Goal: Task Accomplishment & Management: Use online tool/utility

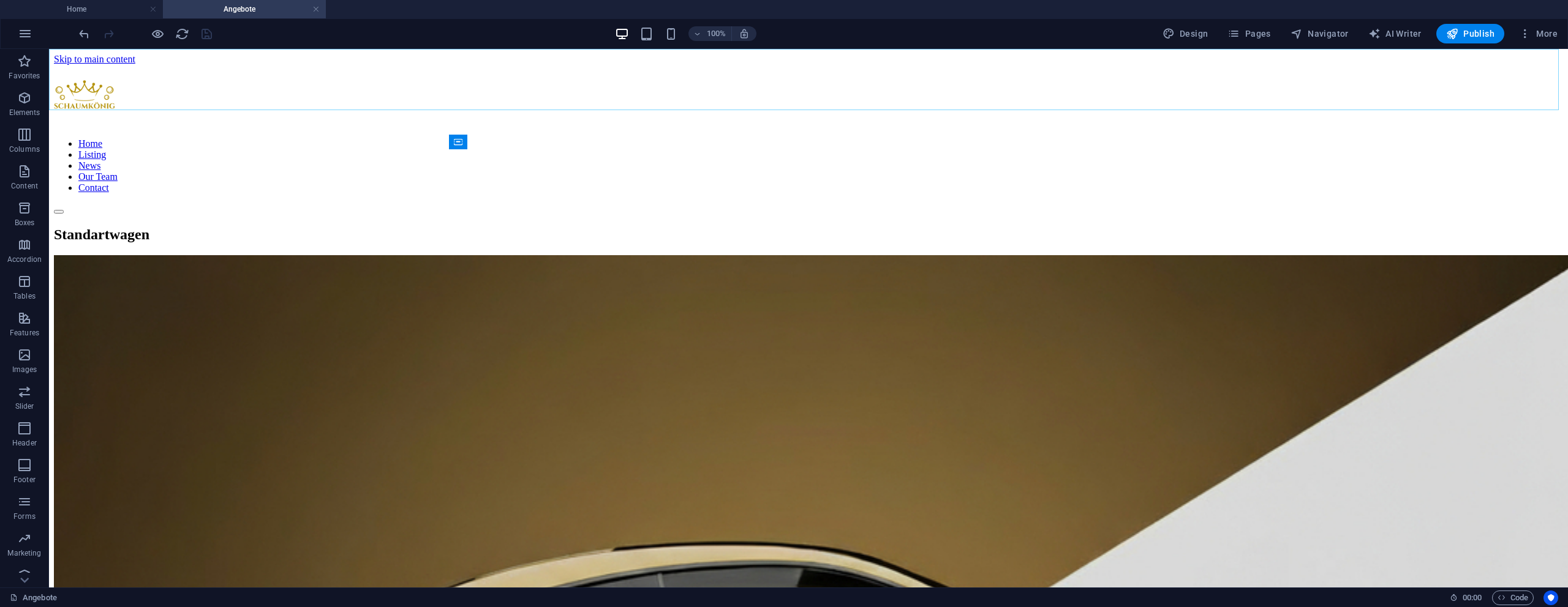
scroll to position [614, 0]
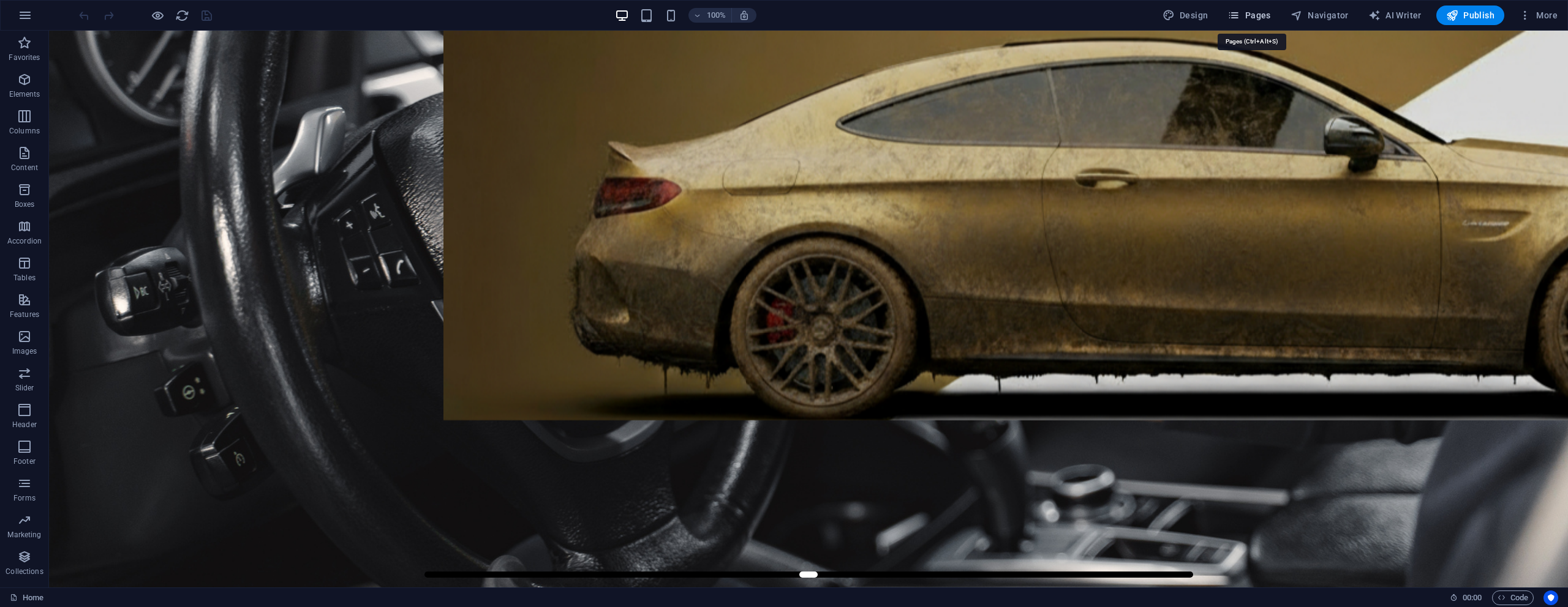
click at [1264, 21] on button "Pages" at bounding box center [1249, 15] width 53 height 19
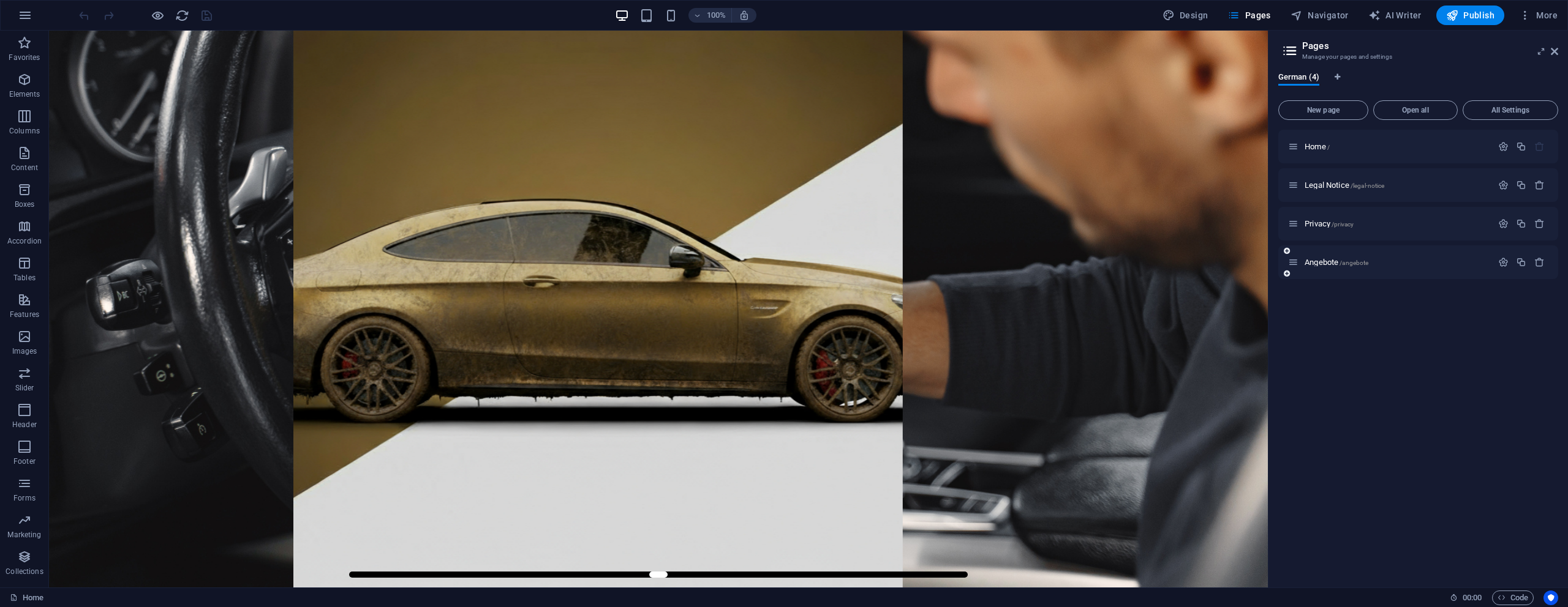
click at [1329, 266] on div "Angebote /angebote" at bounding box center [1390, 262] width 204 height 14
click at [1329, 265] on span "Angebote /angebote" at bounding box center [1336, 262] width 63 height 9
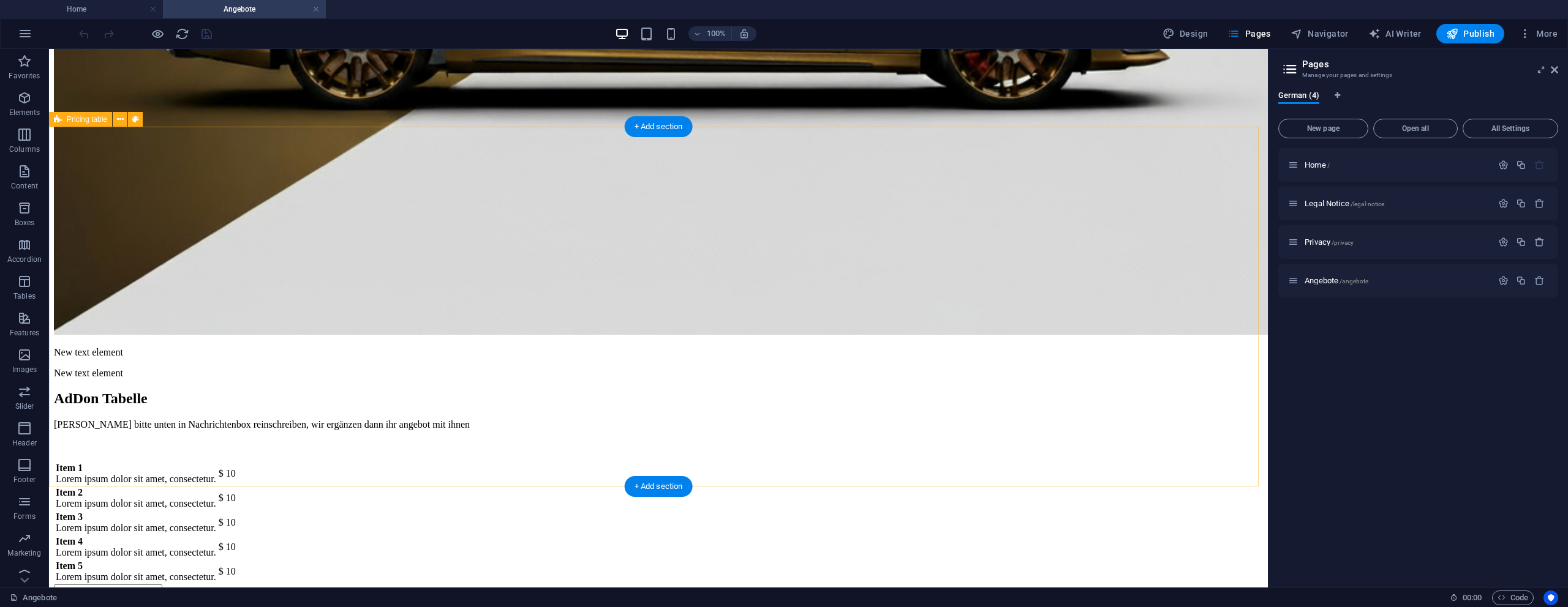
scroll to position [680, 0]
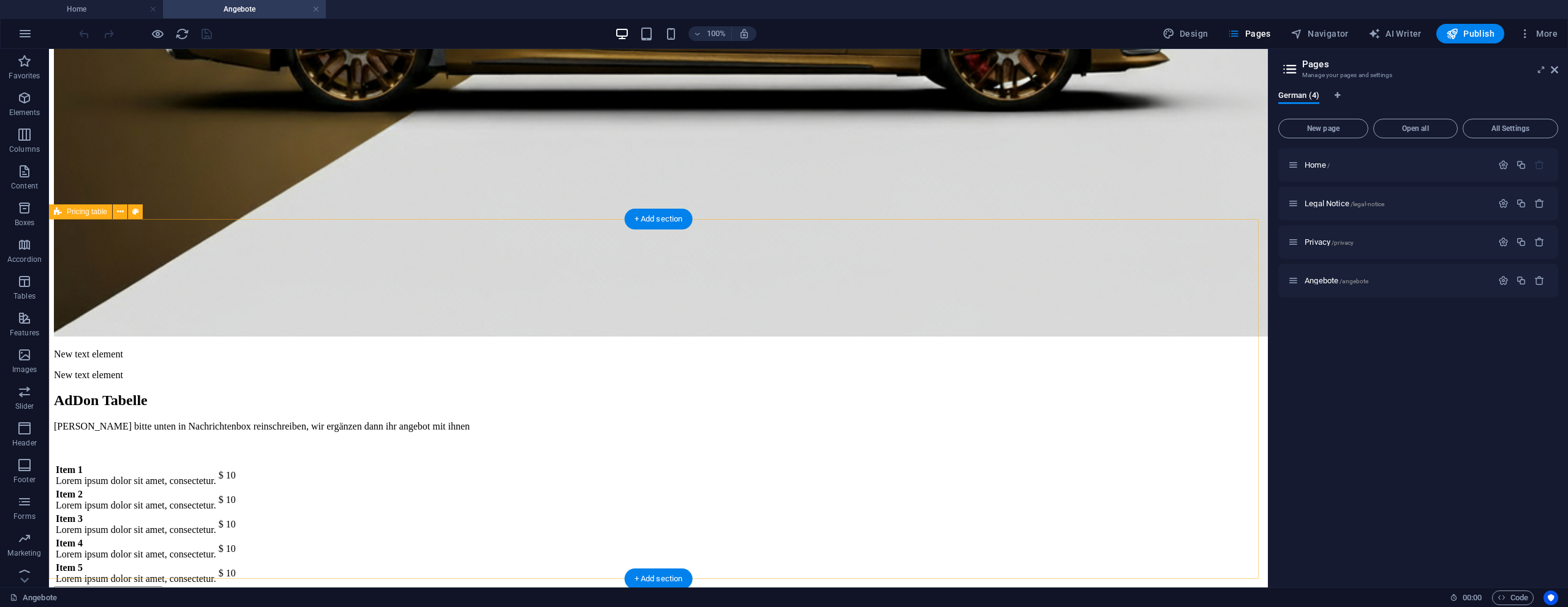
click at [389, 463] on div "Item 1 Lorem ipsum dolor sit amet, consectetur. $ 10 Item 2 Lorem ipsum dolor s…" at bounding box center [659, 525] width 1209 height 124
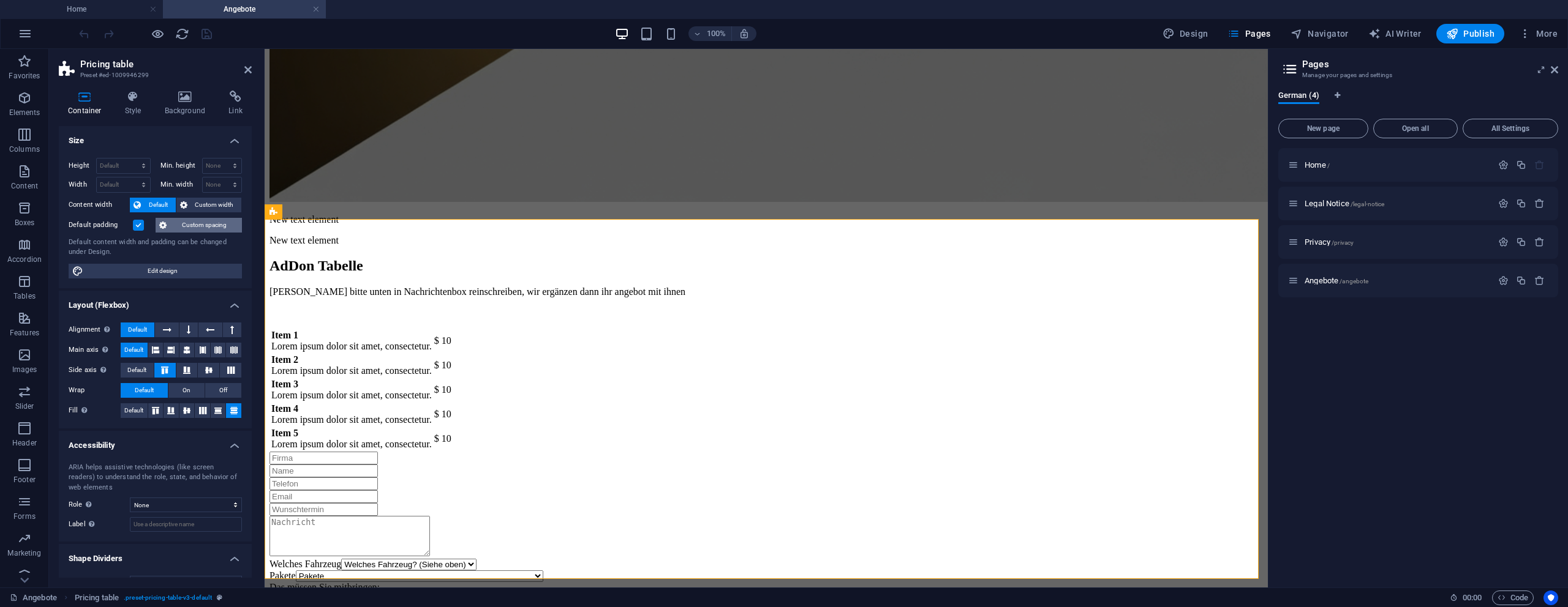
click at [182, 227] on span "Custom spacing" at bounding box center [204, 225] width 68 height 15
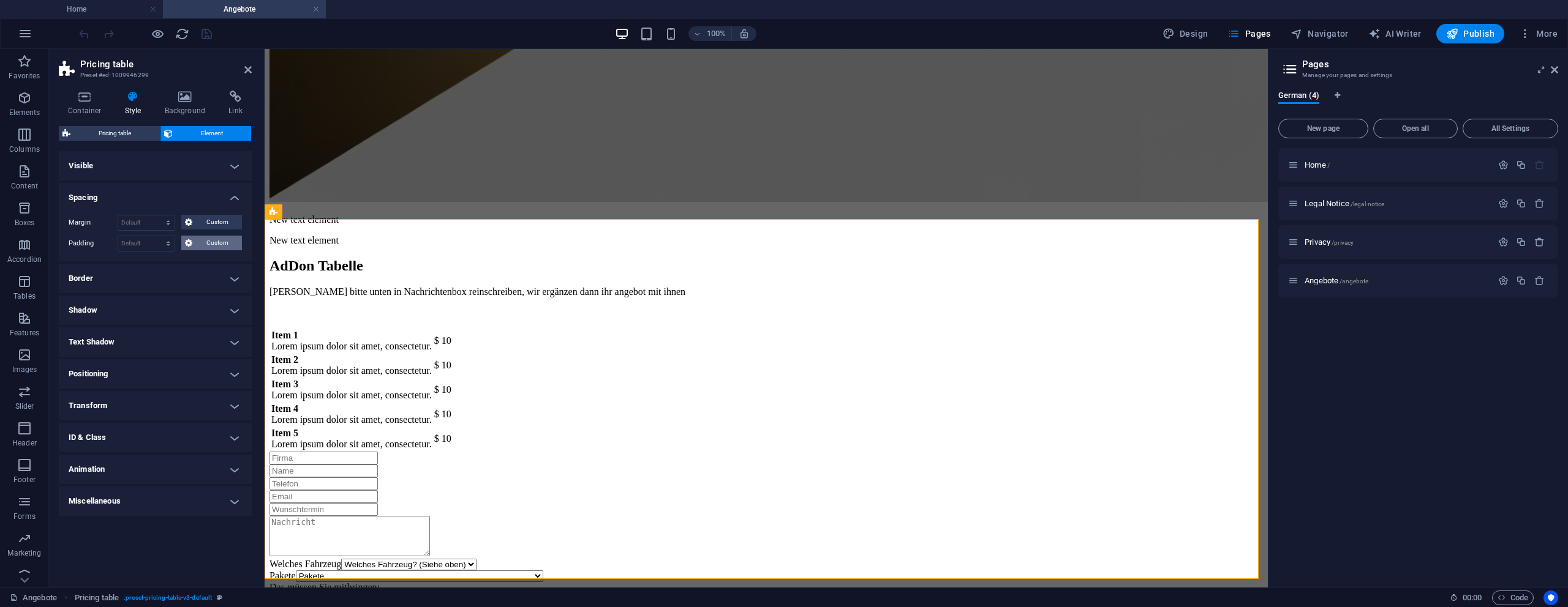
click at [202, 244] on span "Custom" at bounding box center [217, 243] width 42 height 15
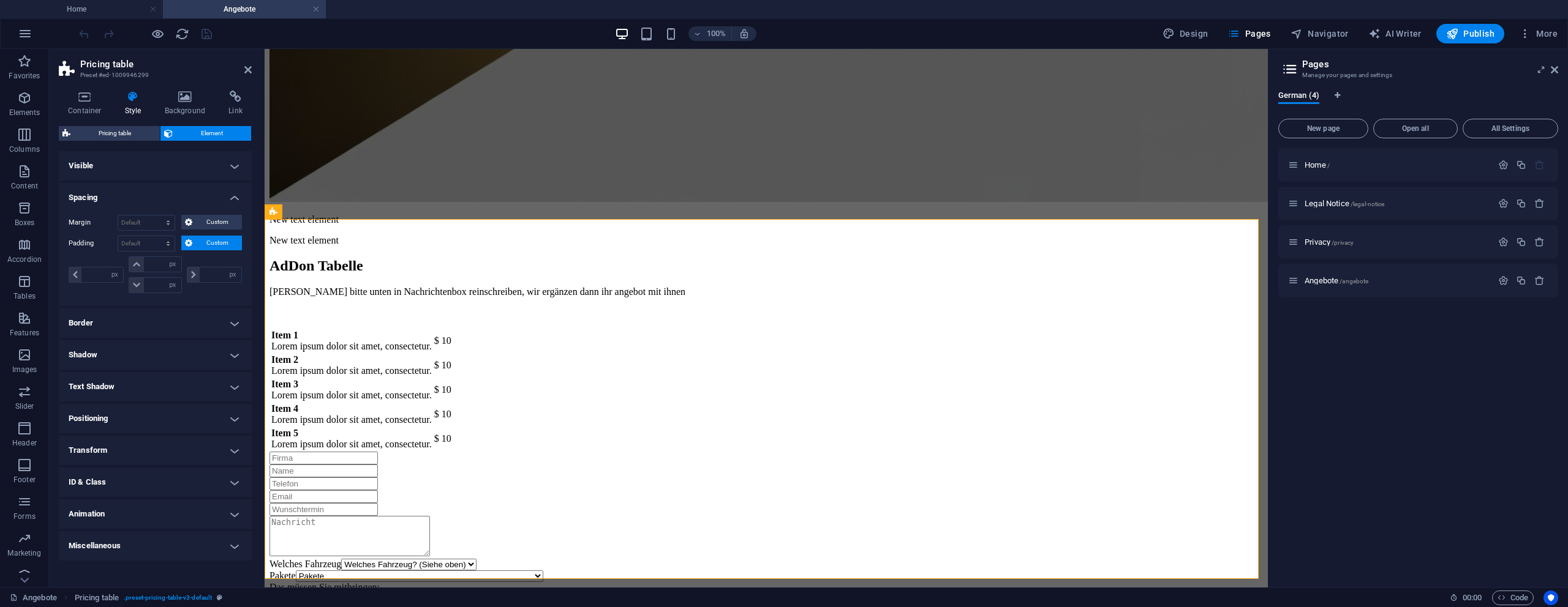
click at [195, 245] on button "Custom" at bounding box center [211, 243] width 61 height 15
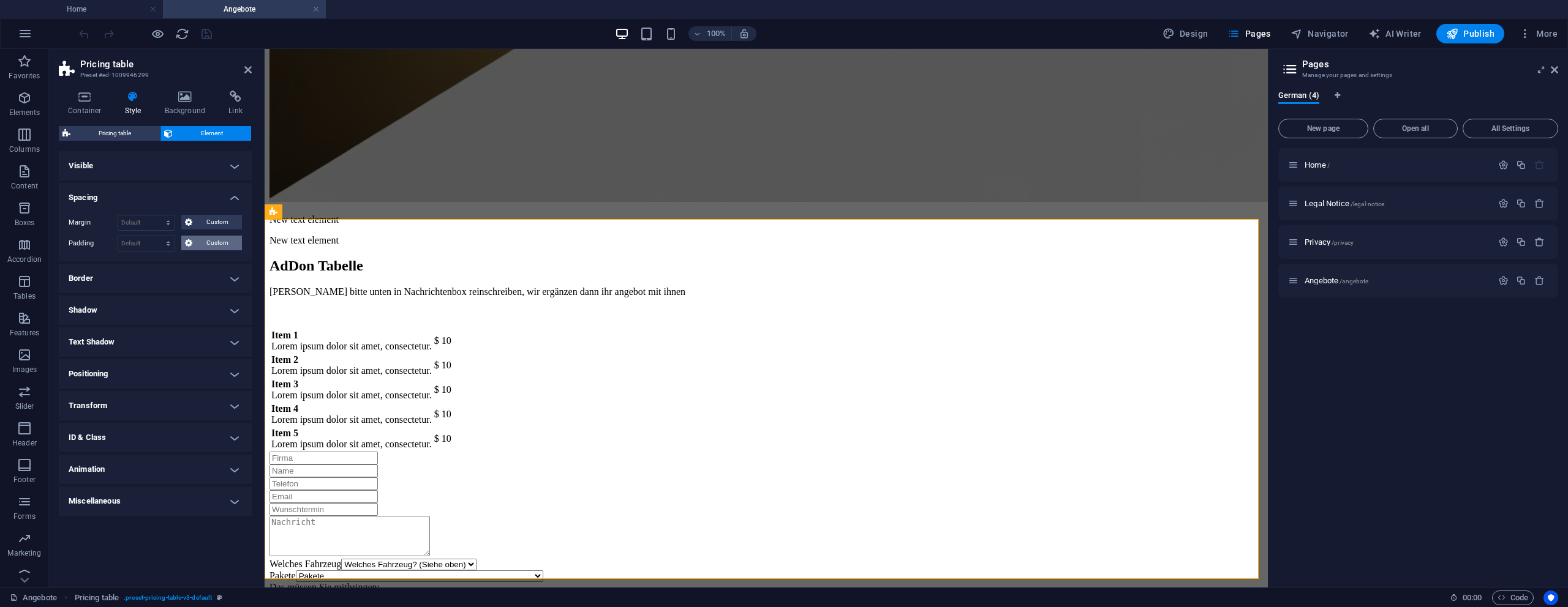
click at [202, 244] on span "Custom" at bounding box center [217, 243] width 42 height 15
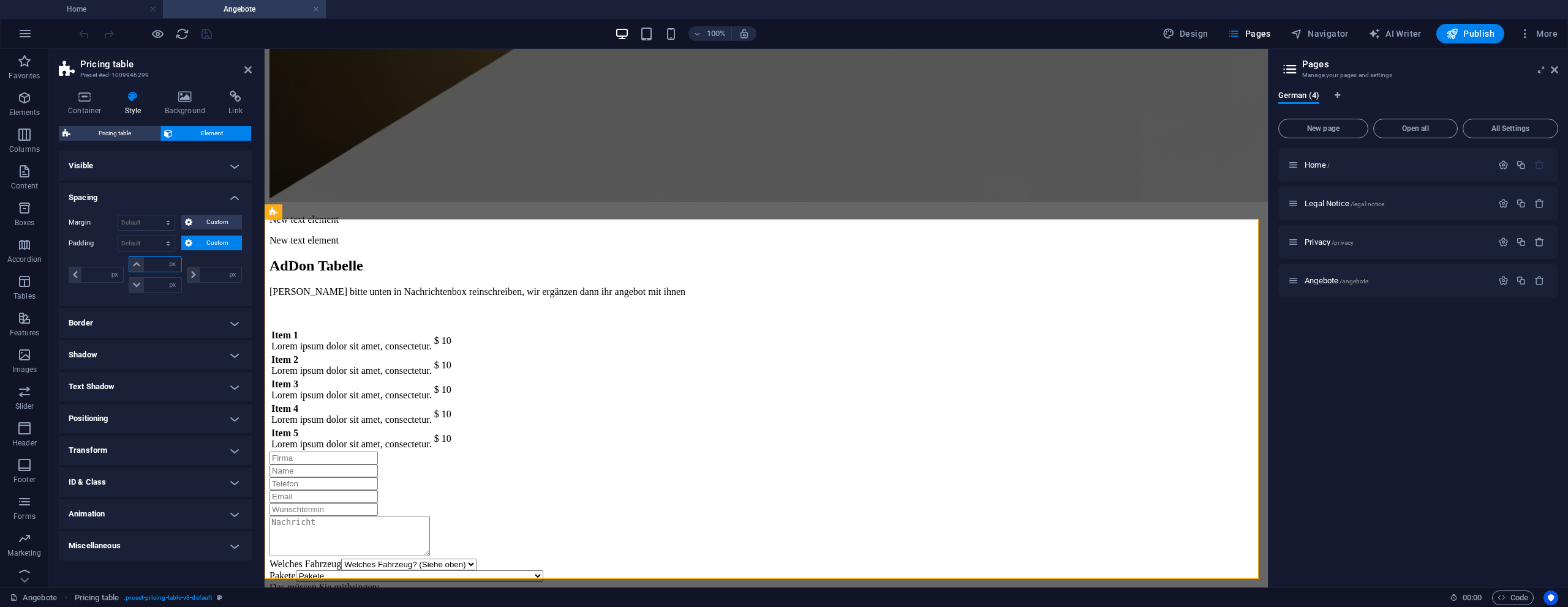
click at [148, 266] on input "number" at bounding box center [163, 264] width 37 height 15
type input "0"
select select "px"
type input "0"
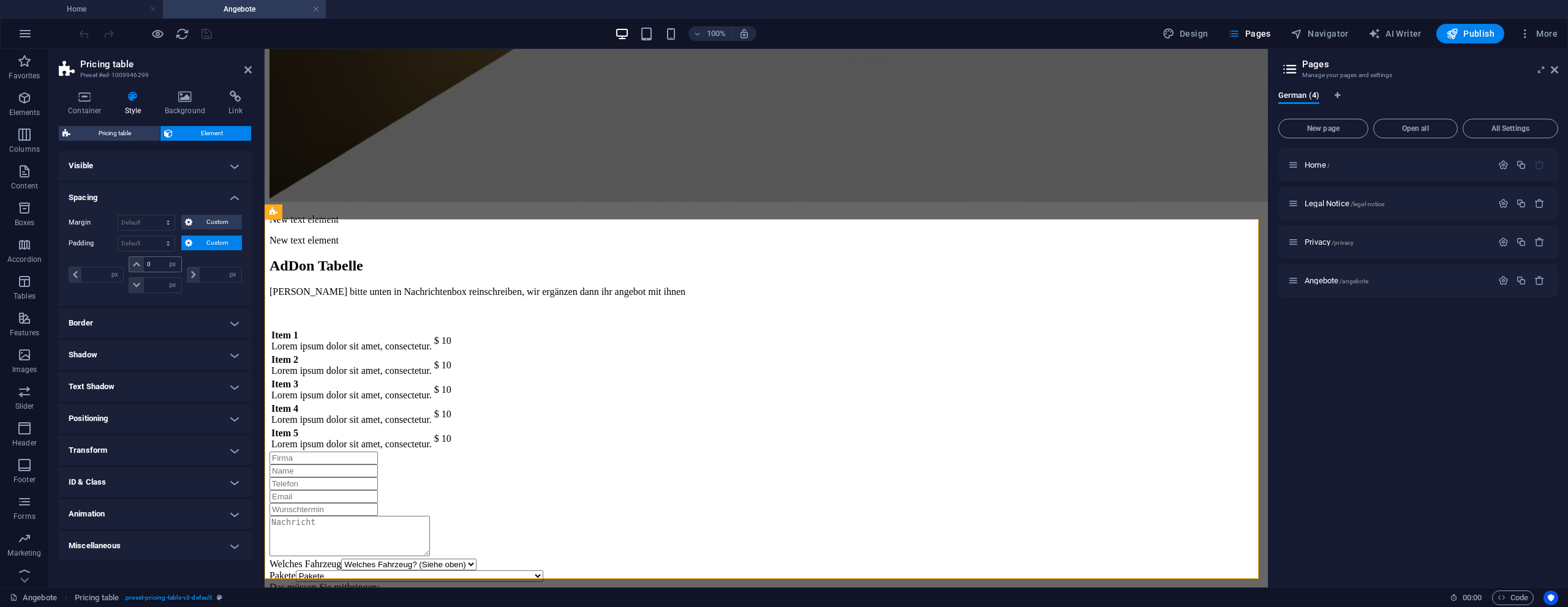
type input "0"
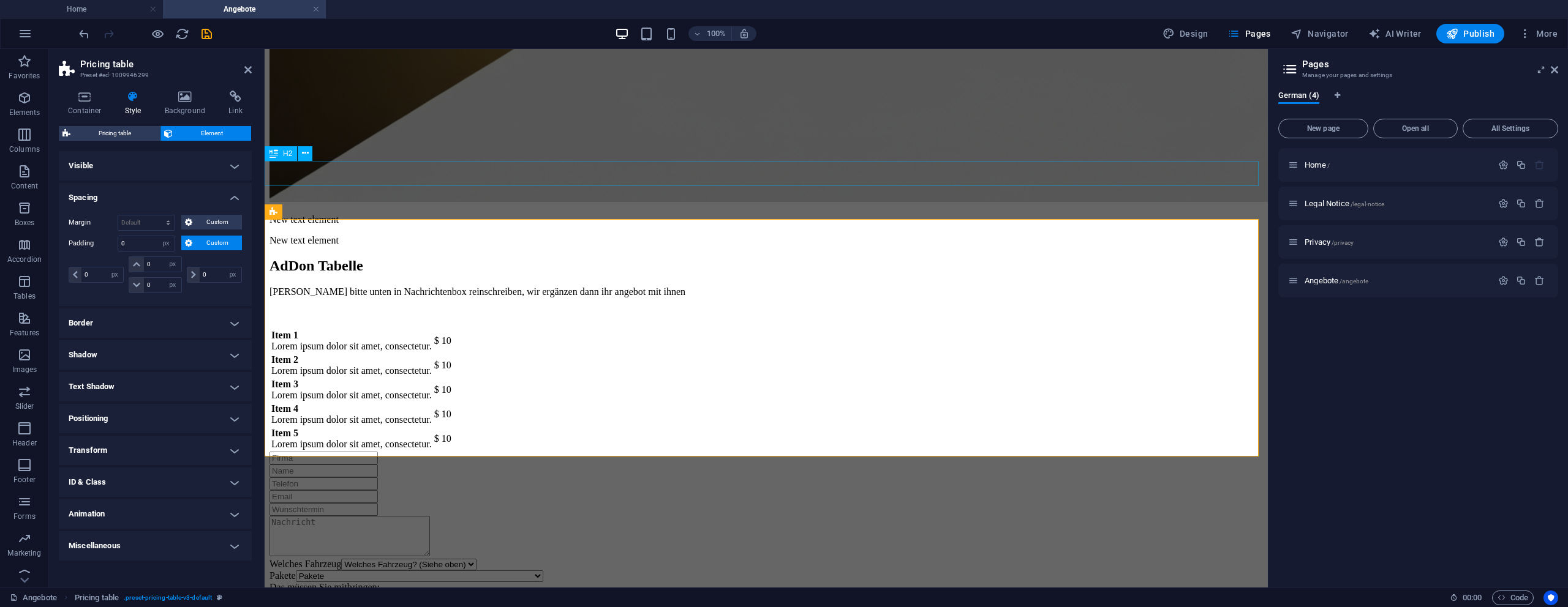
drag, startPoint x: 248, startPoint y: 66, endPoint x: 176, endPoint y: 17, distance: 87.1
click at [248, 66] on icon at bounding box center [248, 70] width 7 height 10
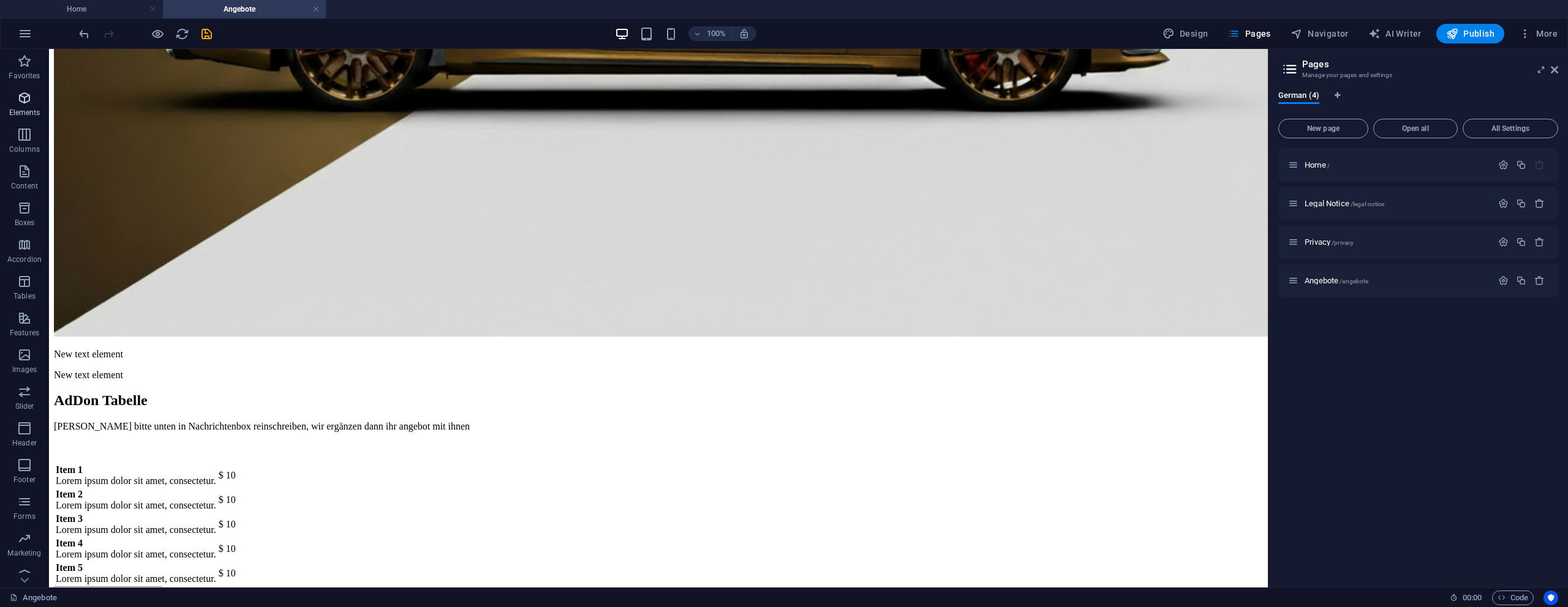
click at [28, 104] on icon "button" at bounding box center [24, 98] width 15 height 15
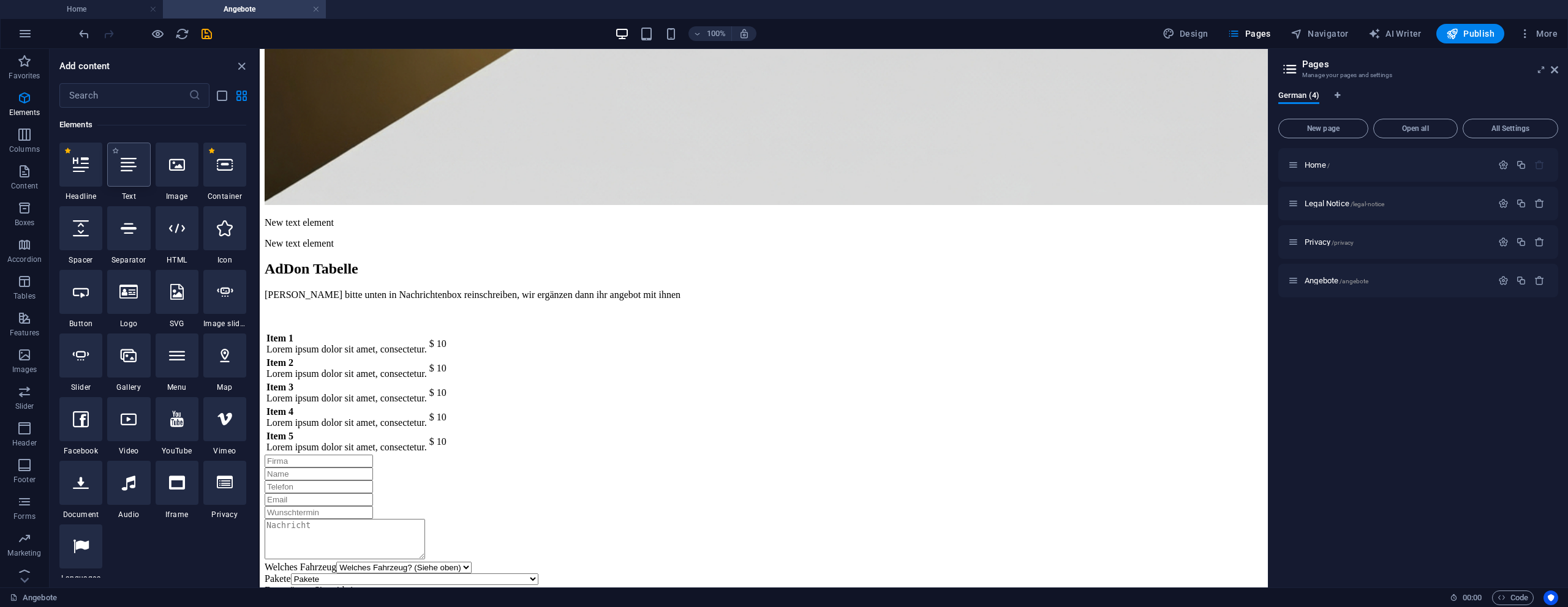
scroll to position [707, 0]
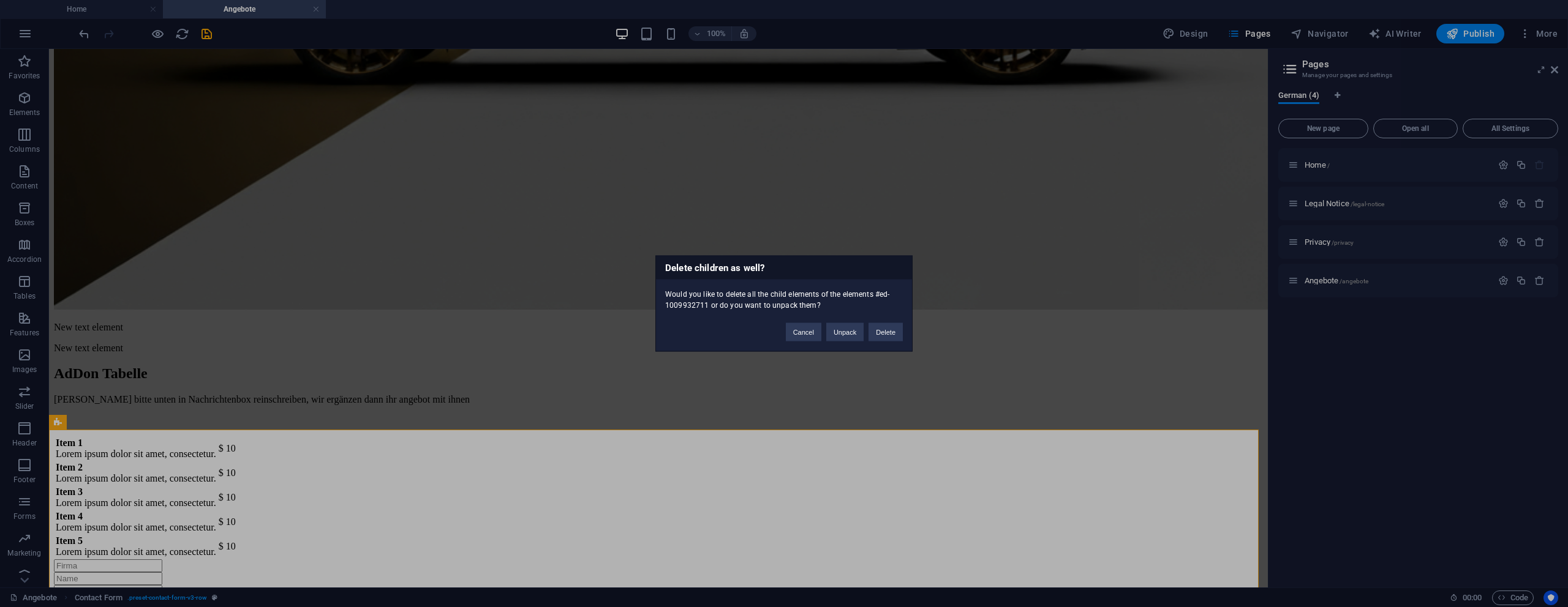
click at [245, 320] on div "Delete children as well? Would you like to delete all the child elements of the…" at bounding box center [784, 304] width 1568 height 607
drag, startPoint x: 819, startPoint y: 331, endPoint x: 763, endPoint y: 276, distance: 78.5
click at [819, 331] on button "Cancel" at bounding box center [804, 333] width 36 height 19
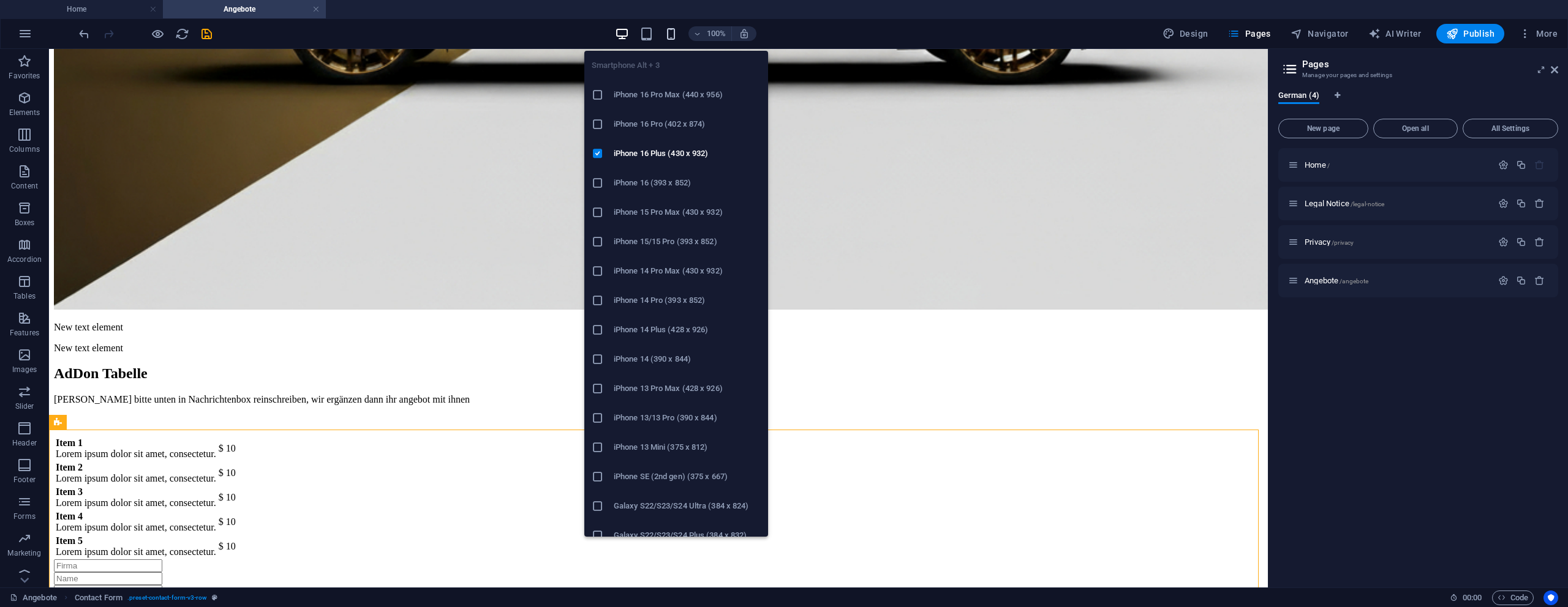
click at [674, 28] on icon "button" at bounding box center [671, 34] width 14 height 14
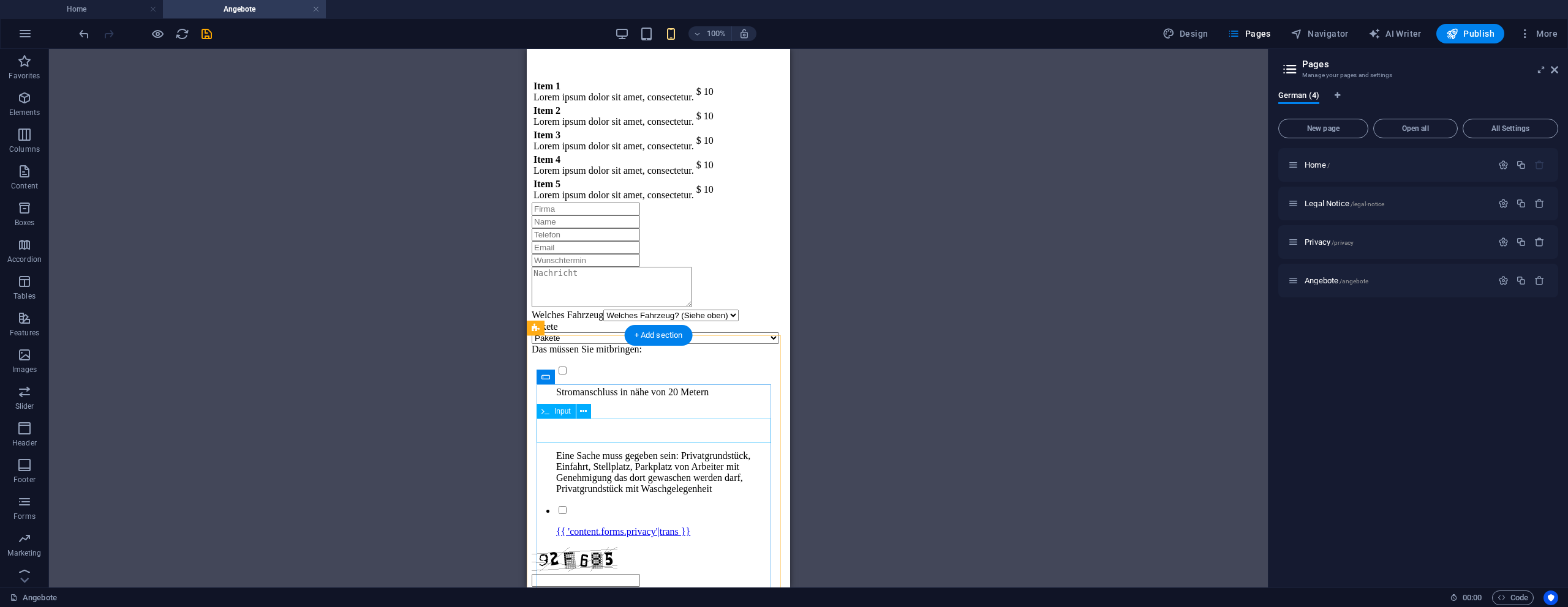
scroll to position [308, 0]
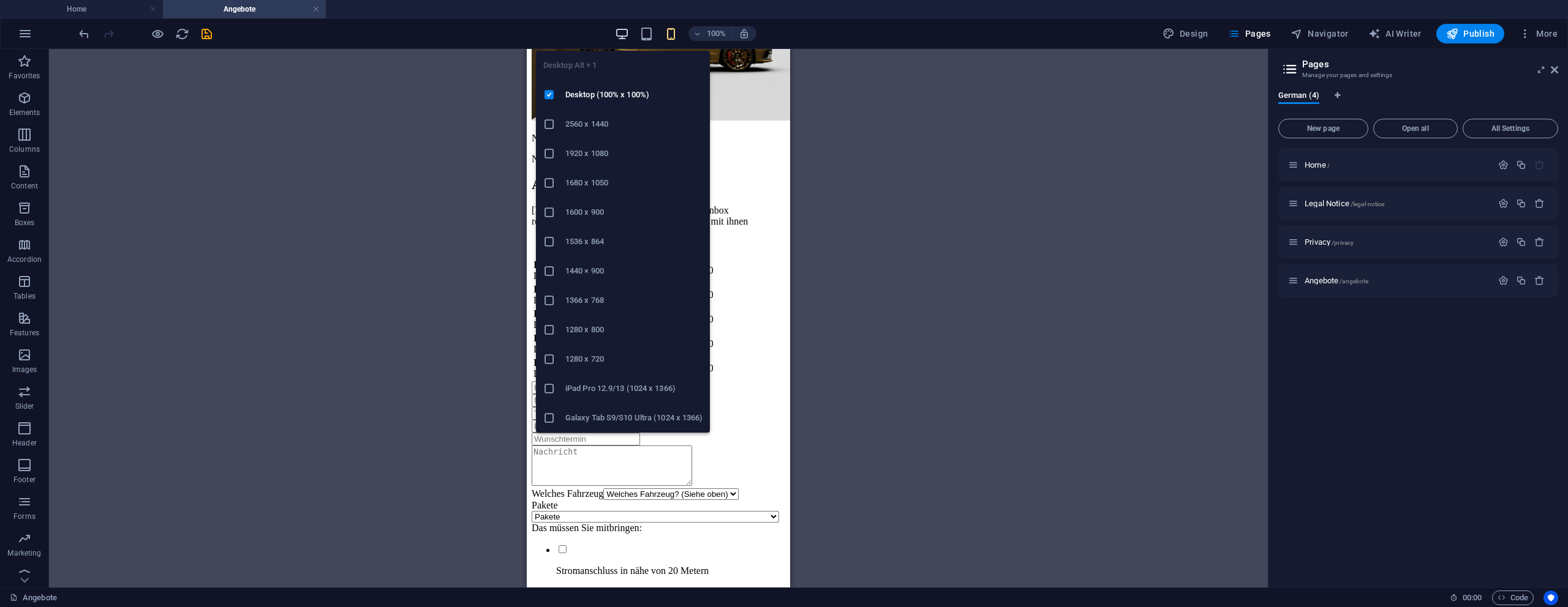
drag, startPoint x: 629, startPoint y: 31, endPoint x: 612, endPoint y: 19, distance: 20.8
click at [629, 31] on icon "button" at bounding box center [622, 34] width 14 height 14
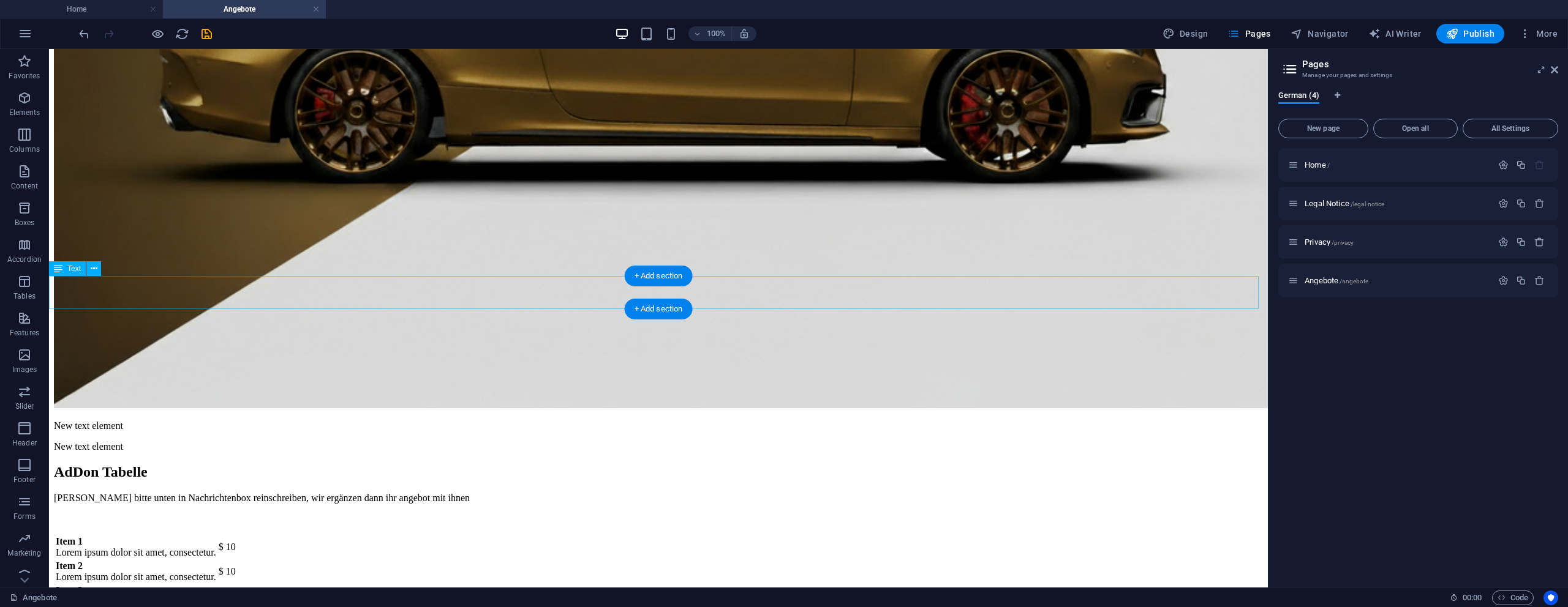
scroll to position [614, 0]
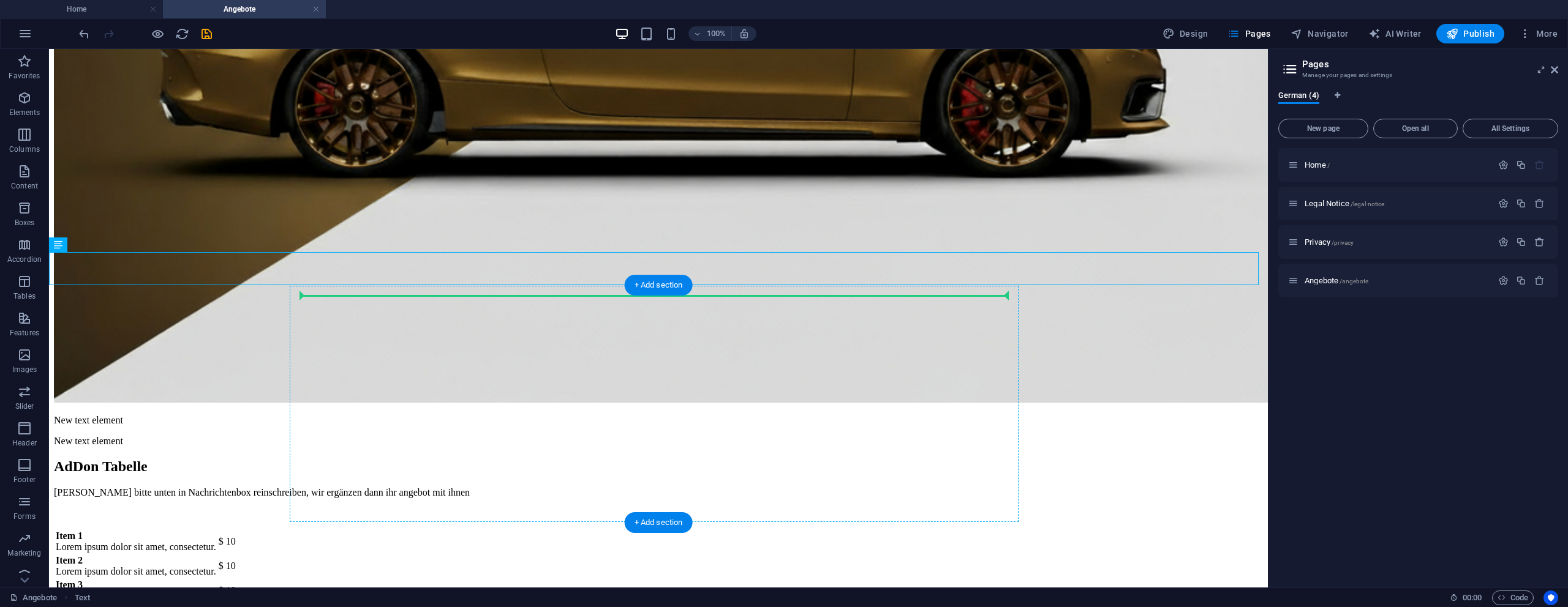
drag, startPoint x: 397, startPoint y: 263, endPoint x: 433, endPoint y: 299, distance: 50.9
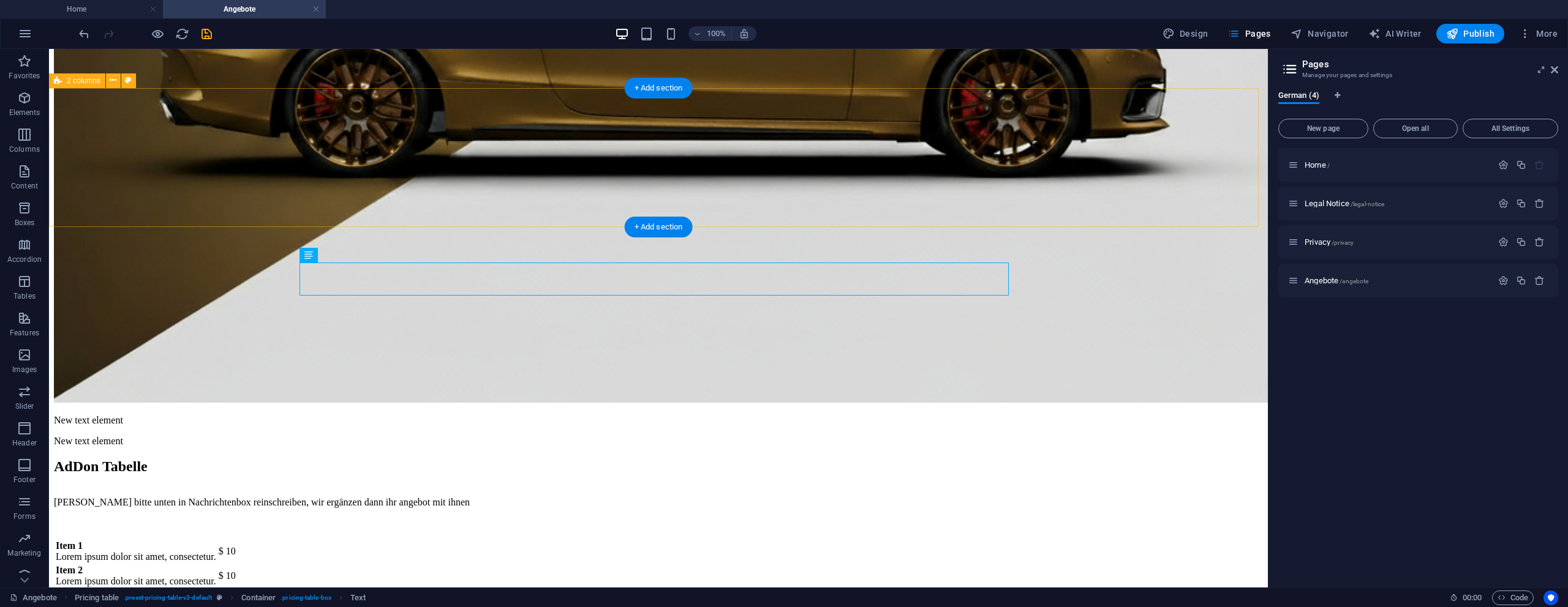
click at [454, 415] on div "New text element New text element" at bounding box center [659, 431] width 1209 height 32
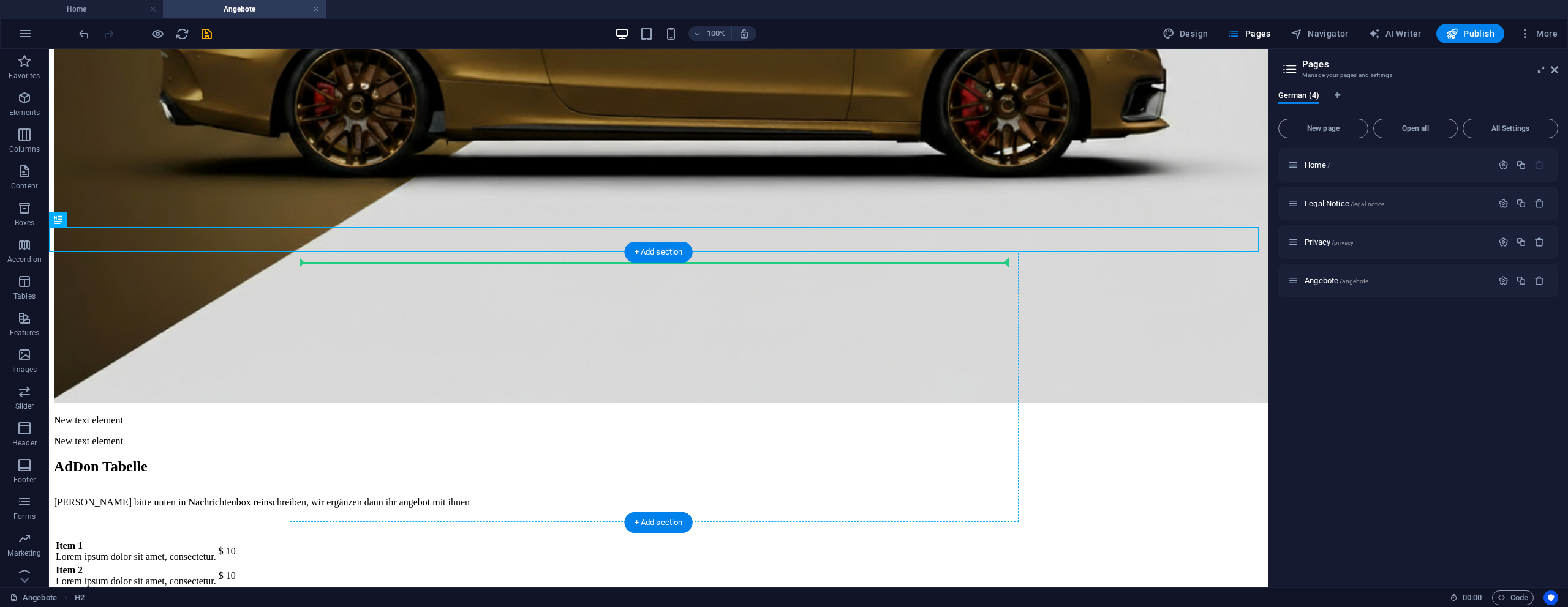
drag, startPoint x: 178, startPoint y: 236, endPoint x: 333, endPoint y: 264, distance: 157.5
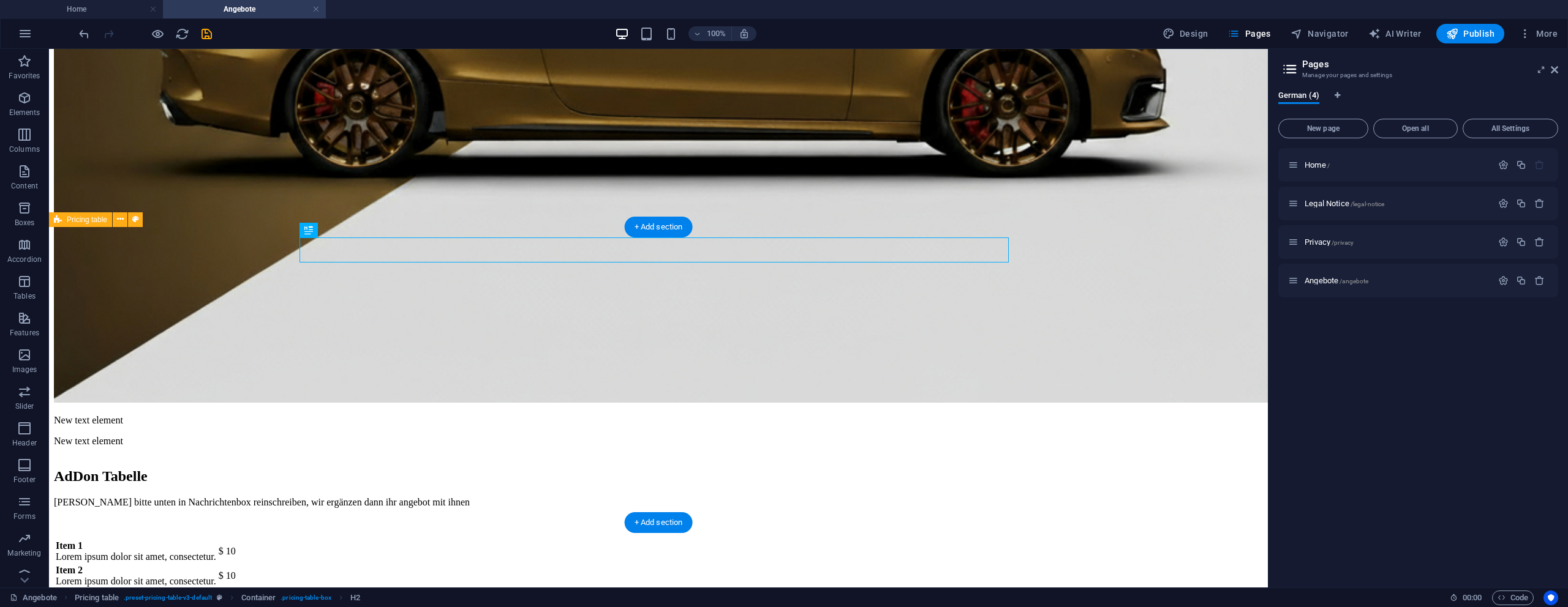
click at [230, 457] on div "AdDon Tabelle Addons bitte unten in Nachrichtenbox reinschreiben, wir ergänzen …" at bounding box center [659, 560] width 1209 height 207
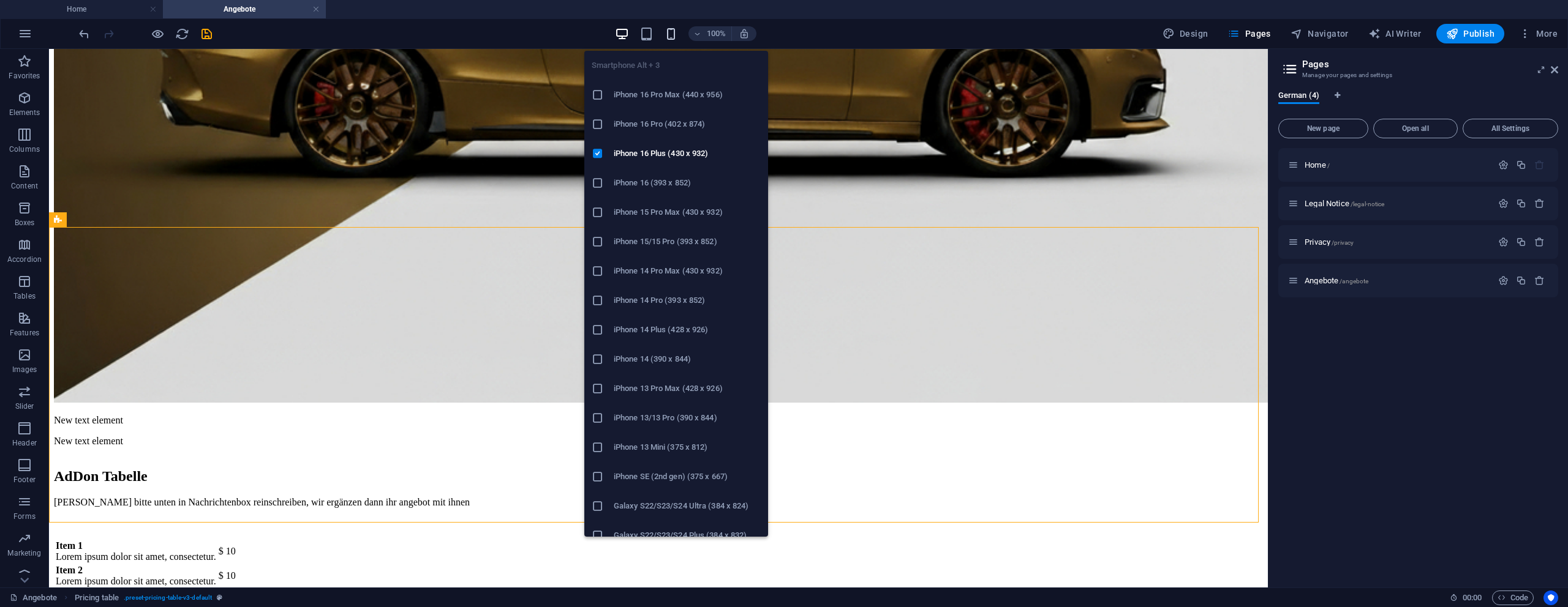
click at [678, 34] on icon "button" at bounding box center [671, 34] width 14 height 14
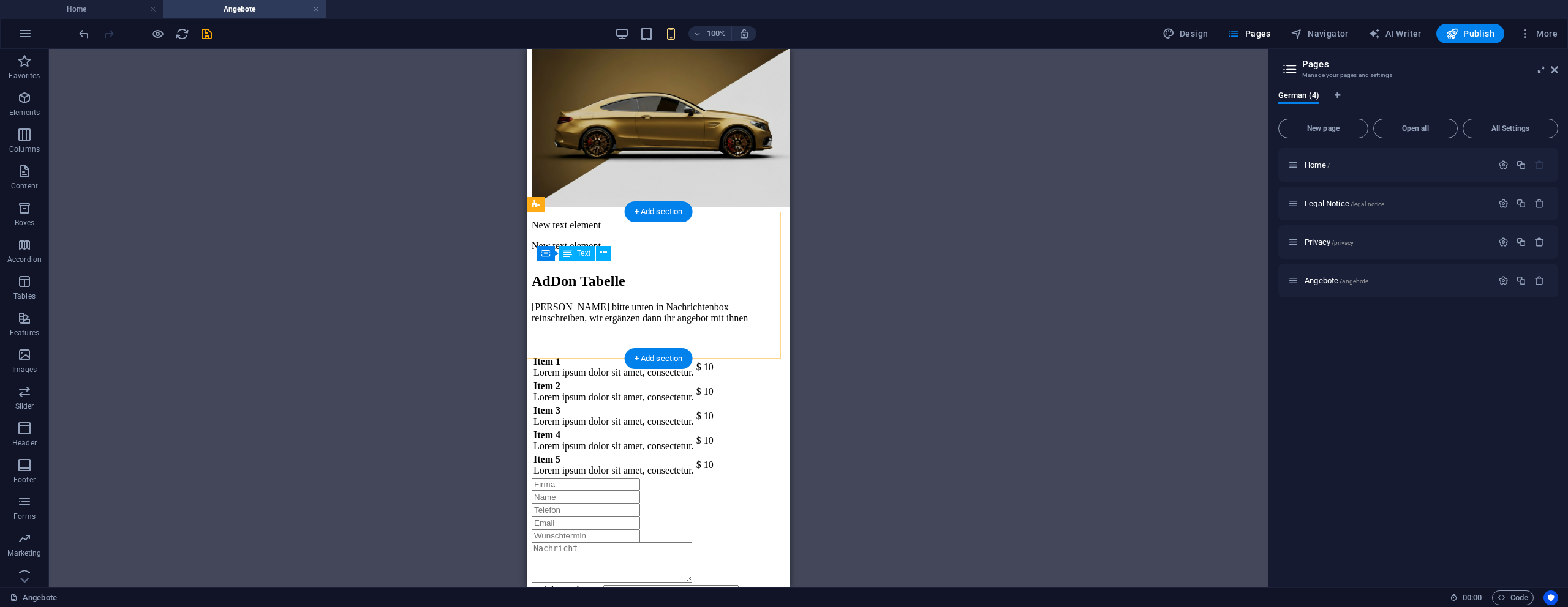
scroll to position [162, 0]
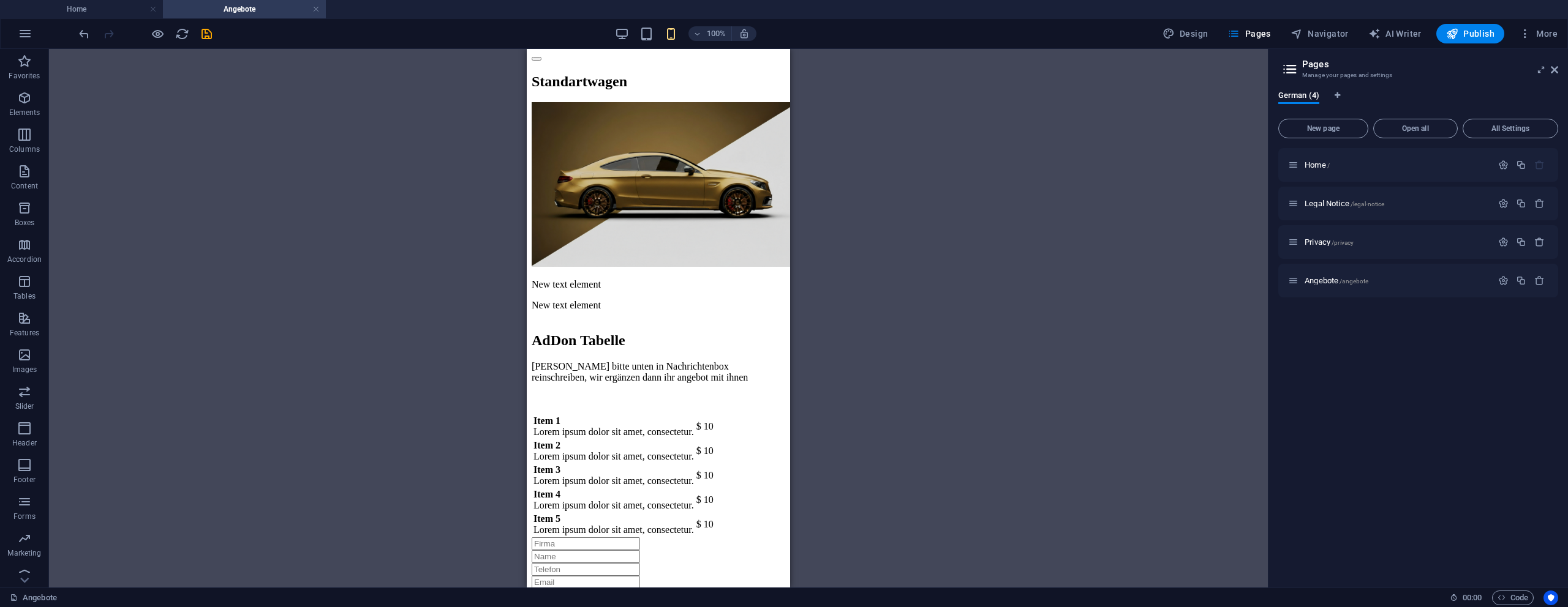
click at [363, 241] on div "Drag here to replace the existing content. Press “Ctrl” if you want to create a…" at bounding box center [659, 318] width 1219 height 539
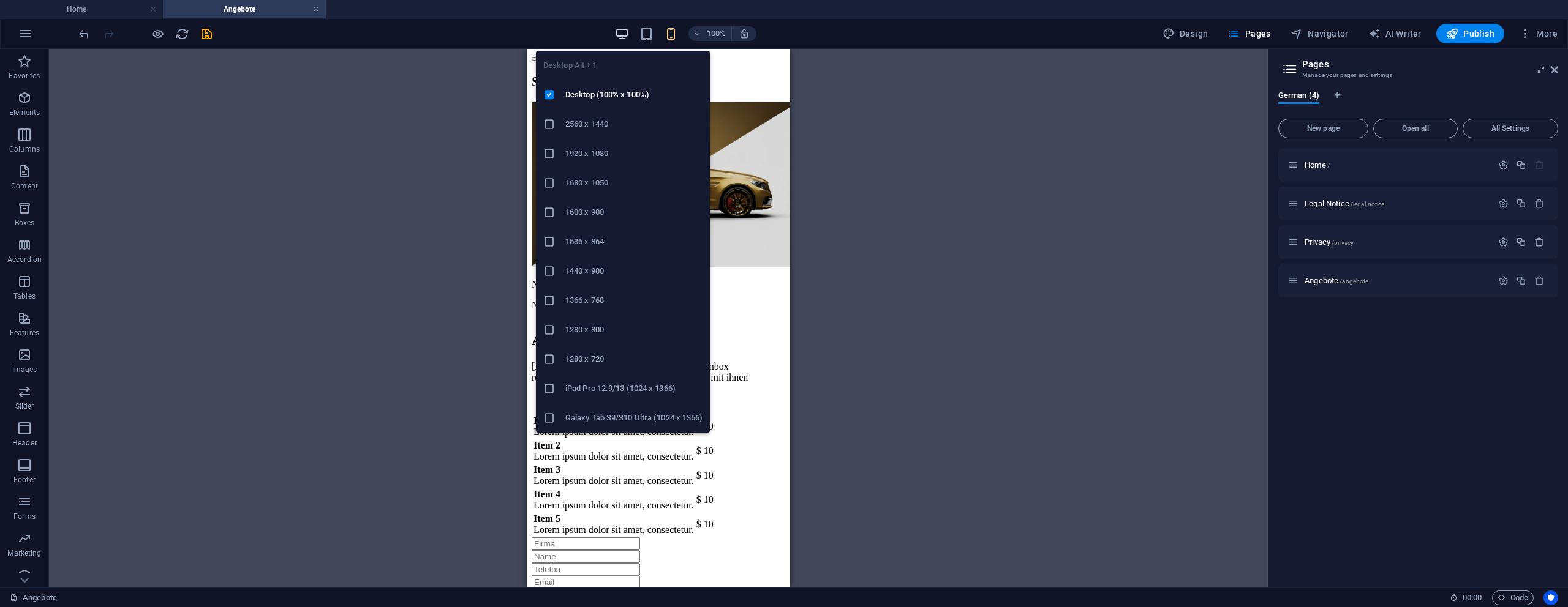
click at [621, 36] on icon "button" at bounding box center [622, 34] width 14 height 14
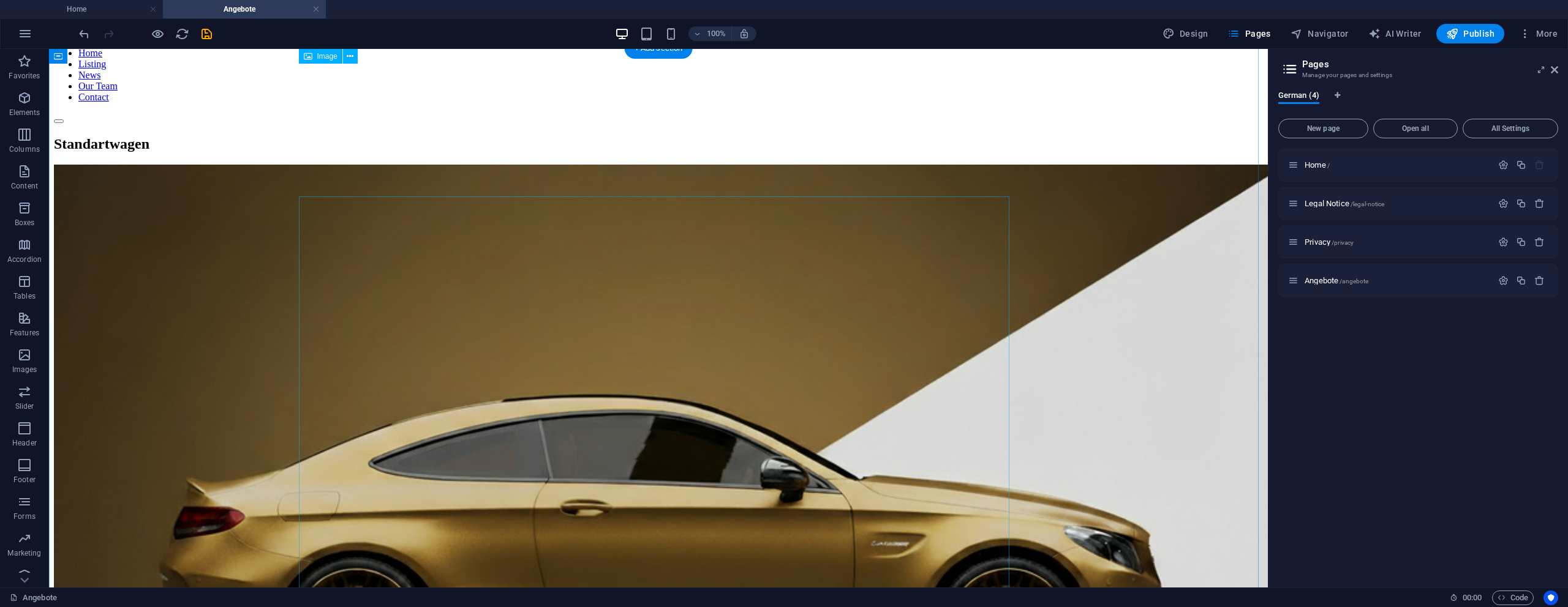
scroll to position [0, 0]
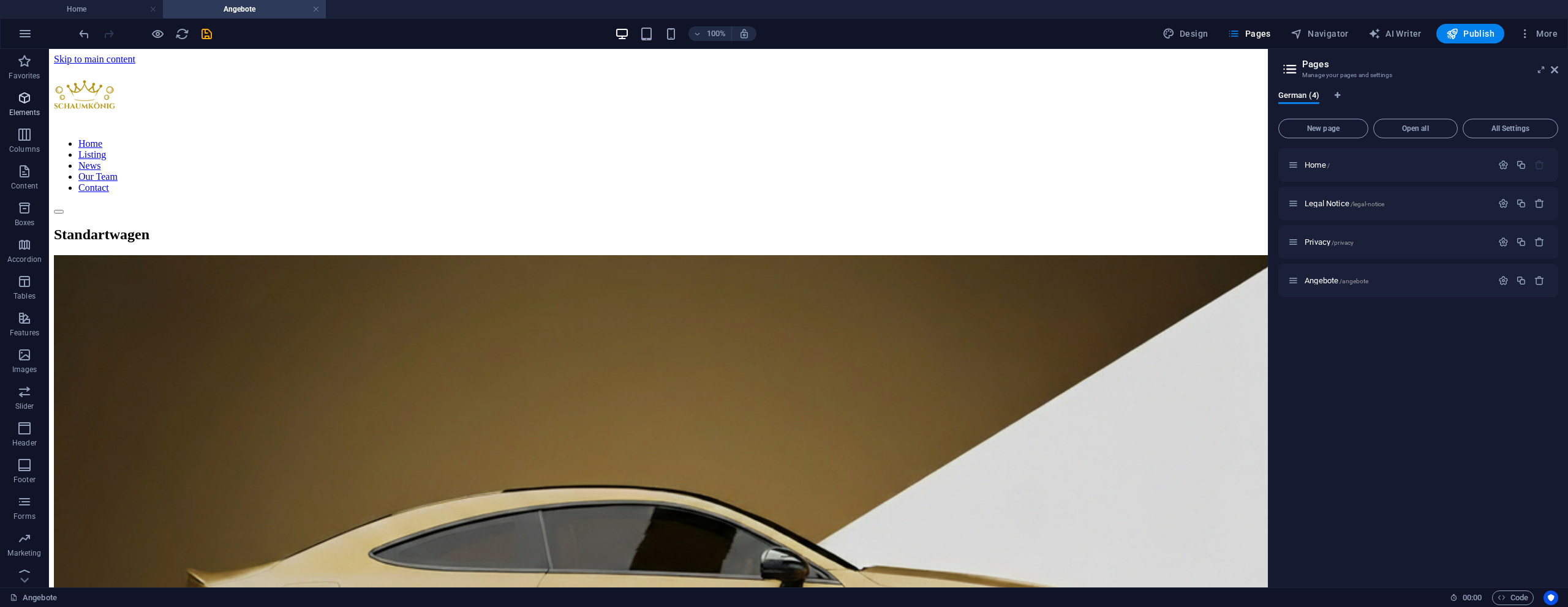
click at [33, 110] on p "Elements" at bounding box center [25, 113] width 31 height 10
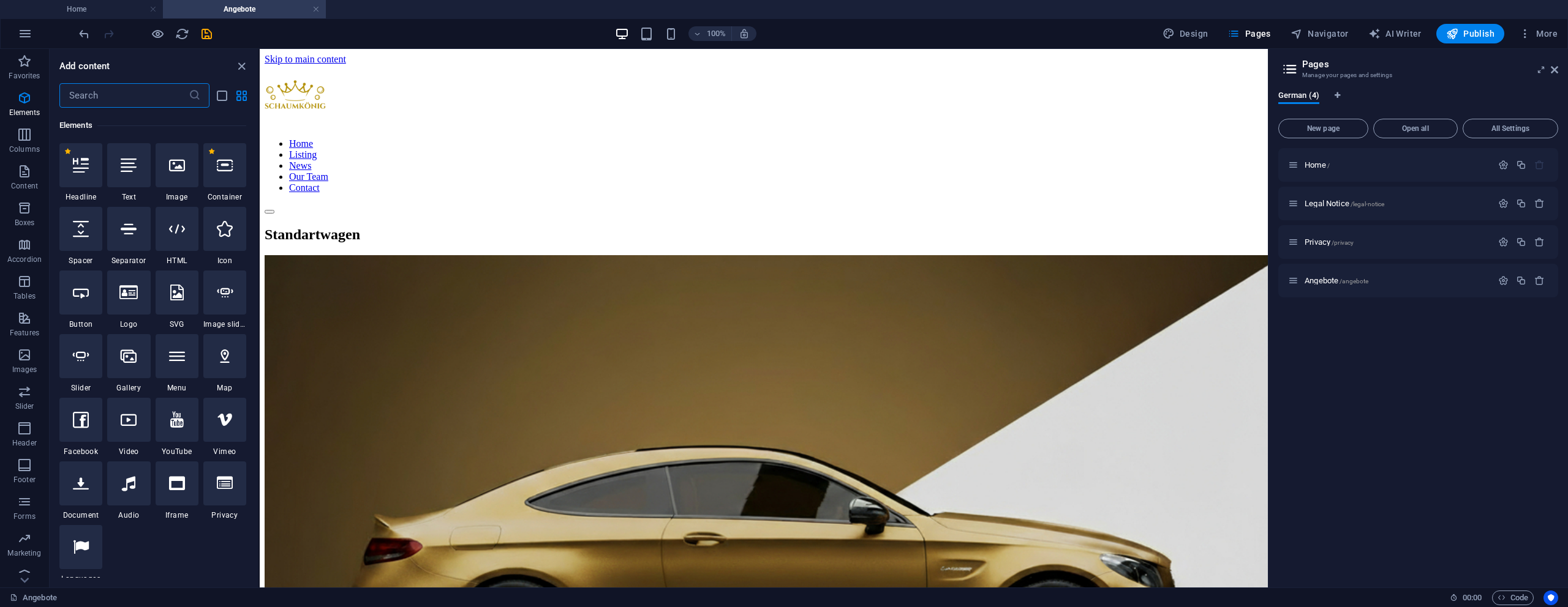
scroll to position [130, 0]
click at [22, 139] on icon "button" at bounding box center [24, 135] width 15 height 15
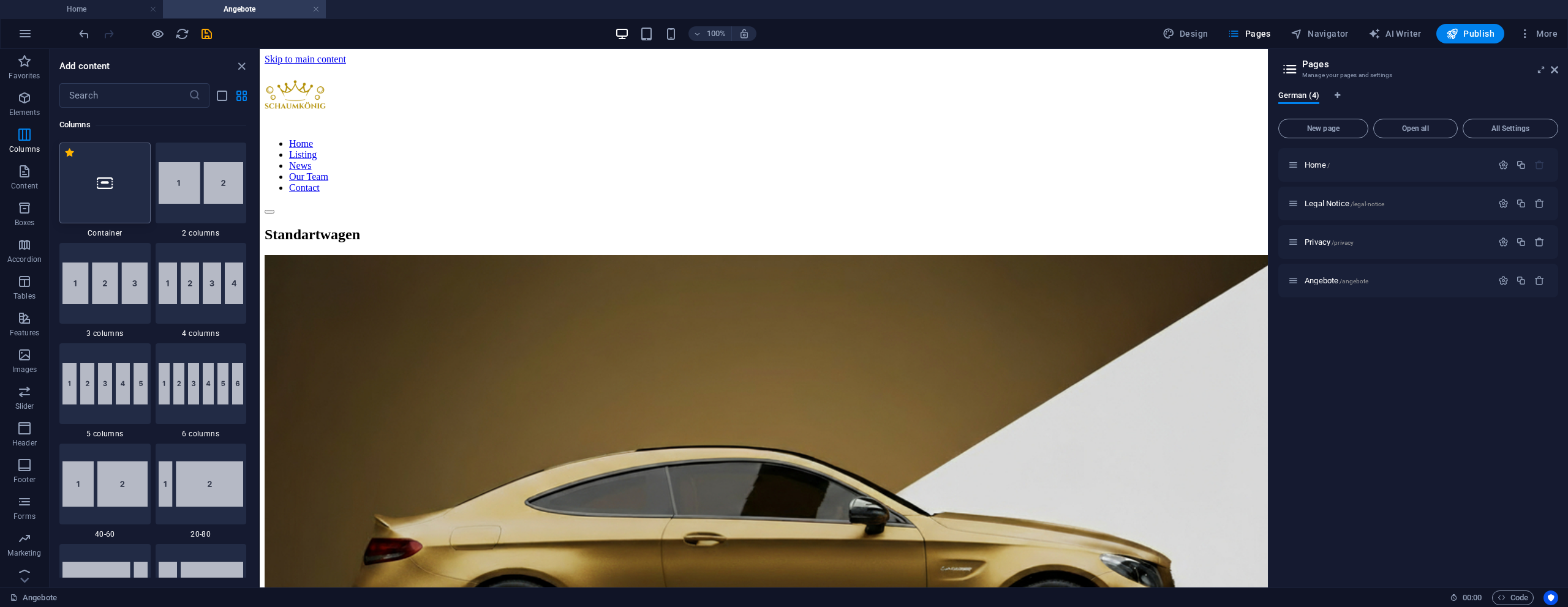
scroll to position [606, 0]
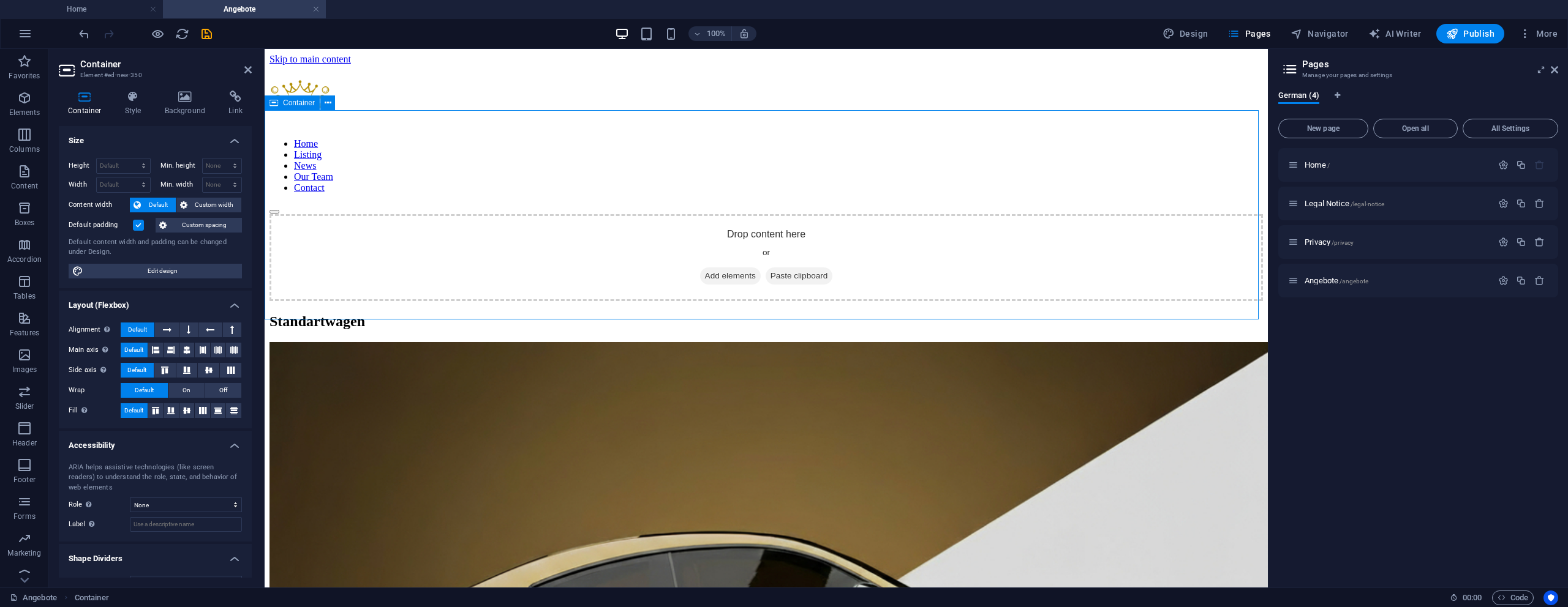
click at [717, 268] on span "Add elements" at bounding box center [730, 276] width 61 height 17
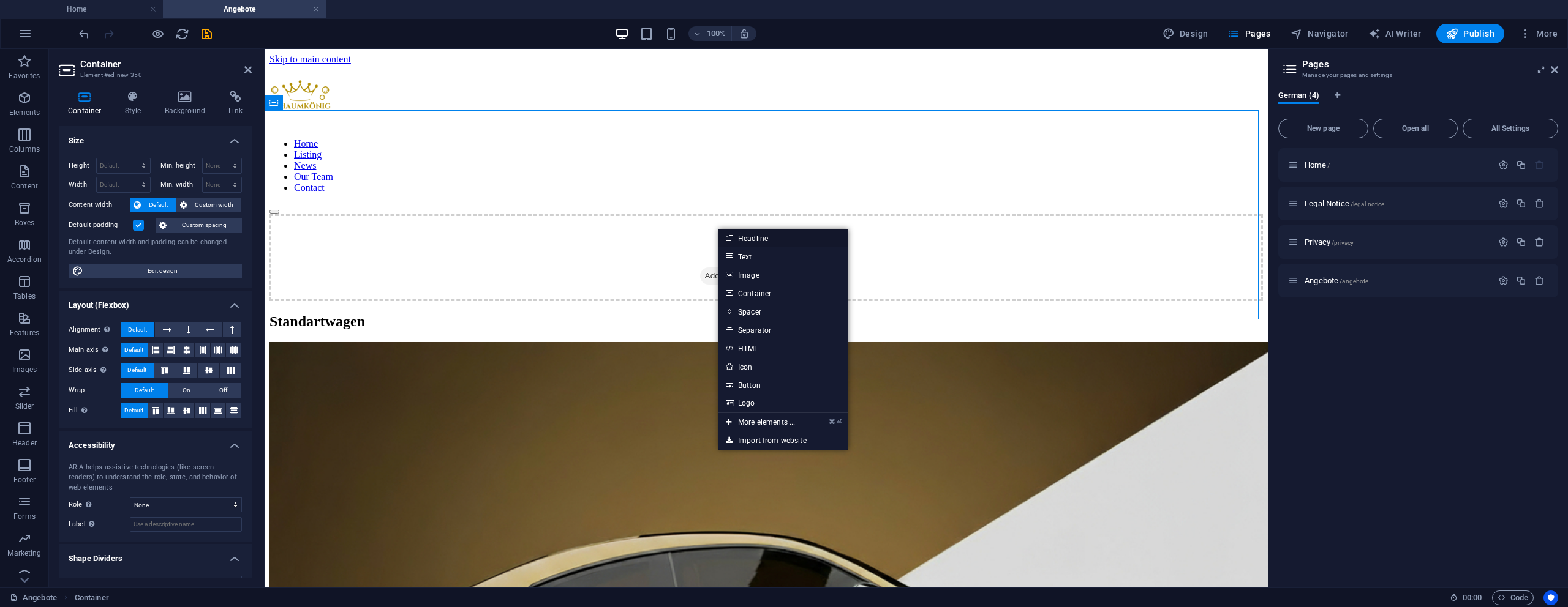
drag, startPoint x: 751, startPoint y: 239, endPoint x: 485, endPoint y: 190, distance: 270.5
click at [751, 239] on link "Headline" at bounding box center [783, 238] width 130 height 19
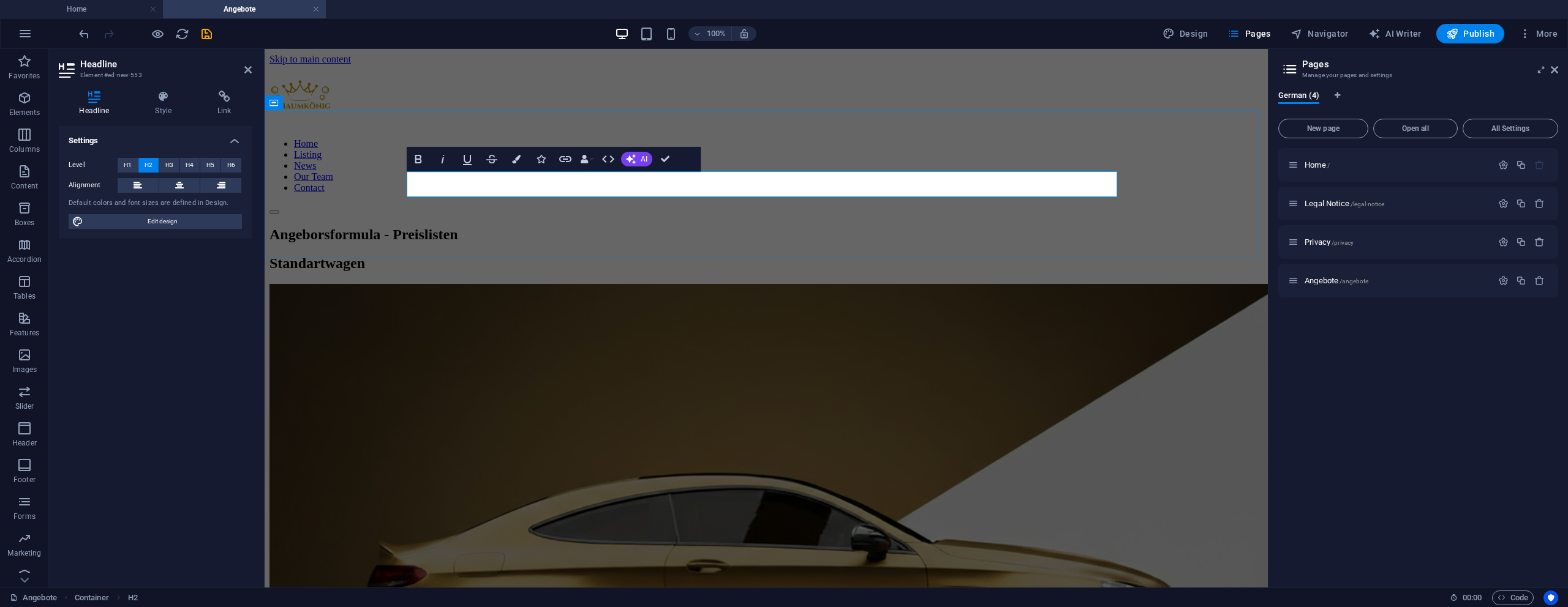
click at [484, 227] on h2 "​Angeborsformula - Preislisten" at bounding box center [766, 234] width 994 height 16
click at [513, 227] on h2 "Angebotrsformula - Preislisten" at bounding box center [766, 234] width 994 height 16
click at [604, 227] on h2 "Angebotsformula - Preislisten" at bounding box center [766, 234] width 994 height 16
drag, startPoint x: 666, startPoint y: 157, endPoint x: 615, endPoint y: 128, distance: 58.7
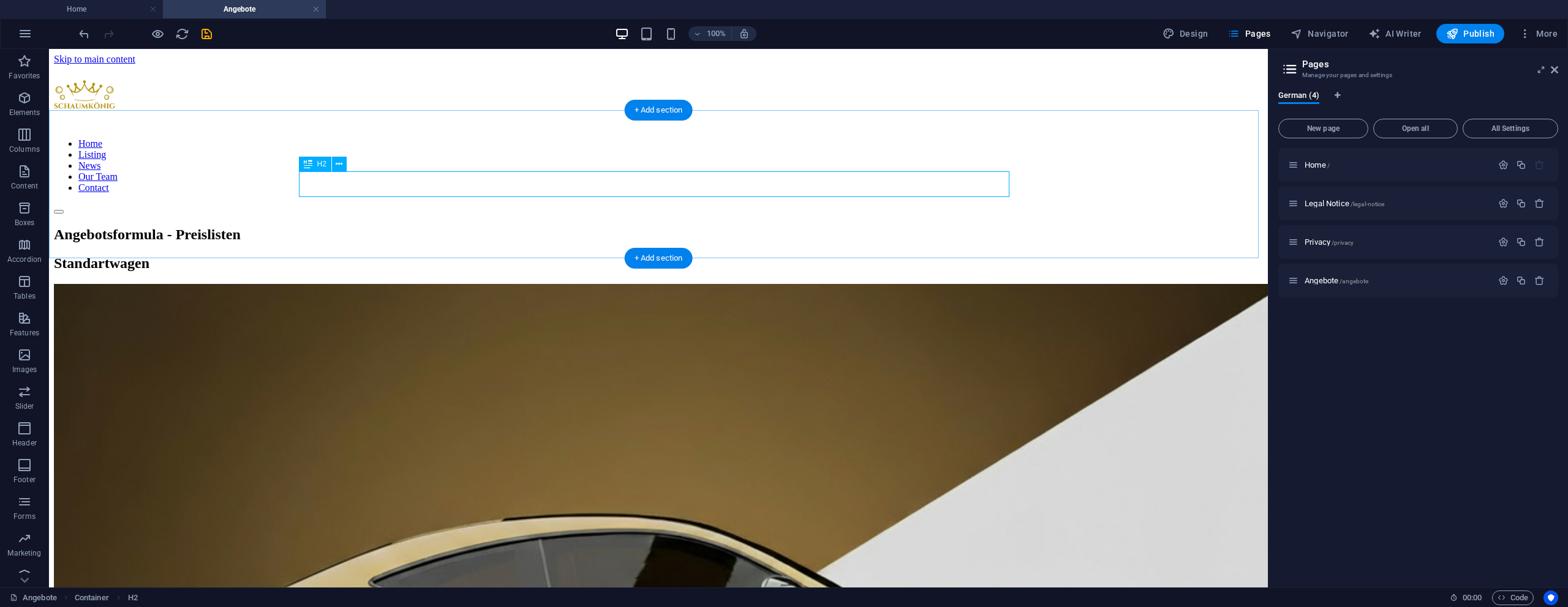
click at [629, 227] on div "Angebotsformula - Preislisten" at bounding box center [659, 234] width 1209 height 16
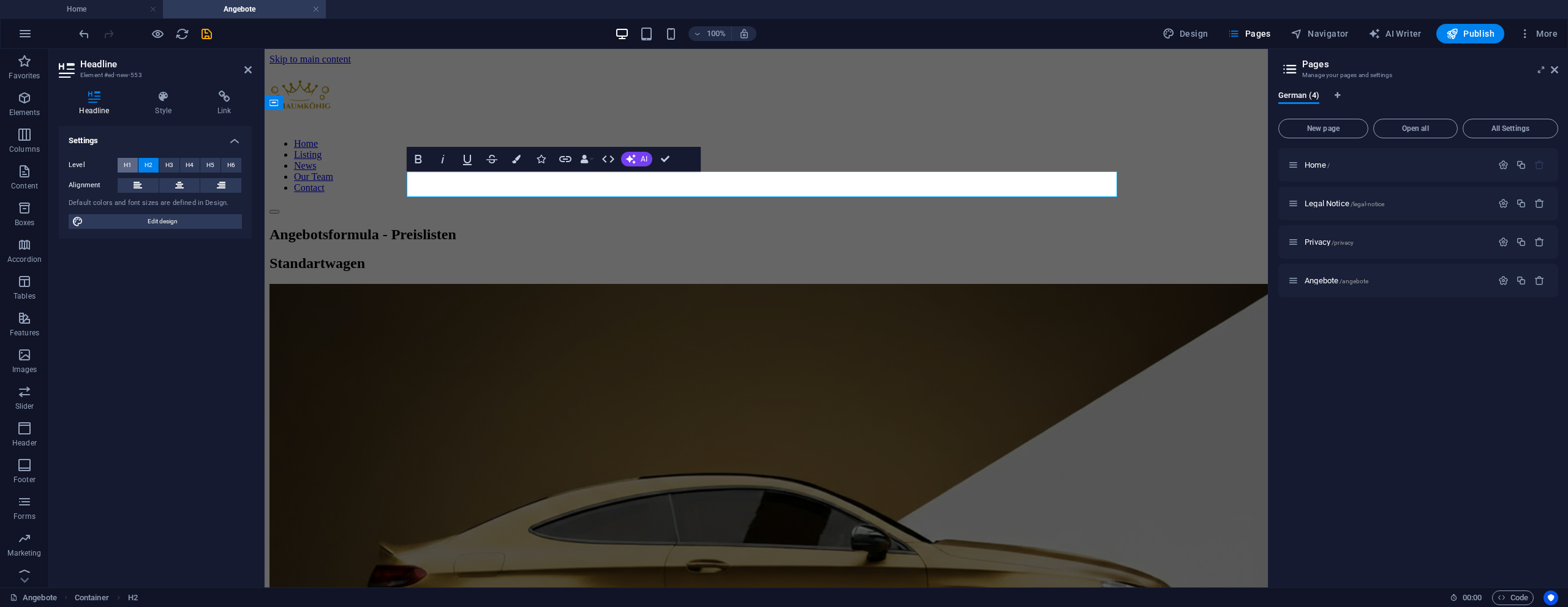
click at [131, 167] on span "H1" at bounding box center [128, 165] width 8 height 15
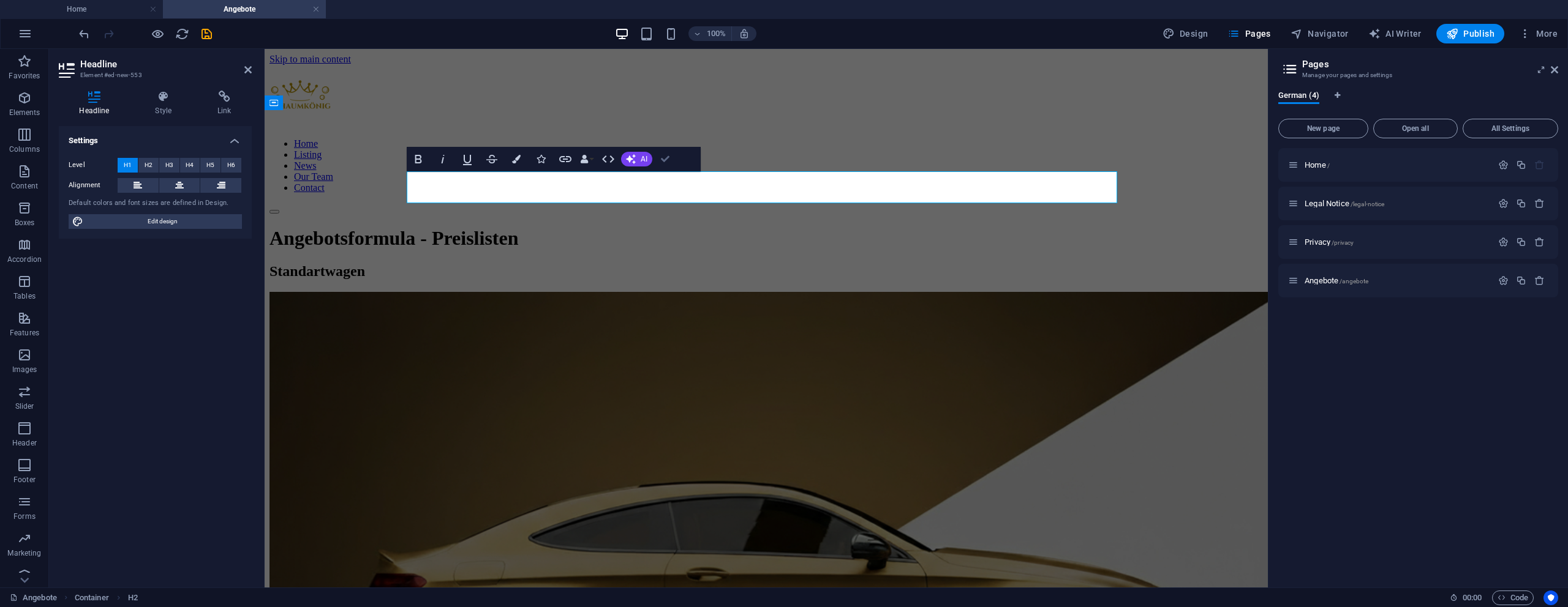
drag, startPoint x: 666, startPoint y: 163, endPoint x: 750, endPoint y: 93, distance: 109.3
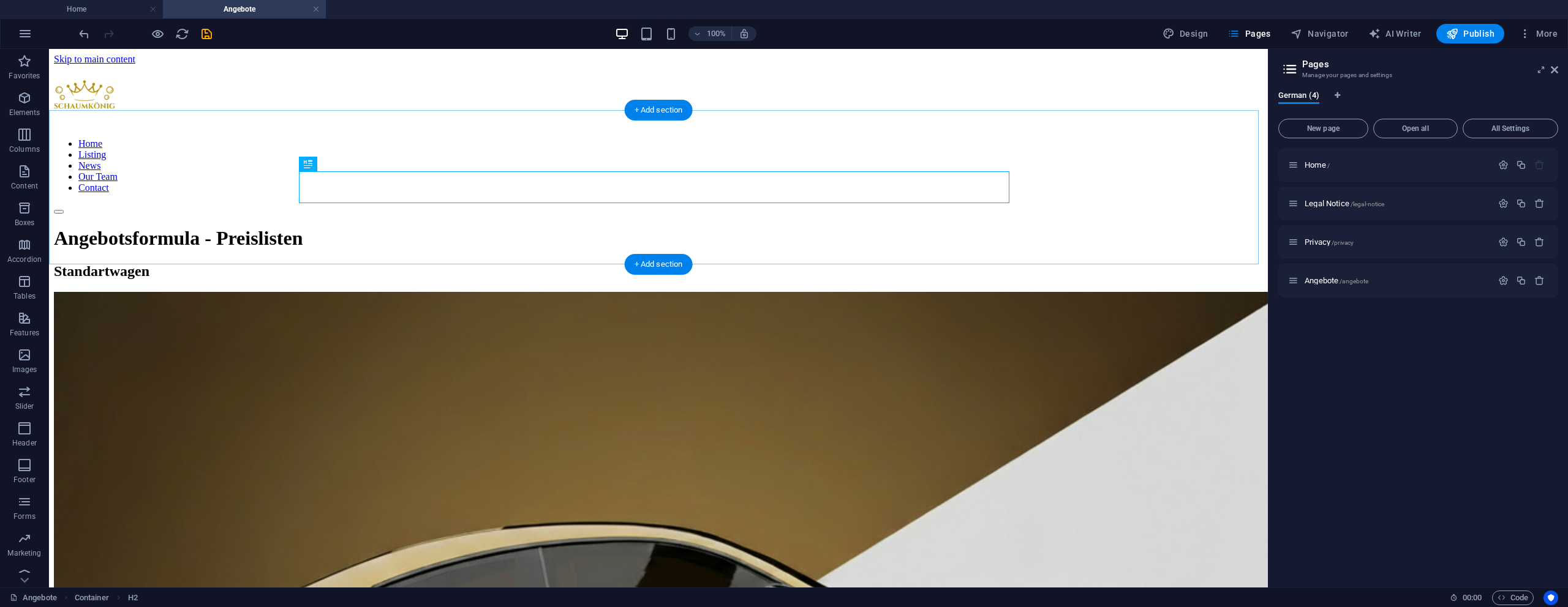
click at [944, 106] on div "Home Listing News Our Team Contact" at bounding box center [659, 140] width 1209 height 150
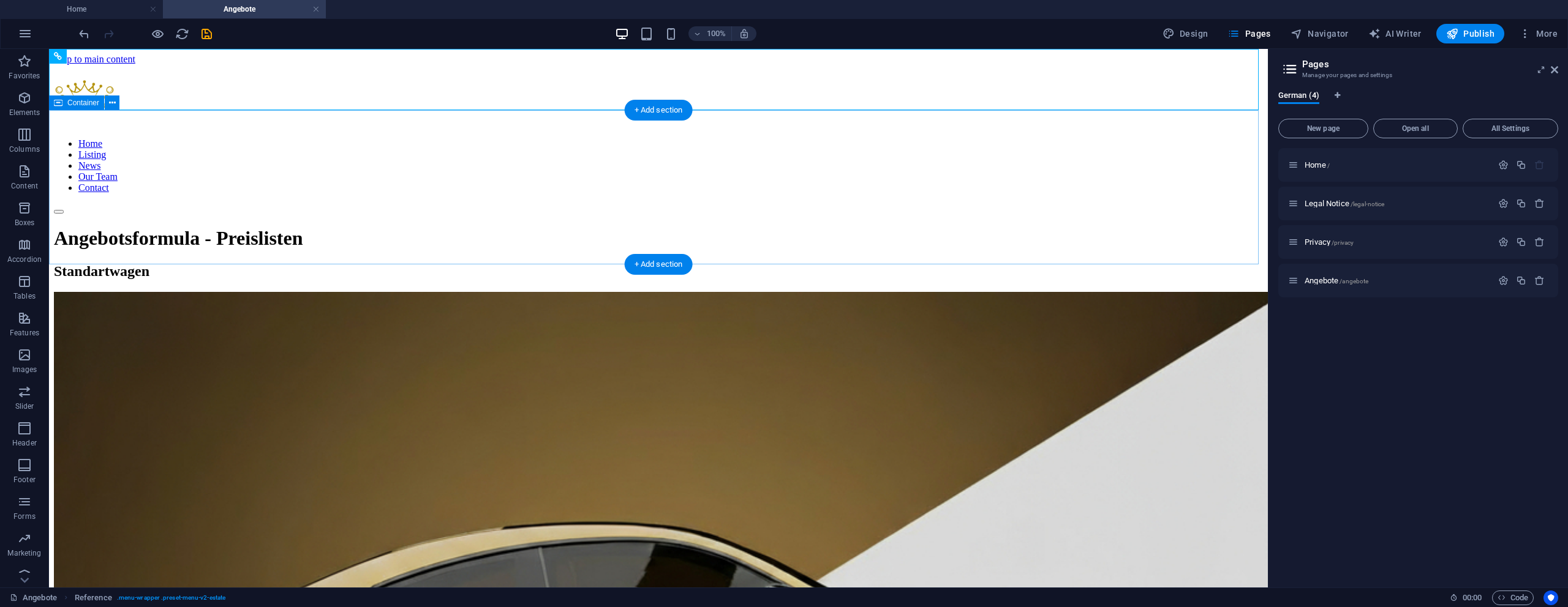
click at [919, 250] on div "Angebotsformula - Preislisten" at bounding box center [659, 239] width 1209 height 23
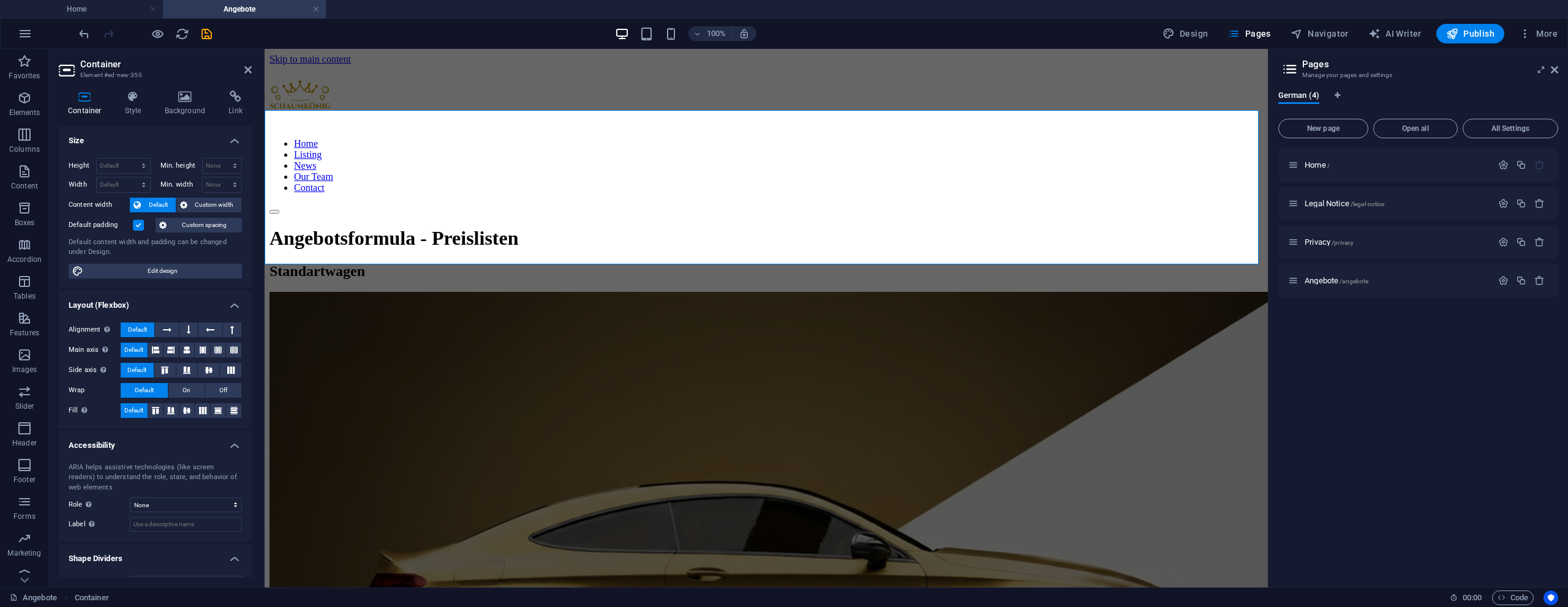
click at [167, 232] on icon at bounding box center [163, 225] width 7 height 15
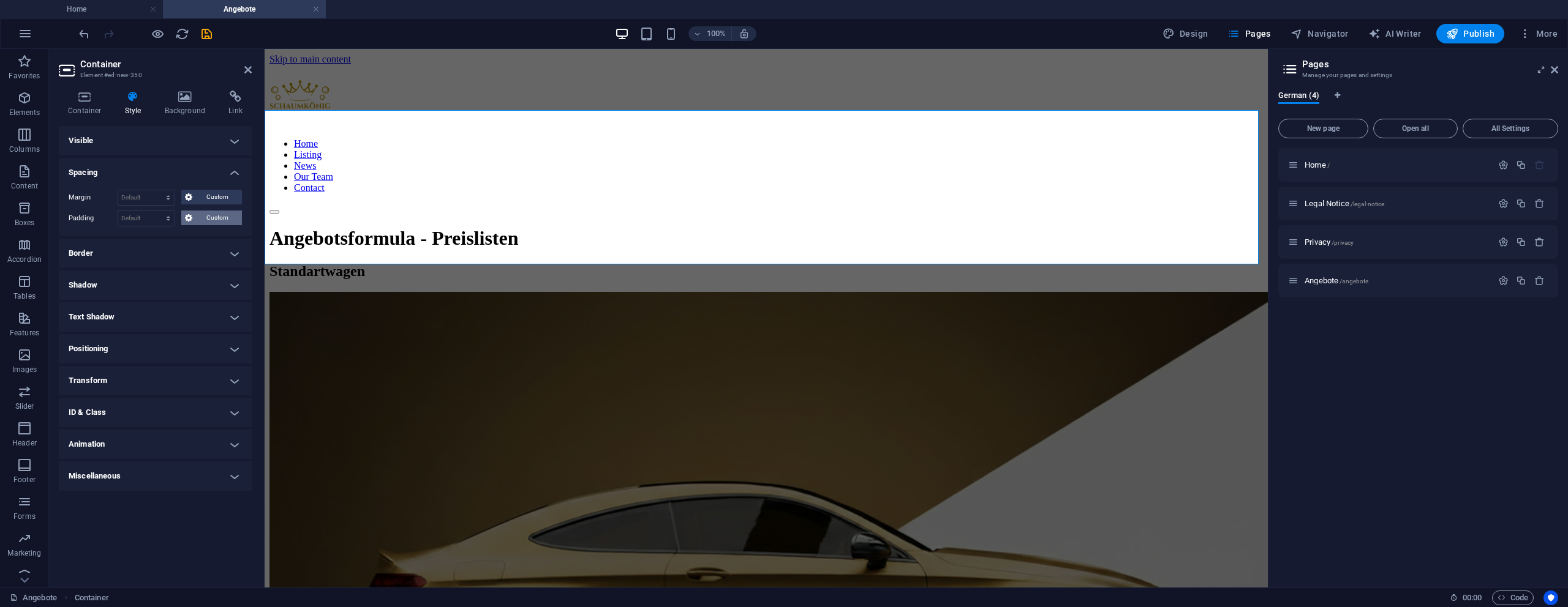
click at [200, 212] on span "Custom" at bounding box center [217, 218] width 42 height 15
click at [159, 242] on input "number" at bounding box center [163, 239] width 37 height 15
type input "0"
select select "px"
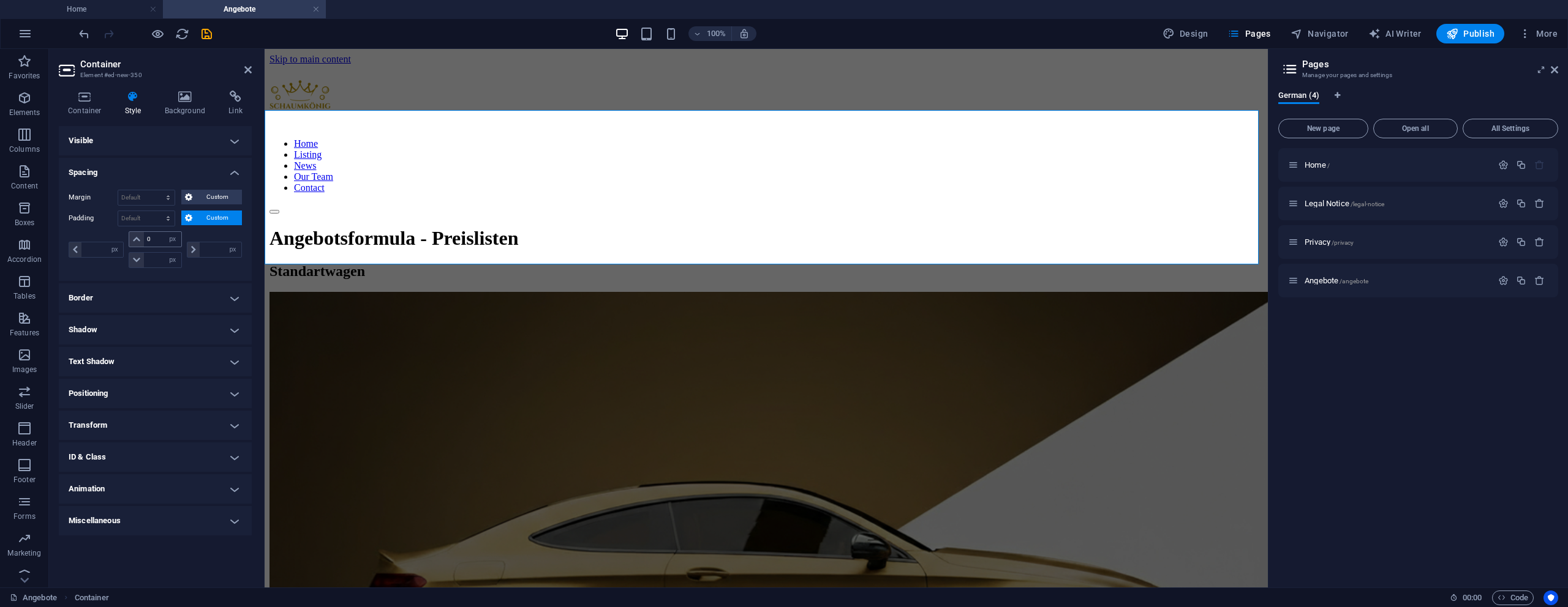
type input "0"
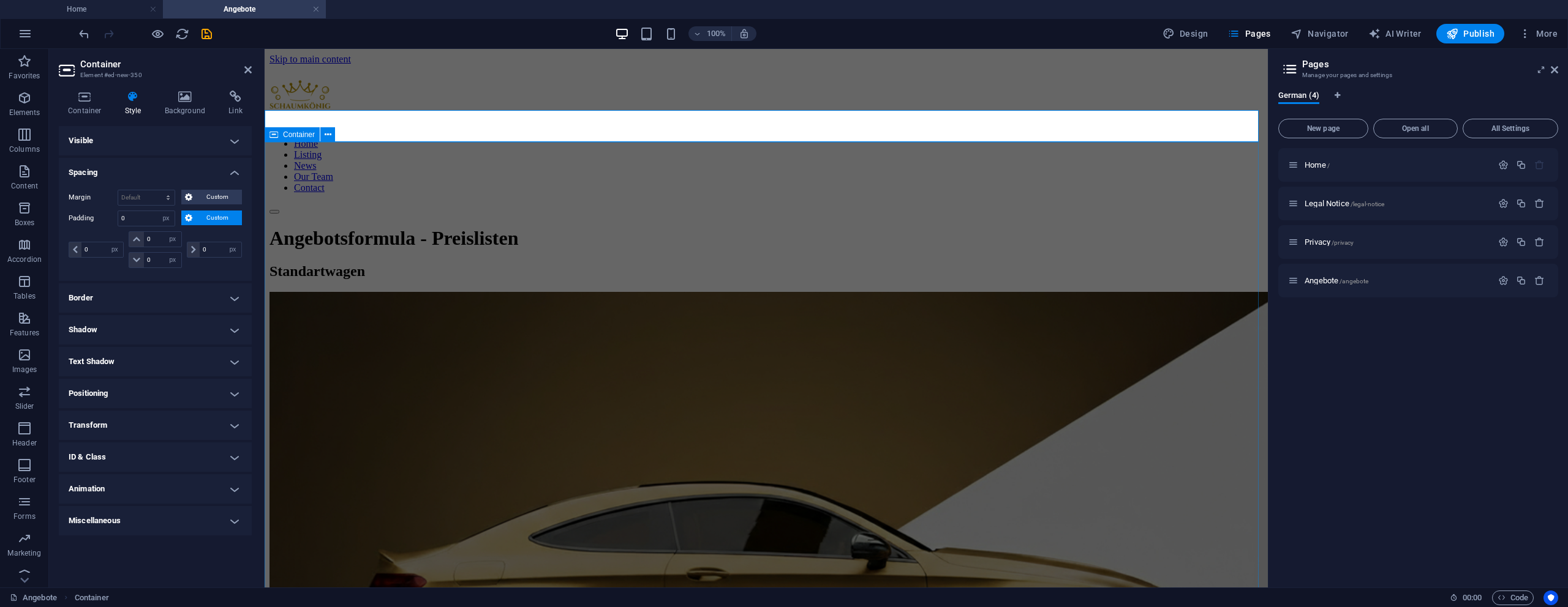
click at [319, 264] on div "Standartwagen" at bounding box center [766, 593] width 994 height 658
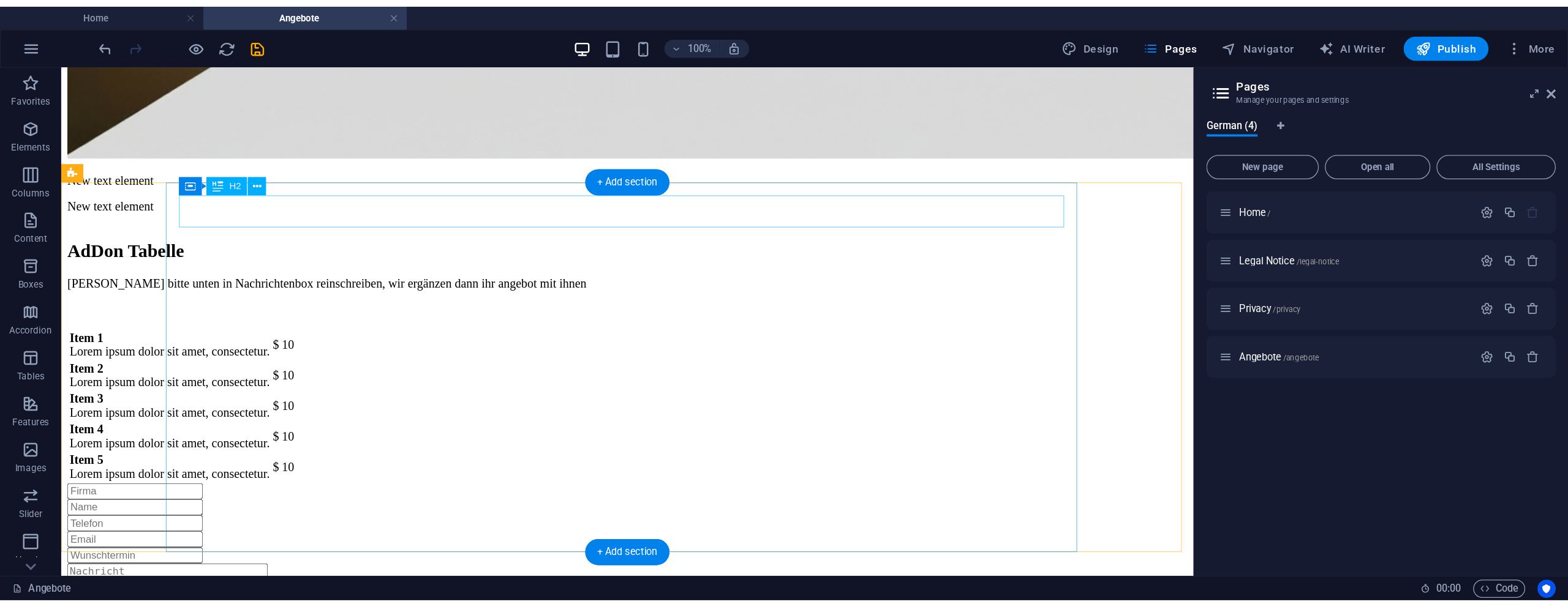
scroll to position [727, 0]
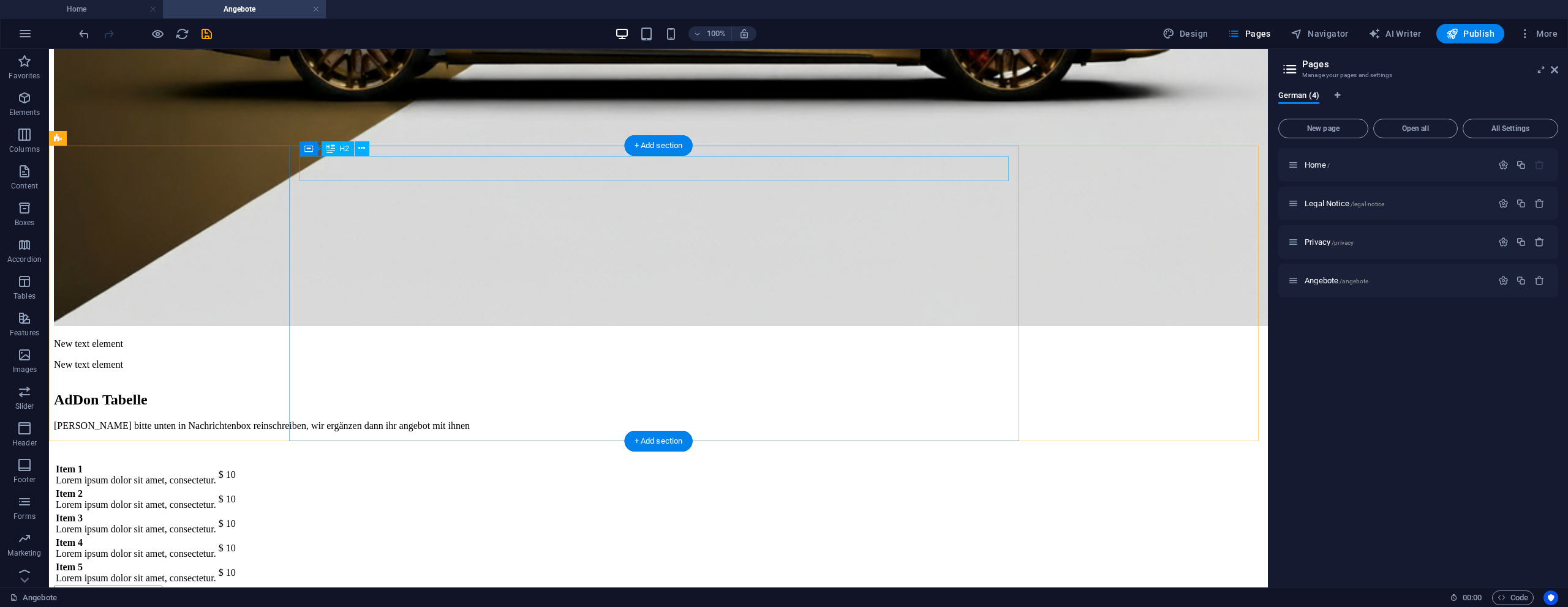
click at [438, 392] on div "AdDon Tabelle" at bounding box center [659, 400] width 1209 height 16
click at [382, 420] on div "Addons bitte unten in Nachrichtenbox reinschreiben, wir ergänzen dann ihr angeb…" at bounding box center [659, 436] width 1209 height 32
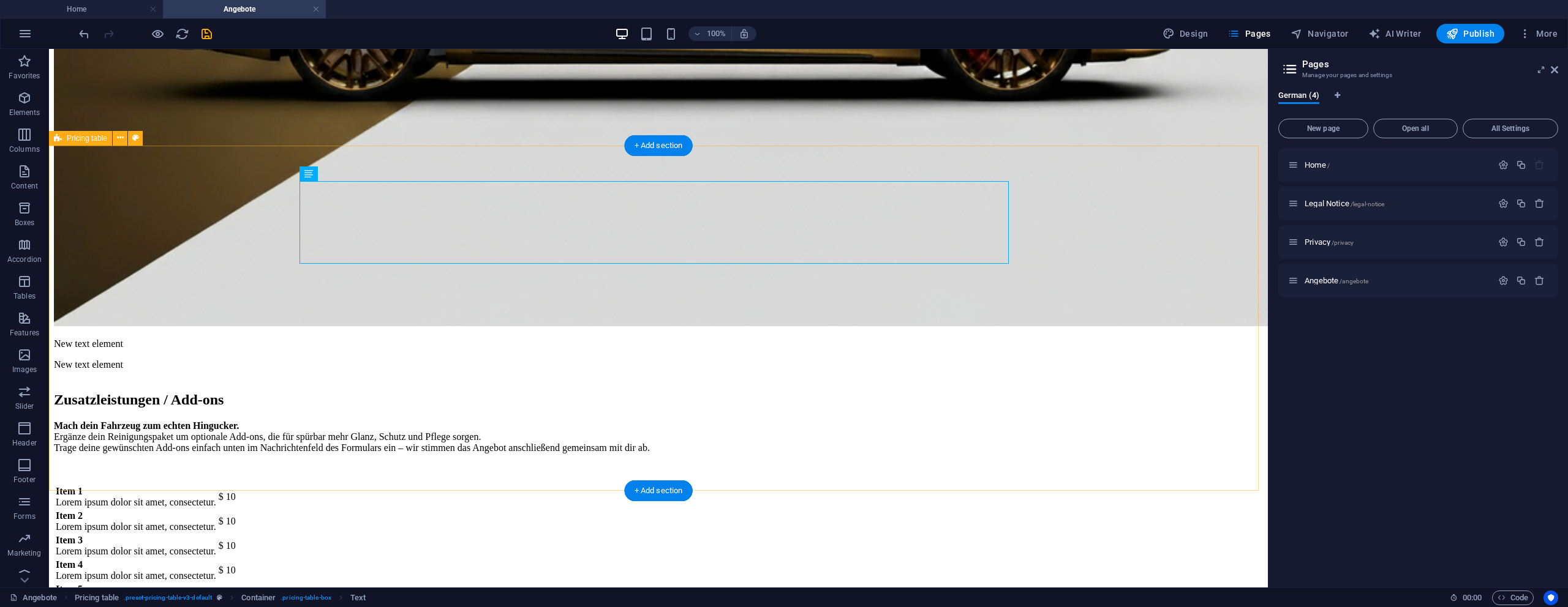
click at [1041, 380] on div "Zusatzleistungen / Add-ons Mach dein Fahrzeug zum echten Hingucker. Ergänze dei…" at bounding box center [659, 494] width 1209 height 229
click at [838, 420] on div "Mach dein Fahrzeug zum echten Hingucker. Ergänze dein Reinigungspaket um option…" at bounding box center [659, 447] width 1209 height 54
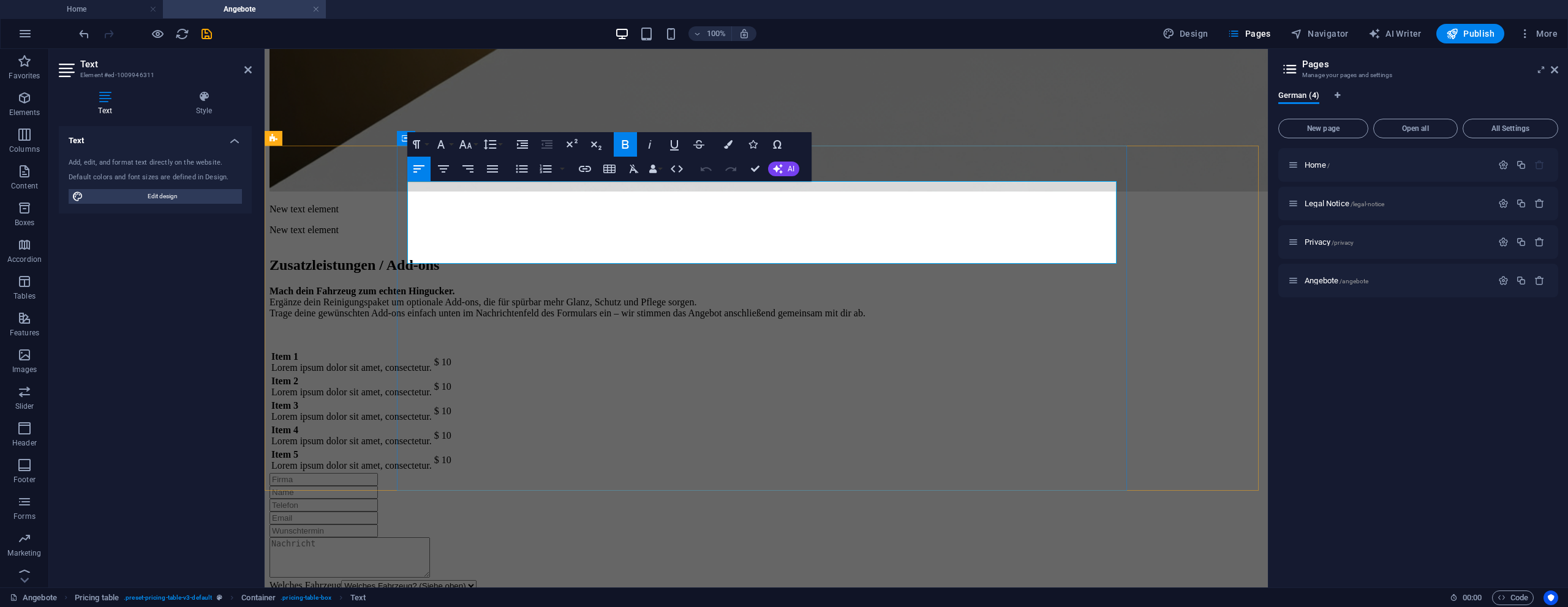
click at [909, 286] on p "Mach dein Fahrzeug zum echten Hingucker. Ergänze dein Reinigungspaket um option…" at bounding box center [766, 302] width 994 height 33
drag, startPoint x: 757, startPoint y: 172, endPoint x: 708, endPoint y: 124, distance: 68.6
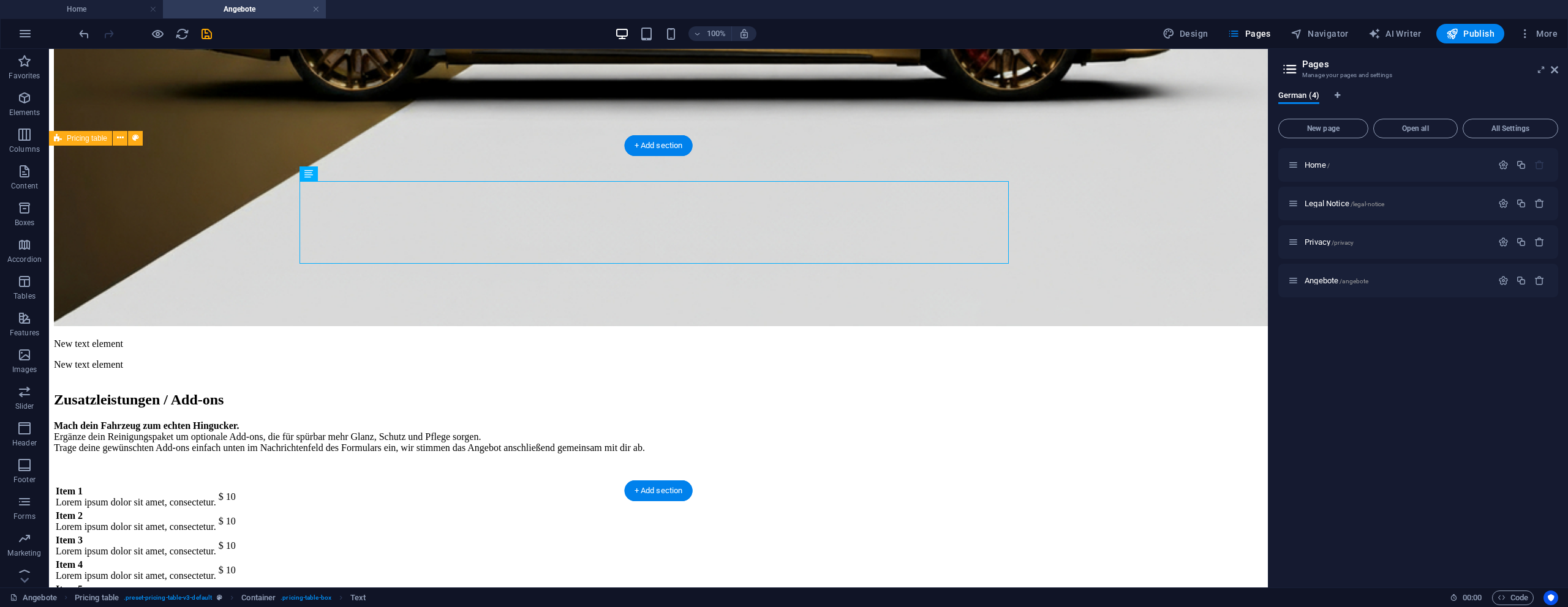
click at [1086, 380] on div "Zusatzleistungen / Add-ons Mach dein Fahrzeug zum echten Hingucker. Ergänze dei…" at bounding box center [659, 494] width 1209 height 229
click at [390, 484] on div "Item 1 Lorem ipsum dolor sit amet, consectetur. $ 10 Item 2 Lorem ipsum dolor s…" at bounding box center [659, 546] width 1209 height 124
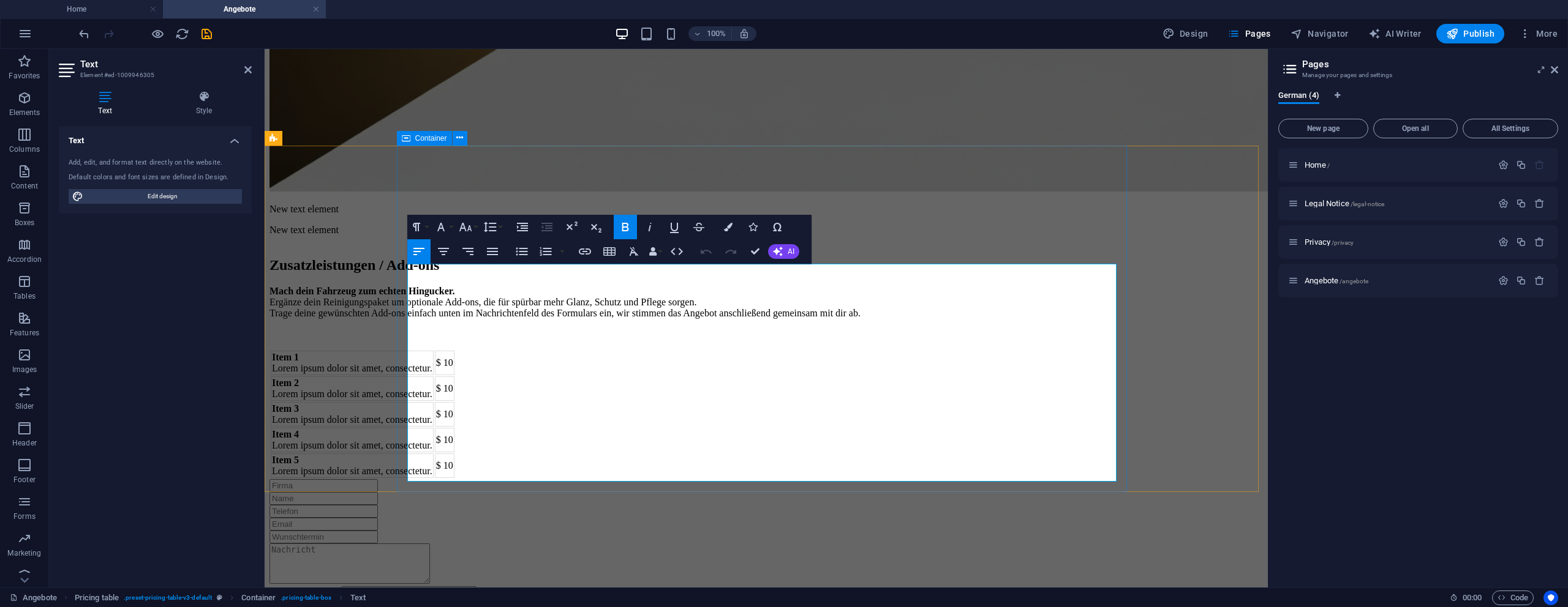
click at [299, 352] on strong "Item 1" at bounding box center [286, 357] width 27 height 11
drag, startPoint x: 433, startPoint y: 277, endPoint x: 406, endPoint y: 276, distance: 27.0
click at [406, 350] on table "Item 1 Lorem ipsum dolor sit amet, consectetur. $ 10 Item 2 Lorem ipsum dolor s…" at bounding box center [362, 415] width 186 height 130
drag, startPoint x: 638, startPoint y: 294, endPoint x: 410, endPoint y: 295, distance: 228.0
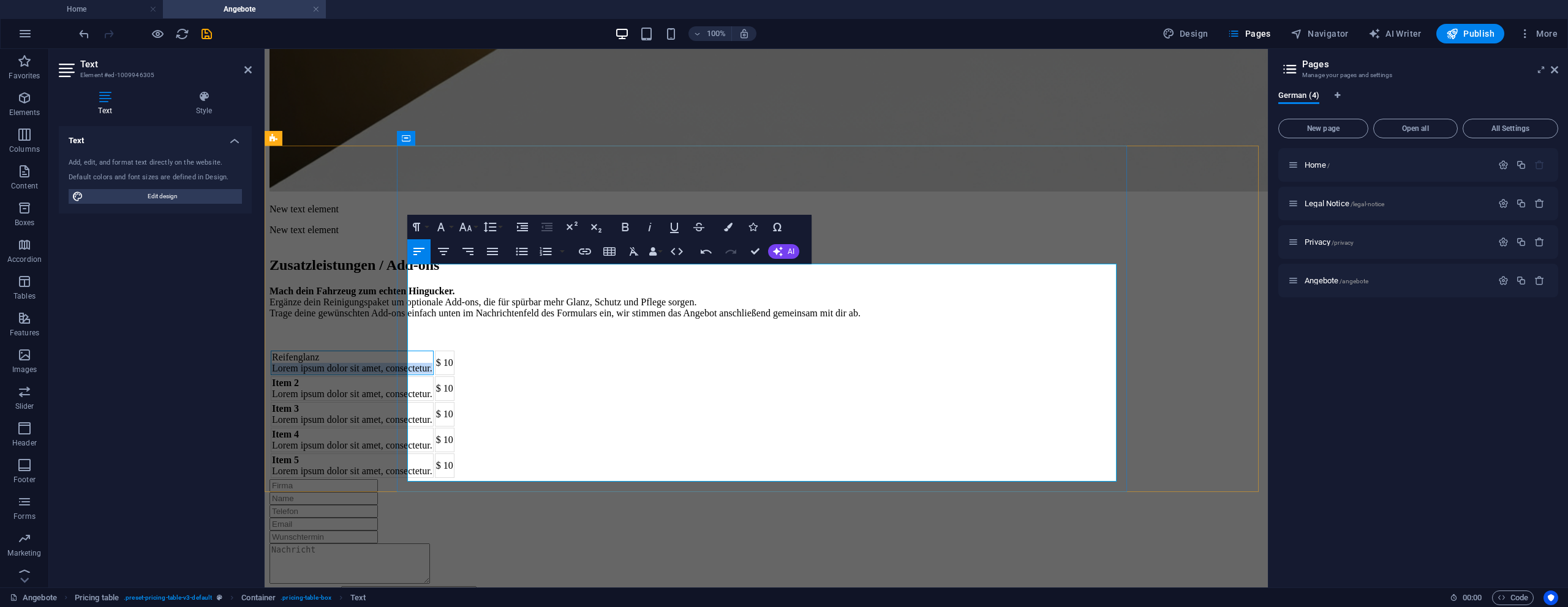
click at [410, 351] on td "Reifenglanz Lorem ipsum dolor sit amet, consectetur." at bounding box center [352, 363] width 163 height 24
click at [433, 351] on td "Reifenglanz Lorem ipsum dolor sit amet, consectetur." at bounding box center [352, 363] width 163 height 24
drag, startPoint x: 477, startPoint y: 276, endPoint x: 404, endPoint y: 274, distance: 73.0
click at [404, 274] on div "Zusatzleistungen / Add-ons Mach dein Fahrzeug zum echten Hingucker. Ergänze dei…" at bounding box center [766, 368] width 994 height 222
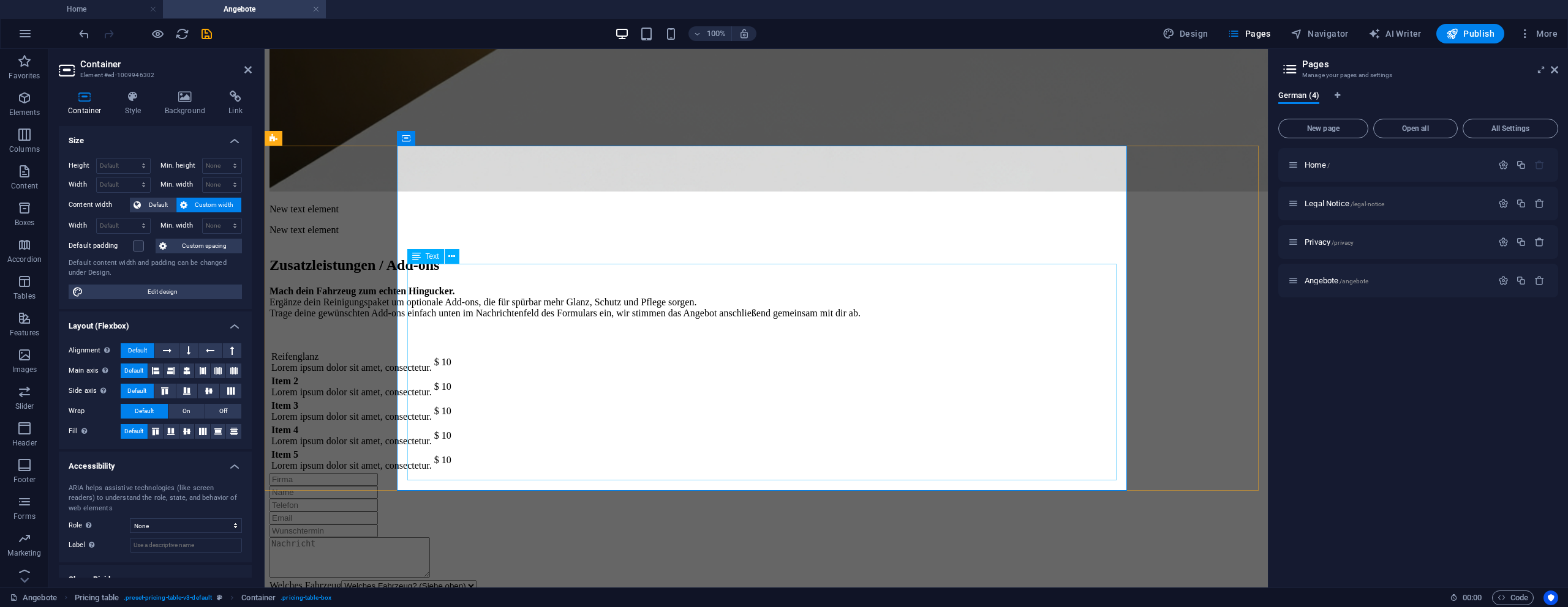
click at [438, 350] on div "Reifenglanz Lorem ipsum dolor sit amet, consectetur. $ 10 Item 2 Lorem ipsum do…" at bounding box center [766, 412] width 994 height 124
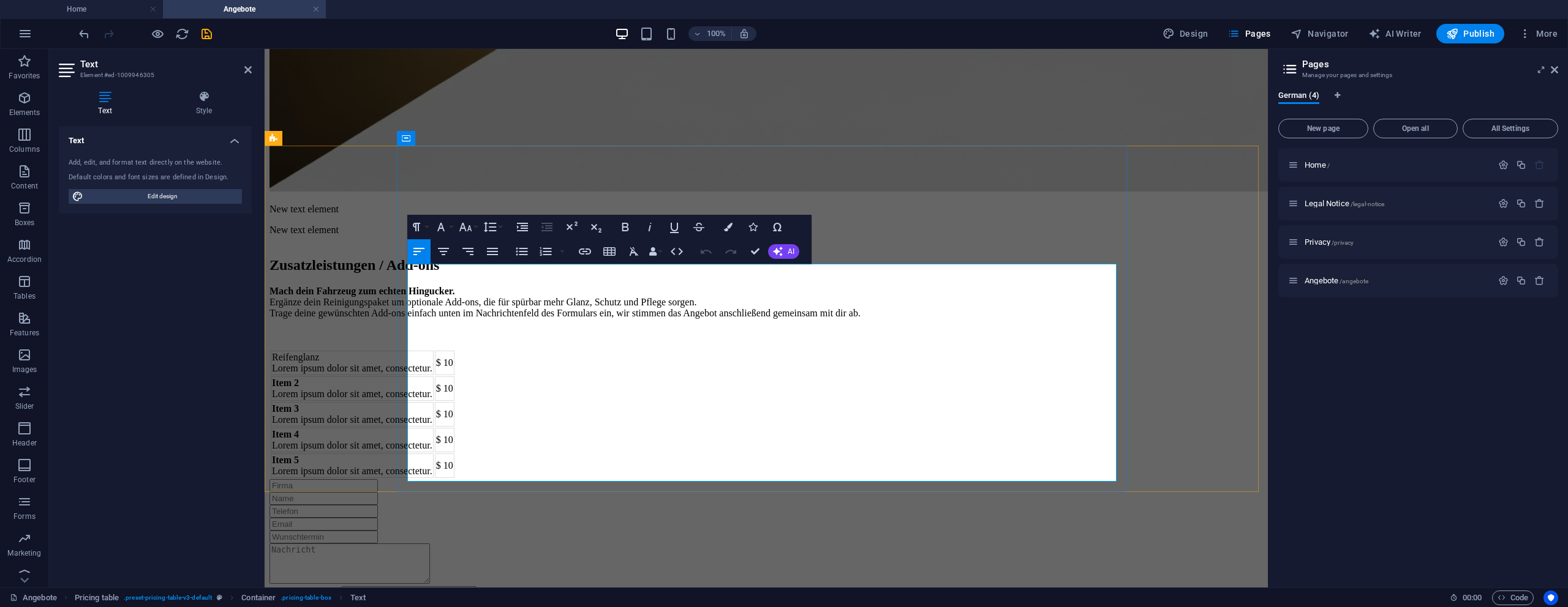
click at [433, 351] on td "Reifenglanz Lorem ipsum dolor sit amet, consectetur." at bounding box center [352, 363] width 163 height 24
click at [629, 231] on icon "button" at bounding box center [625, 227] width 15 height 15
drag, startPoint x: 655, startPoint y: 298, endPoint x: 408, endPoint y: 299, distance: 247.0
click at [408, 351] on td "Reifenglanz Lorem ipsum dolor sit amet, consectetur." at bounding box center [352, 363] width 163 height 24
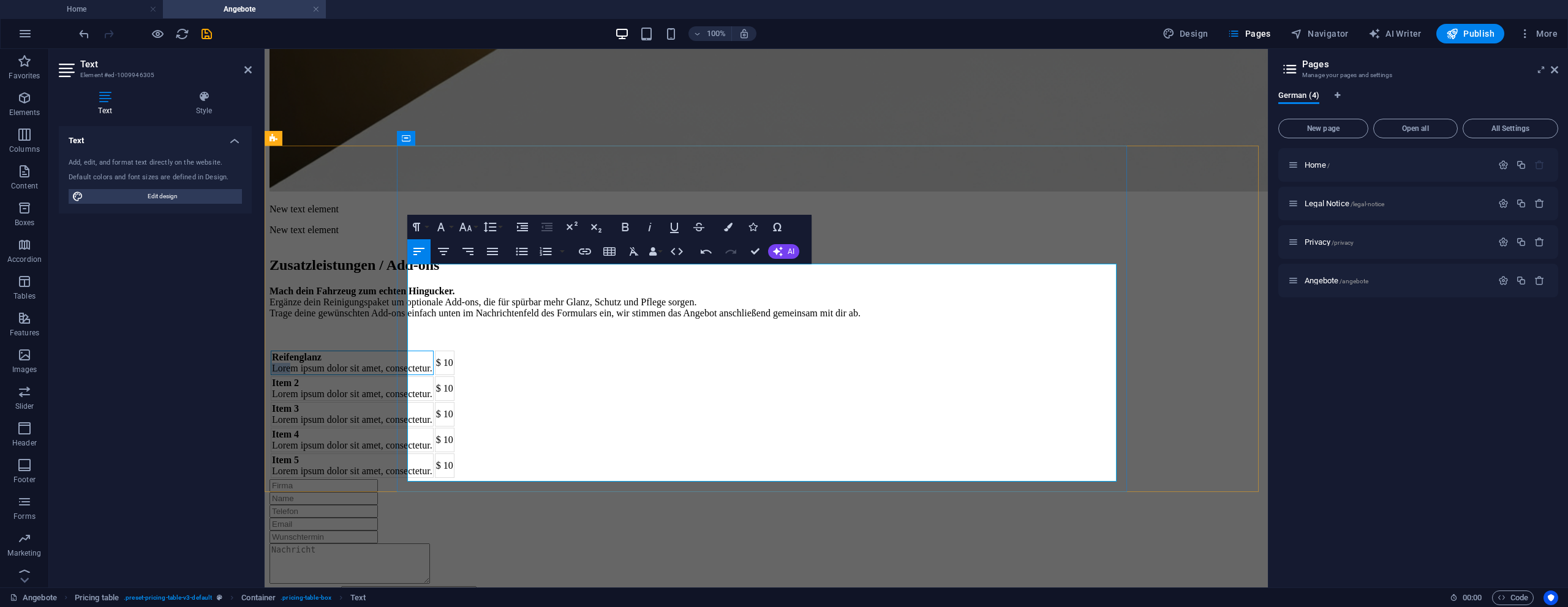
click at [408, 351] on td "Reifenglanz Lorem ipsum dolor sit amet, consectetur." at bounding box center [352, 363] width 163 height 24
drag, startPoint x: 408, startPoint y: 294, endPoint x: 644, endPoint y: 295, distance: 236.0
click at [433, 351] on td "Reifenglanz Lorem ipsum dolor sit amet, consectetur." at bounding box center [352, 363] width 163 height 24
click at [299, 378] on strong "Item 2" at bounding box center [286, 383] width 27 height 11
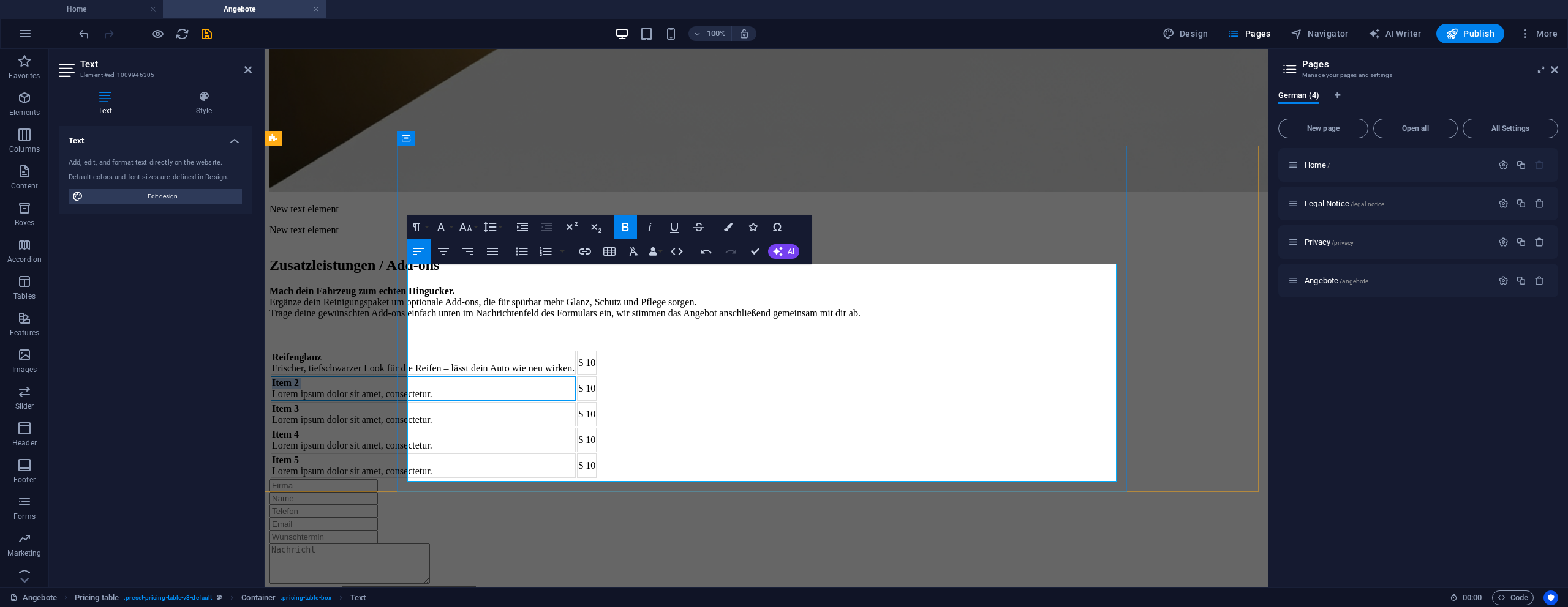
click at [299, 378] on strong "Item 2" at bounding box center [286, 383] width 27 height 11
drag, startPoint x: 480, startPoint y: 317, endPoint x: 457, endPoint y: 320, distance: 23.2
click at [479, 376] on td "Item 2 Lorem ipsum dolor sit amet, consectetur." at bounding box center [423, 388] width 305 height 24
drag, startPoint x: 448, startPoint y: 320, endPoint x: 421, endPoint y: 321, distance: 27.0
click at [410, 376] on td "Item 2 Lorem ipsum dolor sit amet, consectetur." at bounding box center [423, 388] width 305 height 24
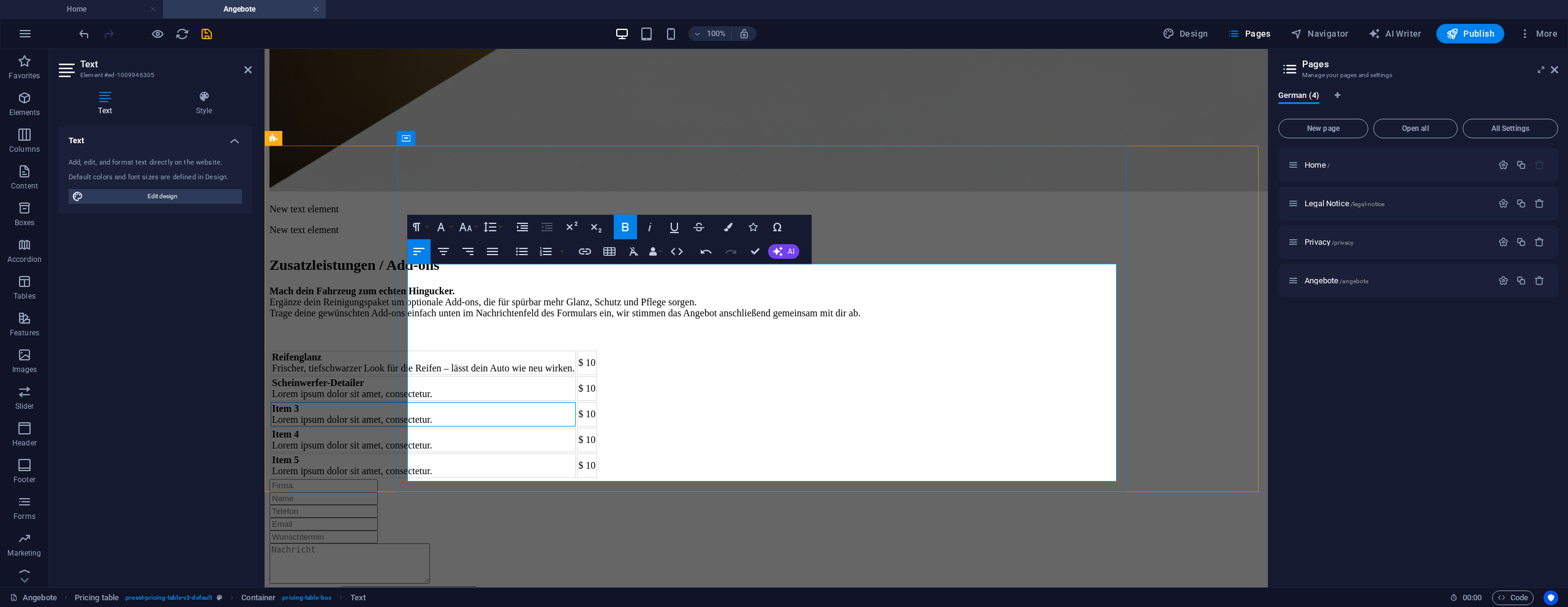
click at [428, 403] on td "Item 3 Lorem ipsum dolor sit amet, consectetur." at bounding box center [423, 415] width 305 height 24
drag, startPoint x: 410, startPoint y: 338, endPoint x: 638, endPoint y: 338, distance: 228.0
click at [576, 376] on td "Scheinwerfer-Detailer Lorem ipsum dolor sit amet, consectetur." at bounding box center [423, 388] width 305 height 24
drag, startPoint x: 446, startPoint y: 363, endPoint x: 409, endPoint y: 366, distance: 37.1
click at [409, 403] on td "Item 3 Lorem ipsum dolor sit amet, consectetur." at bounding box center [452, 415] width 362 height 24
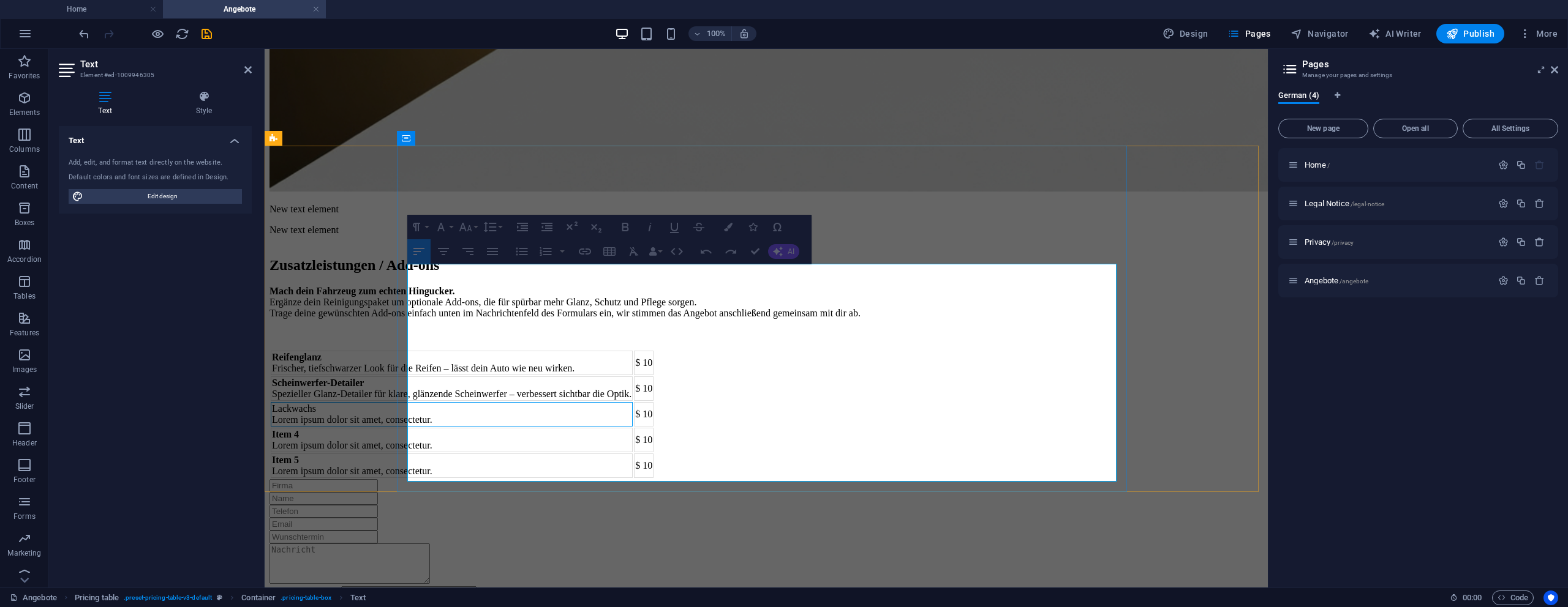
drag, startPoint x: 410, startPoint y: 380, endPoint x: 635, endPoint y: 380, distance: 225.0
click at [633, 403] on td "Lackwachs Lorem ipsum dolor sit amet, consectetur." at bounding box center [452, 415] width 362 height 24
drag, startPoint x: 638, startPoint y: 381, endPoint x: 411, endPoint y: 379, distance: 227.0
click at [411, 403] on td "Lackwachs Lorem ipsum dolor sit amet, consectetur." at bounding box center [452, 415] width 362 height 24
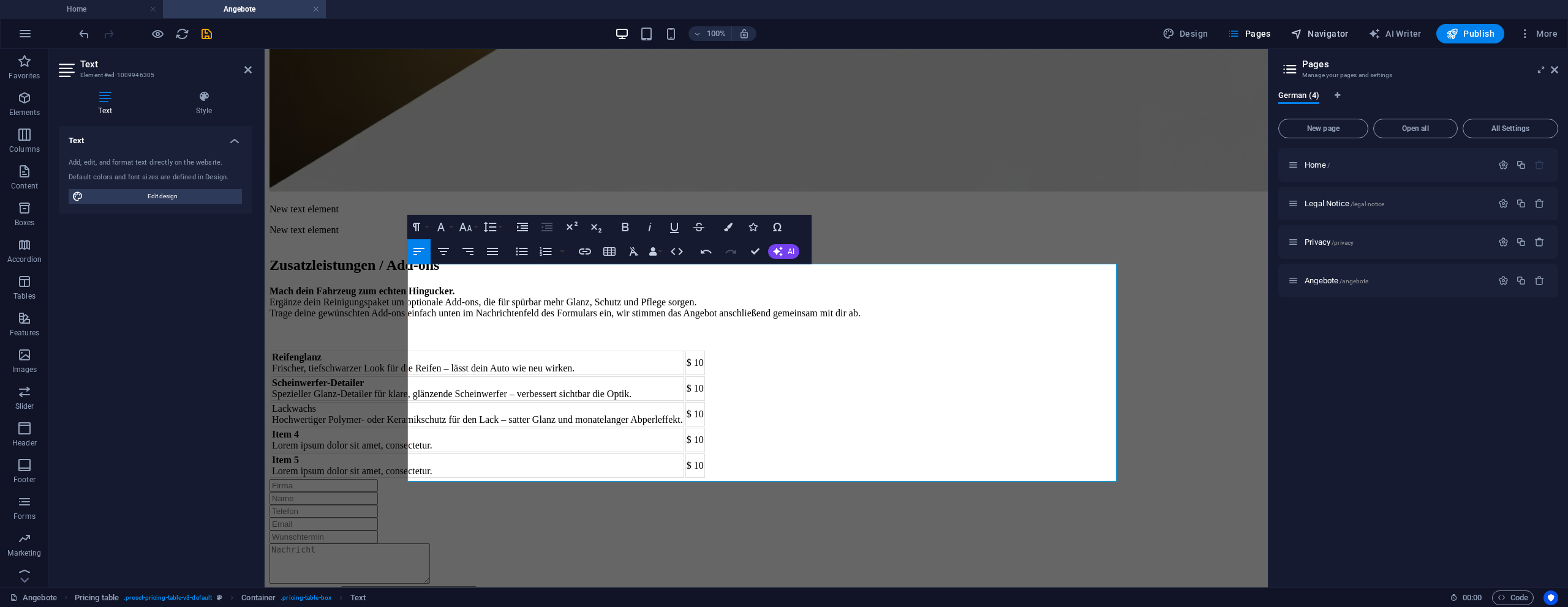
drag, startPoint x: 758, startPoint y: 250, endPoint x: 1331, endPoint y: 41, distance: 609.9
click at [788, 231] on div "Paragraph Format Normal Heading 1 Heading 2 Heading 3 Heading 4 Heading 5 Headi…" at bounding box center [609, 239] width 404 height 49
click at [299, 429] on strong "Item 4" at bounding box center [286, 434] width 27 height 11
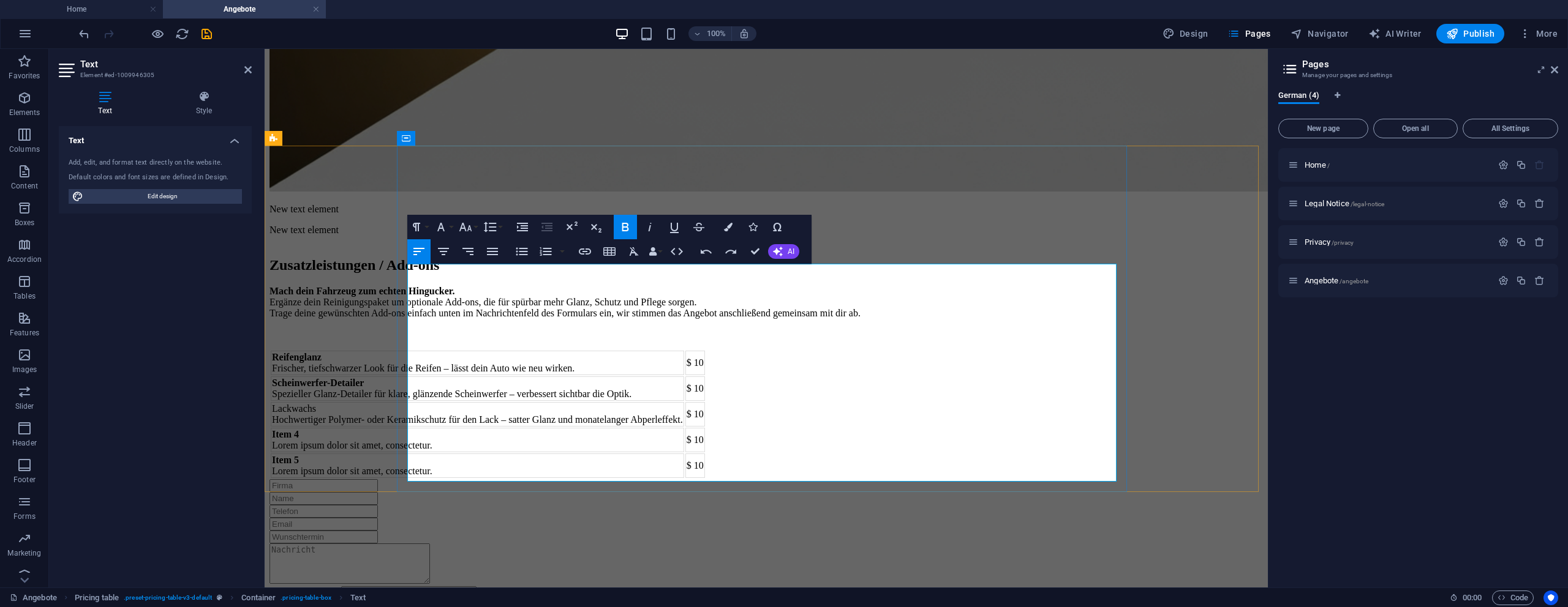
click at [450, 428] on td "Item 4 Lorem ipsum dolor sit amet, consectetur." at bounding box center [478, 440] width 413 height 24
drag, startPoint x: 446, startPoint y: 405, endPoint x: 415, endPoint y: 405, distance: 31.0
click at [409, 428] on td "Item 4 Lorem ipsum dolor sit amet, consectetur." at bounding box center [478, 440] width 413 height 24
click at [357, 429] on strong "Gummipflege außen" at bounding box center [314, 434] width 85 height 11
drag, startPoint x: 638, startPoint y: 425, endPoint x: 411, endPoint y: 420, distance: 227.1
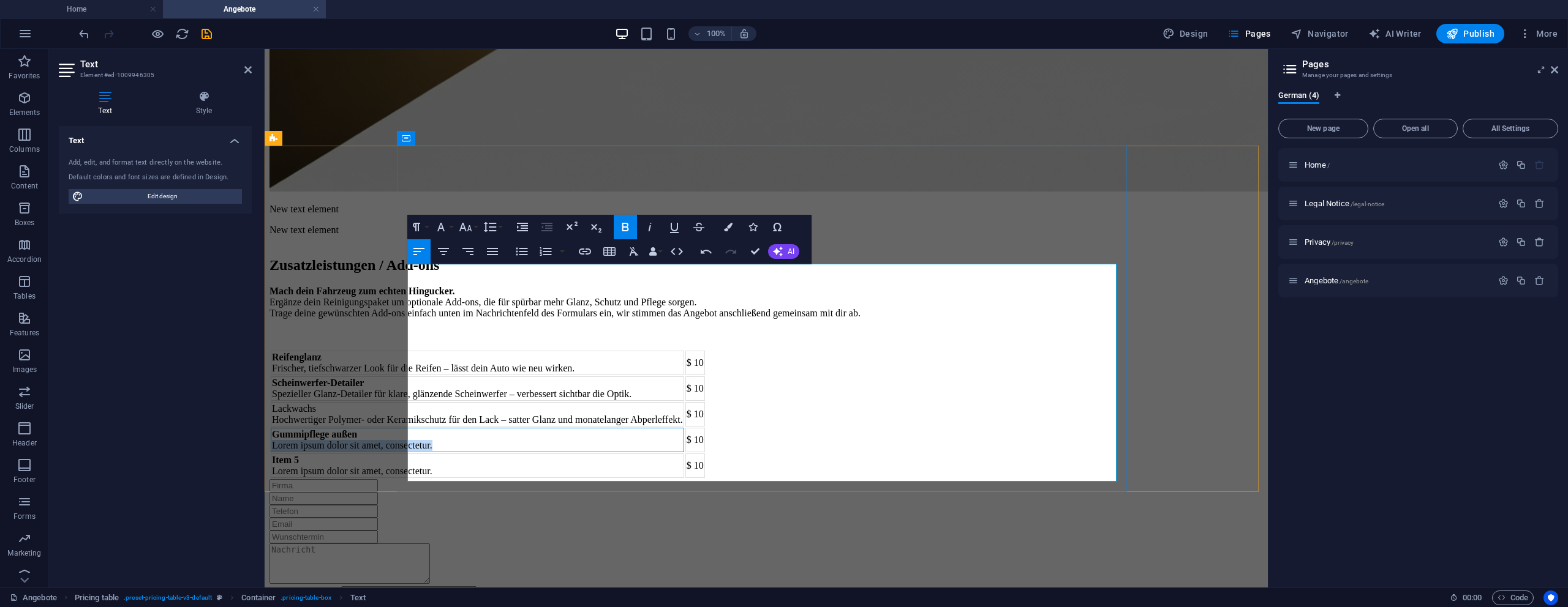
click at [407, 428] on td "Gummipflege außen Lorem ipsum dolor sit amet, consectetur." at bounding box center [478, 440] width 413 height 24
click at [450, 454] on td "Item 5 Lorem ipsum dolor sit amet, consectetur." at bounding box center [480, 466] width 420 height 24
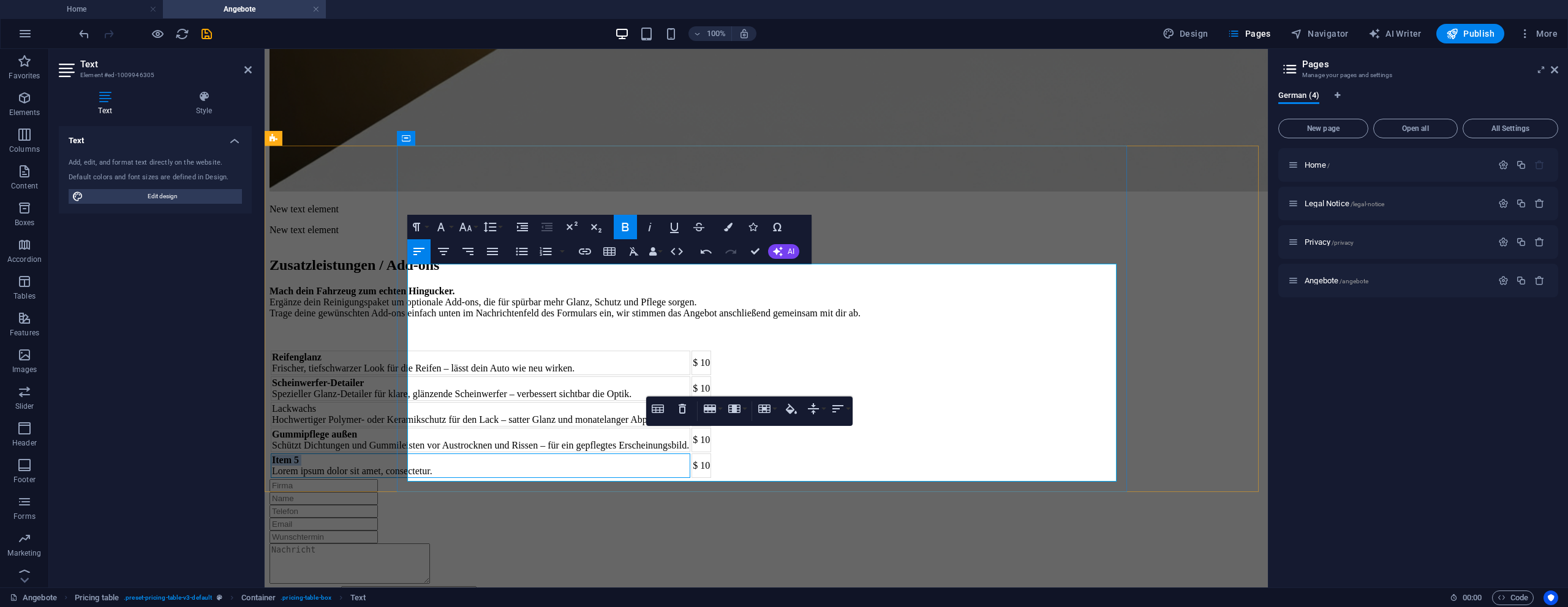
click at [450, 454] on td "Item 5 Lorem ipsum dolor sit amet, consectetur." at bounding box center [480, 466] width 420 height 24
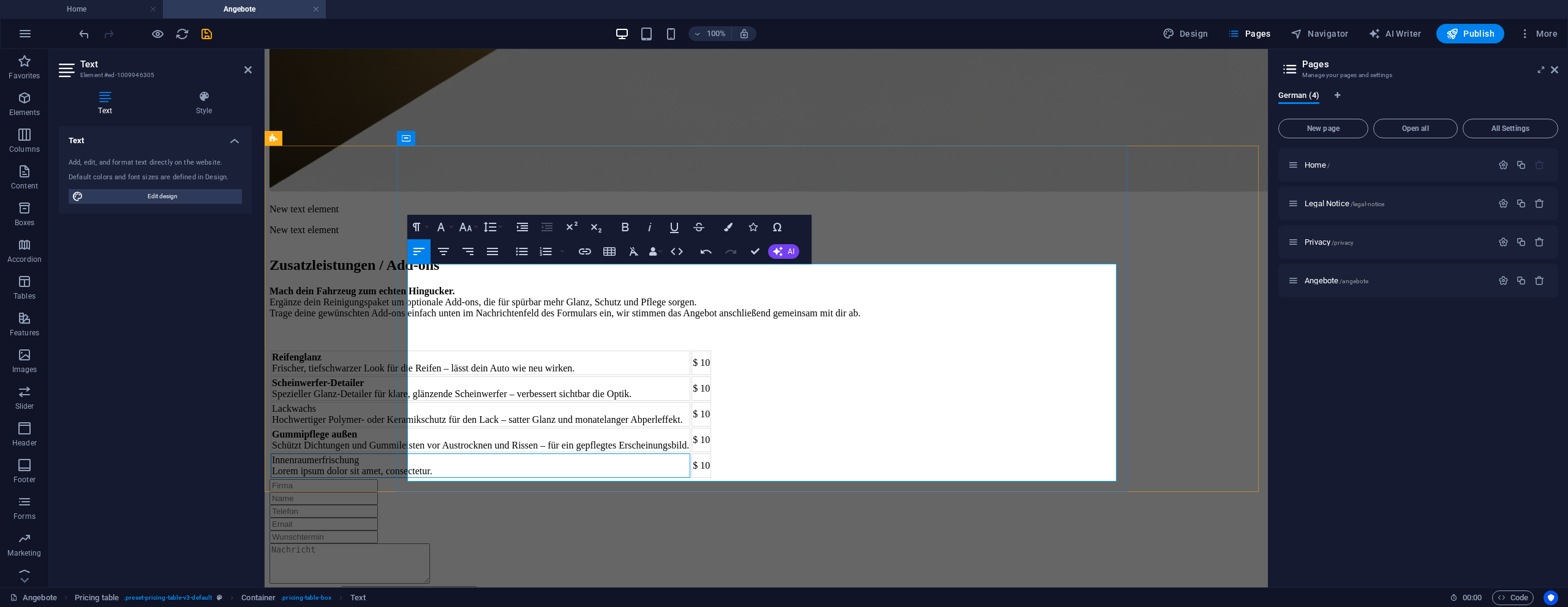
click at [690, 456] on td "Innenraumerfrischung Lorem ipsum dolor sit amet, consectetur." at bounding box center [480, 466] width 420 height 24
drag, startPoint x: 475, startPoint y: 437, endPoint x: 502, endPoint y: 452, distance: 30.9
click at [480, 454] on td "Innenraumerfrischung Lorem ipsum dolor sit amet, consectetur." at bounding box center [480, 466] width 420 height 24
drag, startPoint x: 644, startPoint y: 468, endPoint x: 411, endPoint y: 468, distance: 233.0
click at [411, 468] on td "Innenraumerfrischung Lorem ipsum dolor sit amet, consectetur." at bounding box center [480, 466] width 420 height 24
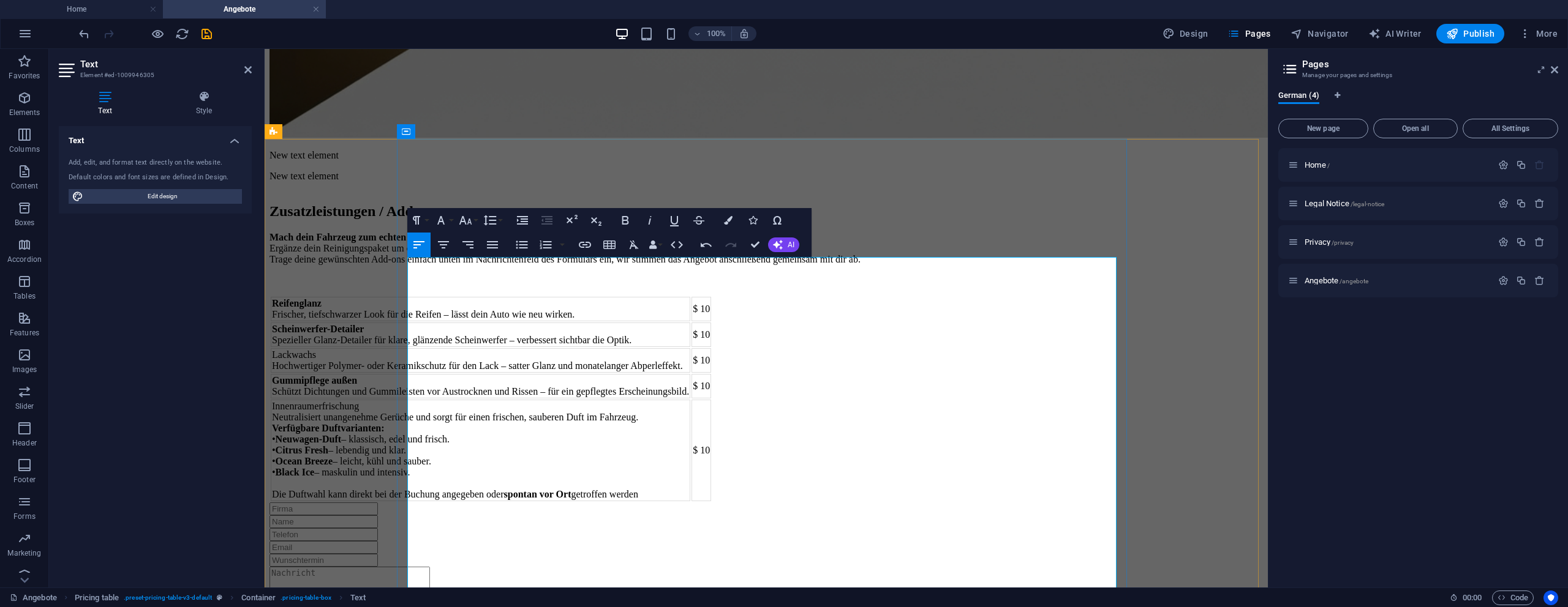
scroll to position [797, 0]
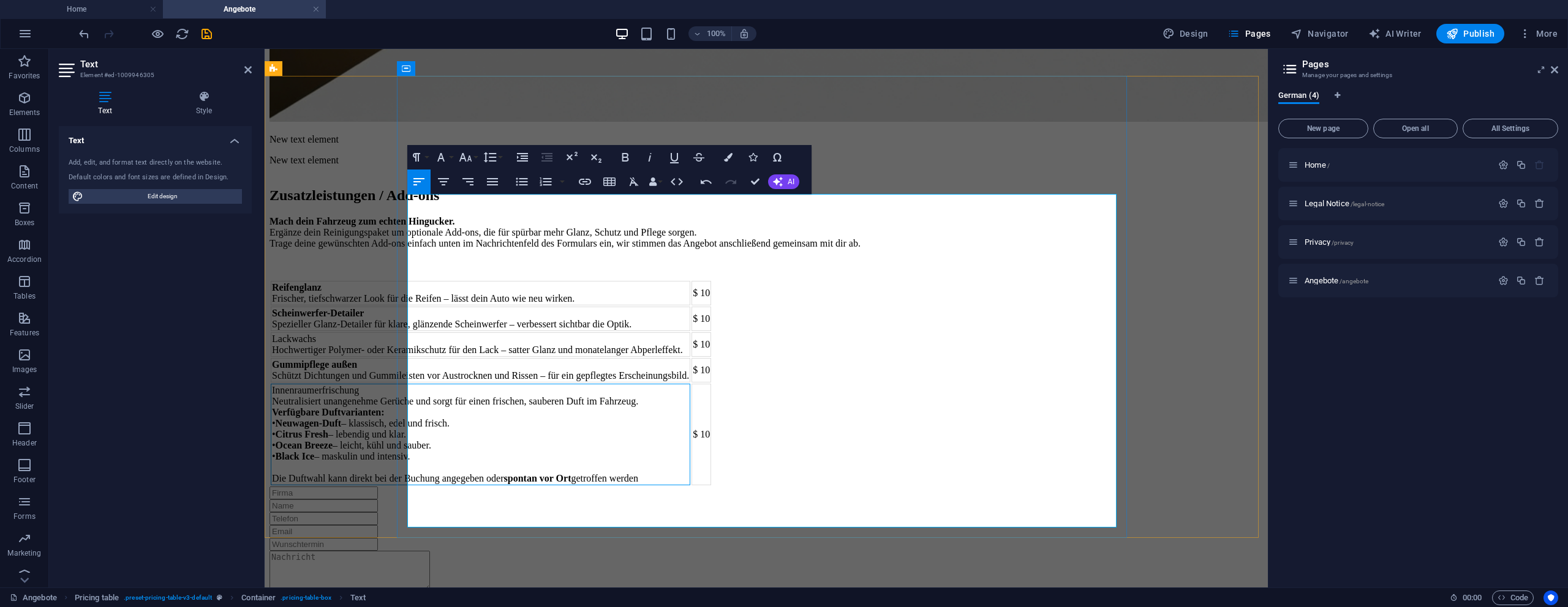
click at [385, 411] on strong "Verfügbare Duftvarianten:" at bounding box center [329, 412] width 113 height 11
click at [628, 419] on td "Innenraumerfrischung Neutralisiert unangenehme Gerüche und sorgt für einen fris…" at bounding box center [480, 435] width 420 height 102
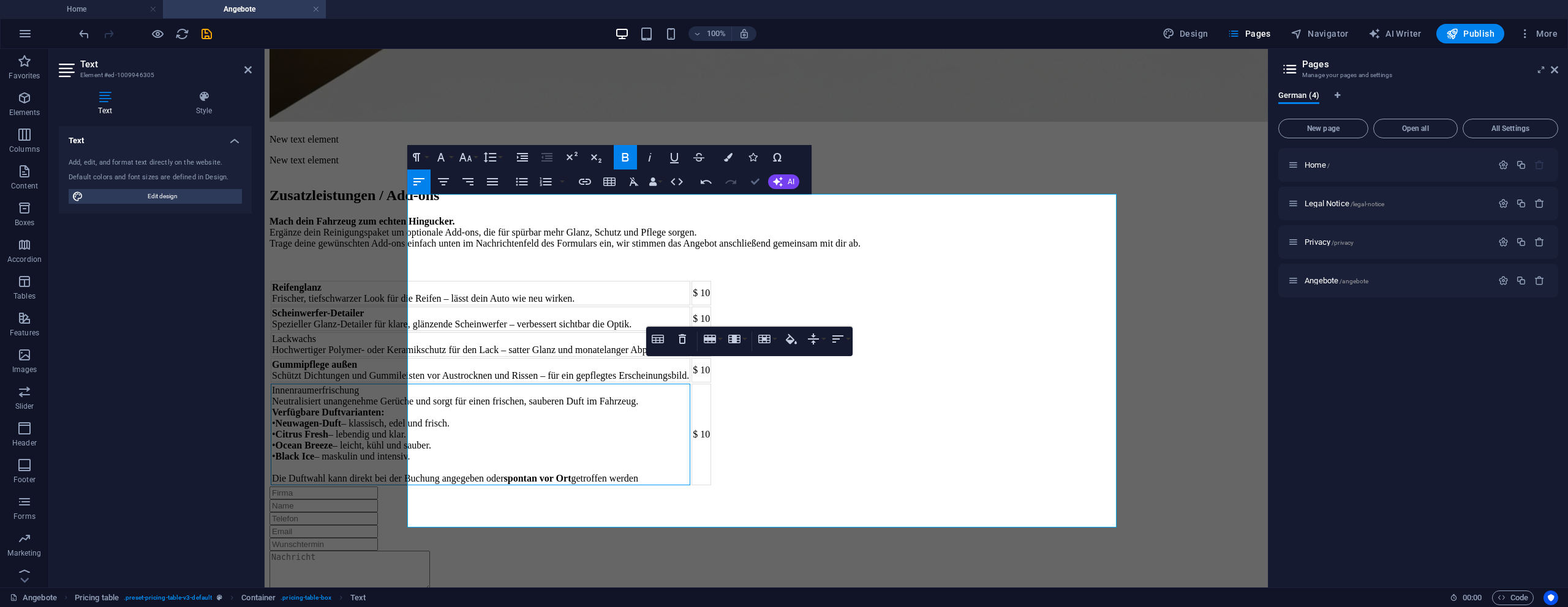
drag, startPoint x: 758, startPoint y: 179, endPoint x: 731, endPoint y: 138, distance: 49.1
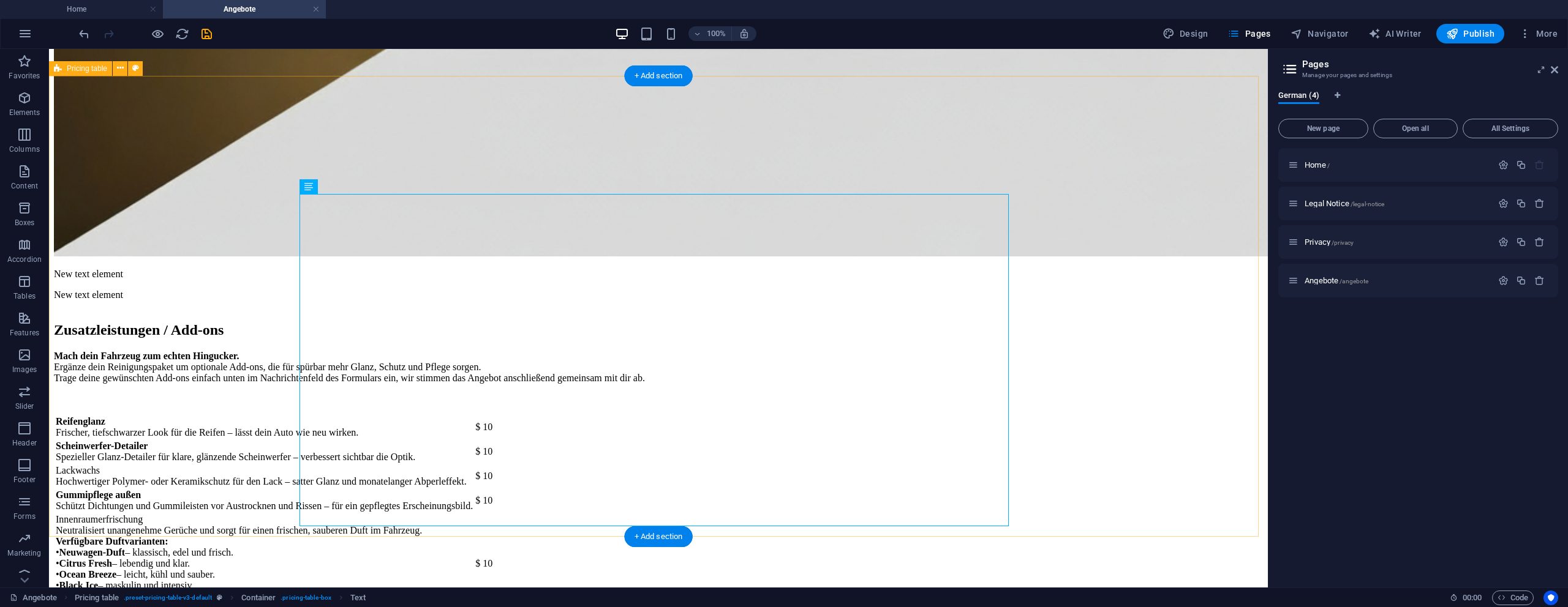
click at [1160, 311] on div "Zusatzleistungen / Add-ons Mach dein Fahrzeug zum echten Hingucker. Ergänze dei…" at bounding box center [659, 463] width 1209 height 306
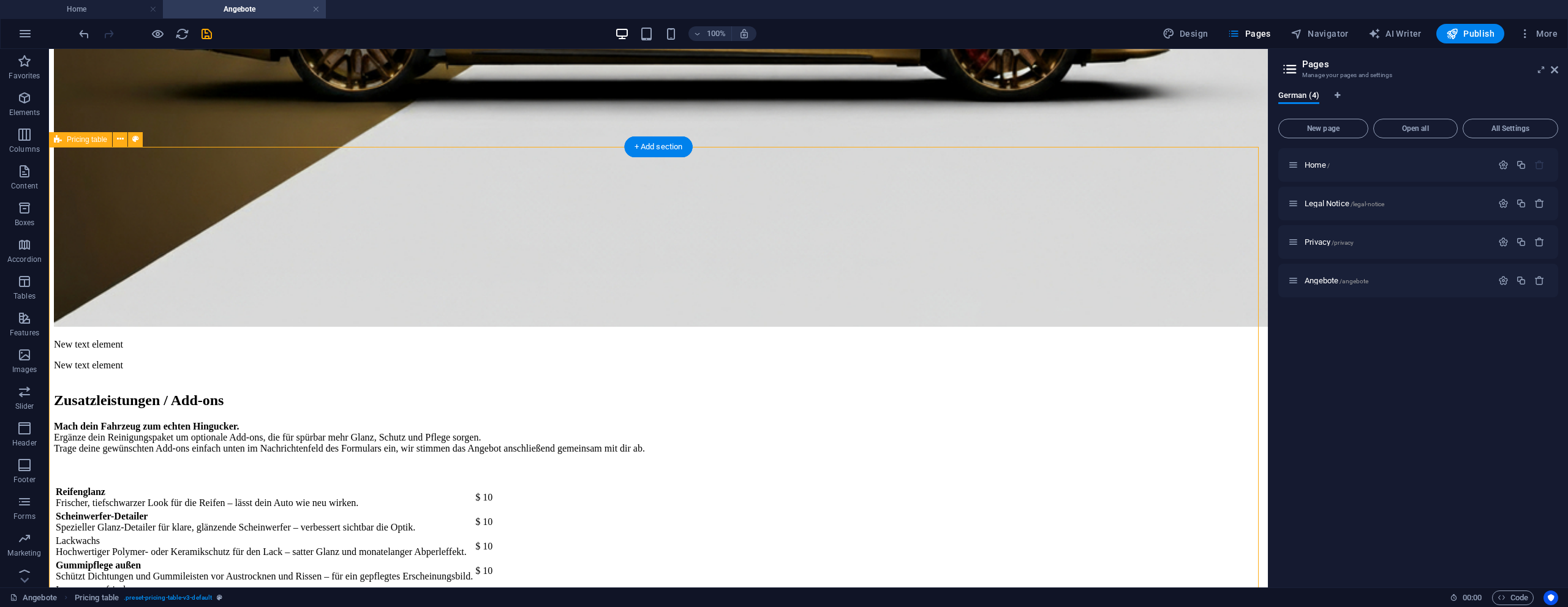
scroll to position [726, 0]
click at [1106, 381] on div "Zusatzleistungen / Add-ons Mach dein Fahrzeug zum echten Hingucker. Ergänze dei…" at bounding box center [659, 534] width 1209 height 306
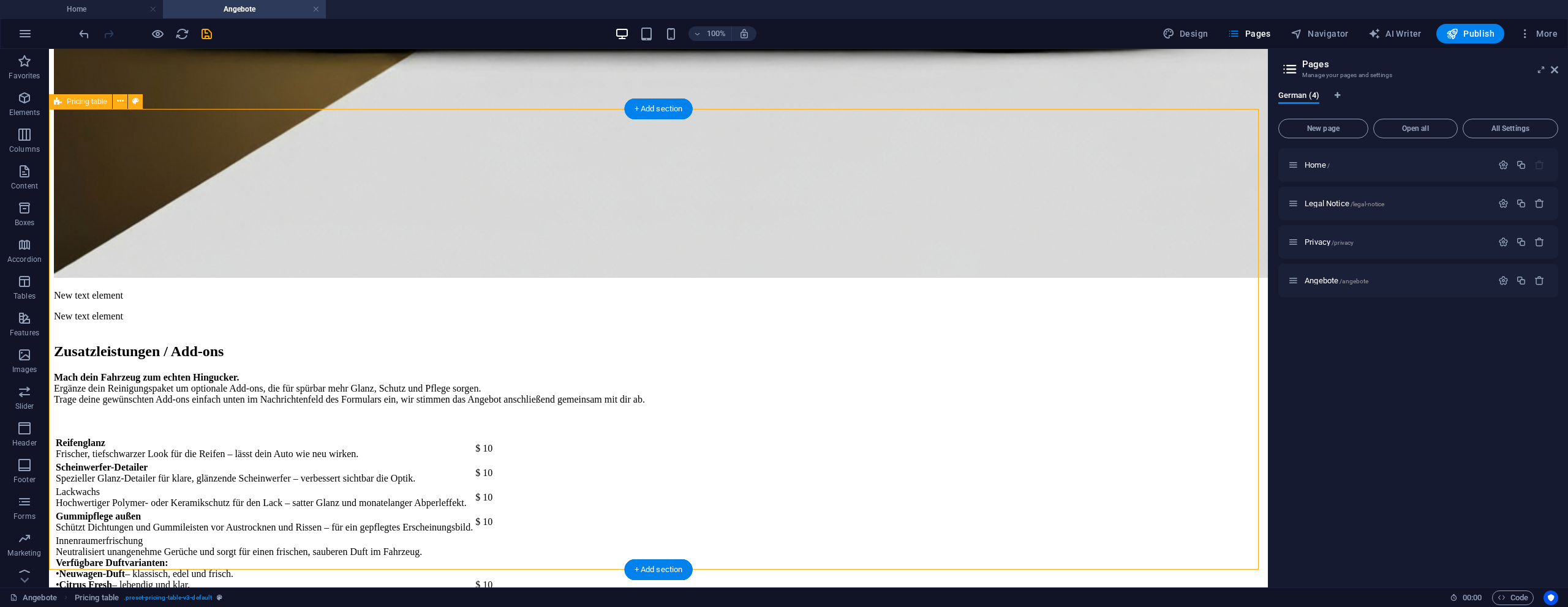
scroll to position [793, 0]
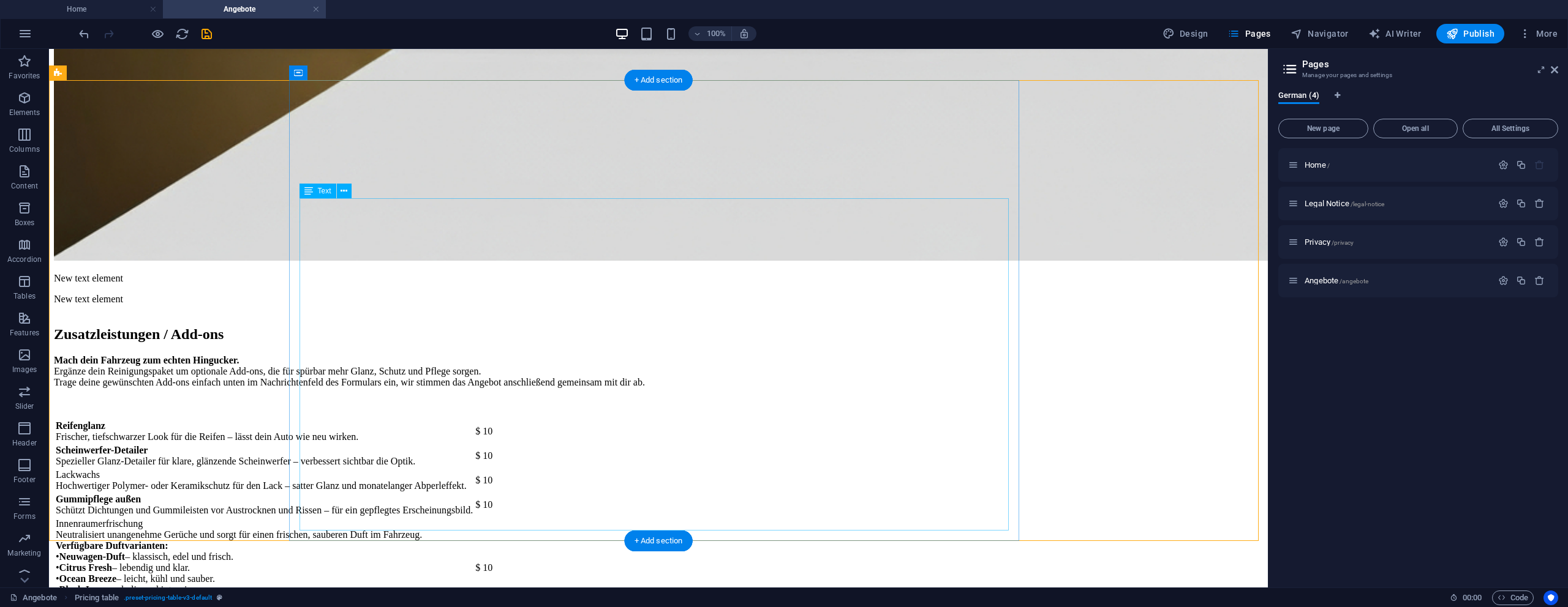
click at [338, 419] on div "Reifenglanz Frischer, tiefschwarzer Look für die Reifen – lässt dein Auto wie n…" at bounding box center [659, 519] width 1209 height 201
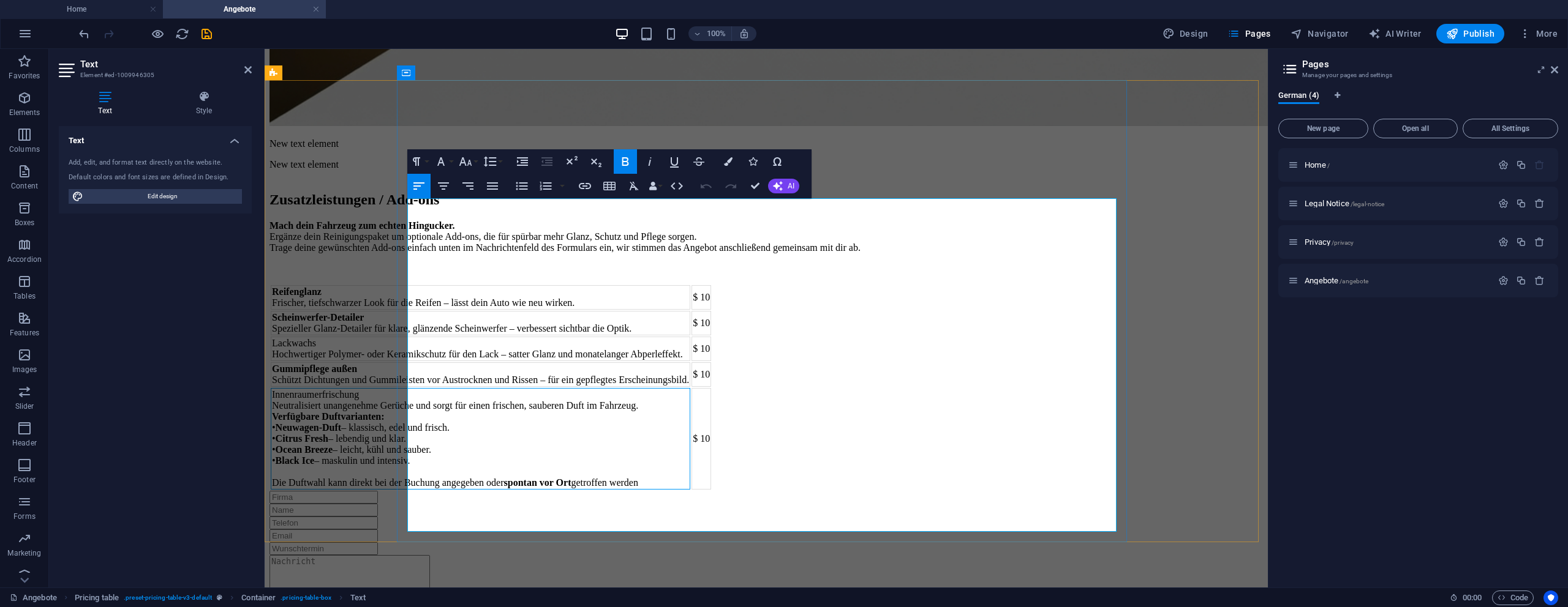
click at [519, 393] on td "Innenraumerfrischung Neutralisiert unangenehme Gerüche und sorgt für einen fris…" at bounding box center [480, 439] width 420 height 102
click at [631, 166] on icon "button" at bounding box center [625, 162] width 15 height 15
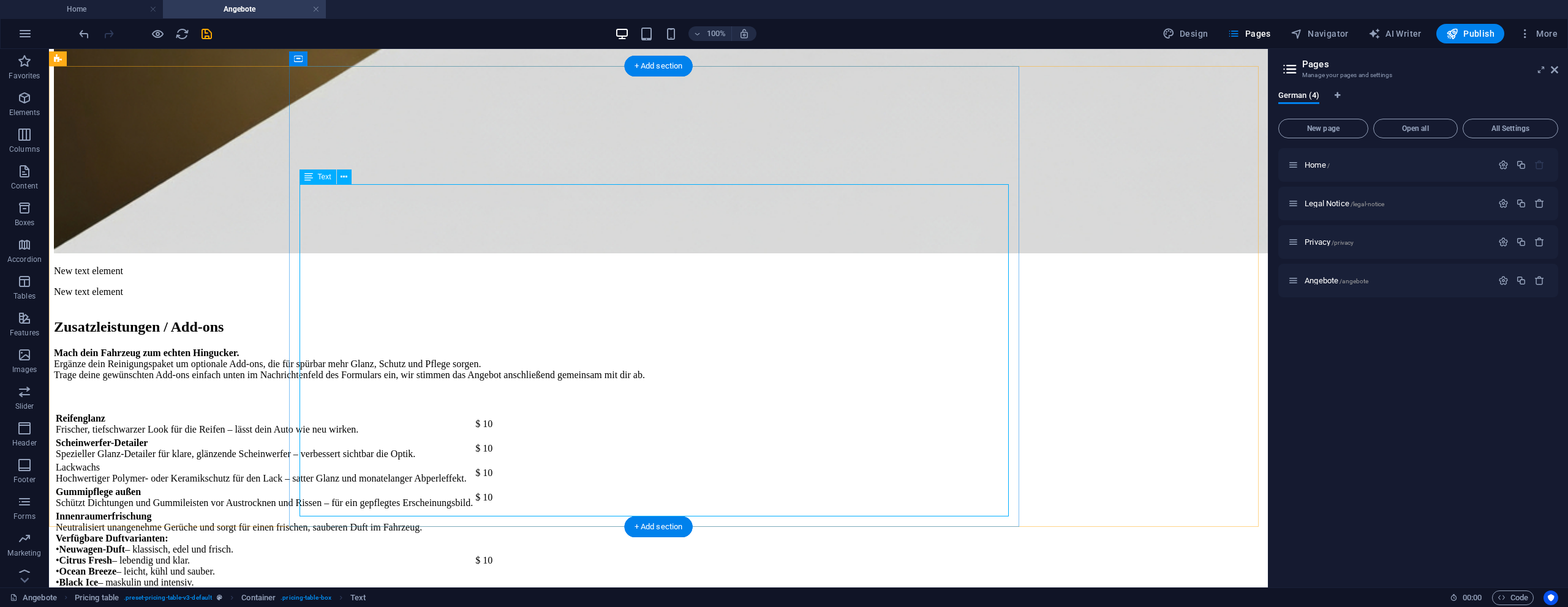
scroll to position [808, 0]
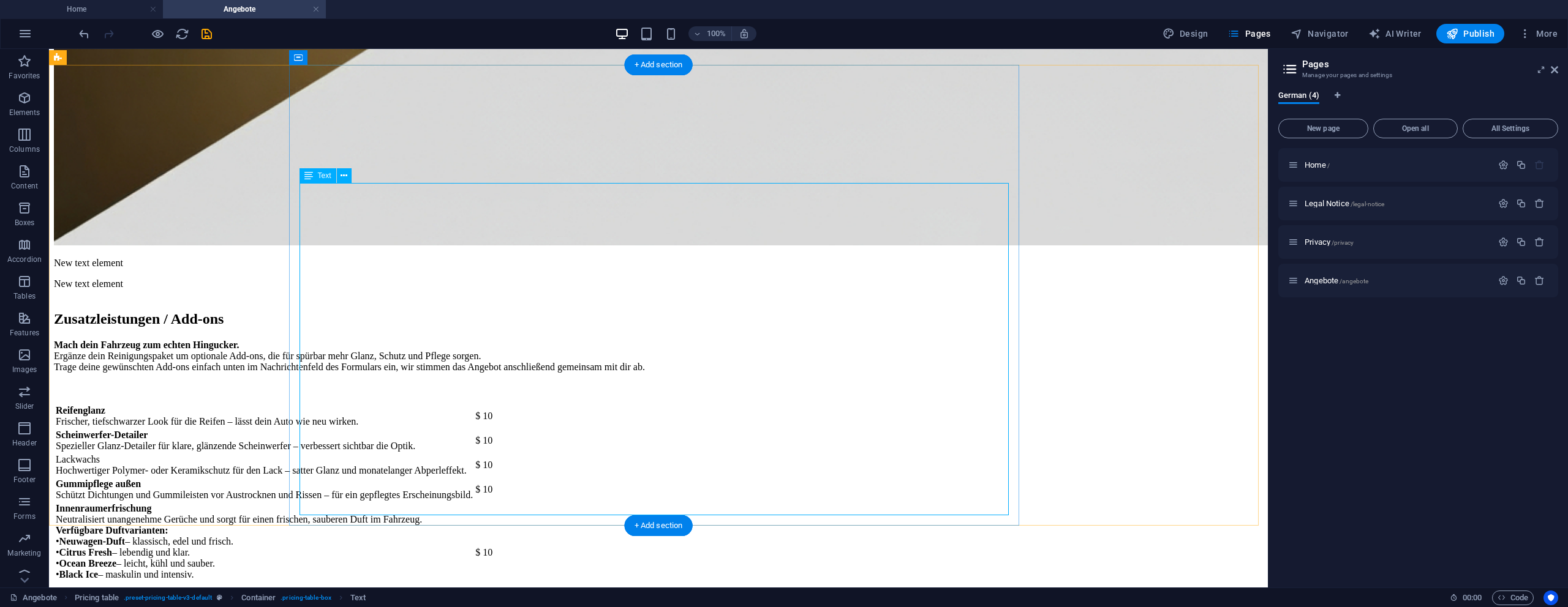
click at [773, 499] on div "Reifenglanz Frischer, tiefschwarzer Look für die Reifen – lässt dein Auto wie n…" at bounding box center [659, 504] width 1209 height 201
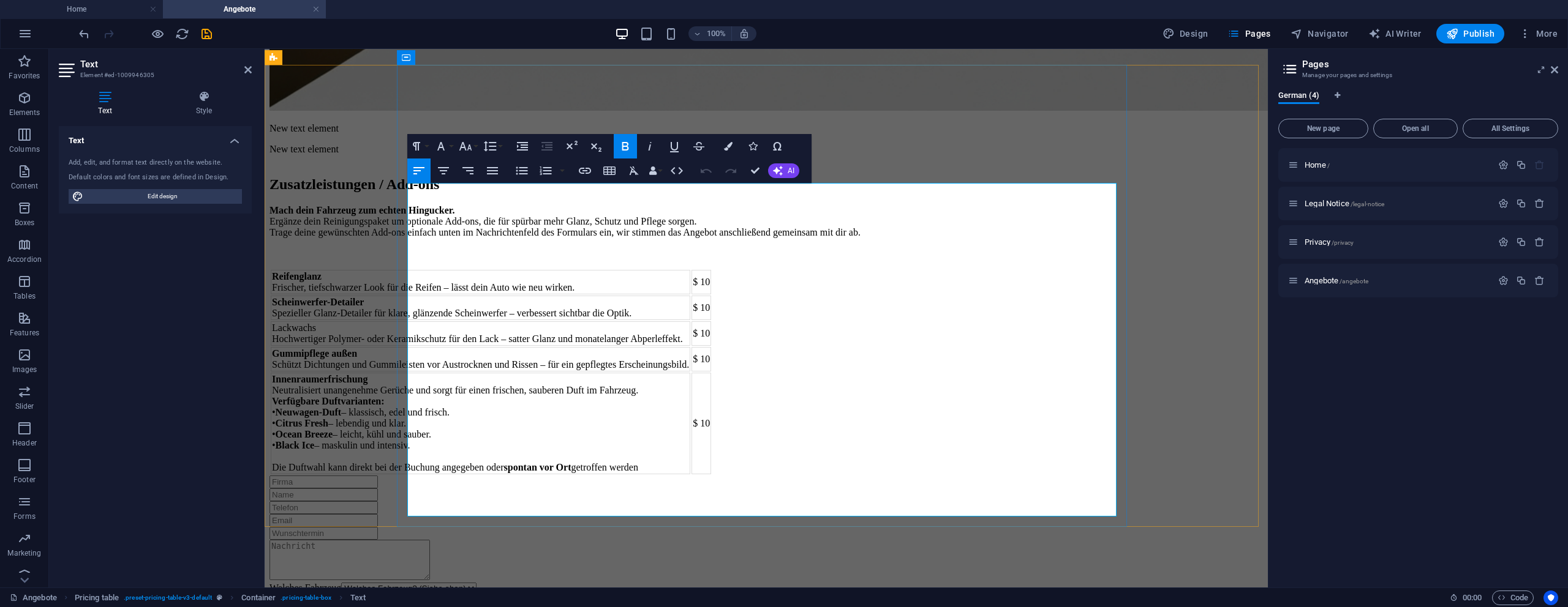
click at [589, 463] on td "Innenraumerfrischung Neutralisiert unangenehme Gerüche und sorgt für einen fris…" at bounding box center [480, 423] width 420 height 102
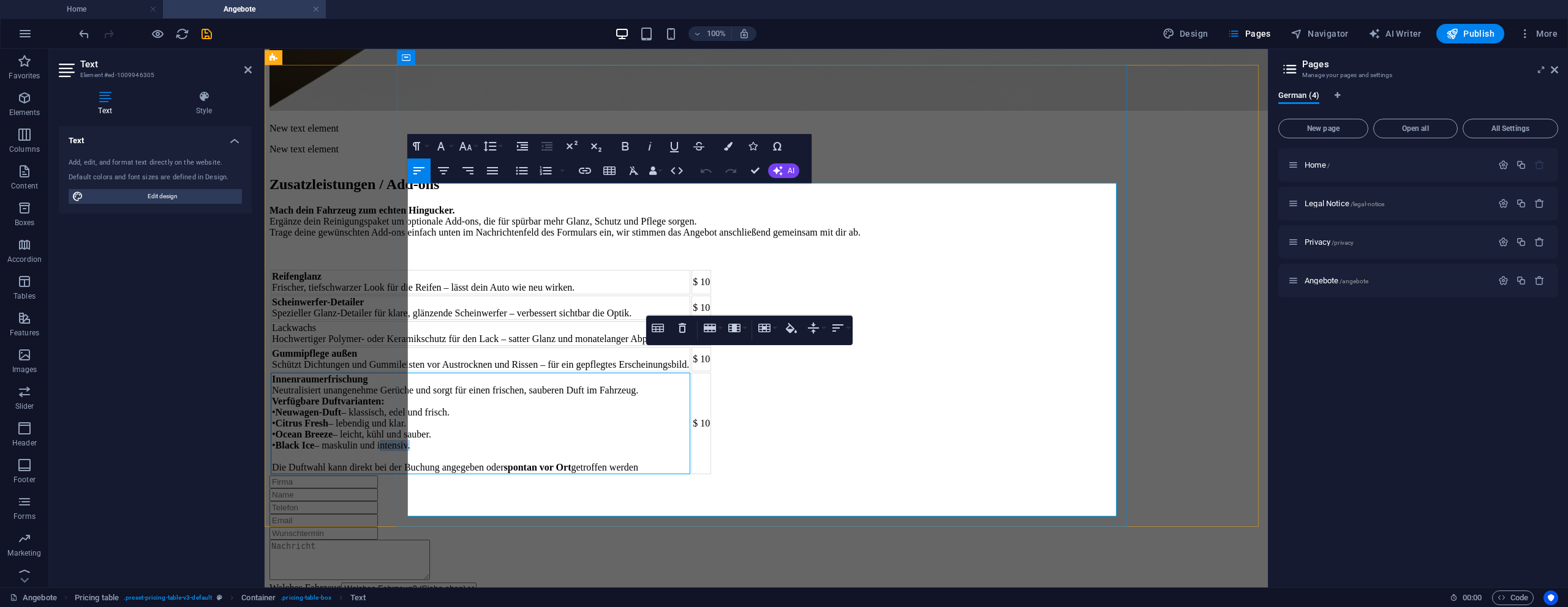
click at [589, 463] on td "Innenraumerfrischung Neutralisiert unangenehme Gerüche und sorgt für einen fris…" at bounding box center [480, 423] width 420 height 102
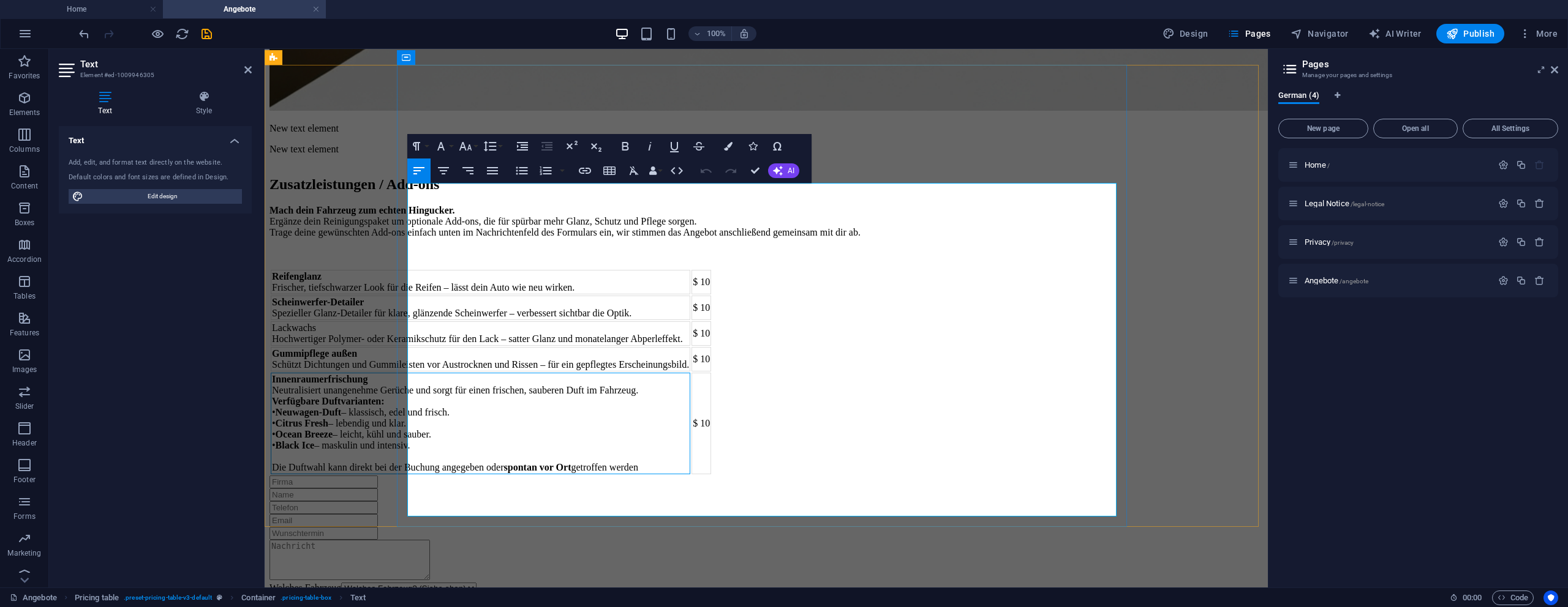
drag, startPoint x: 407, startPoint y: 501, endPoint x: 1035, endPoint y: 505, distance: 628.0
click at [690, 474] on td "Innenraumerfrischung Neutralisiert unangenehme Gerüche und sorgt für einen fris…" at bounding box center [480, 423] width 420 height 102
drag, startPoint x: 1002, startPoint y: 505, endPoint x: 409, endPoint y: 504, distance: 593.0
click at [409, 474] on td "Innenraumerfrischung Neutralisiert unangenehme Gerüche und sorgt für einen fris…" at bounding box center [480, 423] width 420 height 102
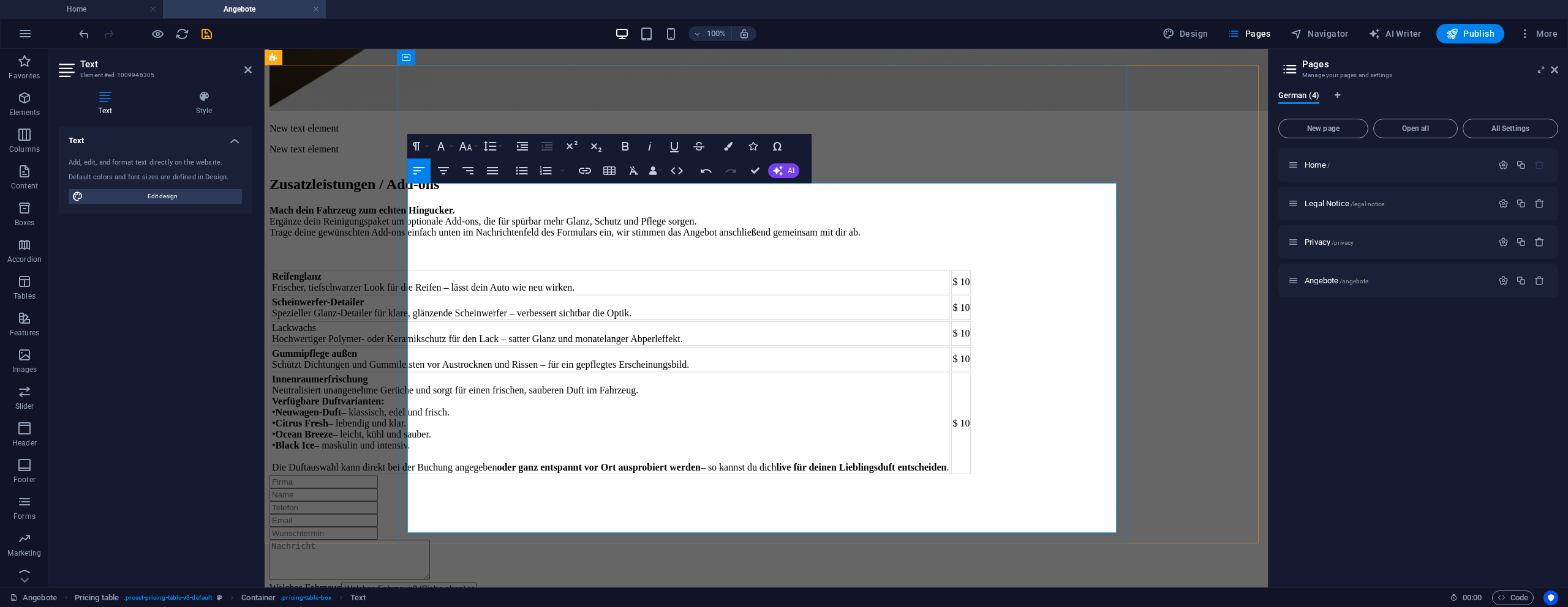
click at [950, 474] on td "Innenraumerfrischung Neutralisiert unangenehme Gerüche und sorgt für einen fris…" at bounding box center [610, 423] width 679 height 102
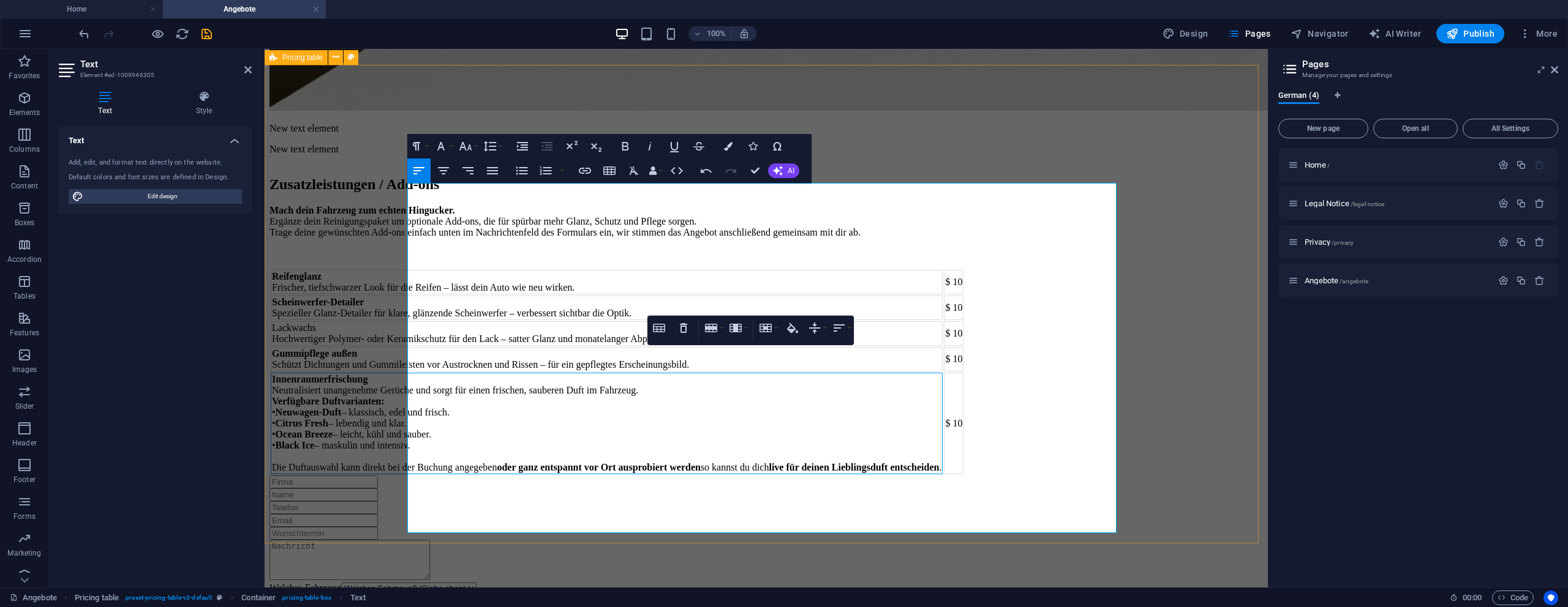
click at [1209, 372] on div "Zusatzleistungen / Add-ons Mach dein Fahrzeug zum echten Hingucker. Ergänze dei…" at bounding box center [766, 320] width 994 height 311
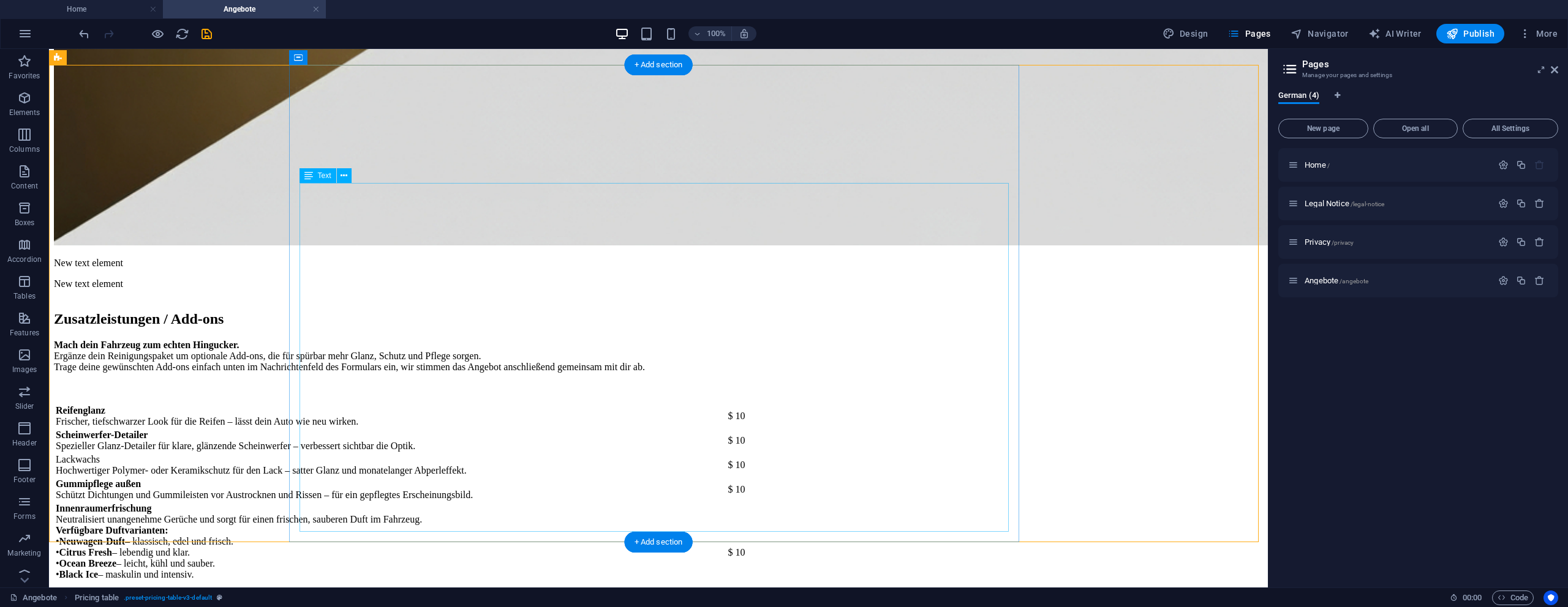
click at [978, 403] on div "Reifenglanz Frischer, tiefschwarzer Look für die Reifen – lässt dein Auto wie n…" at bounding box center [659, 504] width 1209 height 201
click at [997, 403] on div "Reifenglanz Frischer, tiefschwarzer Look für die Reifen – lässt dein Auto wie n…" at bounding box center [659, 504] width 1209 height 201
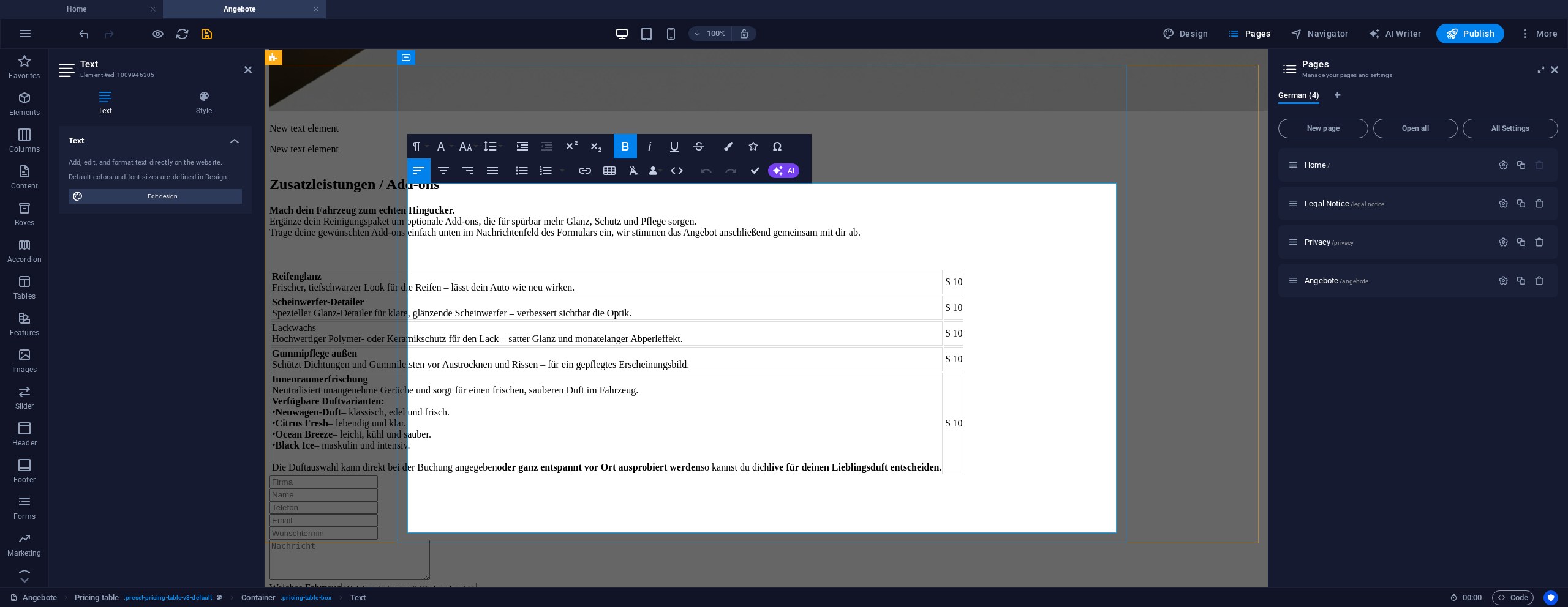
click at [964, 321] on td "$ 10" at bounding box center [953, 333] width 19 height 24
click at [964, 442] on td "$ 10" at bounding box center [953, 423] width 19 height 102
click at [1170, 433] on div "Zusatzleistungen / Add-ons Mach dein Fahrzeug zum echten Hingucker. Ergänze dei…" at bounding box center [766, 320] width 994 height 311
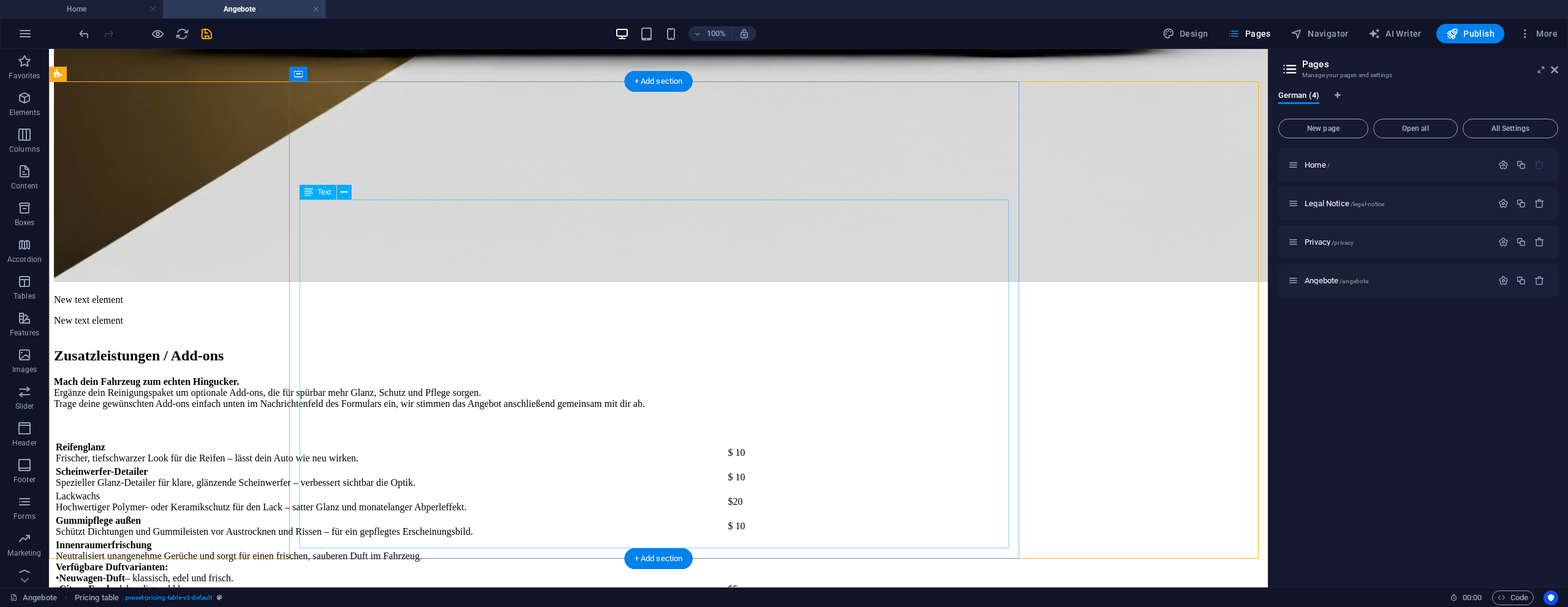
scroll to position [629, 0]
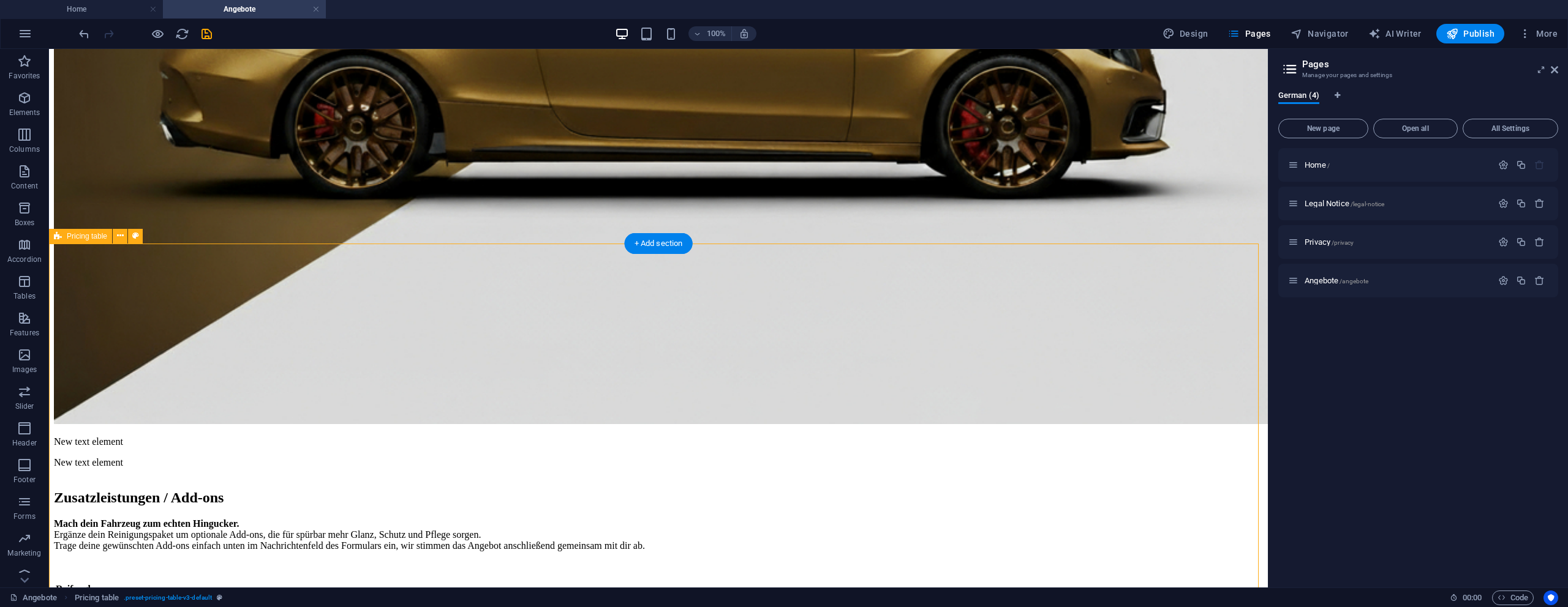
click at [1558, 71] on aside "Pages Manage your pages and settings German (4) New page Open all All Settings …" at bounding box center [1418, 318] width 300 height 539
drag, startPoint x: 1555, startPoint y: 68, endPoint x: 1500, endPoint y: 25, distance: 69.8
click at [1555, 68] on icon at bounding box center [1554, 70] width 7 height 10
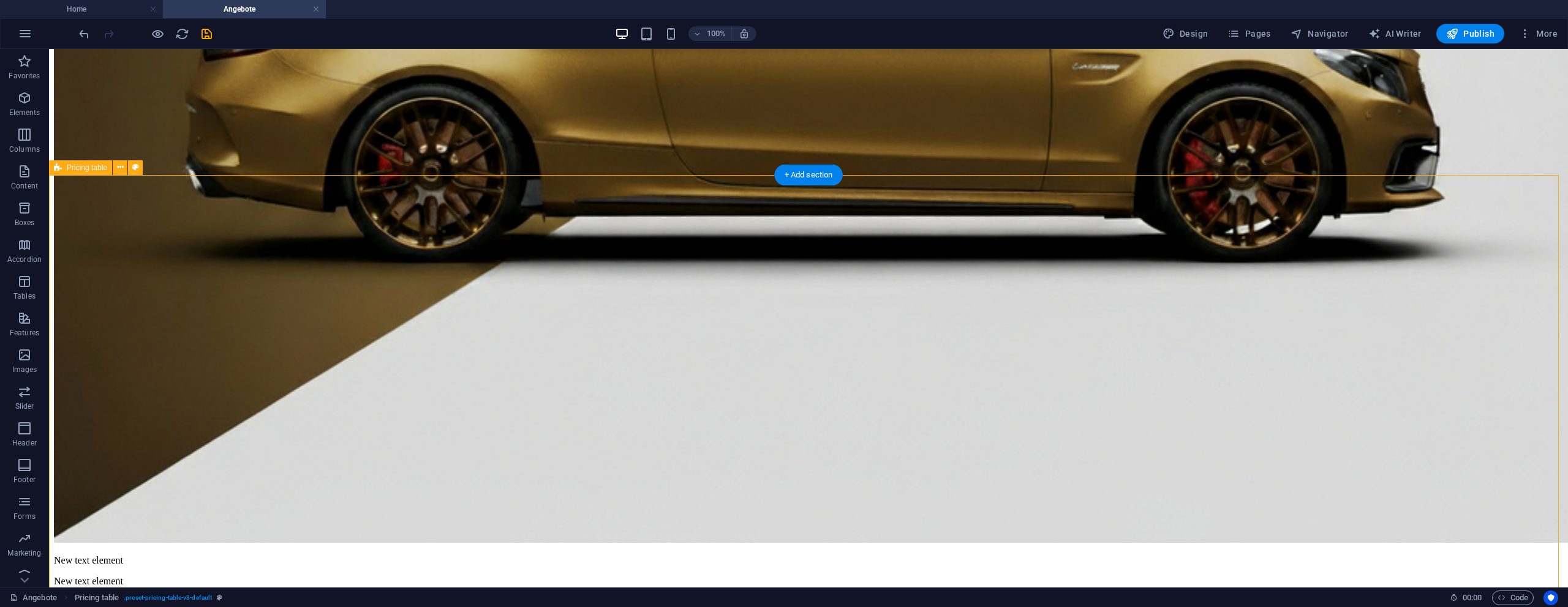
select select "px"
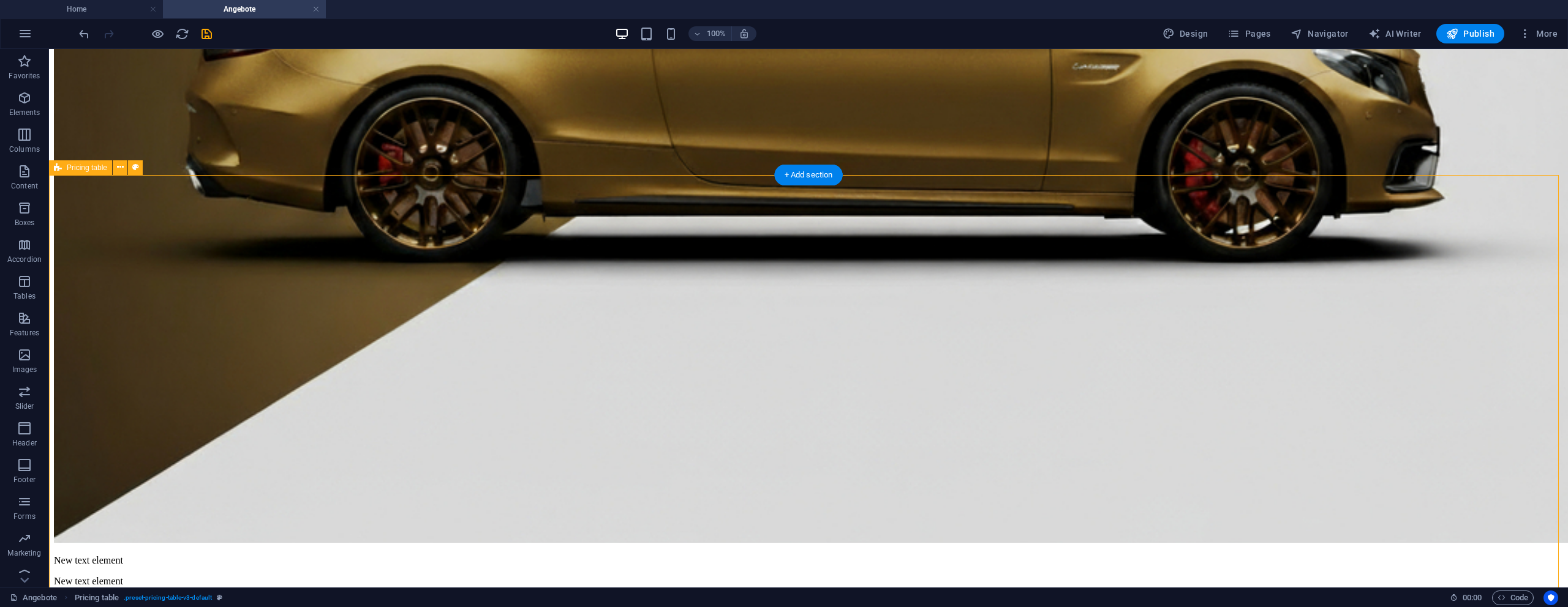
select select "px"
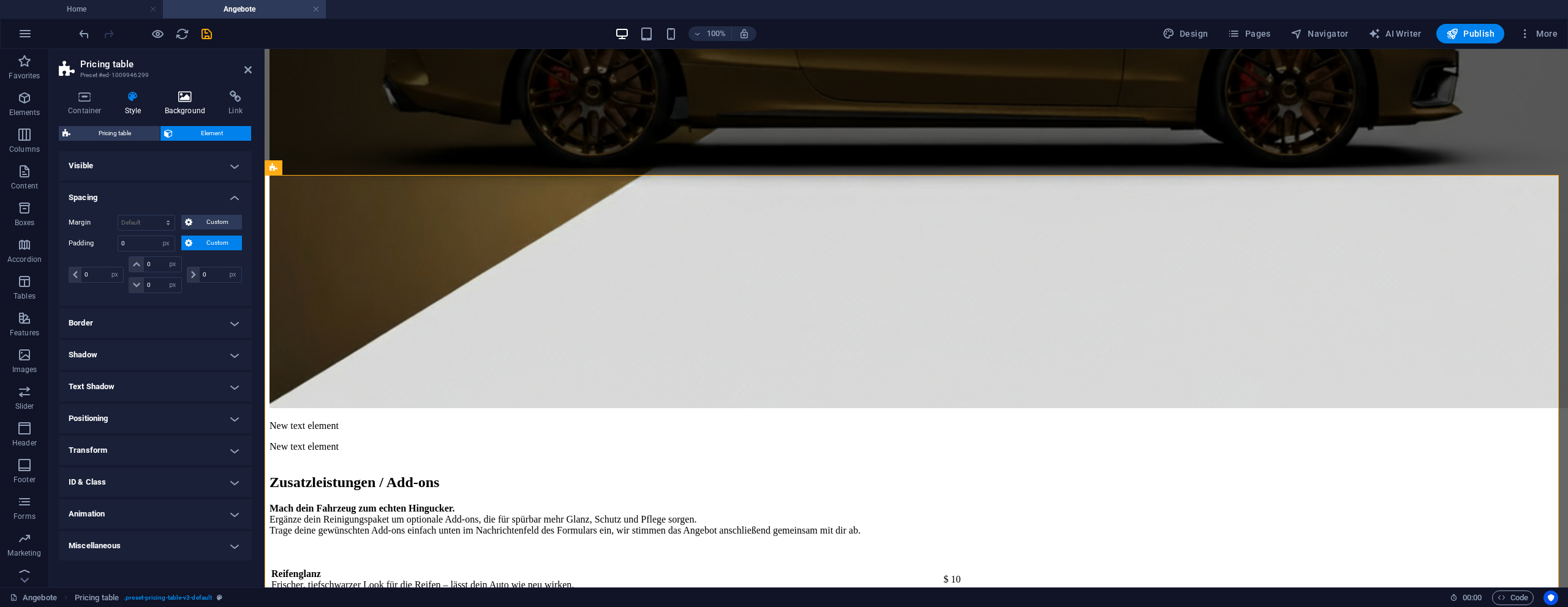
click at [187, 103] on h4 "Background" at bounding box center [187, 103] width 64 height 26
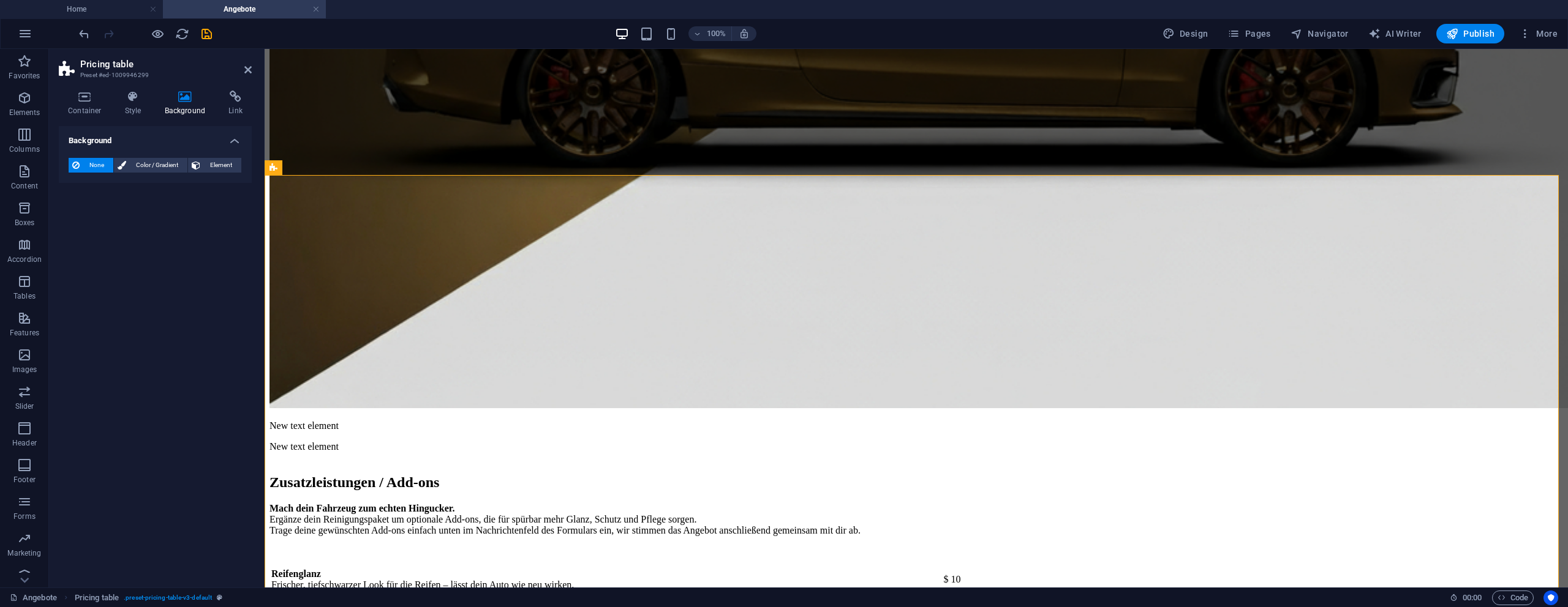
click at [219, 172] on div "None Color / Gradient Element" at bounding box center [155, 165] width 173 height 15
click at [201, 168] on button "Element" at bounding box center [215, 165] width 53 height 15
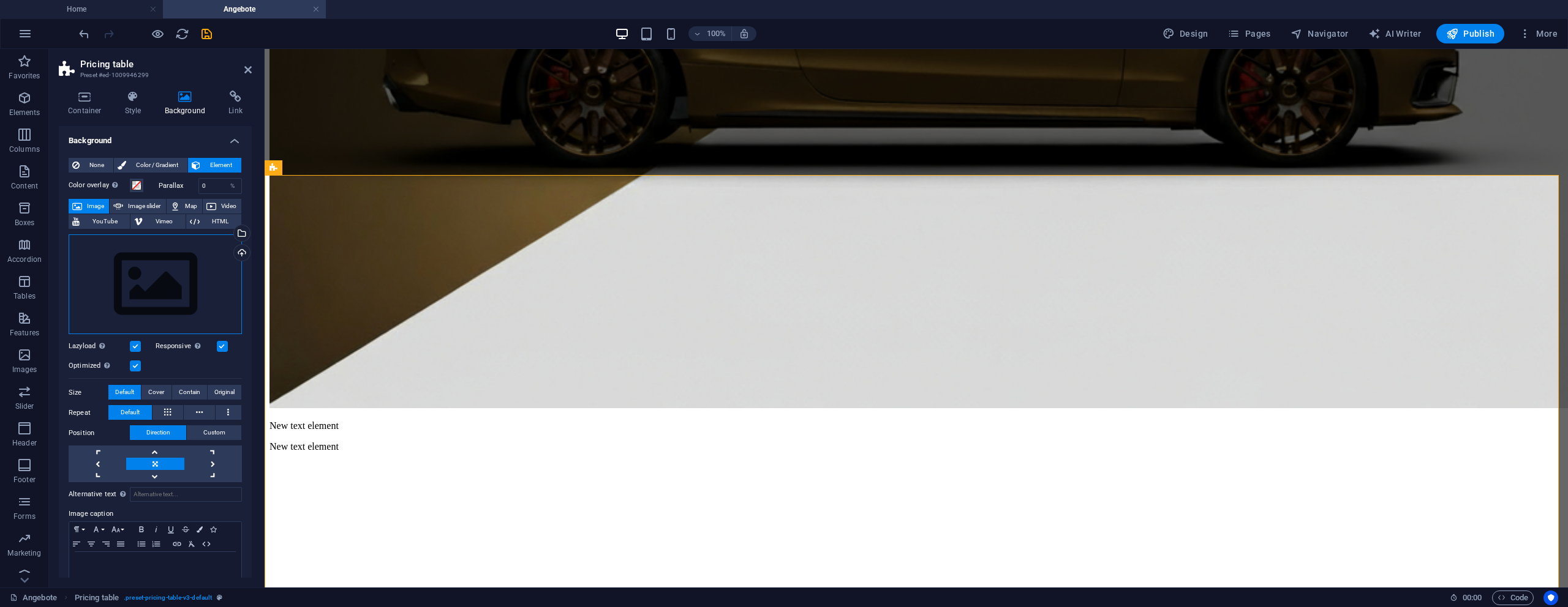
click at [205, 251] on div "Drag files here, click to choose files or select files from Files or our free s…" at bounding box center [155, 284] width 173 height 100
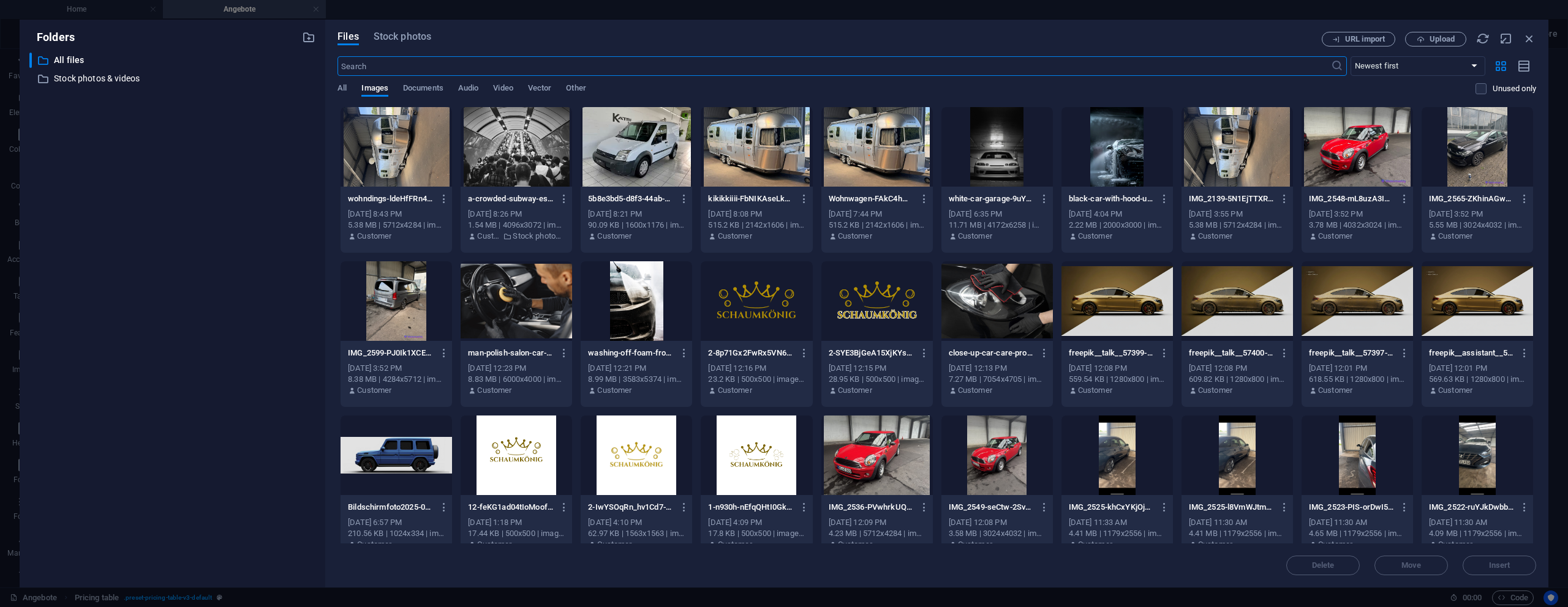
click at [975, 170] on div at bounding box center [997, 147] width 111 height 80
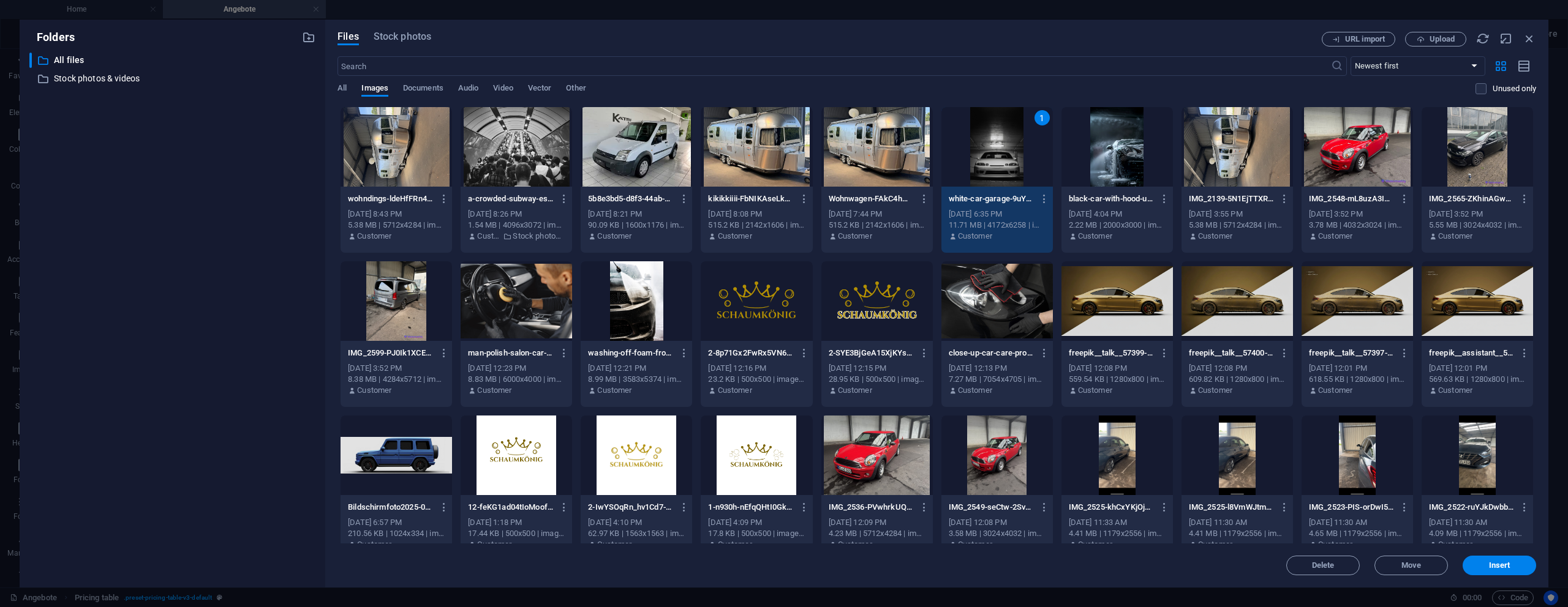
click at [975, 170] on div "1" at bounding box center [997, 147] width 111 height 80
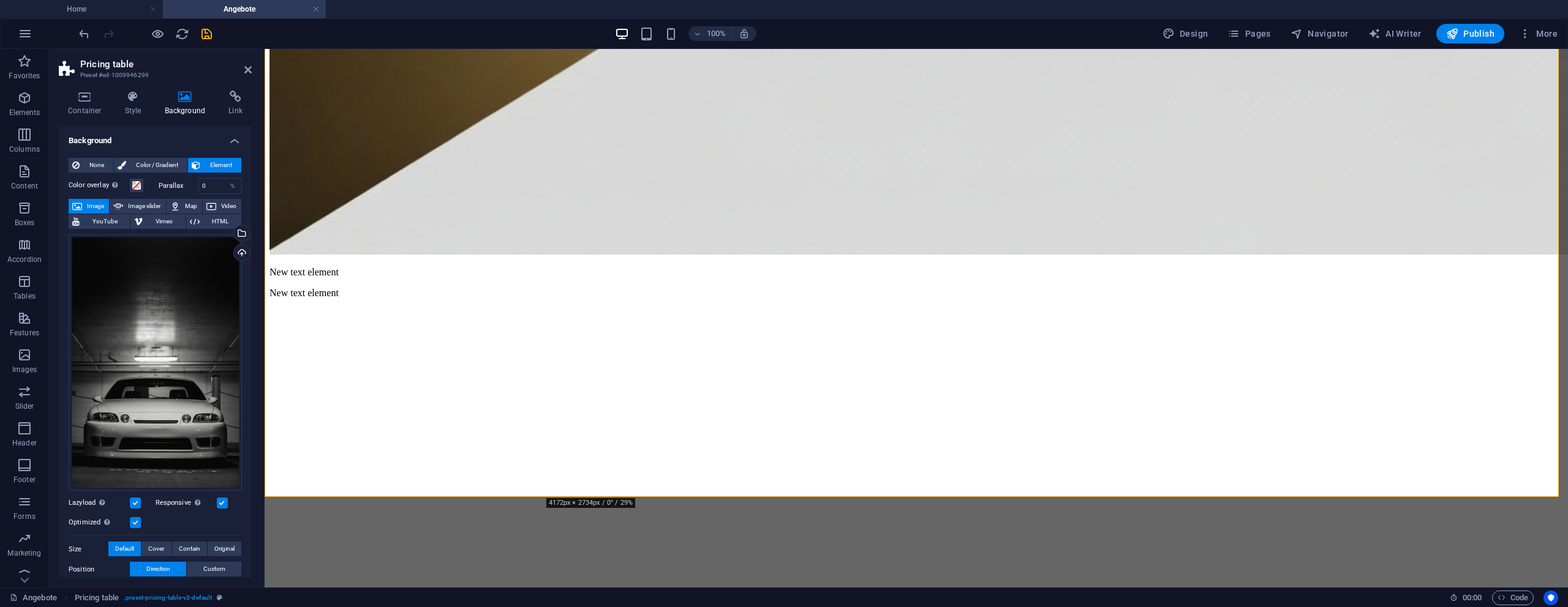
scroll to position [851, 0]
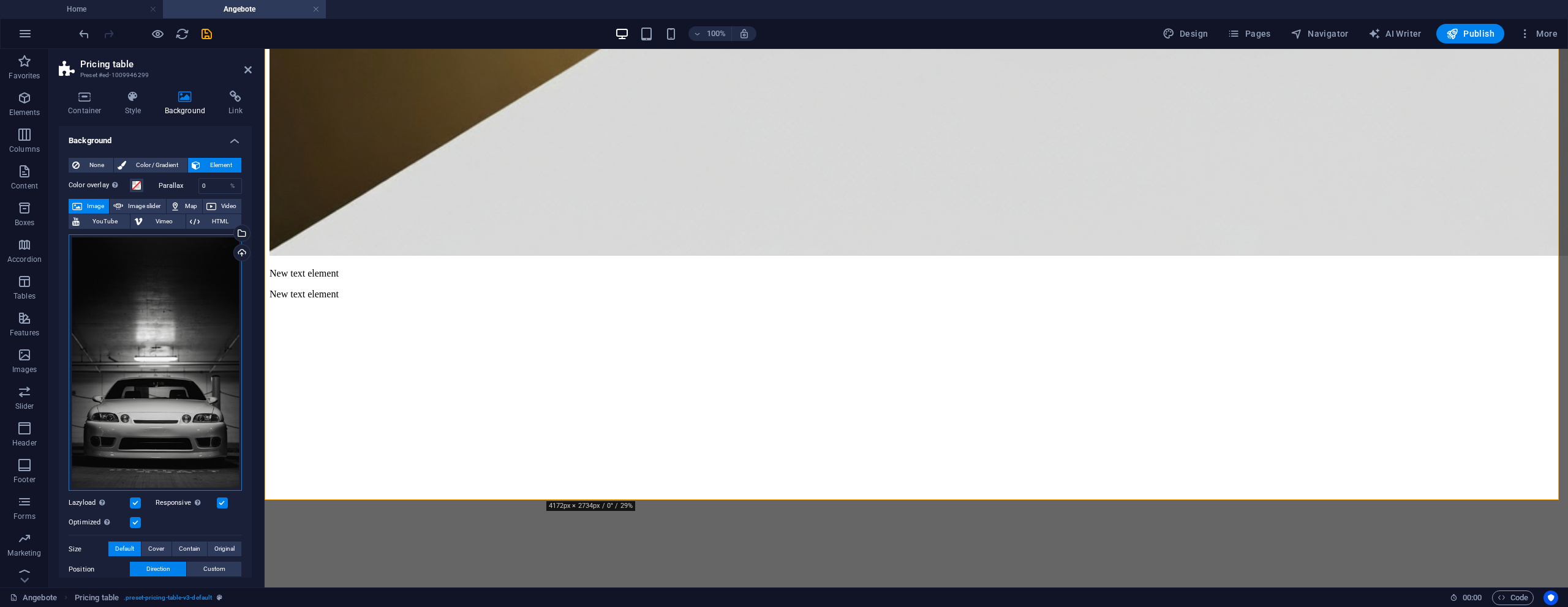
click at [185, 355] on div "Drag files here, click to choose files or select files from Files or our free s…" at bounding box center [155, 363] width 173 height 257
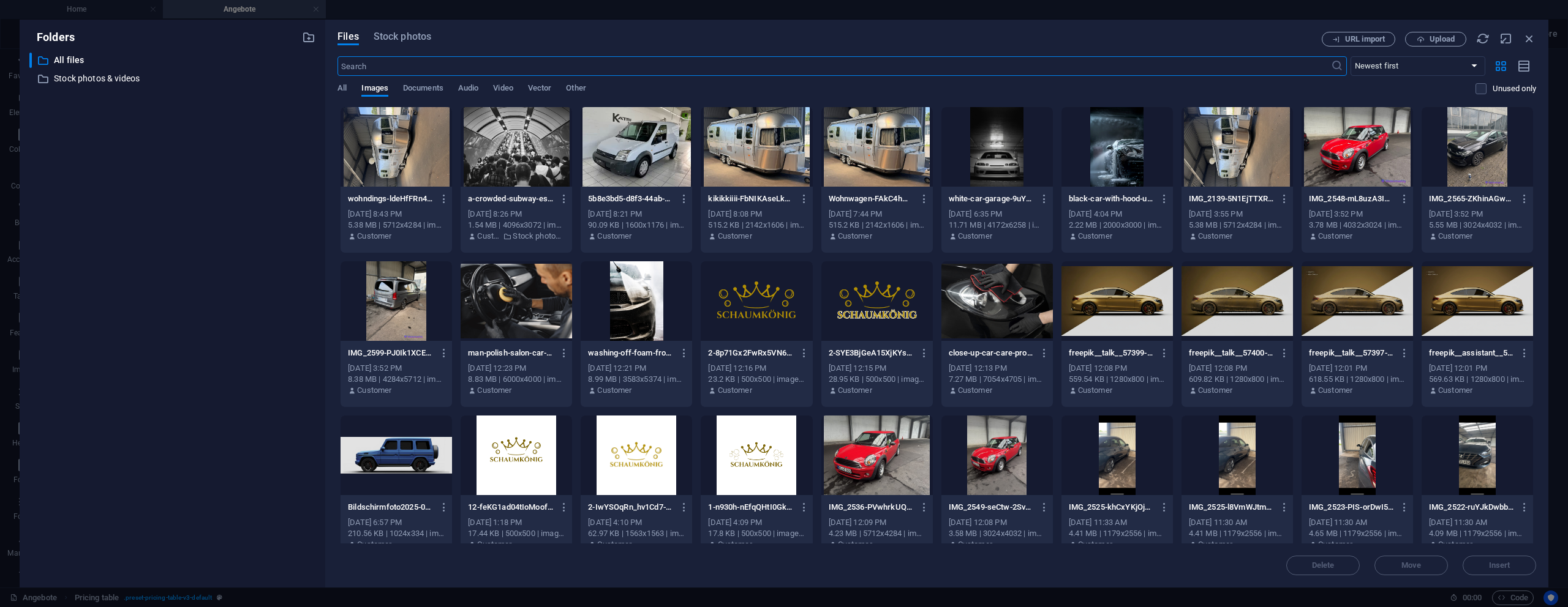
click at [185, 355] on div "​ All files All files ​ Stock photos & videos Stock photos & videos" at bounding box center [172, 315] width 286 height 525
click at [1528, 37] on icon "button" at bounding box center [1529, 38] width 14 height 14
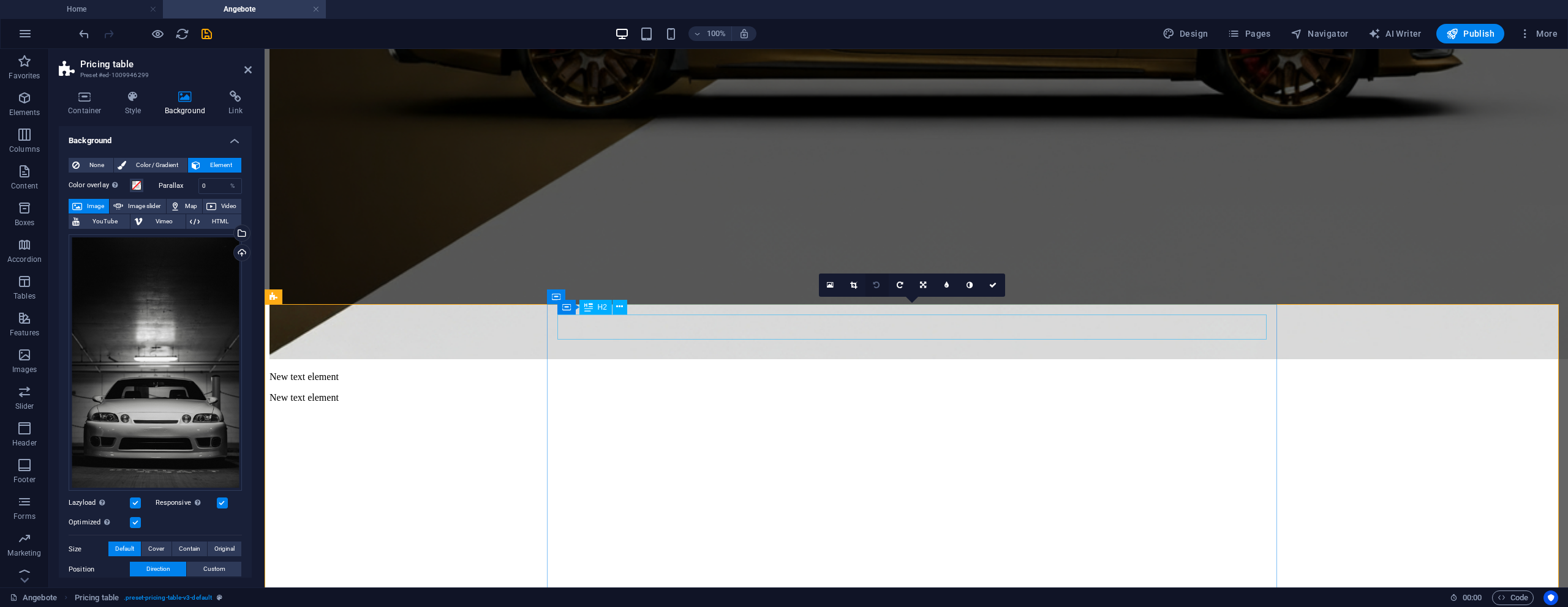
scroll to position [539, 0]
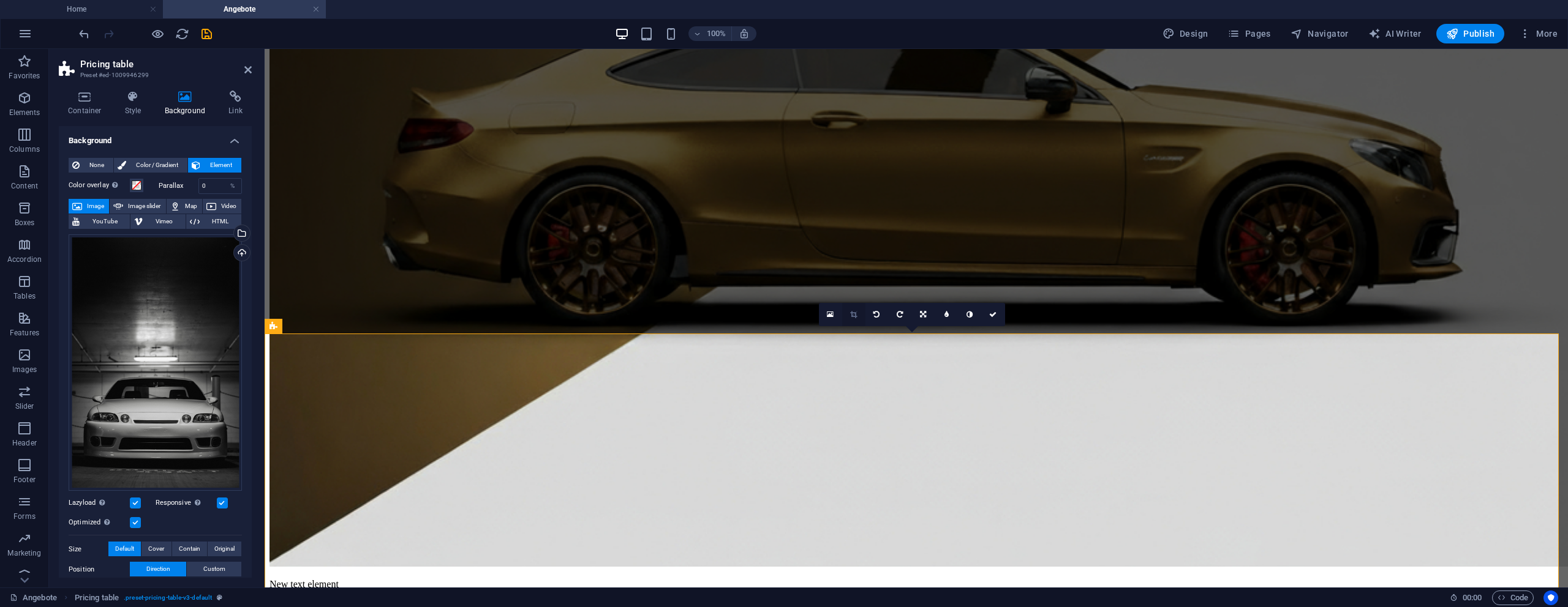
click at [851, 315] on icon at bounding box center [853, 315] width 6 height 7
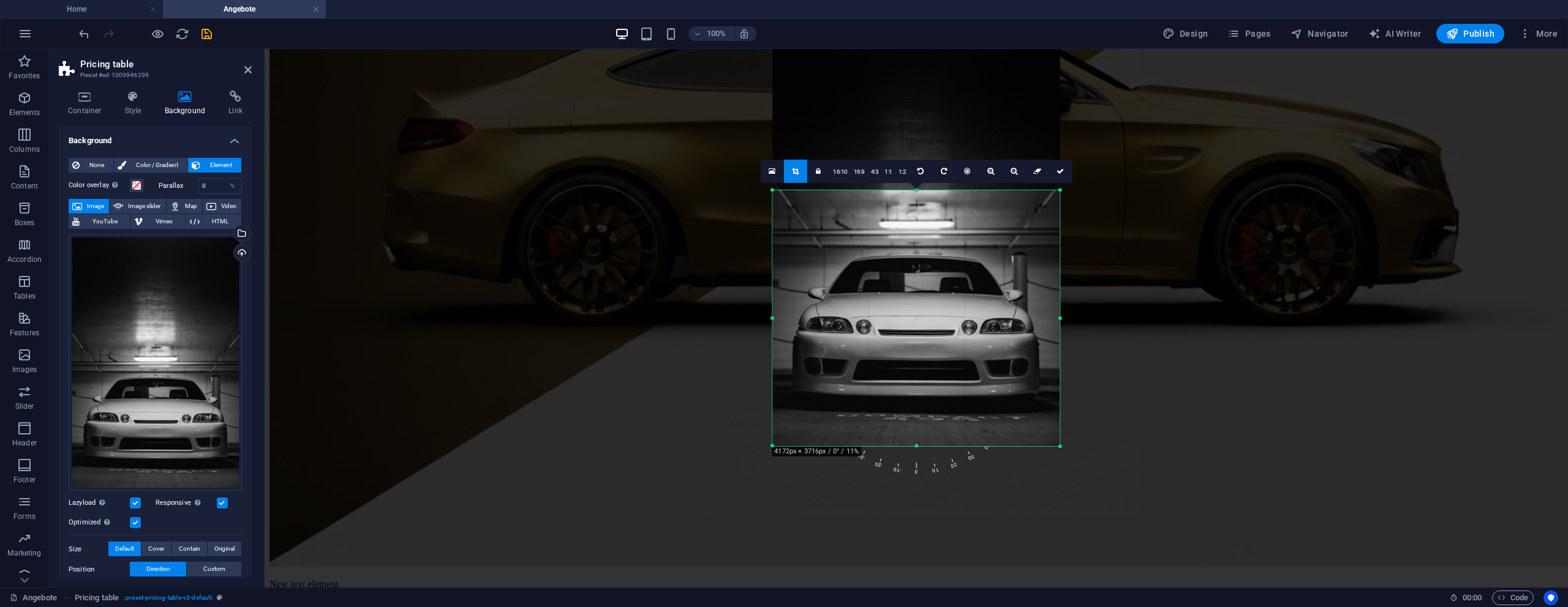
drag, startPoint x: 915, startPoint y: 101, endPoint x: 962, endPoint y: 275, distance: 180.2
click at [917, 294] on div "180 170 160 150 140 130 120 110 100 90 80 70 60 50 40 30 20 10 0 -10 -20 -30 -4…" at bounding box center [916, 318] width 287 height 256
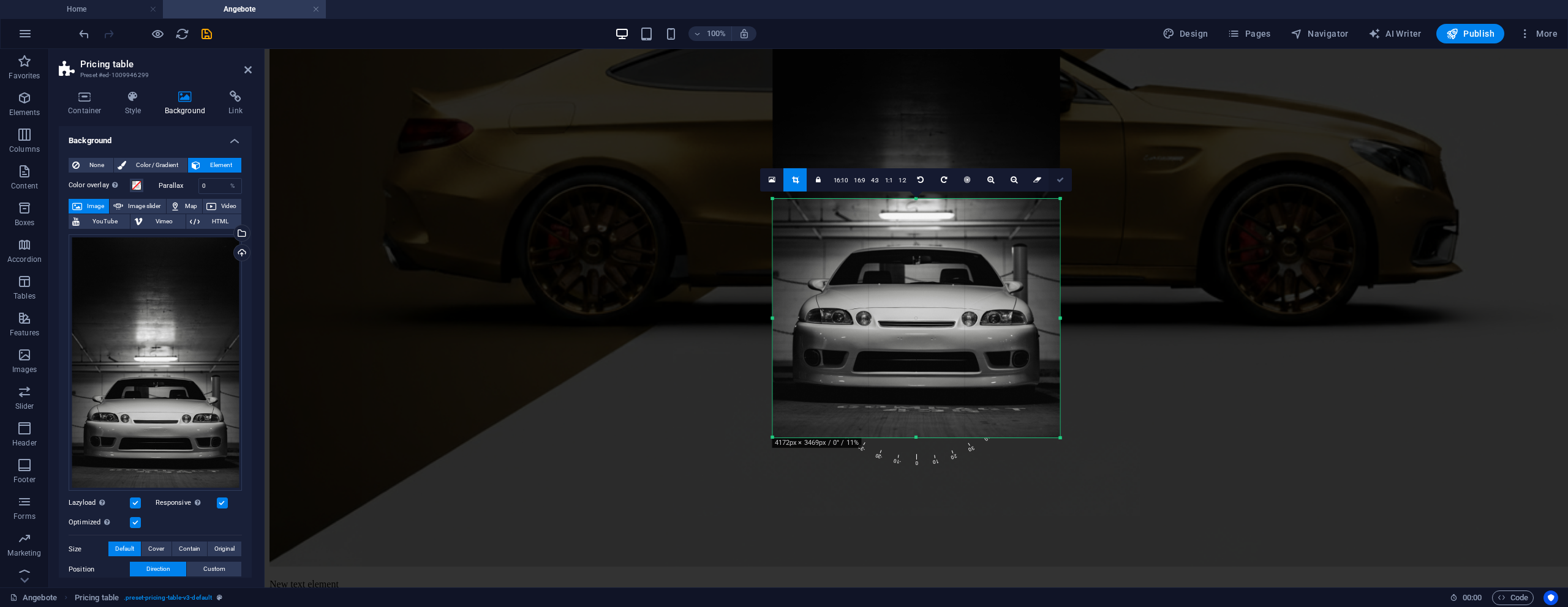
click at [1056, 180] on icon at bounding box center [1060, 180] width 7 height 7
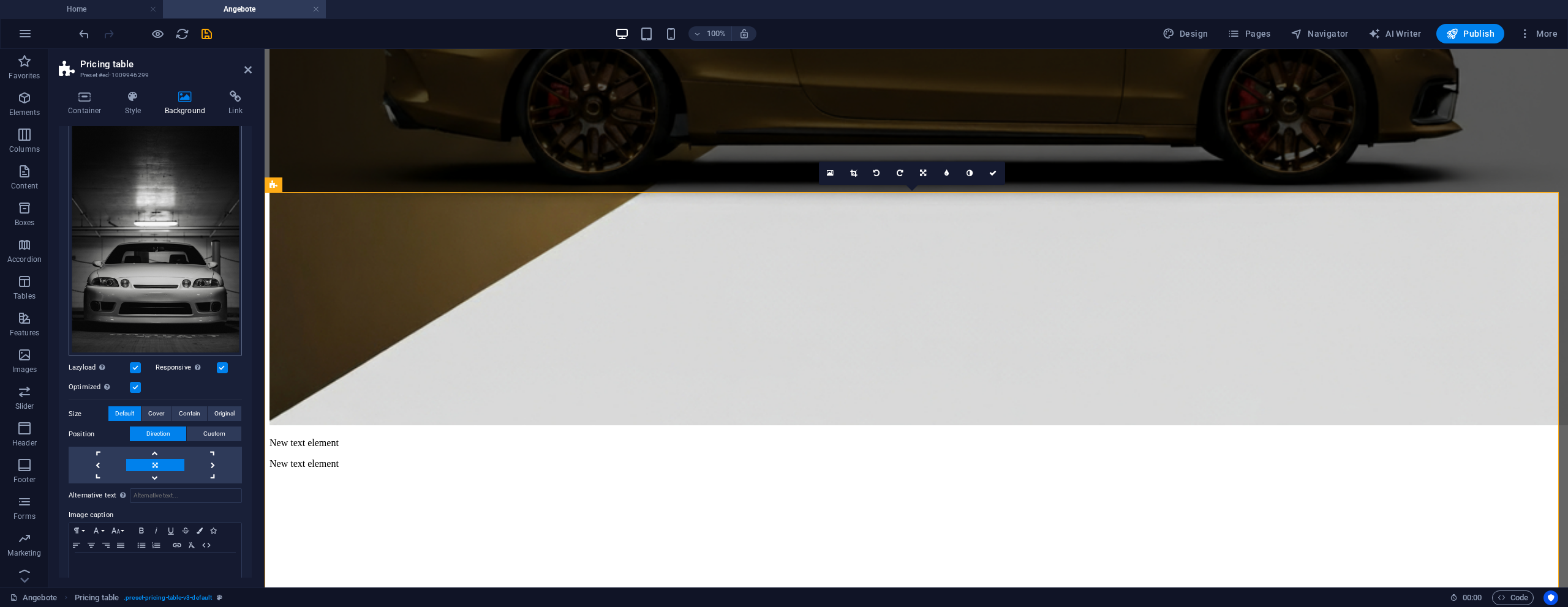
scroll to position [155, 0]
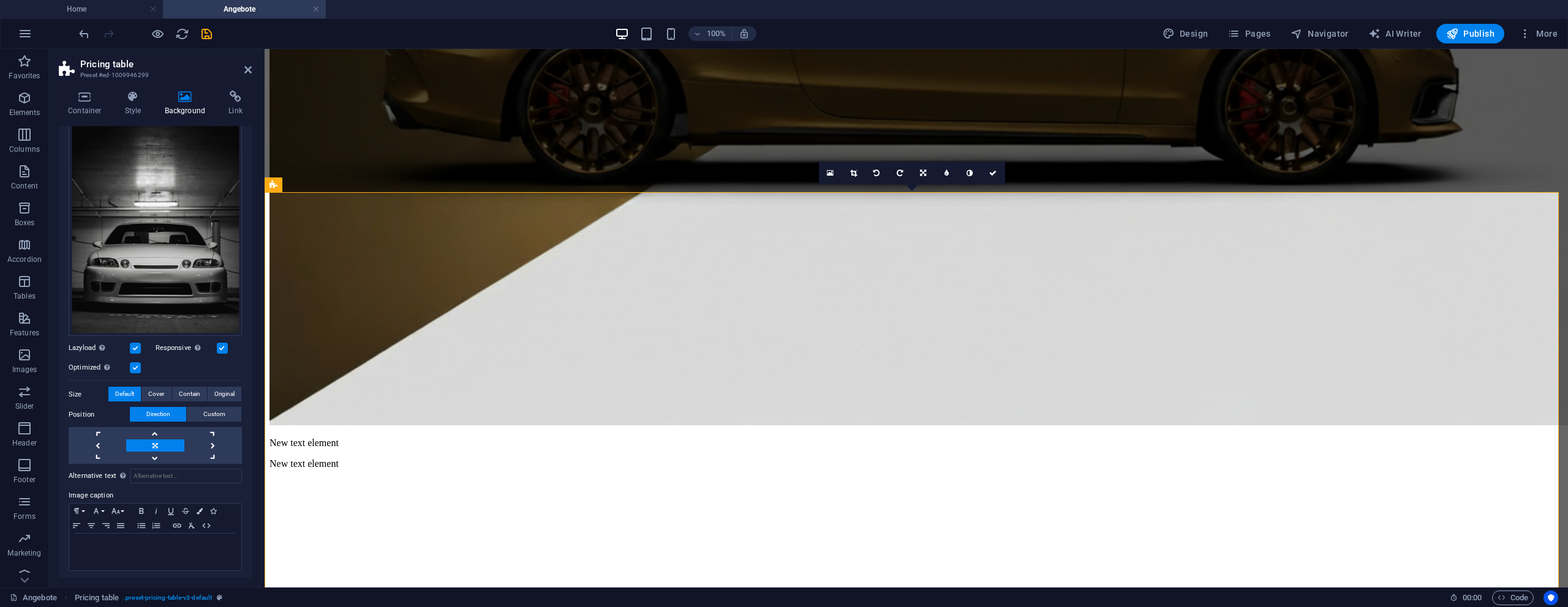
click at [131, 363] on label at bounding box center [135, 368] width 11 height 11
click at [0, 0] on input "Optimized Images are compressed to improve page speed." at bounding box center [0, 0] width 0 height 0
click at [132, 363] on label at bounding box center [135, 368] width 11 height 11
click at [0, 0] on input "Optimized Images are compressed to improve page speed." at bounding box center [0, 0] width 0 height 0
click at [132, 363] on label at bounding box center [135, 368] width 11 height 11
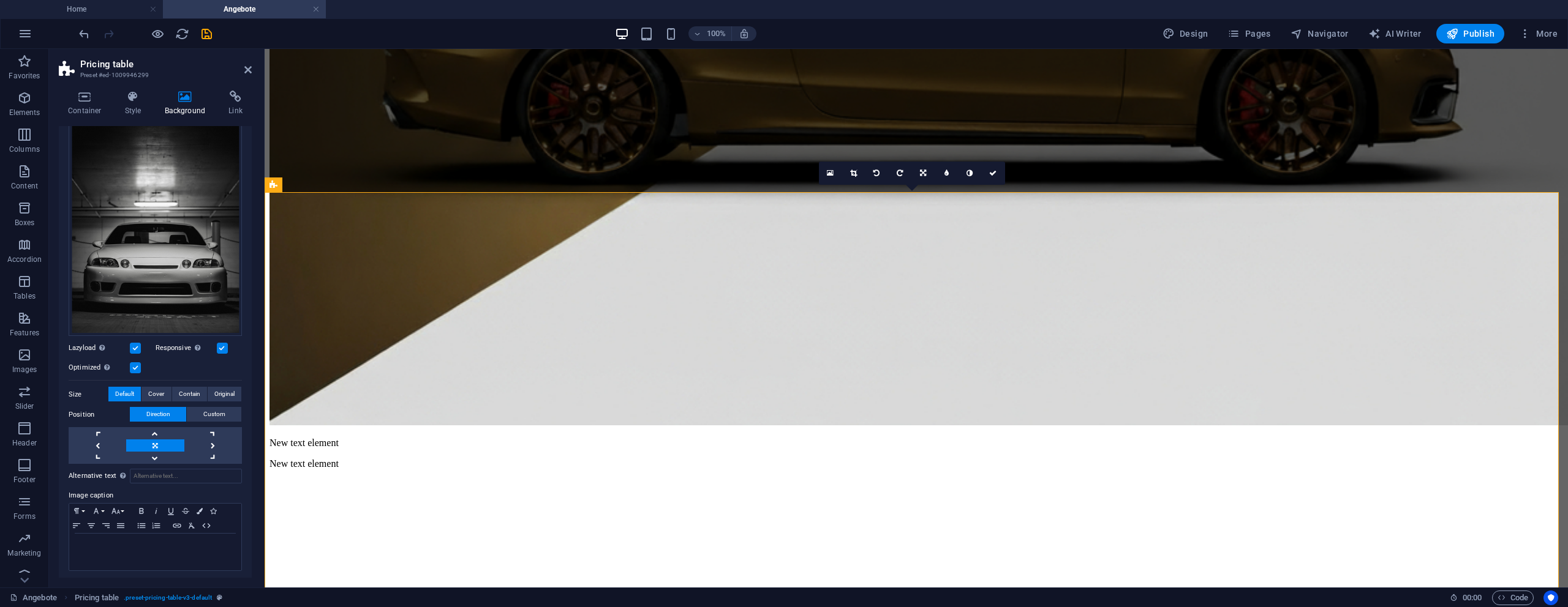
click at [0, 0] on input "Optimized Images are compressed to improve page speed." at bounding box center [0, 0] width 0 height 0
click at [132, 363] on label at bounding box center [135, 368] width 11 height 11
click at [0, 0] on input "Optimized Images are compressed to improve page speed." at bounding box center [0, 0] width 0 height 0
click at [220, 343] on label at bounding box center [222, 348] width 11 height 11
click at [0, 0] on input "Responsive Automatically load retina image and smartphone optimized sizes." at bounding box center [0, 0] width 0 height 0
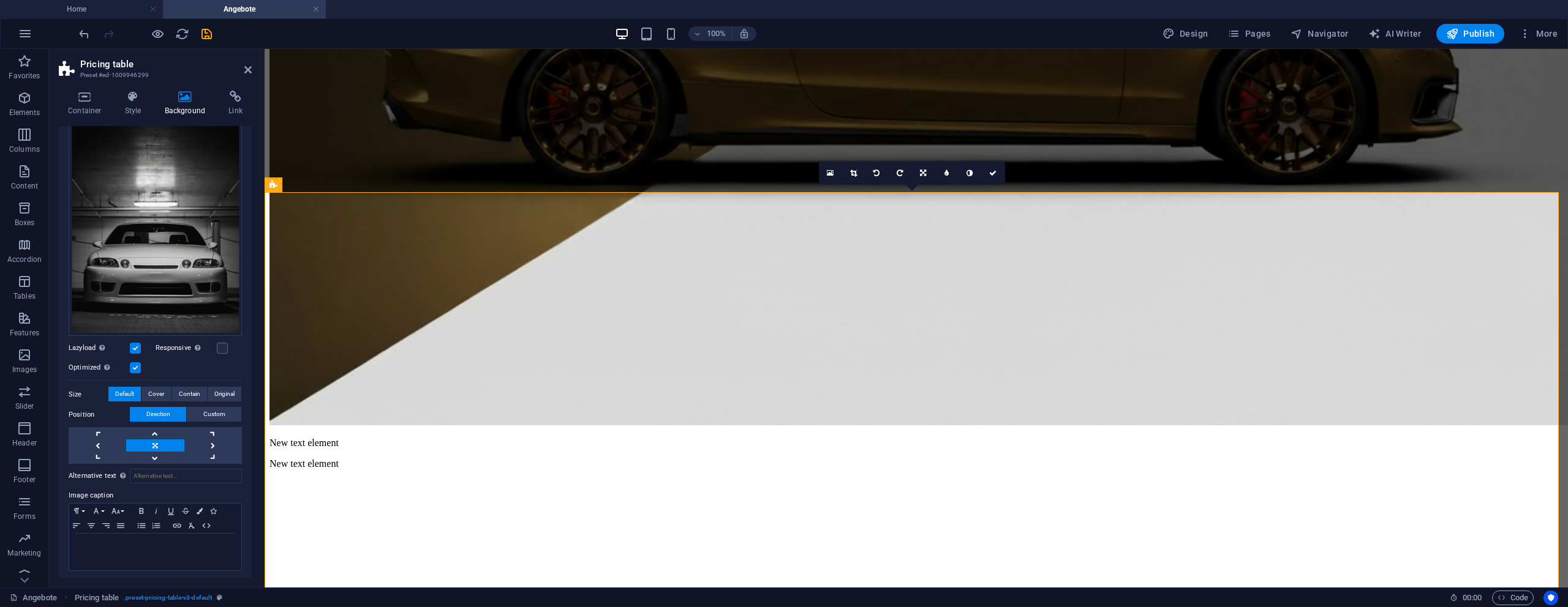
click at [132, 346] on label at bounding box center [135, 348] width 11 height 11
click at [0, 0] on input "Lazyload Loading images after the page loads improves page speed." at bounding box center [0, 0] width 0 height 0
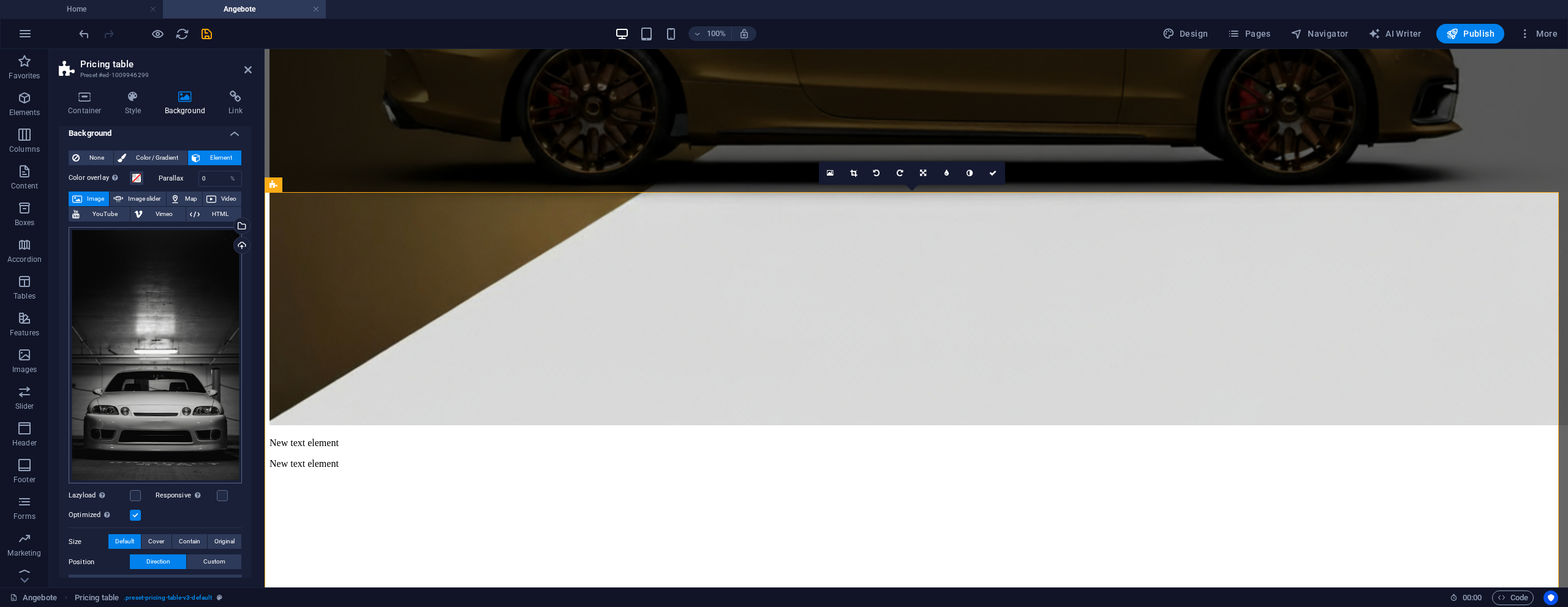
scroll to position [0, 0]
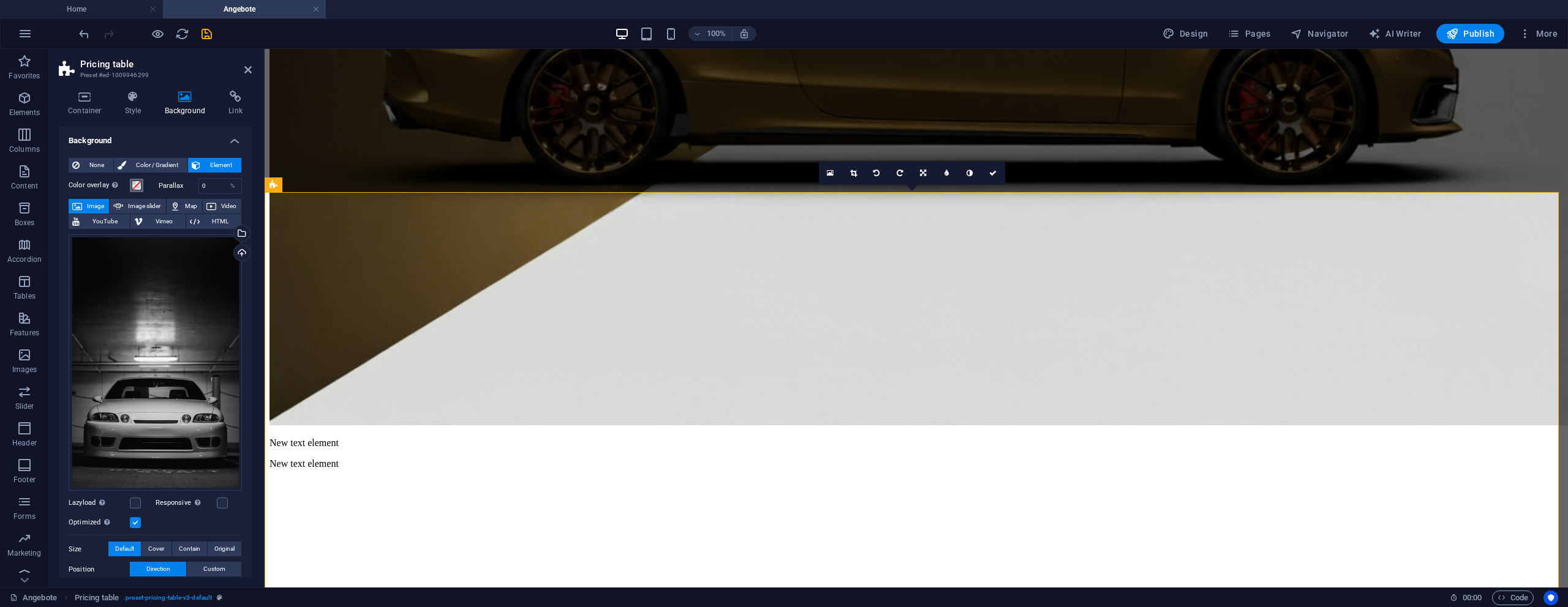
click at [133, 188] on span at bounding box center [137, 186] width 10 height 10
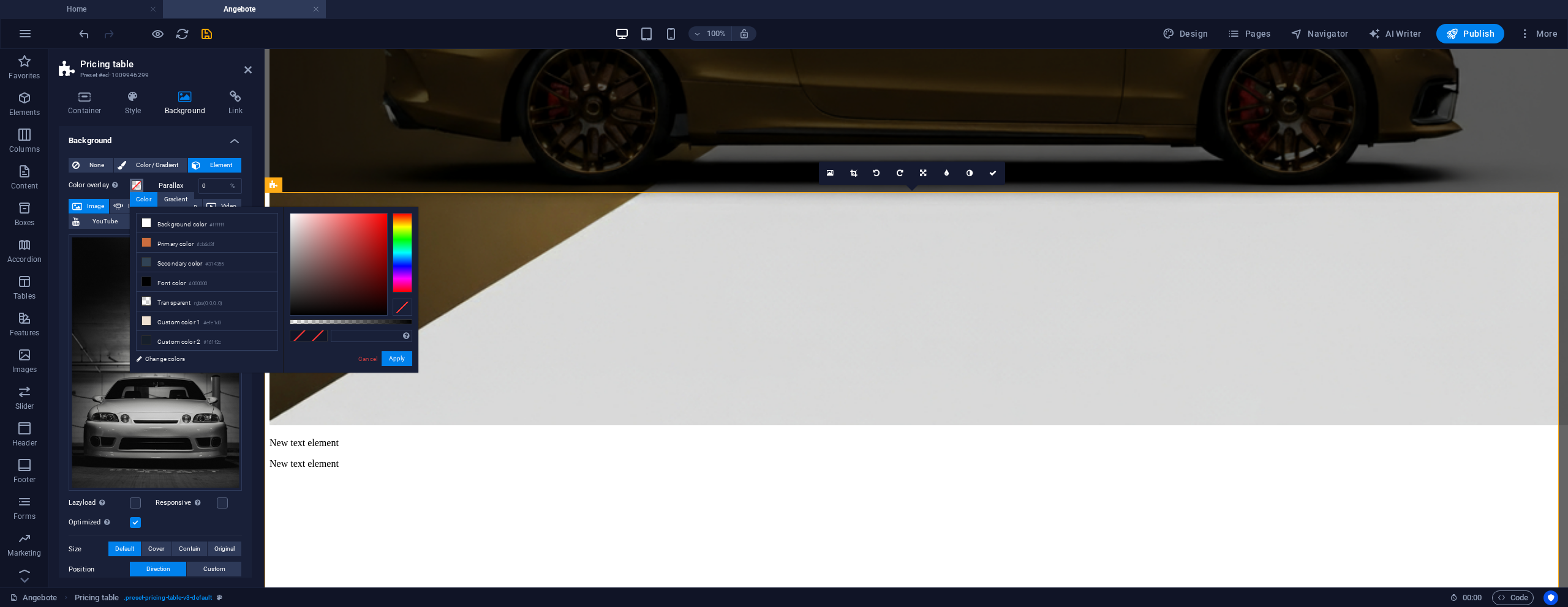
type input "#3a2d2d"
click at [311, 291] on div at bounding box center [339, 264] width 97 height 102
click at [356, 356] on div "#3a2d2d Supported formats #0852ed rgb(8, 82, 237) rgba(8, 82, 237, 90%) hsv(221…" at bounding box center [351, 378] width 135 height 343
drag, startPoint x: 365, startPoint y: 362, endPoint x: 100, endPoint y: 313, distance: 269.5
click at [365, 362] on link "Cancel" at bounding box center [368, 359] width 21 height 9
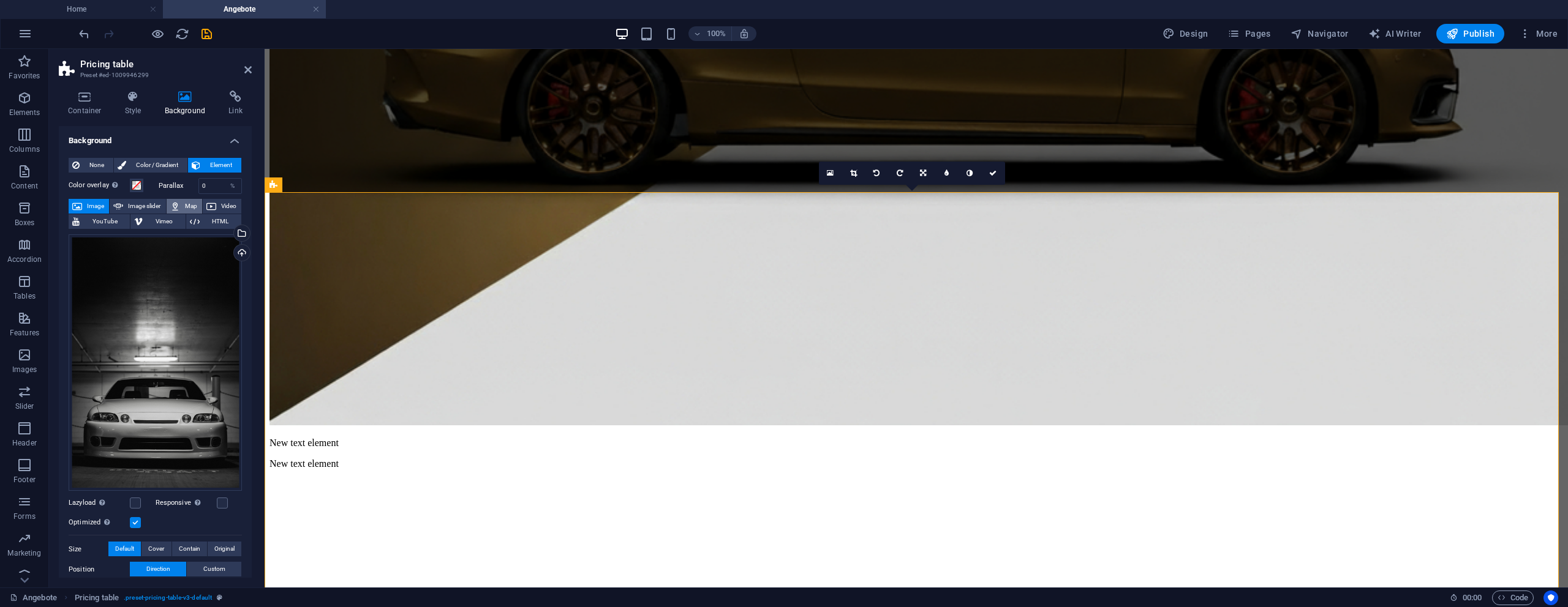
click at [180, 207] on button "Map" at bounding box center [185, 206] width 36 height 15
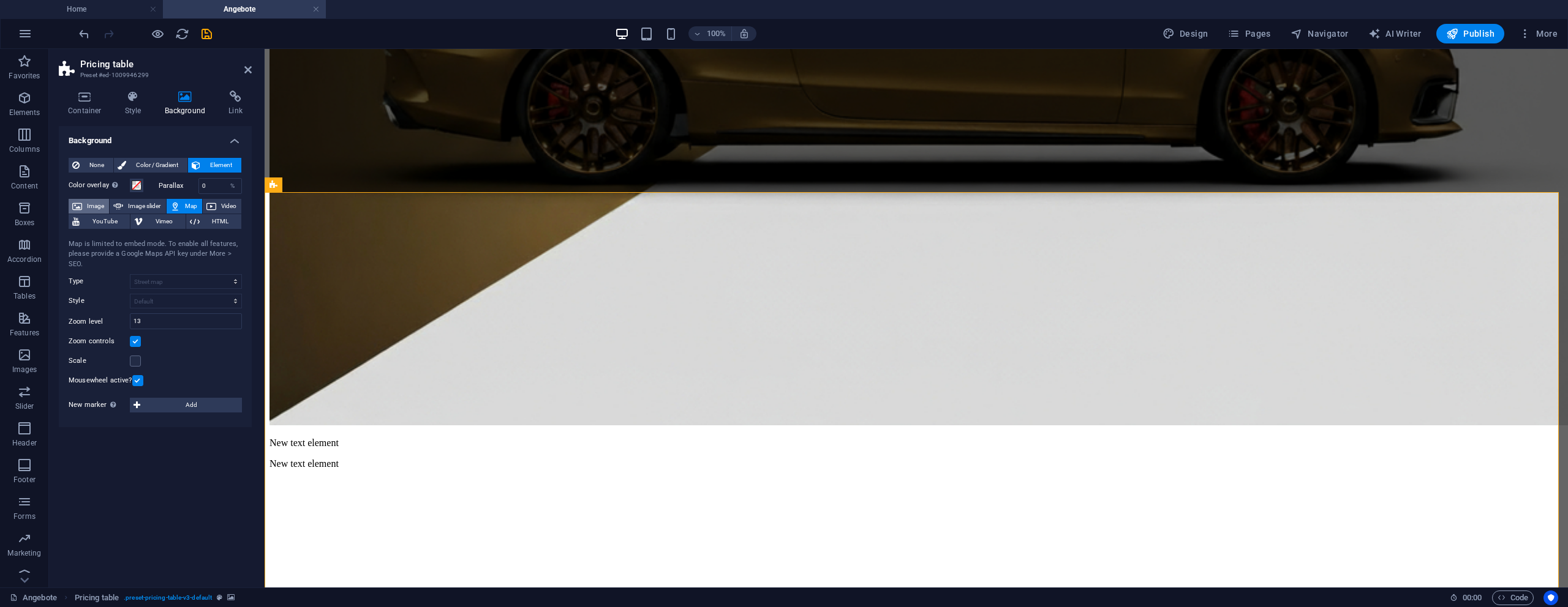
click at [84, 204] on button "Image" at bounding box center [88, 206] width 41 height 15
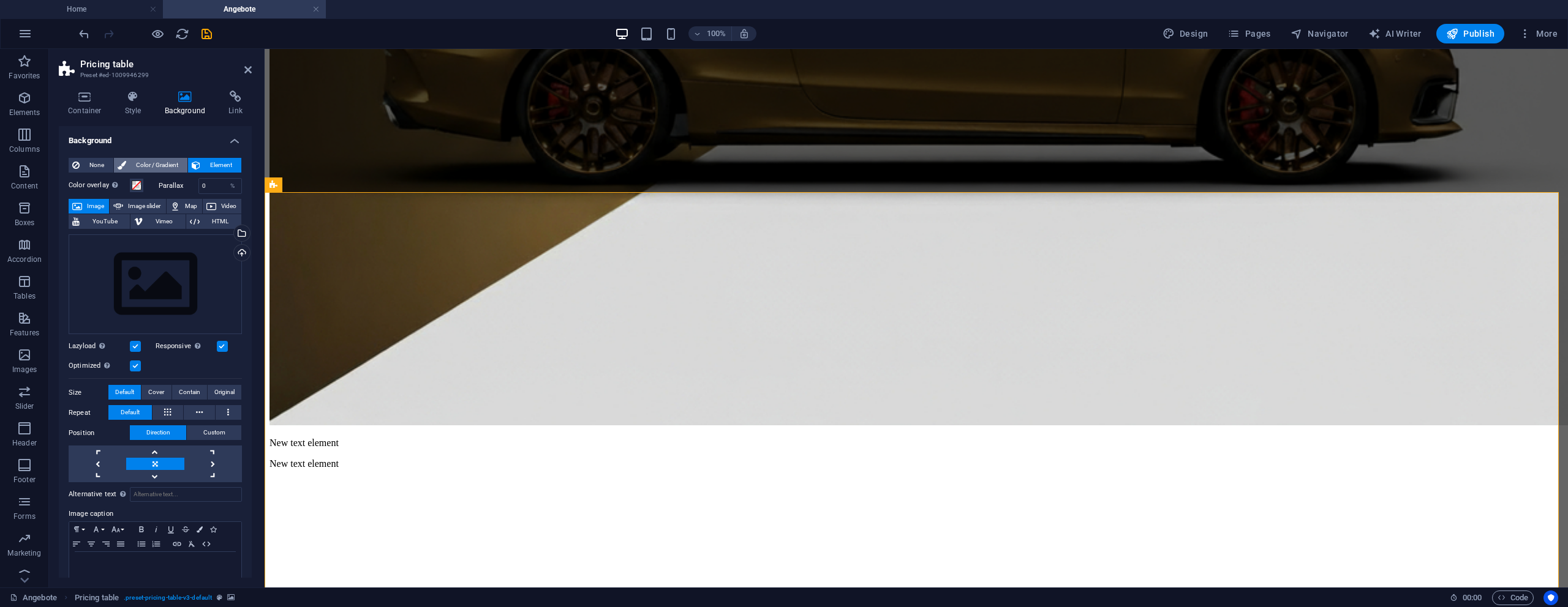
click at [143, 167] on span "Color / Gradient" at bounding box center [157, 165] width 54 height 15
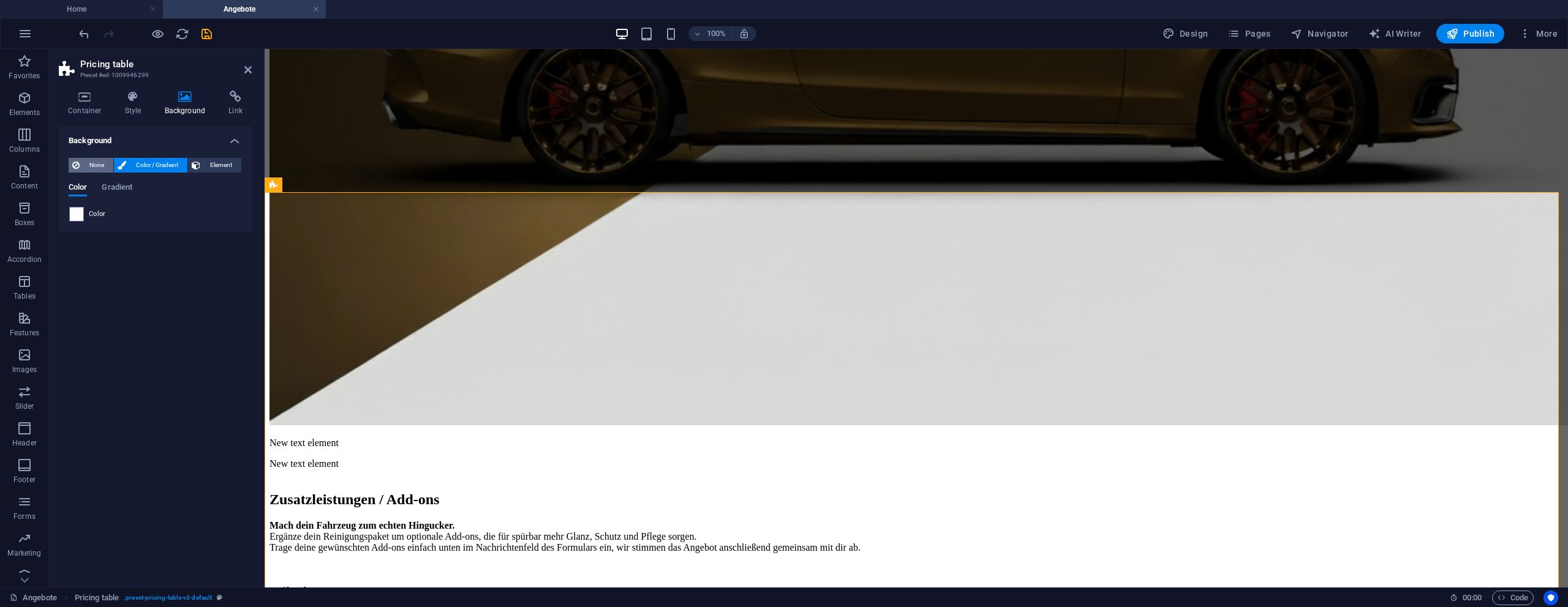
click at [94, 165] on span "None" at bounding box center [96, 165] width 26 height 15
click at [252, 73] on aside "Pricing table Preset #ed-1009946299 Container Style Background Link Size Height…" at bounding box center [157, 318] width 215 height 539
click at [244, 73] on icon at bounding box center [248, 70] width 7 height 10
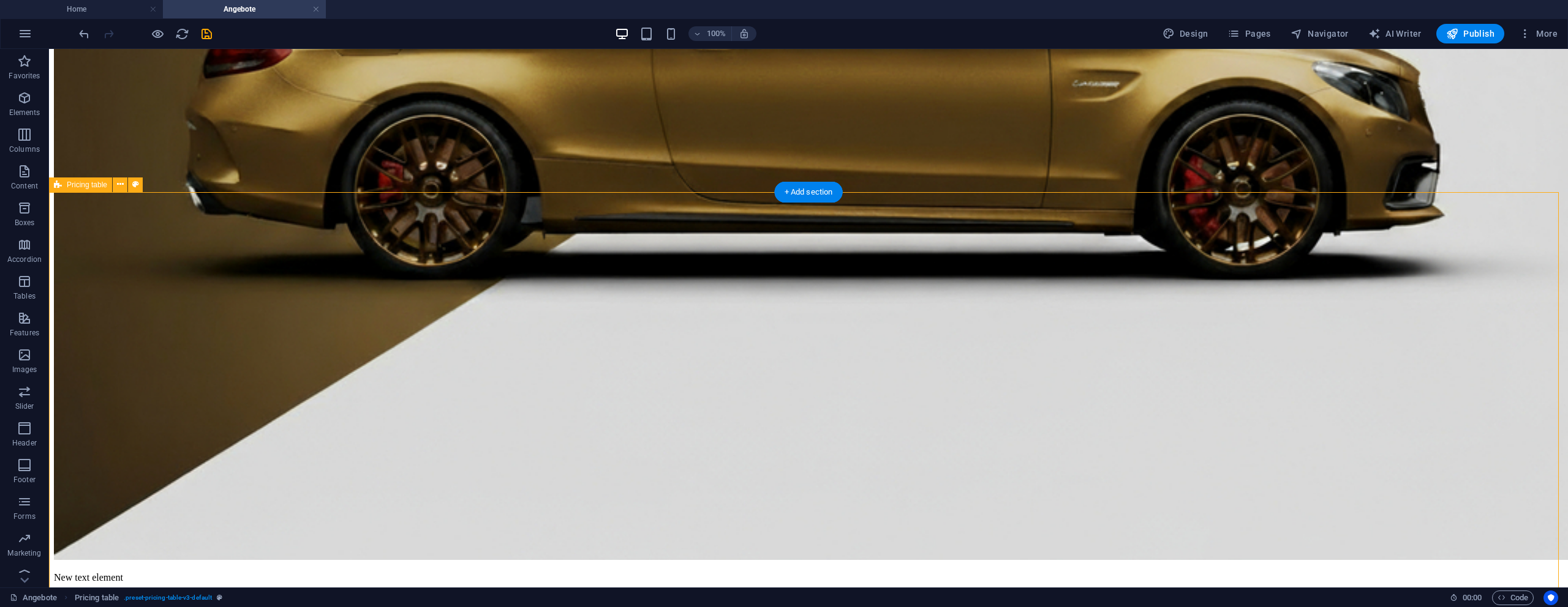
drag, startPoint x: 287, startPoint y: 313, endPoint x: 278, endPoint y: 312, distance: 9.1
click at [207, 33] on icon "save" at bounding box center [207, 34] width 14 height 14
checkbox input "false"
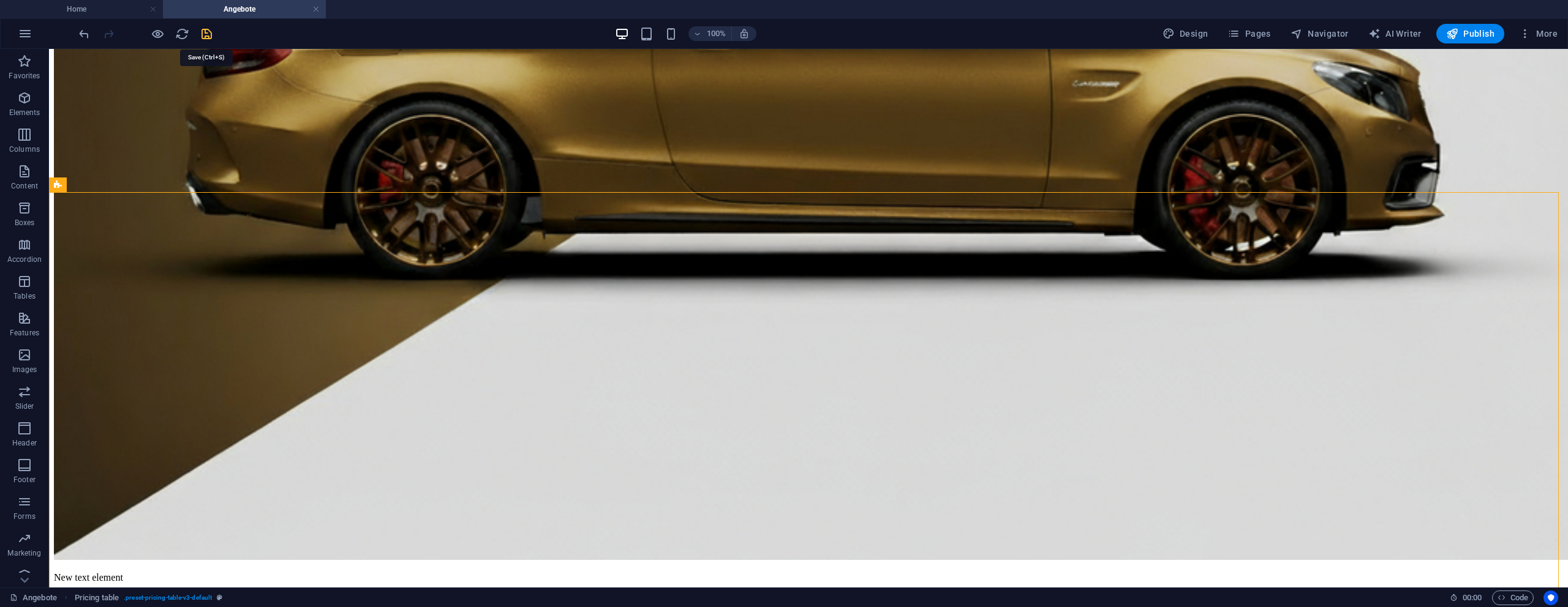
checkbox input "false"
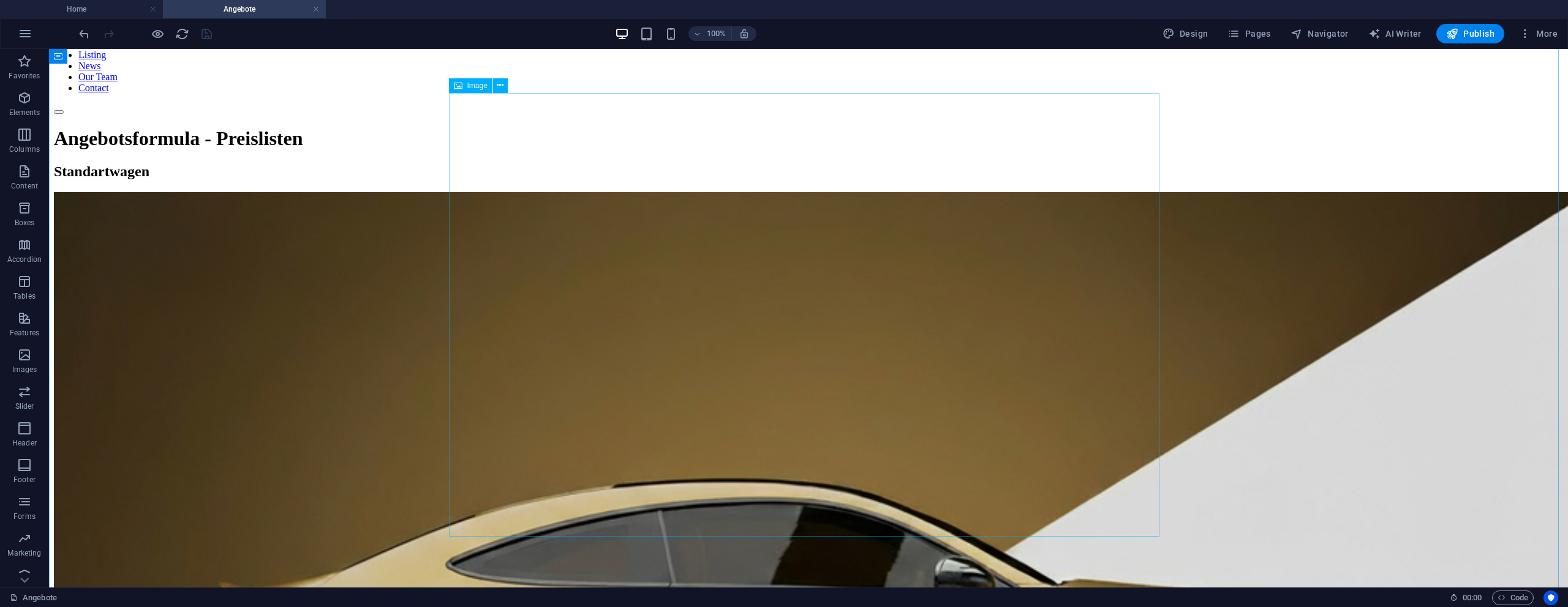
scroll to position [90, 0]
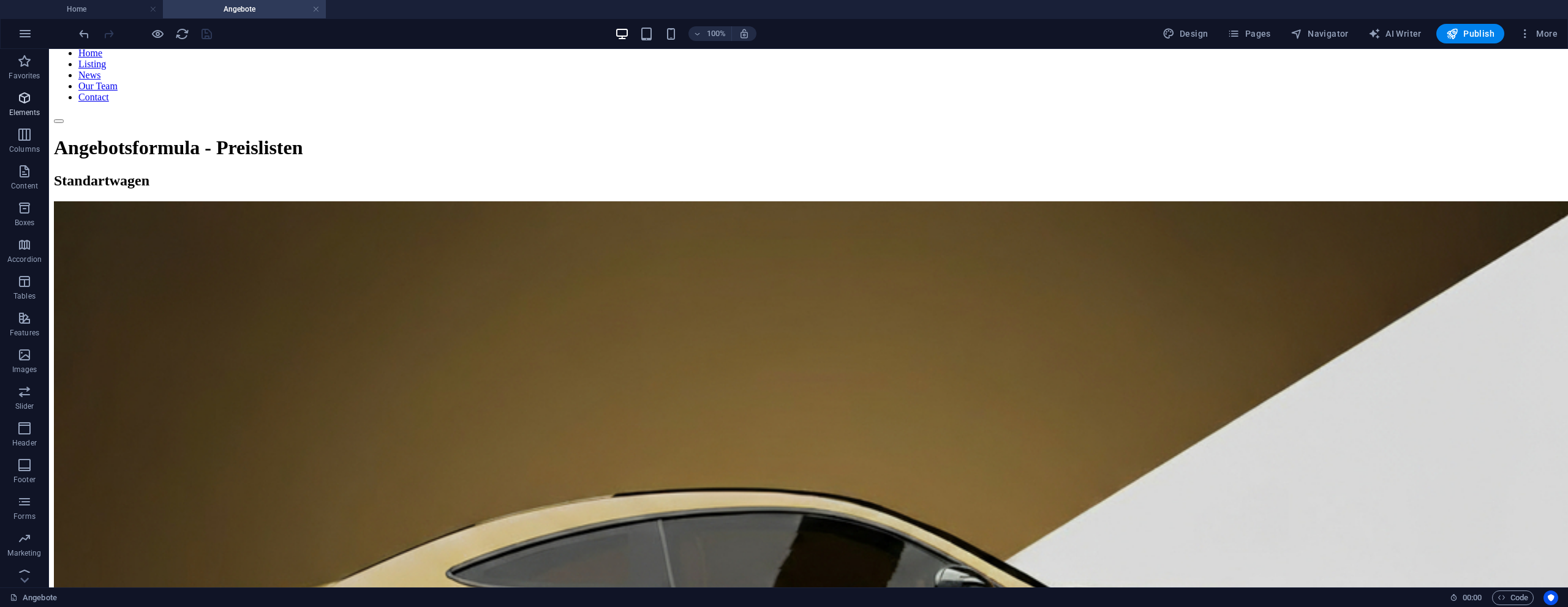
click at [24, 108] on p "Elements" at bounding box center [25, 113] width 31 height 10
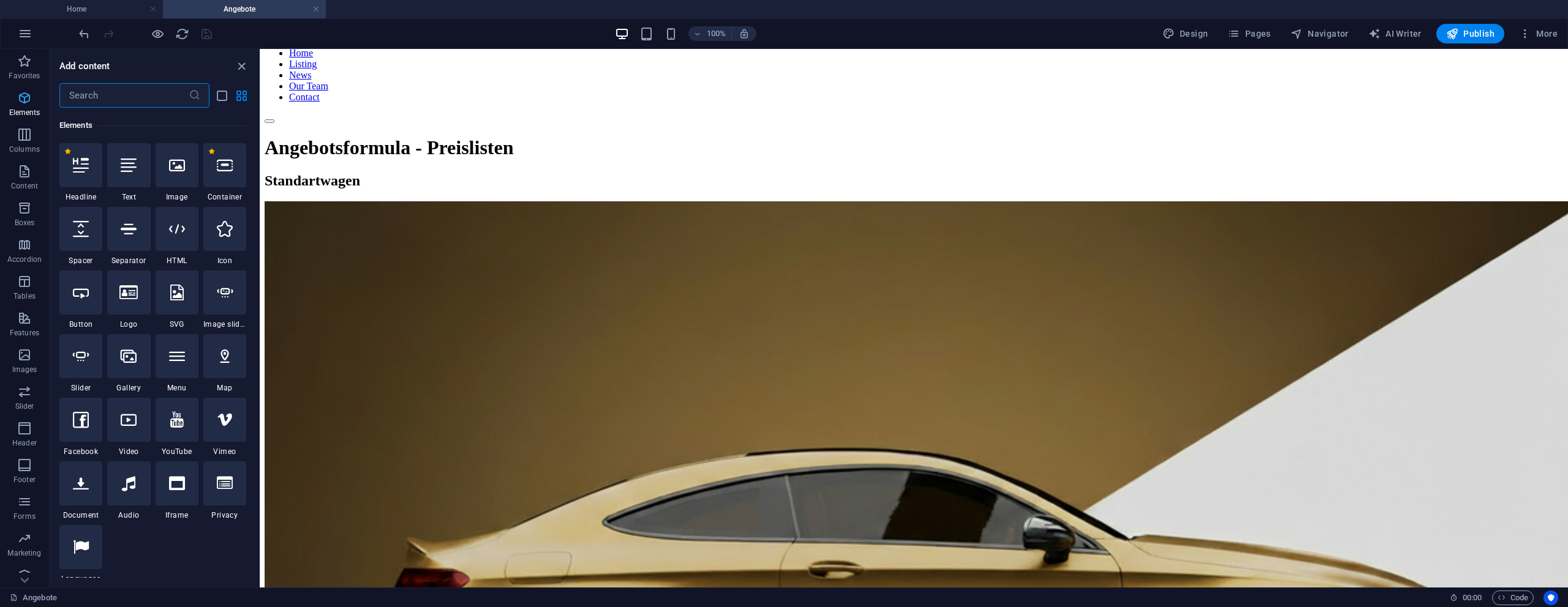
scroll to position [130, 0]
click at [19, 129] on icon "button" at bounding box center [24, 135] width 15 height 15
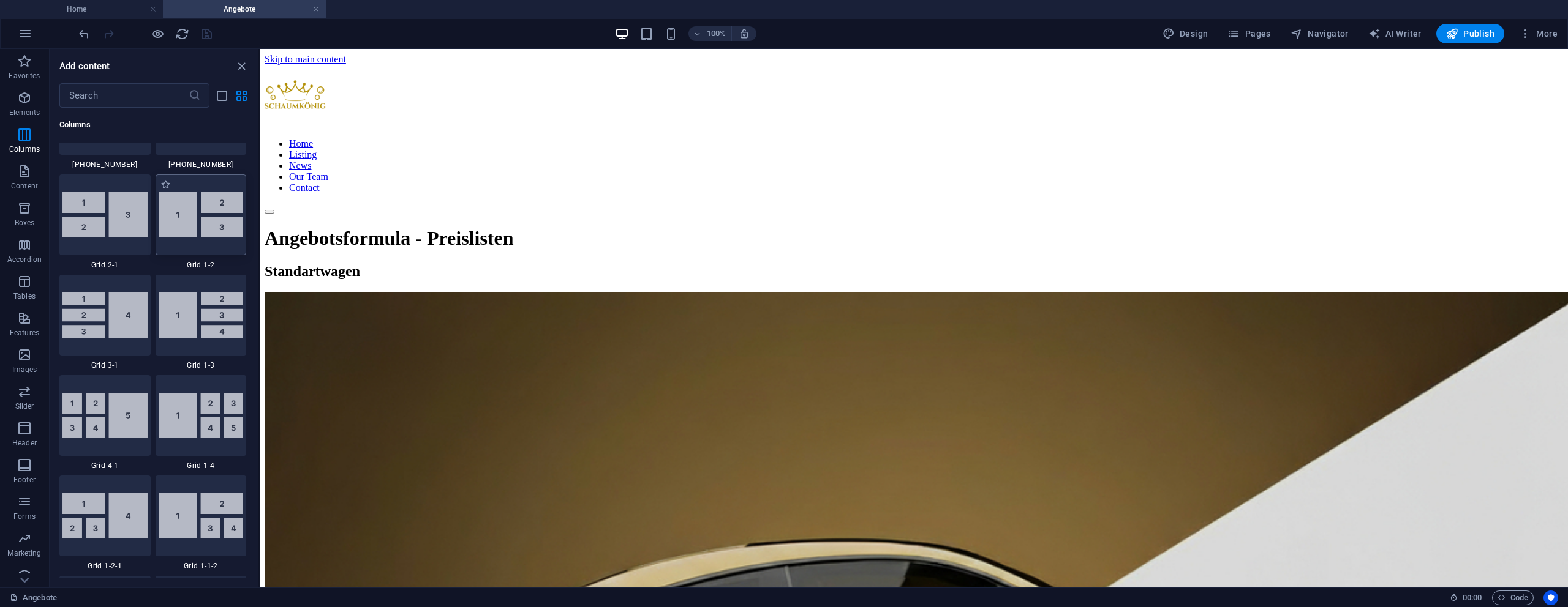
scroll to position [1429, 0]
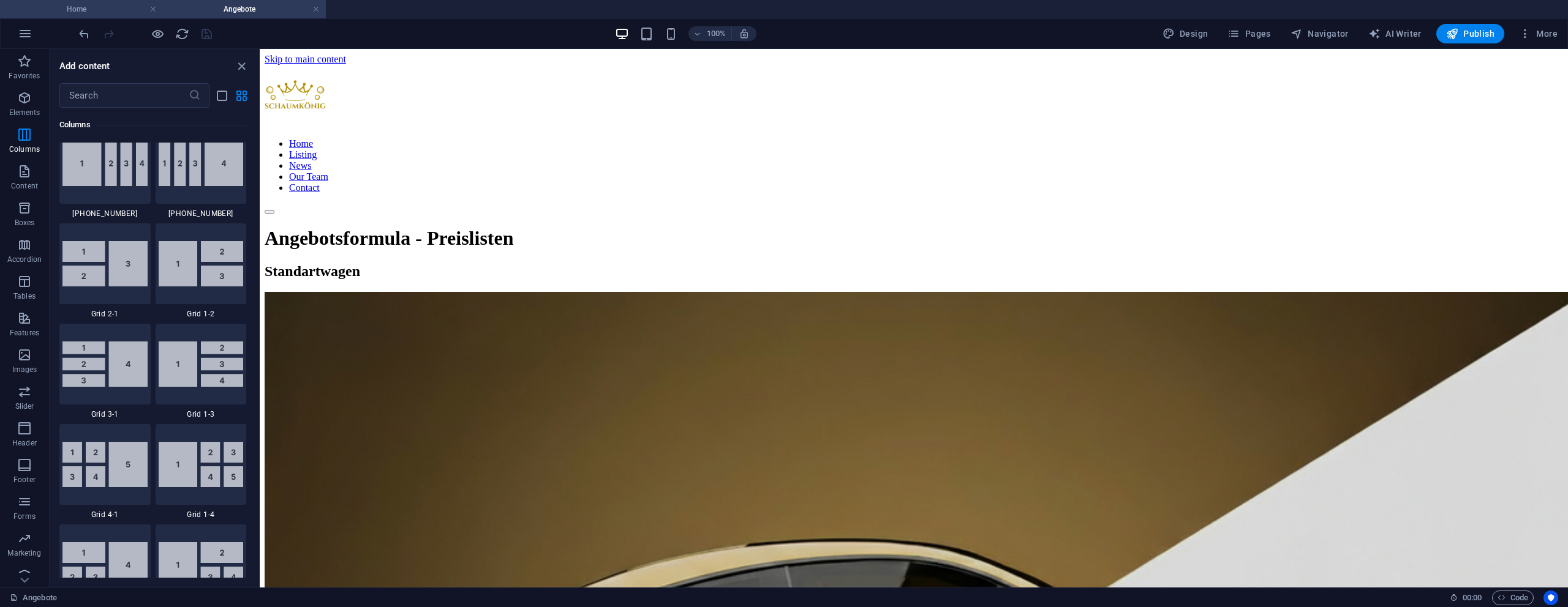
click at [98, 12] on h4 "Home" at bounding box center [81, 9] width 163 height 14
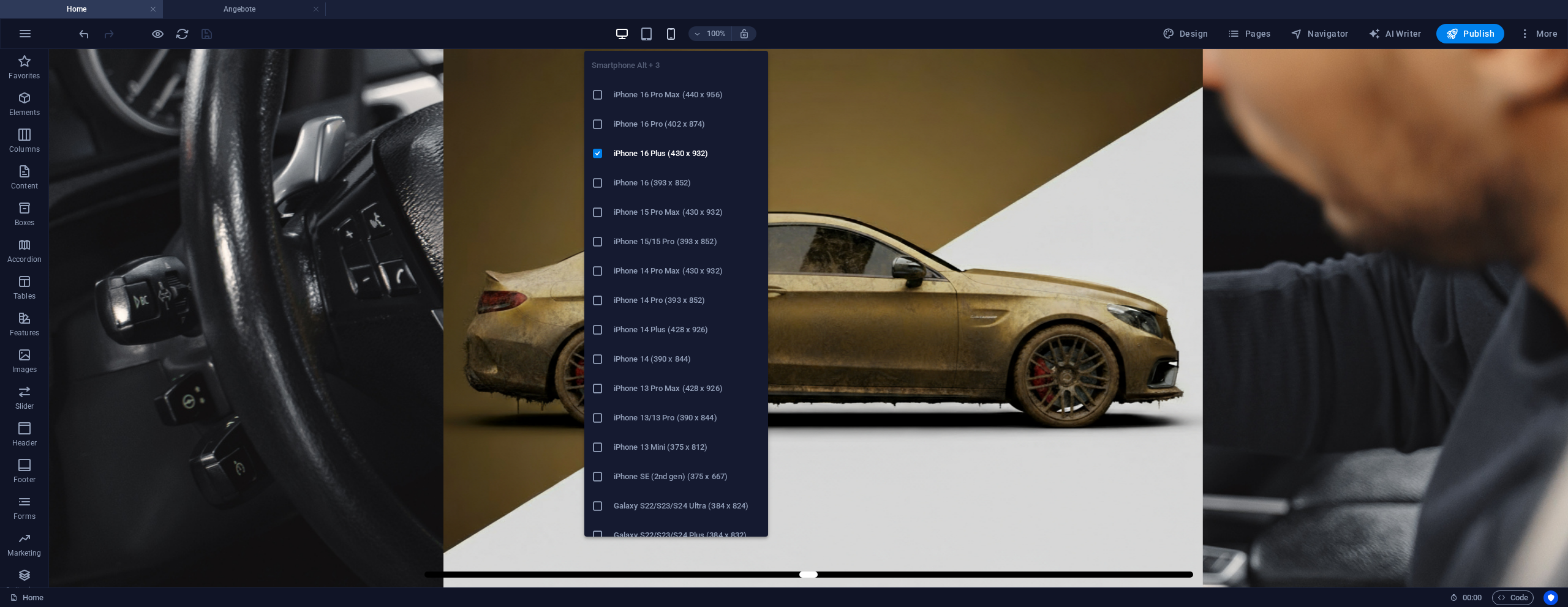
click at [674, 35] on icon "button" at bounding box center [671, 34] width 14 height 14
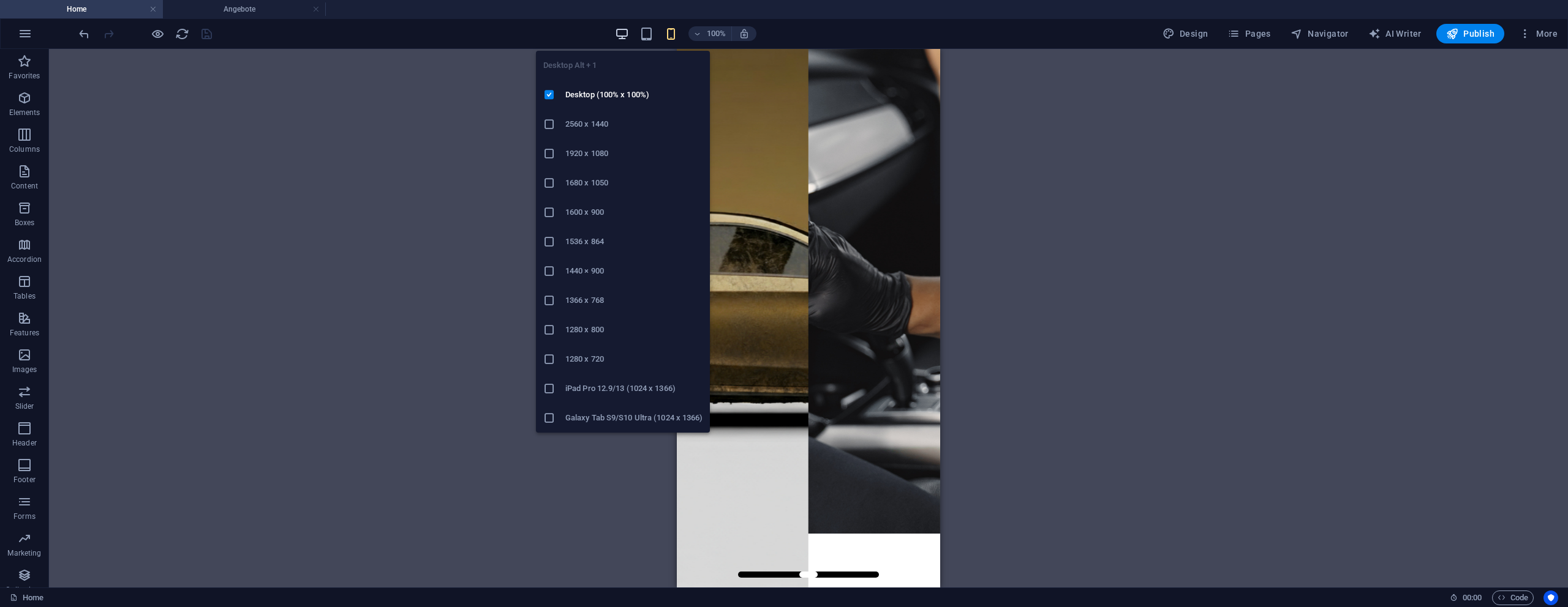
click at [629, 37] on icon "button" at bounding box center [622, 34] width 14 height 14
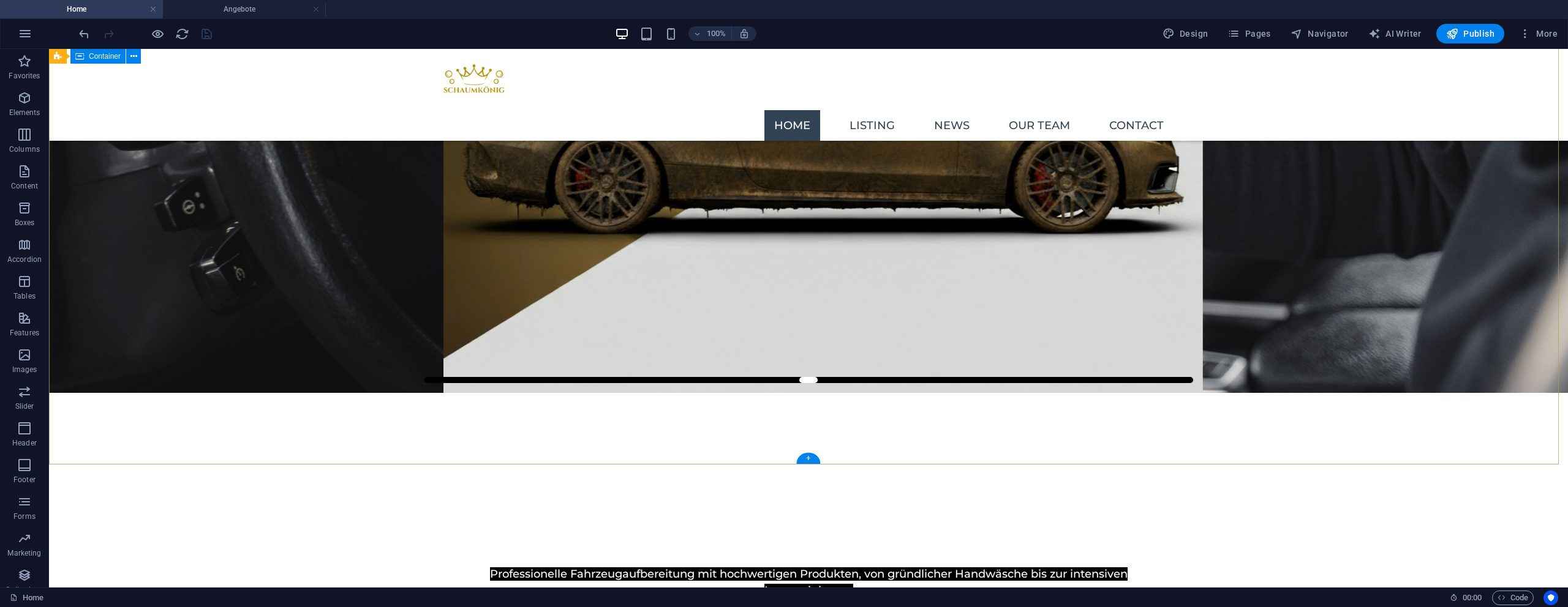
scroll to position [611, 0]
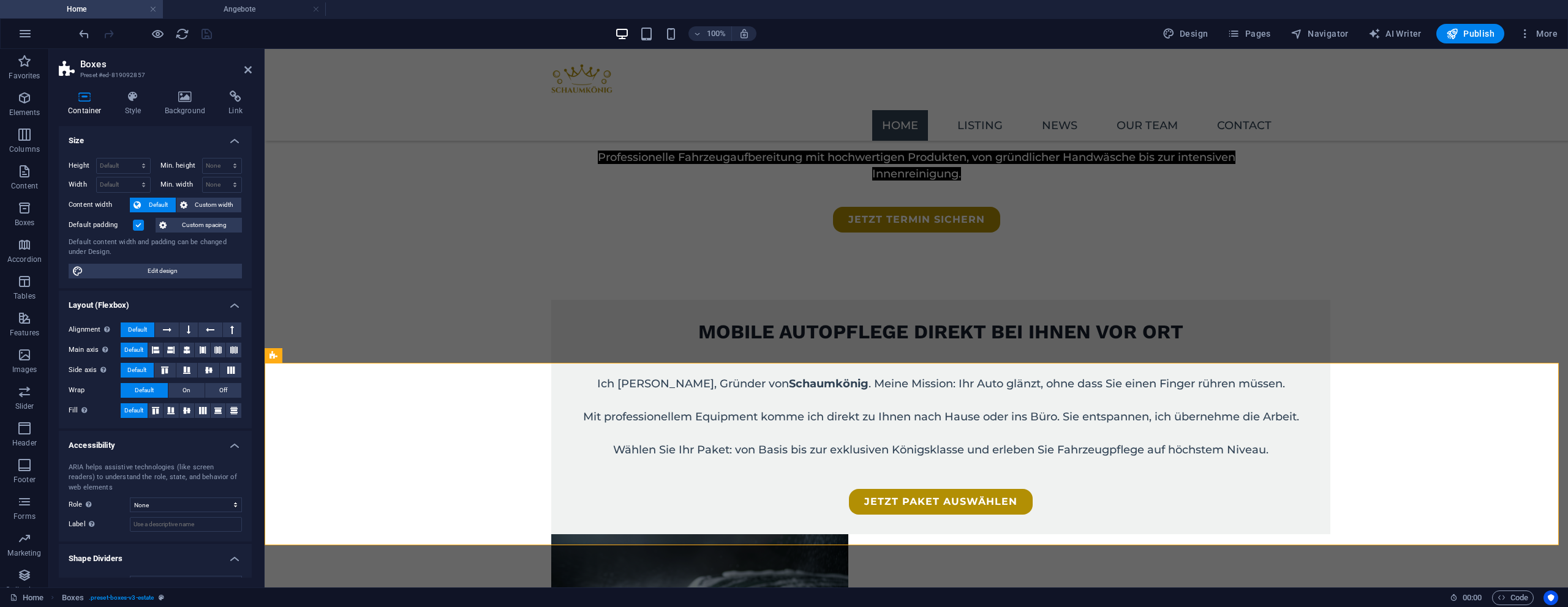
click at [241, 68] on h2 "Boxes" at bounding box center [166, 63] width 172 height 11
click at [246, 72] on icon at bounding box center [248, 70] width 7 height 10
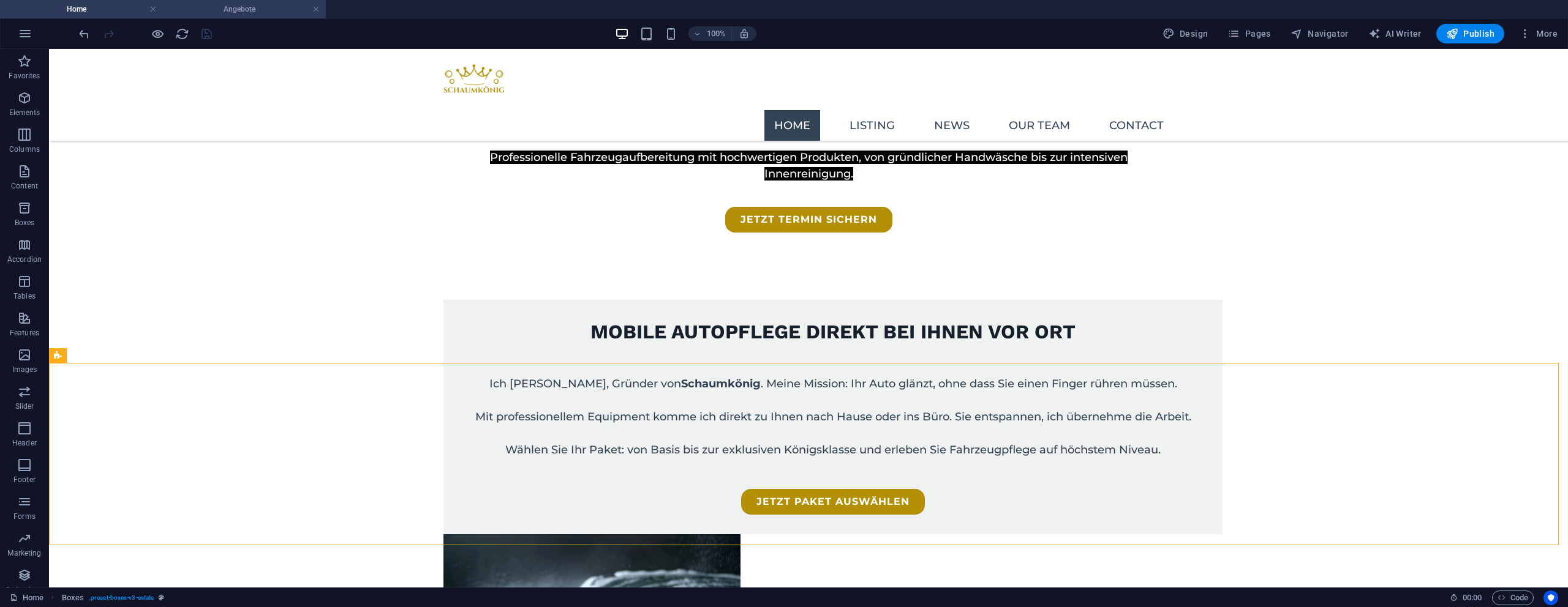
click at [197, 13] on h4 "Angebote" at bounding box center [244, 9] width 163 height 14
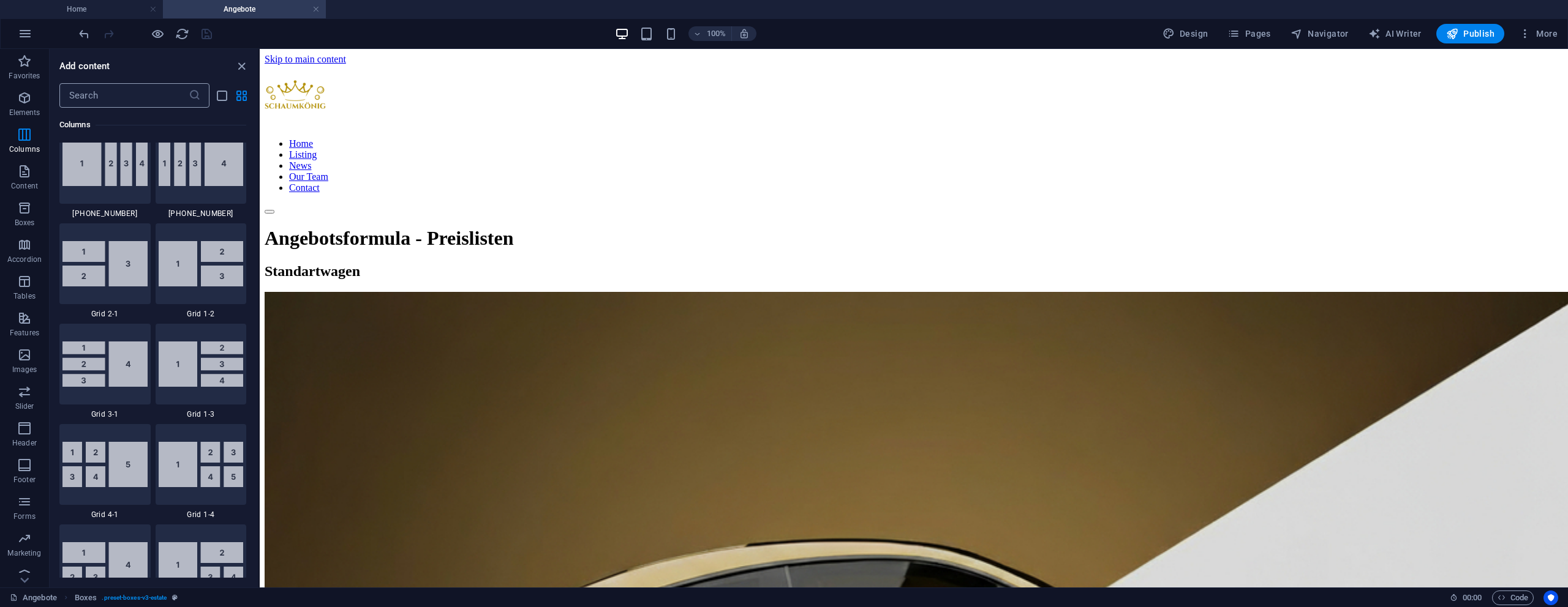
scroll to position [0, 0]
click at [145, 100] on div "Add content ​ Favorites 1 Star Headline 1 Star Container Elements 1 Star Headli…" at bounding box center [154, 318] width 209 height 539
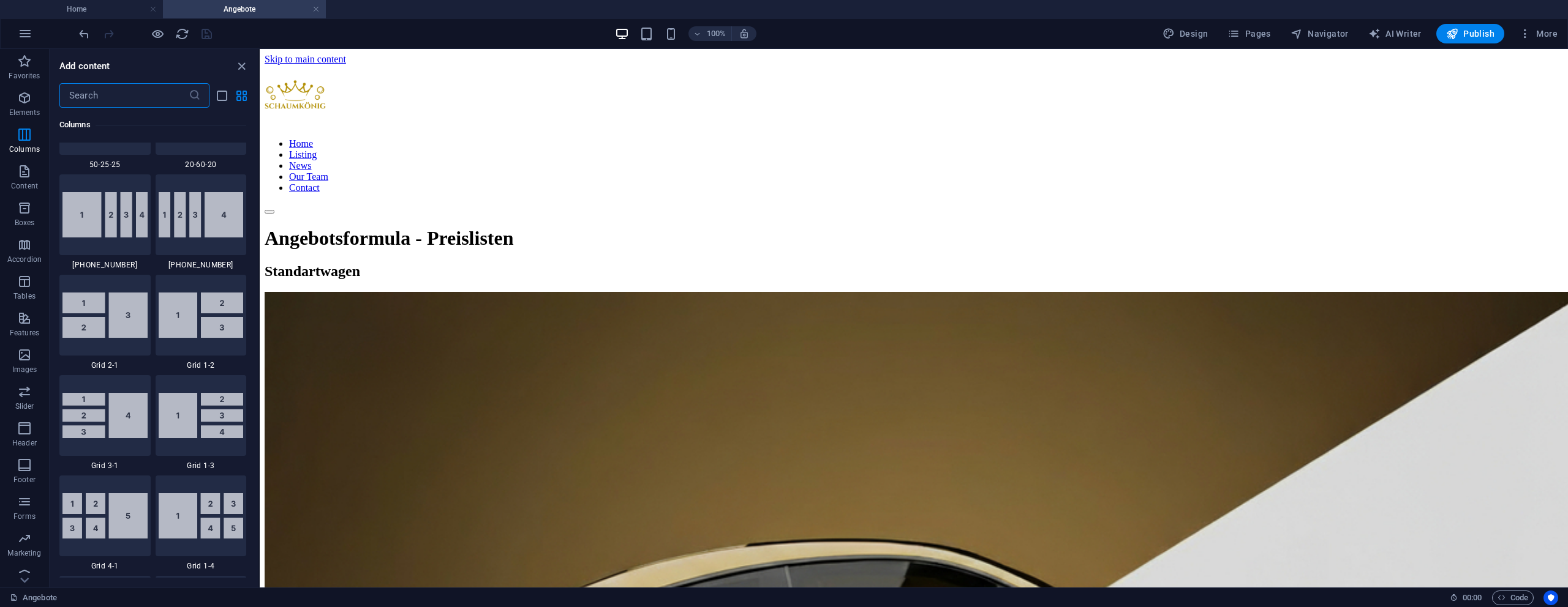
click at [145, 100] on input "text" at bounding box center [123, 95] width 129 height 24
drag, startPoint x: 145, startPoint y: 100, endPoint x: 138, endPoint y: 100, distance: 7.0
click at [142, 100] on input "text" at bounding box center [123, 95] width 129 height 24
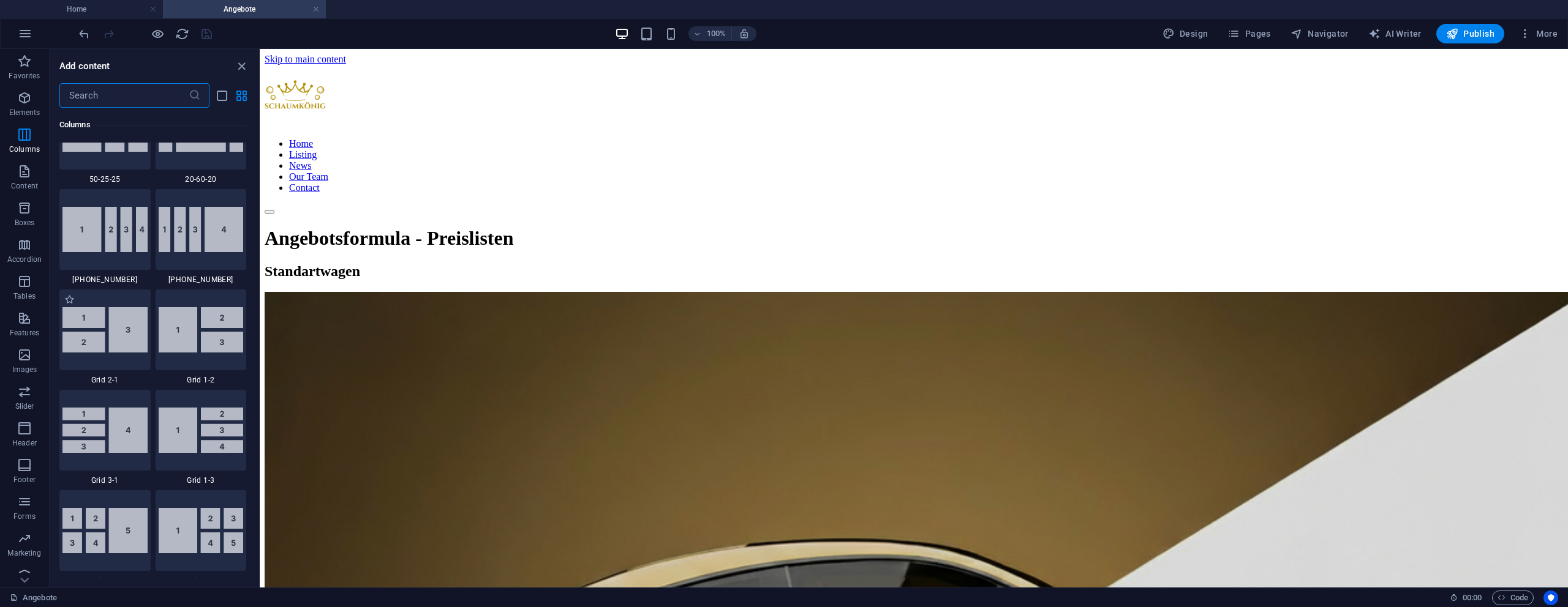
scroll to position [1371, 0]
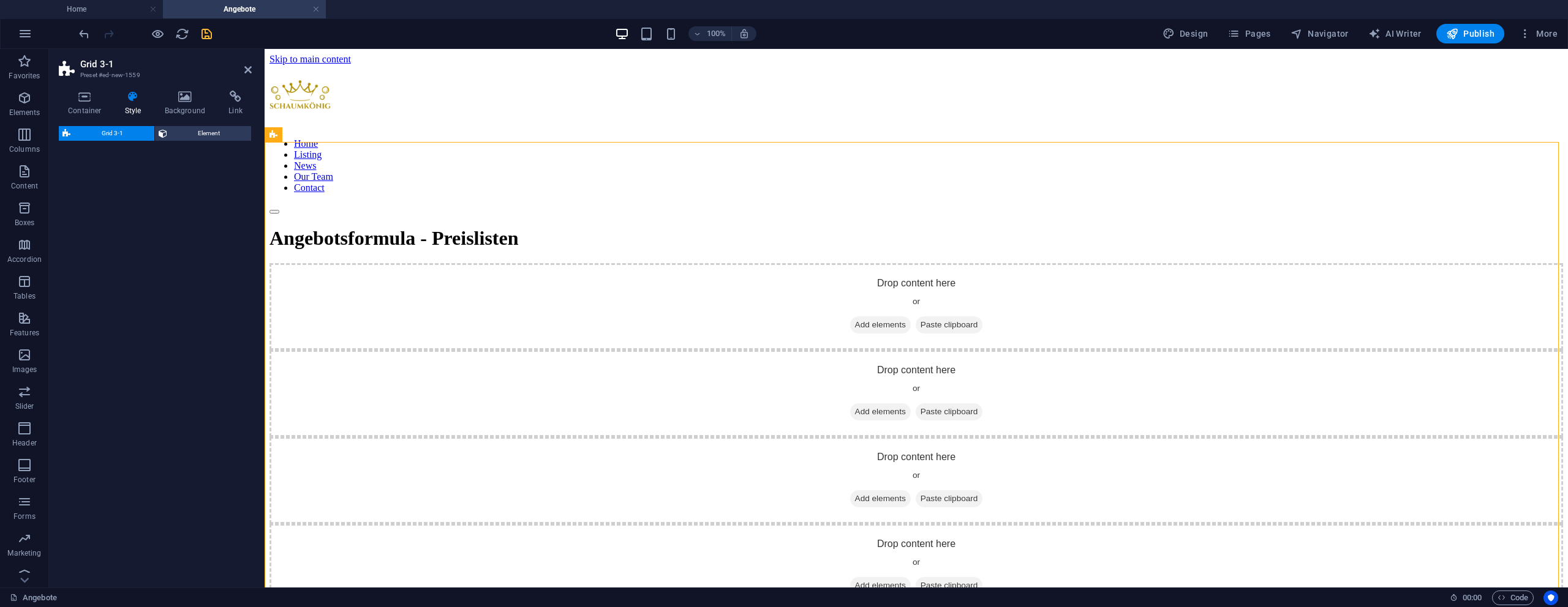
select select "rem"
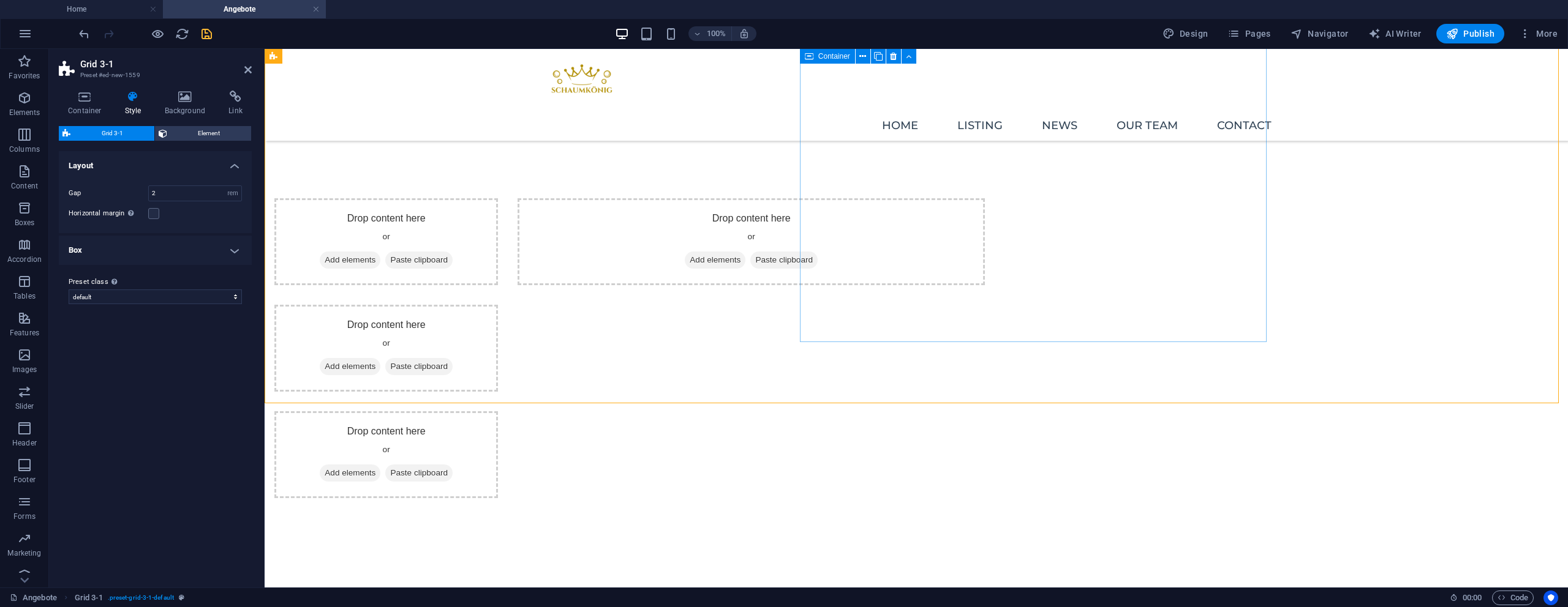
scroll to position [0, 0]
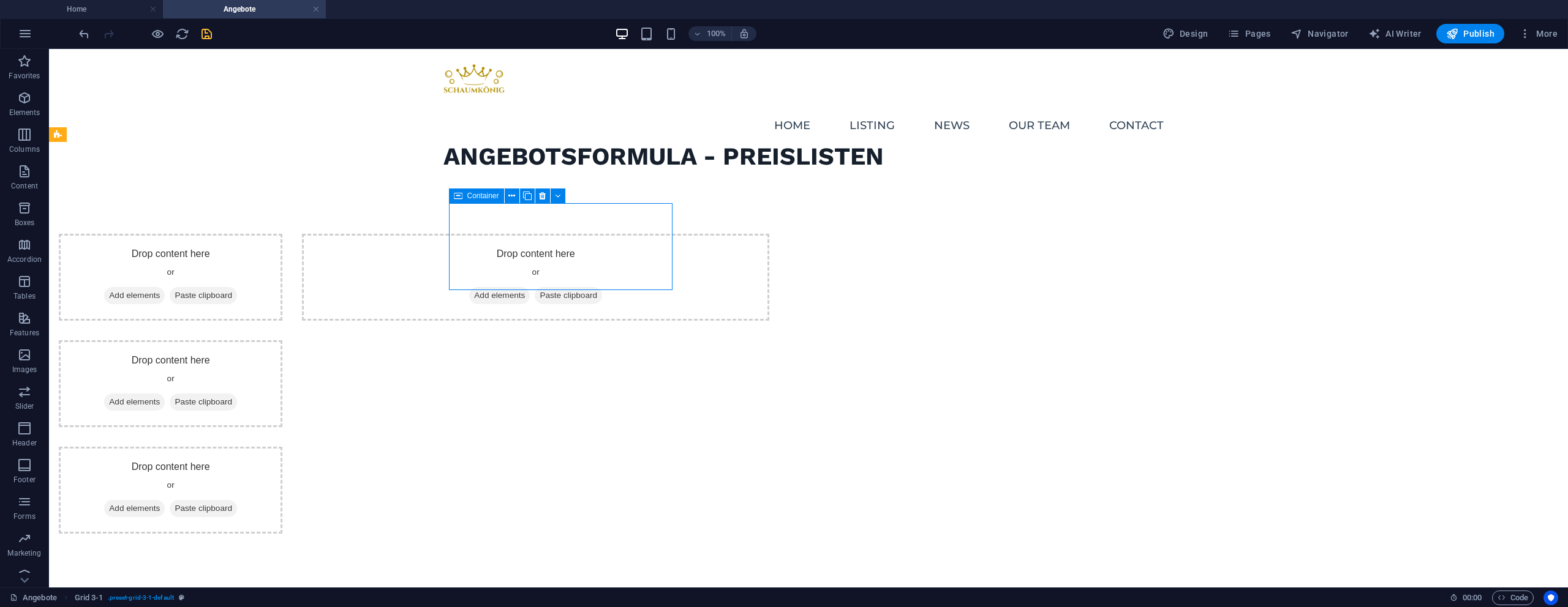
click at [282, 271] on div "Drop content here or Add elements Paste clipboard" at bounding box center [170, 277] width 224 height 87
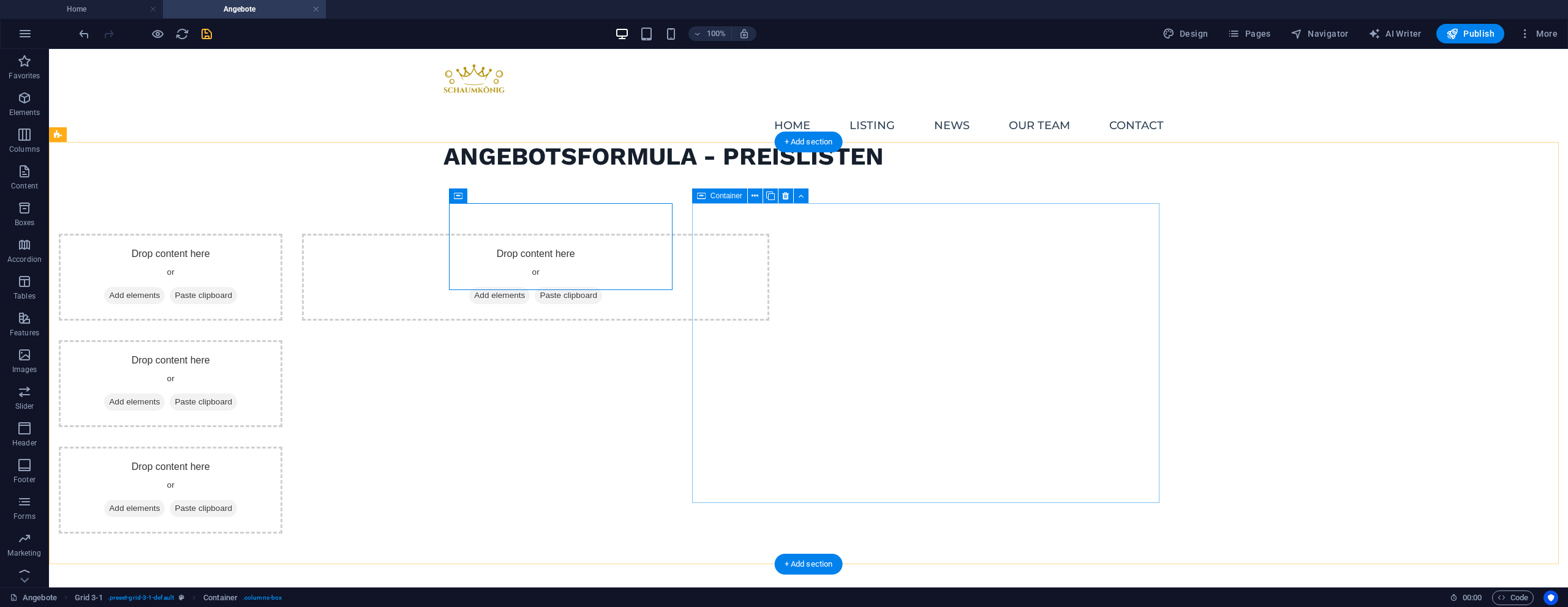
click at [530, 287] on span "Add elements" at bounding box center [499, 296] width 61 height 17
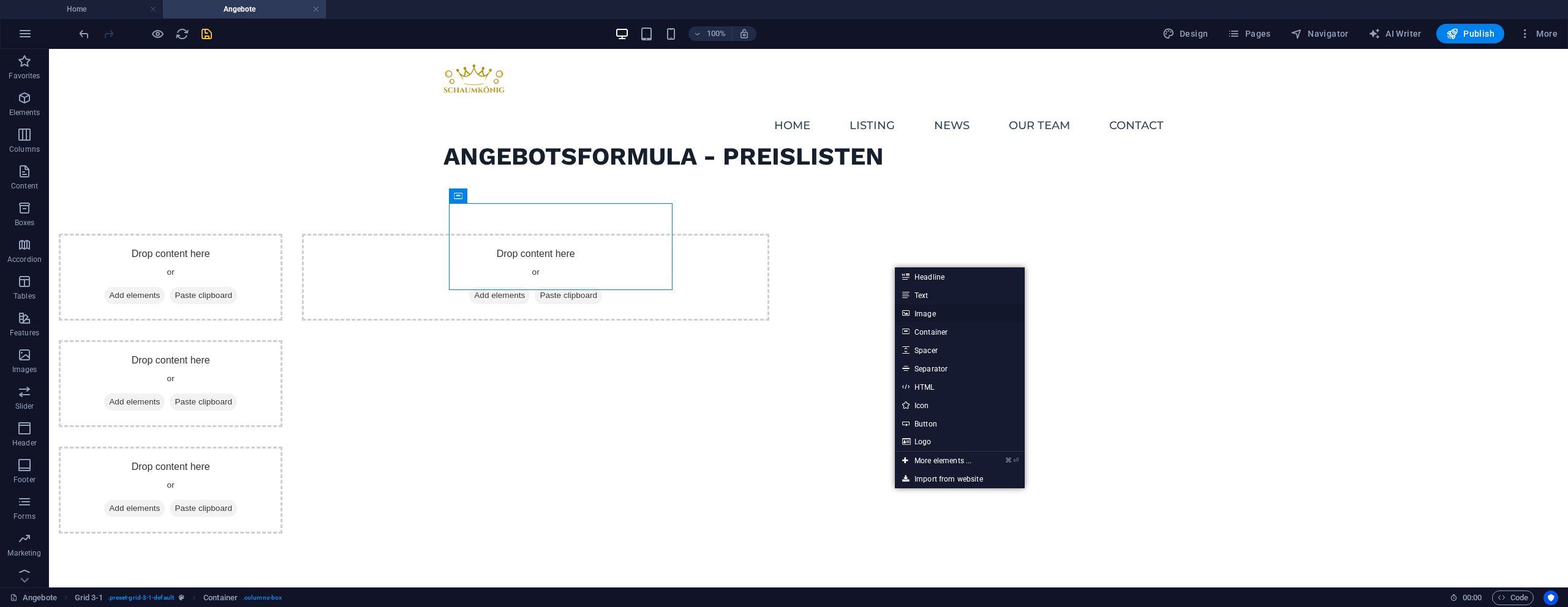
click at [921, 313] on link "Image" at bounding box center [960, 313] width 130 height 19
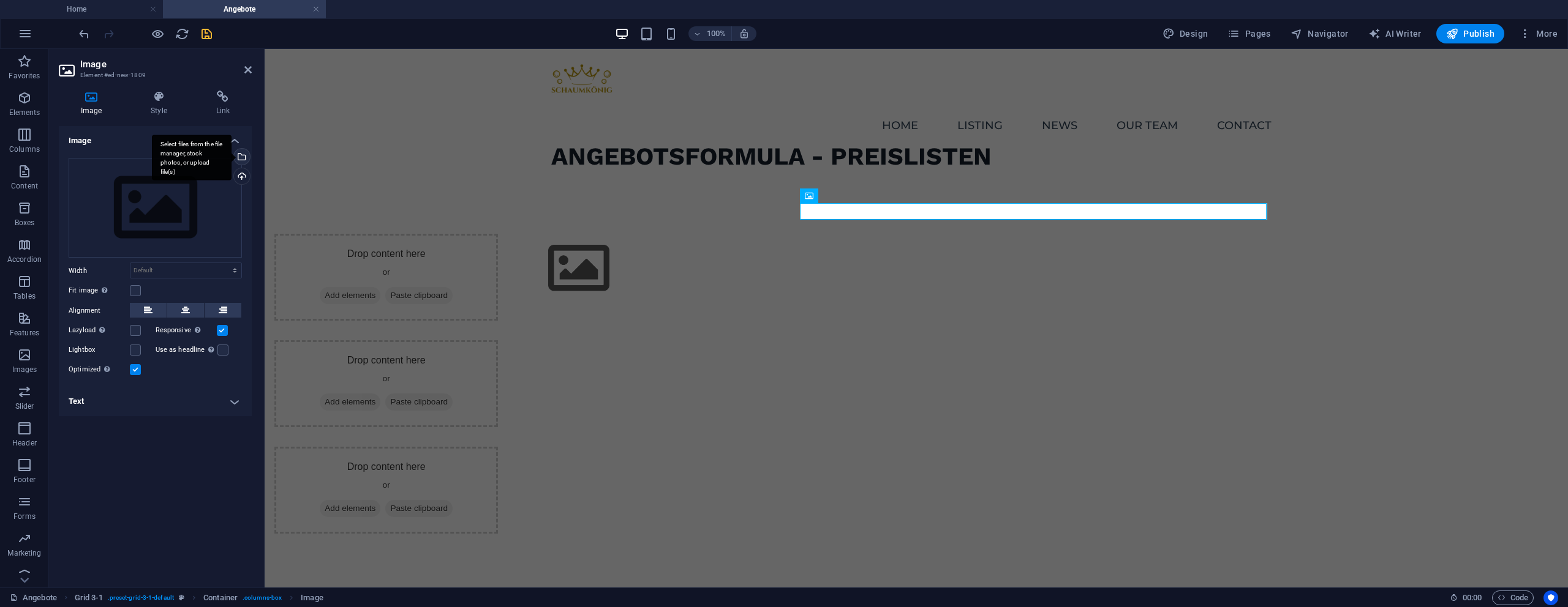
click at [232, 157] on div "Select files from the file manager, stock photos, or upload file(s)" at bounding box center [192, 157] width 80 height 46
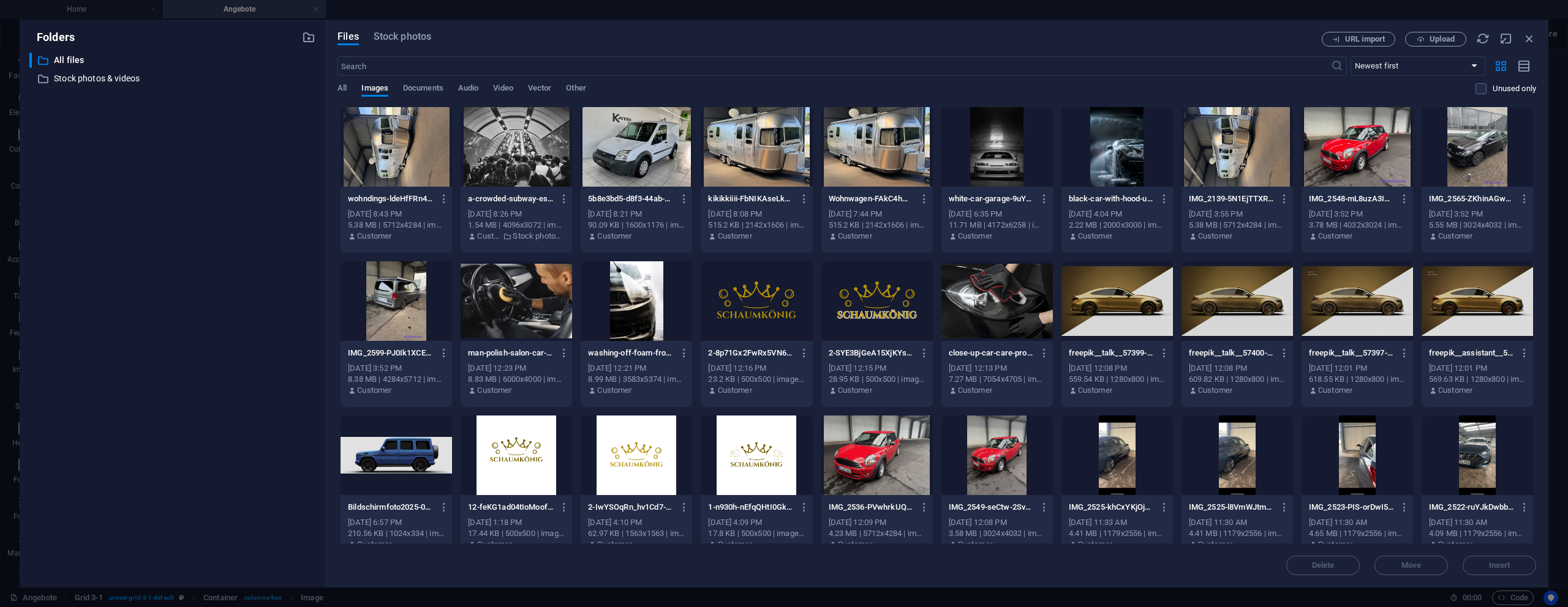
click at [1105, 312] on div at bounding box center [1117, 301] width 111 height 80
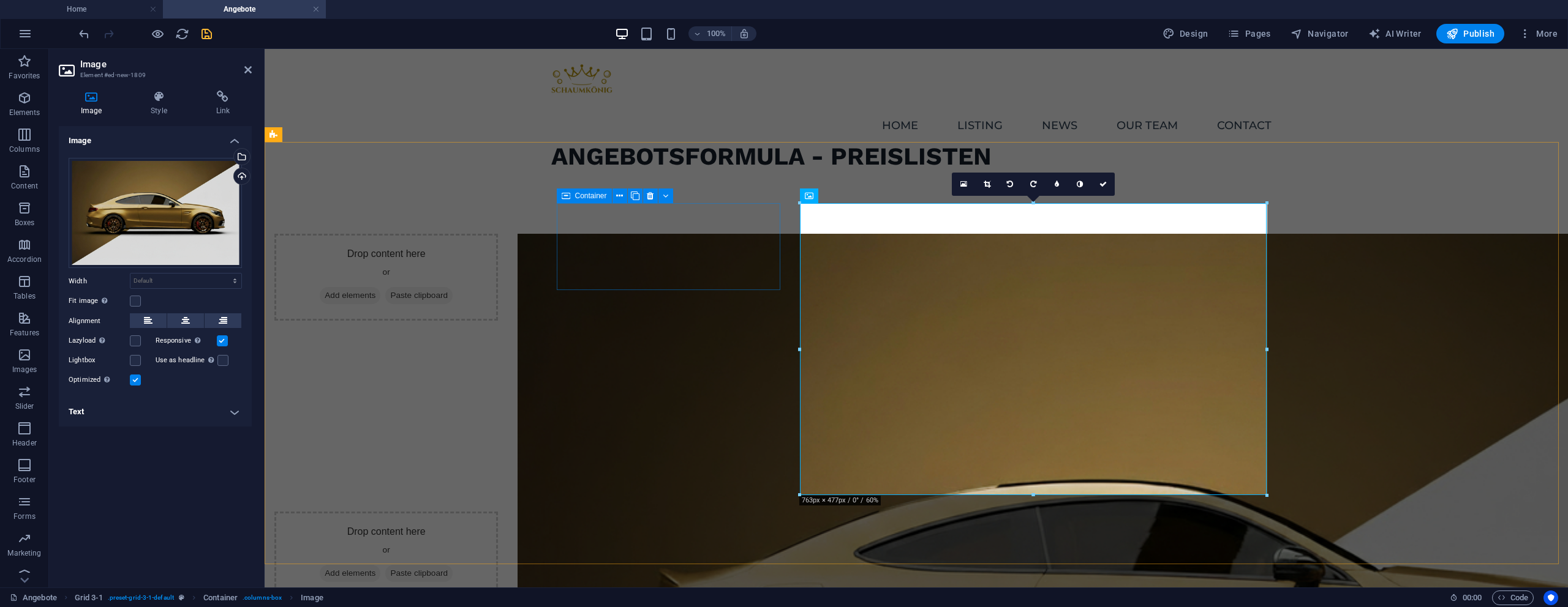
click at [381, 287] on span "Add elements" at bounding box center [350, 296] width 61 height 17
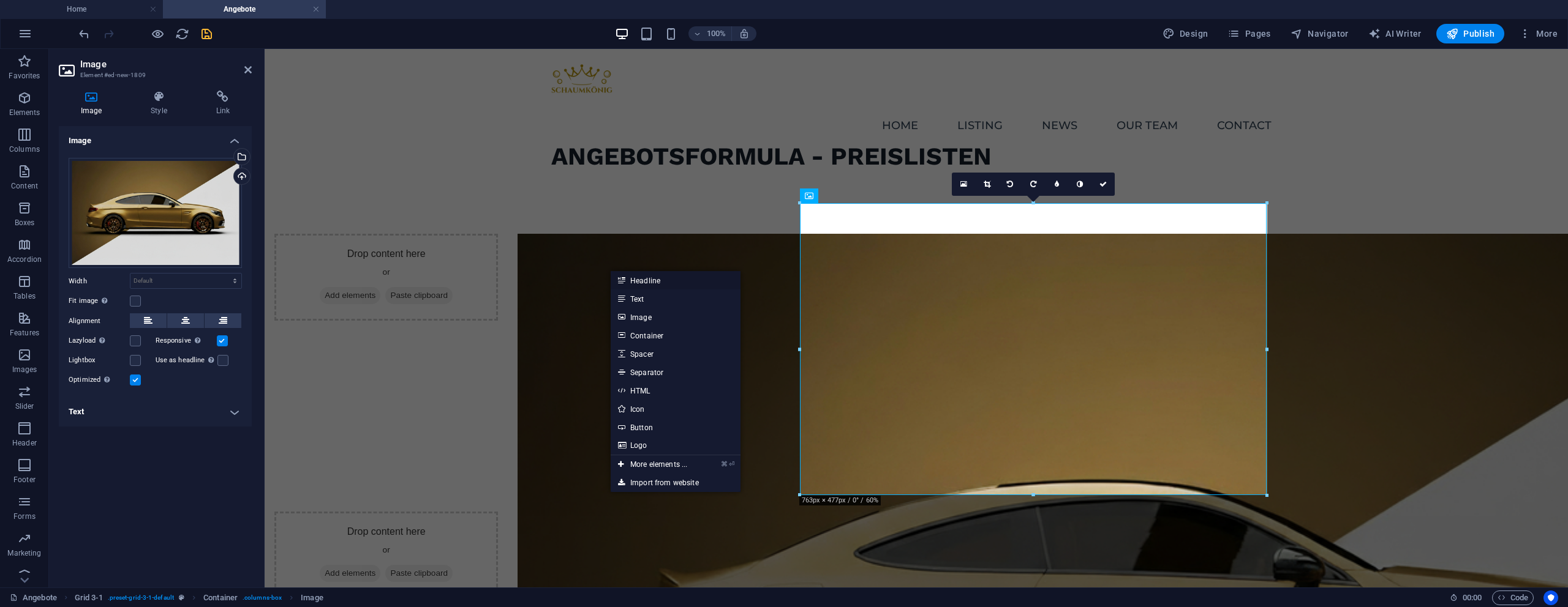
click at [625, 284] on link "Headline" at bounding box center [676, 281] width 130 height 19
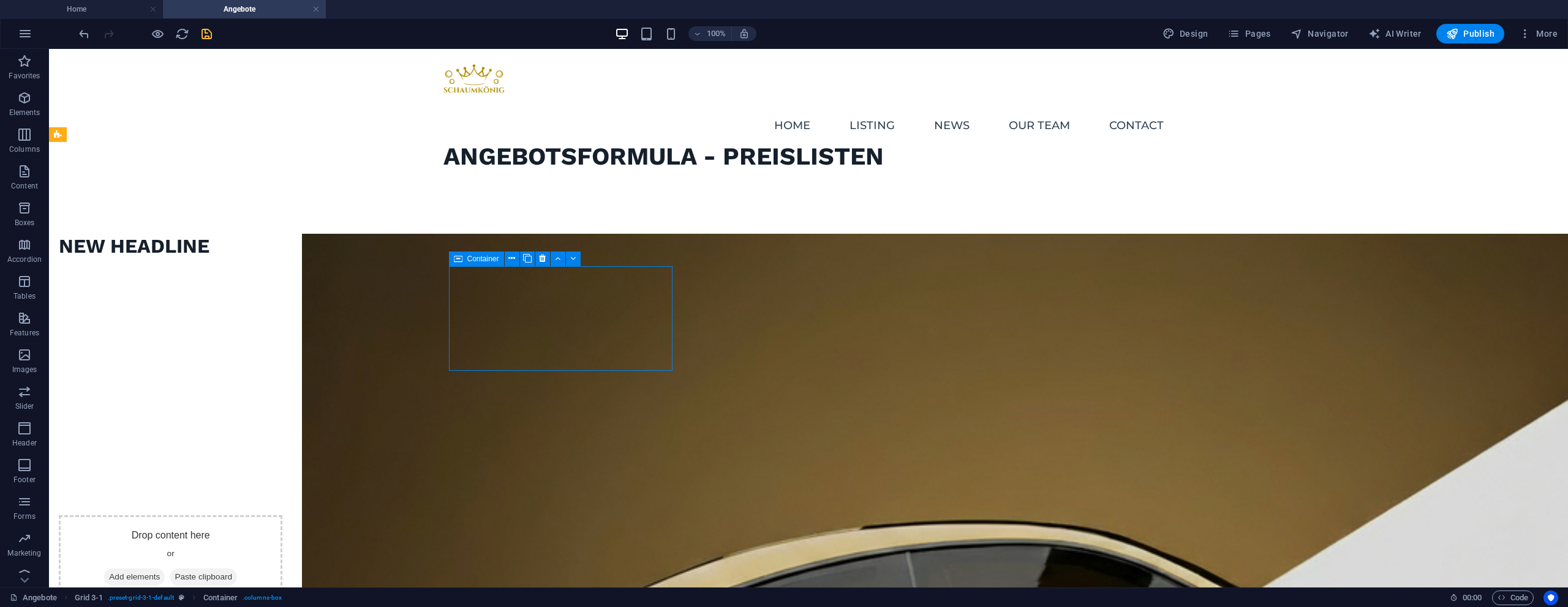
click at [282, 516] on div "Drop content here or Add elements Paste clipboard" at bounding box center [170, 559] width 224 height 87
click at [165, 569] on span "Add elements" at bounding box center [134, 577] width 61 height 17
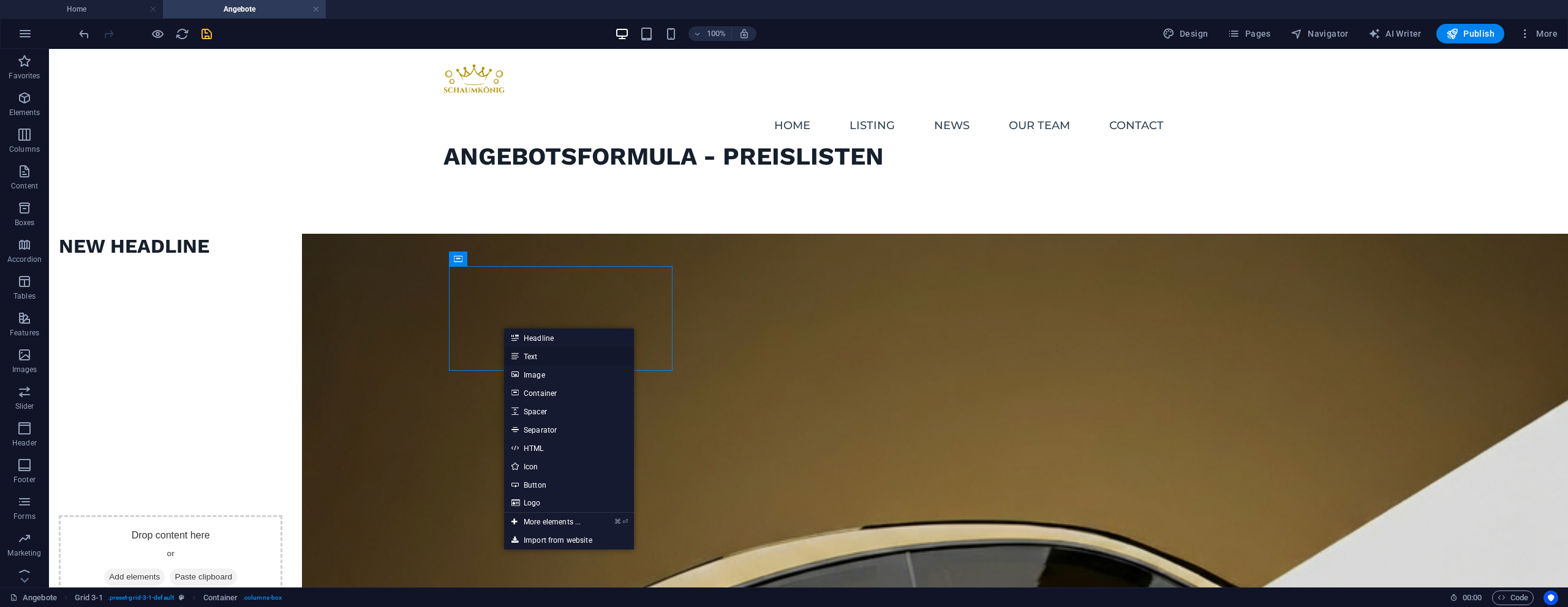
click at [524, 354] on link "Text" at bounding box center [569, 356] width 130 height 19
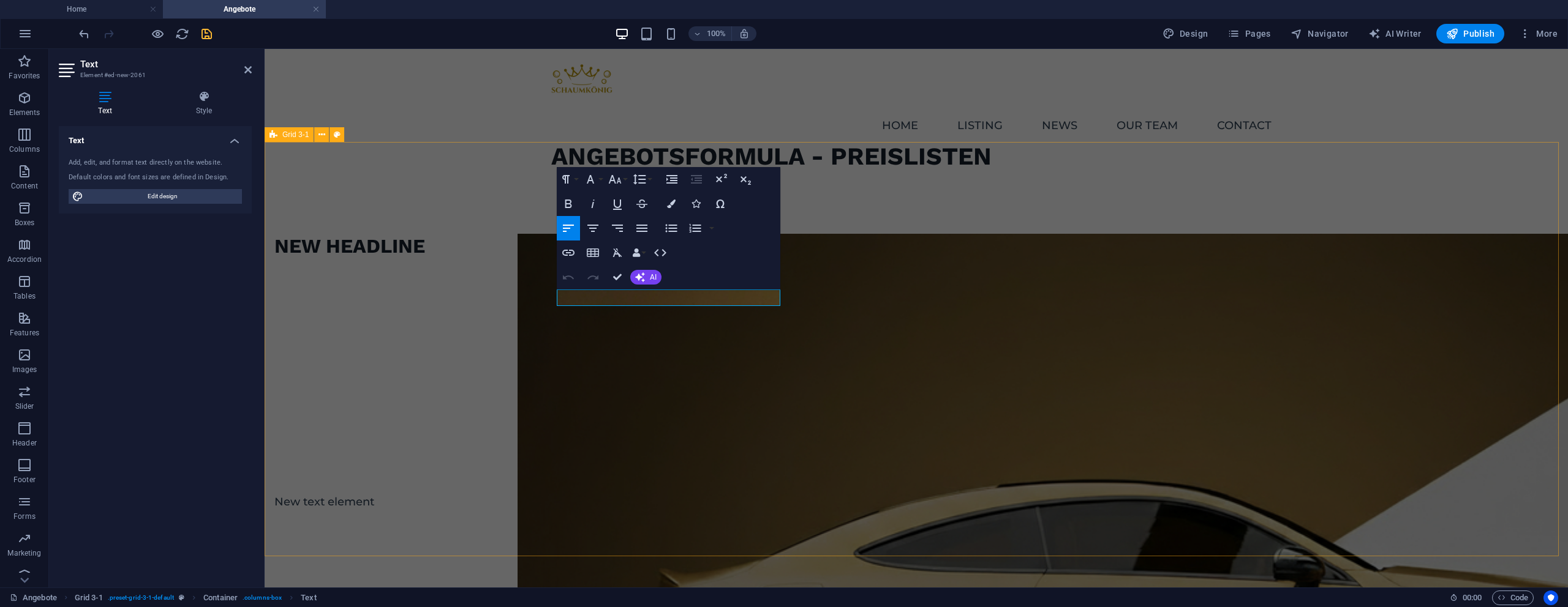
drag, startPoint x: 515, startPoint y: 363, endPoint x: 798, endPoint y: 421, distance: 288.9
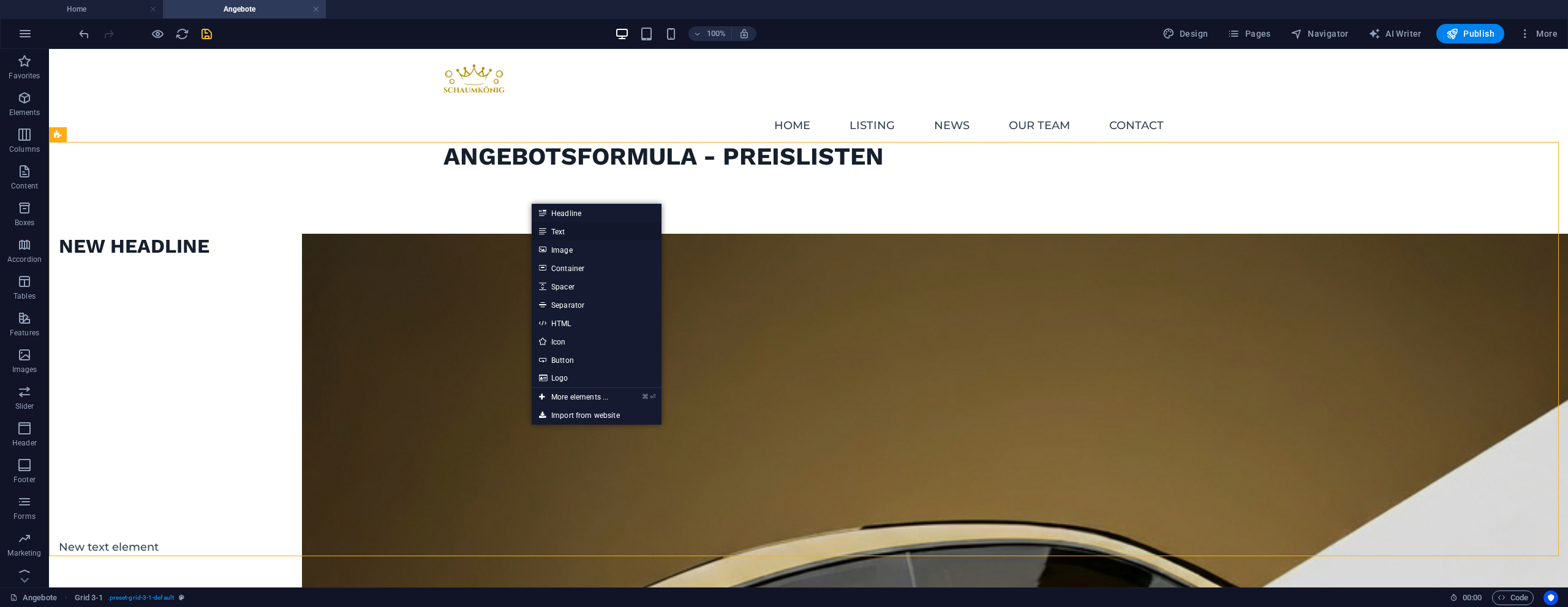
click at [551, 229] on link "Text" at bounding box center [597, 232] width 130 height 19
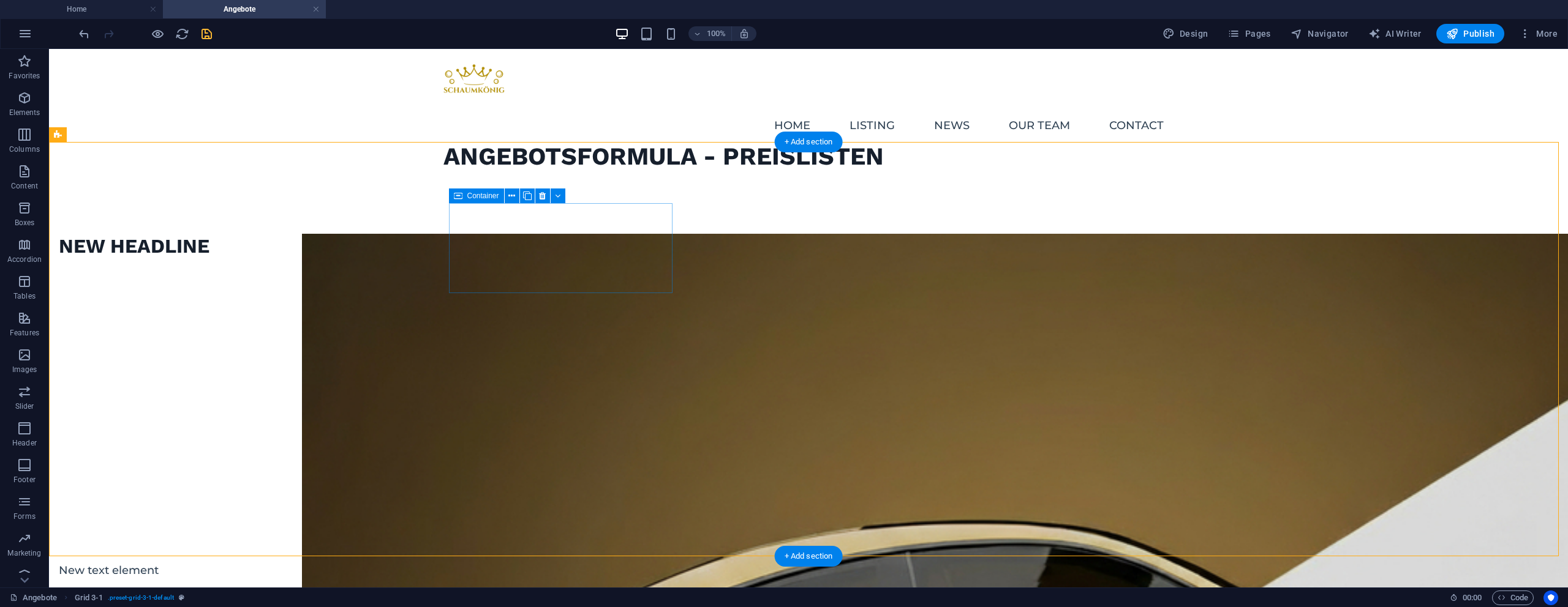
click at [282, 253] on div "New headline" at bounding box center [170, 388] width 224 height 309
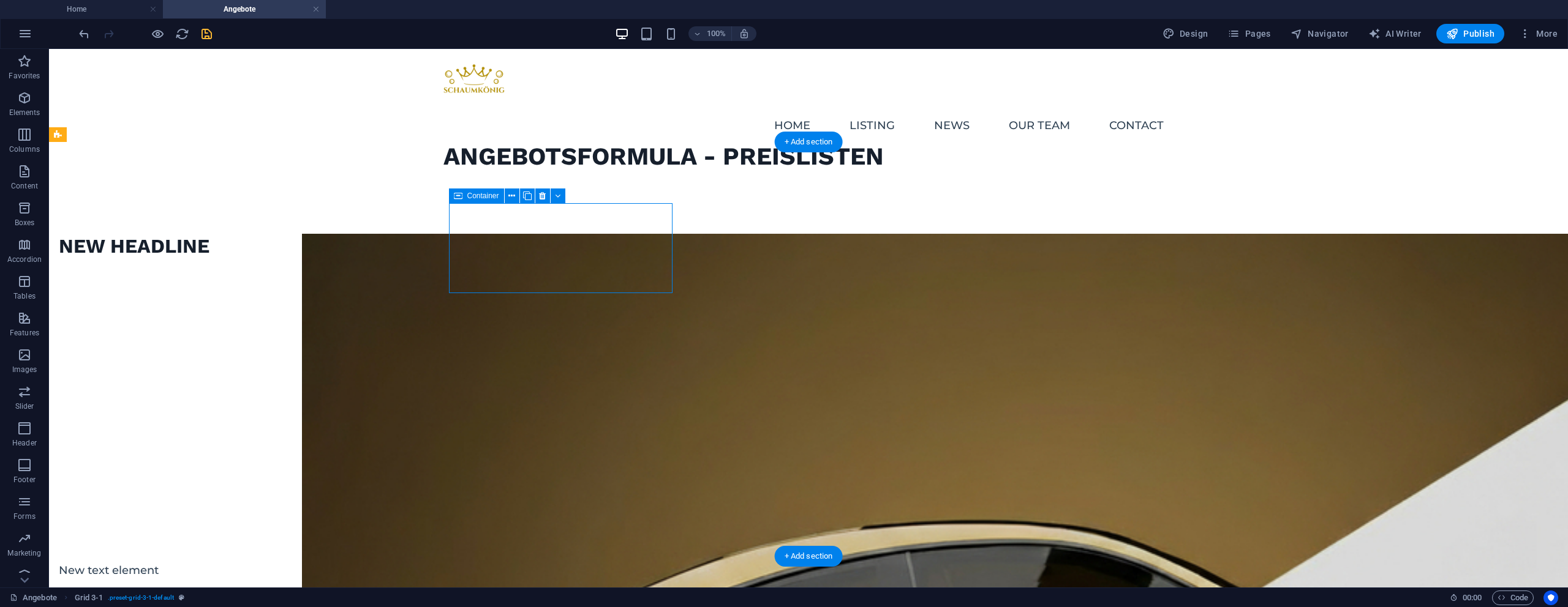
click at [282, 253] on div "New headline" at bounding box center [170, 388] width 224 height 309
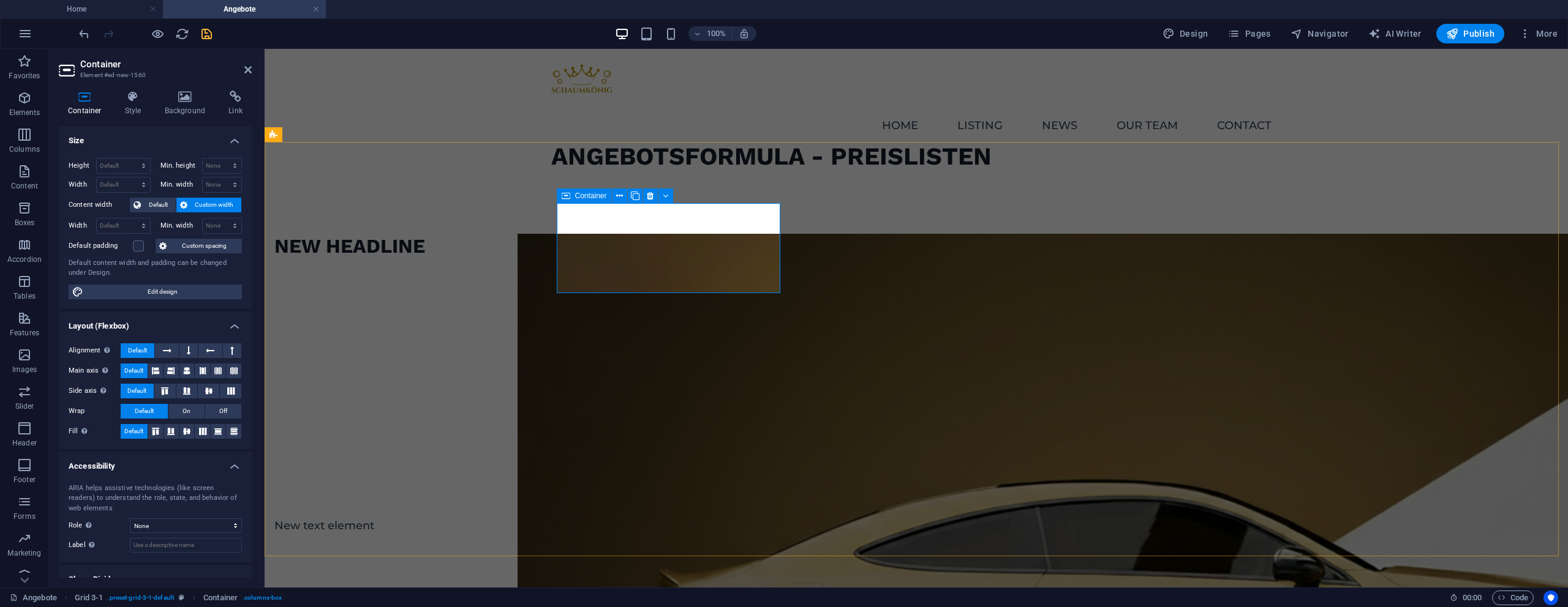
click at [498, 267] on div "New headline" at bounding box center [386, 365] width 224 height 264
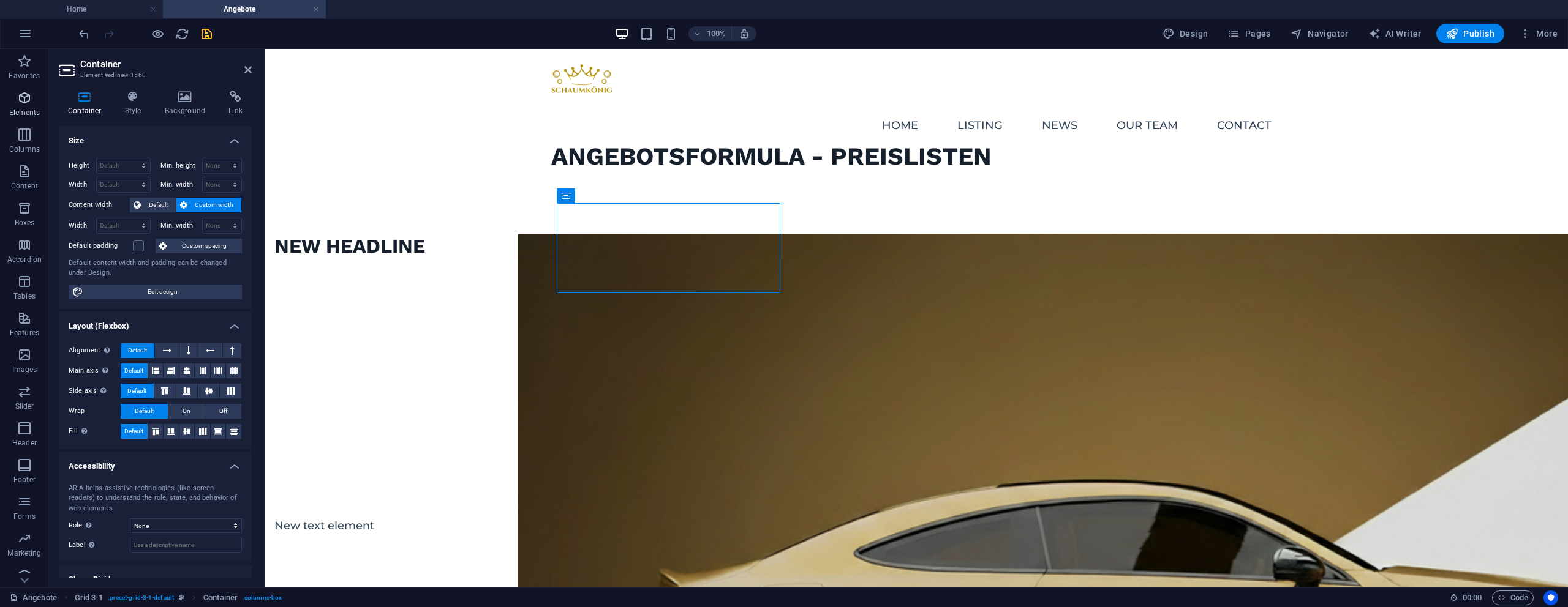
click at [4, 98] on span "Elements" at bounding box center [24, 105] width 49 height 29
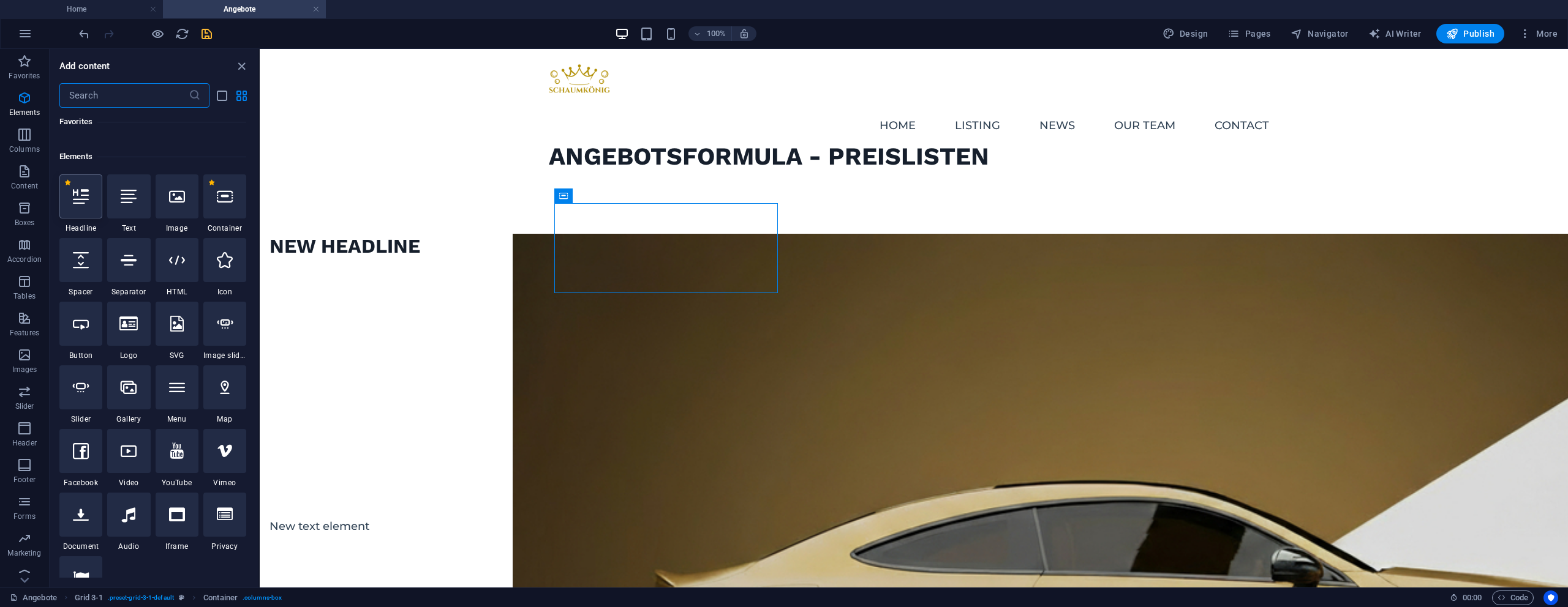
scroll to position [130, 0]
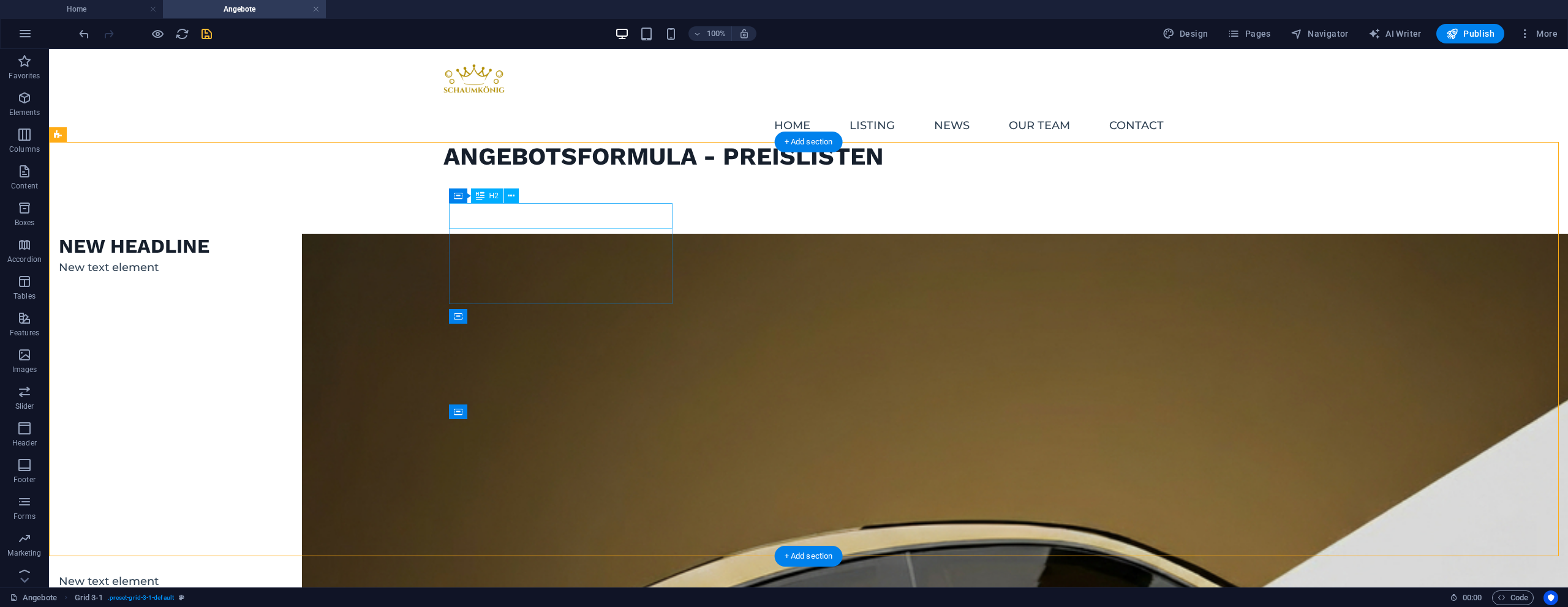
click at [282, 234] on div "New headline" at bounding box center [170, 247] width 224 height 26
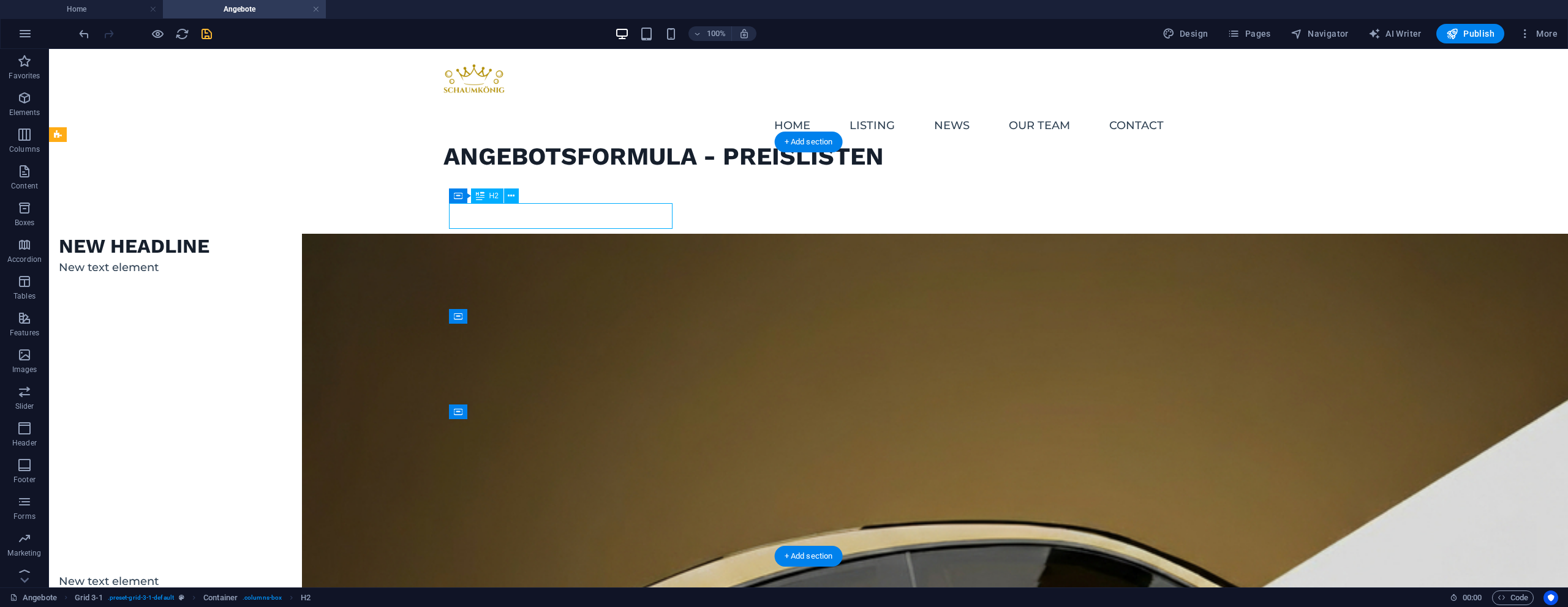
click at [282, 234] on div "New headline" at bounding box center [170, 247] width 224 height 26
click at [282, 273] on div "🚘 Standardwagen New text element" at bounding box center [170, 393] width 224 height 320
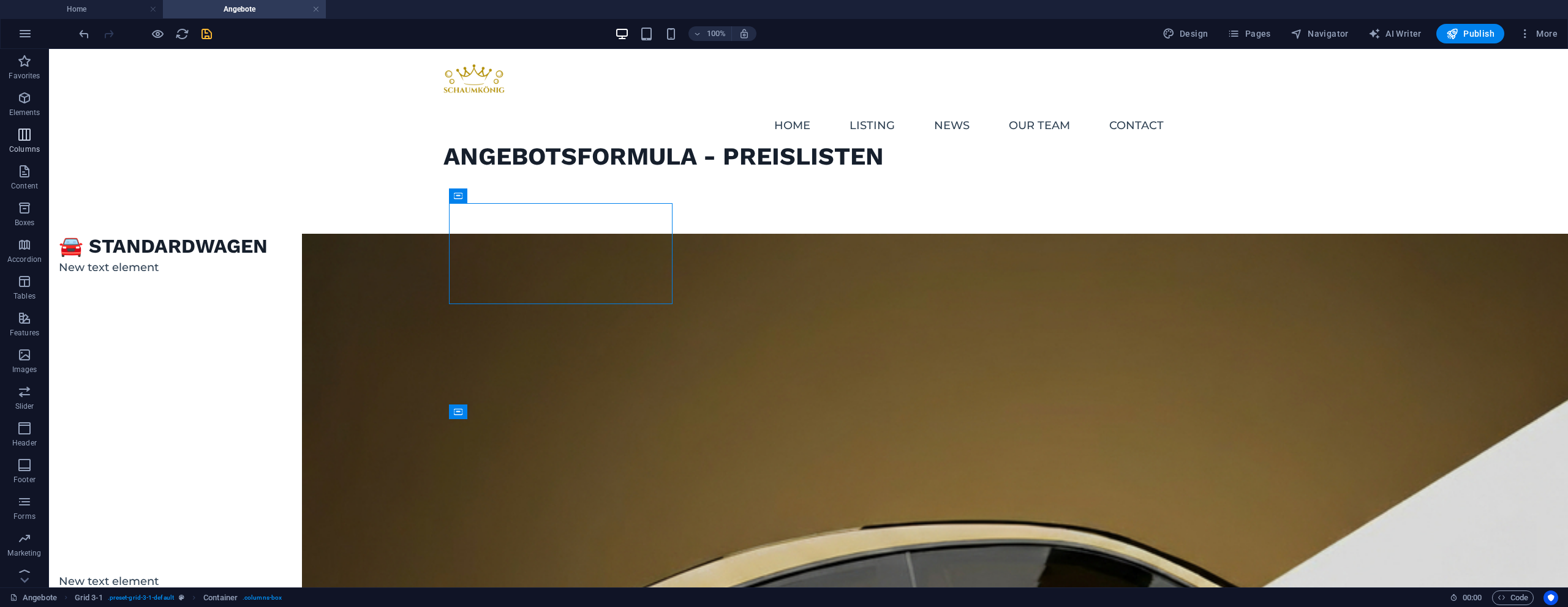
click at [20, 146] on p "Columns" at bounding box center [24, 150] width 31 height 10
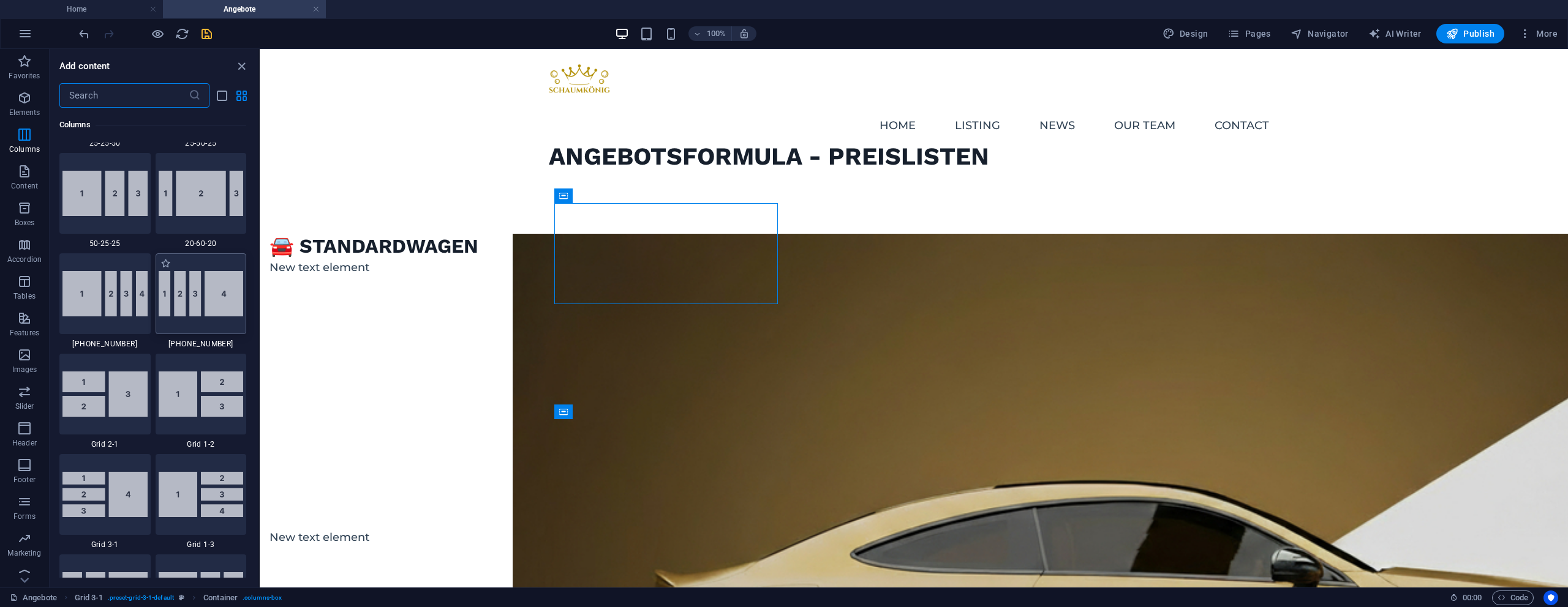
scroll to position [1421, 0]
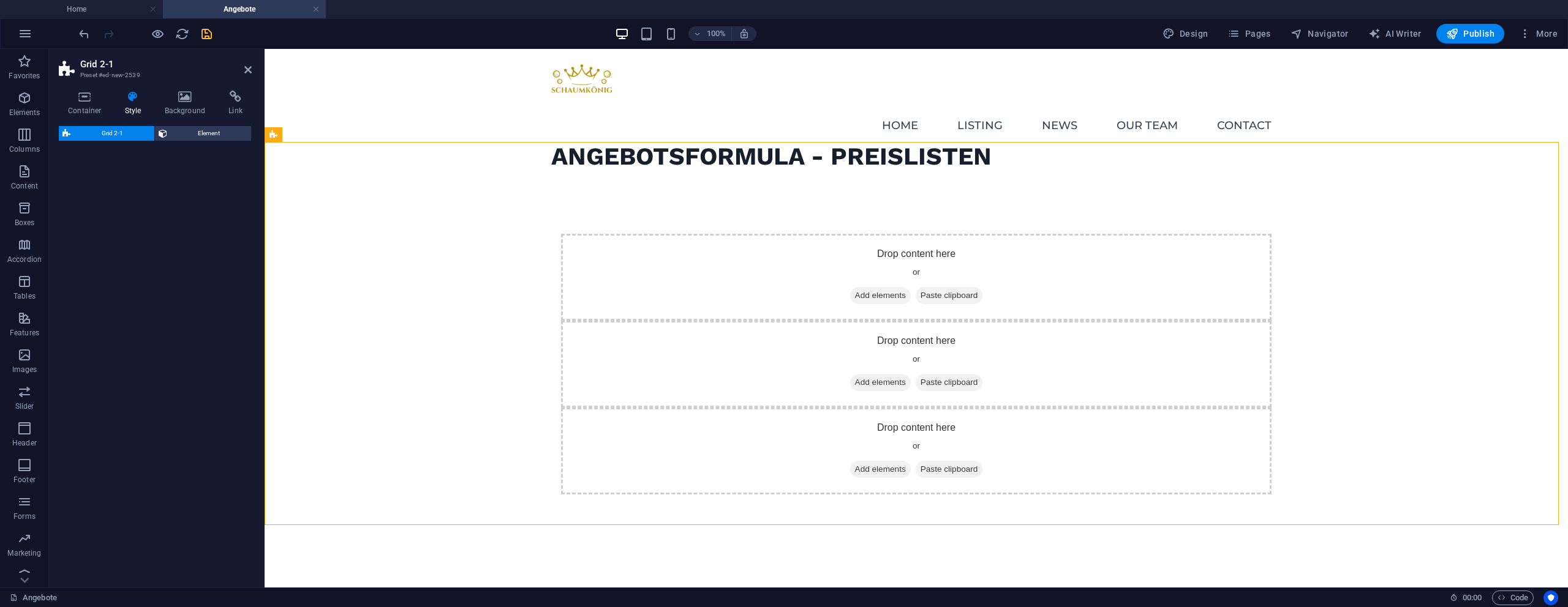
select select "rem"
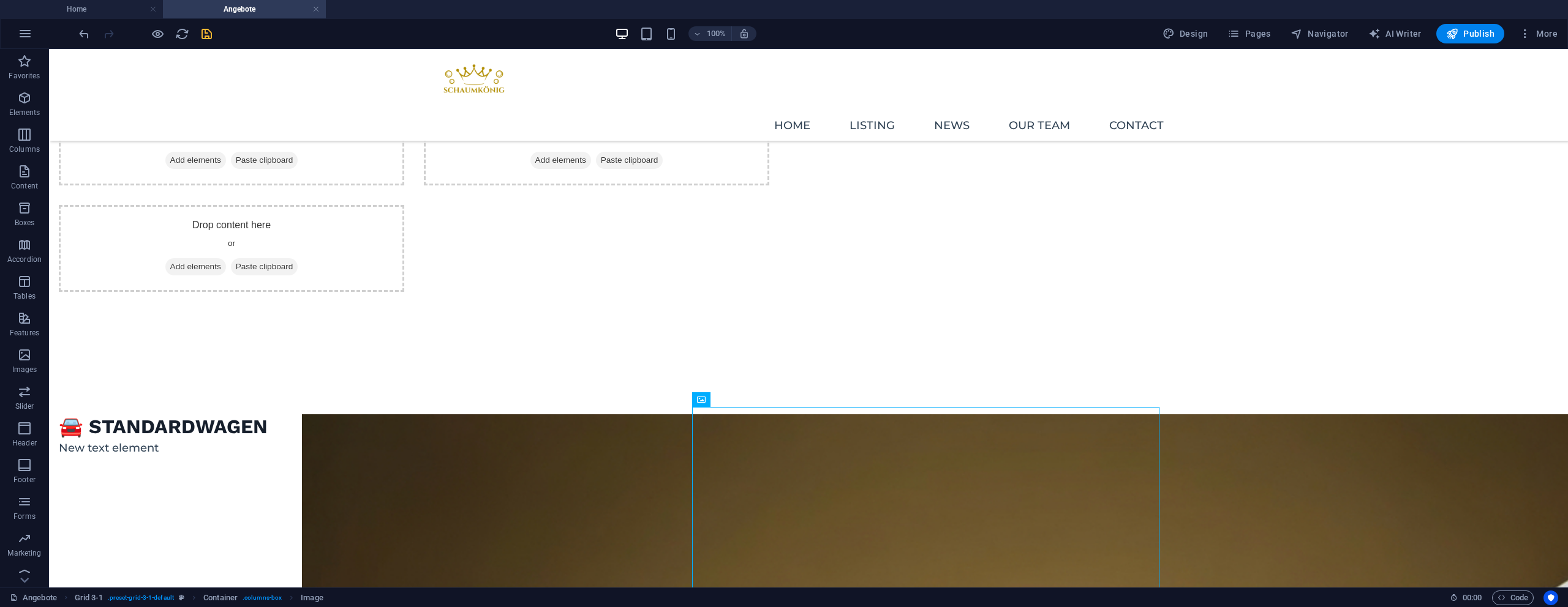
scroll to position [0, 0]
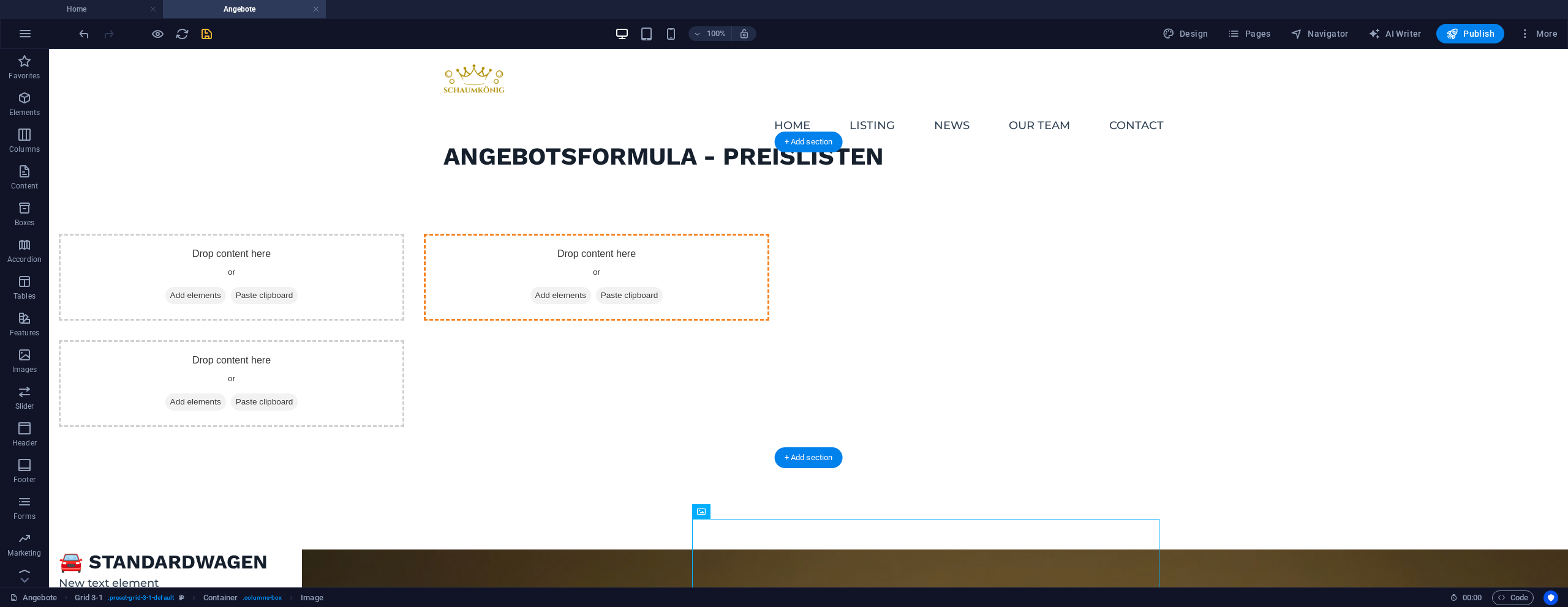
drag, startPoint x: 762, startPoint y: 404, endPoint x: 970, endPoint y: 261, distance: 252.4
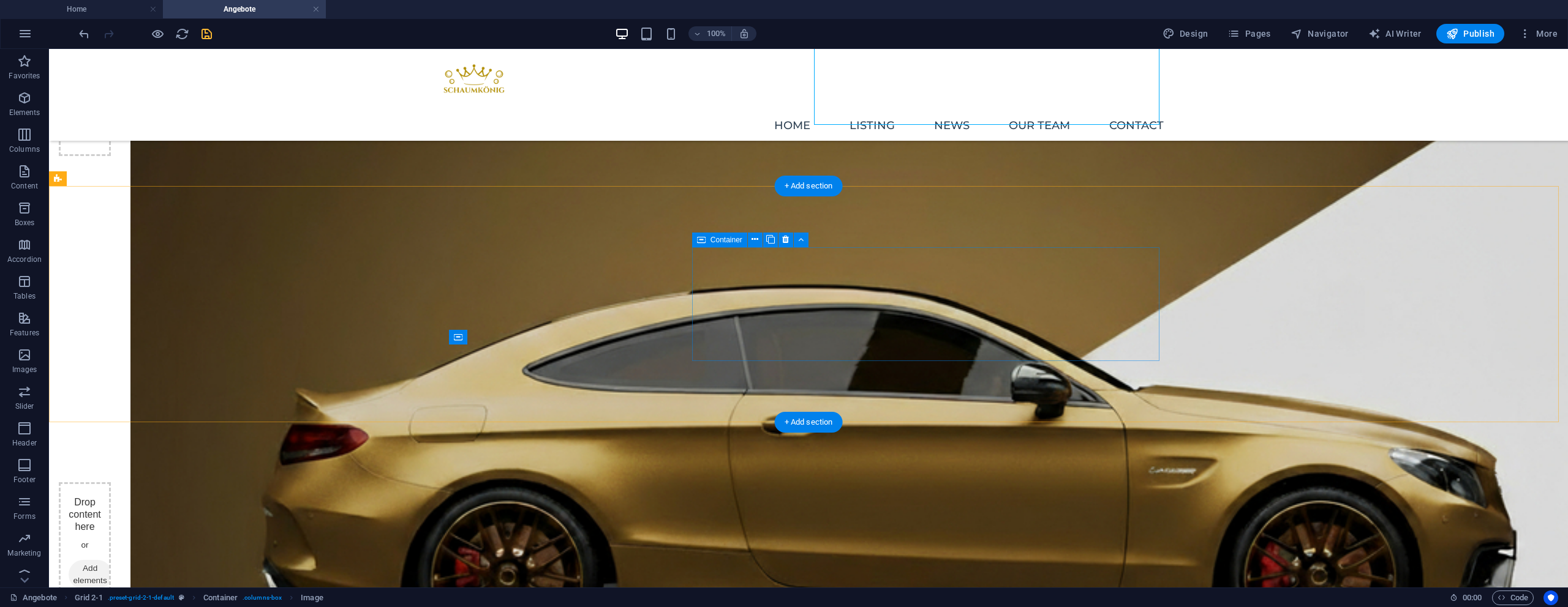
scroll to position [134, 0]
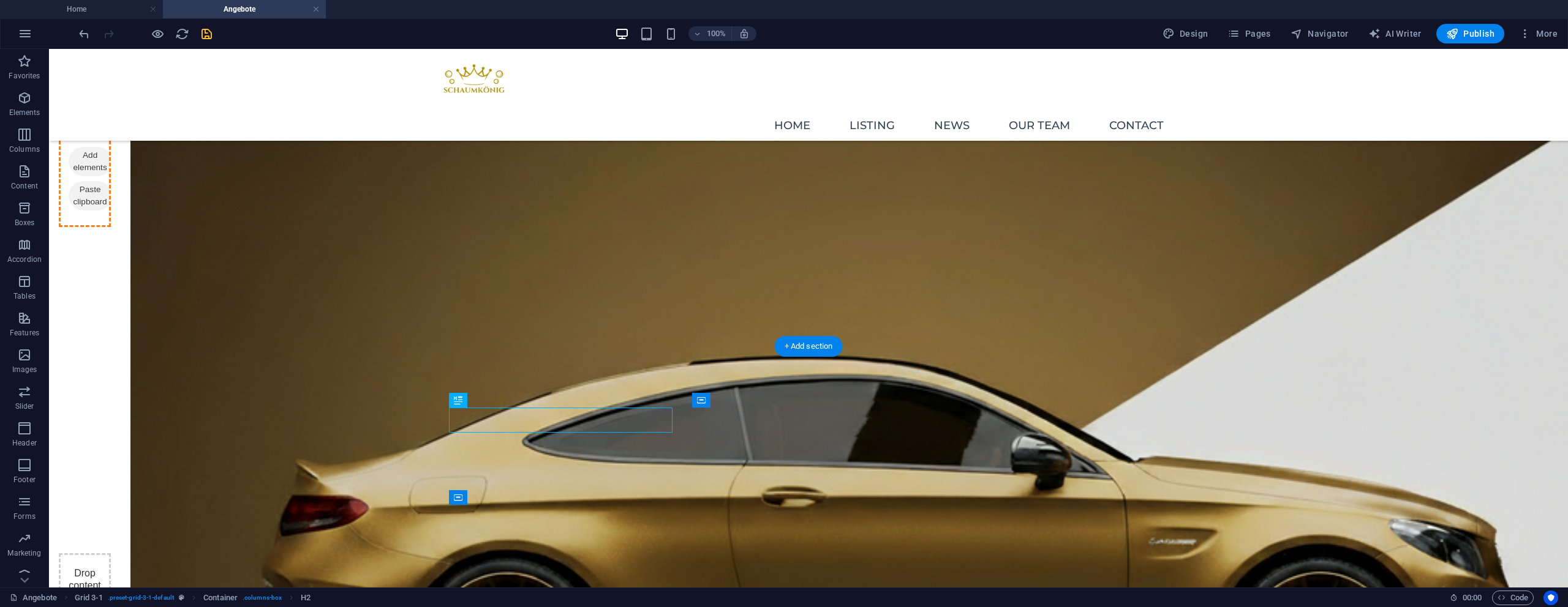
drag, startPoint x: 552, startPoint y: 412, endPoint x: 666, endPoint y: 133, distance: 301.4
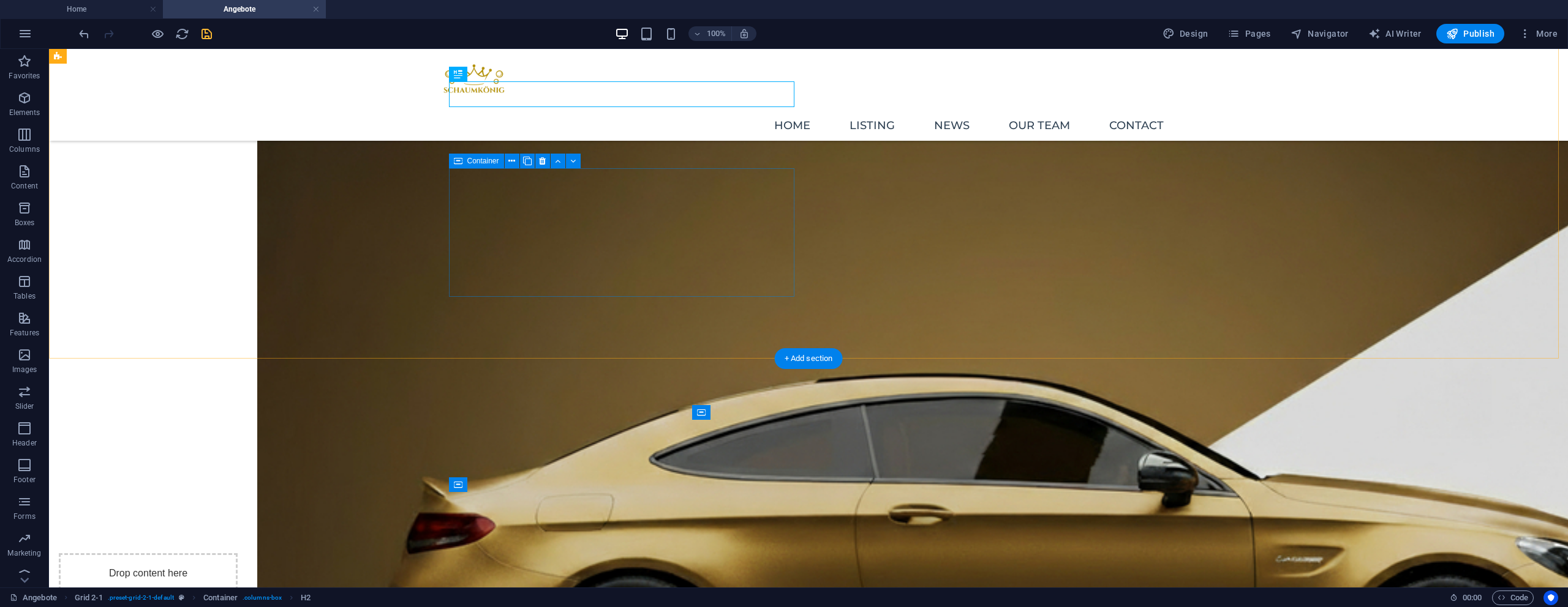
scroll to position [65, 0]
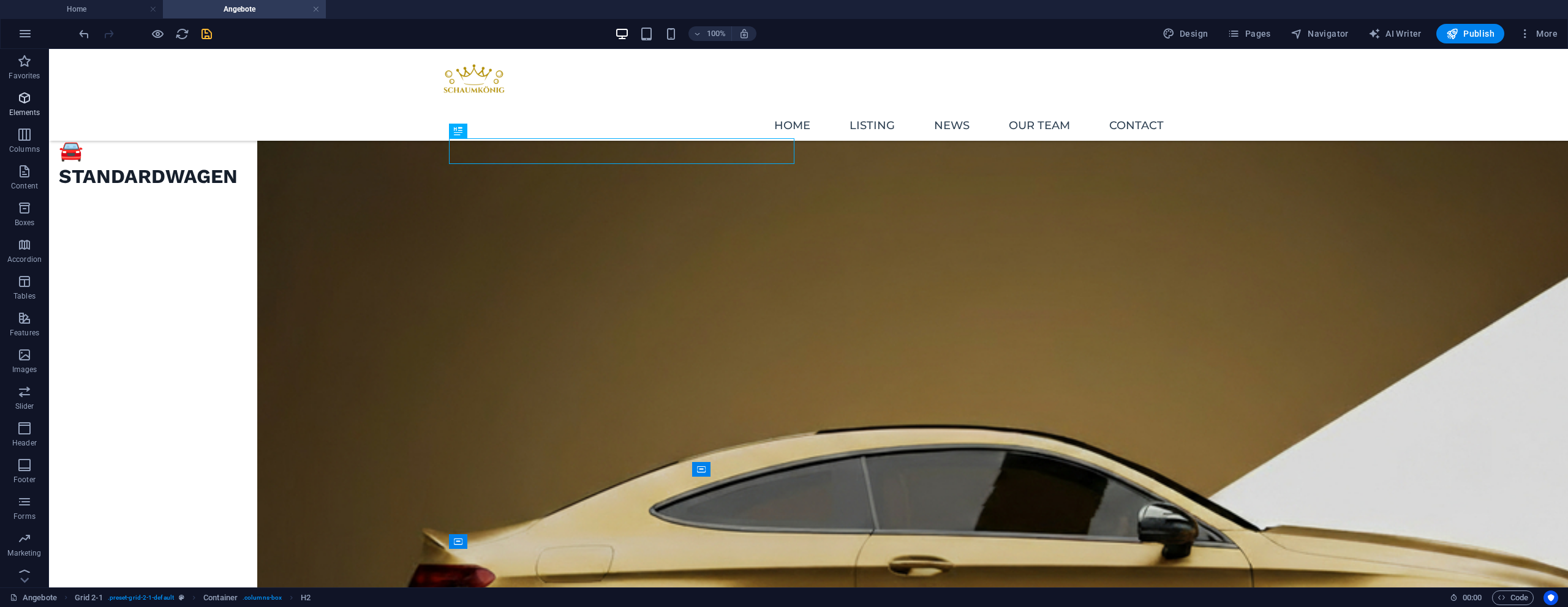
click at [35, 90] on span "Elements" at bounding box center [24, 105] width 49 height 29
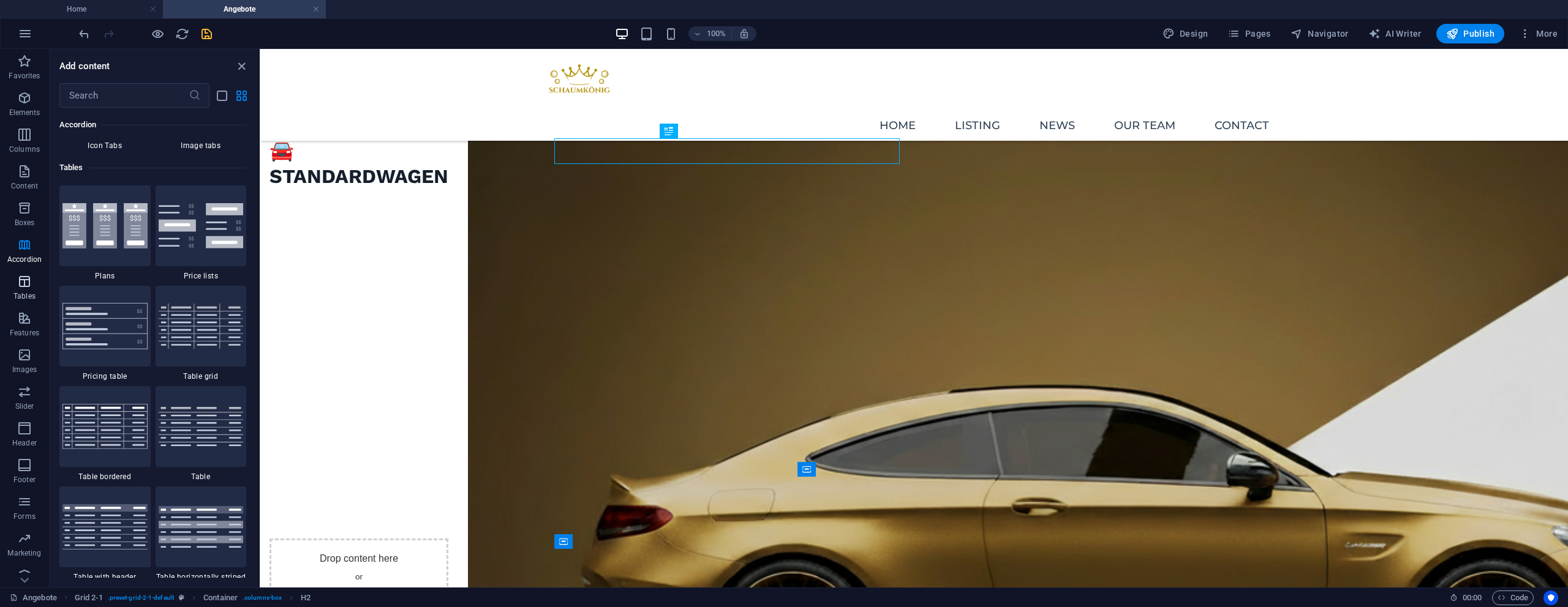
click at [41, 294] on span "Tables" at bounding box center [24, 289] width 49 height 29
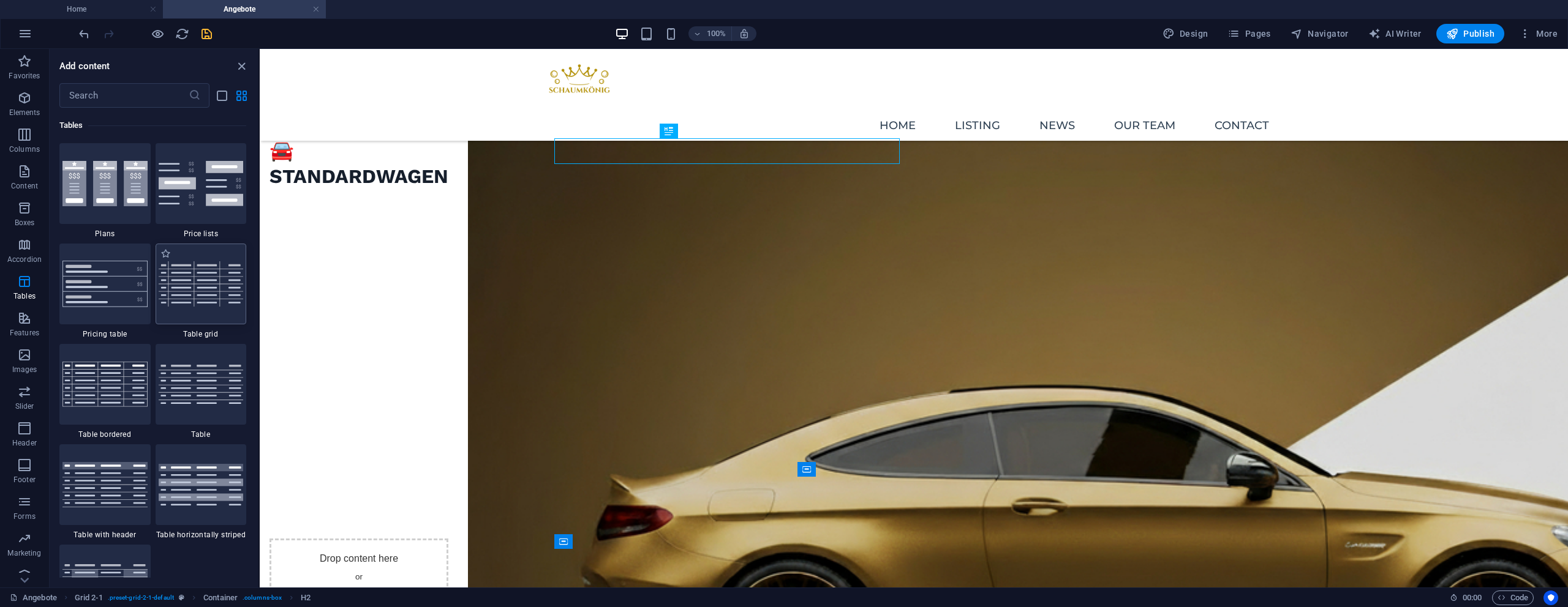
scroll to position [4240, 0]
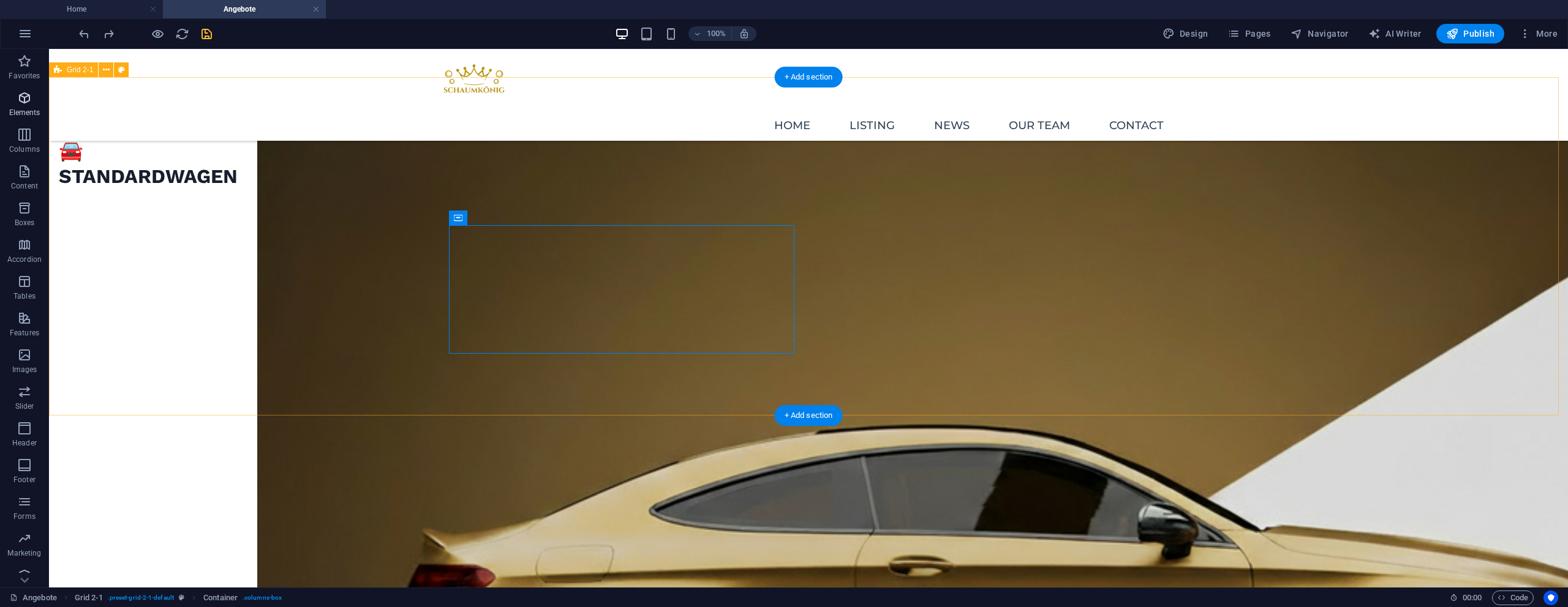
click at [35, 118] on span "Elements" at bounding box center [24, 105] width 49 height 29
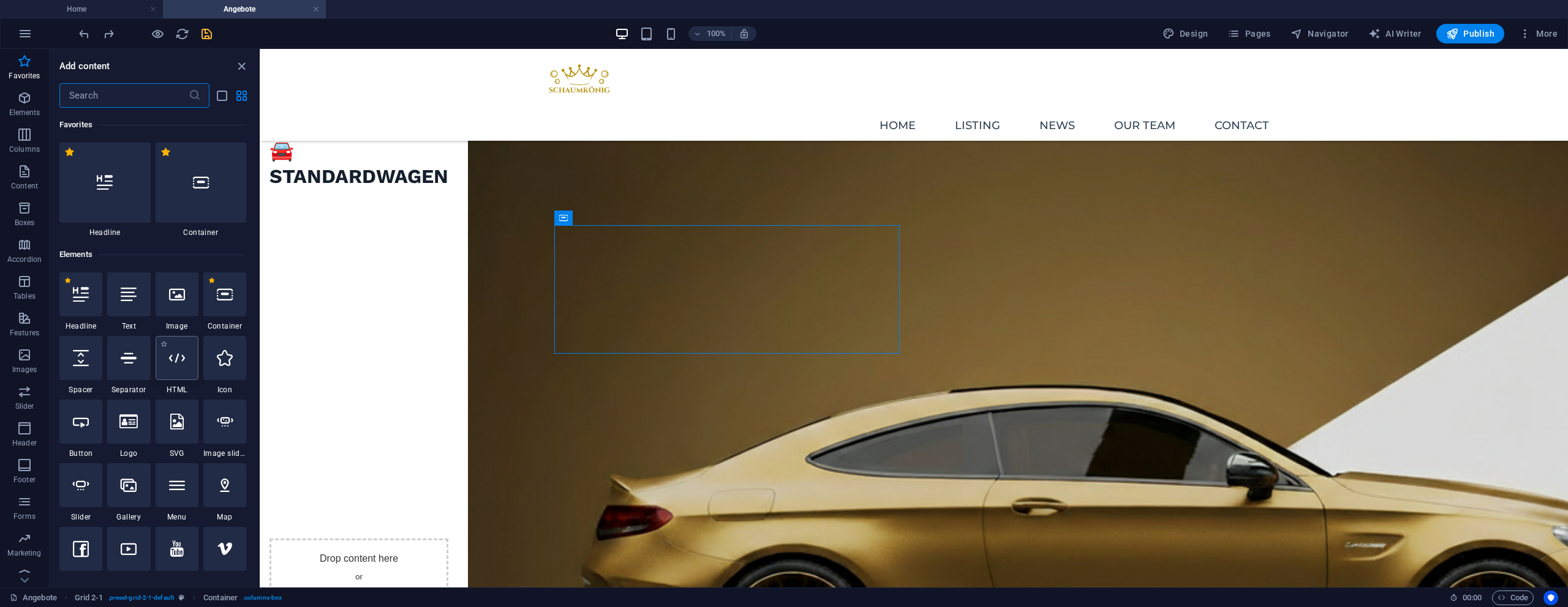
scroll to position [0, 0]
click at [31, 145] on p "Columns" at bounding box center [24, 150] width 31 height 10
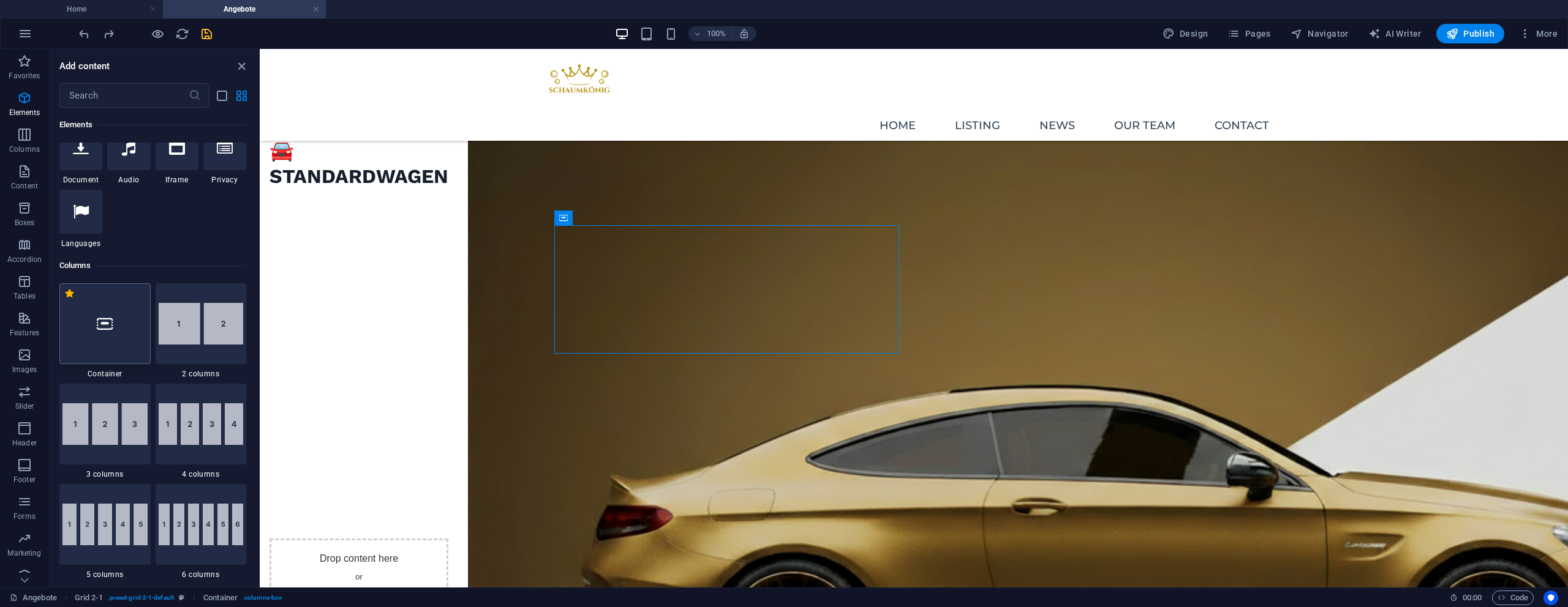
scroll to position [606, 0]
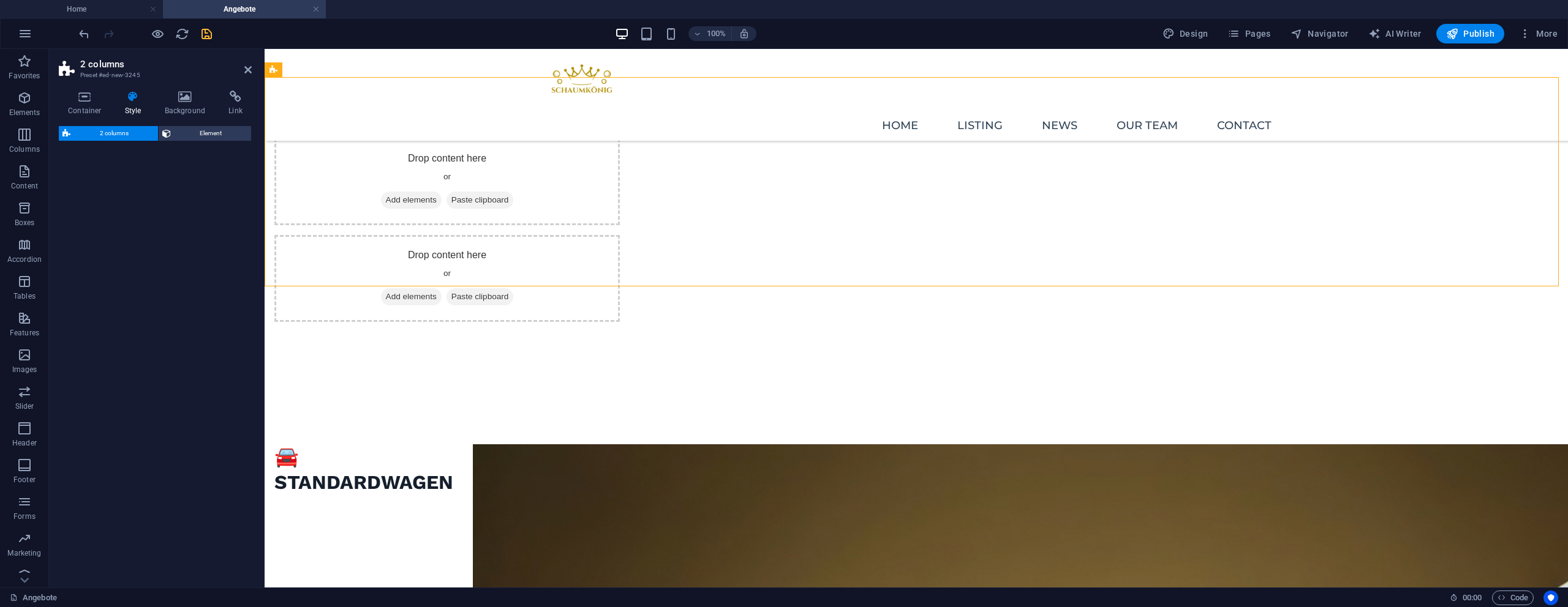
select select "rem"
select select "preset-columns-two-v2-default"
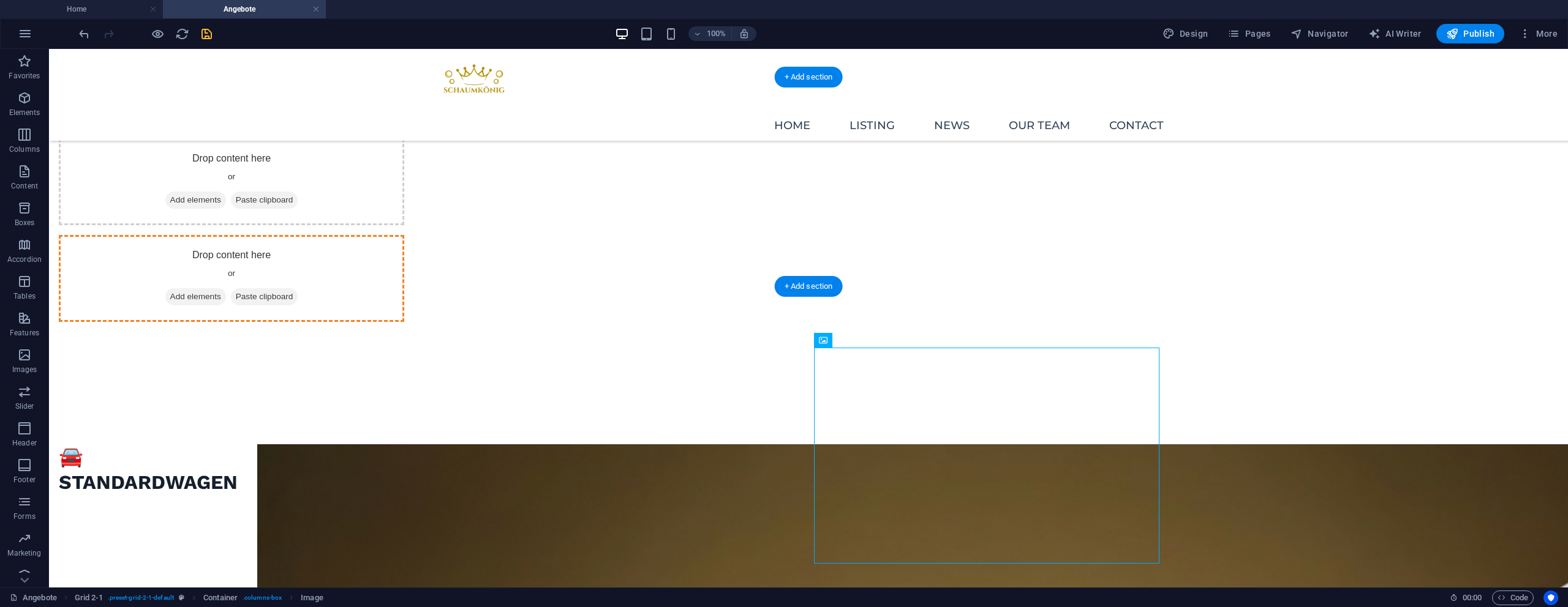
drag, startPoint x: 970, startPoint y: 441, endPoint x: 1111, endPoint y: 195, distance: 283.5
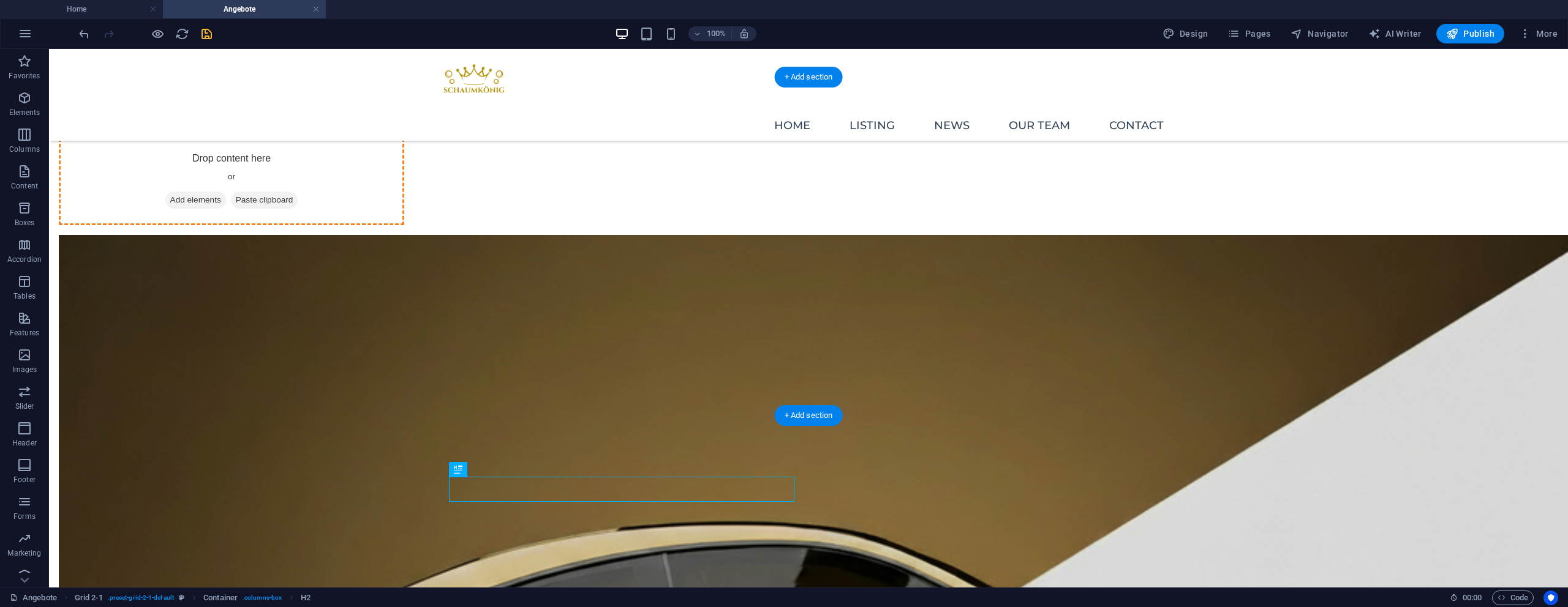
drag, startPoint x: 563, startPoint y: 485, endPoint x: 653, endPoint y: 188, distance: 310.3
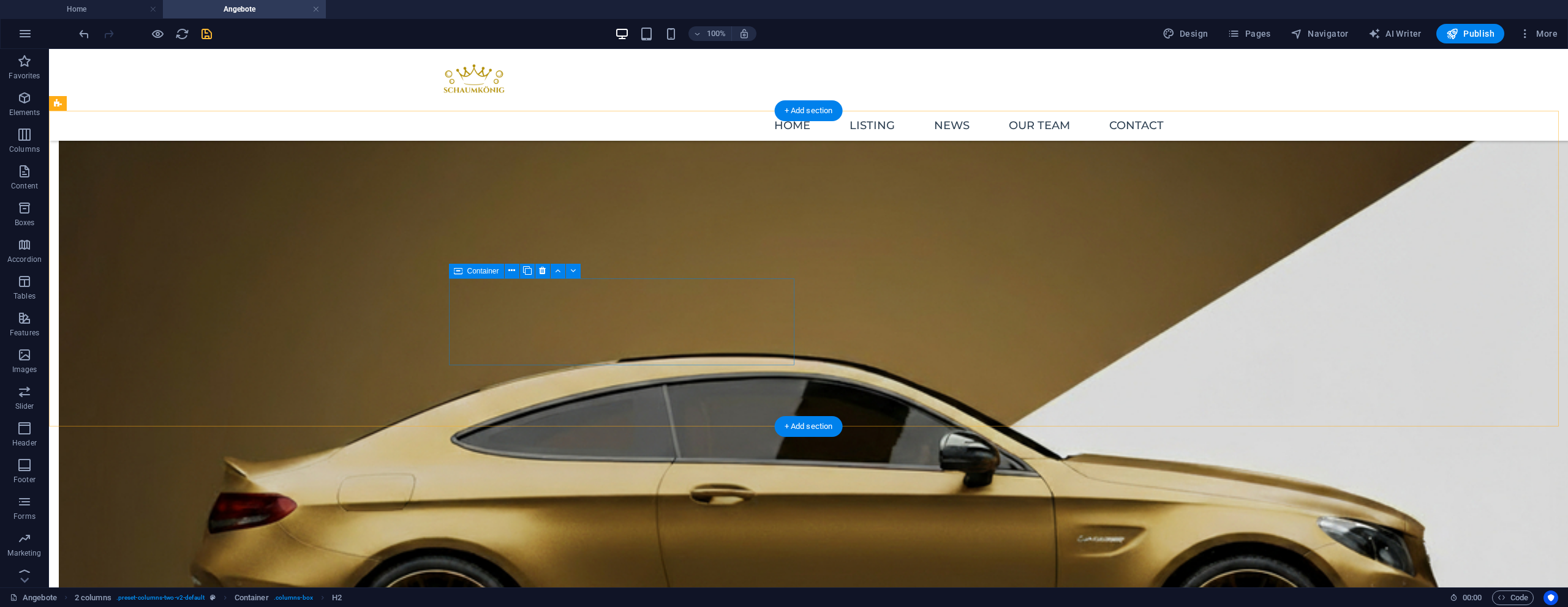
scroll to position [370, 0]
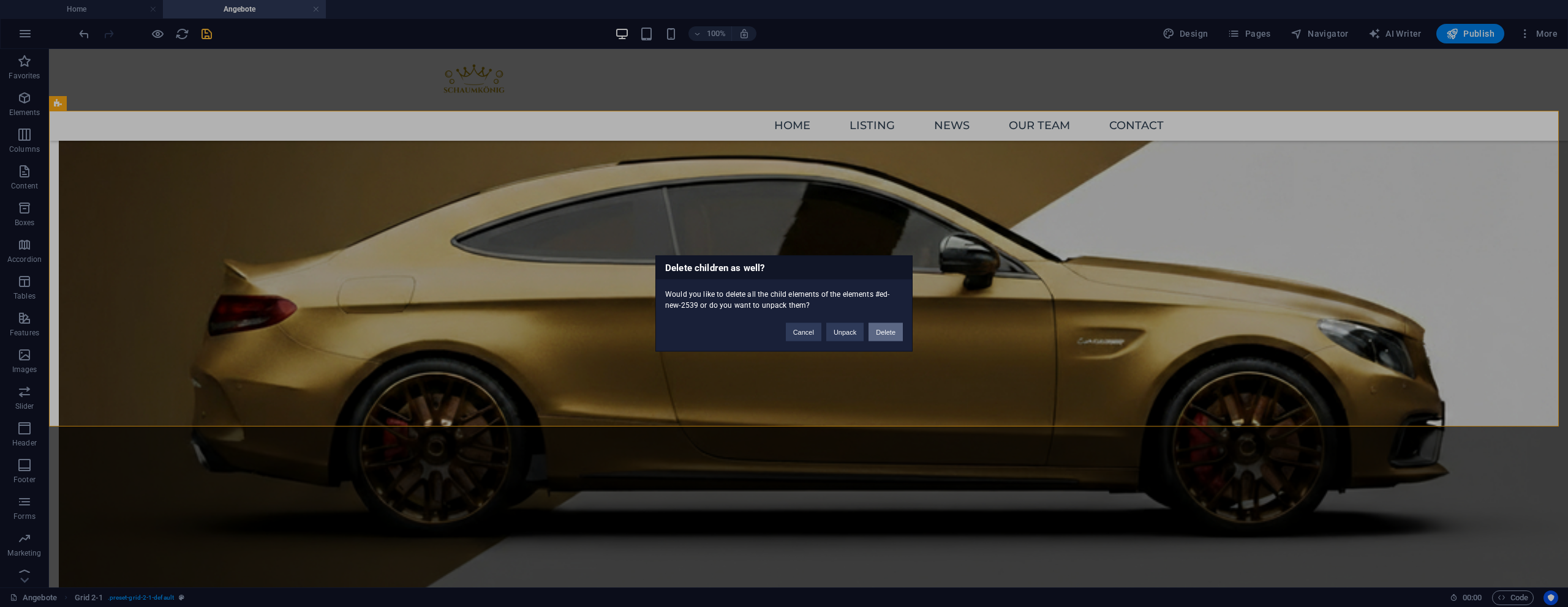
click at [876, 331] on button "Delete" at bounding box center [886, 333] width 34 height 19
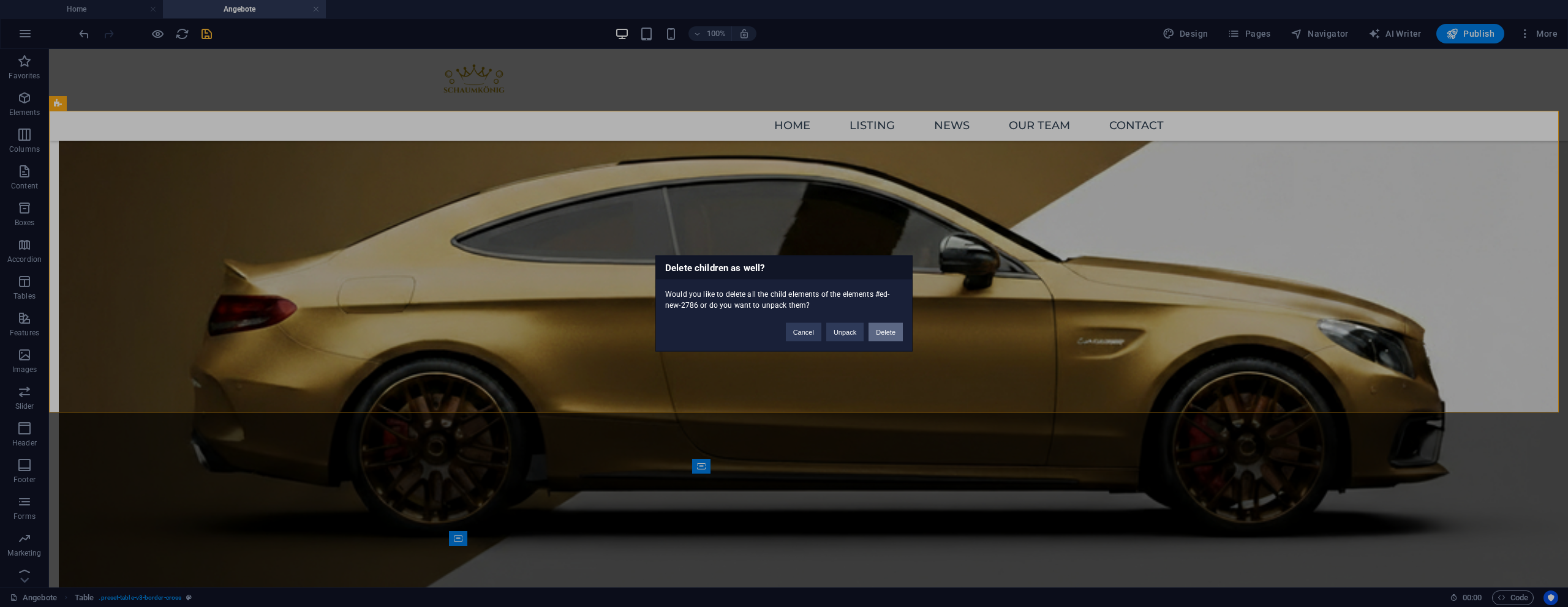
click at [874, 336] on button "Delete" at bounding box center [886, 333] width 34 height 19
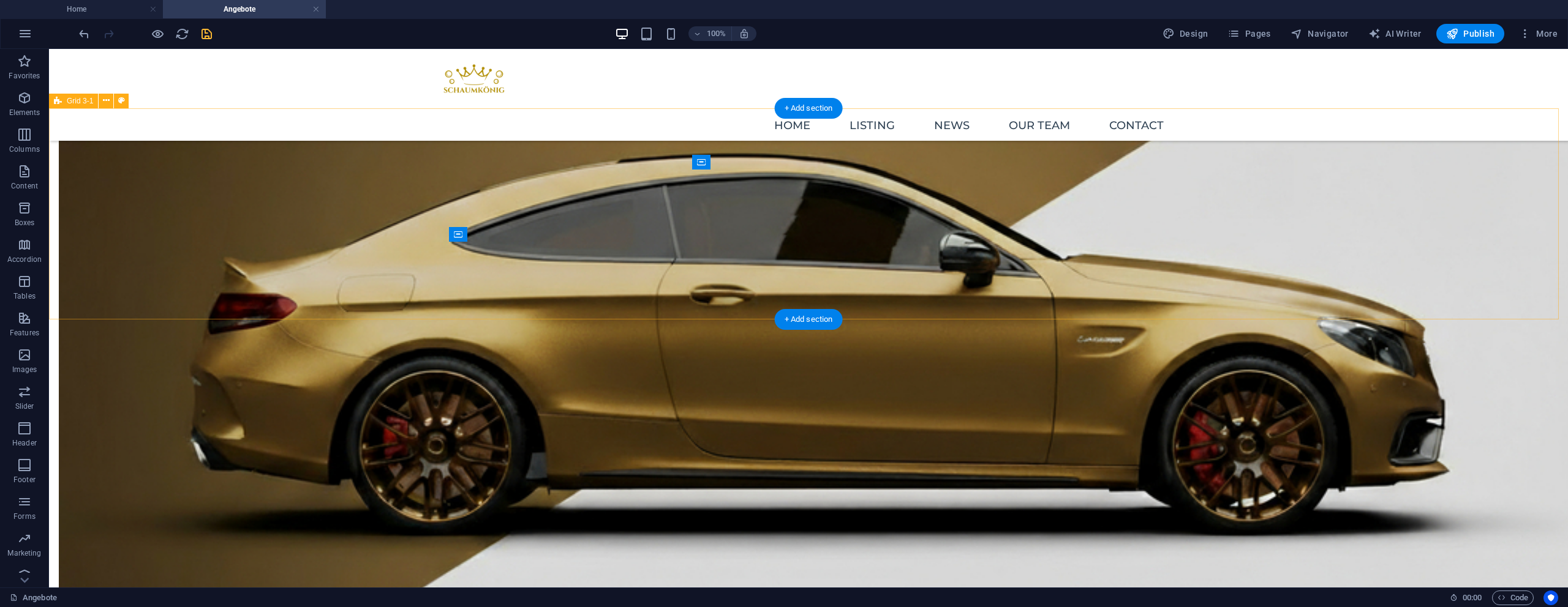
scroll to position [372, 0]
drag, startPoint x: 29, startPoint y: 276, endPoint x: 217, endPoint y: 209, distance: 199.6
click at [29, 276] on icon "button" at bounding box center [24, 269] width 15 height 15
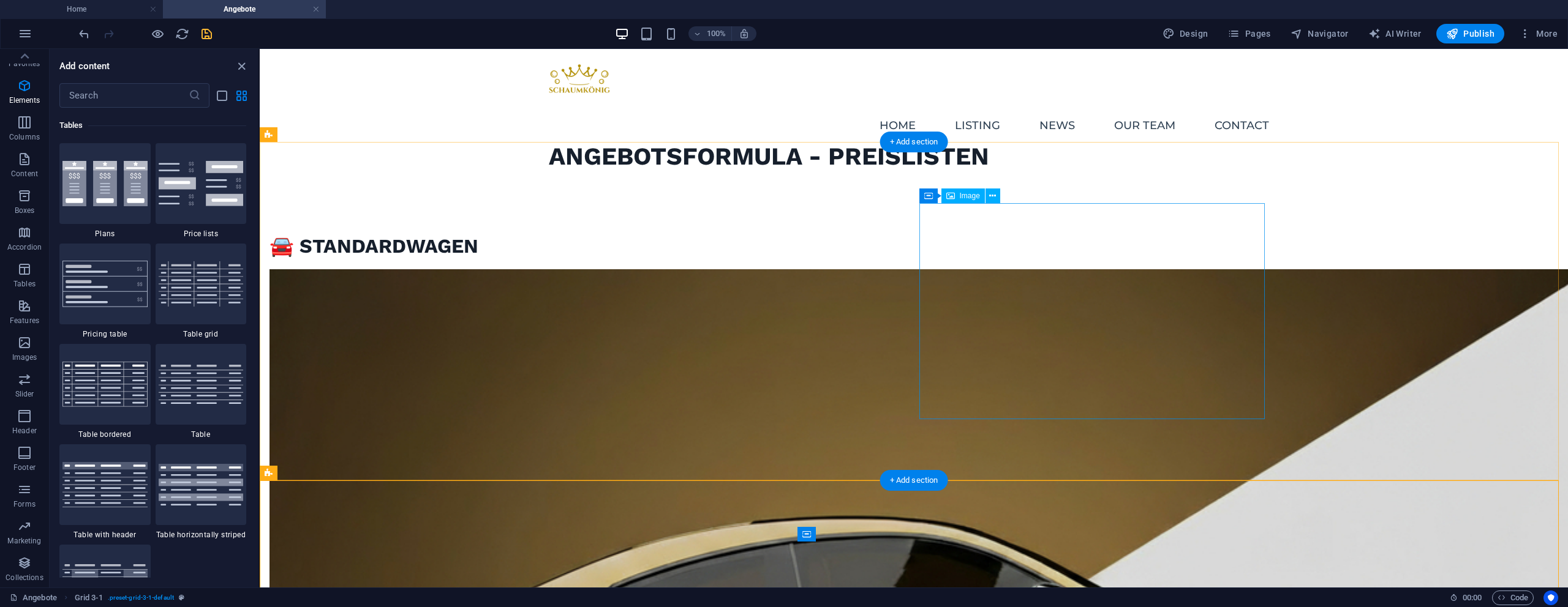
scroll to position [4240, 0]
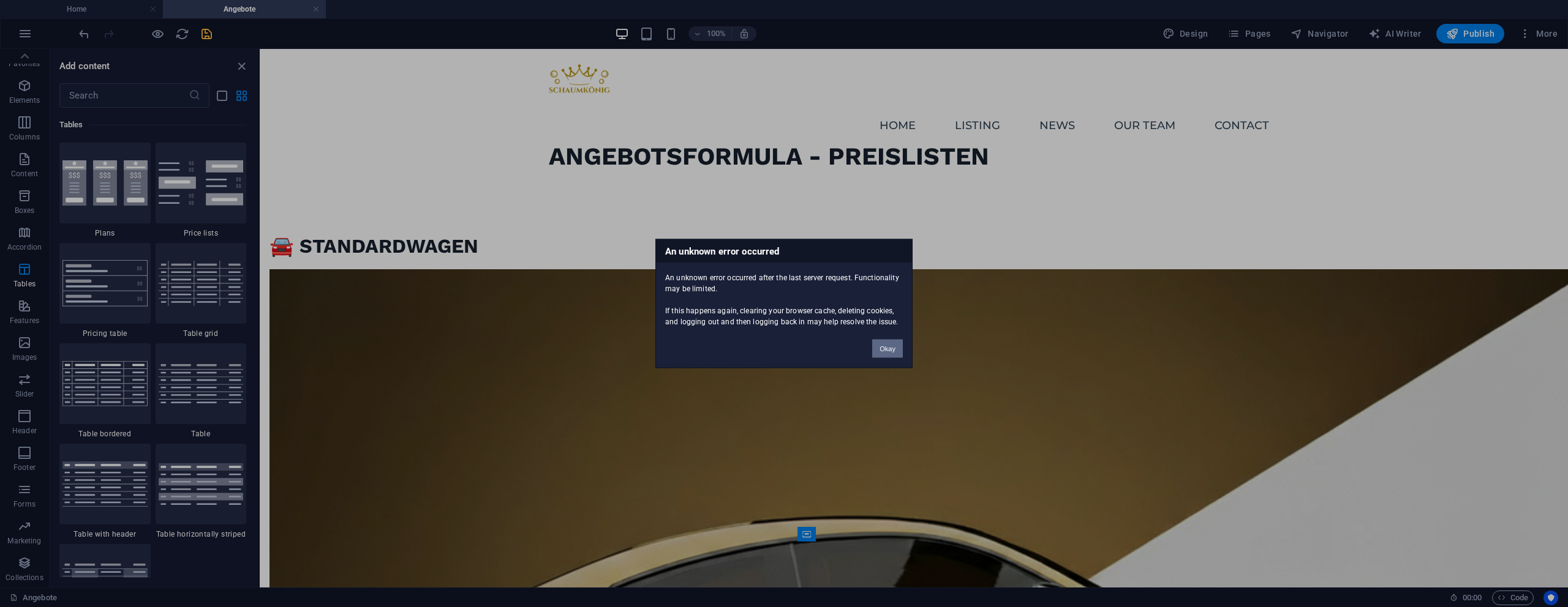
click at [875, 346] on button "Okay" at bounding box center [887, 349] width 31 height 19
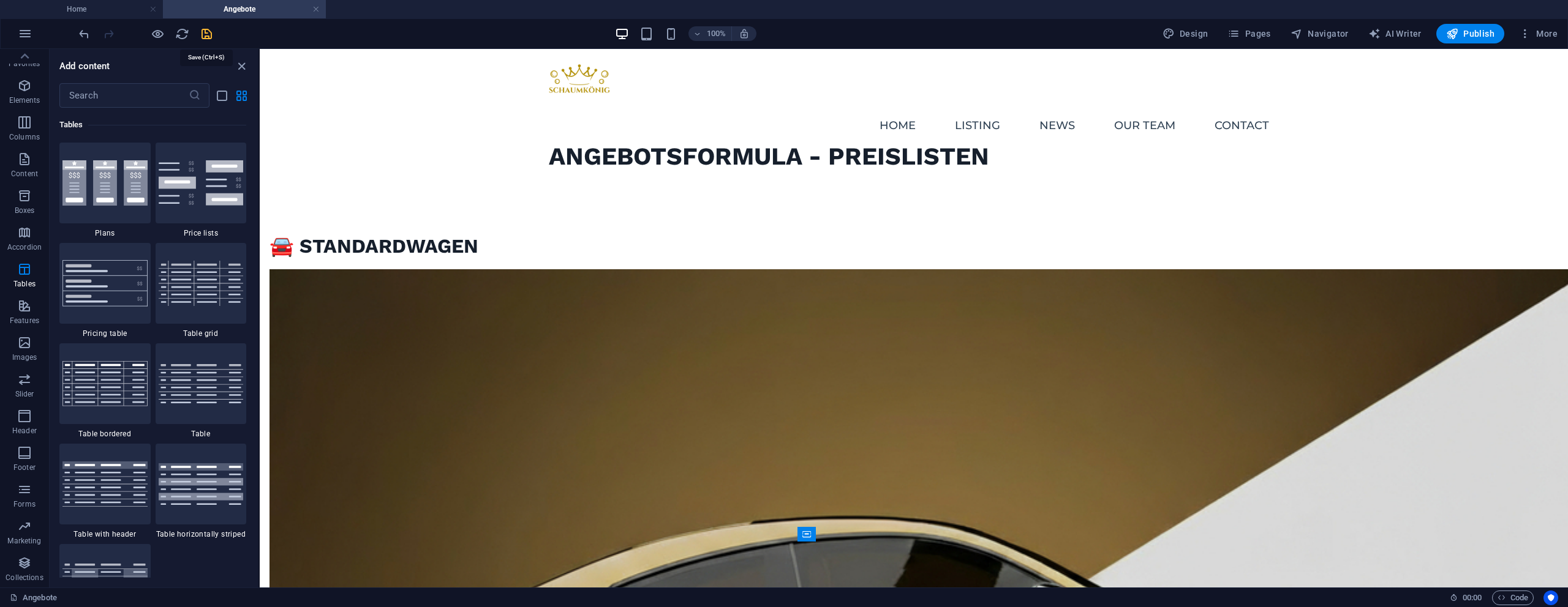
click at [204, 33] on icon "save" at bounding box center [207, 34] width 14 height 14
checkbox input "false"
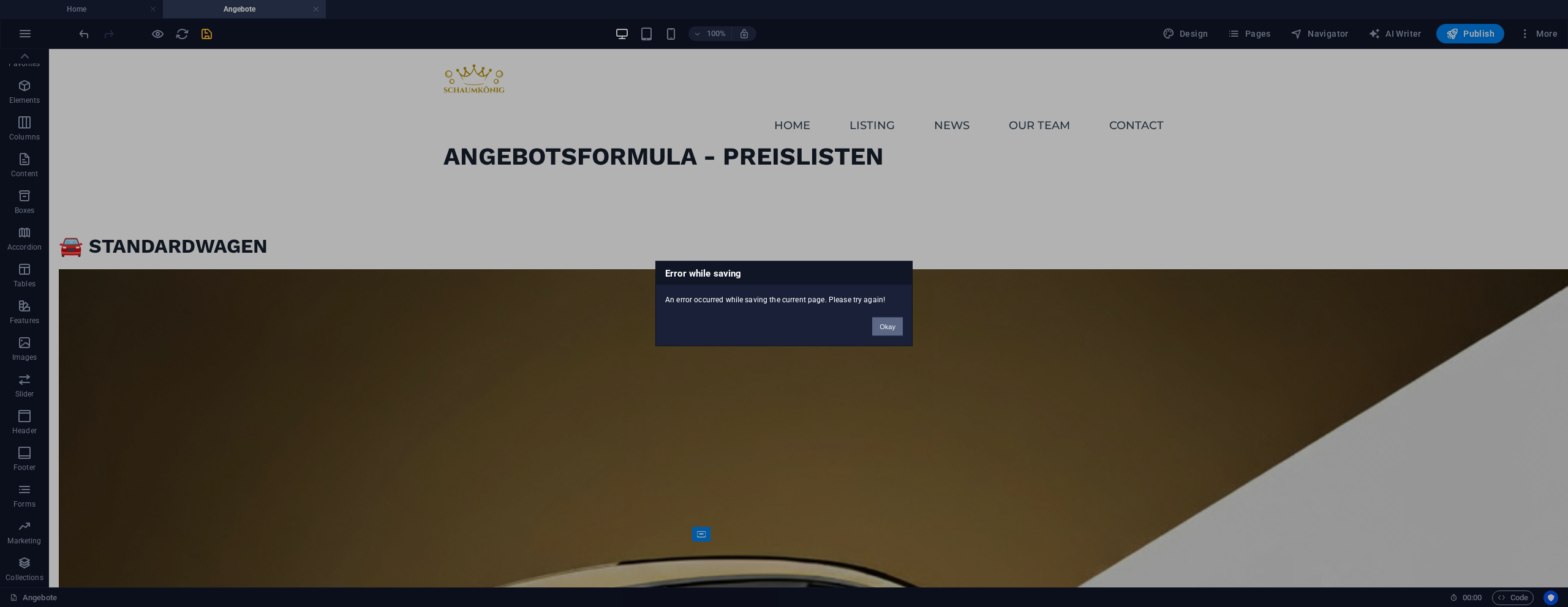
drag, startPoint x: 888, startPoint y: 324, endPoint x: 822, endPoint y: 273, distance: 83.4
click at [888, 324] on button "Okay" at bounding box center [887, 327] width 31 height 19
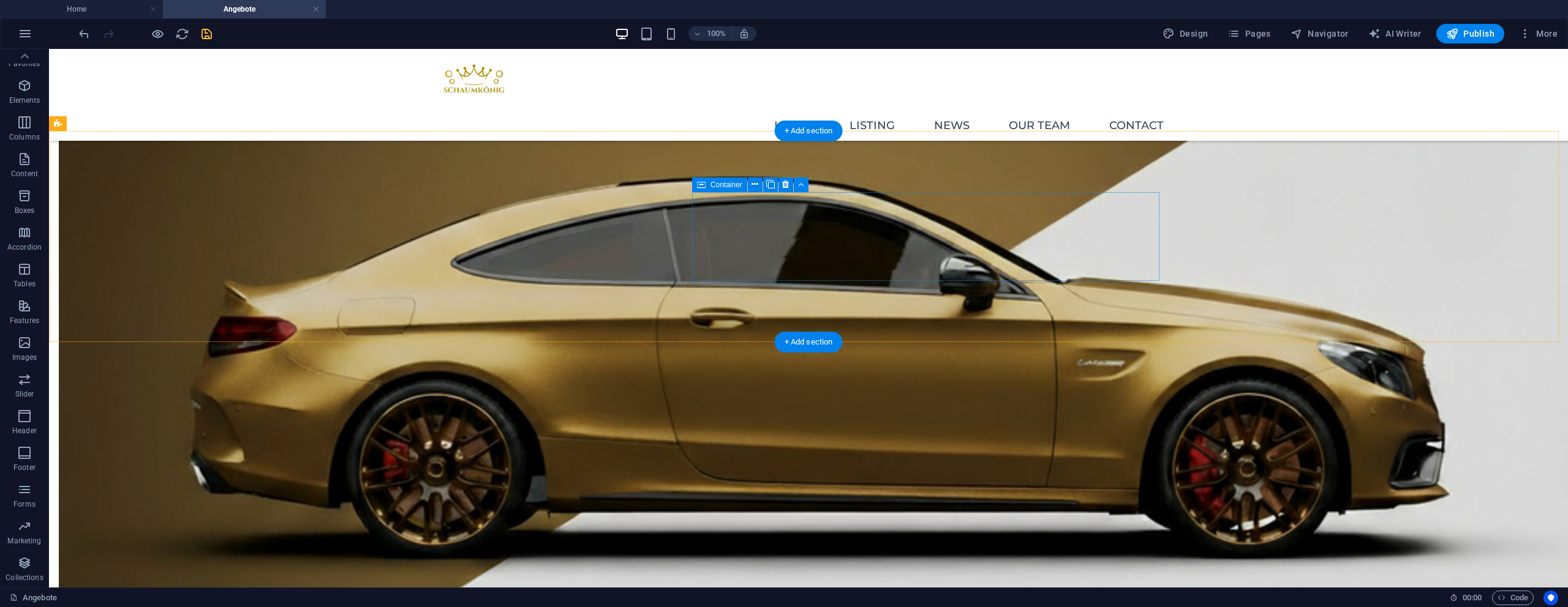
scroll to position [348, 0]
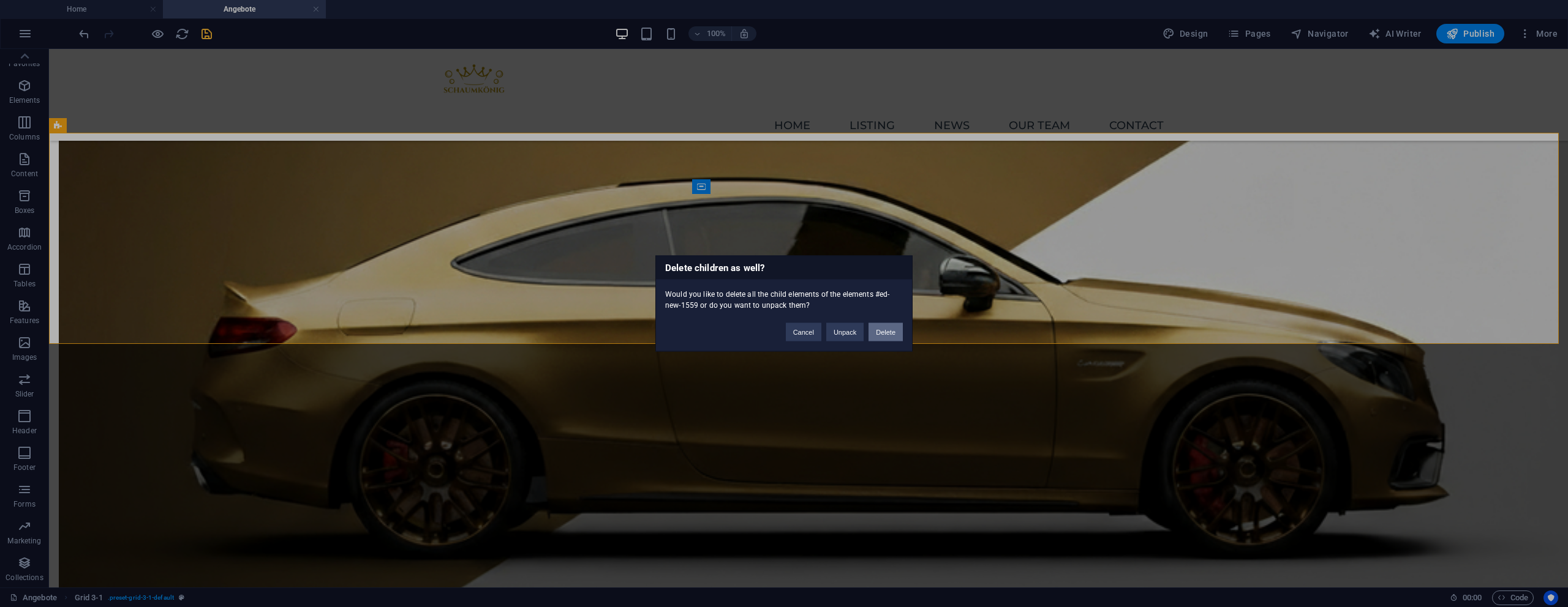
click at [889, 331] on button "Delete" at bounding box center [886, 333] width 34 height 19
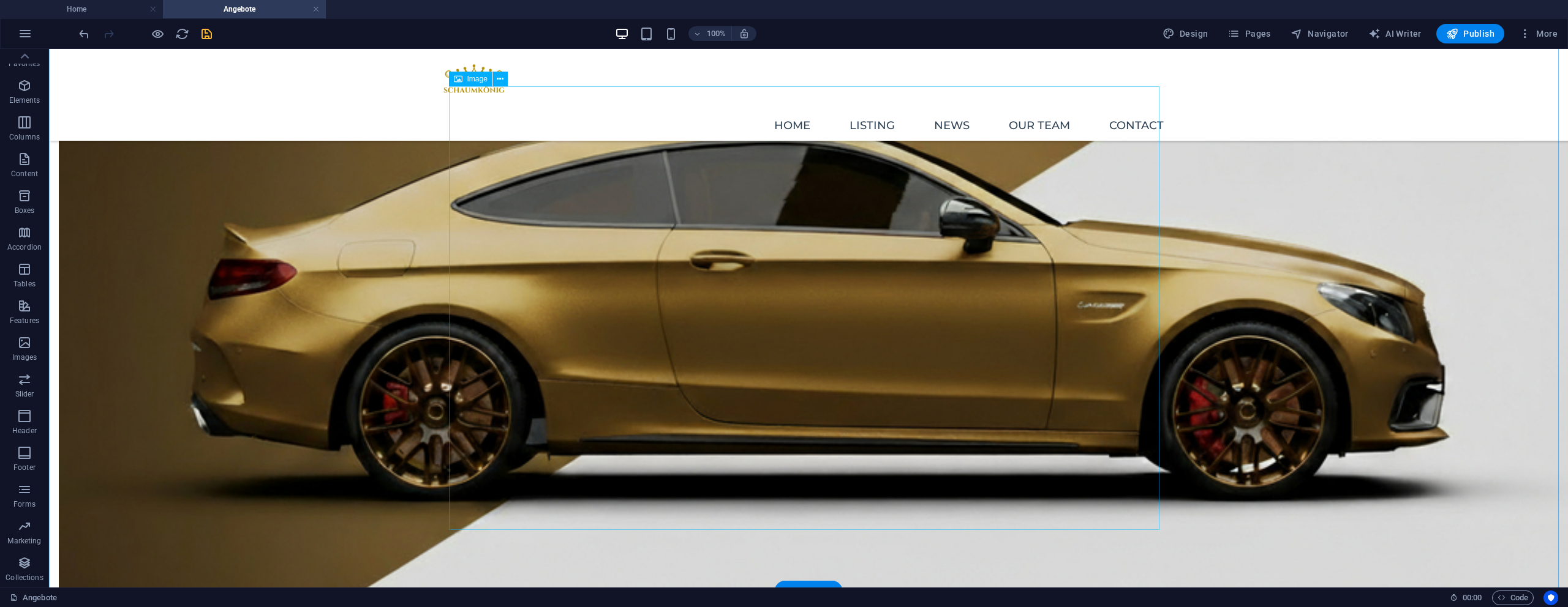
scroll to position [639, 0]
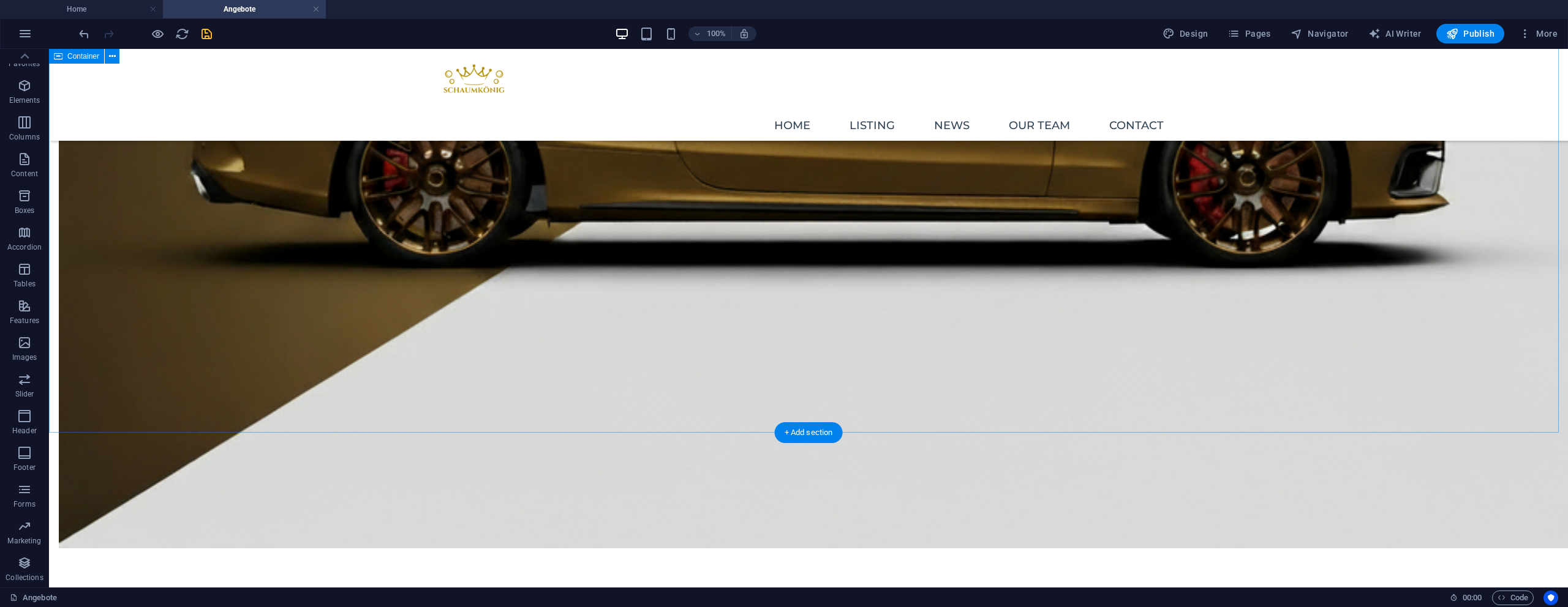
drag, startPoint x: 215, startPoint y: 277, endPoint x: 225, endPoint y: 278, distance: 10.0
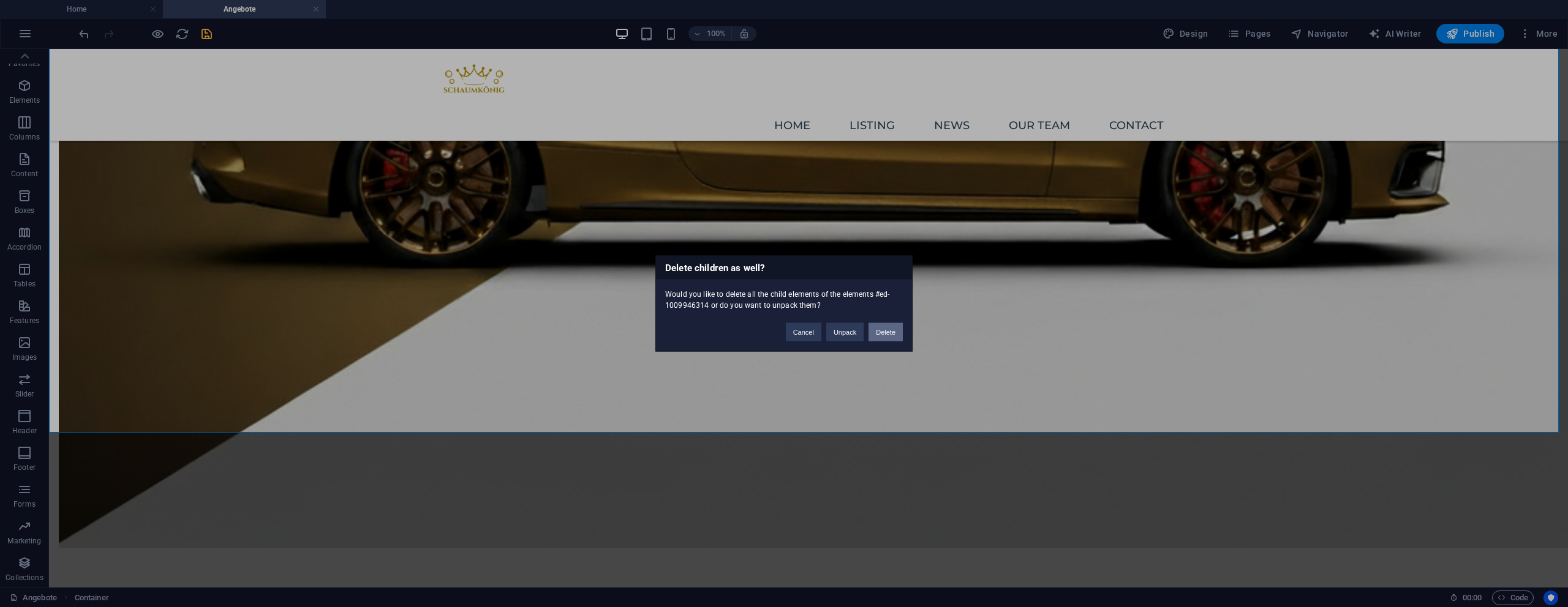
click at [872, 331] on button "Delete" at bounding box center [886, 333] width 34 height 19
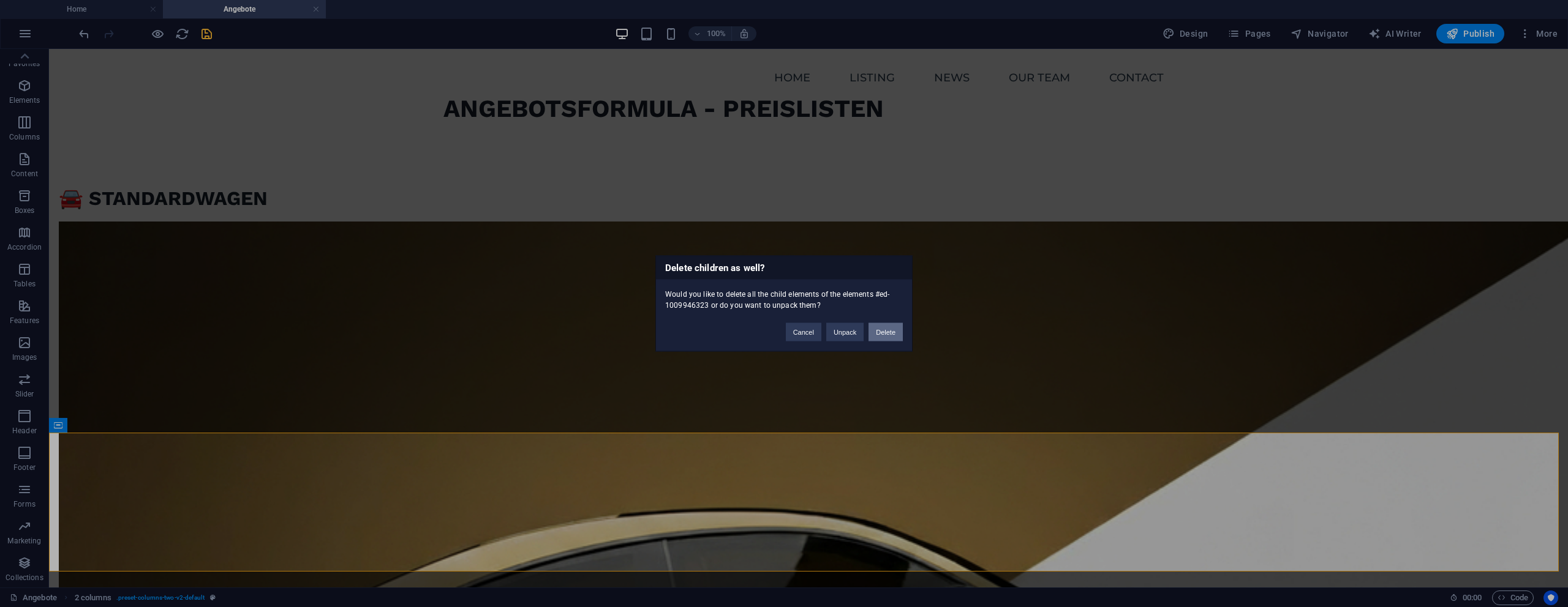
drag, startPoint x: 839, startPoint y: 289, endPoint x: 888, endPoint y: 337, distance: 68.6
click at [888, 337] on button "Delete" at bounding box center [886, 333] width 34 height 19
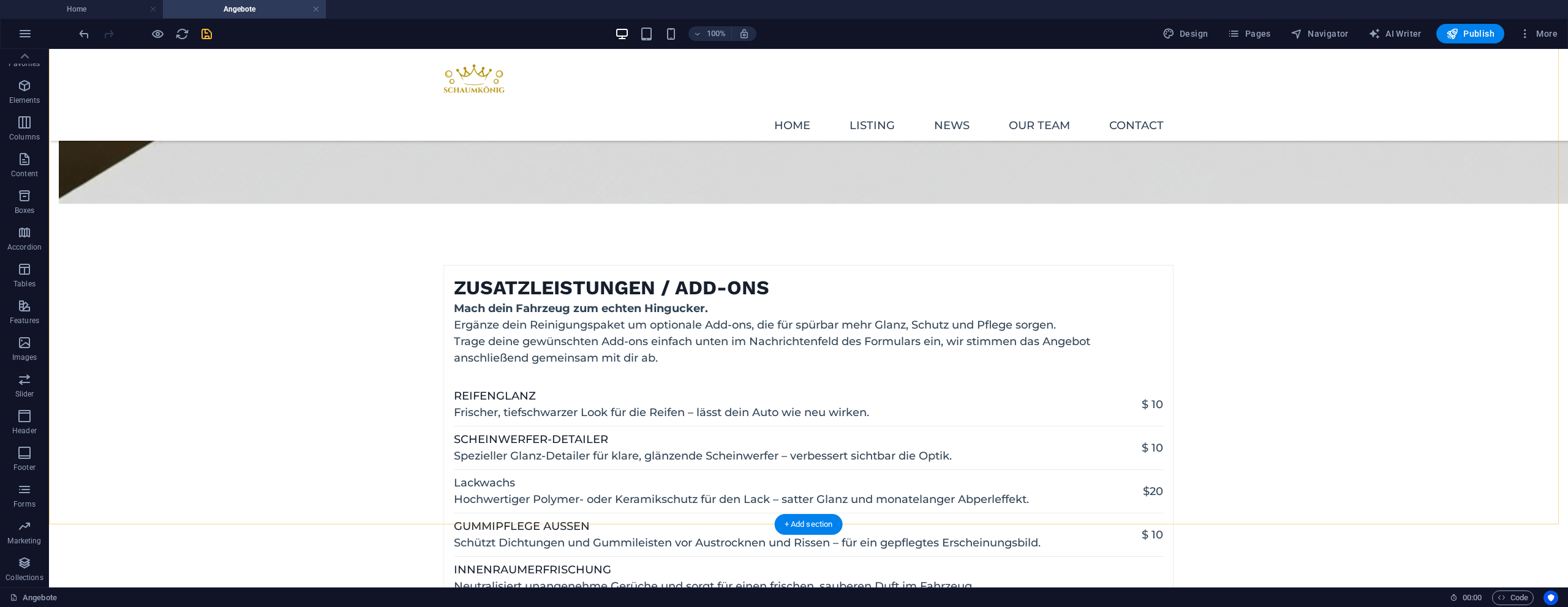
scroll to position [1161, 0]
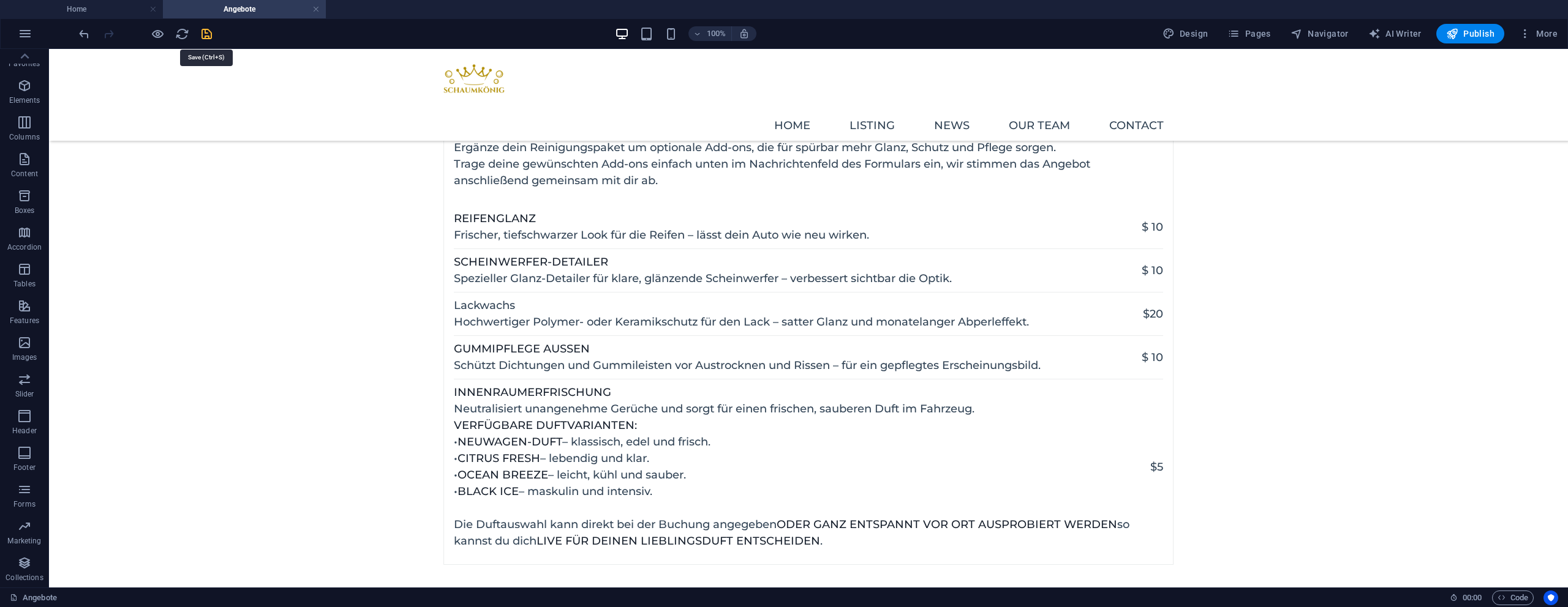
click at [206, 37] on icon "save" at bounding box center [207, 34] width 14 height 14
checkbox input "false"
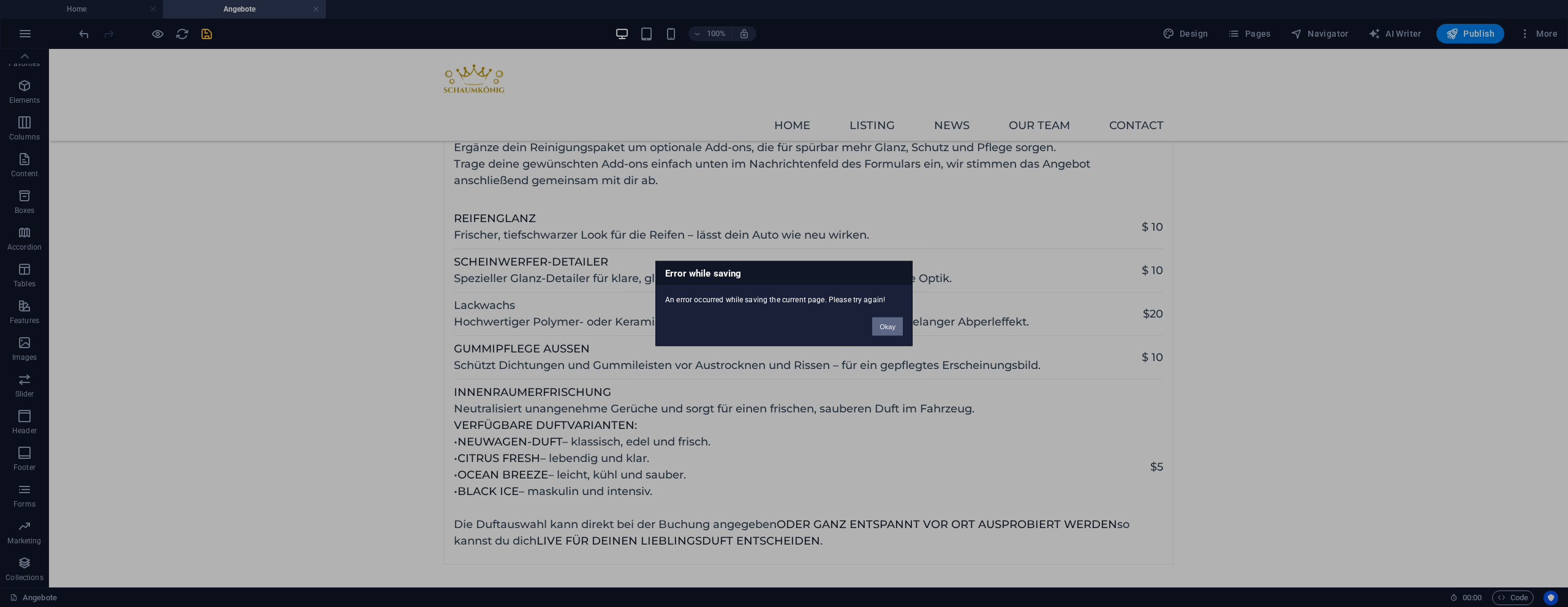
click at [881, 330] on button "Okay" at bounding box center [887, 327] width 31 height 19
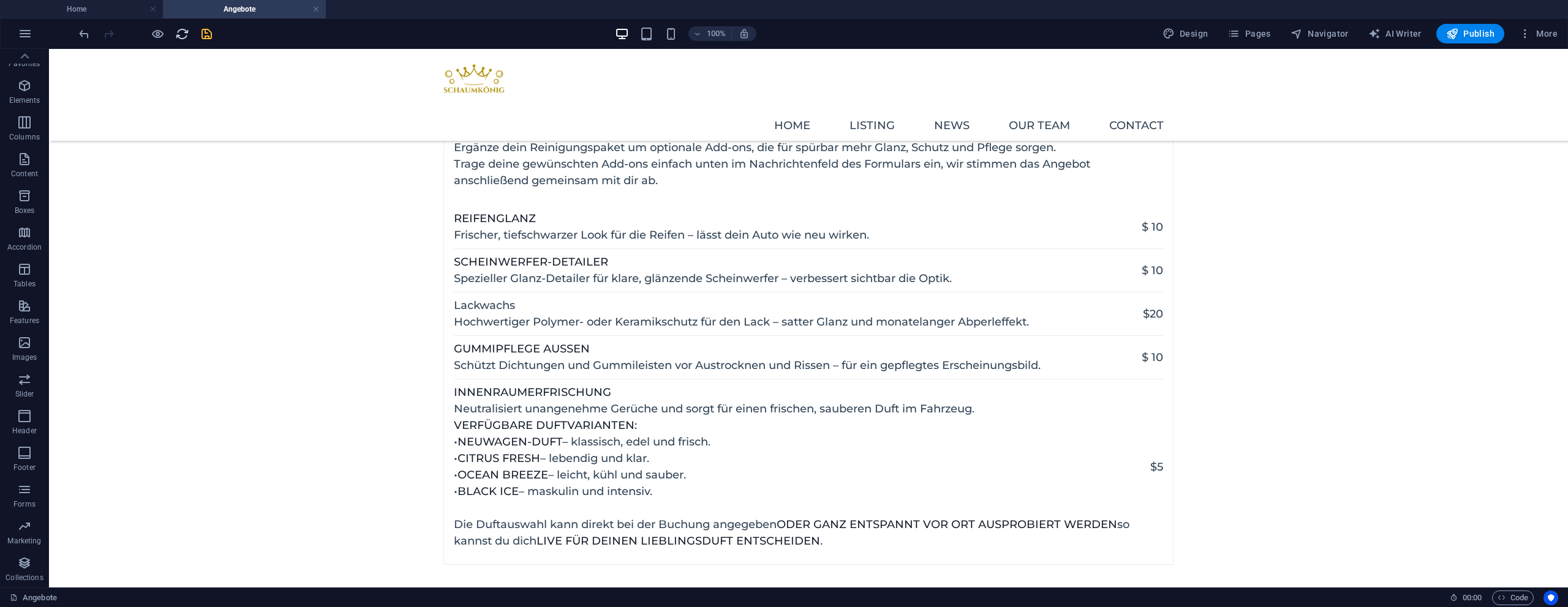
click at [182, 35] on icon "reload" at bounding box center [182, 34] width 14 height 14
click at [186, 37] on icon "reload" at bounding box center [182, 34] width 14 height 14
click at [188, 36] on icon "reload" at bounding box center [182, 34] width 14 height 14
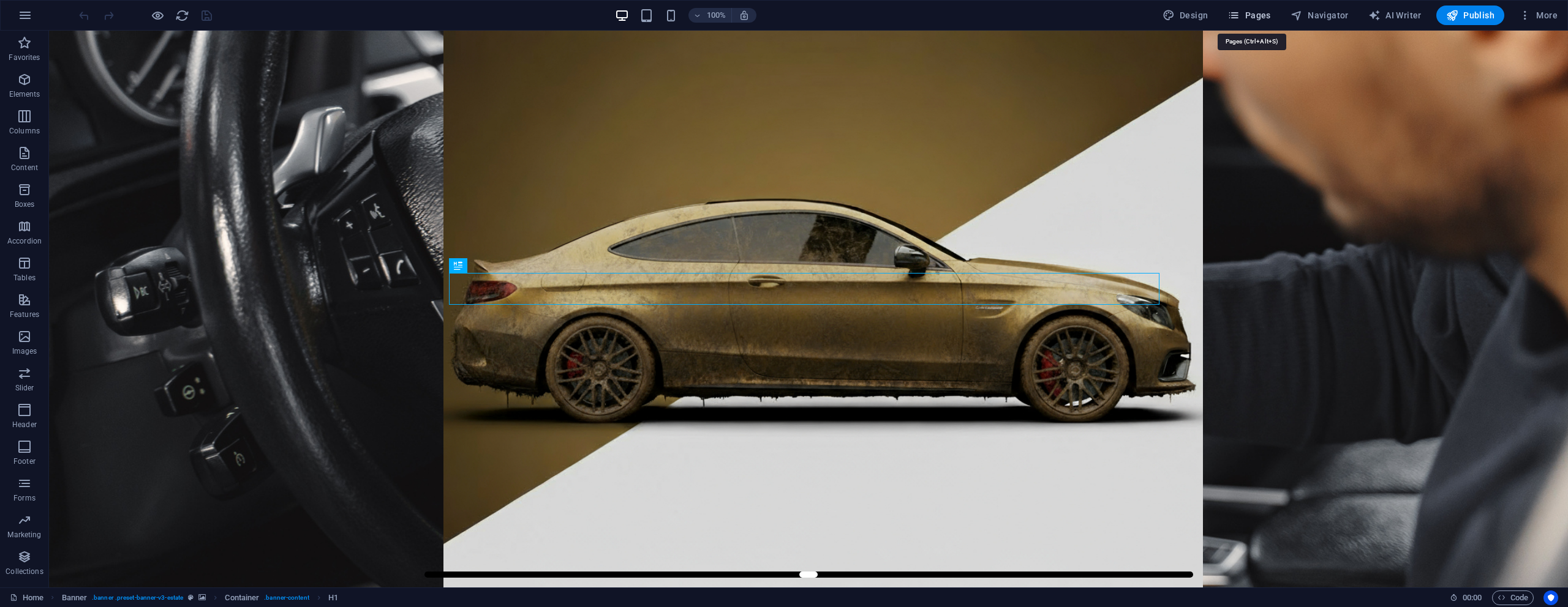
click at [1252, 16] on span "Pages" at bounding box center [1249, 15] width 43 height 12
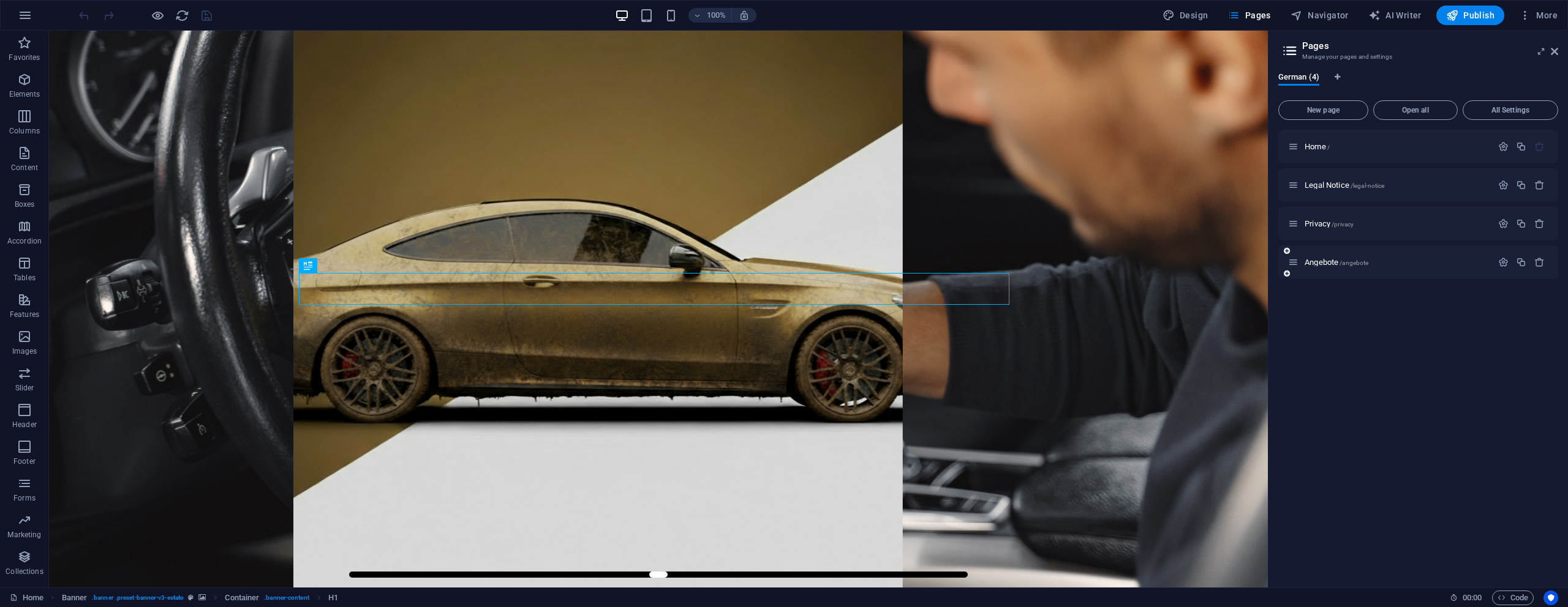
click at [1314, 266] on div "Angebote /angebote" at bounding box center [1390, 262] width 204 height 14
click at [1316, 260] on span "Angebote /angebote" at bounding box center [1336, 262] width 63 height 9
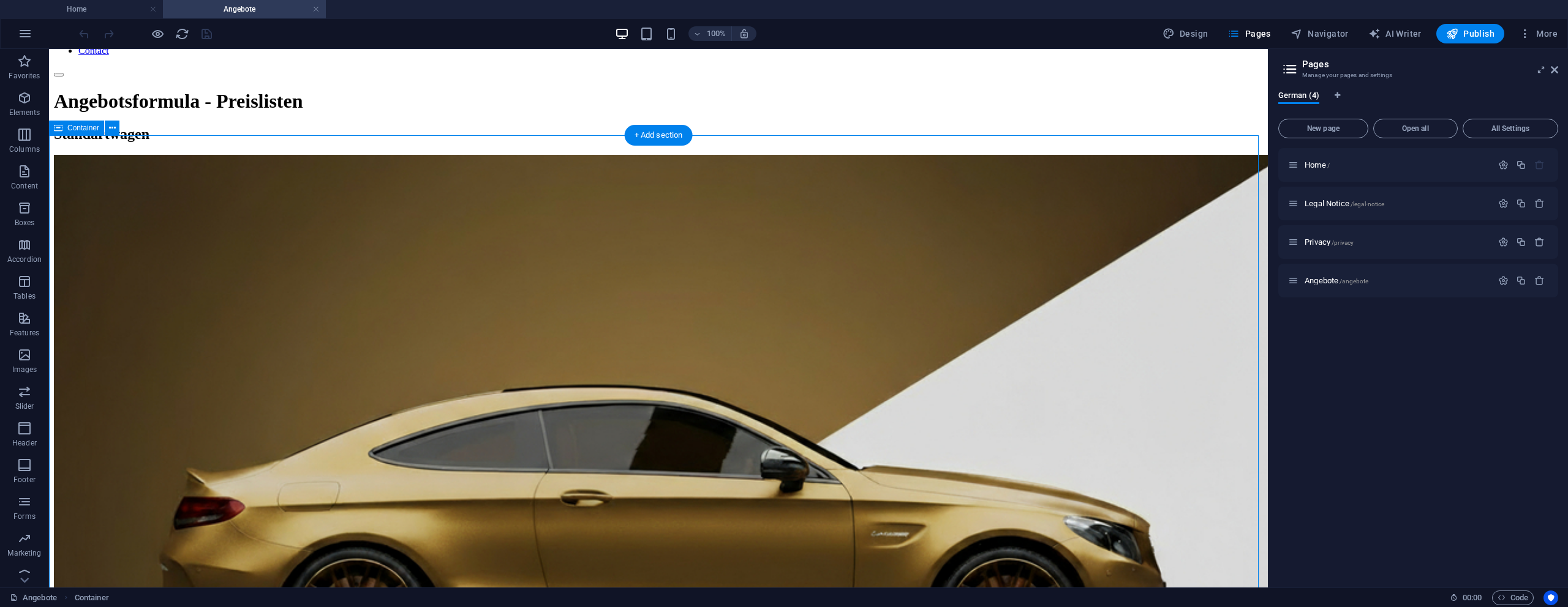
scroll to position [228, 0]
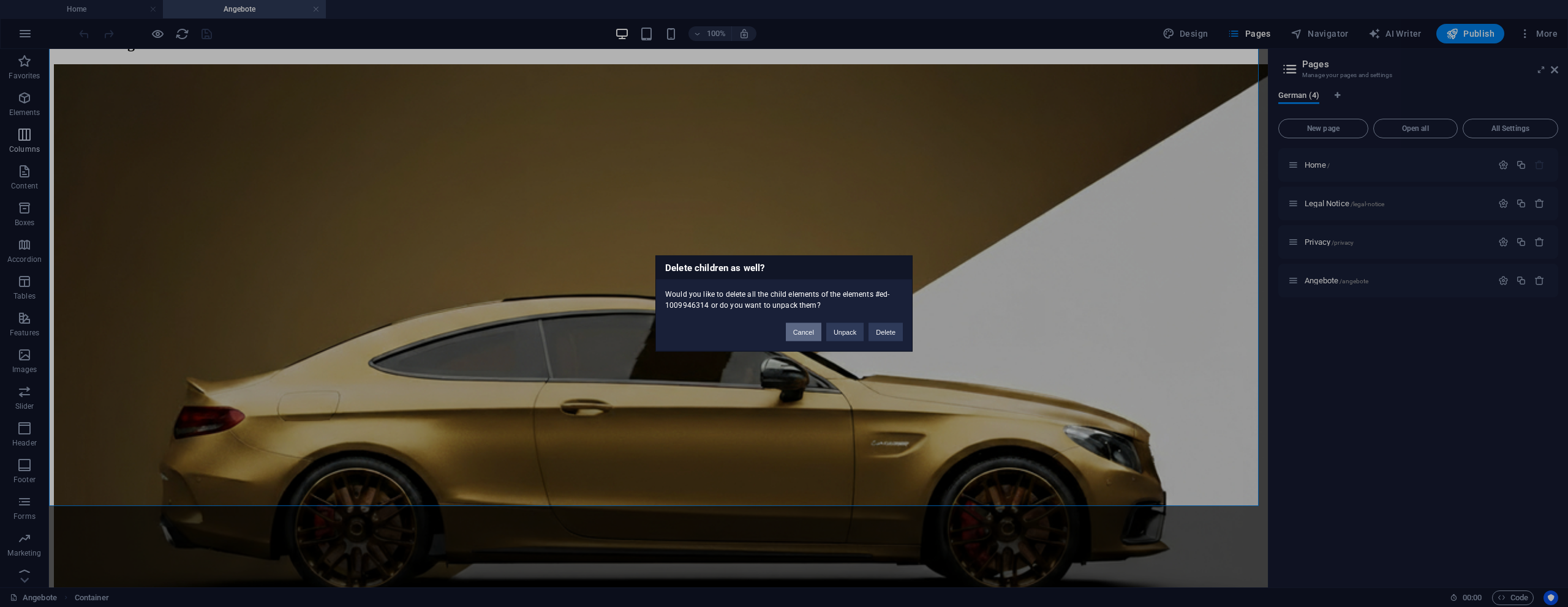
drag, startPoint x: 793, startPoint y: 326, endPoint x: 1, endPoint y: 126, distance: 816.9
click at [792, 326] on button "Cancel" at bounding box center [804, 333] width 36 height 19
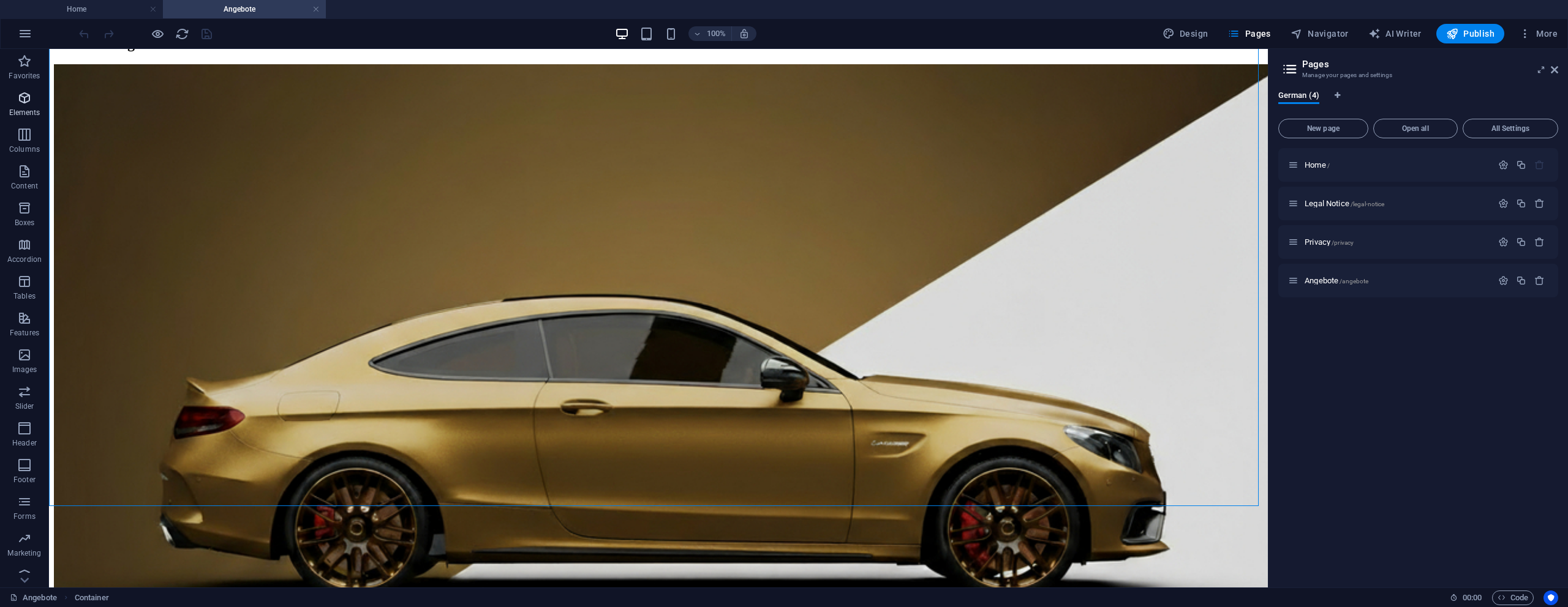
click at [38, 95] on span "Elements" at bounding box center [24, 105] width 49 height 29
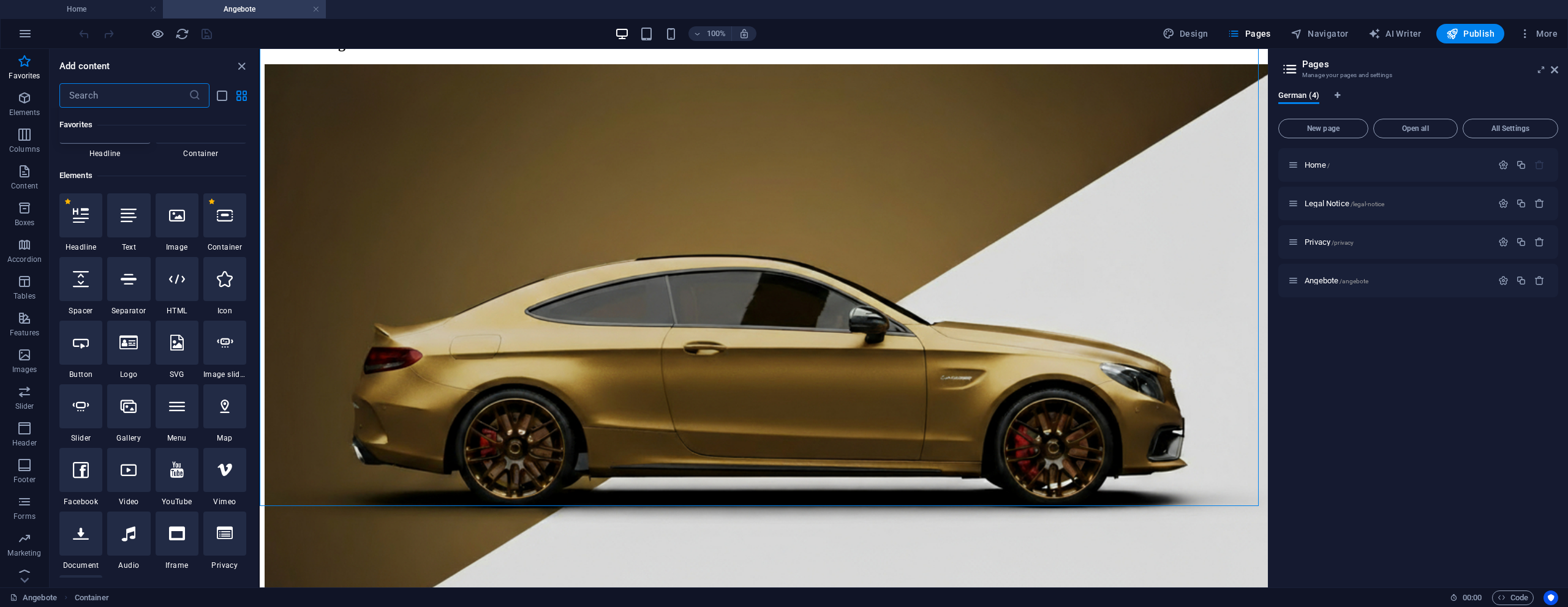
scroll to position [0, 0]
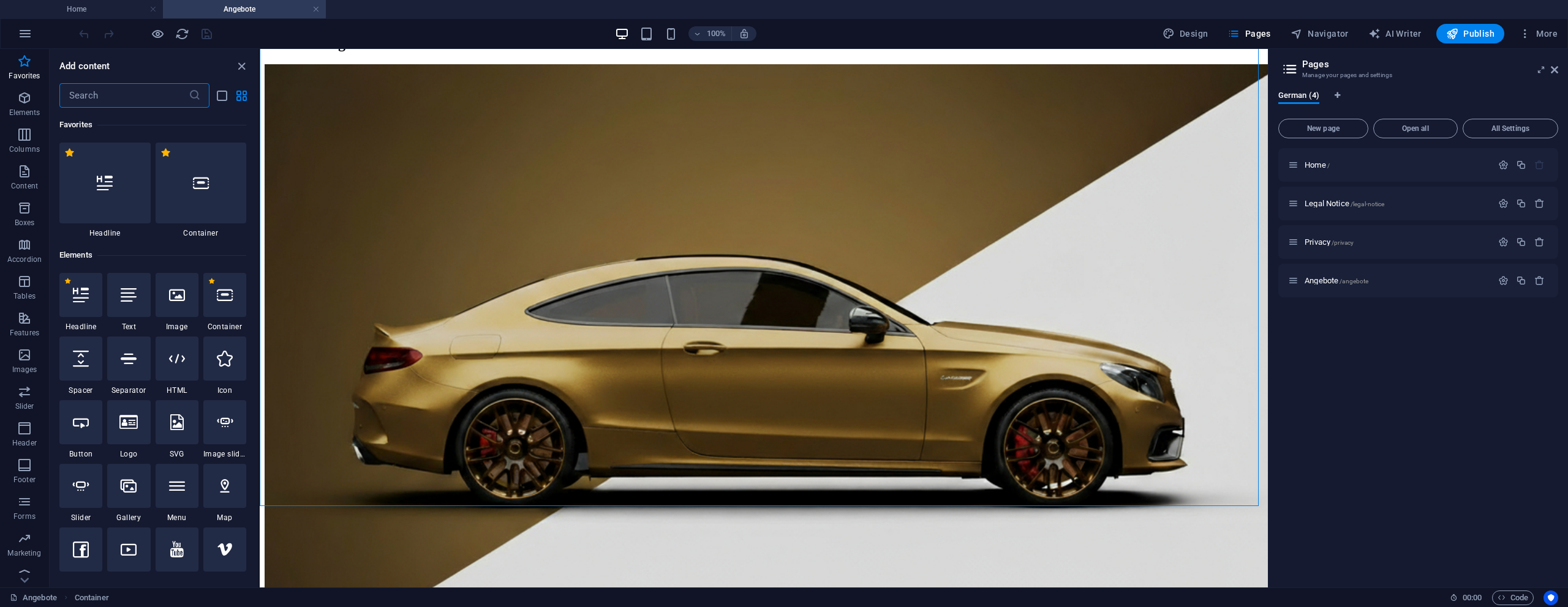
drag, startPoint x: 28, startPoint y: 140, endPoint x: 53, endPoint y: 143, distance: 25.2
click at [29, 140] on icon "button" at bounding box center [24, 135] width 15 height 15
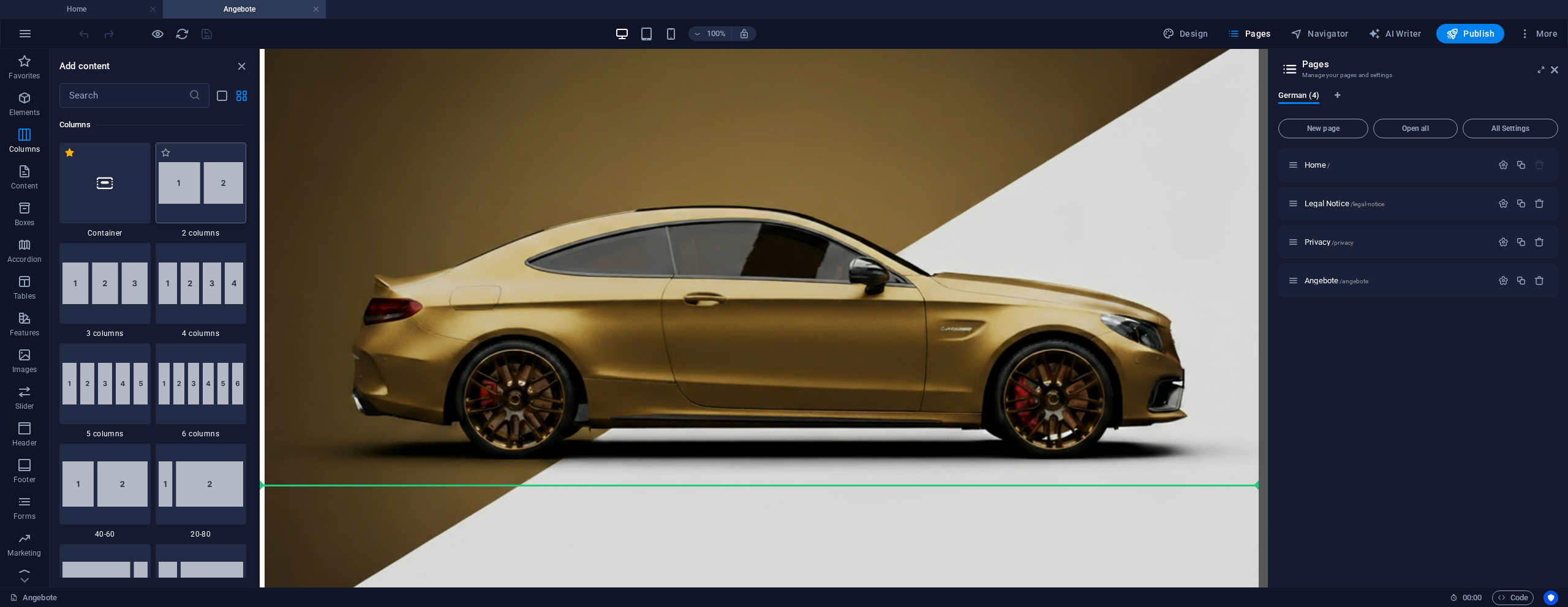
scroll to position [279, 0]
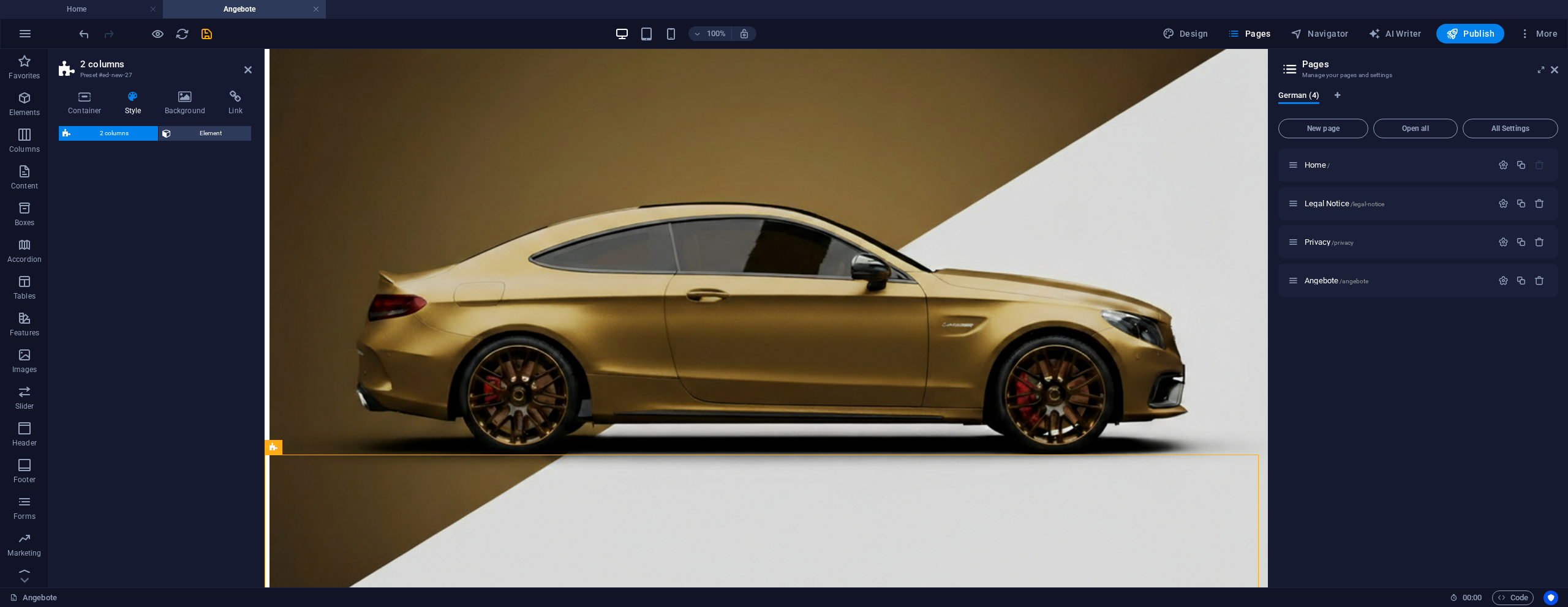
select select "rem"
select select "preset-columns-two-v2-default"
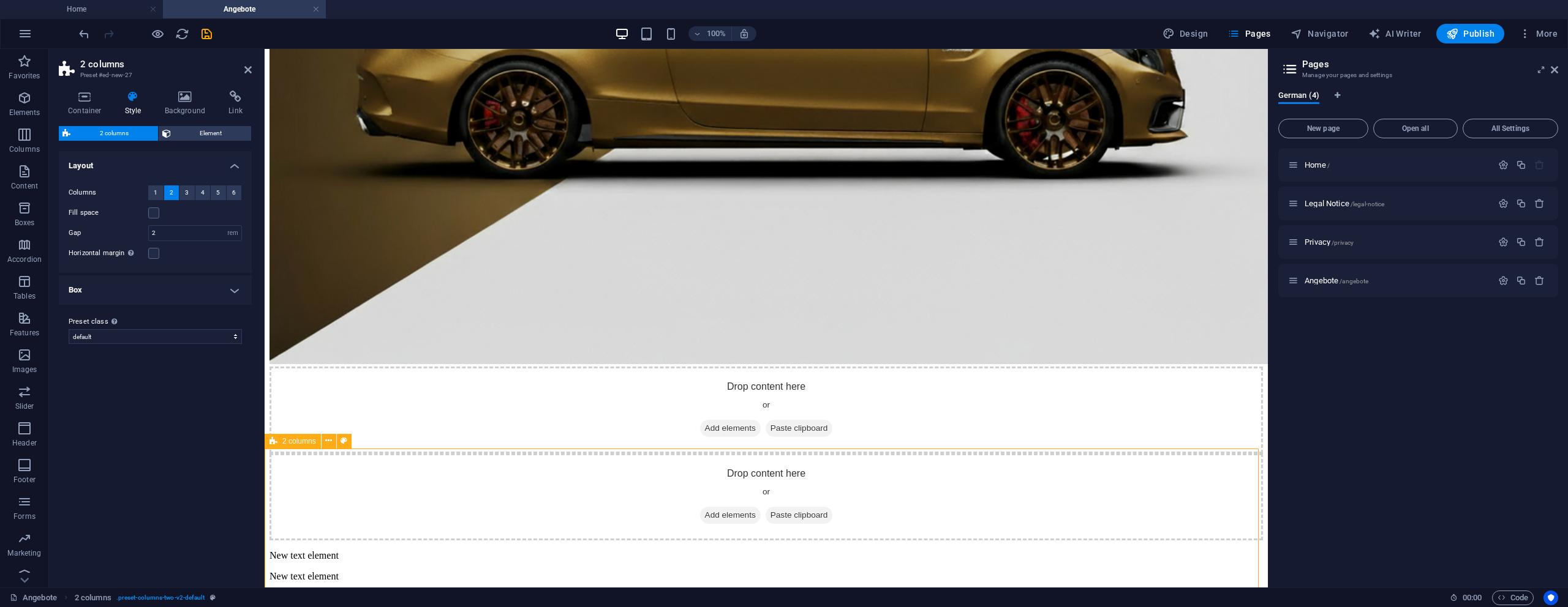
scroll to position [627, 0]
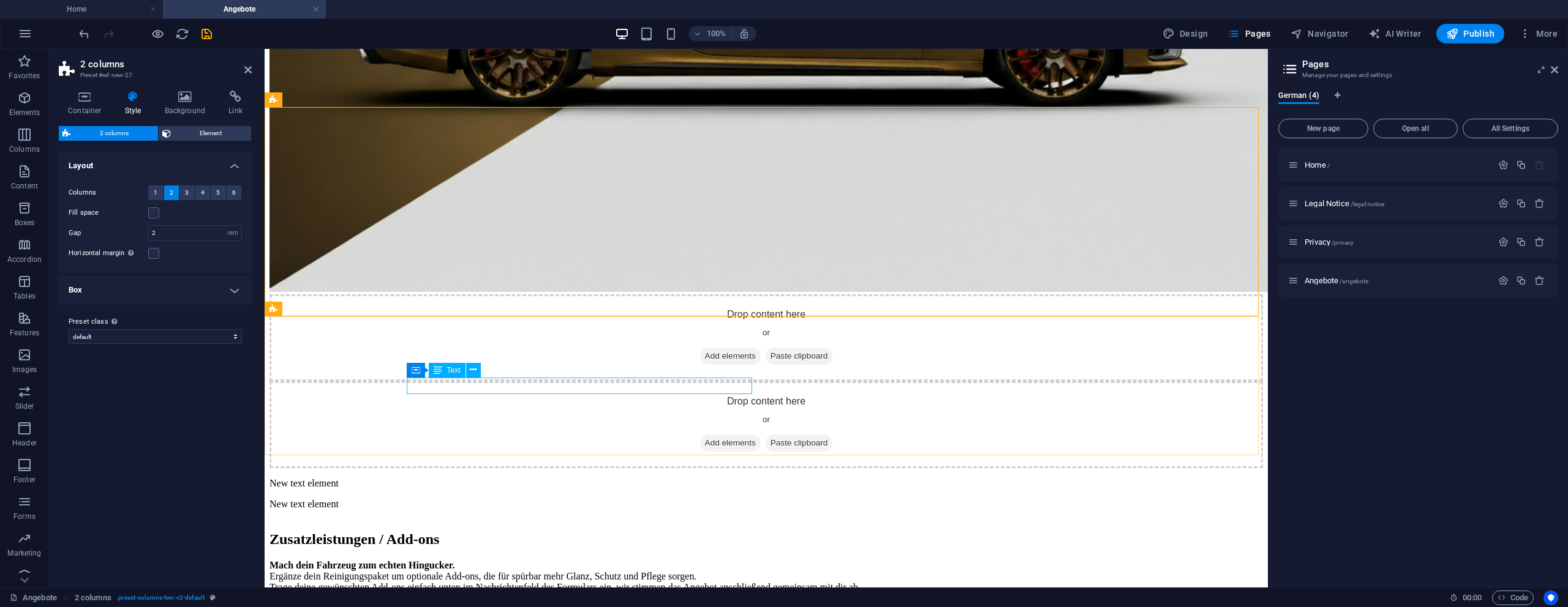
click at [413, 375] on icon at bounding box center [416, 370] width 9 height 15
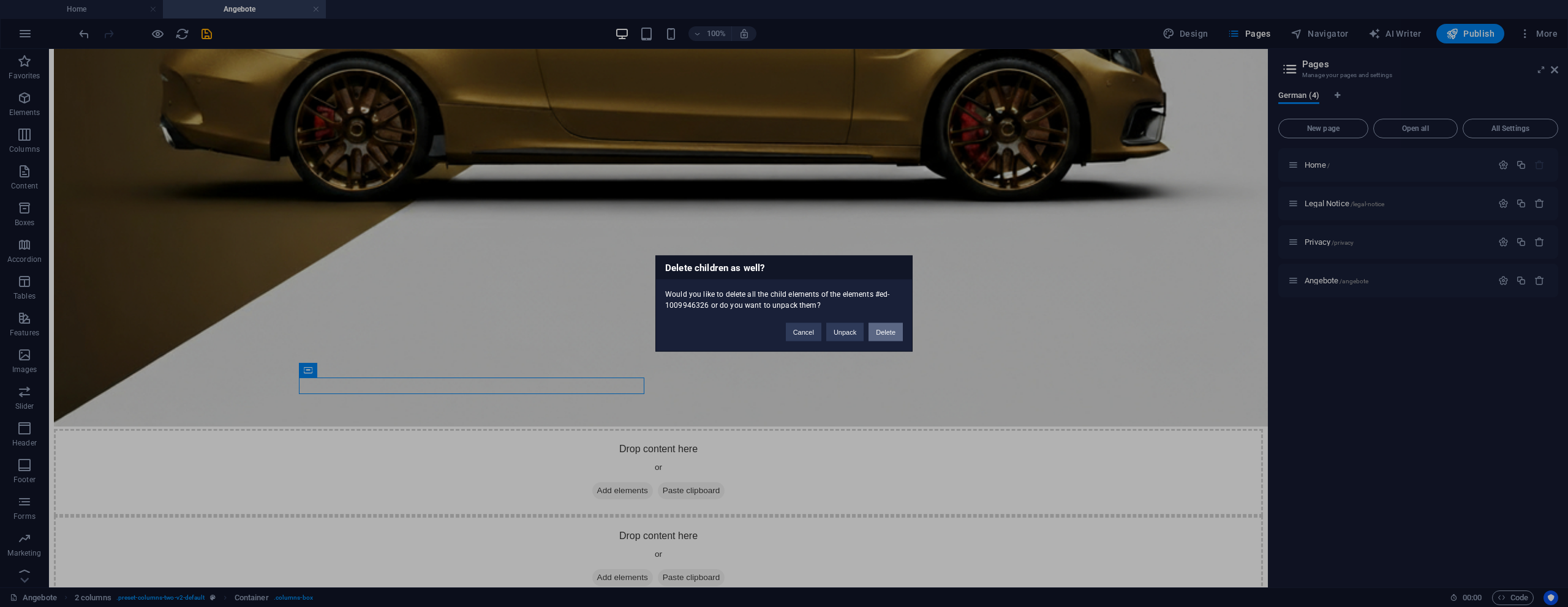
click at [894, 326] on button "Delete" at bounding box center [886, 333] width 34 height 19
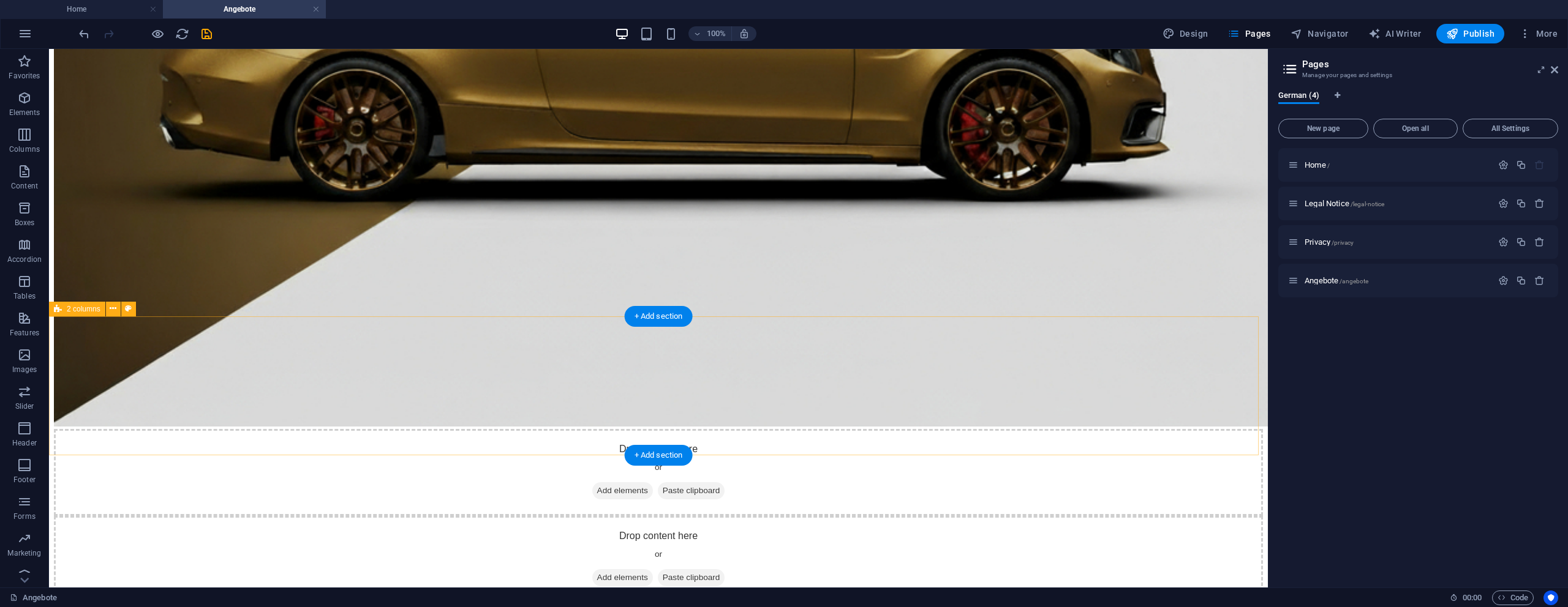
click at [283, 607] on div "New text element" at bounding box center [659, 618] width 1209 height 11
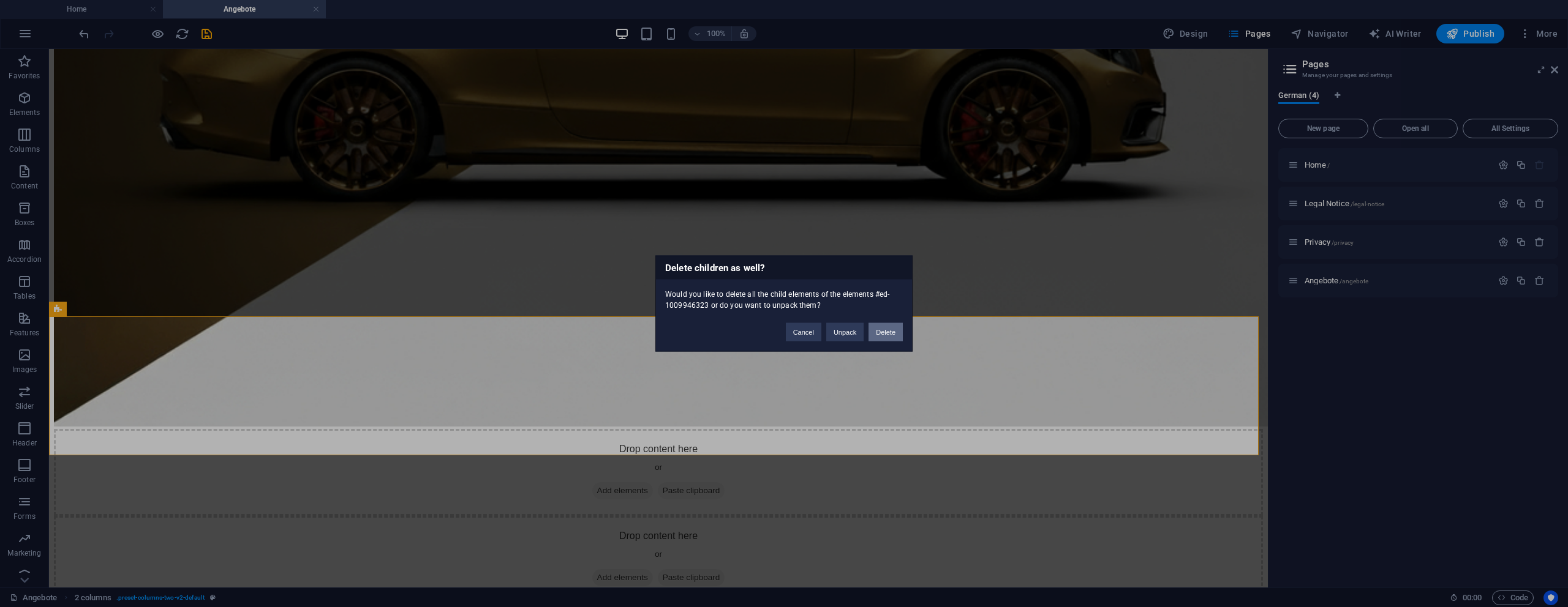
click at [873, 336] on button "Delete" at bounding box center [886, 333] width 34 height 19
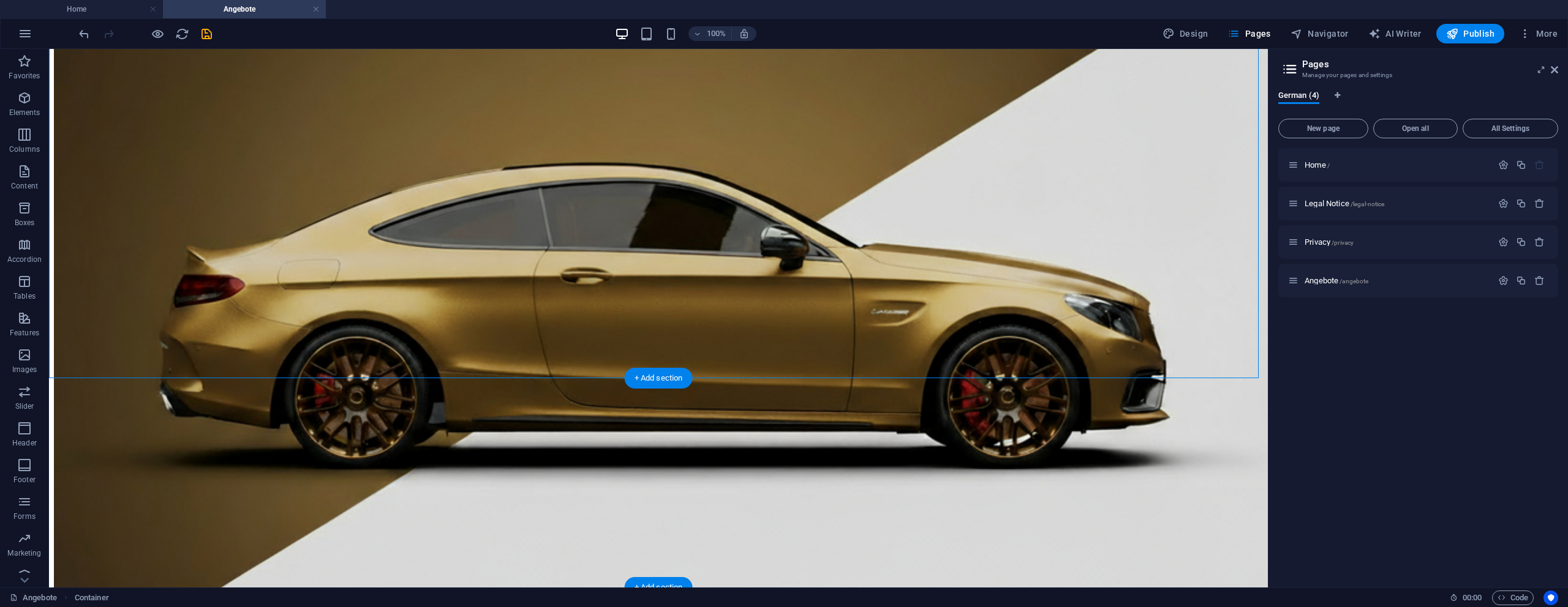
scroll to position [372, 0]
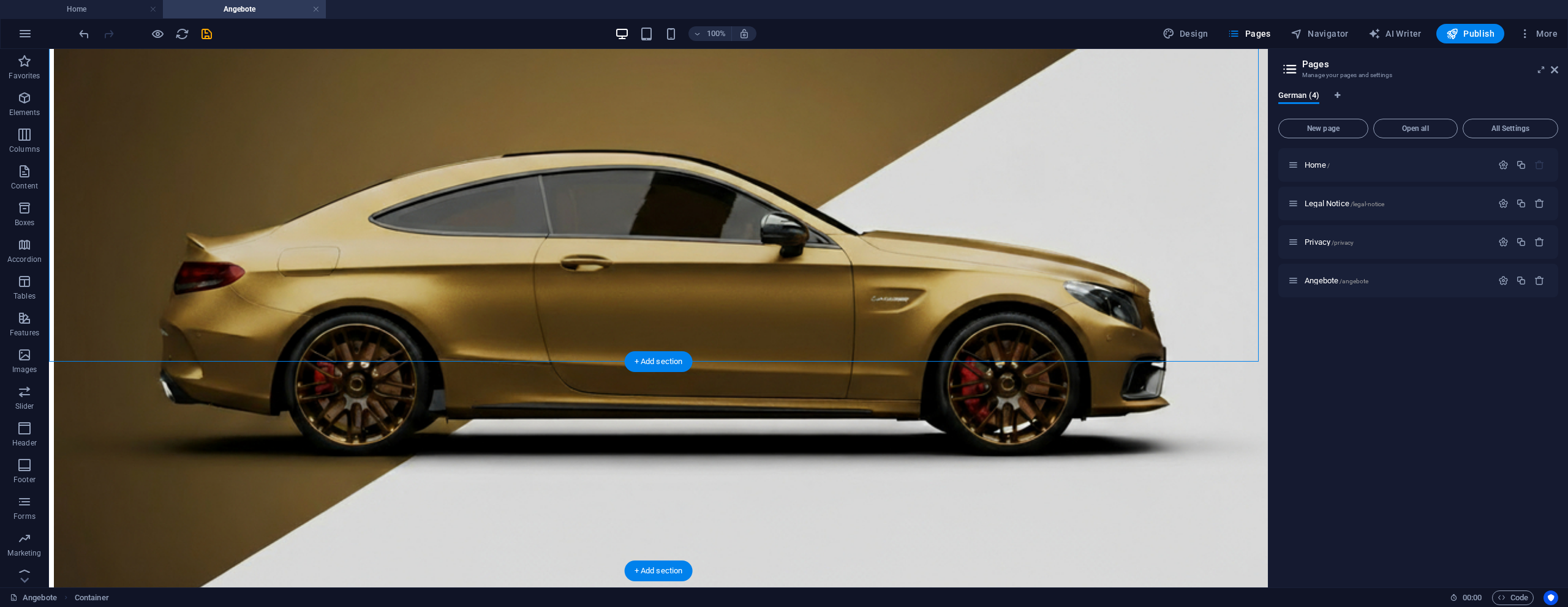
drag, startPoint x: 825, startPoint y: 225, endPoint x: 878, endPoint y: 470, distance: 250.7
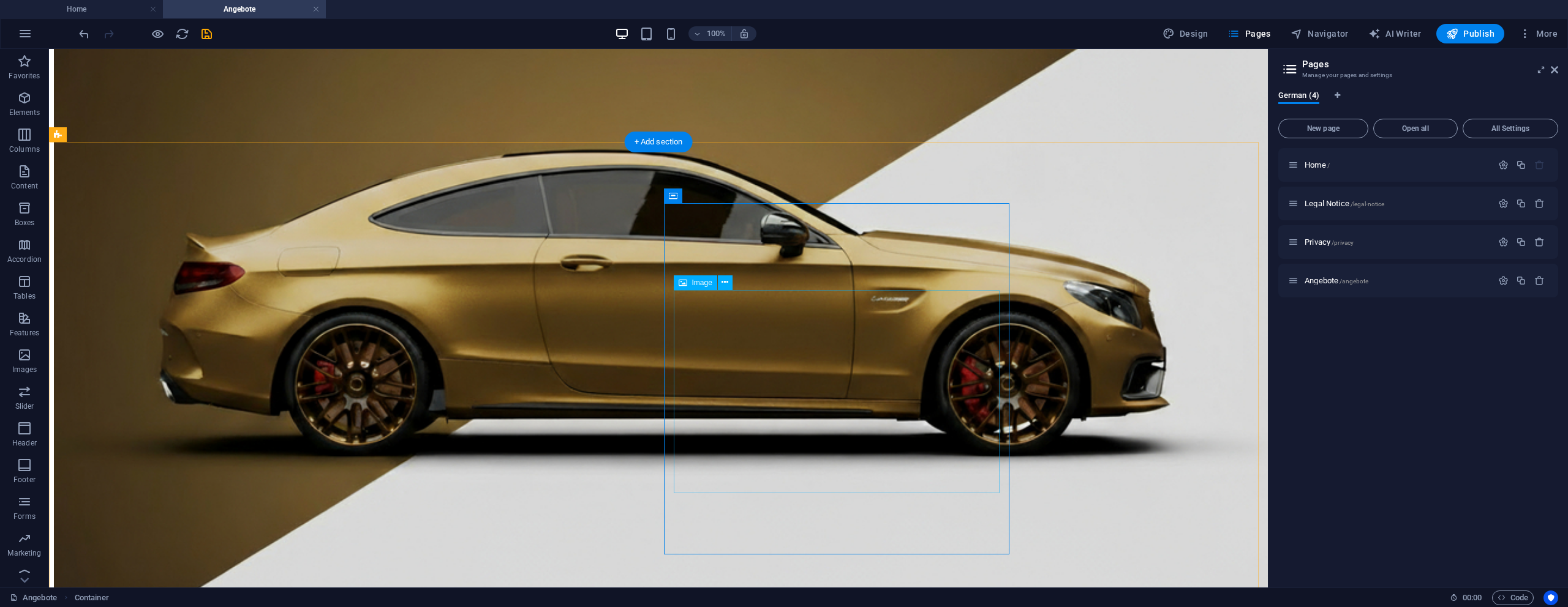
scroll to position [0, 0]
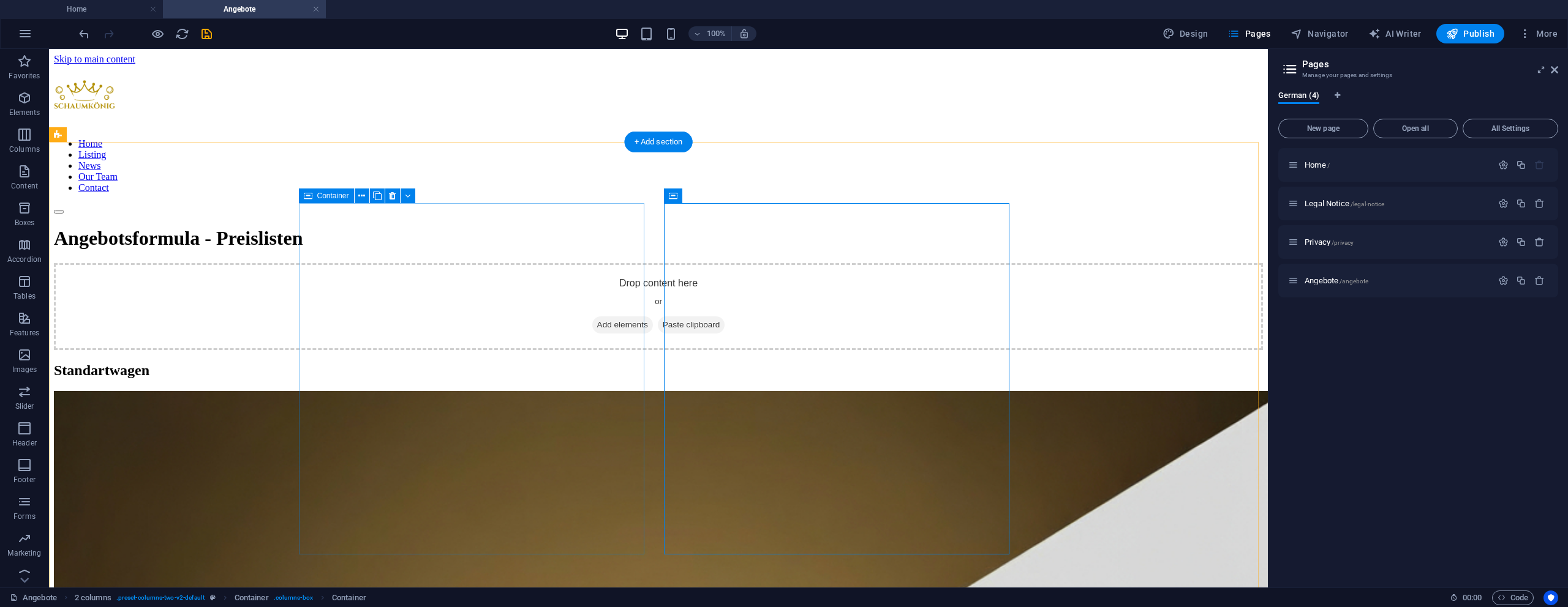
click at [592, 316] on span "Add elements" at bounding box center [622, 325] width 61 height 17
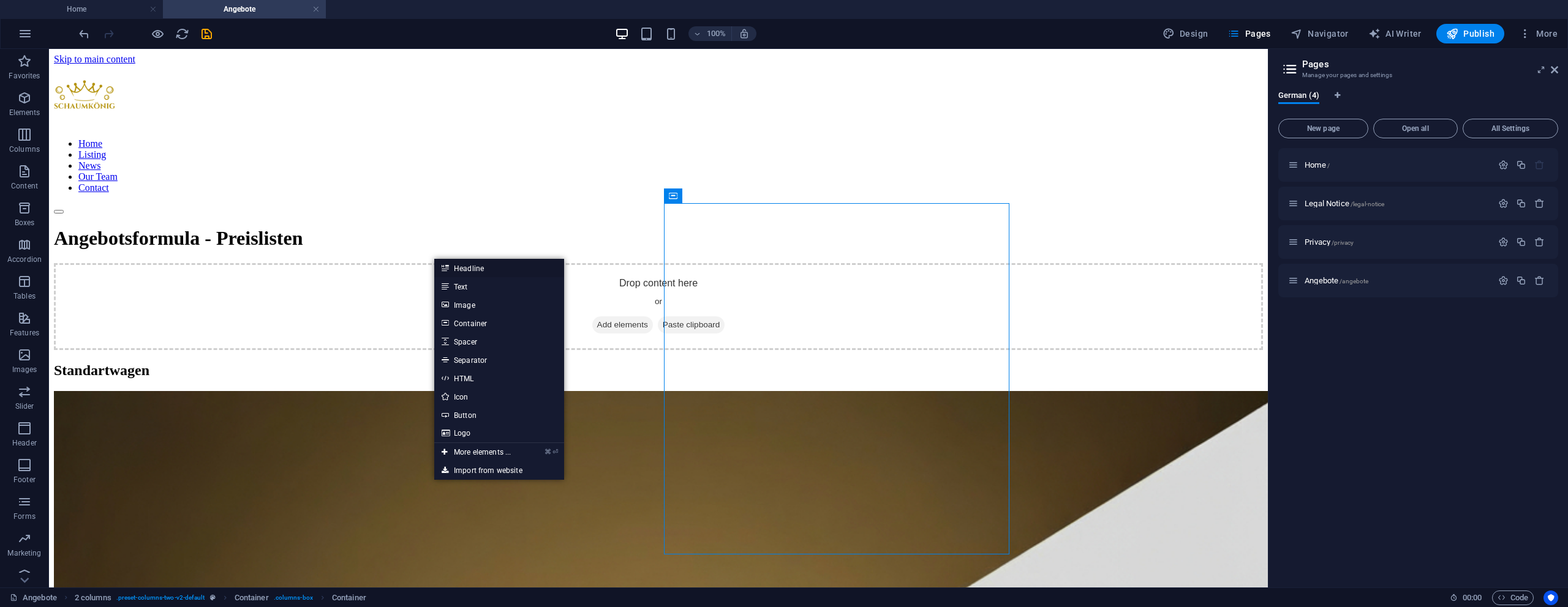
click at [453, 272] on link "Headline" at bounding box center [499, 269] width 130 height 19
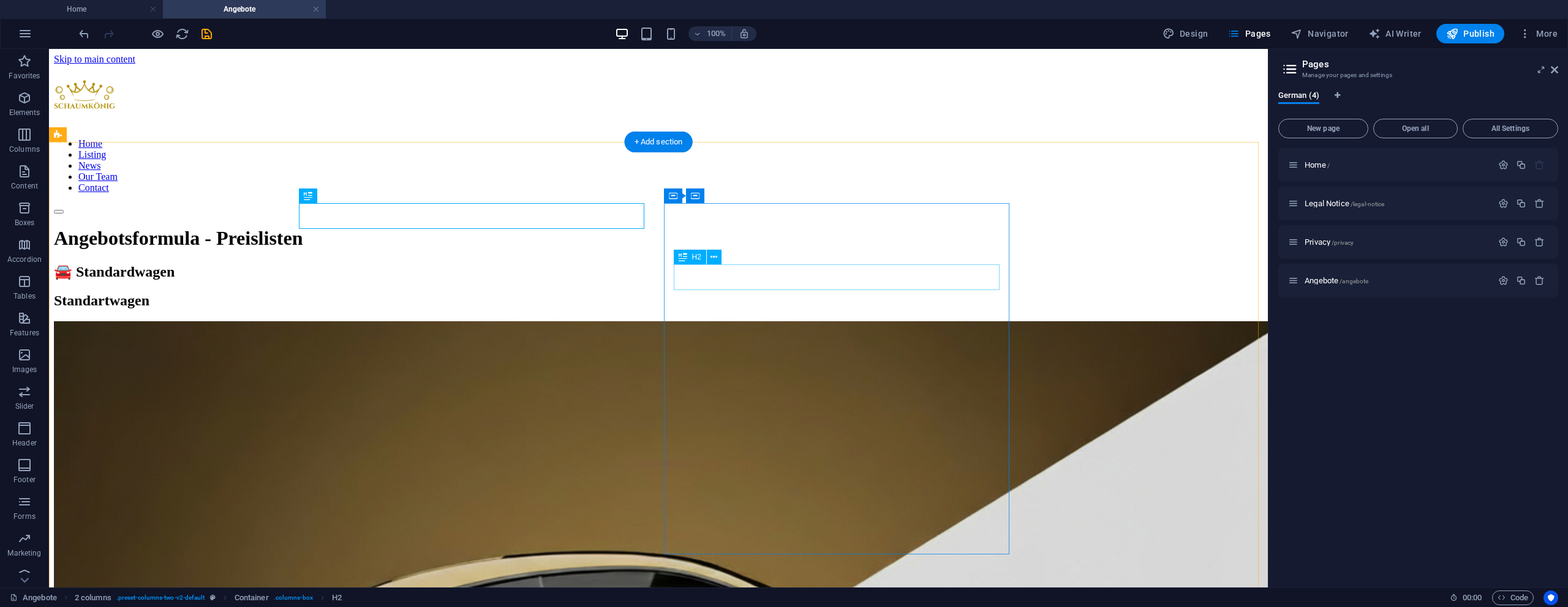
click at [739, 293] on div "Standartwagen" at bounding box center [659, 301] width 1209 height 16
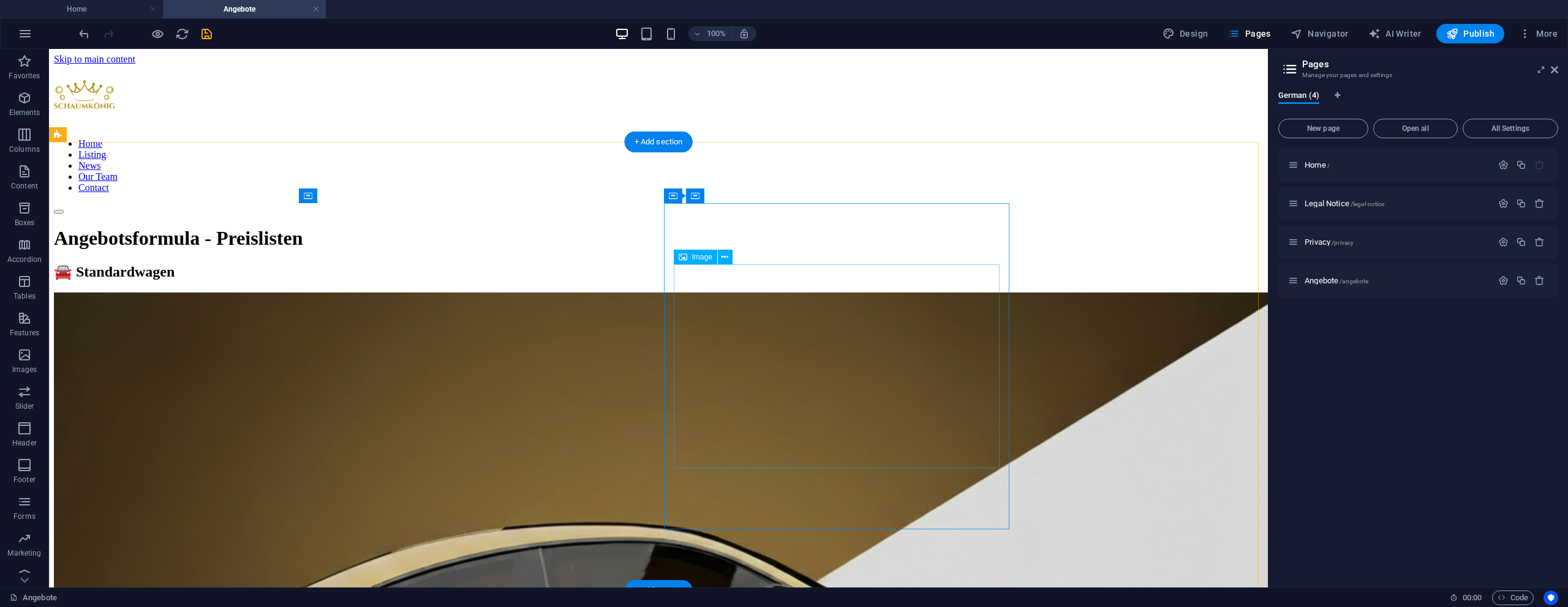
drag, startPoint x: 1361, startPoint y: 318, endPoint x: 1348, endPoint y: 314, distance: 13.6
click at [1356, 316] on div "Home / Legal Notice /legal-notice Privacy /privacy Angebote /angebote" at bounding box center [1418, 363] width 280 height 430
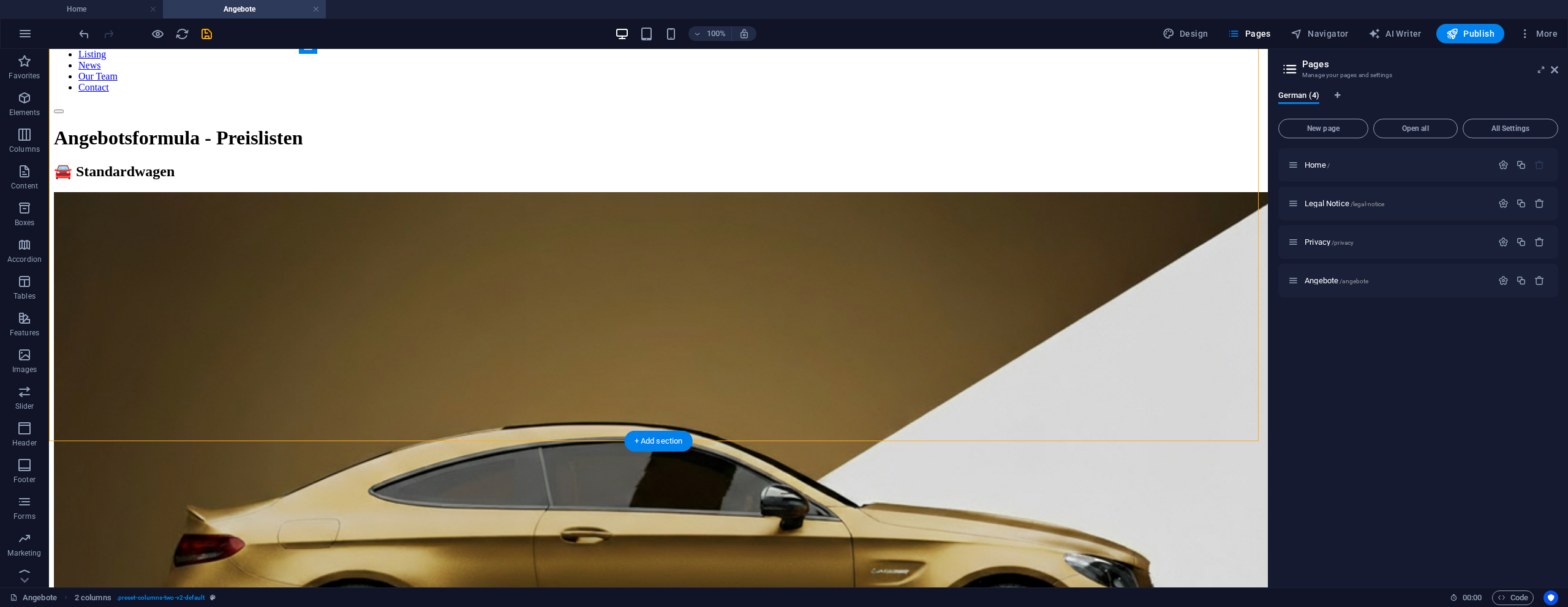
scroll to position [150, 0]
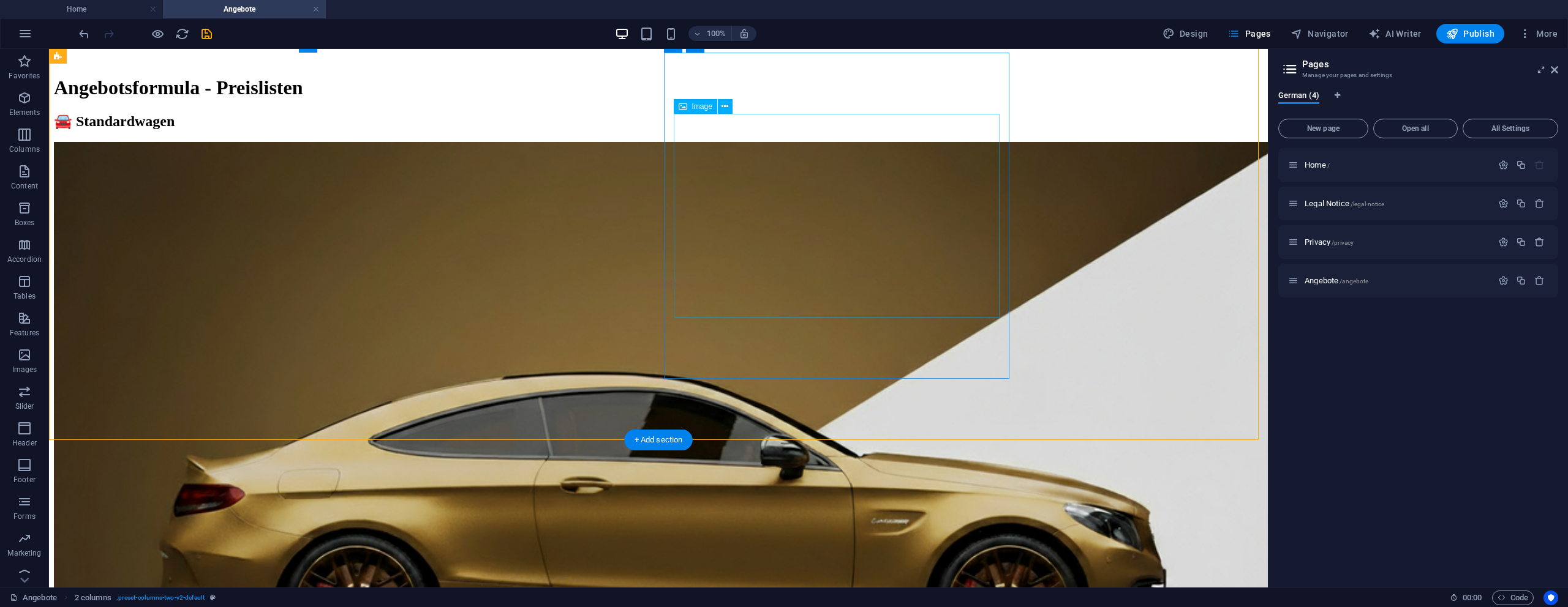
click at [910, 227] on figure at bounding box center [659, 524] width 1209 height 764
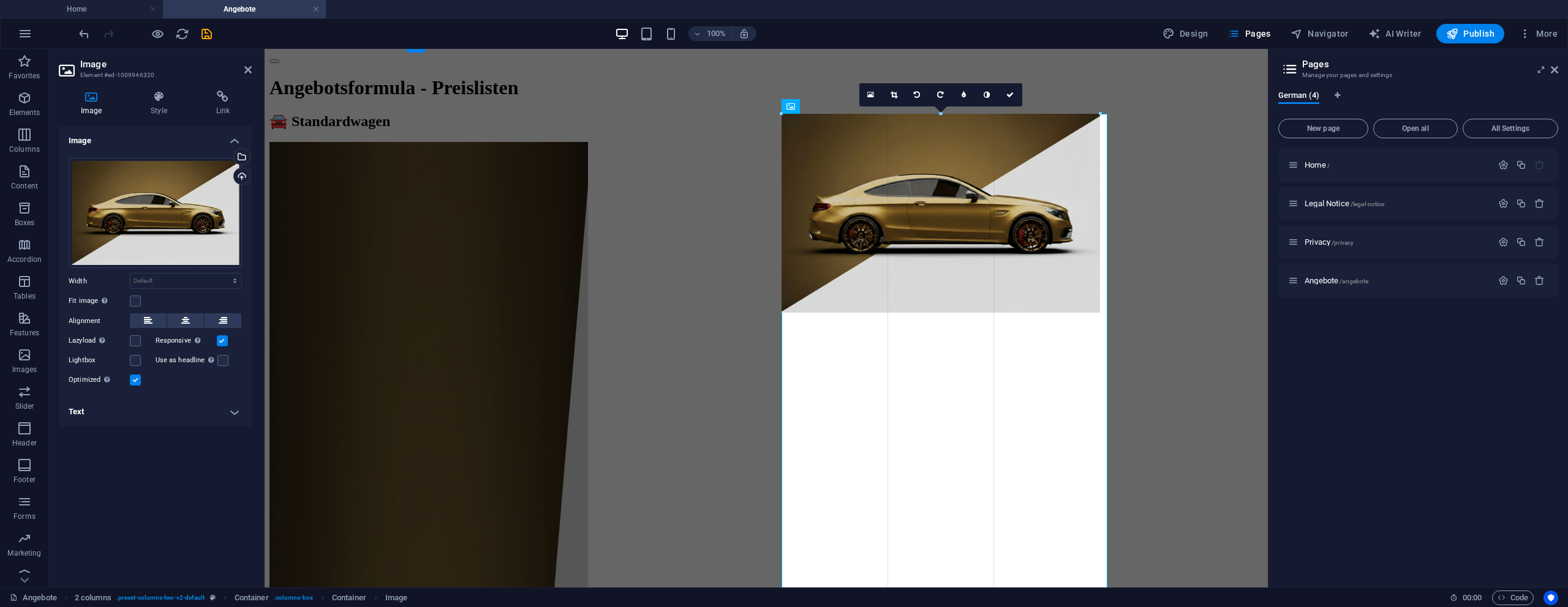
drag, startPoint x: 782, startPoint y: 316, endPoint x: 793, endPoint y: 342, distance: 28.2
type input "520"
select select "px"
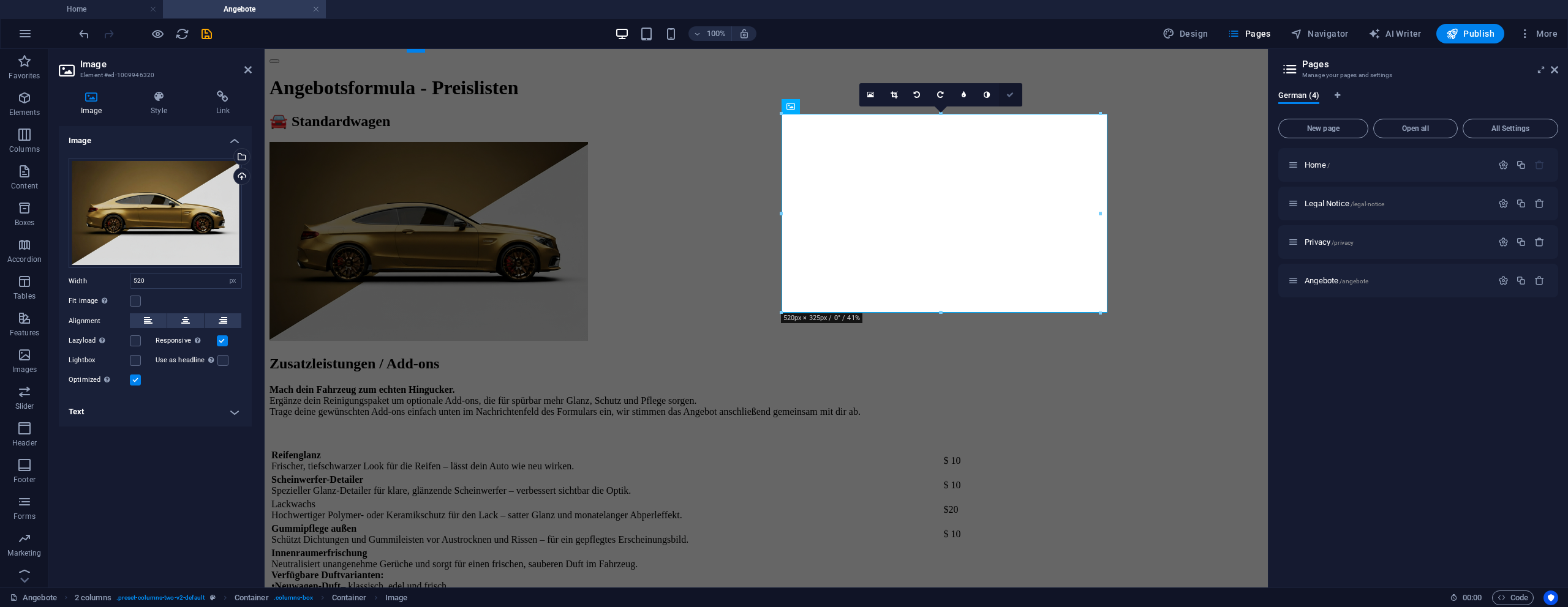
click at [1018, 98] on link at bounding box center [1011, 95] width 24 height 24
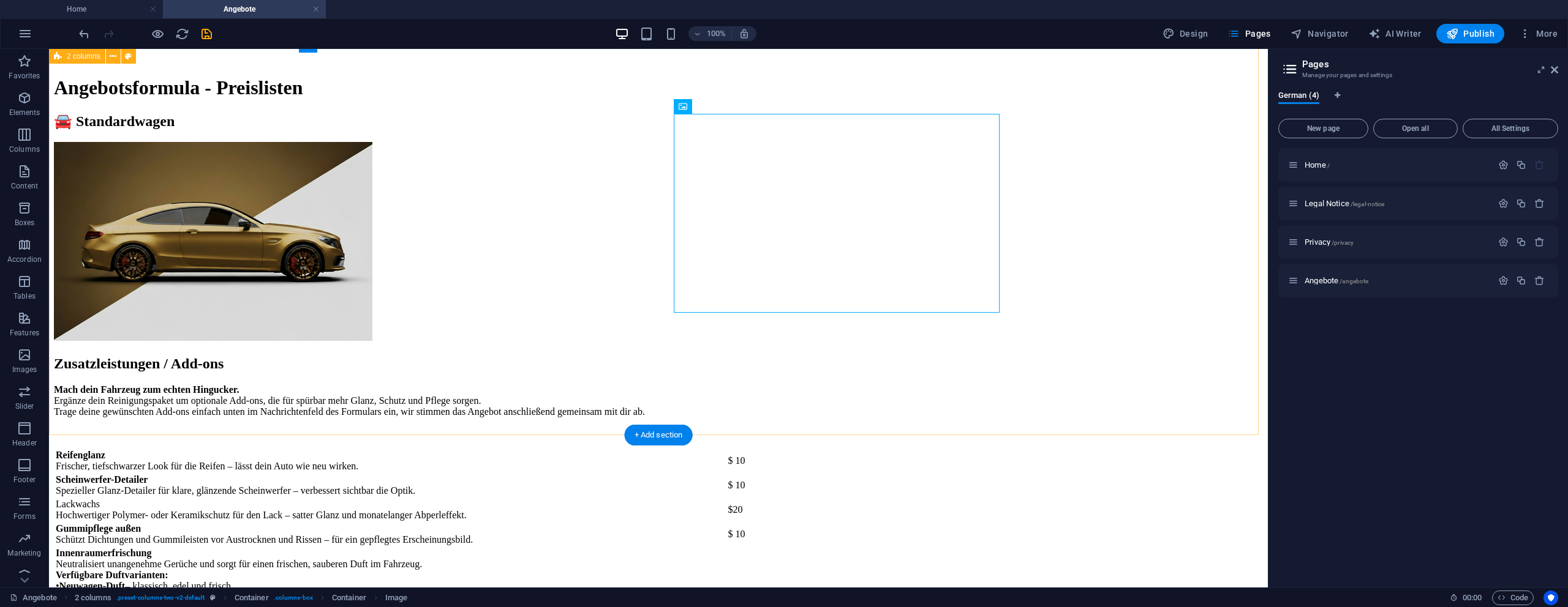
click at [1083, 240] on div "🚘 Standardwagen" at bounding box center [659, 228] width 1209 height 231
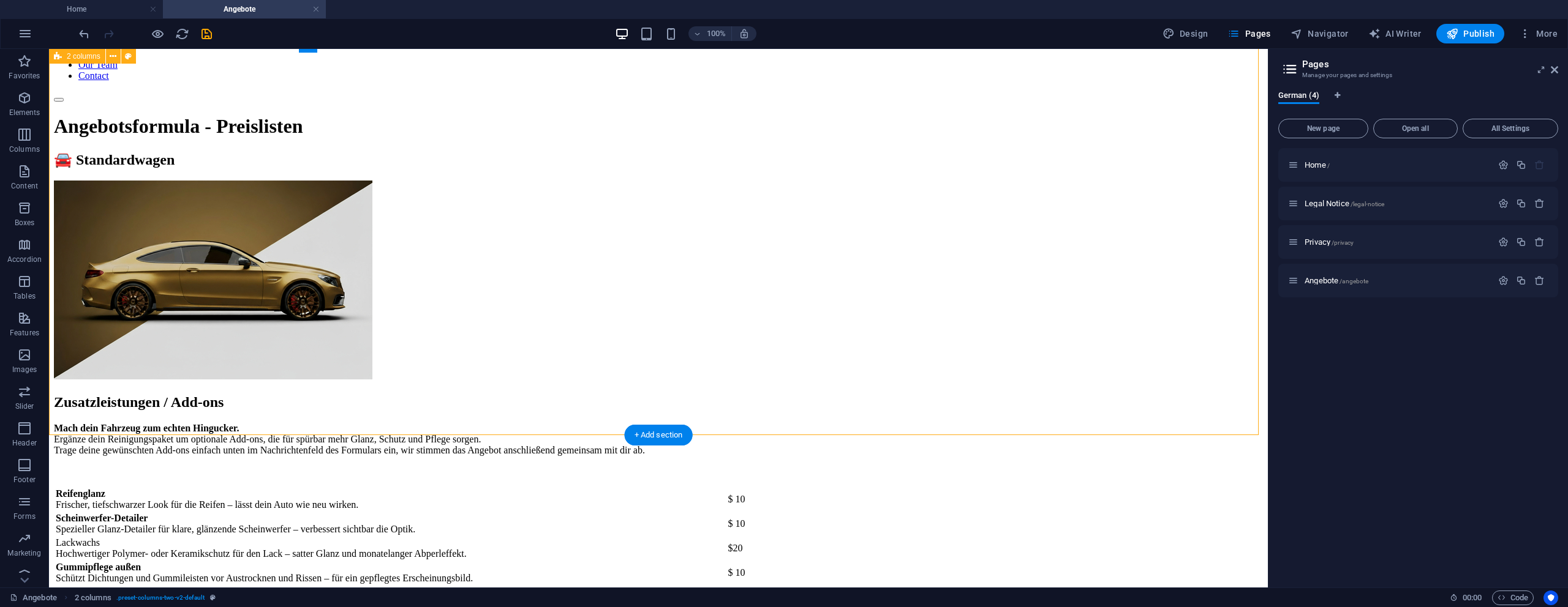
scroll to position [0, 0]
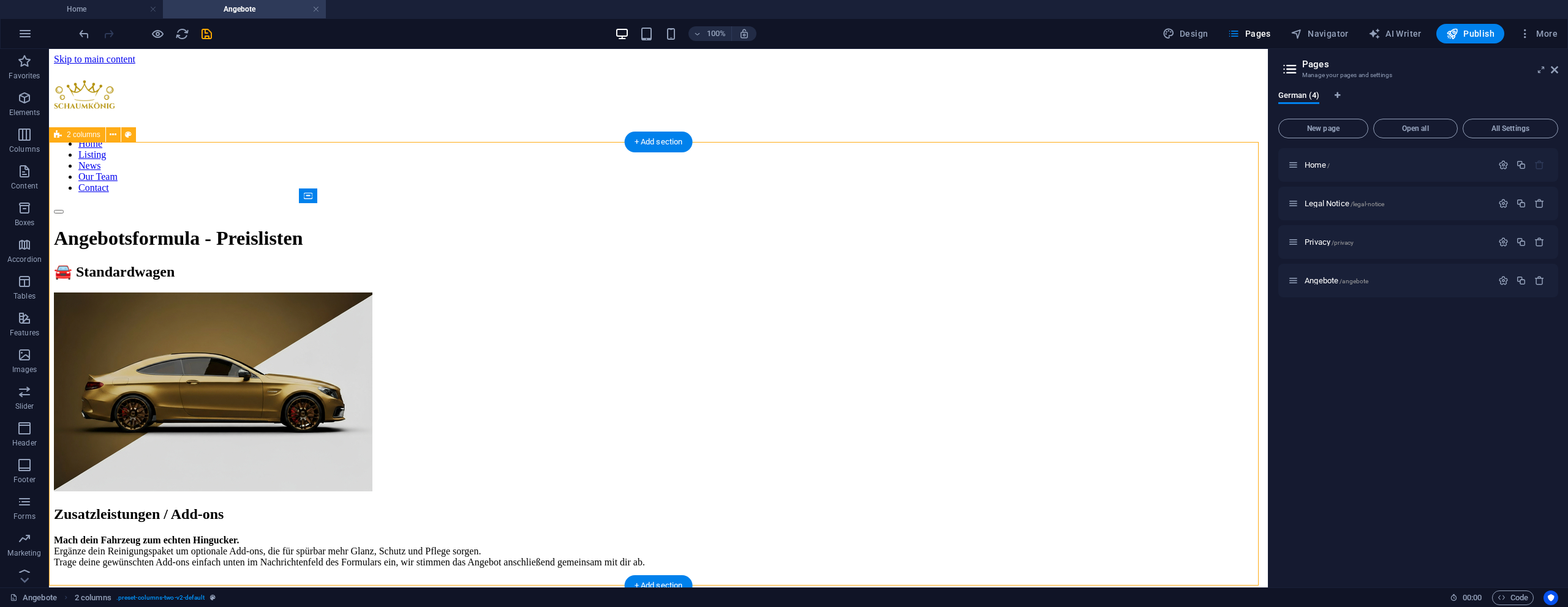
drag, startPoint x: 1174, startPoint y: 344, endPoint x: 1262, endPoint y: 289, distance: 103.8
click at [1176, 342] on div "🚘 Standardwagen" at bounding box center [659, 379] width 1209 height 231
click at [1551, 71] on icon at bounding box center [1554, 70] width 7 height 10
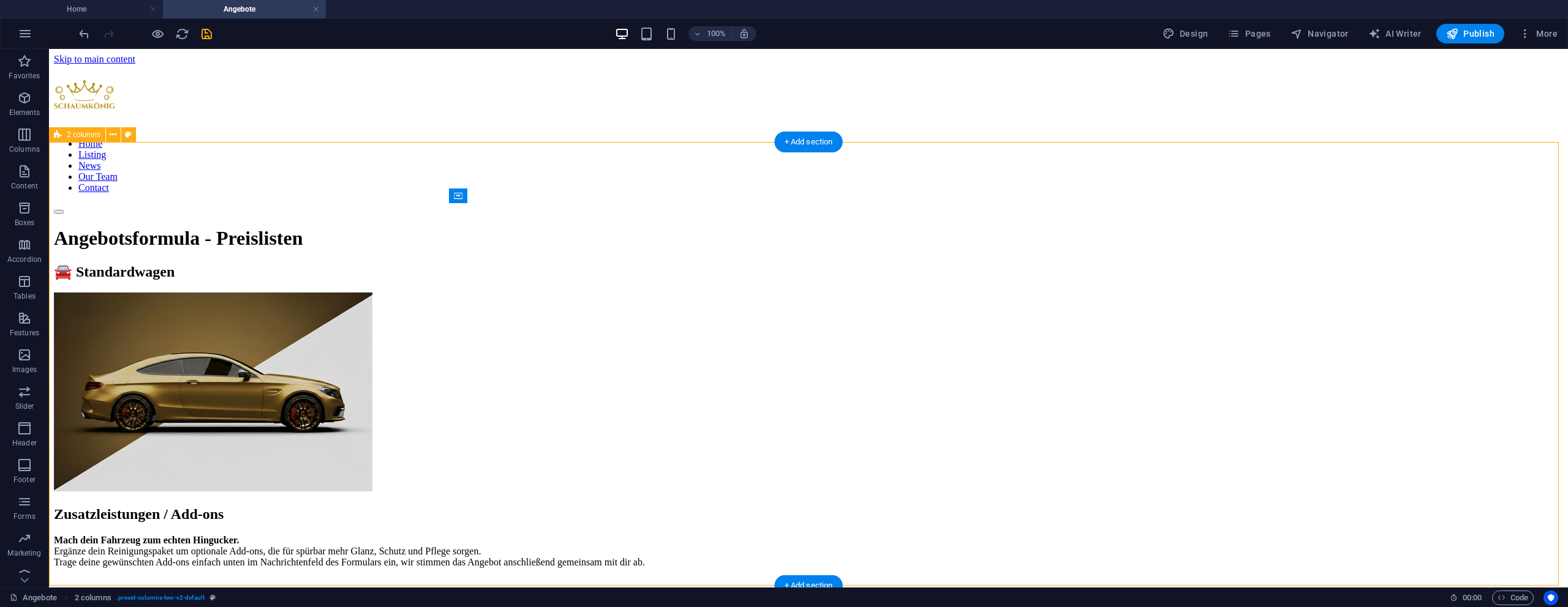
click at [1257, 264] on div "🚘 Standardwagen" at bounding box center [808, 379] width 1509 height 231
click at [1035, 311] on figure at bounding box center [808, 393] width 1509 height 202
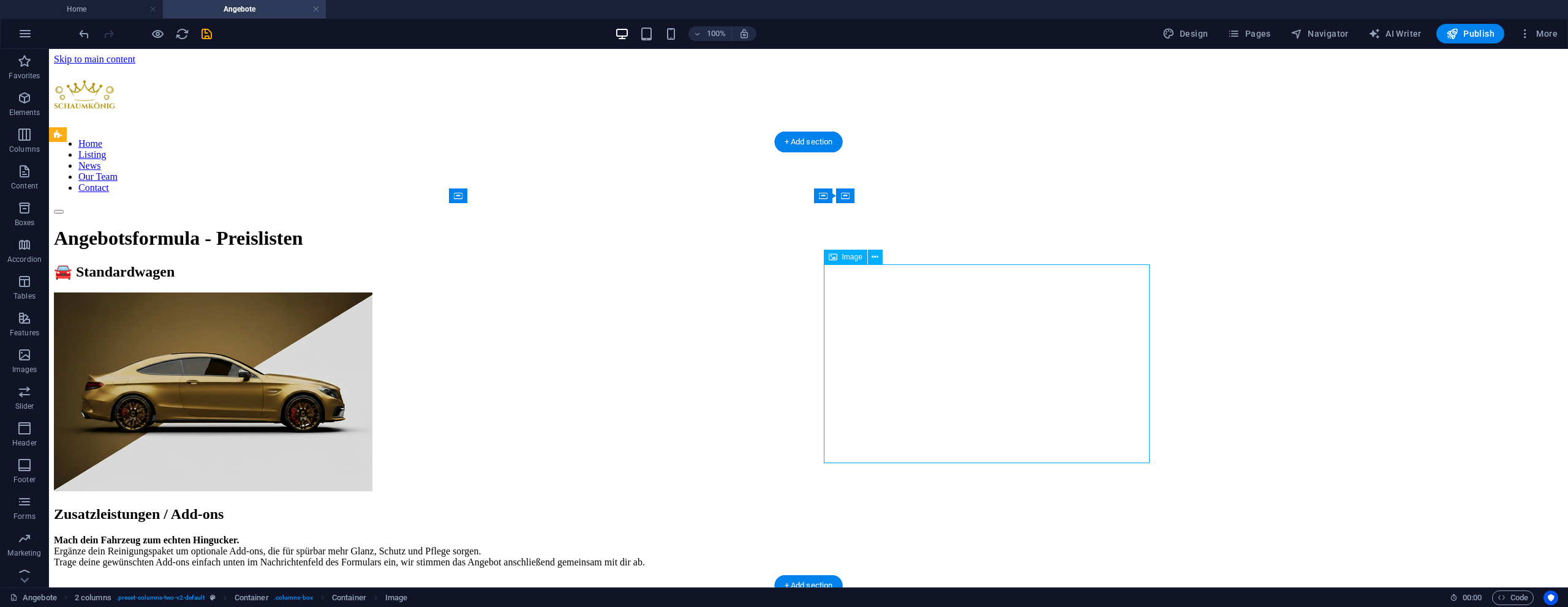
click at [1035, 311] on figure at bounding box center [808, 393] width 1509 height 202
select select "px"
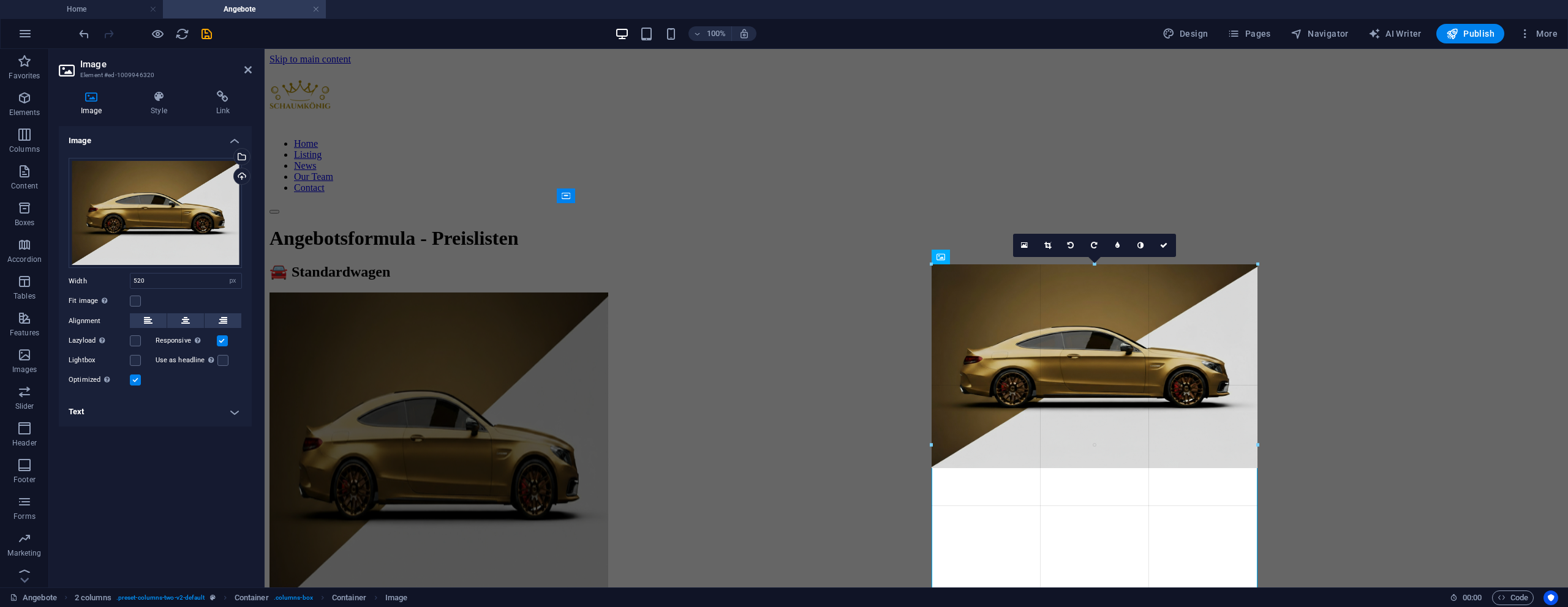
drag, startPoint x: 1249, startPoint y: 266, endPoint x: 1267, endPoint y: 259, distance: 19.3
type input "532"
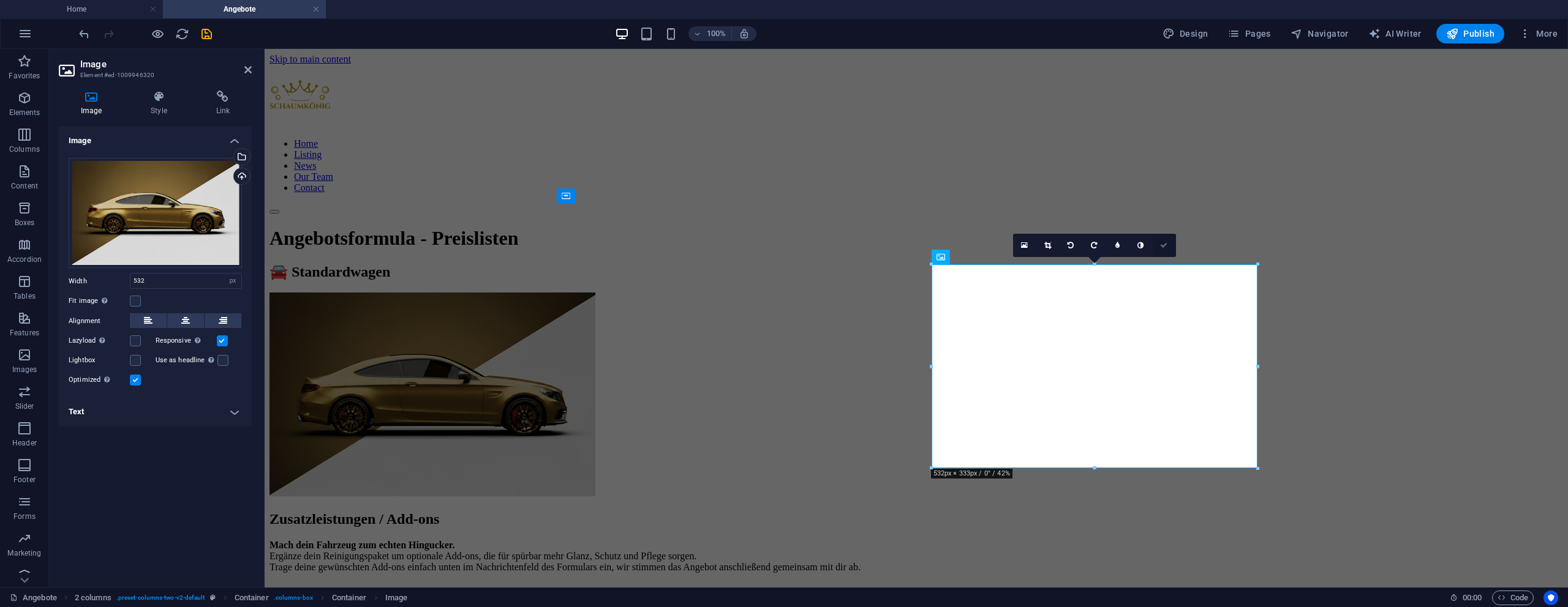
click at [1167, 242] on icon at bounding box center [1164, 245] width 7 height 7
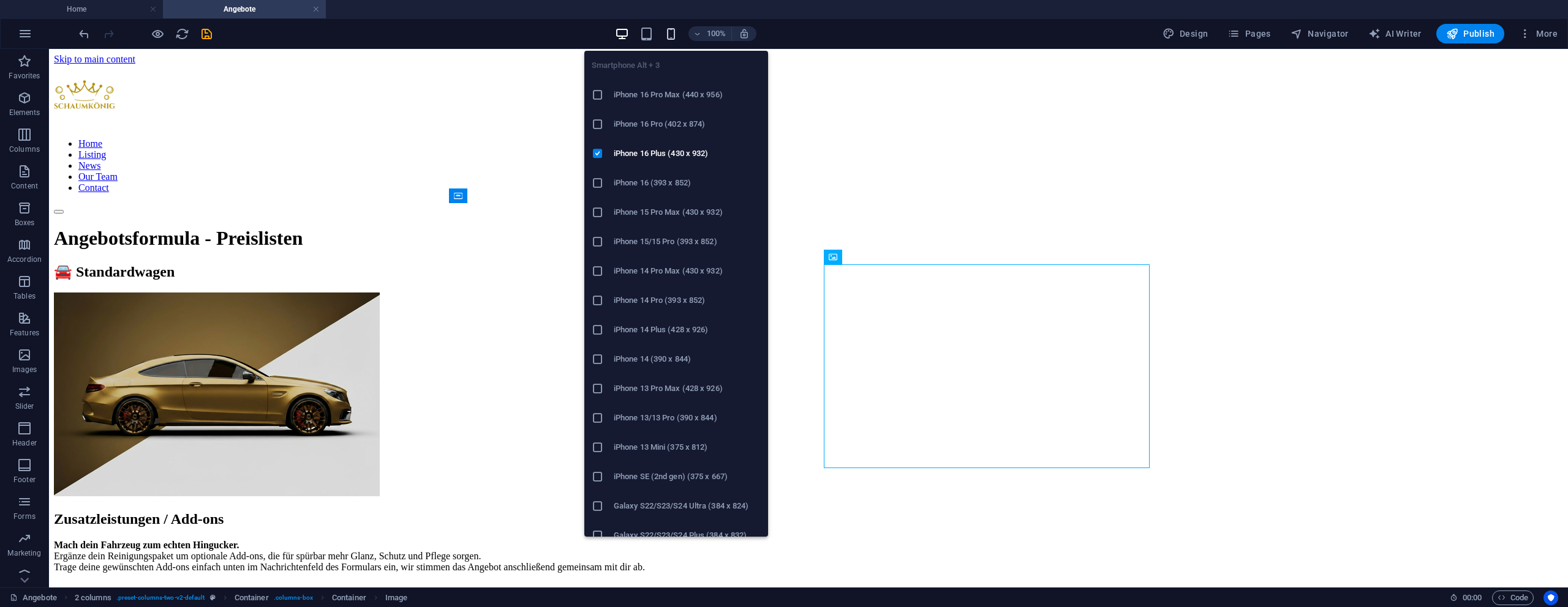
click at [677, 33] on icon "button" at bounding box center [671, 34] width 14 height 14
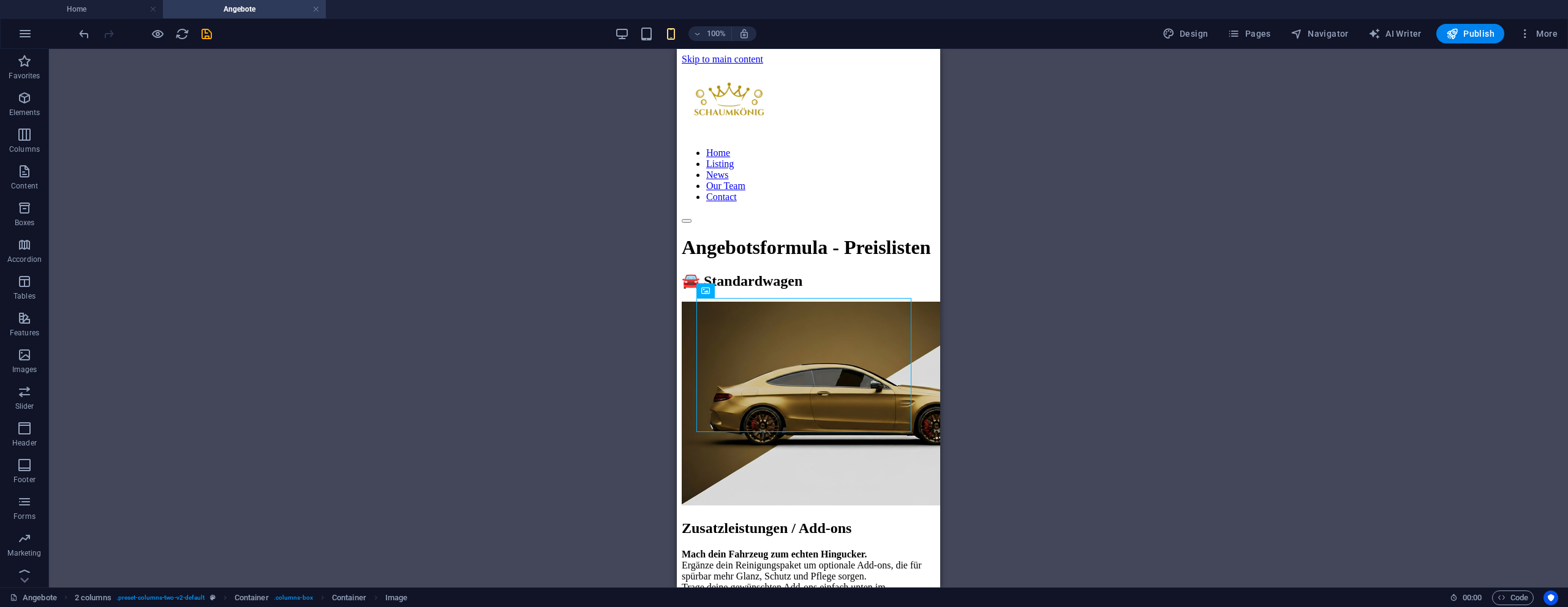
click at [1126, 222] on div "Drag here to replace the existing content. Press “Ctrl” if you want to create a…" at bounding box center [808, 318] width 1519 height 539
click at [809, 272] on div "🚘 Standardwagen" at bounding box center [808, 281] width 254 height 17
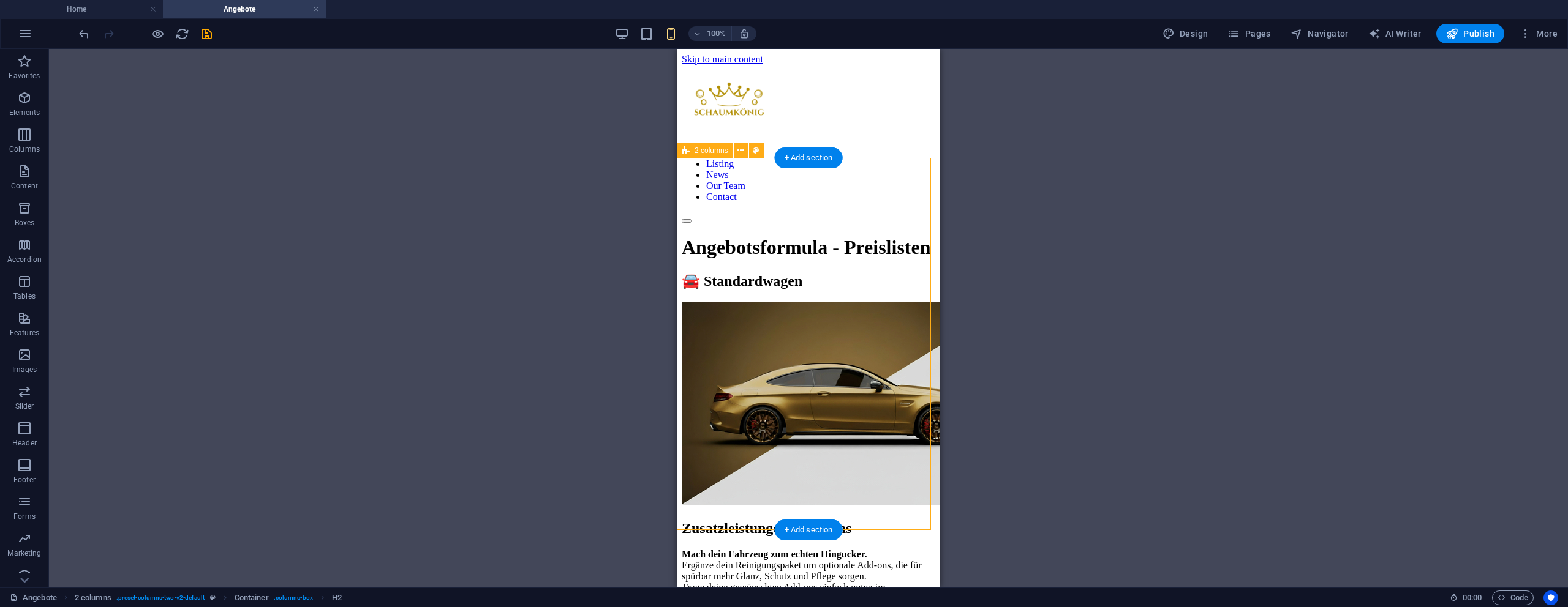
click at [918, 272] on div "🚘 Standardwagen" at bounding box center [808, 390] width 254 height 236
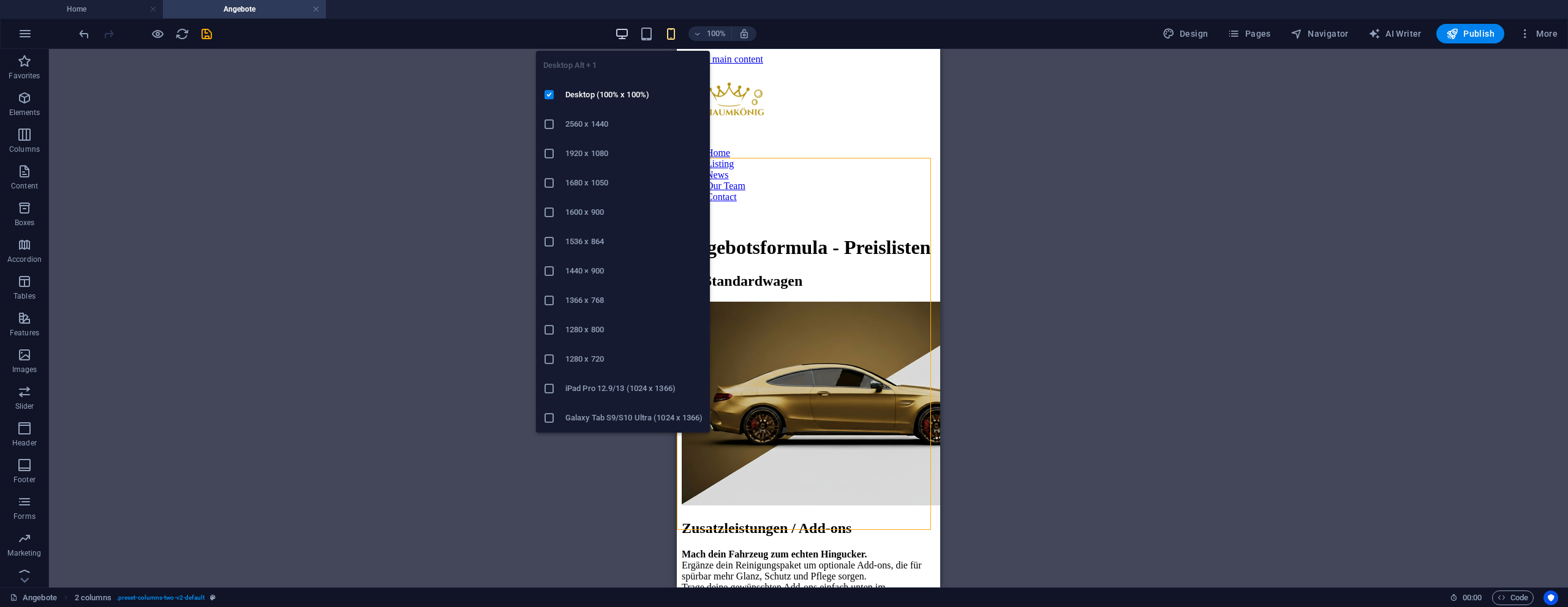
click at [619, 31] on icon "button" at bounding box center [622, 34] width 14 height 14
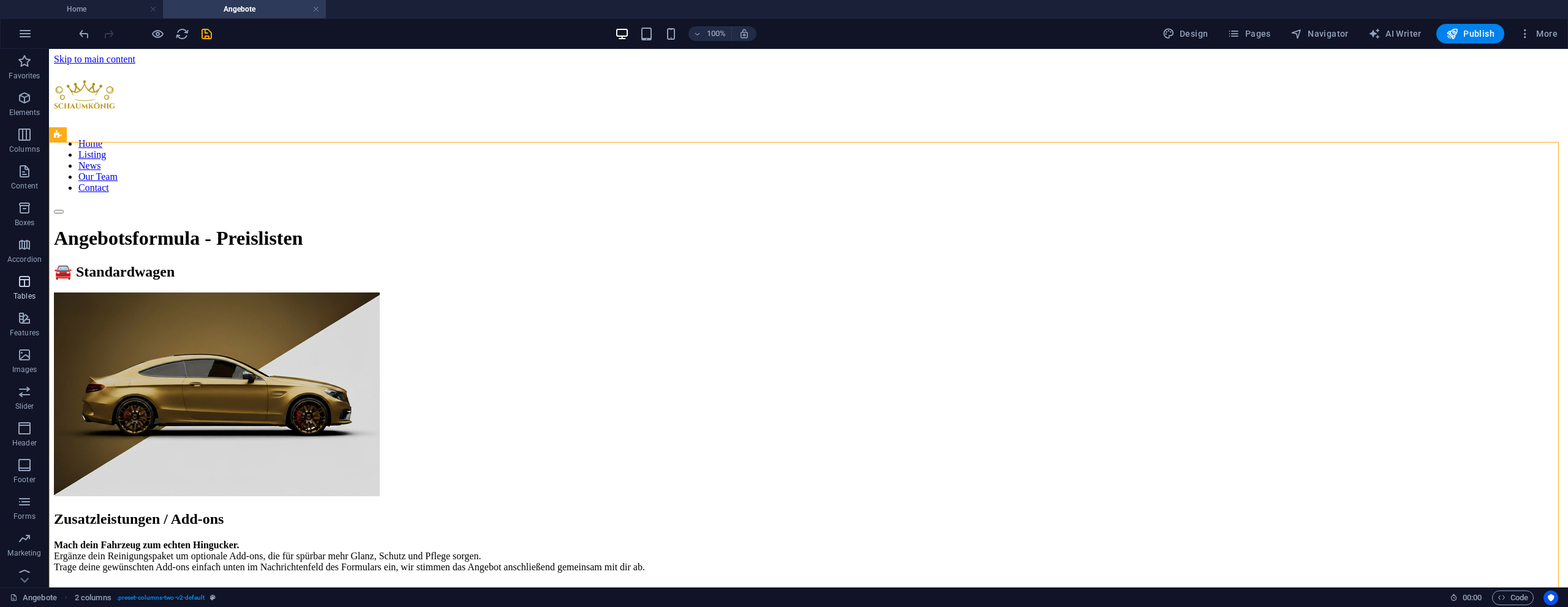
click at [24, 281] on icon "button" at bounding box center [24, 281] width 15 height 15
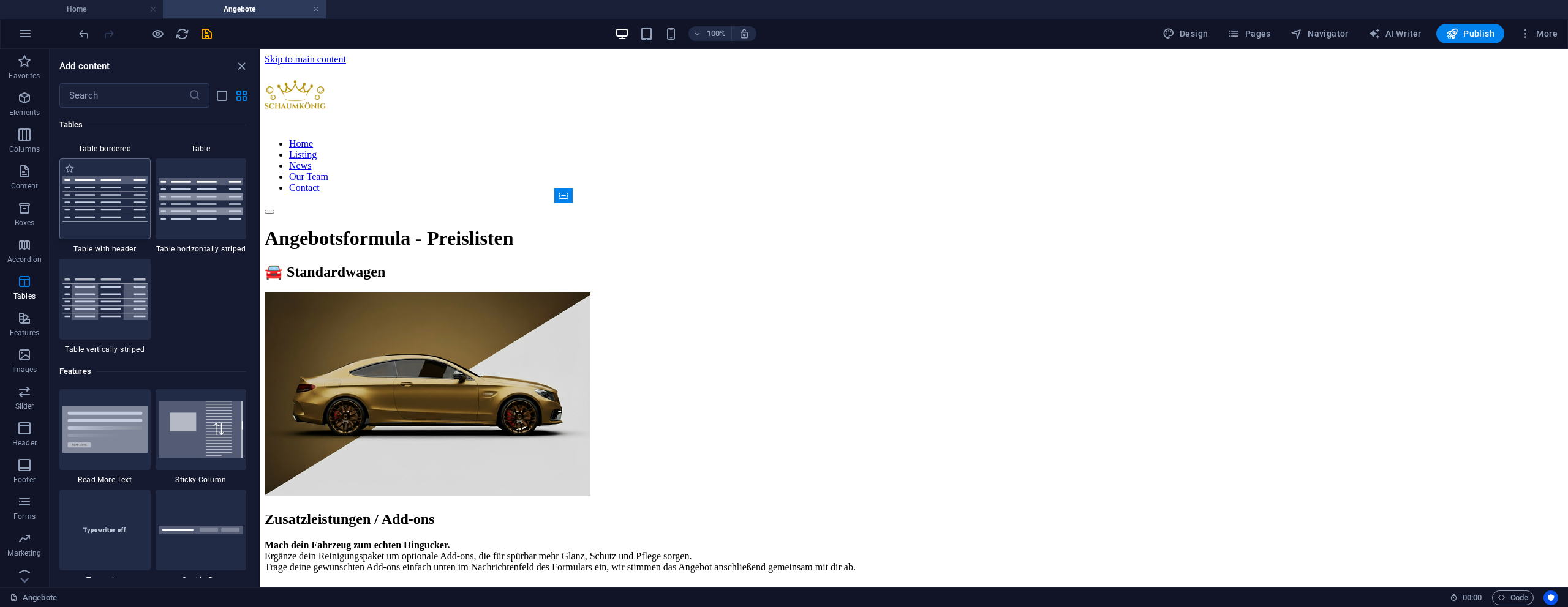
scroll to position [4349, 0]
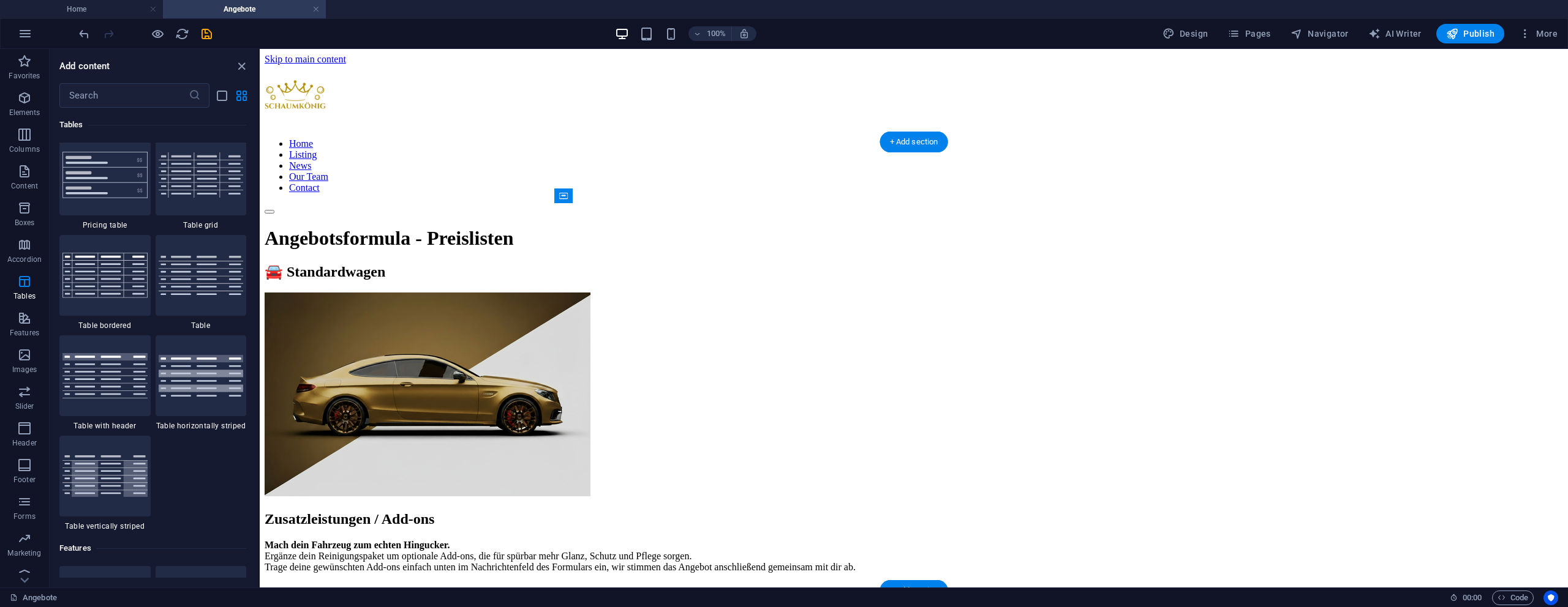
click at [738, 264] on div "🚘 Standardwagen" at bounding box center [914, 272] width 1299 height 17
click at [708, 264] on div "🚘 Standardwagen" at bounding box center [914, 272] width 1299 height 17
click at [35, 98] on span "Elements" at bounding box center [24, 105] width 49 height 29
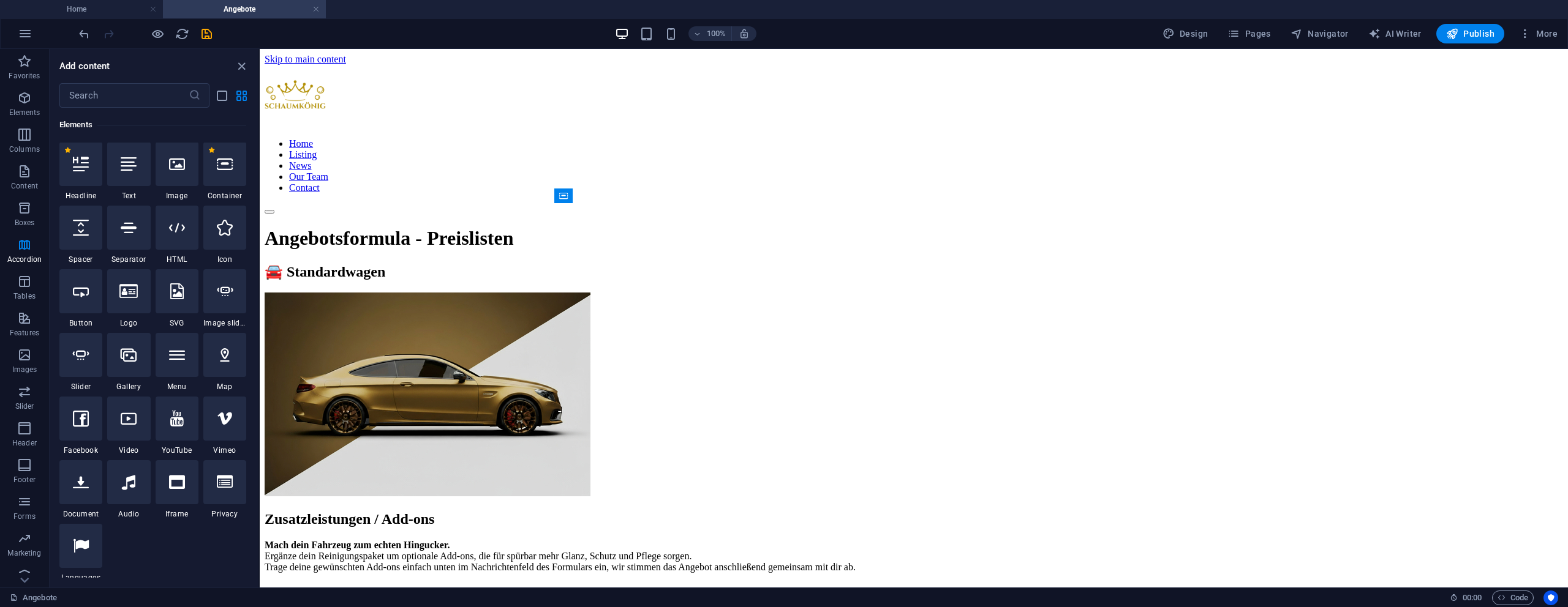
scroll to position [130, 0]
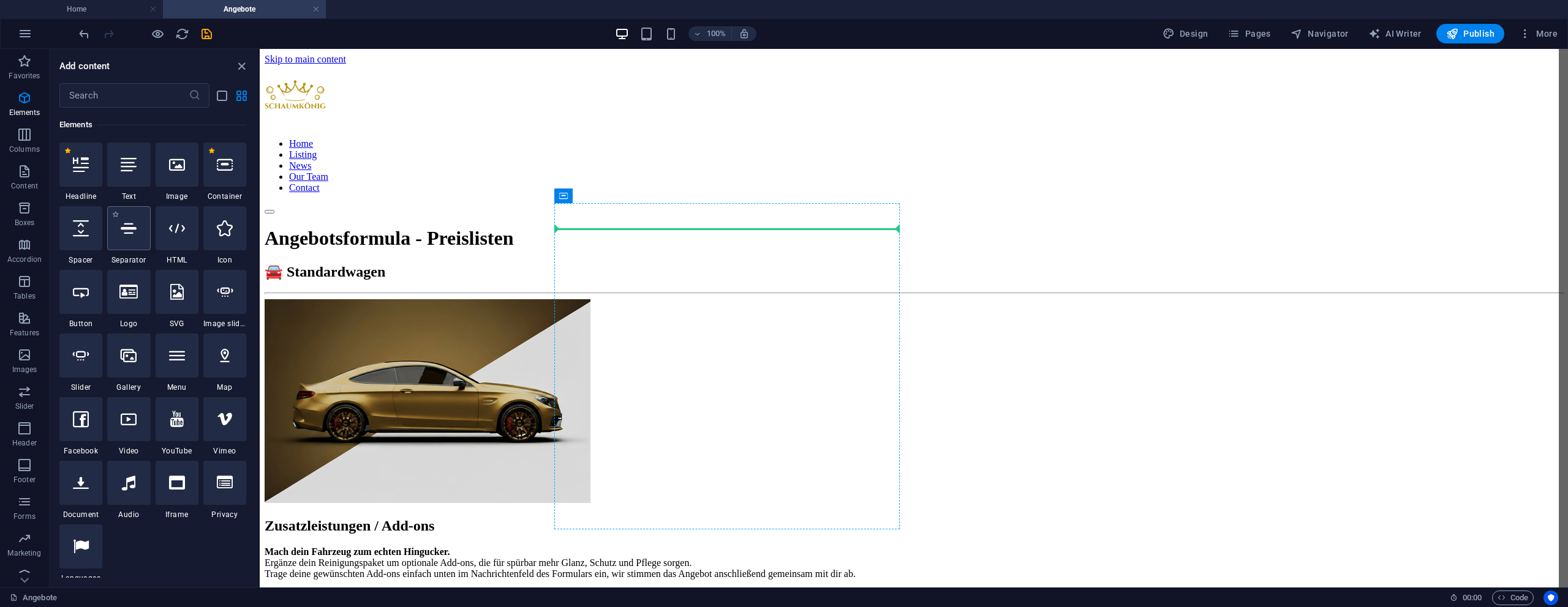
select select "%"
select select "px"
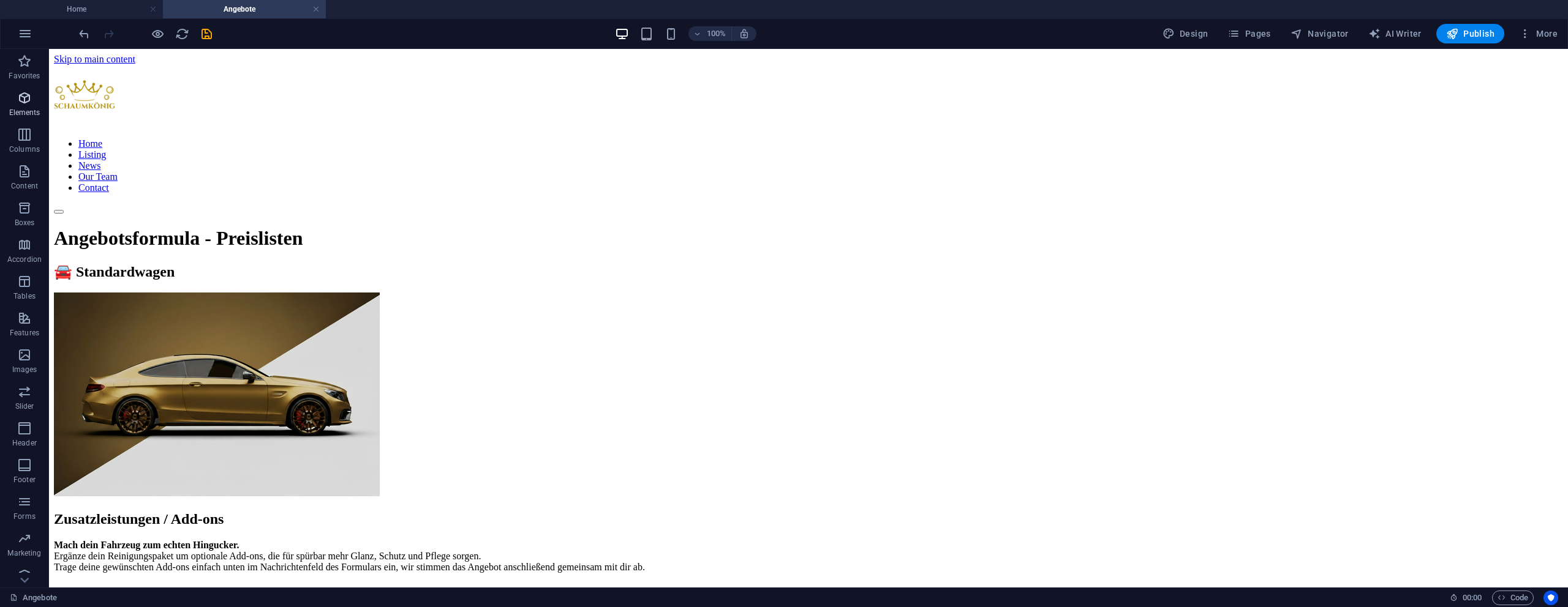
click at [28, 98] on icon "button" at bounding box center [24, 98] width 15 height 15
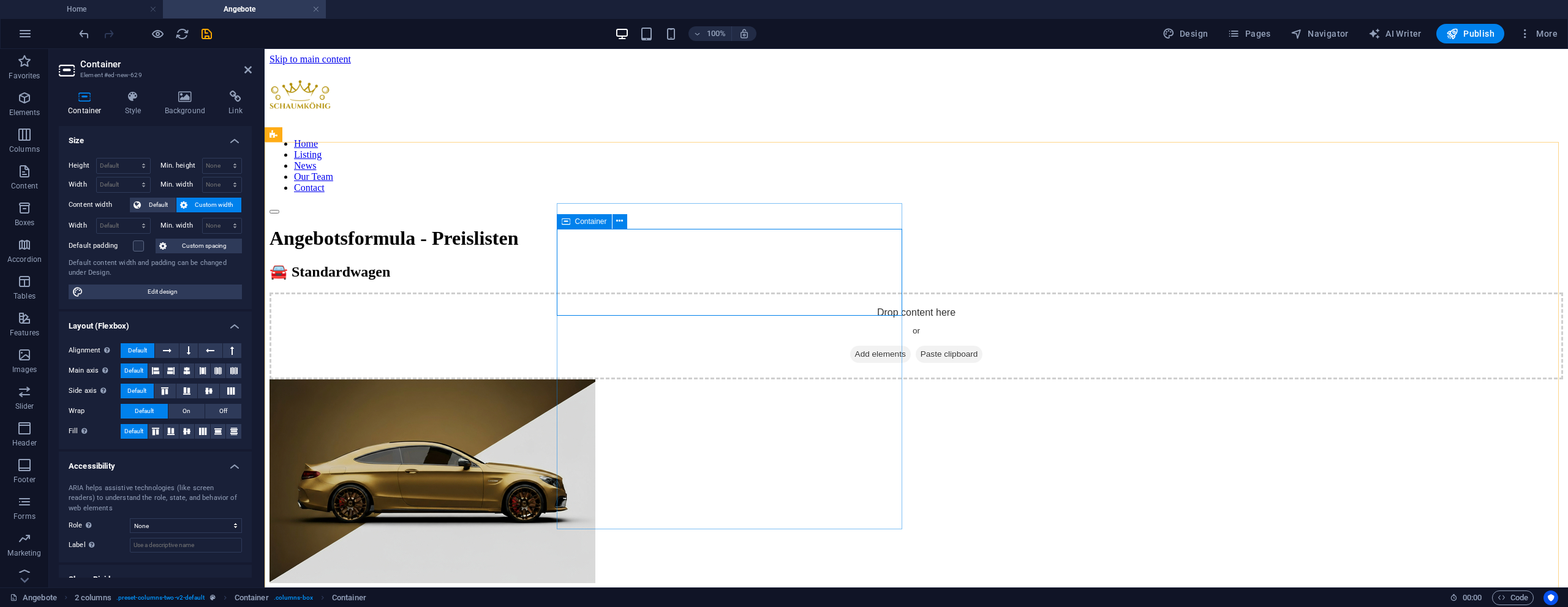
click at [606, 293] on div "Drop content here or Add elements Paste clipboard" at bounding box center [916, 336] width 1294 height 87
click at [850, 346] on span "Add elements" at bounding box center [880, 355] width 61 height 17
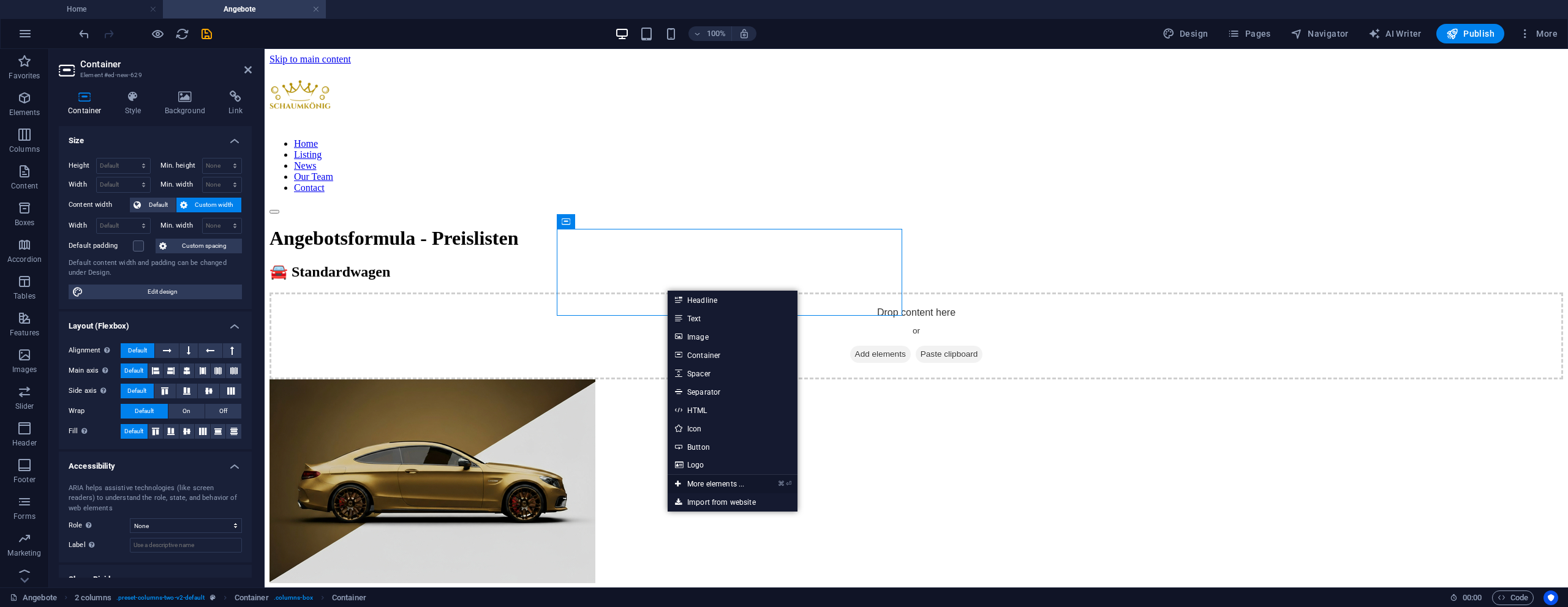
drag, startPoint x: 712, startPoint y: 488, endPoint x: 453, endPoint y: 438, distance: 263.8
click at [712, 488] on link "⌘ ⏎ More elements ..." at bounding box center [710, 484] width 84 height 19
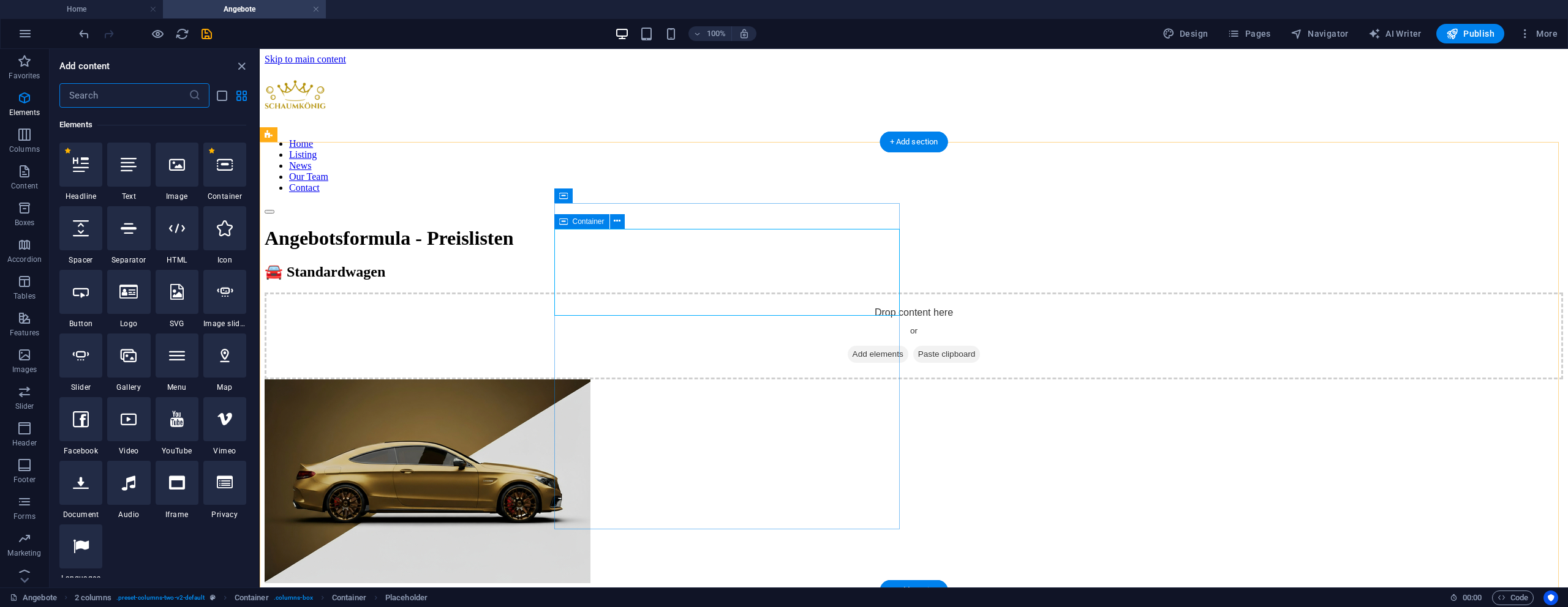
click at [587, 293] on div "Drop content here or Add elements Paste clipboard" at bounding box center [914, 336] width 1299 height 87
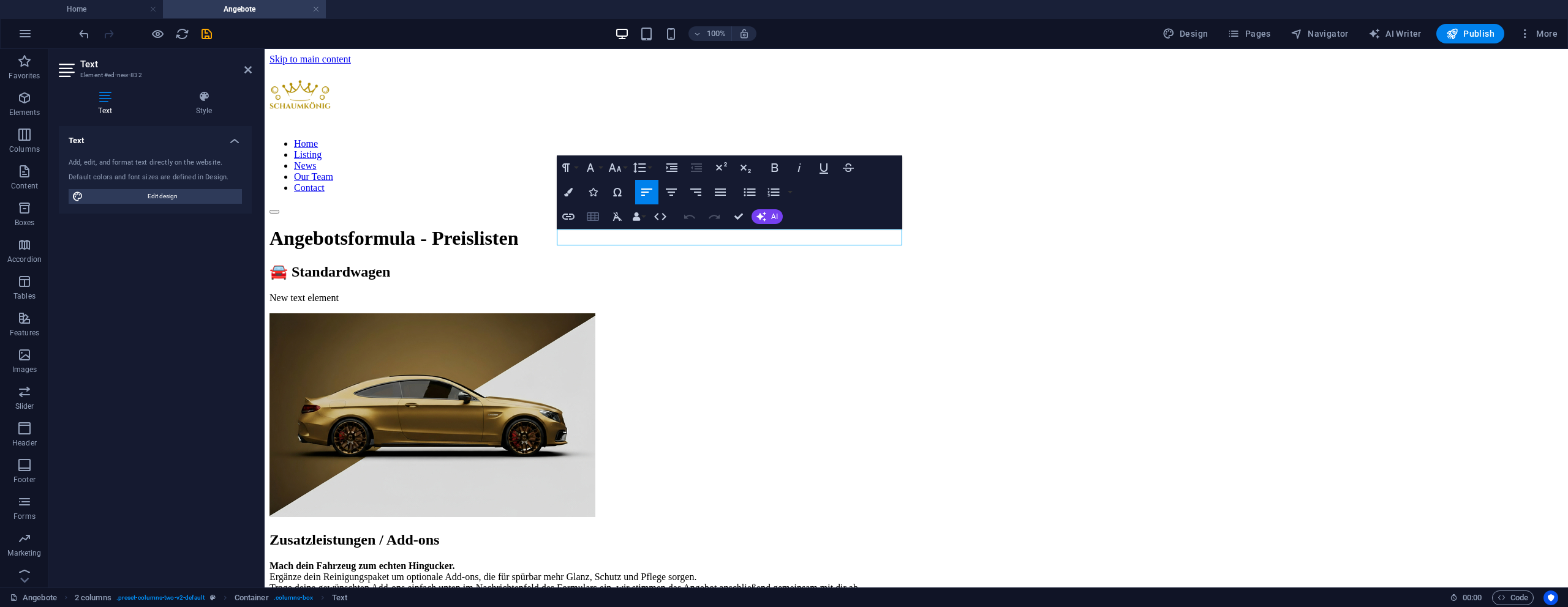
click at [594, 216] on icon "button" at bounding box center [593, 217] width 15 height 15
click at [594, 210] on icon "button" at bounding box center [593, 217] width 15 height 15
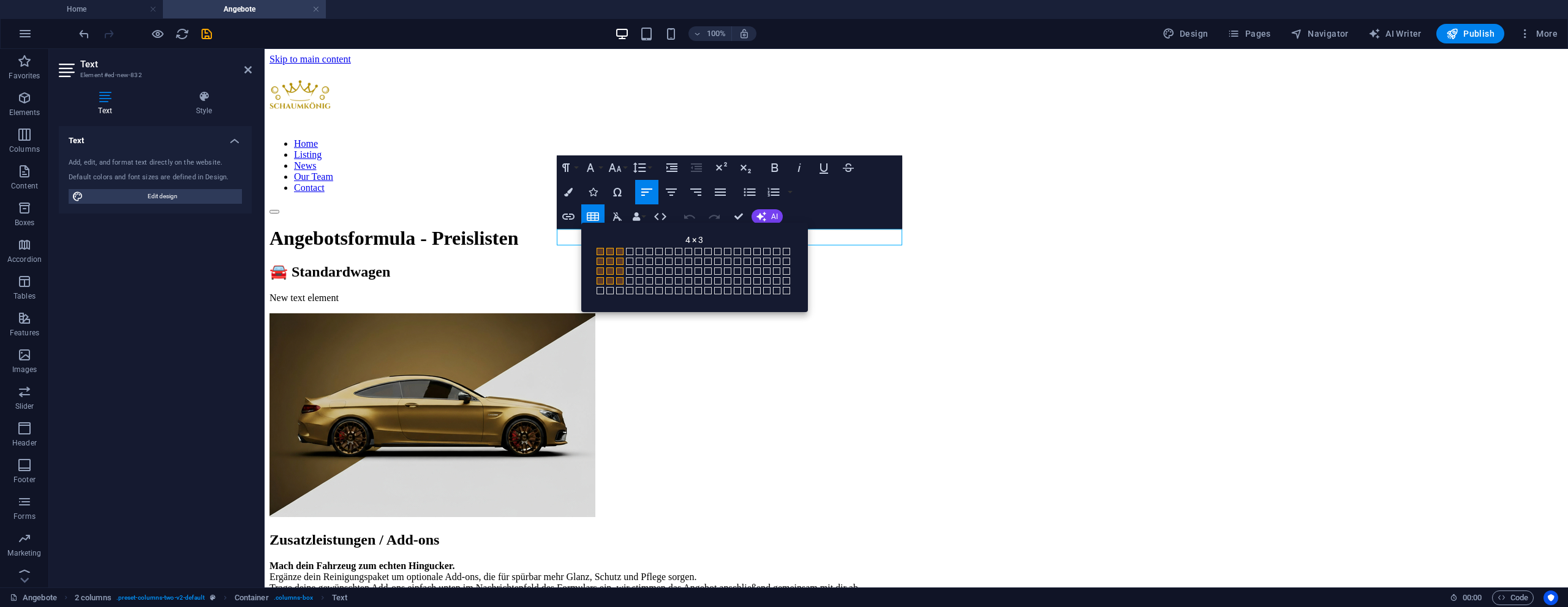
click at [620, 279] on span at bounding box center [620, 281] width 7 height 7
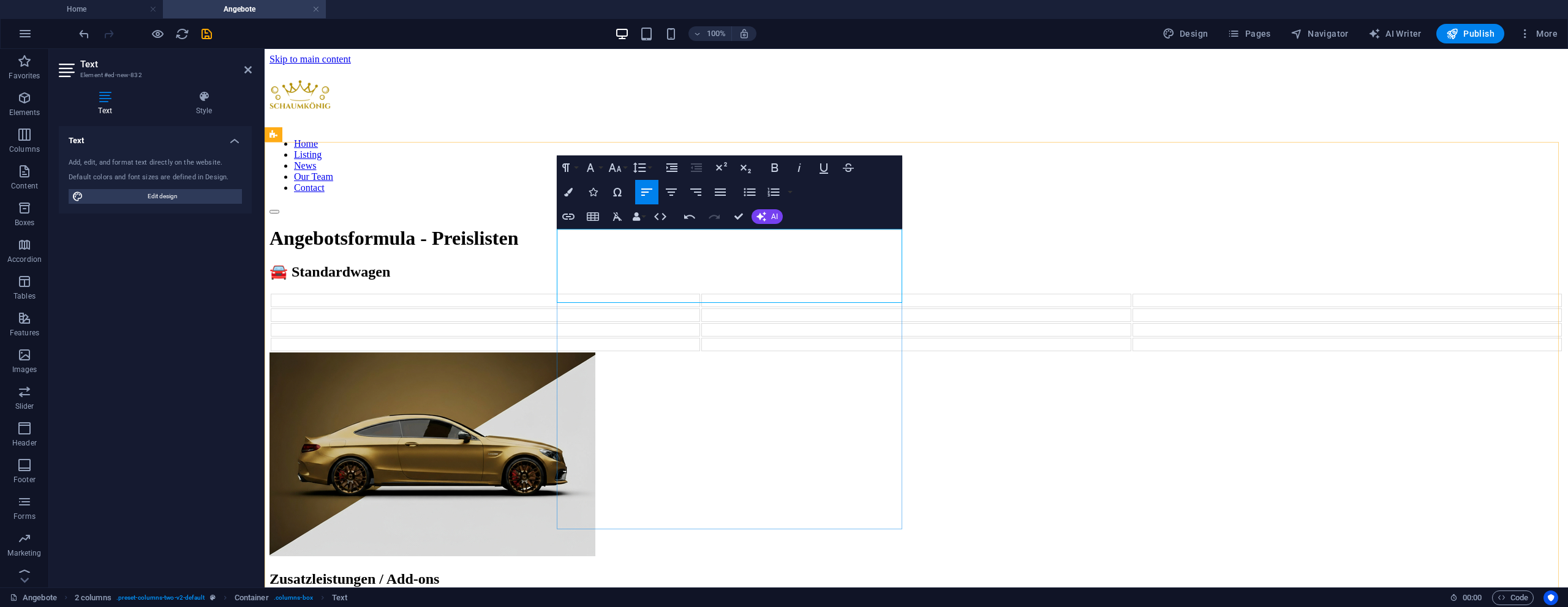
drag, startPoint x: 721, startPoint y: 450, endPoint x: 934, endPoint y: 445, distance: 213.1
click at [936, 353] on div "🚘 Standardwagen" at bounding box center [916, 308] width 1294 height 89
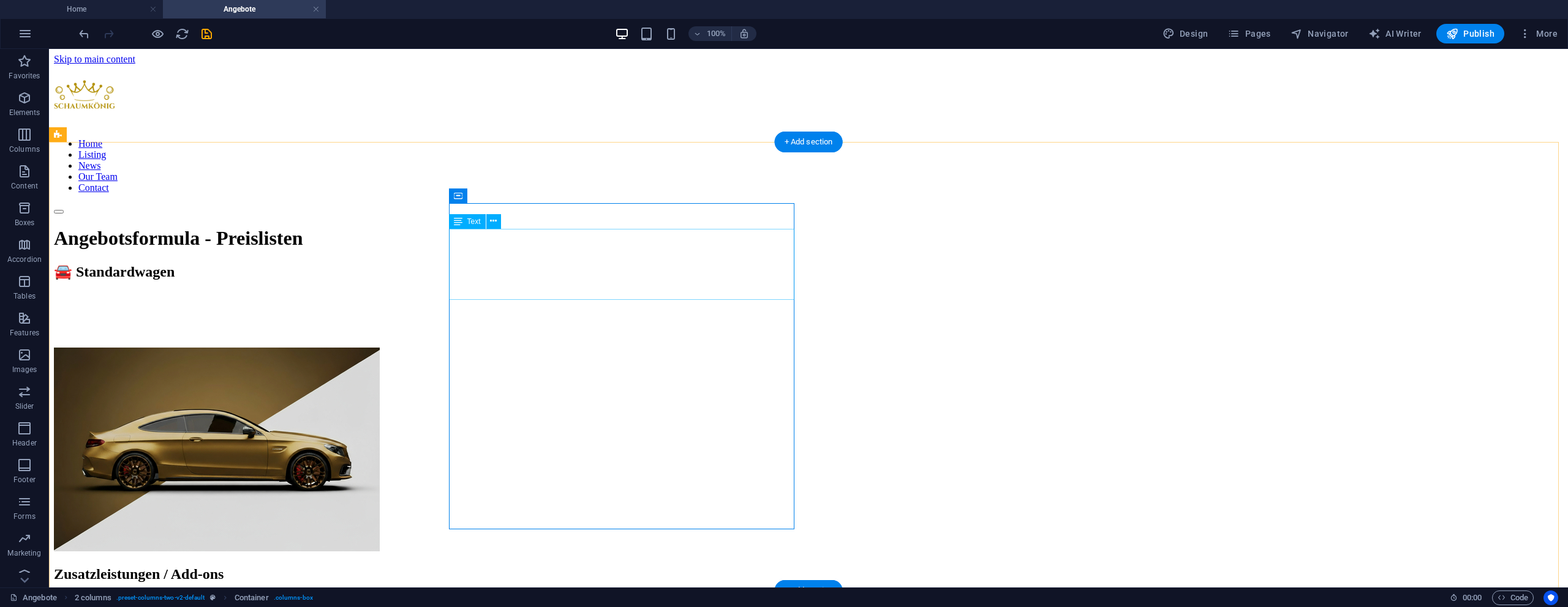
click at [574, 293] on div at bounding box center [808, 320] width 1509 height 55
click at [575, 293] on div at bounding box center [808, 320] width 1509 height 55
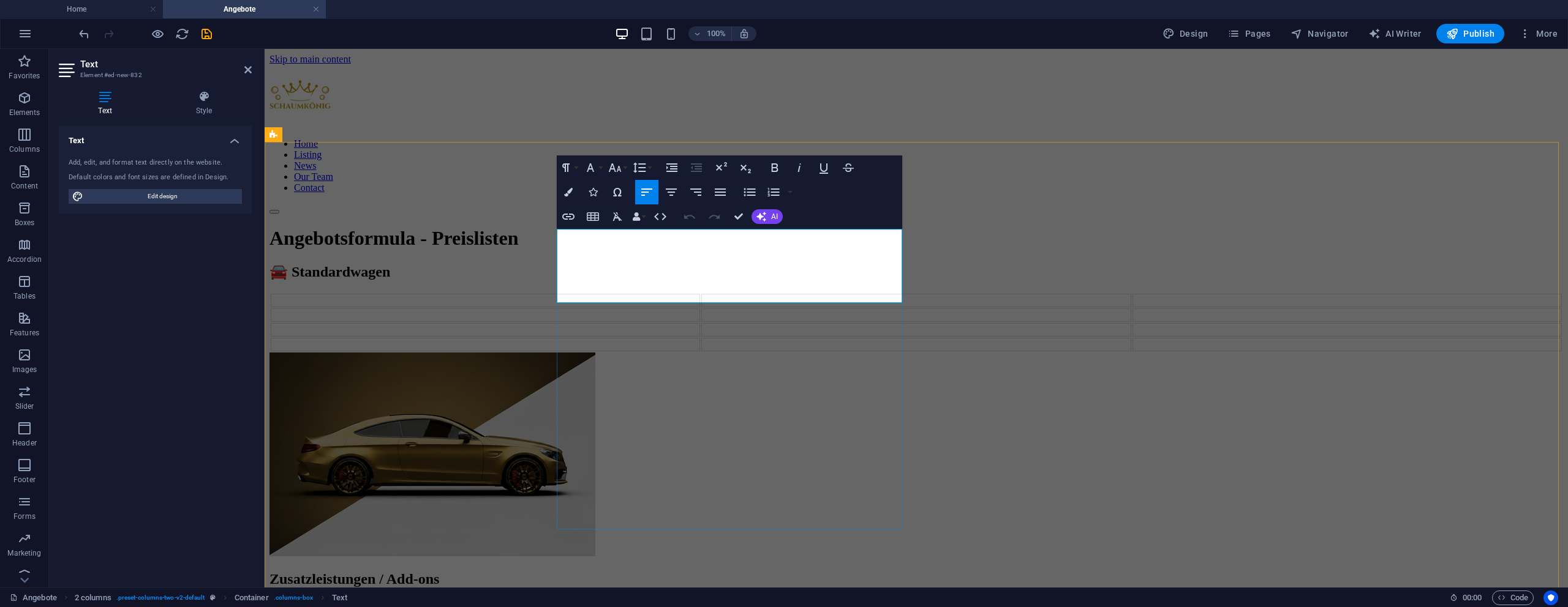
click at [589, 294] on td at bounding box center [485, 300] width 429 height 14
click at [518, 207] on icon "button" at bounding box center [522, 205] width 15 height 15
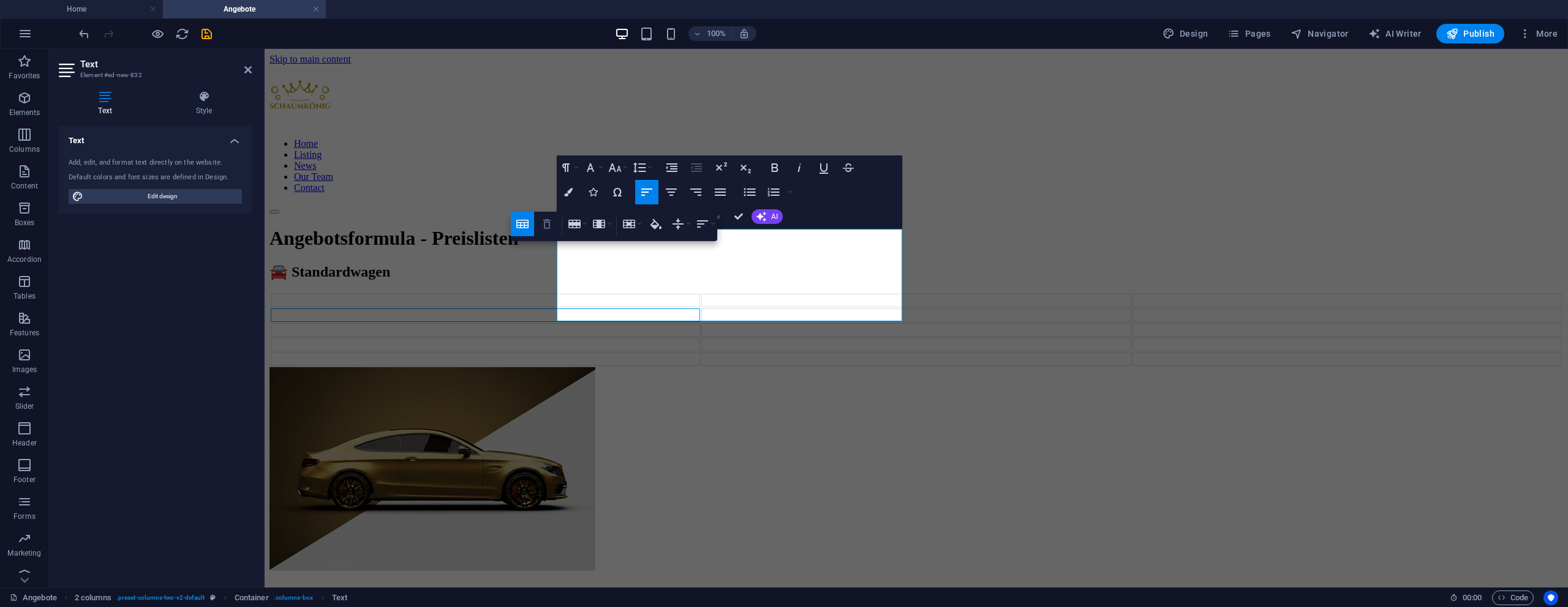
click at [543, 222] on icon "button" at bounding box center [547, 224] width 15 height 15
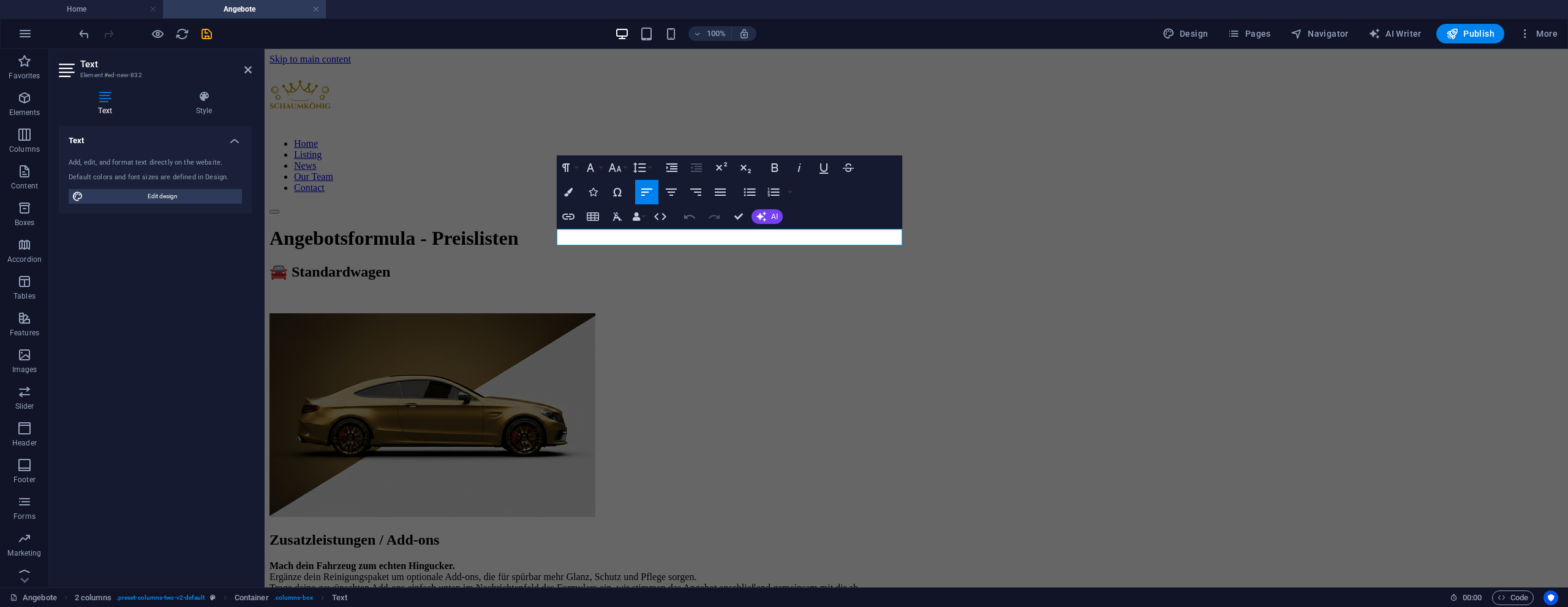
click at [686, 222] on icon "button" at bounding box center [689, 217] width 15 height 15
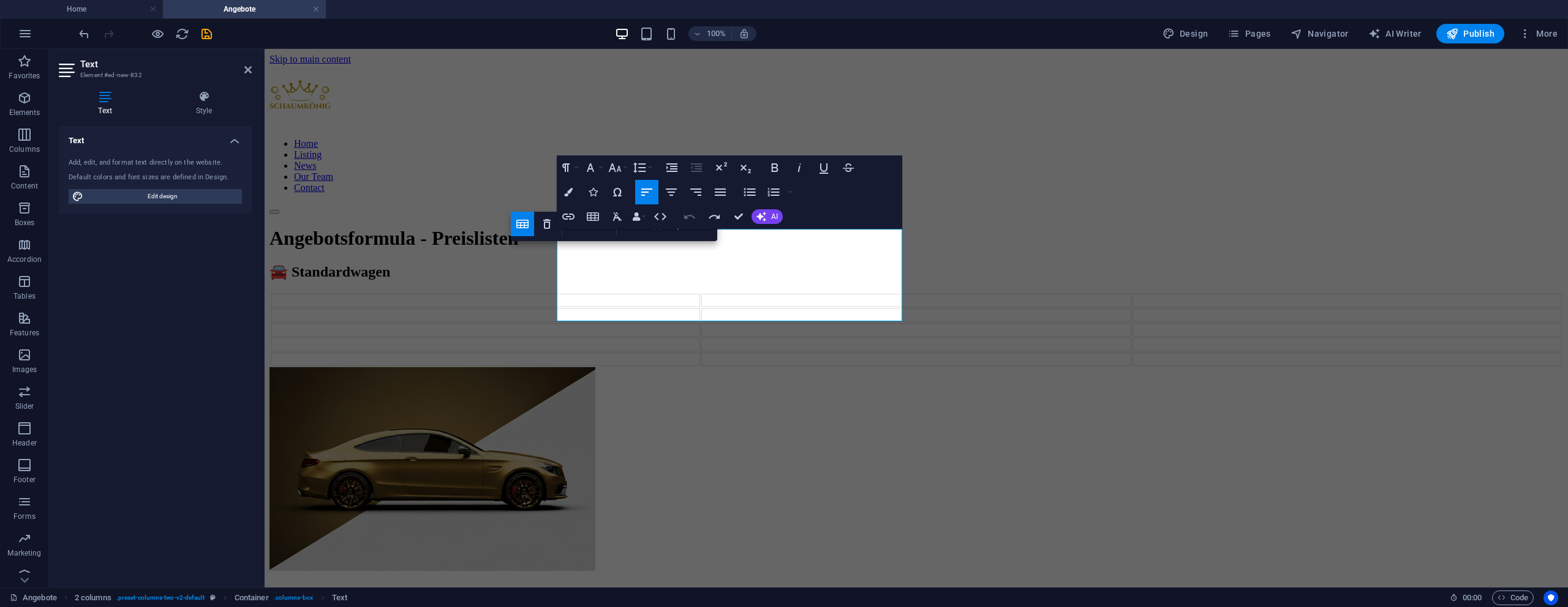
click at [686, 216] on icon "button" at bounding box center [689, 217] width 11 height 4
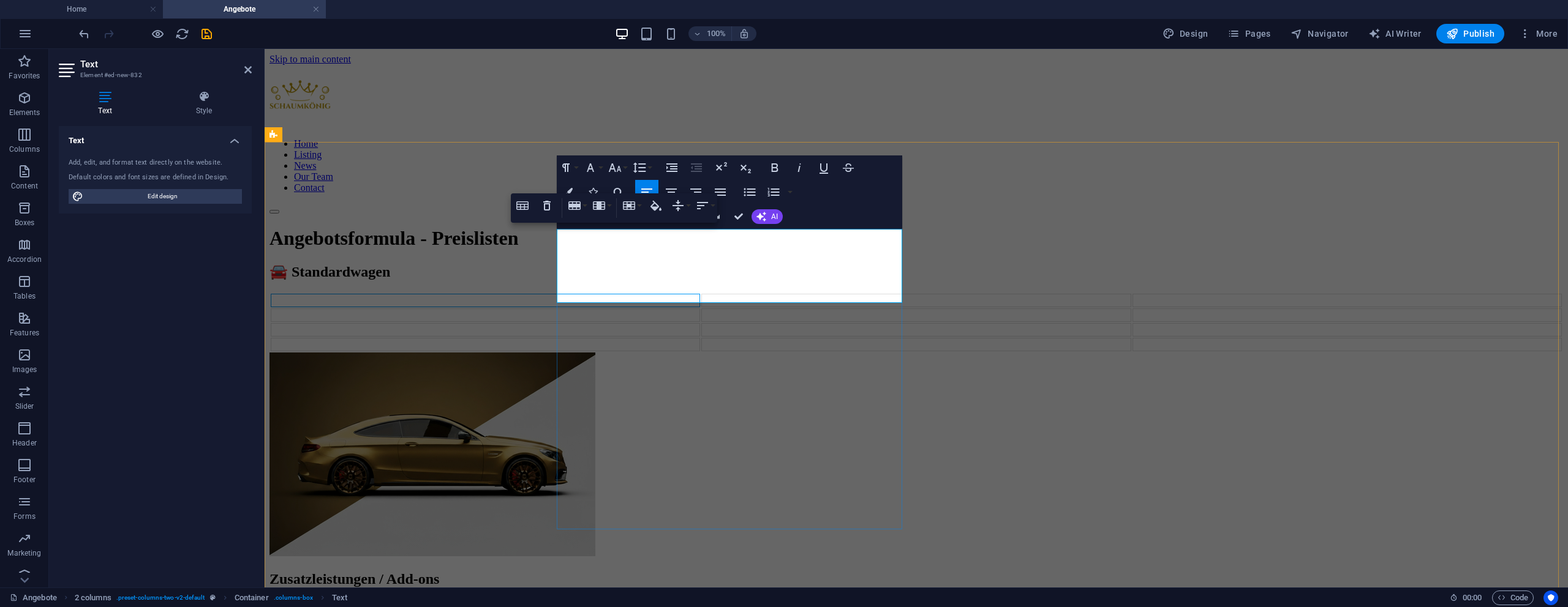
click at [639, 294] on td at bounding box center [485, 300] width 429 height 14
click at [629, 294] on td "Pakete" at bounding box center [485, 300] width 429 height 14
click at [594, 308] on td at bounding box center [485, 315] width 429 height 14
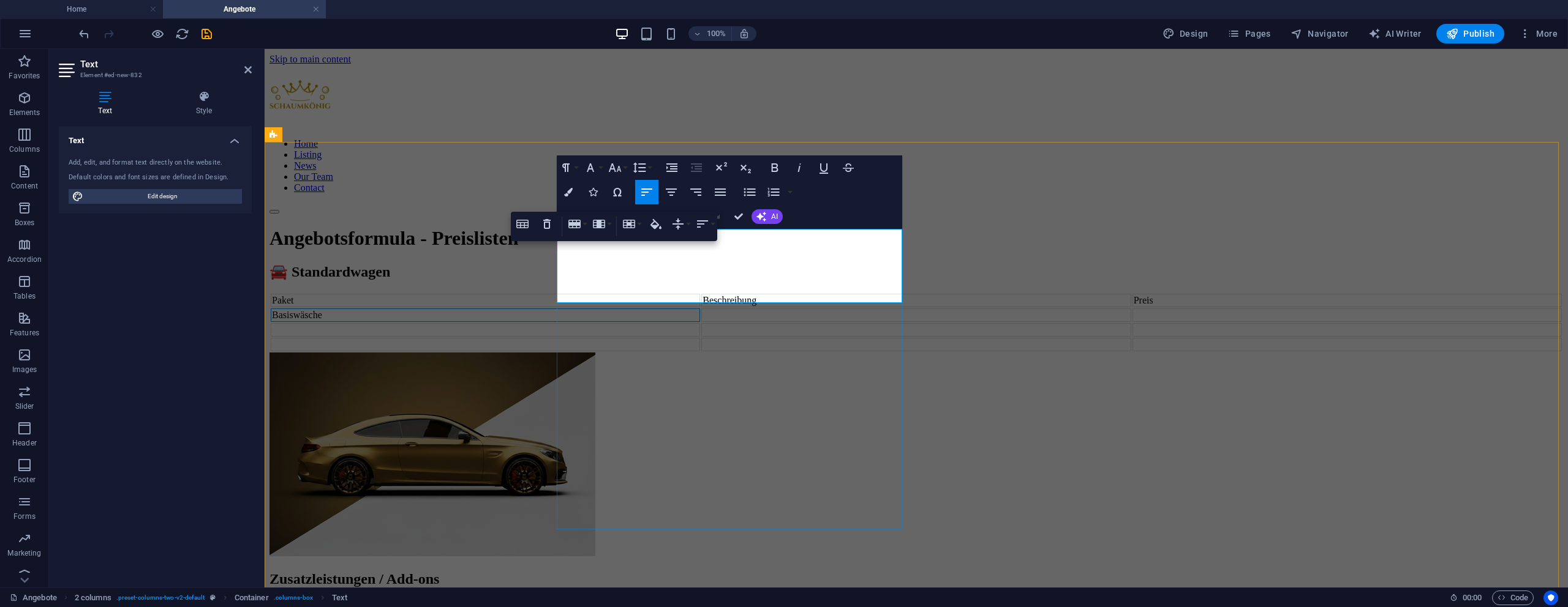
click at [744, 308] on td at bounding box center [916, 315] width 429 height 14
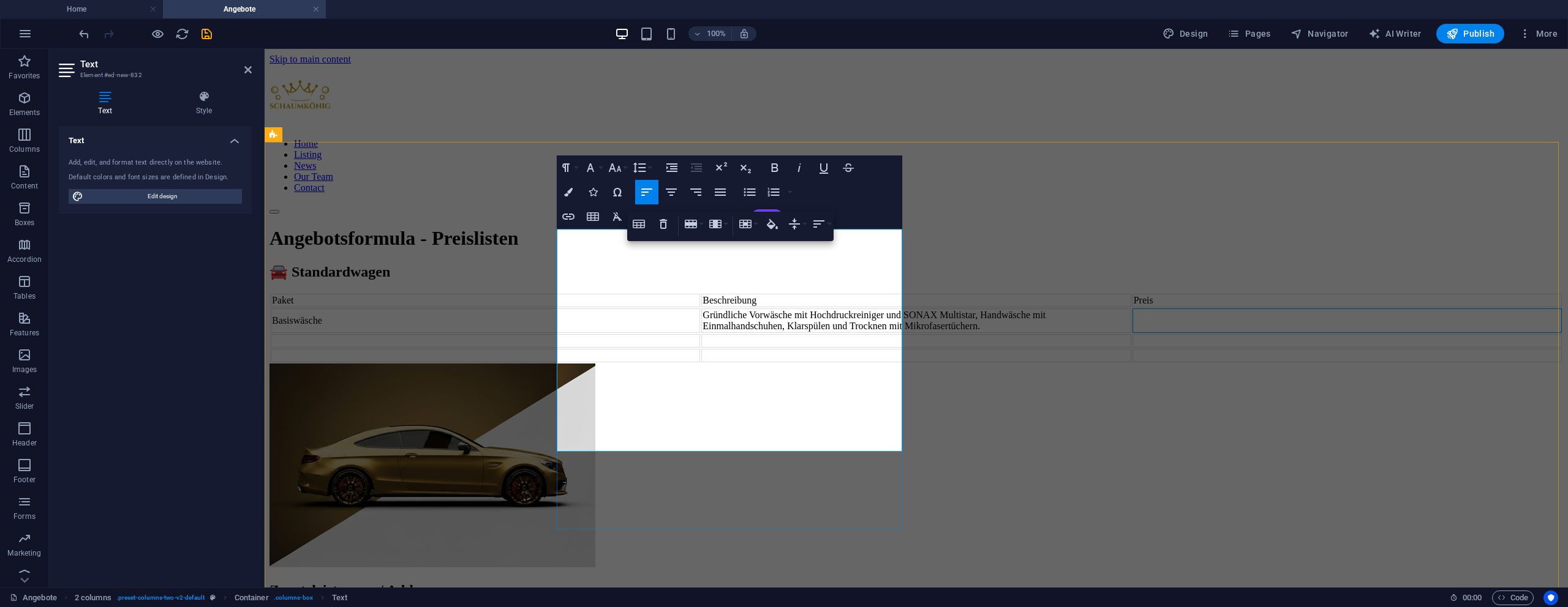
click at [1133, 308] on td at bounding box center [1347, 321] width 429 height 24
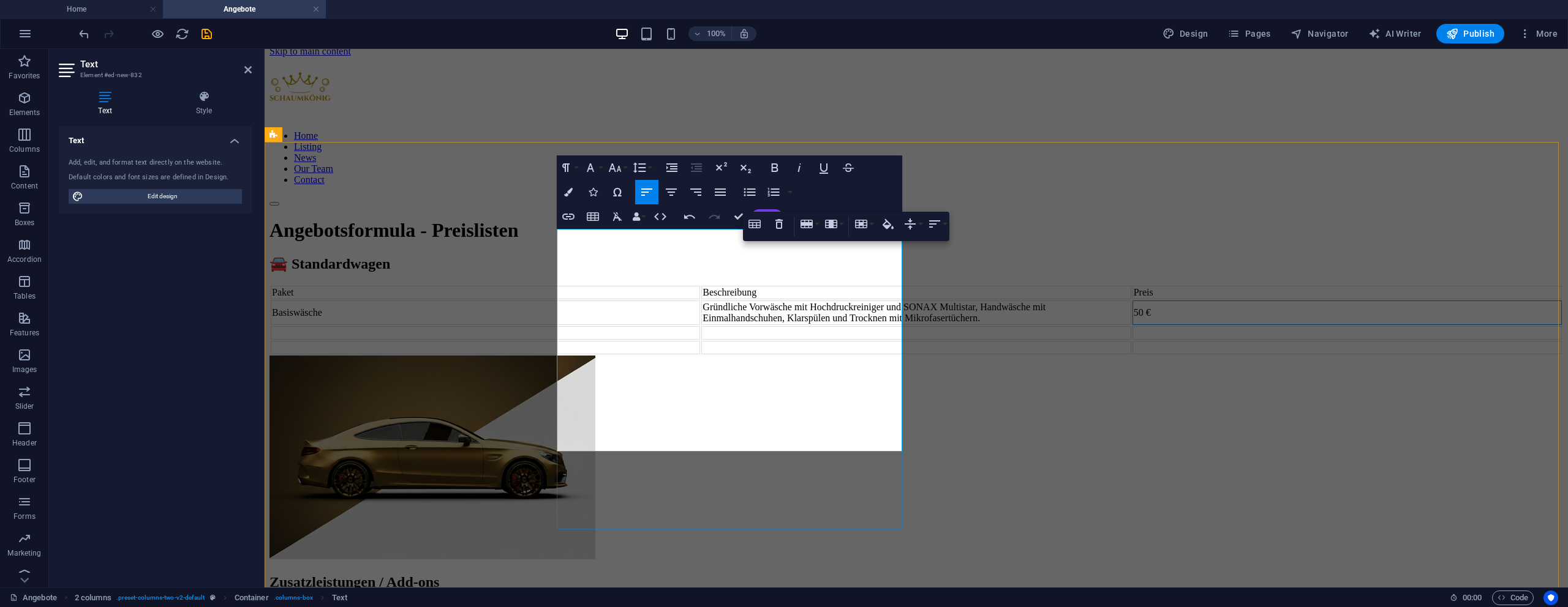
scroll to position [17, 0]
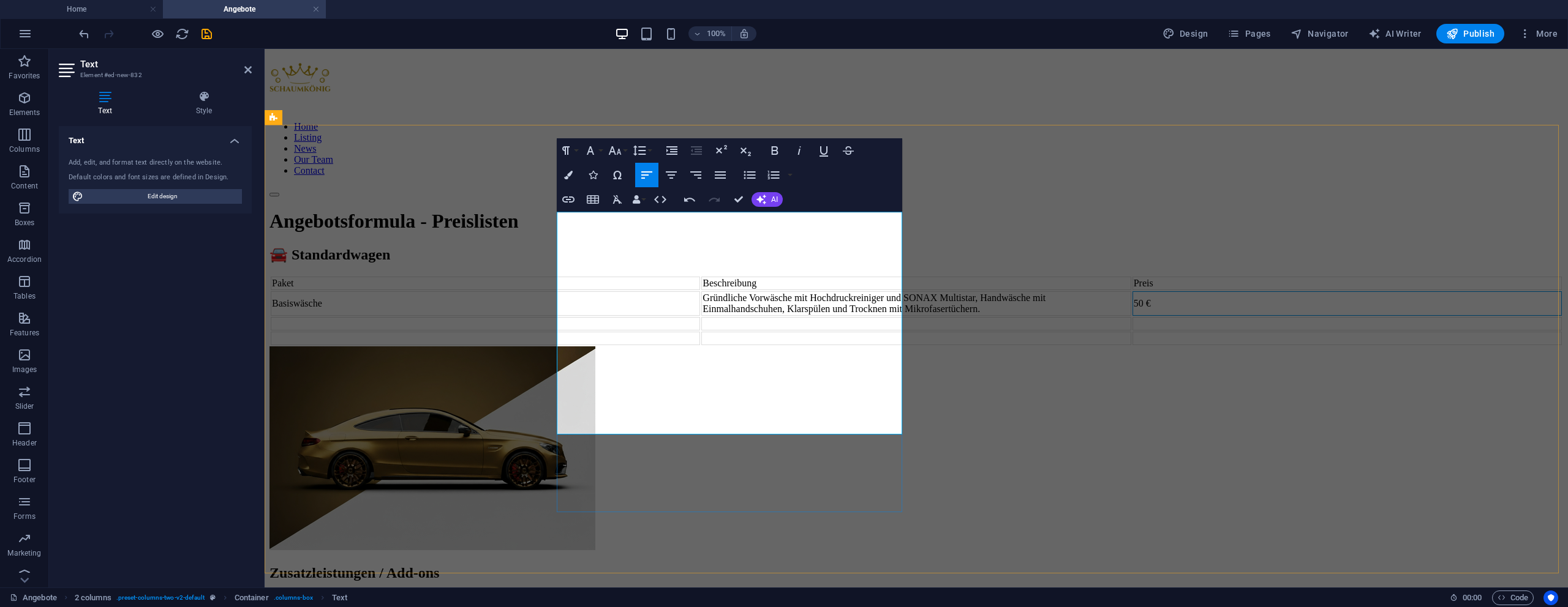
click at [597, 331] on td at bounding box center [485, 323] width 429 height 14
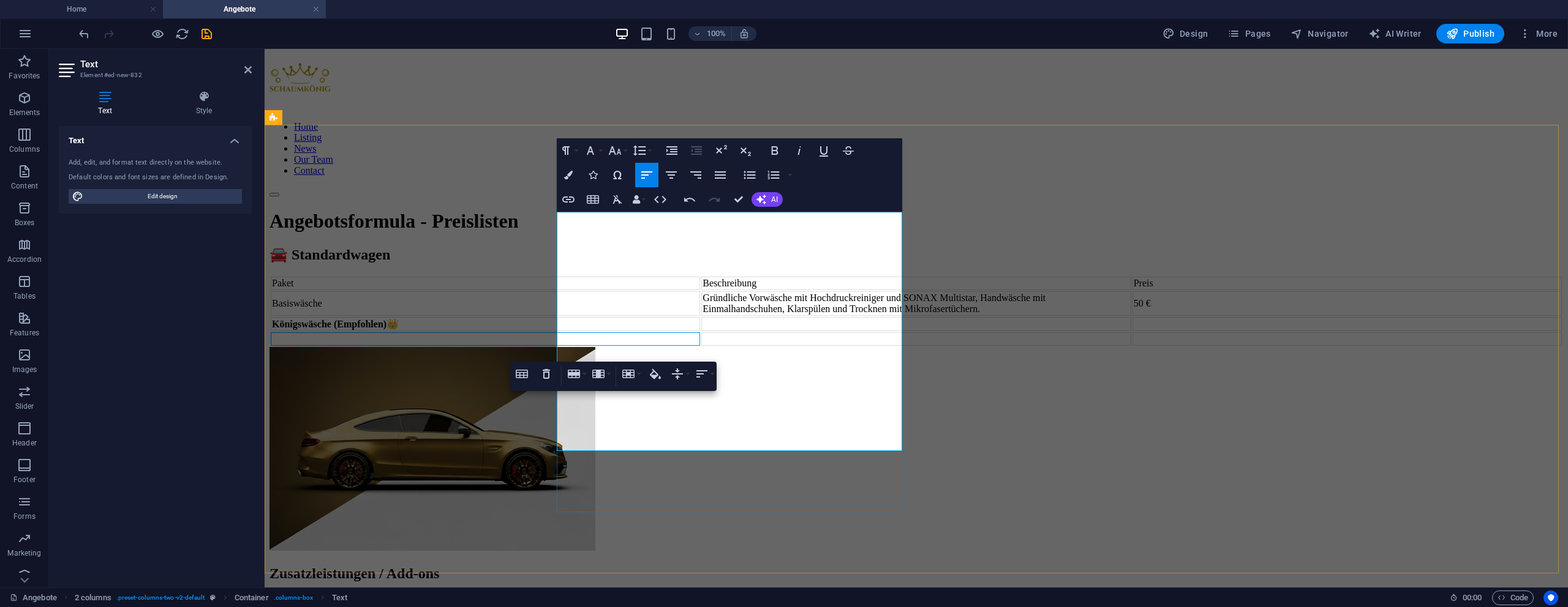
click at [603, 346] on td at bounding box center [485, 339] width 429 height 14
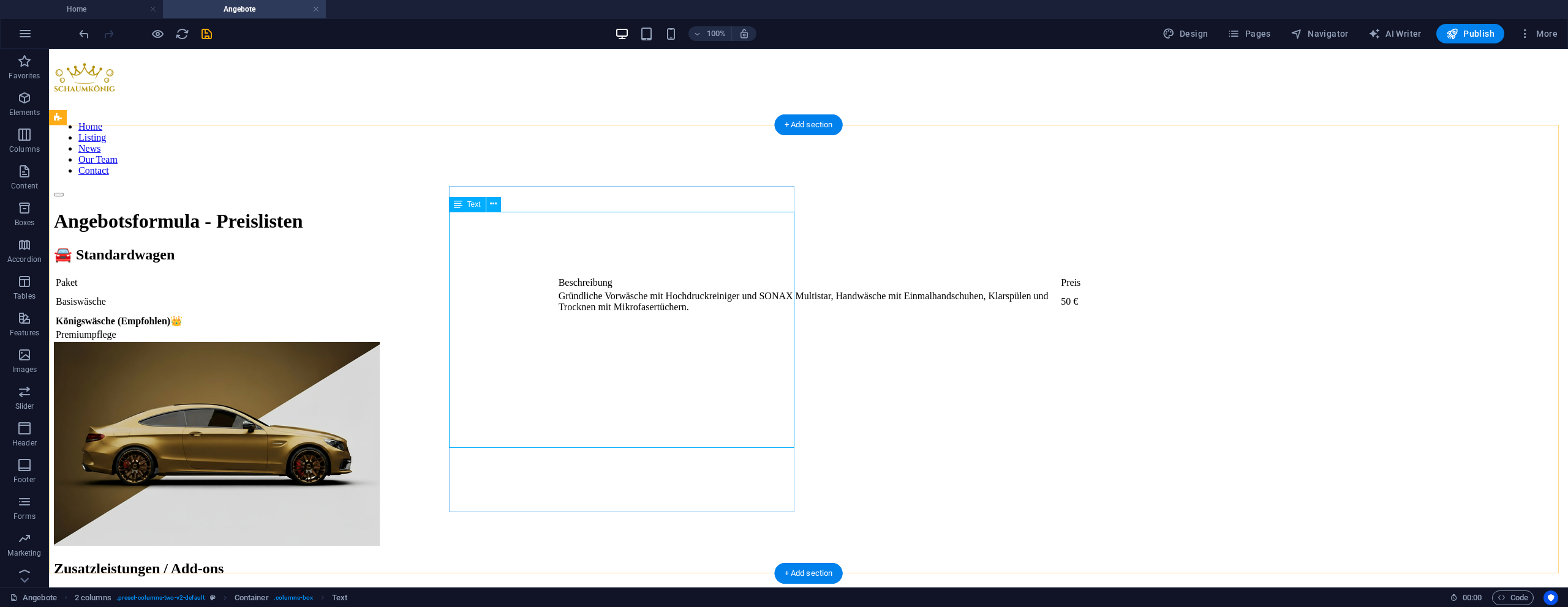
click at [338, 346] on div "🚘 Standardwagen Paket Beschreibung Preis Basiswäsche Gründliche Vorwäsche mit H…" at bounding box center [808, 397] width 1509 height 303
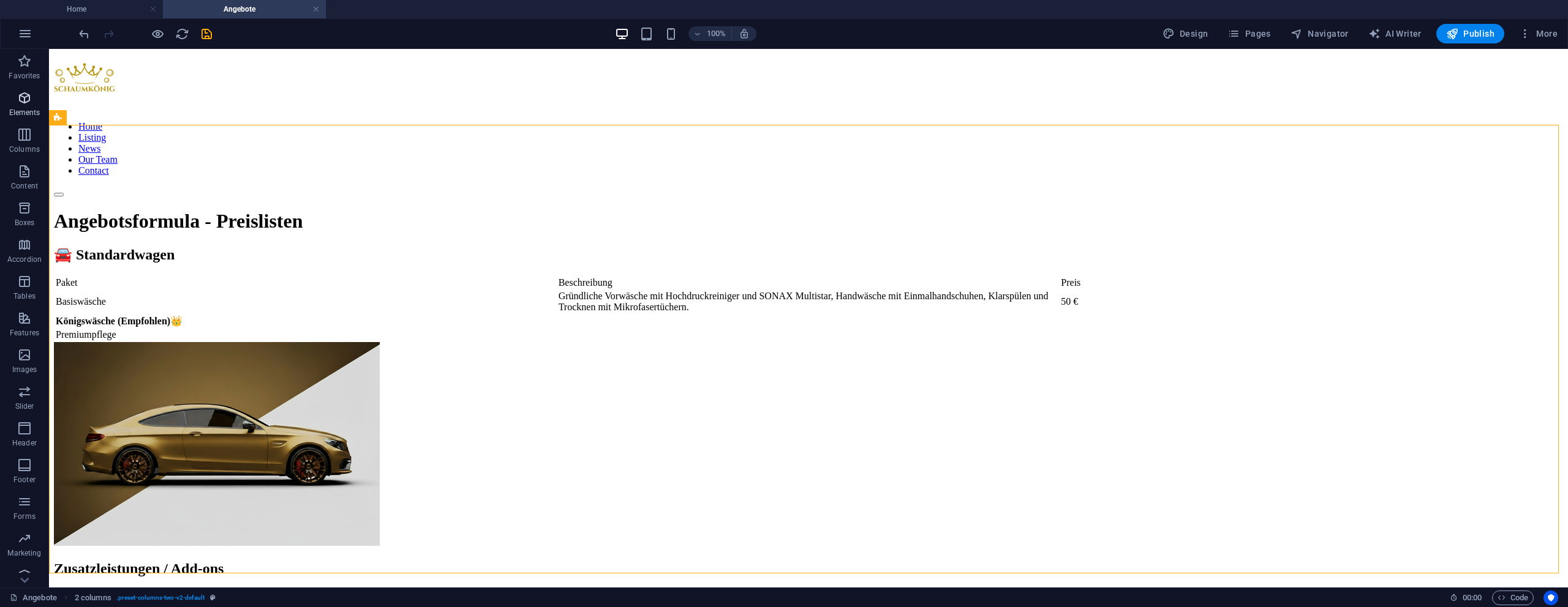
click at [40, 112] on span "Elements" at bounding box center [24, 105] width 49 height 29
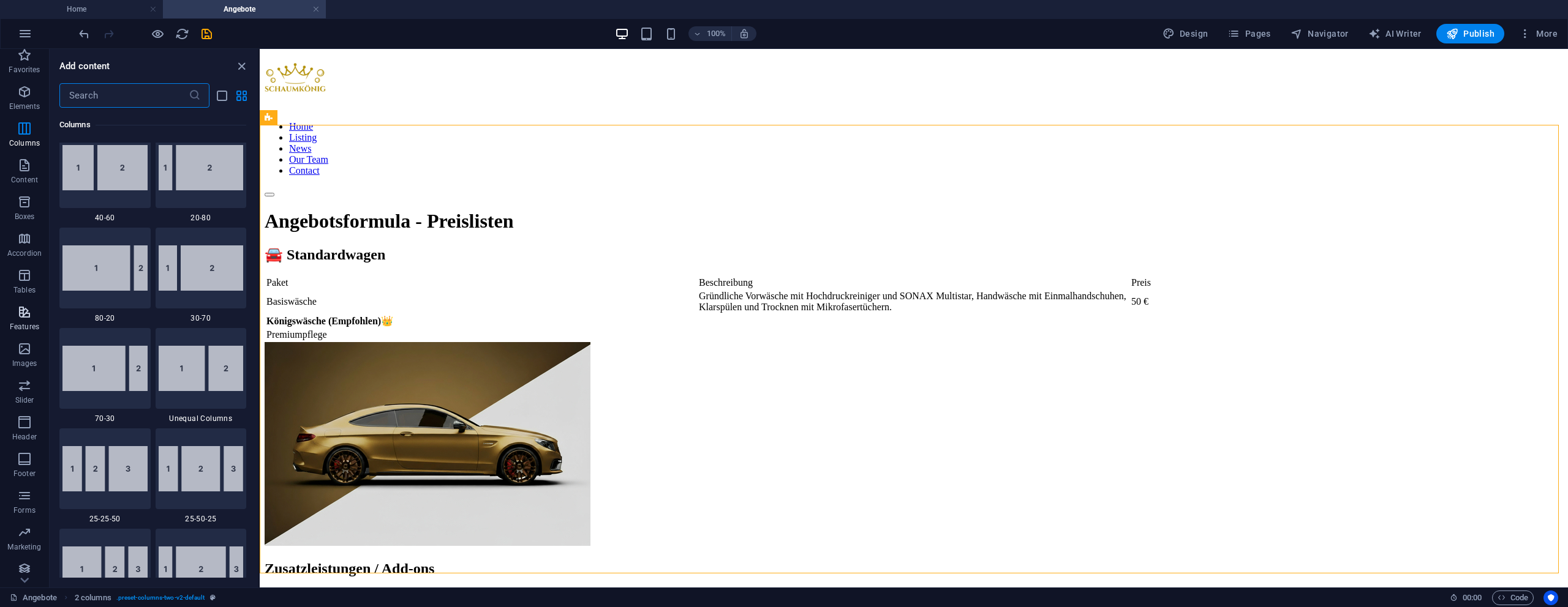
scroll to position [12, 0]
click at [606, 342] on div "Paket Beschreibung Preis Basiswäsche Gründliche Vorwäsche mit Hochdruckreiniger…" at bounding box center [914, 309] width 1299 height 67
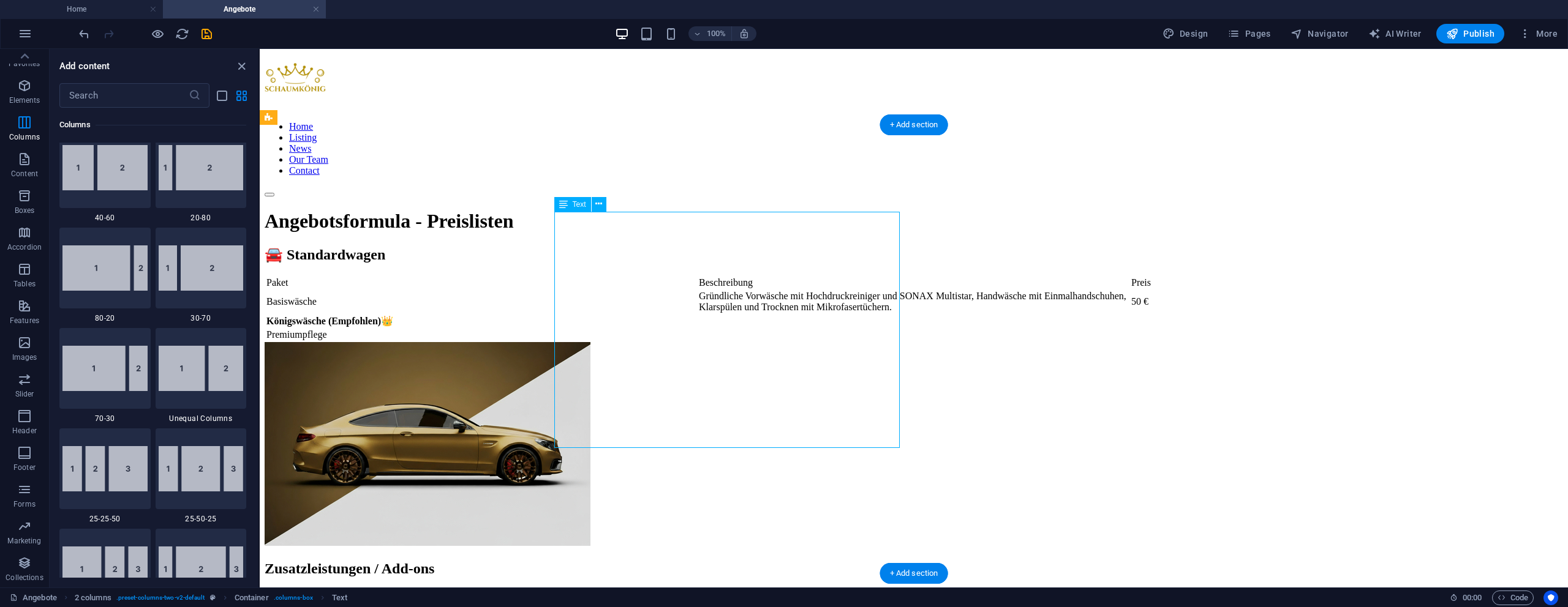
click at [606, 342] on div "Paket Beschreibung Preis Basiswäsche Gründliche Vorwäsche mit Hochdruckreiniger…" at bounding box center [914, 309] width 1299 height 67
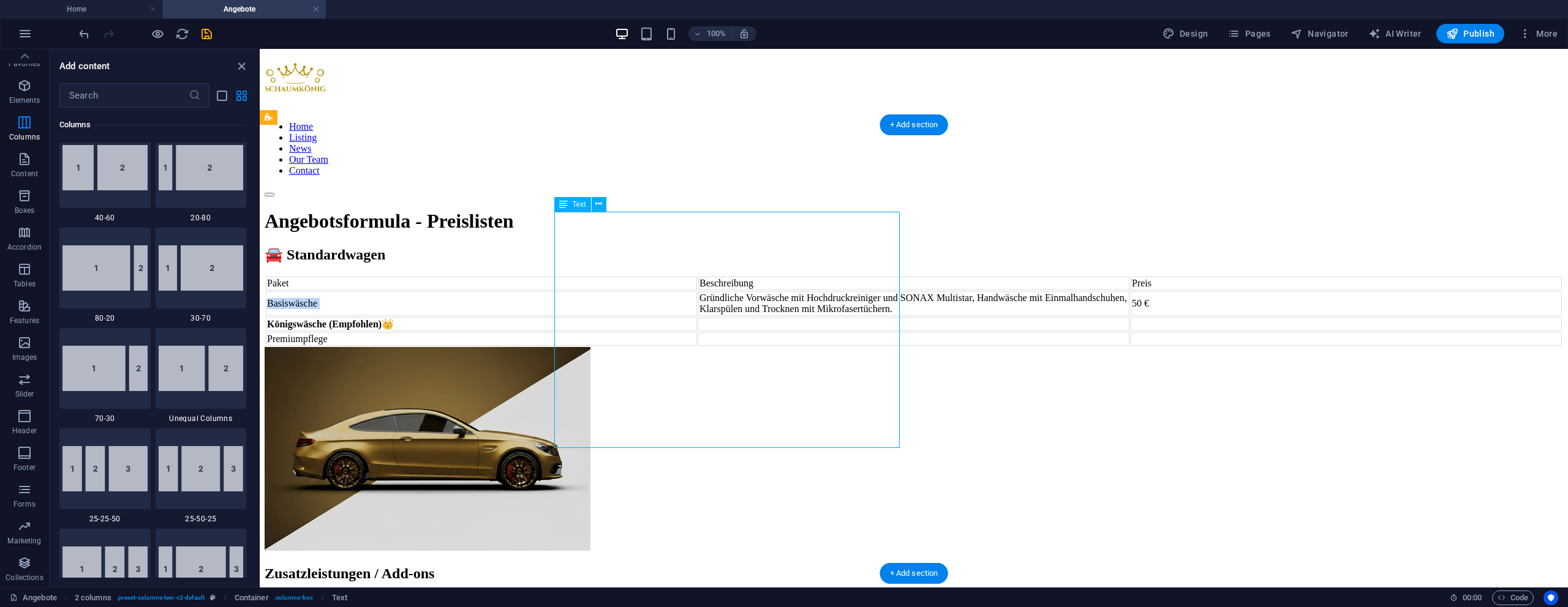
click at [601, 316] on td "Basiswäsche" at bounding box center [481, 304] width 431 height 24
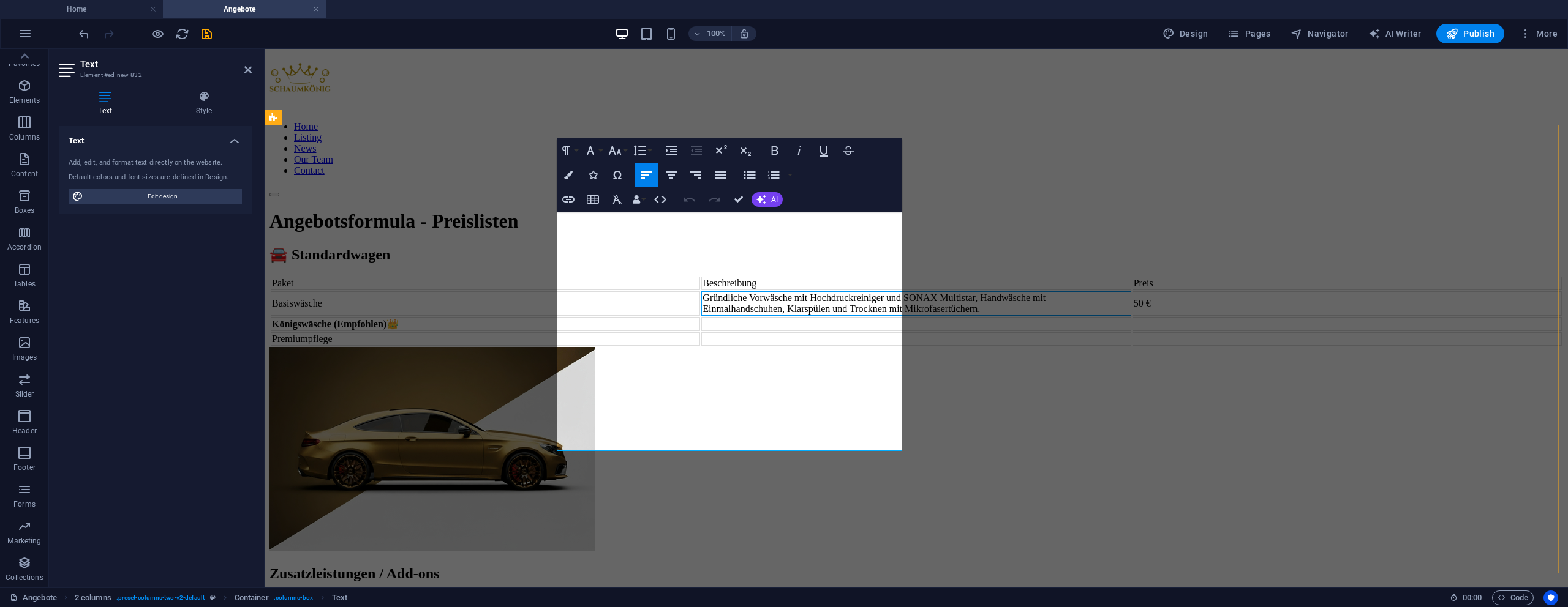
click at [745, 304] on td "Gründliche Vorwäsche mit Hochdruckreiniger und SONAX Multistar, Handwäsche mit …" at bounding box center [916, 304] width 429 height 24
click at [754, 292] on td "Gründliche Vorwäsche mit Hochdruckreiniger und SONAX Multistar, Handwäsche mit …" at bounding box center [916, 304] width 429 height 24
click at [1495, 274] on div "🚘 Standardwagen Paket Beschreibung Preis Basiswäsche Gründliche Vorwäsche mit H…" at bounding box center [916, 399] width 1294 height 307
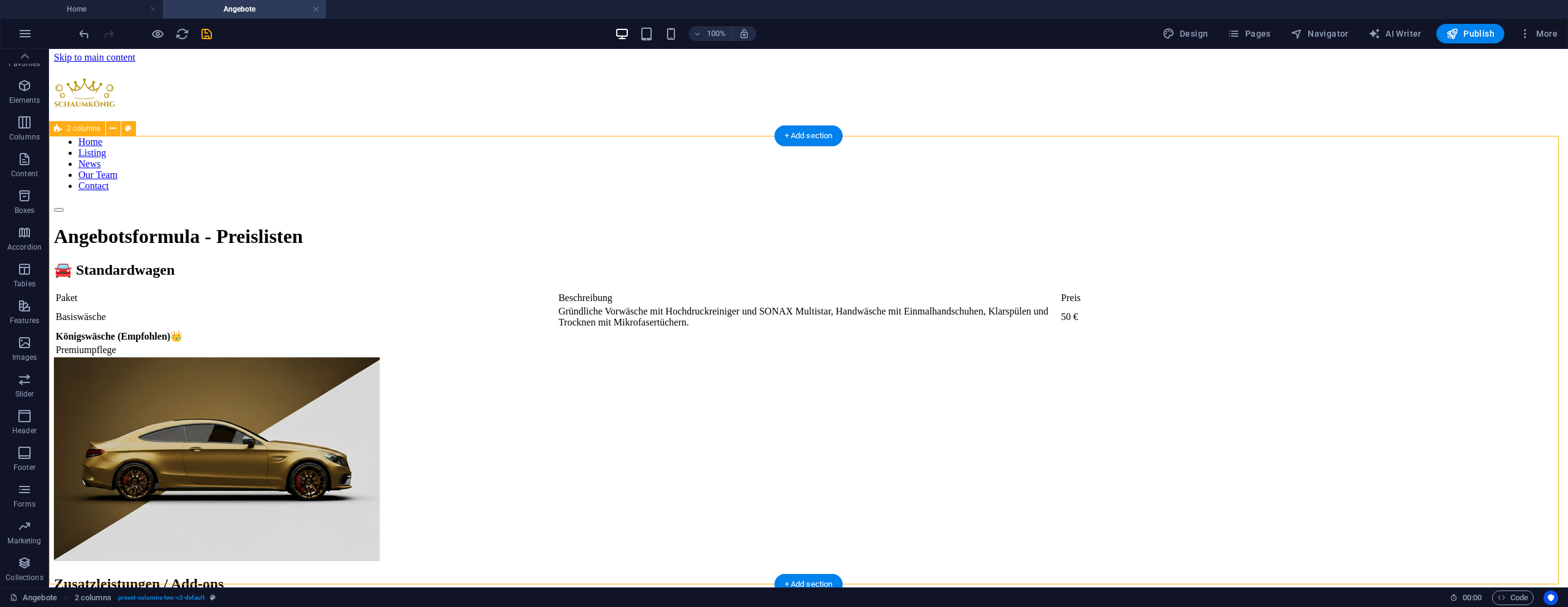
scroll to position [0, 0]
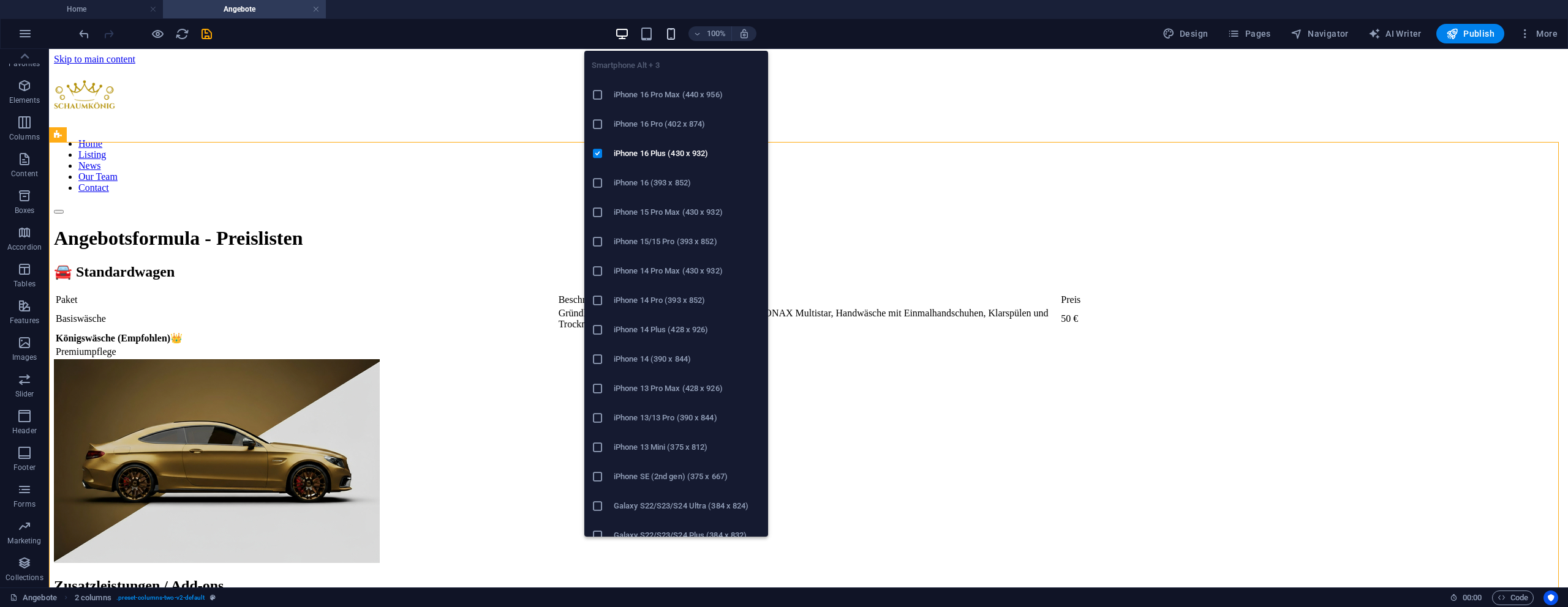
click at [676, 40] on icon "button" at bounding box center [671, 34] width 14 height 14
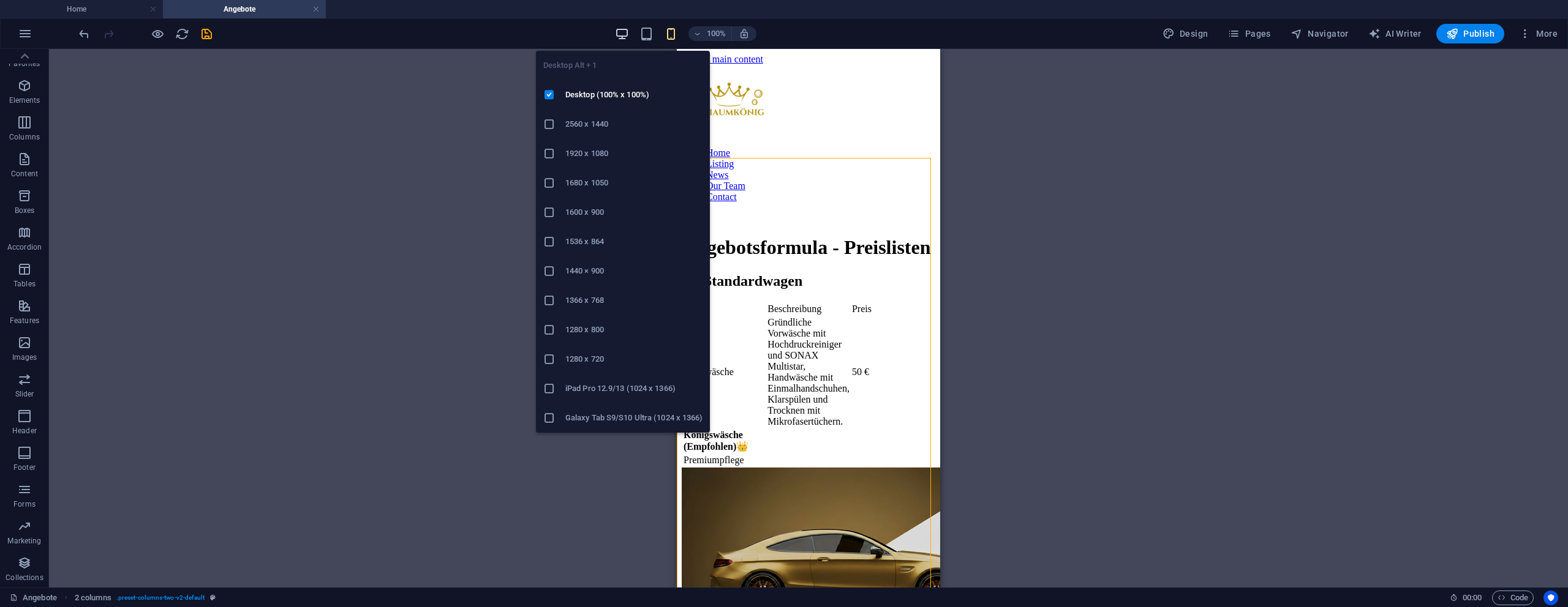
click at [625, 30] on icon "button" at bounding box center [622, 34] width 14 height 14
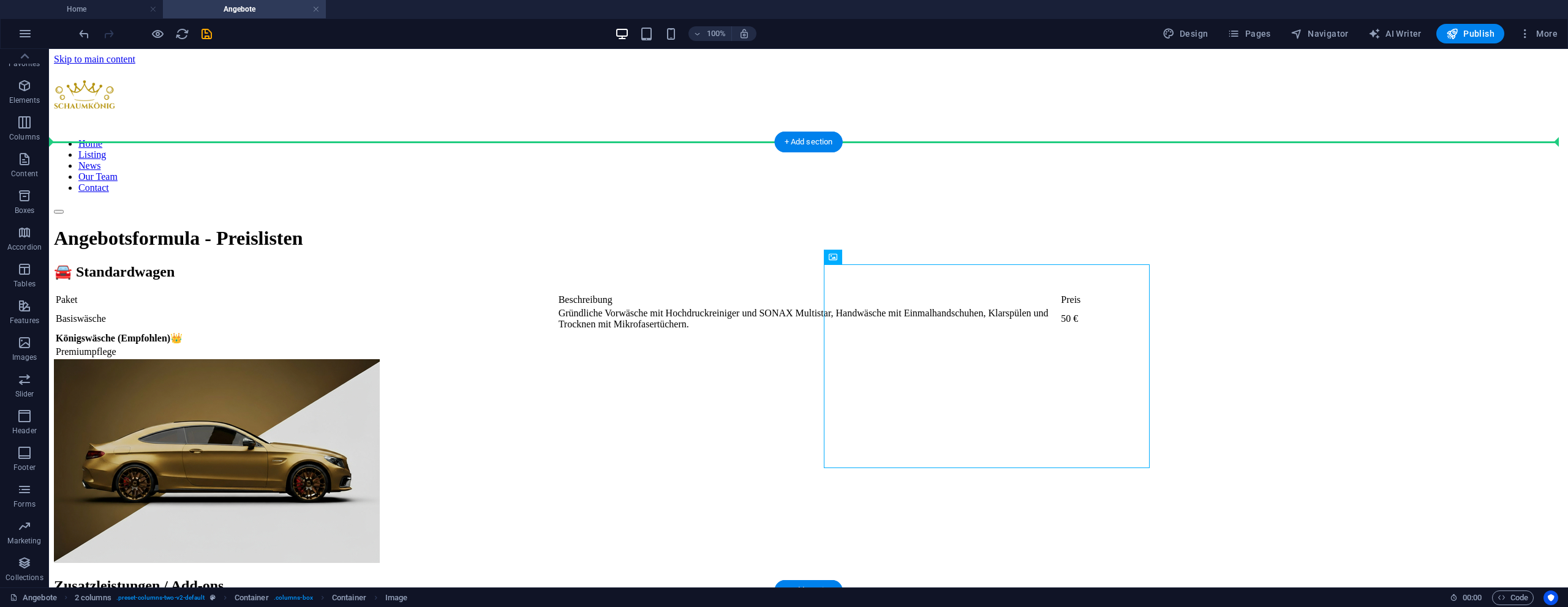
drag, startPoint x: 1006, startPoint y: 343, endPoint x: 438, endPoint y: 338, distance: 568.0
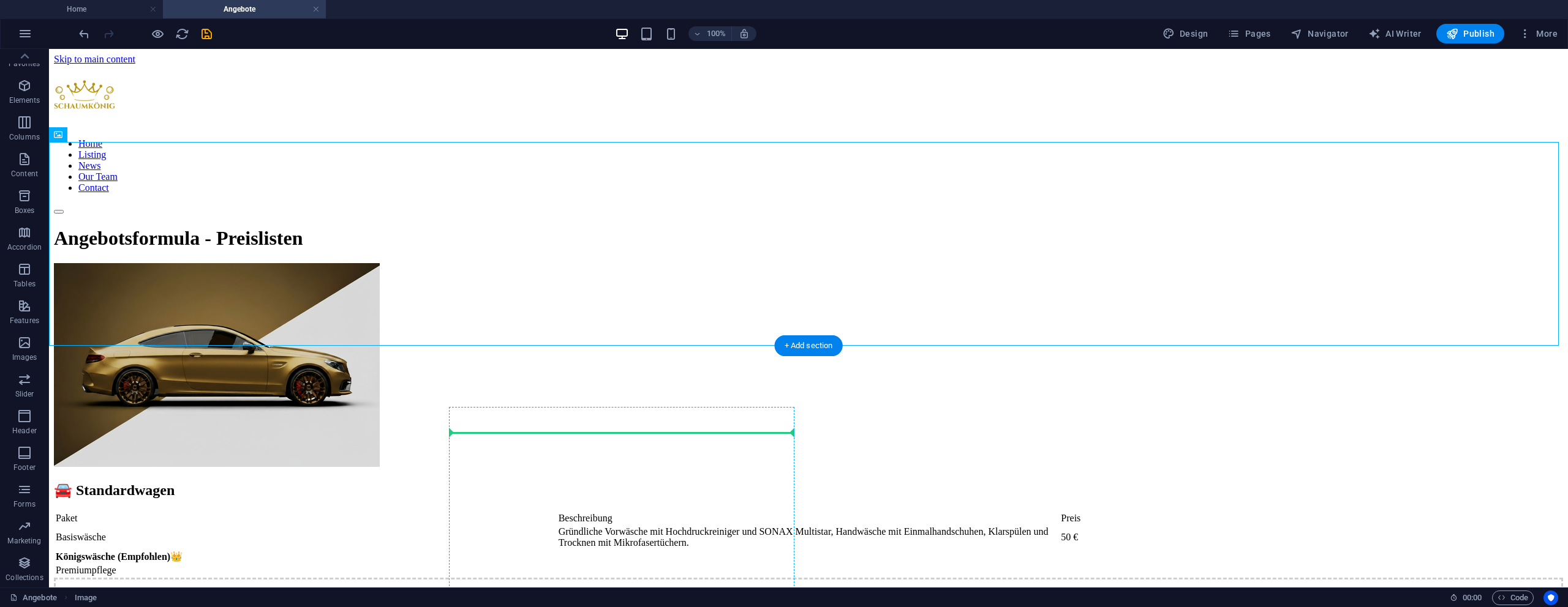
drag, startPoint x: 314, startPoint y: 279, endPoint x: 575, endPoint y: 474, distance: 325.8
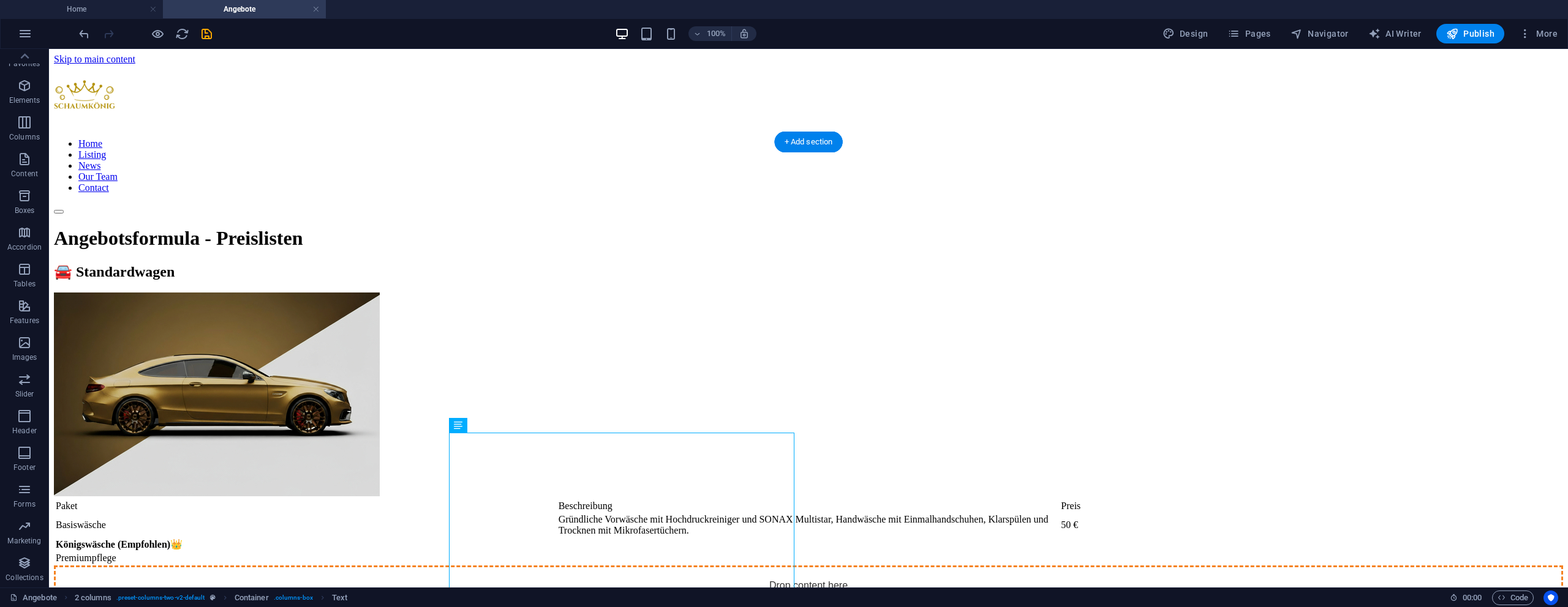
drag, startPoint x: 597, startPoint y: 462, endPoint x: 1025, endPoint y: 327, distance: 448.8
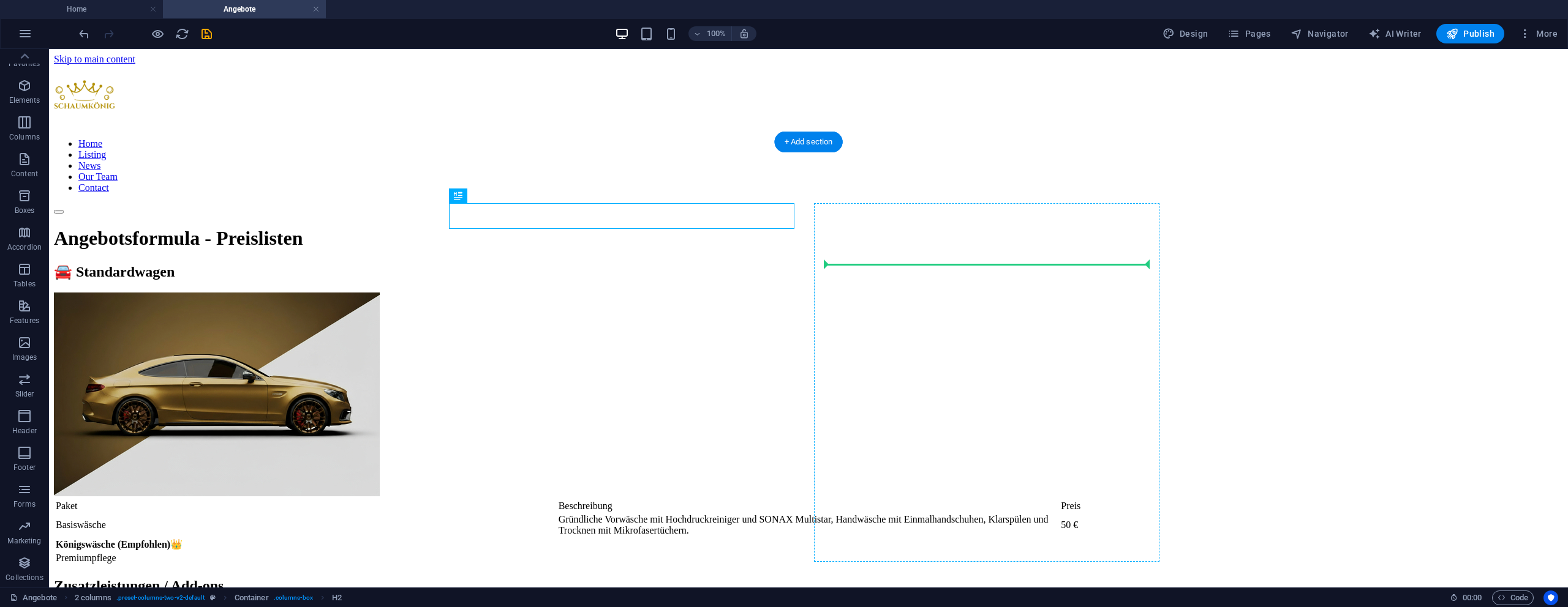
drag, startPoint x: 670, startPoint y: 219, endPoint x: 951, endPoint y: 270, distance: 285.6
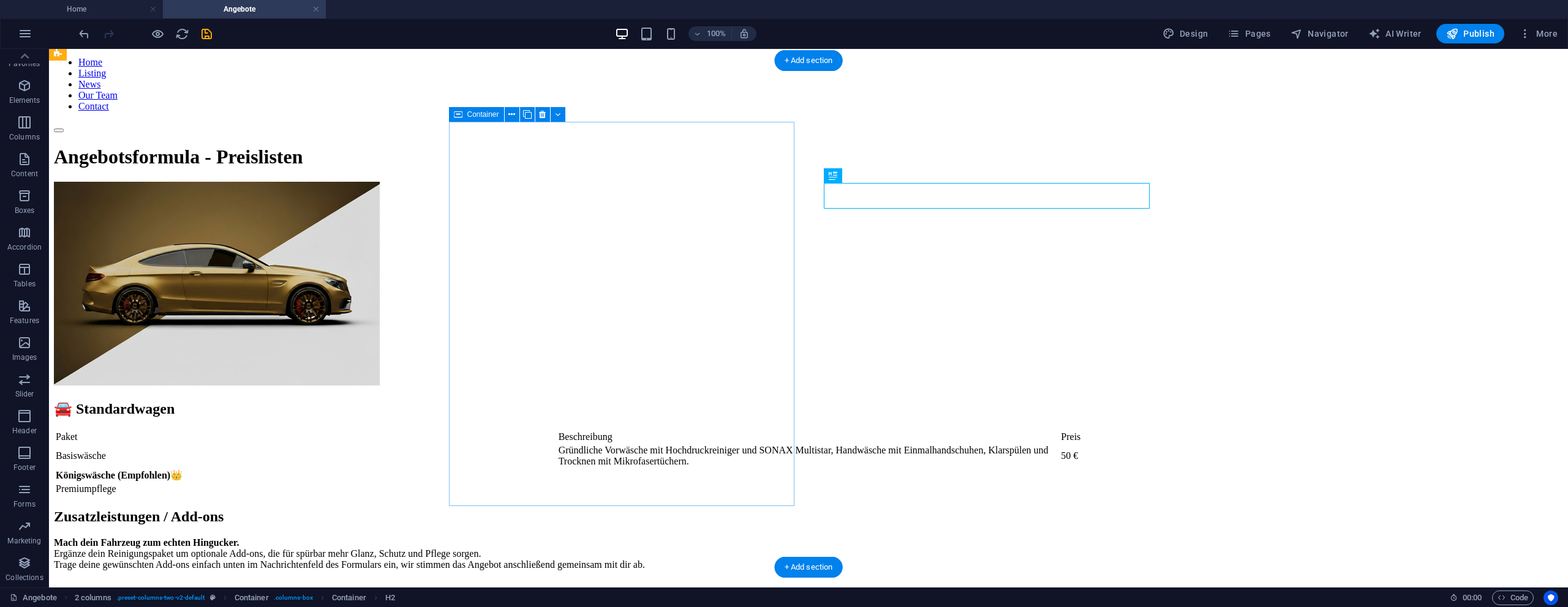
scroll to position [86, 0]
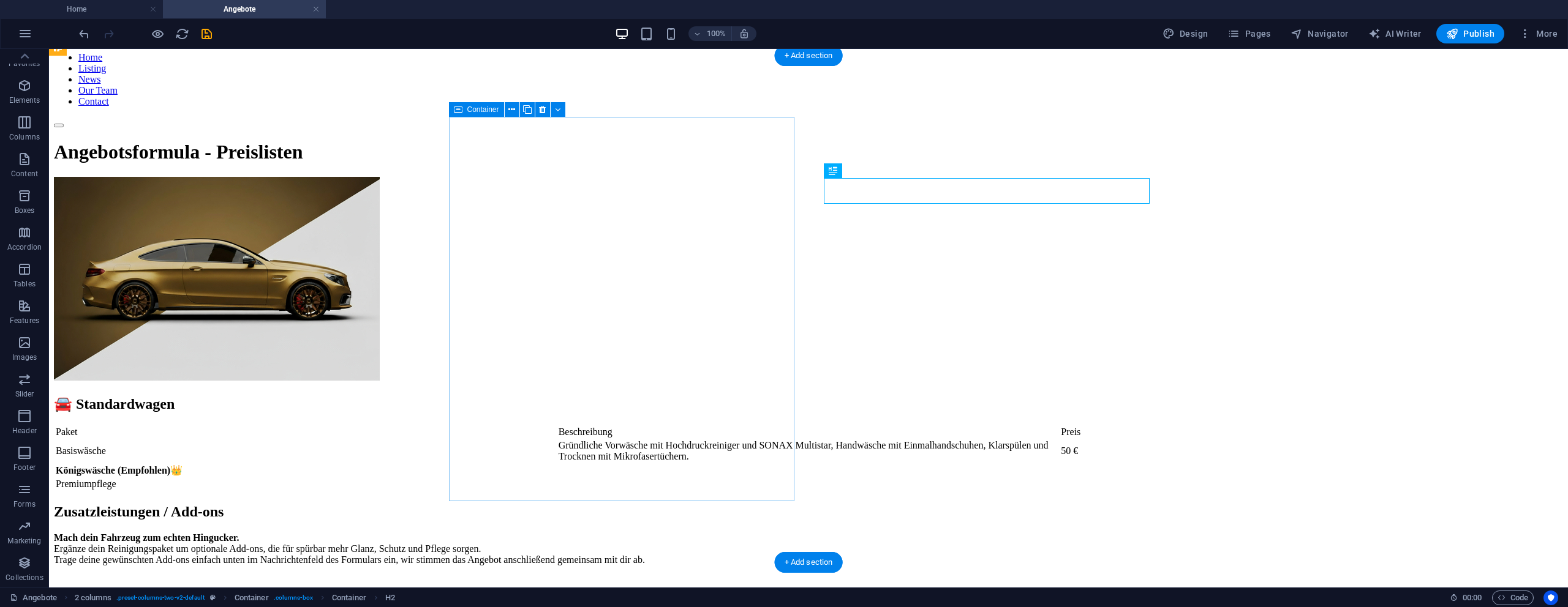
click at [663, 361] on div at bounding box center [808, 280] width 1509 height 207
drag, startPoint x: 650, startPoint y: 229, endPoint x: 768, endPoint y: 254, distance: 120.6
click at [625, 202] on figure at bounding box center [808, 280] width 1509 height 207
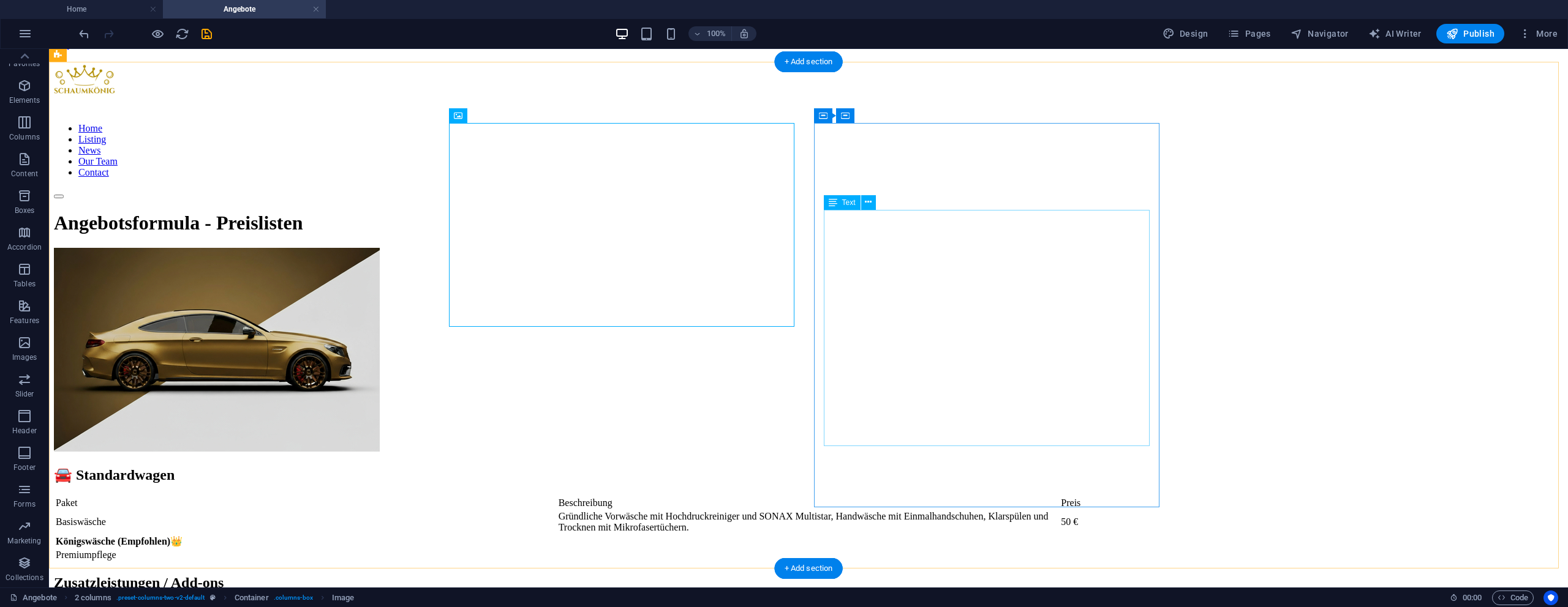
scroll to position [10, 0]
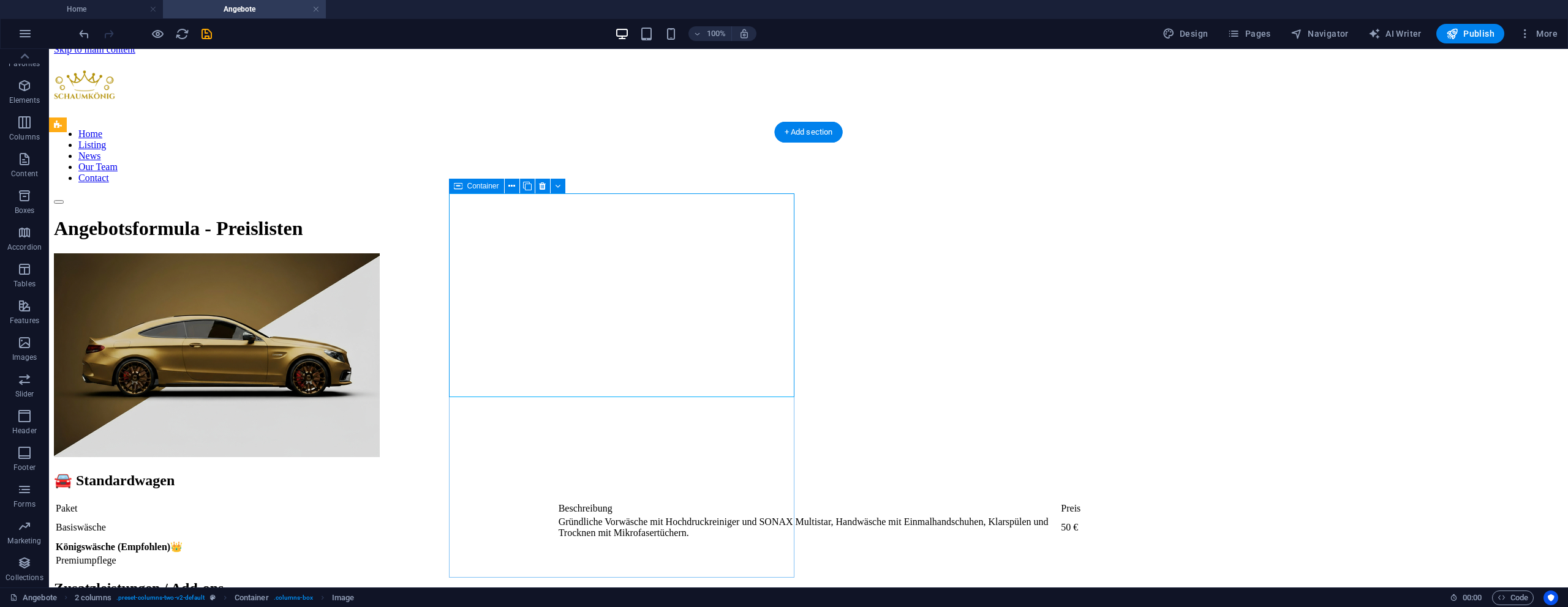
click at [545, 420] on div at bounding box center [808, 357] width 1509 height 207
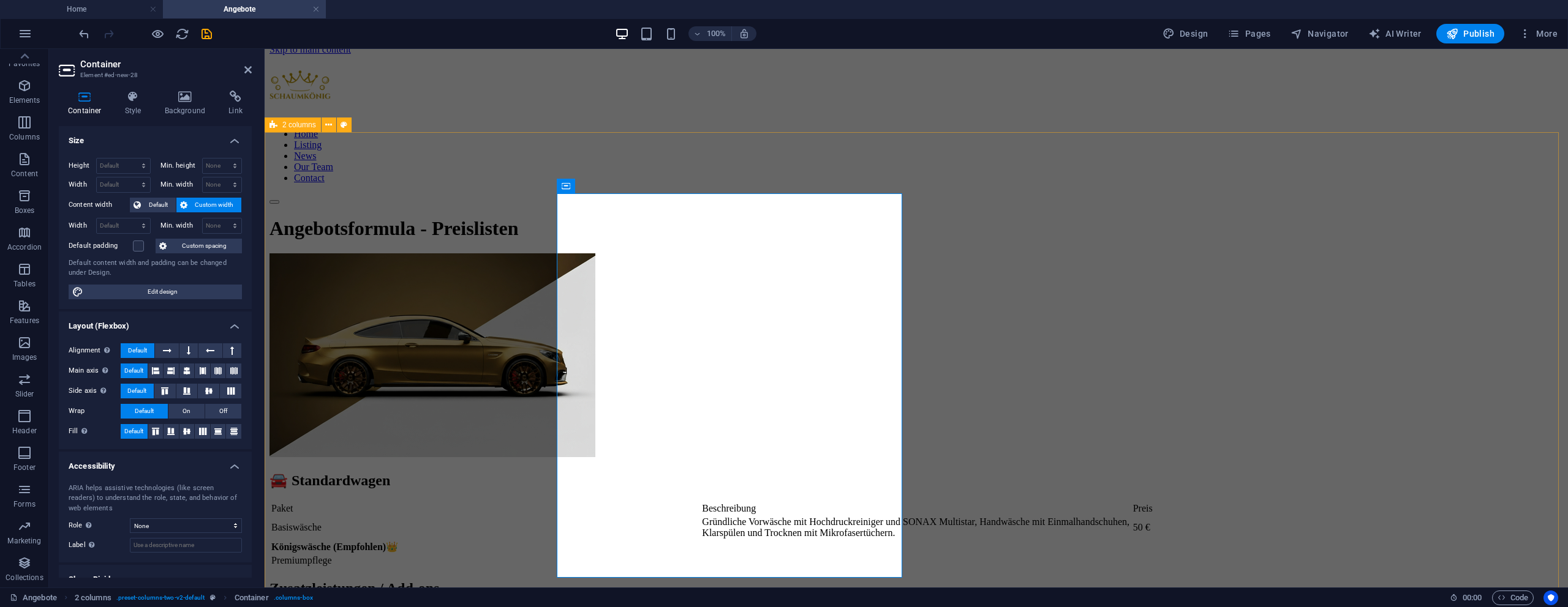
click at [386, 324] on div "🚘 Standardwagen Paket Beschreibung Preis Basiswäsche Gründliche Vorwäsche mit H…" at bounding box center [916, 411] width 1294 height 315
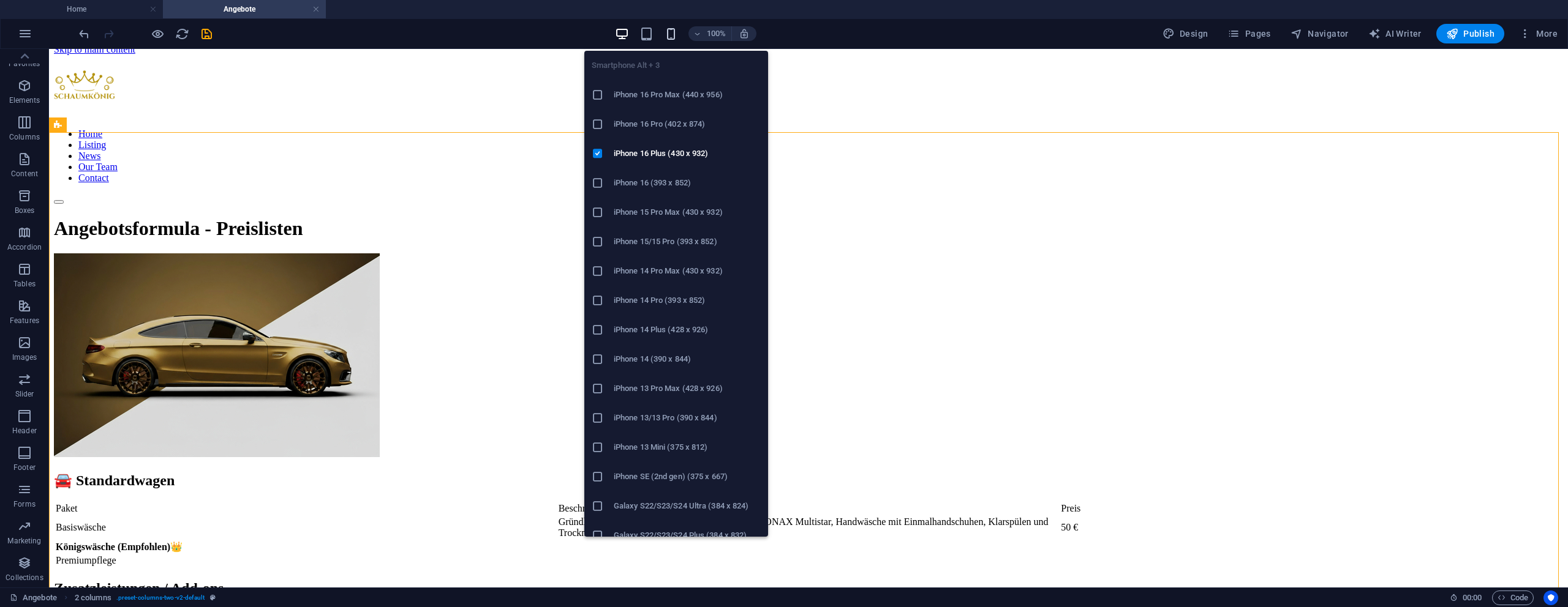
click at [678, 34] on icon "button" at bounding box center [671, 34] width 14 height 14
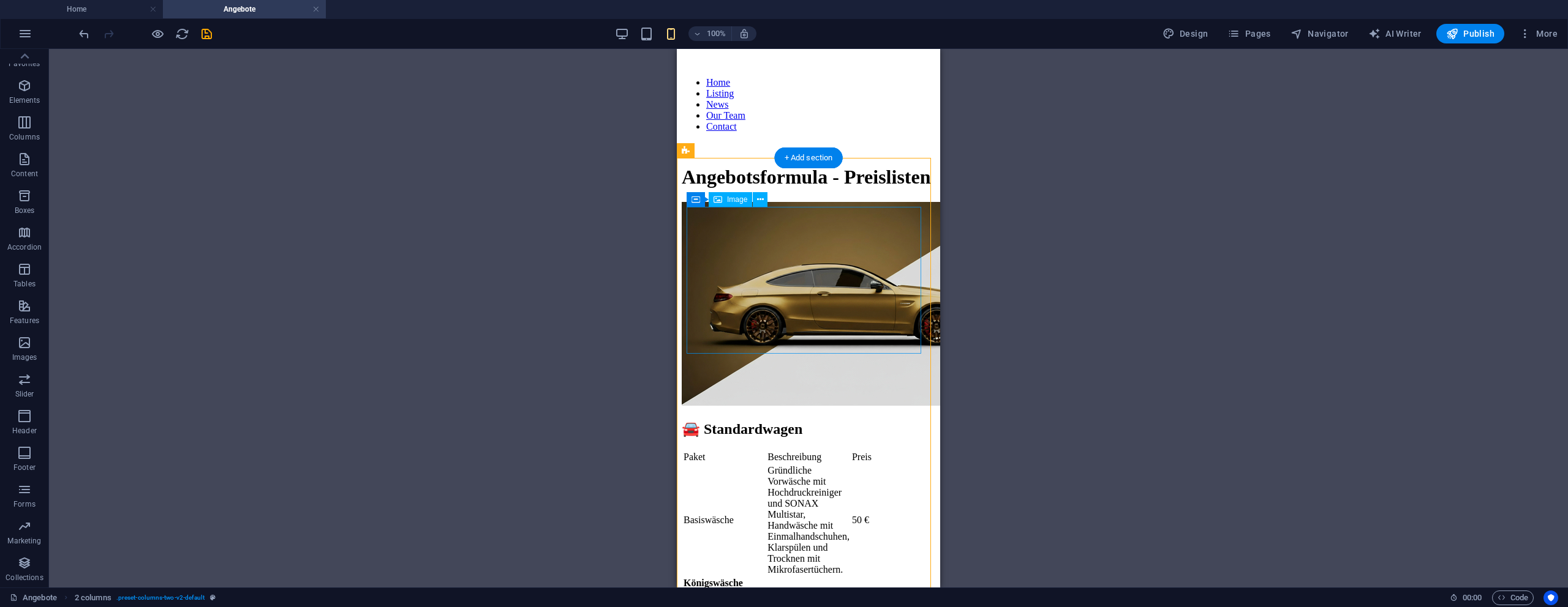
scroll to position [194, 0]
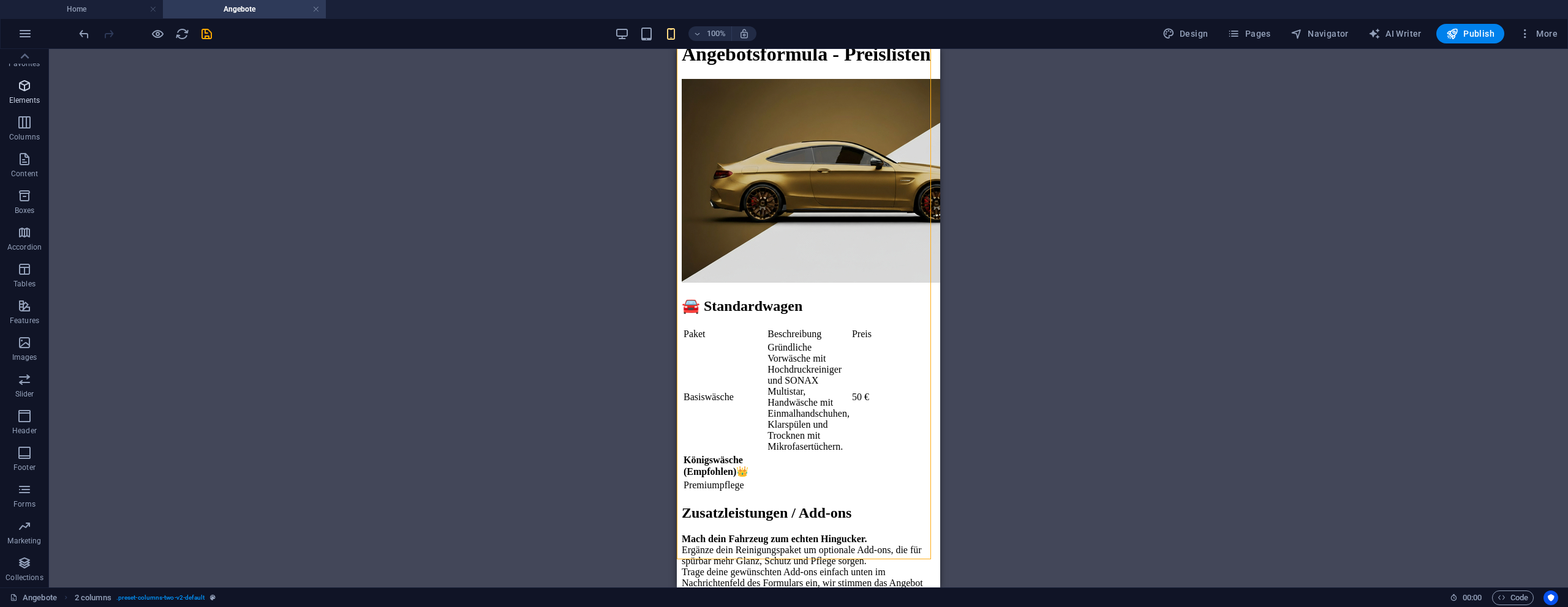
click at [22, 83] on icon "button" at bounding box center [24, 85] width 15 height 15
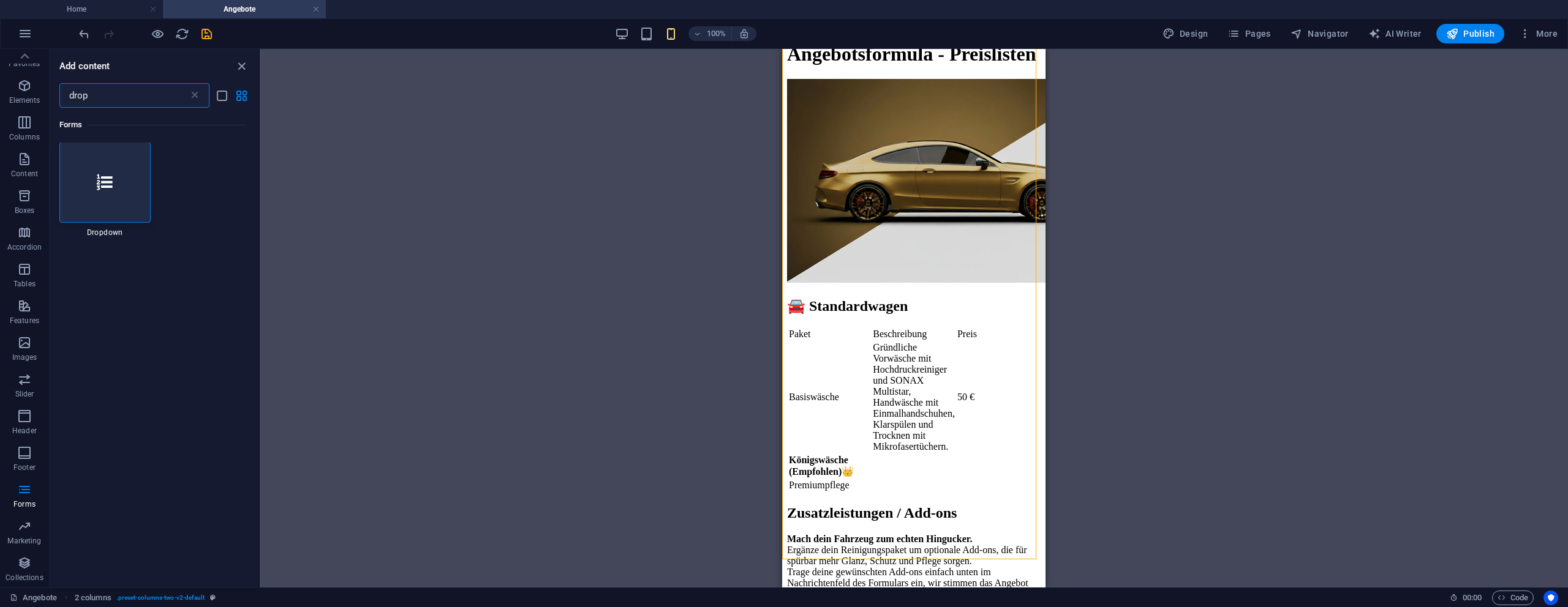
scroll to position [0, 0]
type input "drop"
click at [202, 97] on div "drop ​" at bounding box center [134, 95] width 150 height 24
click at [200, 95] on icon at bounding box center [195, 95] width 12 height 12
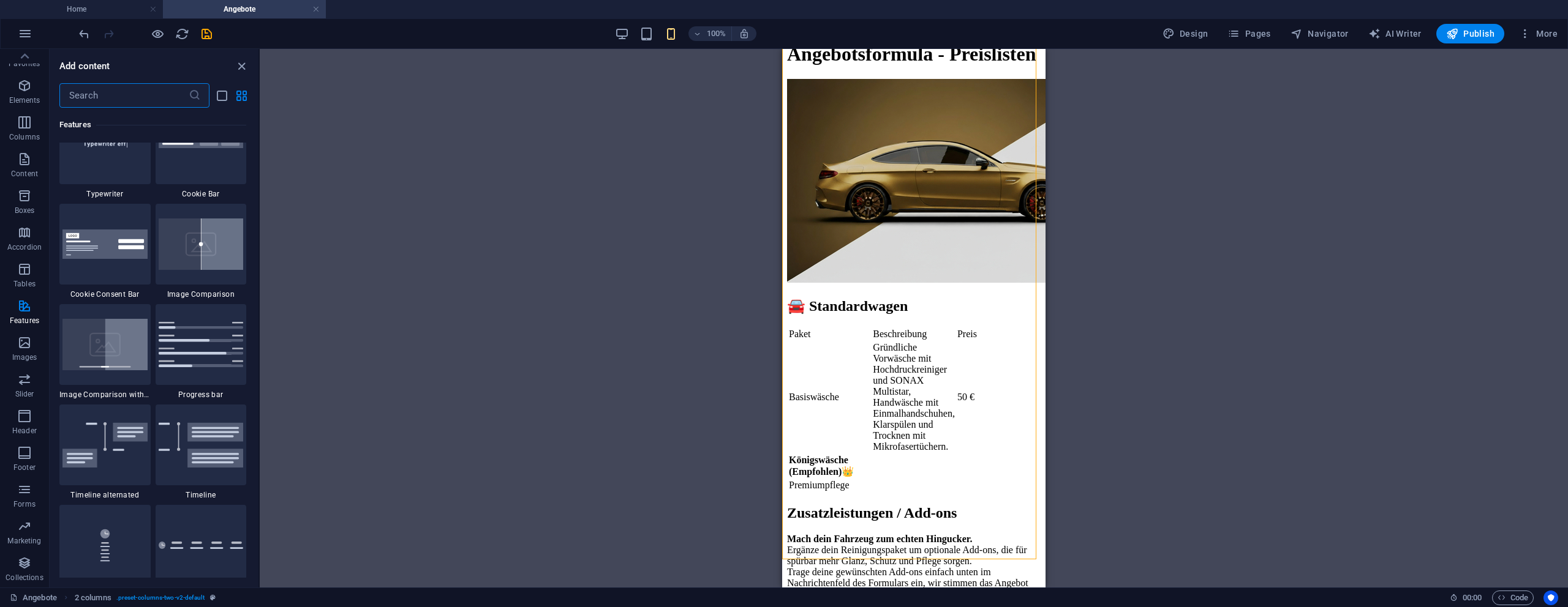
scroll to position [4916, 0]
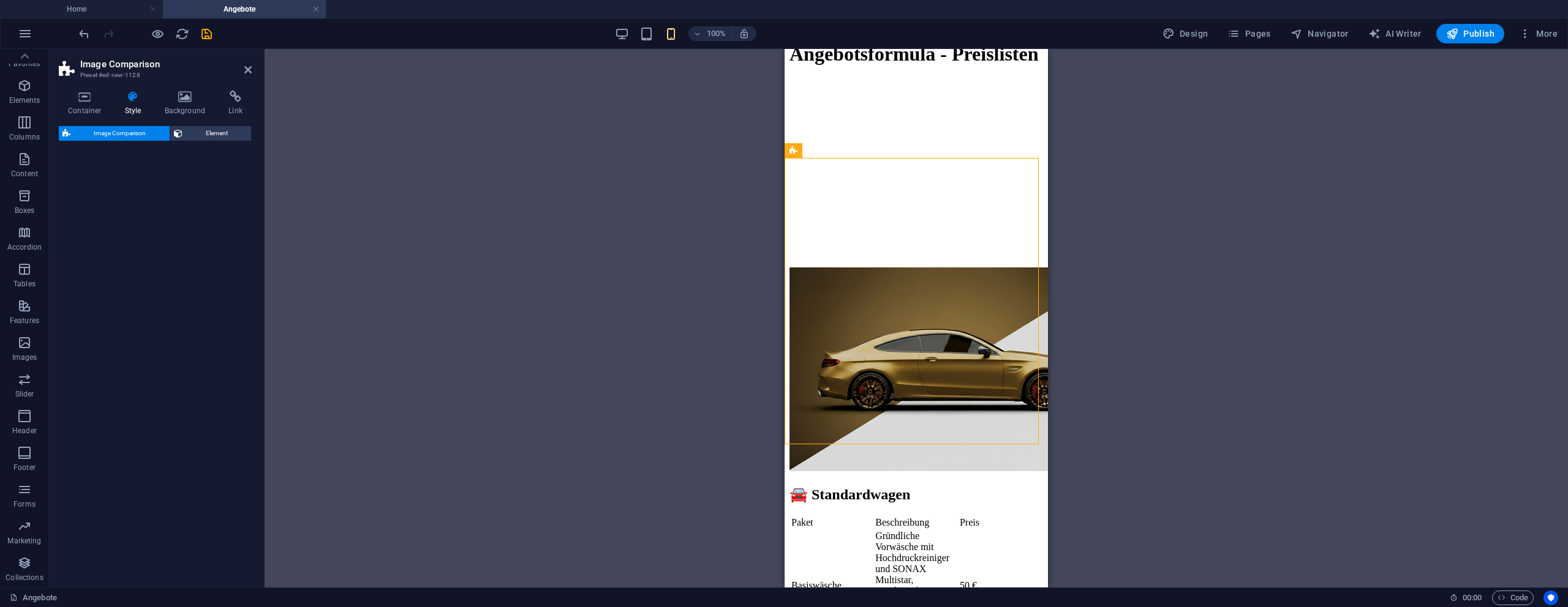
select select "preset-image-comparison-default"
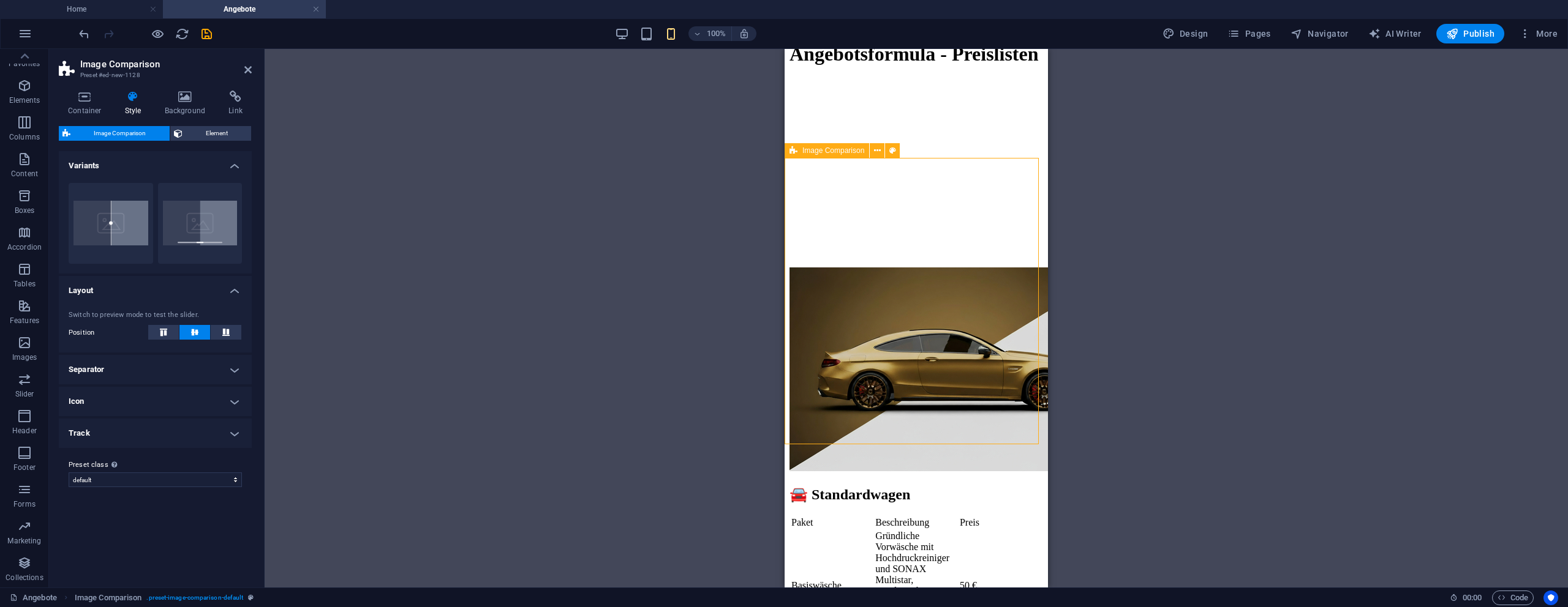
scroll to position [0, 0]
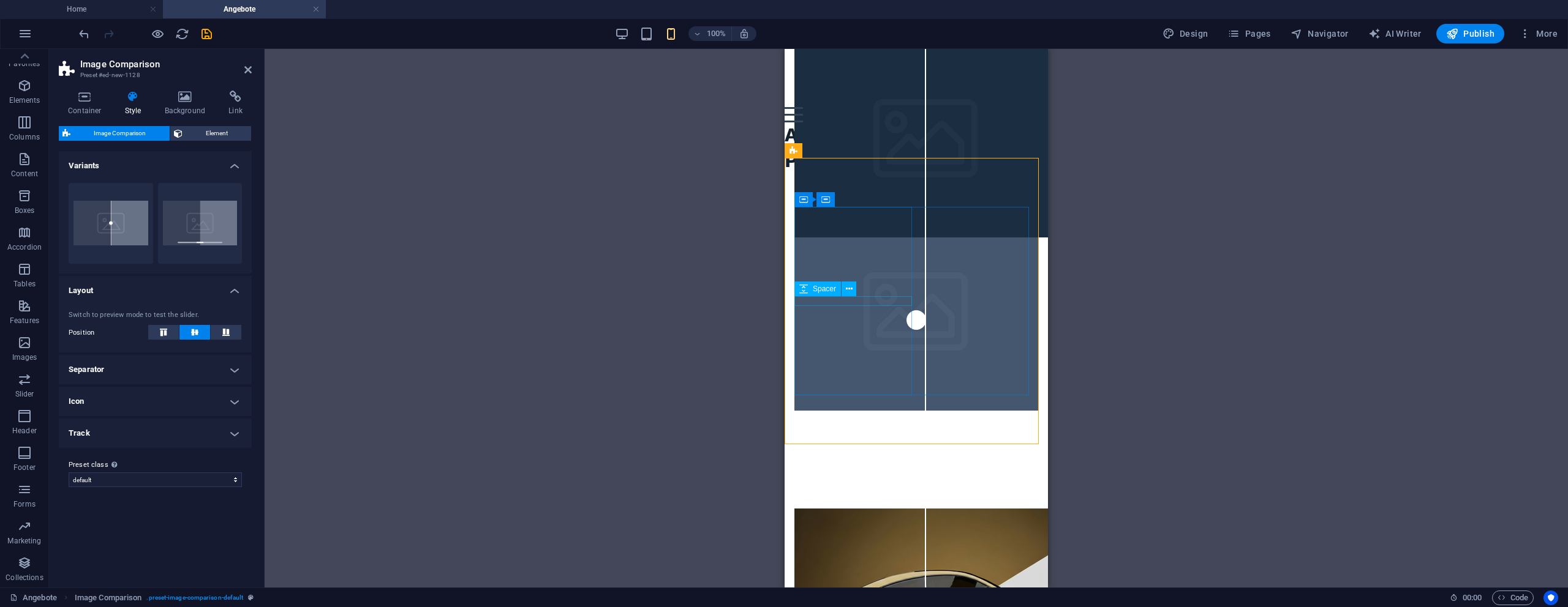
click at [904, 303] on div at bounding box center [917, 316] width 244 height 189
click at [913, 302] on figure at bounding box center [917, 316] width 244 height 189
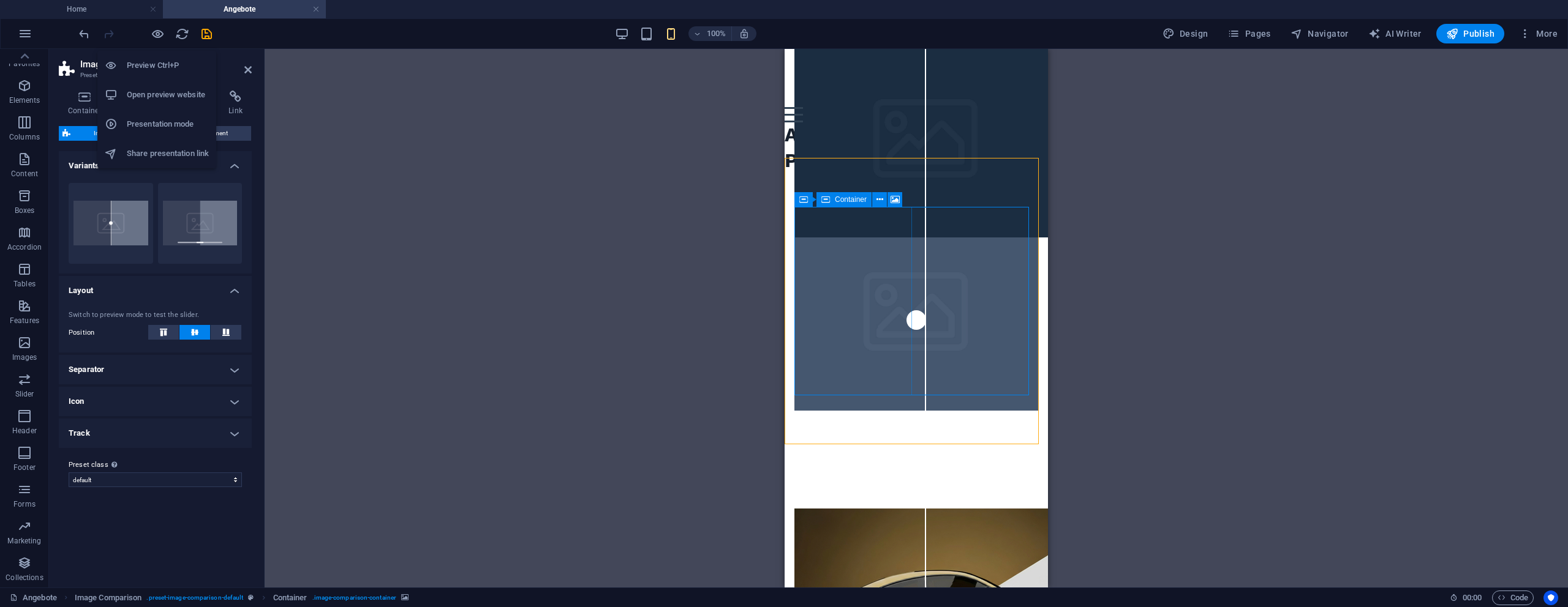
drag, startPoint x: 155, startPoint y: 33, endPoint x: 343, endPoint y: 100, distance: 199.6
click at [155, 33] on icon "button" at bounding box center [158, 34] width 14 height 14
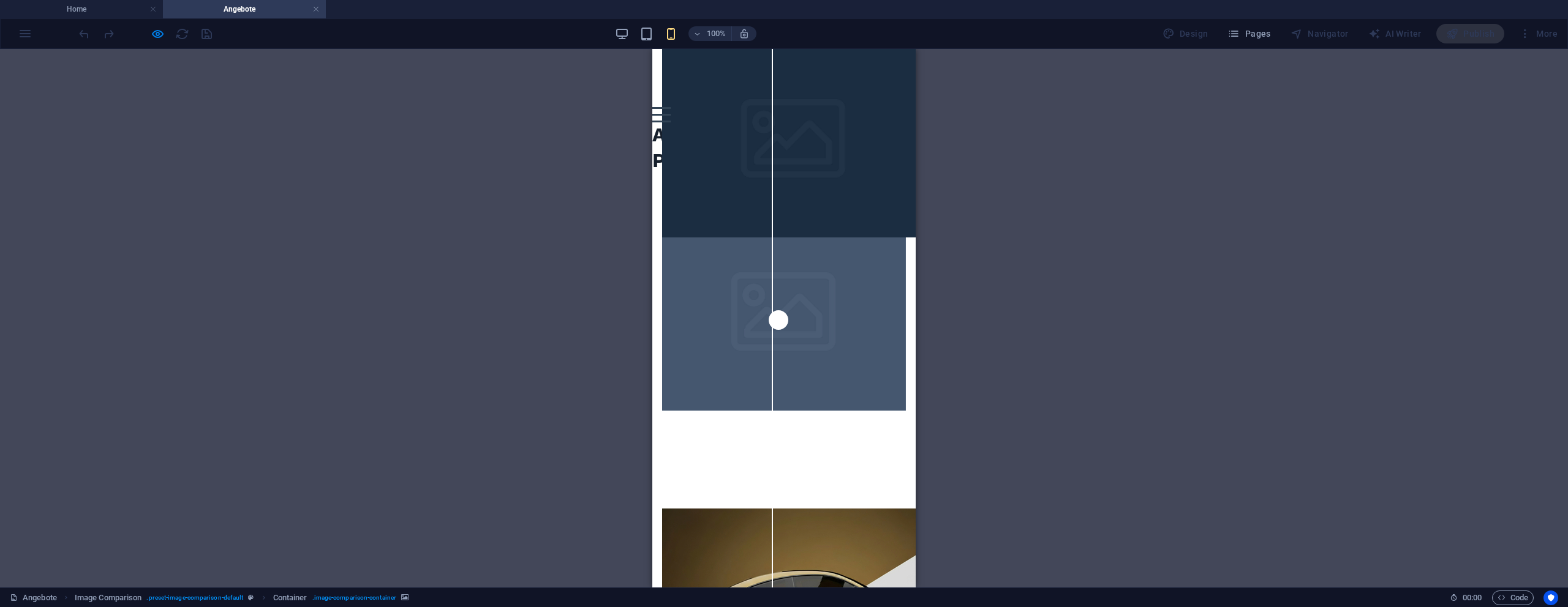
type input "48"
click at [773, 318] on input "range" at bounding box center [783, 324] width 283 height 11
click at [749, 237] on div at bounding box center [794, 143] width 264 height 189
click at [750, 237] on div at bounding box center [794, 143] width 264 height 189
click at [758, 237] on div at bounding box center [794, 143] width 264 height 189
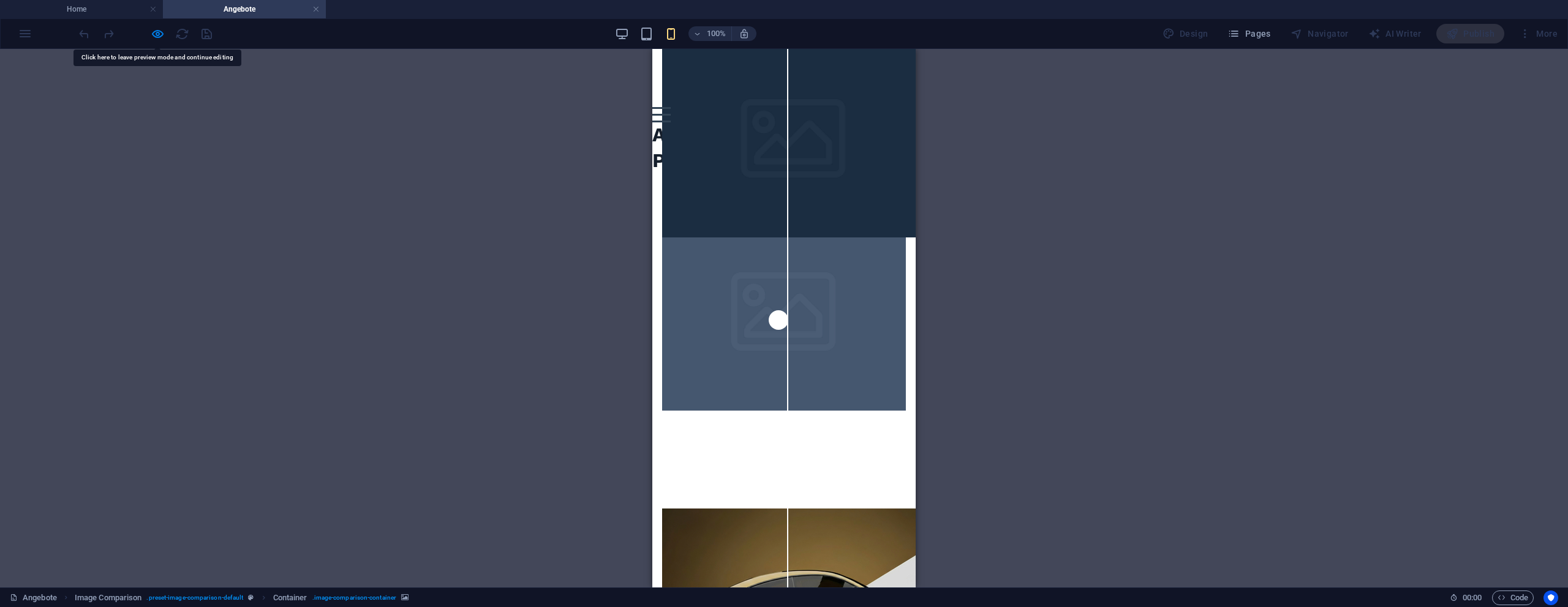
drag, startPoint x: 758, startPoint y: 275, endPoint x: 743, endPoint y: 238, distance: 39.9
click at [759, 237] on div at bounding box center [794, 143] width 264 height 189
click at [752, 237] on div at bounding box center [794, 143] width 264 height 189
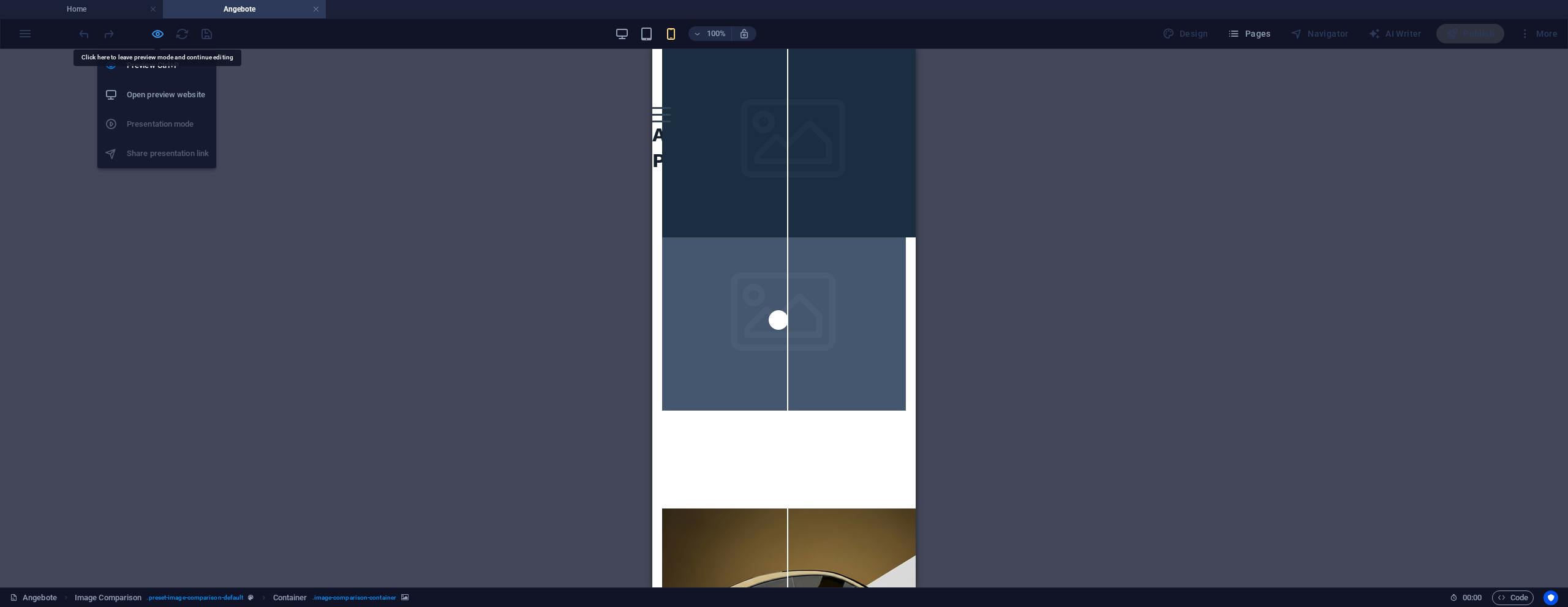
click at [158, 33] on icon "button" at bounding box center [158, 34] width 14 height 14
select select "preset-image-comparison-default"
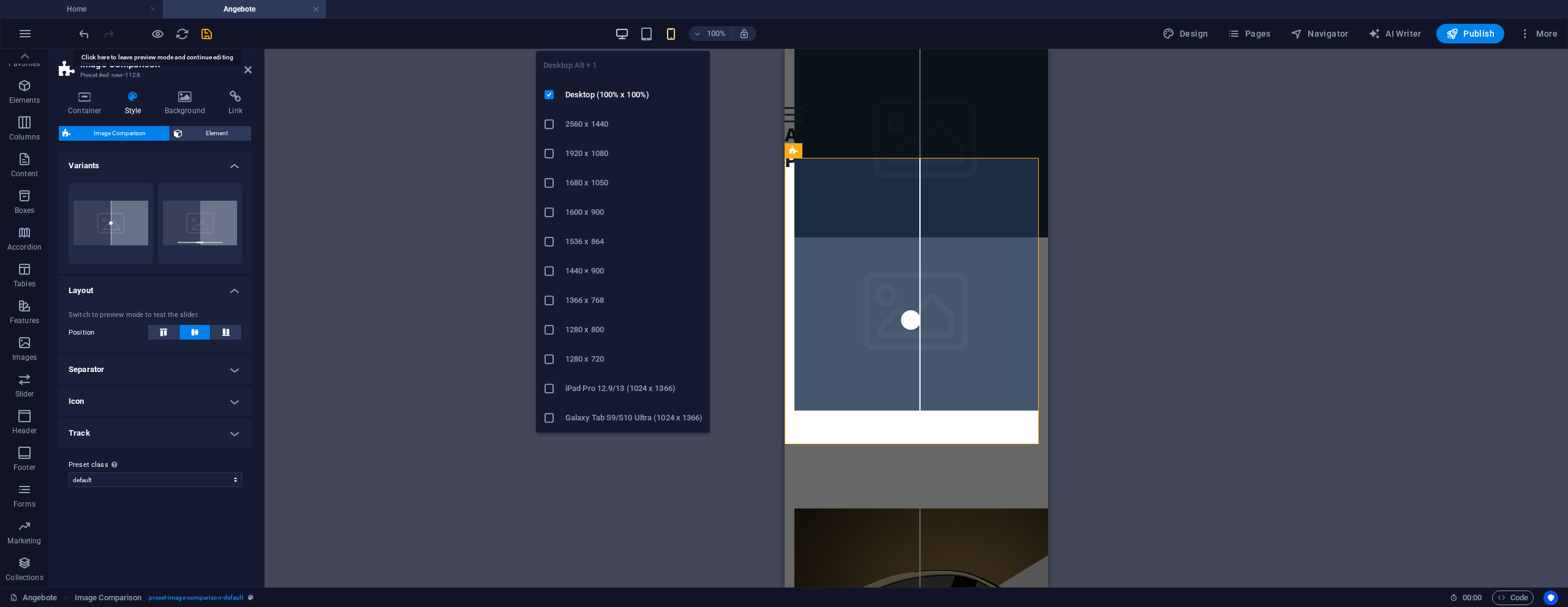
click at [627, 30] on icon "button" at bounding box center [622, 34] width 14 height 14
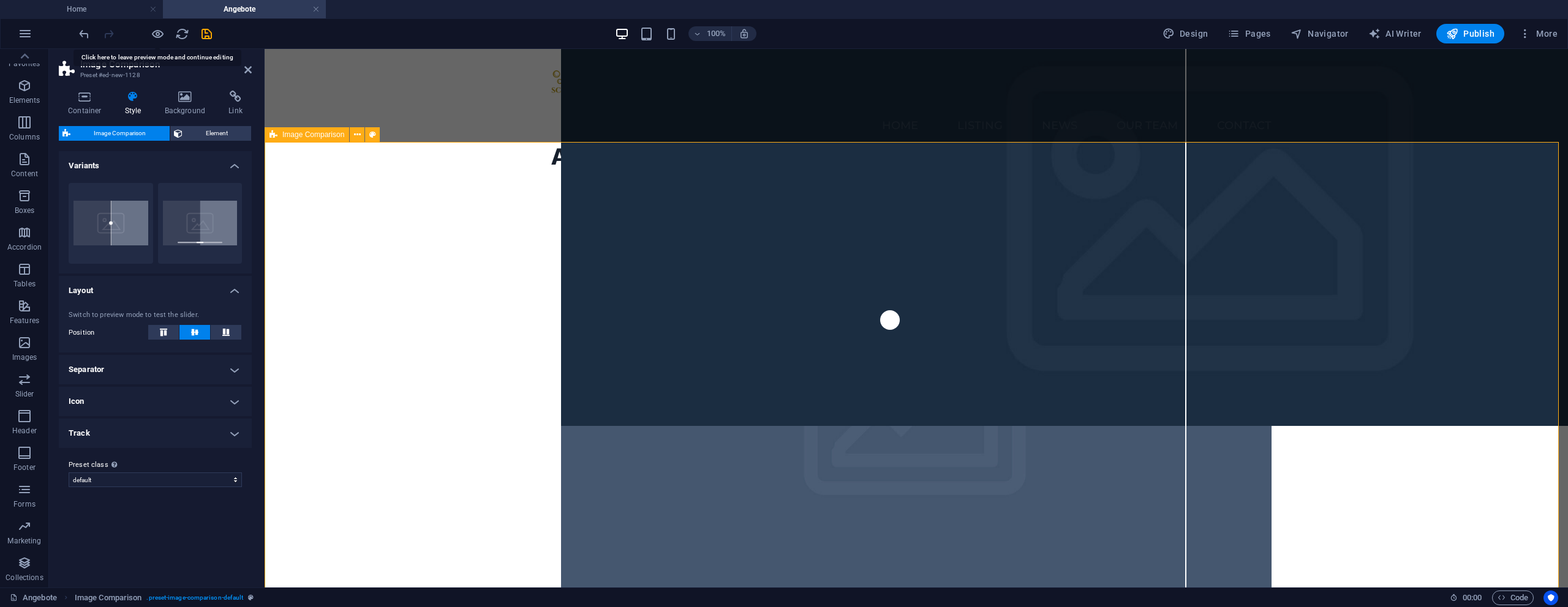
click at [984, 316] on figure at bounding box center [916, 422] width 711 height 377
select select "vh"
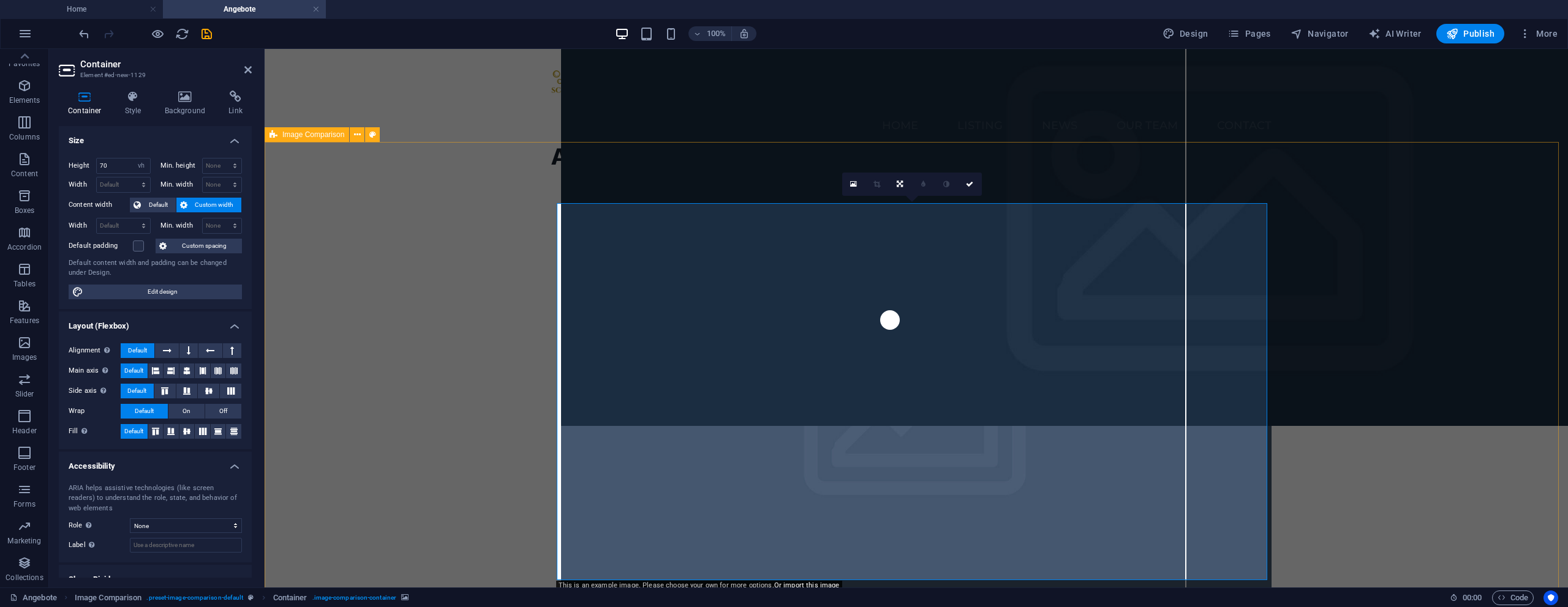
click at [728, 354] on figure at bounding box center [1212, 237] width 1304 height 377
drag, startPoint x: 728, startPoint y: 354, endPoint x: 668, endPoint y: 365, distance: 61.0
click at [728, 354] on figure at bounding box center [1212, 237] width 1304 height 377
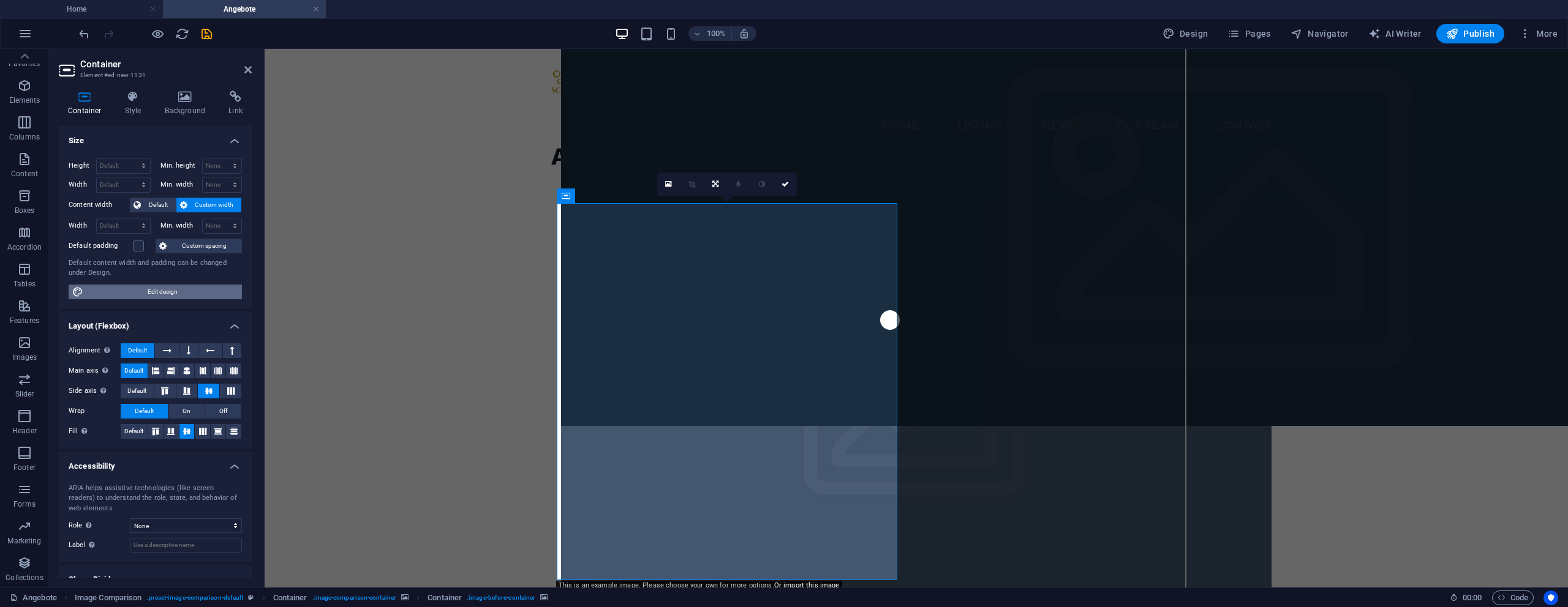
click at [176, 286] on span "Edit design" at bounding box center [163, 292] width 151 height 15
select select "px"
select select "500"
select select "px"
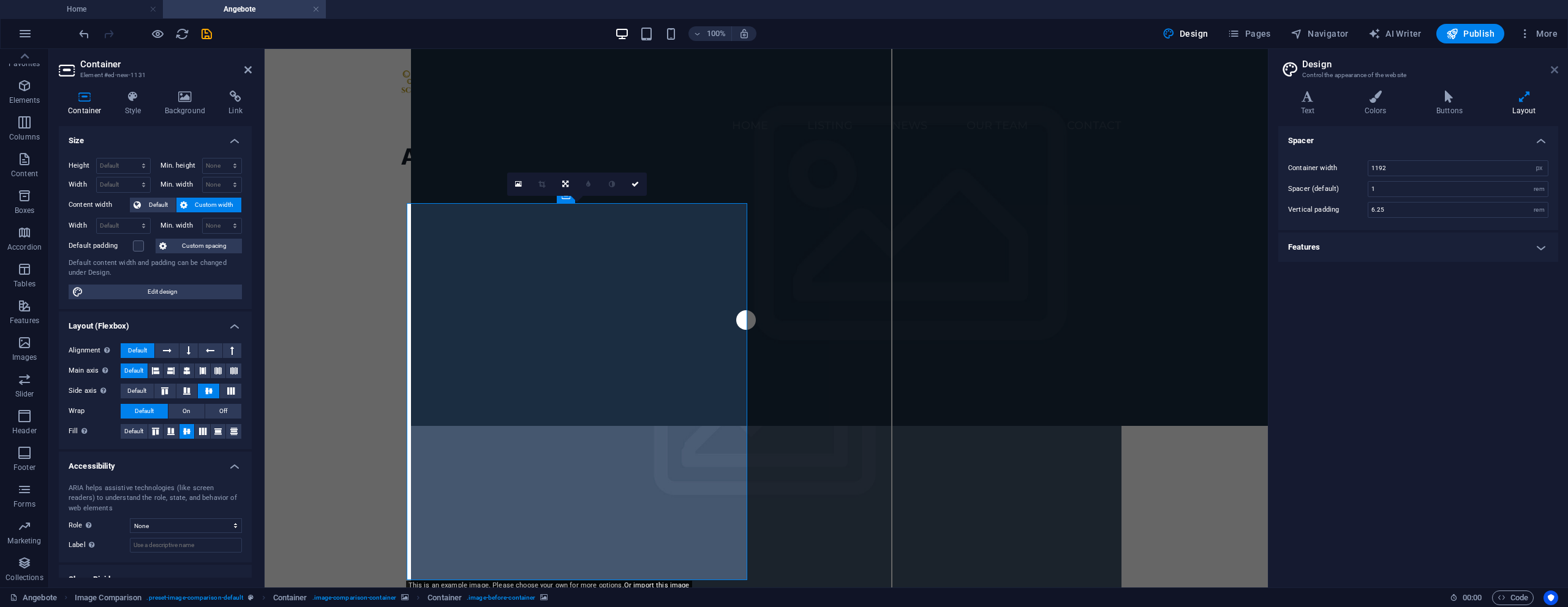
click at [1557, 69] on icon at bounding box center [1554, 70] width 7 height 10
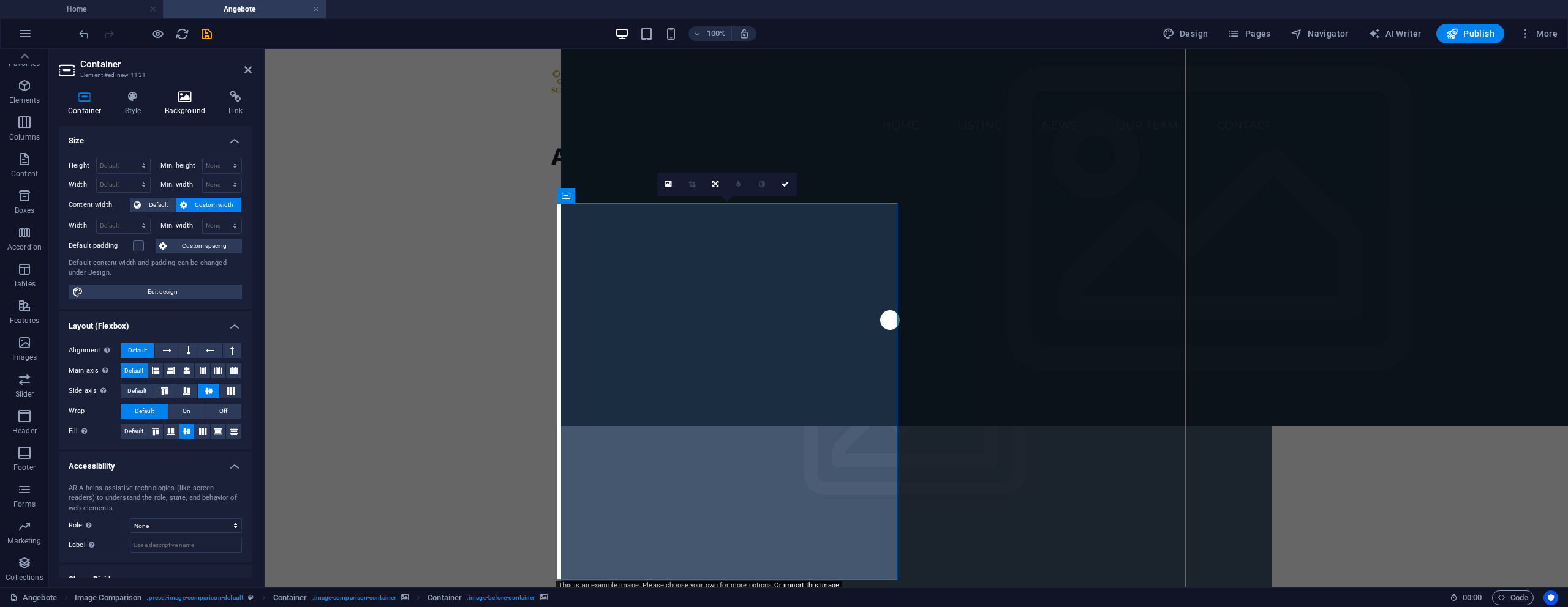
click at [173, 100] on icon at bounding box center [185, 96] width 59 height 12
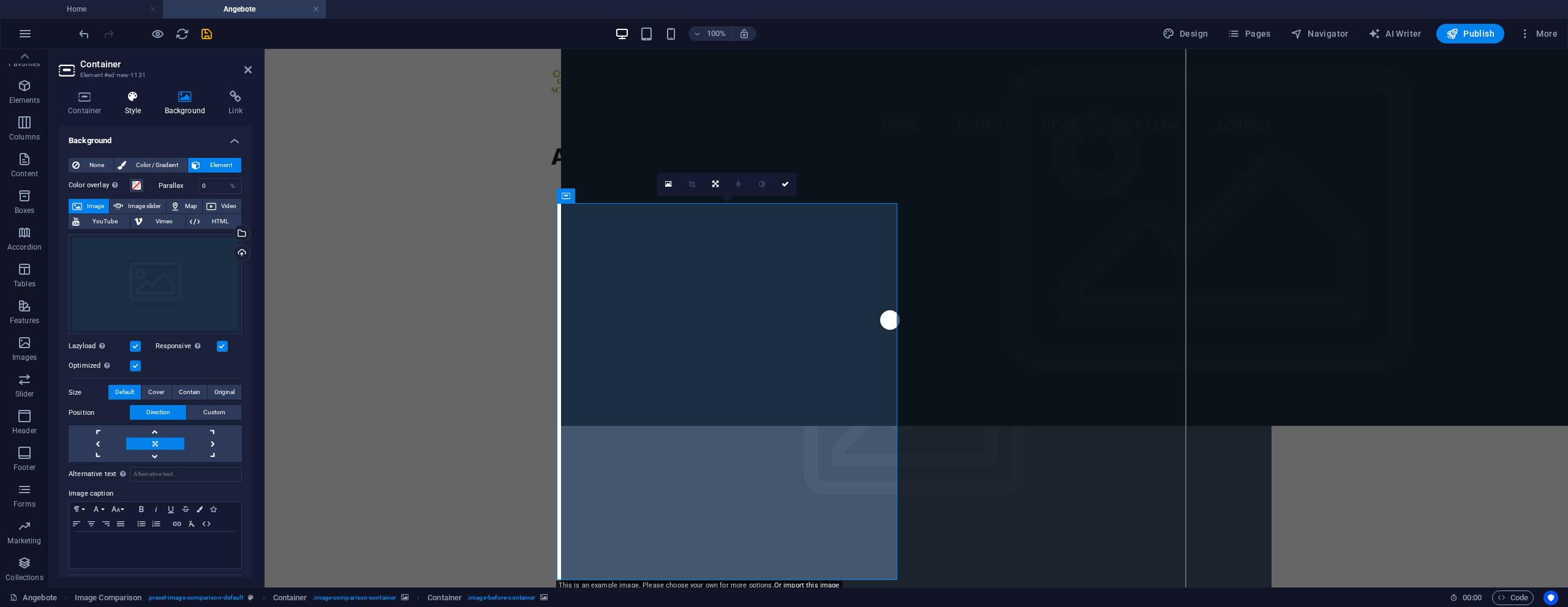
click at [154, 102] on ul "Container Style Background Link" at bounding box center [155, 103] width 193 height 26
click at [131, 101] on icon at bounding box center [133, 96] width 35 height 12
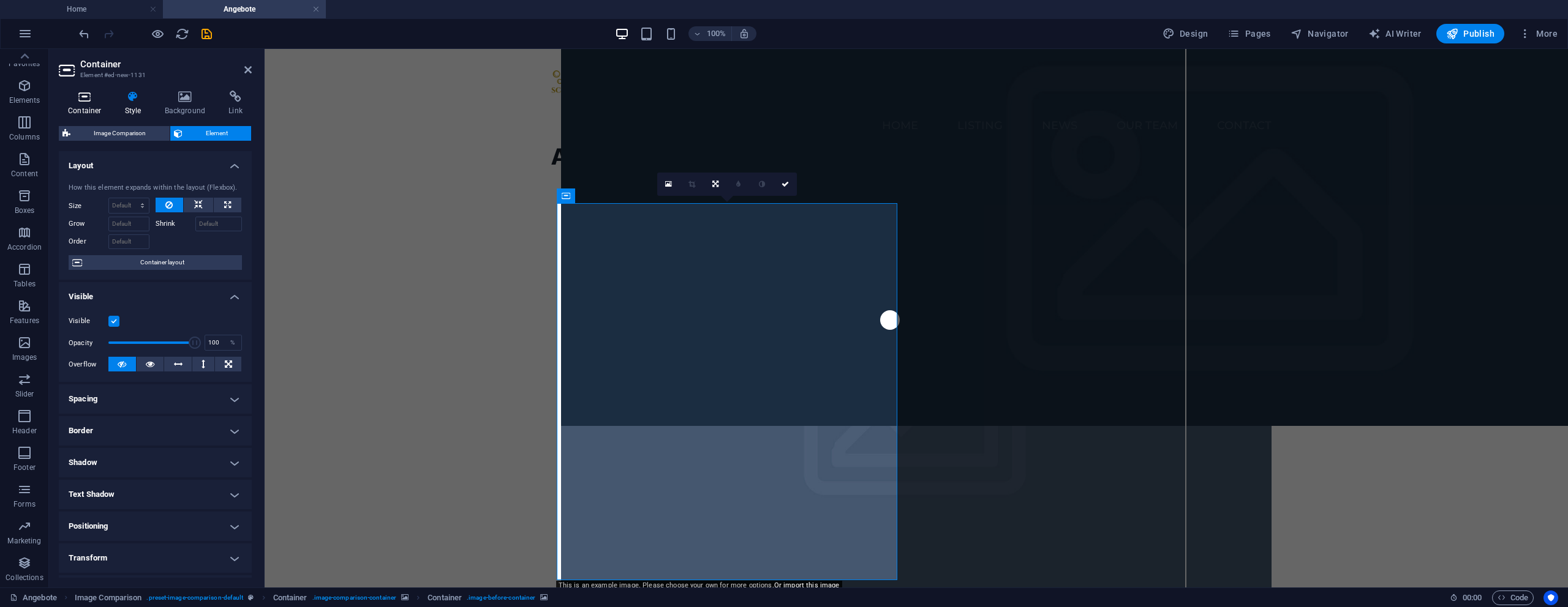
click at [77, 102] on icon at bounding box center [84, 96] width 52 height 12
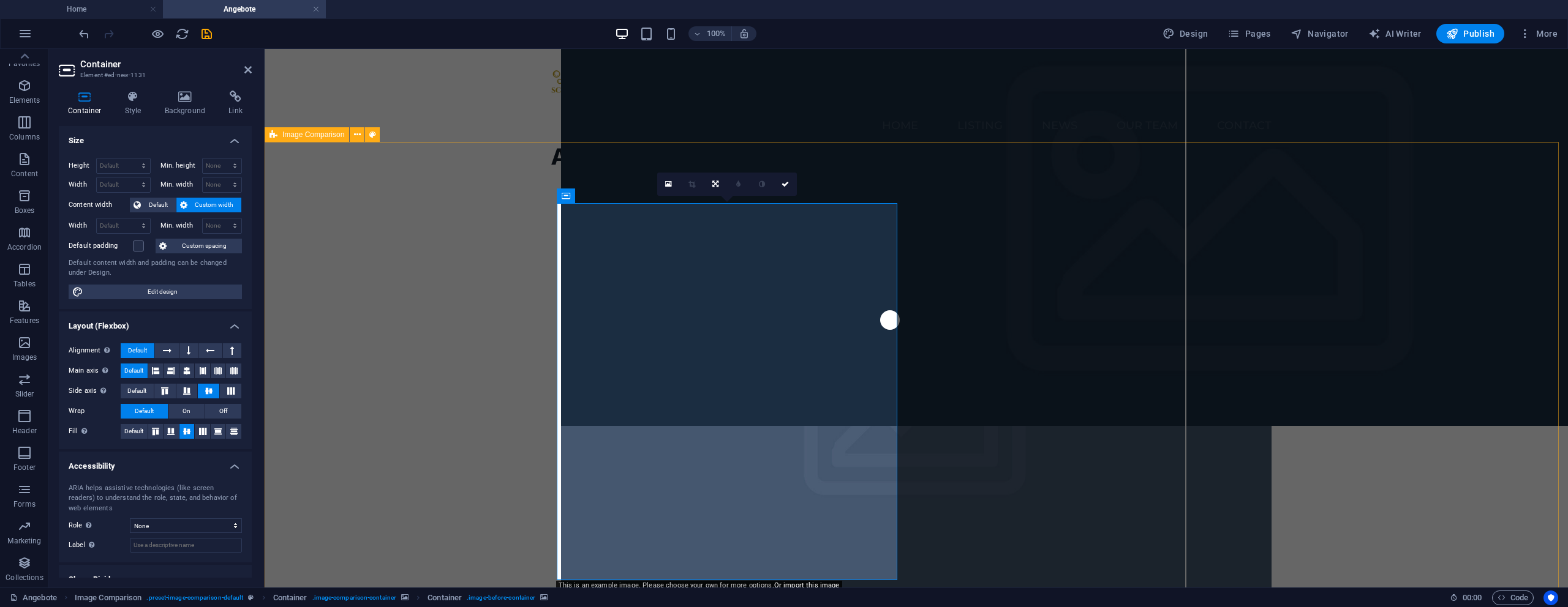
click at [733, 336] on figure at bounding box center [1212, 237] width 1304 height 377
click at [666, 185] on icon at bounding box center [668, 185] width 6 height 9
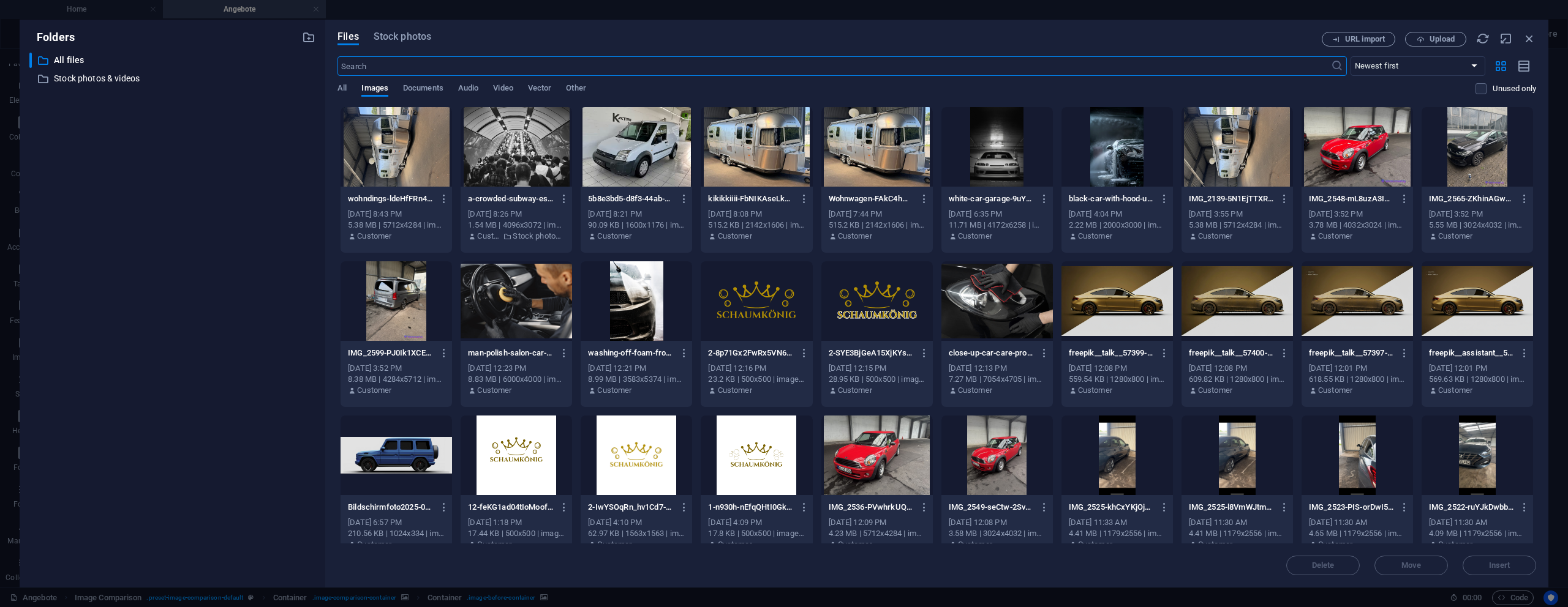
click at [1108, 294] on div at bounding box center [1117, 301] width 111 height 80
drag, startPoint x: 1108, startPoint y: 294, endPoint x: 844, endPoint y: 244, distance: 268.7
click at [1108, 294] on div "1" at bounding box center [1117, 301] width 111 height 80
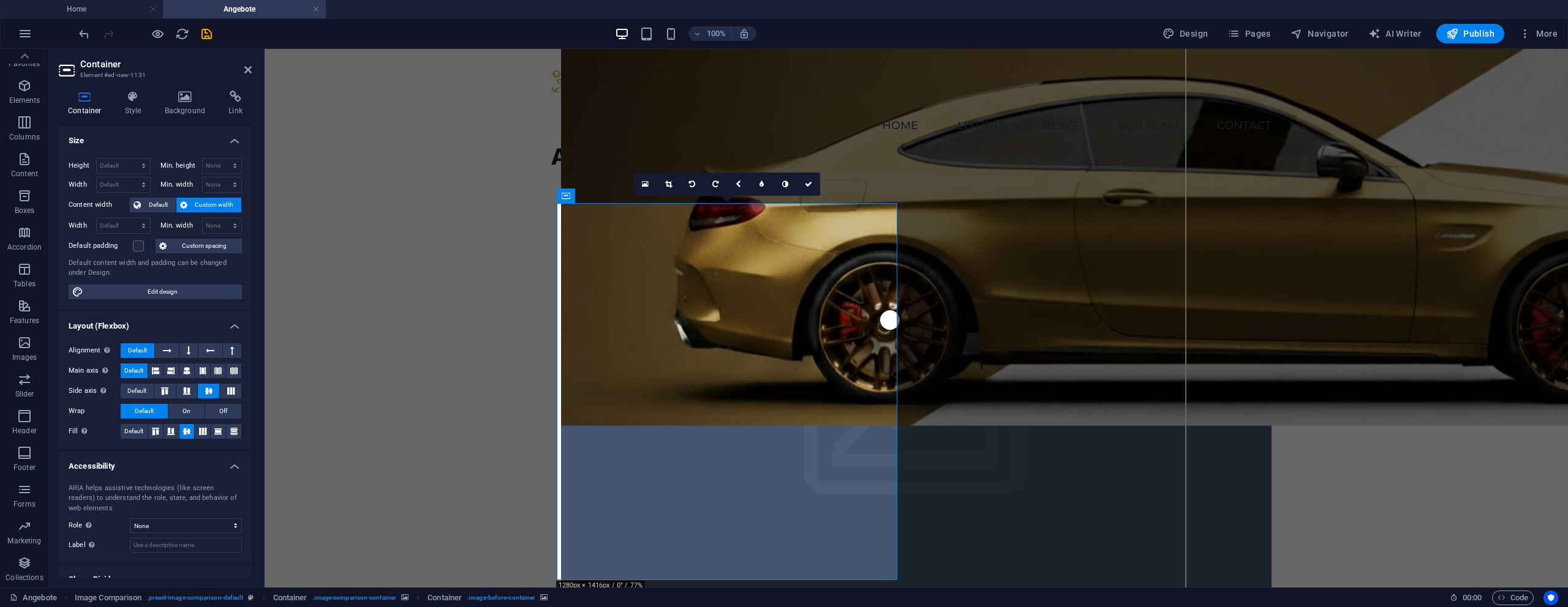
click at [1100, 296] on figure at bounding box center [916, 422] width 711 height 377
click at [1272, 296] on figure at bounding box center [916, 422] width 711 height 377
select select "vh"
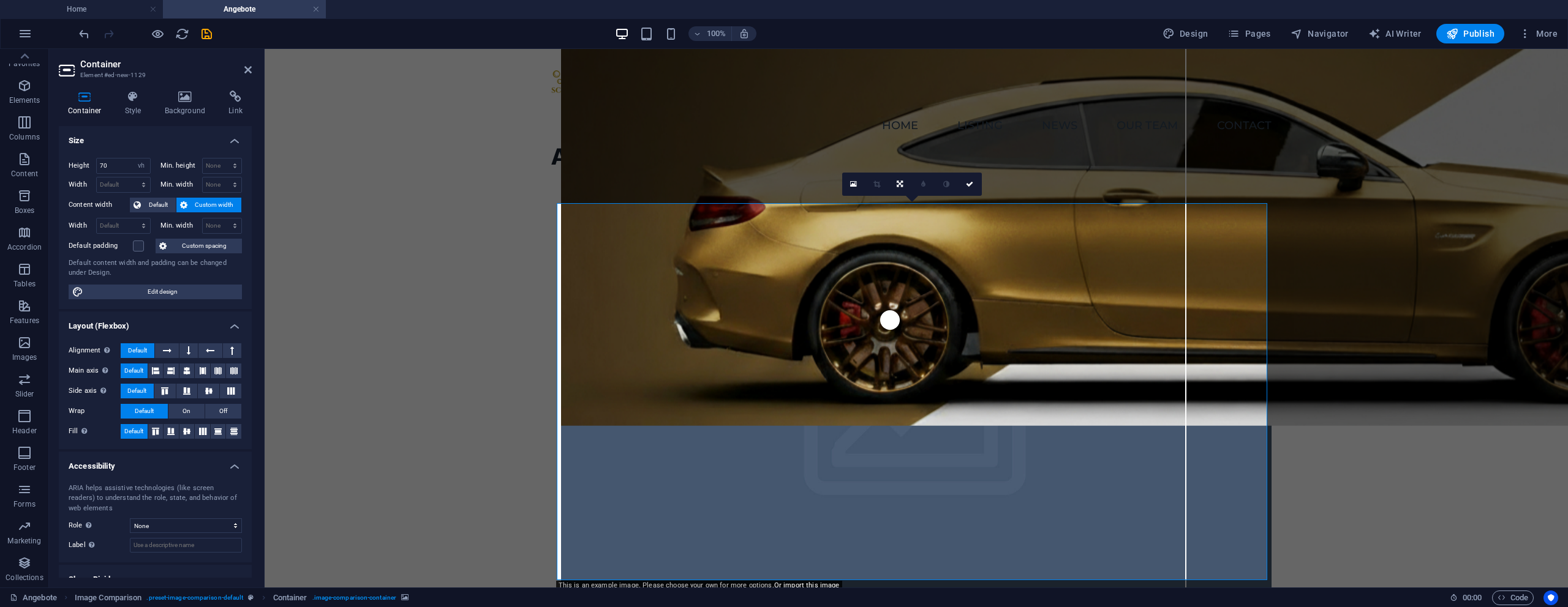
click at [1130, 306] on figure at bounding box center [916, 422] width 711 height 377
click at [855, 187] on icon at bounding box center [853, 185] width 6 height 9
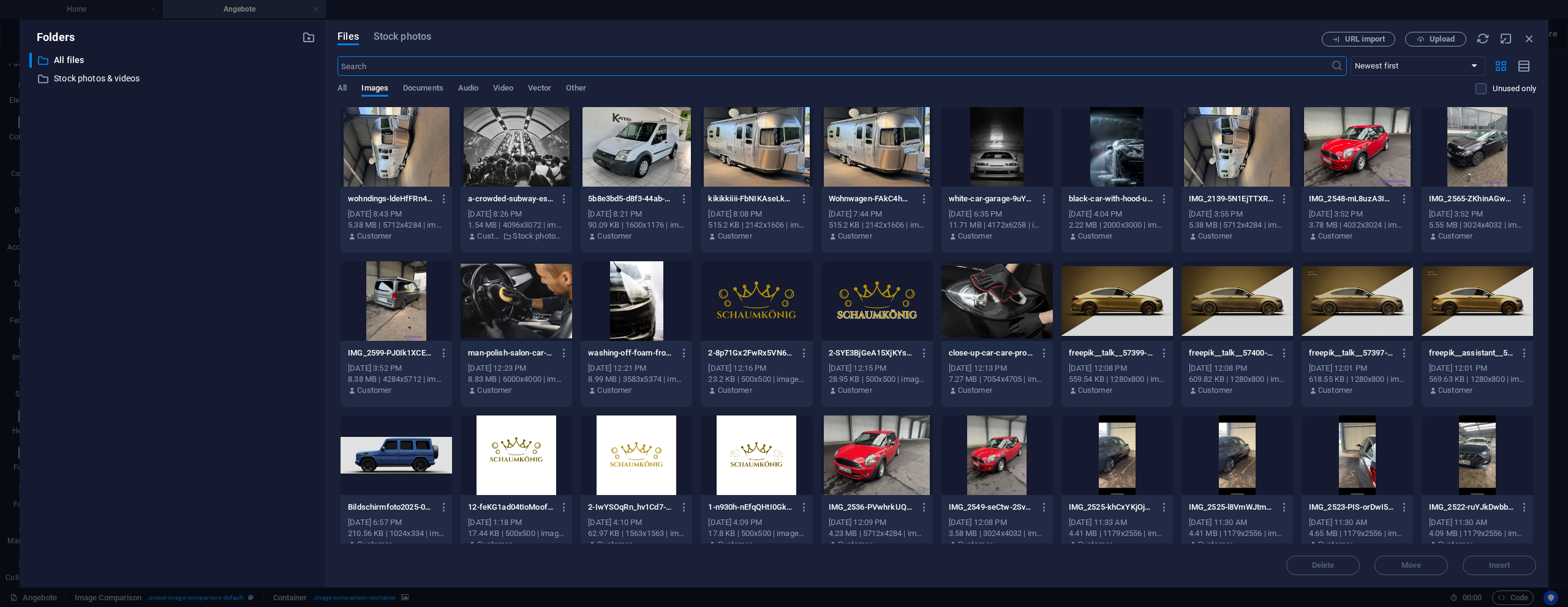
click at [1231, 326] on div at bounding box center [1237, 301] width 111 height 80
click at [1231, 326] on div "1" at bounding box center [1237, 301] width 111 height 80
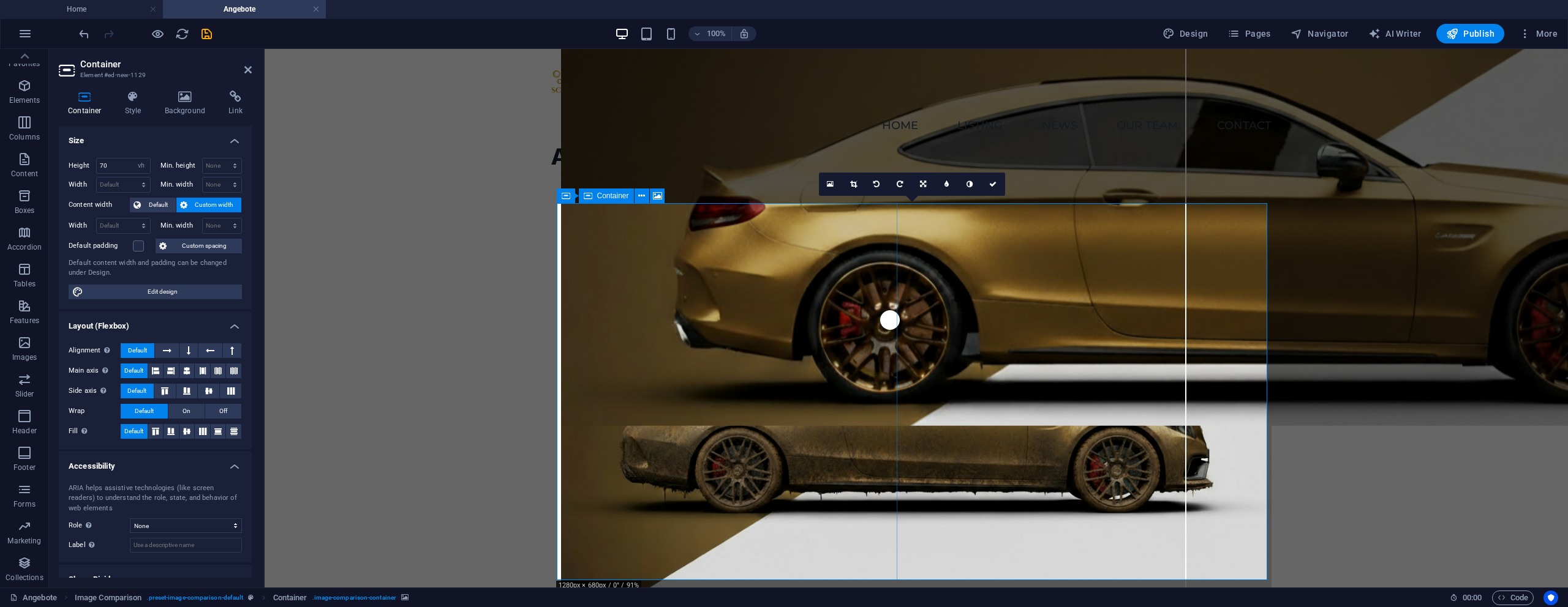
click at [900, 403] on figure at bounding box center [916, 422] width 711 height 377
drag, startPoint x: 899, startPoint y: 396, endPoint x: 921, endPoint y: 396, distance: 22.0
click at [921, 396] on figure at bounding box center [916, 422] width 711 height 377
drag, startPoint x: 151, startPoint y: 37, endPoint x: 181, endPoint y: 47, distance: 31.6
click at [150, 37] on icon "button" at bounding box center [158, 34] width 14 height 14
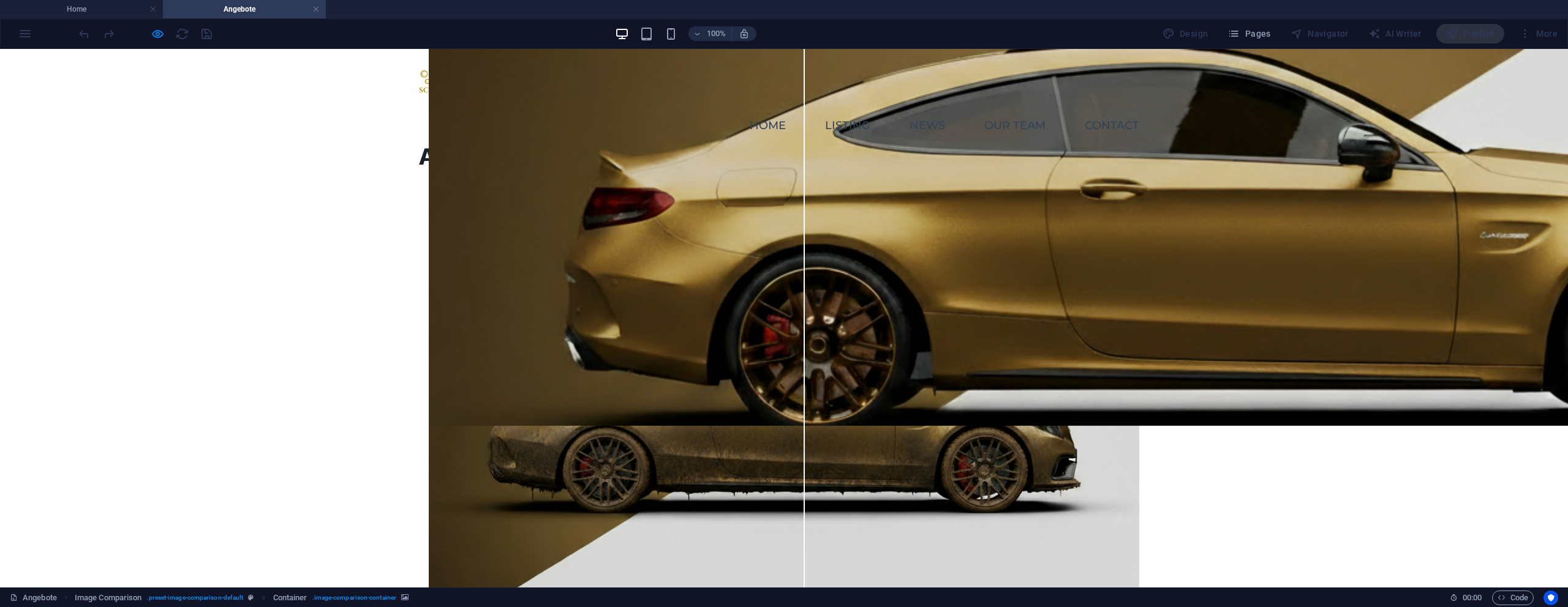
drag, startPoint x: 810, startPoint y: 398, endPoint x: 555, endPoint y: 323, distance: 265.8
click at [579, 330] on input "range" at bounding box center [783, 324] width 1587 height 11
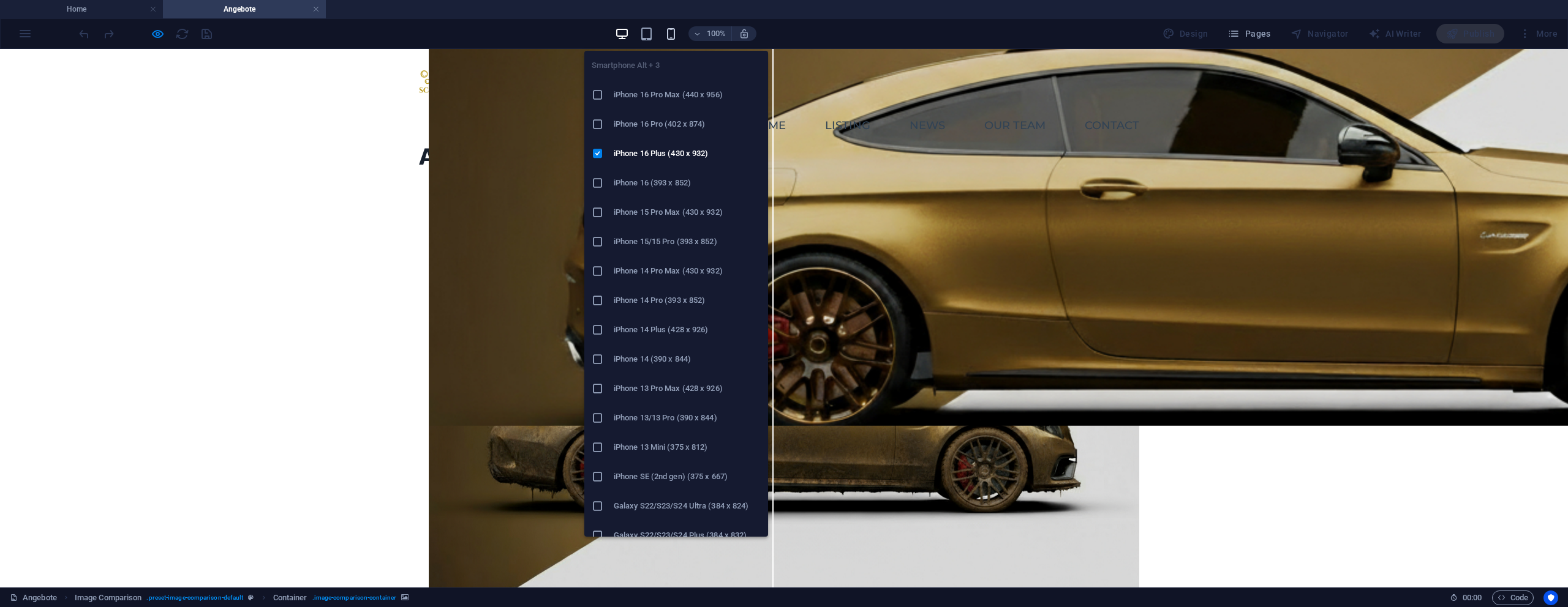
click at [668, 34] on icon "button" at bounding box center [671, 34] width 14 height 14
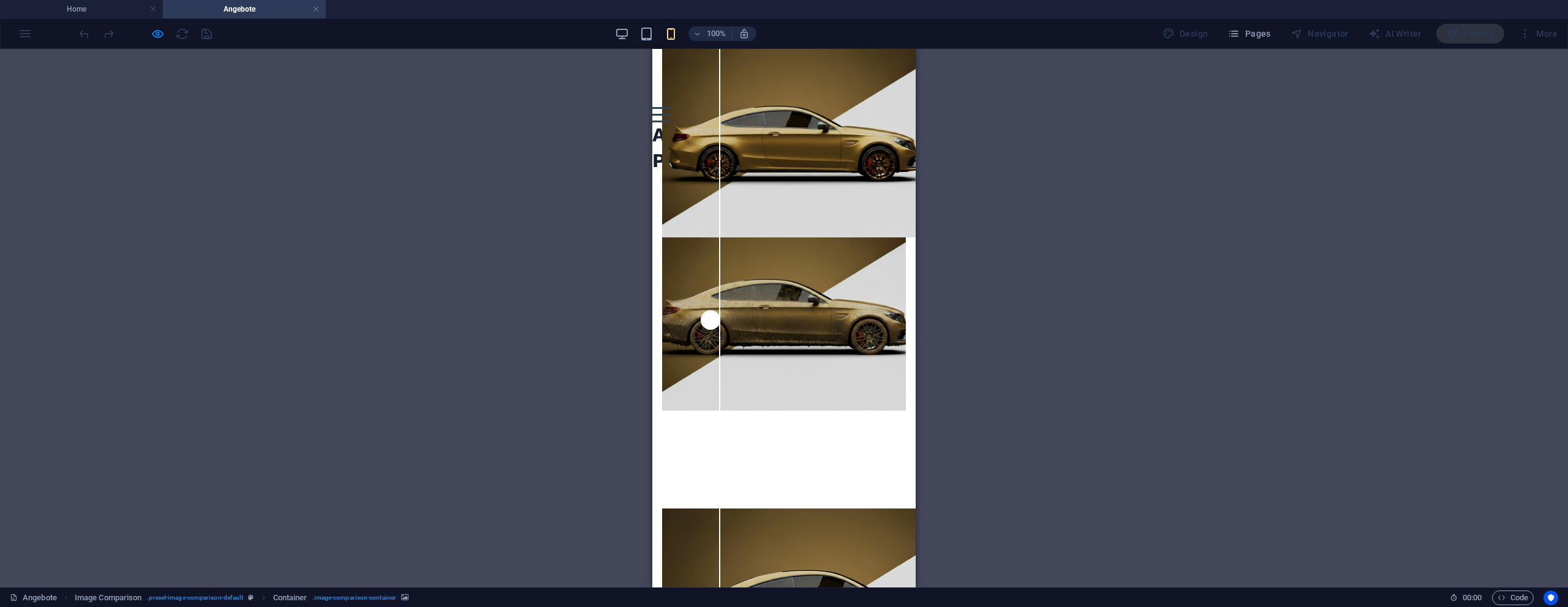
drag, startPoint x: 372, startPoint y: 264, endPoint x: 525, endPoint y: 269, distance: 153.1
click at [376, 264] on div "Drag here to replace the existing content. Press “Ctrl” if you want to create a…" at bounding box center [784, 318] width 1568 height 539
drag, startPoint x: 716, startPoint y: 303, endPoint x: 792, endPoint y: 330, distance: 80.7
click at [792, 330] on input "range" at bounding box center [783, 324] width 283 height 11
drag, startPoint x: 485, startPoint y: 368, endPoint x: 522, endPoint y: 368, distance: 37.0
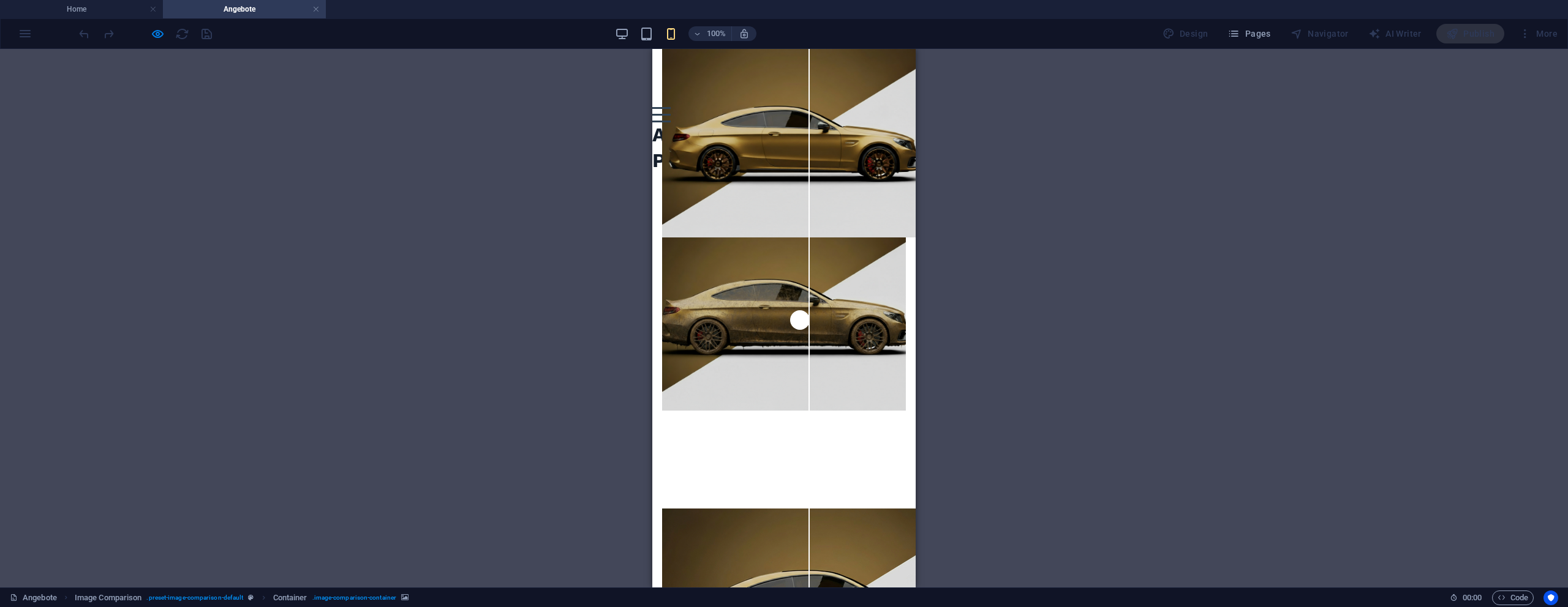
click at [513, 368] on div "Drag here to replace the existing content. Press “Ctrl” if you want to create a…" at bounding box center [784, 318] width 1568 height 539
drag, startPoint x: 795, startPoint y: 308, endPoint x: 768, endPoint y: 383, distance: 79.7
type input "45"
click at [768, 330] on input "range" at bounding box center [783, 324] width 283 height 11
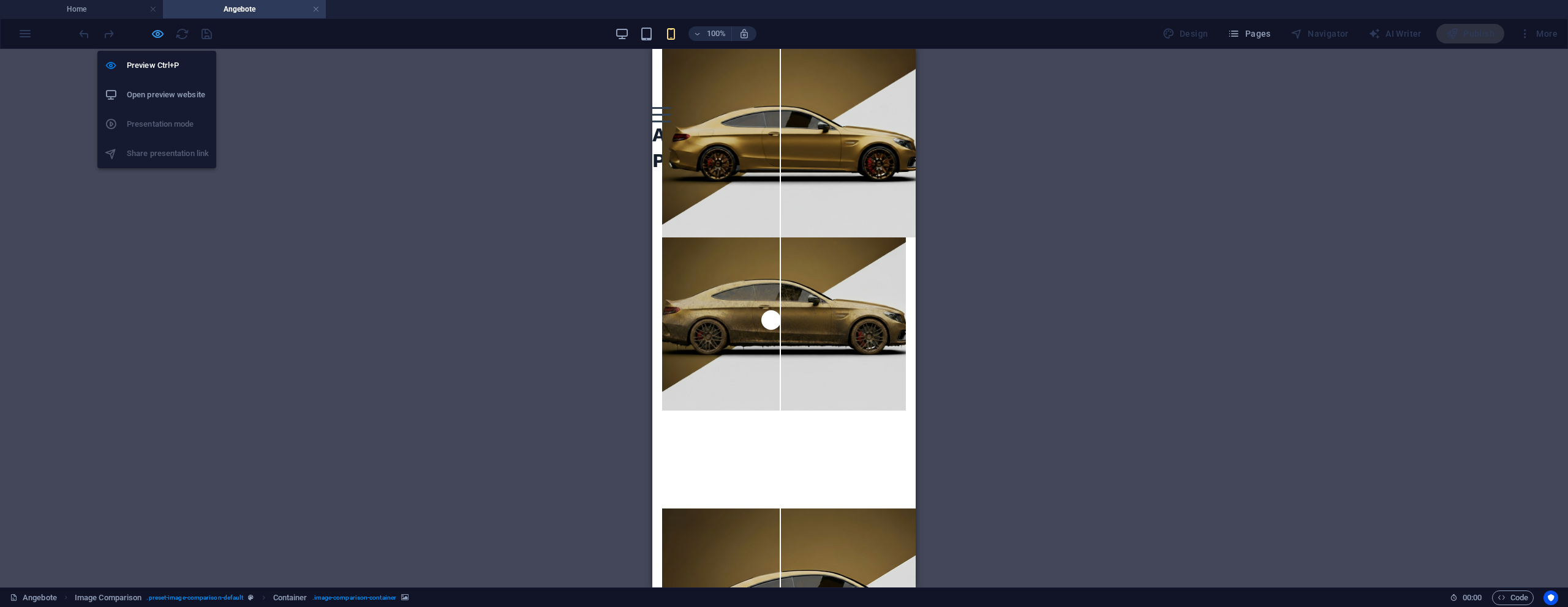
click at [156, 33] on icon "button" at bounding box center [158, 34] width 14 height 14
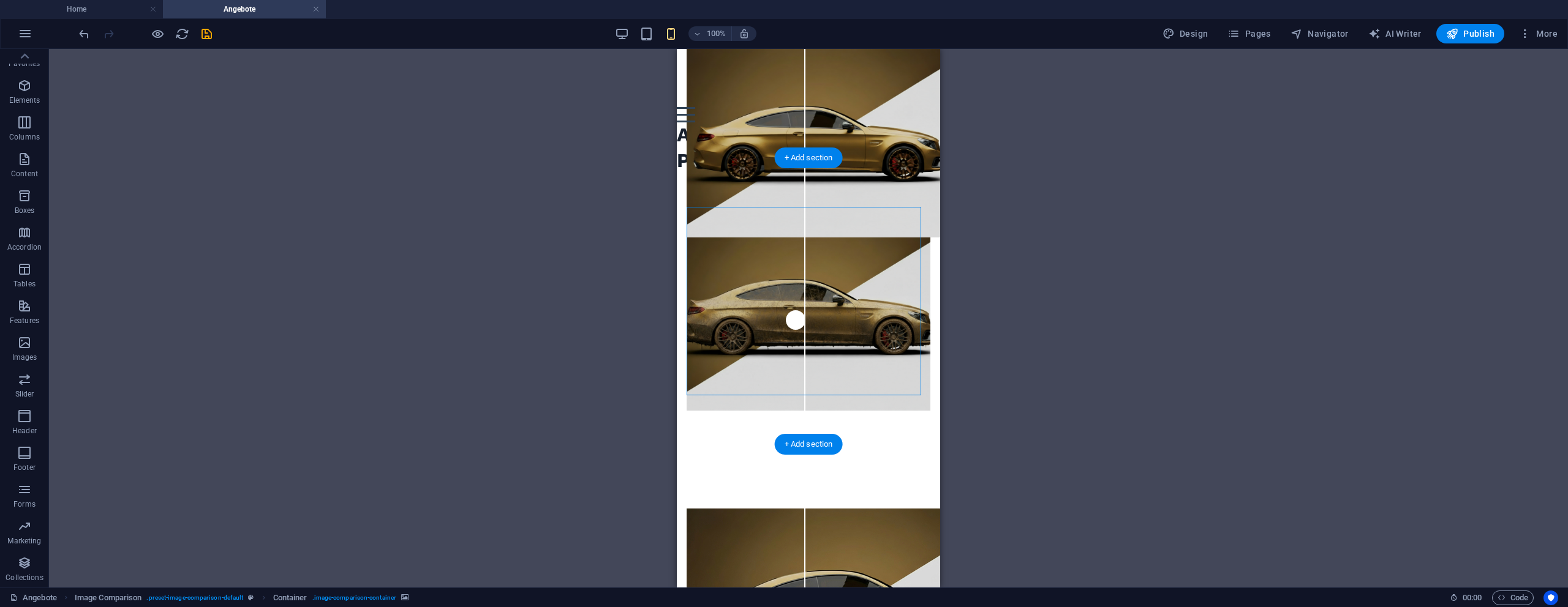
click at [755, 237] on figure at bounding box center [818, 143] width 264 height 189
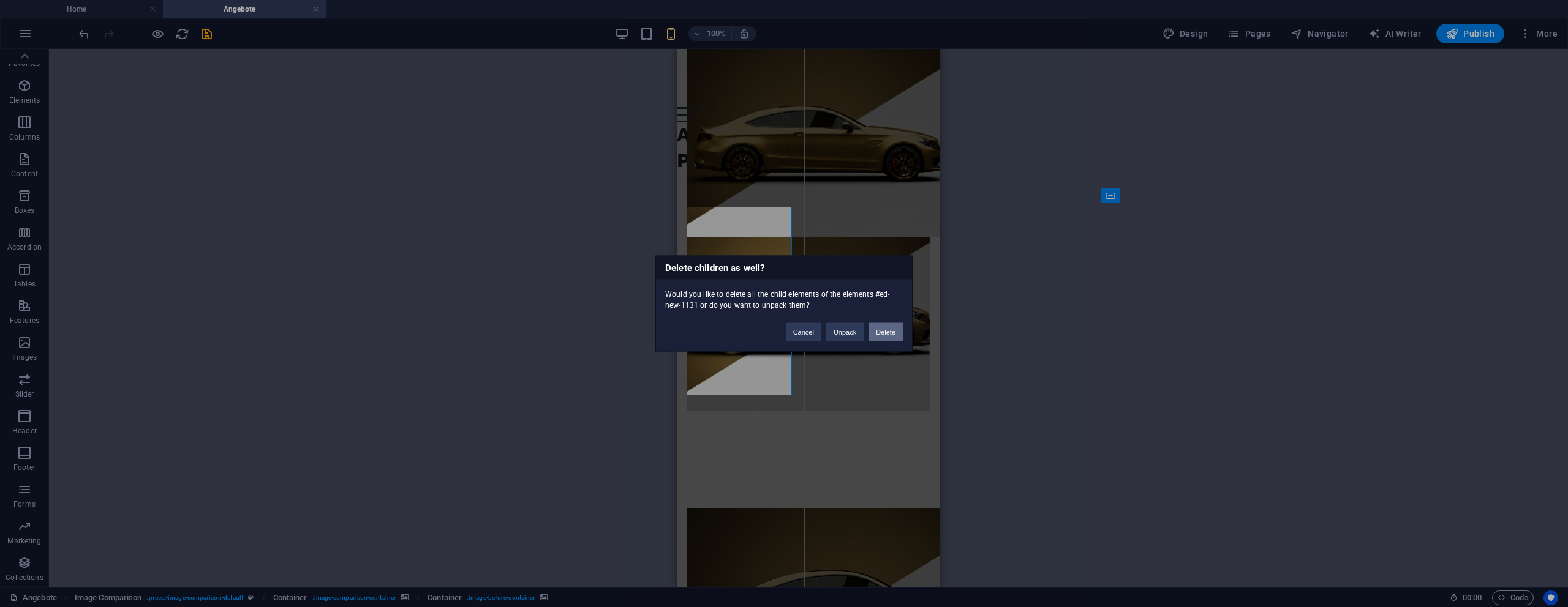
drag, startPoint x: 873, startPoint y: 327, endPoint x: 179, endPoint y: 269, distance: 696.4
click at [873, 327] on button "Delete" at bounding box center [886, 333] width 34 height 19
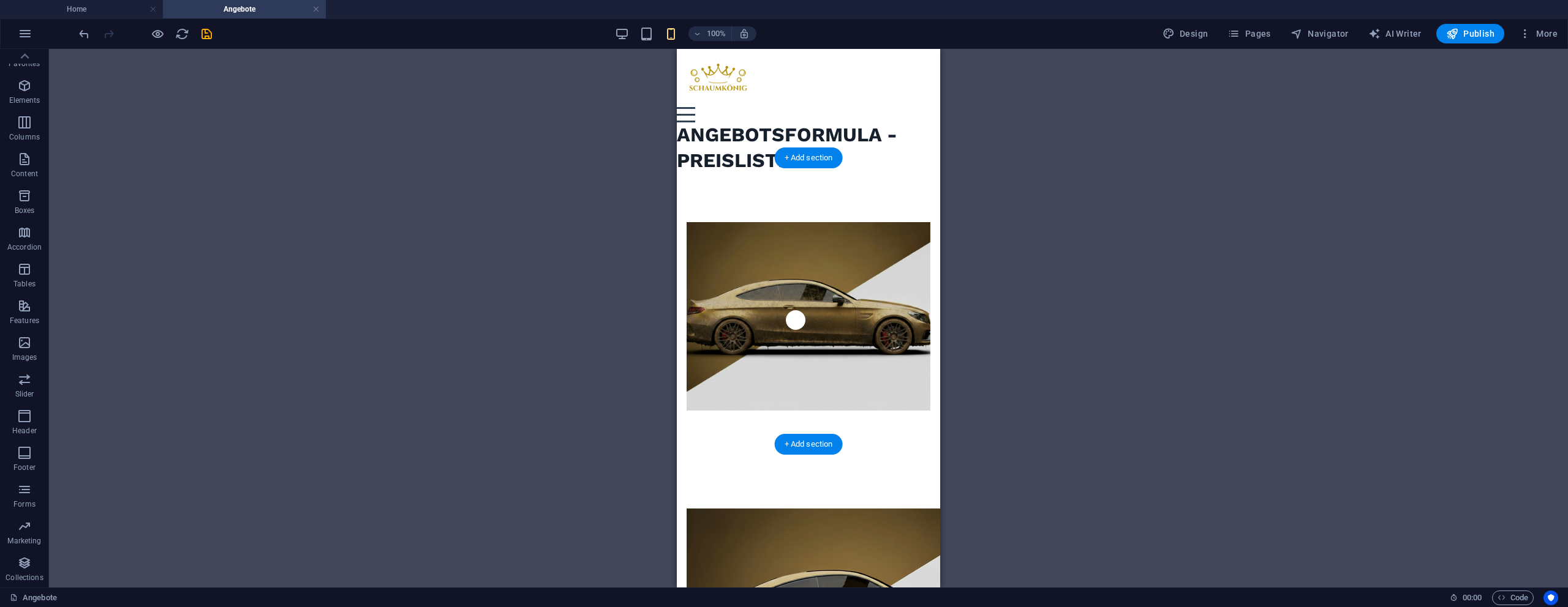
click at [760, 286] on figure at bounding box center [808, 316] width 244 height 189
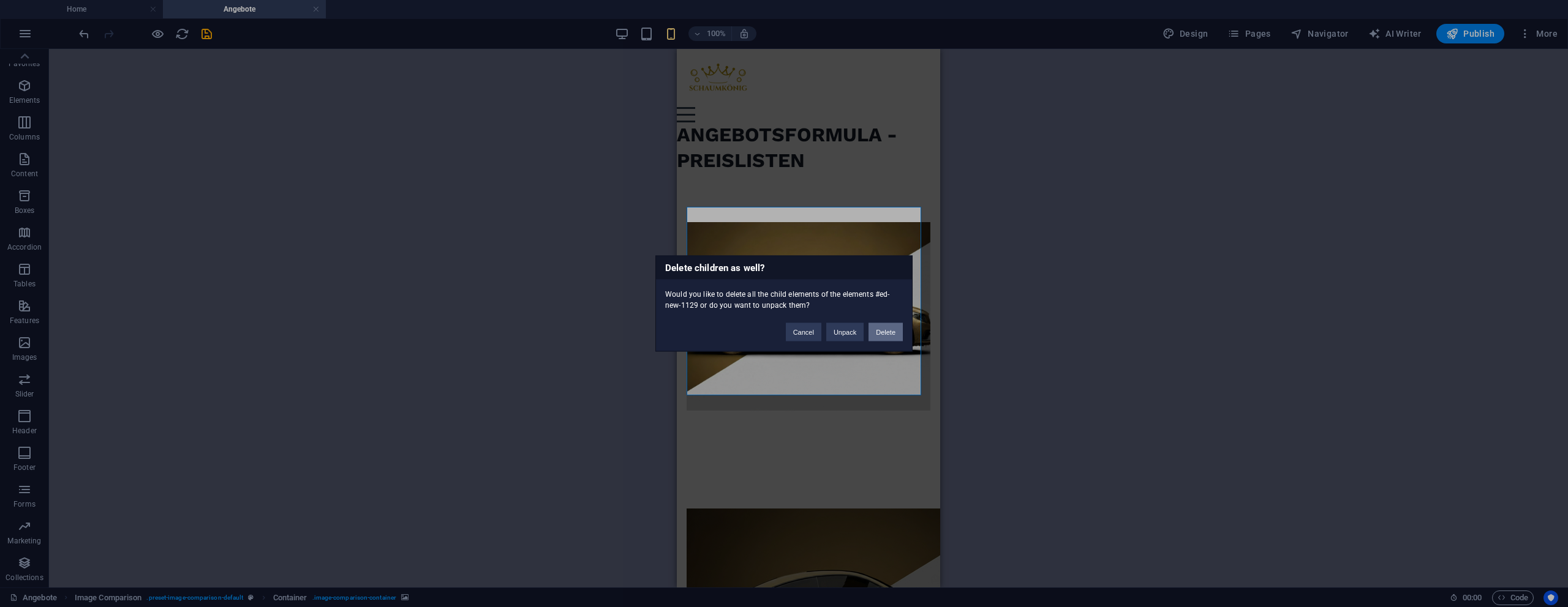
click at [892, 336] on button "Delete" at bounding box center [886, 333] width 34 height 19
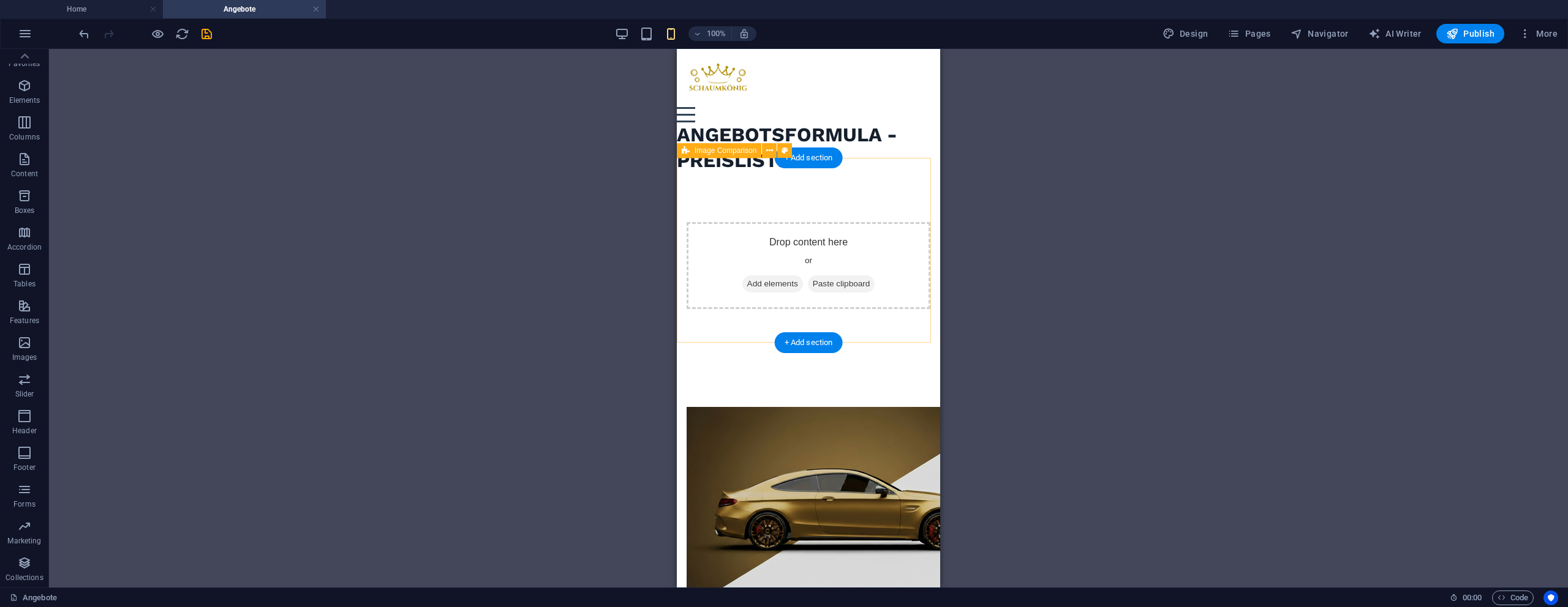
click at [887, 328] on div "Drop content here or Add elements Paste clipboard" at bounding box center [809, 266] width 264 height 185
click at [626, 33] on icon "button" at bounding box center [622, 34] width 14 height 14
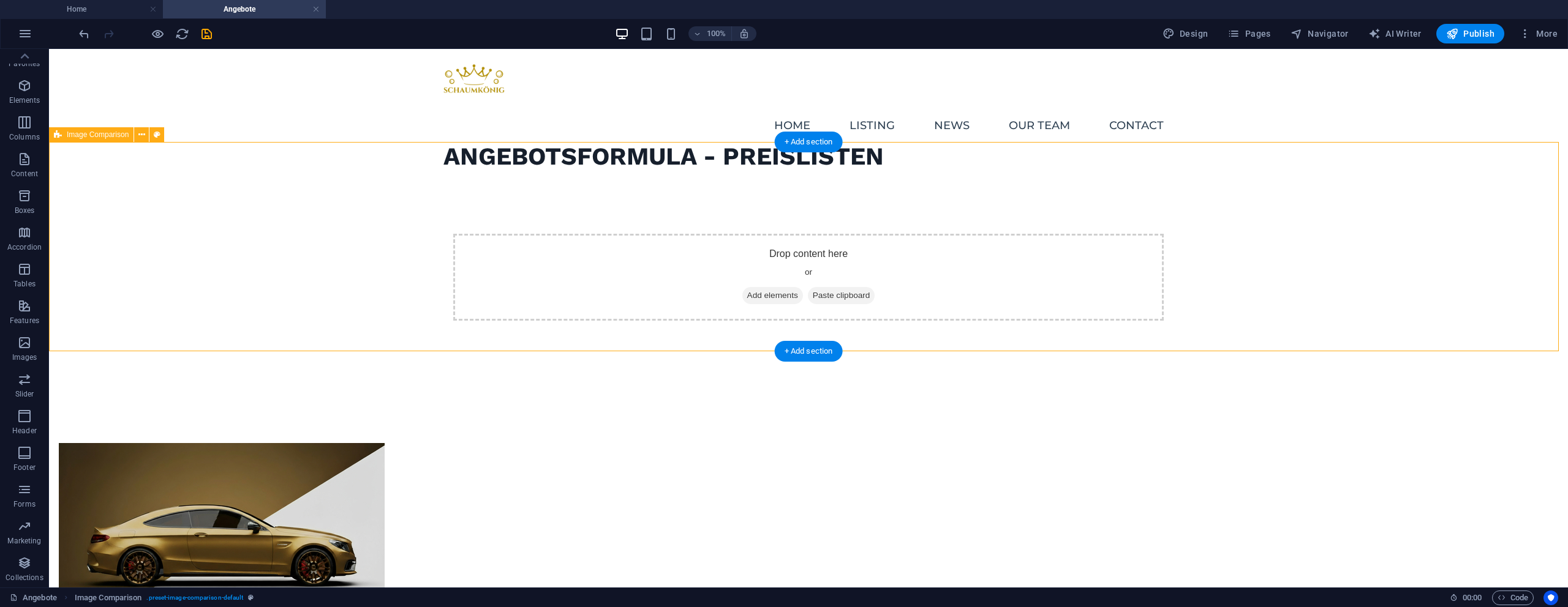
click at [944, 313] on div "Drop content here or Add elements Paste clipboard" at bounding box center [808, 277] width 1519 height 209
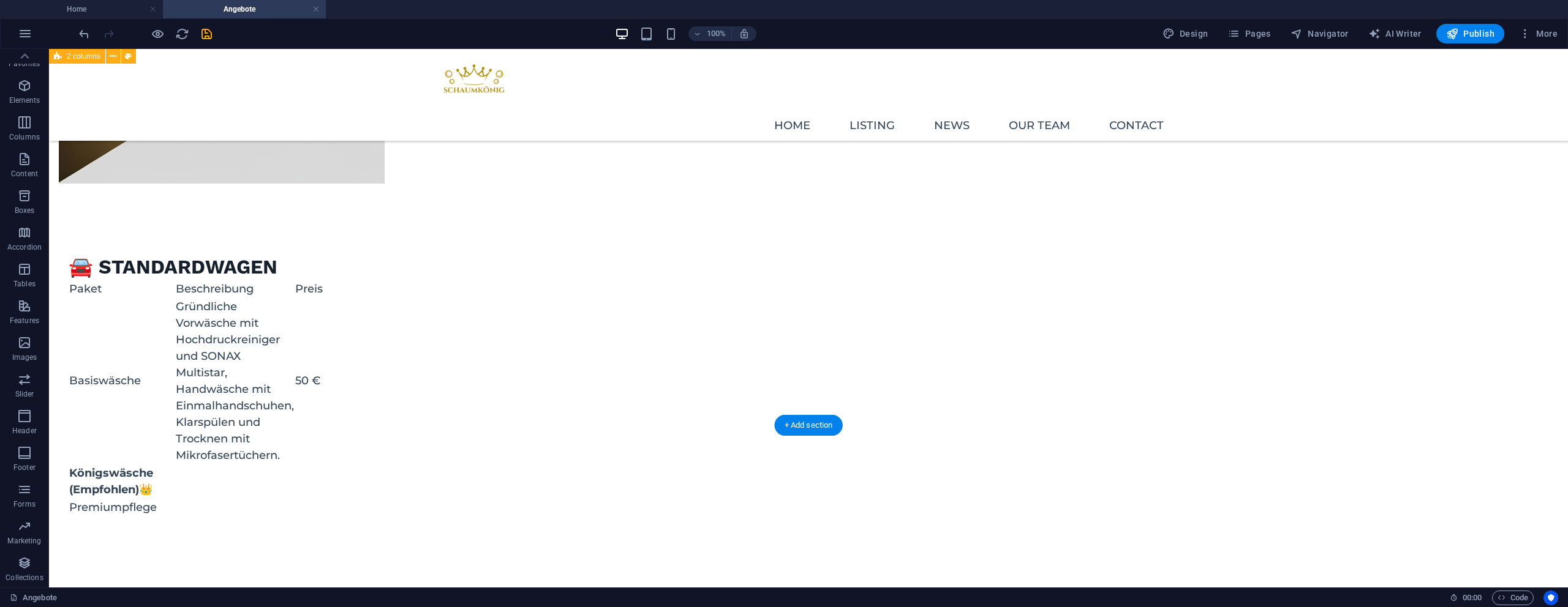
scroll to position [24, 0]
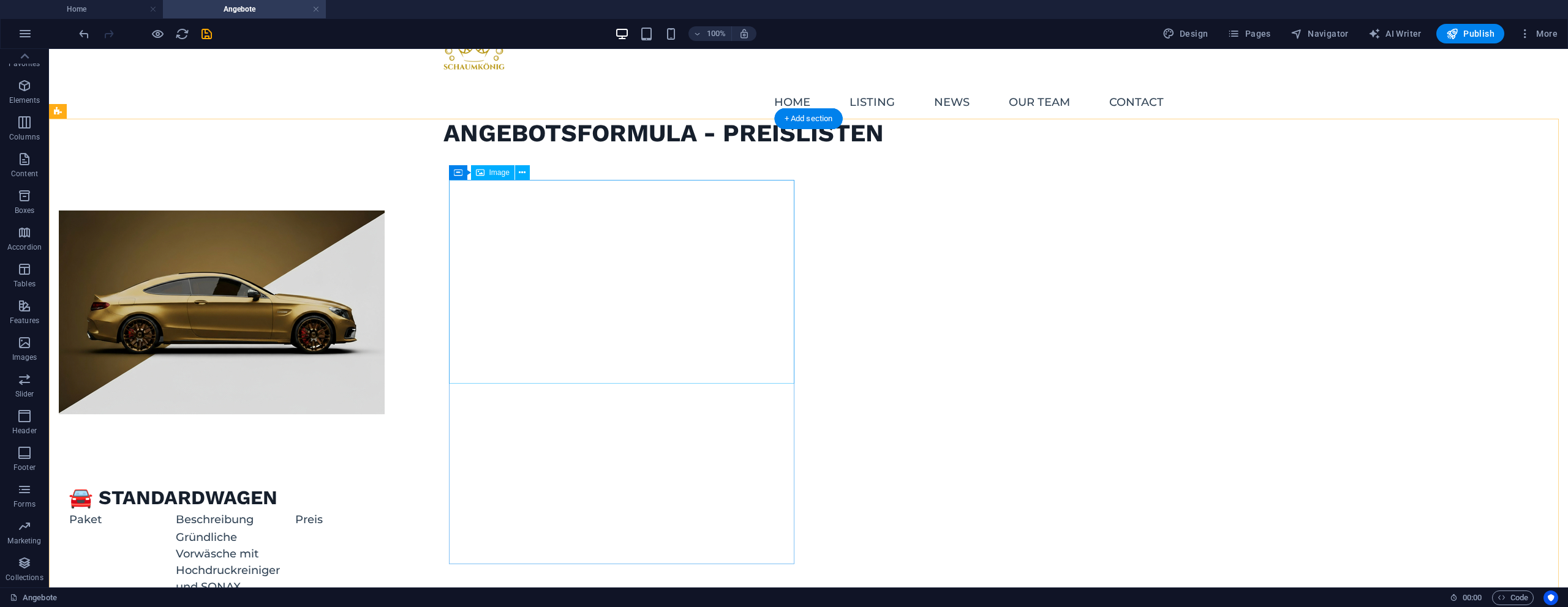
click at [404, 253] on figure at bounding box center [231, 313] width 346 height 204
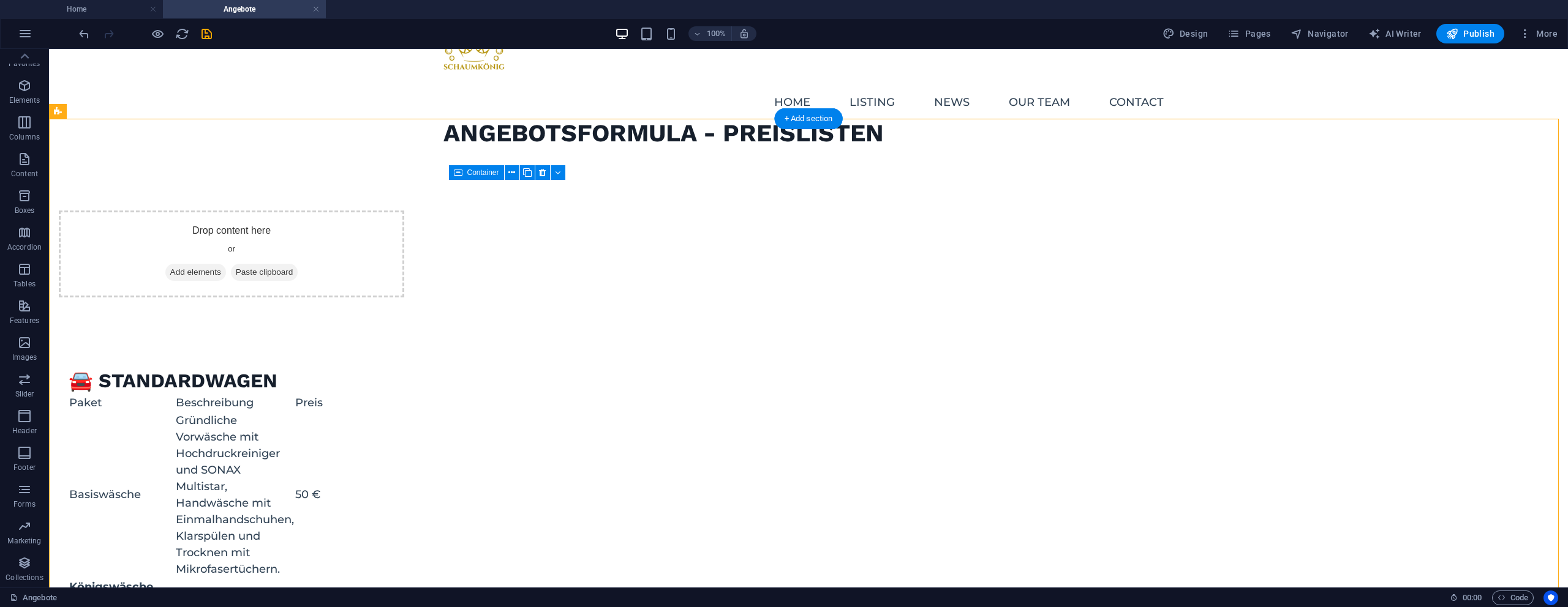
click at [404, 286] on div "Drop content here or Add elements Paste clipboard" at bounding box center [231, 254] width 346 height 87
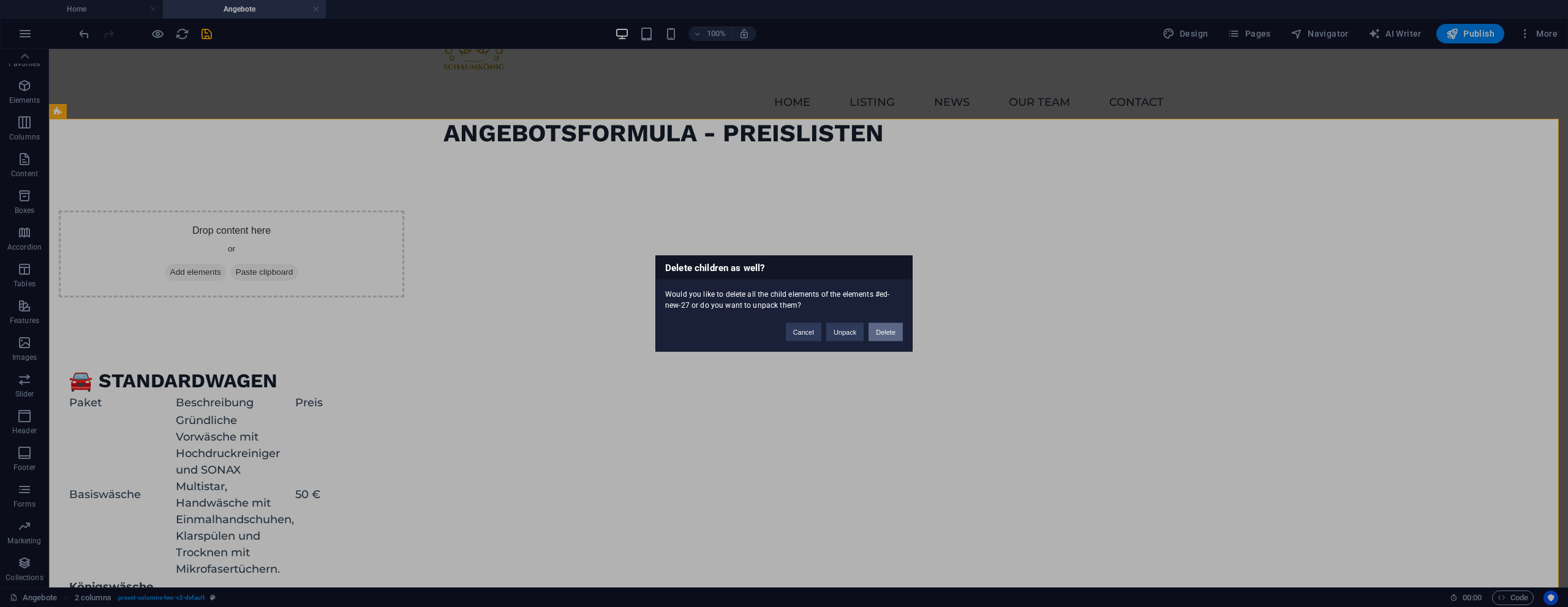
click at [887, 328] on button "Delete" at bounding box center [886, 333] width 34 height 19
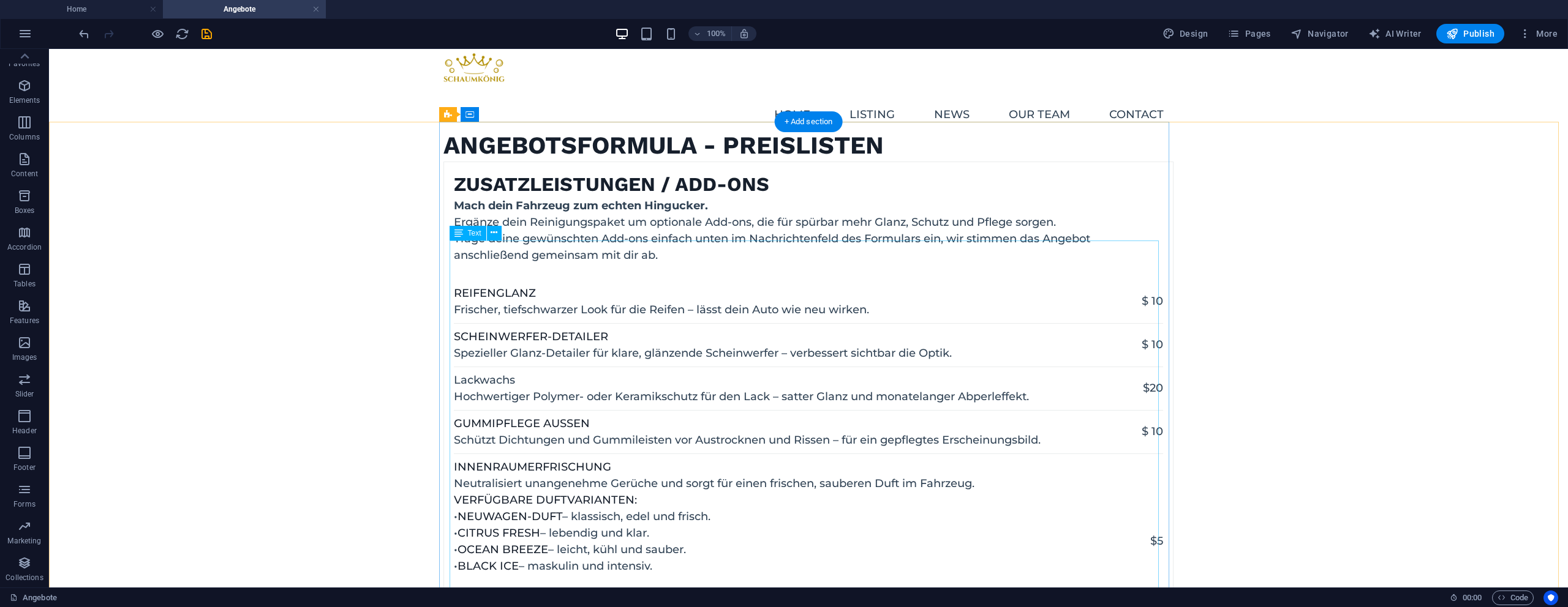
scroll to position [0, 0]
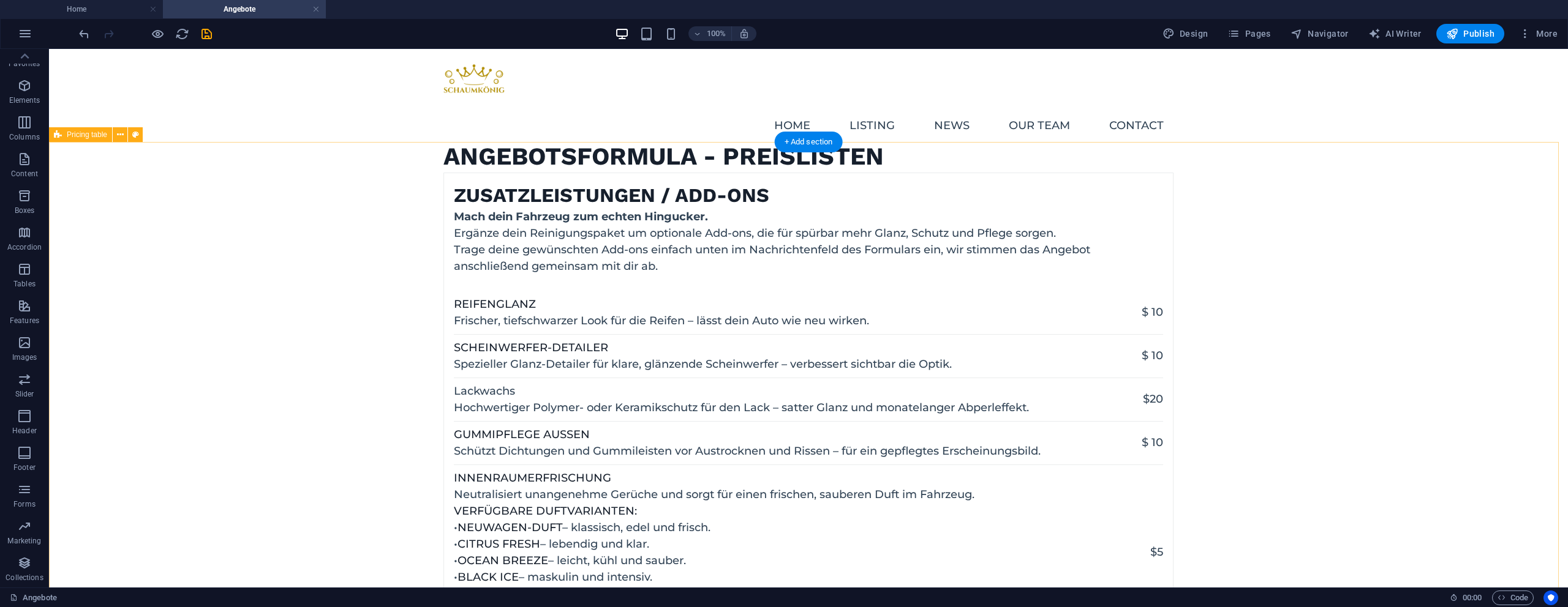
click at [212, 175] on div "Zusatzleistungen / Add-ons Mach dein Fahrzeug zum echten Hingucker. Ergänze dei…" at bounding box center [808, 411] width 1519 height 478
click at [603, 141] on div "Angebotsformula - Preislisten" at bounding box center [808, 157] width 730 height 32
drag, startPoint x: 603, startPoint y: 120, endPoint x: 651, endPoint y: 170, distance: 69.3
click at [603, 141] on div "Angebotsformula - Preislisten" at bounding box center [808, 157] width 730 height 32
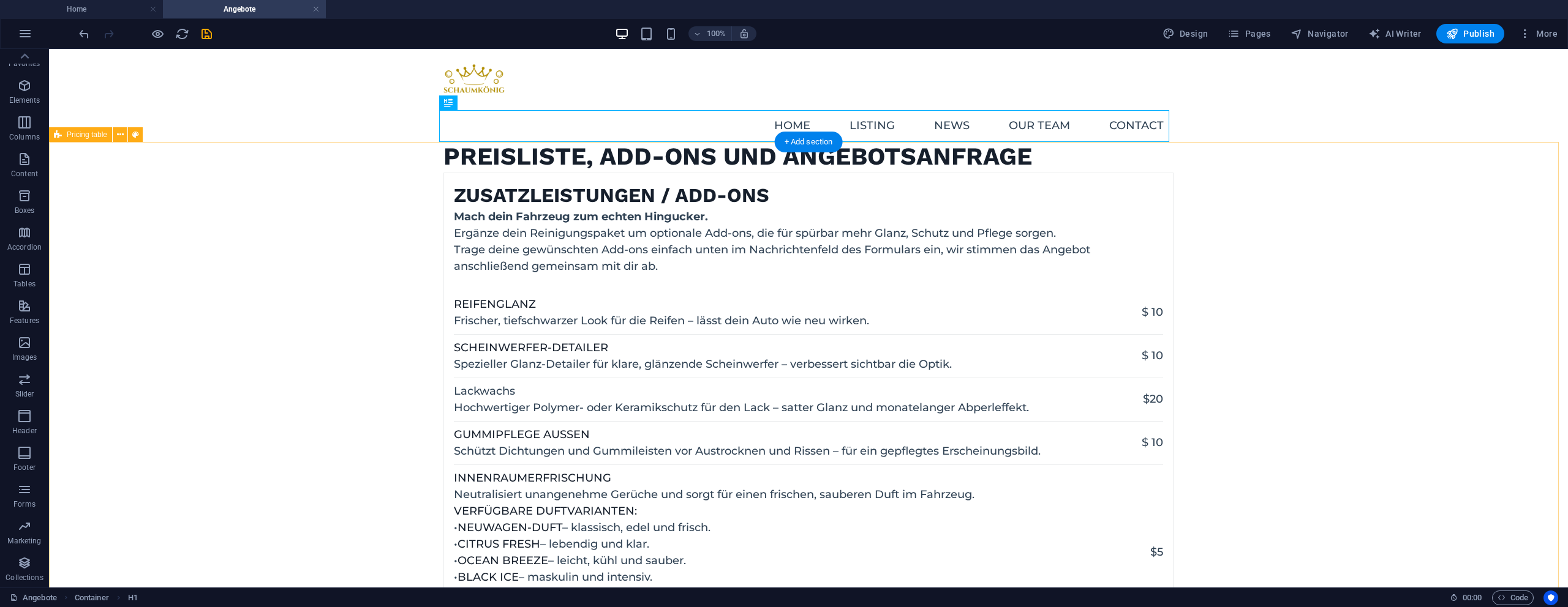
drag, startPoint x: 1262, startPoint y: 172, endPoint x: 1263, endPoint y: 179, distance: 7.1
click at [1263, 172] on div "Zusatzleistungen / Add-ons Mach dein Fahrzeug zum echten Hingucker. Ergänze dei…" at bounding box center [808, 411] width 1519 height 478
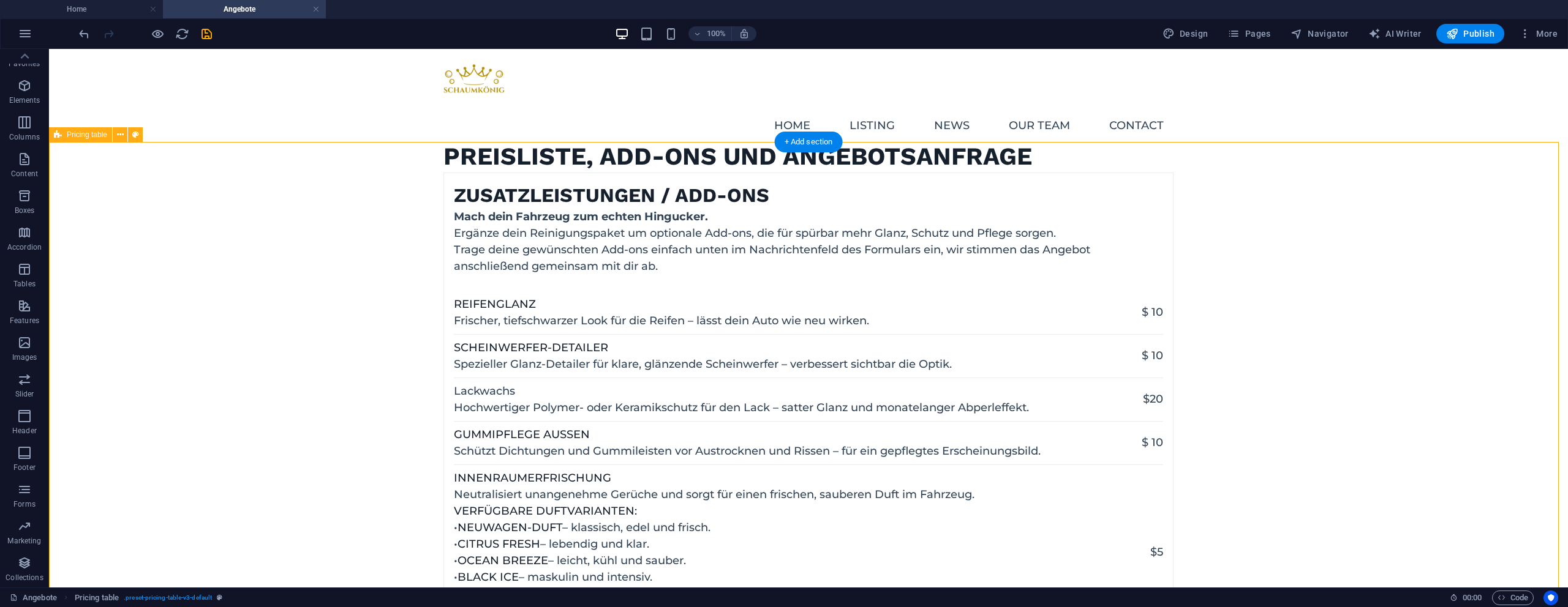
click at [1217, 245] on div "Zusatzleistungen / Add-ons Mach dein Fahrzeug zum echten Hingucker. Ergänze dei…" at bounding box center [808, 411] width 1519 height 478
click at [299, 141] on div "Preisliste, Add-ons und Angebotsanfrage" at bounding box center [808, 157] width 1519 height 32
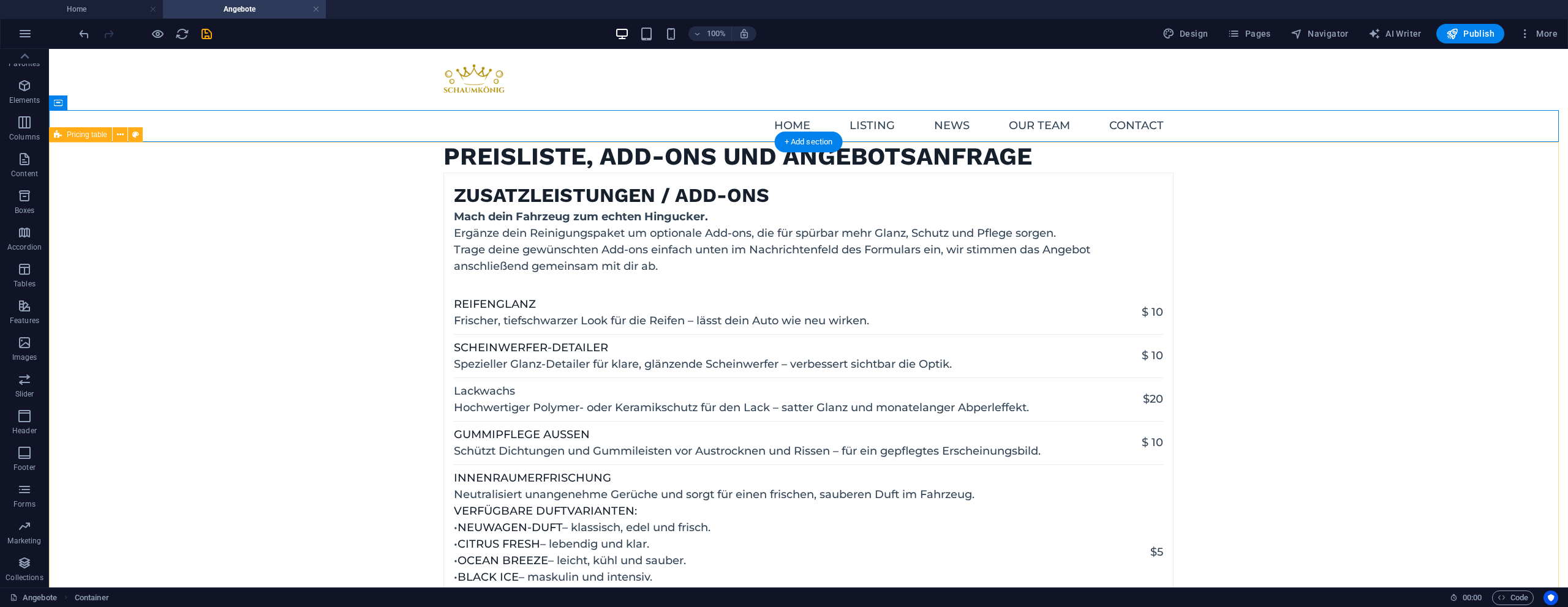
click at [252, 340] on div "Zusatzleistungen / Add-ons Mach dein Fahrzeug zum echten Hingucker. Ergänze dei…" at bounding box center [808, 411] width 1519 height 478
click at [200, 141] on div "Preisliste, Add-ons und Angebotsanfrage" at bounding box center [808, 157] width 1519 height 32
click at [33, 100] on p "Elements" at bounding box center [25, 100] width 31 height 10
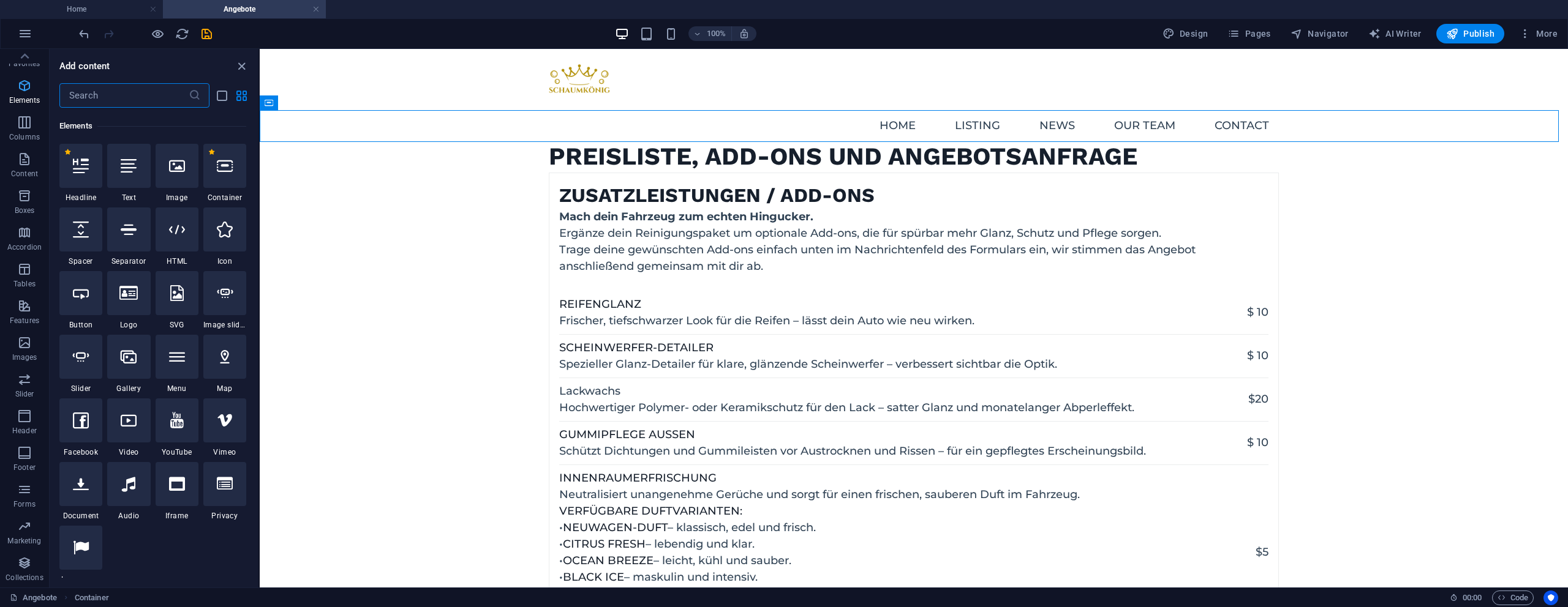
scroll to position [130, 0]
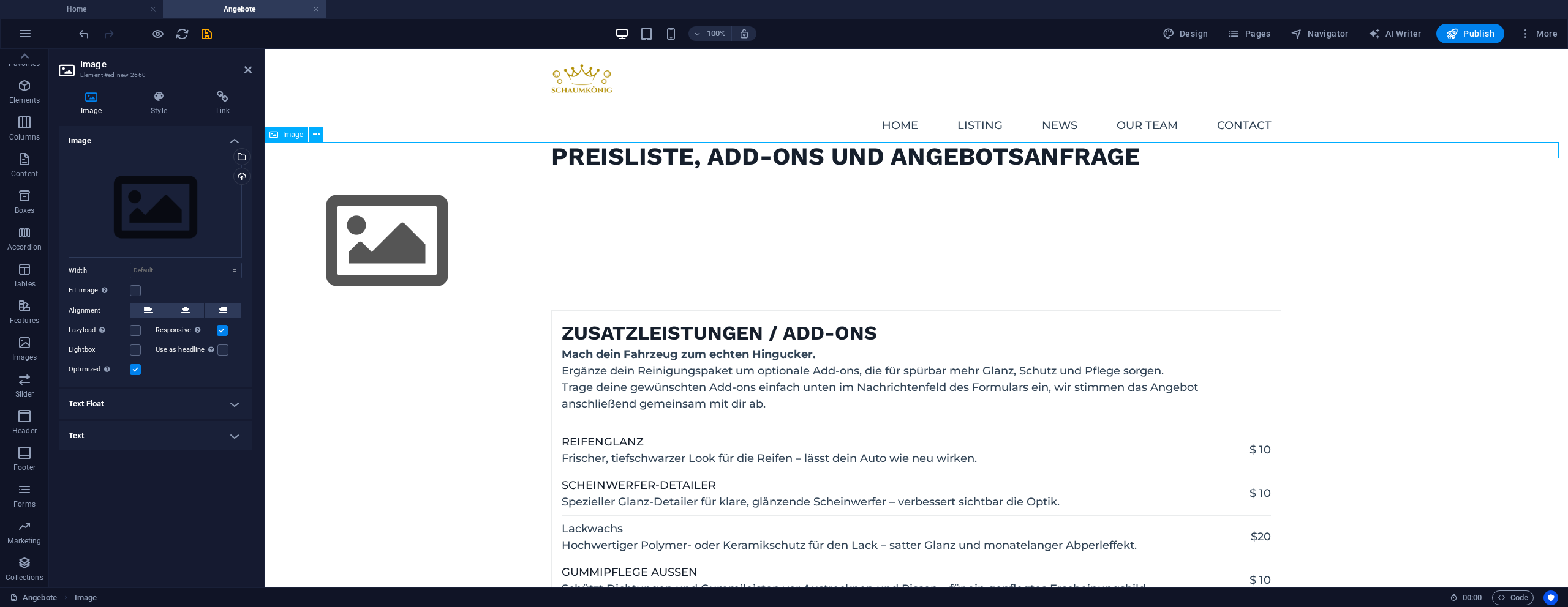
click at [503, 172] on figure at bounding box center [916, 241] width 1304 height 138
click at [232, 155] on div "Select files from the file manager, stock photos, or upload file(s)" at bounding box center [192, 157] width 80 height 46
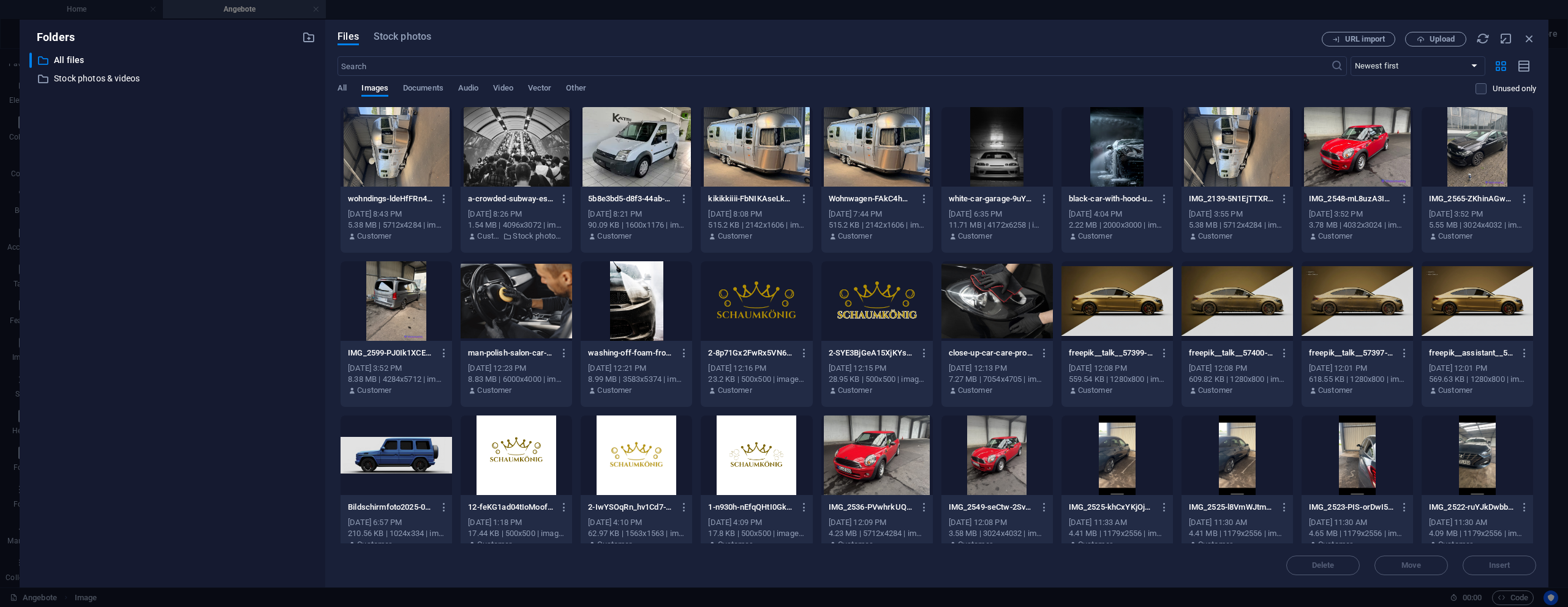
click at [1143, 291] on div at bounding box center [1117, 301] width 111 height 80
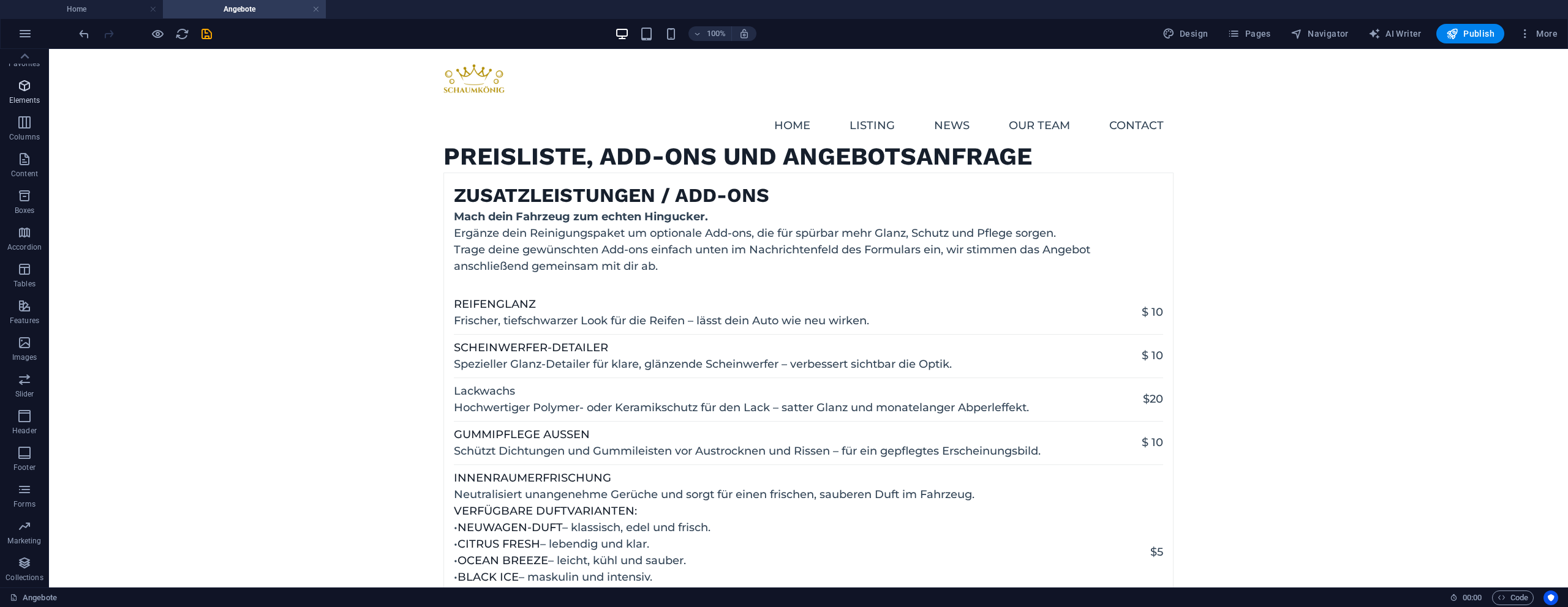
click at [31, 89] on icon "button" at bounding box center [24, 85] width 15 height 15
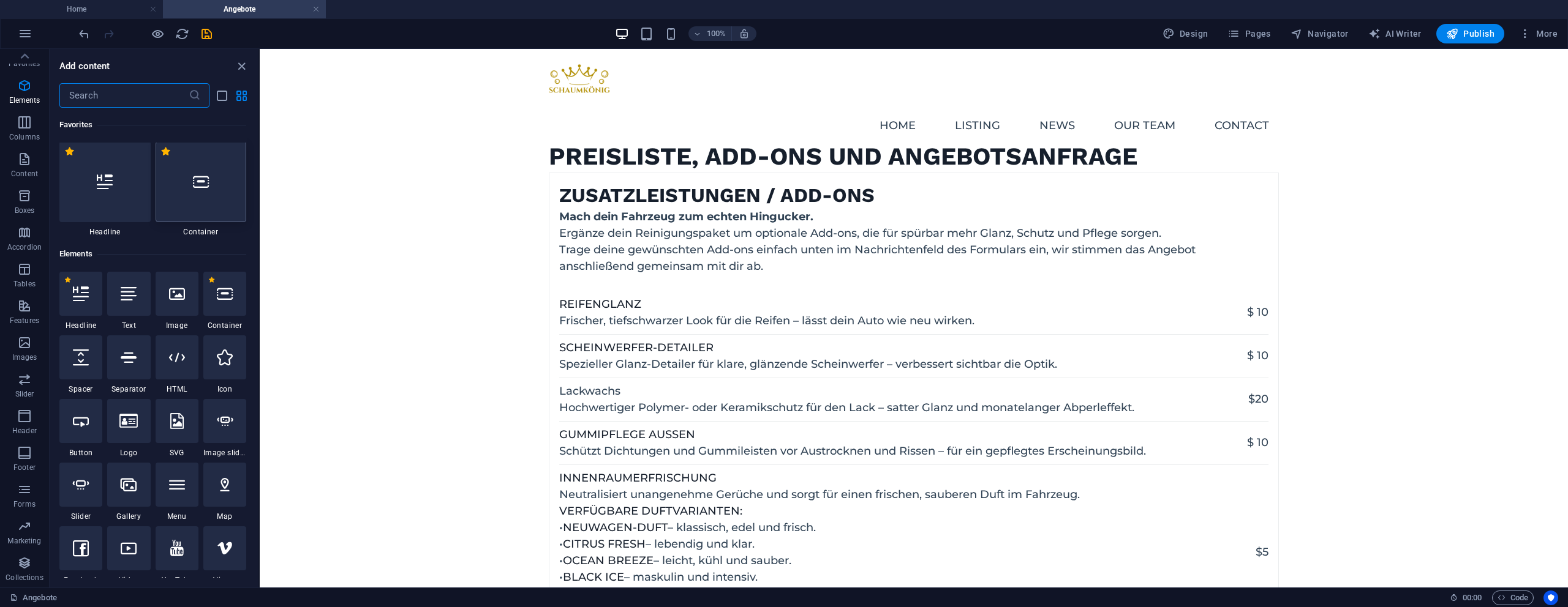
scroll to position [0, 0]
click at [38, 134] on p "Columns" at bounding box center [24, 138] width 31 height 10
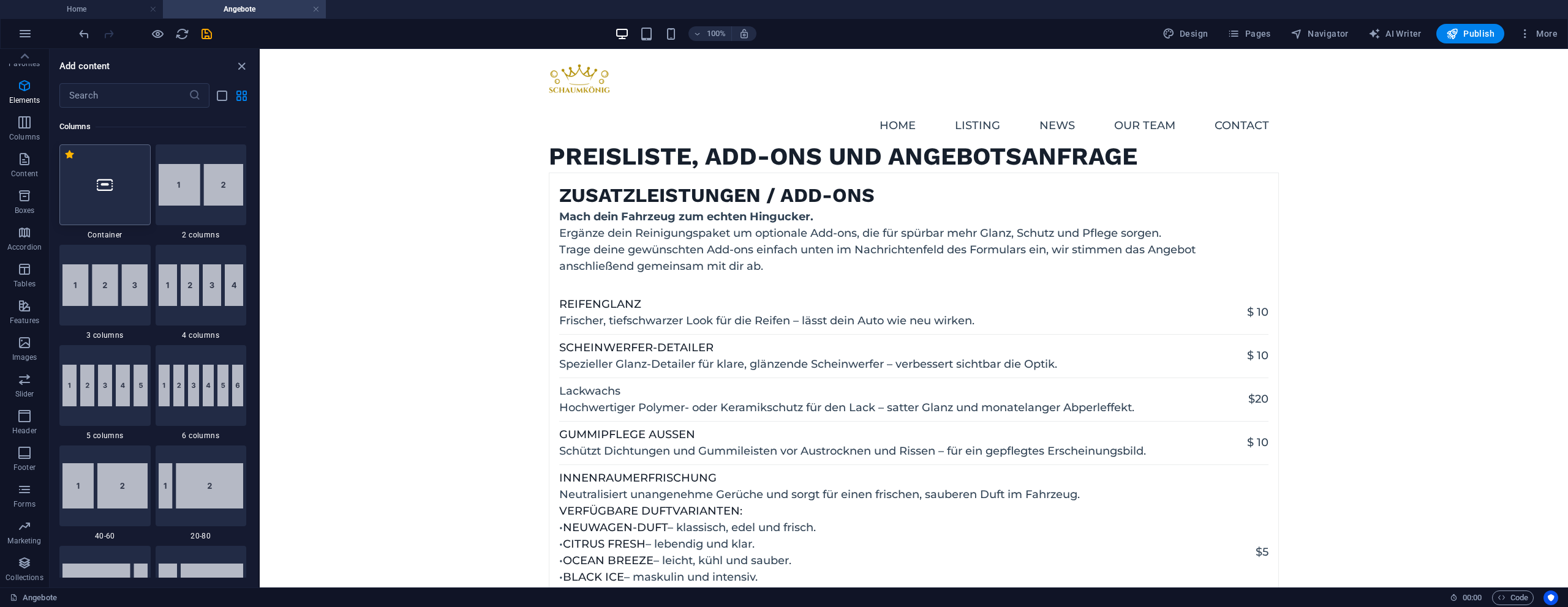
scroll to position [606, 0]
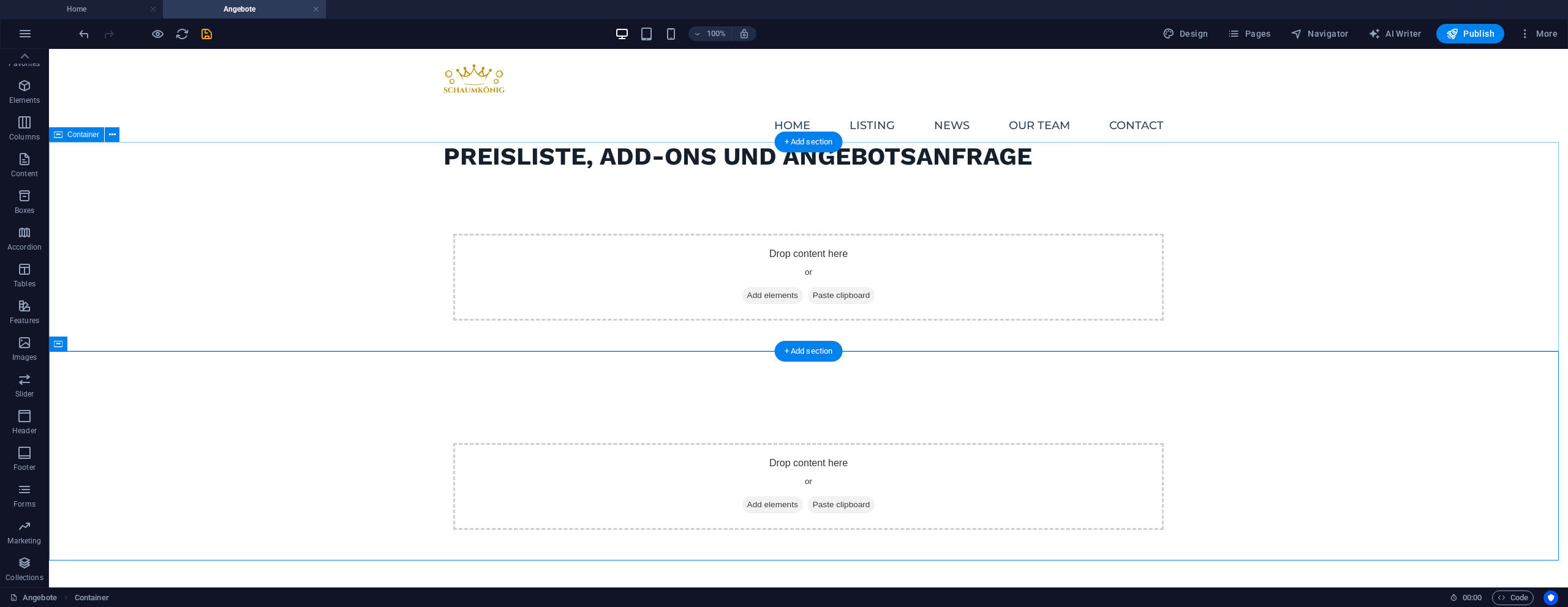
click at [465, 234] on div "Drop content here or Add elements Paste clipboard" at bounding box center [808, 277] width 711 height 87
click at [465, 234] on div "Drop content here or Add elements Paste clipboard" at bounding box center [808, 277] width 711 height 87
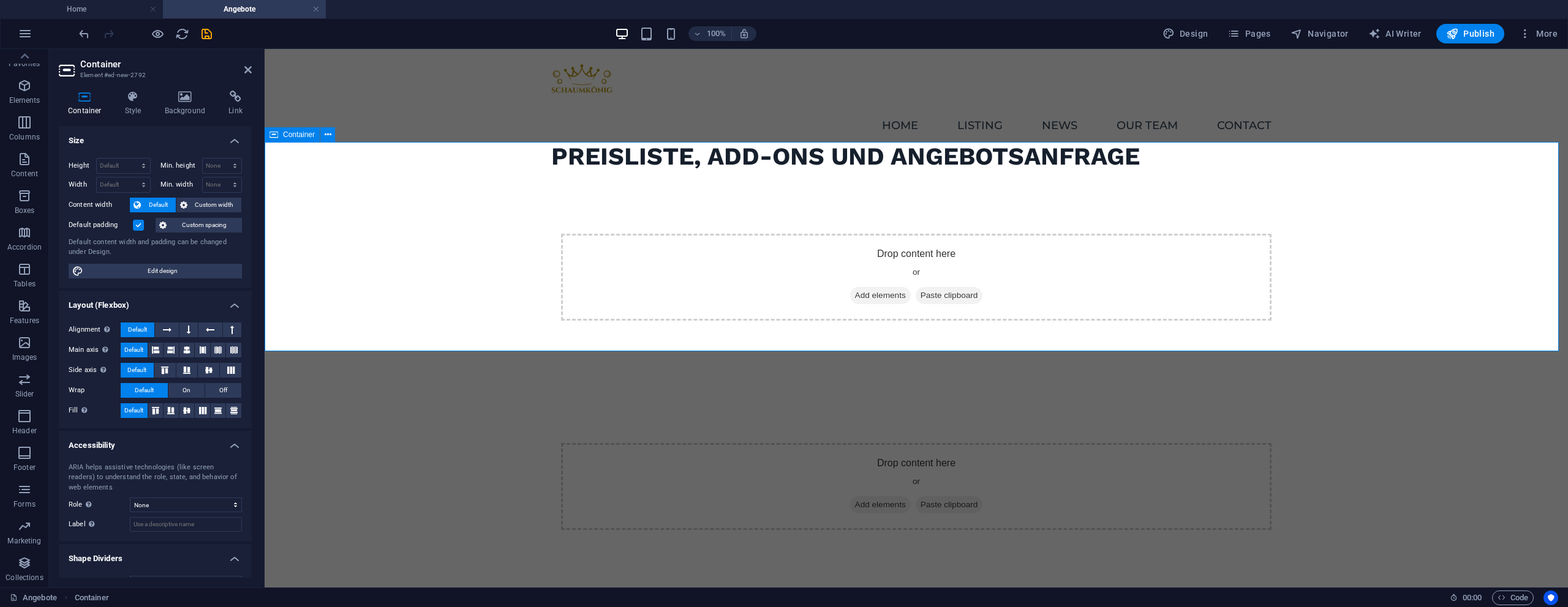
click at [886, 287] on span "Add elements" at bounding box center [880, 296] width 61 height 17
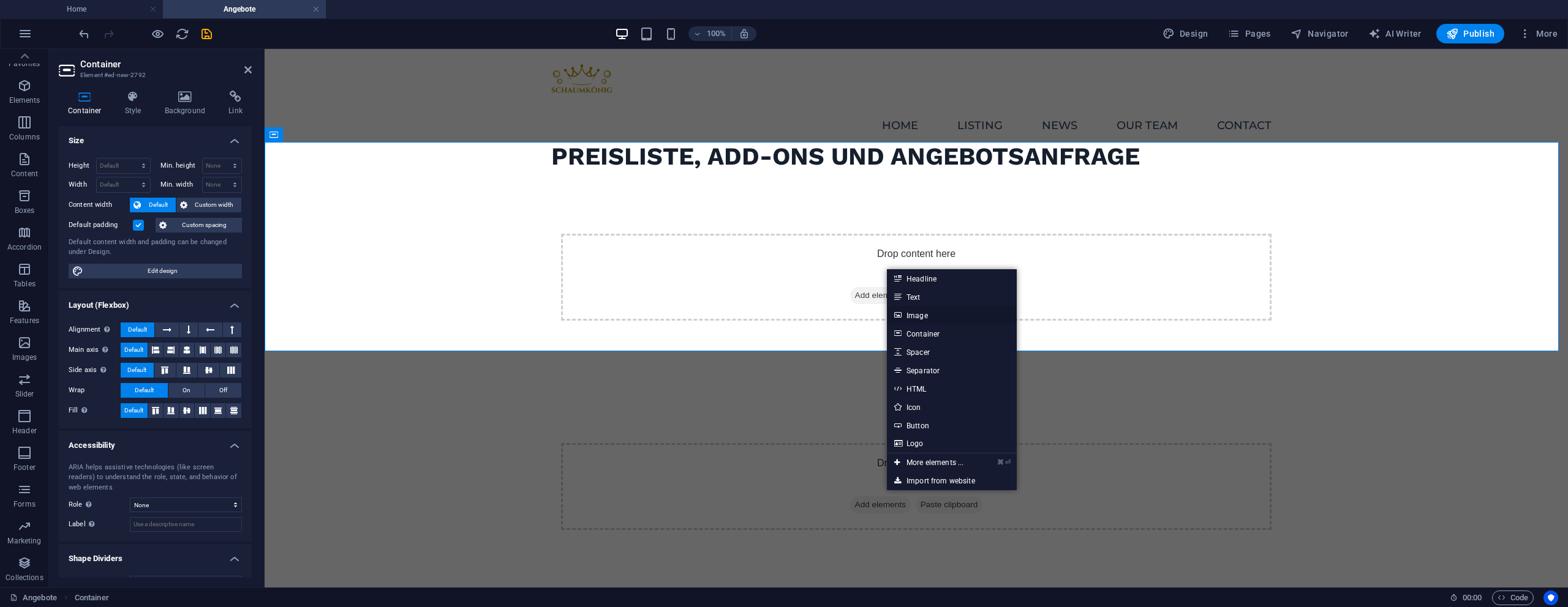
click at [934, 316] on link "Image" at bounding box center [951, 316] width 130 height 19
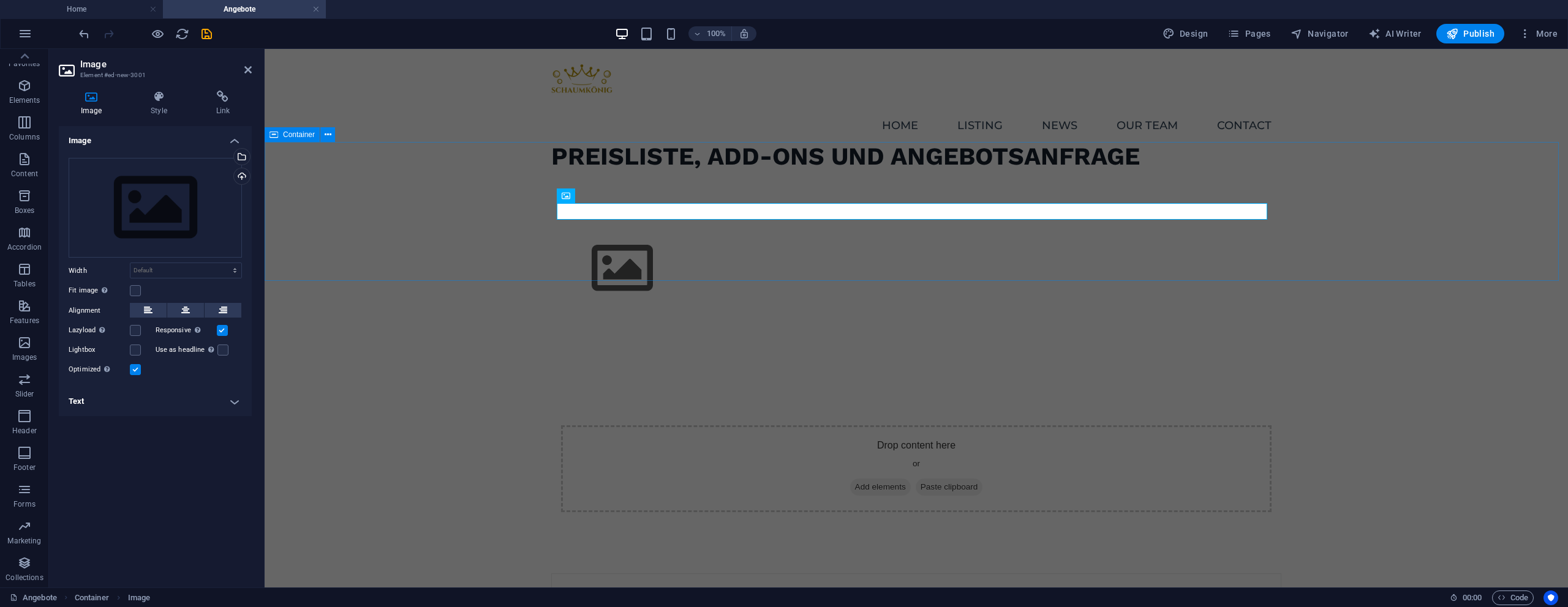
click at [637, 234] on figure at bounding box center [916, 268] width 711 height 69
click at [638, 234] on figure at bounding box center [916, 268] width 711 height 69
click at [232, 154] on div "Select files from the file manager, stock photos, or upload file(s)" at bounding box center [192, 157] width 80 height 46
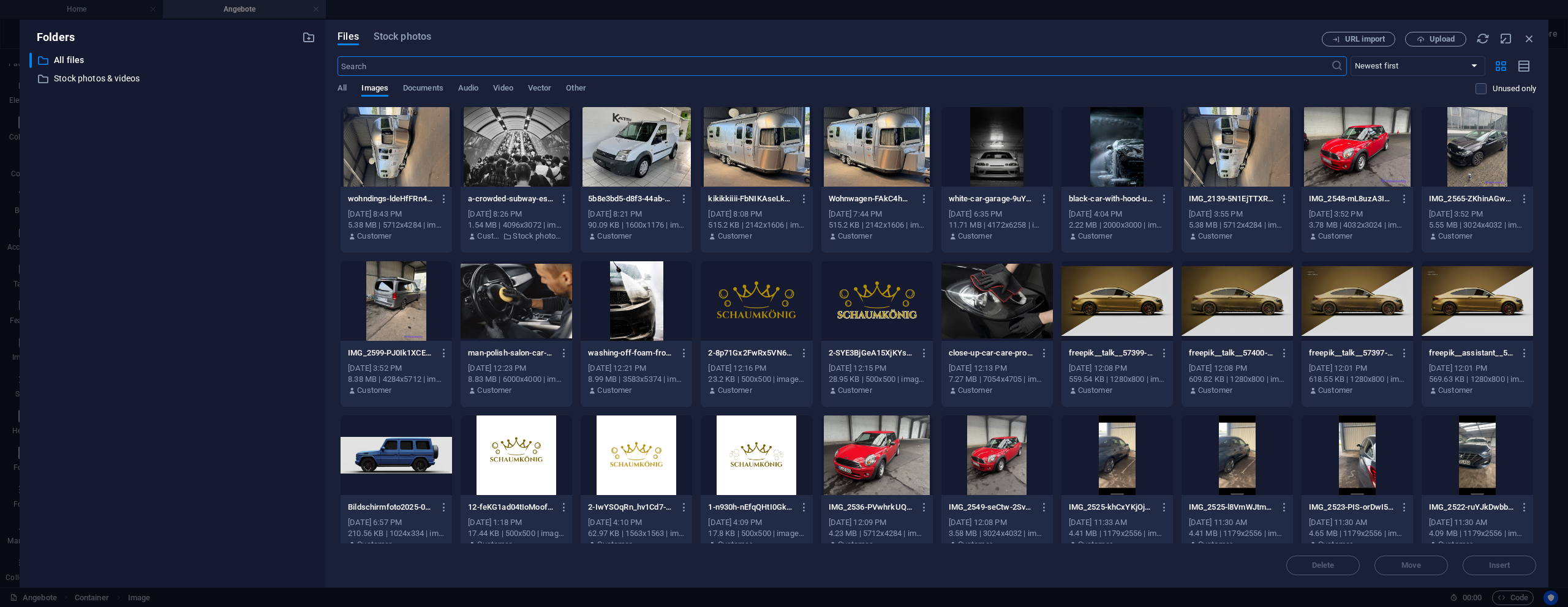
click at [1110, 306] on div at bounding box center [1117, 301] width 111 height 80
click at [1110, 306] on div "1" at bounding box center [1117, 301] width 111 height 80
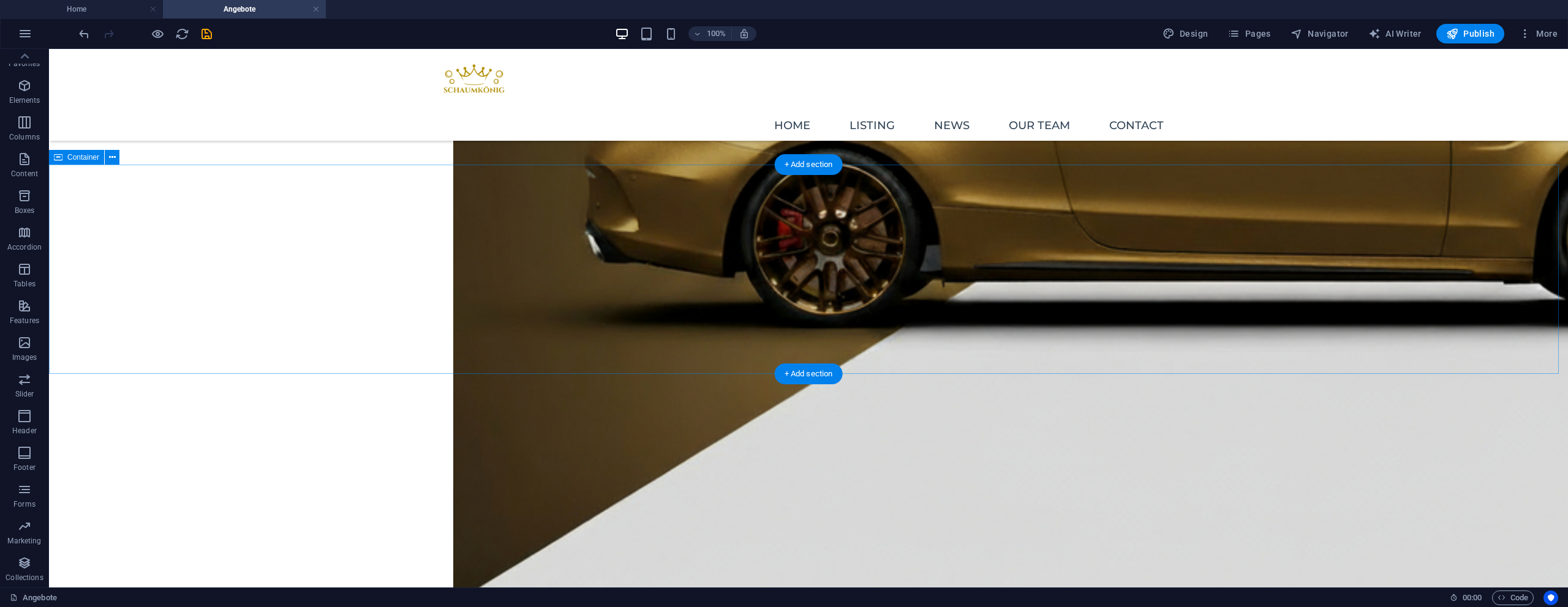
scroll to position [524, 0]
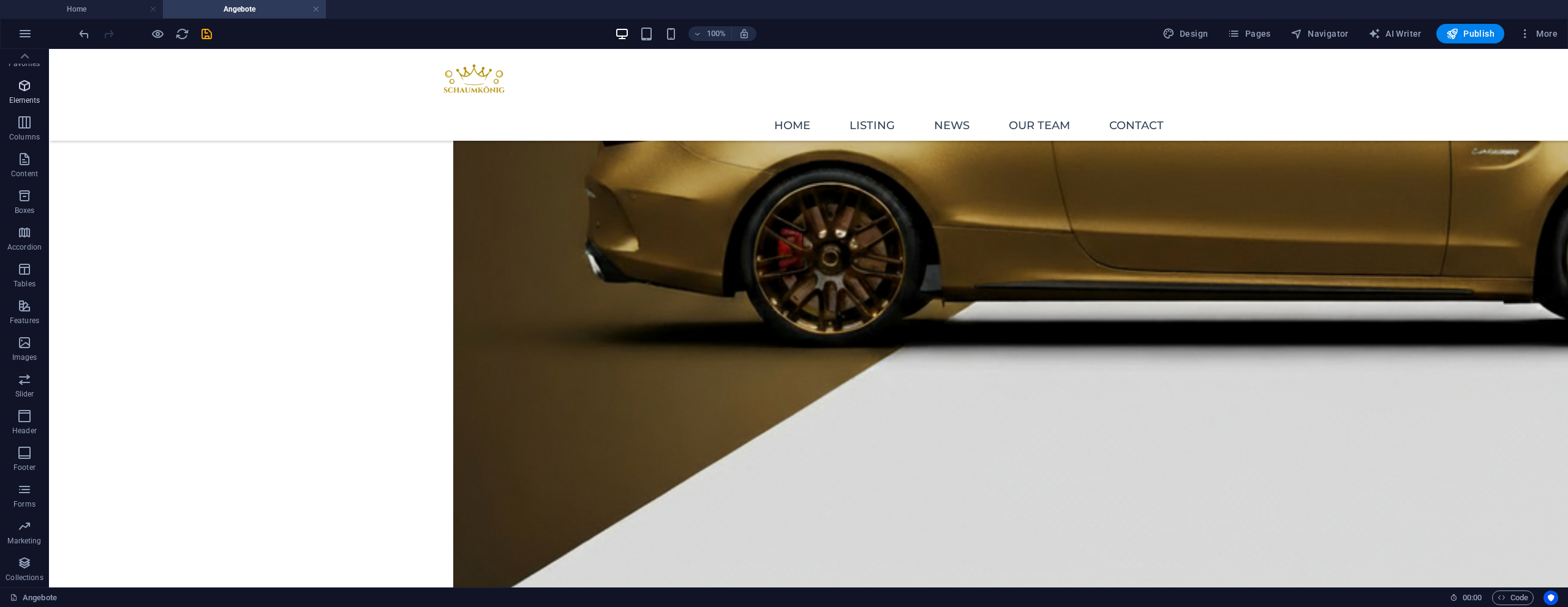
click at [27, 95] on p "Elements" at bounding box center [25, 100] width 31 height 10
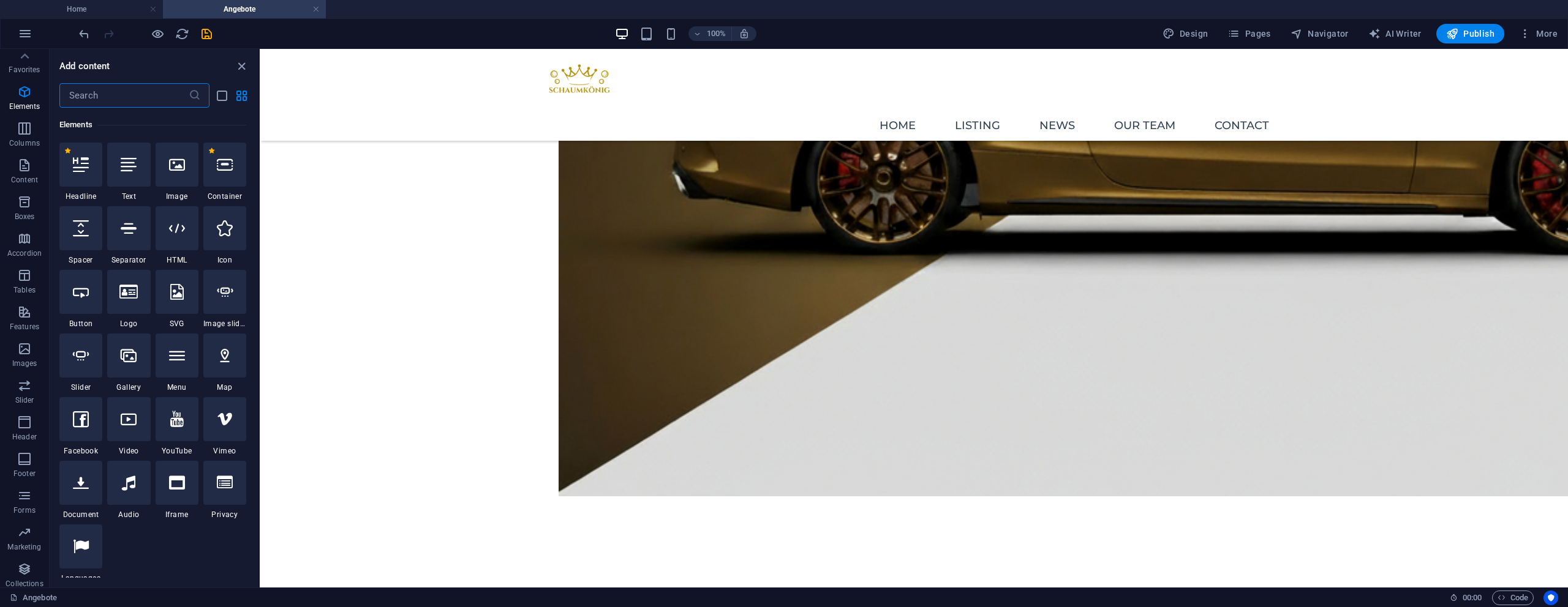
scroll to position [0, 0]
click at [27, 148] on p "Columns" at bounding box center [24, 150] width 31 height 10
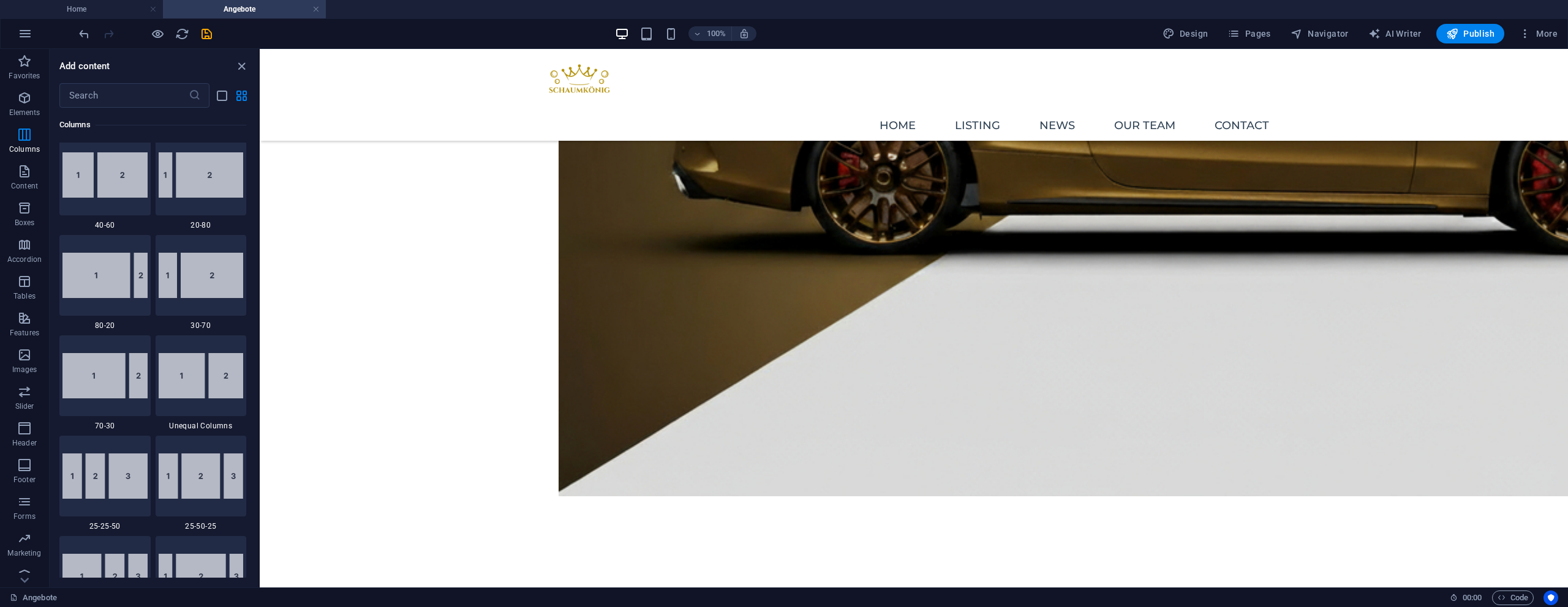
scroll to position [976, 0]
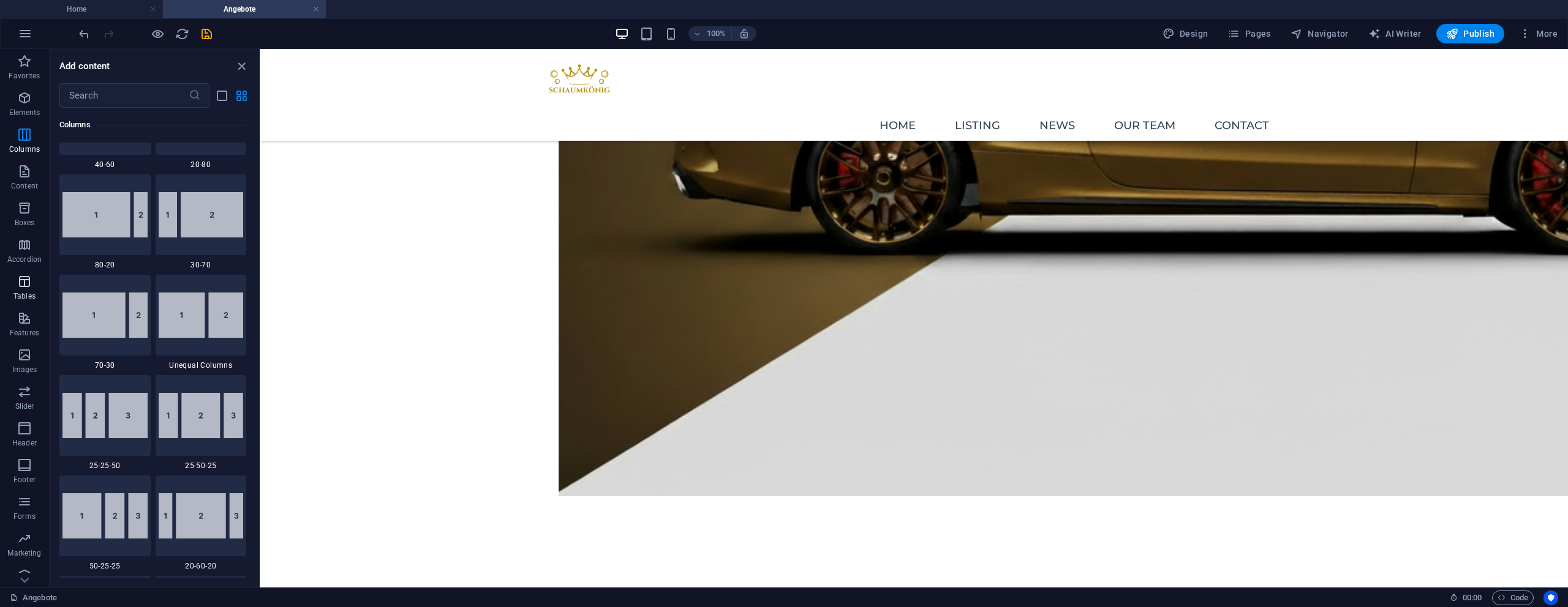
click at [19, 300] on p "Tables" at bounding box center [24, 296] width 22 height 10
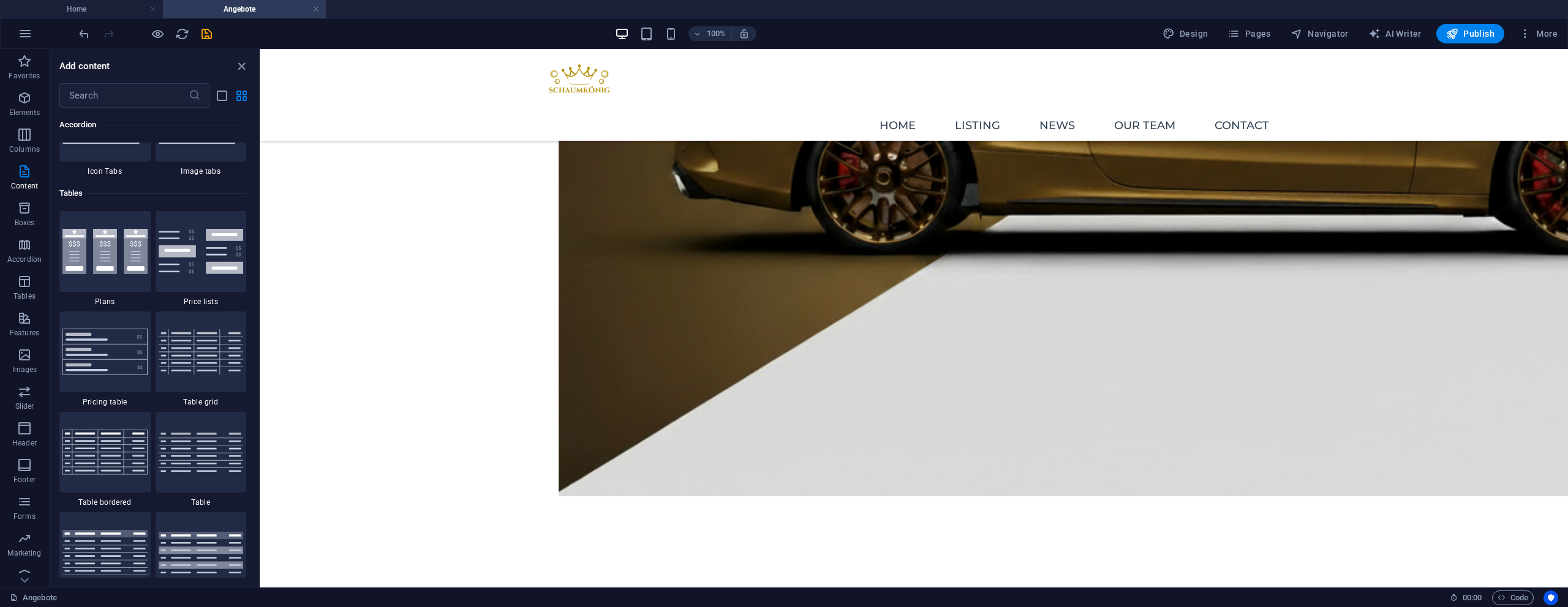
scroll to position [4240, 0]
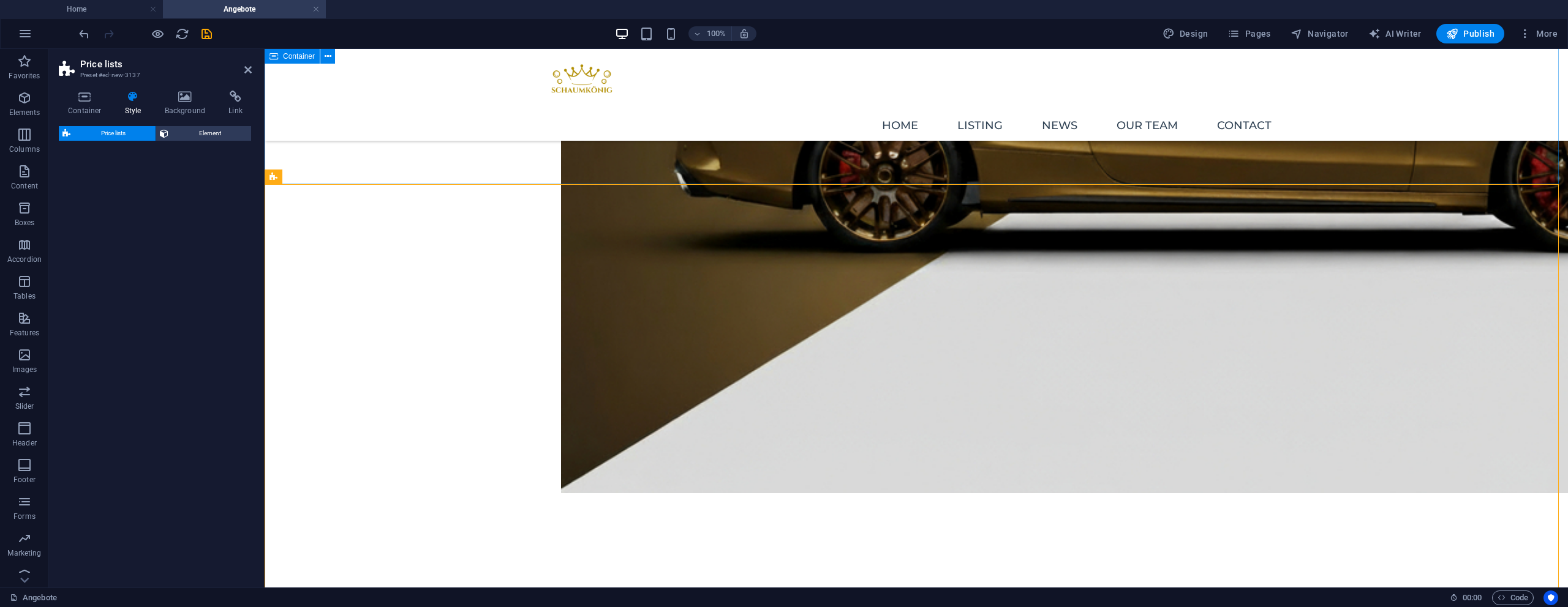
select select "rem"
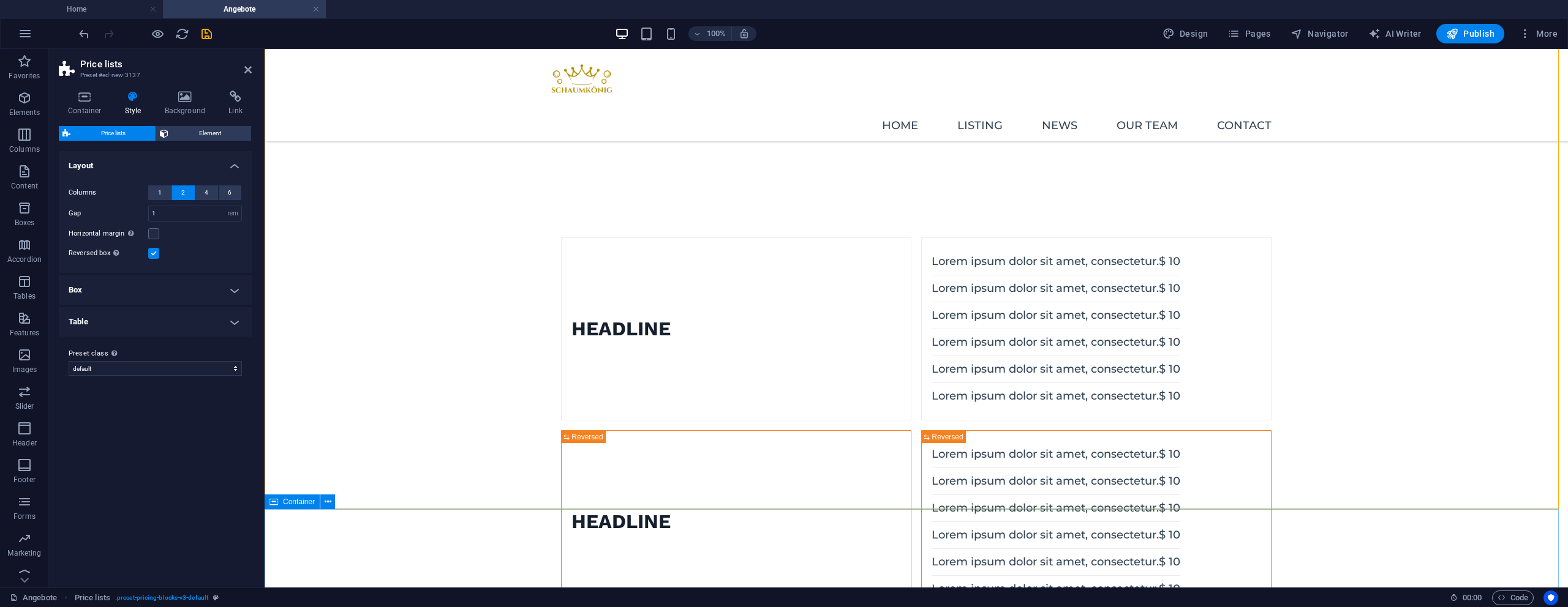
scroll to position [886, 0]
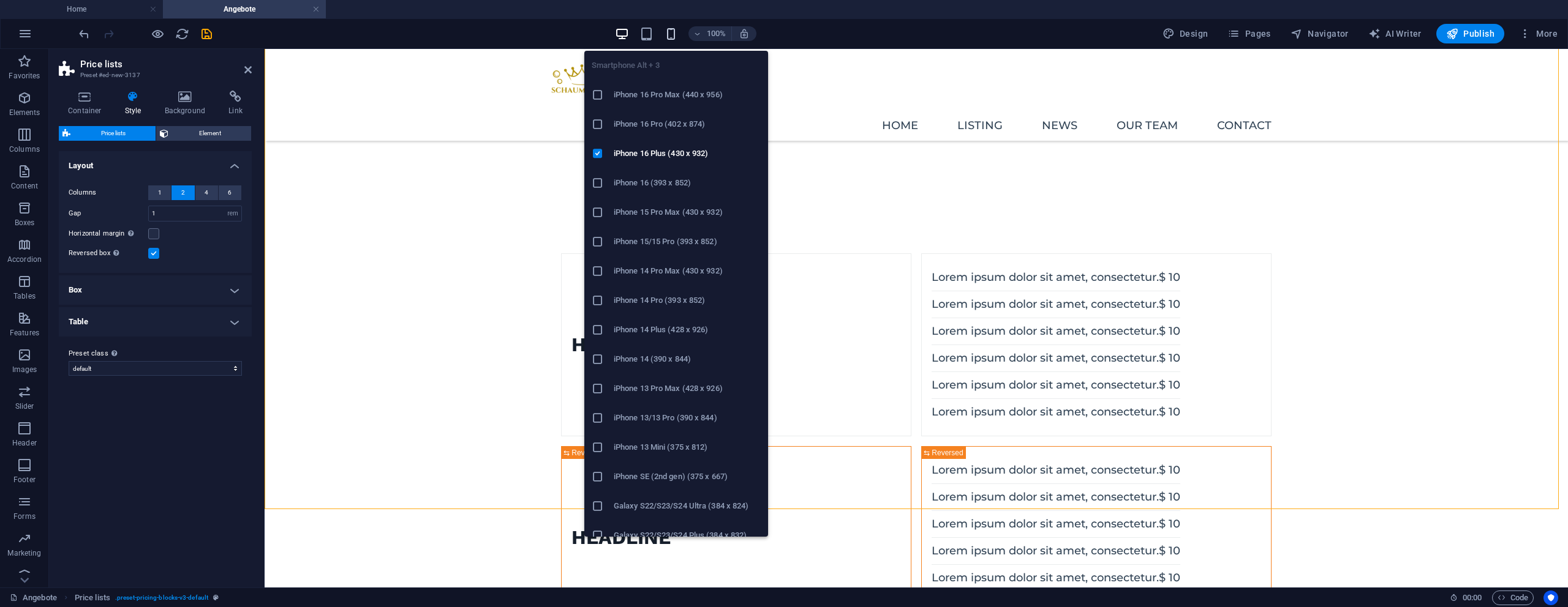
click at [671, 38] on icon "button" at bounding box center [671, 34] width 14 height 14
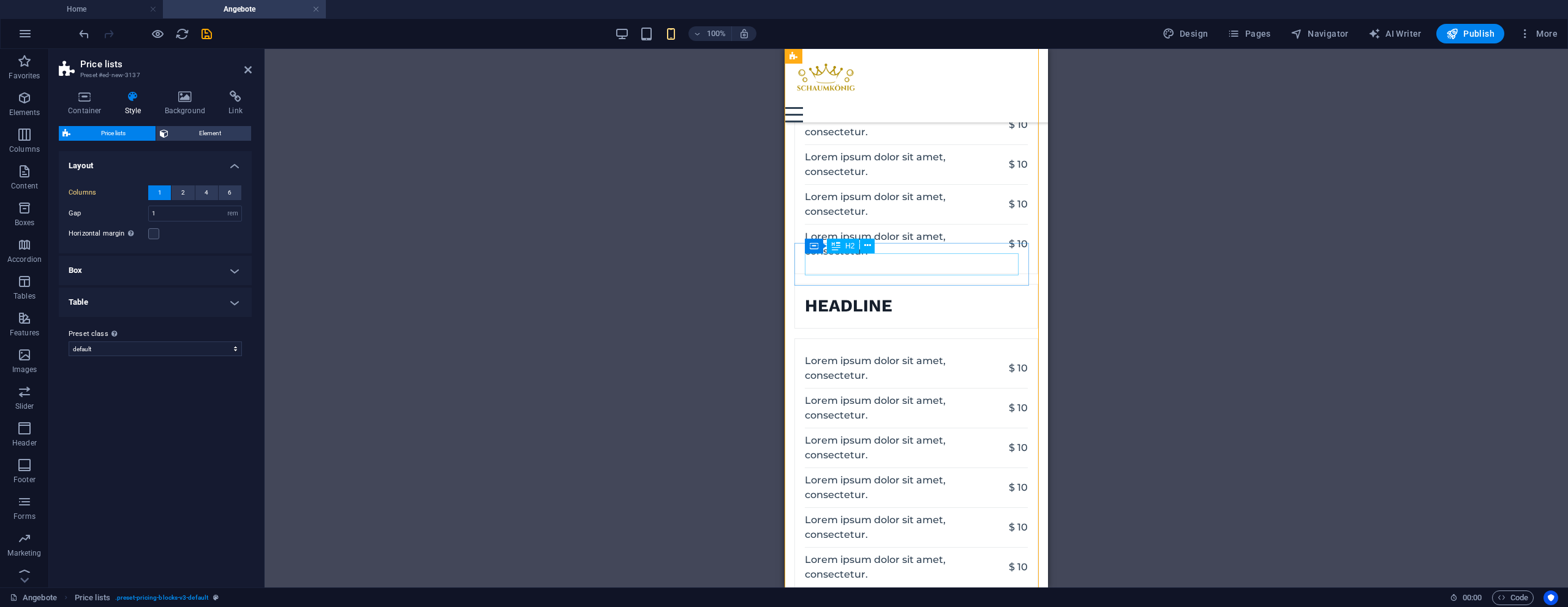
scroll to position [233, 0]
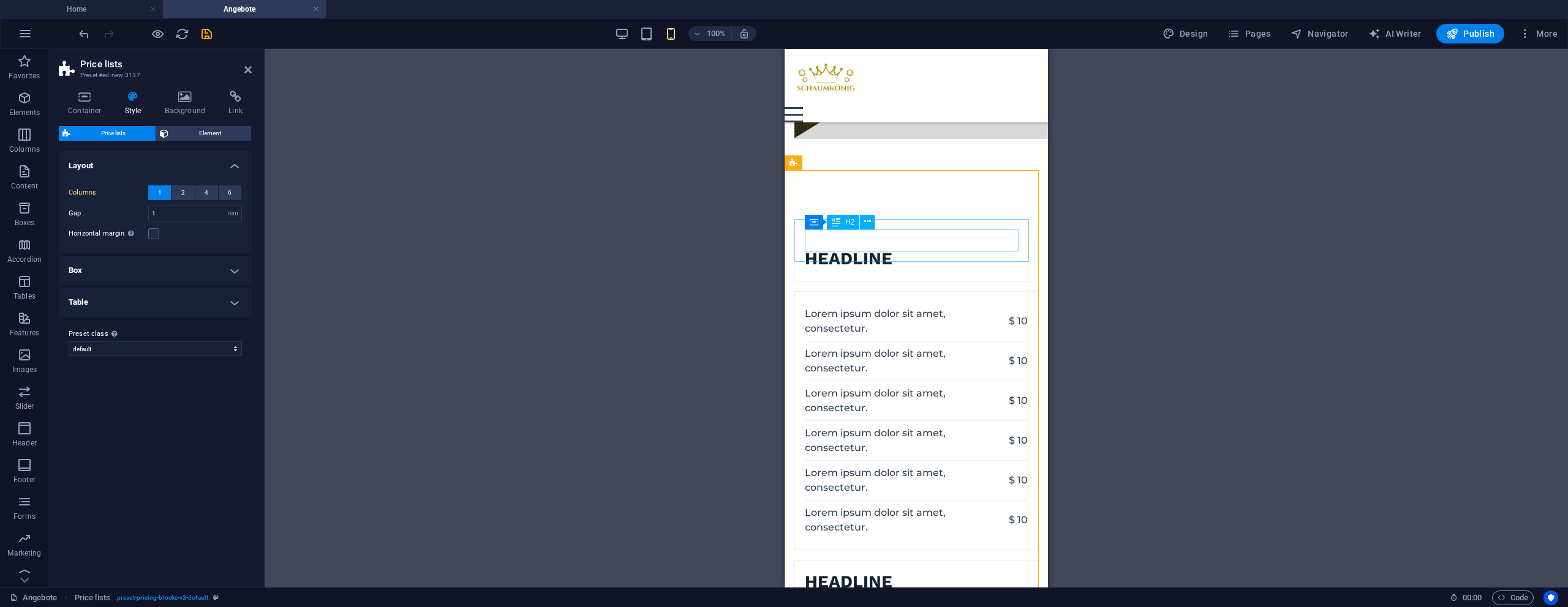
click at [892, 248] on div "Headline" at bounding box center [848, 259] width 88 height 22
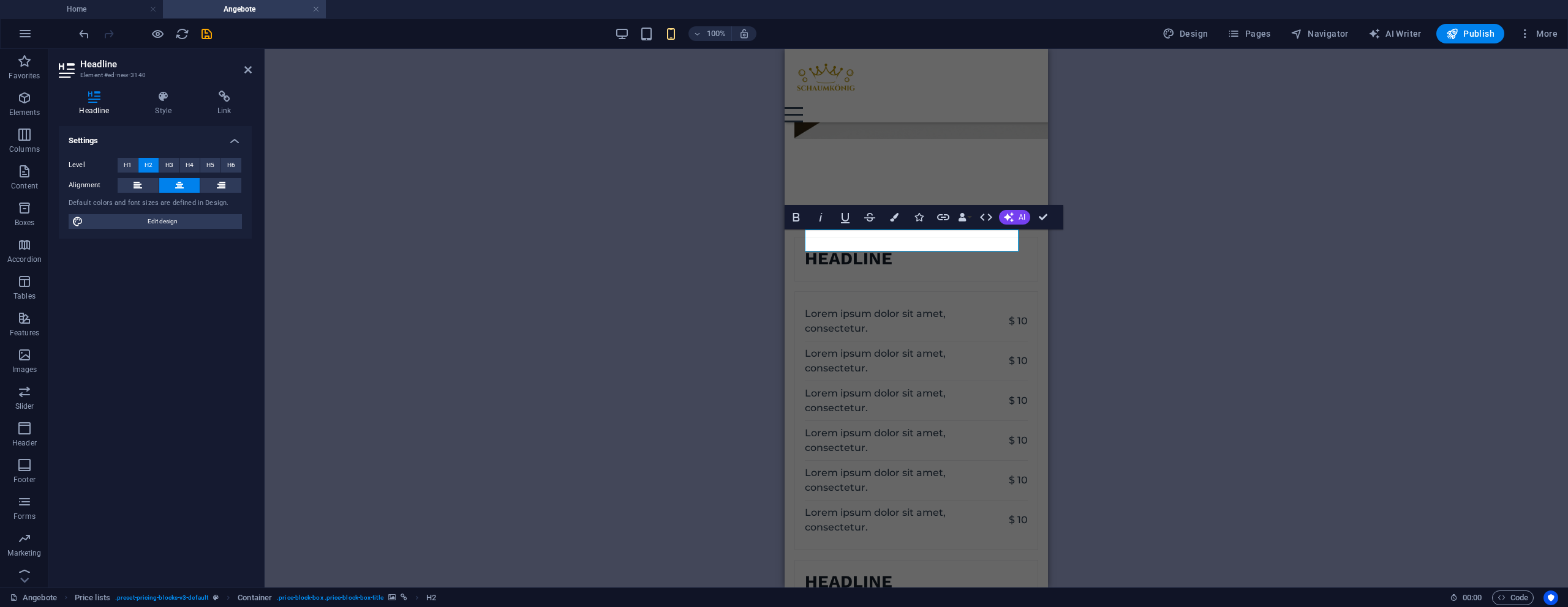
click at [795, 241] on figure at bounding box center [795, 259] width 0 height 43
click at [1023, 241] on div "H1 Container Container Container Image 2 columns Container Pricing table H2 Tex…" at bounding box center [916, 318] width 1304 height 539
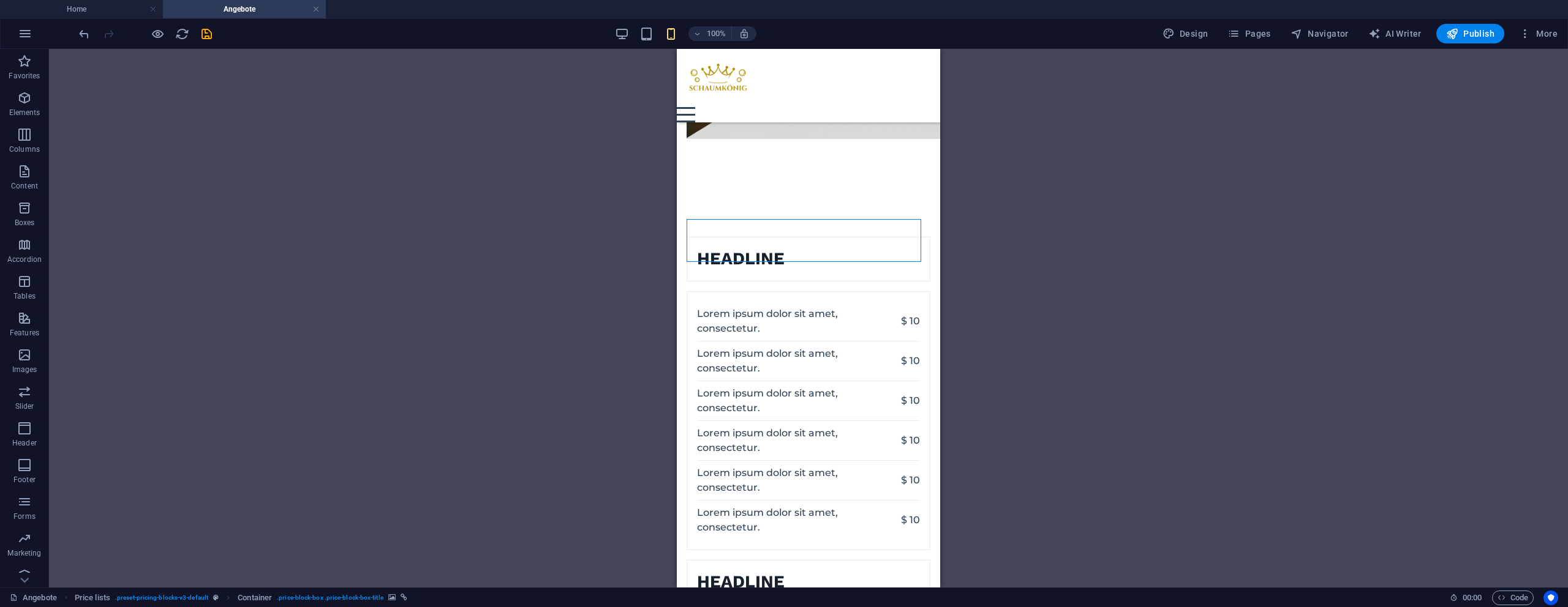
click at [1023, 241] on div "H1 Container Container Container Image 2 columns Container Pricing table H2 Tex…" at bounding box center [808, 318] width 1519 height 539
click at [687, 258] on figure at bounding box center [687, 259] width 0 height 43
click at [687, 256] on figure at bounding box center [687, 259] width 0 height 43
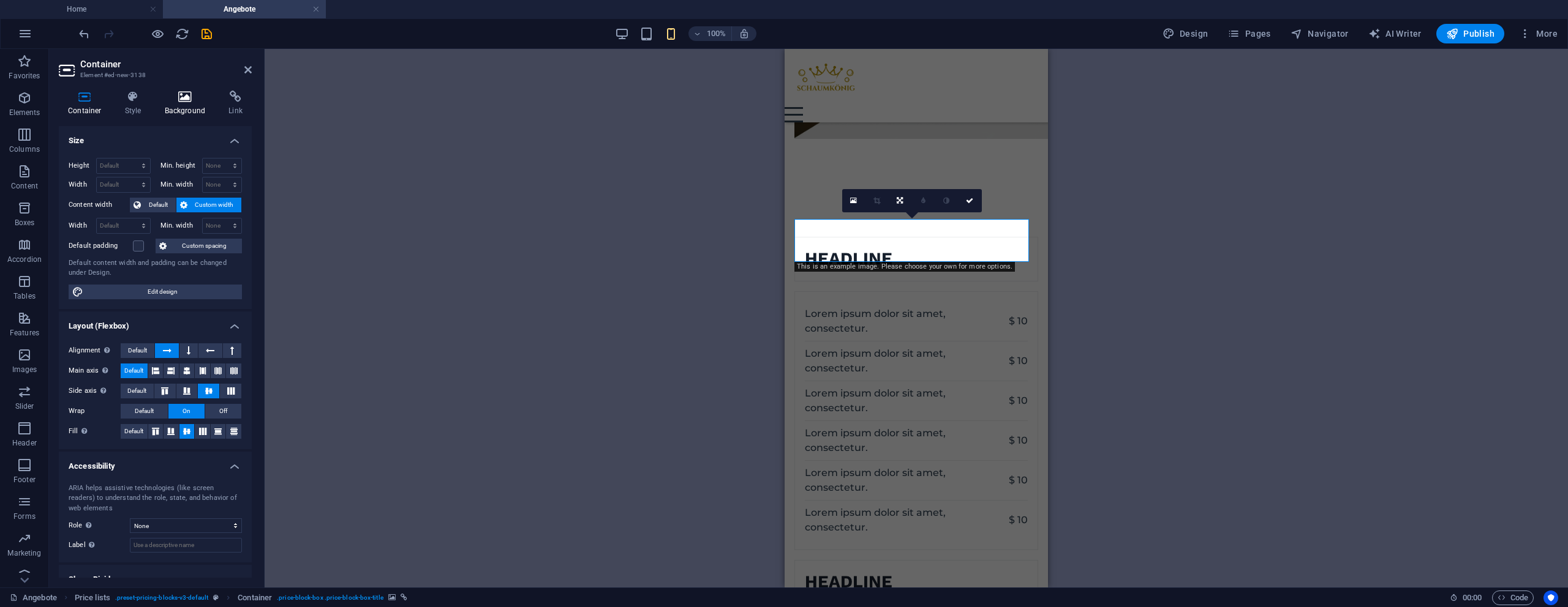
click at [172, 108] on h4 "Background" at bounding box center [187, 103] width 64 height 26
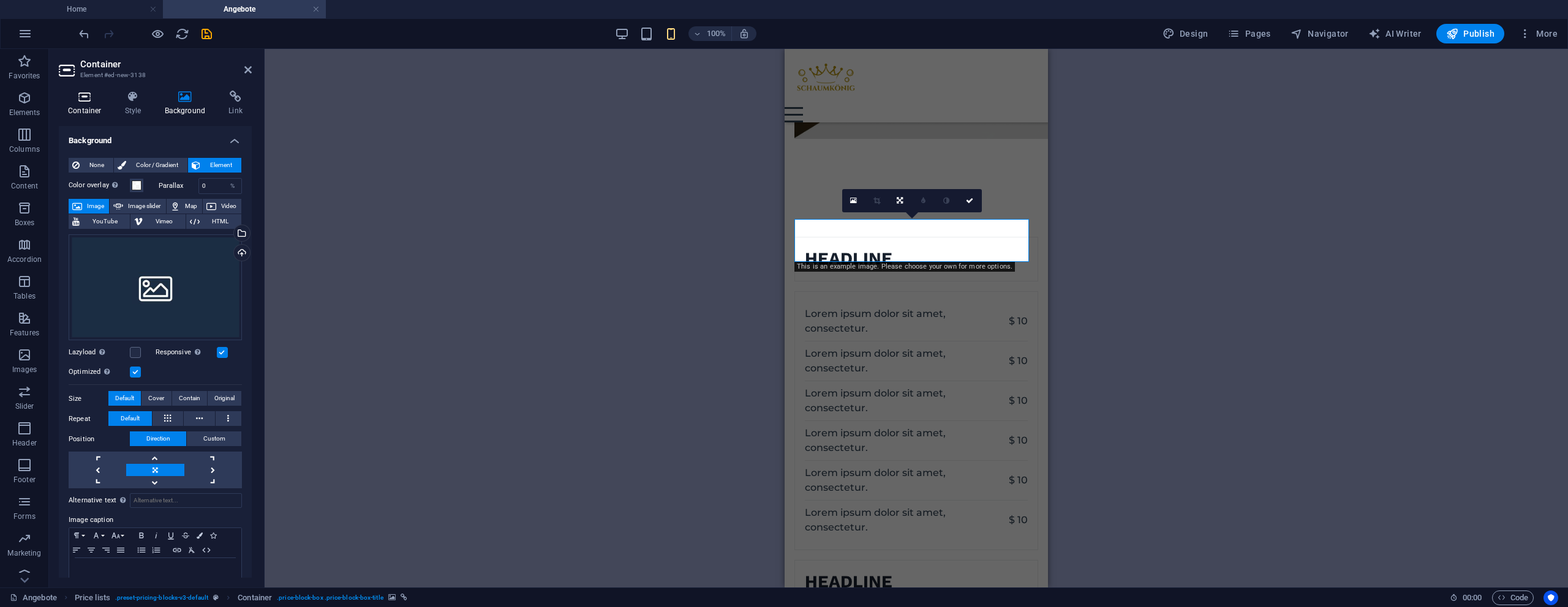
click at [68, 108] on h4 "Container" at bounding box center [87, 103] width 57 height 26
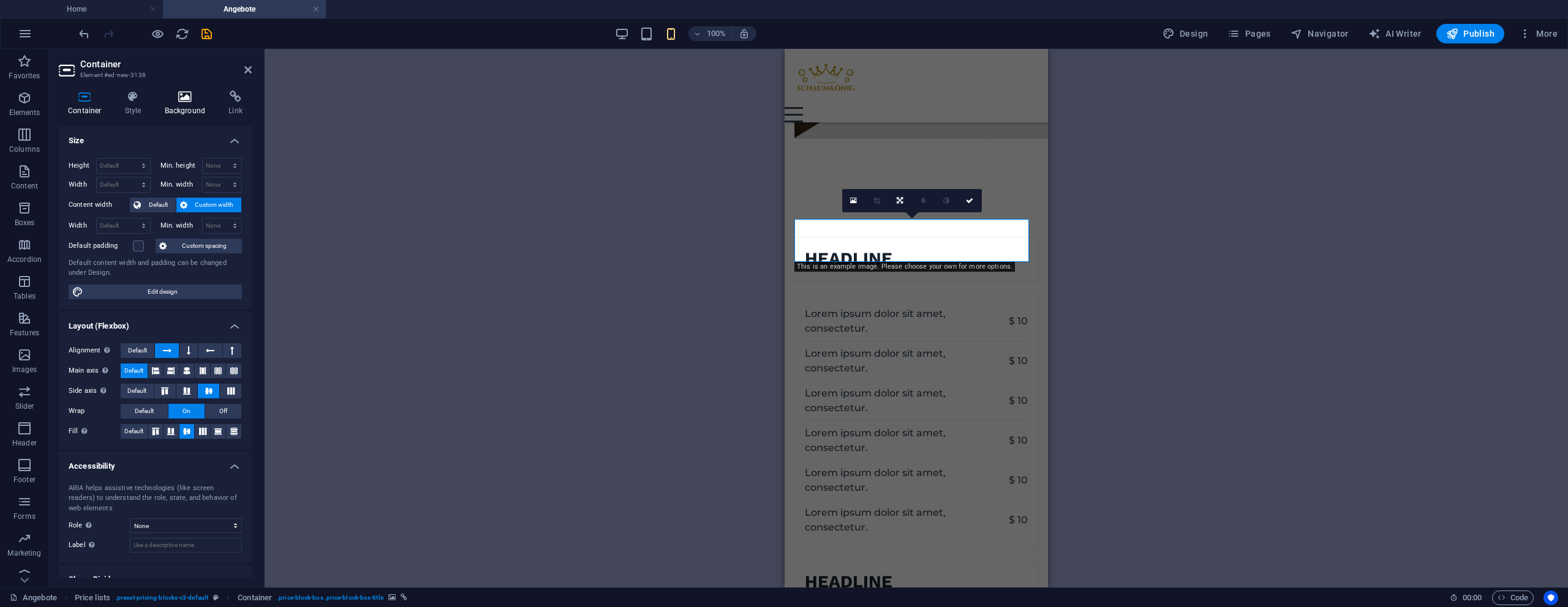
click at [175, 108] on h4 "Background" at bounding box center [187, 103] width 64 height 26
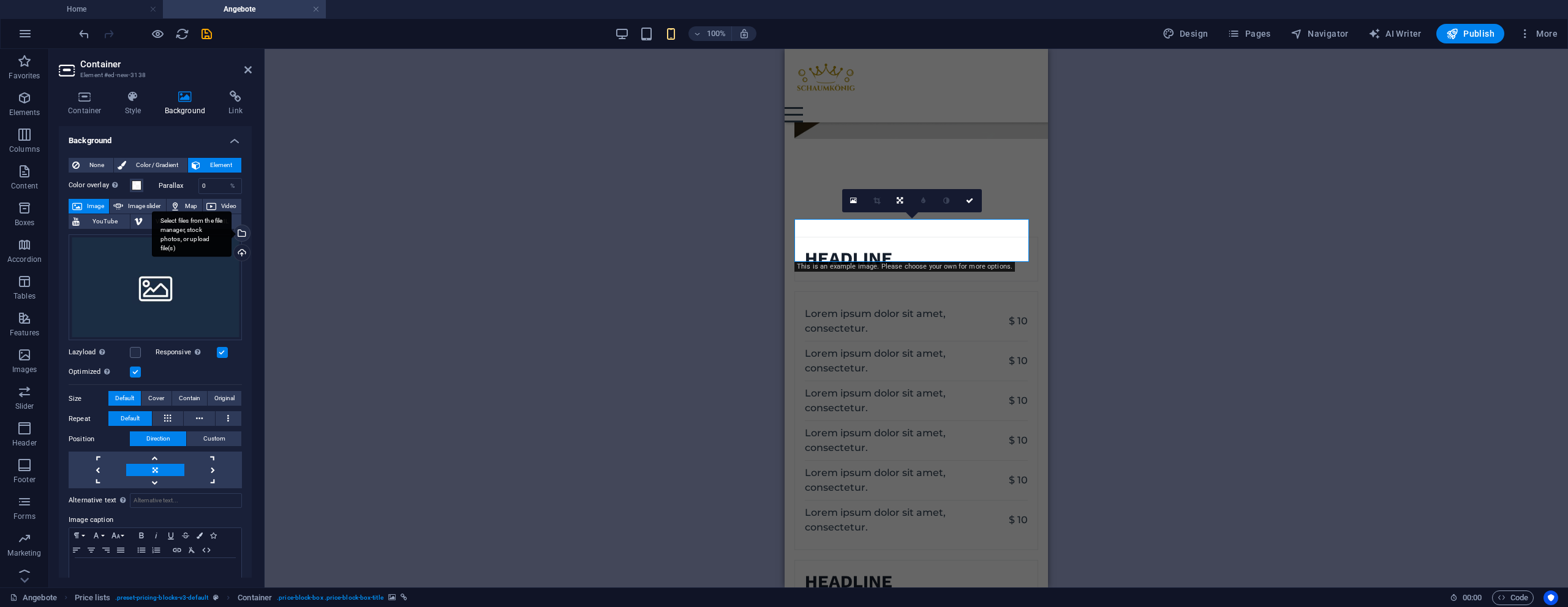
click at [232, 236] on div "Select files from the file manager, stock photos, or upload file(s)" at bounding box center [192, 234] width 80 height 46
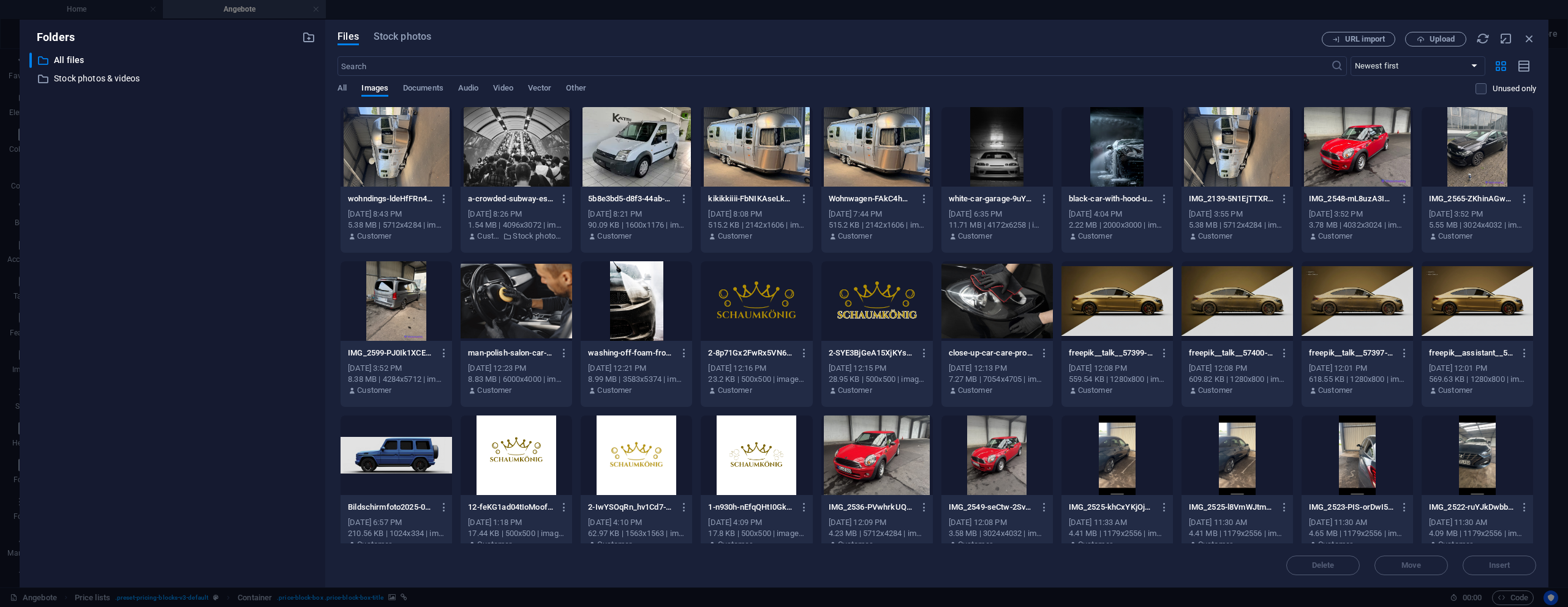
click at [1133, 297] on div at bounding box center [1117, 301] width 111 height 80
click at [1132, 297] on div at bounding box center [1117, 301] width 111 height 80
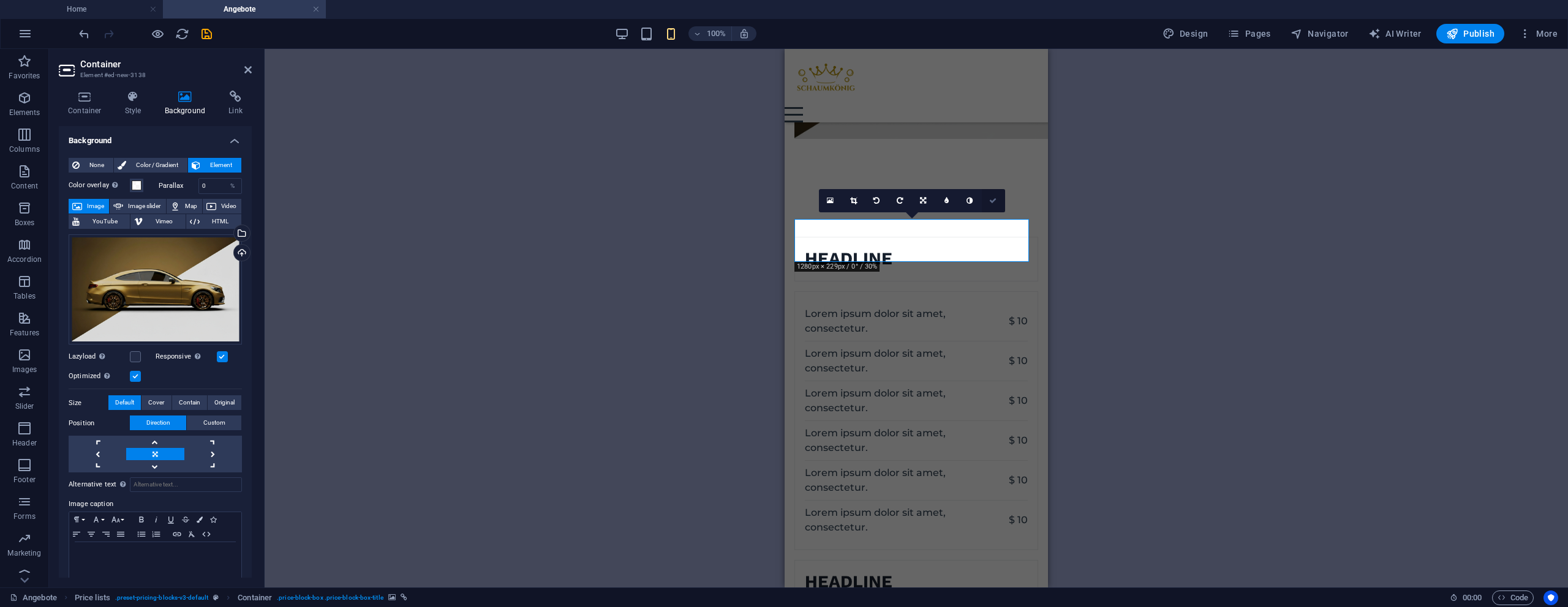
click at [991, 201] on icon at bounding box center [993, 201] width 7 height 7
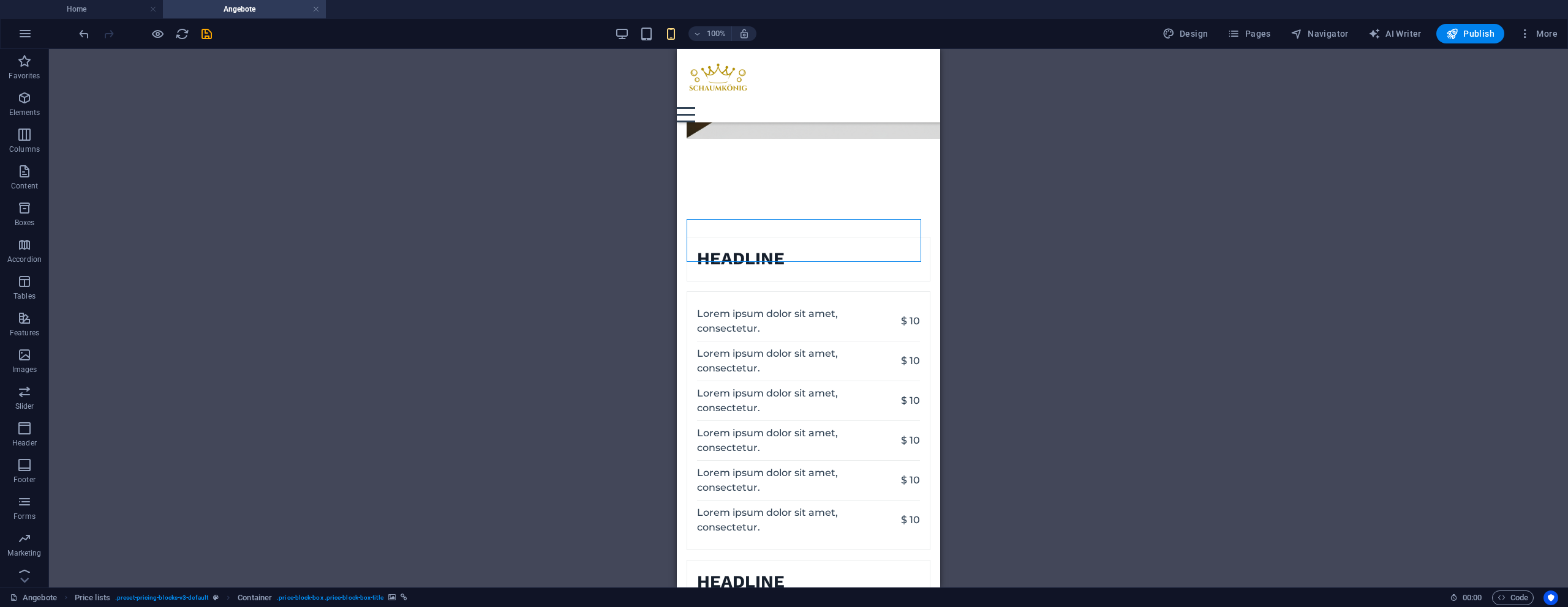
drag, startPoint x: 1041, startPoint y: 212, endPoint x: 974, endPoint y: 209, distance: 67.1
click at [1038, 212] on div "H1 Container Container Container Image 2 columns Container Pricing table H2 Tex…" at bounding box center [808, 318] width 1519 height 539
click at [687, 237] on figure at bounding box center [687, 259] width 0 height 43
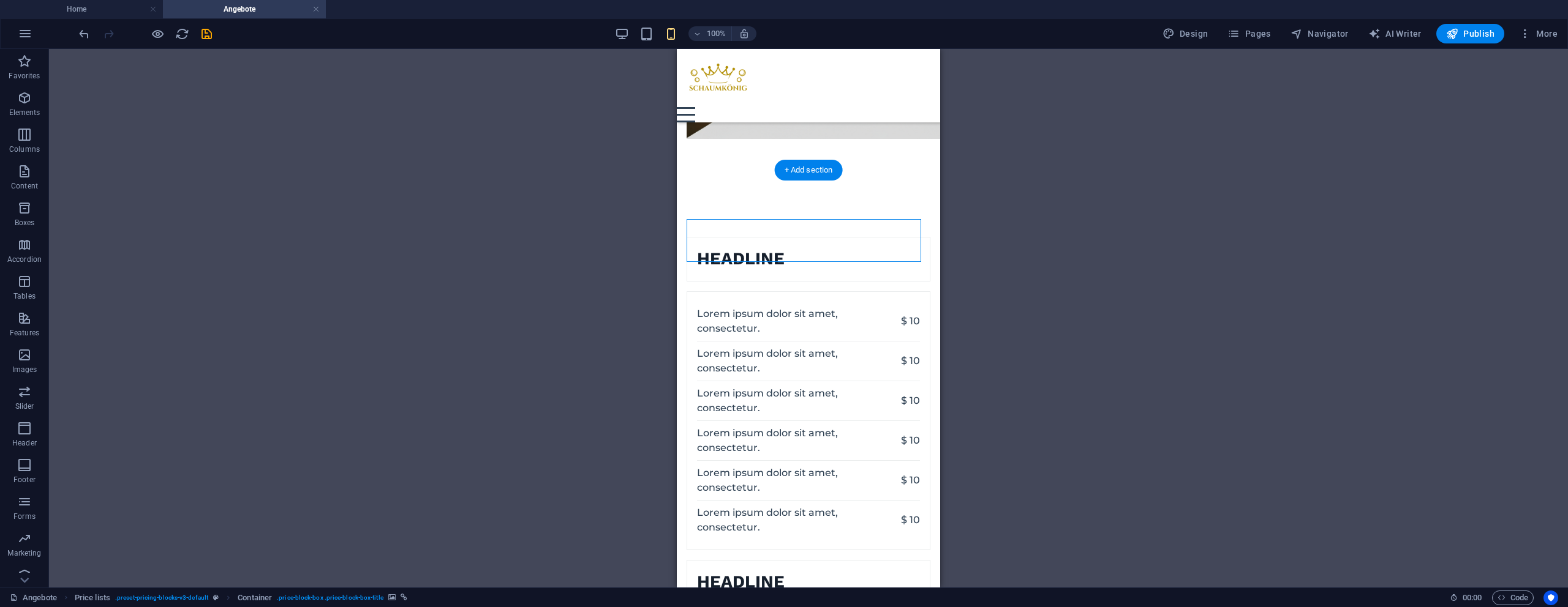
click at [687, 237] on figure at bounding box center [687, 259] width 0 height 43
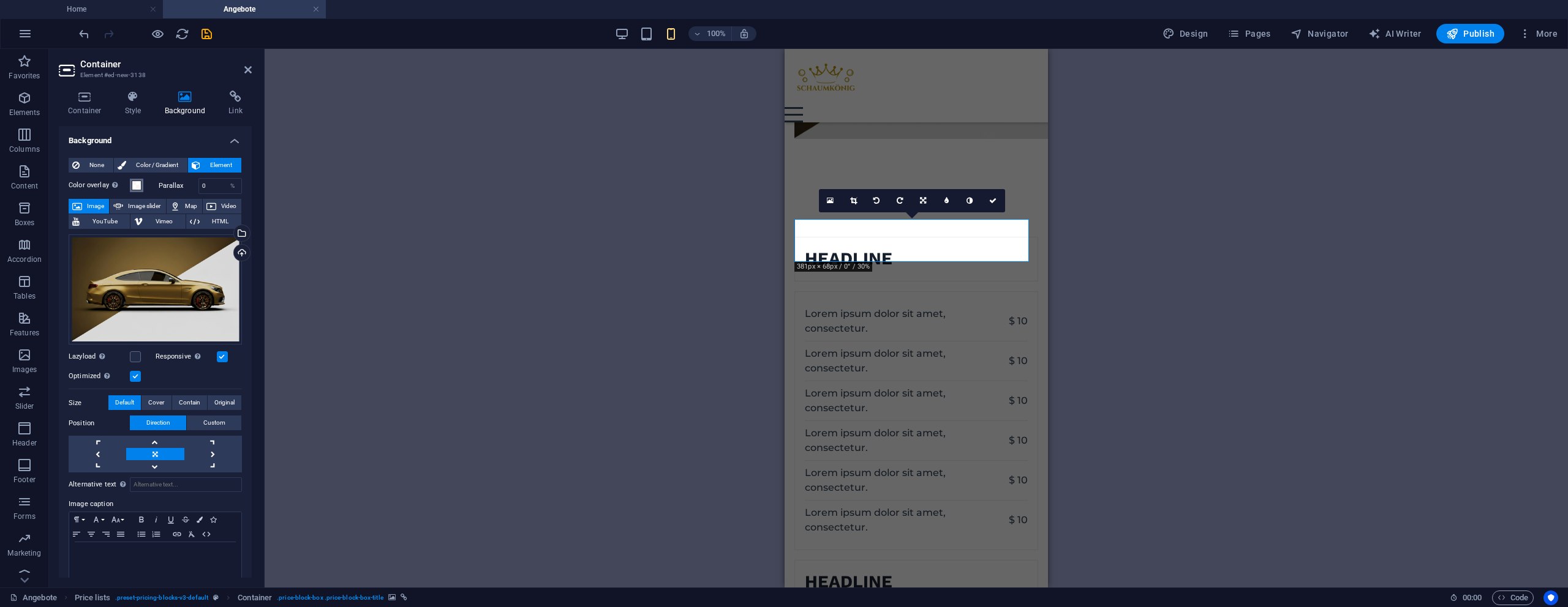
click at [133, 185] on span at bounding box center [137, 186] width 10 height 10
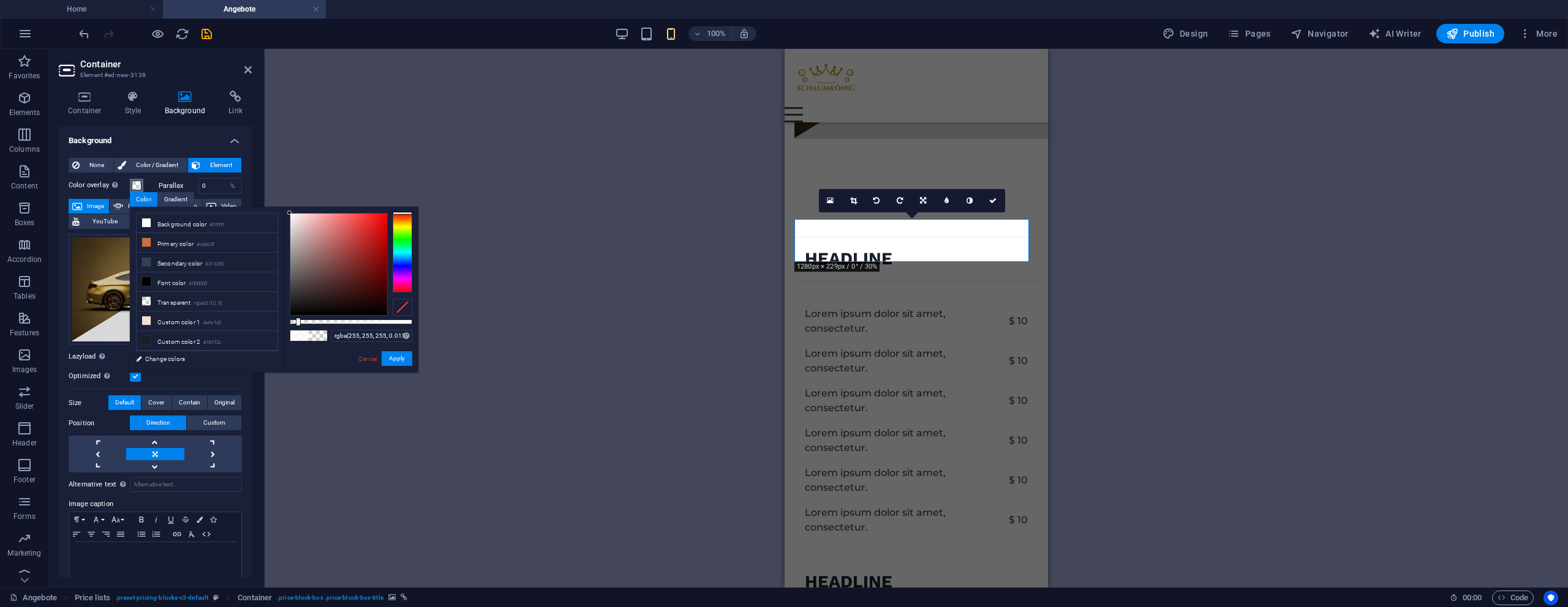
type input "rgba(255, 255, 255, 0)"
drag, startPoint x: 301, startPoint y: 321, endPoint x: 281, endPoint y: 326, distance: 20.6
click at [281, 326] on div "less Background color #ffffff Primary color #cb6d3f Secondary color #314355 Fon…" at bounding box center [274, 289] width 289 height 166
click at [401, 359] on button "Apply" at bounding box center [396, 358] width 31 height 15
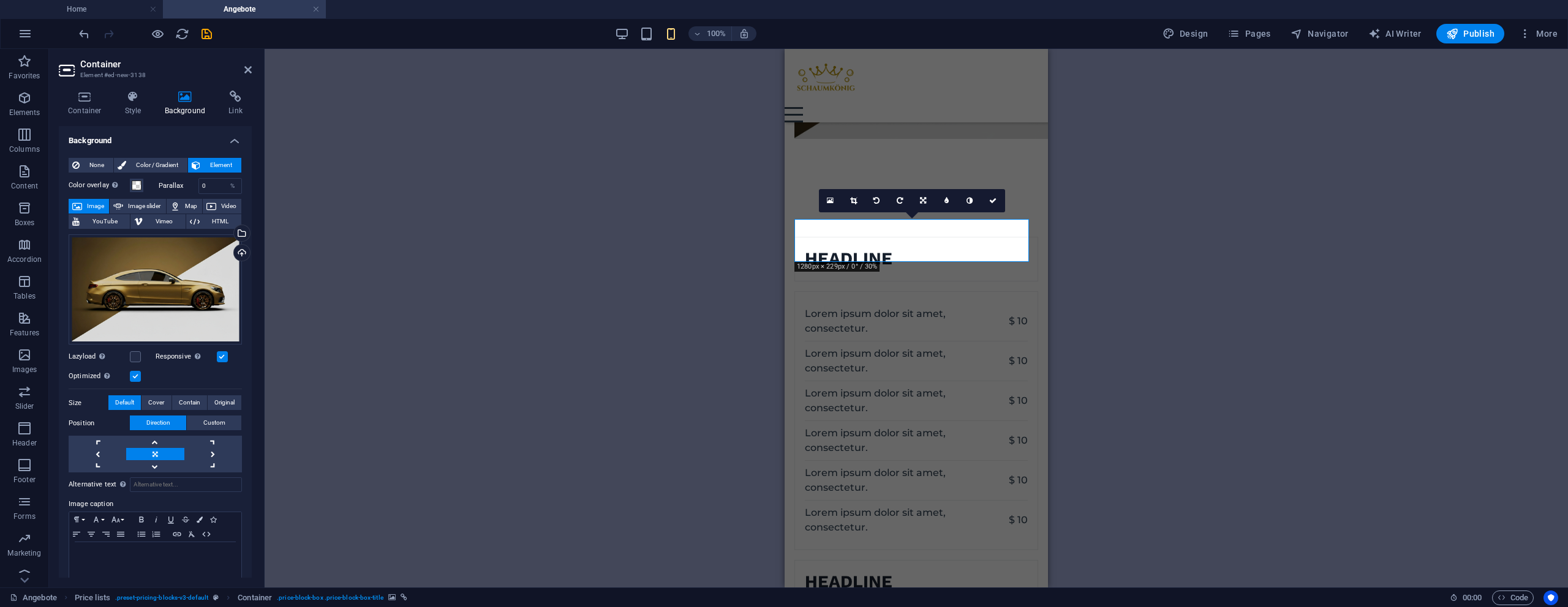
drag, startPoint x: 626, startPoint y: 286, endPoint x: 676, endPoint y: 280, distance: 50.4
click at [629, 286] on div "H1 Container Container Container Image 2 columns Container Pricing table H2 Tex…" at bounding box center [916, 318] width 1304 height 539
click at [855, 201] on icon at bounding box center [853, 201] width 6 height 7
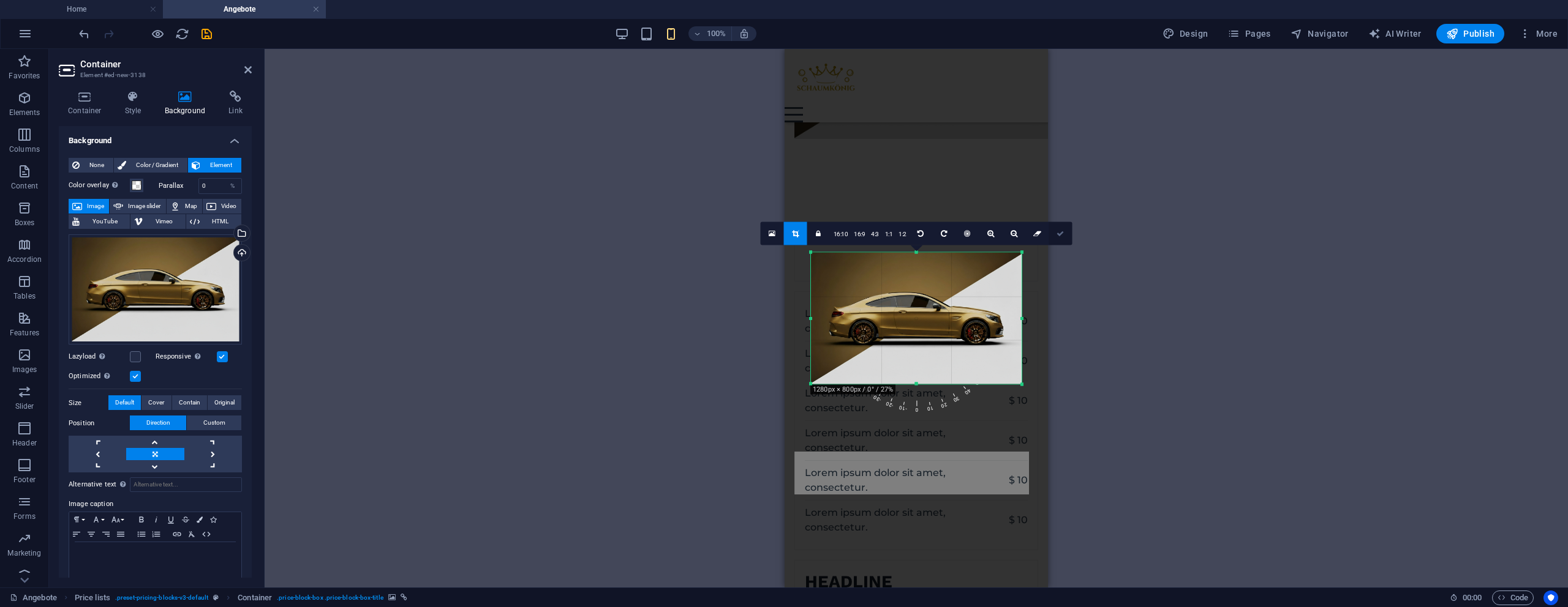
click at [1056, 232] on icon at bounding box center [1060, 234] width 7 height 7
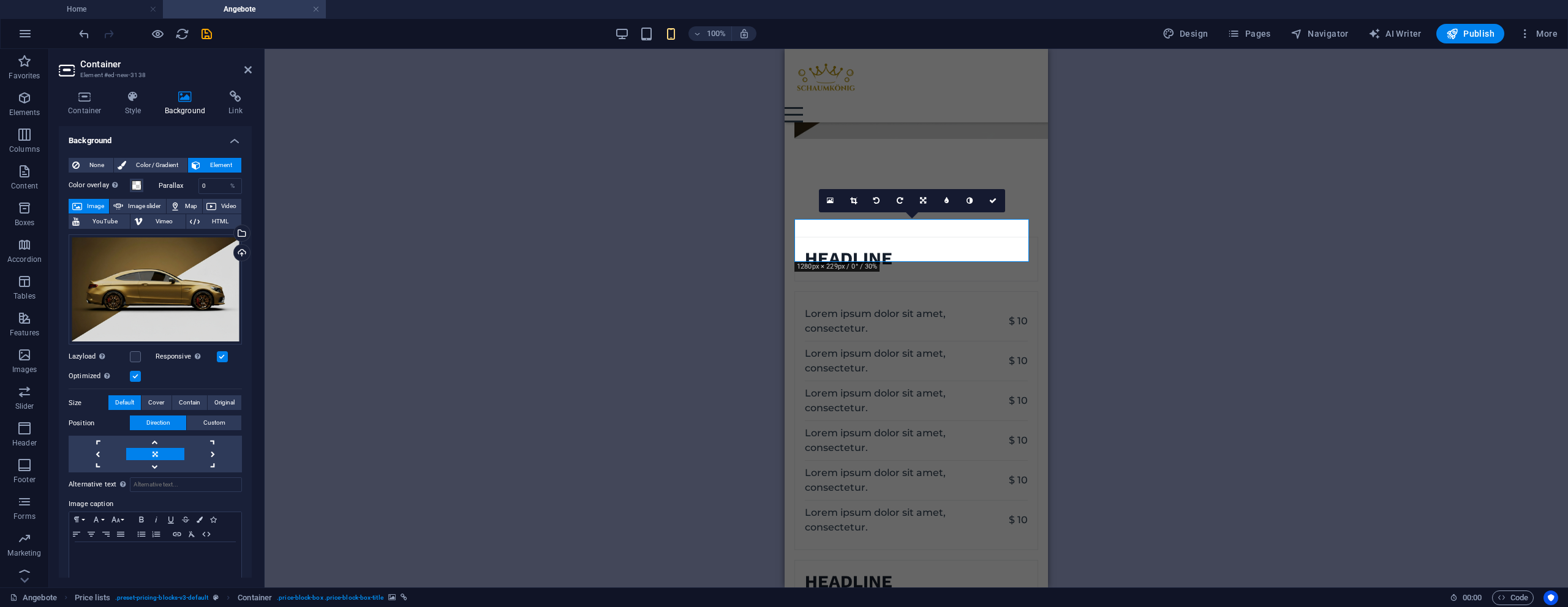
click at [1078, 274] on div "H1 Container Container Container Image 2 columns Container Pricing table H2 Tex…" at bounding box center [916, 318] width 1304 height 539
click at [994, 201] on icon at bounding box center [993, 201] width 7 height 7
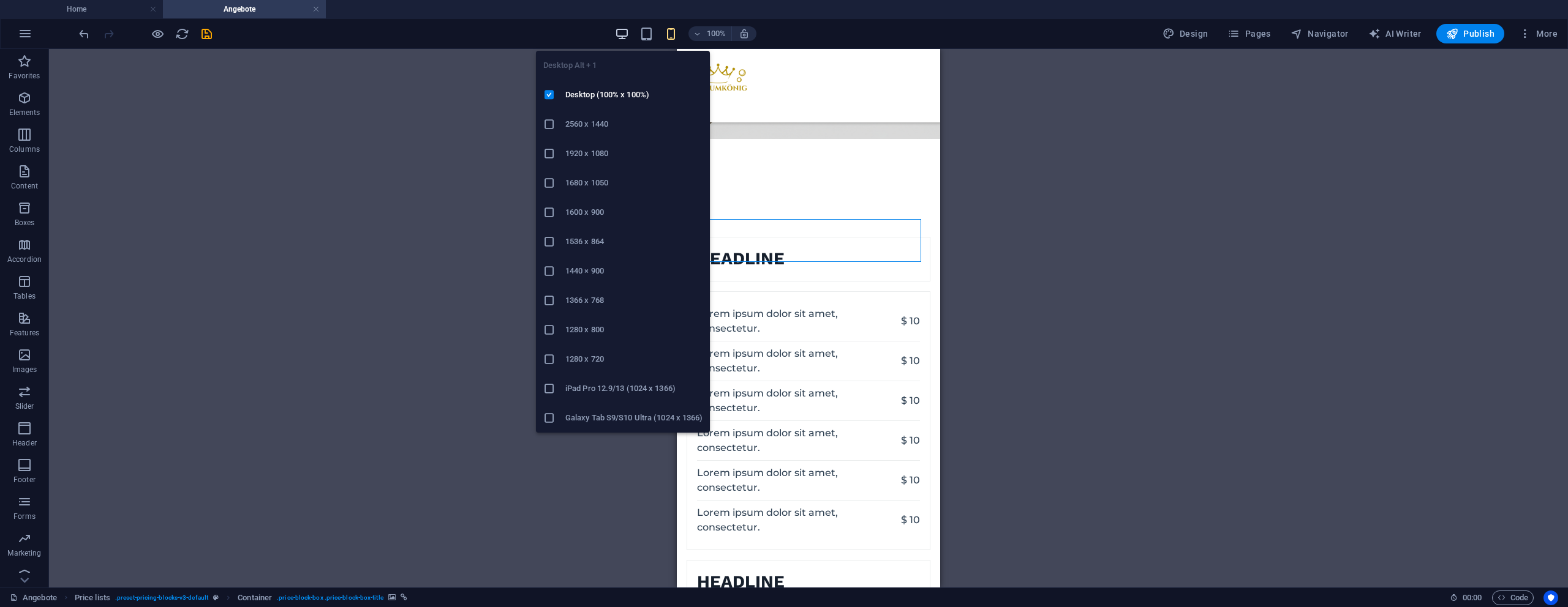
click at [629, 28] on icon "button" at bounding box center [622, 34] width 14 height 14
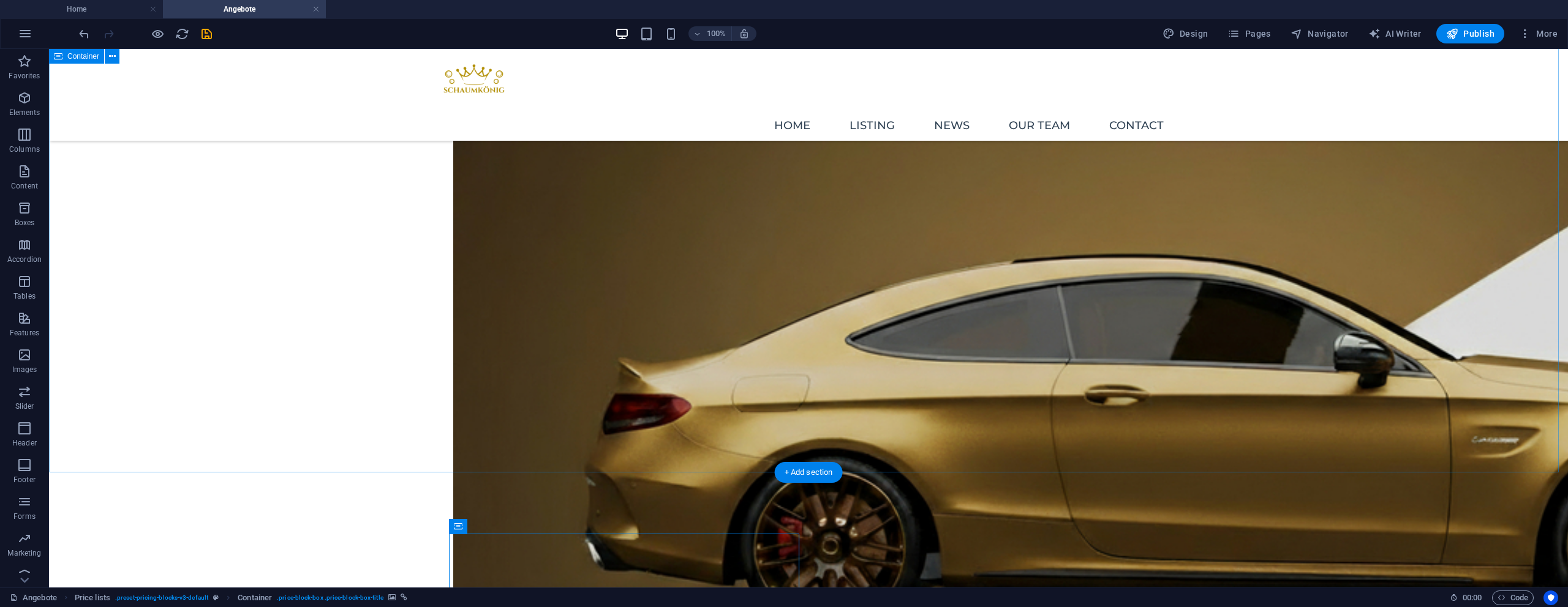
drag, startPoint x: 1365, startPoint y: 436, endPoint x: 1356, endPoint y: 430, distance: 10.8
click at [1363, 435] on div at bounding box center [808, 442] width 1519 height 1072
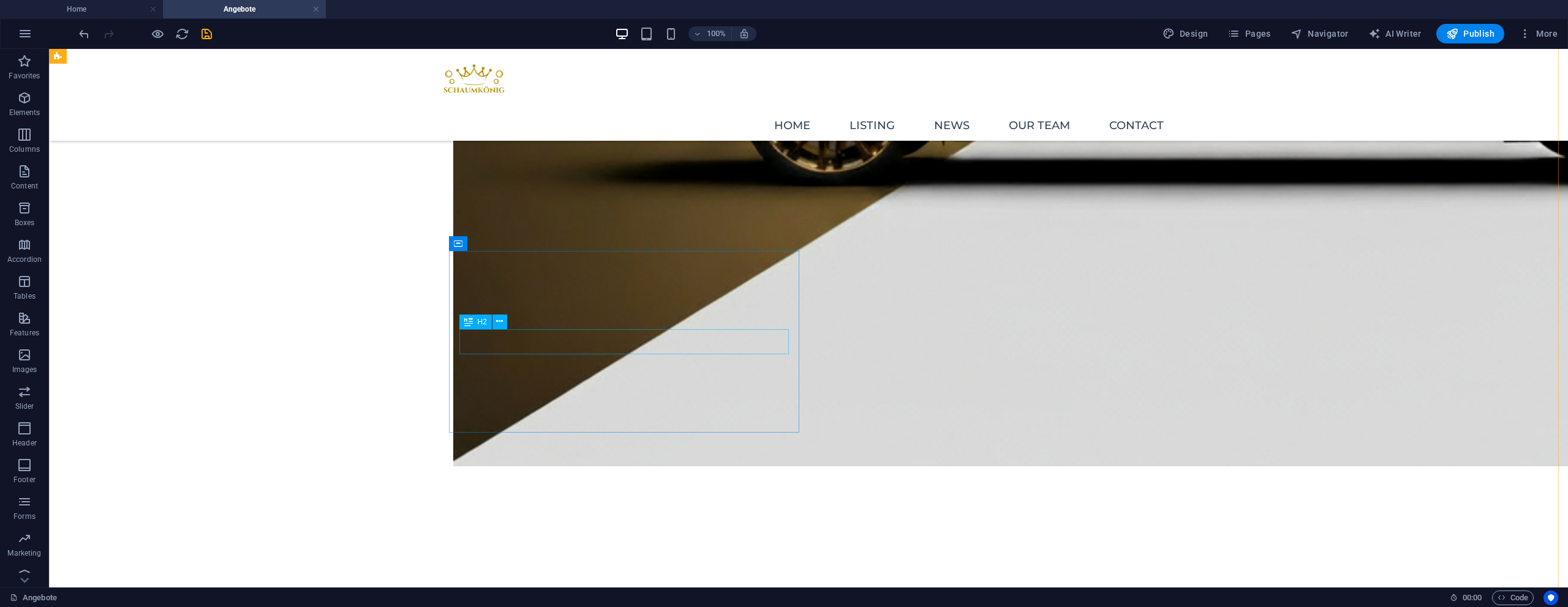
scroll to position [677, 0]
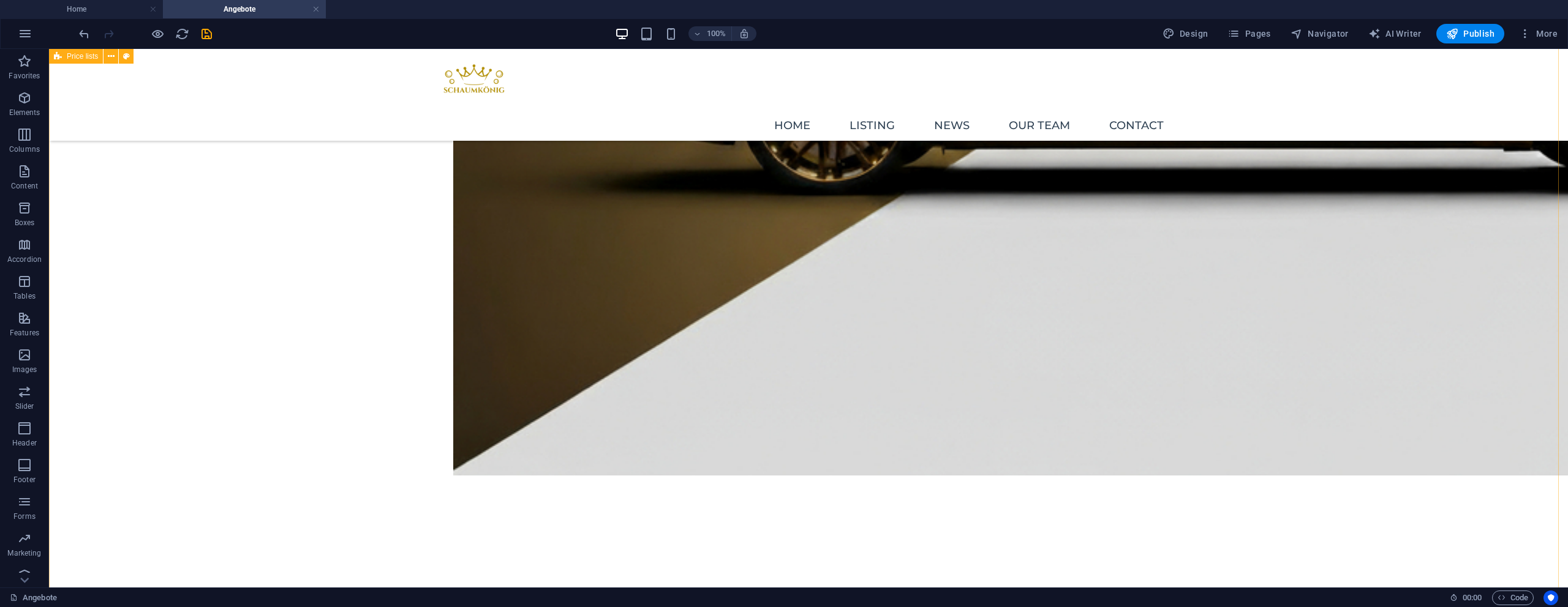
drag, startPoint x: 679, startPoint y: 266, endPoint x: 677, endPoint y: 316, distance: 50.0
drag, startPoint x: 677, startPoint y: 316, endPoint x: 694, endPoint y: 190, distance: 127.1
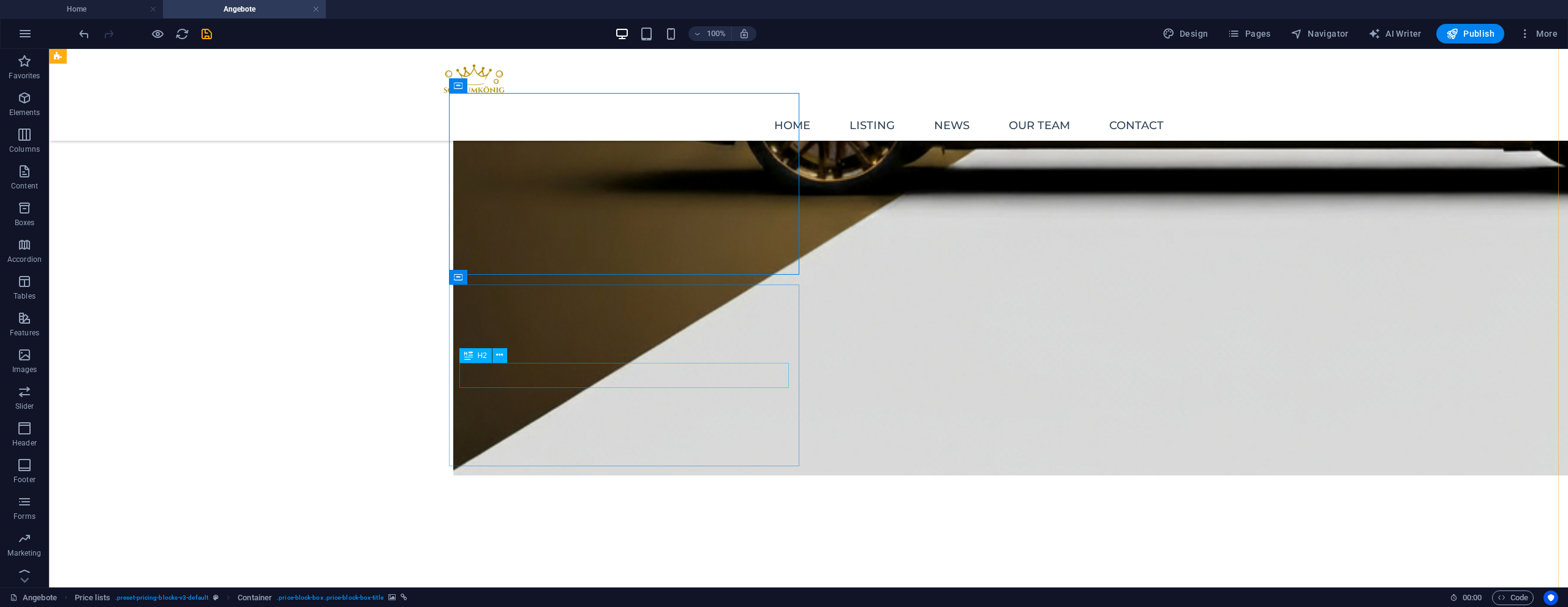
drag, startPoint x: 784, startPoint y: 234, endPoint x: 764, endPoint y: 373, distance: 140.4
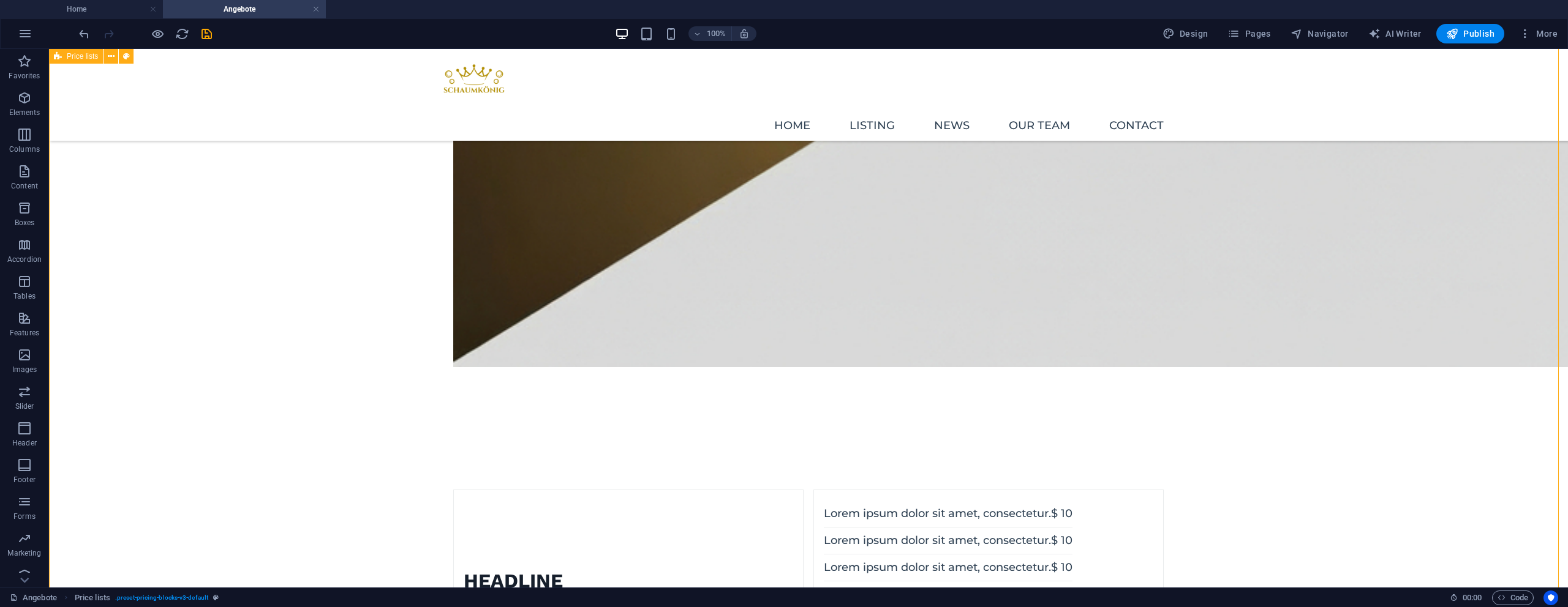
scroll to position [787, 0]
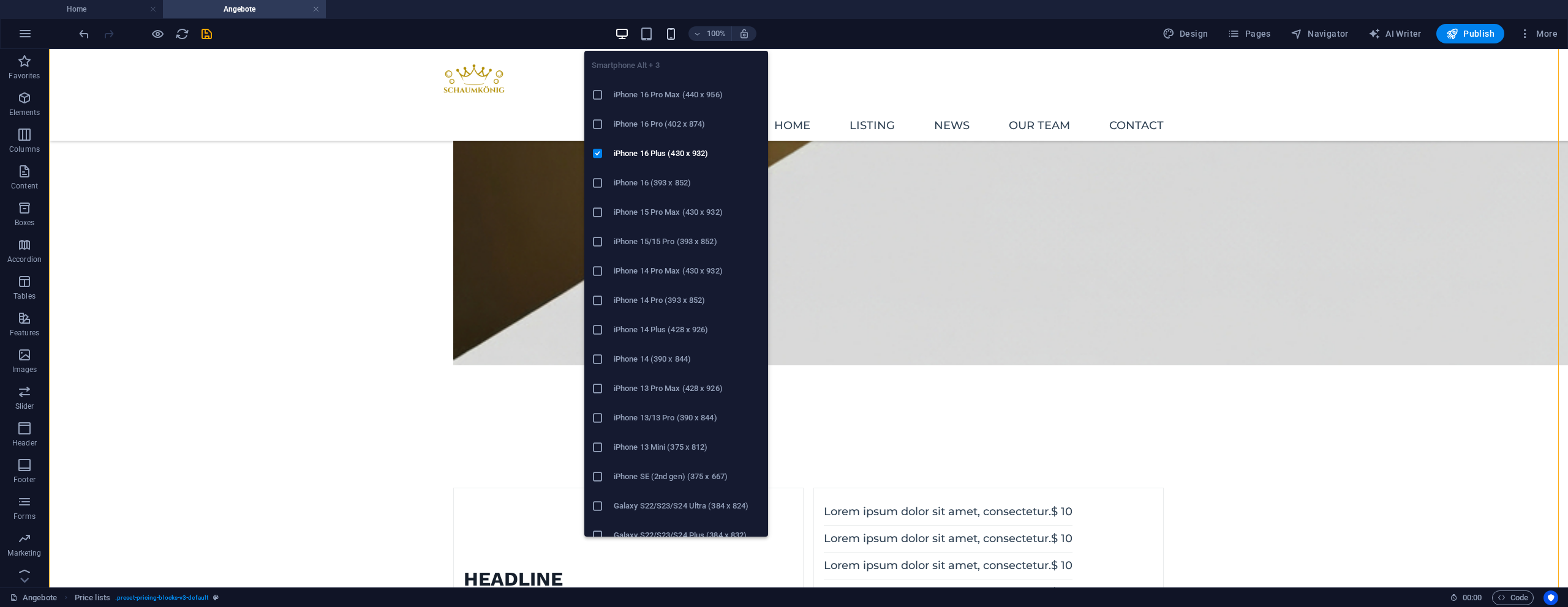
click at [677, 33] on icon "button" at bounding box center [671, 34] width 14 height 14
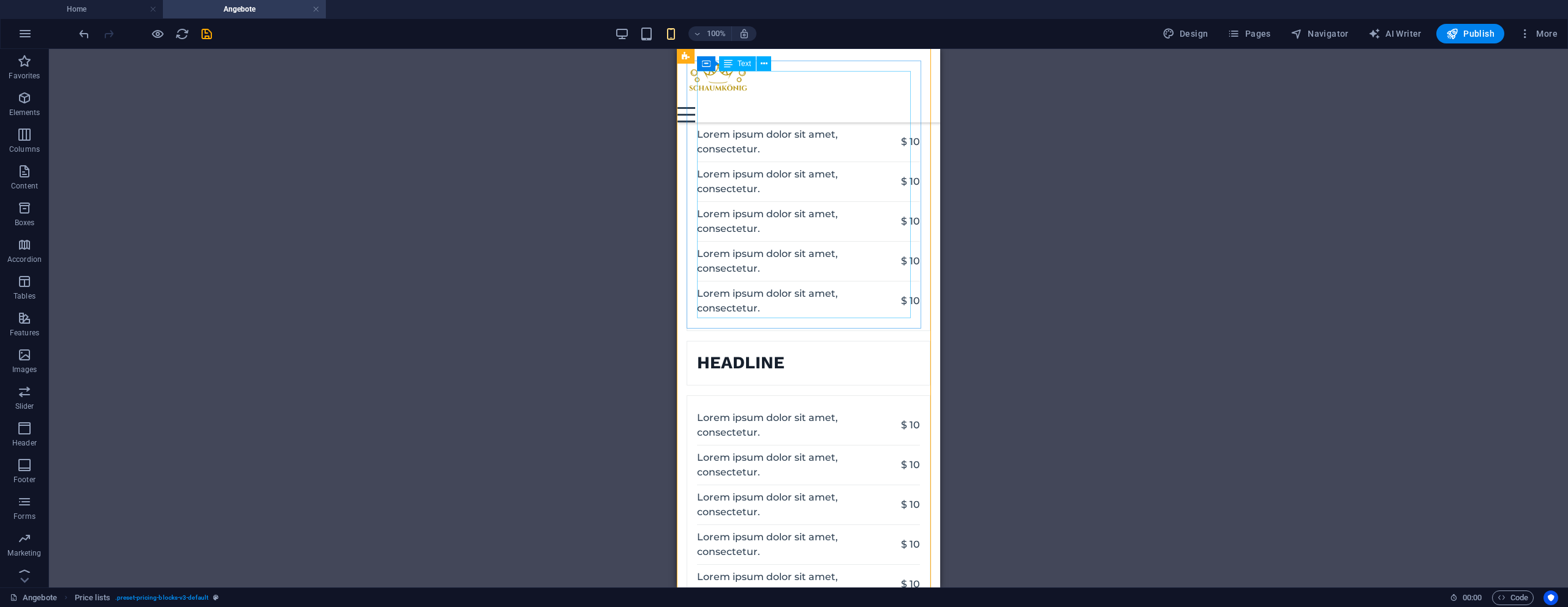
scroll to position [0, 0]
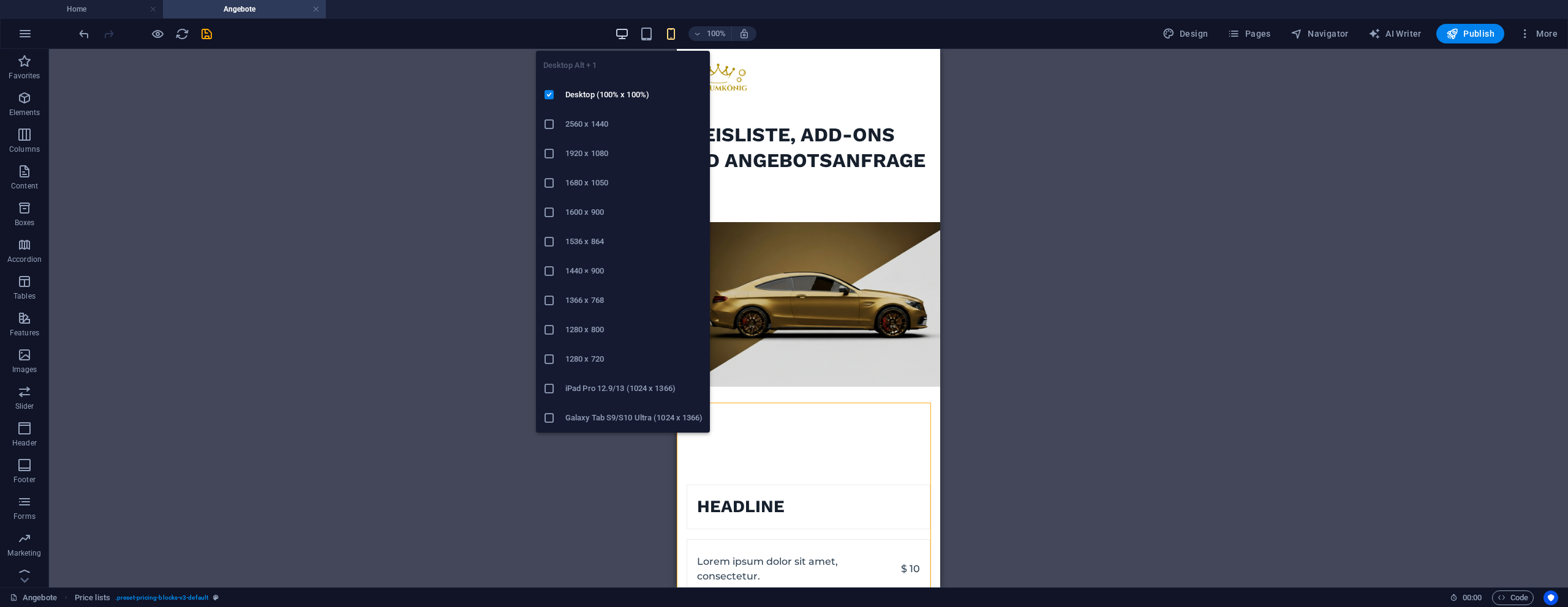
click at [618, 37] on icon "button" at bounding box center [622, 34] width 14 height 14
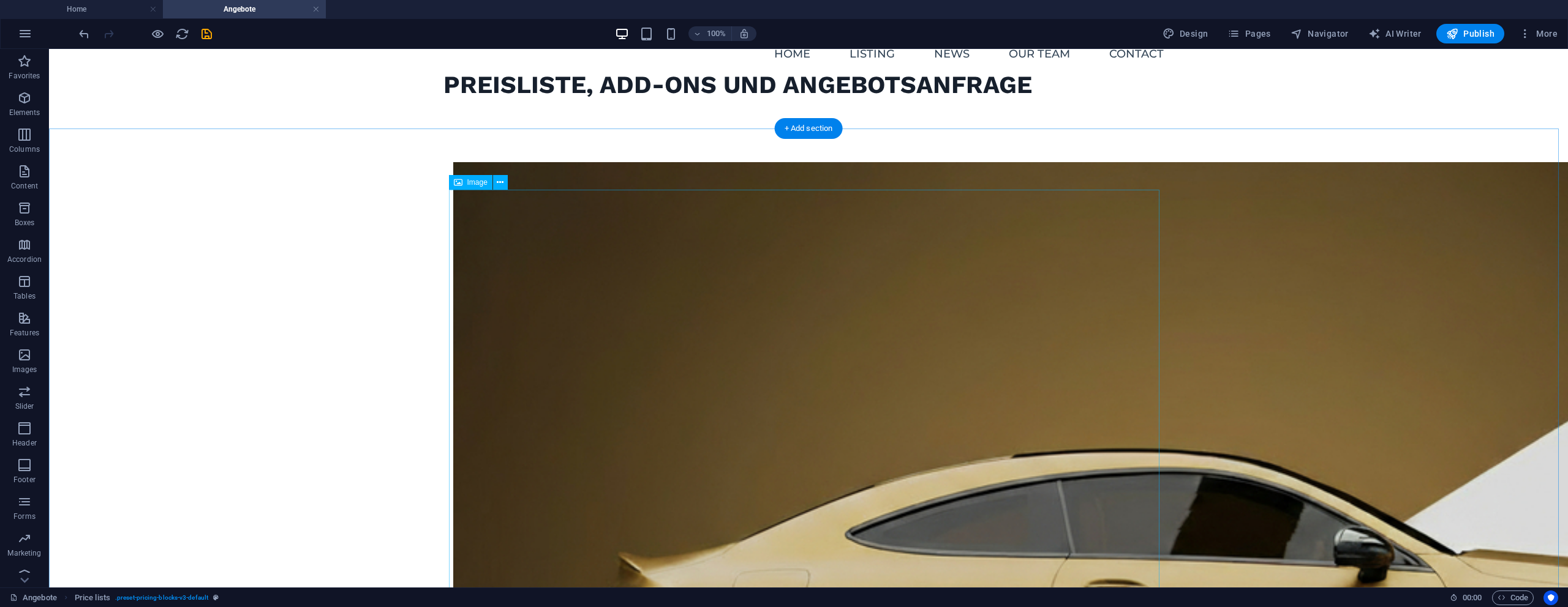
scroll to position [201, 0]
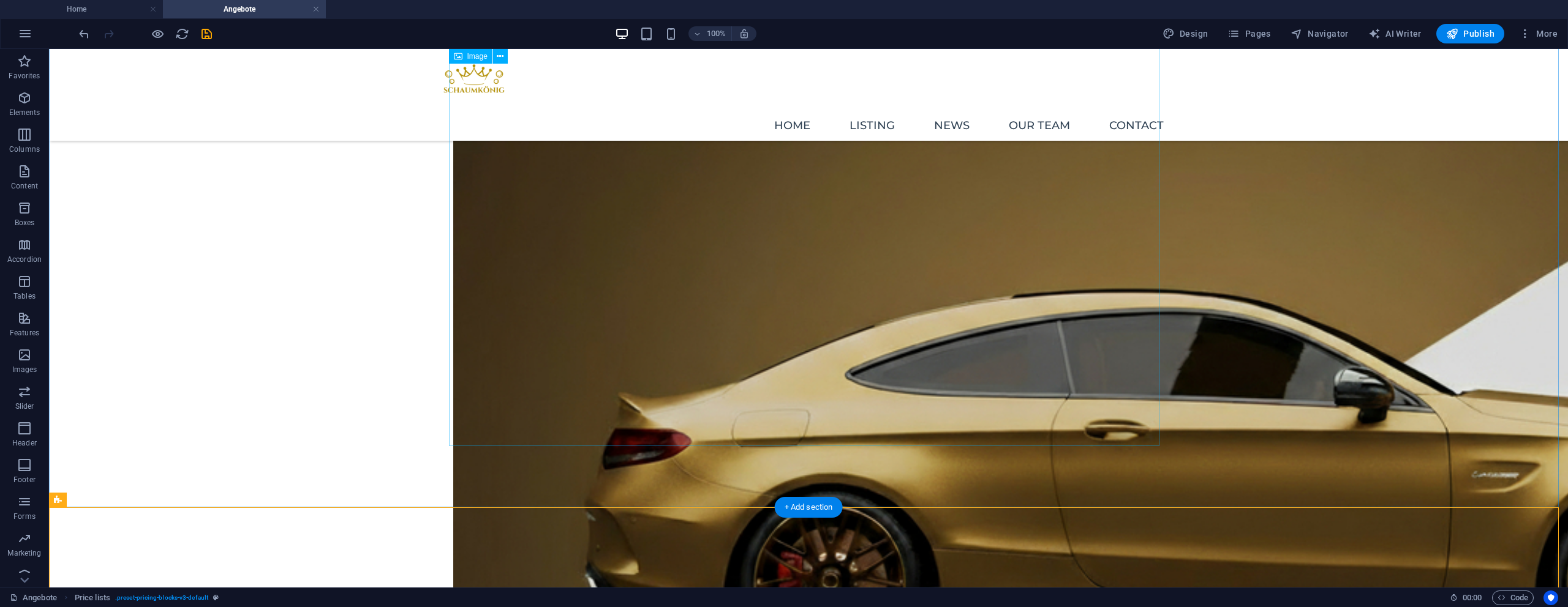
click at [771, 299] on figure at bounding box center [808, 477] width 711 height 949
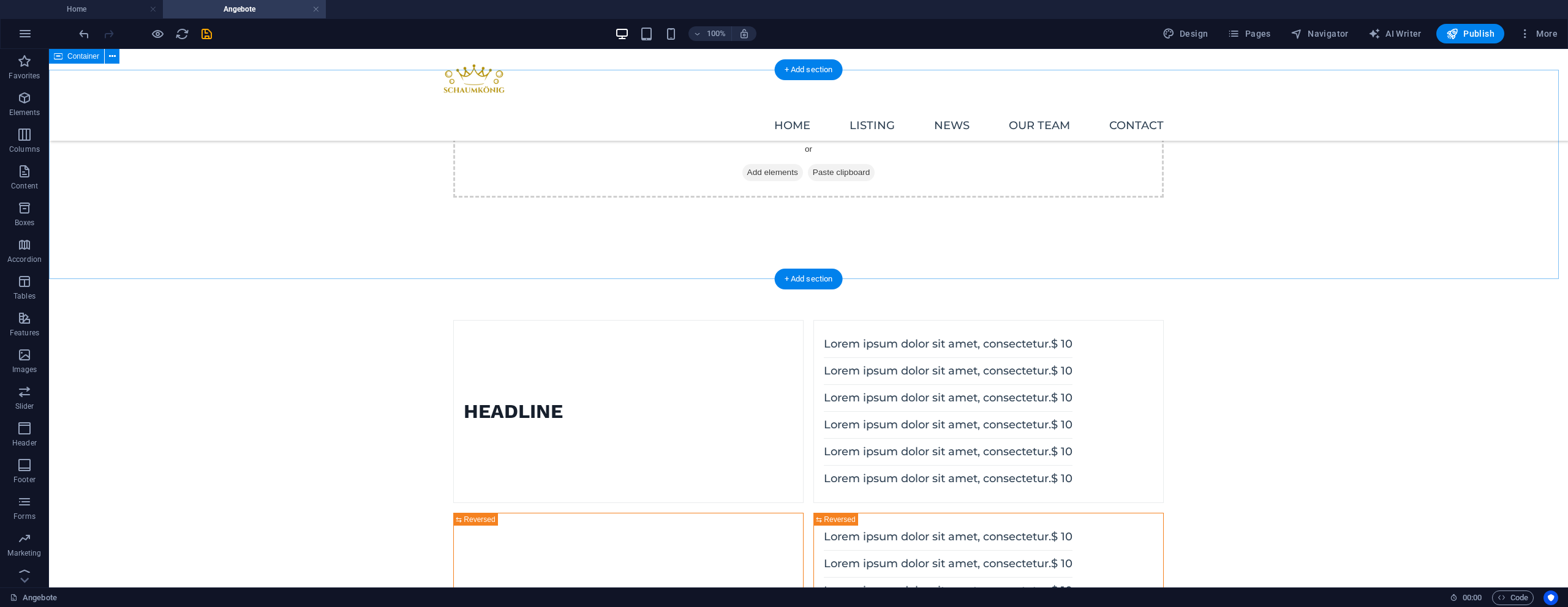
scroll to position [9, 0]
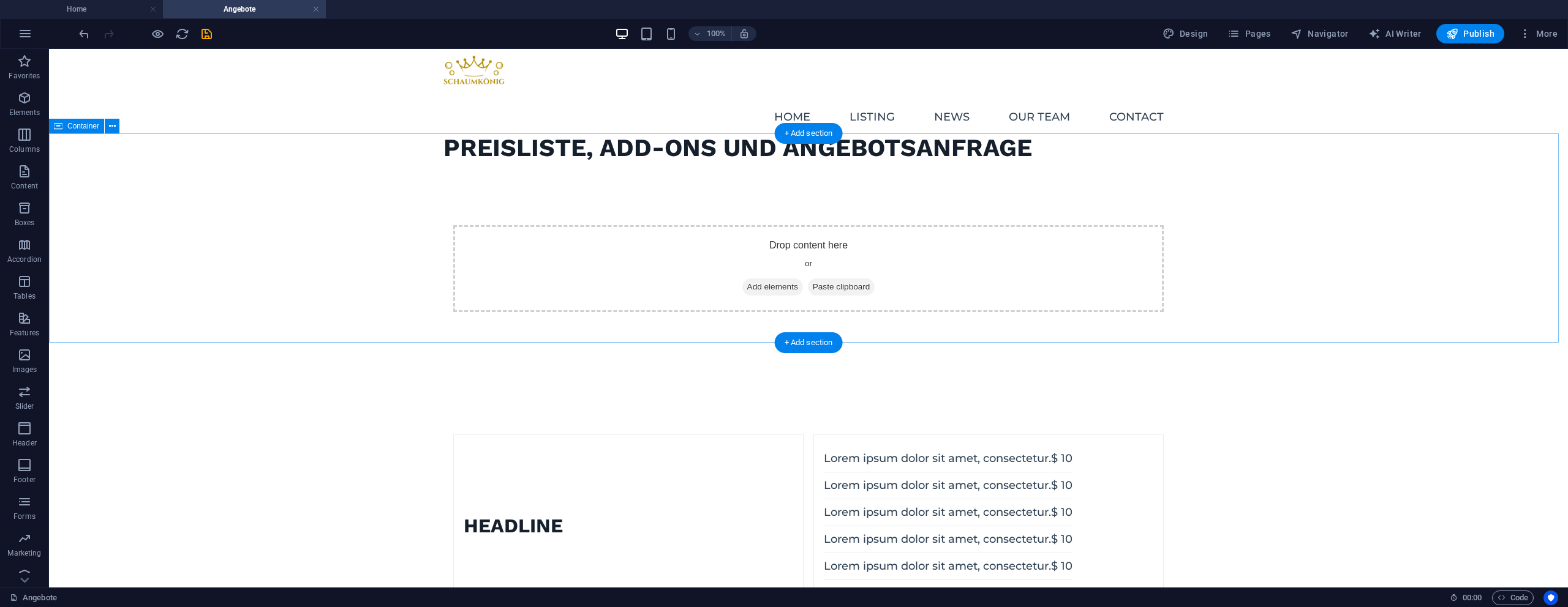
click at [365, 305] on div "Drop content here or Add elements Paste clipboard" at bounding box center [808, 269] width 1519 height 209
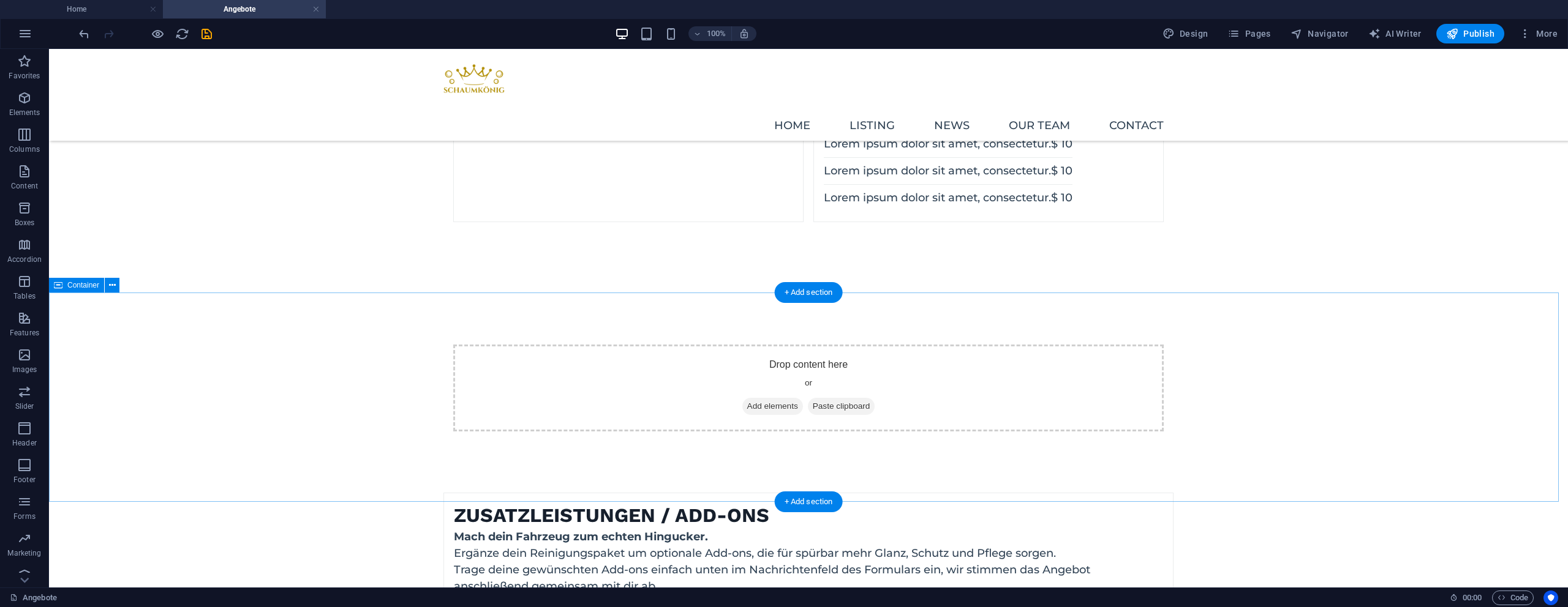
scroll to position [603, 0]
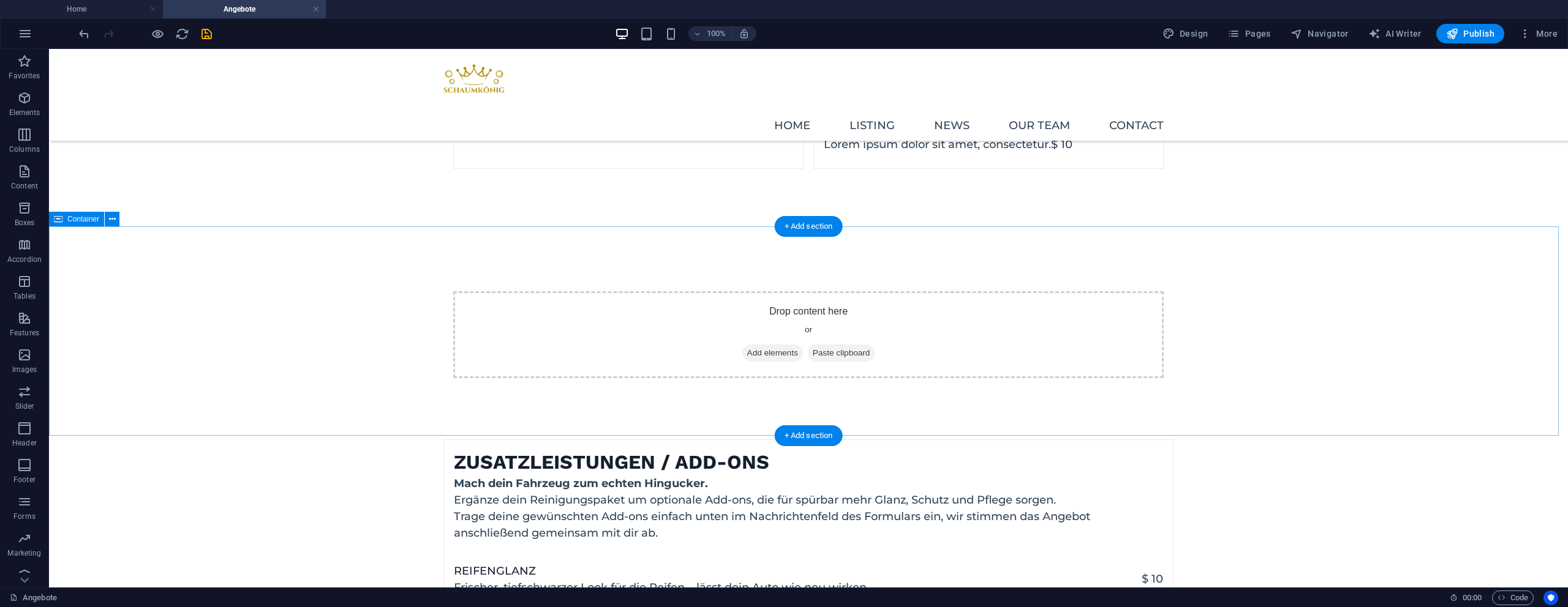
click at [361, 308] on div "Drop content here or Add elements Paste clipboard" at bounding box center [808, 335] width 1519 height 209
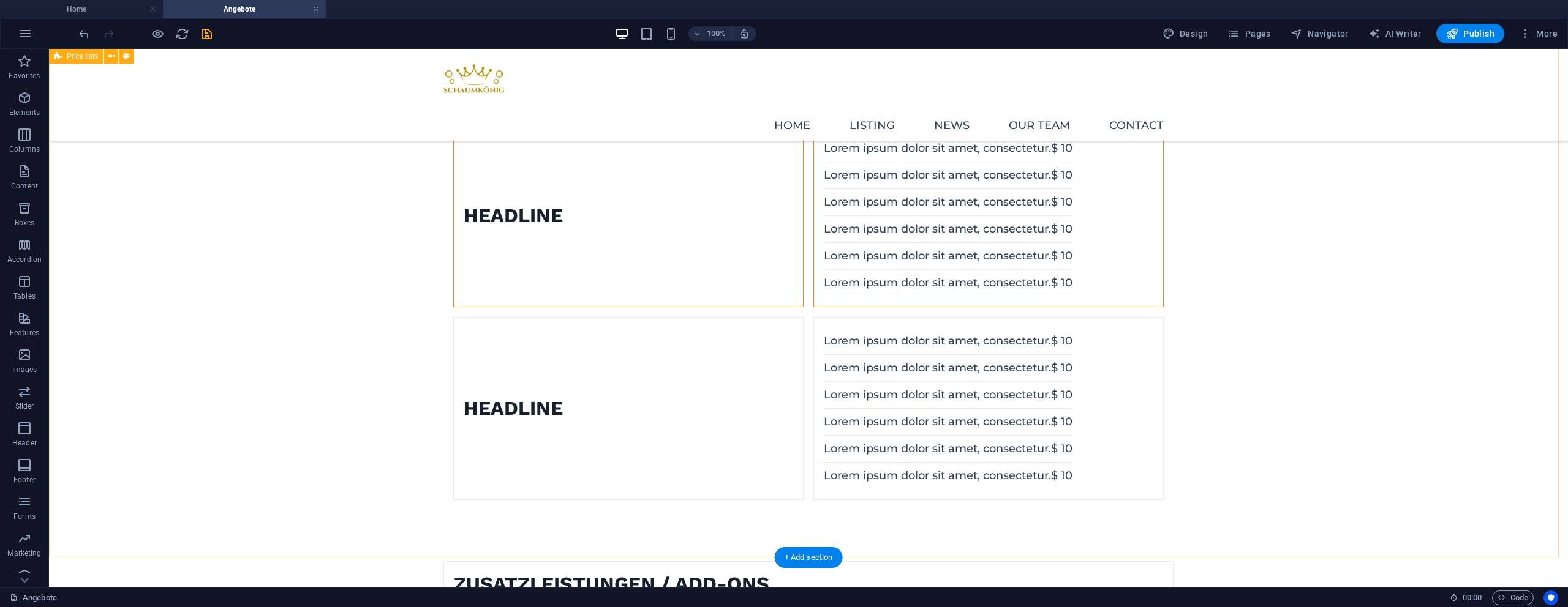
click at [1339, 294] on div "Headline Lorem ipsum dolor sit amet, consectetur. $ 10 Lorem ipsum dolor sit am…" at bounding box center [808, 216] width 1519 height 691
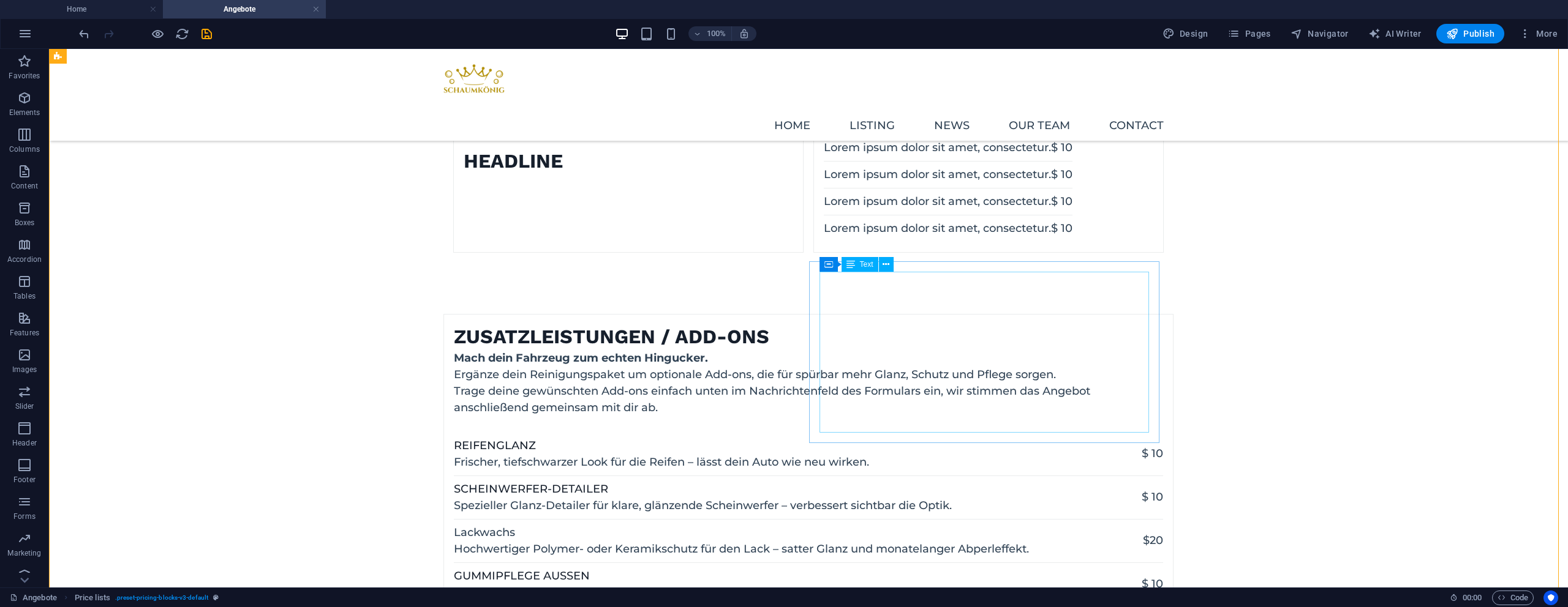
scroll to position [87, 0]
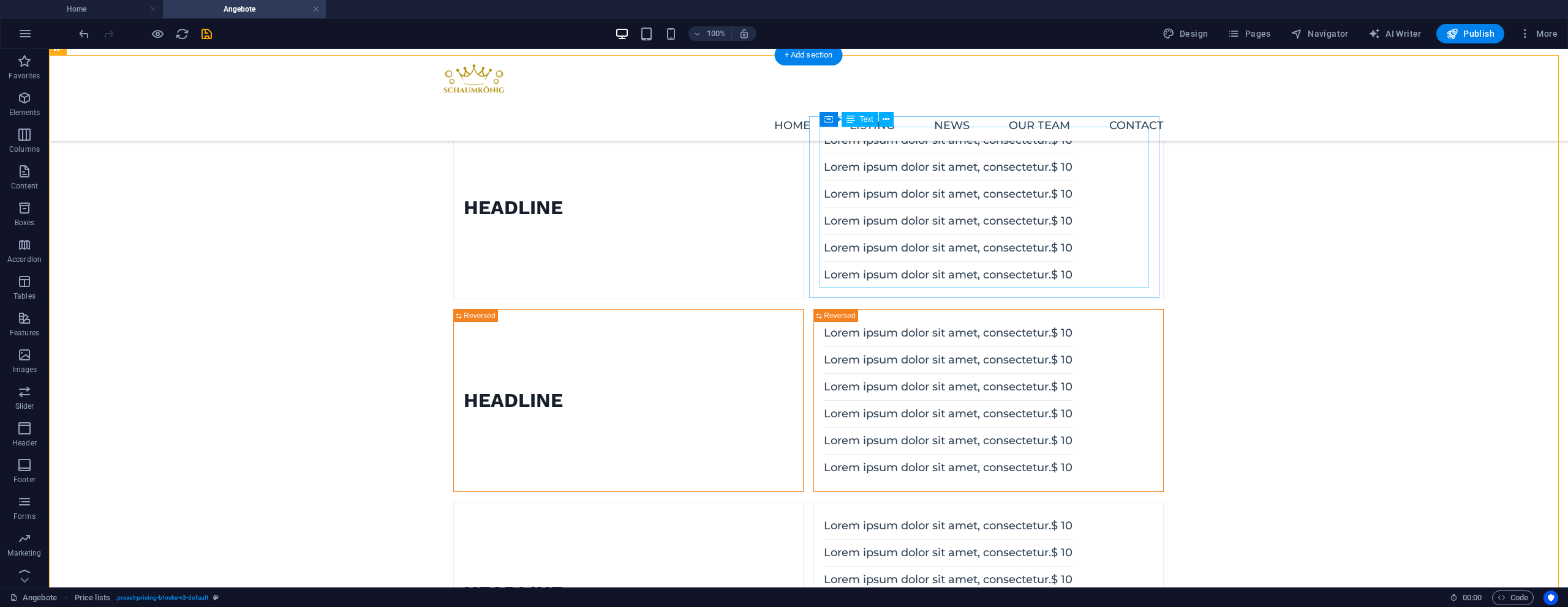
click at [862, 181] on div "Lorem ipsum dolor sit amet, consectetur. $ 10 Lorem ipsum dolor sit amet, conse…" at bounding box center [948, 208] width 249 height 161
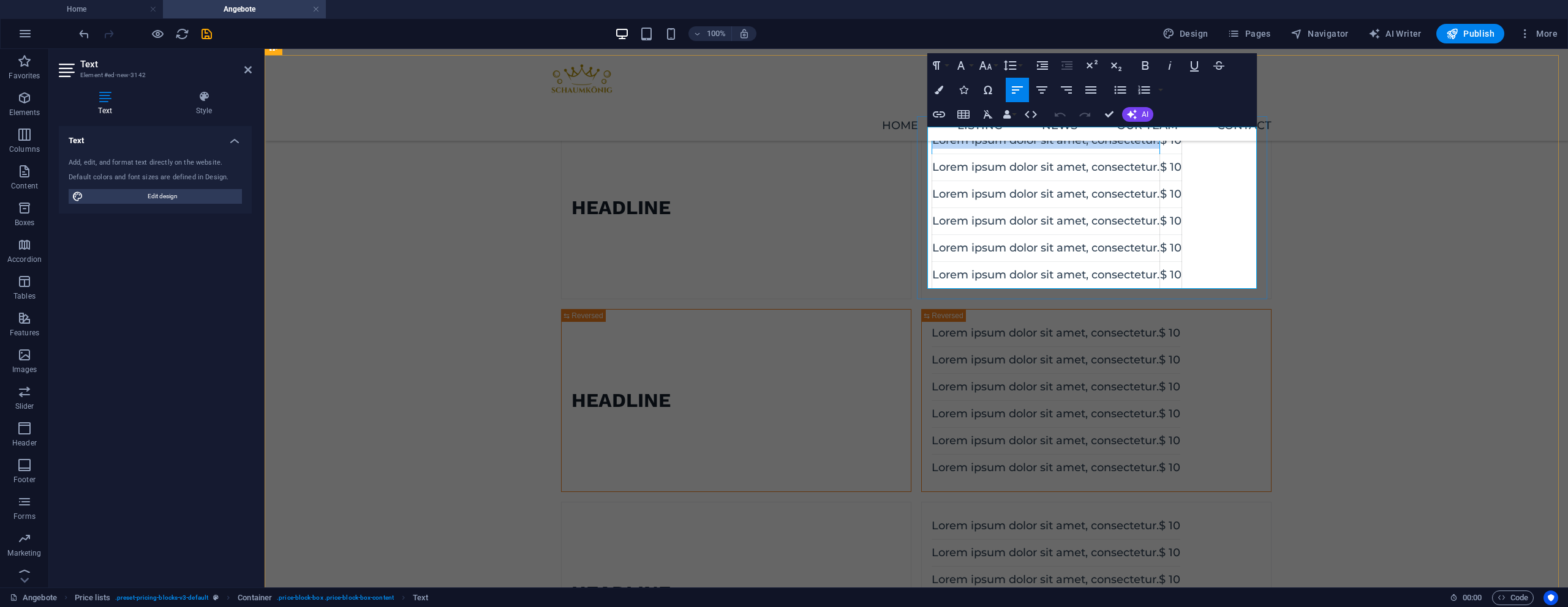
drag, startPoint x: 929, startPoint y: 142, endPoint x: 1176, endPoint y: 140, distance: 247.0
click at [1160, 140] on td "Lorem ipsum dolor sit amet, consectetur." at bounding box center [1046, 141] width 228 height 27
click at [1156, 143] on td "Lorem ipsum dolor sit amet, consectetur." at bounding box center [1046, 142] width 228 height 27
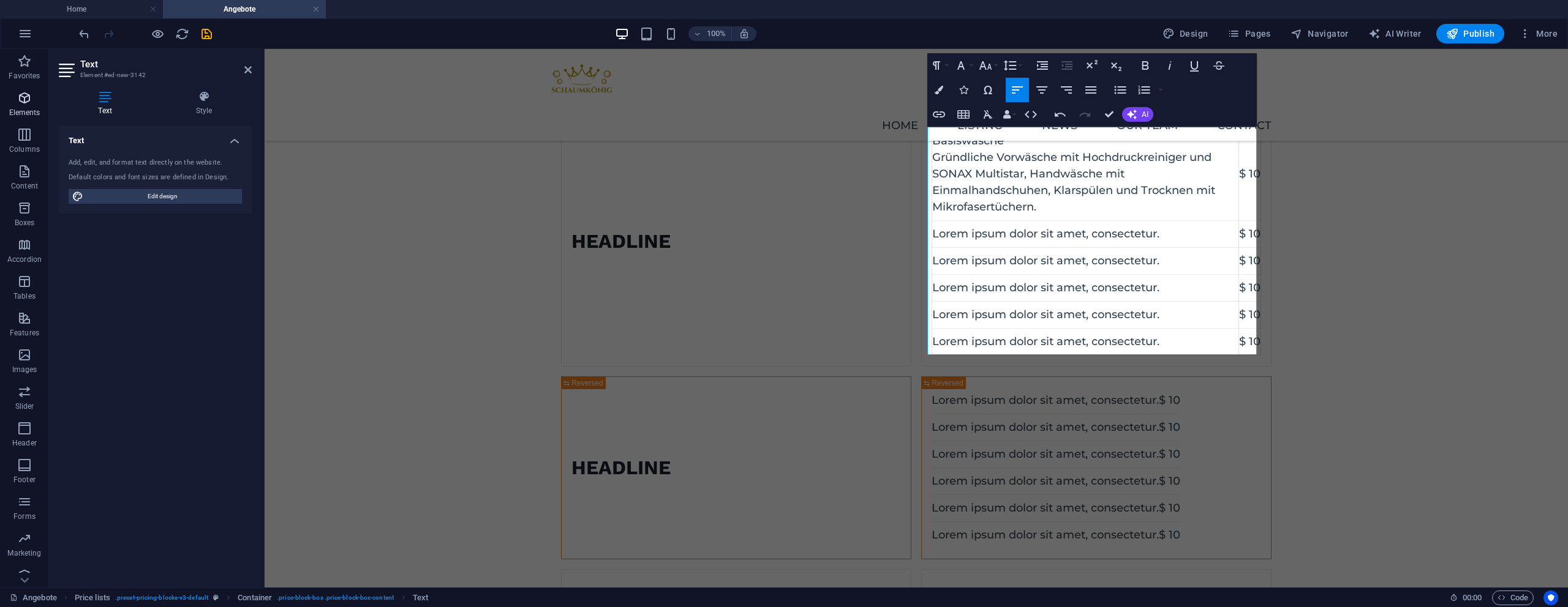
click at [4, 110] on span "Elements" at bounding box center [24, 105] width 49 height 29
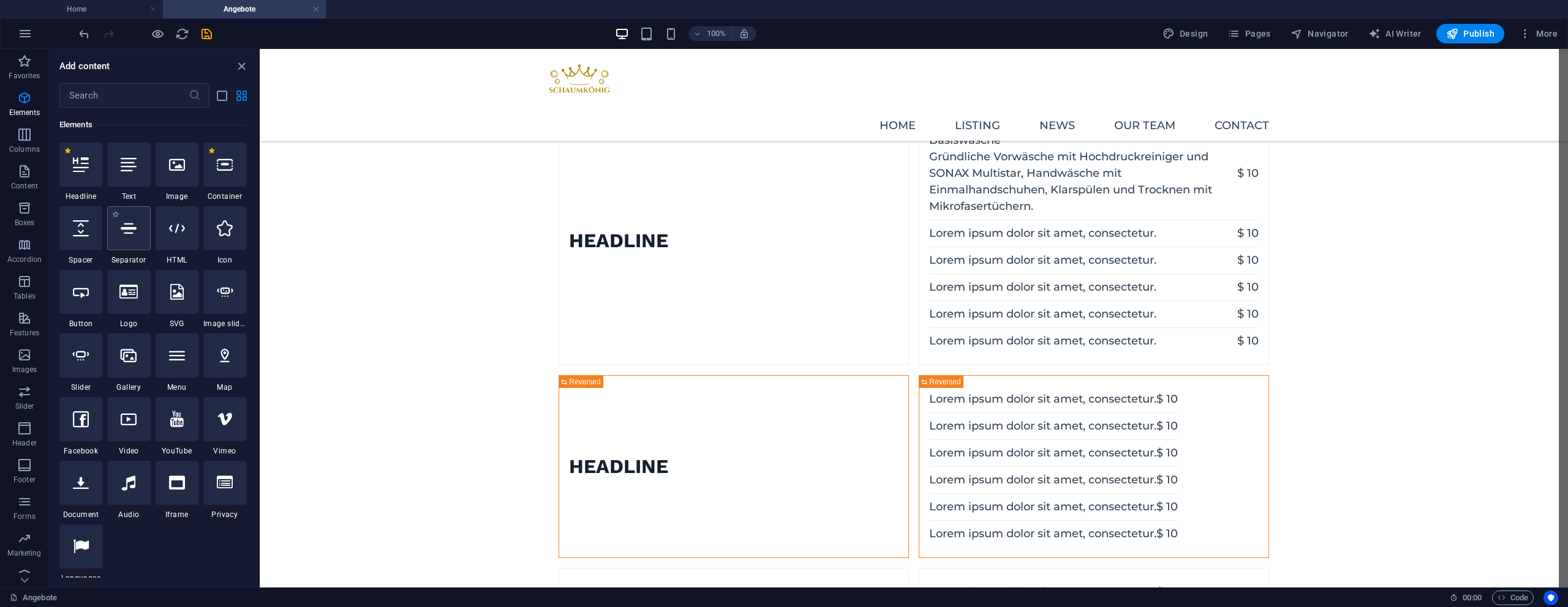
scroll to position [63, 0]
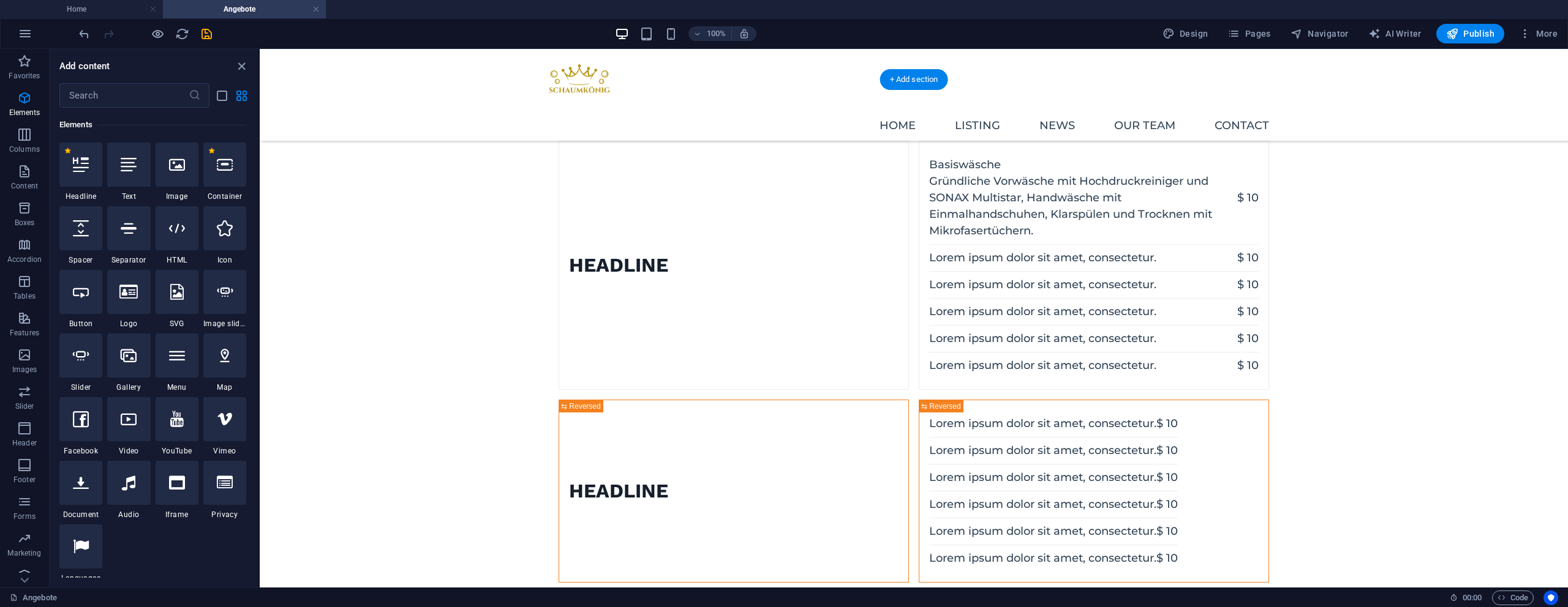
click at [1106, 192] on div "Basiswäsche Gründliche Vorwäsche mit Hochdruckreiniger und SONAX Multistar, Han…" at bounding box center [1094, 265] width 329 height 227
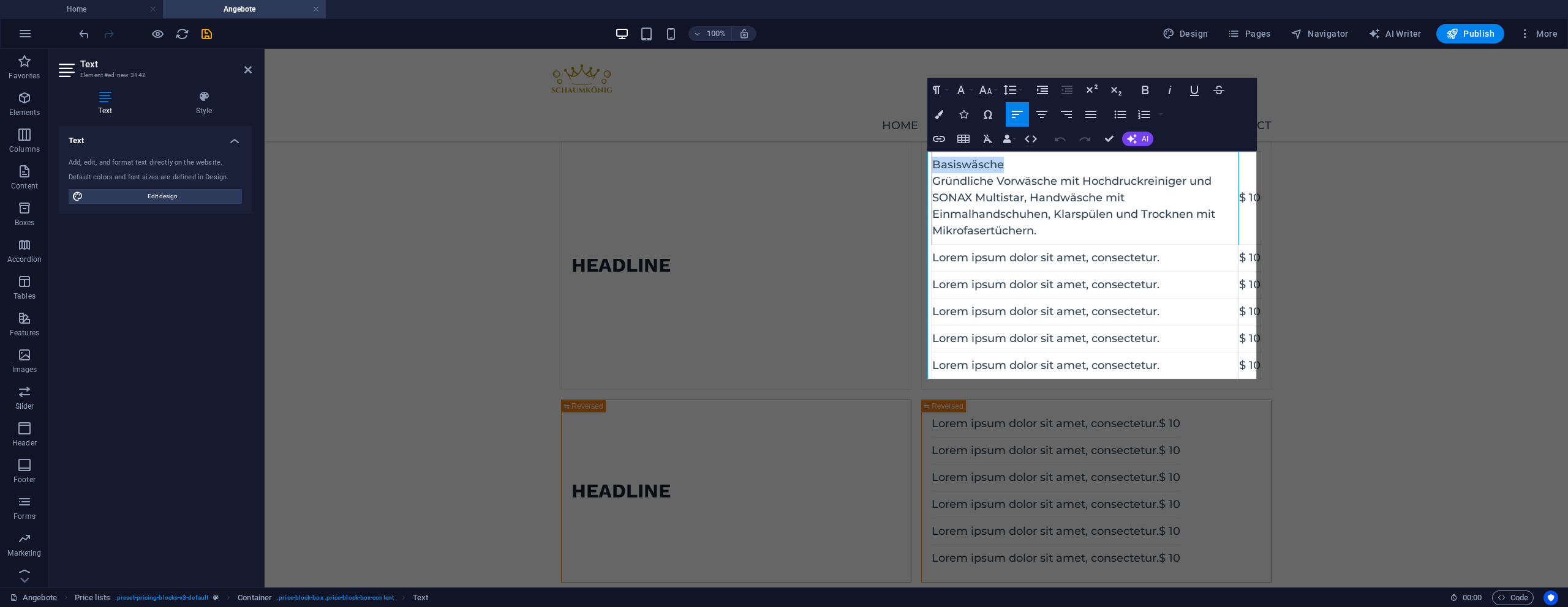
drag, startPoint x: 1003, startPoint y: 163, endPoint x: 930, endPoint y: 165, distance: 73.0
click at [932, 165] on td "Basiswäsche Gründliche Vorwäsche mit Hochdruckreiniger und SONAX Multistar, Han…" at bounding box center [1085, 198] width 307 height 93
click at [1139, 89] on icon "button" at bounding box center [1145, 90] width 15 height 15
click at [1143, 90] on icon "button" at bounding box center [1145, 90] width 15 height 15
click at [1143, 91] on icon "button" at bounding box center [1145, 90] width 6 height 9
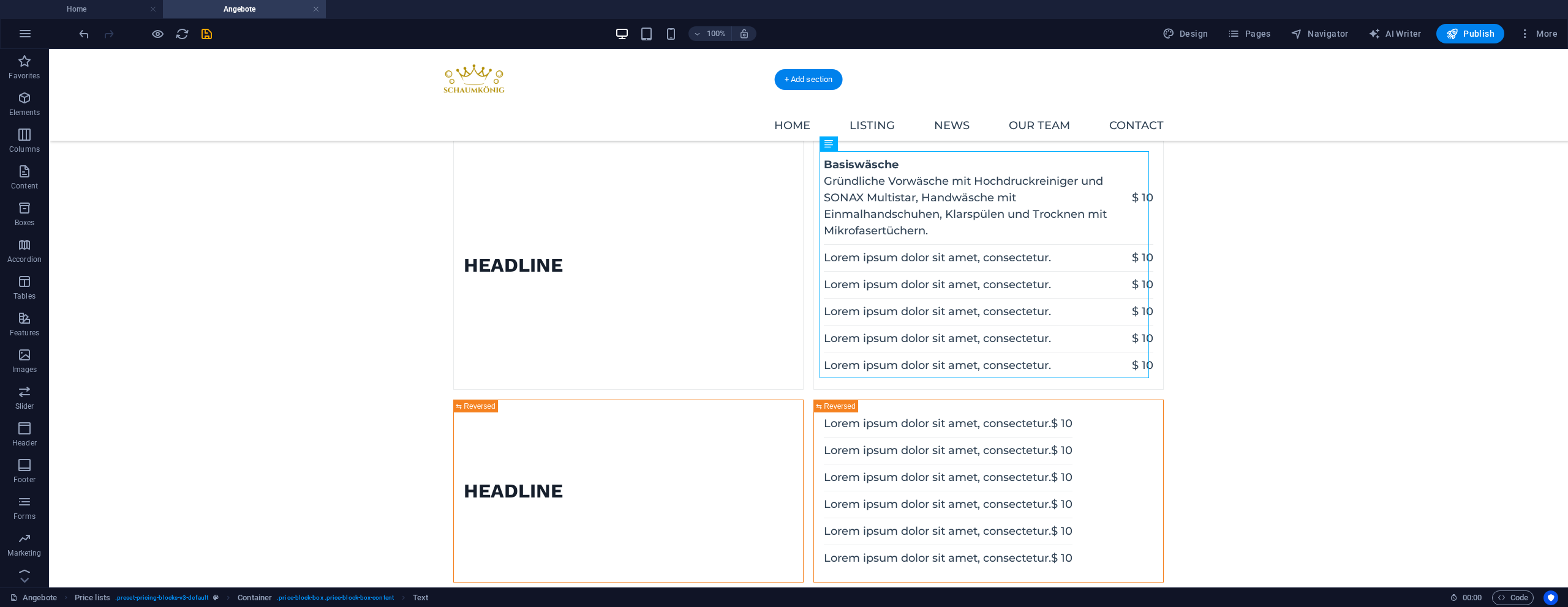
click at [1295, 167] on div "Headline Basiswäsche Gründliche Vorwäsche mit Hochdruckreiniger und SONAX Multi…" at bounding box center [808, 458] width 1519 height 757
click at [1281, 181] on div "Headline Basiswäsche Gründliche Vorwäsche mit Hochdruckreiniger und SONAX Multi…" at bounding box center [808, 458] width 1519 height 757
click at [1061, 250] on div "Basiswäsche Gründliche Vorwäsche mit Hochdruckreiniger und SONAX Multistar, Han…" at bounding box center [989, 265] width 329 height 227
click at [857, 293] on div "Basiswäsche Gründliche Vorwäsche mit Hochdruckreiniger und SONAX Multistar, Han…" at bounding box center [989, 265] width 329 height 227
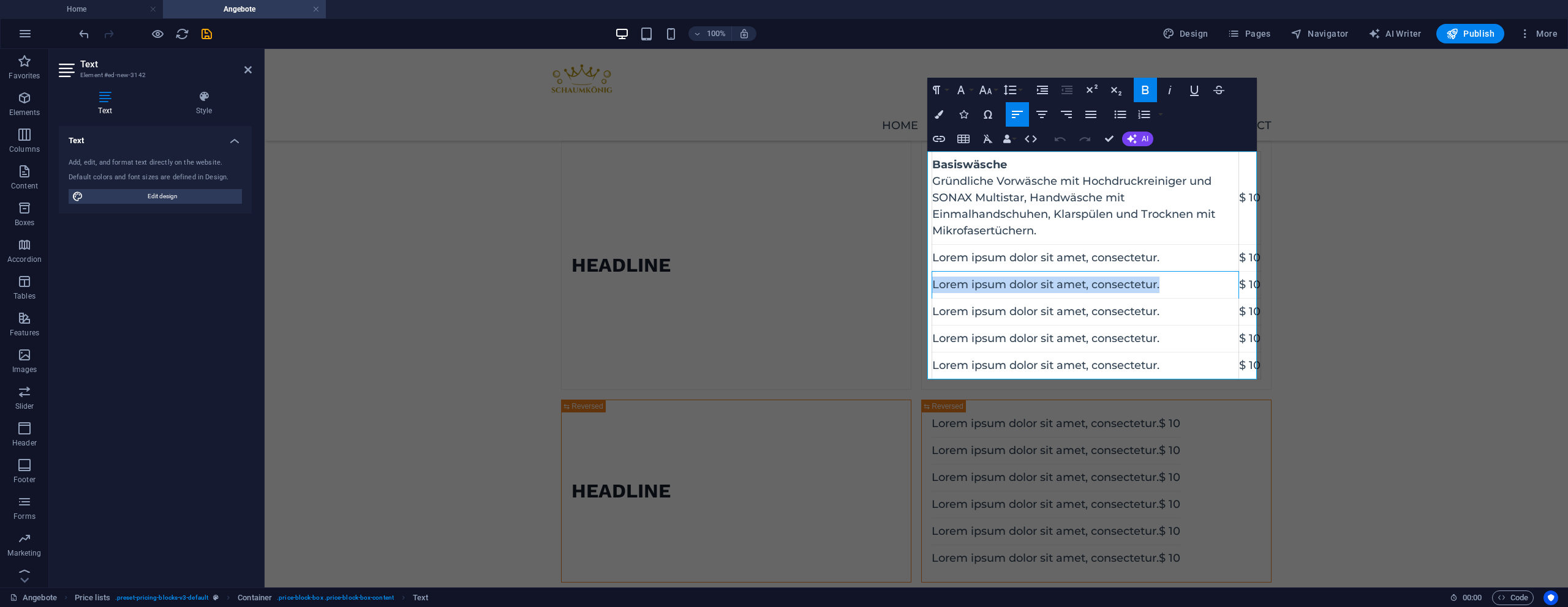
drag, startPoint x: 1104, startPoint y: 294, endPoint x: 929, endPoint y: 289, distance: 175.1
click at [932, 289] on td "Lorem ipsum dolor sit amet, consectetur." at bounding box center [1085, 286] width 307 height 27
click at [978, 292] on td "Premiumpflege" at bounding box center [1085, 286] width 307 height 27
click at [976, 289] on td "Premiumpflege" at bounding box center [1085, 286] width 307 height 27
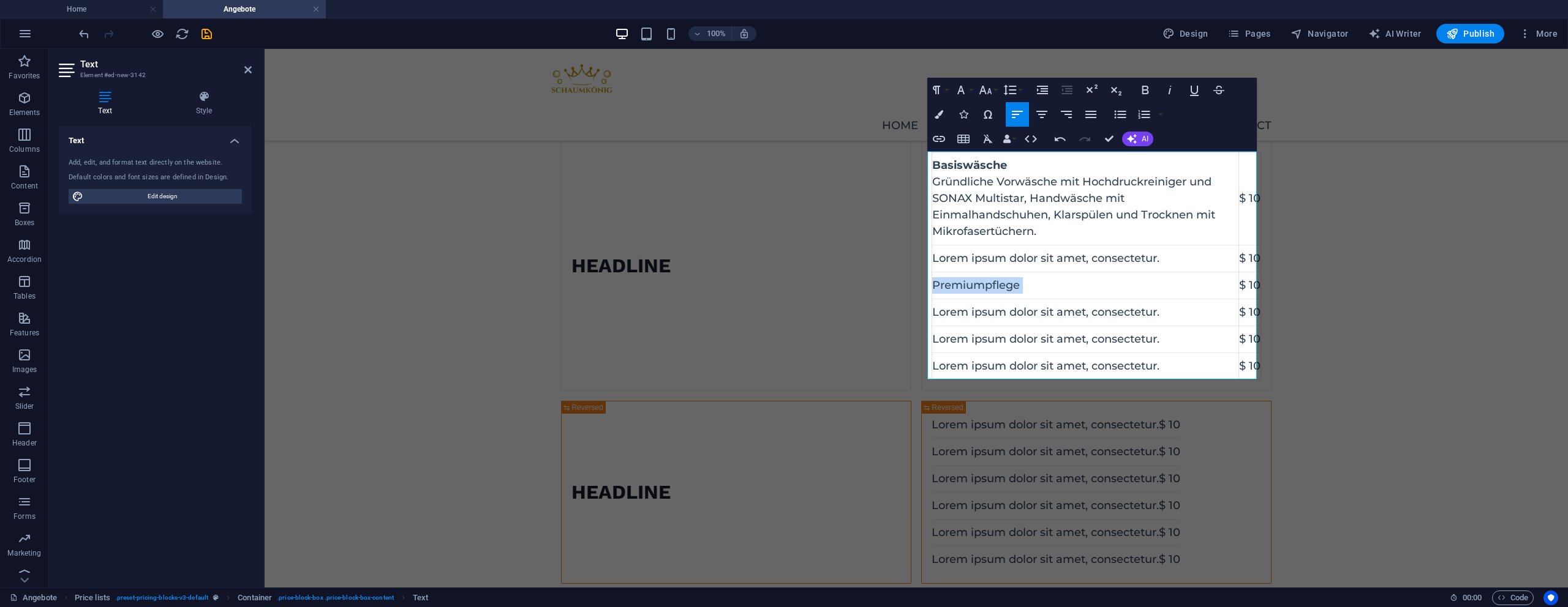
click at [976, 289] on td "Premiumpflege" at bounding box center [1085, 286] width 307 height 27
click at [1139, 87] on icon "button" at bounding box center [1145, 90] width 15 height 15
click at [958, 259] on td "Lorem ipsum dolor sit amet, consectetur." at bounding box center [1085, 259] width 307 height 27
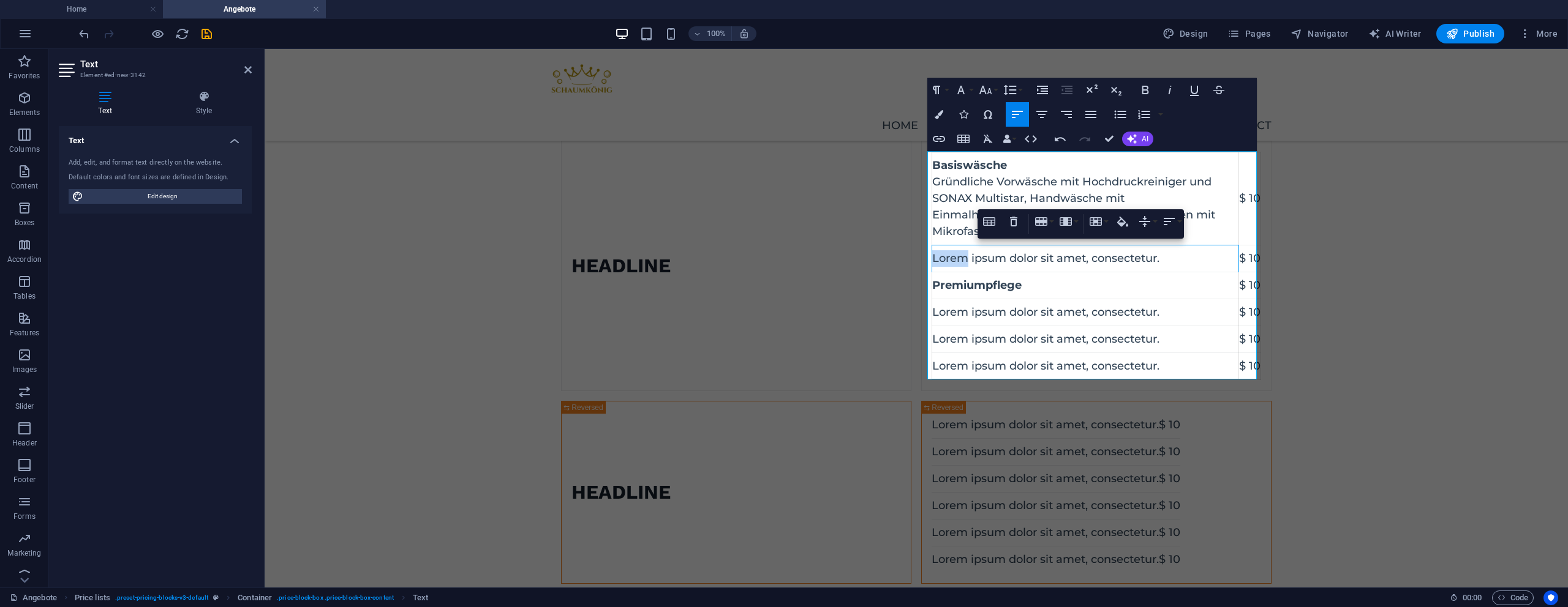
click at [957, 259] on td "Lorem ipsum dolor sit amet, consectetur." at bounding box center [1085, 259] width 307 height 27
click at [956, 258] on td "Lorem ipsum dolor sit amet, consectetur." at bounding box center [1085, 259] width 307 height 27
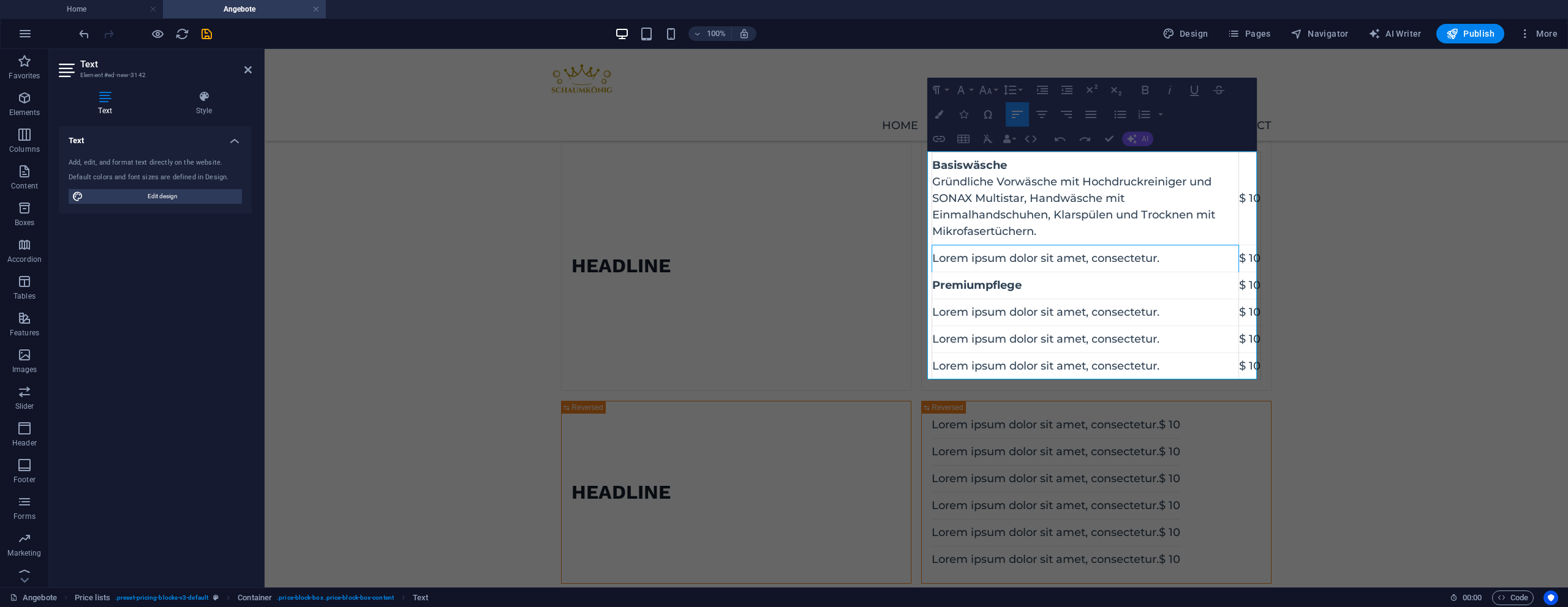
drag, startPoint x: 1184, startPoint y: 255, endPoint x: 932, endPoint y: 259, distance: 252.0
click at [932, 260] on td "Lorem ipsum dolor sit amet, consectetur." at bounding box center [1085, 259] width 307 height 27
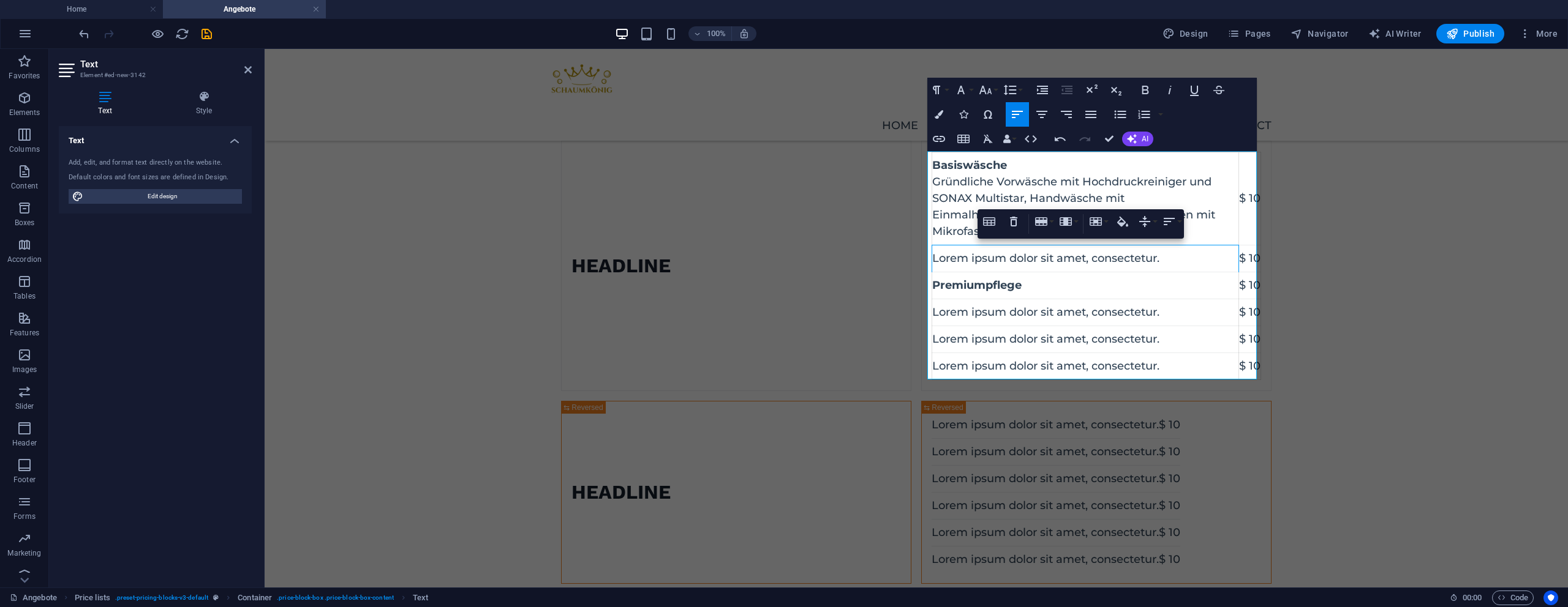
click at [932, 259] on td "Lorem ipsum dolor sit amet, consectetur." at bounding box center [1085, 259] width 307 height 27
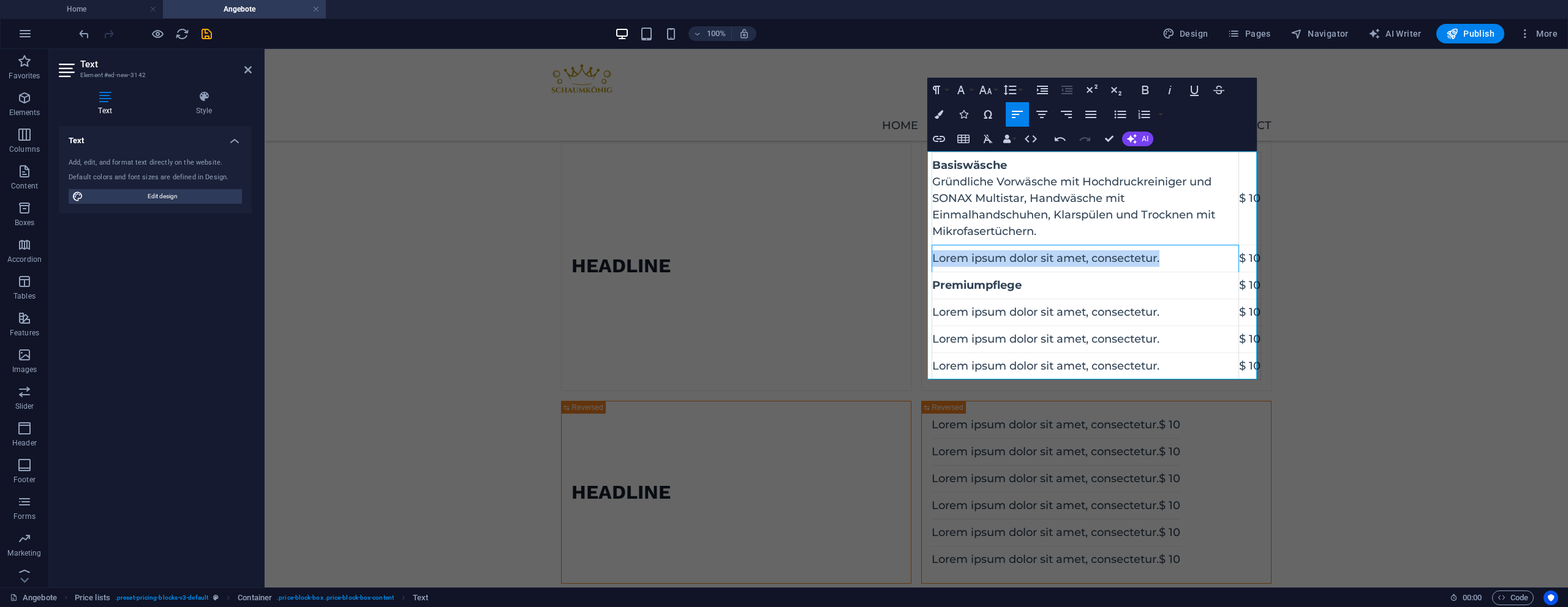
drag, startPoint x: 928, startPoint y: 259, endPoint x: 1217, endPoint y: 250, distance: 289.1
click at [1218, 250] on td "Lorem ipsum dolor sit amet, consectetur." at bounding box center [1085, 259] width 307 height 27
click at [988, 259] on td "Königswäsche" at bounding box center [1085, 259] width 307 height 27
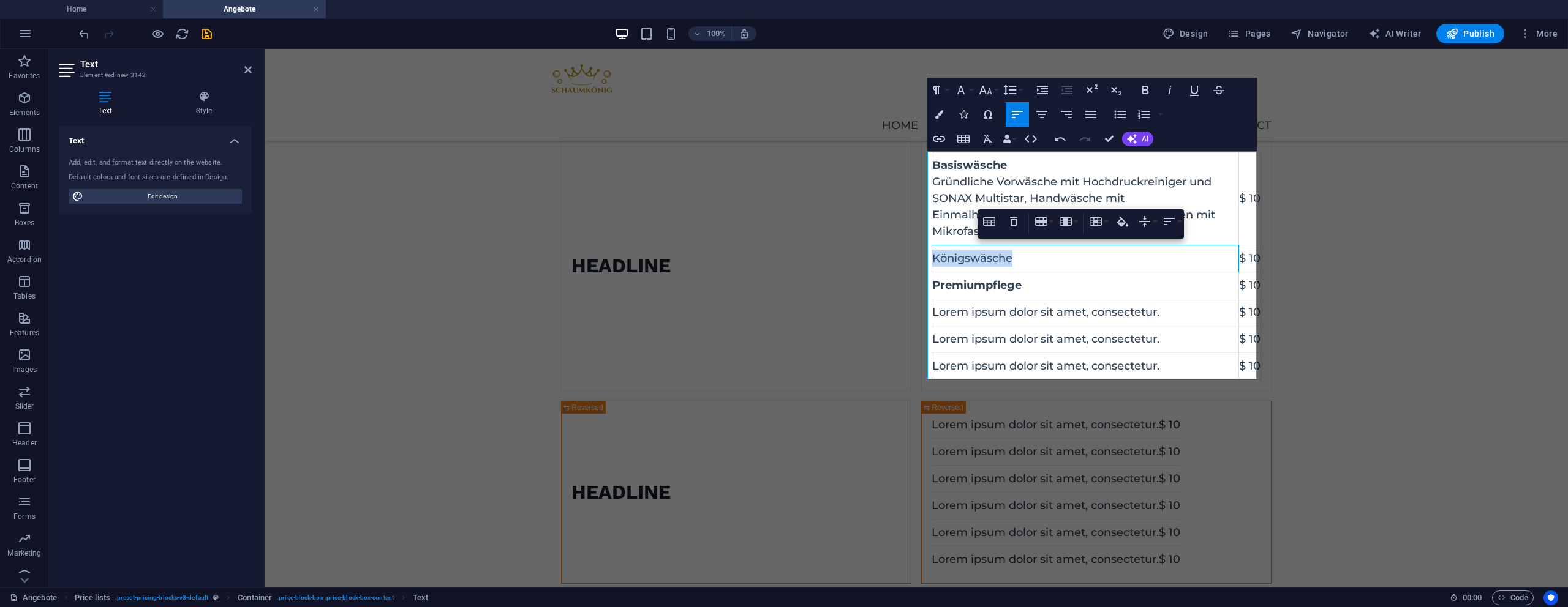
click at [988, 259] on td "Königswäsche" at bounding box center [1085, 259] width 307 height 27
click at [1143, 89] on icon "button" at bounding box center [1145, 90] width 15 height 15
click at [1053, 266] on td "Königswäsche" at bounding box center [1085, 259] width 307 height 27
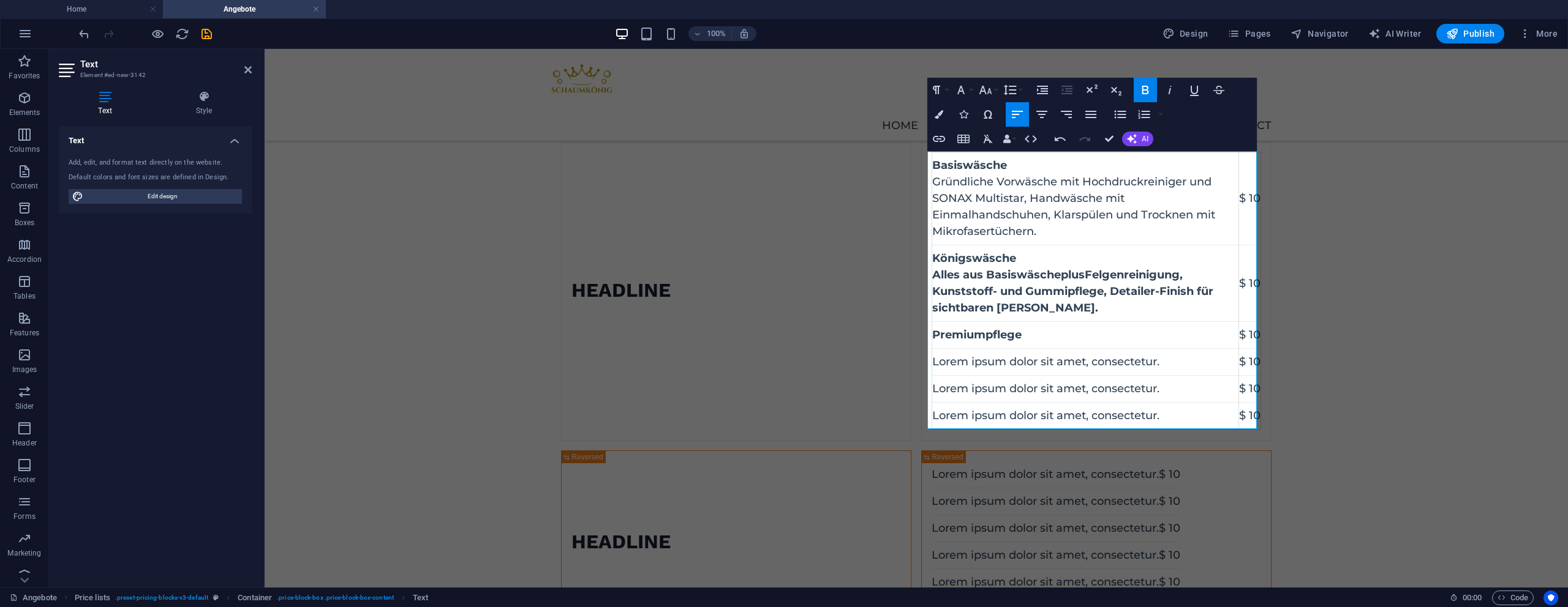
click at [1024, 342] on td "Premiumpflege" at bounding box center [1085, 336] width 307 height 27
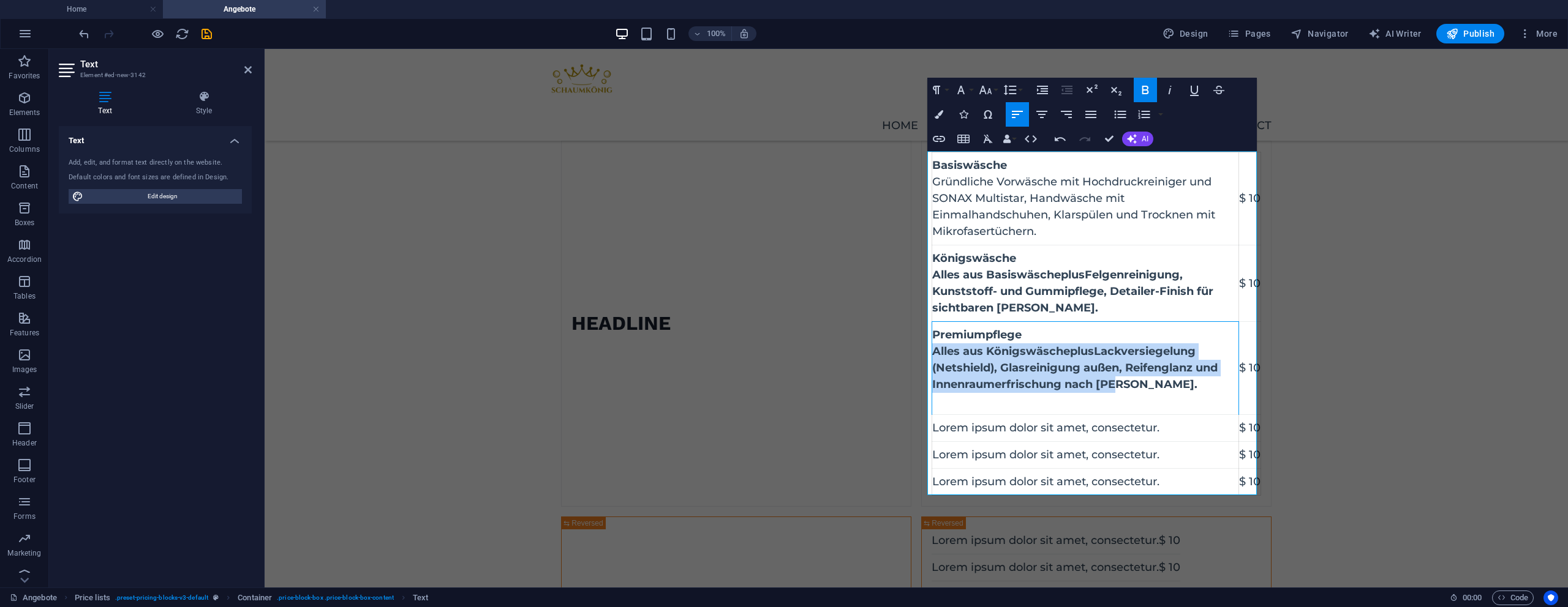
drag, startPoint x: 1108, startPoint y: 388, endPoint x: 979, endPoint y: 217, distance: 214.2
click at [932, 353] on strong "​Alles aus Königswäsche plus Lackversiegelung (Netshield), Glasreinigung außen,…" at bounding box center [1075, 368] width 285 height 46
click at [1155, 93] on button "Bold" at bounding box center [1145, 90] width 24 height 24
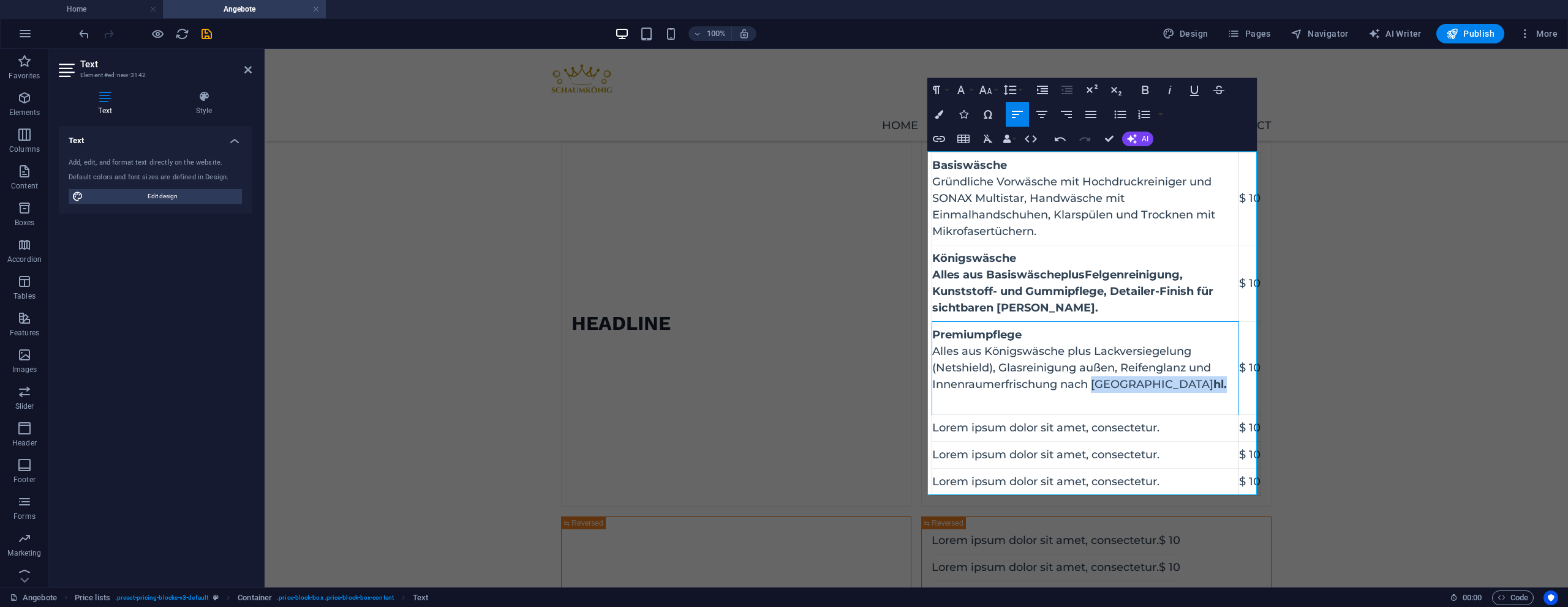
drag, startPoint x: 1125, startPoint y: 384, endPoint x: 1090, endPoint y: 378, distance: 35.5
click at [1090, 379] on td "Premiumpflege ​Alles aus Königswäsche plus Lackversiegelung (Netshield), Glasre…" at bounding box center [1085, 368] width 307 height 93
click at [1149, 92] on icon "button" at bounding box center [1145, 90] width 15 height 15
click at [1150, 91] on icon "button" at bounding box center [1145, 90] width 15 height 15
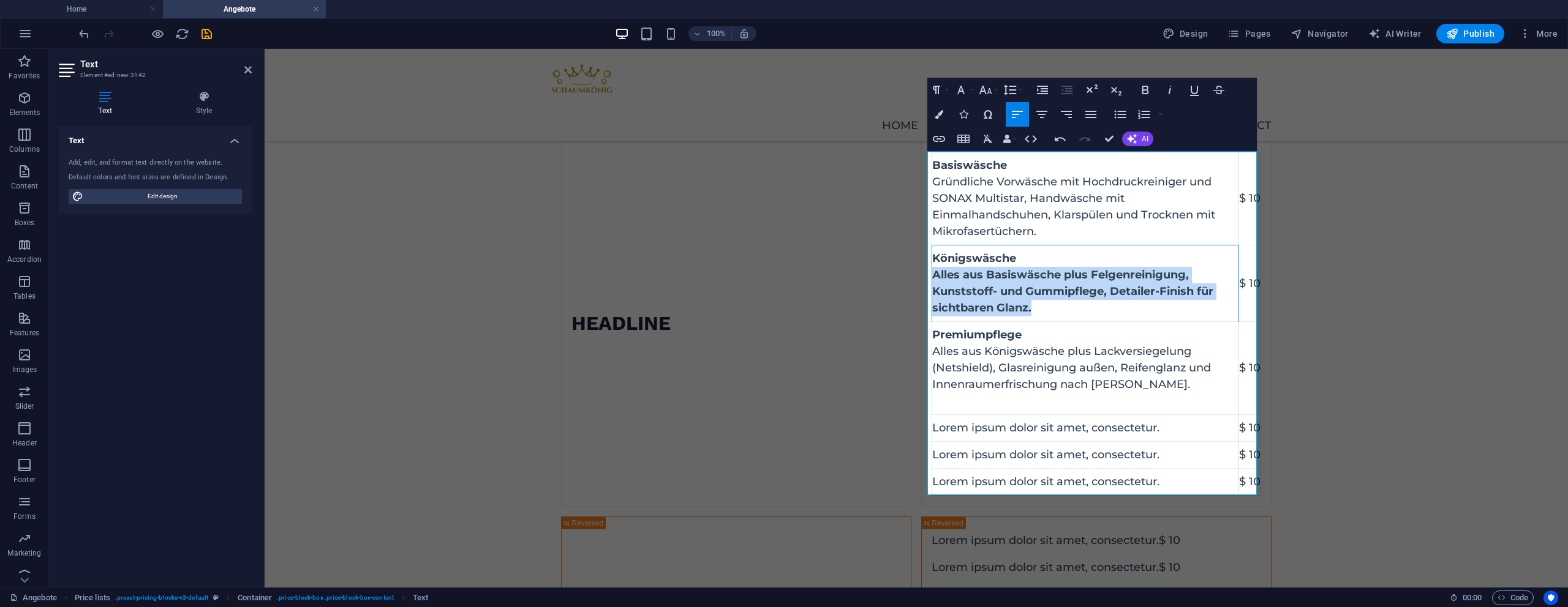
drag, startPoint x: 991, startPoint y: 300, endPoint x: 1071, endPoint y: 58, distance: 254.9
click at [932, 280] on td "Königswäsche Alles aus Basiswäsche plus Felgenreinigung, Kunststoff- und Gummip…" at bounding box center [1085, 284] width 307 height 76
click at [1142, 90] on icon "button" at bounding box center [1145, 90] width 6 height 9
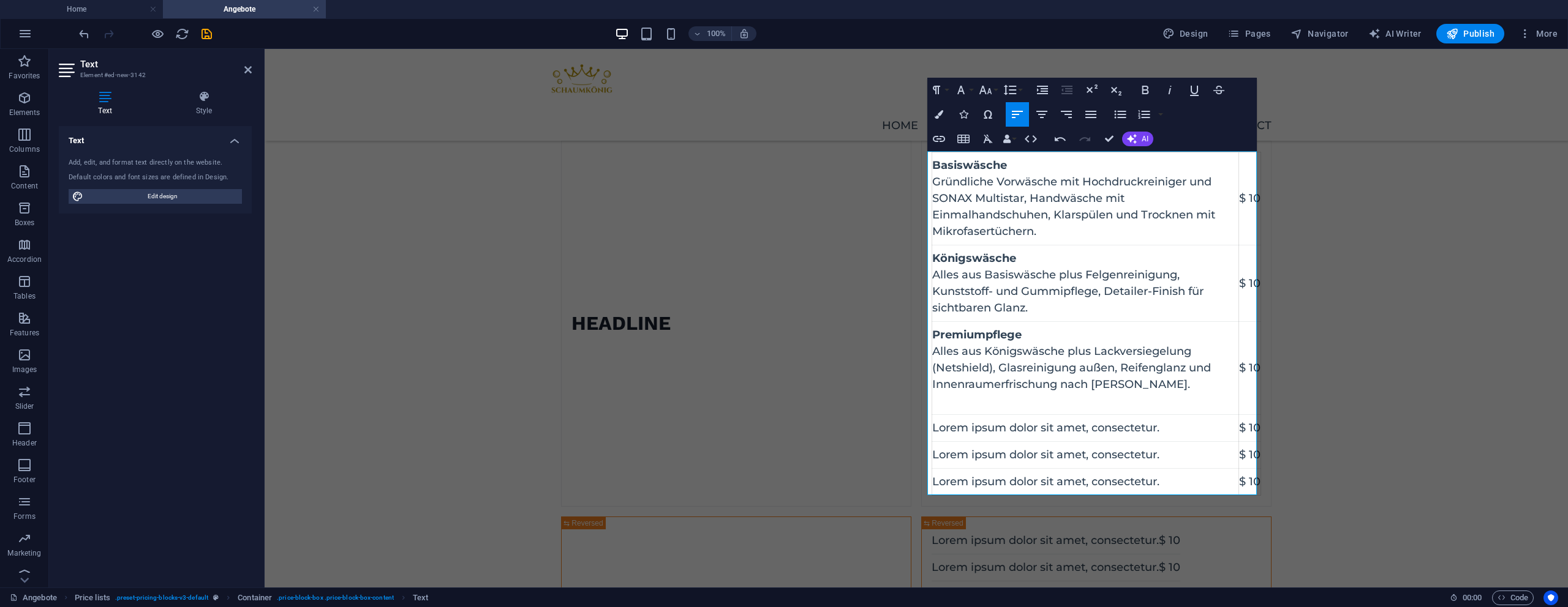
click at [1132, 453] on td "Lorem ipsum dolor sit amet, consectetur." at bounding box center [1085, 455] width 307 height 27
click at [1004, 418] on button "Remove Table" at bounding box center [1013, 418] width 24 height 24
click at [956, 432] on td "Lorem ipsum dolor sit amet, consectetur." at bounding box center [1085, 429] width 307 height 27
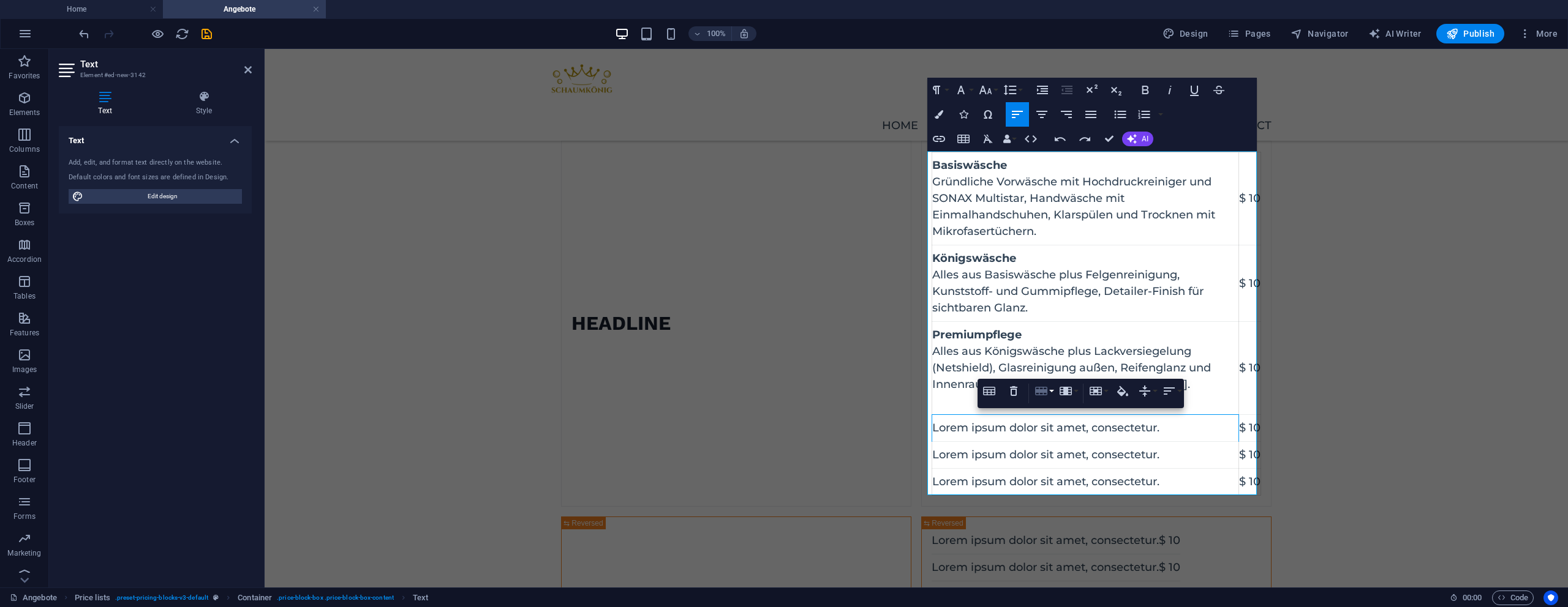
click at [1048, 391] on button "Row" at bounding box center [1043, 391] width 24 height 24
click at [1071, 446] on link "Delete row" at bounding box center [1078, 452] width 93 height 19
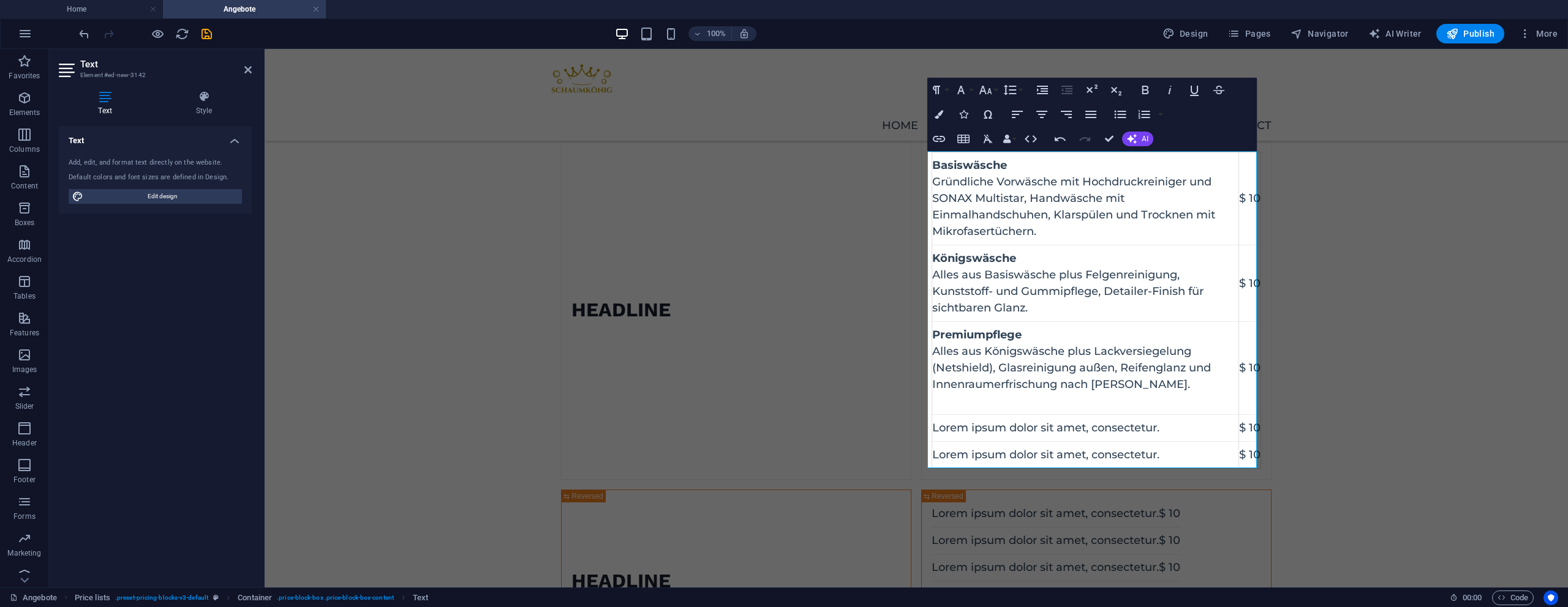
click at [1071, 429] on td "Lorem ipsum dolor sit amet, consectetur." at bounding box center [1085, 429] width 307 height 27
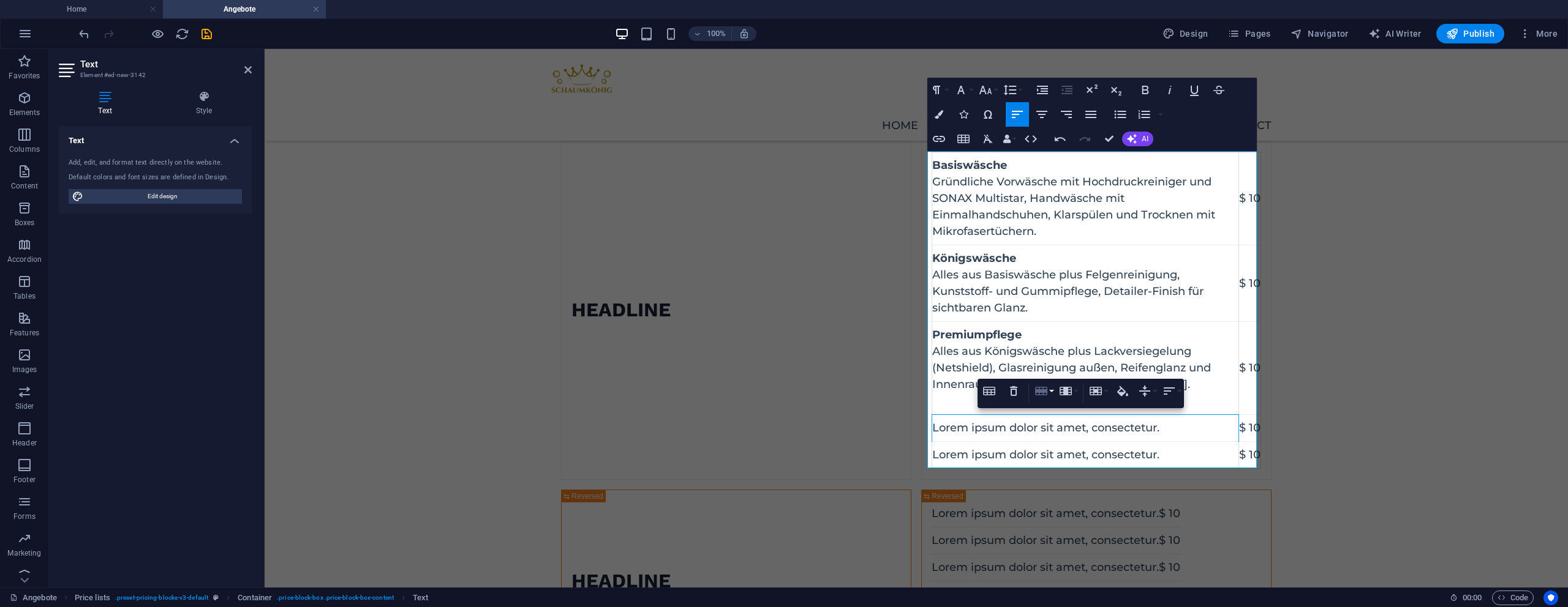
click at [1048, 388] on button "Row" at bounding box center [1043, 391] width 24 height 24
click at [1071, 455] on link "Delete row" at bounding box center [1078, 452] width 93 height 19
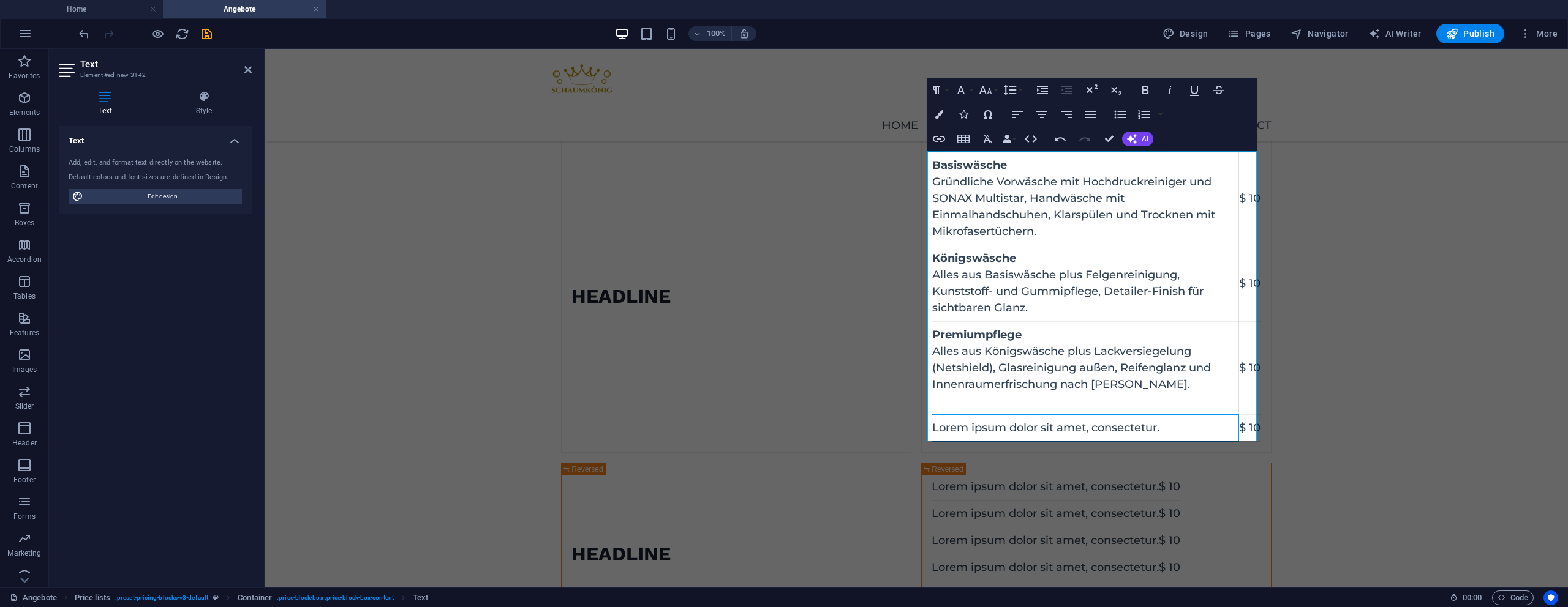
click at [1046, 428] on td "Lorem ipsum dolor sit amet, consectetur." at bounding box center [1085, 429] width 307 height 27
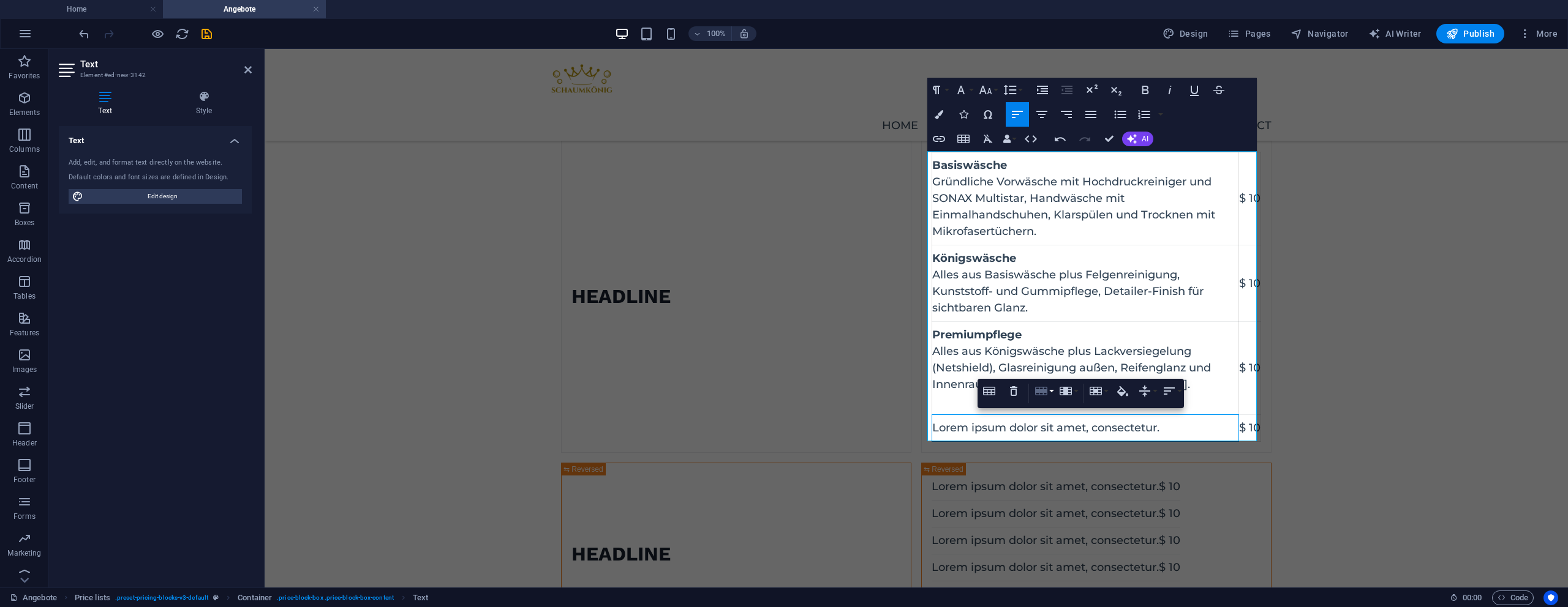
click at [1052, 396] on button "Row" at bounding box center [1043, 391] width 24 height 24
click at [1058, 453] on link "Delete row" at bounding box center [1078, 452] width 93 height 19
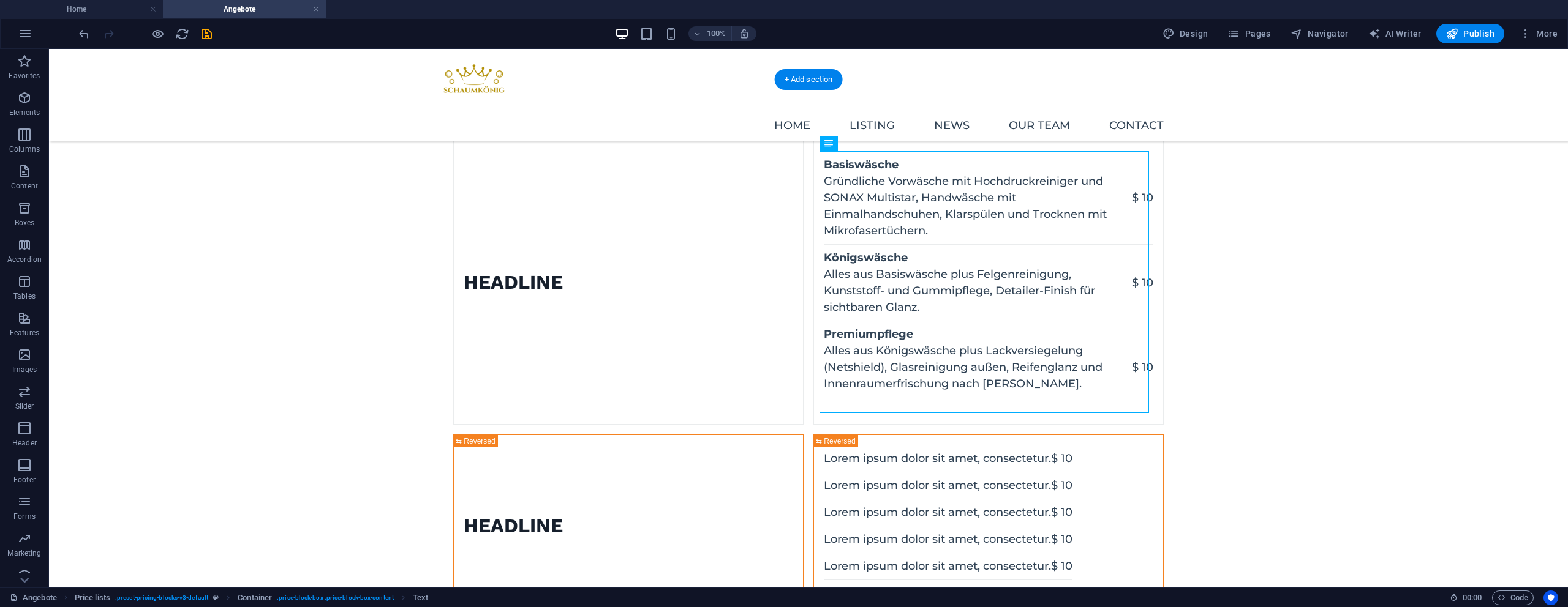
click at [1332, 236] on div "Headline Basiswäsche Gründliche Vorwäsche mit Hochdruckreiniger und SONAX Multi…" at bounding box center [808, 476] width 1519 height 792
click at [1139, 193] on div "Basiswäsche Gründliche Vorwäsche mit Hochdruckreiniger und SONAX Multistar, Han…" at bounding box center [989, 283] width 329 height 262
click at [1139, 192] on div "Basiswäsche Gründliche Vorwäsche mit Hochdruckreiniger und SONAX Multistar, Han…" at bounding box center [989, 283] width 329 height 262
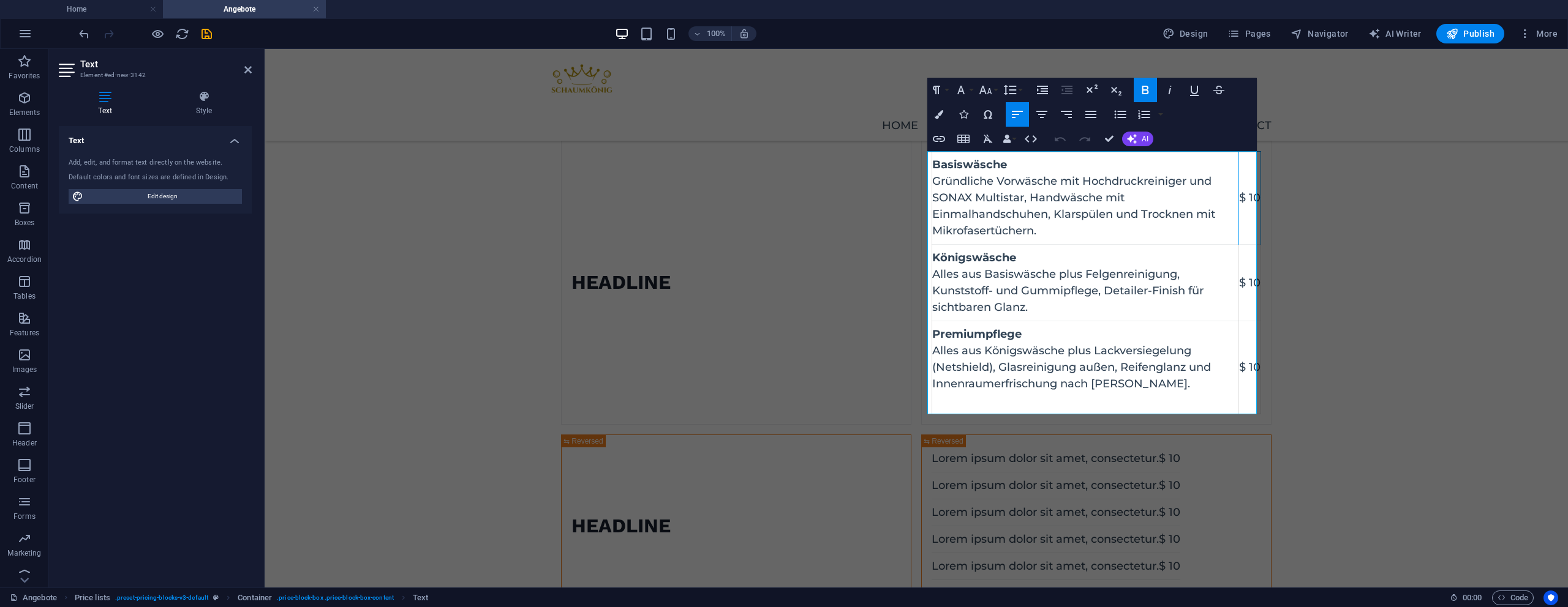
click at [1252, 200] on td "$ 10" at bounding box center [1249, 198] width 22 height 93
click at [1249, 200] on td "$ 10" at bounding box center [1249, 198] width 22 height 93
click at [1254, 285] on td "$ 10" at bounding box center [1246, 284] width 30 height 76
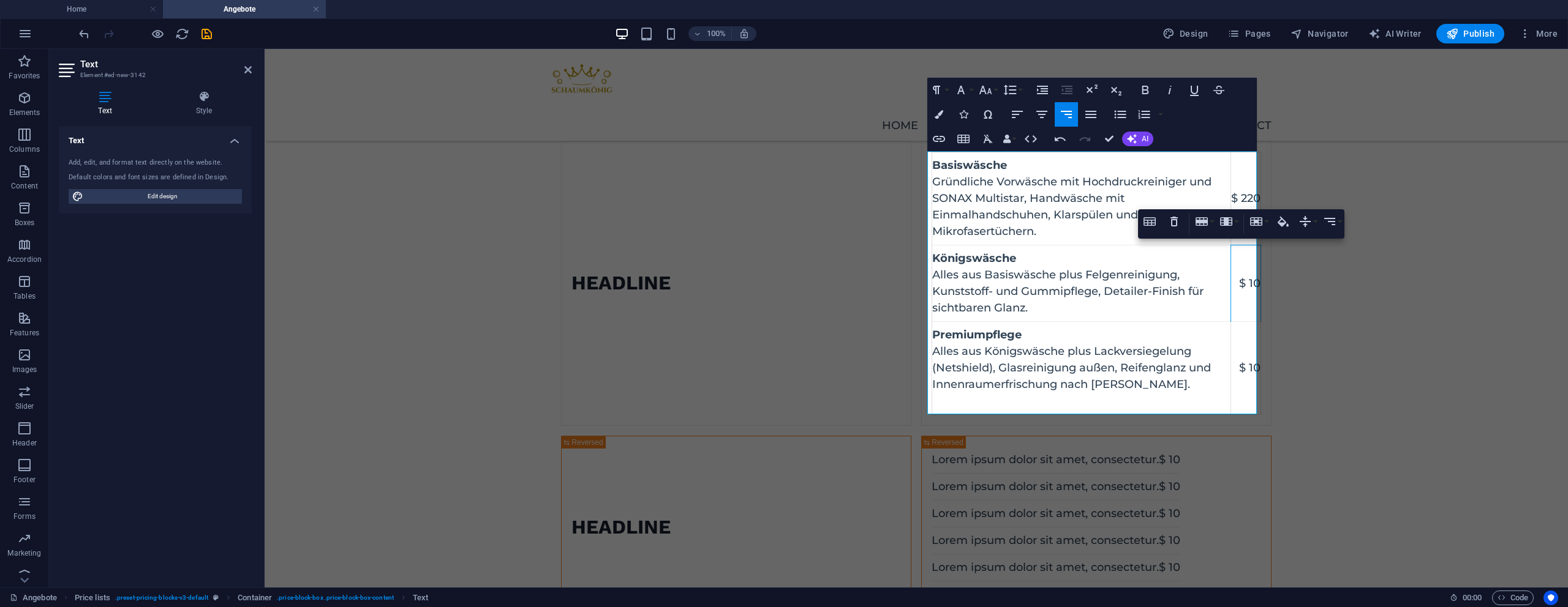
click at [1254, 285] on td "$ 10" at bounding box center [1246, 284] width 30 height 76
click at [1252, 287] on td "$ 10" at bounding box center [1246, 284] width 30 height 76
click at [1252, 286] on td "$ 10" at bounding box center [1246, 284] width 30 height 76
click at [1249, 285] on td "$ 10" at bounding box center [1246, 284] width 30 height 76
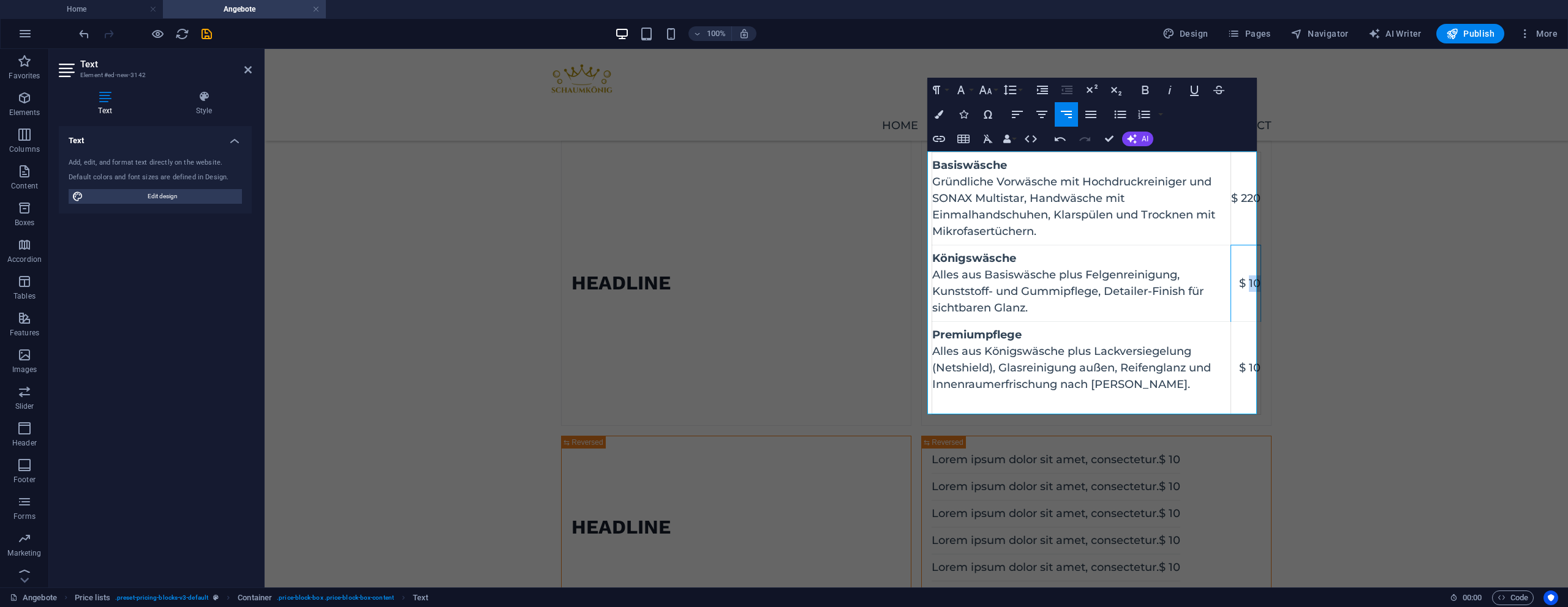
click at [1249, 285] on td "$ 10" at bounding box center [1246, 284] width 30 height 76
click at [1254, 368] on td "$ 10" at bounding box center [1246, 368] width 30 height 93
click at [1253, 368] on td "$ 10" at bounding box center [1246, 368] width 30 height 93
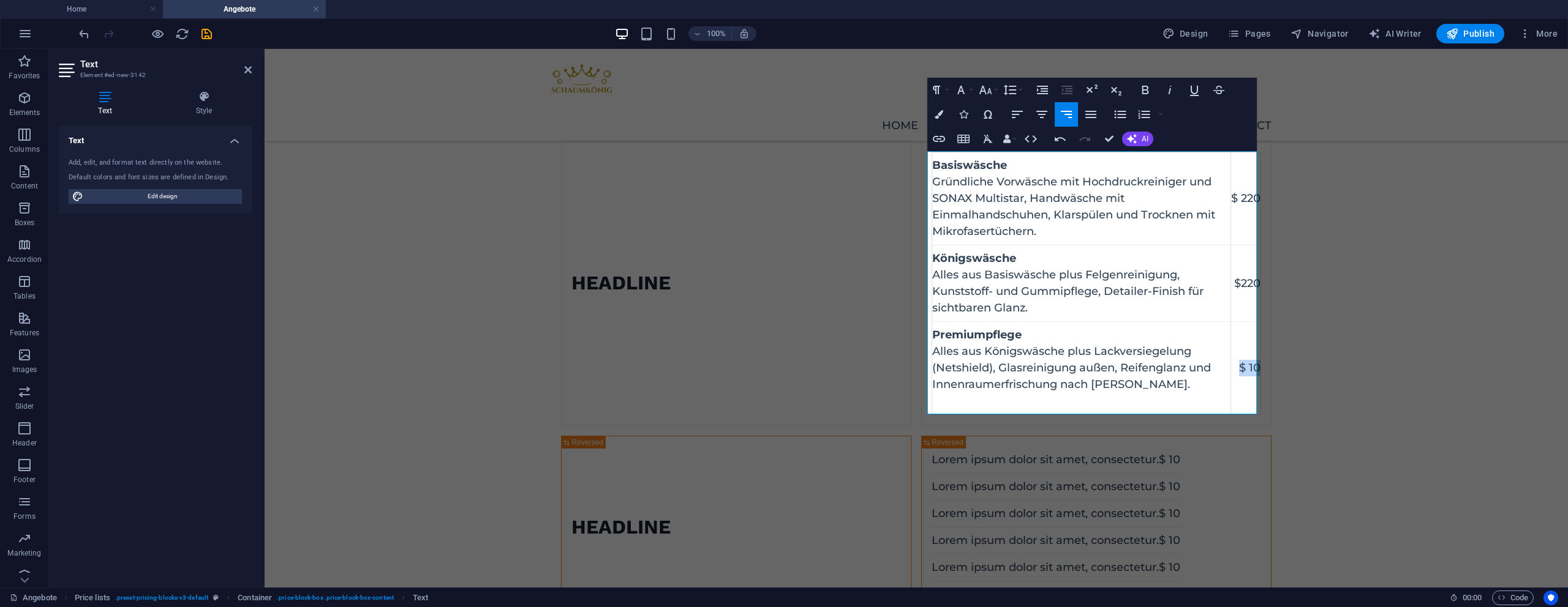
click at [1251, 368] on td "$ 10" at bounding box center [1246, 368] width 30 height 93
click at [1247, 199] on td "$ 220" at bounding box center [1246, 199] width 31 height 93
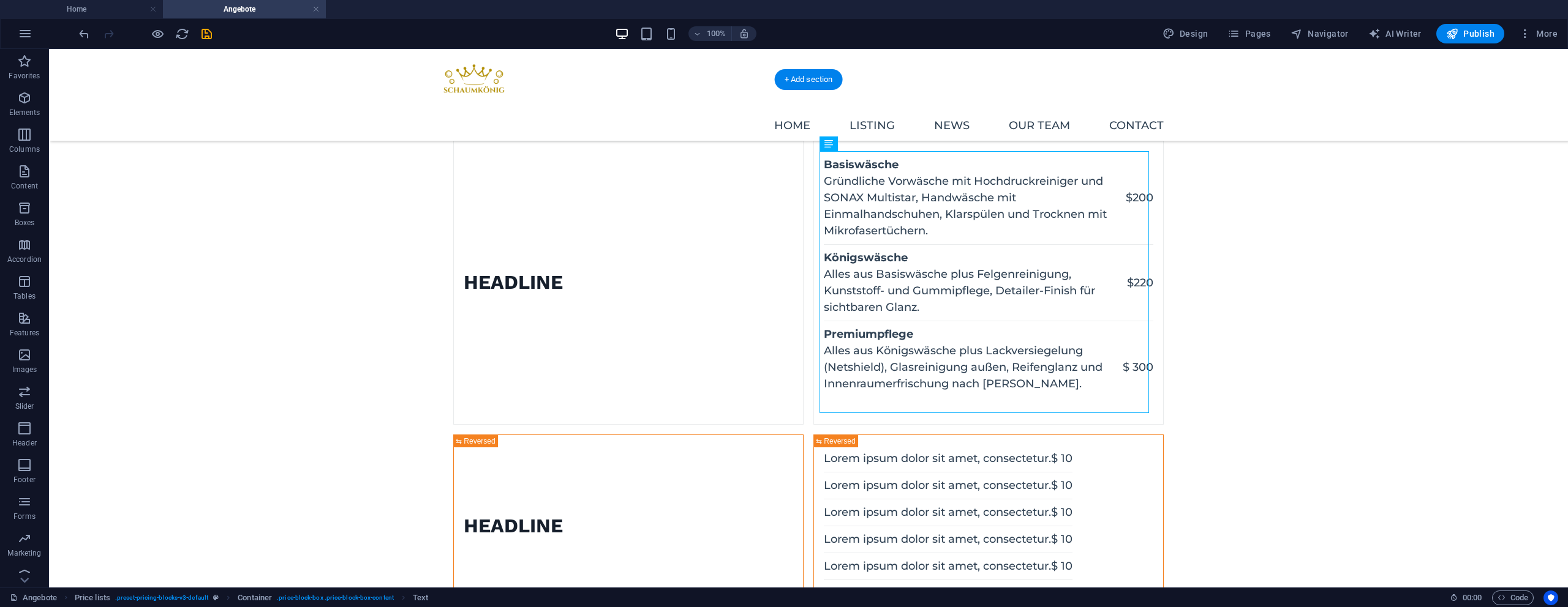
click at [1300, 190] on div "Headline Basiswäsche Gründliche Vorwäsche mit Hochdruckreiniger und SONAX Multi…" at bounding box center [808, 476] width 1519 height 792
click at [454, 307] on figure at bounding box center [454, 283] width 0 height 283
click at [454, 353] on figure at bounding box center [454, 283] width 0 height 283
click at [924, 403] on div "Basiswäsche Gründliche Vorwäsche mit Hochdruckreiniger und SONAX Multistar, Han…" at bounding box center [989, 283] width 329 height 262
click at [924, 403] on div "Basiswäsche Gründliche Vorwäsche mit Hochdruckreiniger und SONAX Multistar, Han…" at bounding box center [989, 283] width 329 height 262
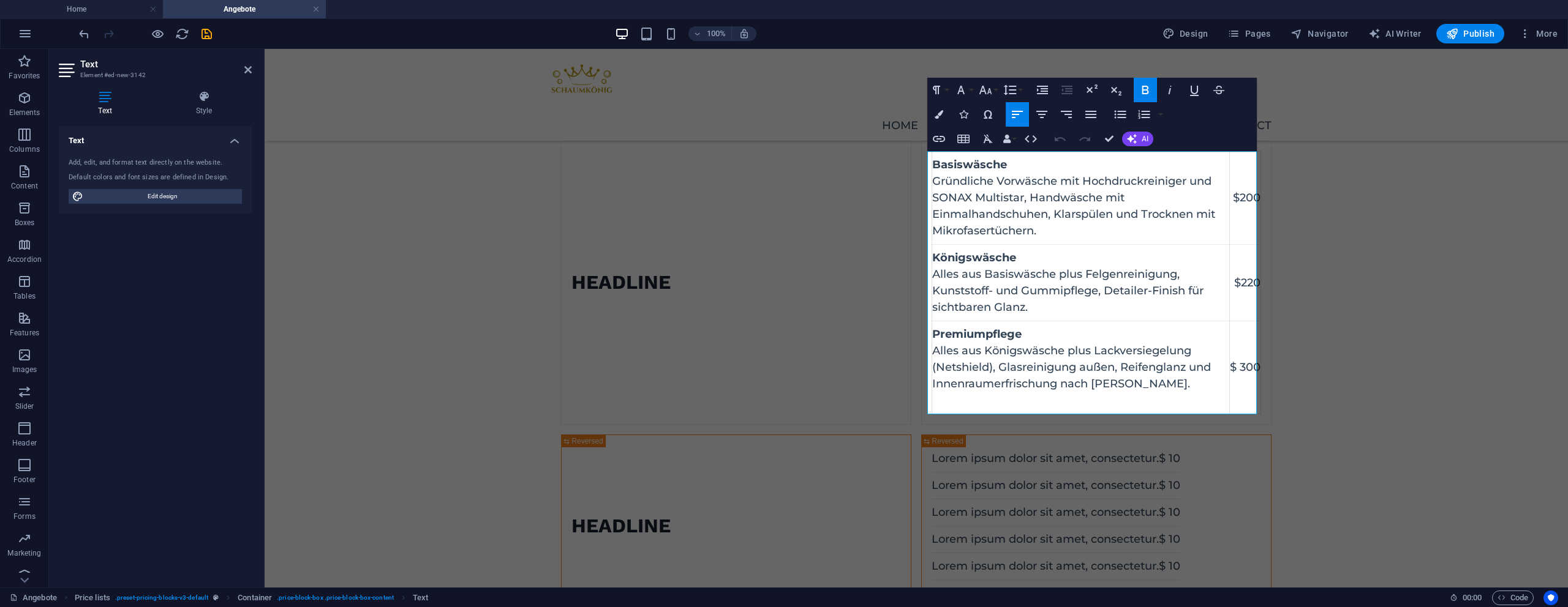
drag, startPoint x: 1448, startPoint y: 351, endPoint x: 1657, endPoint y: 352, distance: 209.0
click at [1567, 352] on div "Headline Basiswäsche Gründliche Vorwäsche mit Hochdruckreiniger und SONAX Multi…" at bounding box center [916, 476] width 1304 height 792
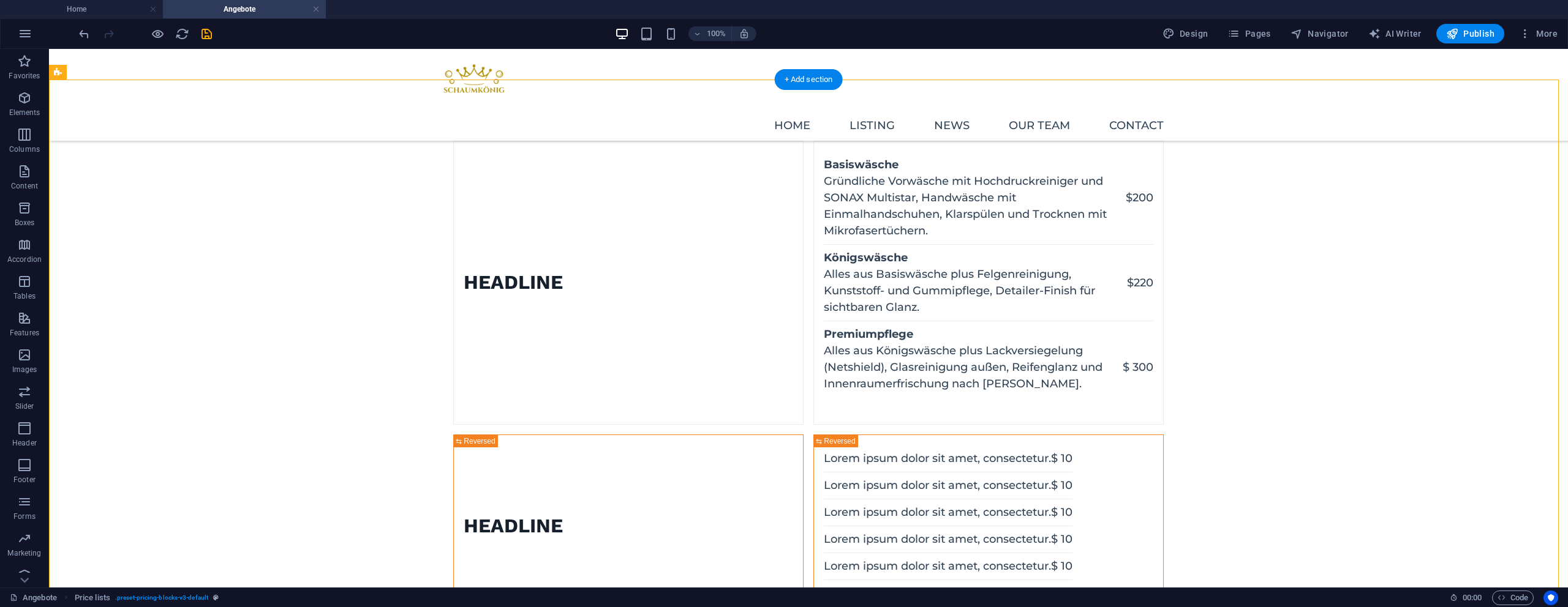
click at [1012, 301] on div "Basiswäsche Gründliche Vorwäsche mit Hochdruckreiniger und SONAX Multistar, Han…" at bounding box center [989, 283] width 329 height 262
click at [1056, 308] on div "Basiswäsche Gründliche Vorwäsche mit Hochdruckreiniger und SONAX Multistar, Han…" at bounding box center [989, 283] width 329 height 262
click at [1055, 308] on div "Basiswäsche Gründliche Vorwäsche mit Hochdruckreiniger und SONAX Multistar, Han…" at bounding box center [989, 283] width 329 height 262
click at [1053, 309] on div "Basiswäsche Gründliche Vorwäsche mit Hochdruckreiniger und SONAX Multistar, Han…" at bounding box center [989, 283] width 329 height 262
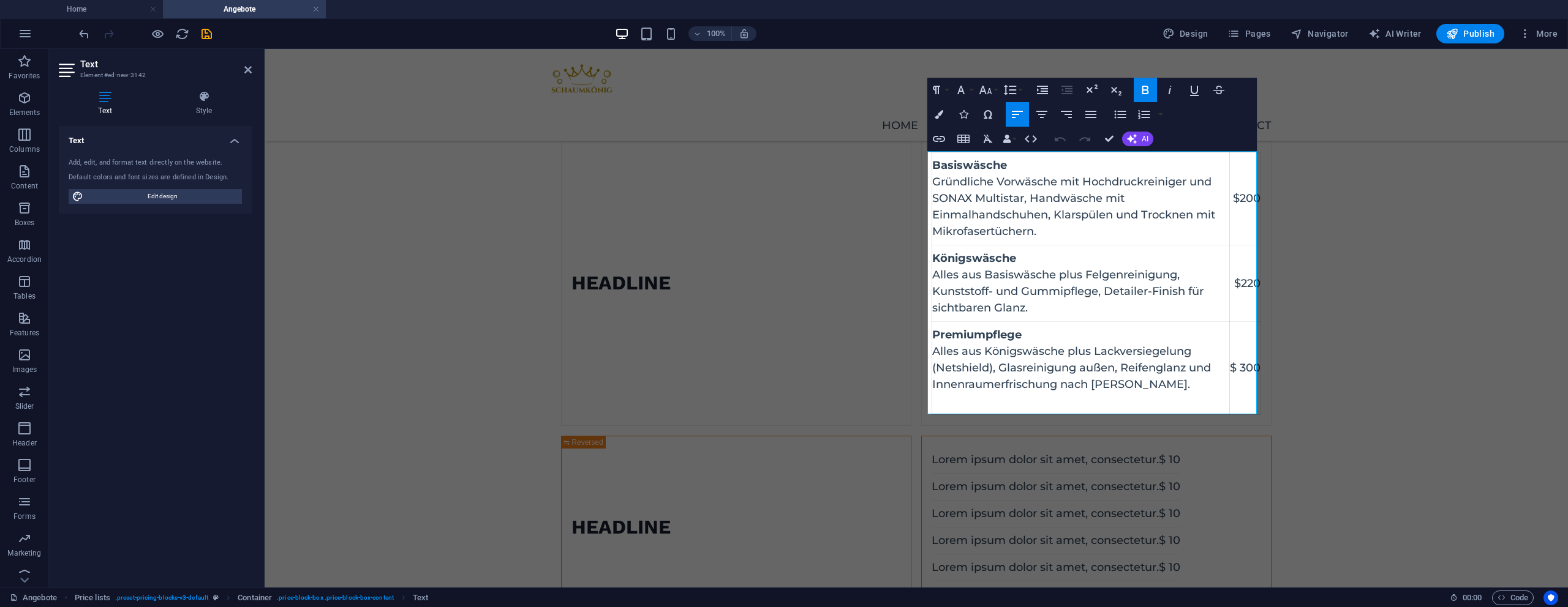
click at [1165, 468] on div "Lorem ipsum dolor sit amet, consectetur. $ 10 Lorem ipsum dolor sit amet, conse…" at bounding box center [1056, 527] width 249 height 161
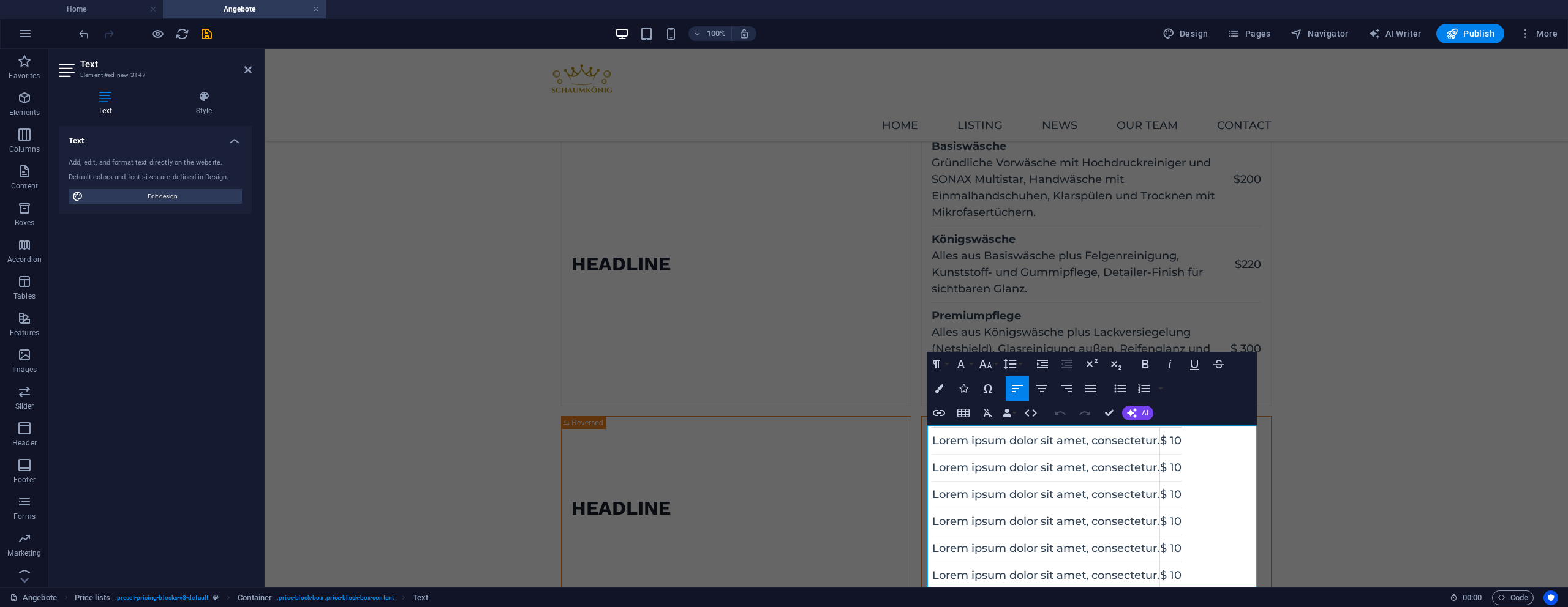
click at [1334, 453] on div "Headline Basiswäsche Gründliche Vorwäsche mit Hochdruckreiniger und SONAX Multi…" at bounding box center [916, 458] width 1304 height 794
click at [1143, 462] on td "Lorem ipsum dolor sit amet, consectetur." at bounding box center [1046, 468] width 228 height 27
click at [1390, 450] on div "Headline Basiswäsche Gründliche Vorwäsche mit Hochdruckreiniger und SONAX Multi…" at bounding box center [916, 458] width 1304 height 794
click at [1376, 439] on div "Headline Basiswäsche Gründliche Vorwäsche mit Hochdruckreiniger und SONAX Multi…" at bounding box center [916, 458] width 1304 height 794
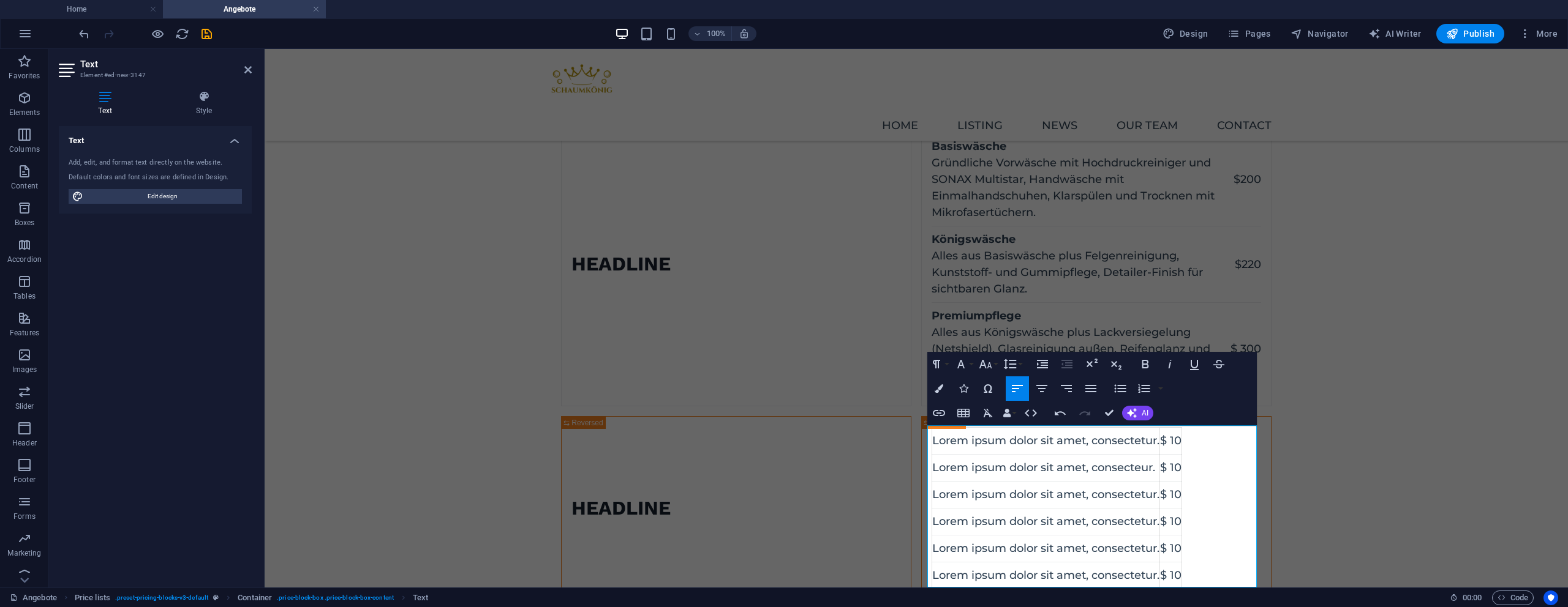
select select "rem"
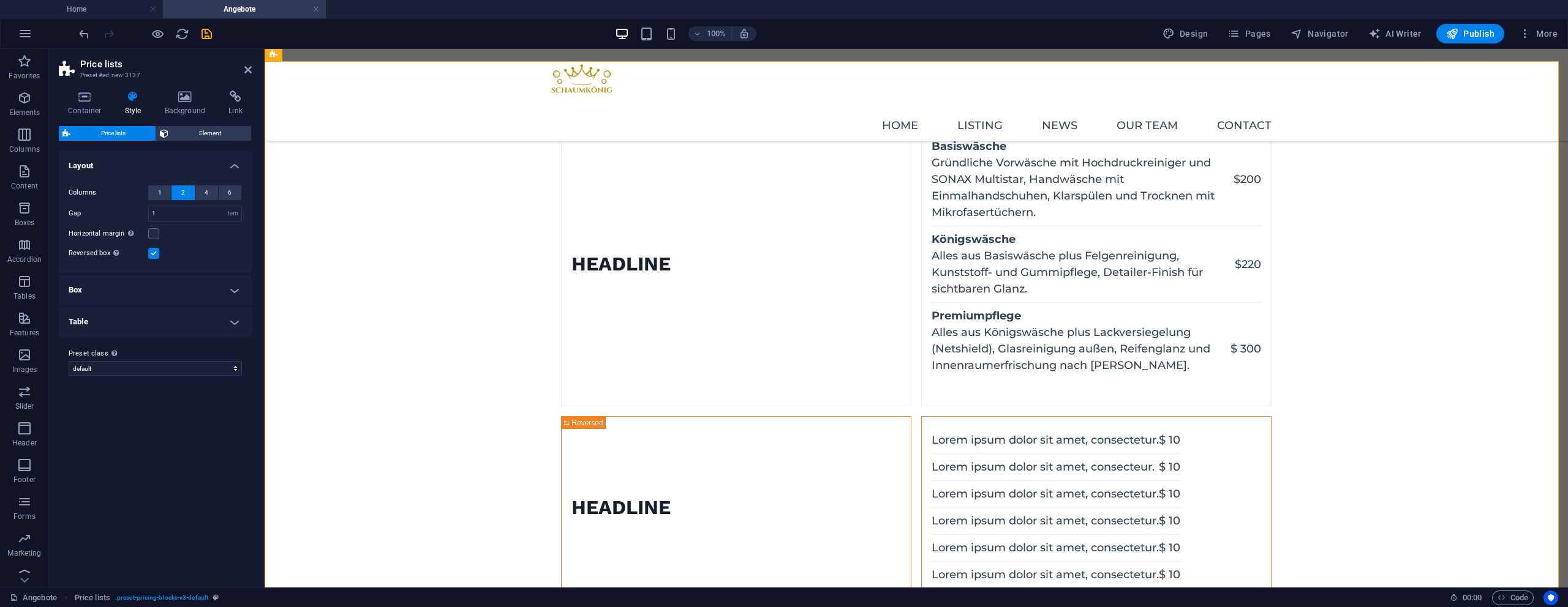
click at [1138, 462] on div "Lorem ipsum dolor sit amet, consectetur. $ 10 Lorem ipsum dolor sit amet, conse…" at bounding box center [1056, 508] width 249 height 161
click at [1155, 332] on div "Basiswäsche Gründliche Vorwäsche mit Hochdruckreiniger und SONAX Multistar, Han…" at bounding box center [1096, 264] width 329 height 262
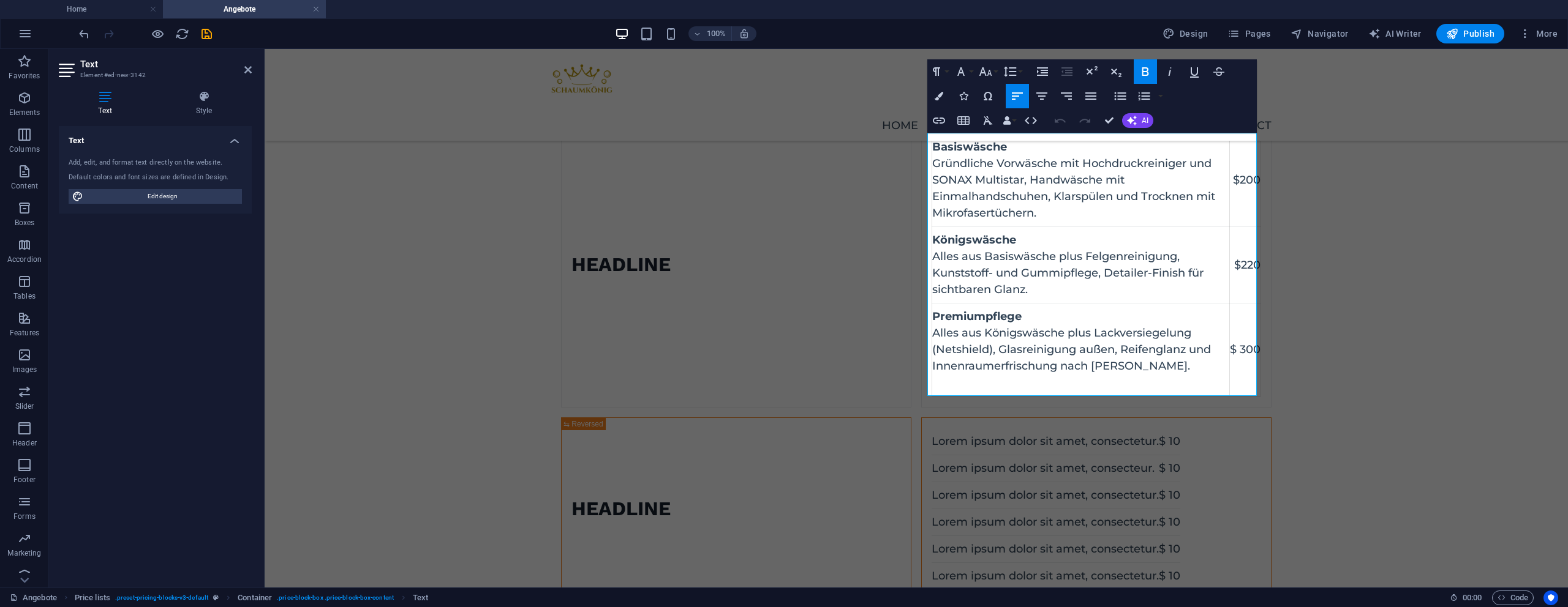
click at [1085, 528] on div "Lorem ipsum dolor sit amet, consectetur. $ 10 Lorem ipsum dolor sit amet, conse…" at bounding box center [1056, 509] width 249 height 161
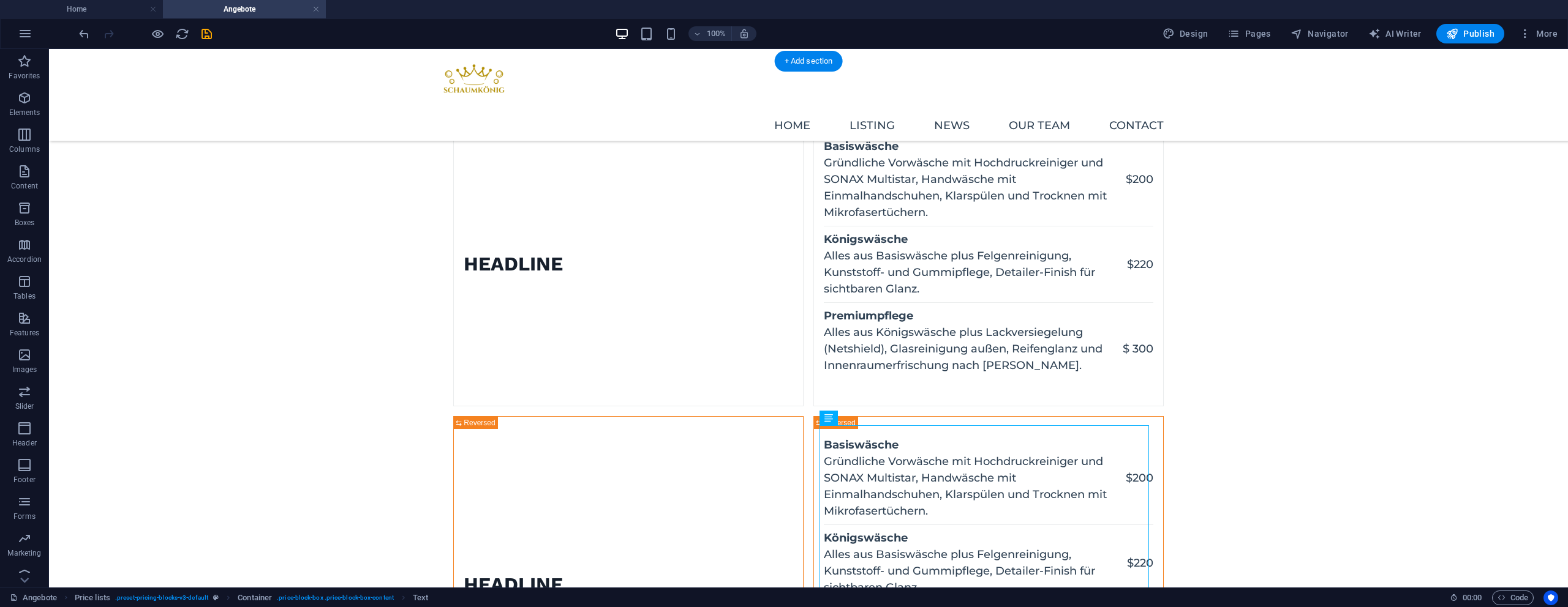
click at [1316, 427] on div "Headline Basiswäsche Gründliche Vorwäsche mit Hochdruckreiniger und SONAX Multi…" at bounding box center [808, 534] width 1519 height 947
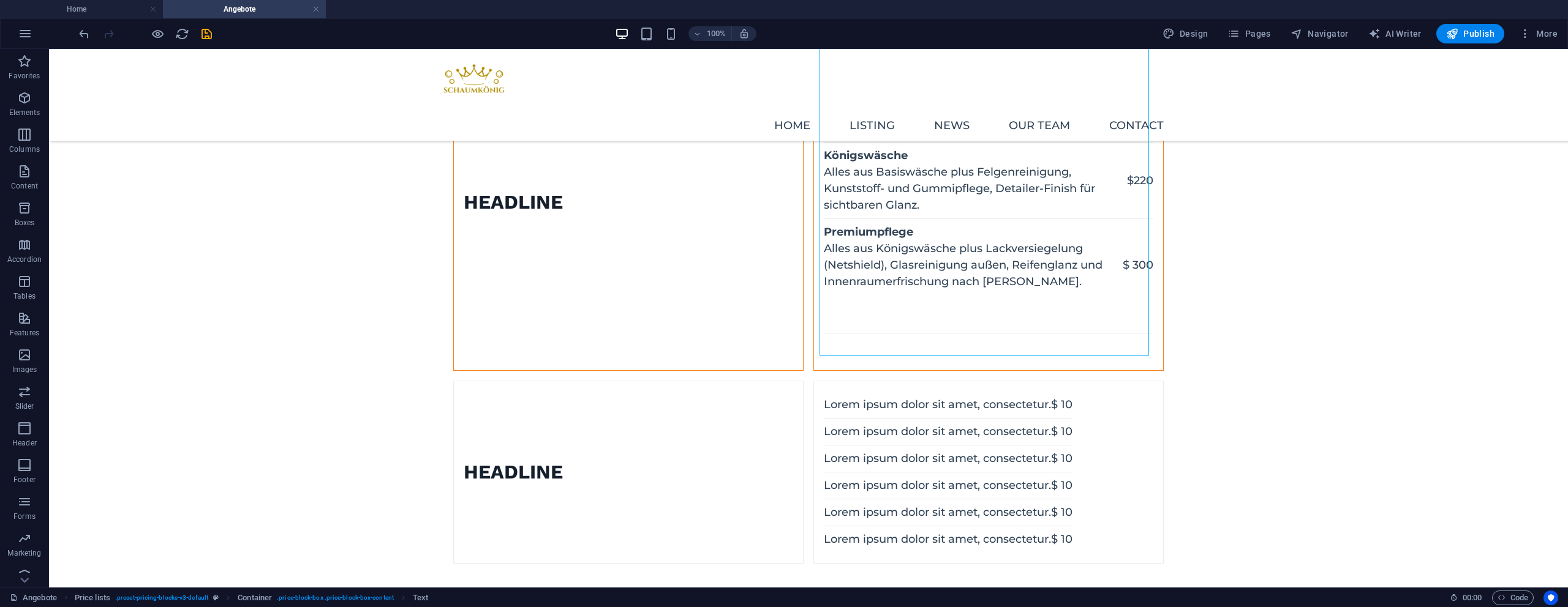
scroll to position [466, 0]
click at [1073, 422] on div "Lorem ipsum dolor sit amet, consectetur. $ 10 Lorem ipsum dolor sit amet, conse…" at bounding box center [948, 470] width 249 height 161
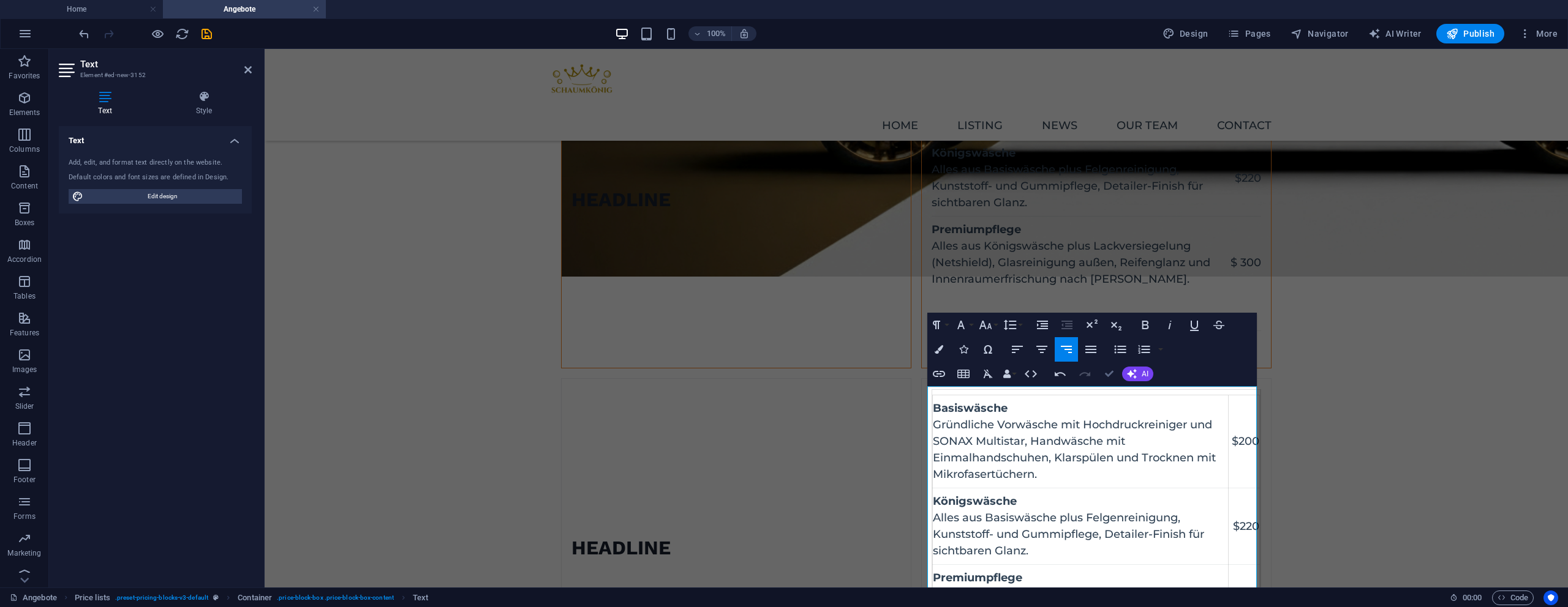
drag, startPoint x: 1108, startPoint y: 375, endPoint x: 1061, endPoint y: 326, distance: 67.9
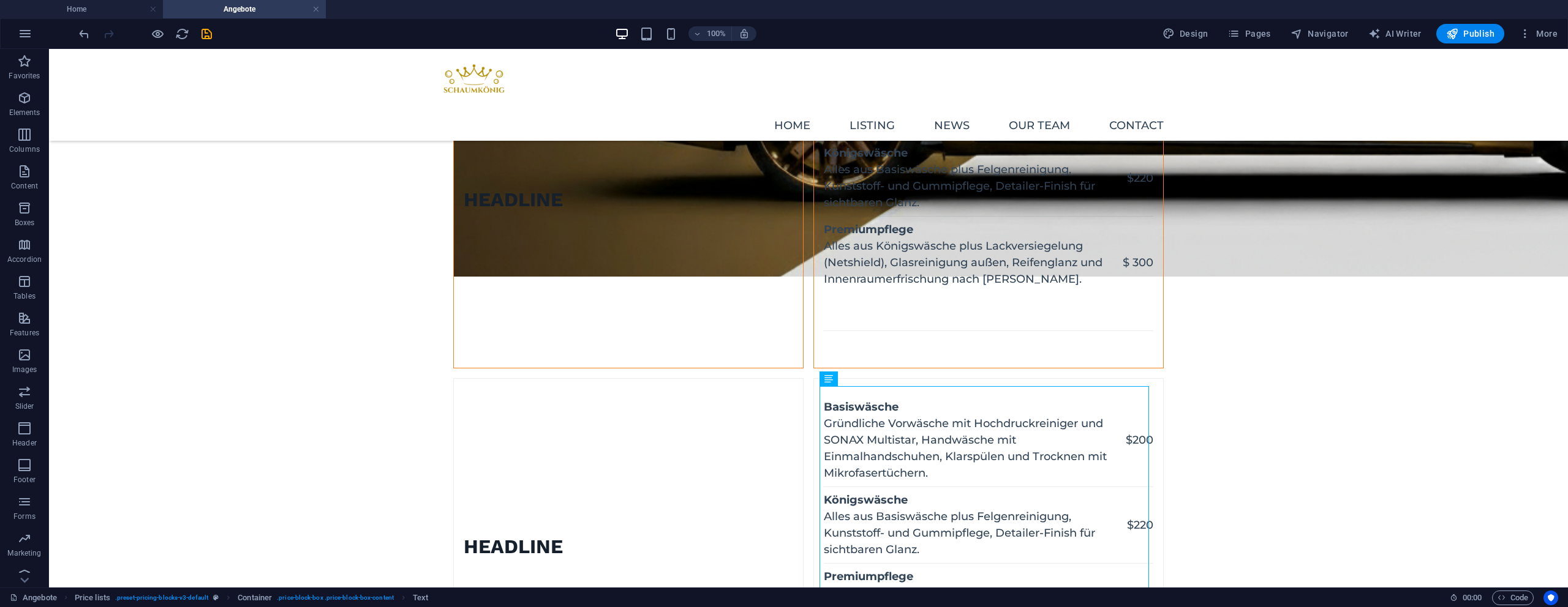
click at [1321, 385] on div "Headline Basiswäsche Gründliche Vorwäsche mit Hochdruckreiniger und SONAX Multi…" at bounding box center [808, 226] width 1519 height 1101
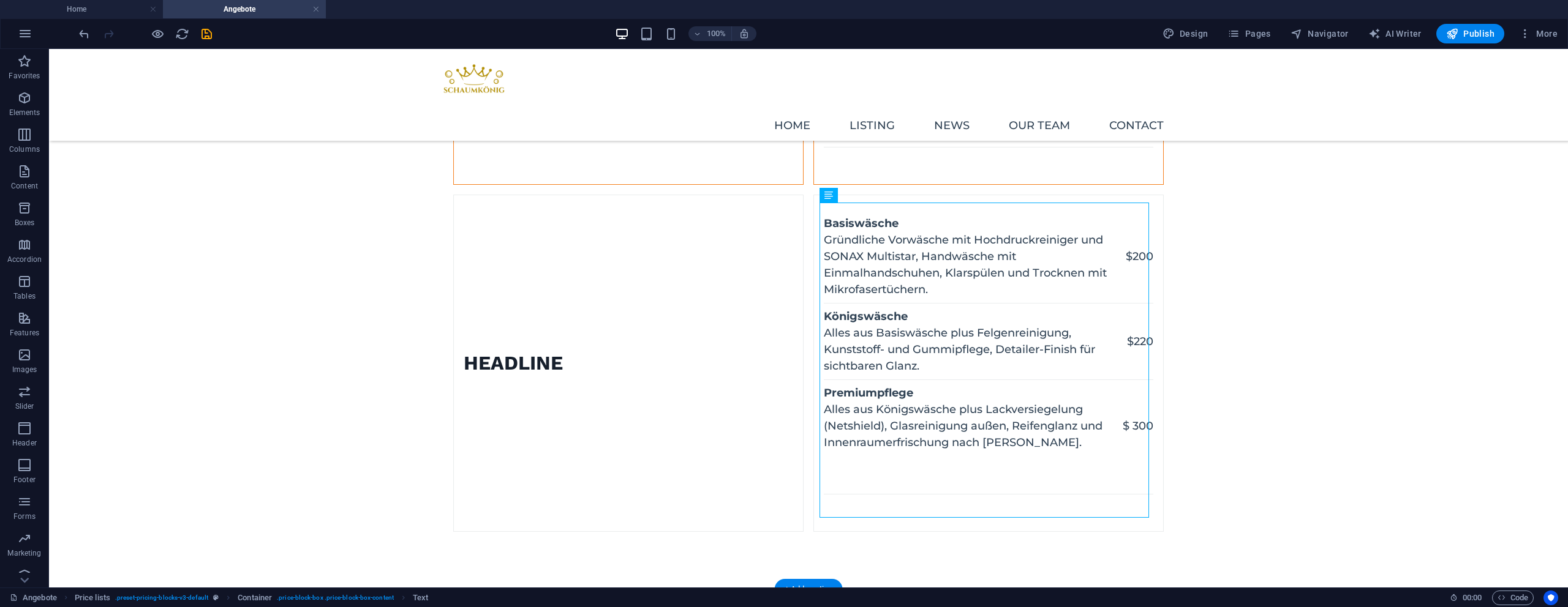
scroll to position [842, 0]
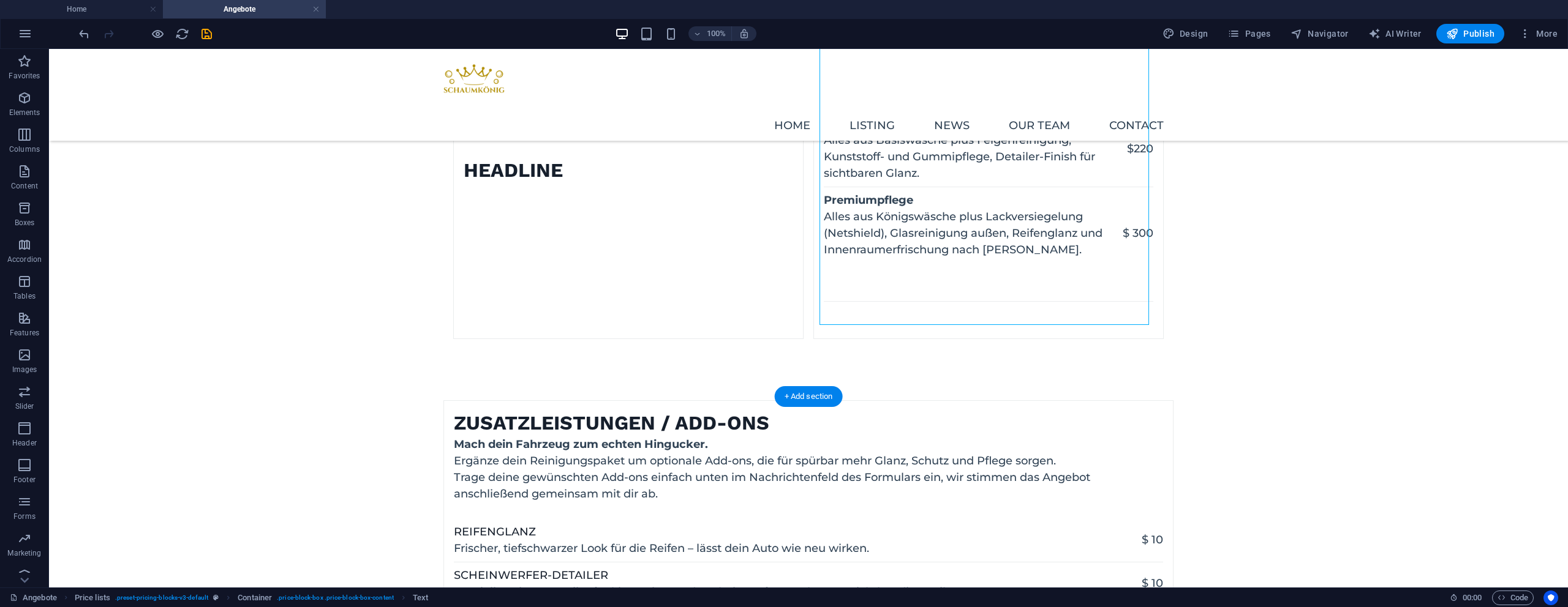
select select "rem"
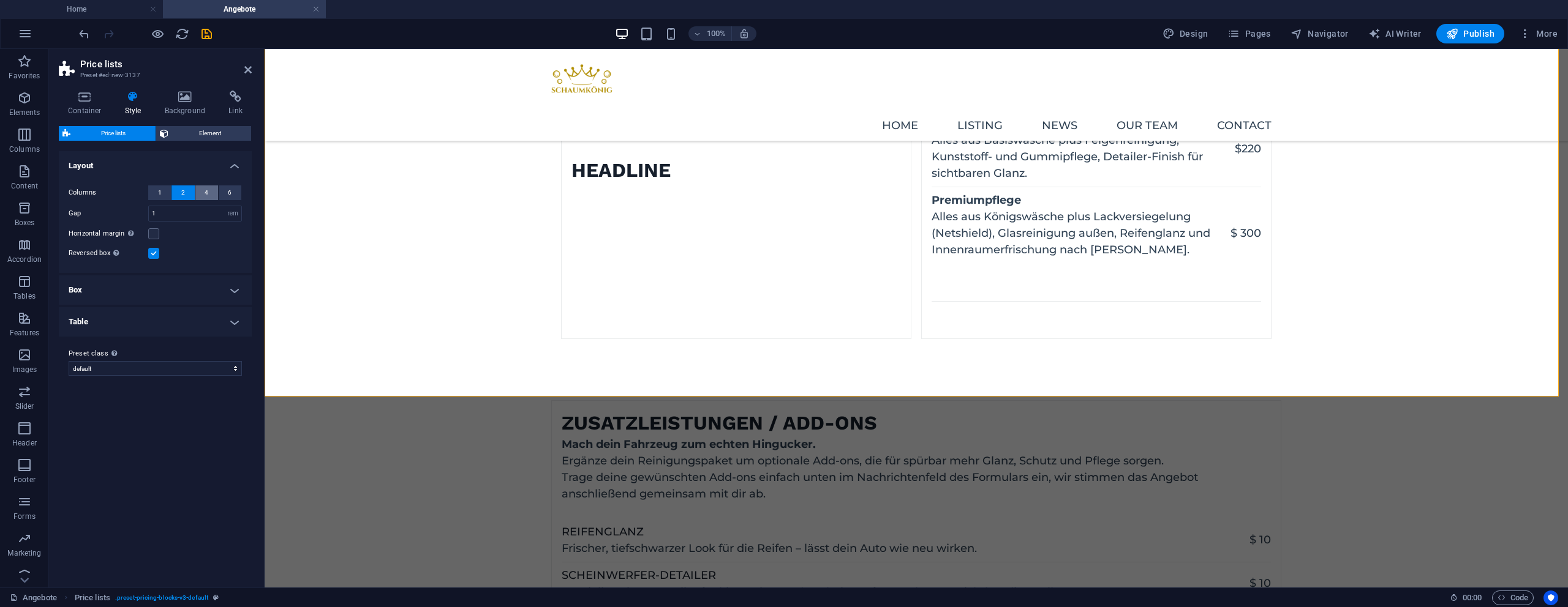
click at [199, 196] on button "4" at bounding box center [207, 192] width 23 height 15
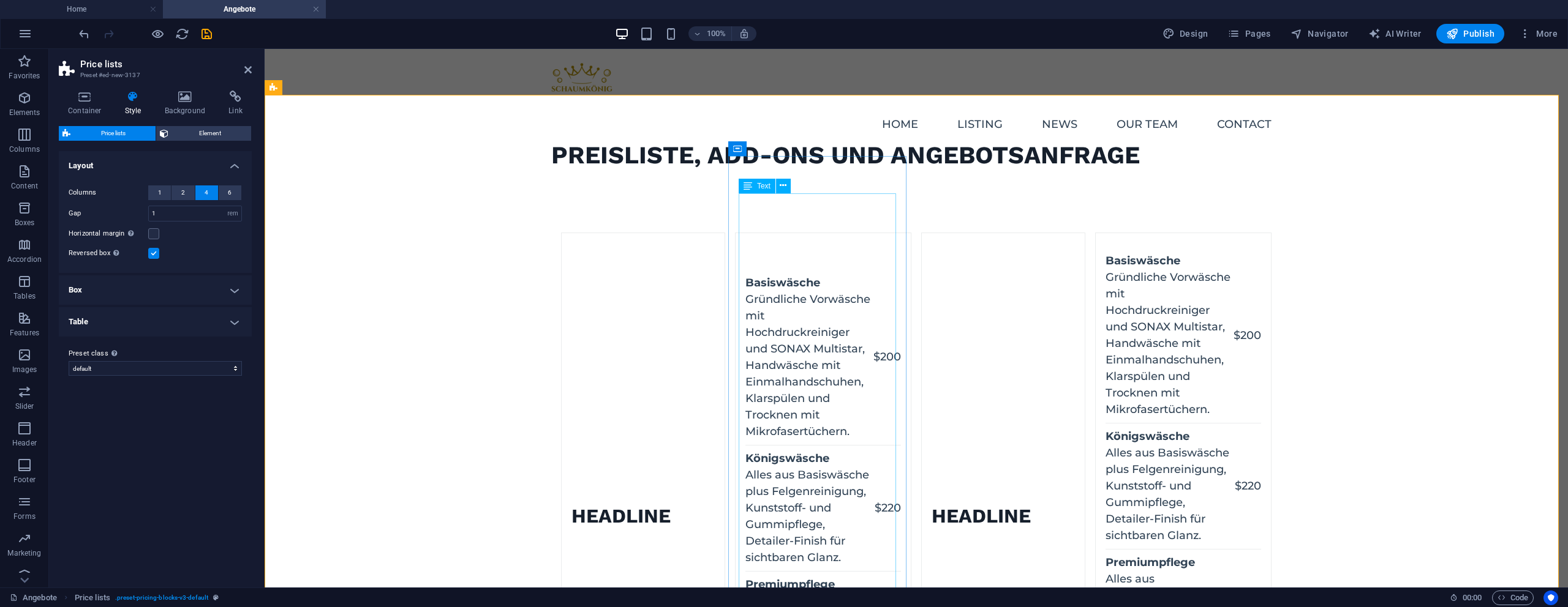
scroll to position [0, 0]
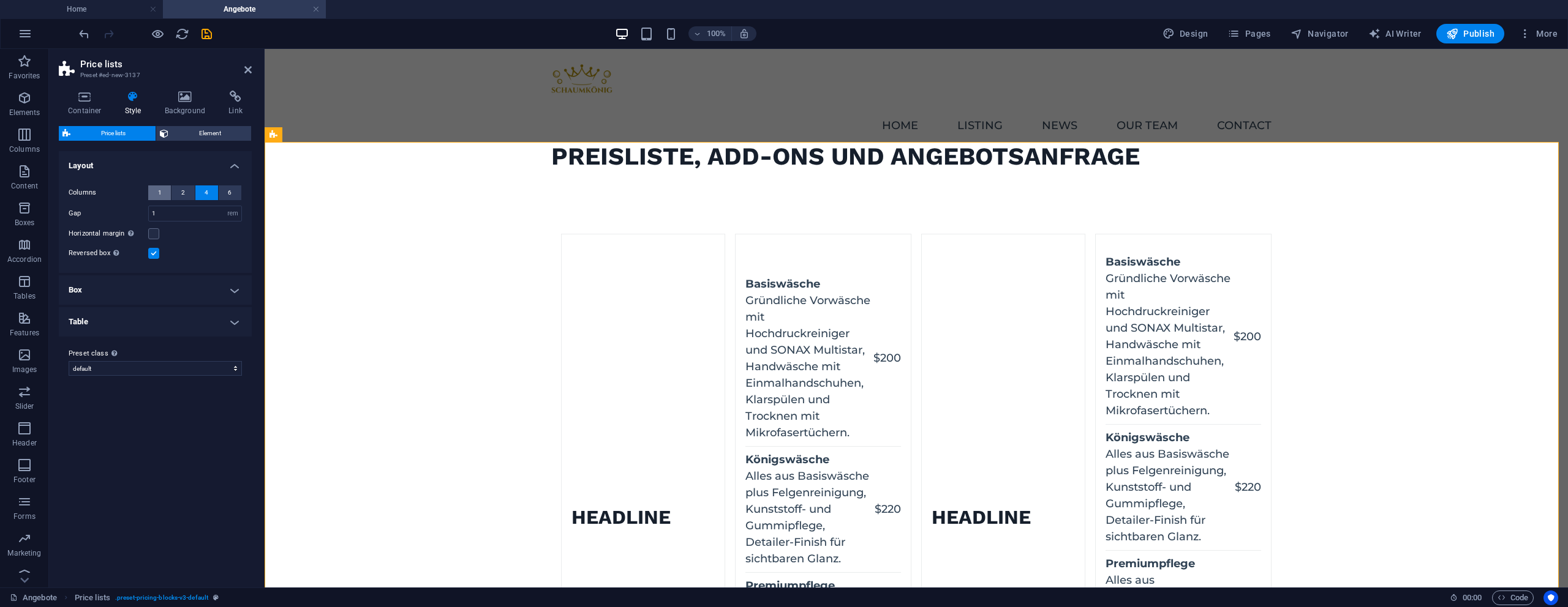
click at [165, 194] on button "1" at bounding box center [160, 192] width 23 height 15
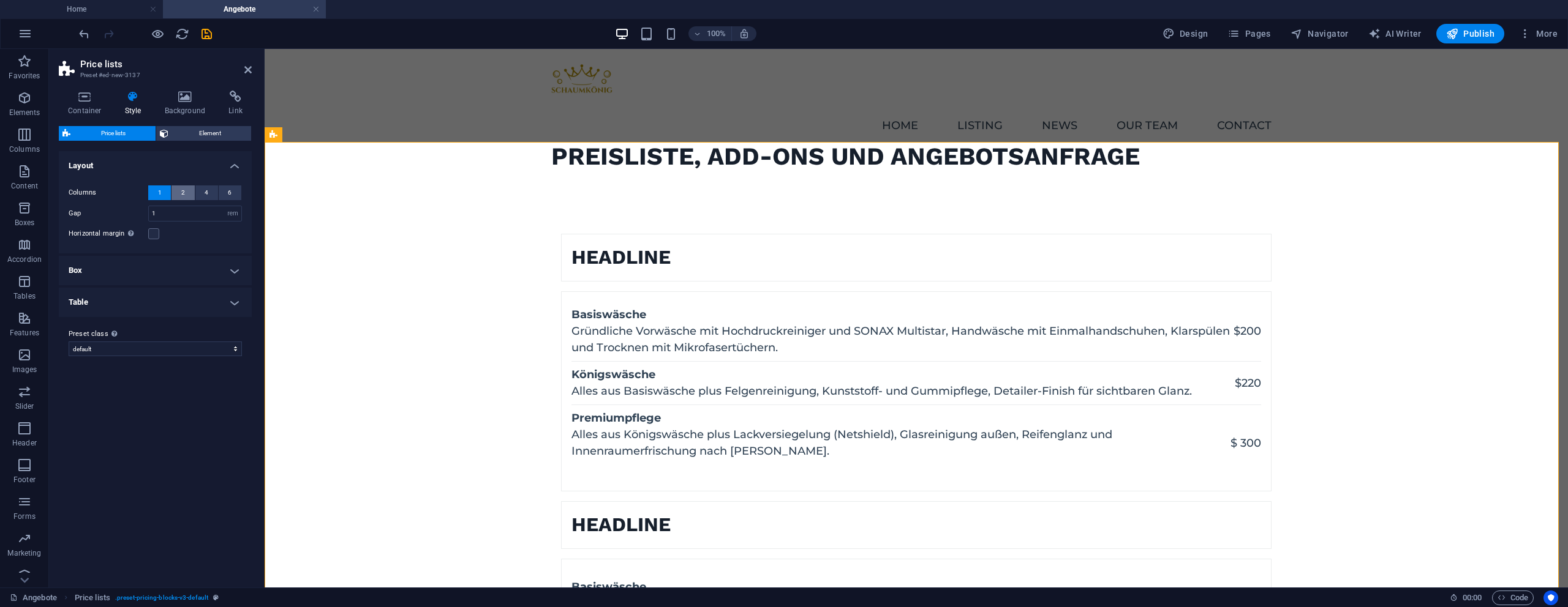
click at [179, 191] on button "2" at bounding box center [183, 192] width 23 height 15
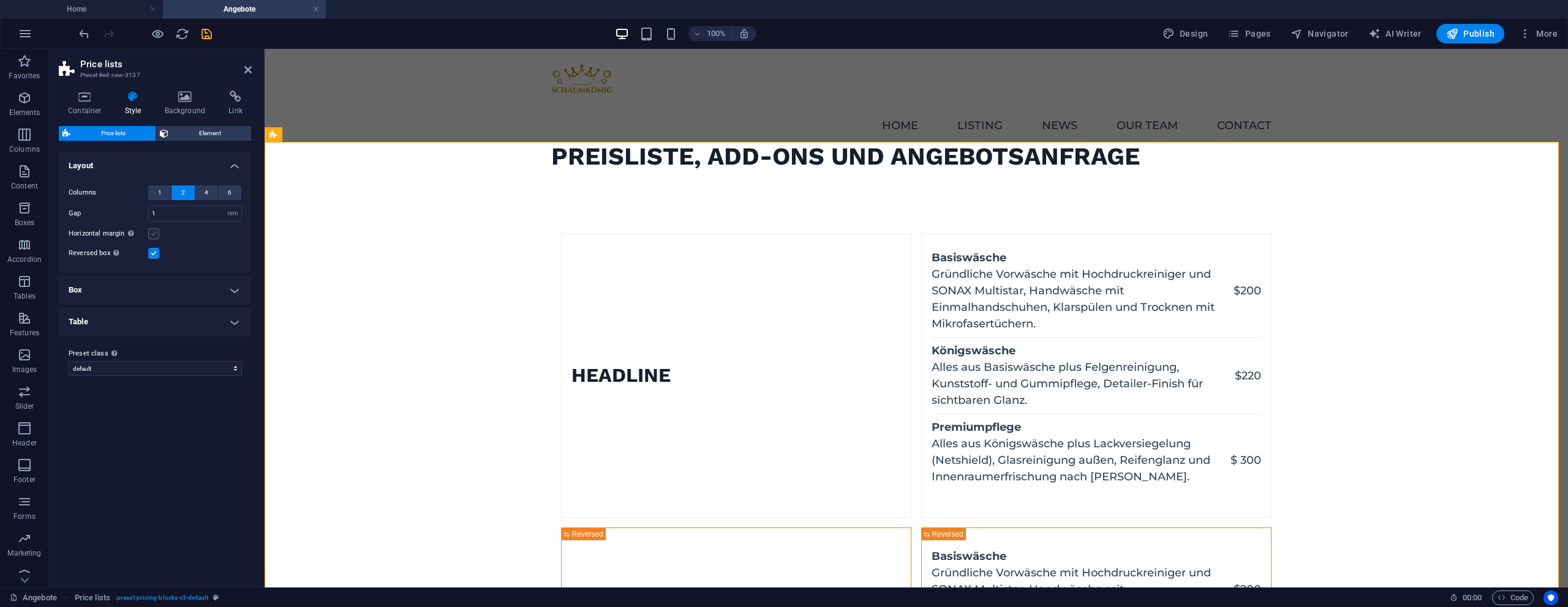
click at [148, 232] on label at bounding box center [153, 234] width 11 height 11
click at [0, 0] on input "Horizontal margin Only if the containers "Content width" is not set to "Default"" at bounding box center [0, 0] width 0 height 0
click at [154, 233] on label at bounding box center [153, 234] width 11 height 11
click at [0, 0] on input "Horizontal margin Only if the containers "Content width" is not set to "Default"" at bounding box center [0, 0] width 0 height 0
click at [173, 291] on h4 "Box" at bounding box center [155, 290] width 193 height 29
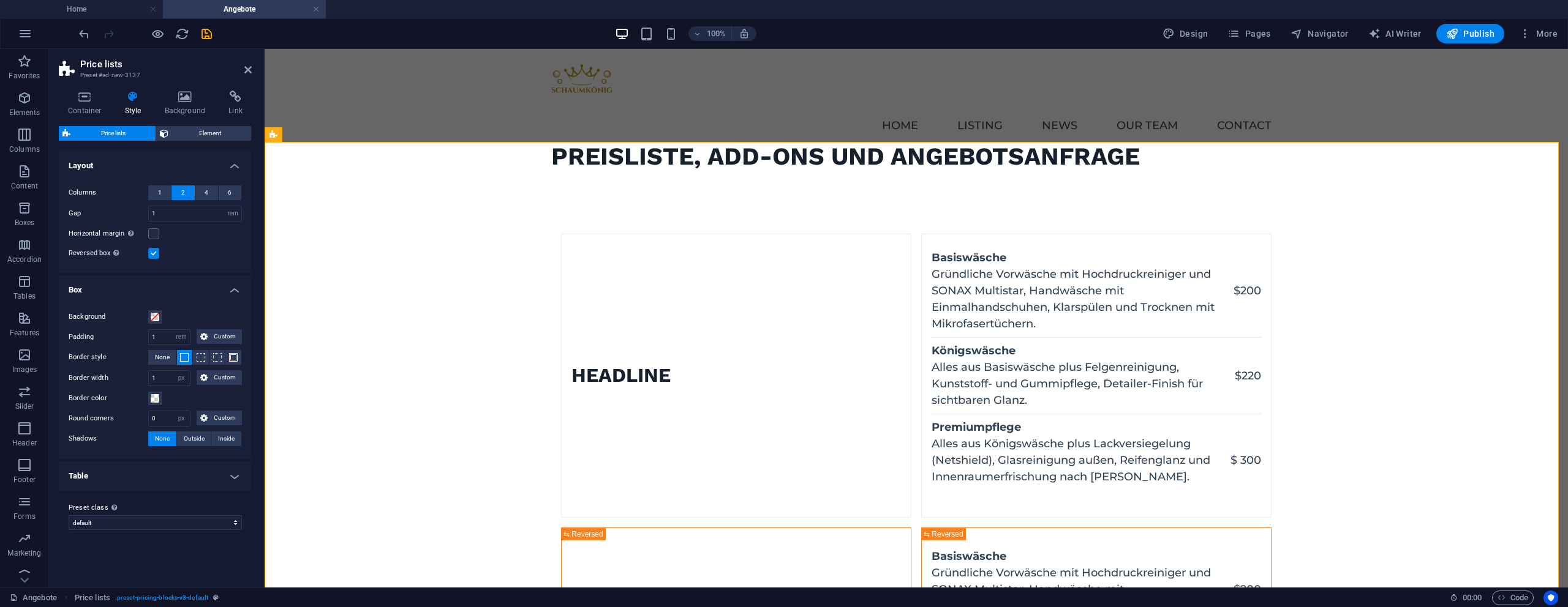
click at [173, 291] on h4 "Box" at bounding box center [155, 286] width 193 height 22
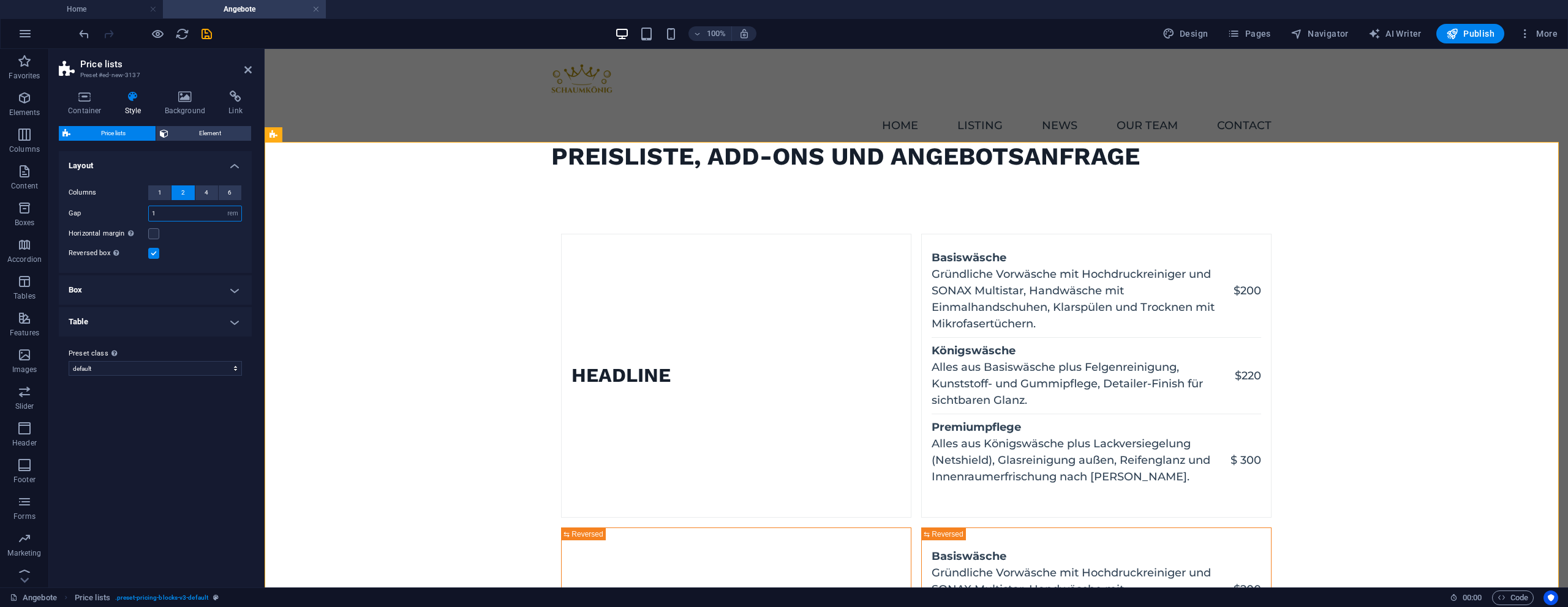
click at [194, 220] on input "1" at bounding box center [195, 214] width 93 height 15
type input "200"
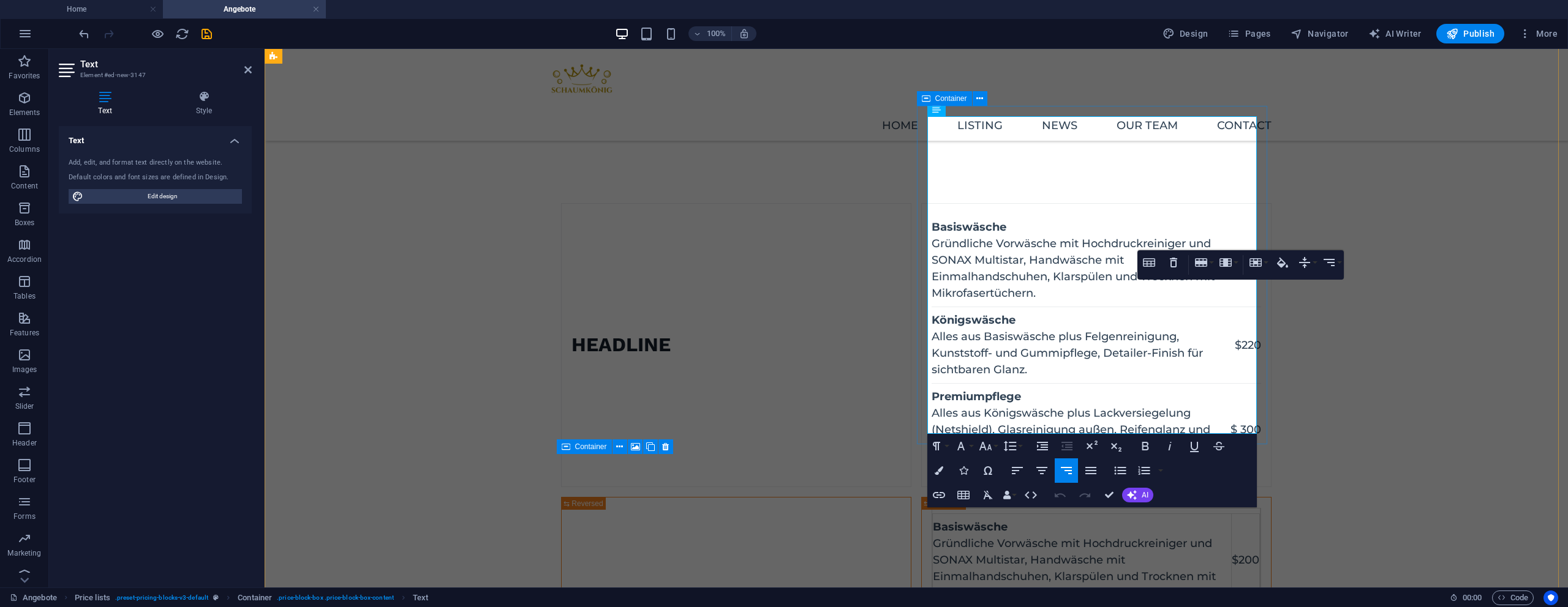
scroll to position [390, 0]
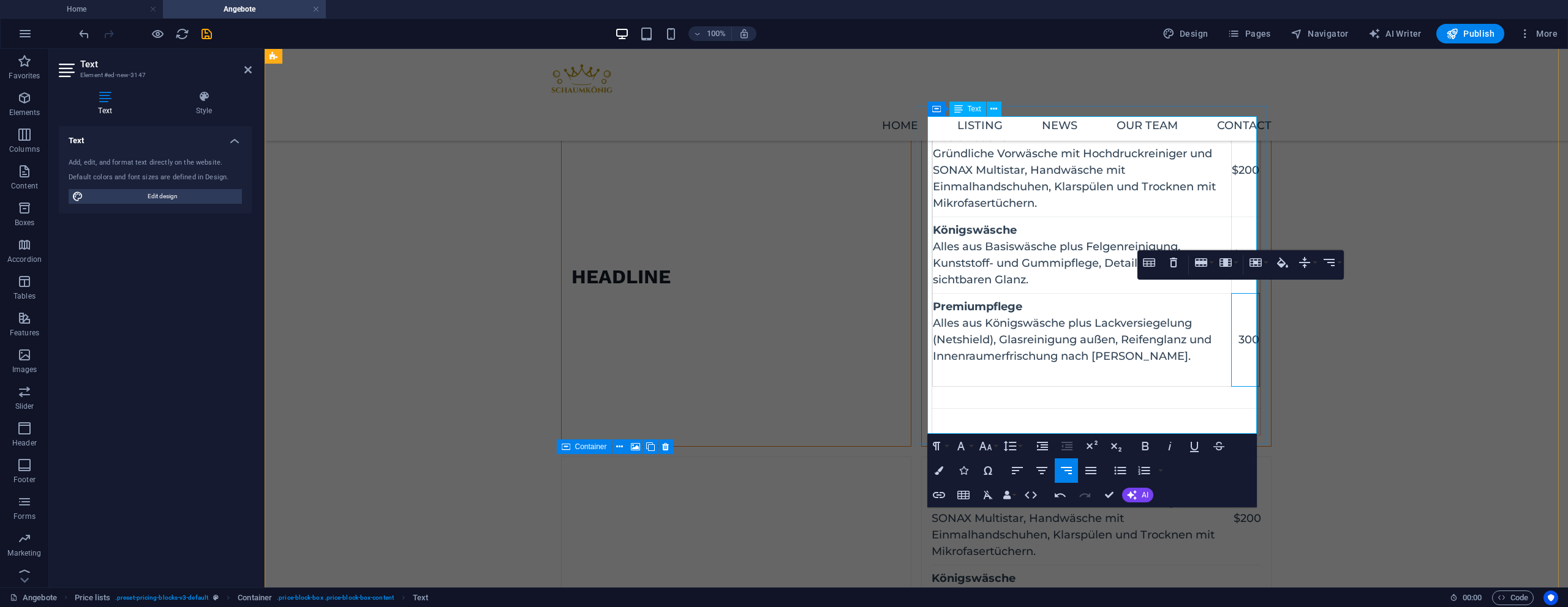
click at [1254, 334] on td "300" at bounding box center [1246, 340] width 29 height 93
drag, startPoint x: 1232, startPoint y: 177, endPoint x: 1233, endPoint y: 168, distance: 9.1
click at [1232, 177] on td "$200" at bounding box center [1245, 170] width 30 height 93
click at [1233, 168] on td "$200" at bounding box center [1245, 170] width 30 height 93
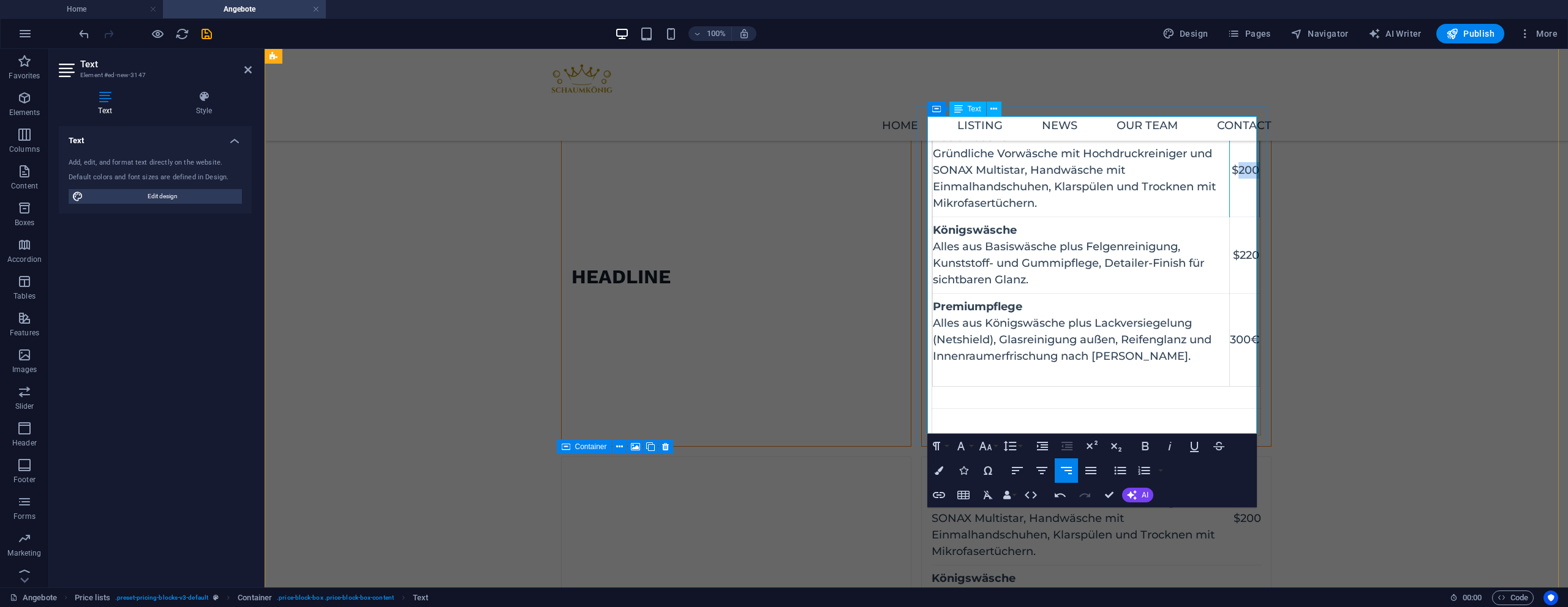
click at [1233, 168] on td "$200" at bounding box center [1245, 170] width 30 height 93
click at [1244, 252] on td "$220" at bounding box center [1245, 255] width 30 height 76
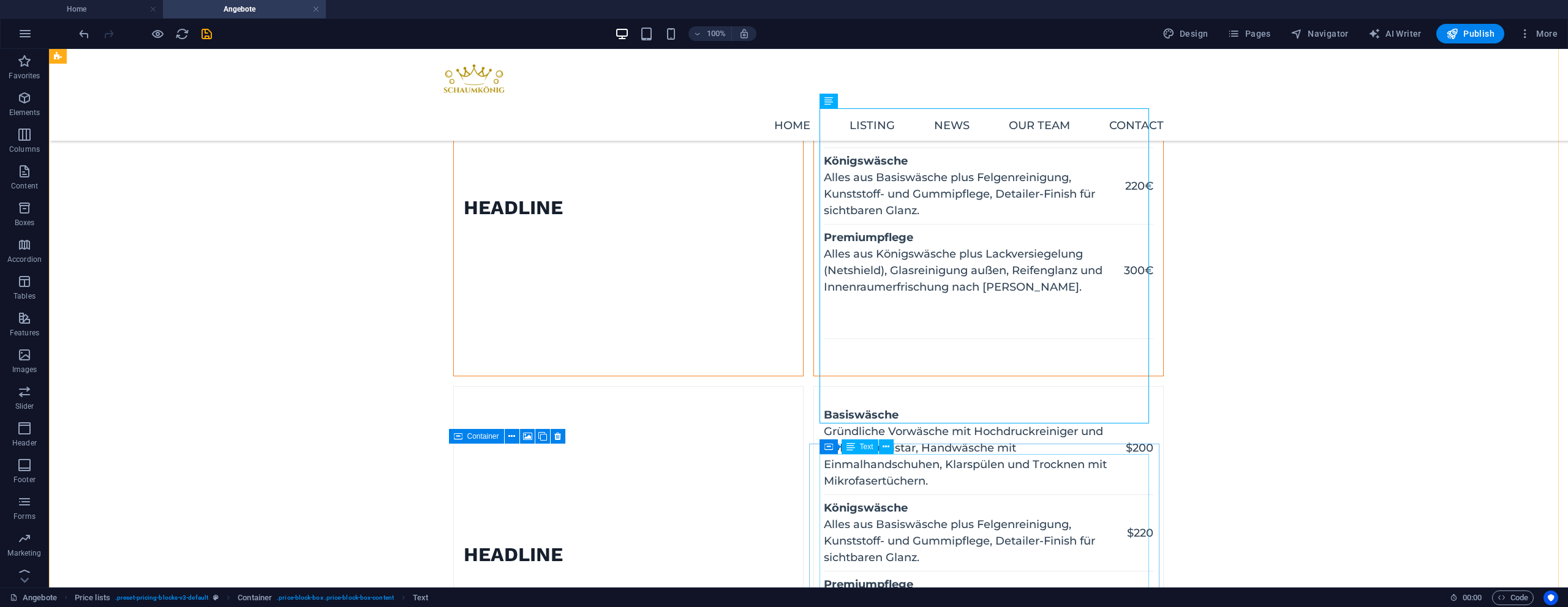
scroll to position [465, 0]
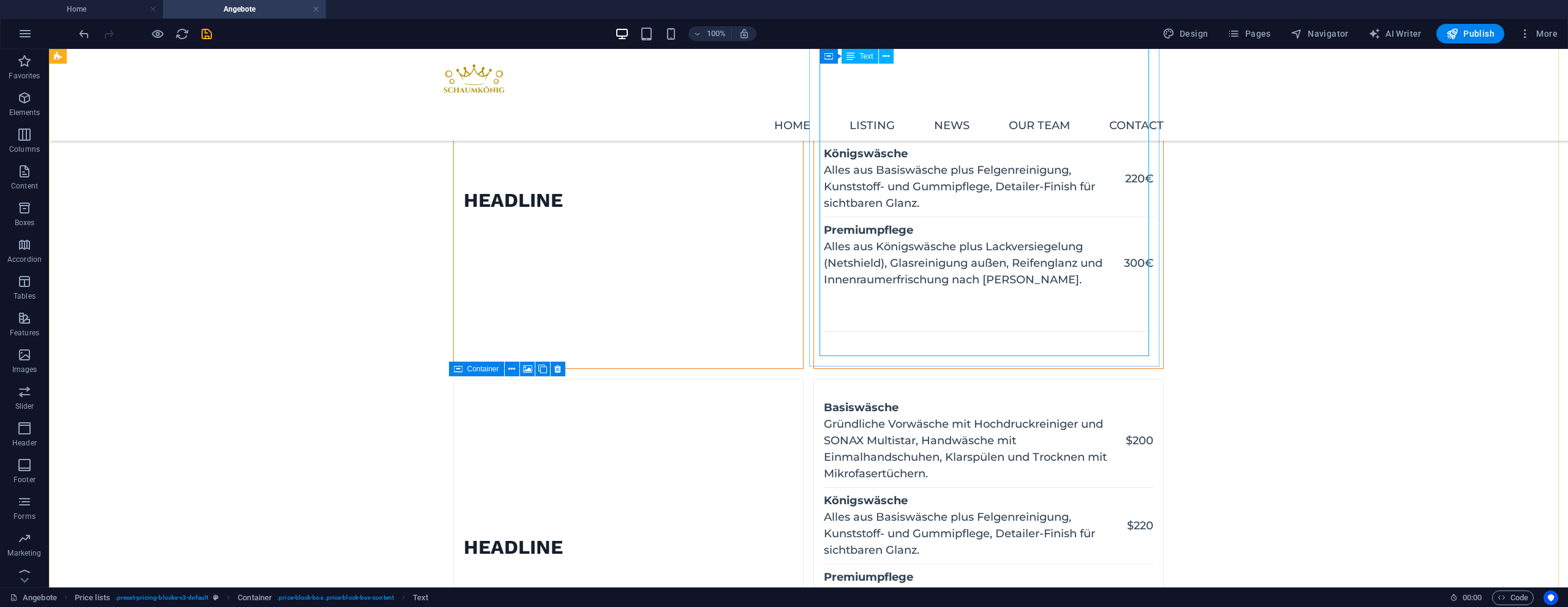
click at [1090, 283] on div "Basiswäsche Gründliche Vorwäsche mit Hochdruckreiniger und SONAX Multistar, Han…" at bounding box center [989, 200] width 329 height 316
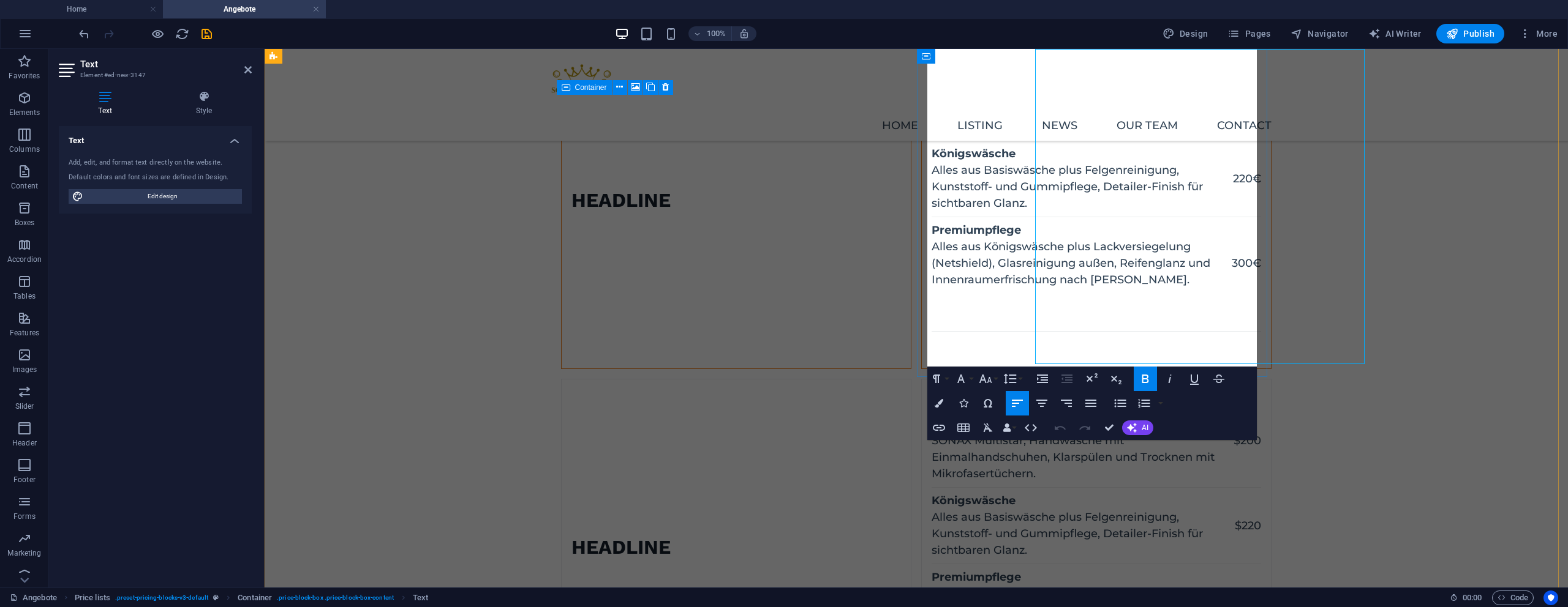
scroll to position [457, 0]
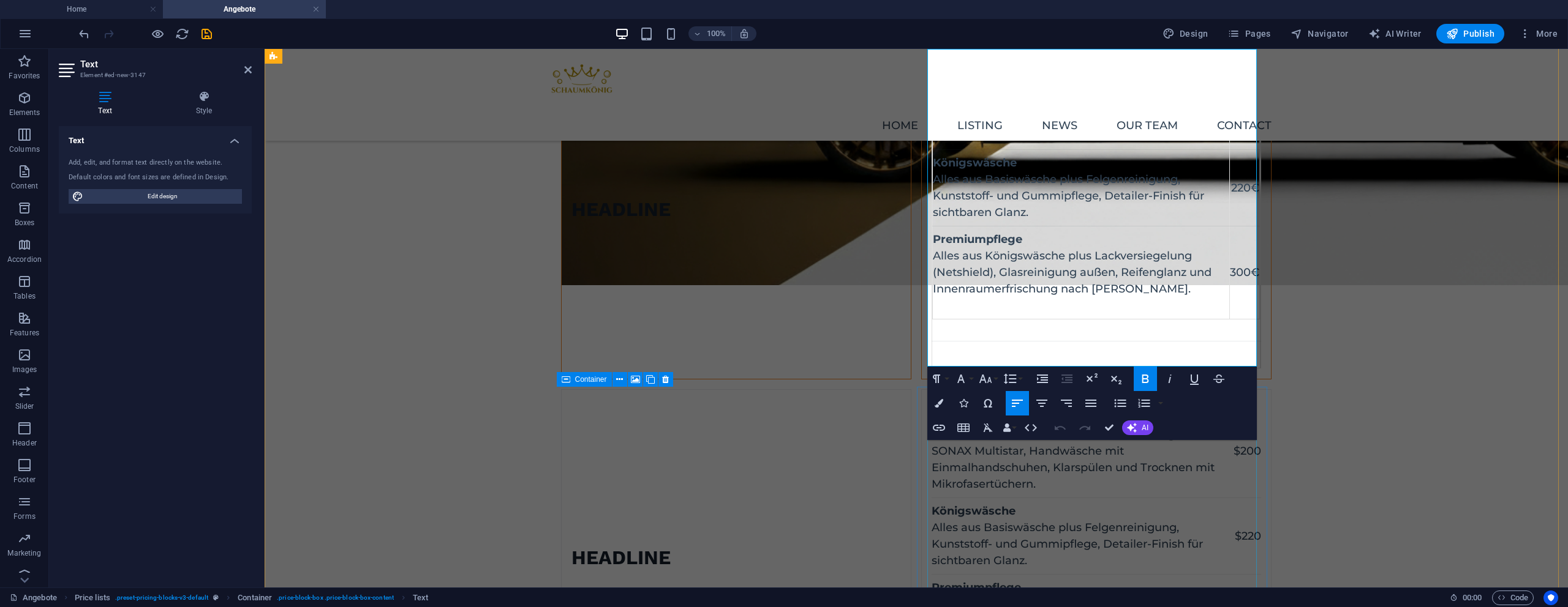
click at [1126, 536] on div "Basiswäsche Gründliche Vorwäsche mit Hochdruckreiniger und SONAX Multistar, Han…" at bounding box center [1096, 558] width 329 height 316
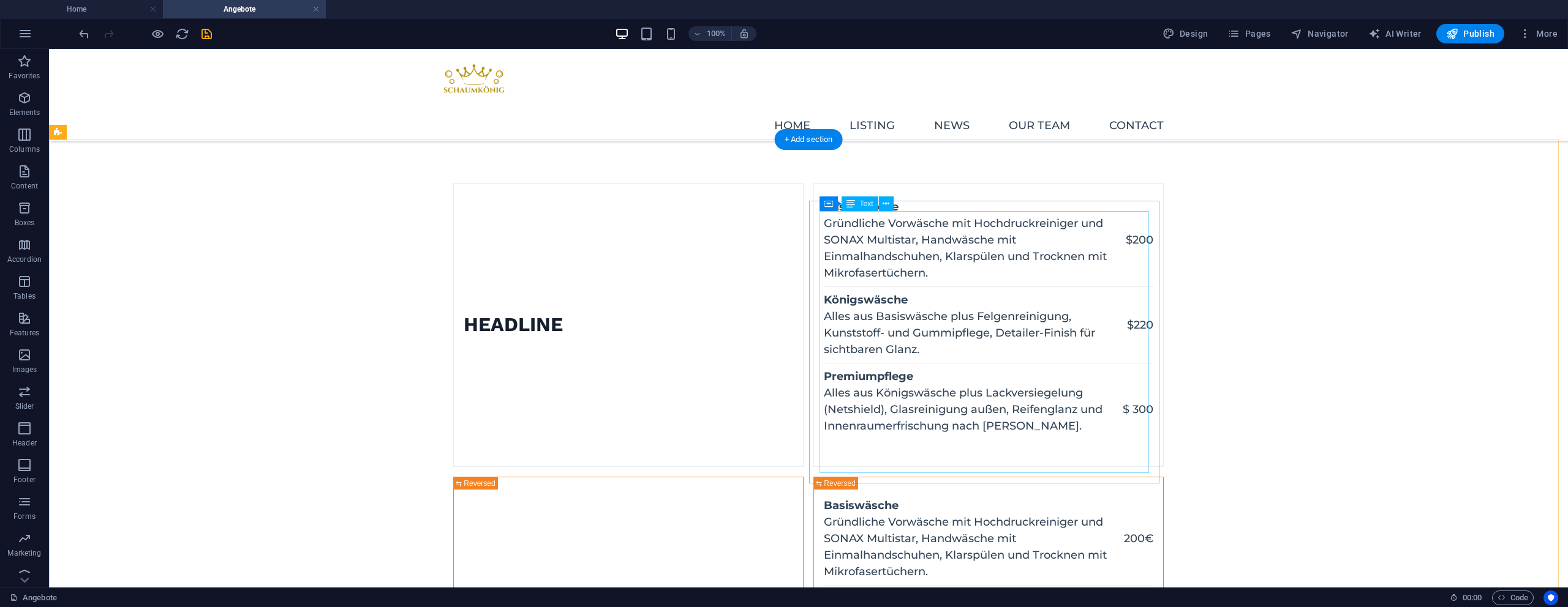
scroll to position [0, 0]
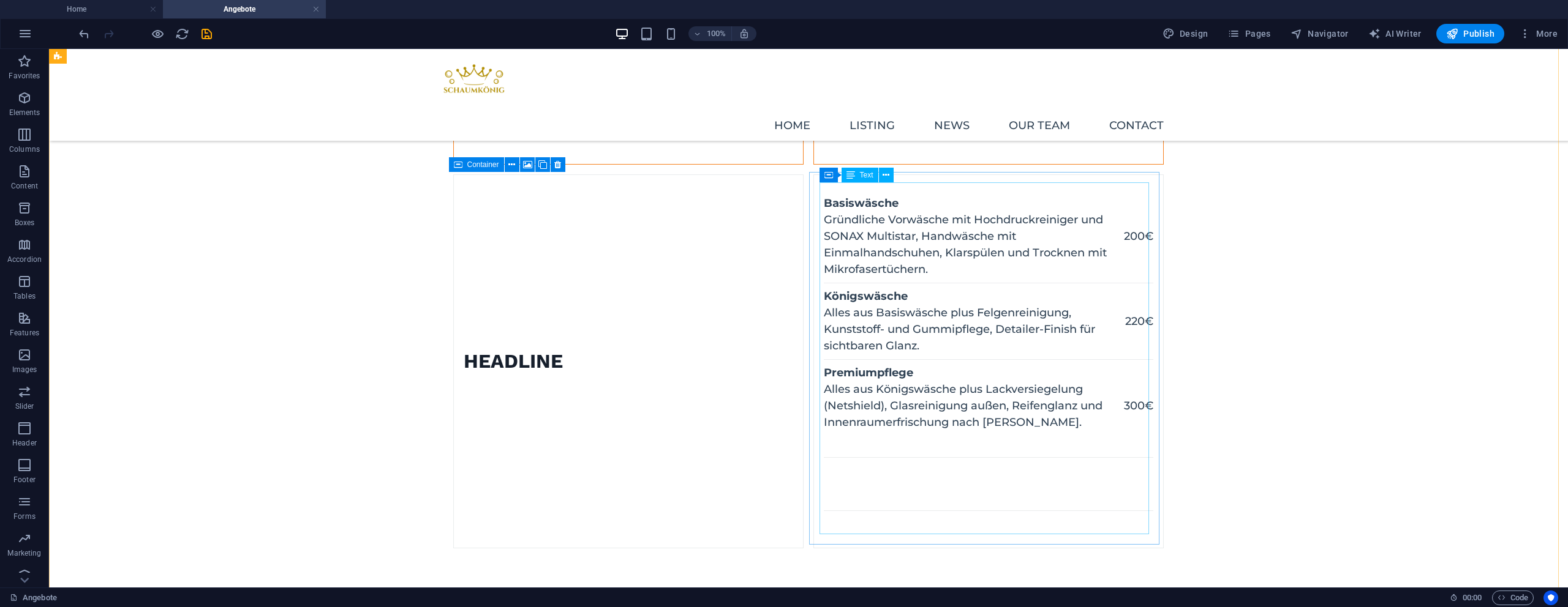
click at [1045, 374] on div "Basiswäsche Gründliche Vorwäsche mit Hochdruckreiniger und SONAX Multistar, Han…" at bounding box center [989, 361] width 329 height 352
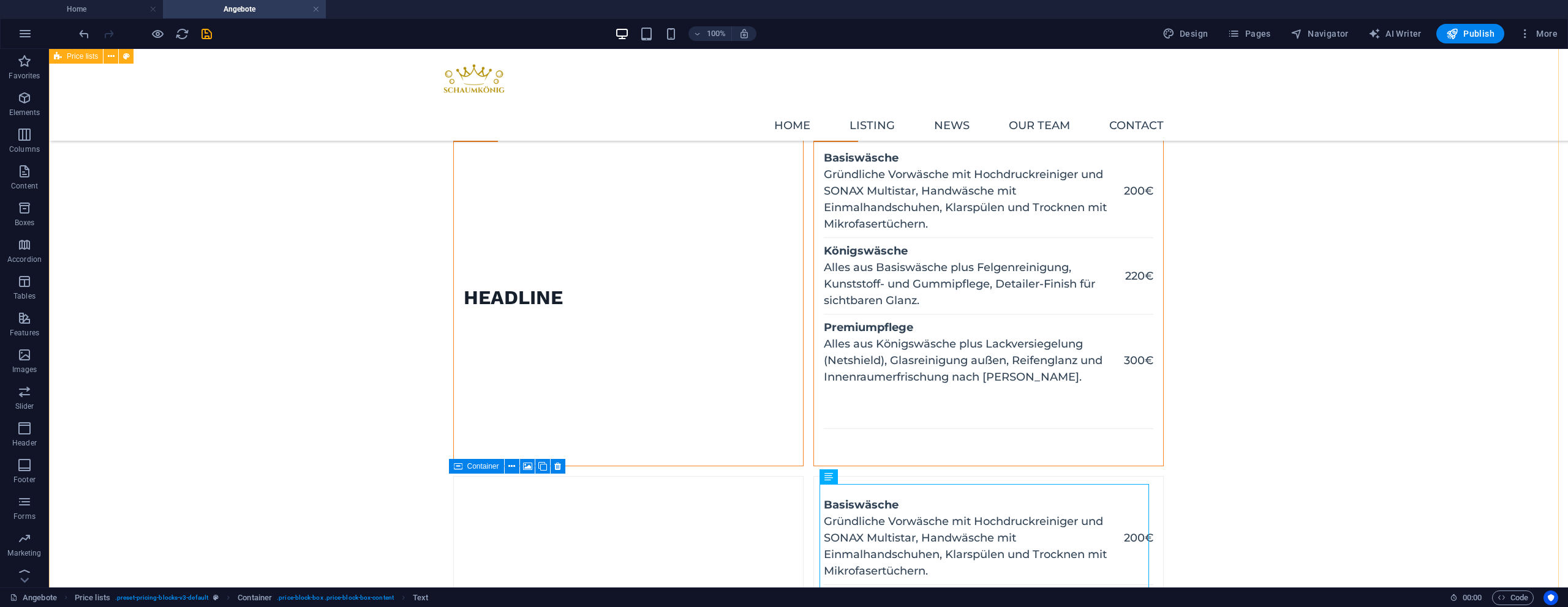
click at [1200, 384] on div "Headline Basiswäsche Gründliche Vorwäsche mit Hochdruckreiniger und SONAX Multi…" at bounding box center [808, 343] width 1519 height 1138
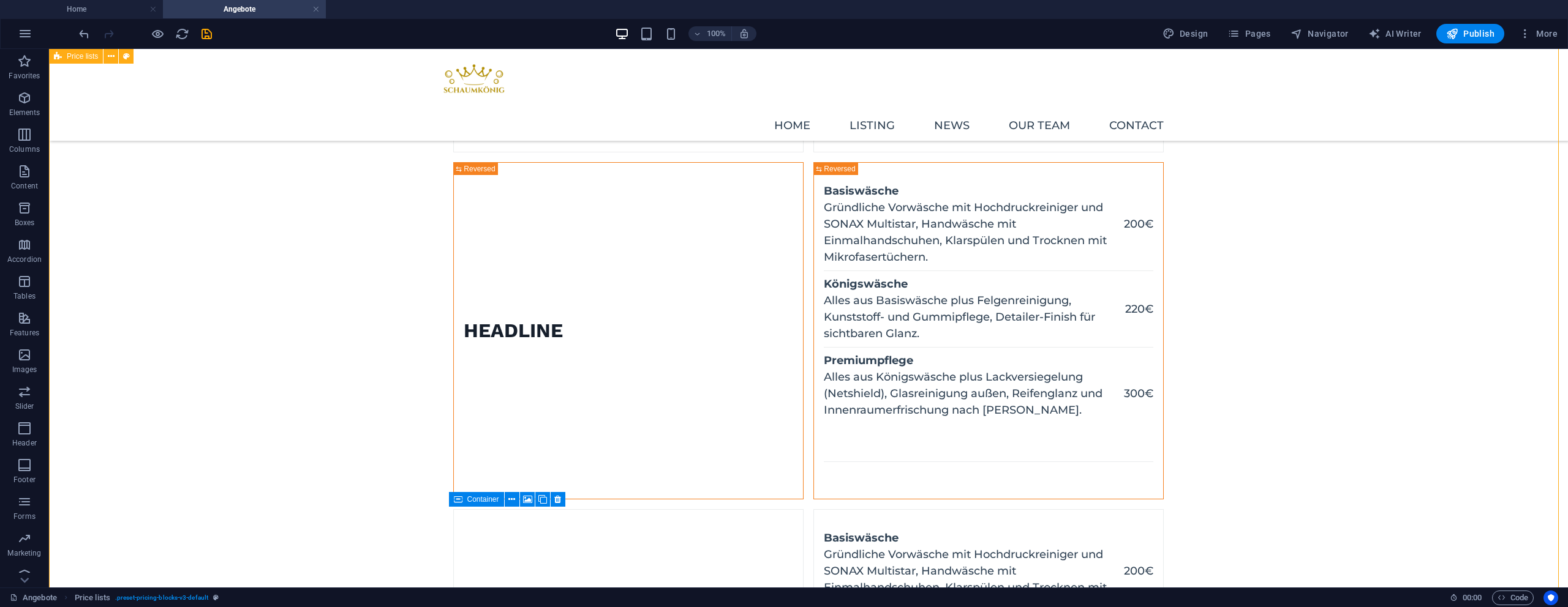
scroll to position [546, 0]
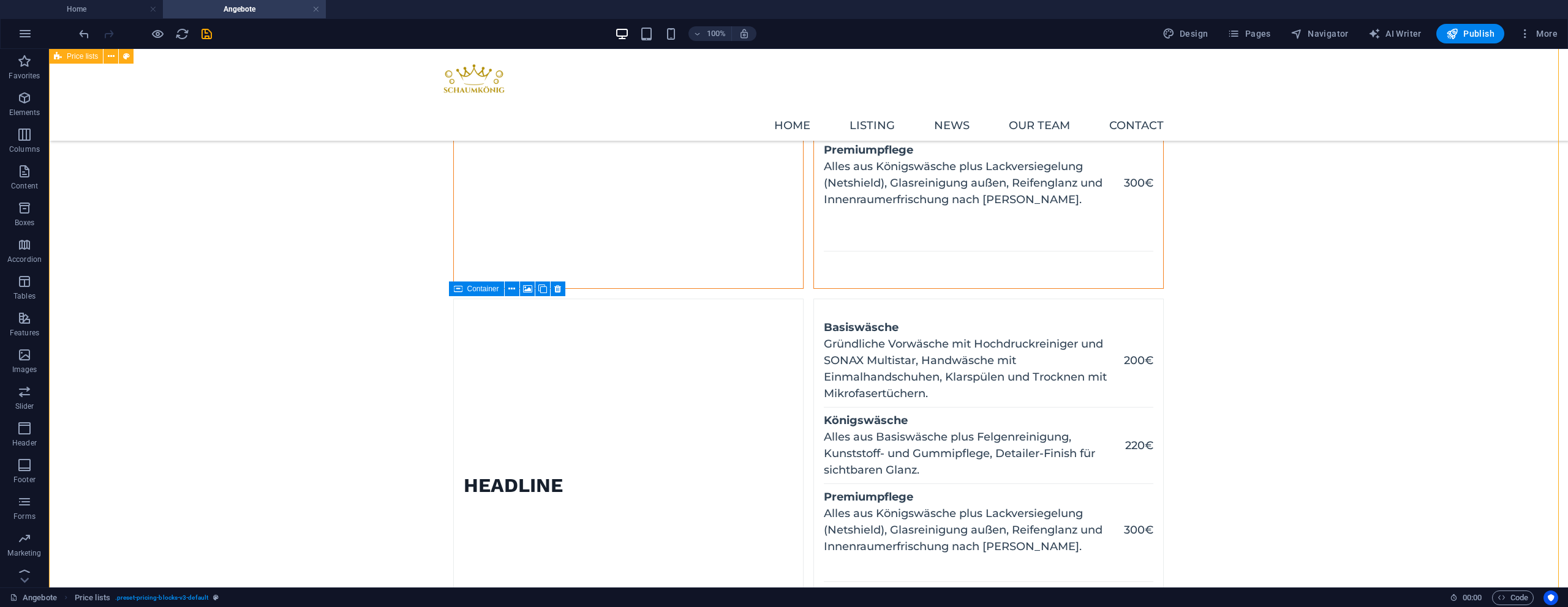
click at [1198, 366] on div "Headline Basiswäsche Gründliche Vorwäsche mit Hochdruckreiniger und SONAX Multi…" at bounding box center [808, 165] width 1519 height 1138
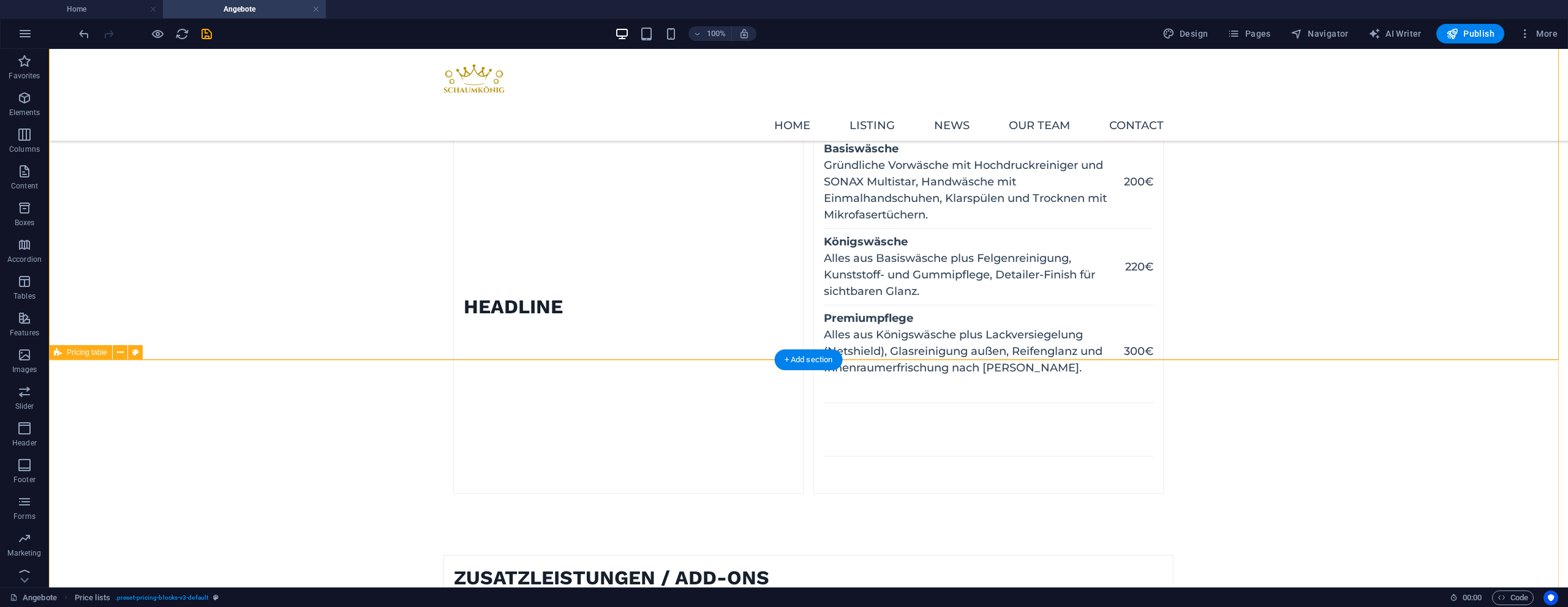
scroll to position [918, 0]
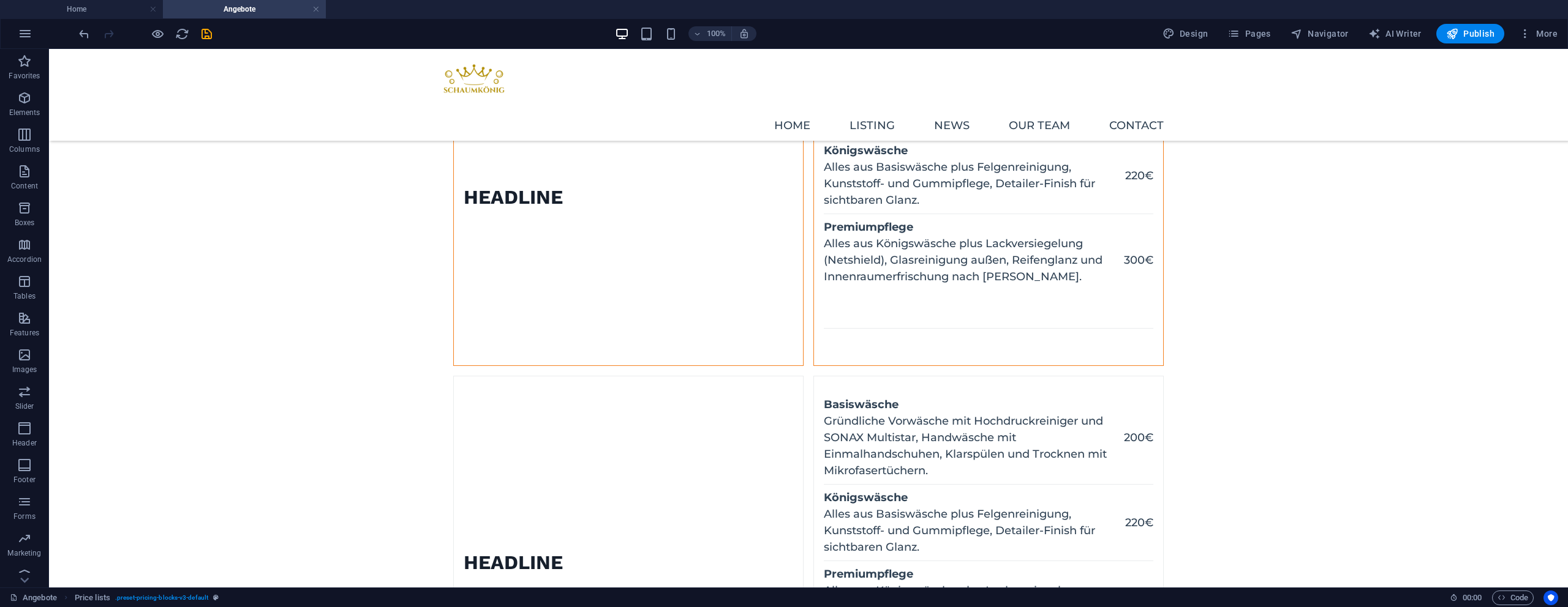
scroll to position [186, 0]
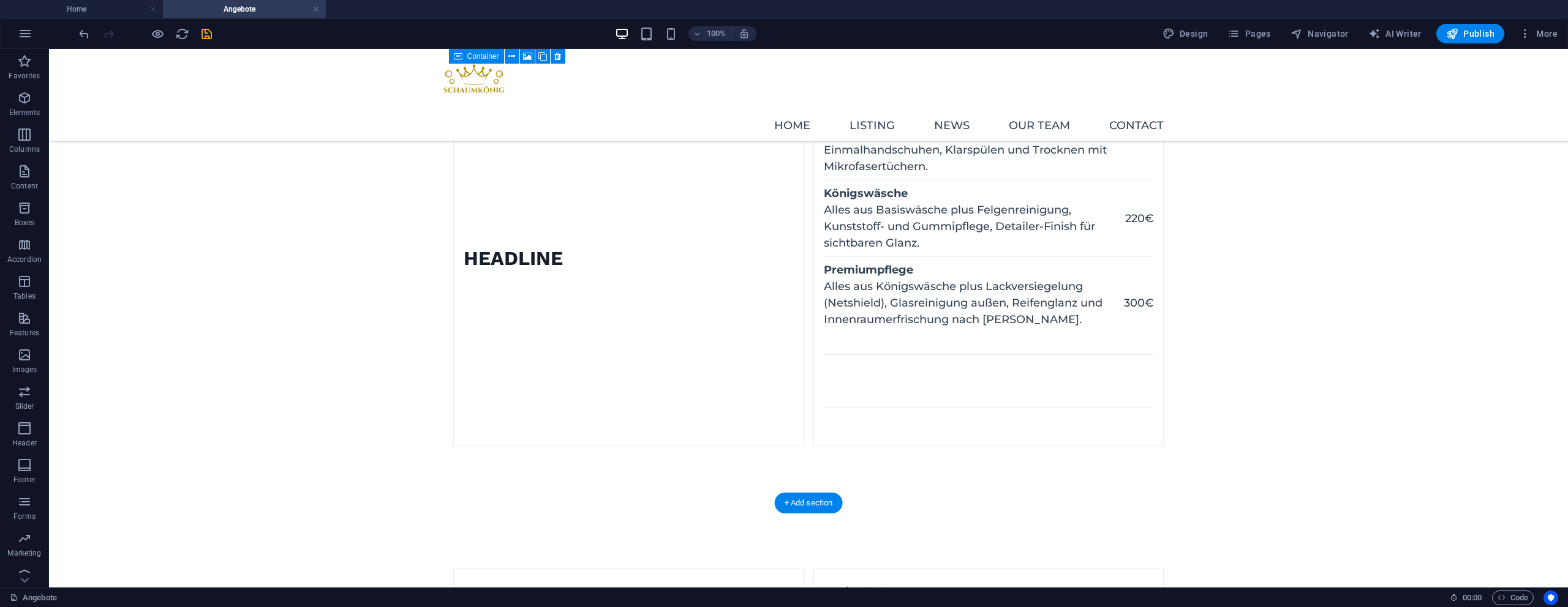
click at [454, 133] on figure at bounding box center [454, 258] width 0 height 373
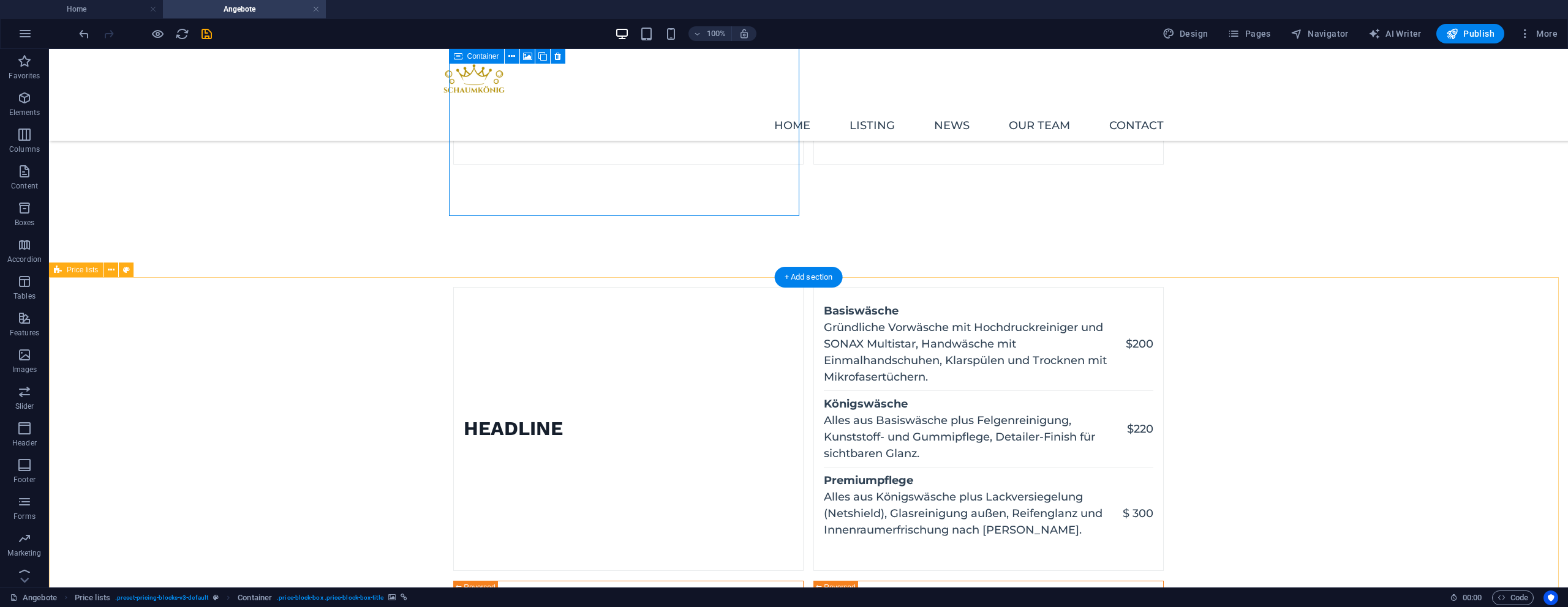
scroll to position [1066, 0]
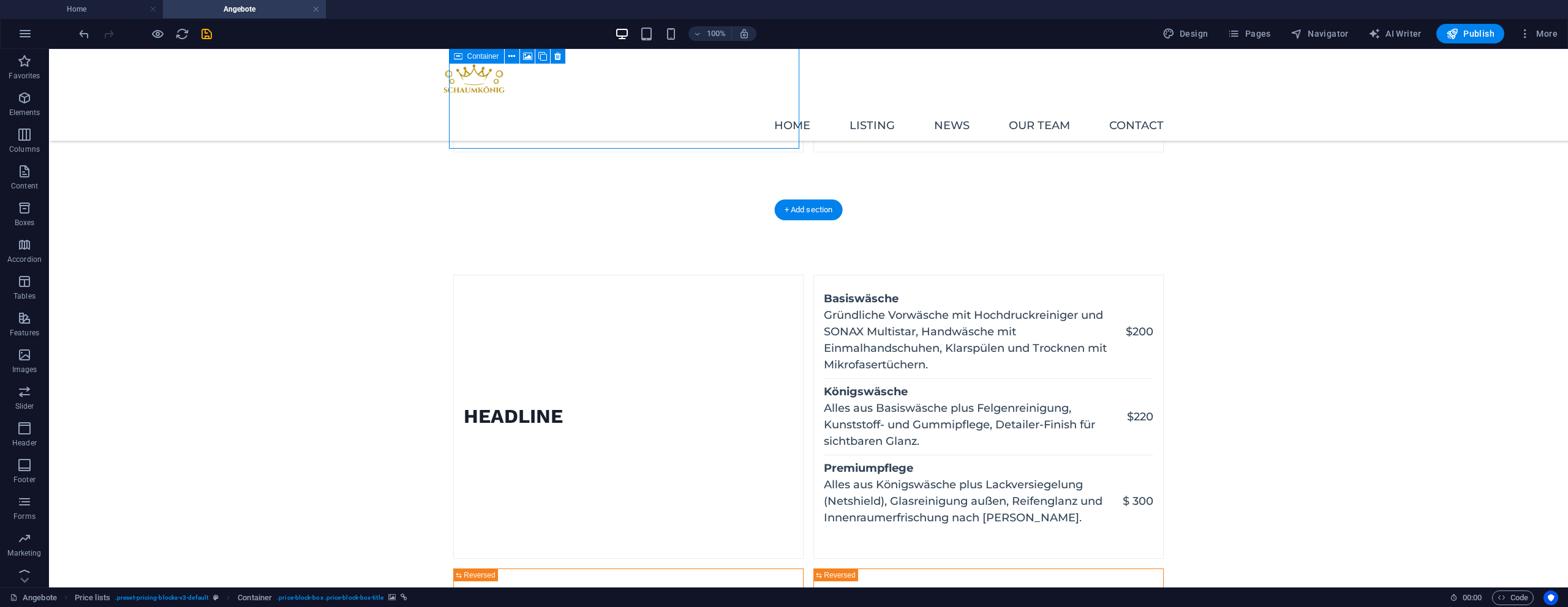
click at [454, 348] on figure at bounding box center [454, 417] width 0 height 283
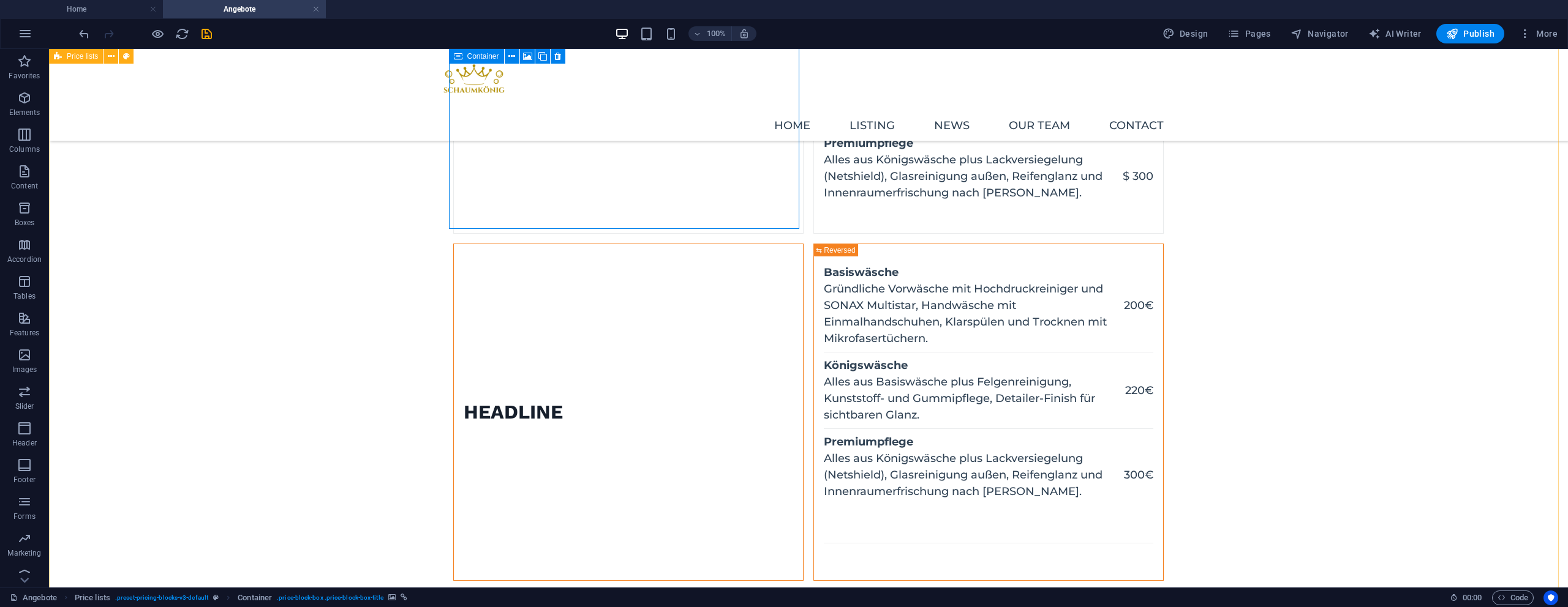
drag, startPoint x: 641, startPoint y: 425, endPoint x: 642, endPoint y: 480, distance: 55.0
click at [454, 425] on figure at bounding box center [454, 413] width 0 height 336
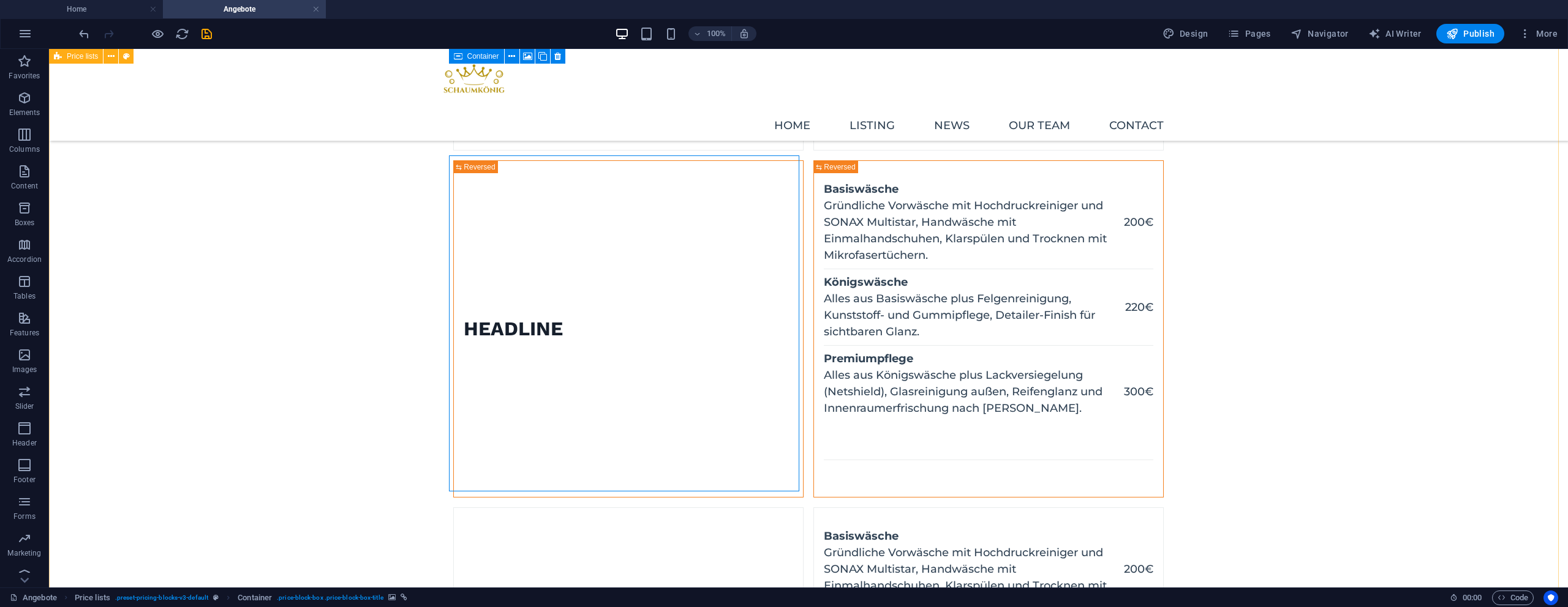
scroll to position [1520, 0]
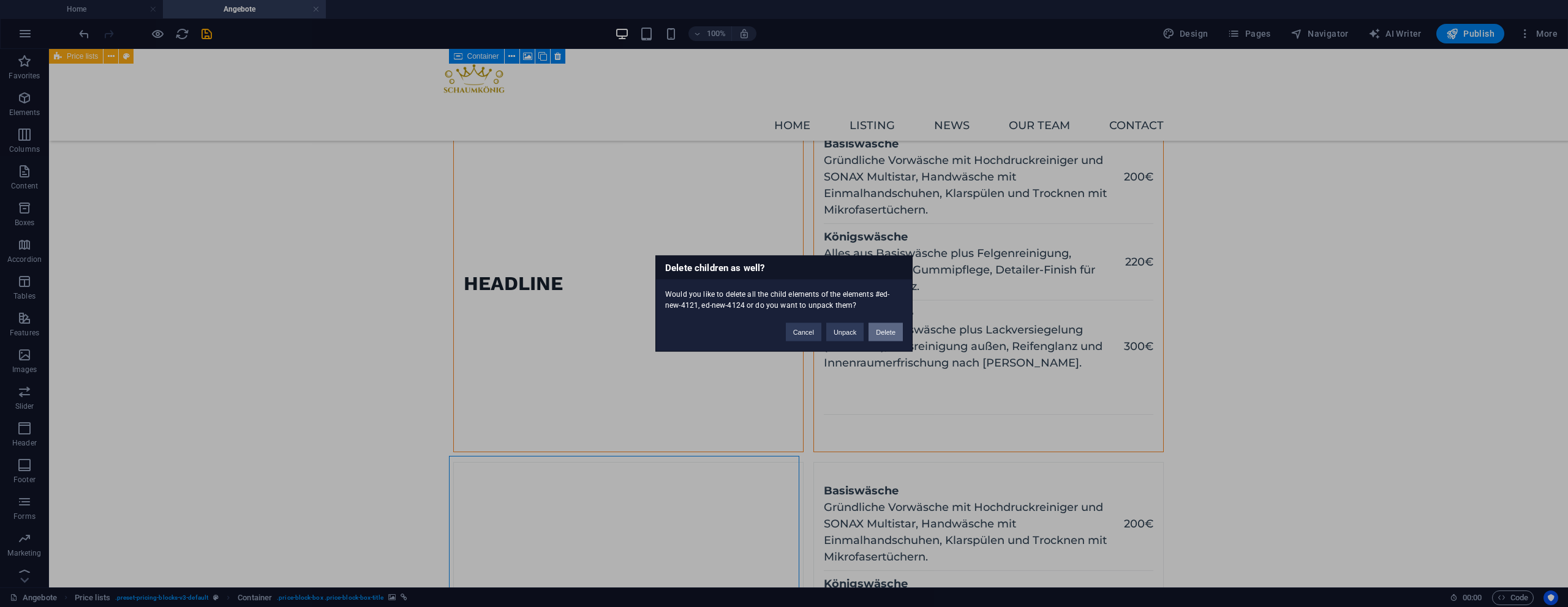
click at [880, 333] on button "Delete" at bounding box center [886, 333] width 34 height 19
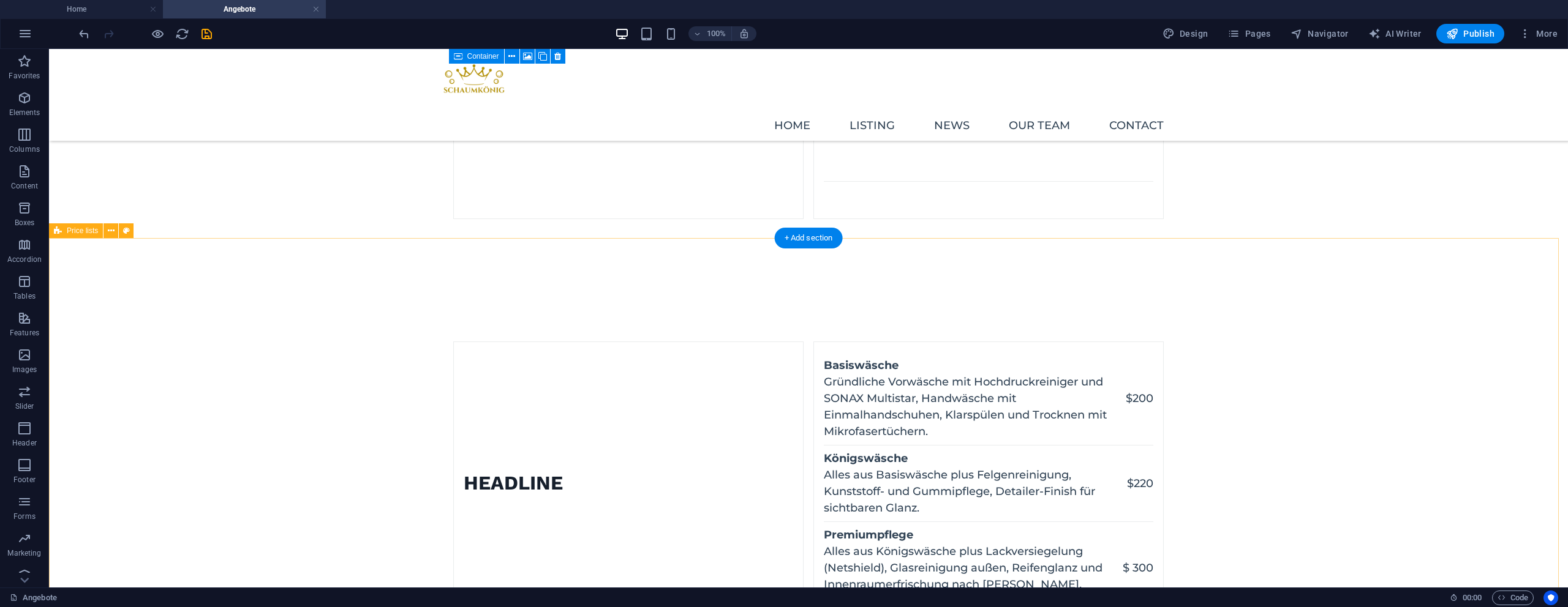
scroll to position [990, 0]
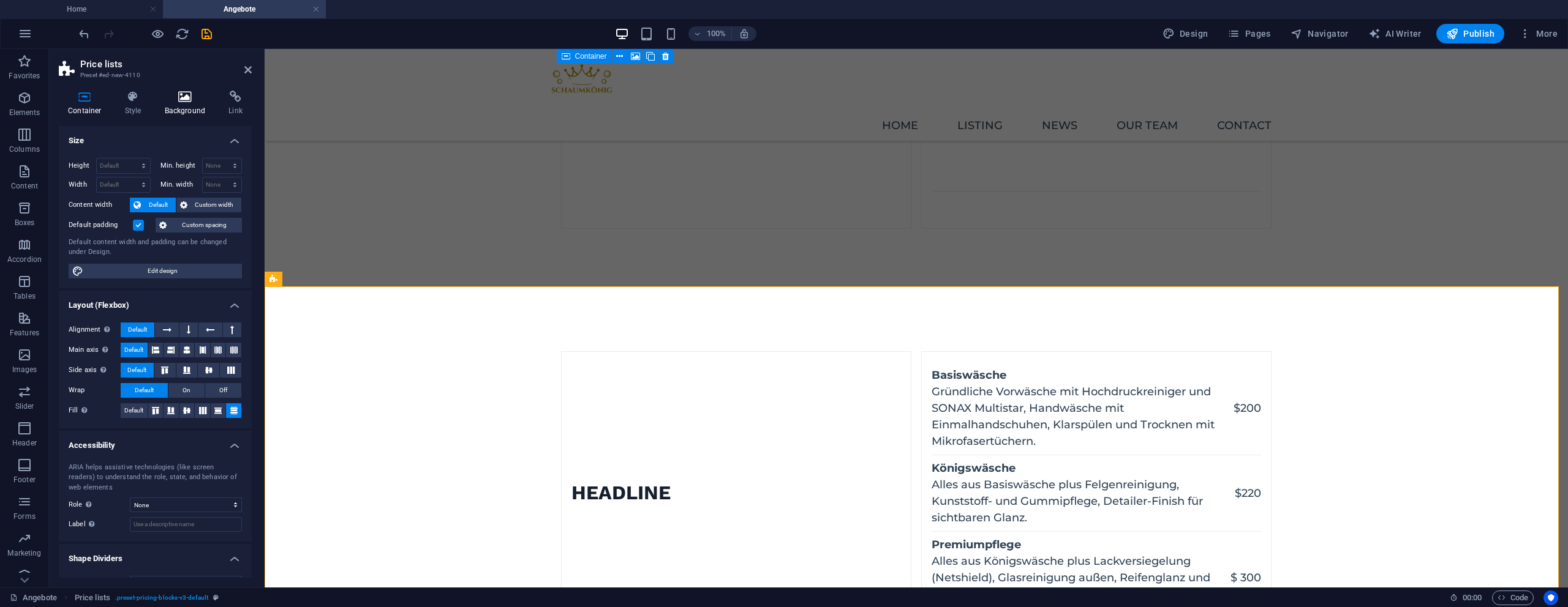
click at [188, 98] on icon at bounding box center [185, 96] width 59 height 12
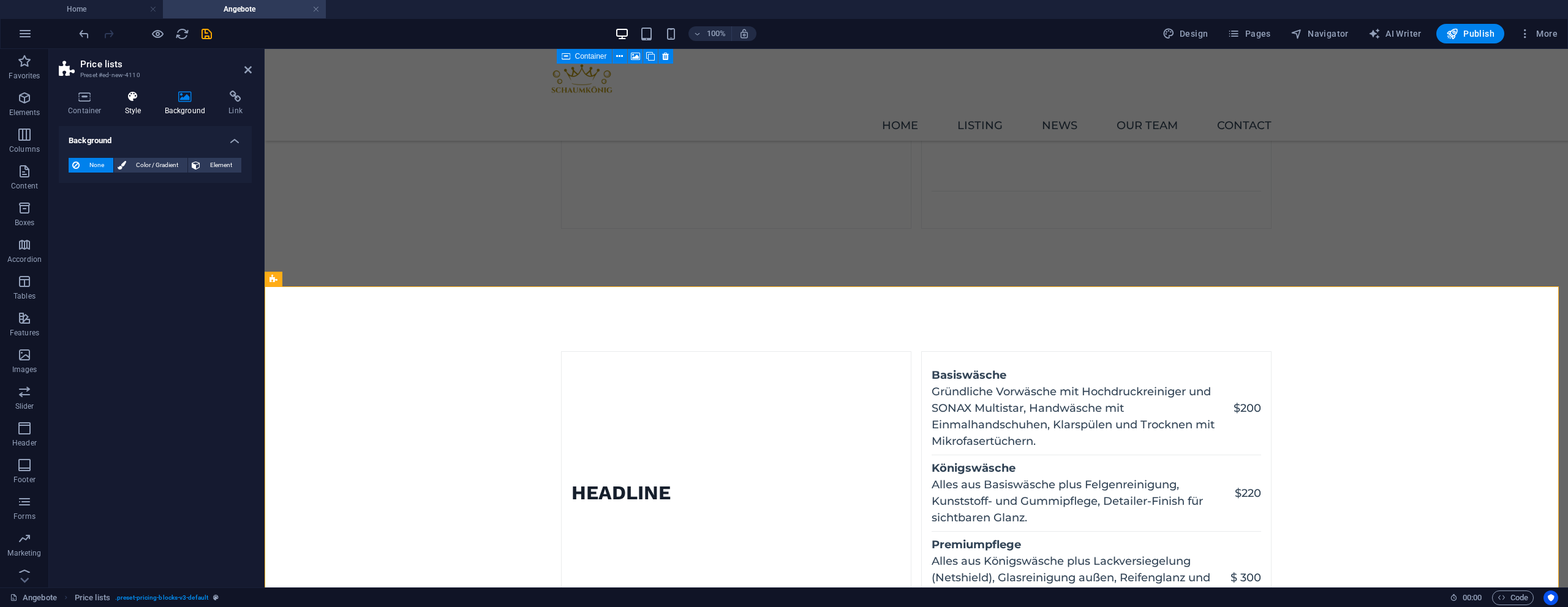
click at [145, 92] on icon at bounding box center [133, 96] width 35 height 12
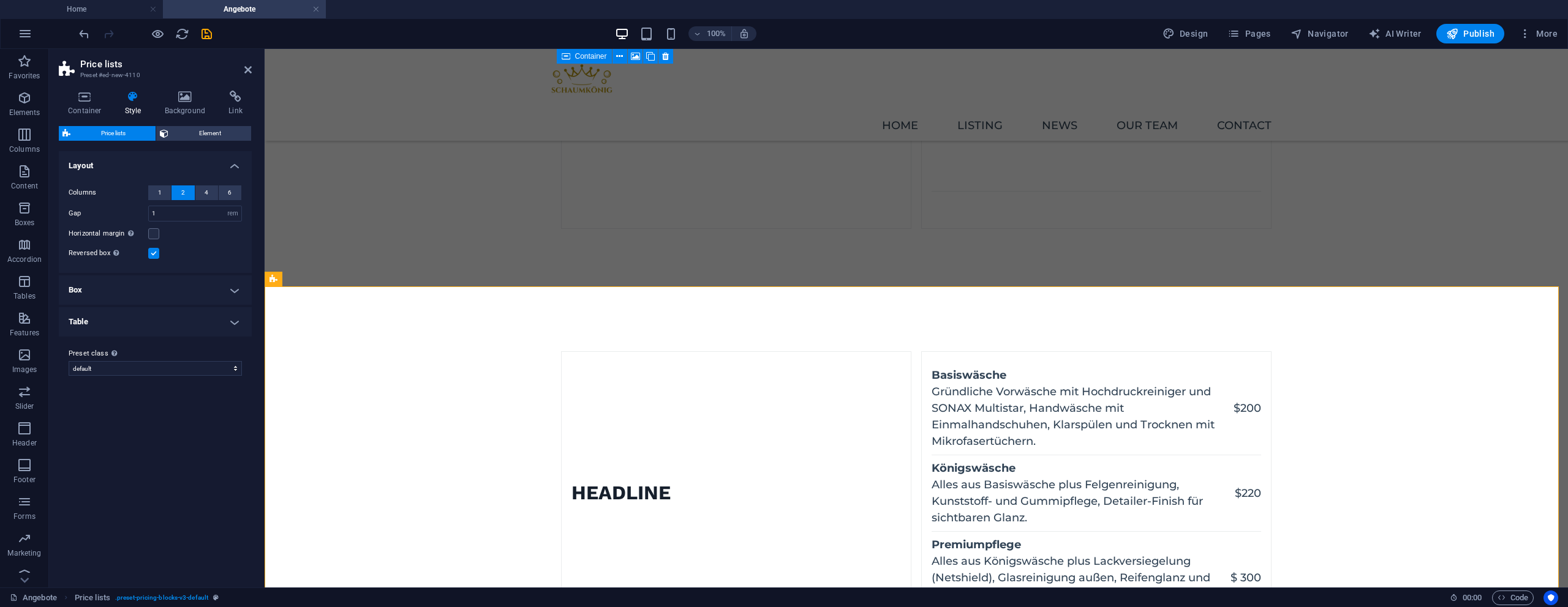
click at [123, 300] on h4 "Box" at bounding box center [155, 290] width 193 height 29
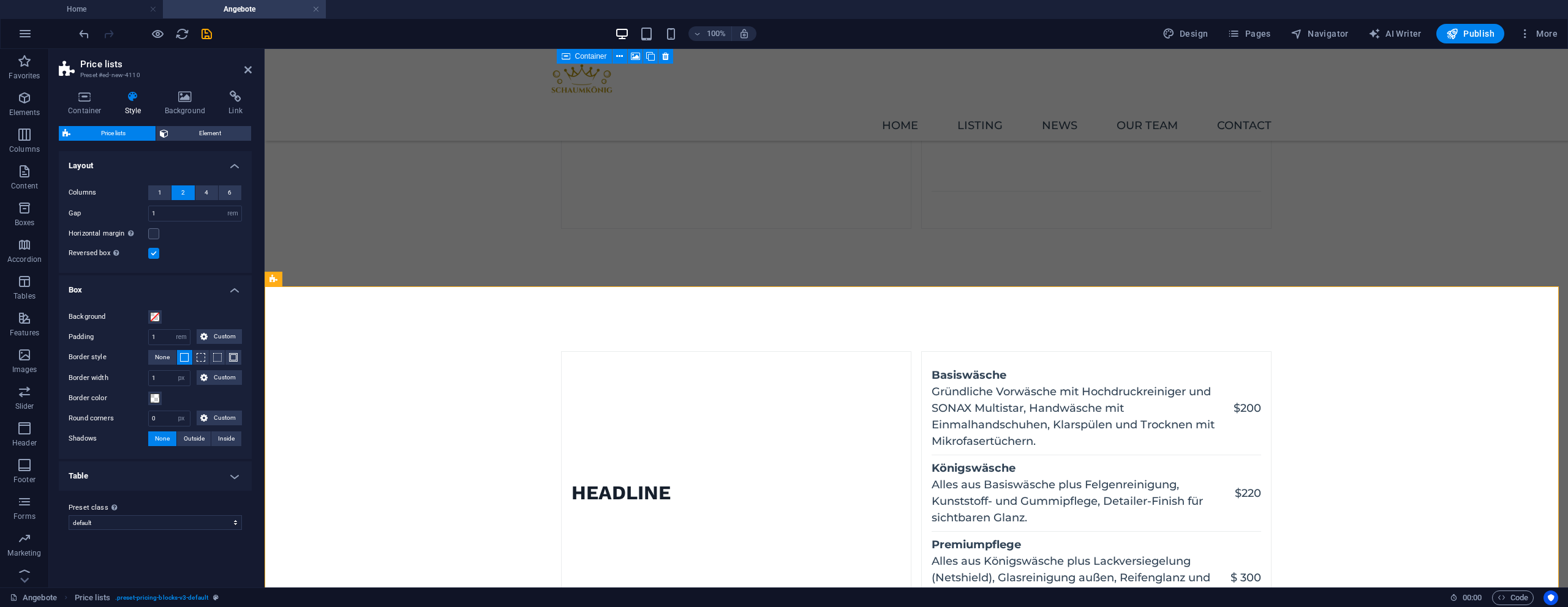
click at [123, 292] on h4 "Box" at bounding box center [155, 286] width 193 height 22
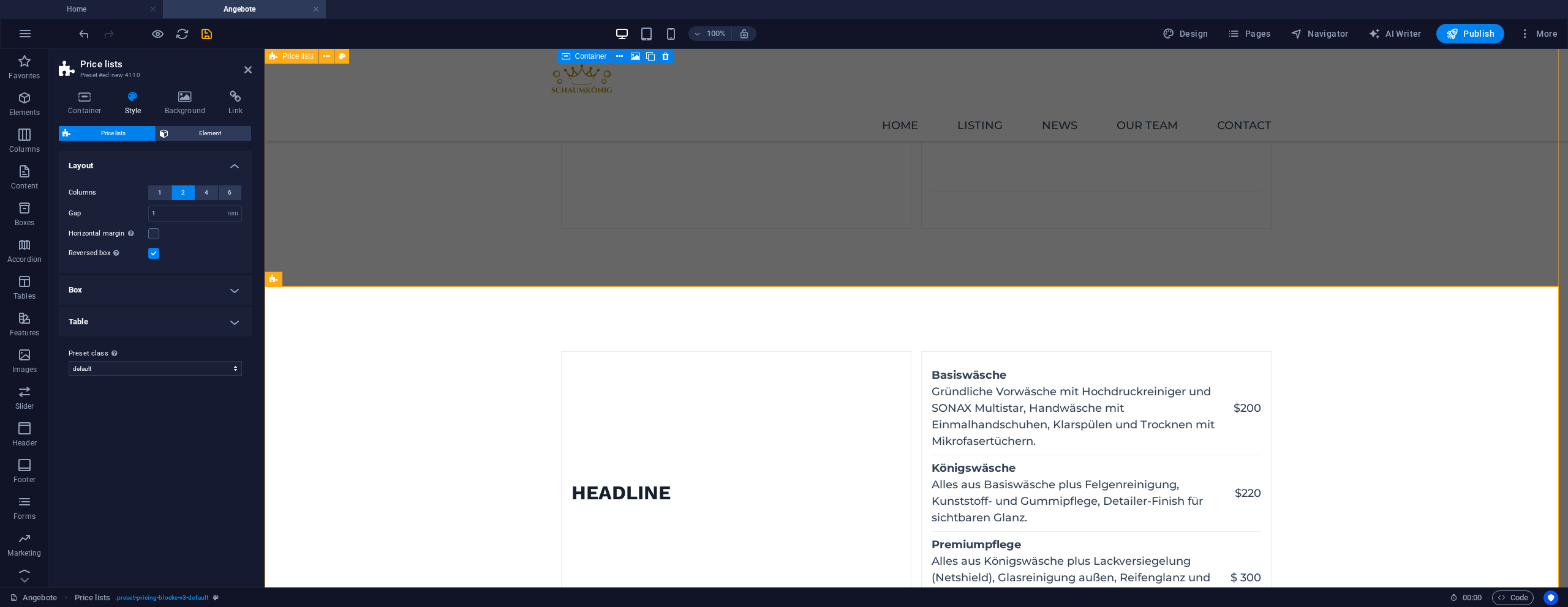
click at [562, 219] on figure at bounding box center [562, 41] width 0 height 373
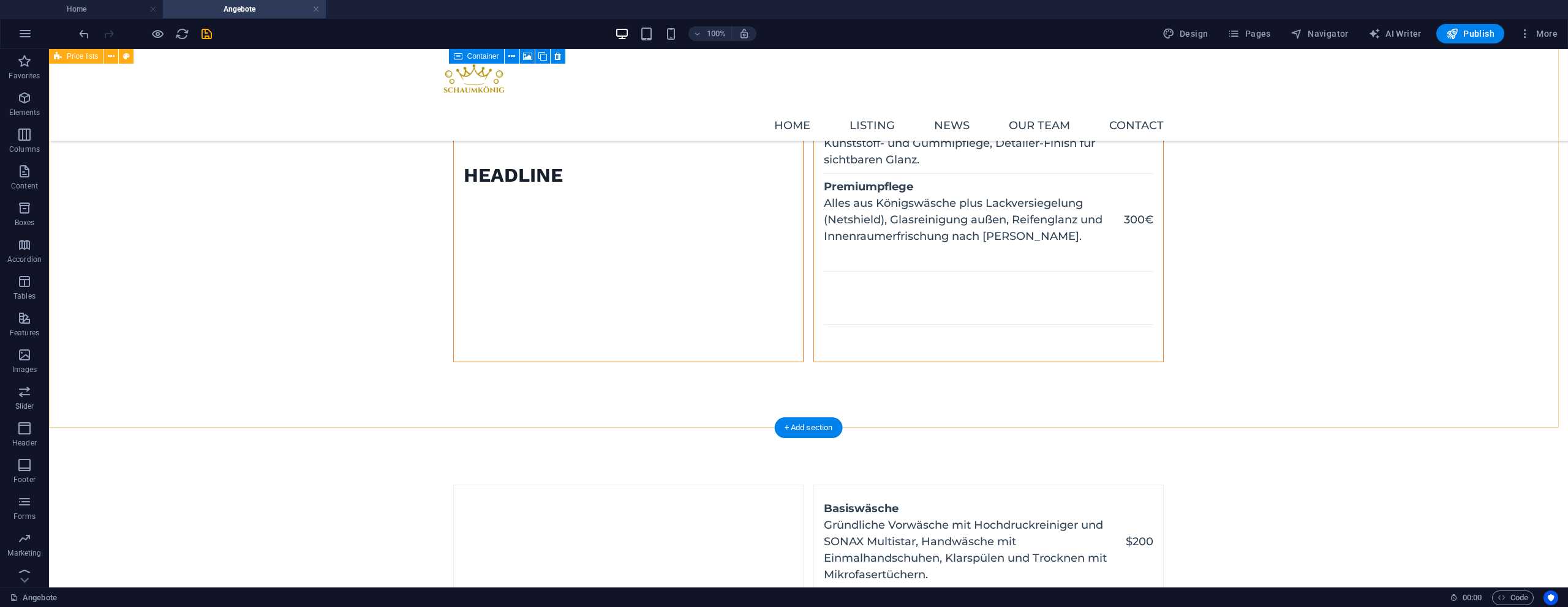
scroll to position [1245, 0]
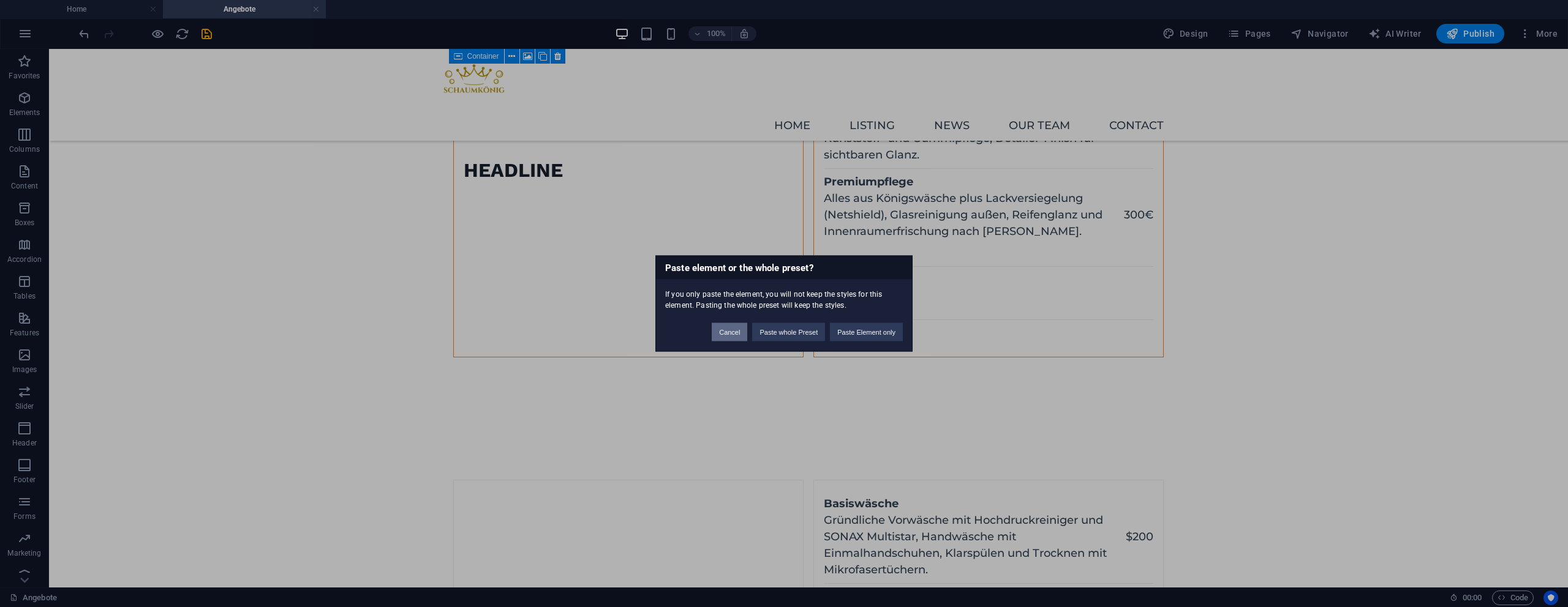
click at [745, 333] on button "Cancel" at bounding box center [730, 333] width 36 height 19
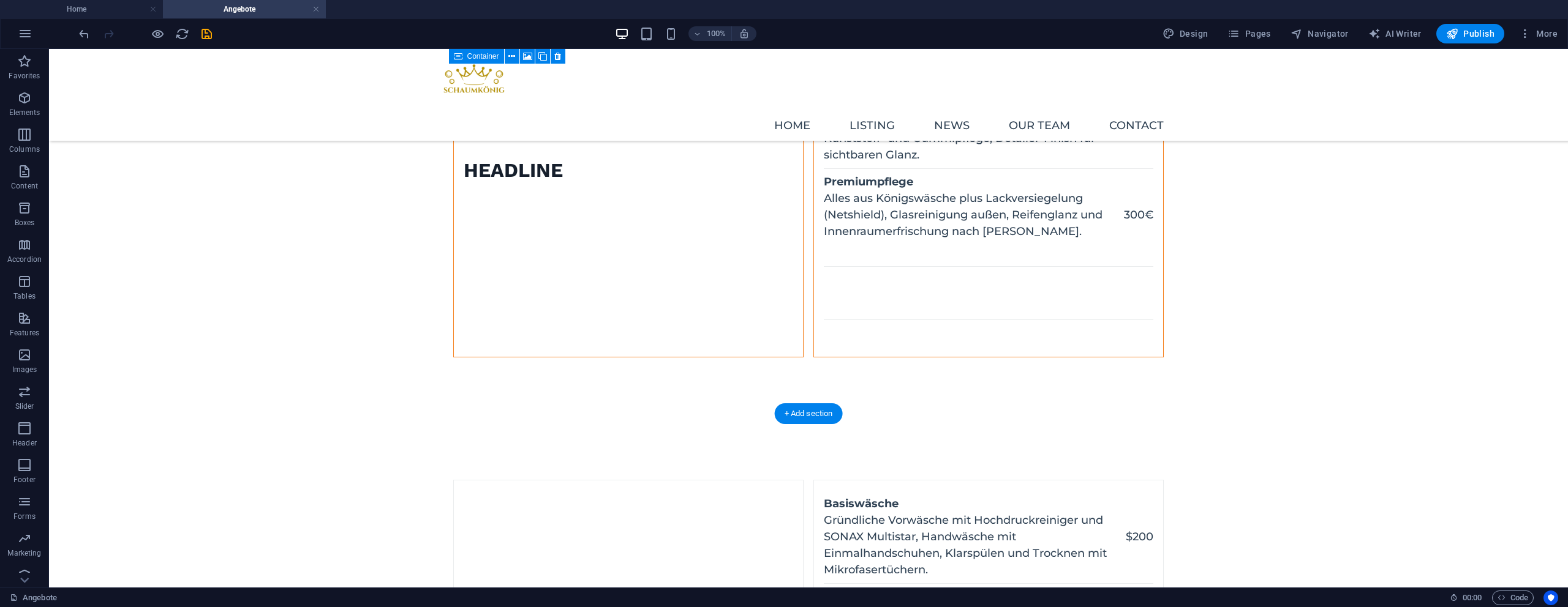
click at [454, 307] on figure at bounding box center [454, 170] width 0 height 373
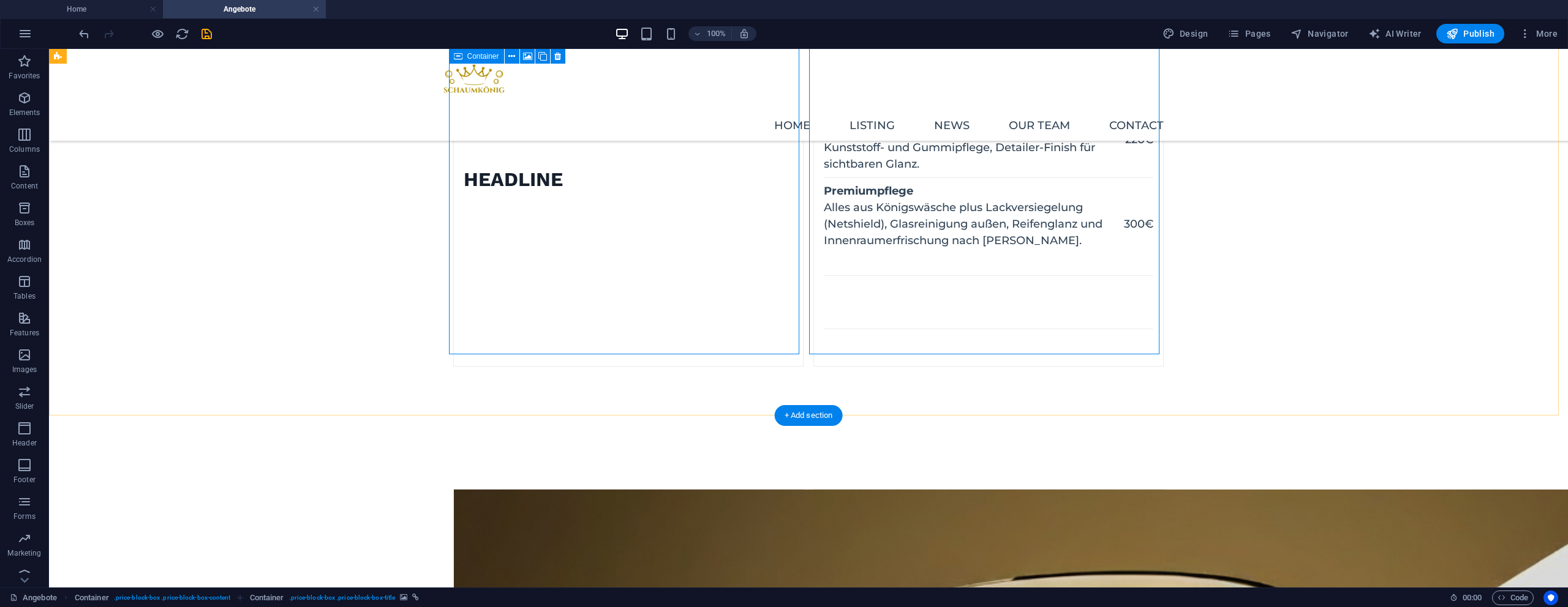
scroll to position [1626, 0]
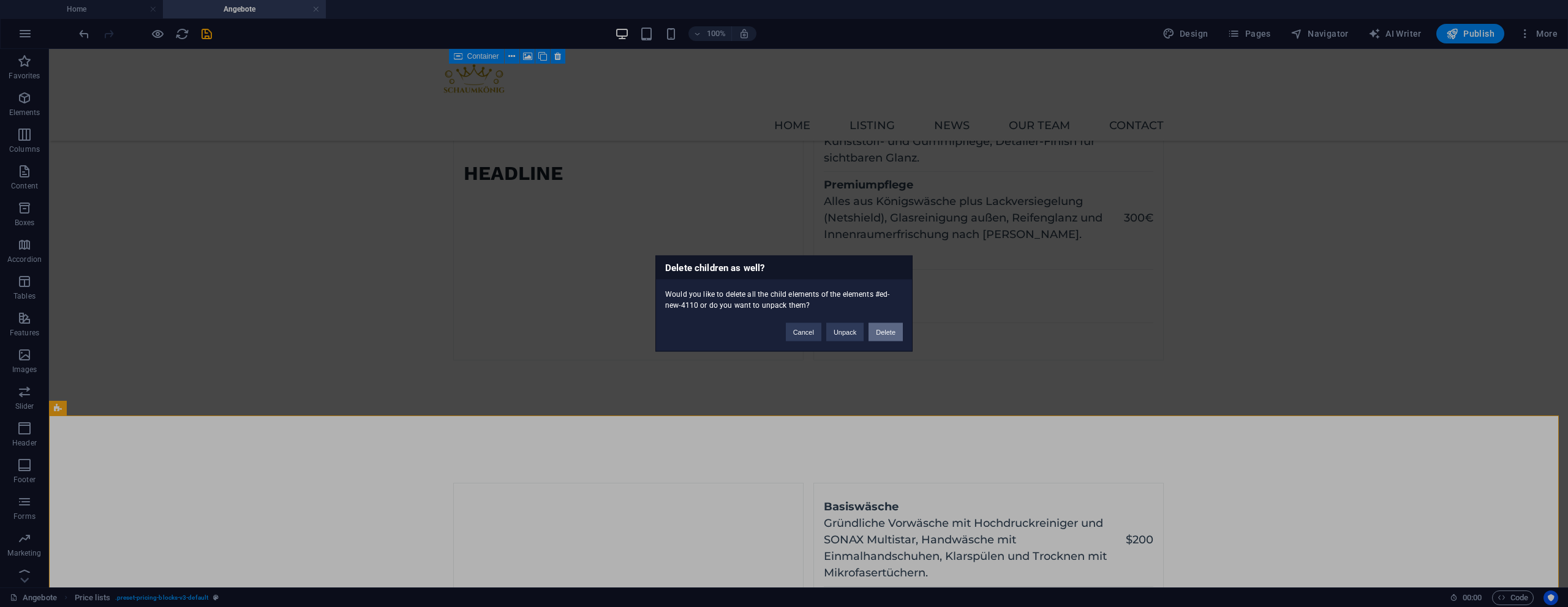
click at [881, 333] on button "Delete" at bounding box center [886, 333] width 34 height 19
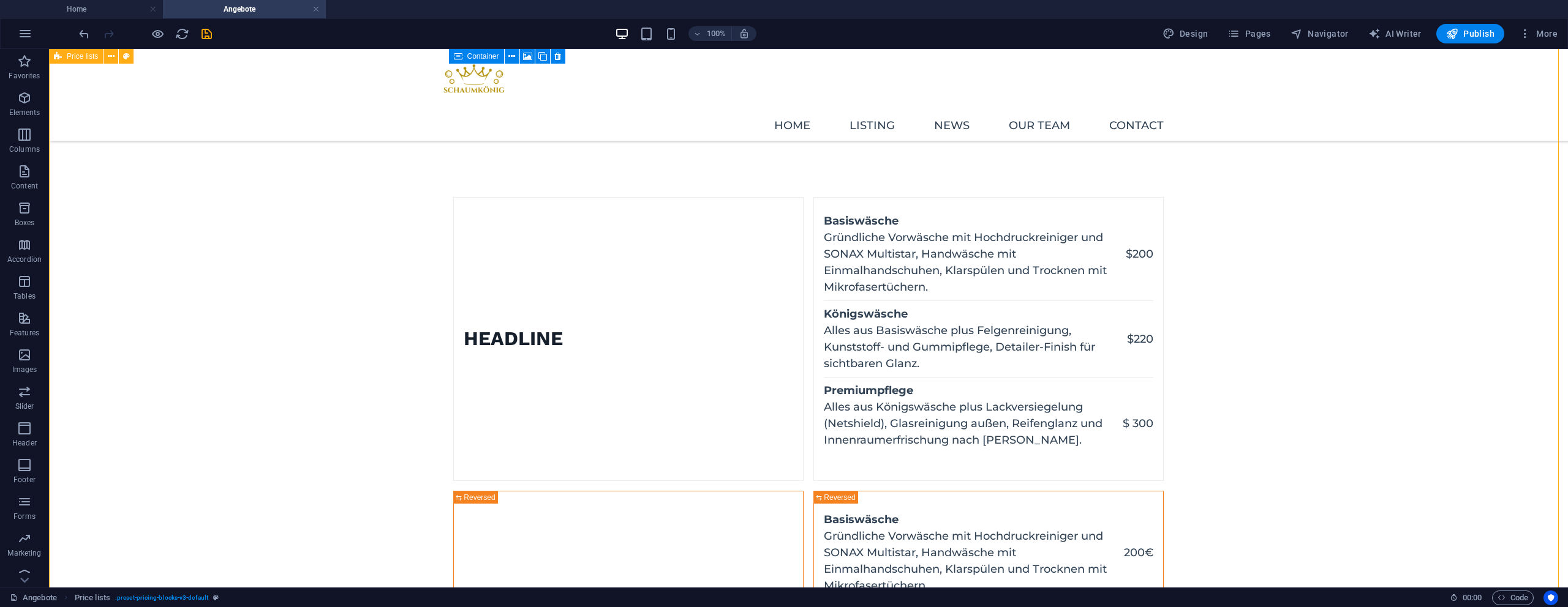
scroll to position [0, 0]
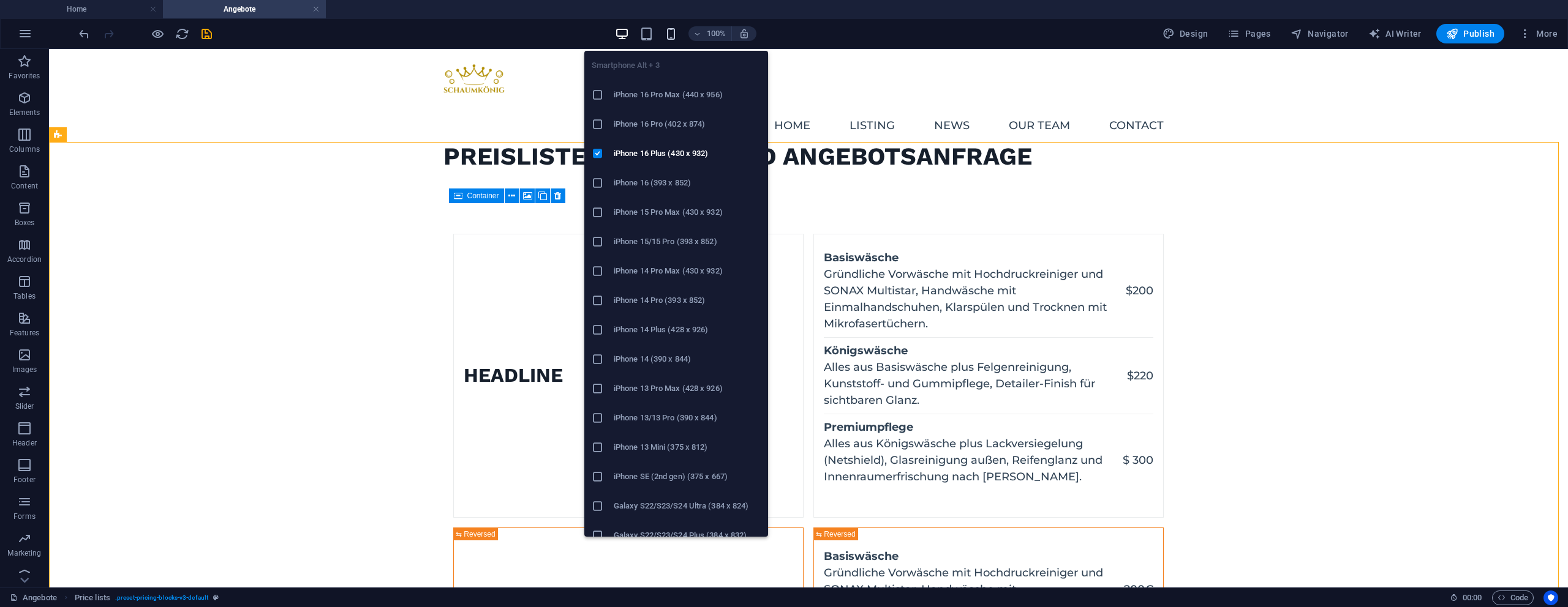
click at [674, 34] on icon "button" at bounding box center [671, 34] width 14 height 14
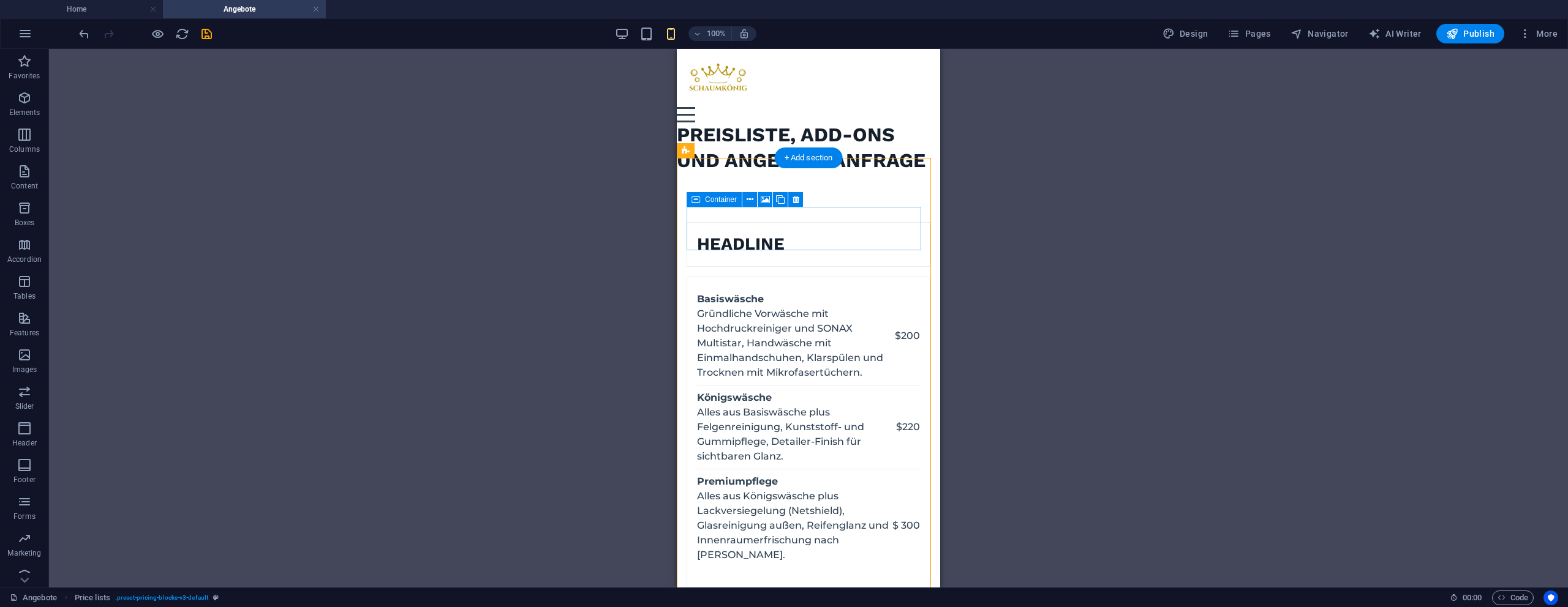
drag, startPoint x: 854, startPoint y: 249, endPoint x: 928, endPoint y: 250, distance: 74.0
click at [687, 249] on figure at bounding box center [687, 244] width 0 height 43
click at [197, 33] on div at bounding box center [145, 33] width 137 height 19
click at [200, 34] on icon "save" at bounding box center [207, 34] width 14 height 14
checkbox input "false"
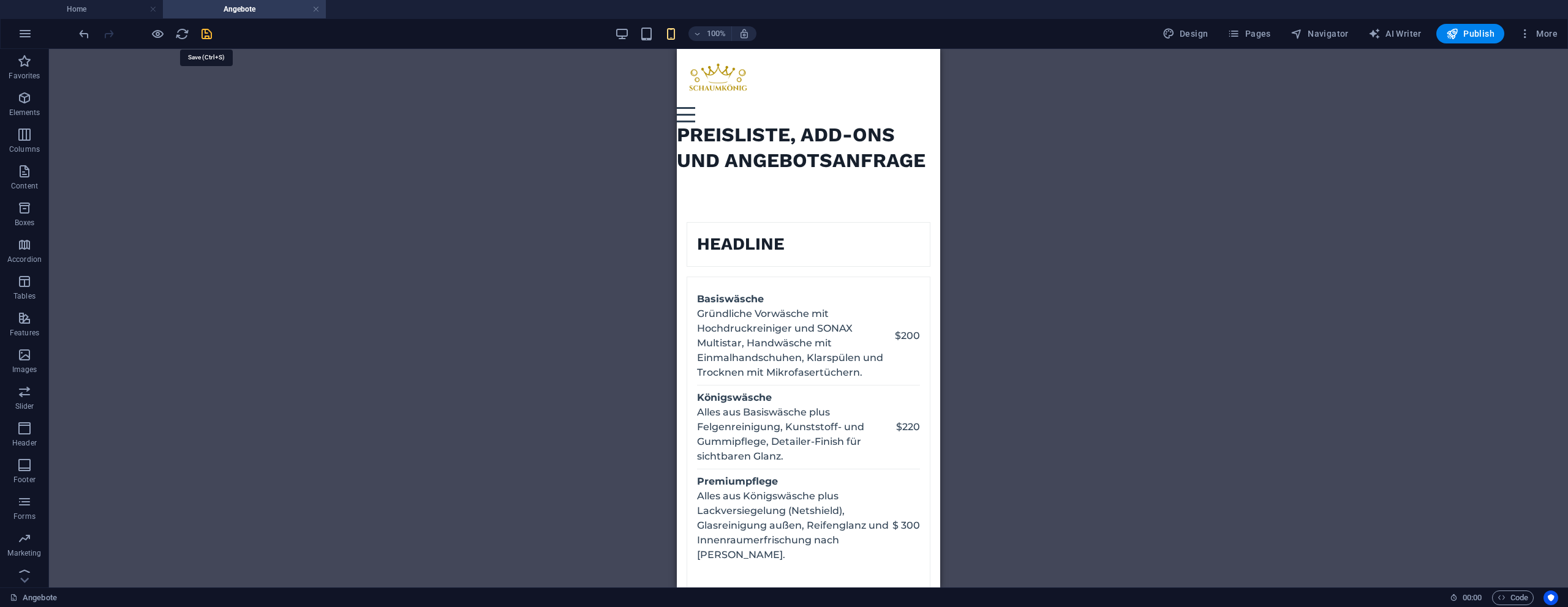
checkbox input "false"
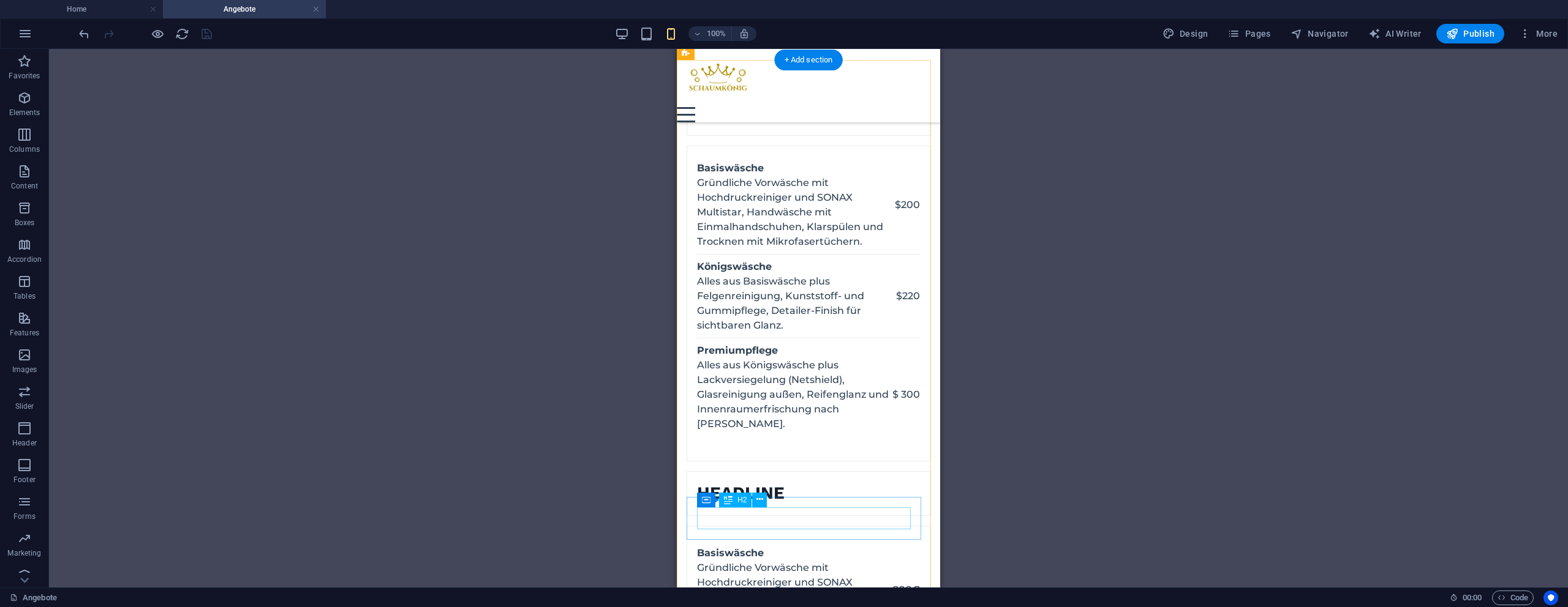
scroll to position [116, 0]
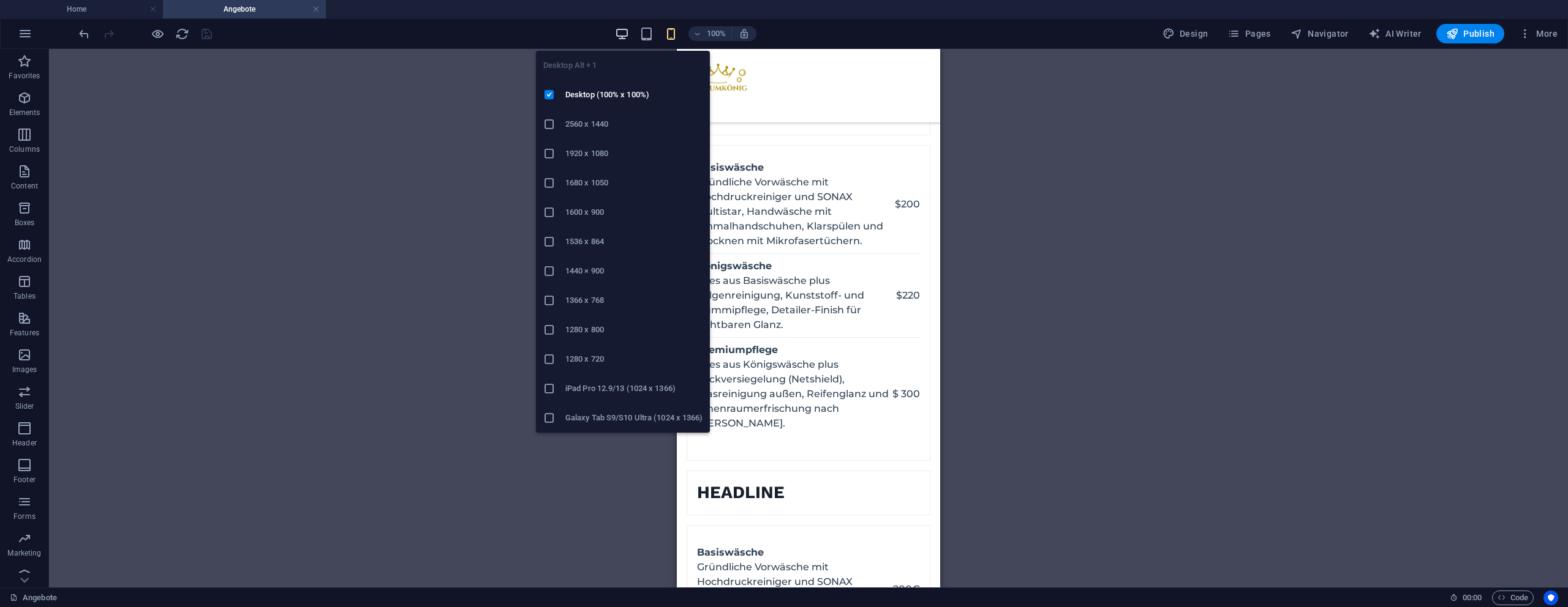
click at [625, 30] on icon "button" at bounding box center [622, 34] width 14 height 14
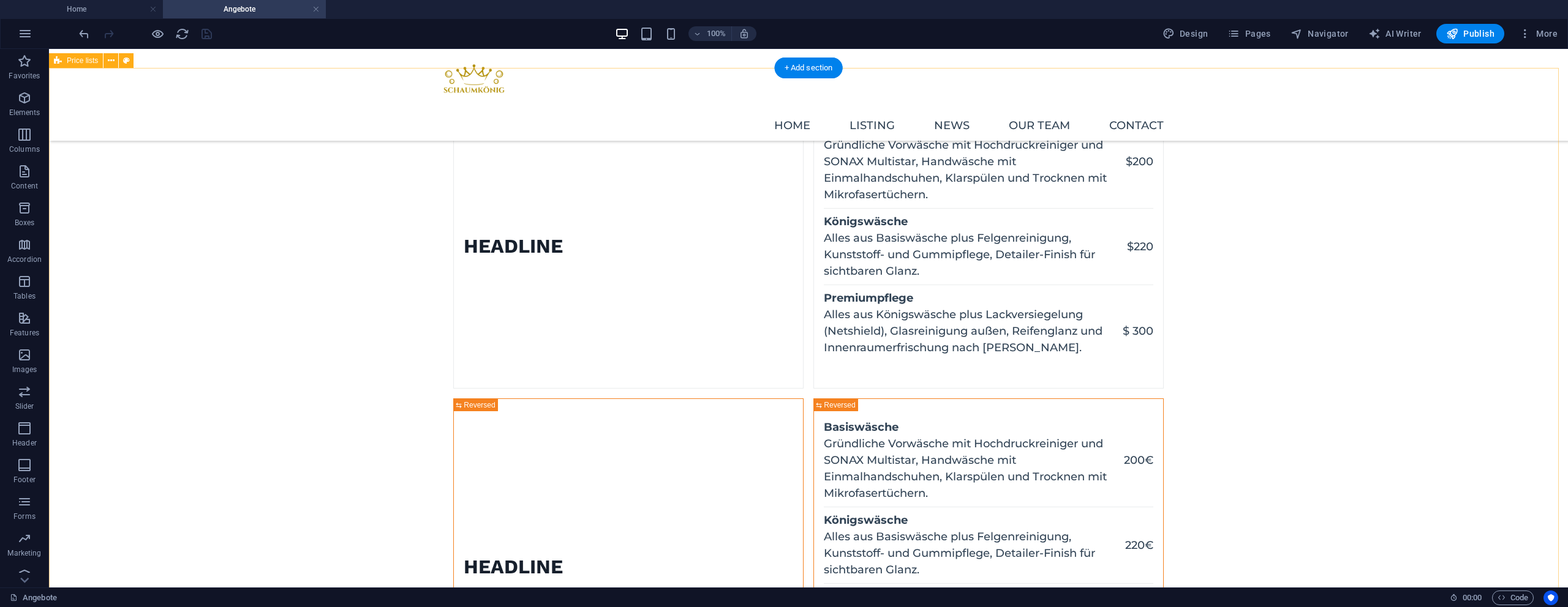
scroll to position [100, 0]
click at [563, 250] on div "Headline" at bounding box center [513, 246] width 99 height 26
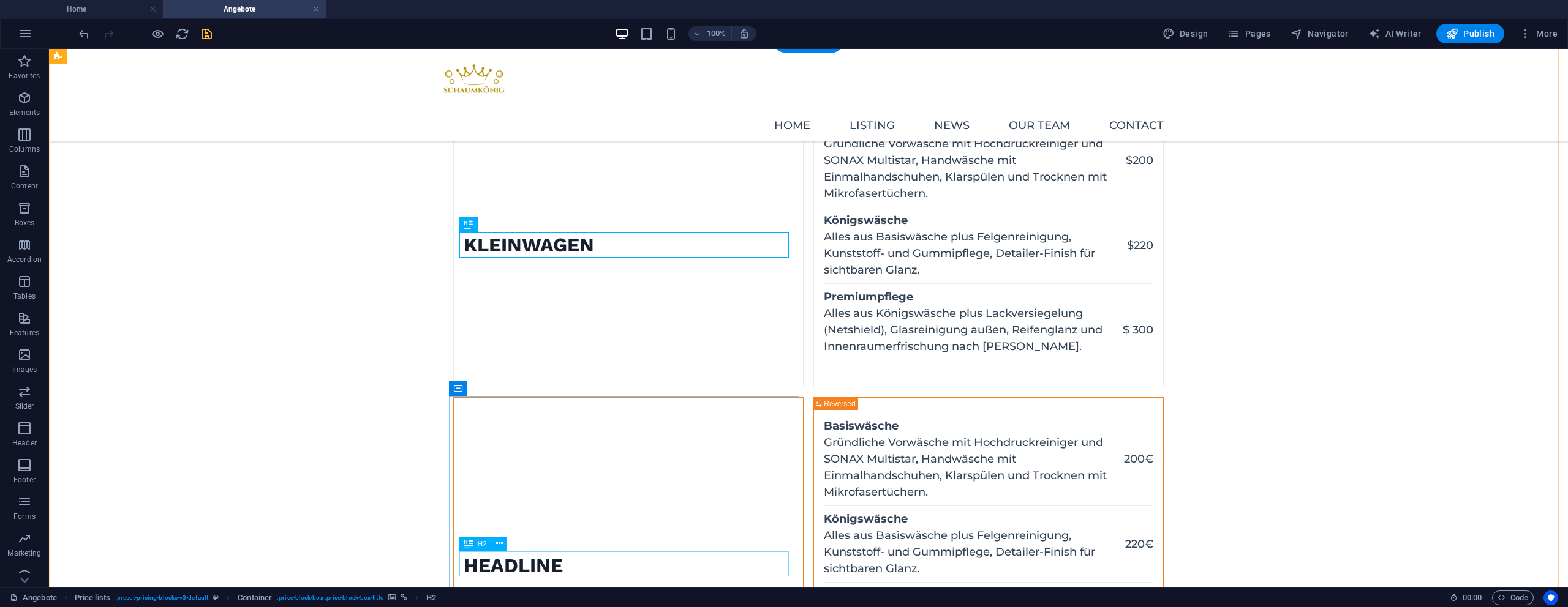
click at [563, 564] on div "Headline" at bounding box center [513, 566] width 99 height 26
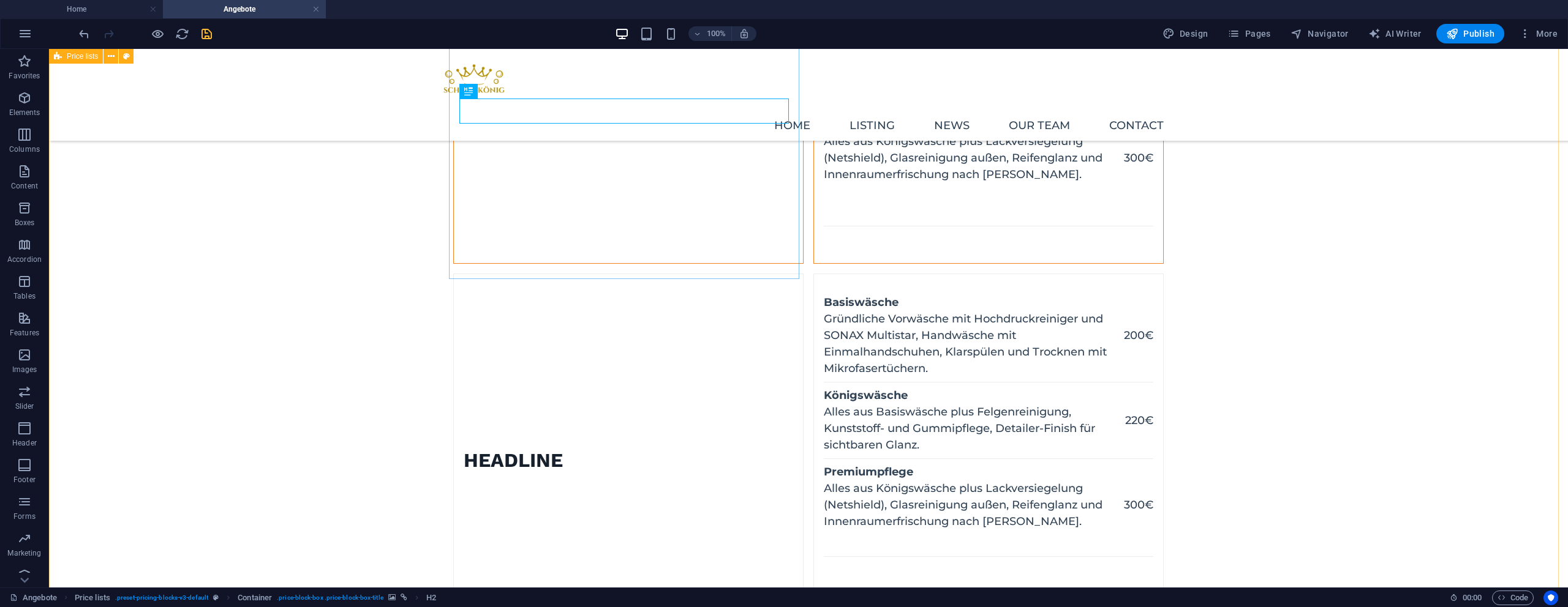
scroll to position [598, 0]
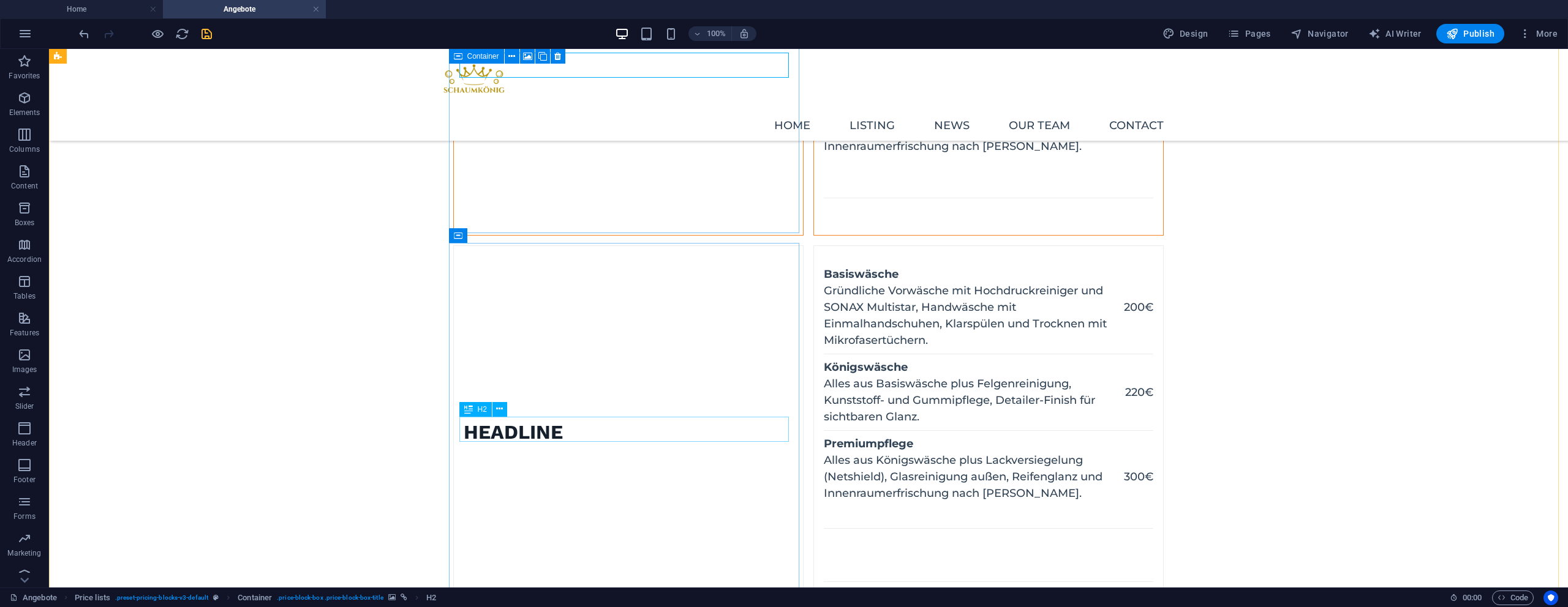
click at [563, 420] on div "Headline" at bounding box center [513, 433] width 99 height 26
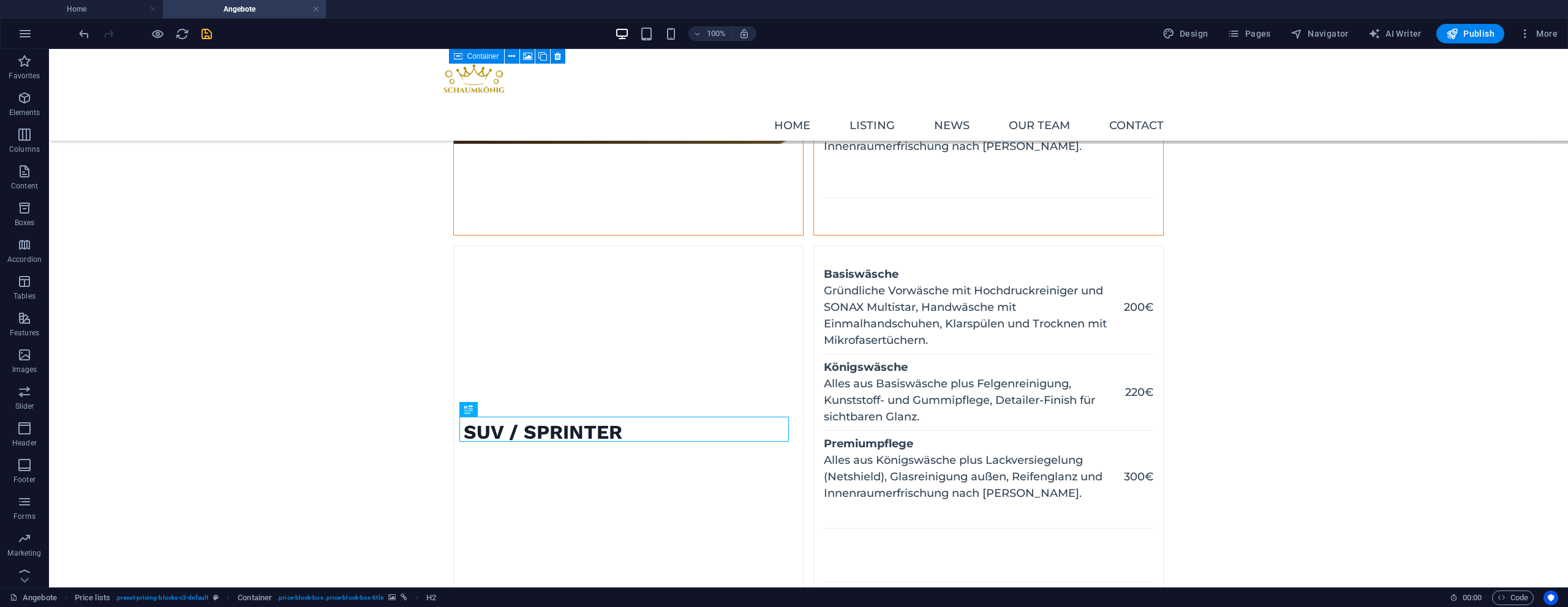
scroll to position [925, 0]
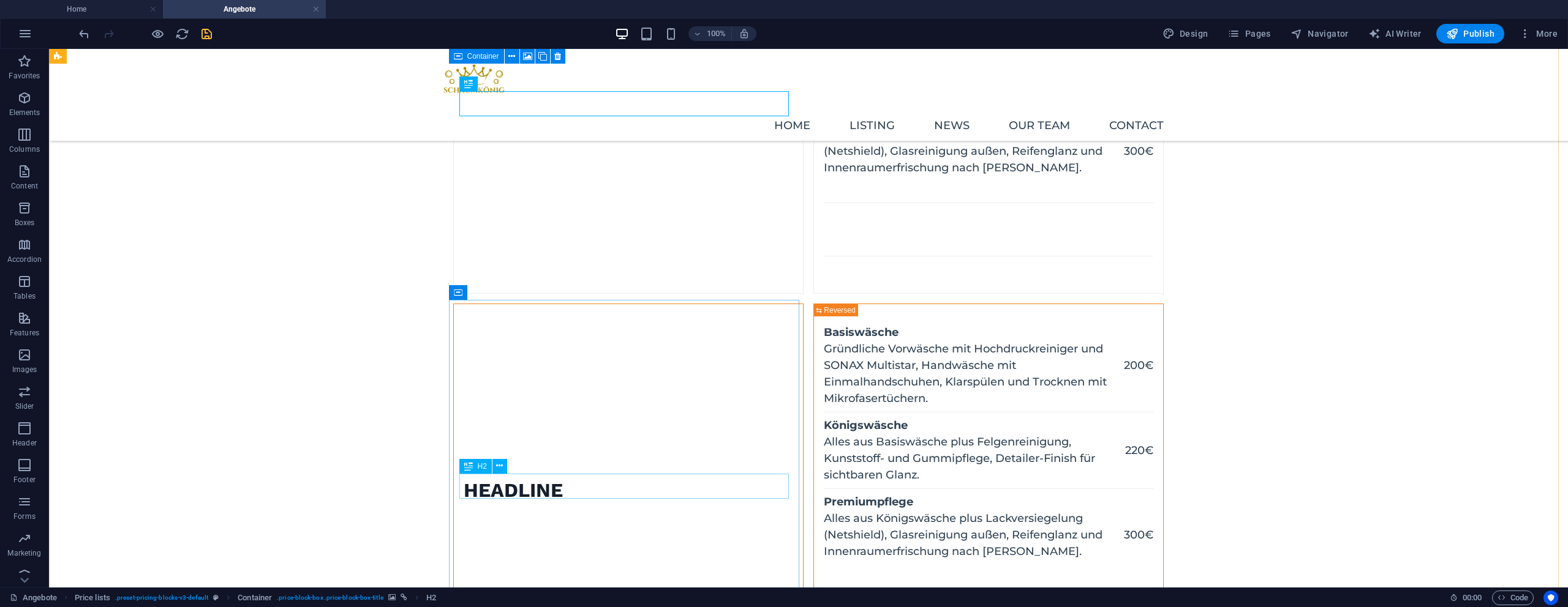
click at [563, 486] on div "Headline" at bounding box center [513, 491] width 99 height 26
click at [563, 485] on div "Headline" at bounding box center [513, 491] width 99 height 26
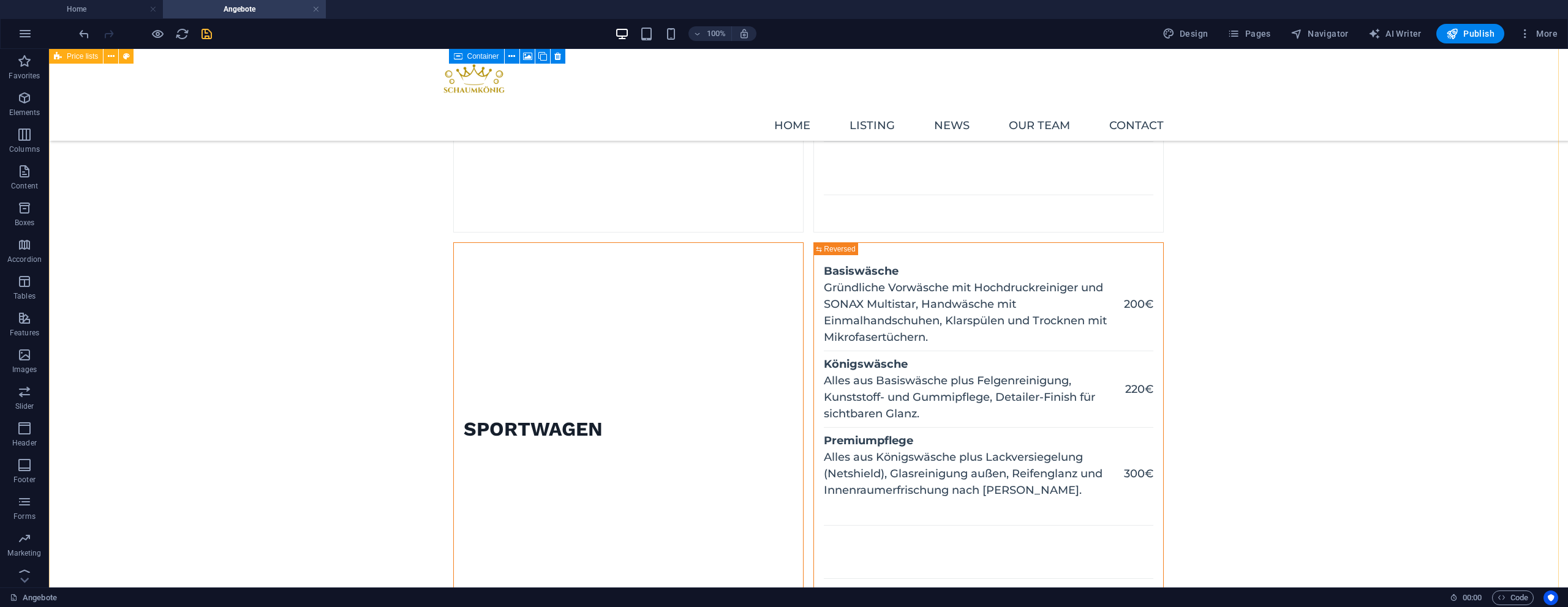
scroll to position [1324, 0]
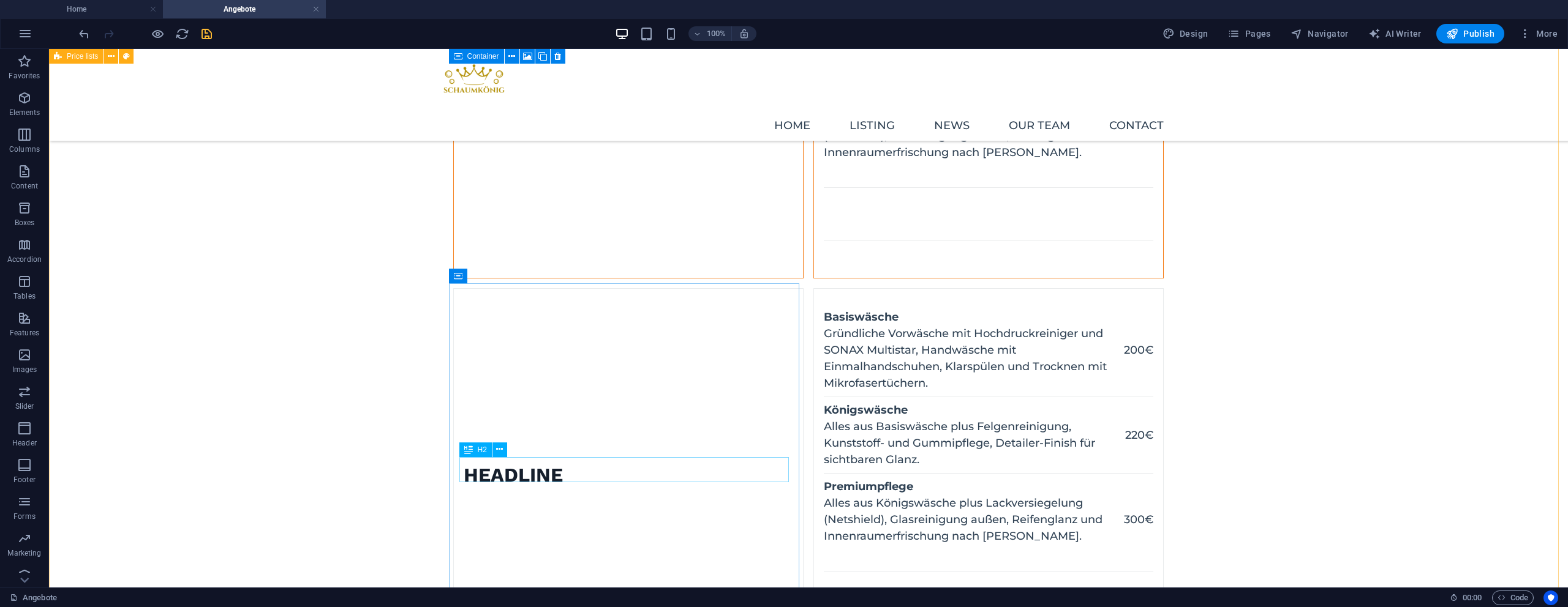
click at [563, 476] on div "Headline" at bounding box center [513, 476] width 99 height 26
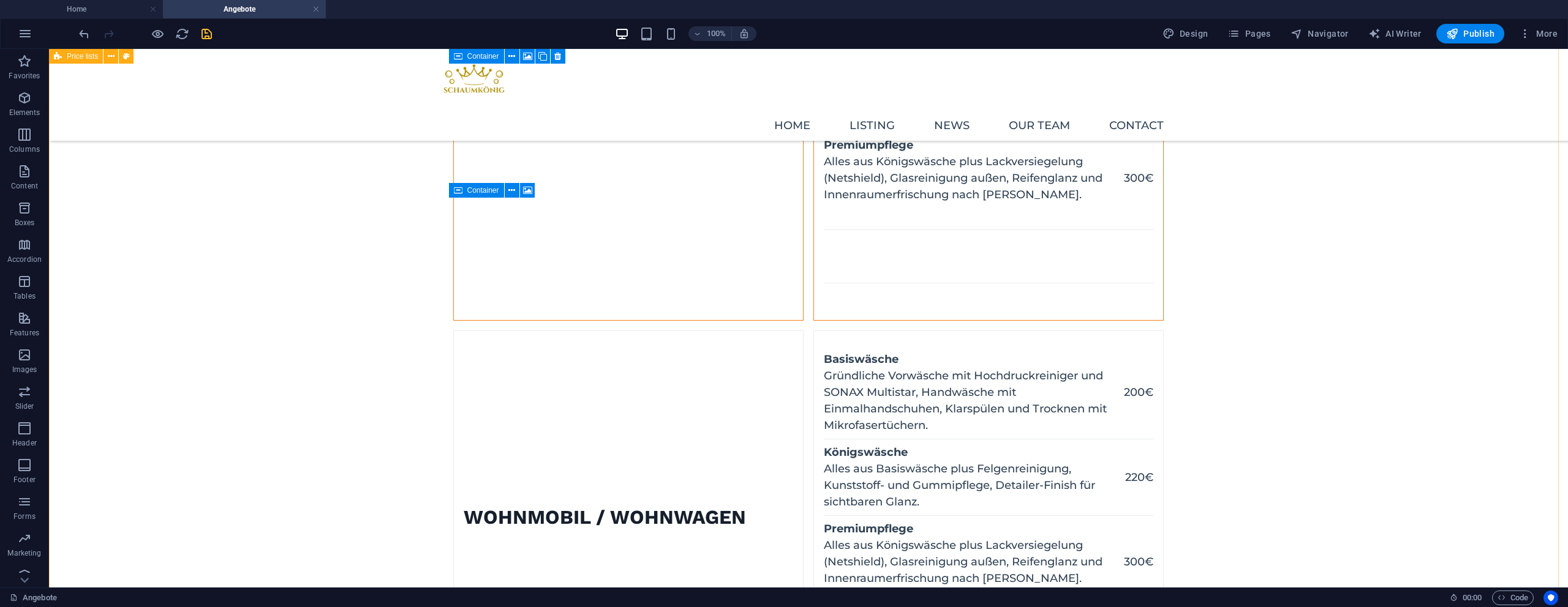
scroll to position [1013, 0]
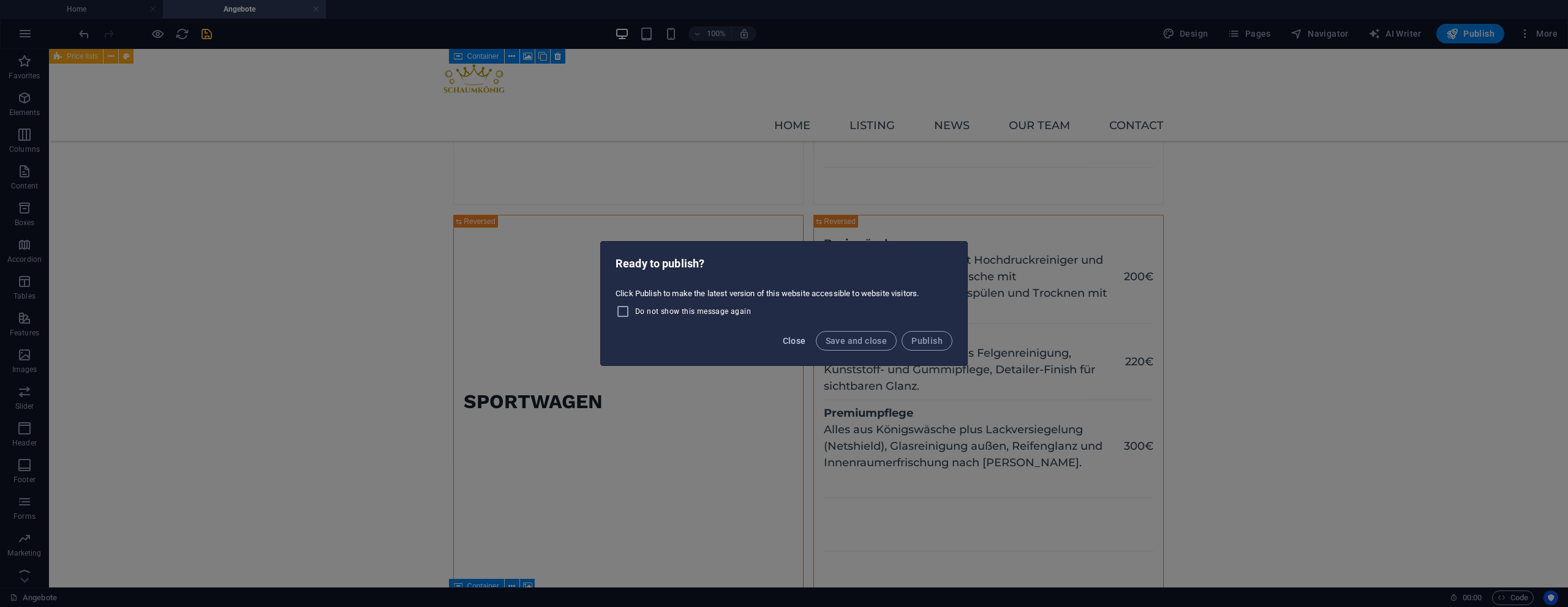
click at [802, 341] on span "Close" at bounding box center [794, 341] width 24 height 10
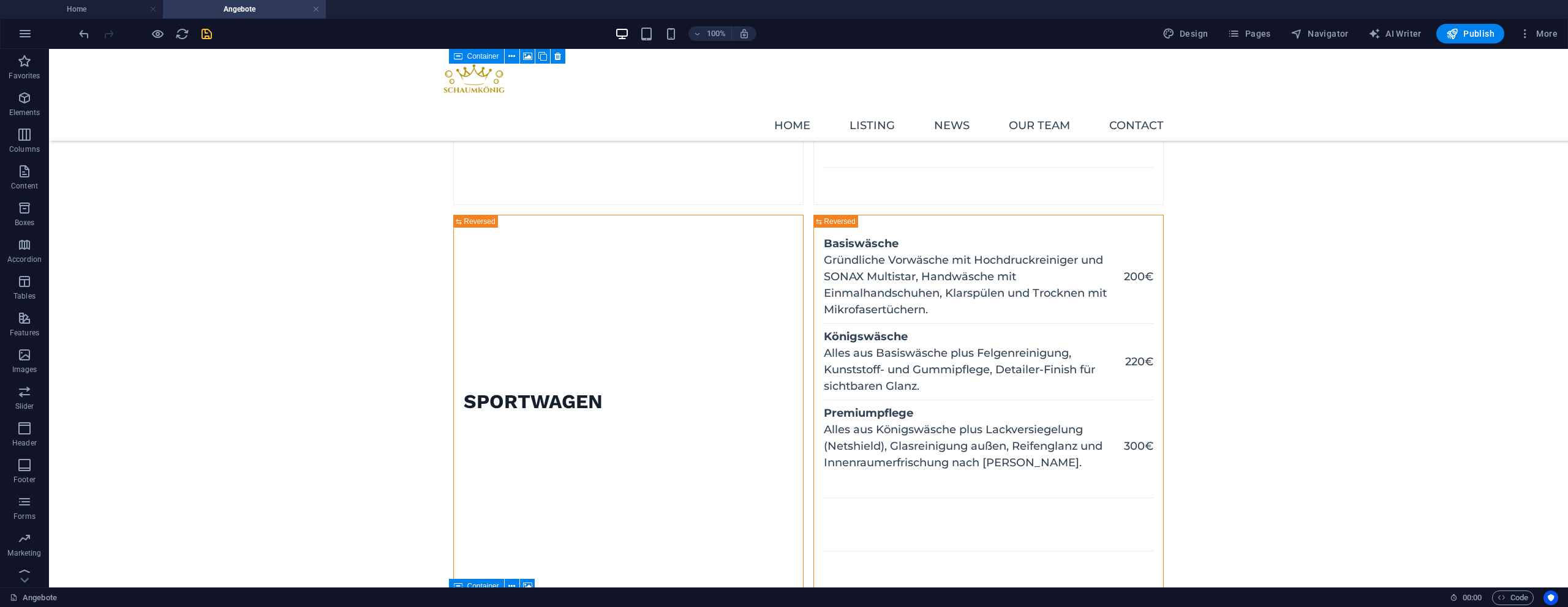
click at [217, 36] on div "100% Design Pages Navigator AI Writer Publish More" at bounding box center [819, 33] width 1486 height 19
click at [203, 37] on icon "save" at bounding box center [207, 34] width 14 height 14
checkbox input "false"
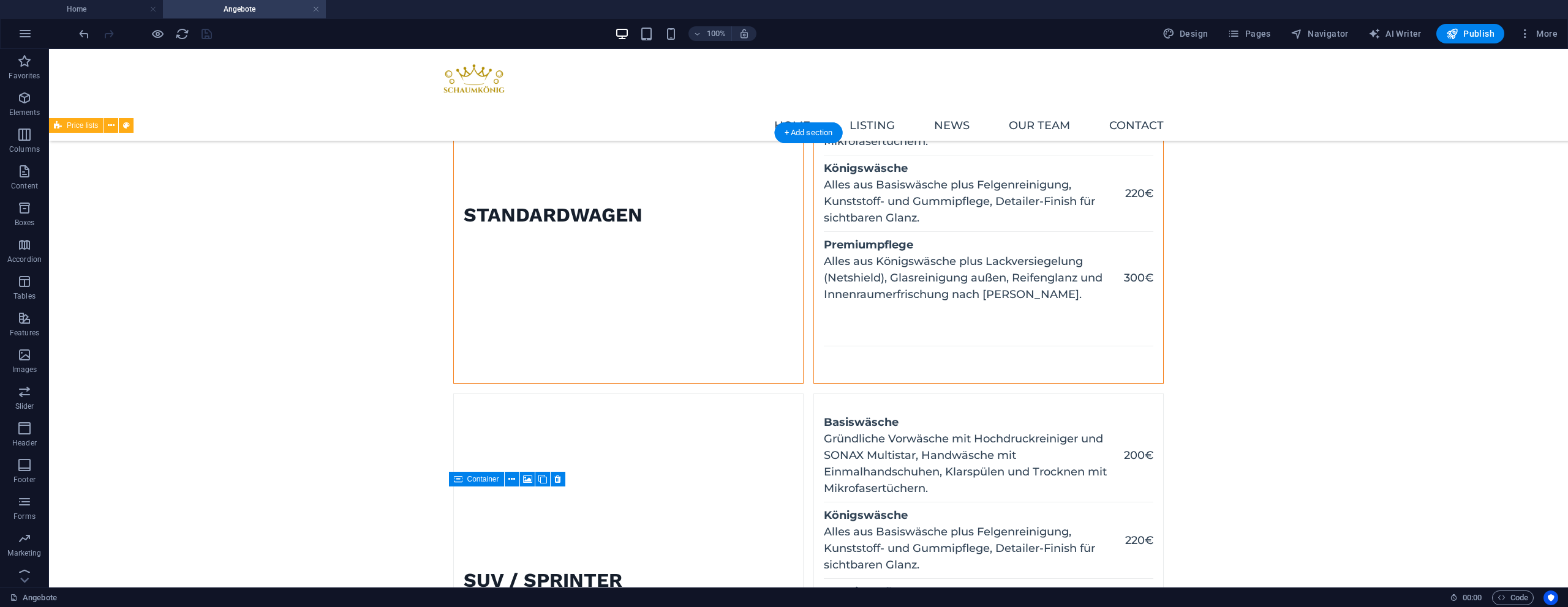
scroll to position [452, 0]
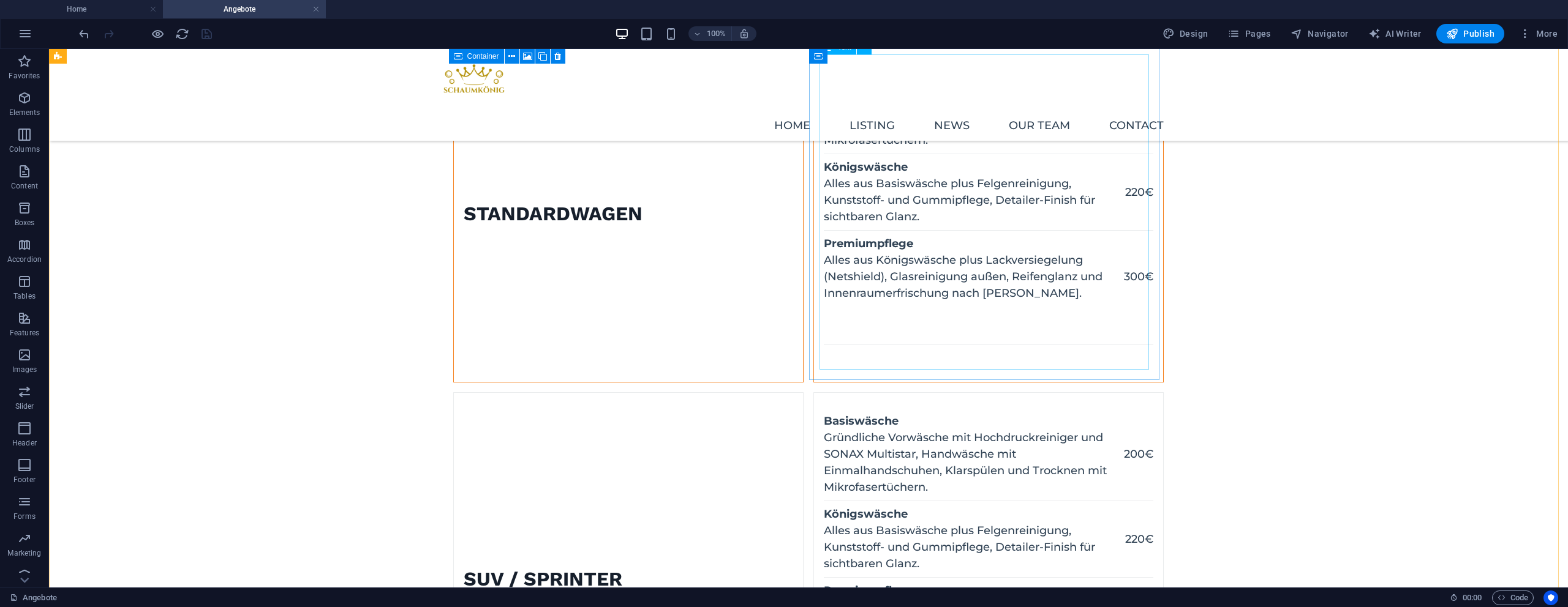
click at [877, 337] on div "Basiswäsche Gründliche Vorwäsche mit Hochdruckreiniger und SONAX Multistar, Han…" at bounding box center [989, 214] width 329 height 316
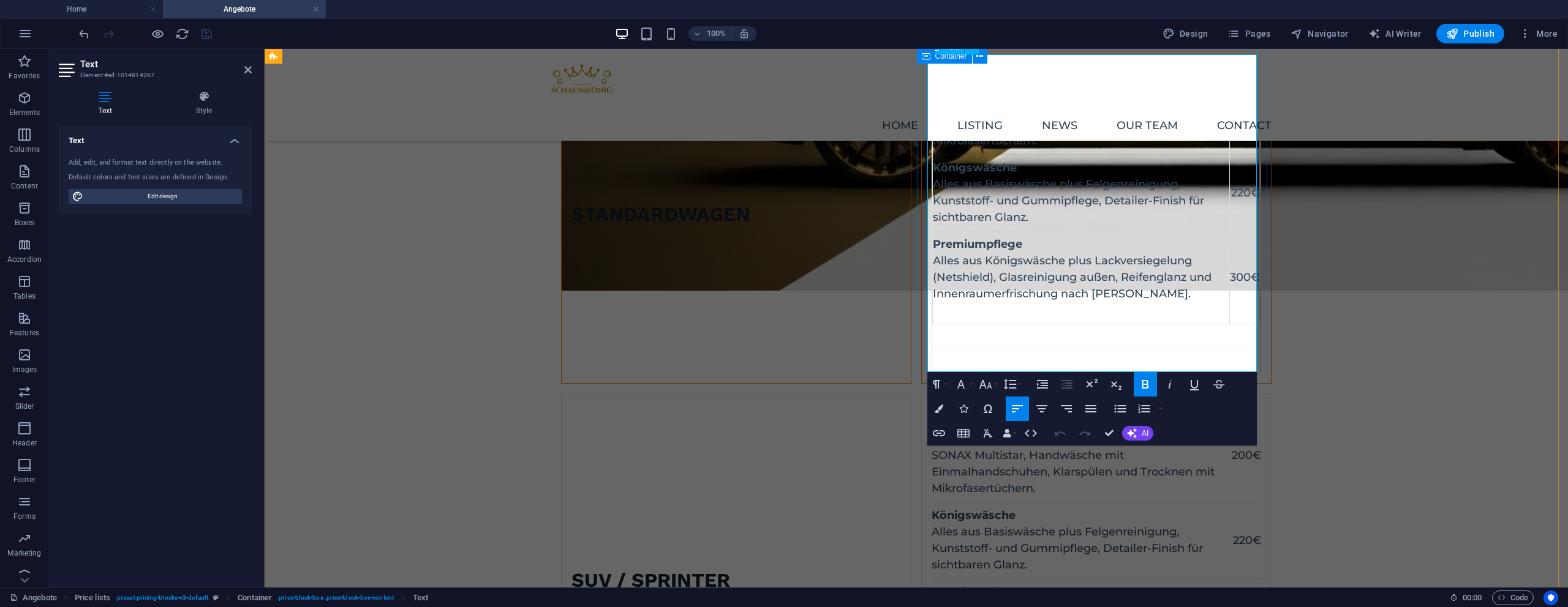
click at [979, 333] on td "Basiswäsche Gründliche Vorwäsche mit Hochdruckreiniger und SONAX Multistar, Han…" at bounding box center [1096, 201] width 329 height 290
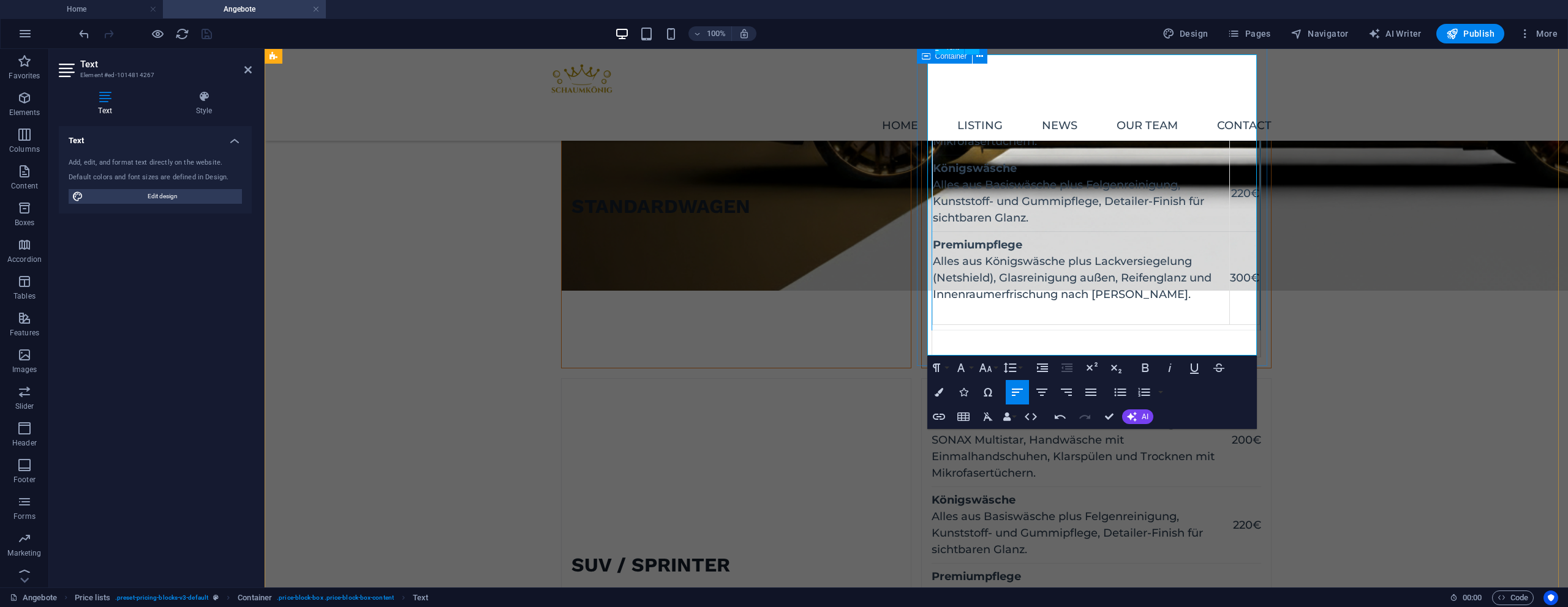
click at [943, 339] on td at bounding box center [1096, 344] width 329 height 27
click at [961, 324] on td "Basiswäsche Gründliche Vorwäsche mit Hochdruckreiniger und SONAX Multistar, Han…" at bounding box center [1096, 194] width 329 height 274
click at [934, 341] on td at bounding box center [1096, 344] width 329 height 27
click at [942, 337] on td at bounding box center [1096, 344] width 329 height 27
click at [1035, 304] on button "Remove Table" at bounding box center [1024, 299] width 24 height 24
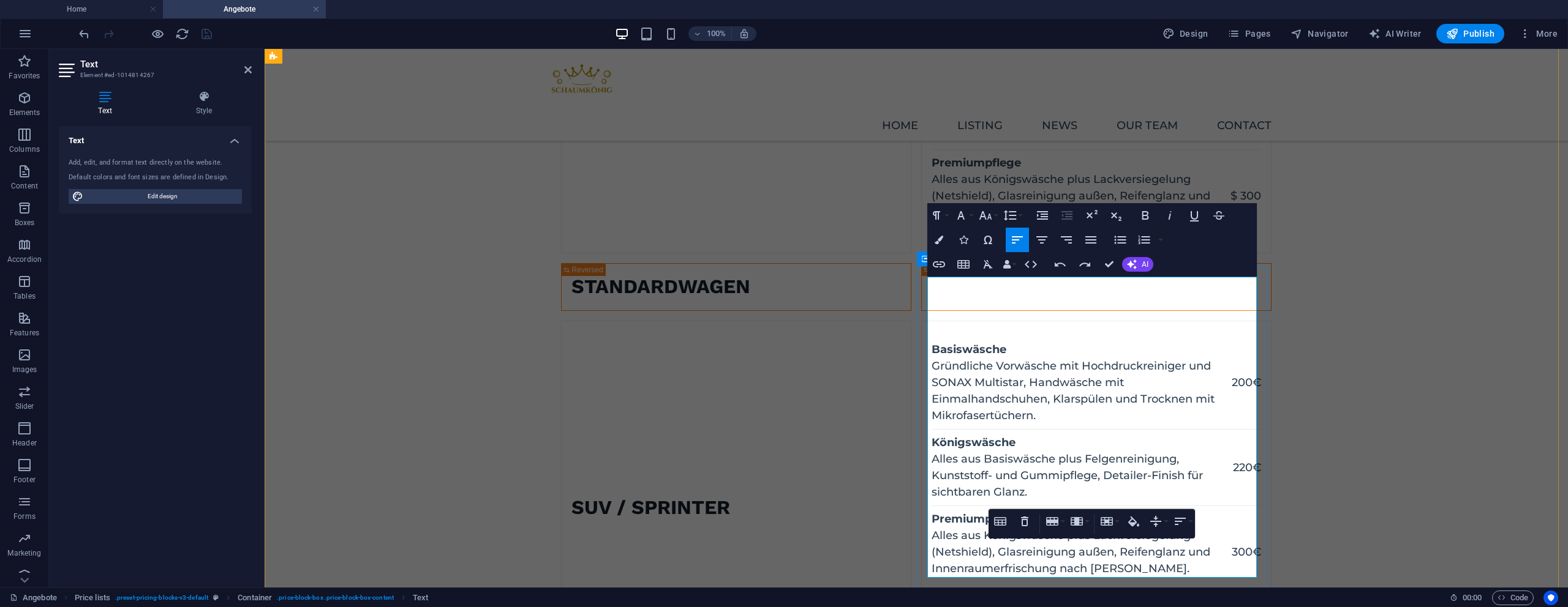
scroll to position [229, 0]
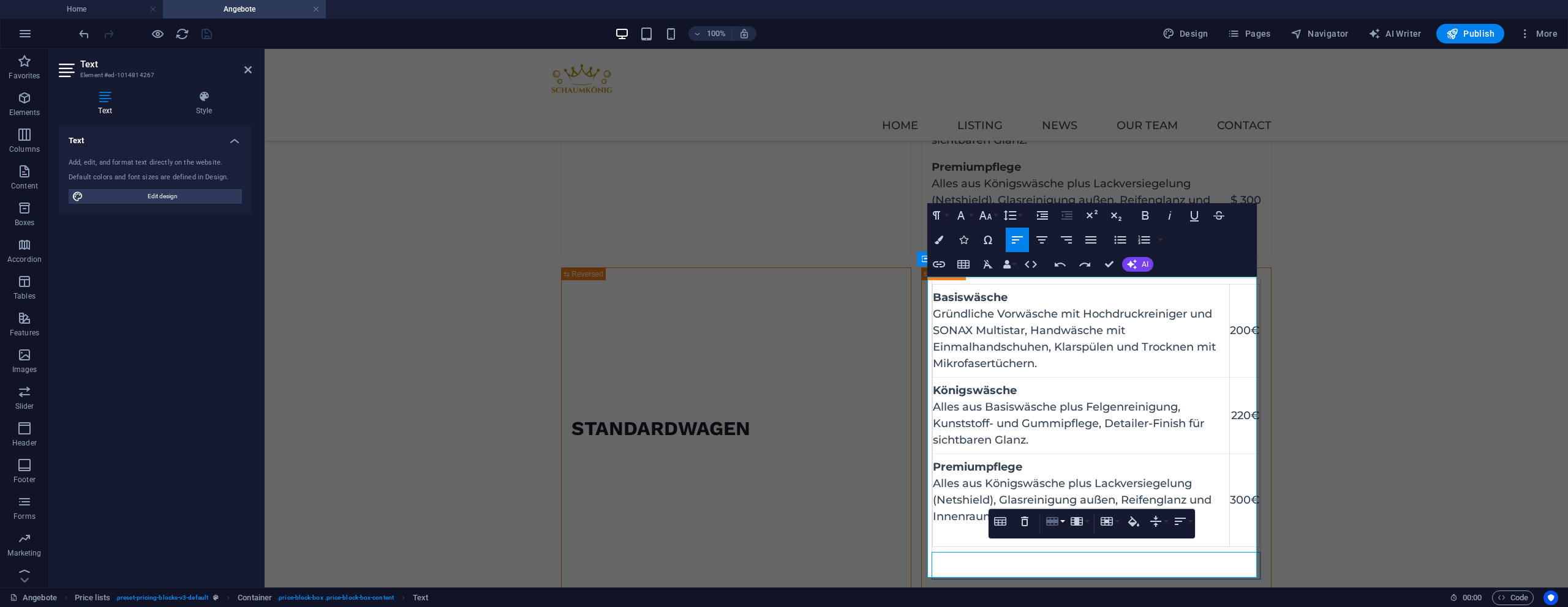
click at [1057, 524] on icon "button" at bounding box center [1052, 522] width 12 height 9
click at [1079, 578] on link "Delete row" at bounding box center [1089, 582] width 93 height 19
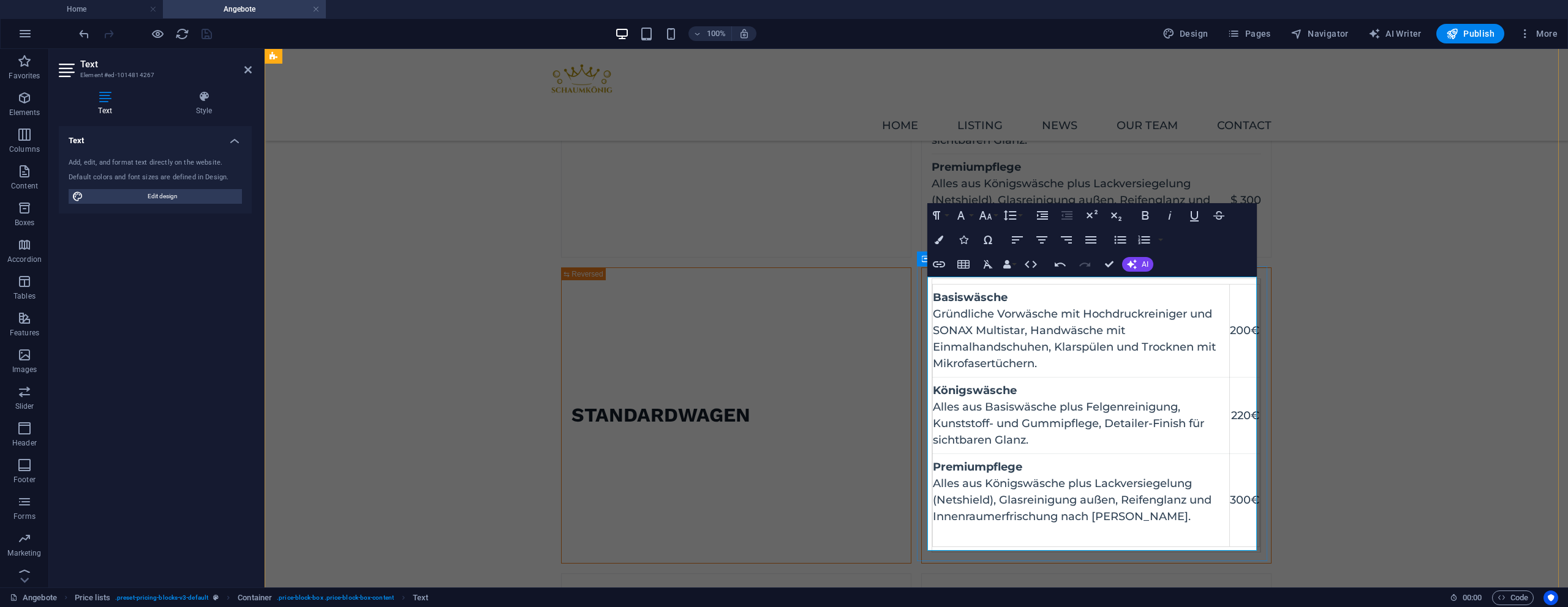
click at [1049, 538] on td "Premiumpflege Alles aus Königswäsche plus Lackversiegelung (Netshield), Glasrei…" at bounding box center [1081, 501] width 297 height 93
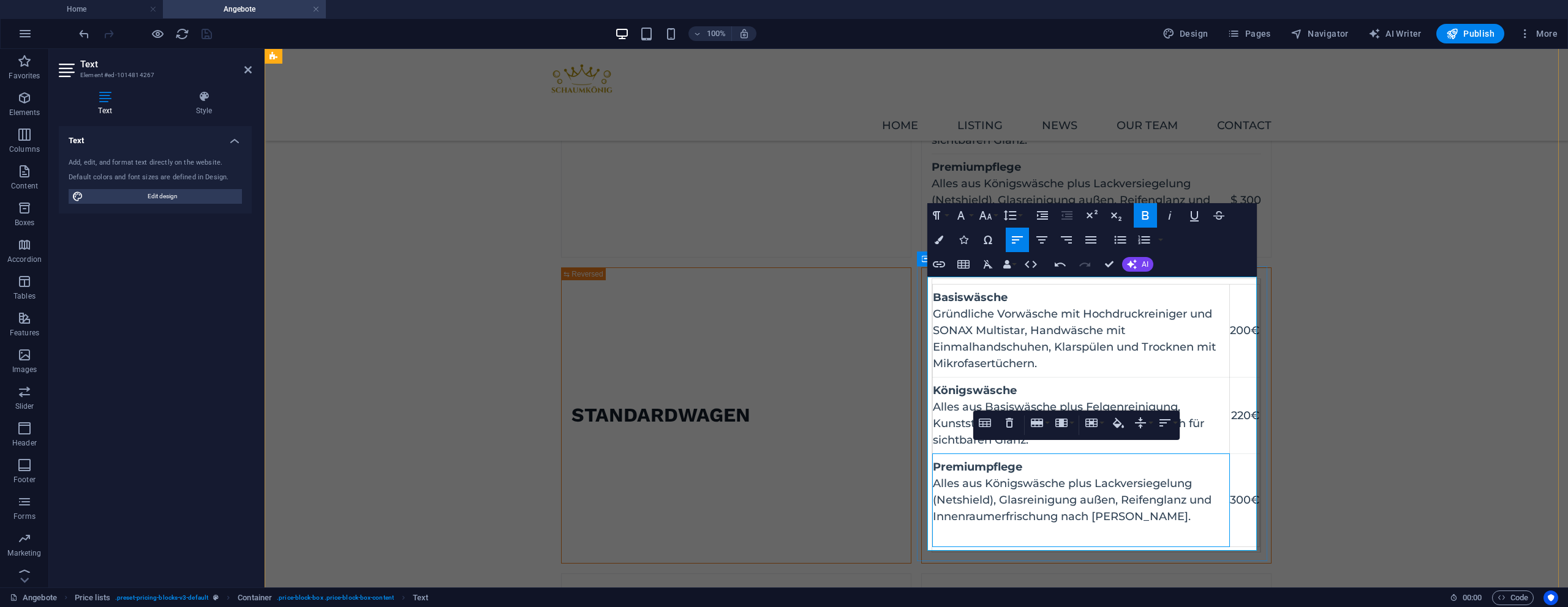
click at [1050, 545] on td "Premiumpflege Alles aus Königswäsche plus Lackversiegelung (Netshield), Glasrei…" at bounding box center [1081, 501] width 297 height 93
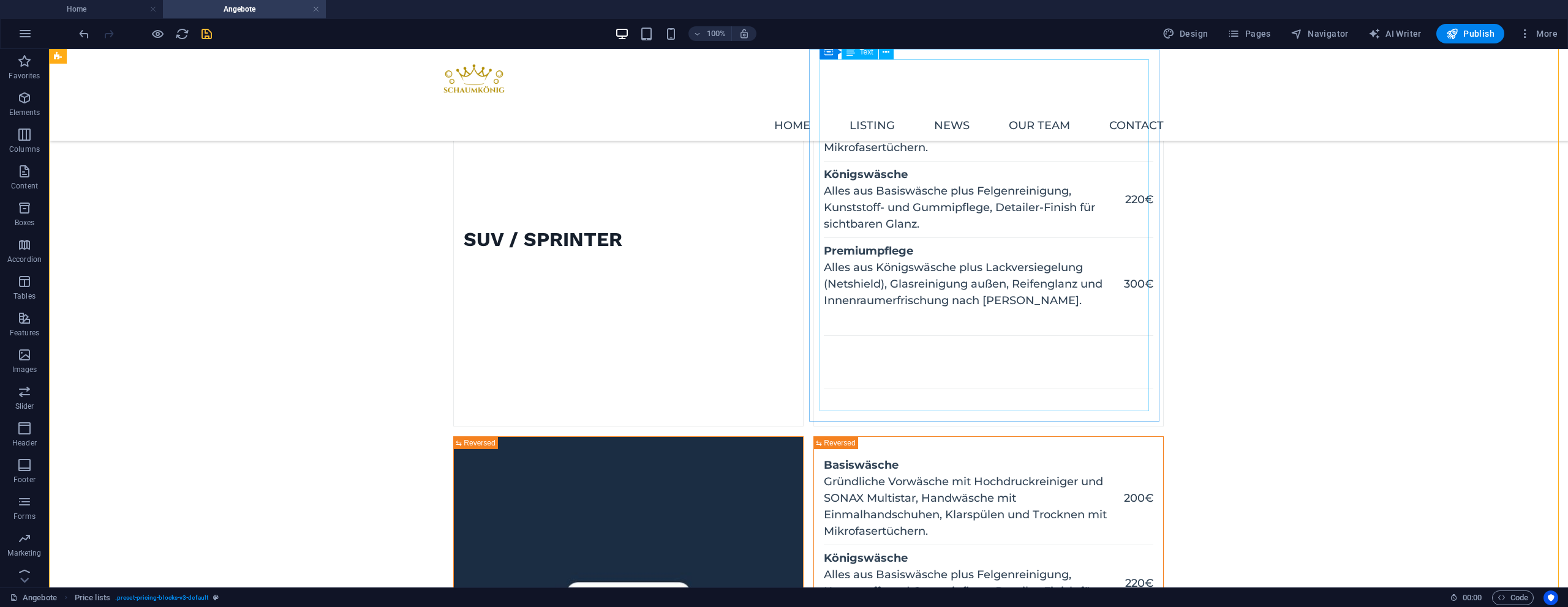
scroll to position [749, 0]
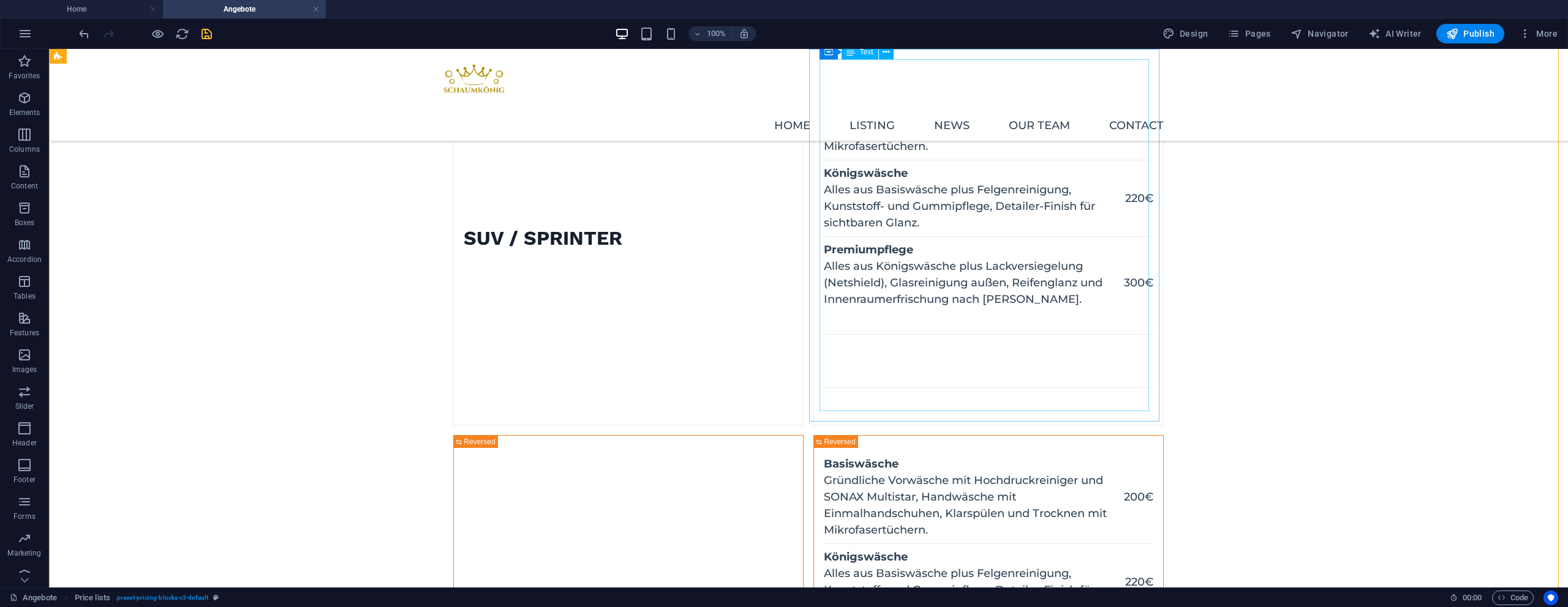
click at [1016, 358] on div "Basiswäsche Gründliche Vorwäsche mit Hochdruckreiniger und SONAX Multistar, Han…" at bounding box center [989, 239] width 329 height 352
click at [1021, 392] on div "Basiswäsche Gründliche Vorwäsche mit Hochdruckreiniger und SONAX Multistar, Han…" at bounding box center [989, 239] width 329 height 352
click at [935, 350] on div "Basiswäsche Gründliche Vorwäsche mit Hochdruckreiniger und SONAX Multistar, Han…" at bounding box center [989, 239] width 329 height 352
click at [936, 350] on div "Basiswäsche Gründliche Vorwäsche mit Hochdruckreiniger und SONAX Multistar, Han…" at bounding box center [989, 239] width 329 height 352
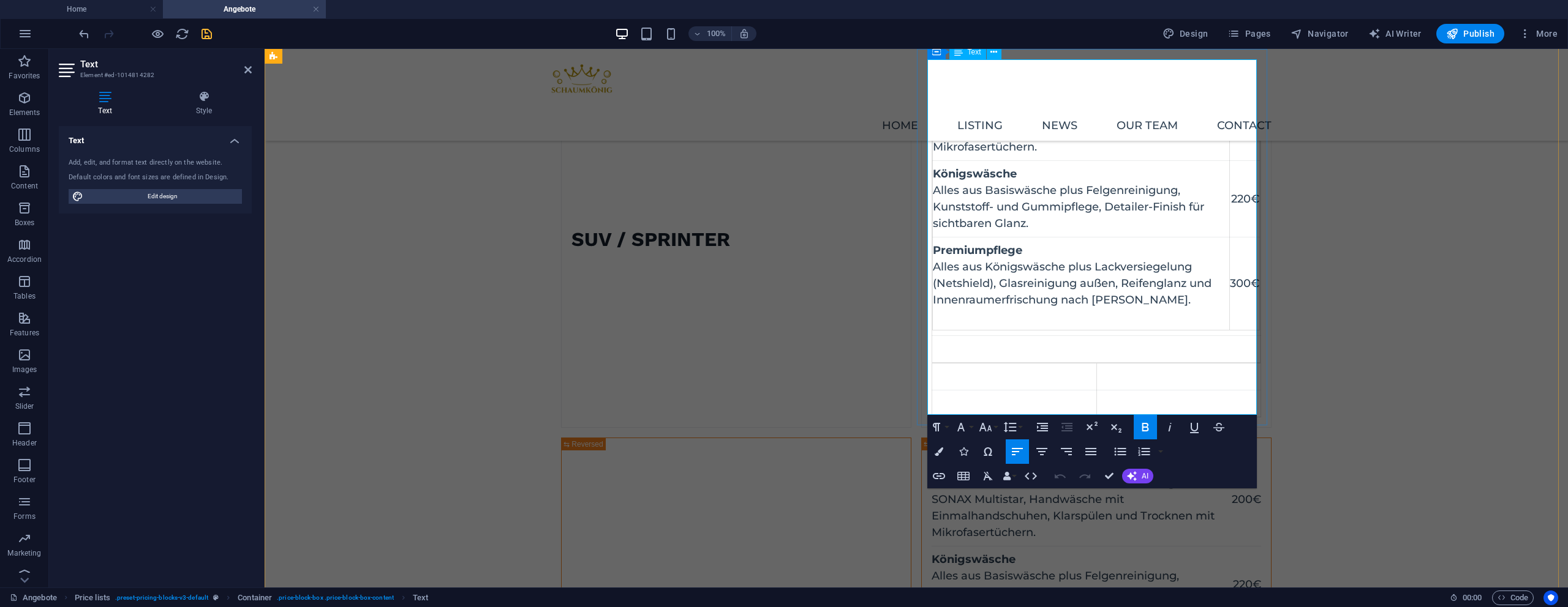
click at [996, 398] on td at bounding box center [1014, 404] width 165 height 27
click at [980, 395] on td at bounding box center [1014, 405] width 165 height 27
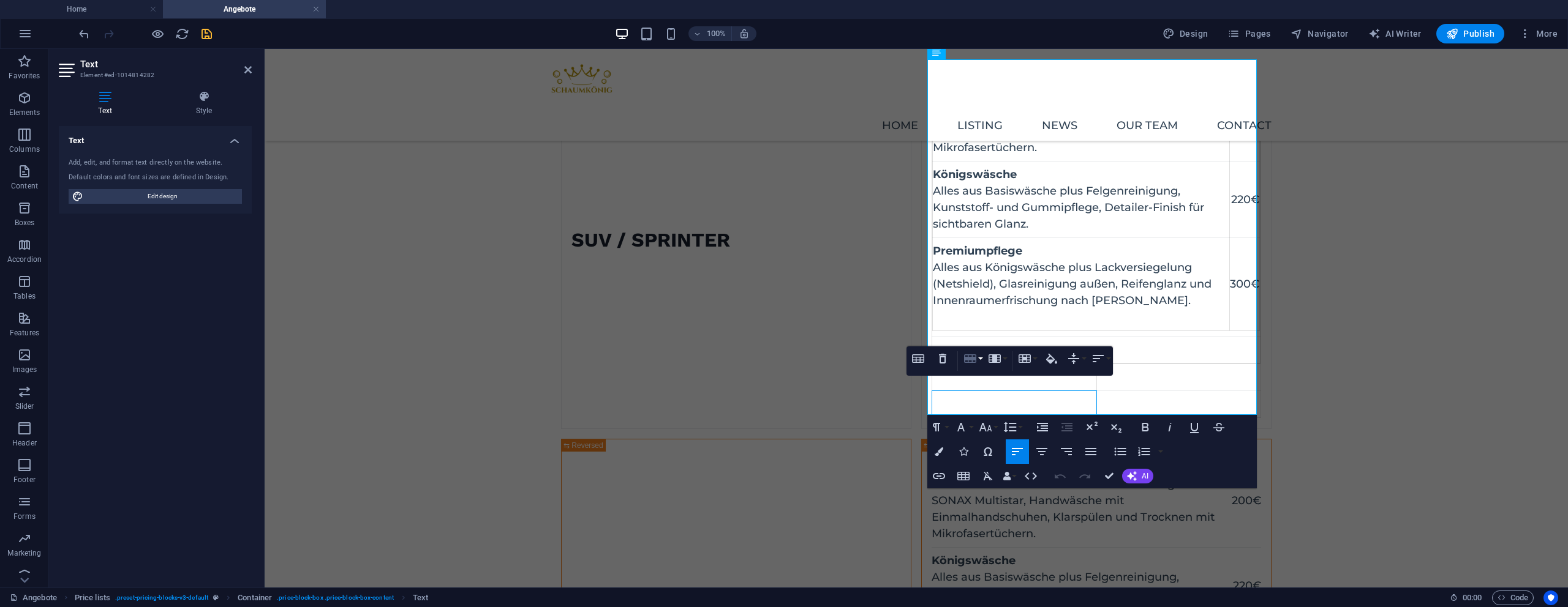
click at [978, 356] on button "Row" at bounding box center [972, 358] width 24 height 24
click at [995, 415] on link "Delete row" at bounding box center [1007, 420] width 93 height 19
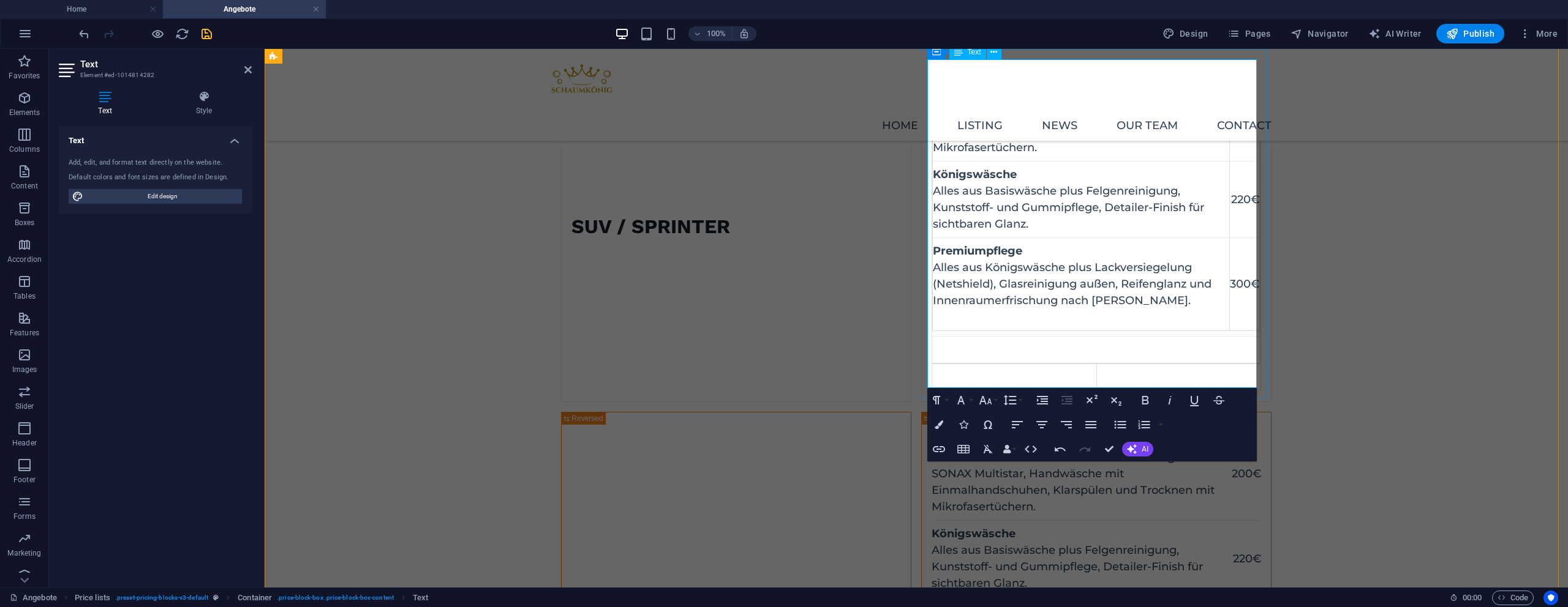
click at [984, 376] on td at bounding box center [1014, 378] width 165 height 27
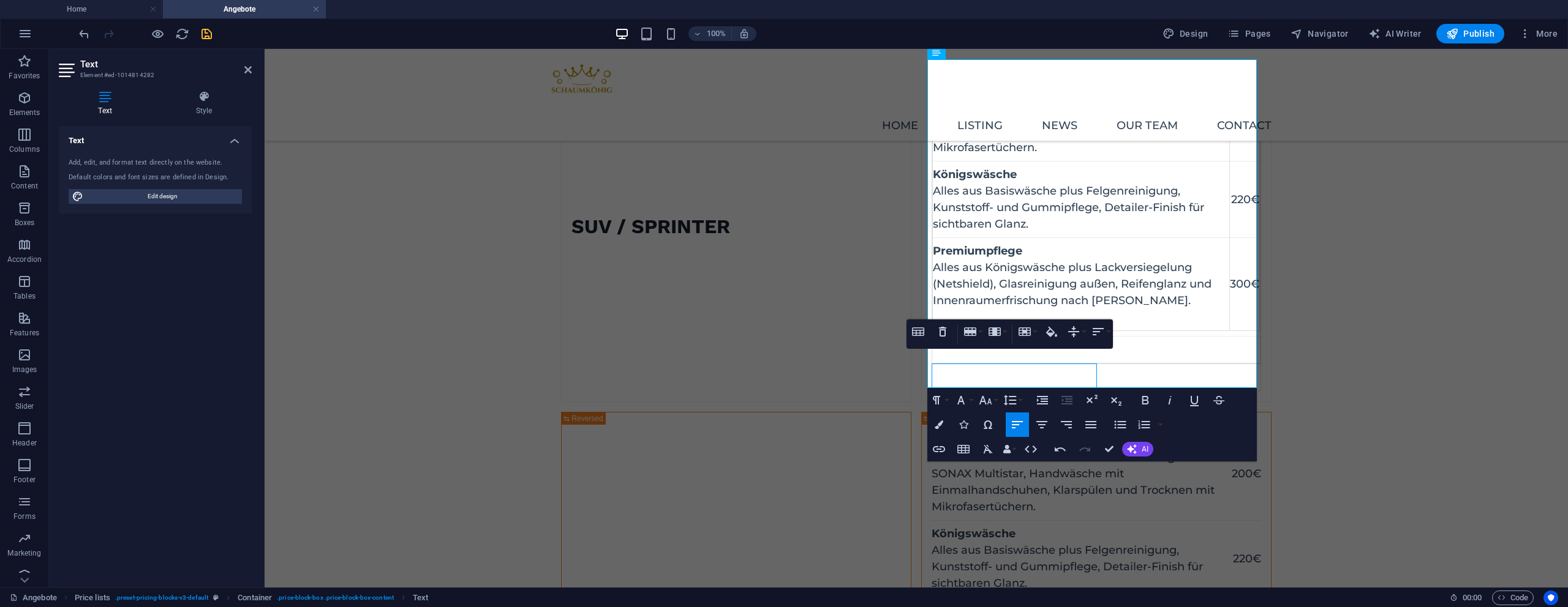
click at [978, 336] on button "Row" at bounding box center [972, 332] width 24 height 24
click at [993, 395] on link "Delete row" at bounding box center [1007, 393] width 93 height 19
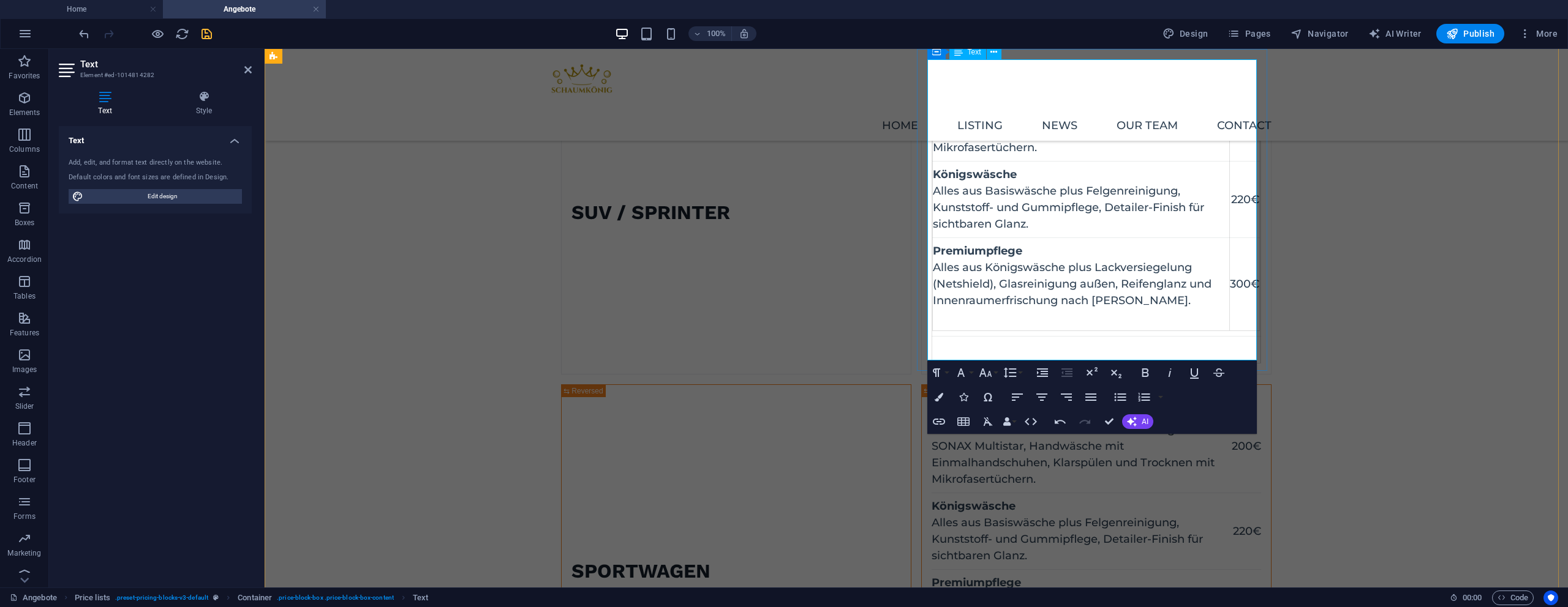
click at [974, 351] on td at bounding box center [1096, 351] width 329 height 27
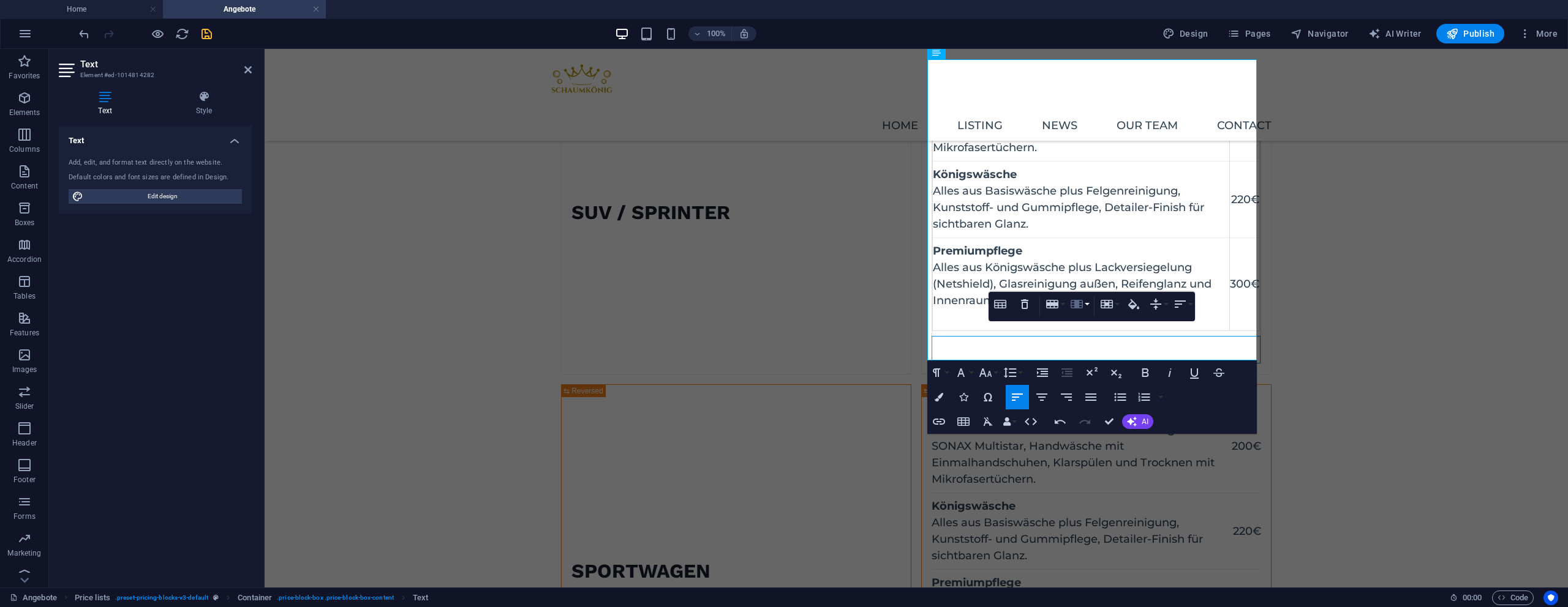
click at [1068, 308] on button "Column" at bounding box center [1079, 304] width 24 height 24
click at [1065, 307] on div "Table Header Remove Table Row Insert row above Insert row below Delete row Colu…" at bounding box center [1092, 306] width 207 height 29
click at [1053, 307] on icon "button" at bounding box center [1052, 304] width 12 height 9
click at [1073, 359] on link "Delete row" at bounding box center [1089, 365] width 93 height 19
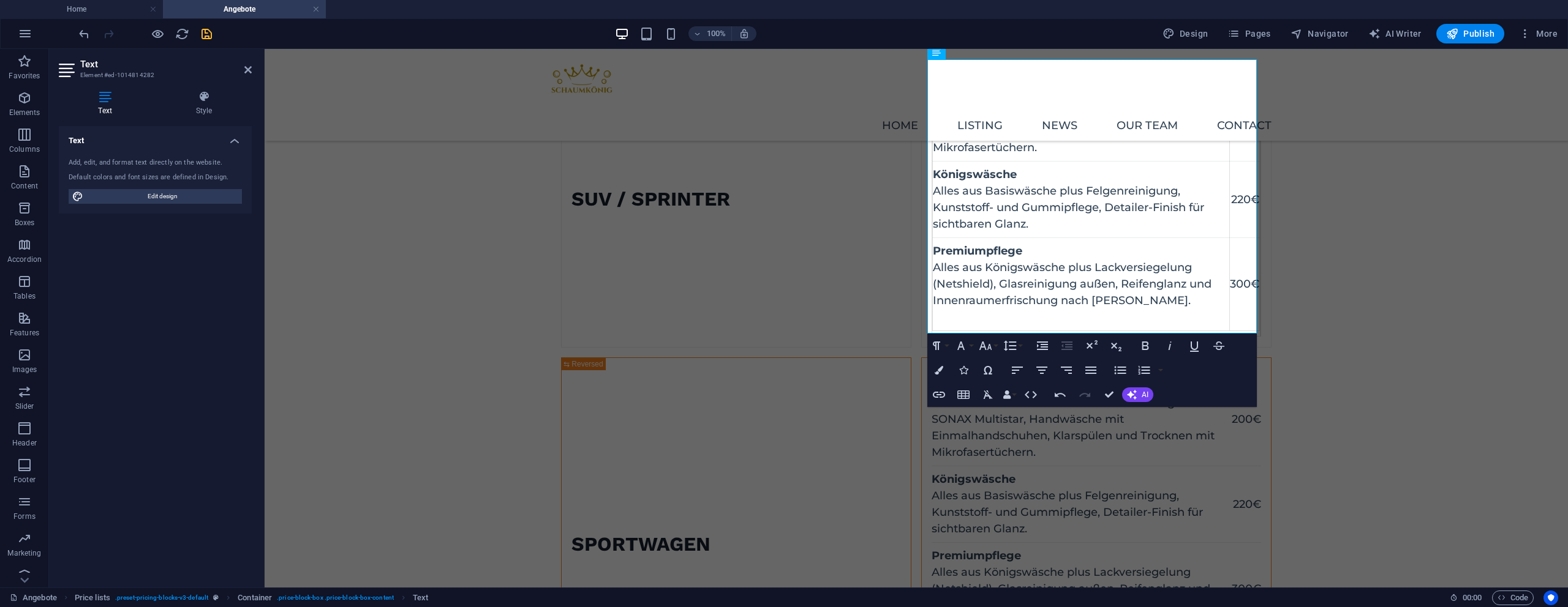
click at [1243, 465] on div "Basiswäsche Gründliche Vorwäsche mit Hochdruckreiniger und SONAX Multistar, Han…" at bounding box center [1096, 544] width 329 height 352
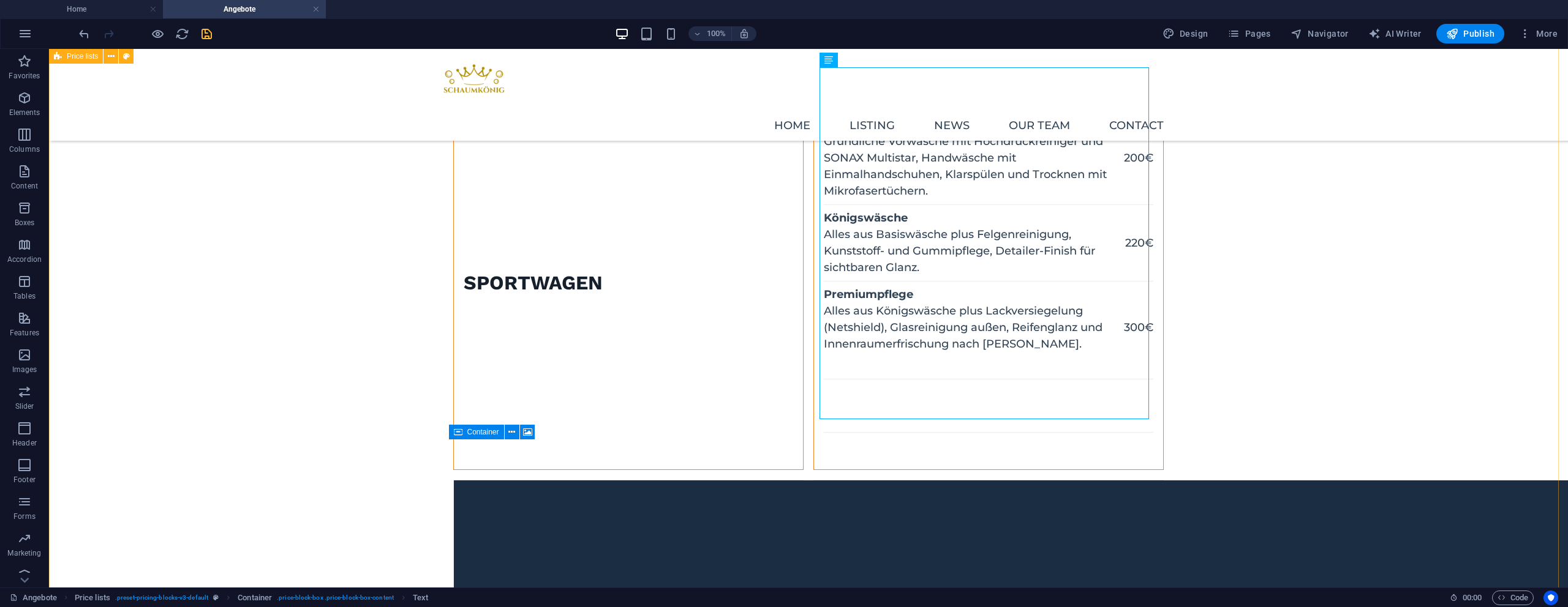
scroll to position [1044, 0]
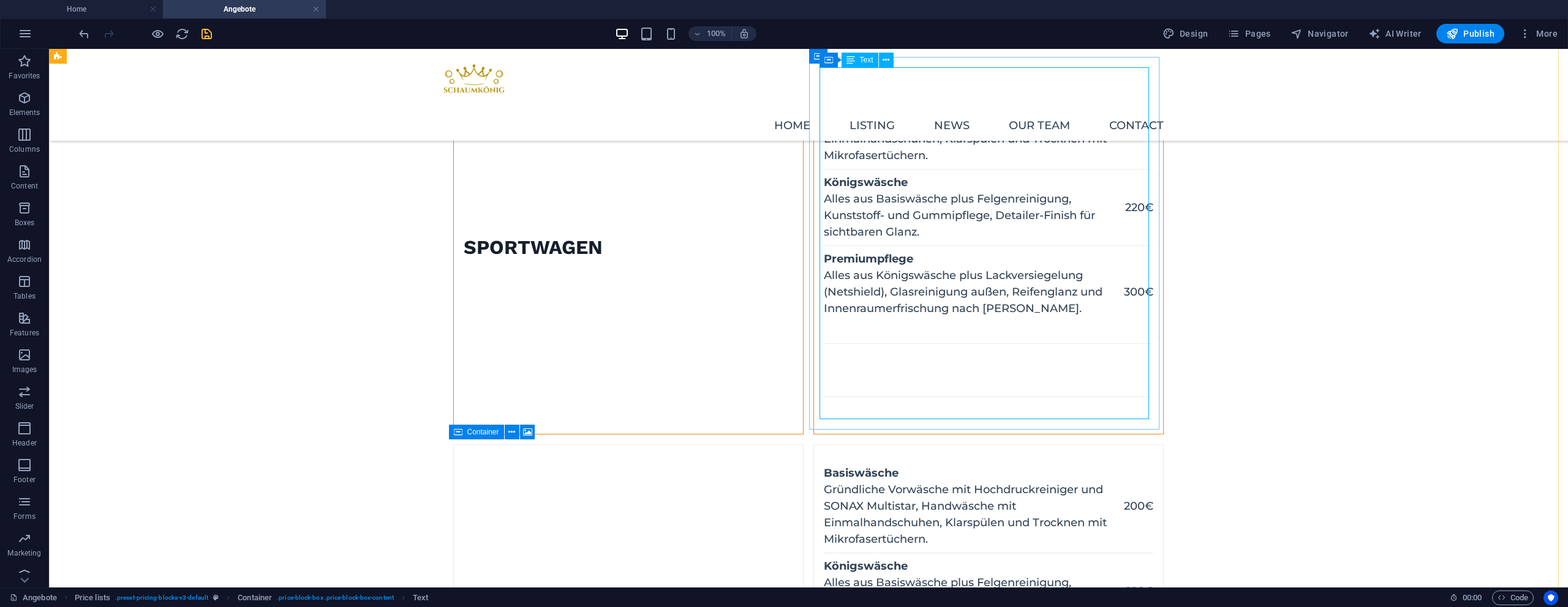
click at [934, 362] on div "Basiswäsche Gründliche Vorwäsche mit Hochdruckreiniger und SONAX Multistar, Han…" at bounding box center [989, 248] width 329 height 352
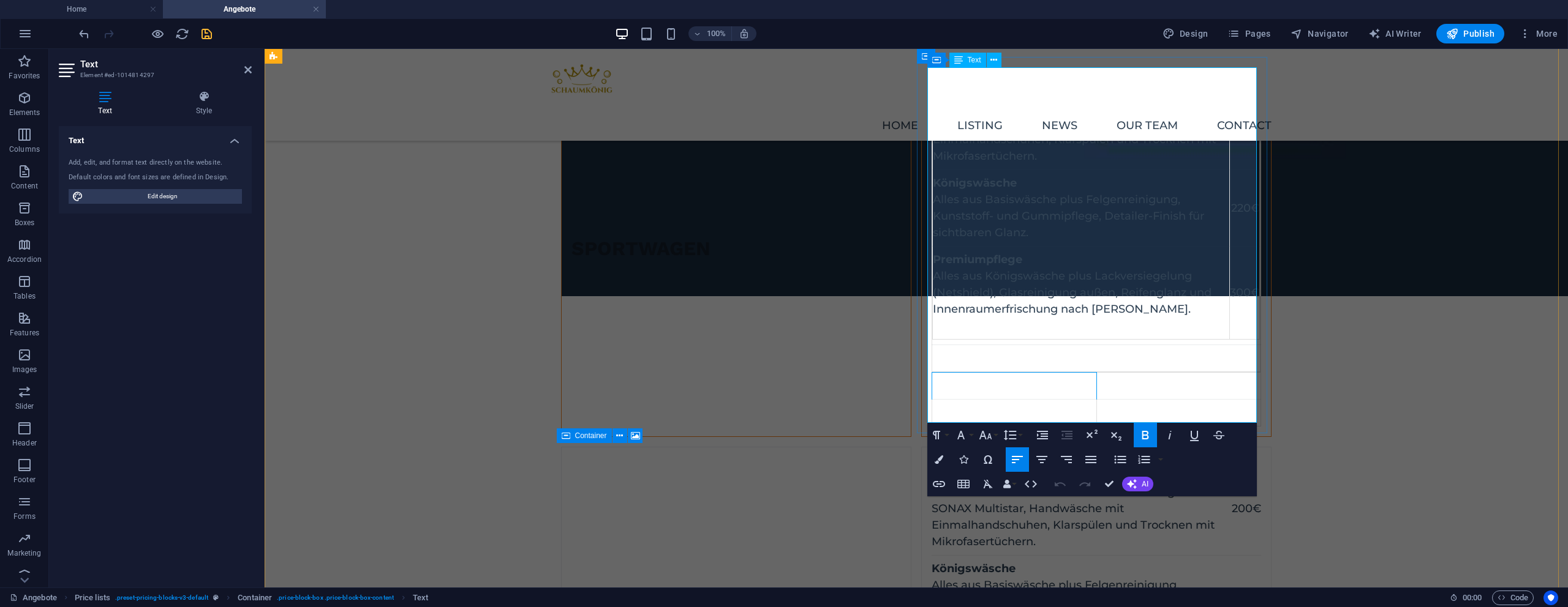
click at [997, 386] on td at bounding box center [1014, 386] width 165 height 27
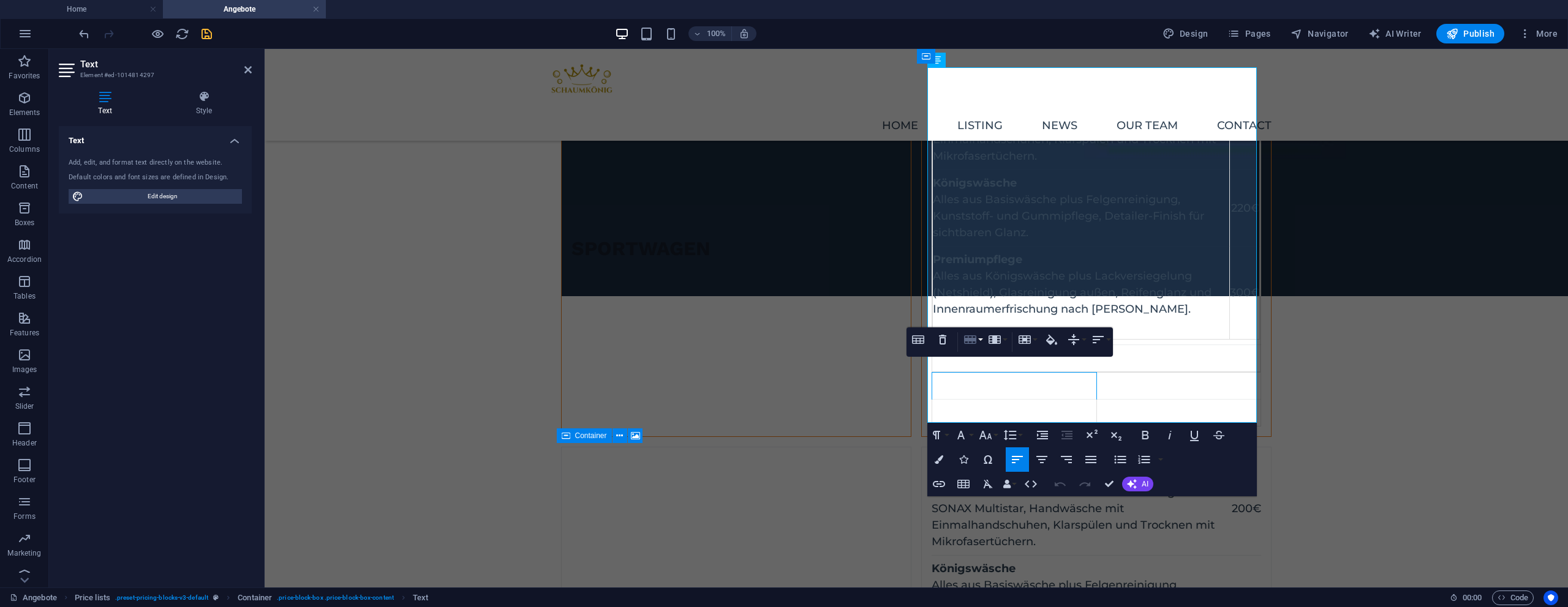
click at [968, 343] on icon "button" at bounding box center [970, 340] width 12 height 9
click at [984, 401] on link "Delete row" at bounding box center [1007, 400] width 93 height 19
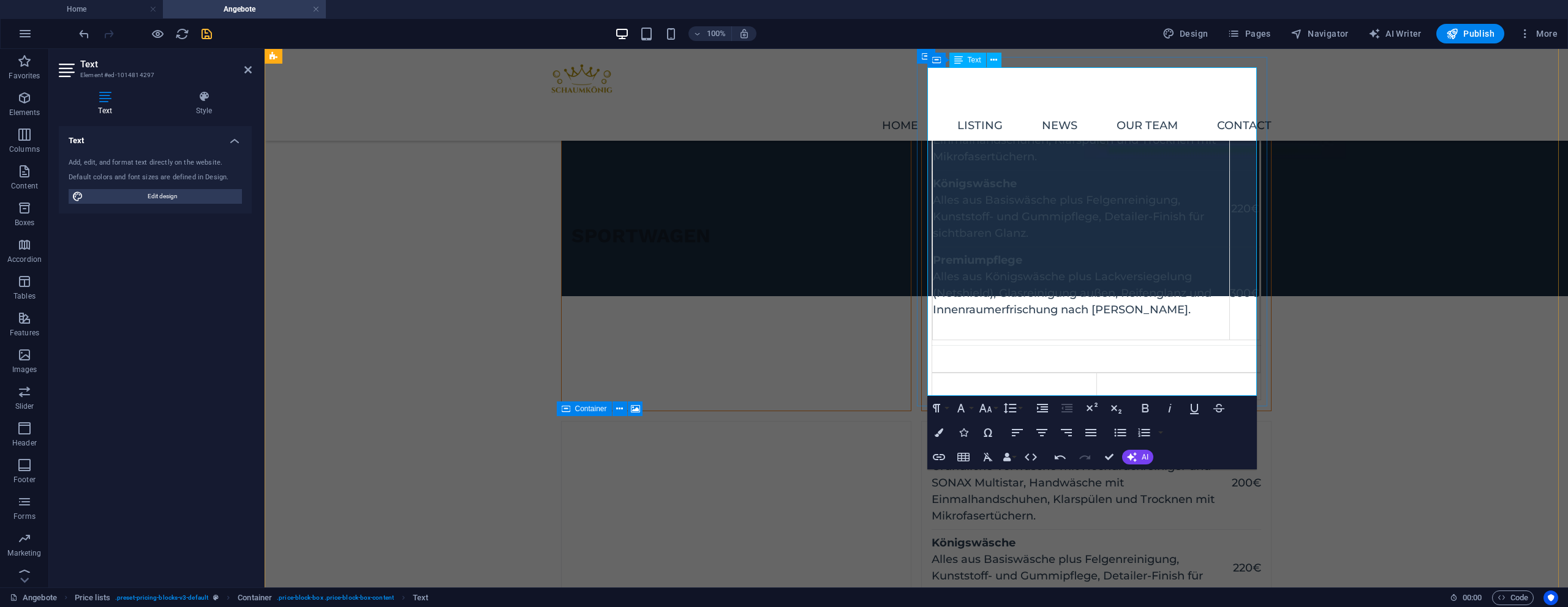
click at [958, 380] on td at bounding box center [1014, 387] width 165 height 27
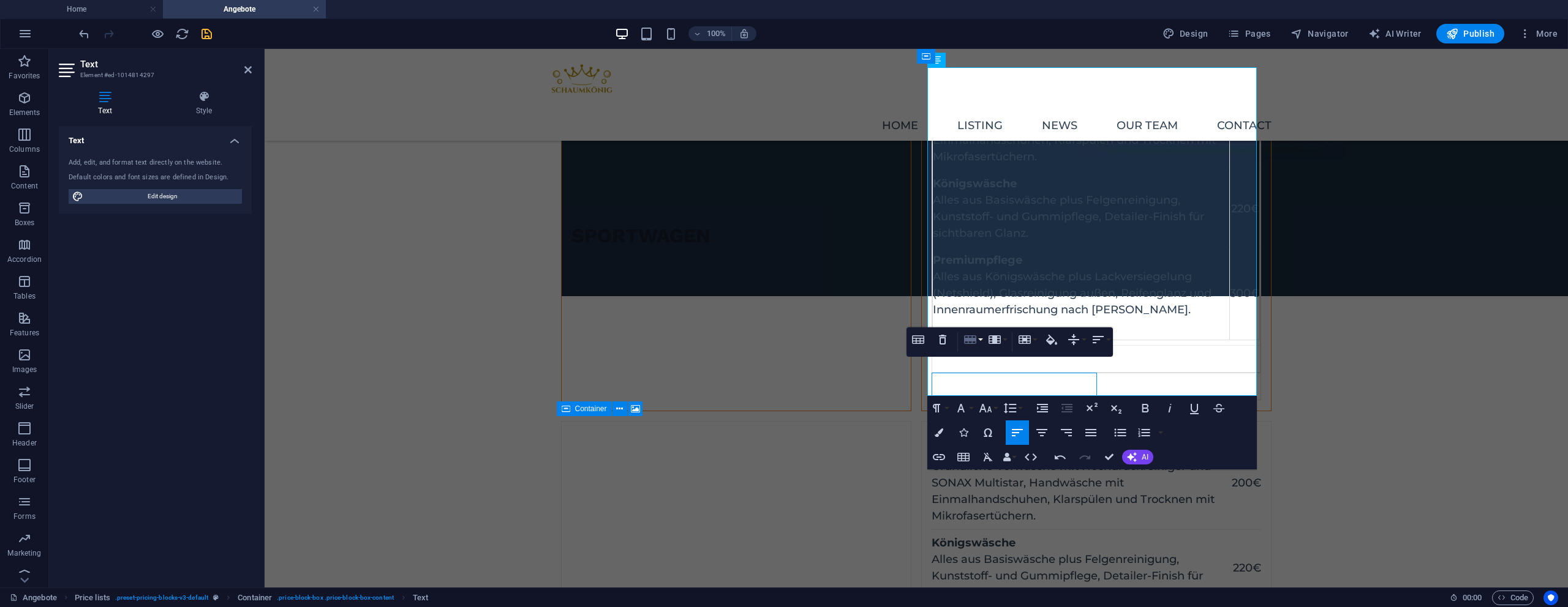
click at [969, 347] on button "Row" at bounding box center [972, 340] width 24 height 24
click at [996, 403] on link "Delete row" at bounding box center [1007, 400] width 93 height 19
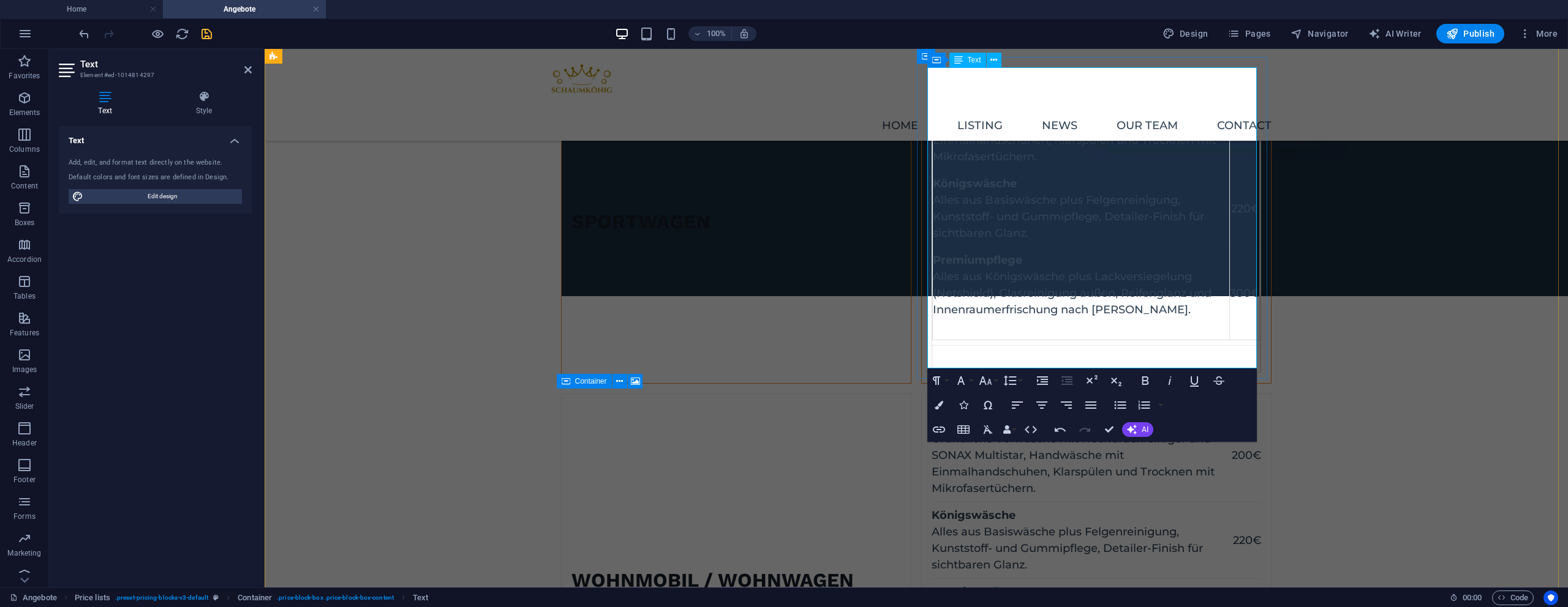
click at [958, 346] on td at bounding box center [1096, 360] width 329 height 27
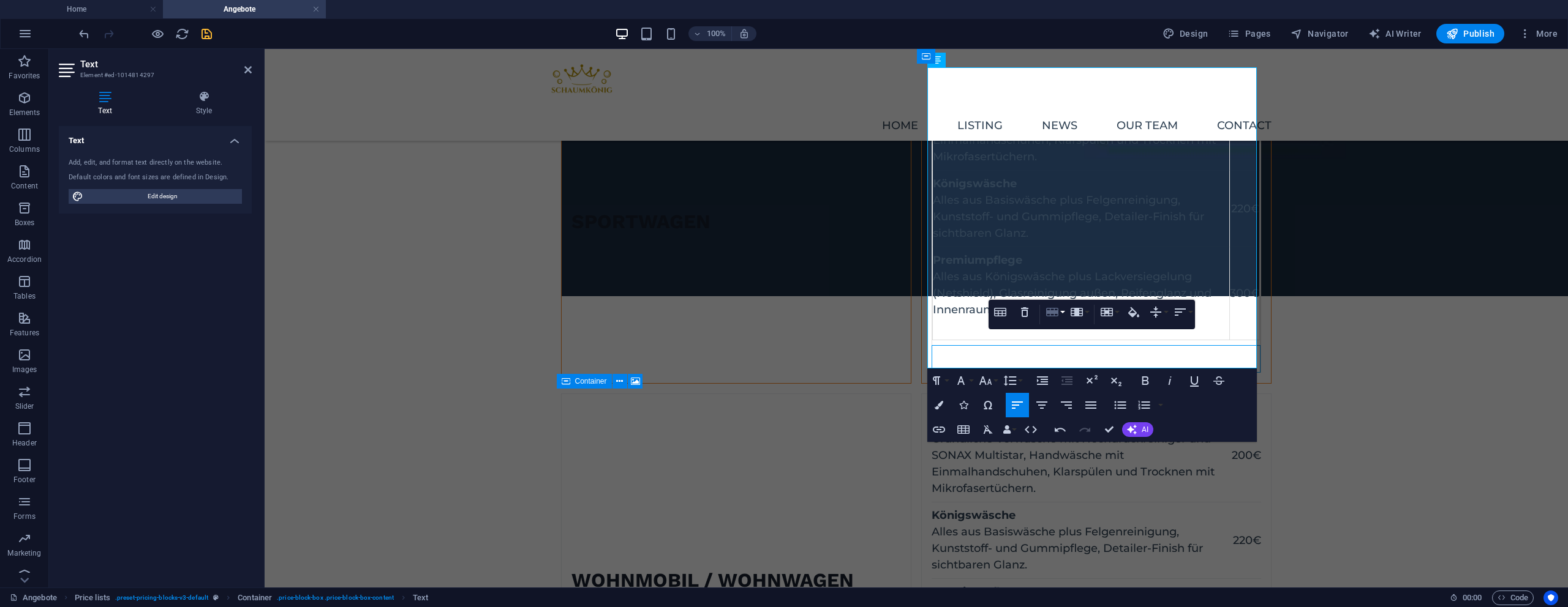
click at [1040, 317] on div "Table Header Remove Table Row Insert row above Insert row below Delete row Colu…" at bounding box center [1092, 314] width 207 height 29
click at [1051, 315] on icon "button" at bounding box center [1052, 312] width 15 height 15
click at [1069, 371] on link "Delete row" at bounding box center [1089, 373] width 93 height 19
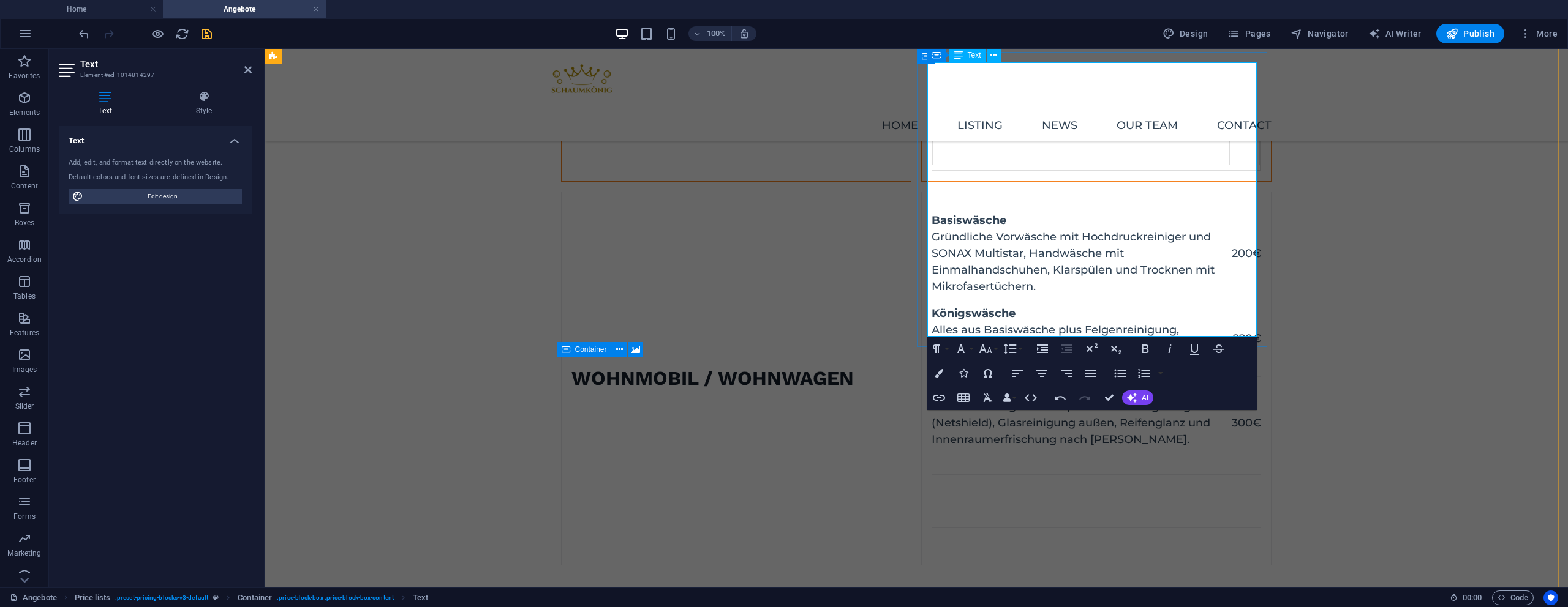
scroll to position [1233, 0]
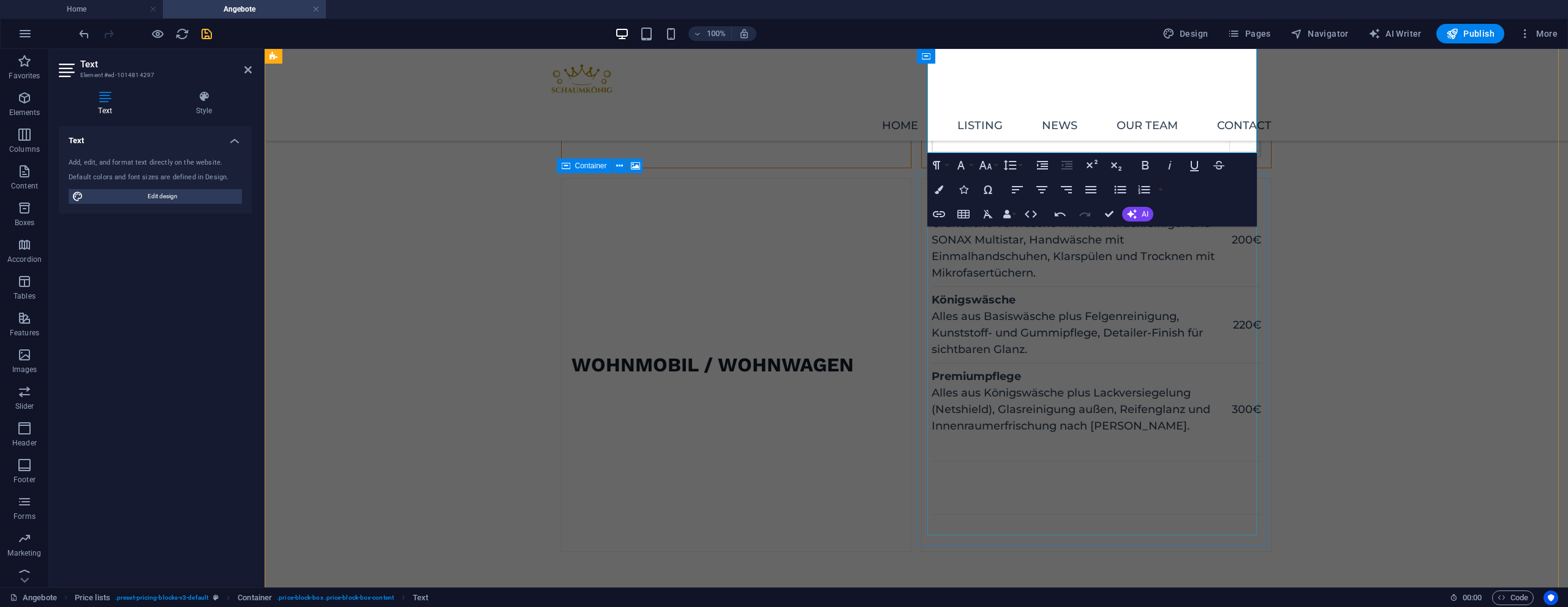
click at [1000, 383] on div "Basiswäsche Gründliche Vorwäsche mit Hochdruckreiniger und SONAX Multistar, Han…" at bounding box center [1096, 365] width 329 height 352
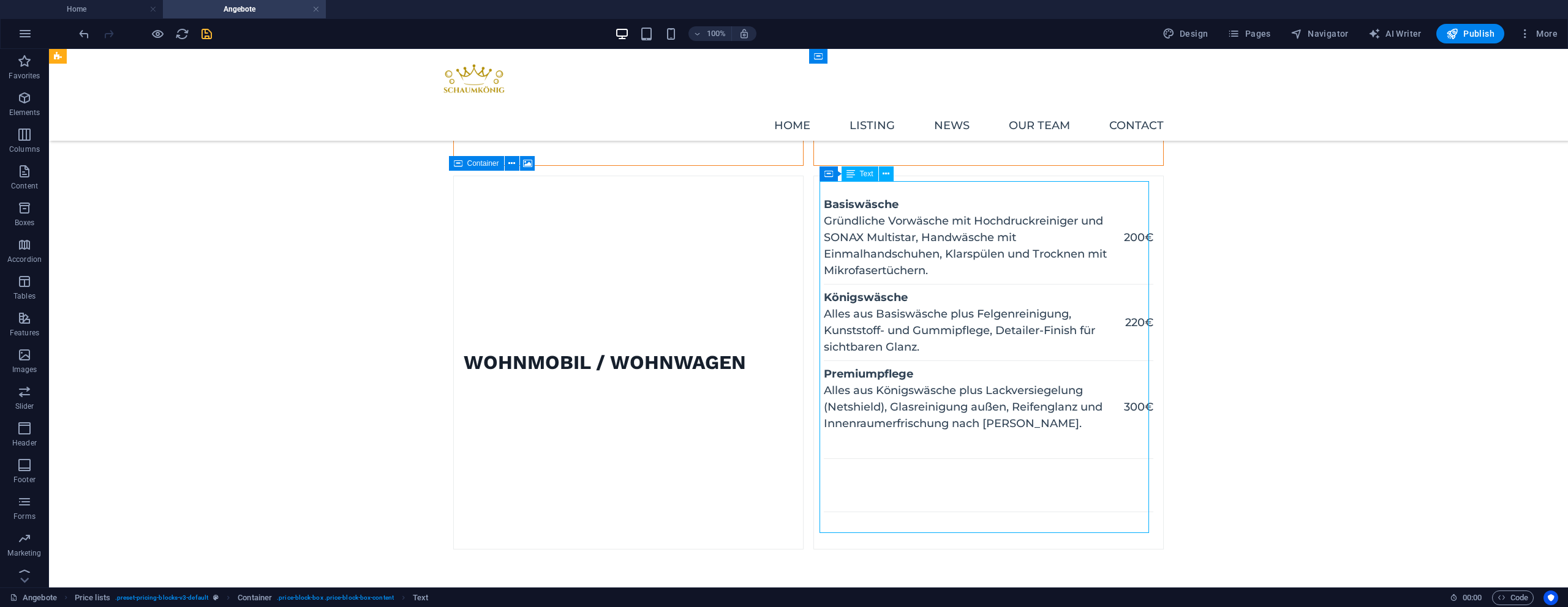
click at [1000, 383] on div "Basiswäsche Gründliche Vorwäsche mit Hochdruckreiniger und SONAX Multistar, Han…" at bounding box center [989, 363] width 329 height 352
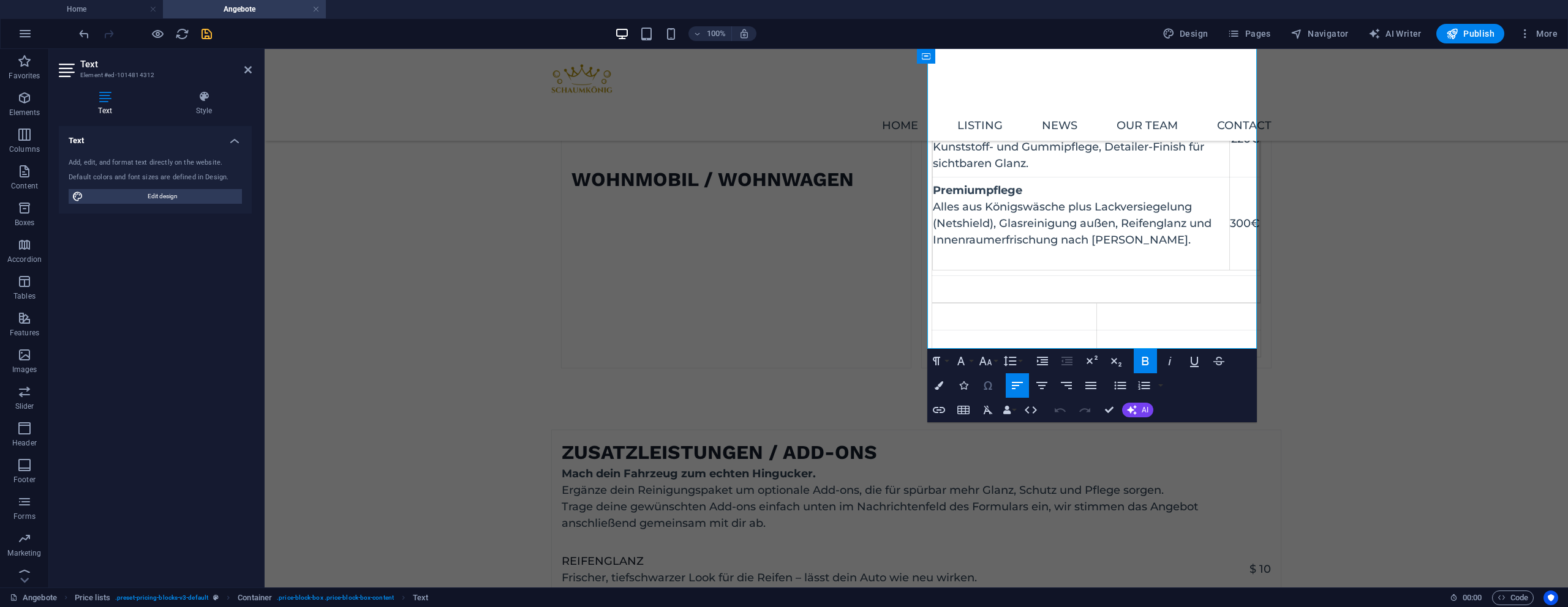
scroll to position [1421, 0]
click at [969, 333] on td at bounding box center [1014, 341] width 165 height 27
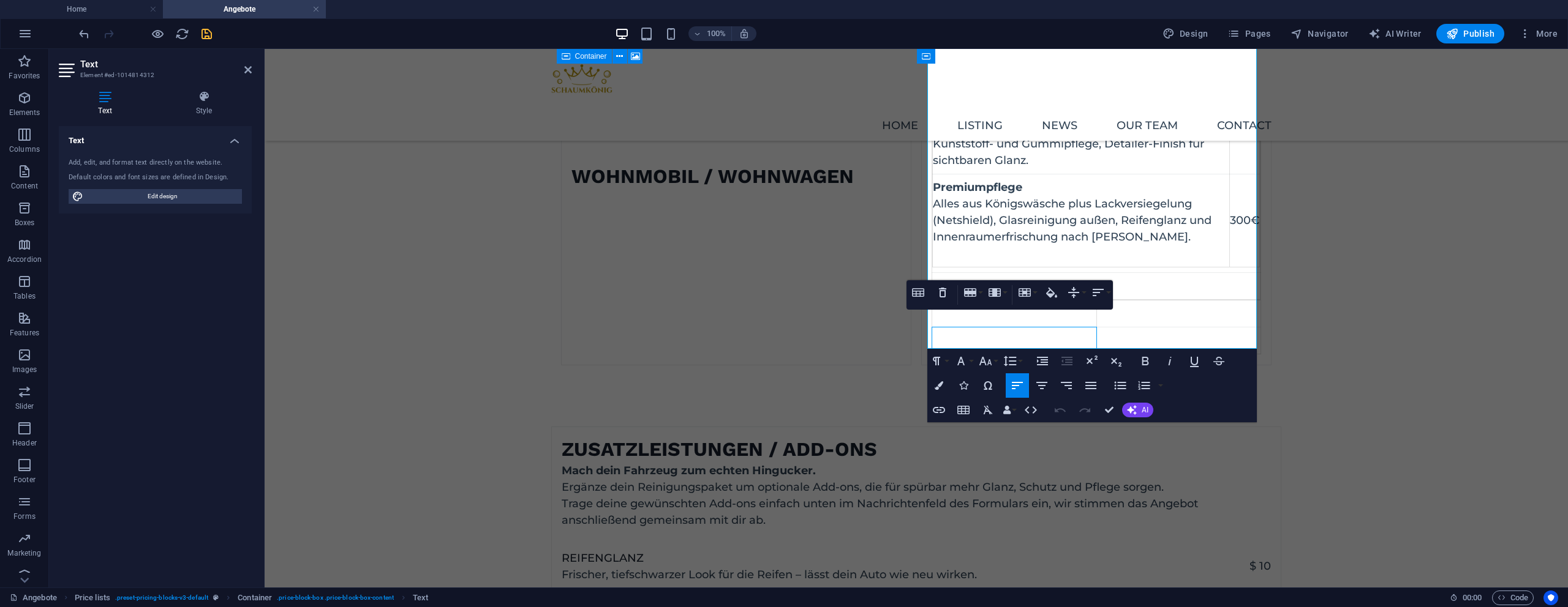
click at [958, 296] on div "Table Header Remove Table Row Insert row above Insert row below Delete row Colu…" at bounding box center [1010, 295] width 207 height 29
click at [965, 297] on icon "button" at bounding box center [970, 292] width 15 height 15
click at [981, 346] on link "Delete row" at bounding box center [1007, 353] width 93 height 19
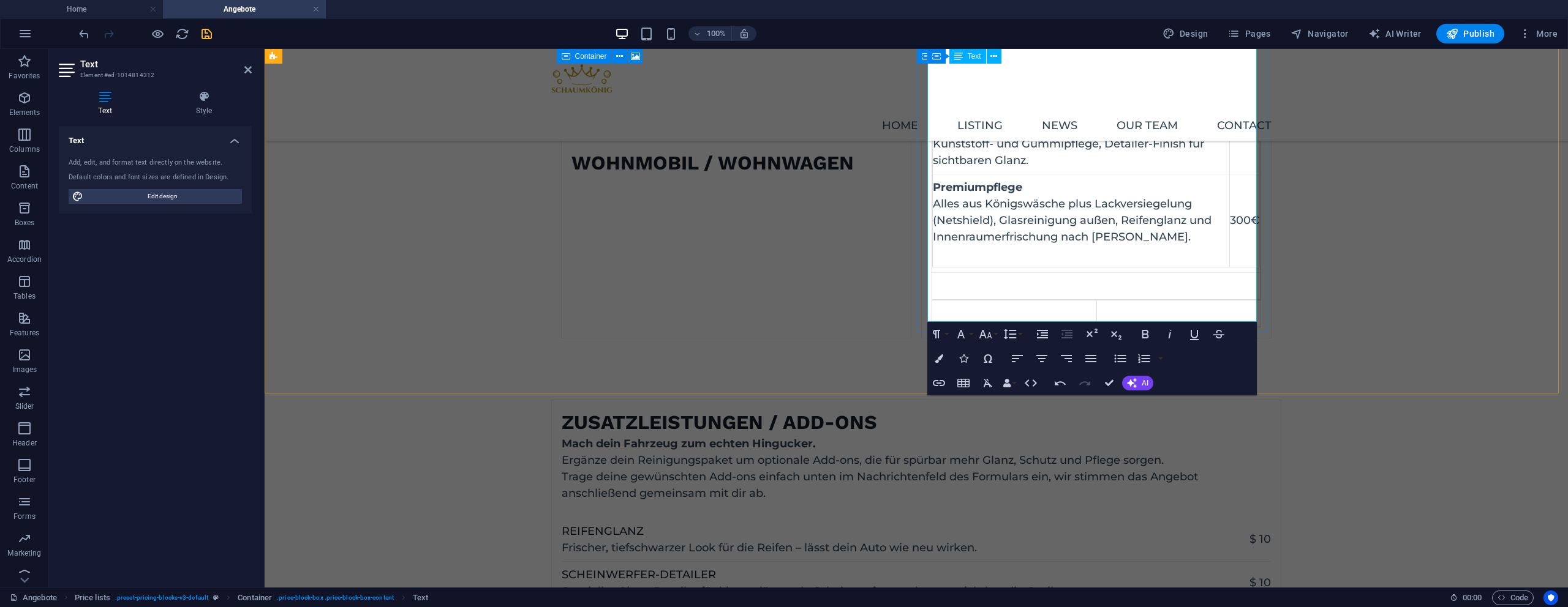
click at [962, 311] on td at bounding box center [1014, 314] width 165 height 27
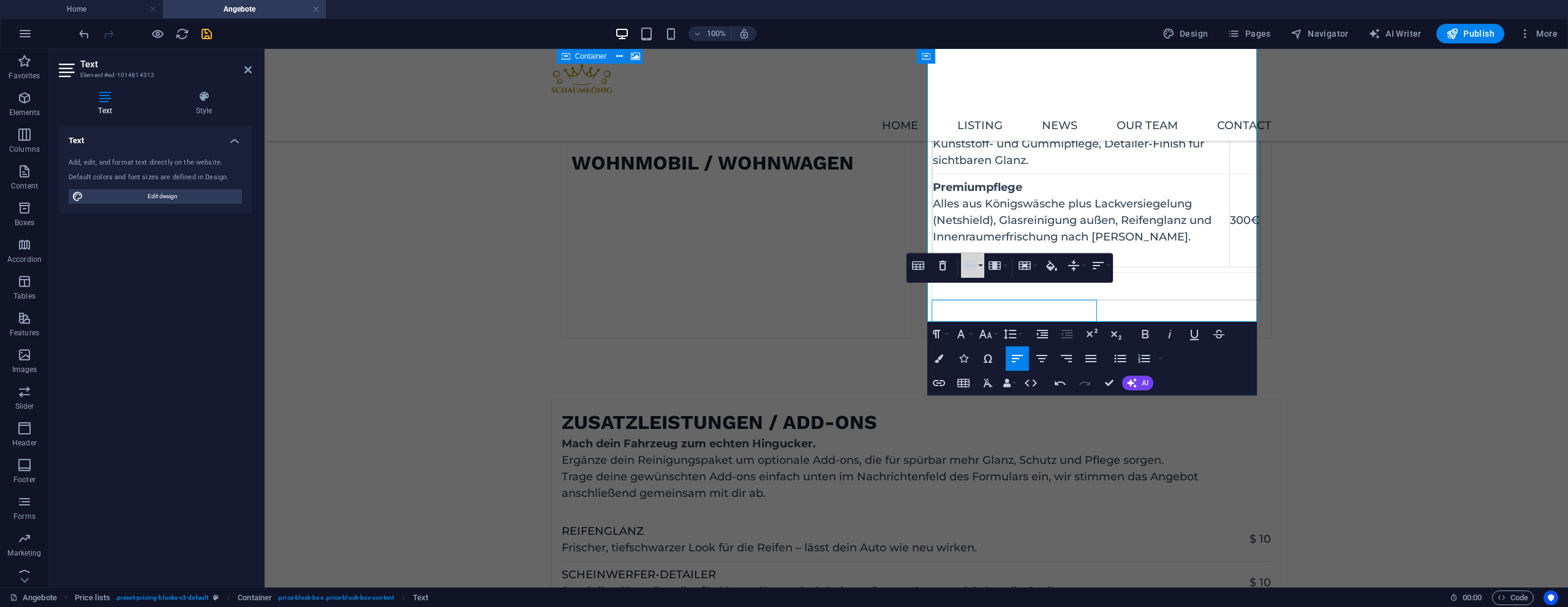
drag, startPoint x: 964, startPoint y: 269, endPoint x: 987, endPoint y: 301, distance: 39.4
click at [966, 269] on icon "button" at bounding box center [970, 266] width 15 height 15
drag, startPoint x: 994, startPoint y: 331, endPoint x: 984, endPoint y: 299, distance: 33.5
click at [994, 330] on link "Delete row" at bounding box center [1007, 326] width 93 height 19
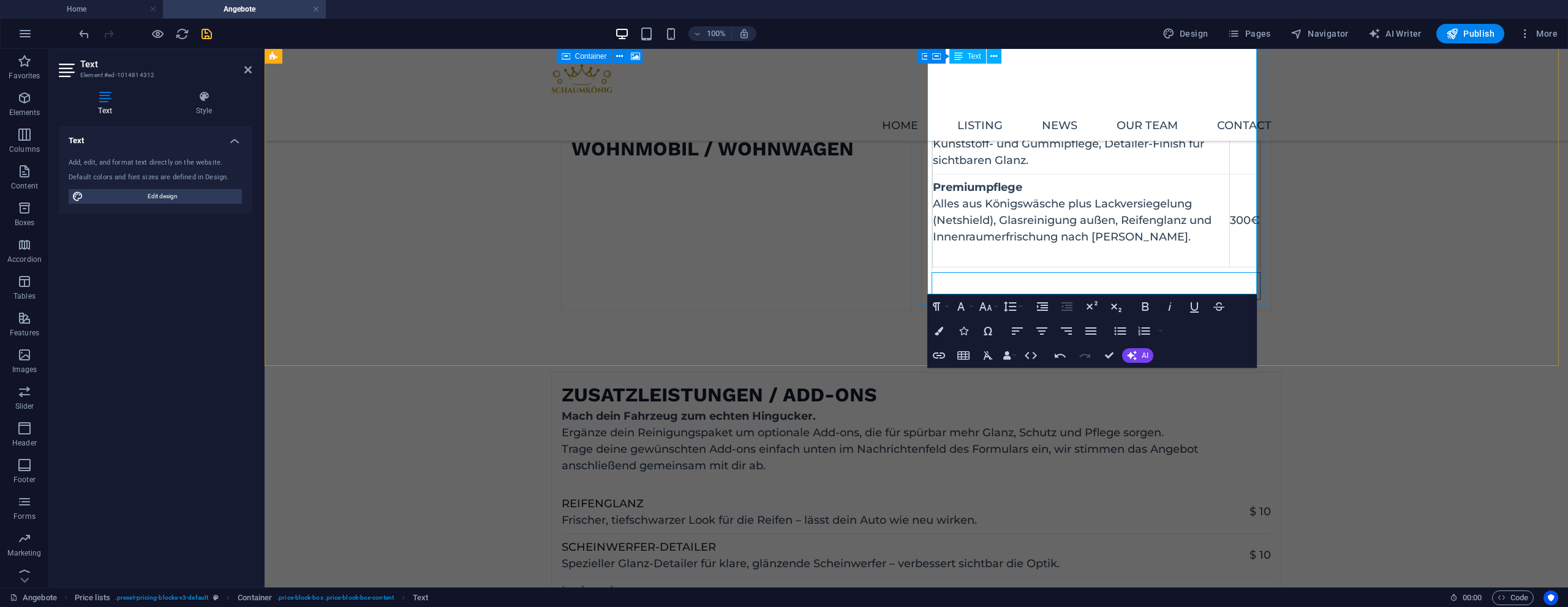
click at [980, 281] on td at bounding box center [1096, 286] width 329 height 27
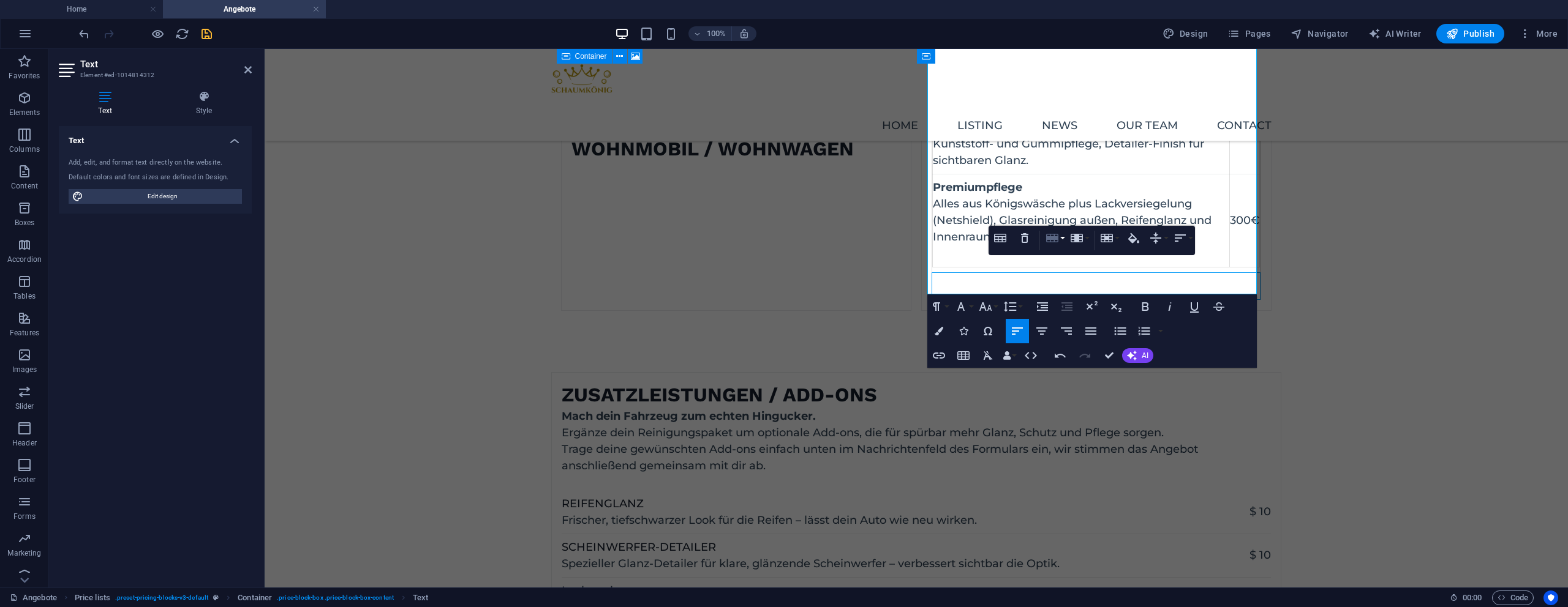
click at [1050, 234] on icon "button" at bounding box center [1052, 238] width 12 height 9
click at [1073, 298] on link "Delete row" at bounding box center [1089, 299] width 93 height 19
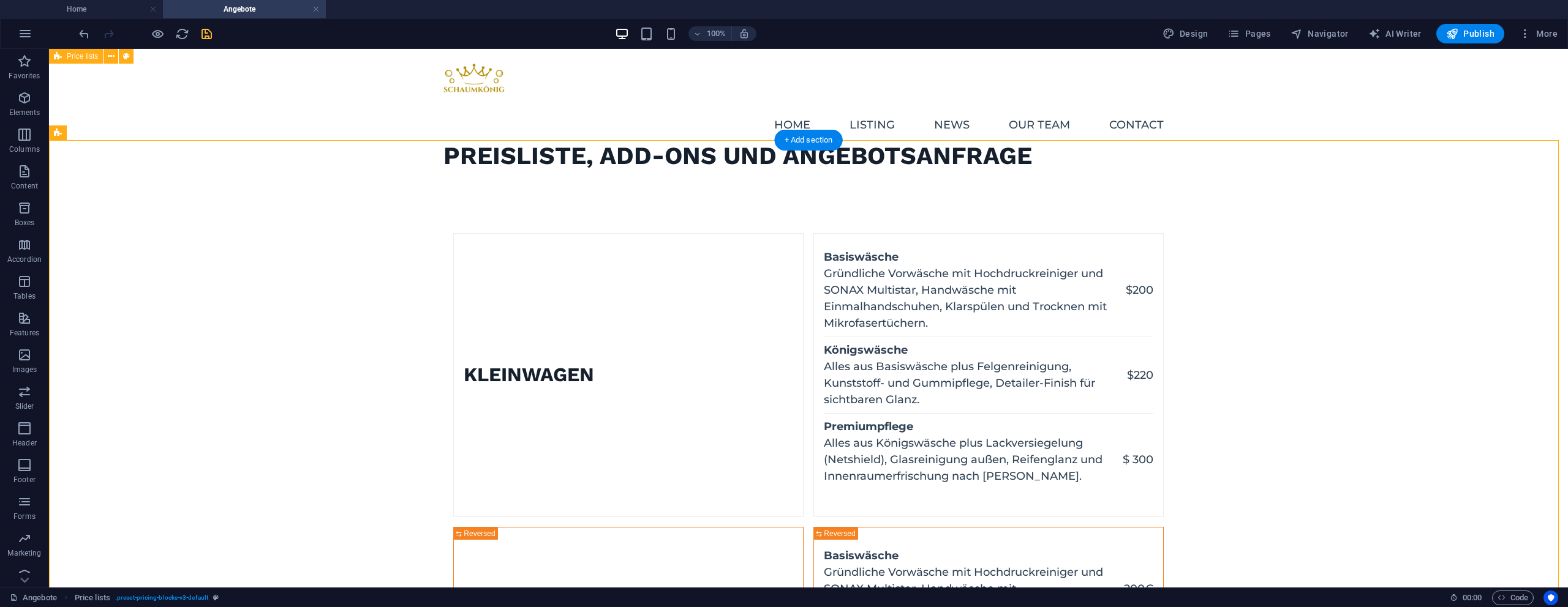
scroll to position [0, 0]
drag, startPoint x: 207, startPoint y: 33, endPoint x: 212, endPoint y: 48, distance: 15.8
click at [207, 33] on icon "save" at bounding box center [207, 34] width 14 height 14
checkbox input "false"
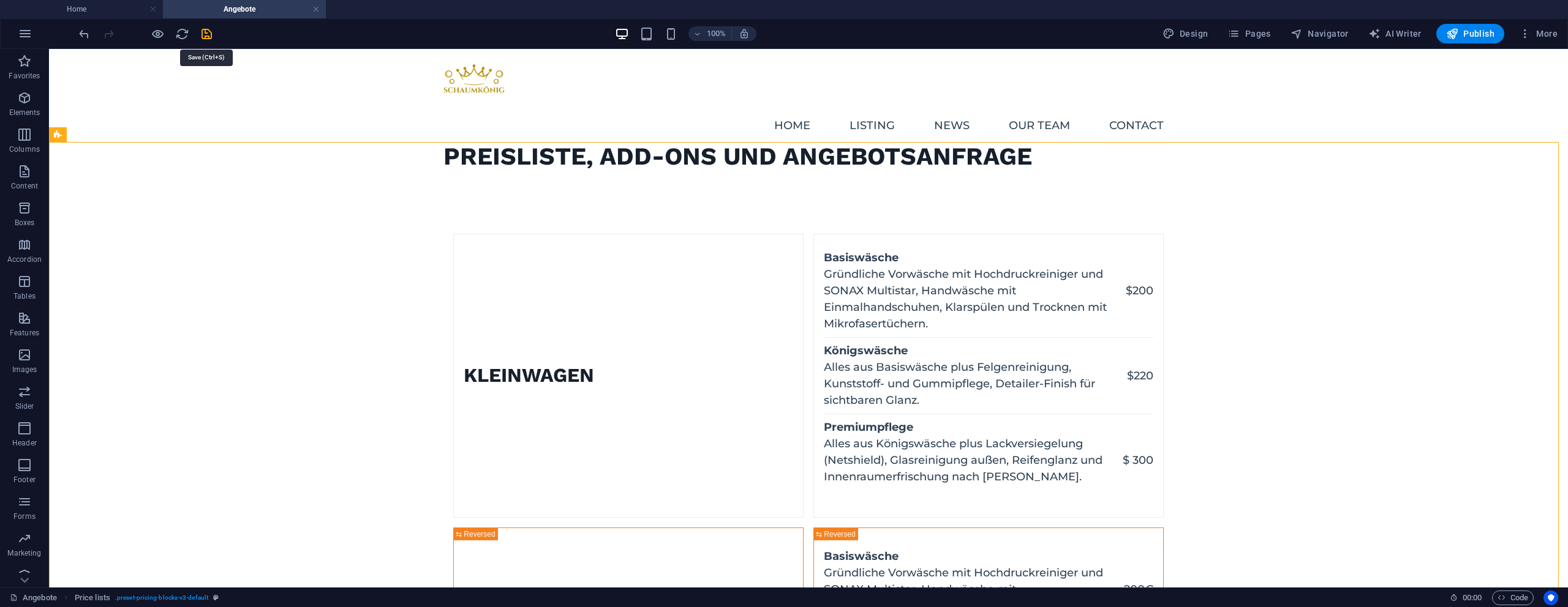
checkbox input "false"
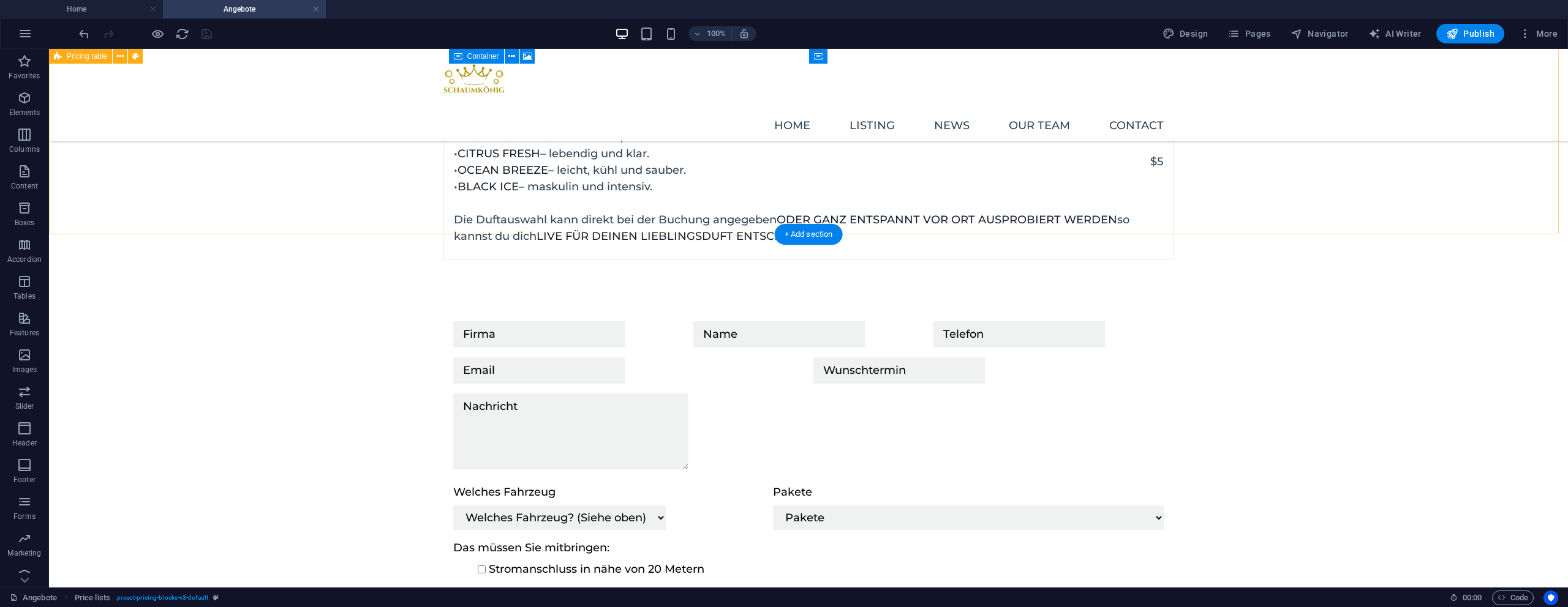
scroll to position [2013, 0]
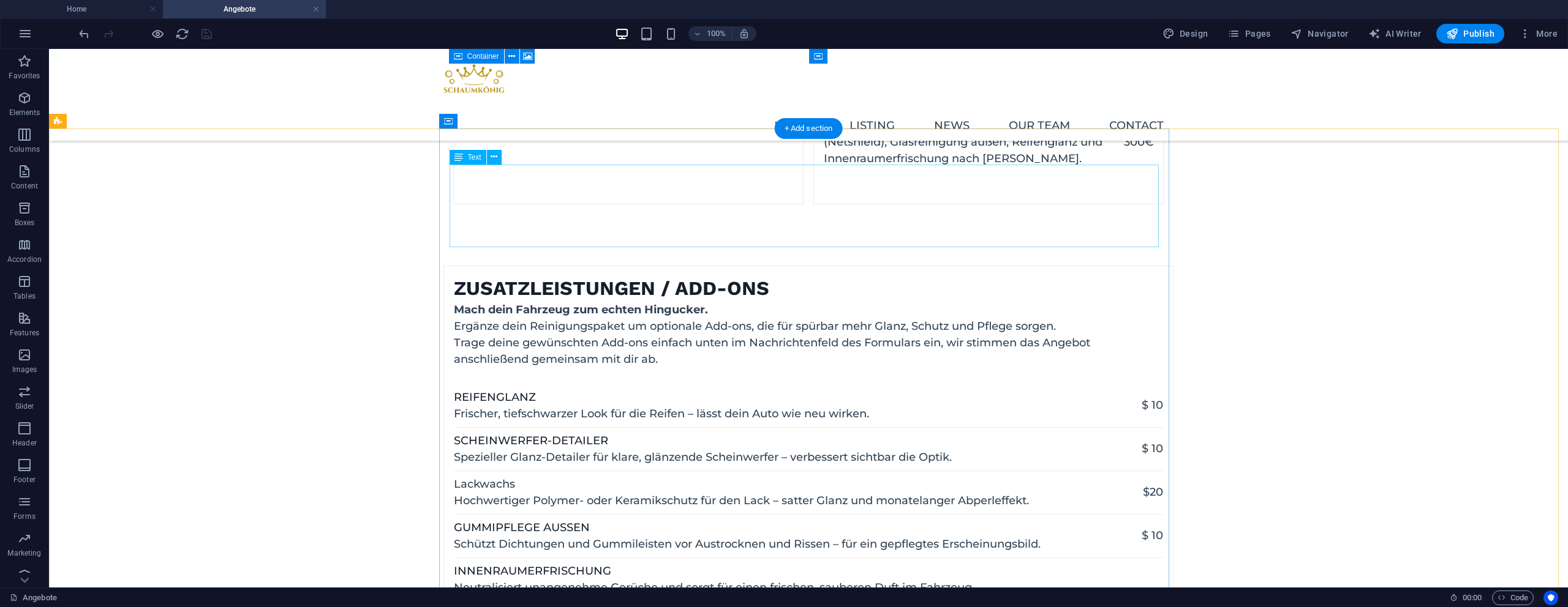
scroll to position [1465, 0]
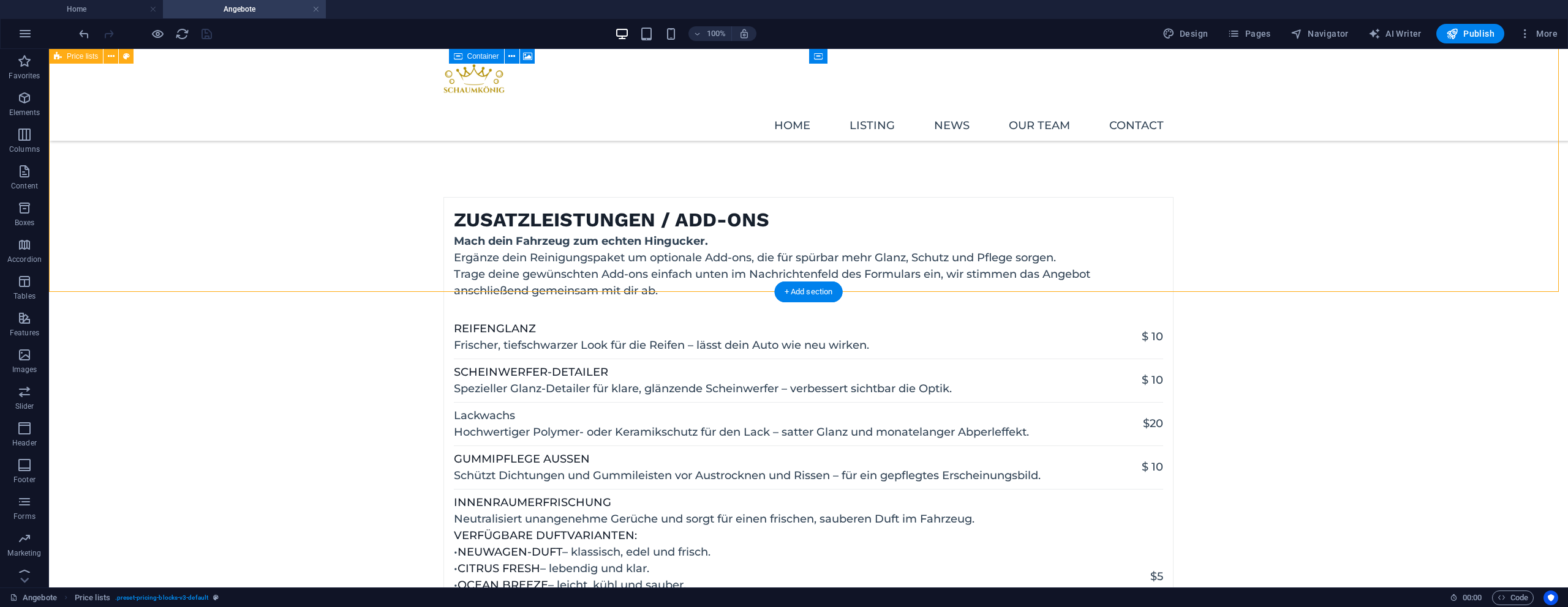
scroll to position [1917, 0]
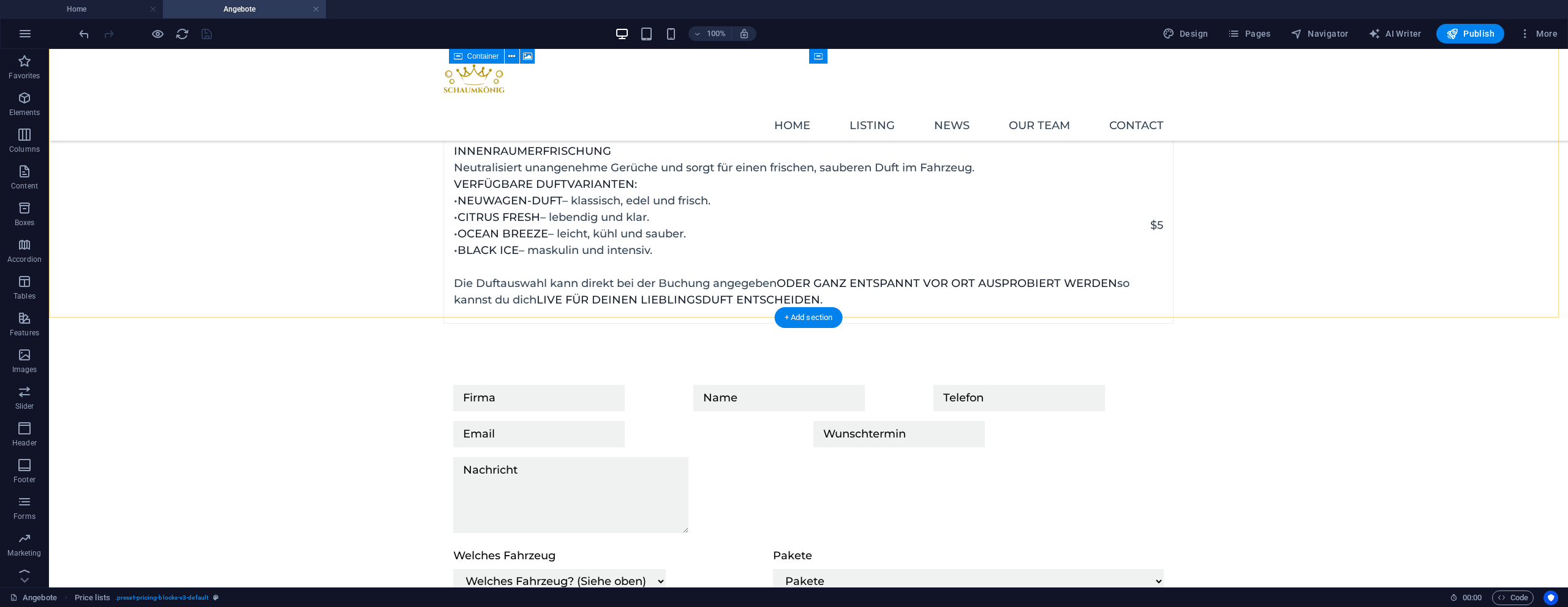
click at [1330, 232] on div "Zusatzleistungen / Add-ons Mach dein Fahrzeug zum echten Hingucker. Ergänze dei…" at bounding box center [808, 84] width 1519 height 478
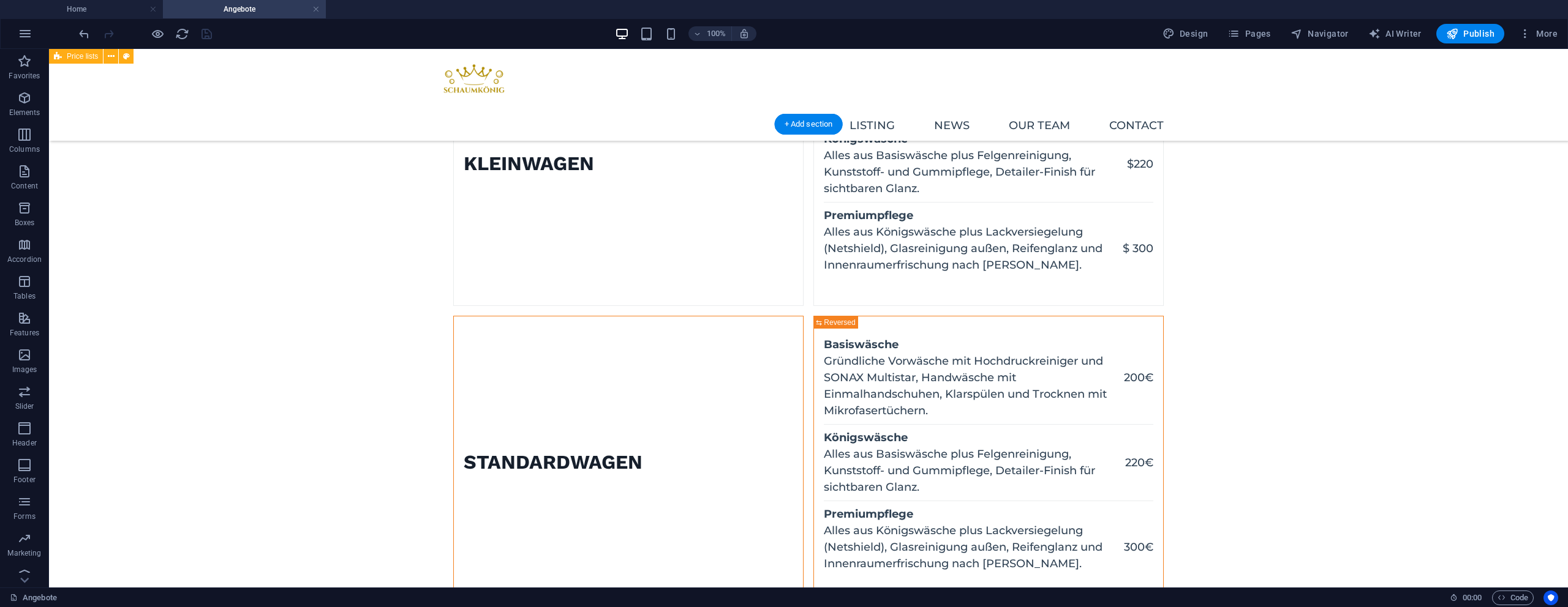
scroll to position [0, 0]
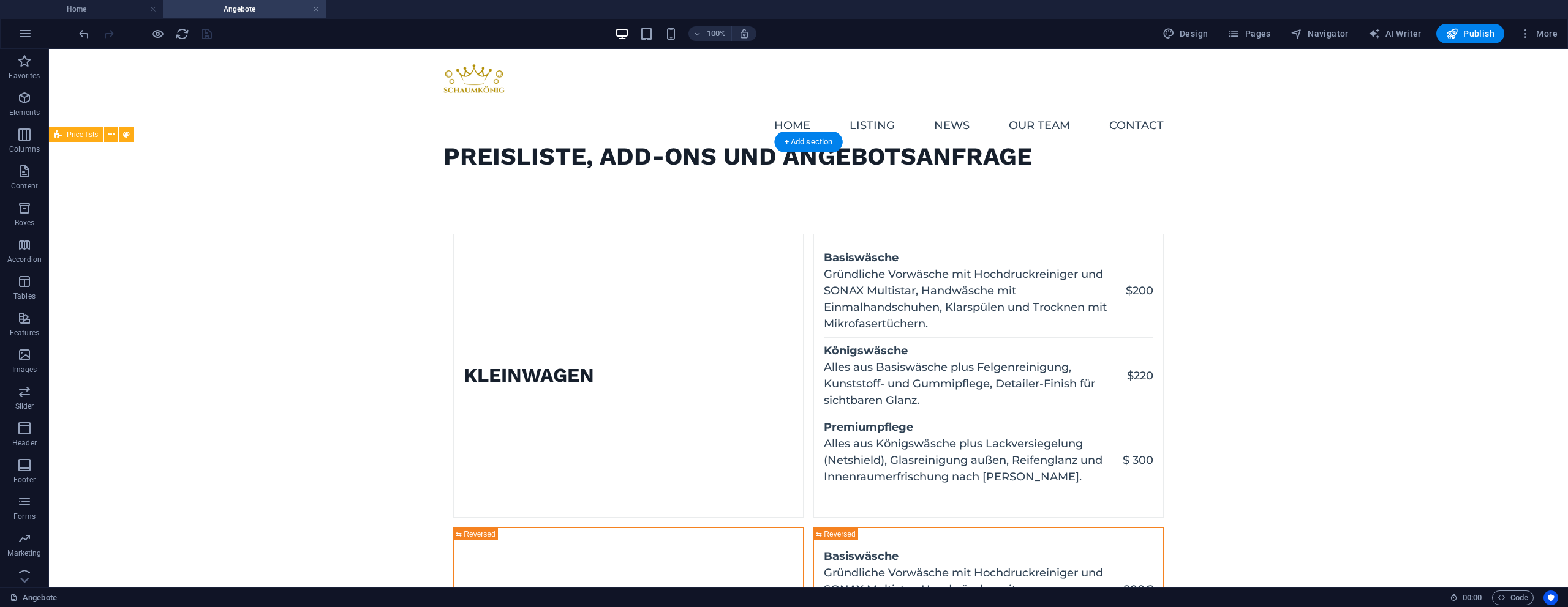
click at [454, 383] on figure at bounding box center [454, 375] width 0 height 283
click at [454, 383] on figure at bounding box center [454, 375] width 0 height 283
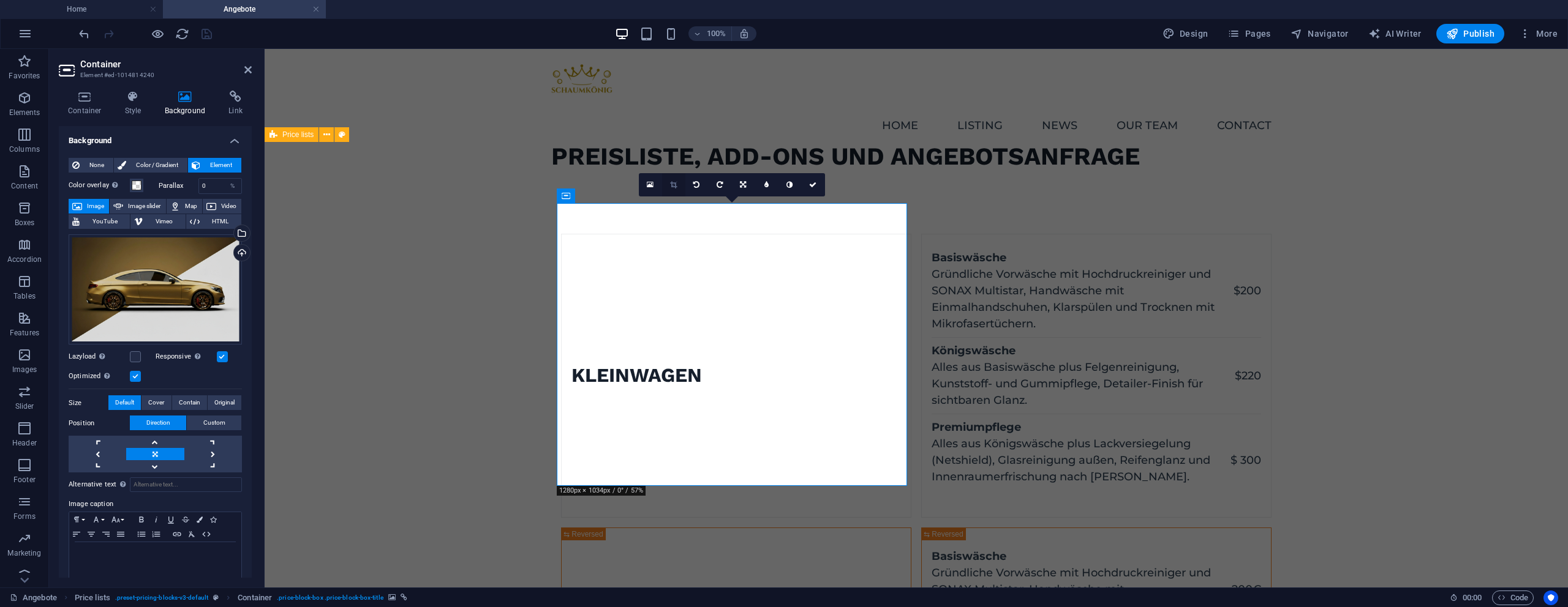
click at [668, 189] on link at bounding box center [674, 185] width 24 height 24
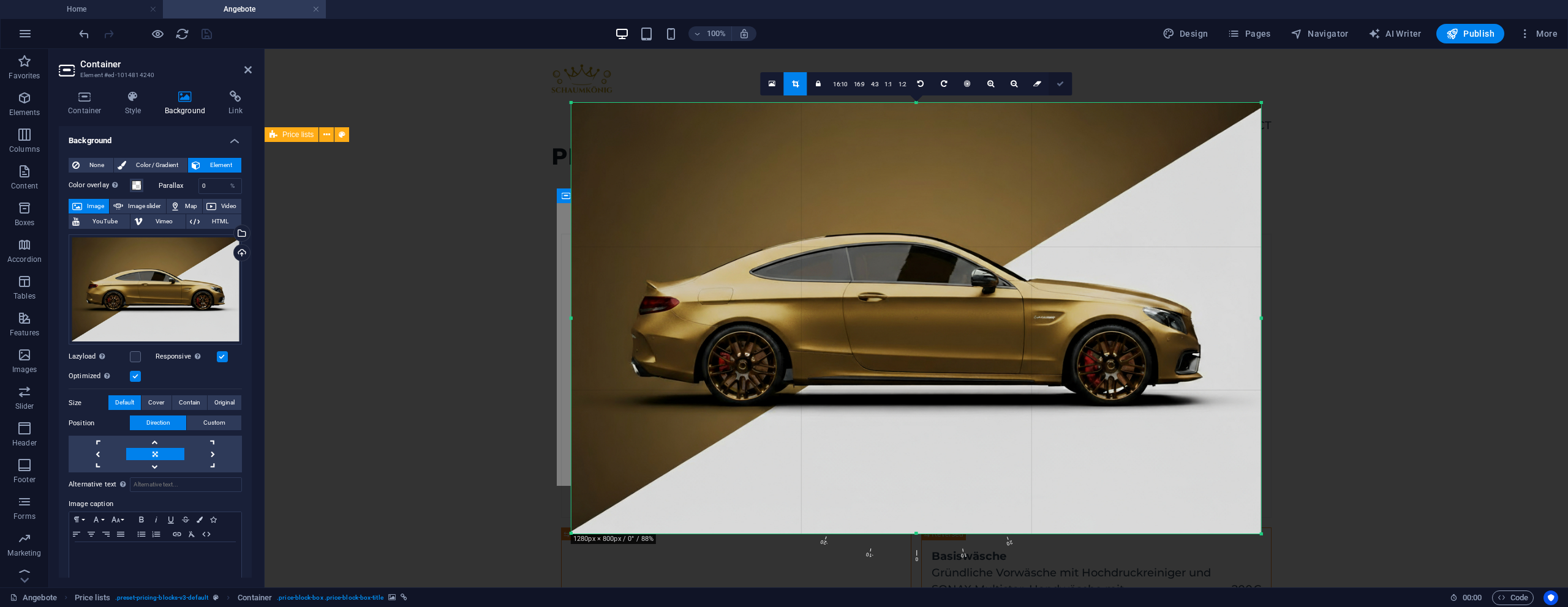
drag, startPoint x: 1056, startPoint y: 78, endPoint x: 544, endPoint y: 99, distance: 512.4
click at [1056, 78] on link at bounding box center [1060, 83] width 24 height 24
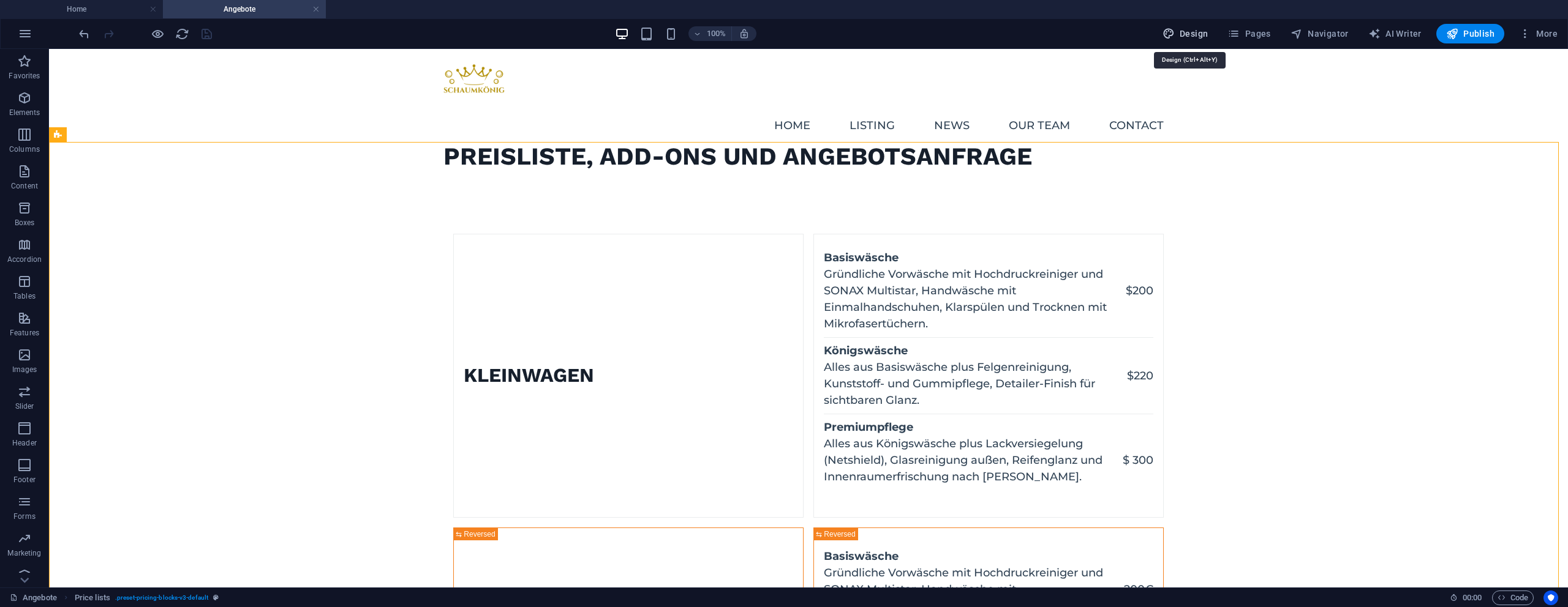
click at [1185, 32] on span "Design" at bounding box center [1185, 33] width 46 height 12
select select "px"
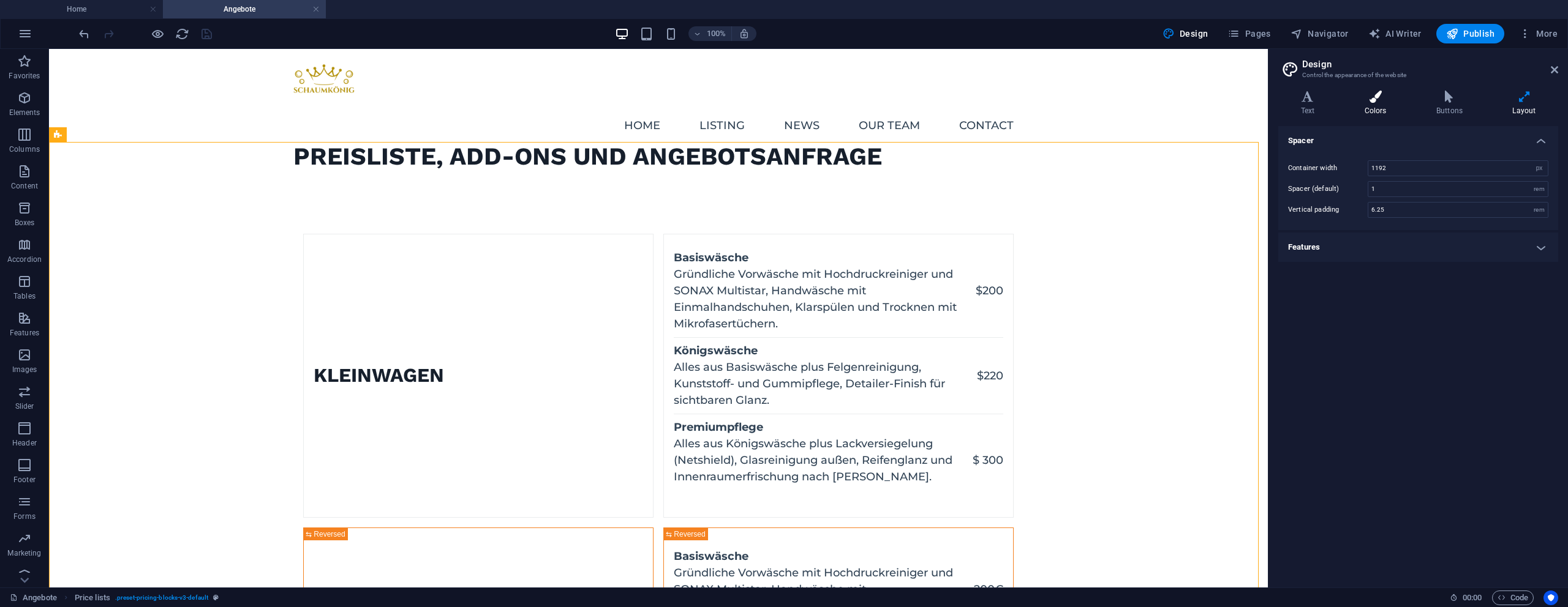
click at [1383, 107] on h4 "Colors" at bounding box center [1378, 103] width 72 height 26
click at [1375, 206] on span at bounding box center [1374, 202] width 10 height 10
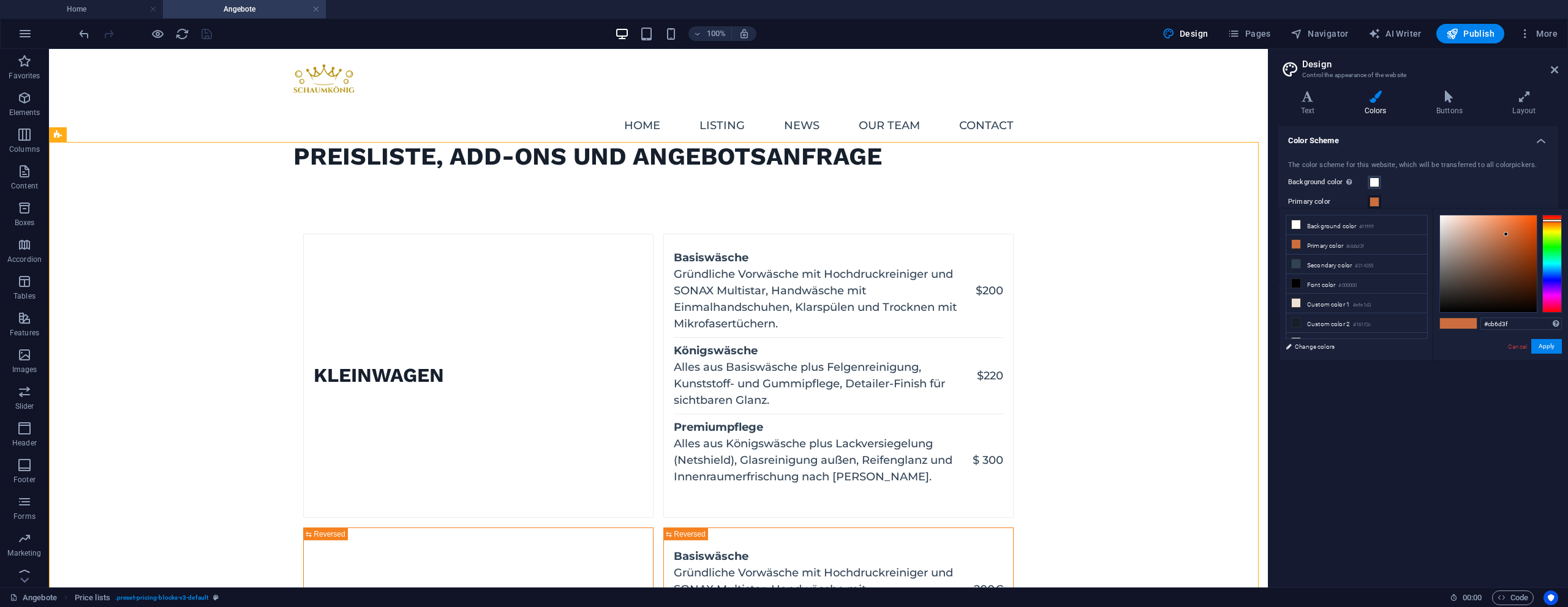
click at [1446, 173] on div "The color scheme for this website, which will be transferred to all colorpicker…" at bounding box center [1418, 214] width 285 height 133
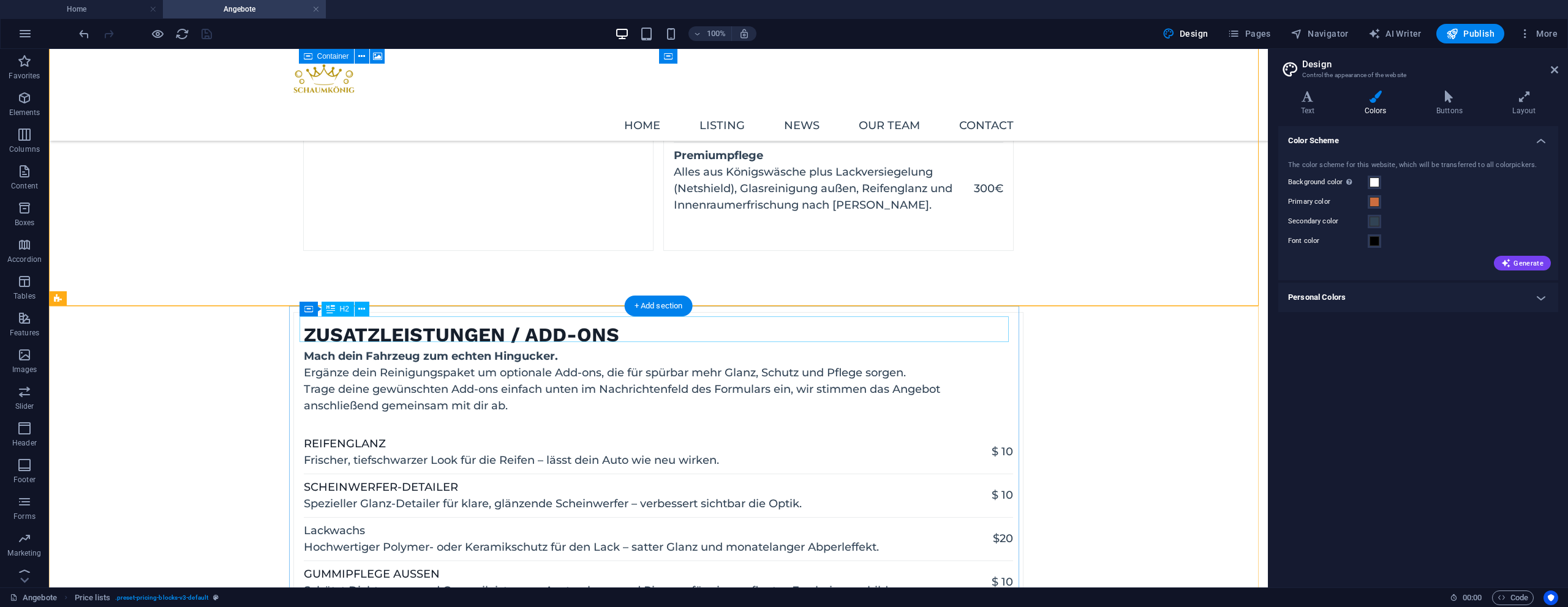
scroll to position [2101, 0]
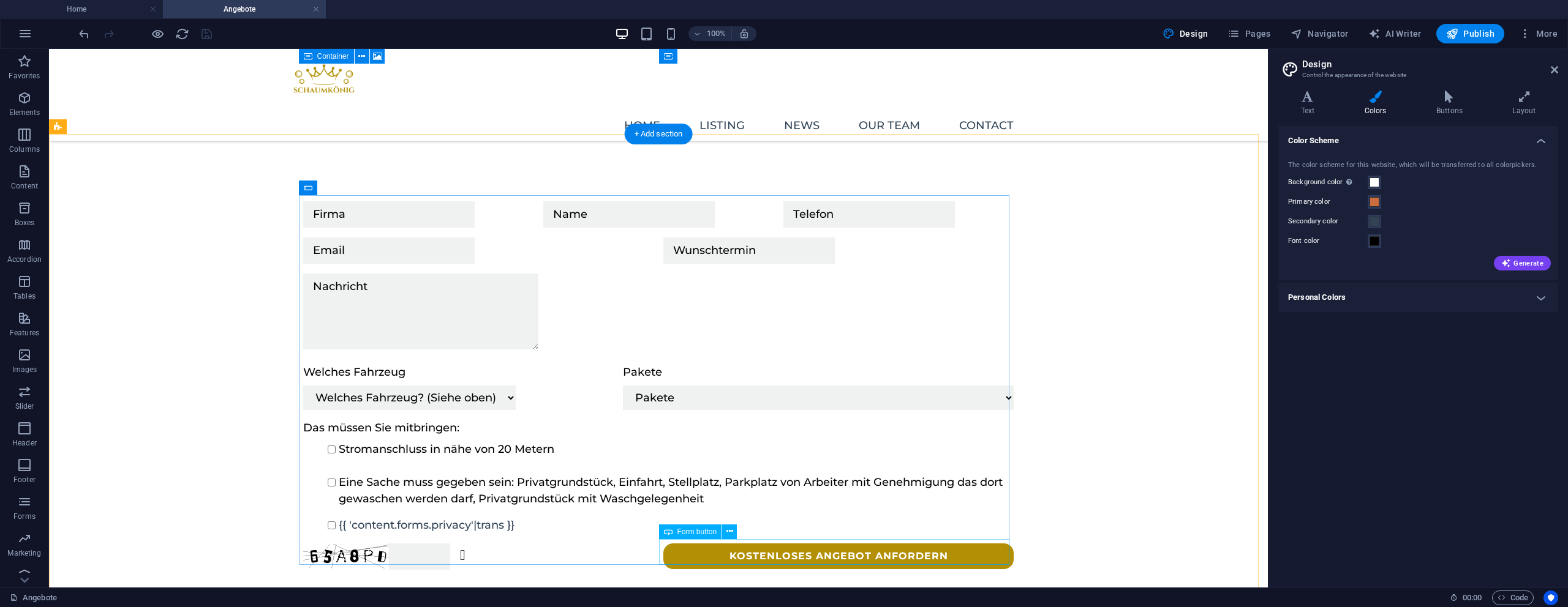
click at [812, 546] on div "Kostenloses Angebot anfordern" at bounding box center [839, 556] width 351 height 26
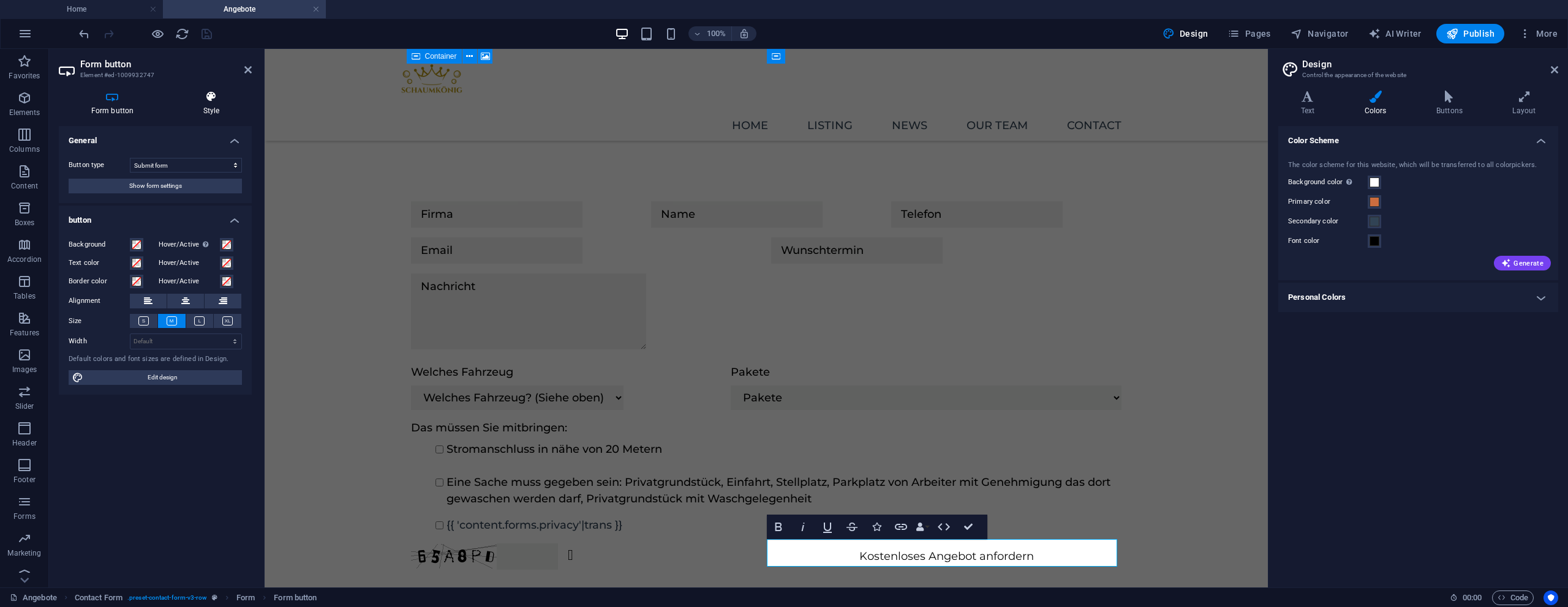
click at [215, 90] on div "Form button Style General Button type Submit form Reset form No action Show for…" at bounding box center [155, 334] width 212 height 507
click at [214, 108] on h4 "Style" at bounding box center [211, 103] width 81 height 26
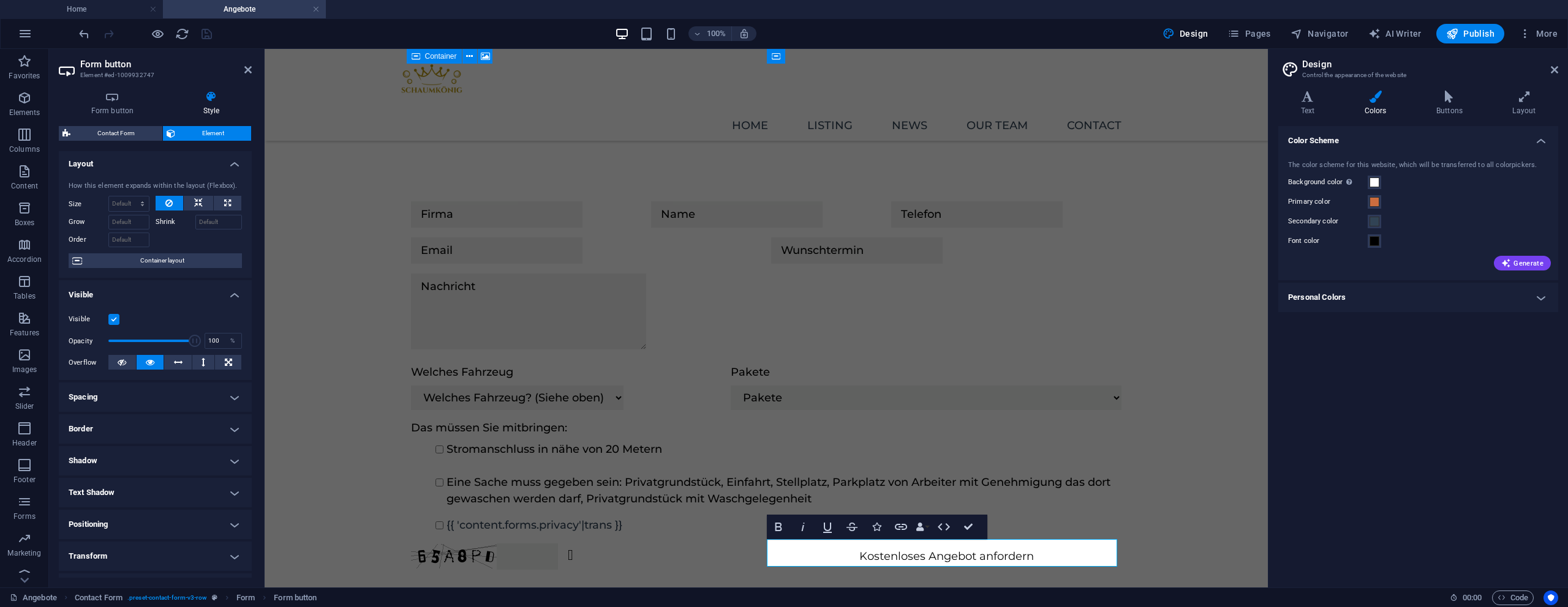
scroll to position [0, 0]
click at [143, 263] on span "Container layout" at bounding box center [162, 262] width 153 height 15
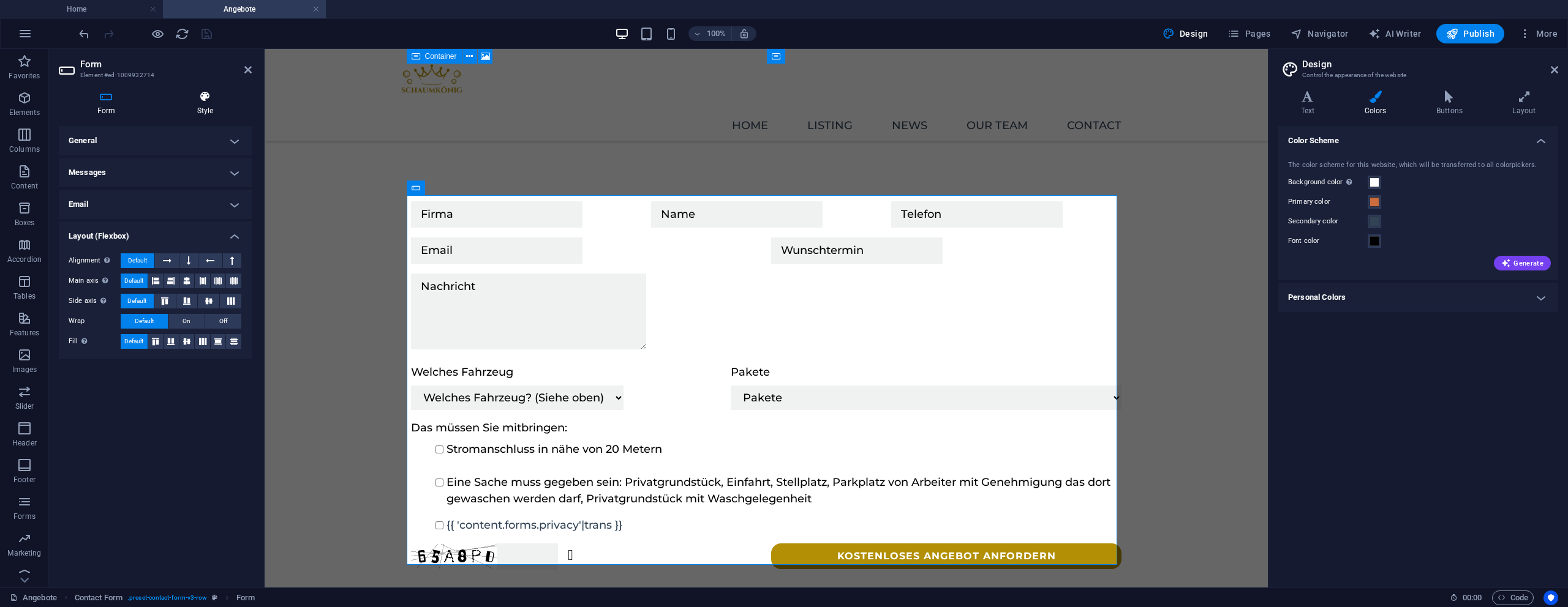
click at [216, 94] on icon at bounding box center [205, 96] width 93 height 12
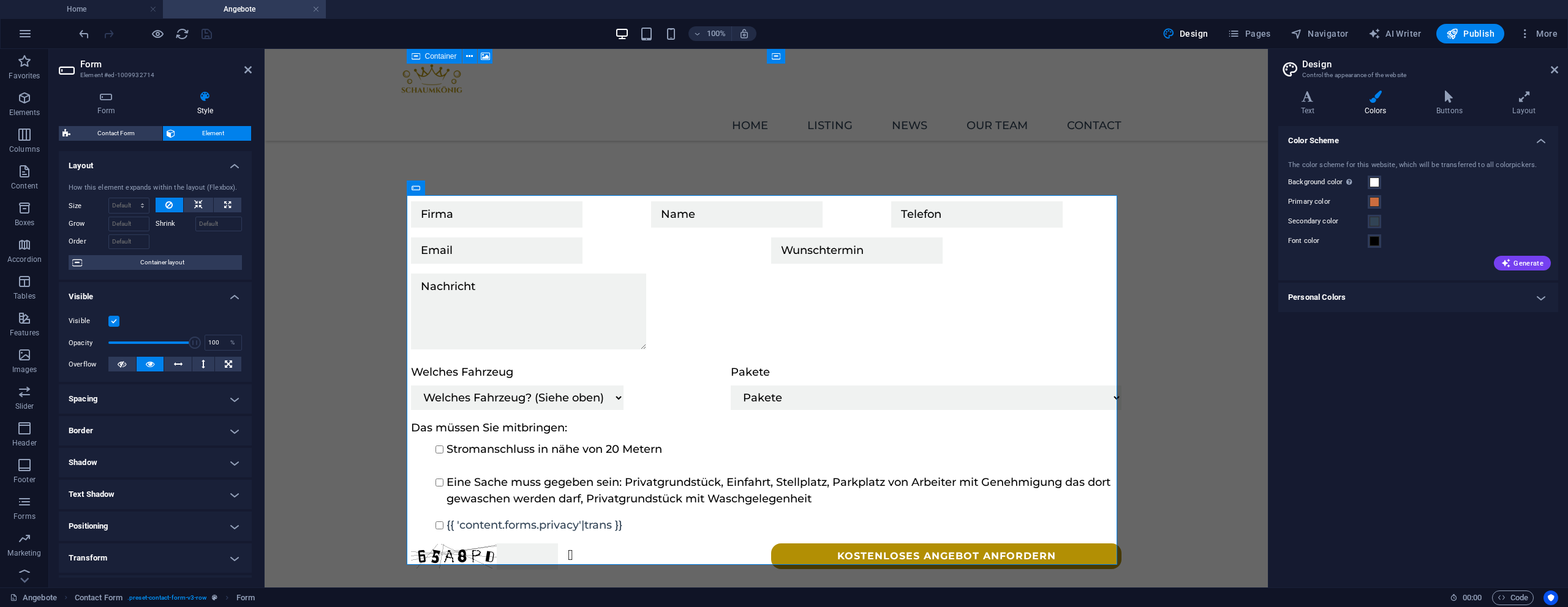
click at [241, 73] on header "Form Element #ed-1009932714" at bounding box center [155, 65] width 193 height 32
click at [1323, 100] on icon at bounding box center [1307, 96] width 58 height 12
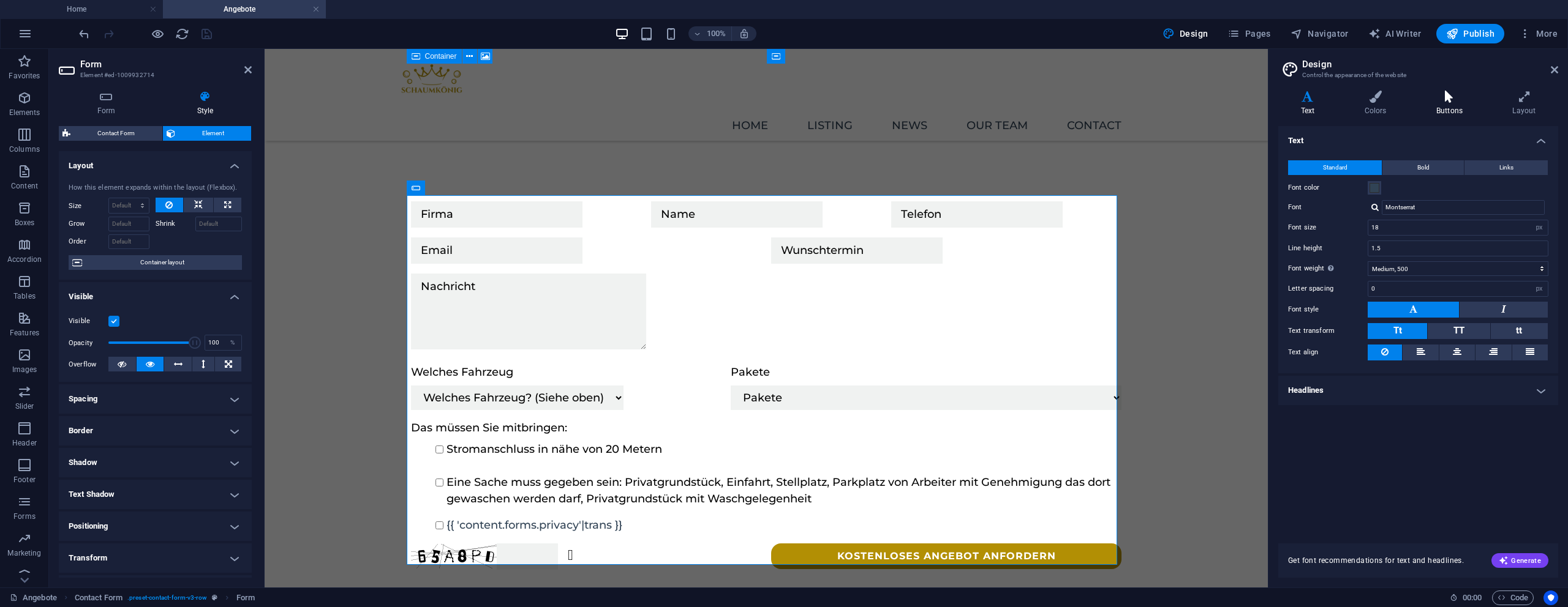
click at [1438, 109] on h4 "Buttons" at bounding box center [1451, 103] width 76 height 26
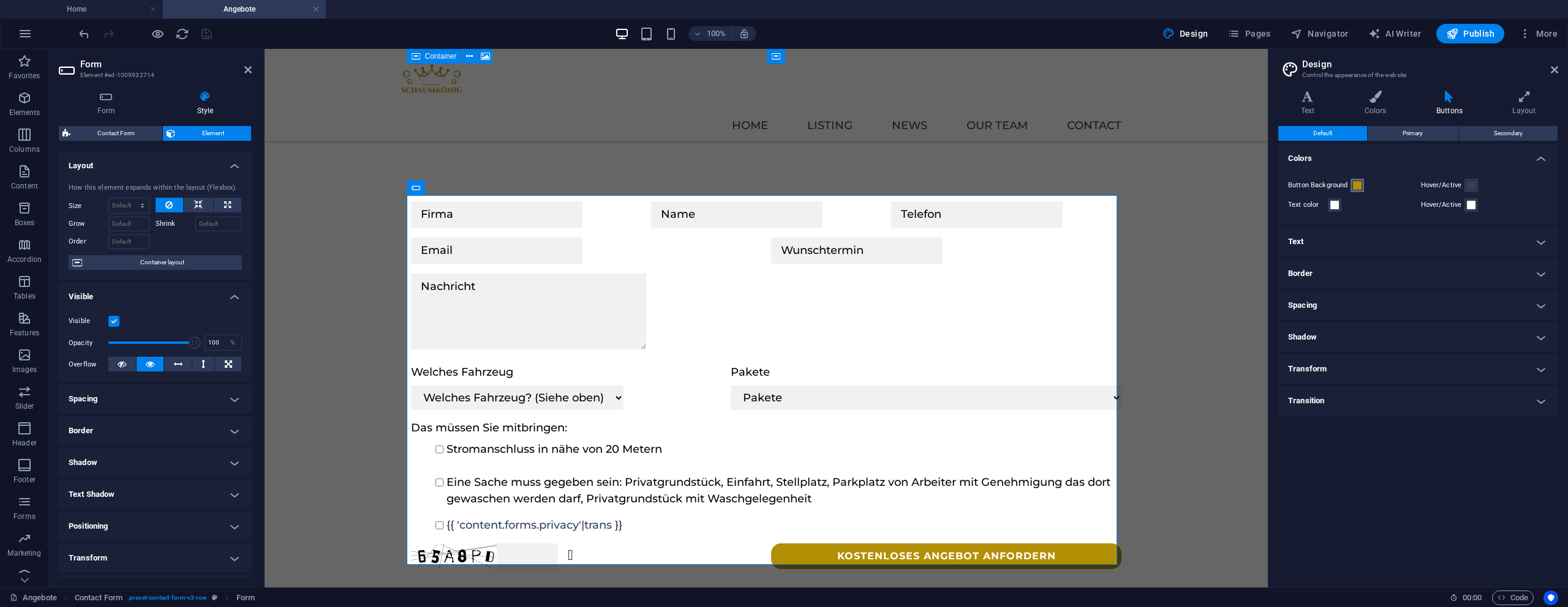
click at [1356, 187] on span at bounding box center [1357, 186] width 10 height 10
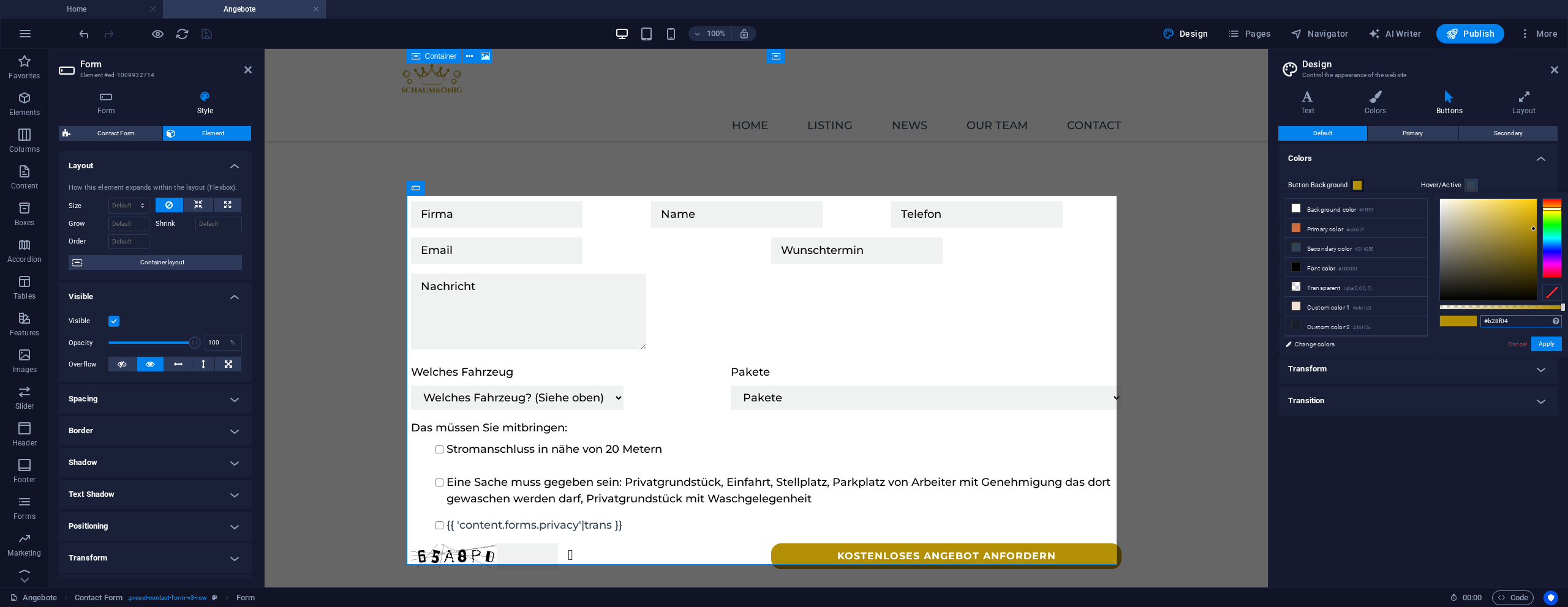
click at [1509, 320] on input "#b28f04" at bounding box center [1521, 321] width 81 height 12
click at [1554, 68] on icon at bounding box center [1554, 70] width 7 height 10
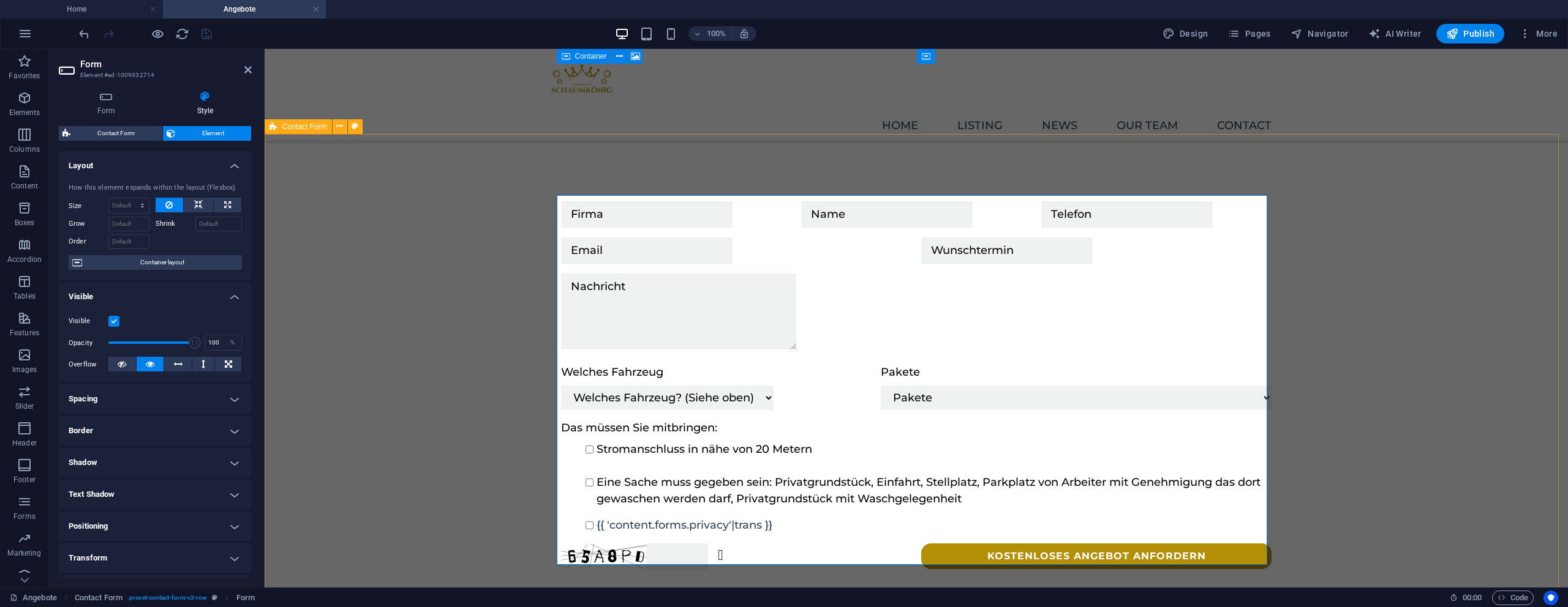
drag, startPoint x: 416, startPoint y: 235, endPoint x: 633, endPoint y: 234, distance: 217.0
click at [632, 234] on div "Welches Fahrzeug Welches Fahrzeug? (Siehe oben) Klein Wagen Standart Wagen Spri…" at bounding box center [916, 385] width 1304 height 491
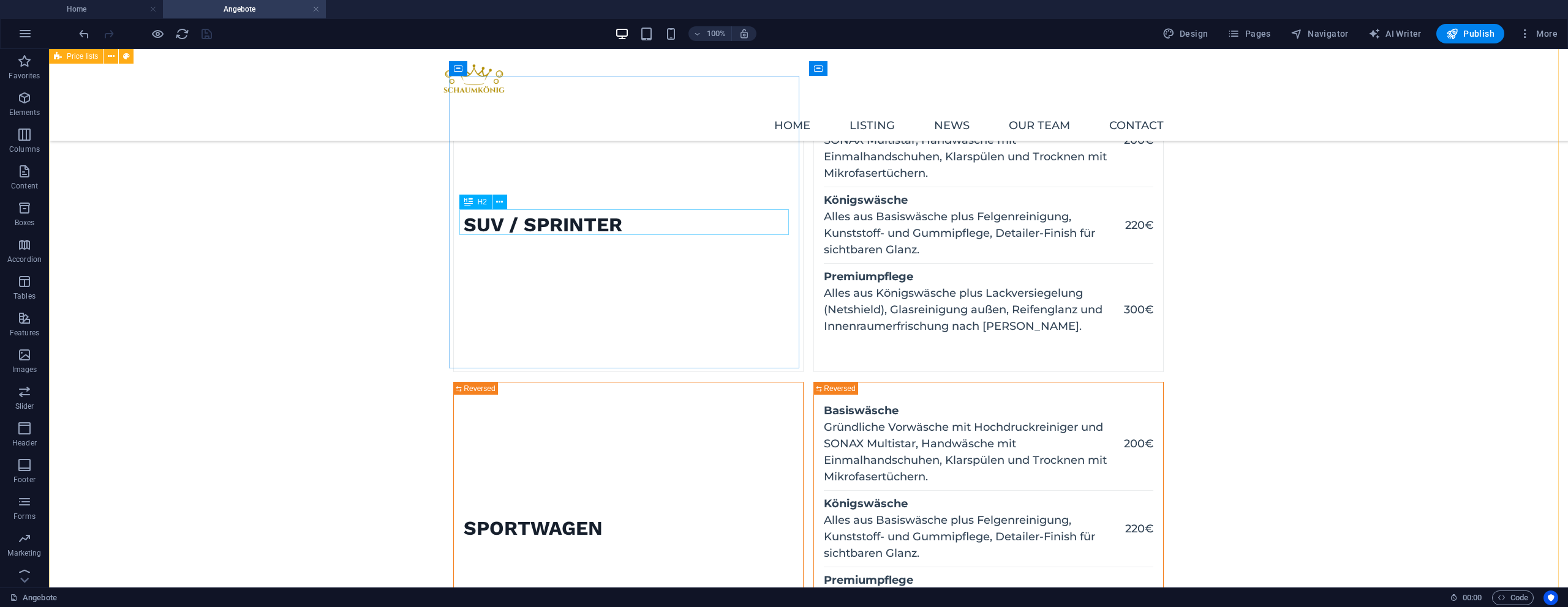
scroll to position [266, 0]
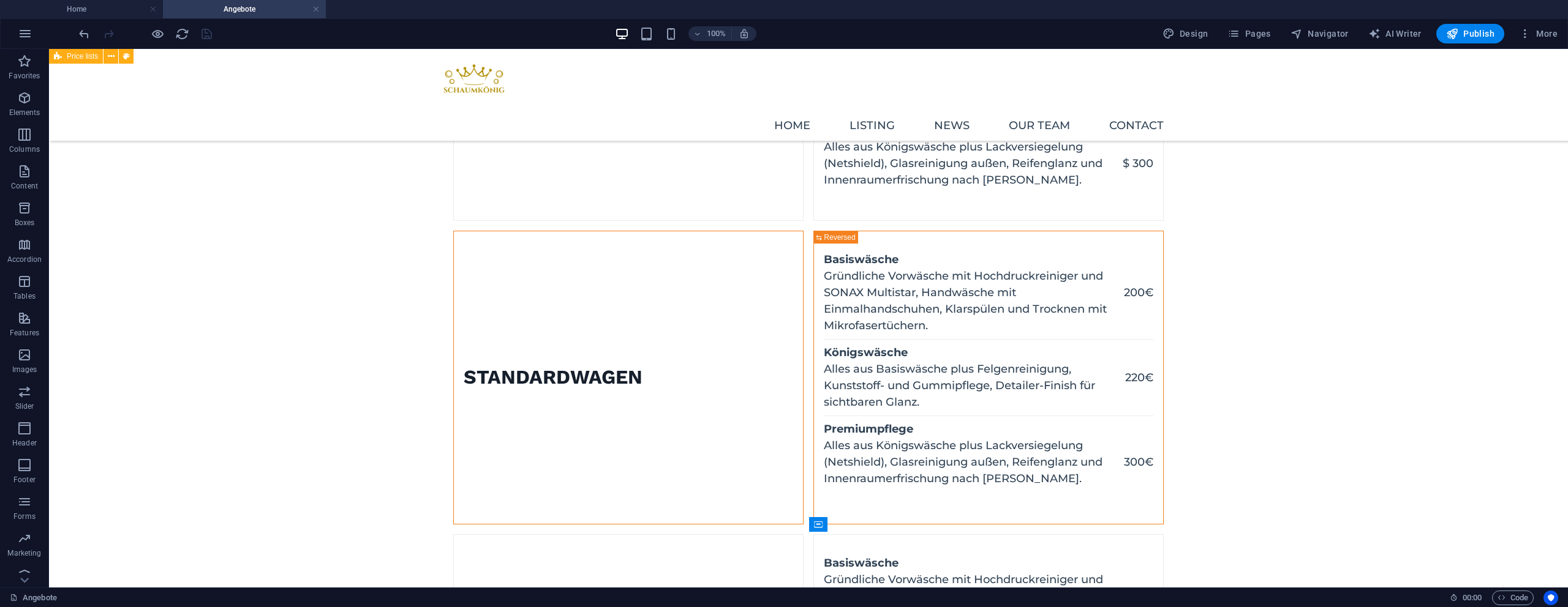
click at [454, 284] on figure at bounding box center [454, 378] width 0 height 293
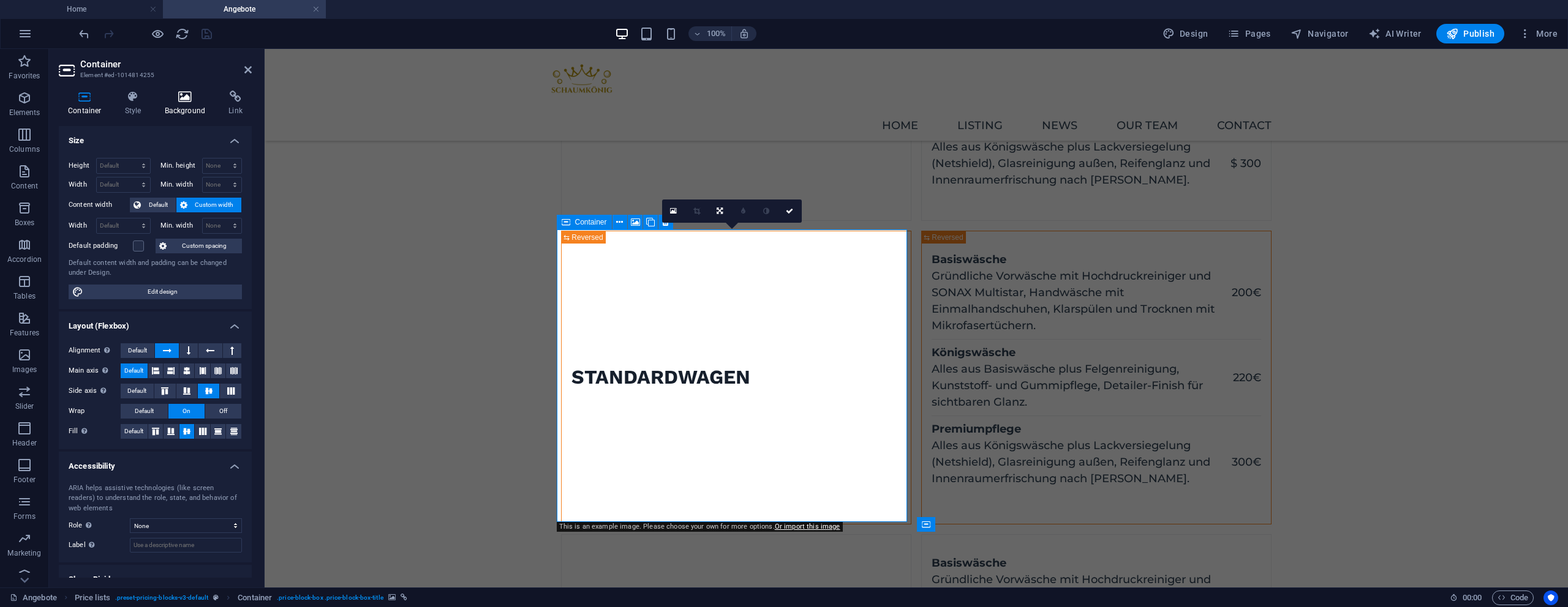
click at [180, 93] on icon at bounding box center [185, 96] width 59 height 12
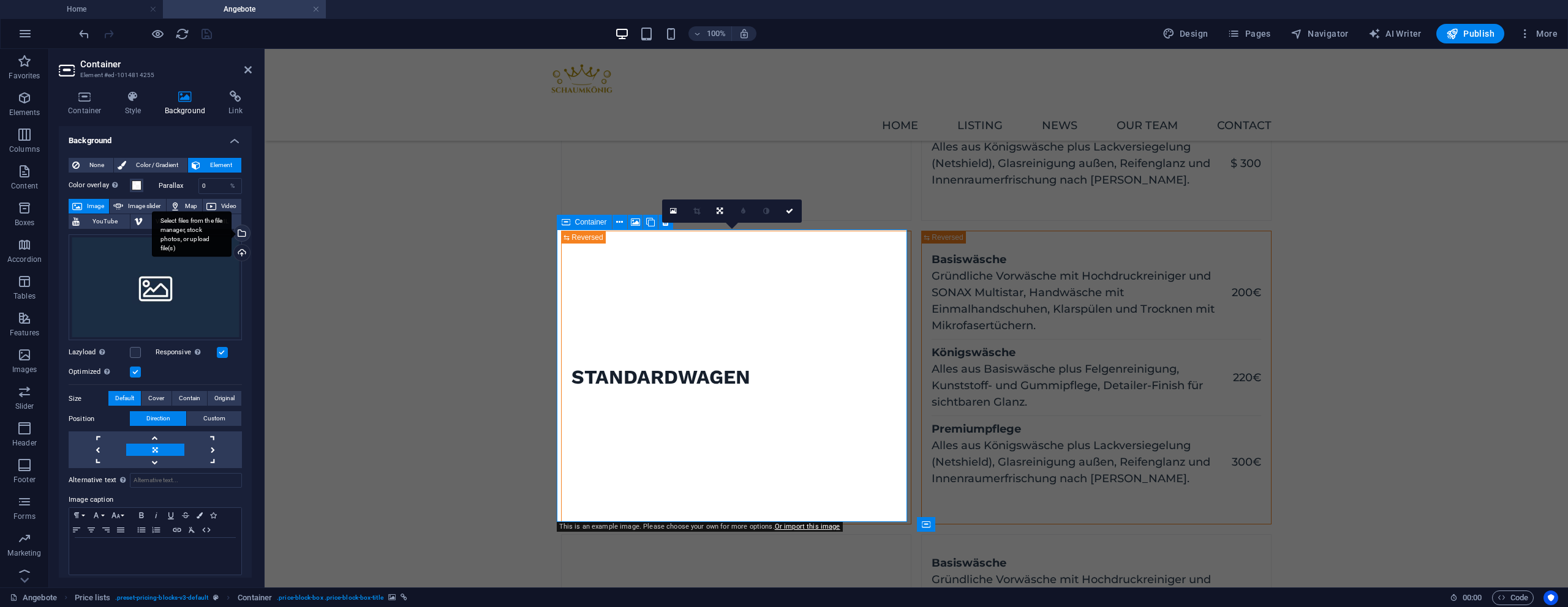
click at [232, 229] on div "Select files from the file manager, stock photos, or upload file(s)" at bounding box center [192, 234] width 80 height 46
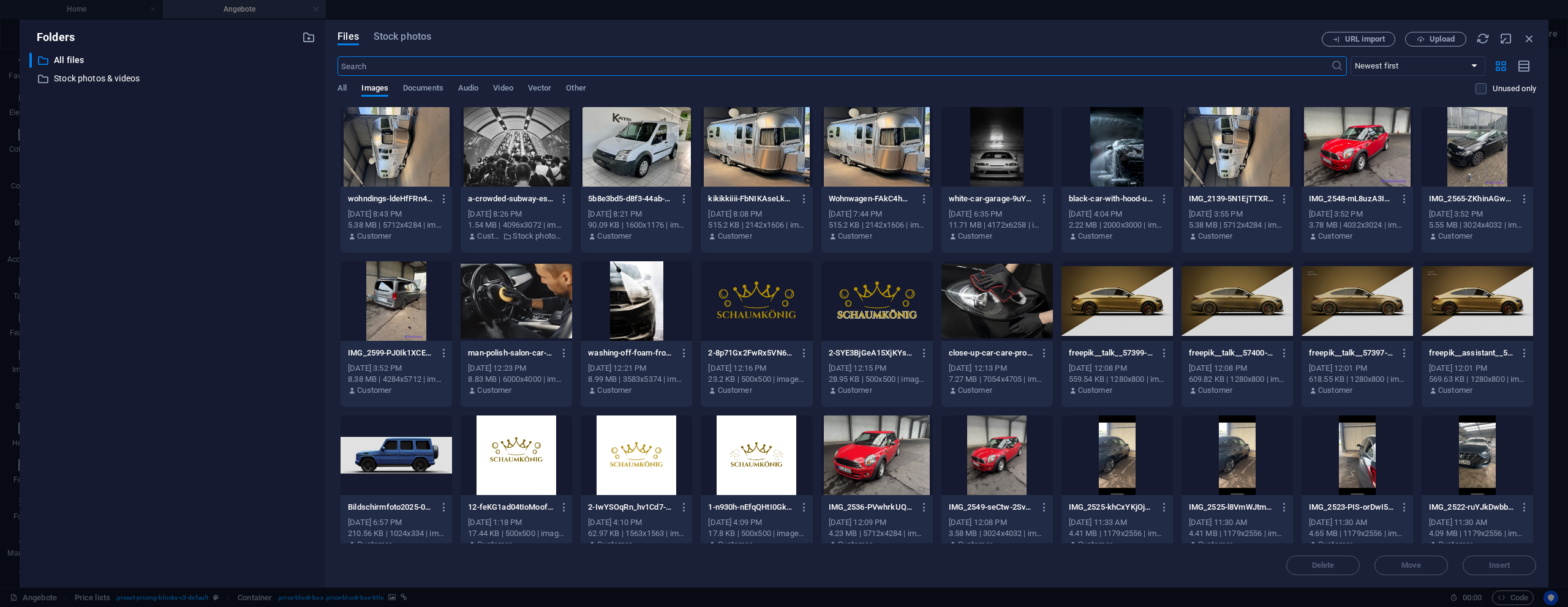
click at [1153, 319] on div at bounding box center [1117, 301] width 111 height 80
click at [1153, 319] on div "1" at bounding box center [1117, 301] width 111 height 80
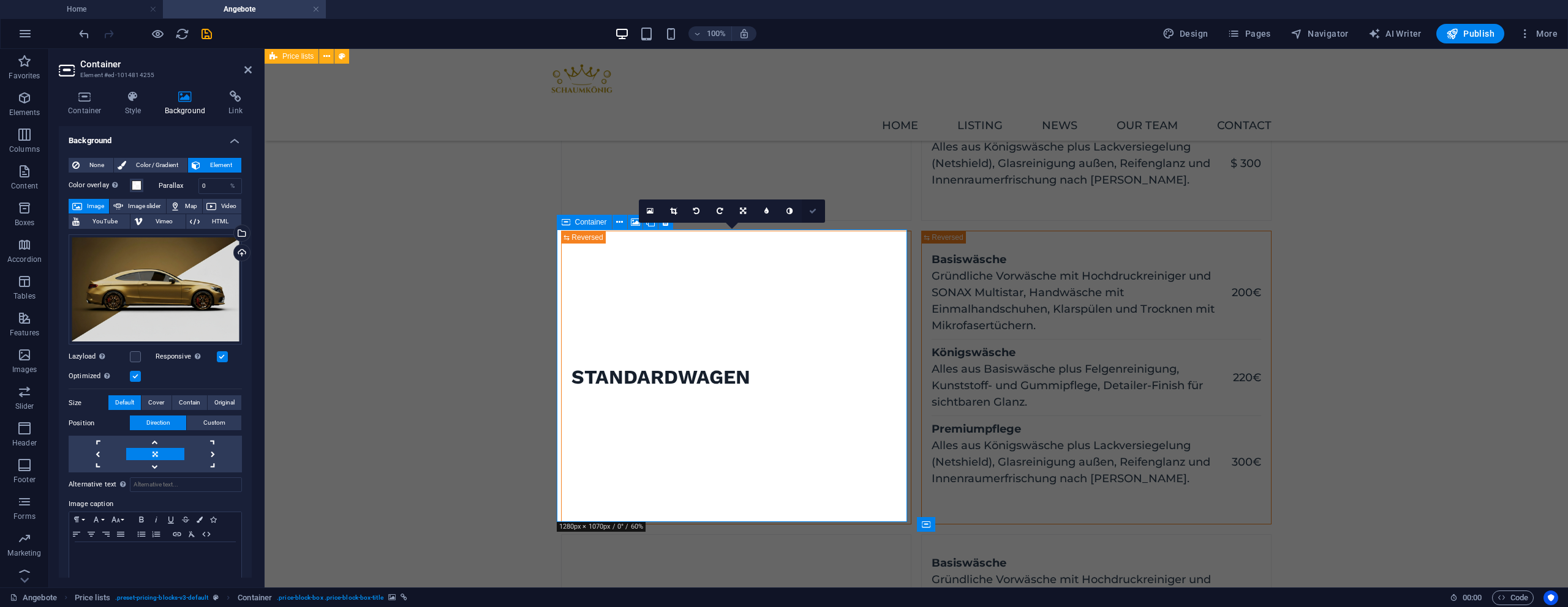
click at [814, 207] on icon at bounding box center [813, 211] width 7 height 7
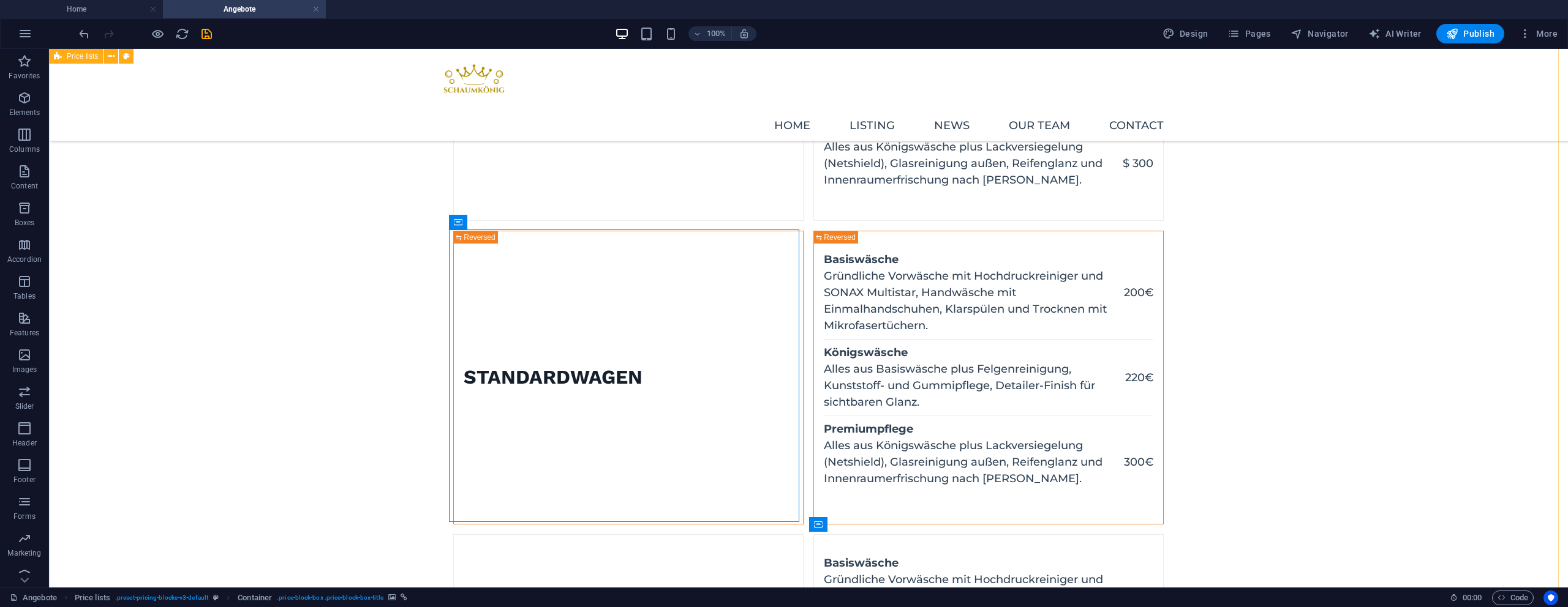
click at [454, 310] on figure at bounding box center [454, 378] width 0 height 293
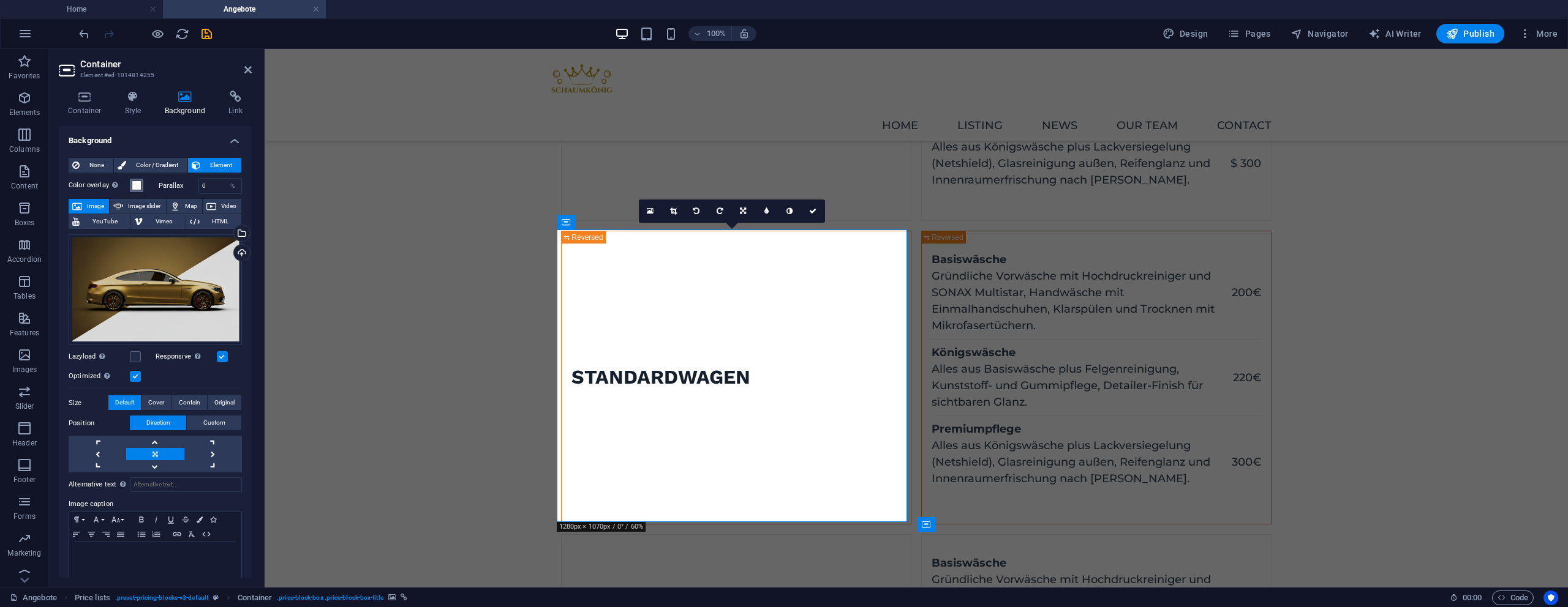
drag, startPoint x: 138, startPoint y: 187, endPoint x: 156, endPoint y: 191, distance: 18.4
click at [138, 187] on span at bounding box center [137, 186] width 10 height 10
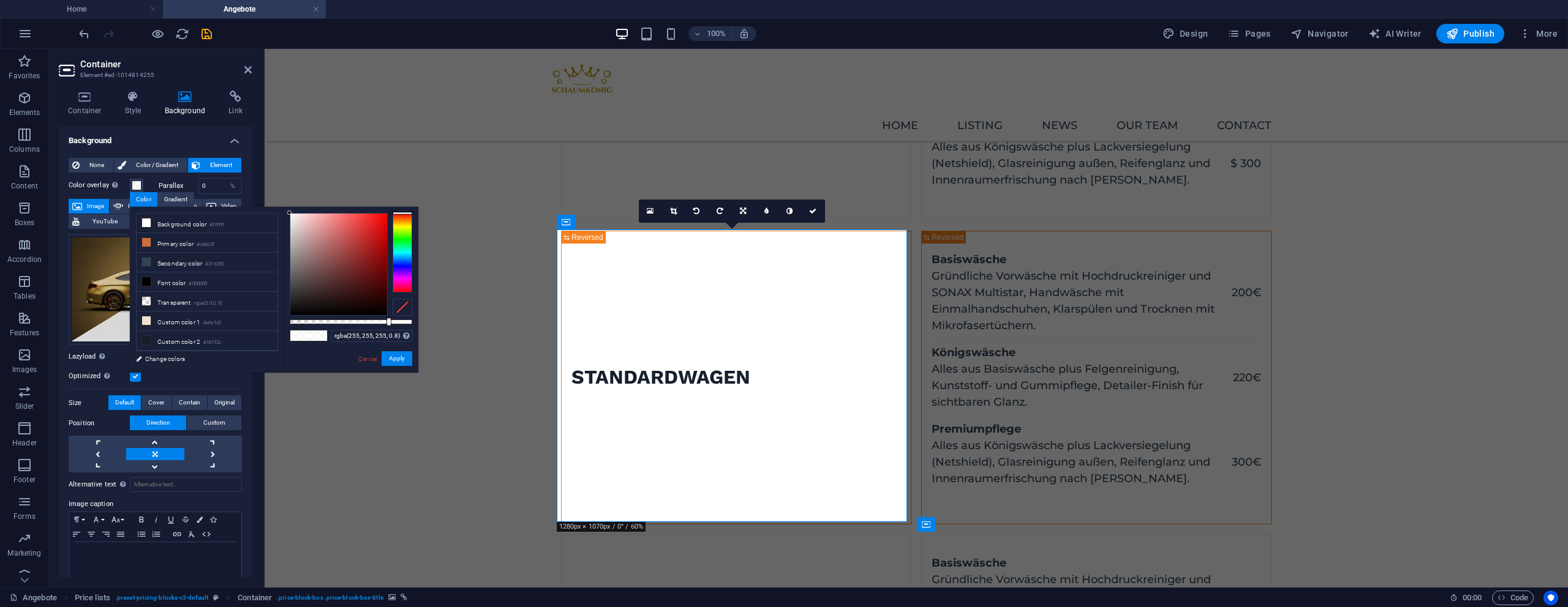
click at [294, 320] on div "rgba(255, 255, 255, 0.8) Supported formats #0852ed rgb(8, 82, 237) rgba(8, 82, …" at bounding box center [351, 378] width 135 height 343
type input "rgba(255, 255, 255, 0)"
drag, startPoint x: 303, startPoint y: 320, endPoint x: 363, endPoint y: 363, distance: 73.8
click at [270, 321] on div "less Background color #ffffff Primary color #cb6d3f Secondary color #314355 Fon…" at bounding box center [274, 289] width 289 height 166
click at [399, 357] on button "Apply" at bounding box center [396, 358] width 31 height 15
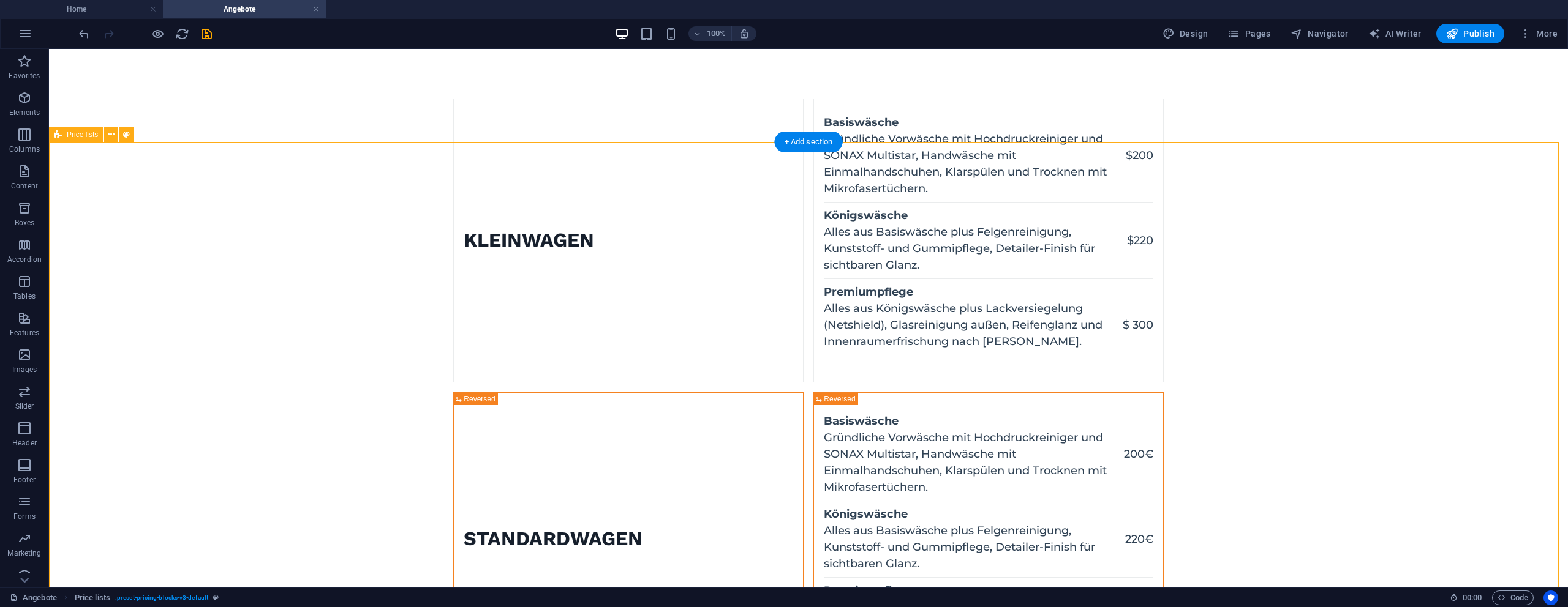
scroll to position [465, 0]
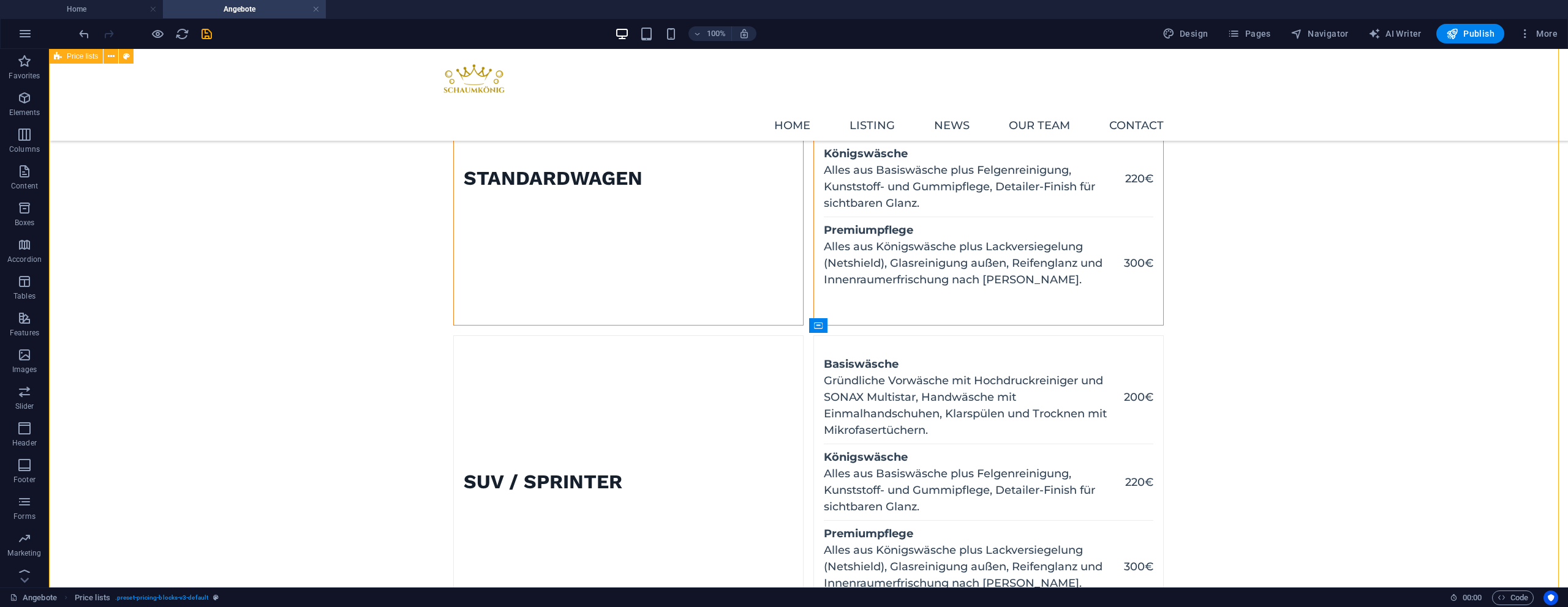
click at [454, 283] on figure at bounding box center [454, 179] width 0 height 293
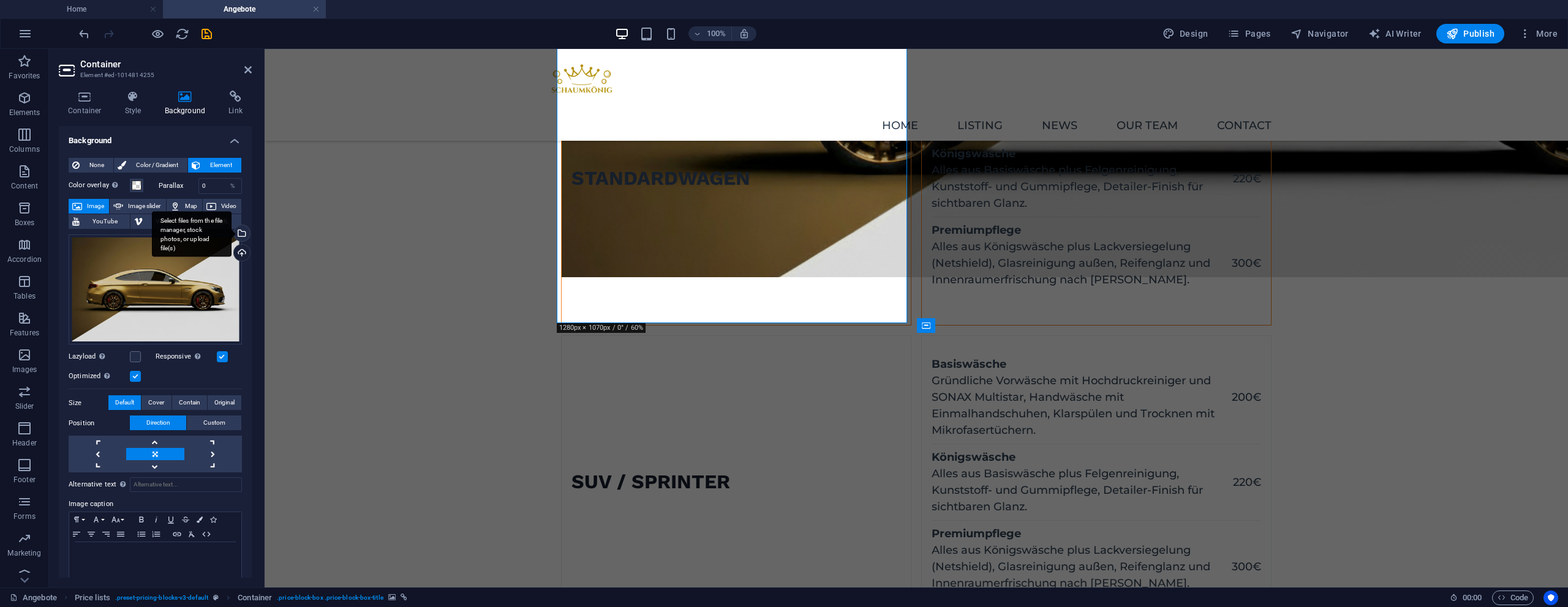
click at [243, 234] on div "Select files from the file manager, stock photos, or upload file(s)" at bounding box center [241, 234] width 19 height 19
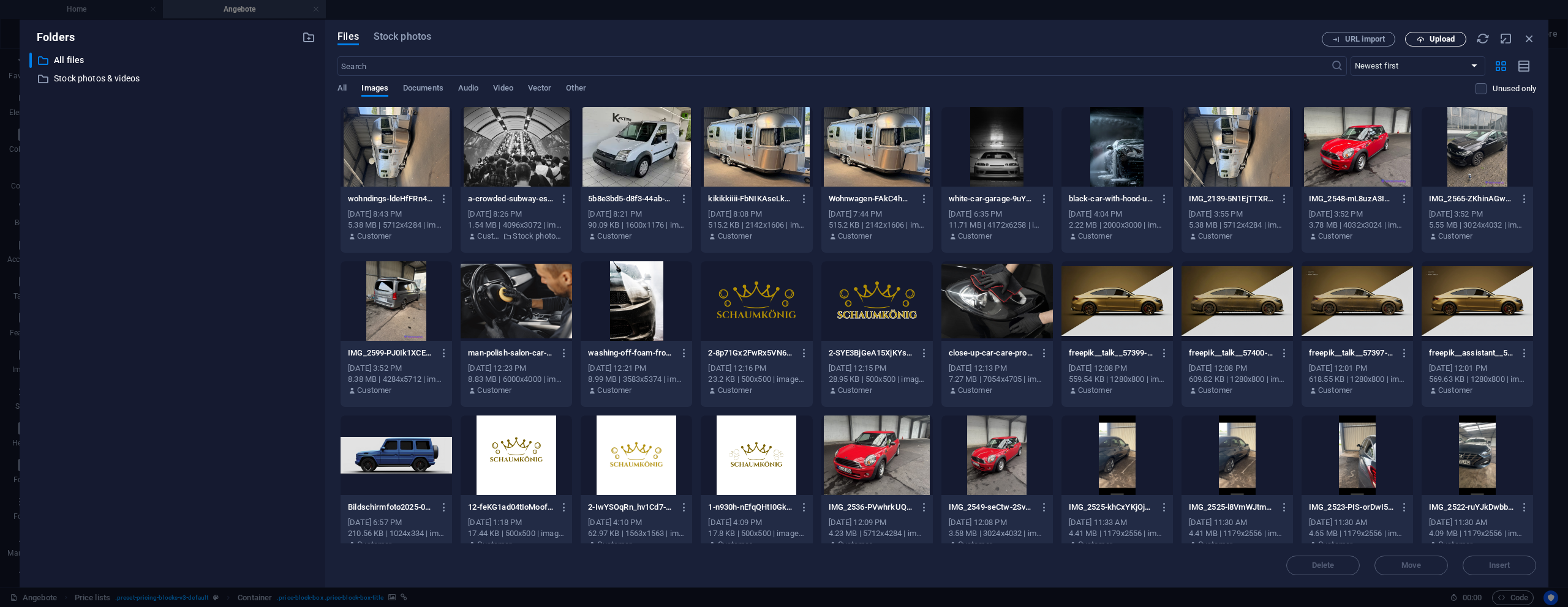
click at [1423, 37] on icon "button" at bounding box center [1420, 39] width 8 height 8
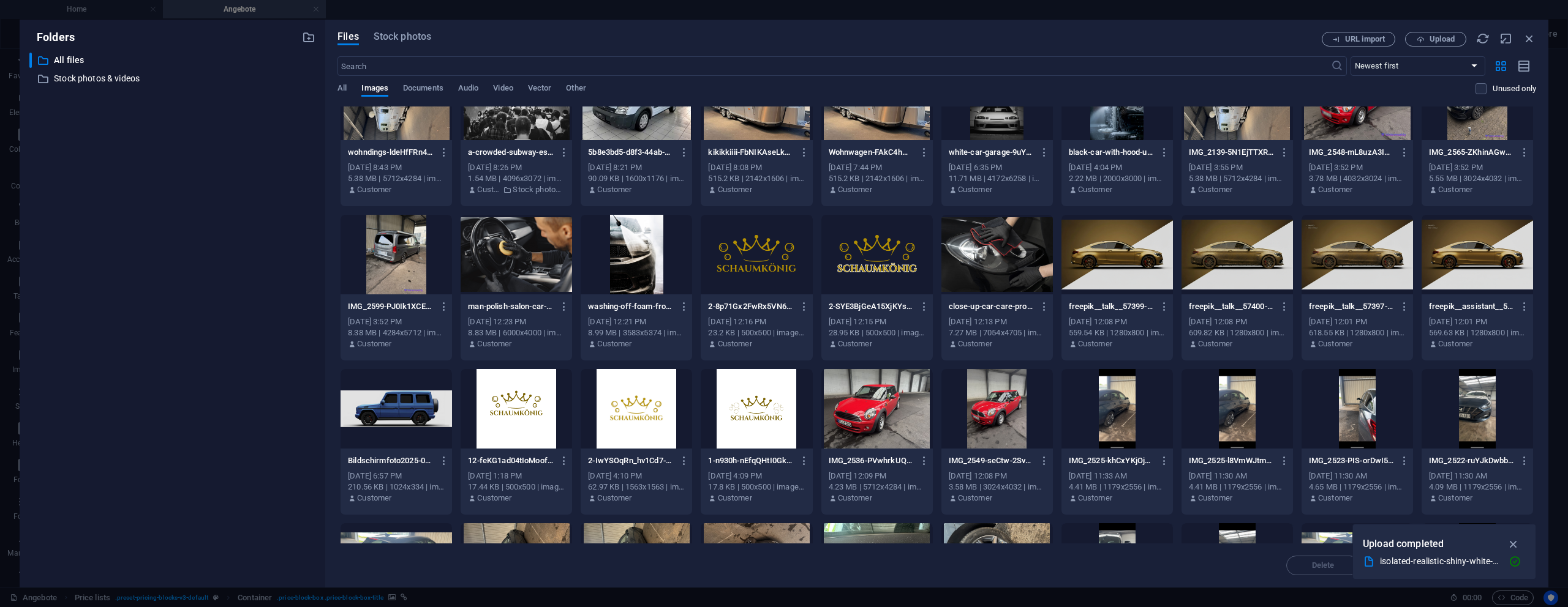
scroll to position [0, 0]
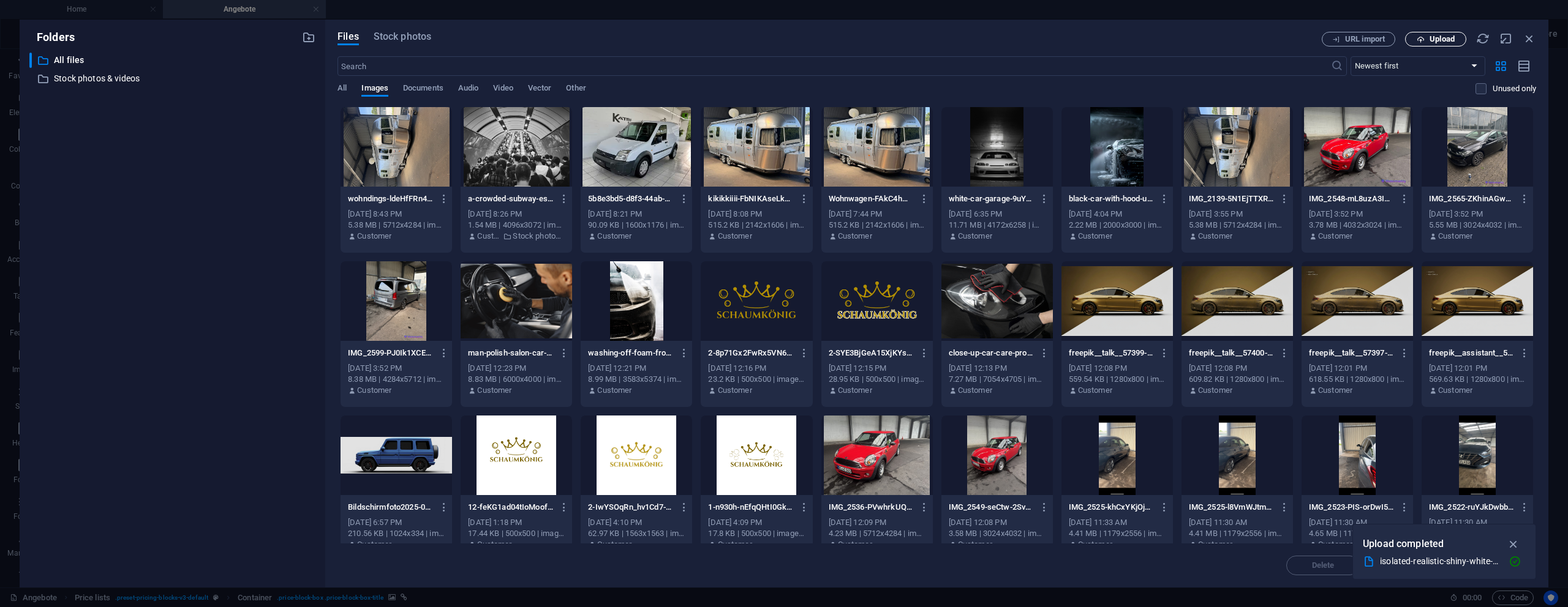
click at [1436, 39] on span "Upload" at bounding box center [1442, 39] width 25 height 7
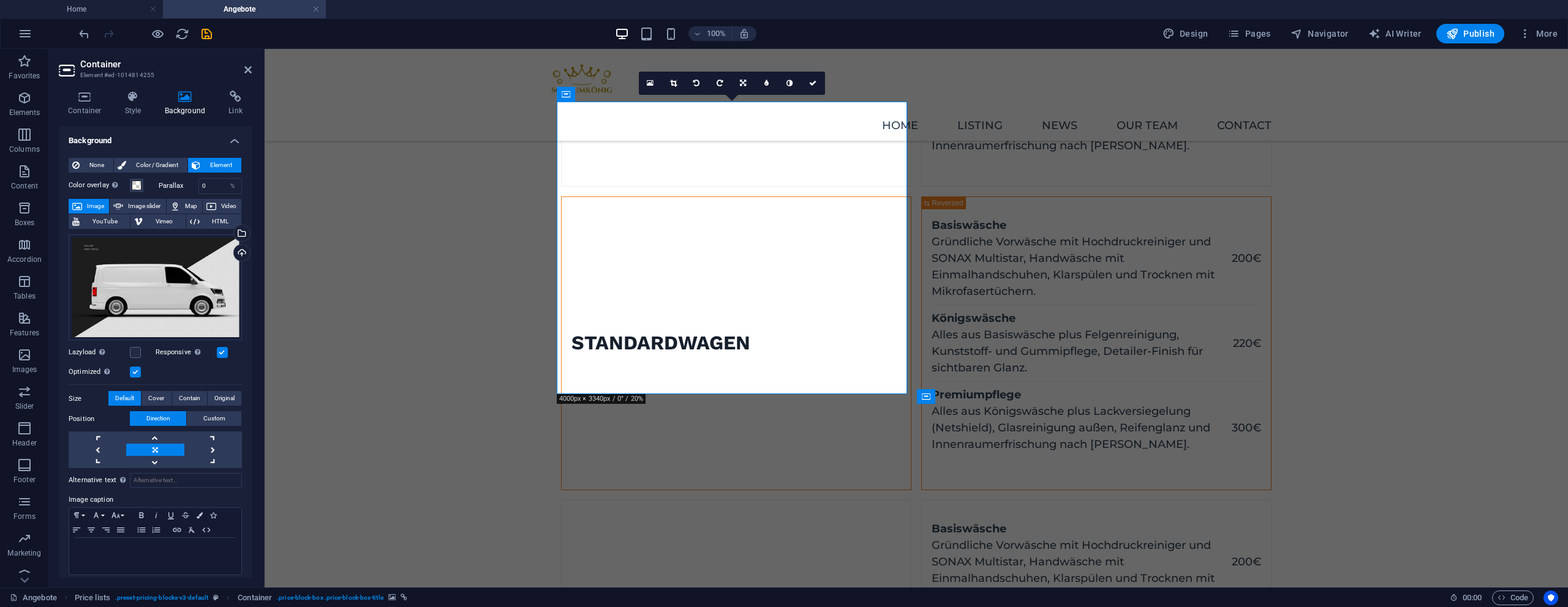
scroll to position [279, 0]
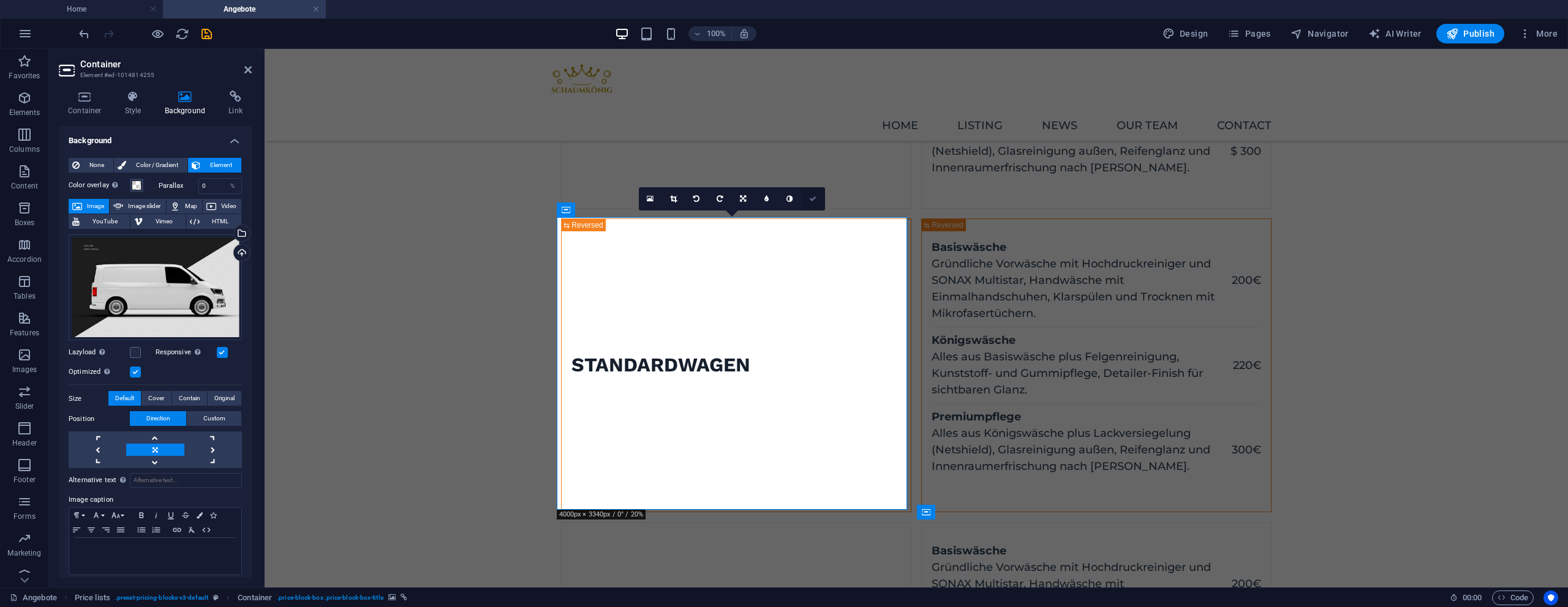
click at [809, 202] on icon at bounding box center [813, 199] width 7 height 7
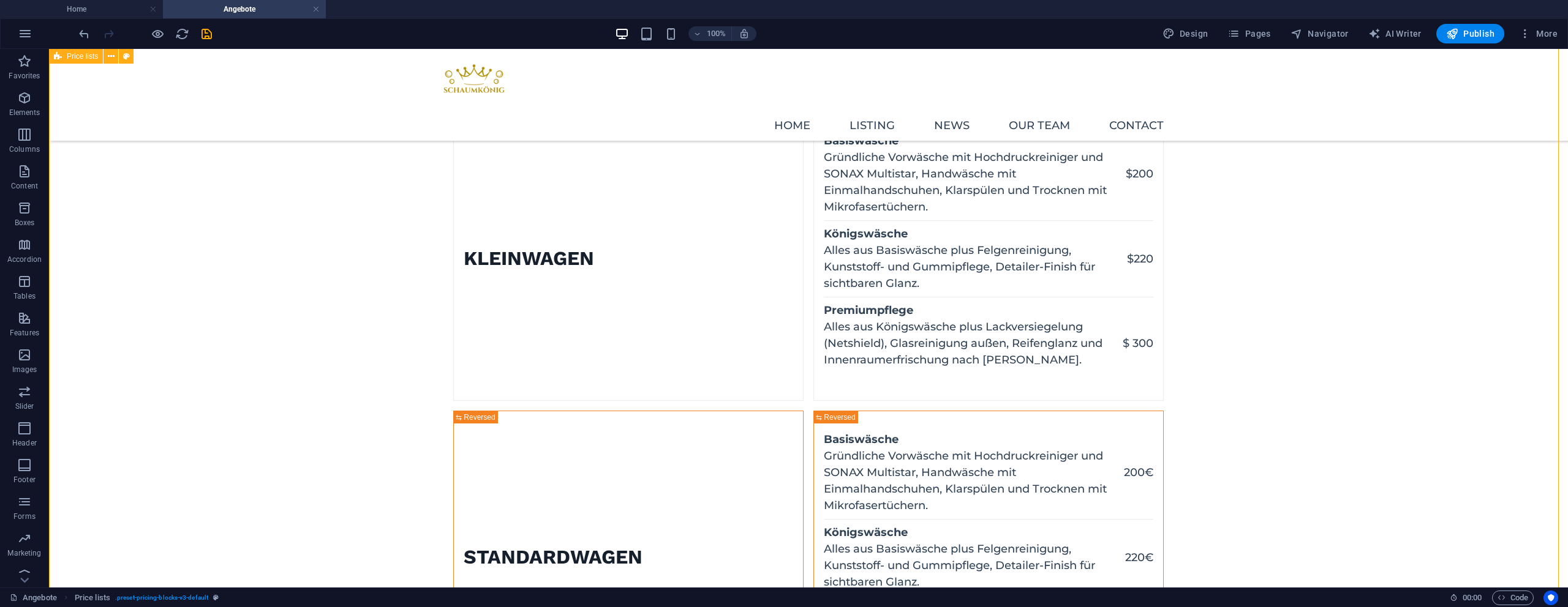
scroll to position [71, 0]
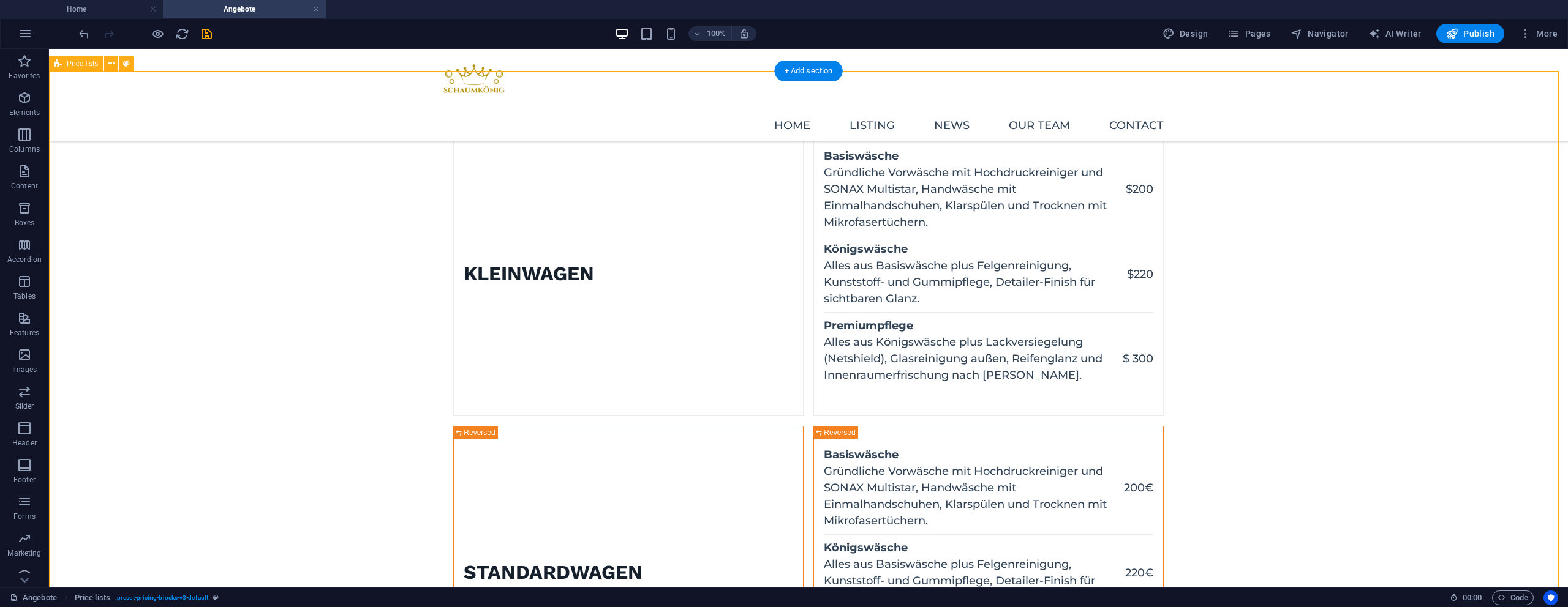
drag, startPoint x: 327, startPoint y: 300, endPoint x: 465, endPoint y: 179, distance: 183.5
click at [667, 42] on div "100%" at bounding box center [686, 33] width 142 height 19
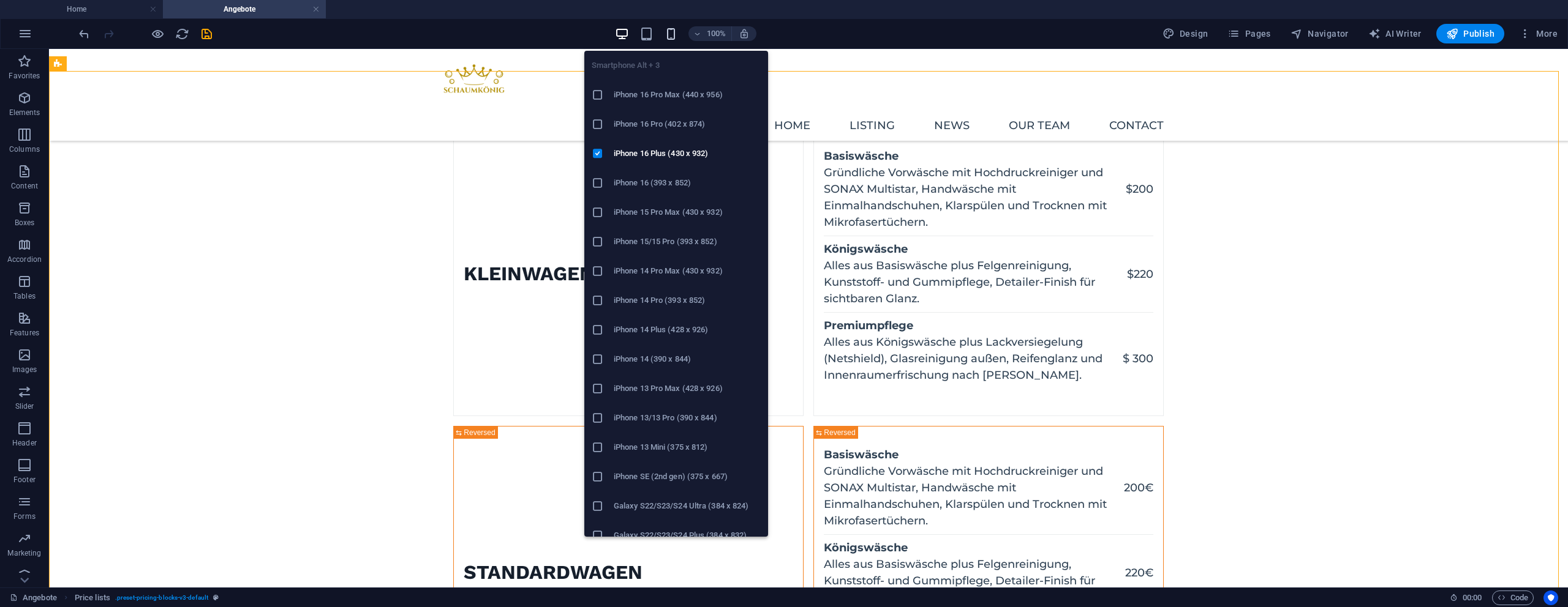
click at [669, 38] on icon "button" at bounding box center [671, 34] width 14 height 14
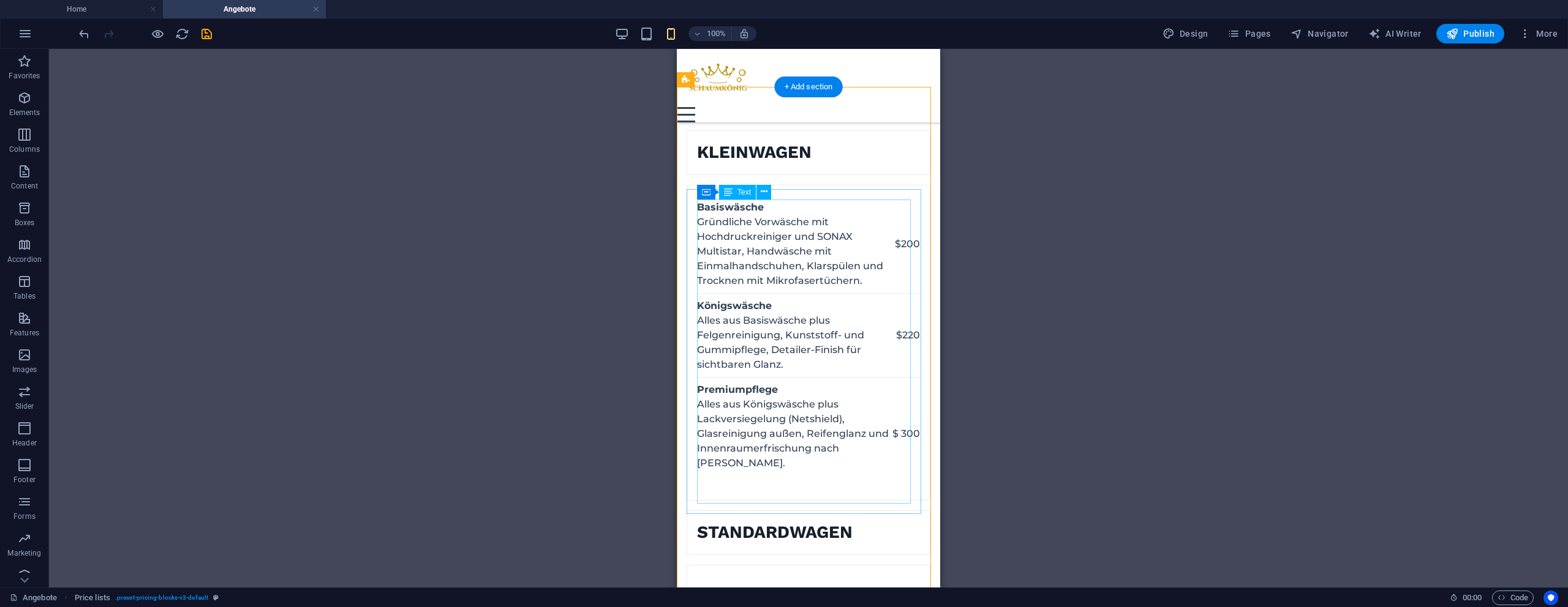
scroll to position [89, 0]
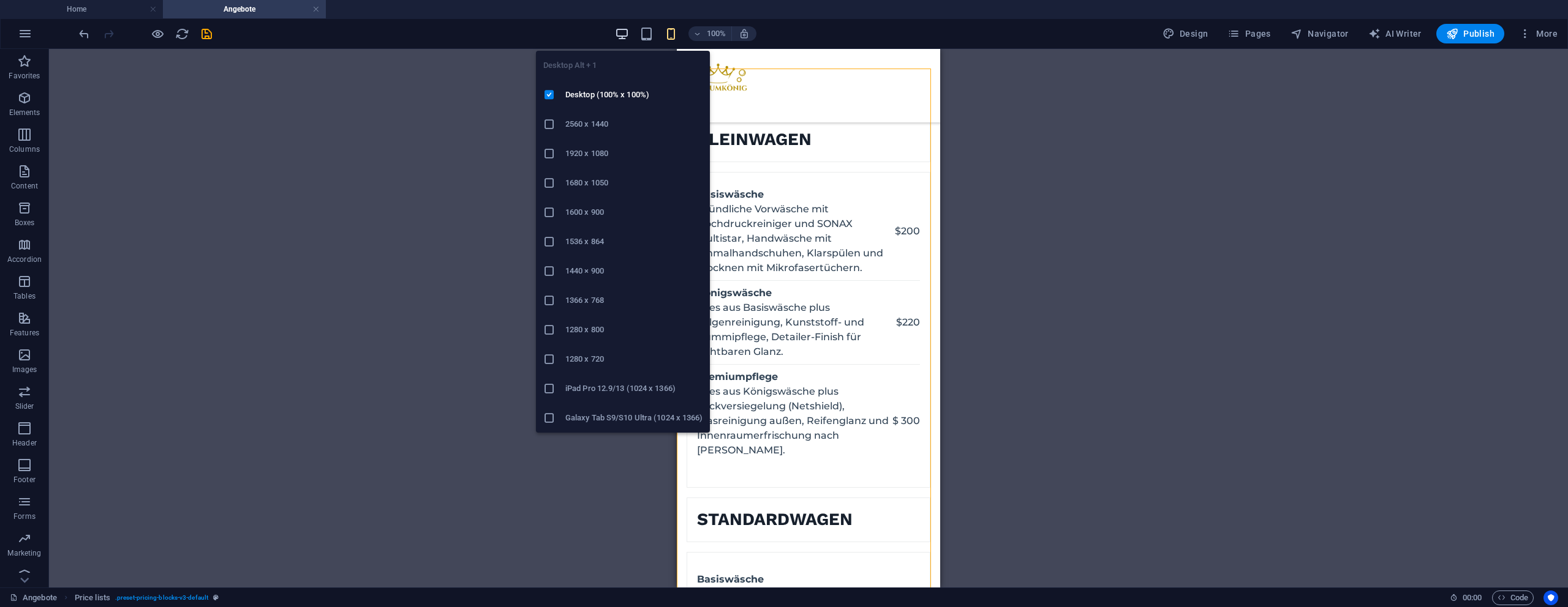
click at [621, 28] on icon "button" at bounding box center [622, 34] width 14 height 14
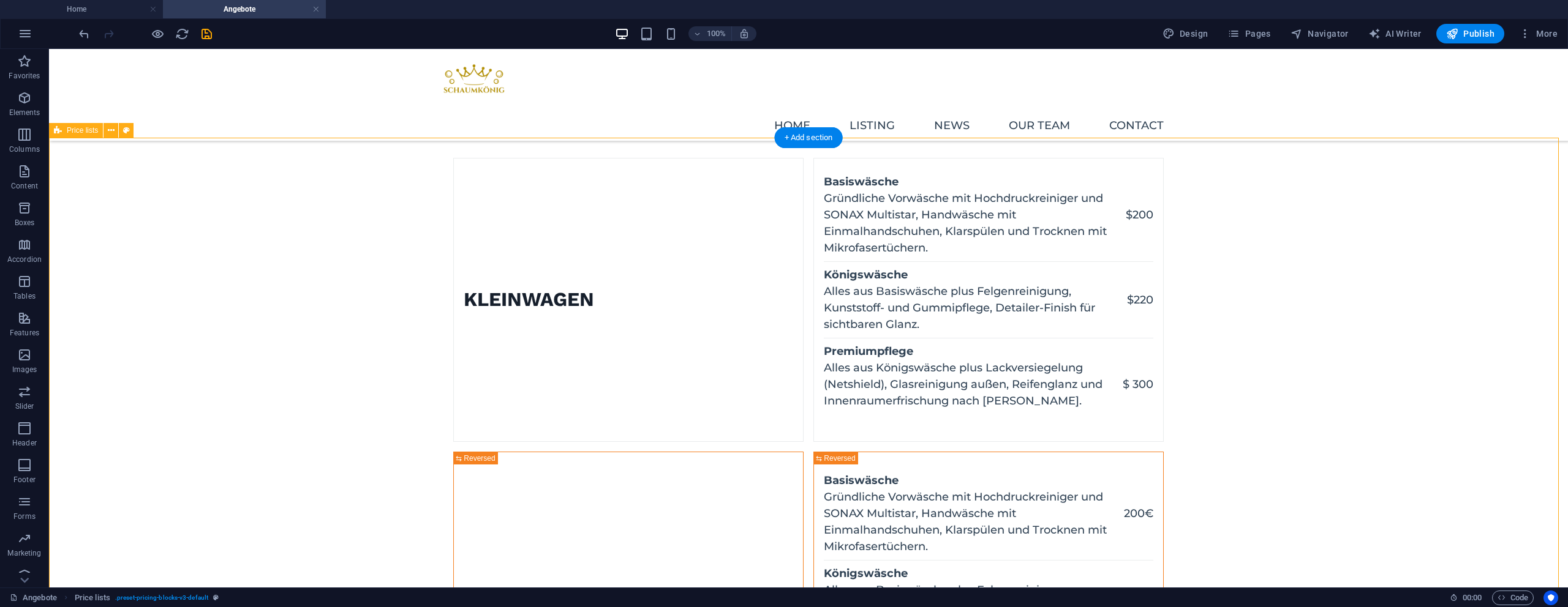
scroll to position [0, 0]
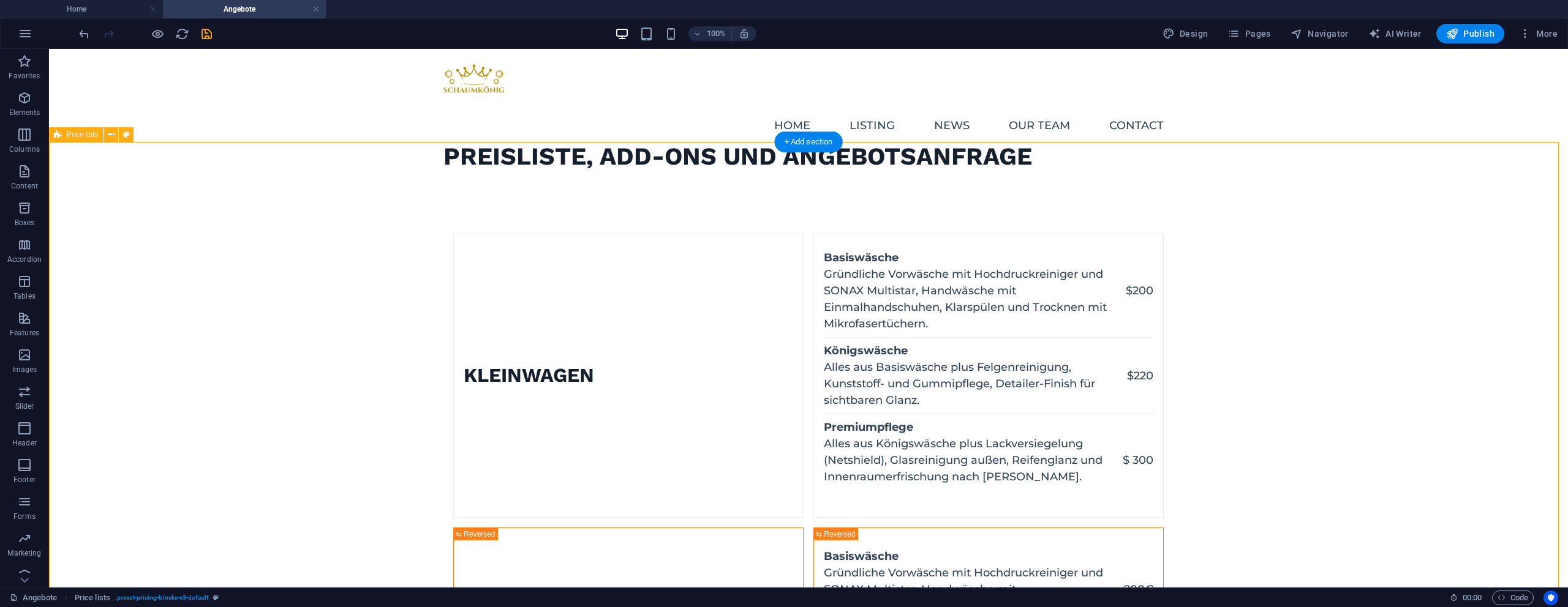
click at [454, 395] on figure at bounding box center [454, 375] width 0 height 283
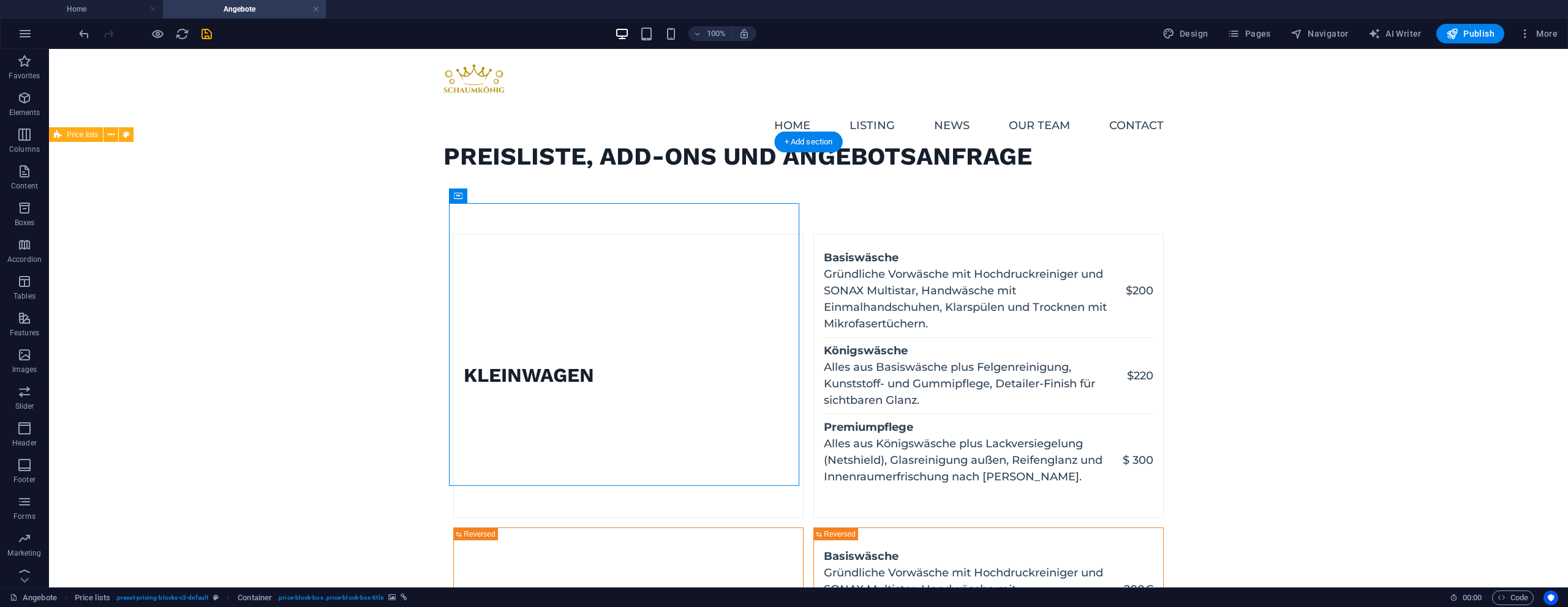
click at [454, 395] on figure at bounding box center [454, 375] width 0 height 283
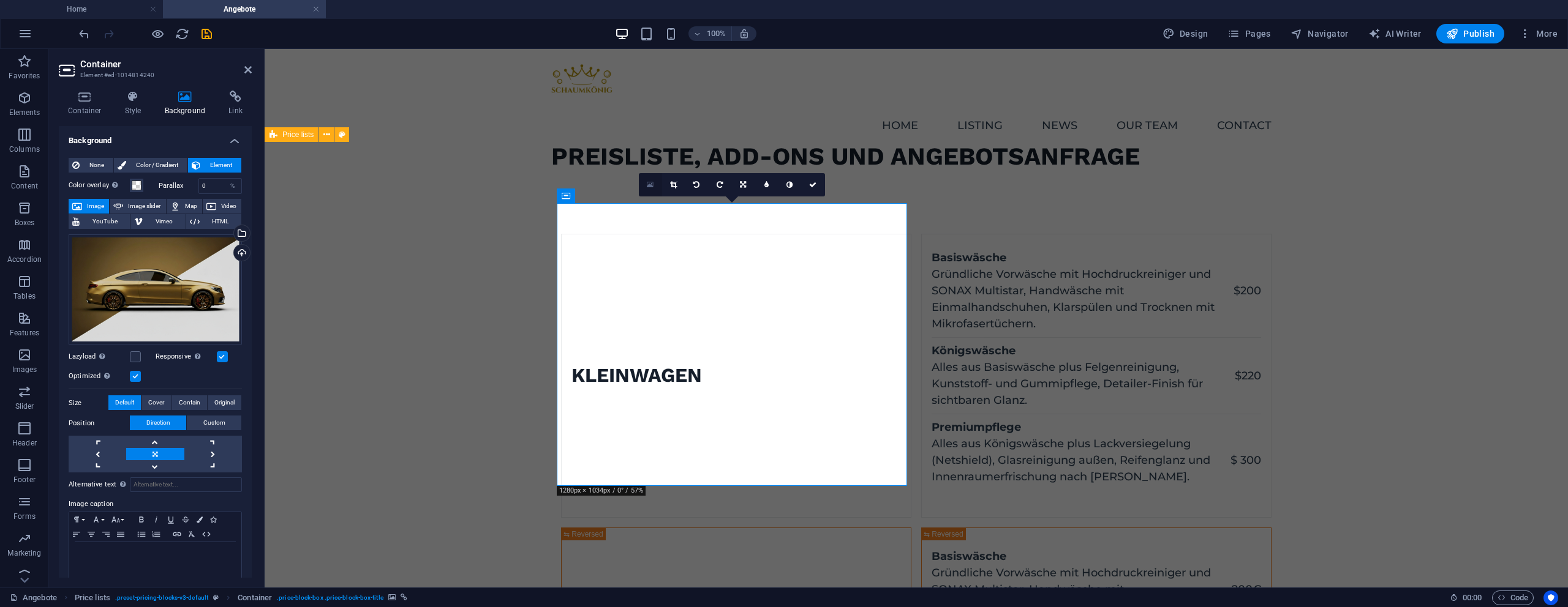
click at [654, 185] on link at bounding box center [650, 185] width 24 height 24
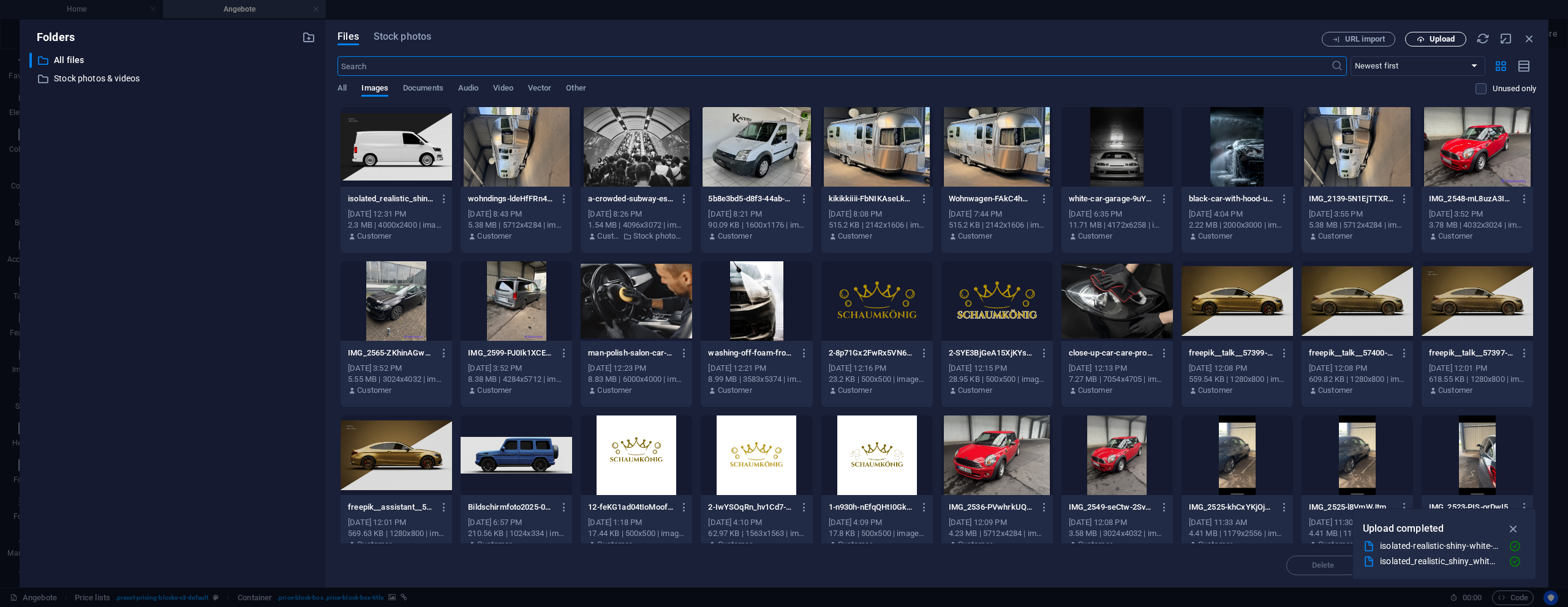
click at [1423, 43] on button "Upload" at bounding box center [1435, 39] width 61 height 15
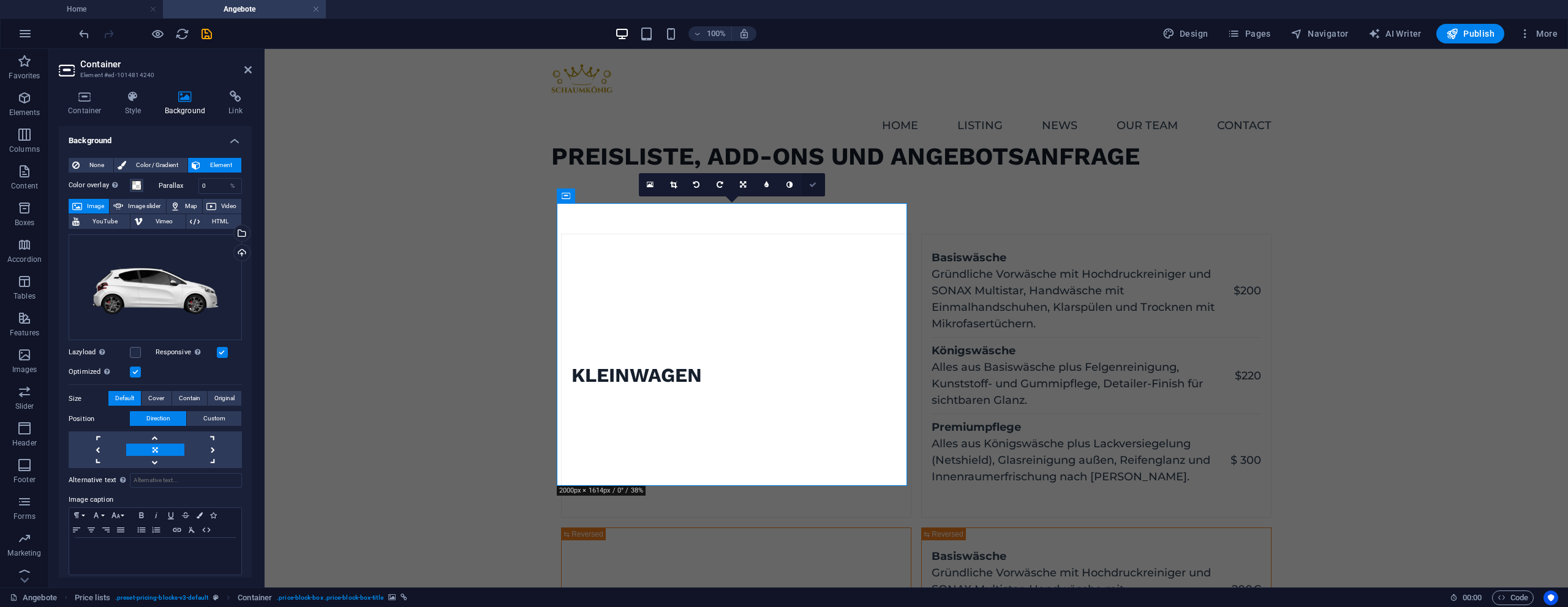
click at [817, 176] on link at bounding box center [813, 185] width 24 height 24
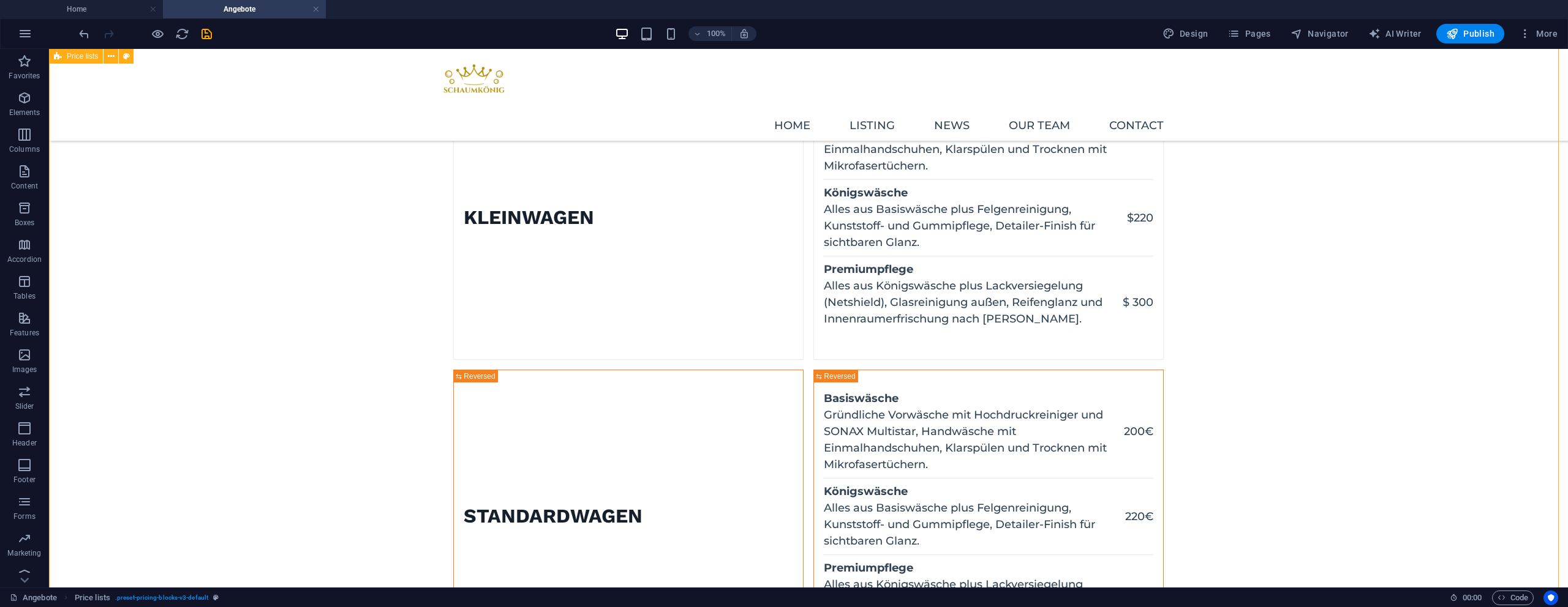
scroll to position [126, 0]
click at [454, 261] on figure at bounding box center [454, 219] width 0 height 283
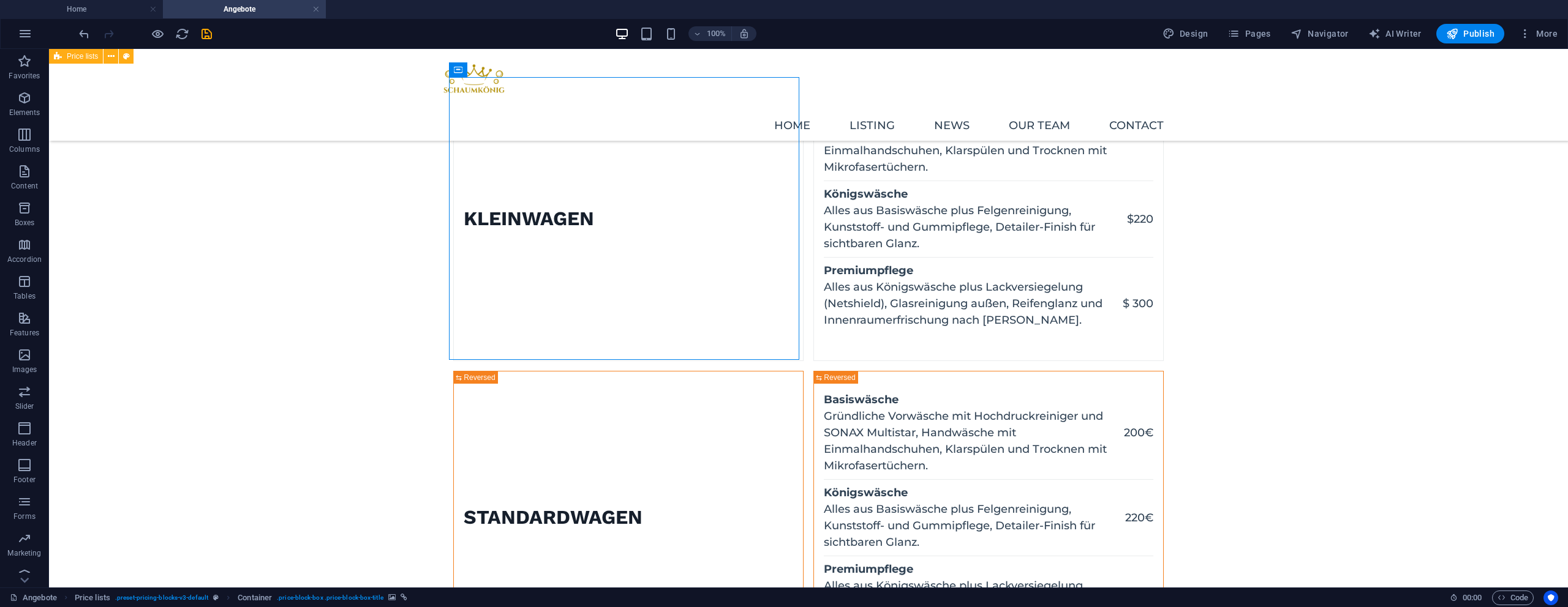
drag, startPoint x: 610, startPoint y: 261, endPoint x: 394, endPoint y: 260, distance: 216.0
click at [454, 261] on figure at bounding box center [454, 219] width 0 height 283
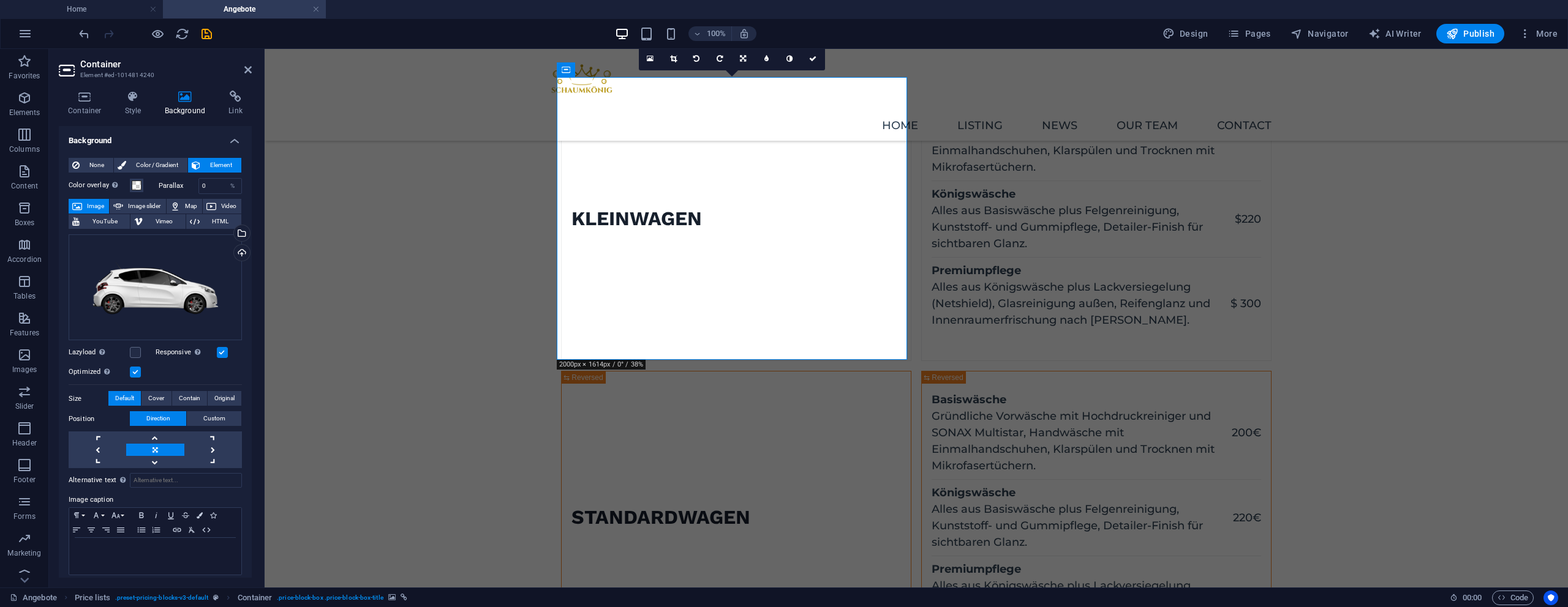
click at [137, 371] on label at bounding box center [135, 372] width 11 height 11
click at [0, 0] on input "Optimized Images are compressed to improve page speed." at bounding box center [0, 0] width 0 height 0
click at [136, 369] on label at bounding box center [135, 372] width 11 height 11
click at [0, 0] on input "Optimized Images are compressed to improve page speed." at bounding box center [0, 0] width 0 height 0
click at [133, 370] on label at bounding box center [135, 372] width 11 height 11
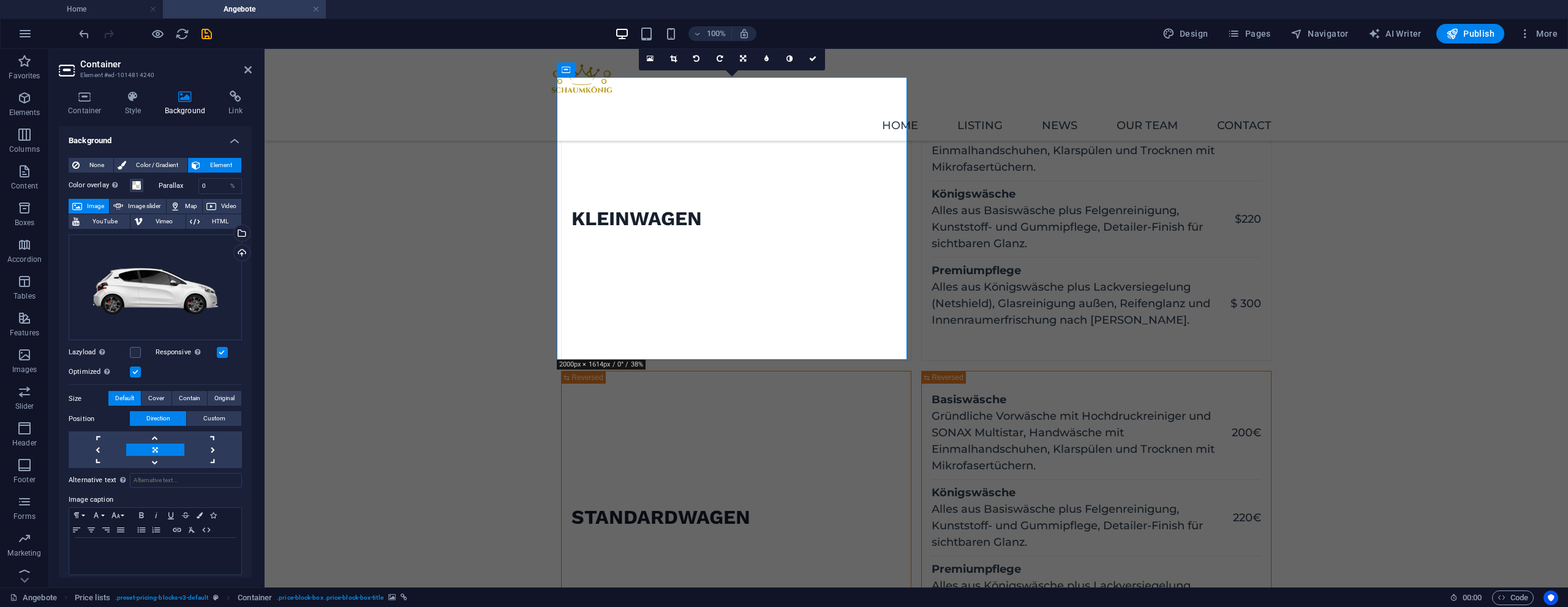
click at [0, 0] on input "Optimized Images are compressed to improve page speed." at bounding box center [0, 0] width 0 height 0
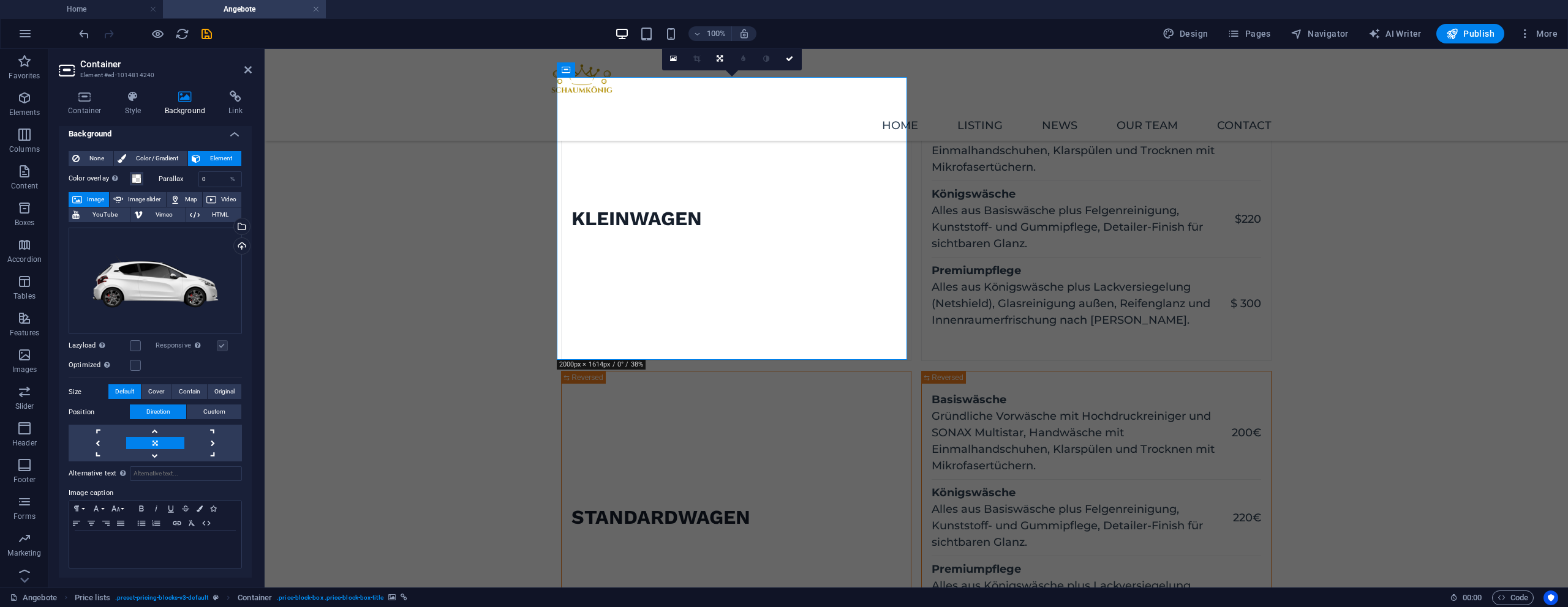
click at [220, 344] on label at bounding box center [222, 346] width 11 height 11
click at [130, 363] on label at bounding box center [135, 365] width 11 height 11
click at [0, 0] on input "Optimized Images are compressed to improve page speed." at bounding box center [0, 0] width 0 height 0
click at [223, 341] on label at bounding box center [222, 346] width 11 height 11
click at [0, 0] on input "Responsive Automatically load retina image and smartphone optimized sizes." at bounding box center [0, 0] width 0 height 0
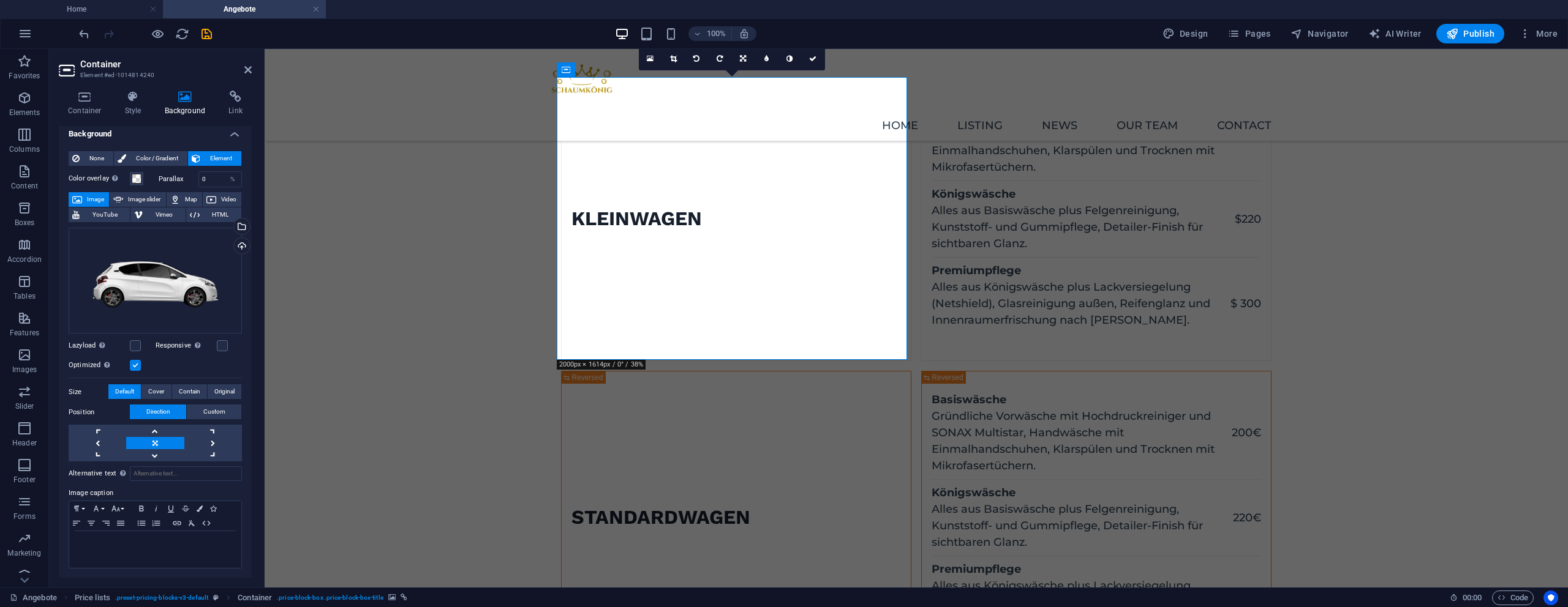
click at [133, 363] on label at bounding box center [135, 365] width 11 height 11
click at [0, 0] on input "Optimized Images are compressed to improve page speed." at bounding box center [0, 0] width 0 height 0
click at [155, 390] on span "Cover" at bounding box center [156, 392] width 16 height 15
click at [185, 390] on span "Contain" at bounding box center [190, 392] width 21 height 15
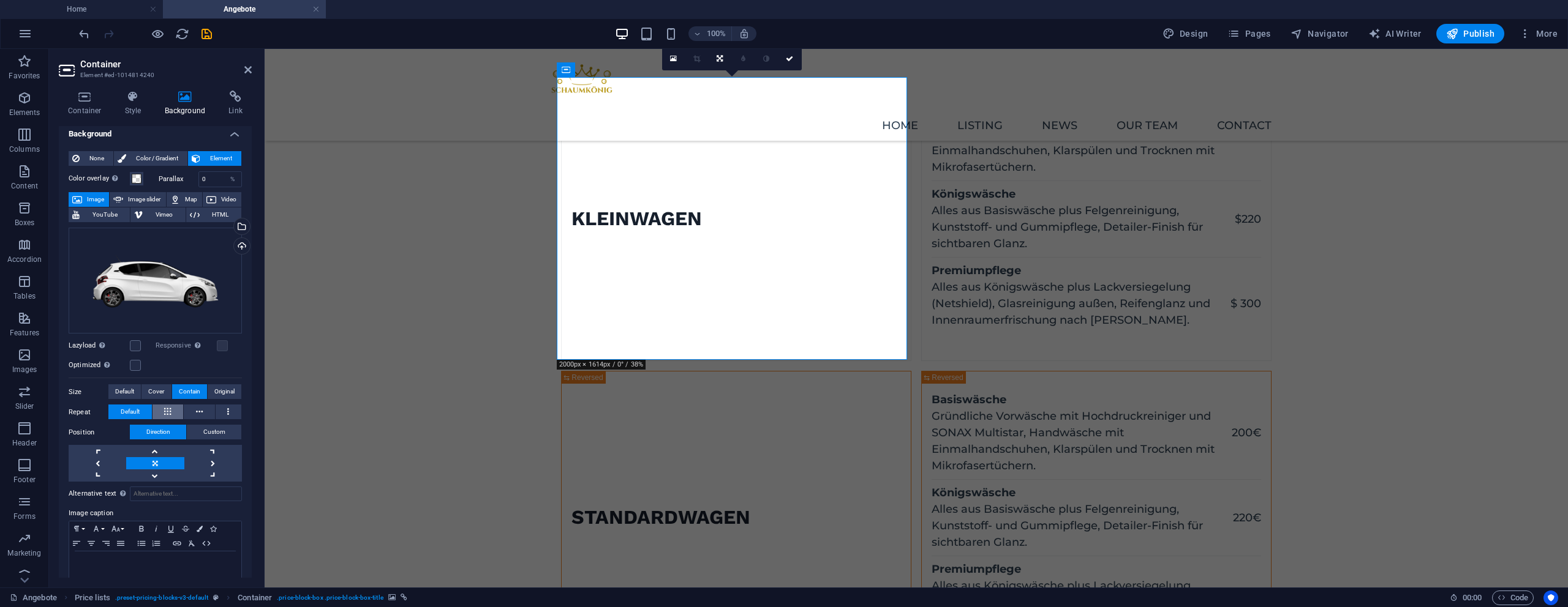
click at [165, 405] on icon at bounding box center [167, 412] width 6 height 15
click at [133, 409] on span "Default" at bounding box center [130, 412] width 19 height 15
click at [187, 408] on button at bounding box center [200, 412] width 31 height 15
click at [213, 409] on div "Repeat Default" at bounding box center [155, 412] width 173 height 15
click at [138, 413] on span "Default" at bounding box center [130, 412] width 19 height 15
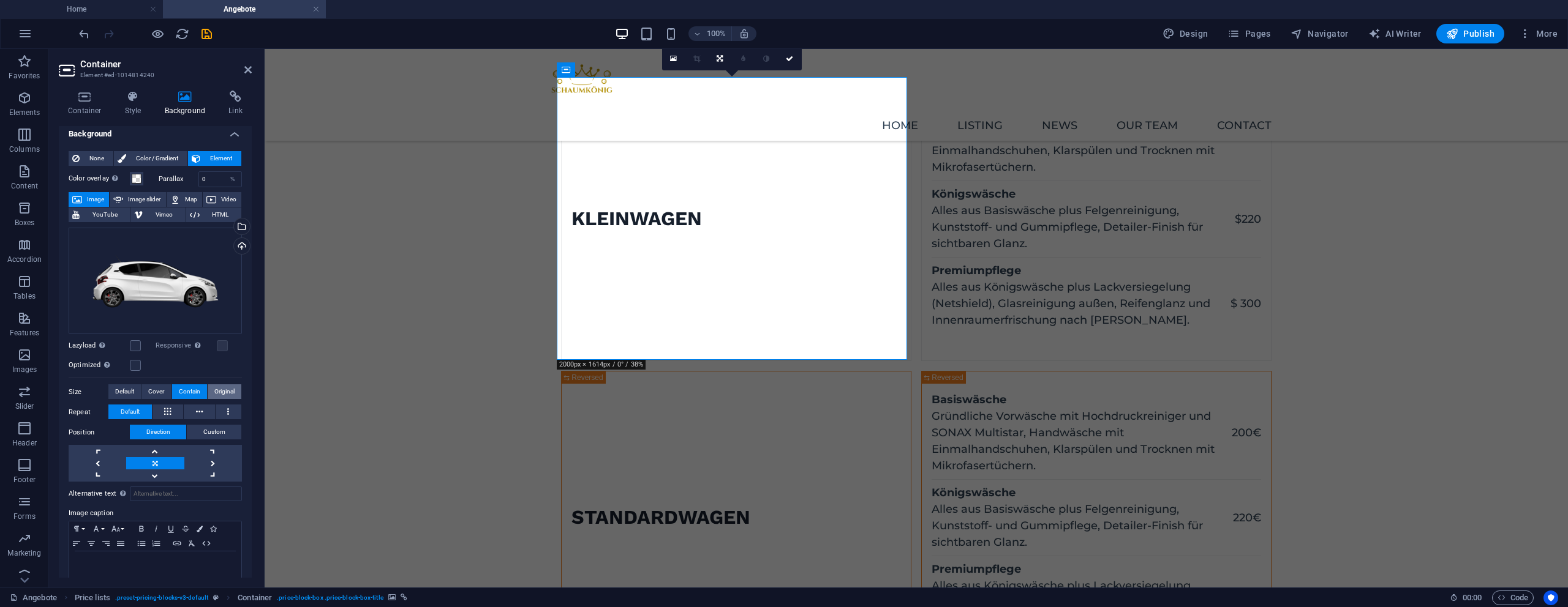
click at [215, 393] on span "Original" at bounding box center [225, 392] width 20 height 15
click at [184, 392] on span "Contain" at bounding box center [190, 392] width 21 height 15
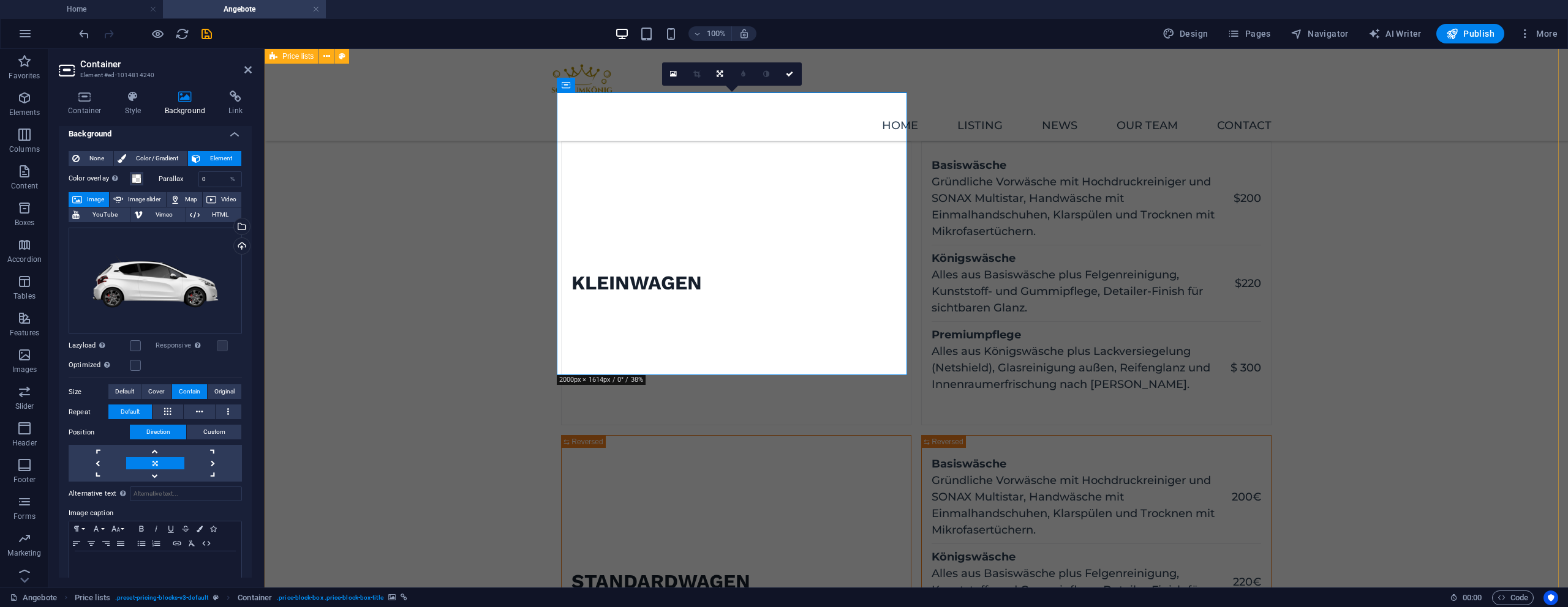
scroll to position [51, 0]
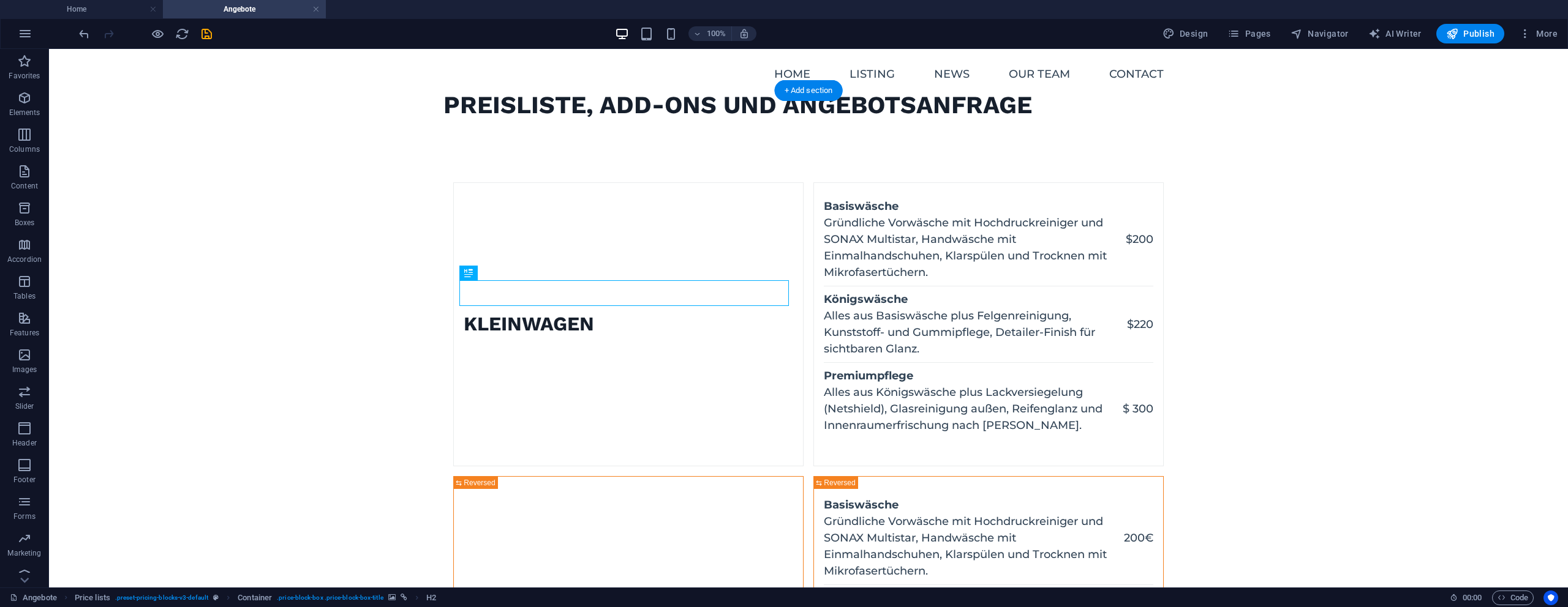
drag, startPoint x: 613, startPoint y: 295, endPoint x: 618, endPoint y: 398, distance: 103.1
click at [618, 398] on div "Kleinwagen" at bounding box center [629, 324] width 351 height 284
click at [454, 313] on figure at bounding box center [454, 324] width 0 height 283
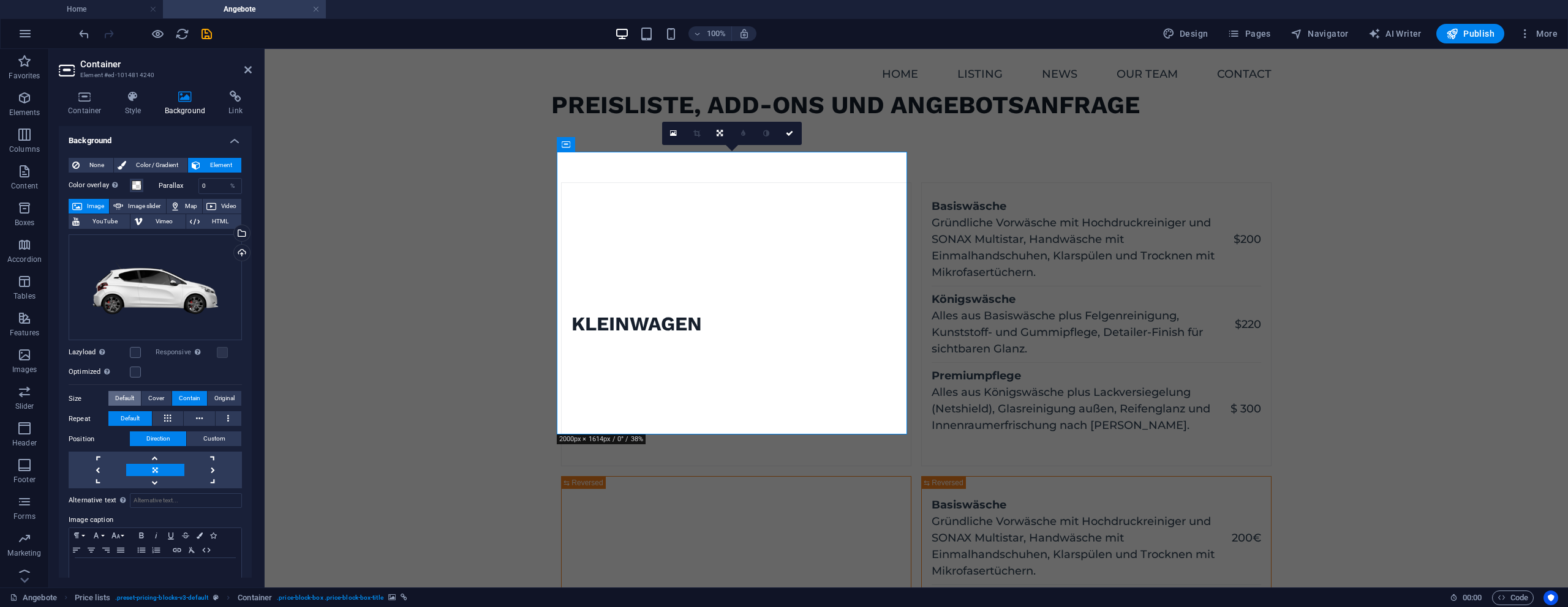
click at [131, 403] on span "Default" at bounding box center [125, 398] width 19 height 15
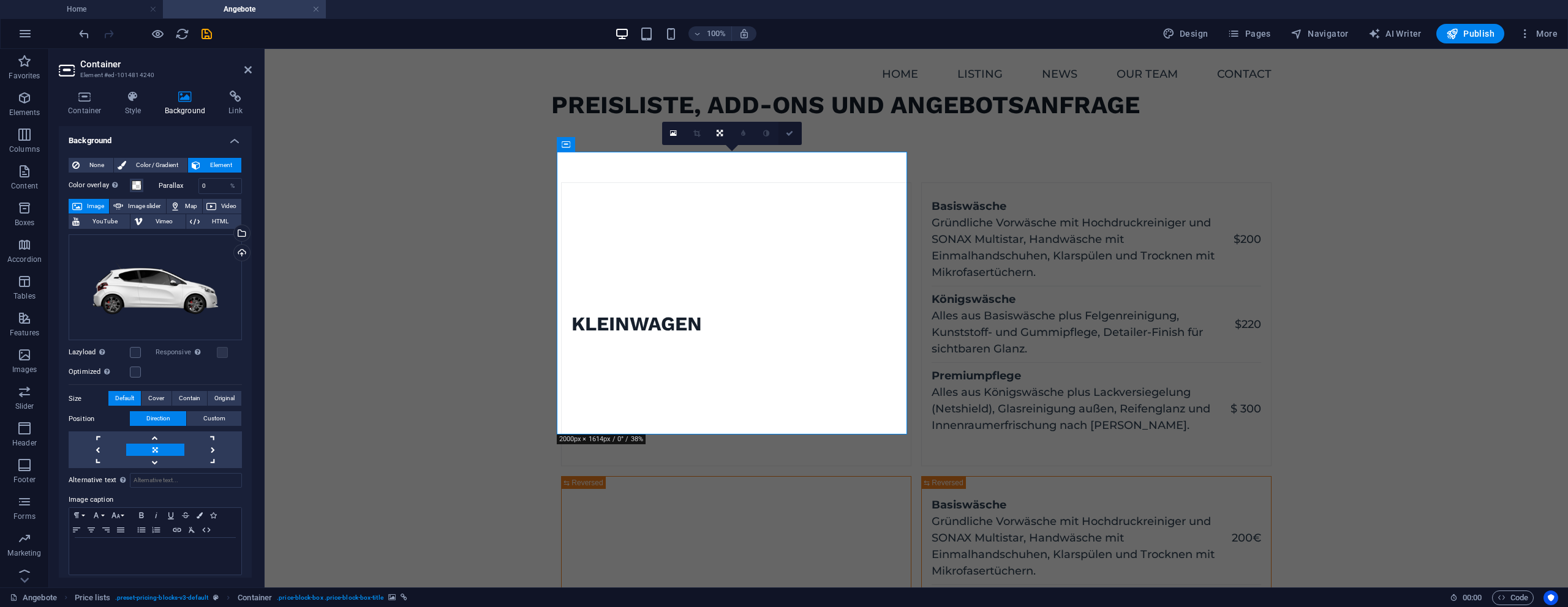
click at [786, 130] on icon at bounding box center [790, 133] width 7 height 7
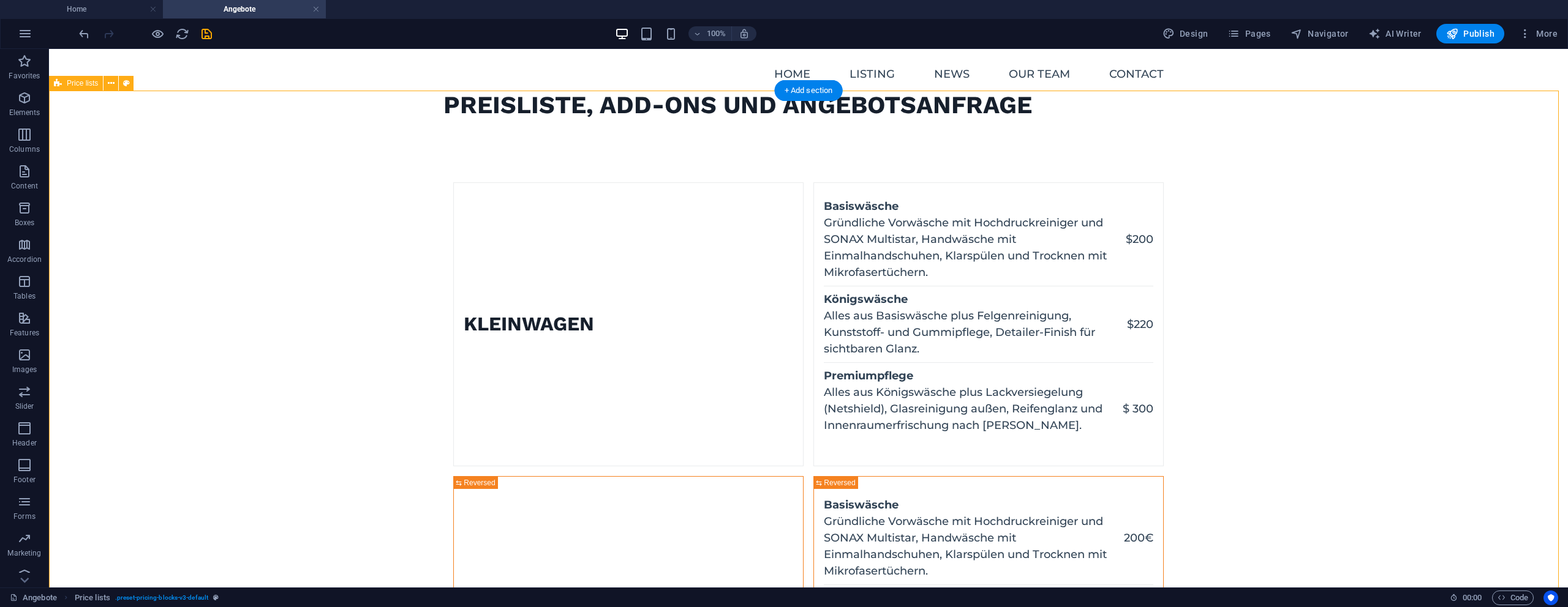
click at [454, 333] on figure at bounding box center [454, 324] width 0 height 283
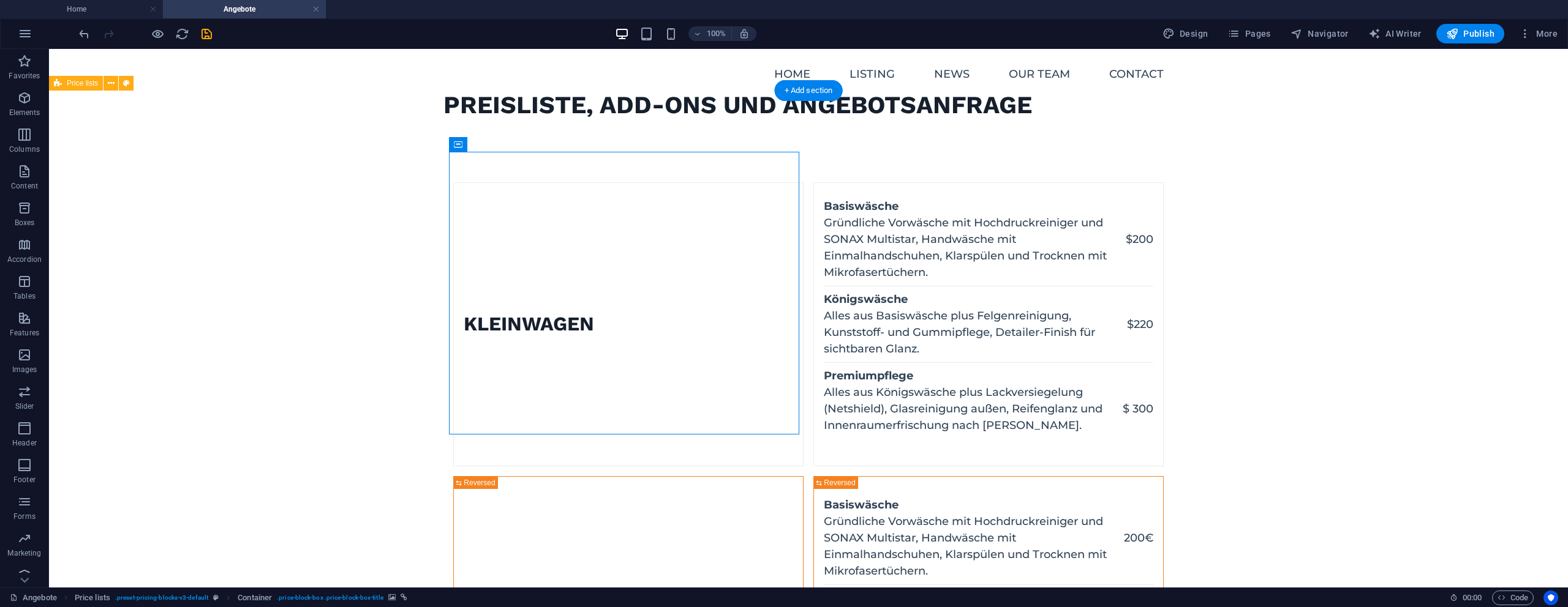
click at [454, 333] on figure at bounding box center [454, 324] width 0 height 283
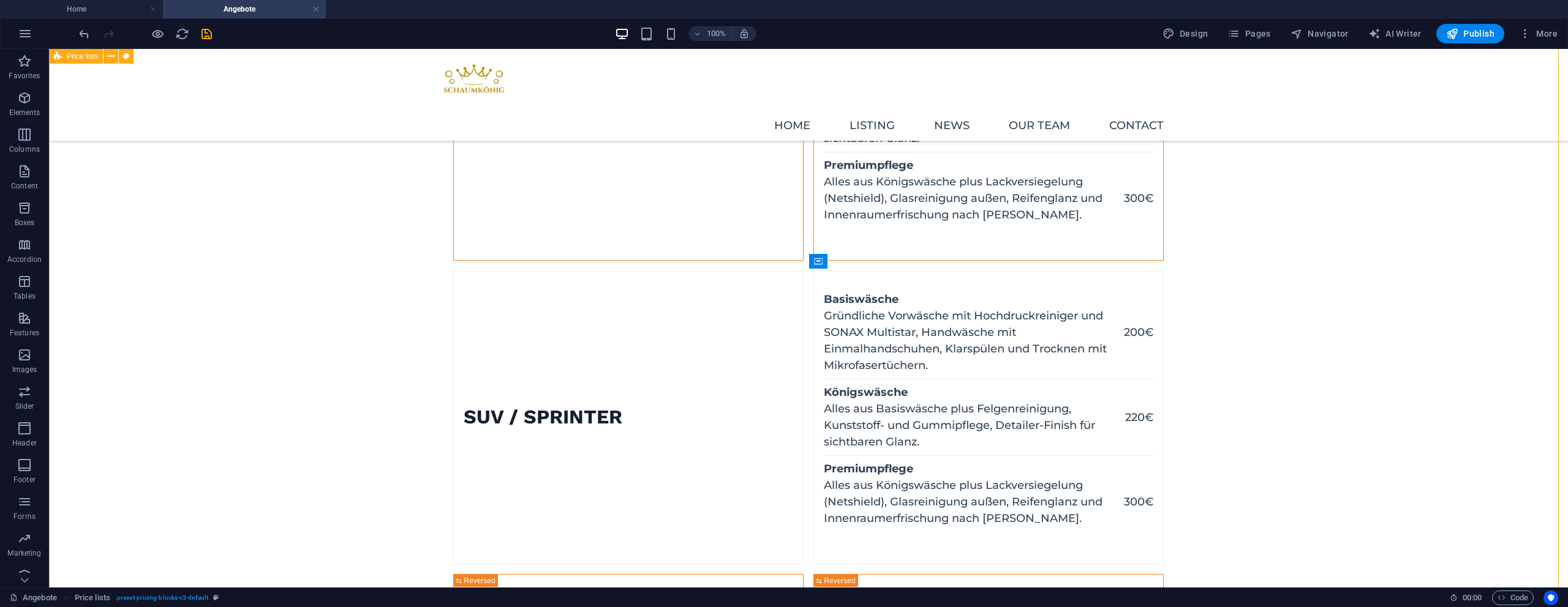
scroll to position [67, 0]
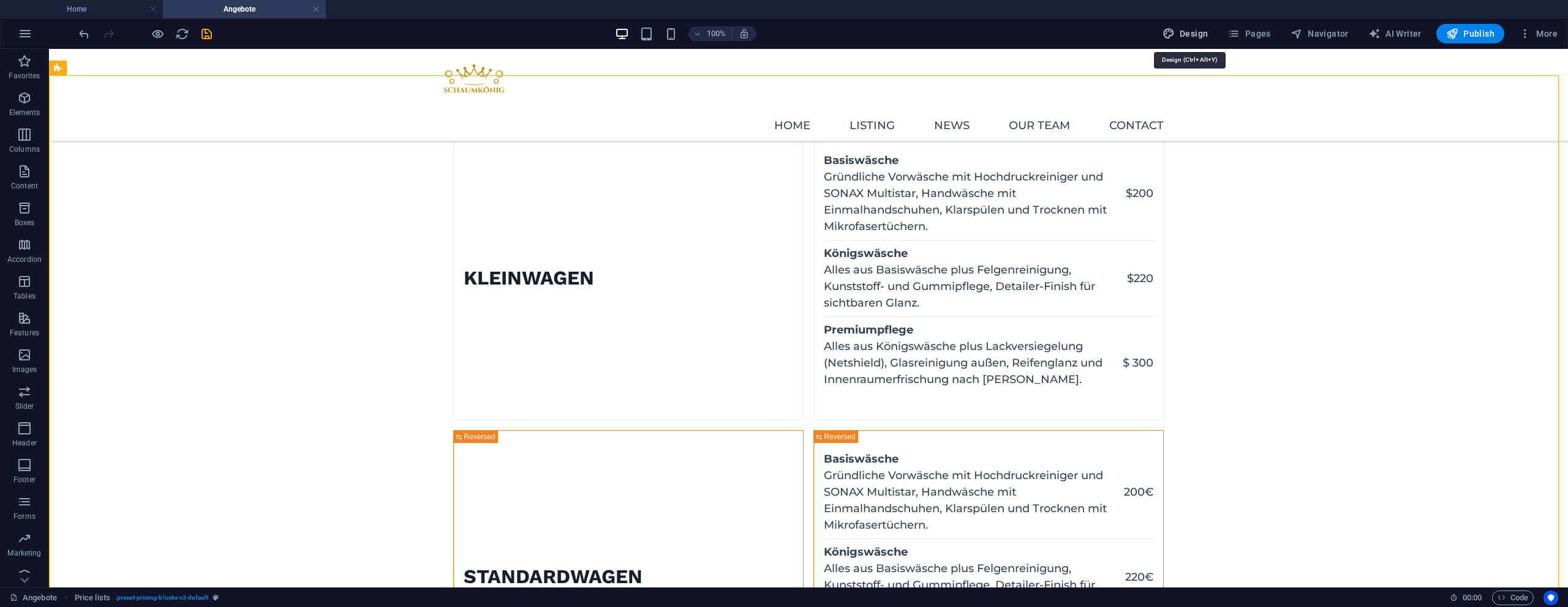
click at [1195, 33] on span "Design" at bounding box center [1185, 33] width 46 height 12
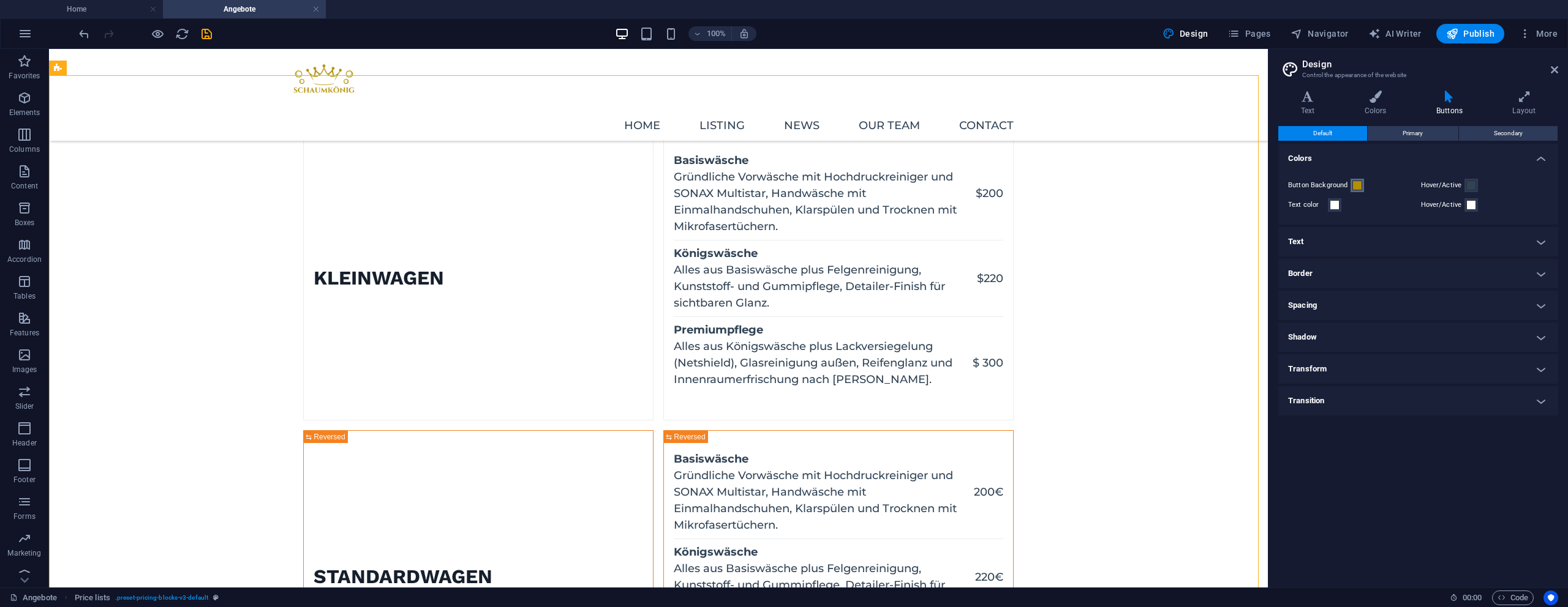
click at [1356, 181] on span at bounding box center [1357, 186] width 10 height 10
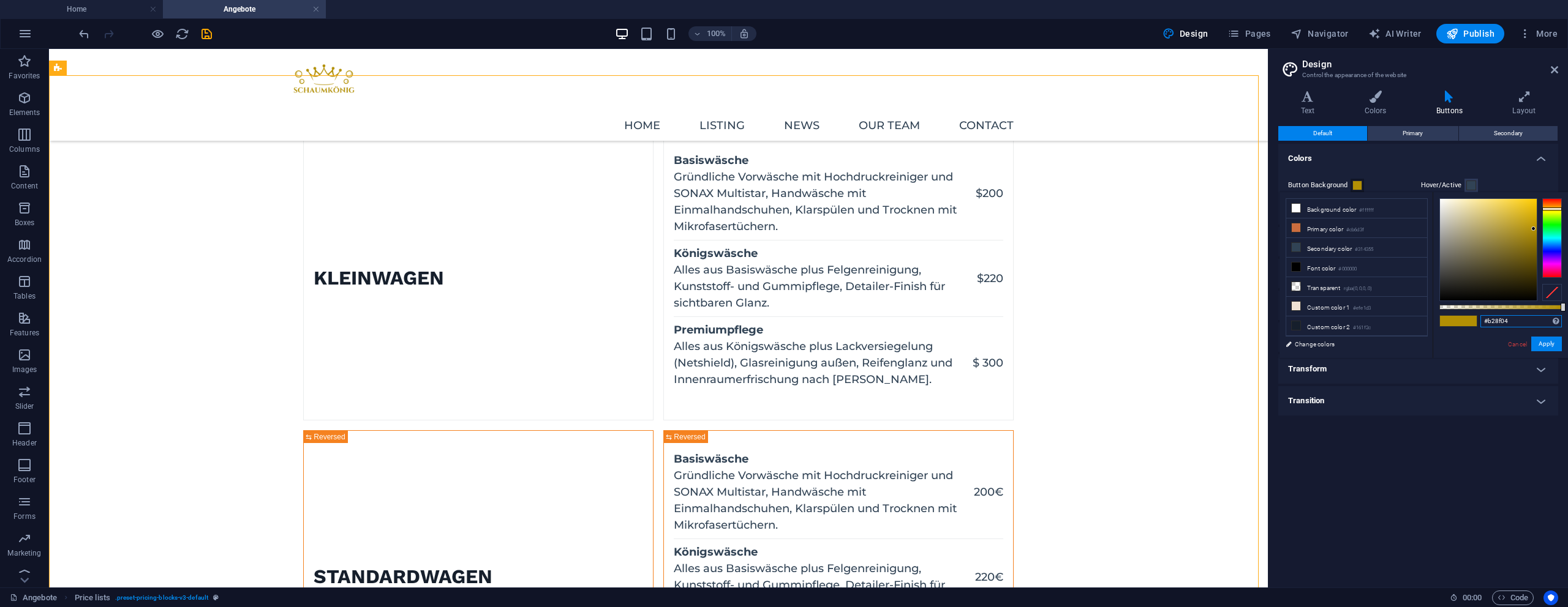
click at [1501, 316] on input "#b28f04" at bounding box center [1521, 321] width 81 height 12
click at [1502, 316] on input "#b28f04" at bounding box center [1521, 321] width 81 height 12
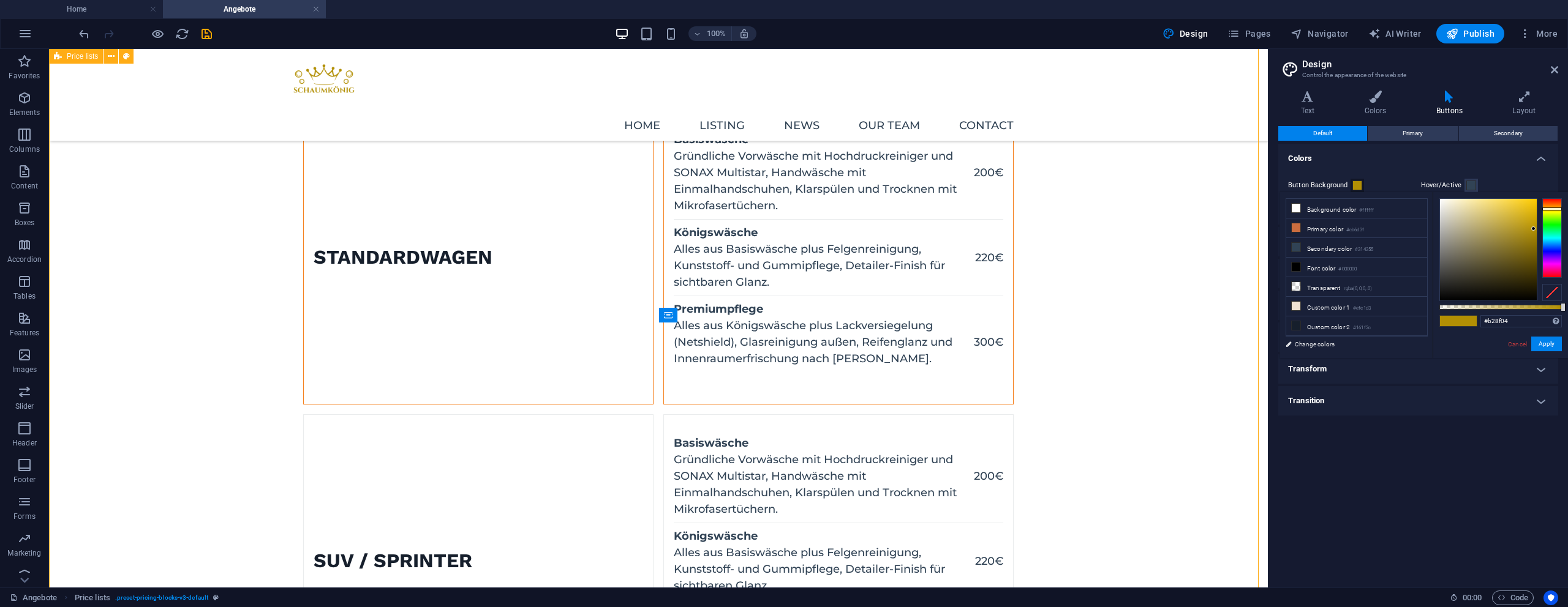
scroll to position [373, 0]
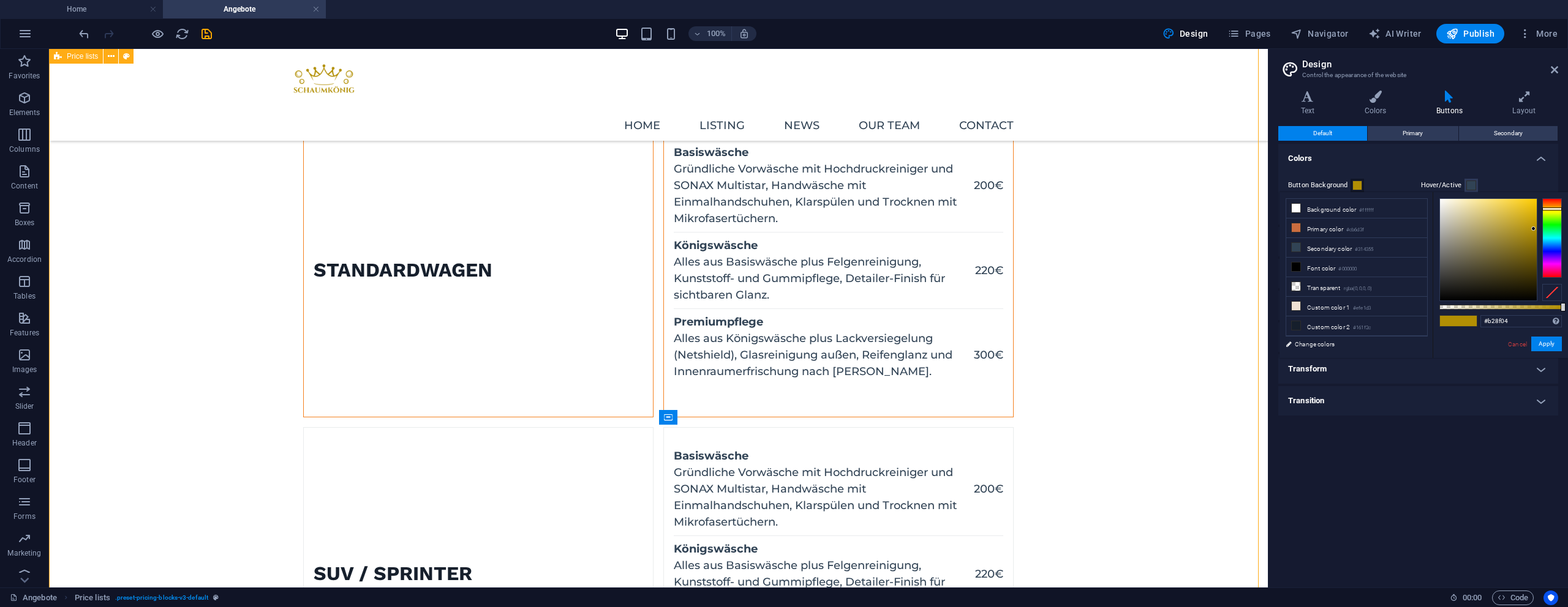
click at [304, 320] on figure at bounding box center [304, 270] width 0 height 293
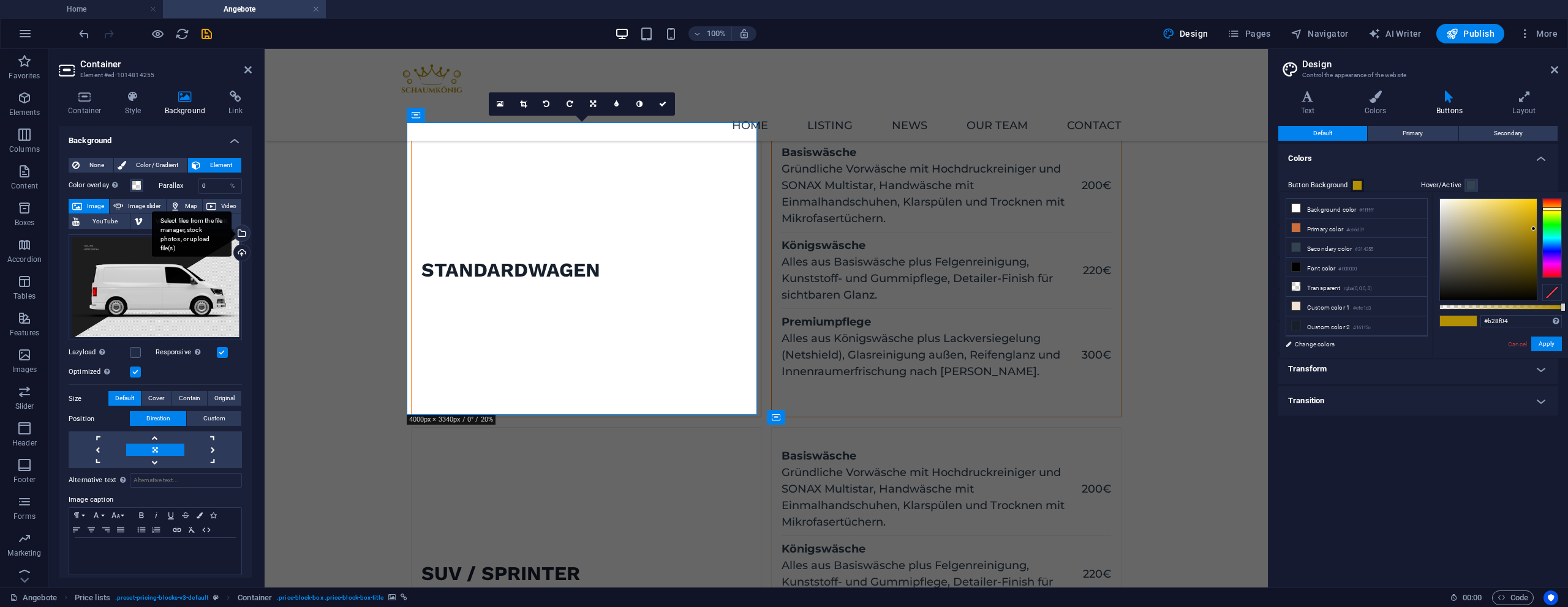
click at [241, 234] on div "Select files from the file manager, stock photos, or upload file(s)" at bounding box center [241, 234] width 19 height 19
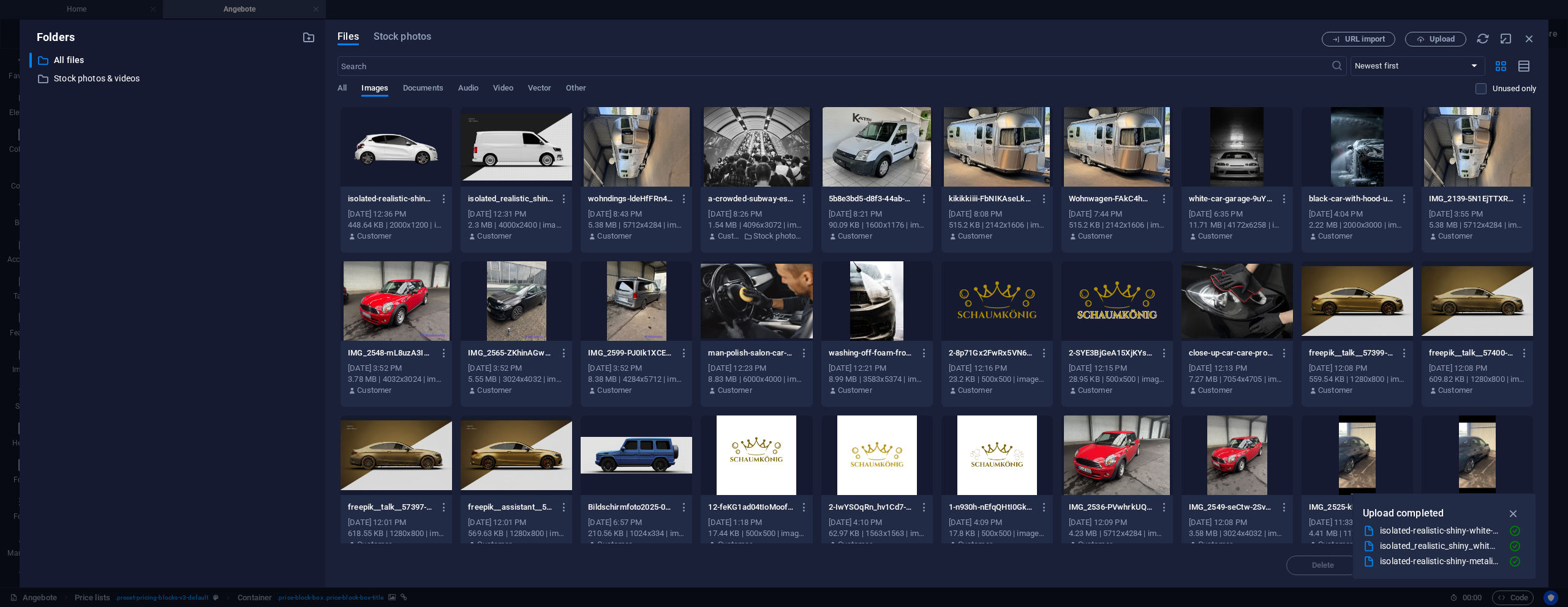
click at [1335, 292] on div at bounding box center [1357, 301] width 111 height 80
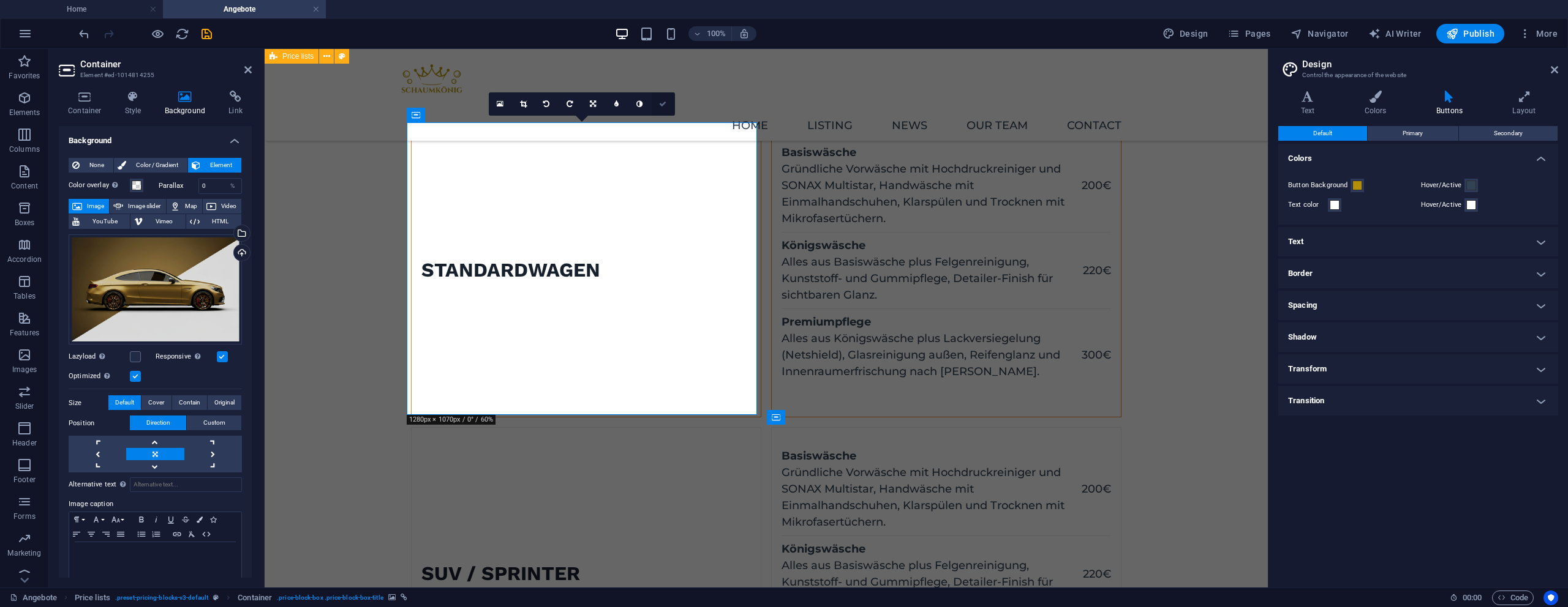
drag, startPoint x: 662, startPoint y: 107, endPoint x: 390, endPoint y: 193, distance: 285.3
click at [662, 107] on icon at bounding box center [663, 104] width 7 height 7
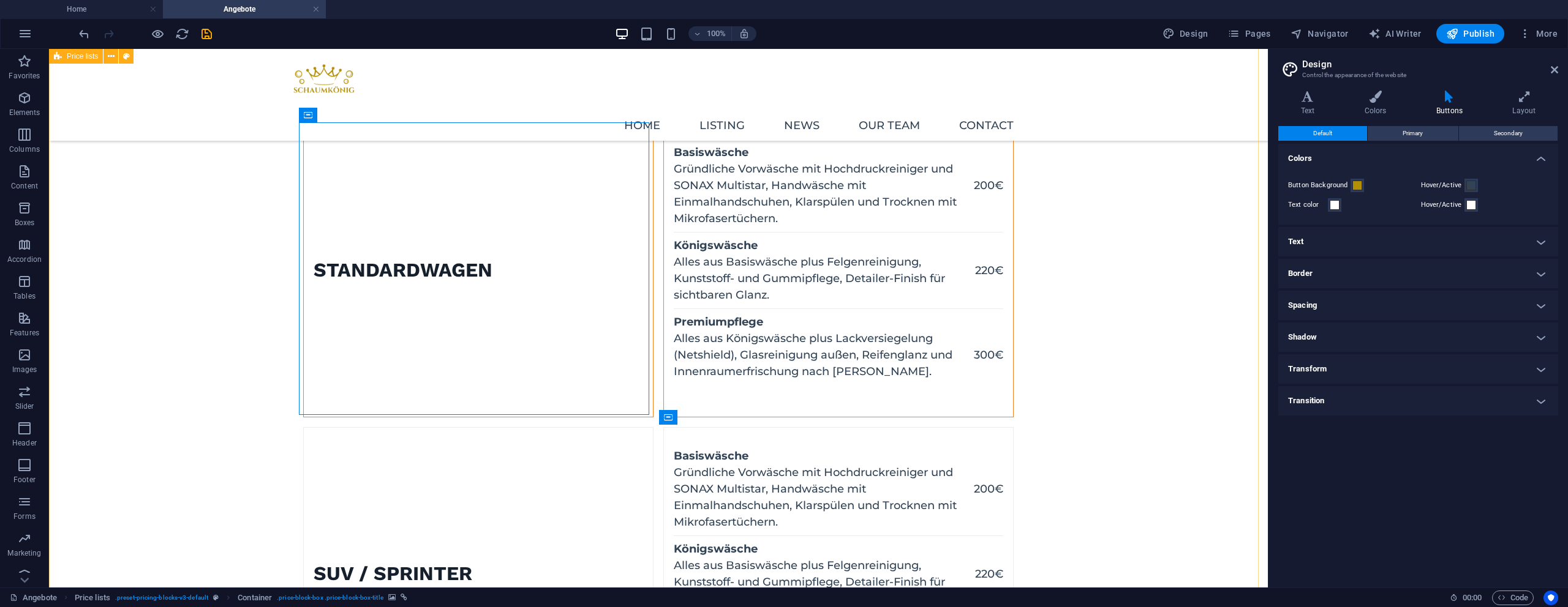
click at [233, 274] on div "Kleinwagen Basiswäsche Gründliche Vorwäsche mit Hochdruckreiniger und SONAX Mul…" at bounding box center [659, 579] width 1219 height 1622
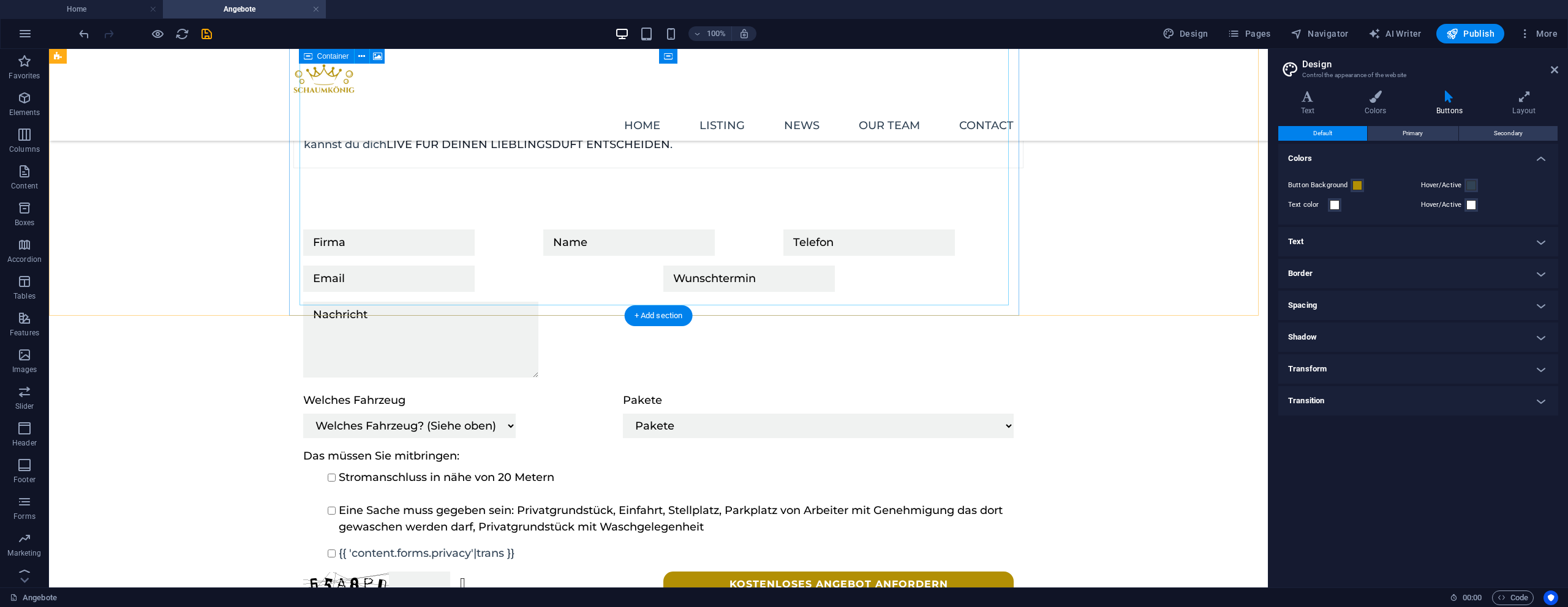
scroll to position [2259, 0]
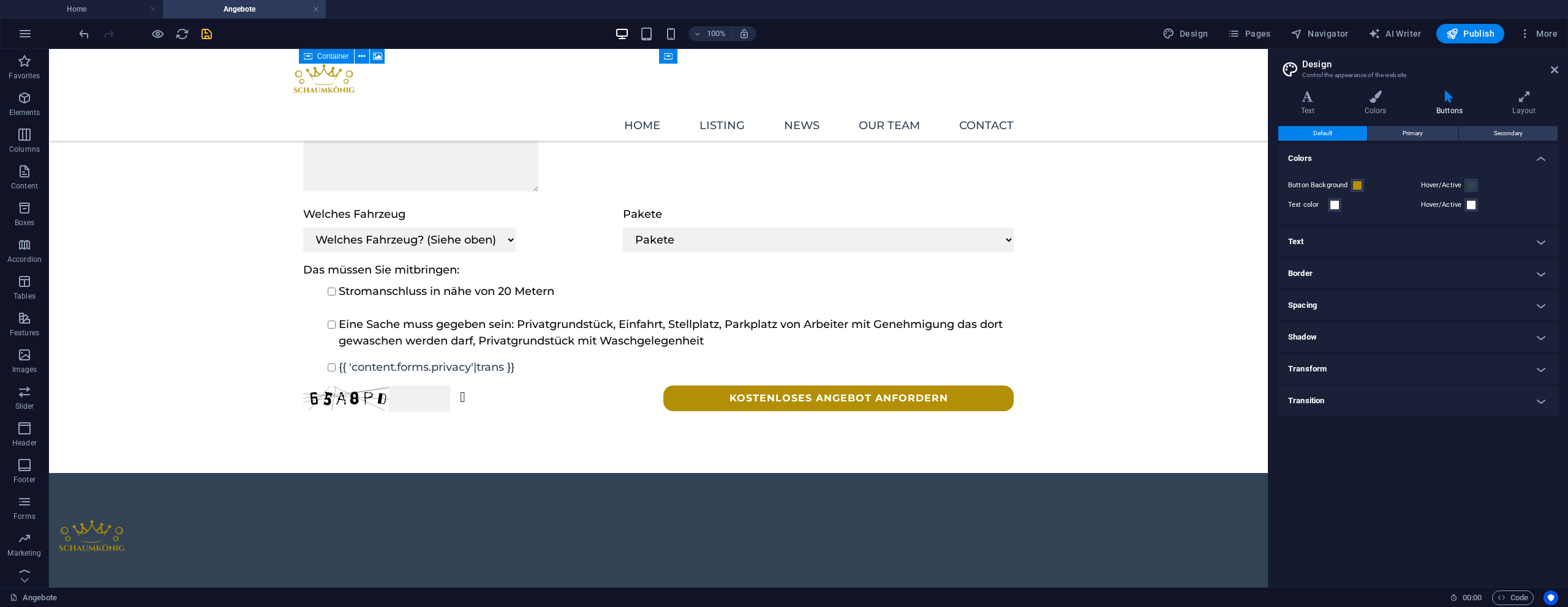
click at [200, 37] on icon "save" at bounding box center [207, 34] width 14 height 14
checkbox input "false"
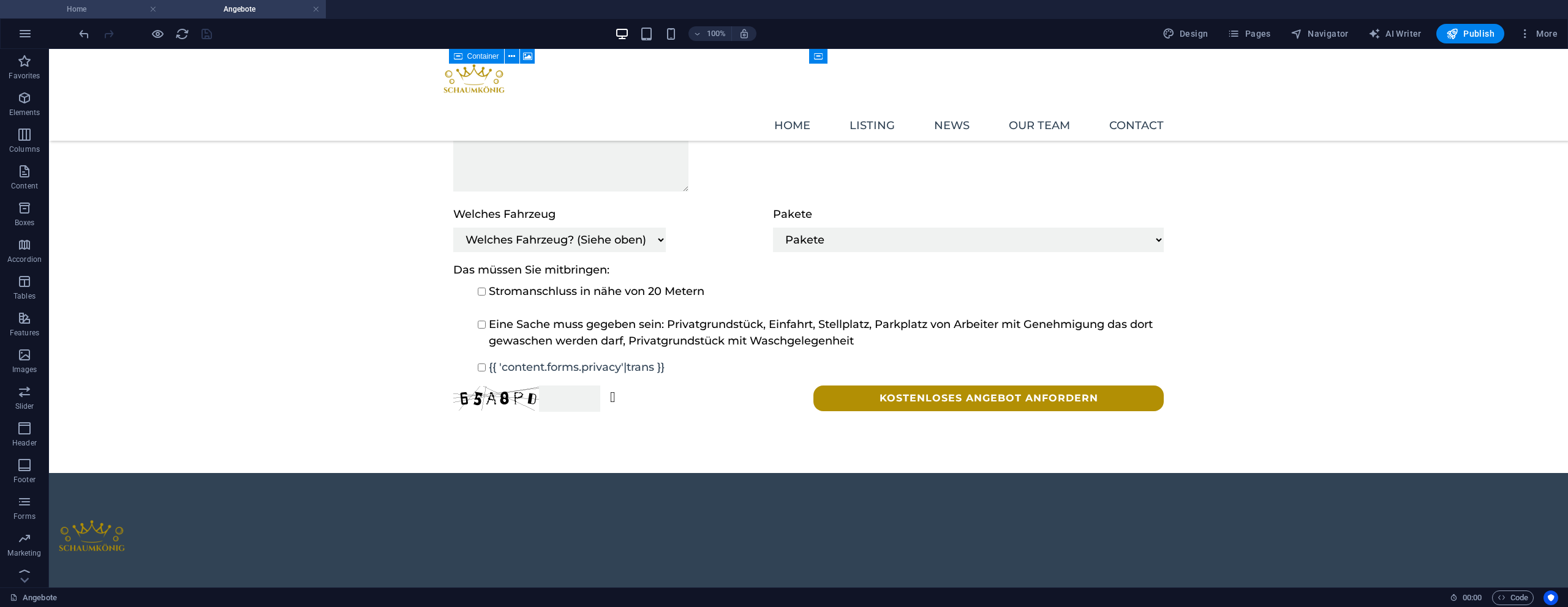
click at [100, 13] on h4 "Home" at bounding box center [81, 9] width 163 height 14
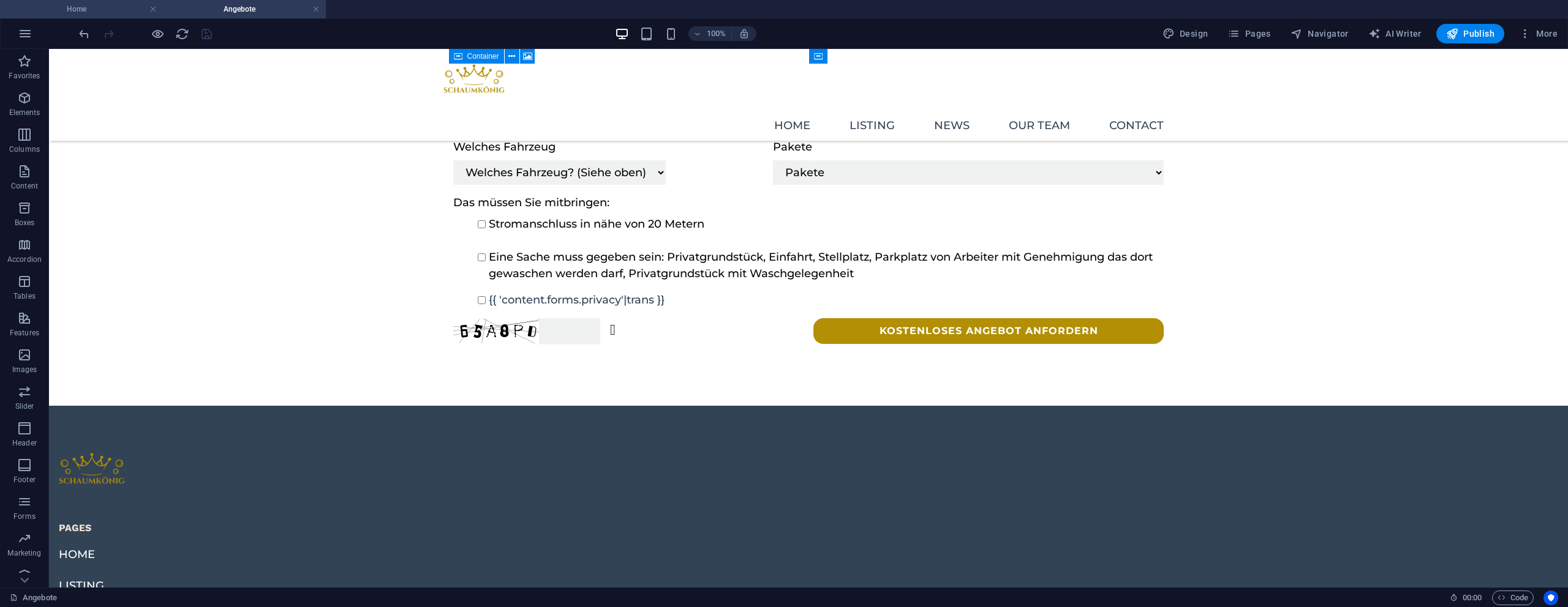
scroll to position [0, 0]
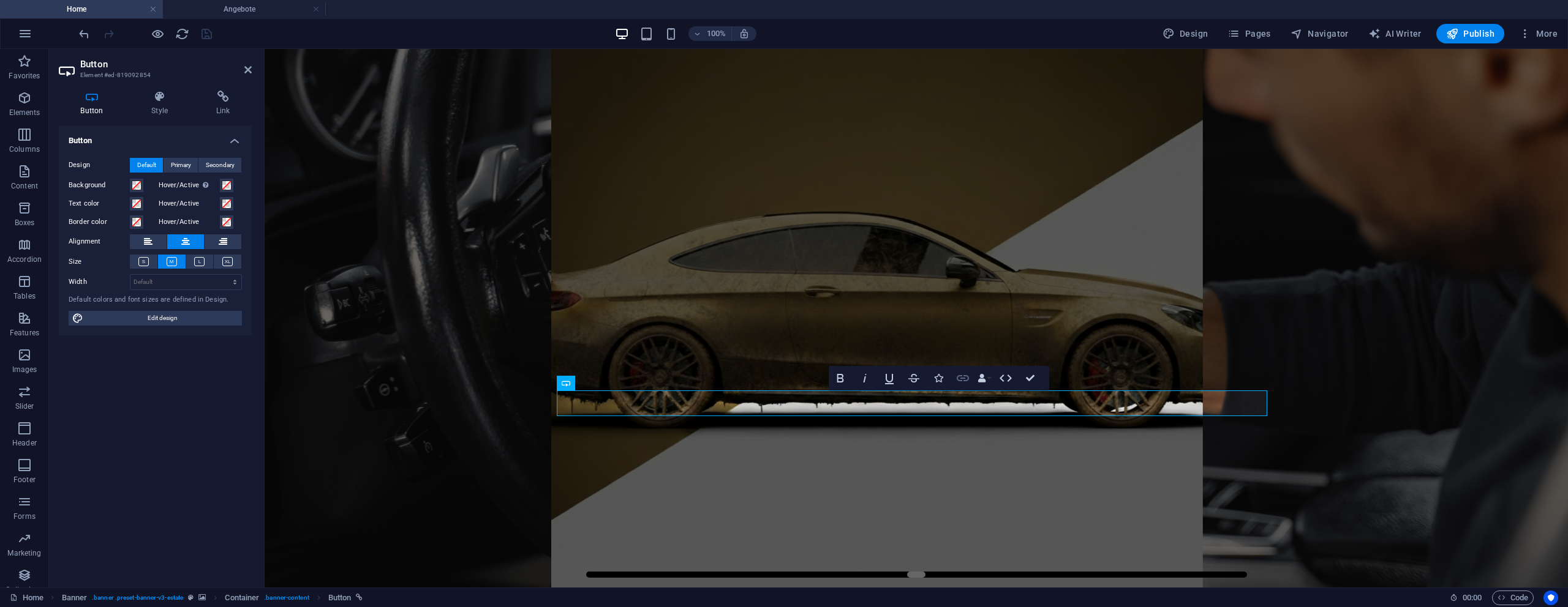
click at [964, 379] on icon "button" at bounding box center [963, 378] width 15 height 15
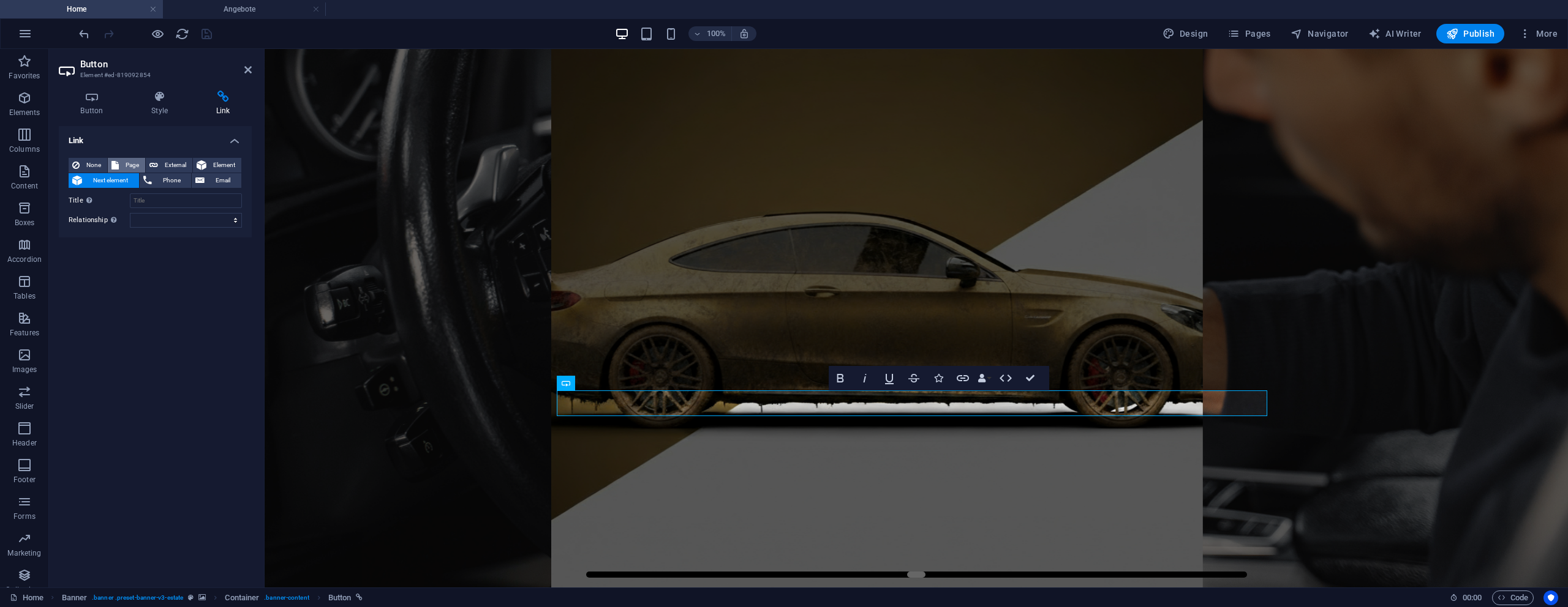
click at [130, 162] on span "Page" at bounding box center [132, 165] width 19 height 15
click at [148, 194] on select "Home Legal Notice Privacy Angebote" at bounding box center [185, 201] width 112 height 15
select select "3"
click at [130, 194] on select "Home Legal Notice Privacy Angebote" at bounding box center [185, 201] width 112 height 15
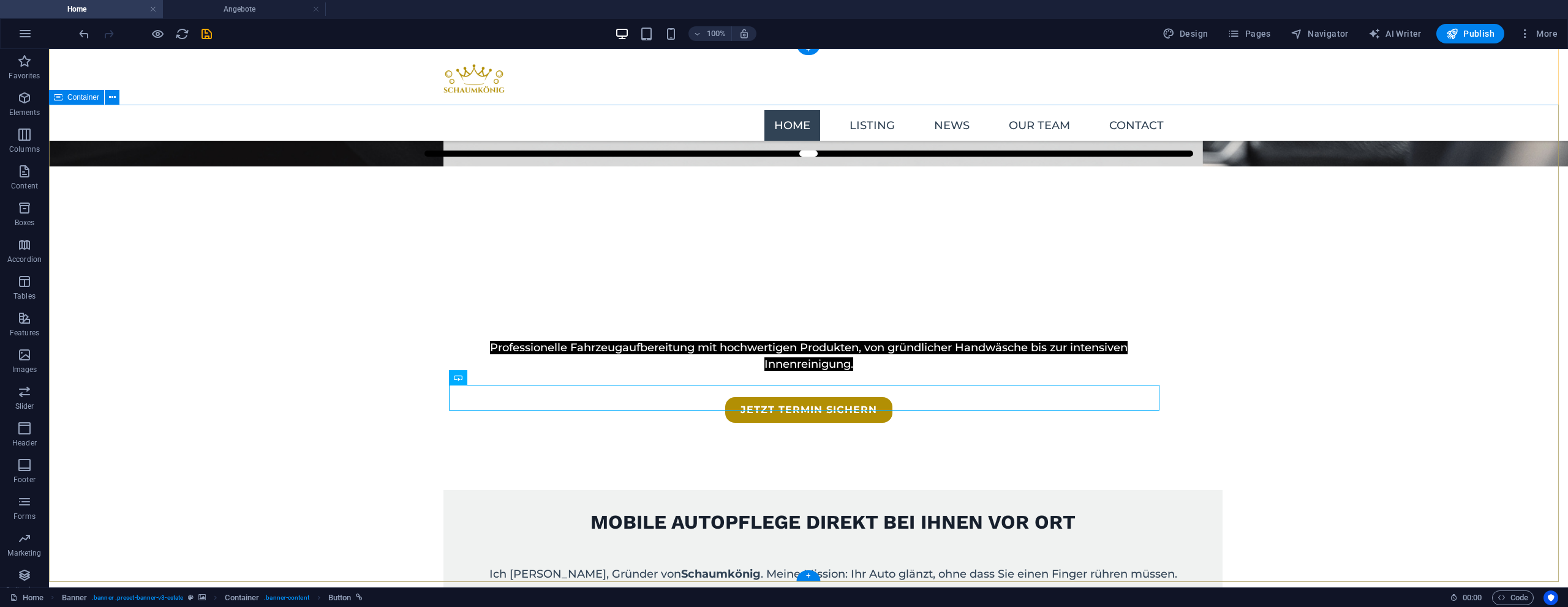
scroll to position [446, 0]
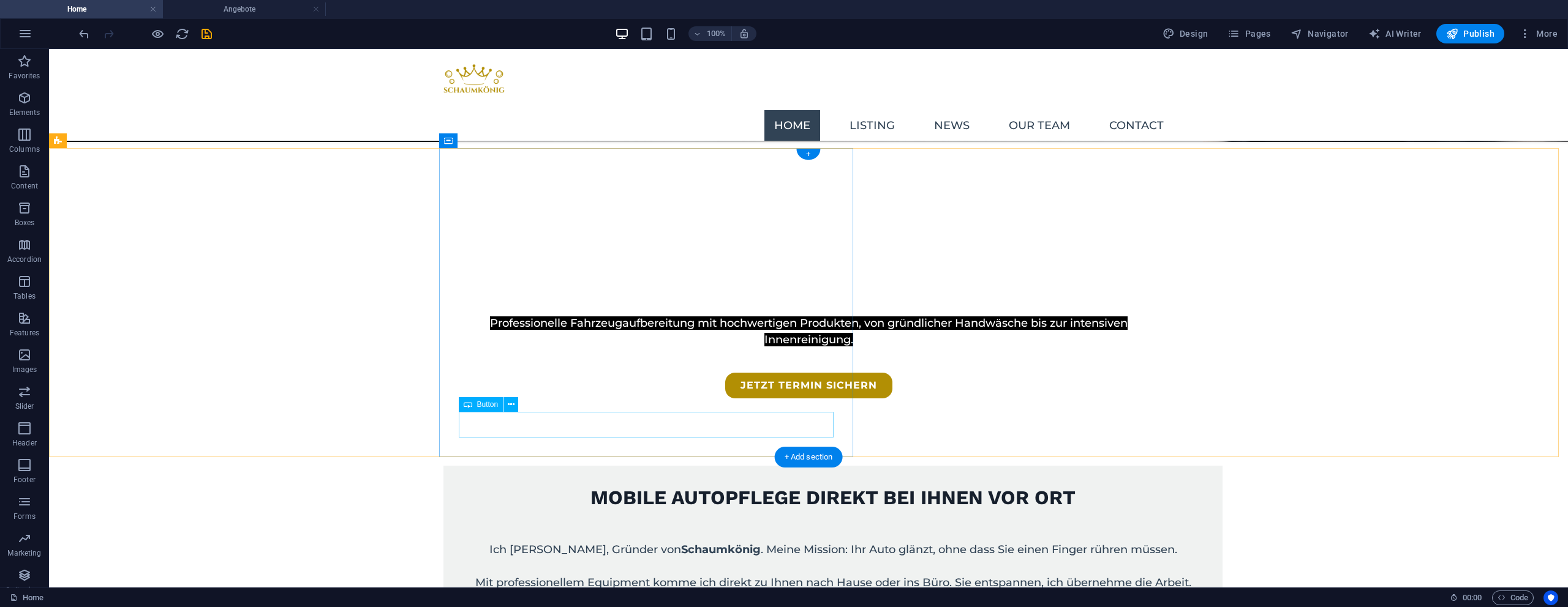
select select
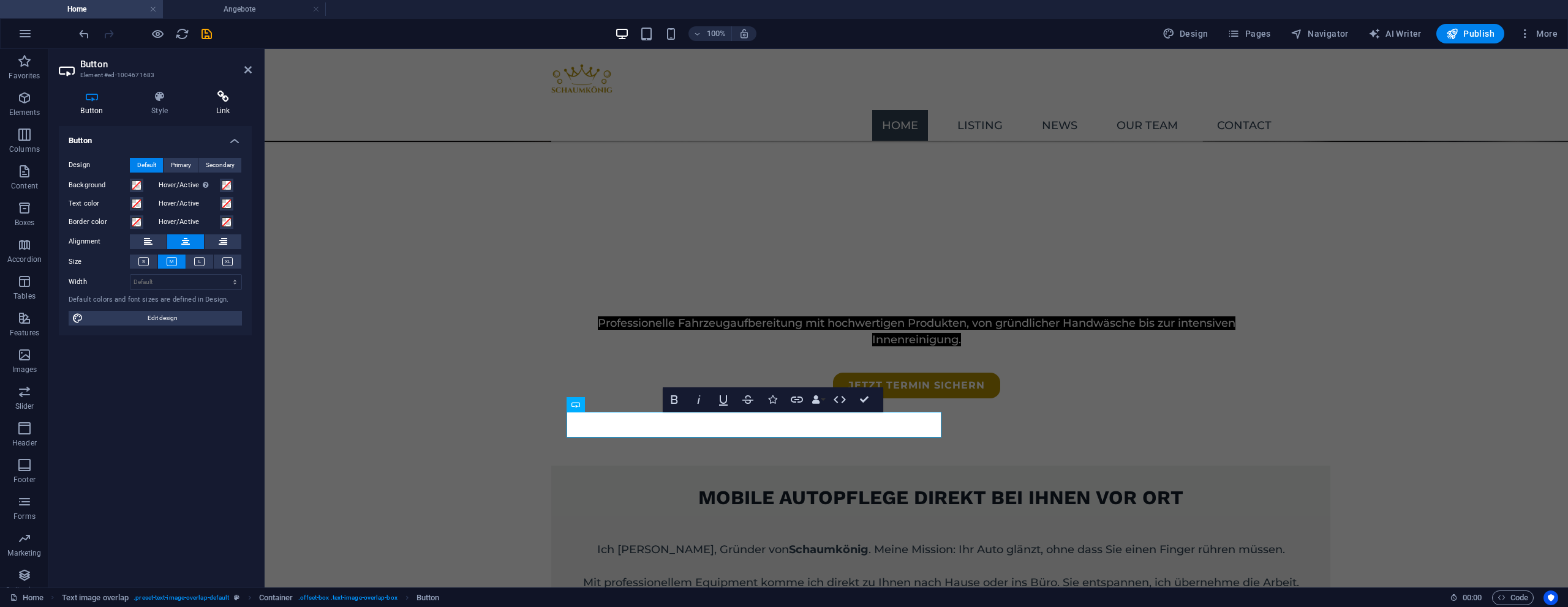
click at [214, 108] on h4 "Link" at bounding box center [222, 103] width 58 height 26
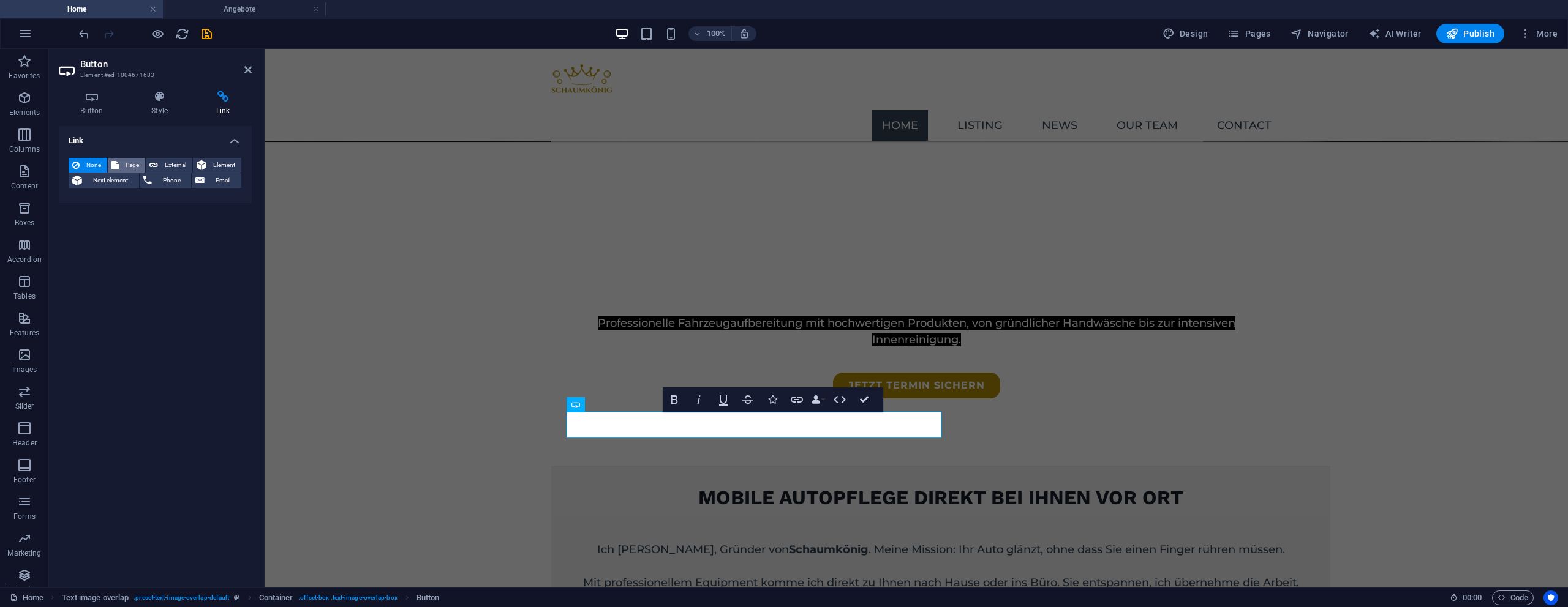
click at [140, 167] on span "Page" at bounding box center [132, 165] width 19 height 15
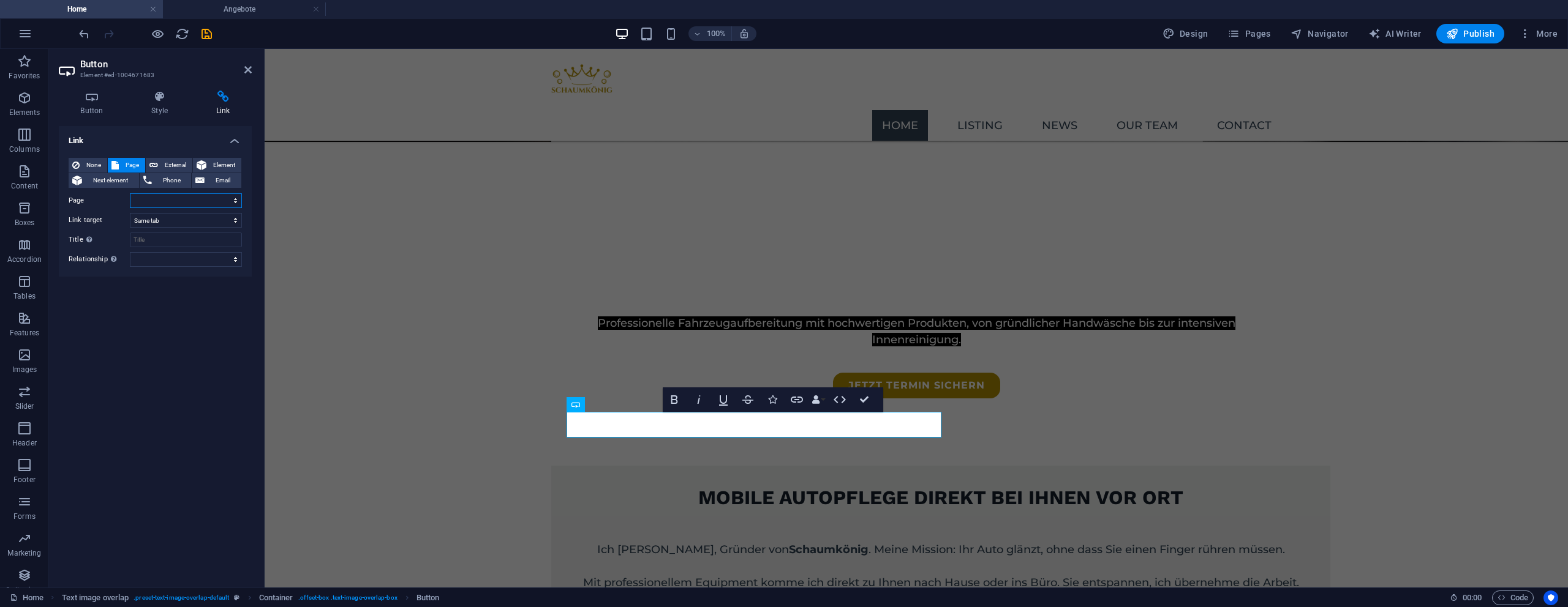
click at [160, 202] on select "Home Legal Notice Privacy Angebote" at bounding box center [185, 201] width 112 height 15
select select "3"
click at [130, 194] on select "Home Legal Notice Privacy Angebote" at bounding box center [185, 201] width 112 height 15
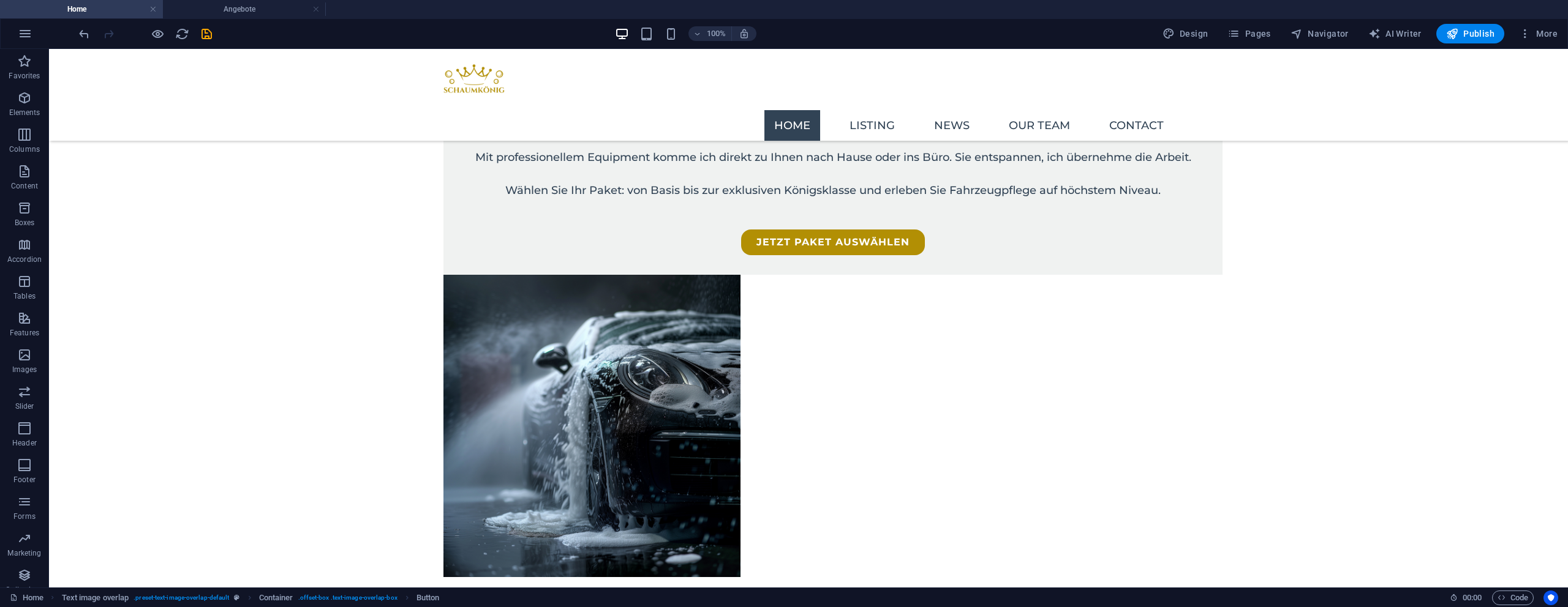
scroll to position [1202, 0]
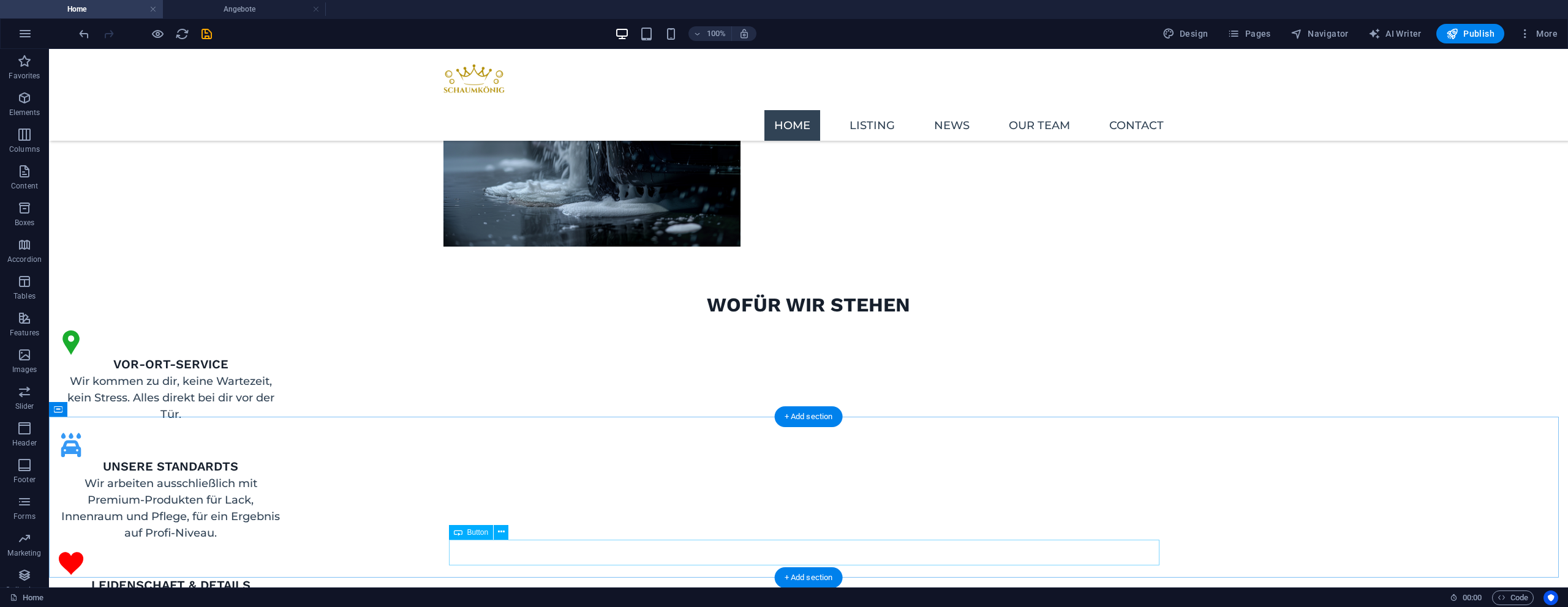
select select
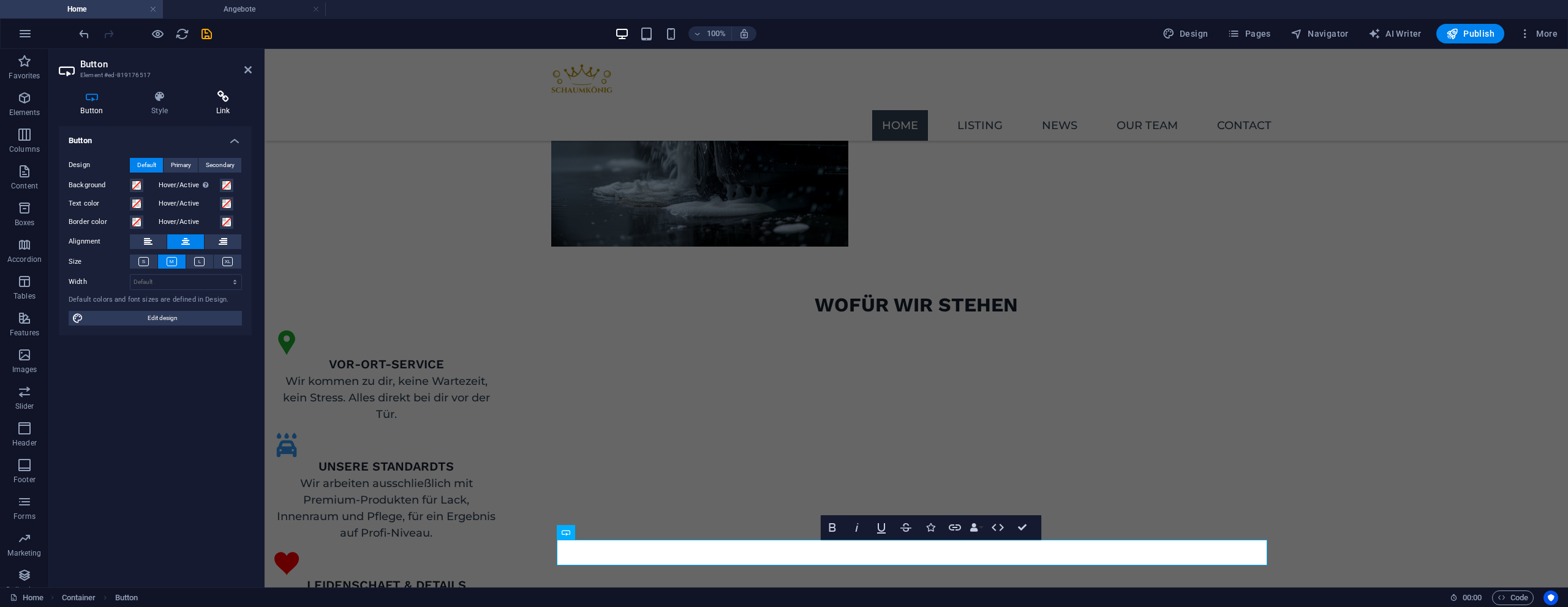
click at [233, 107] on h4 "Link" at bounding box center [222, 103] width 58 height 26
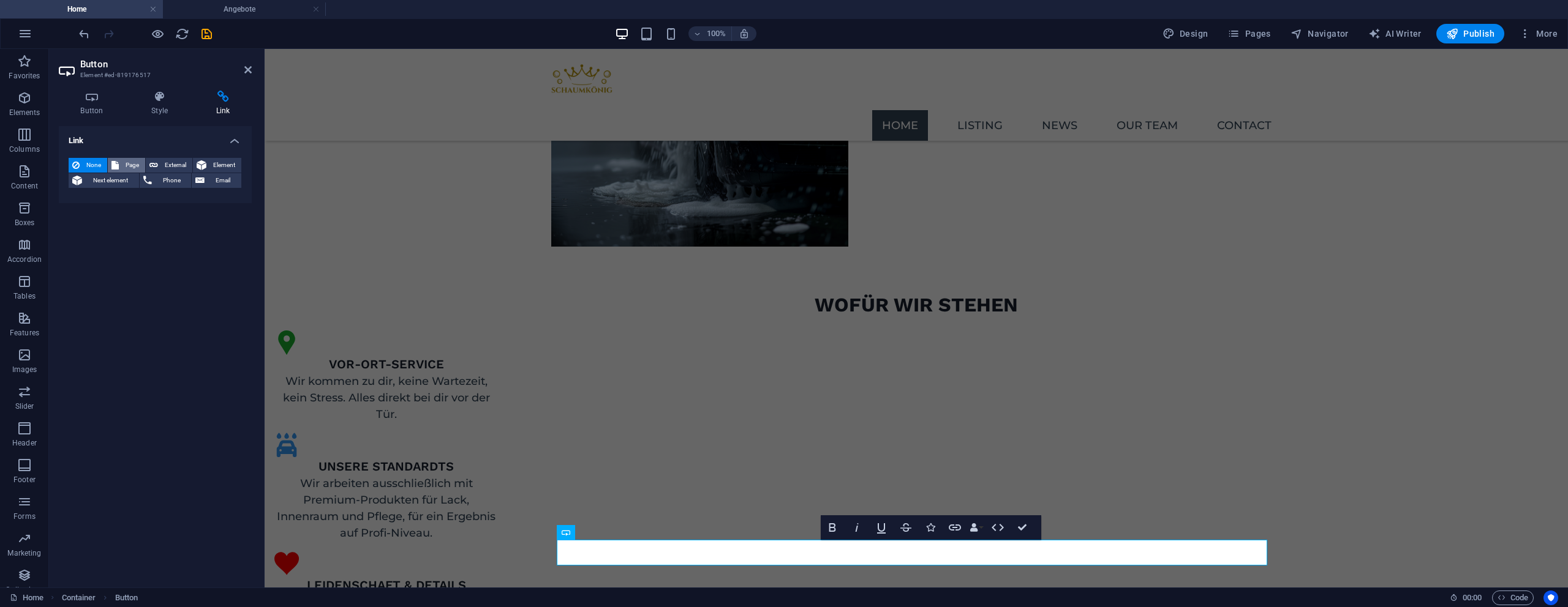
click at [119, 166] on button "Page" at bounding box center [126, 165] width 37 height 15
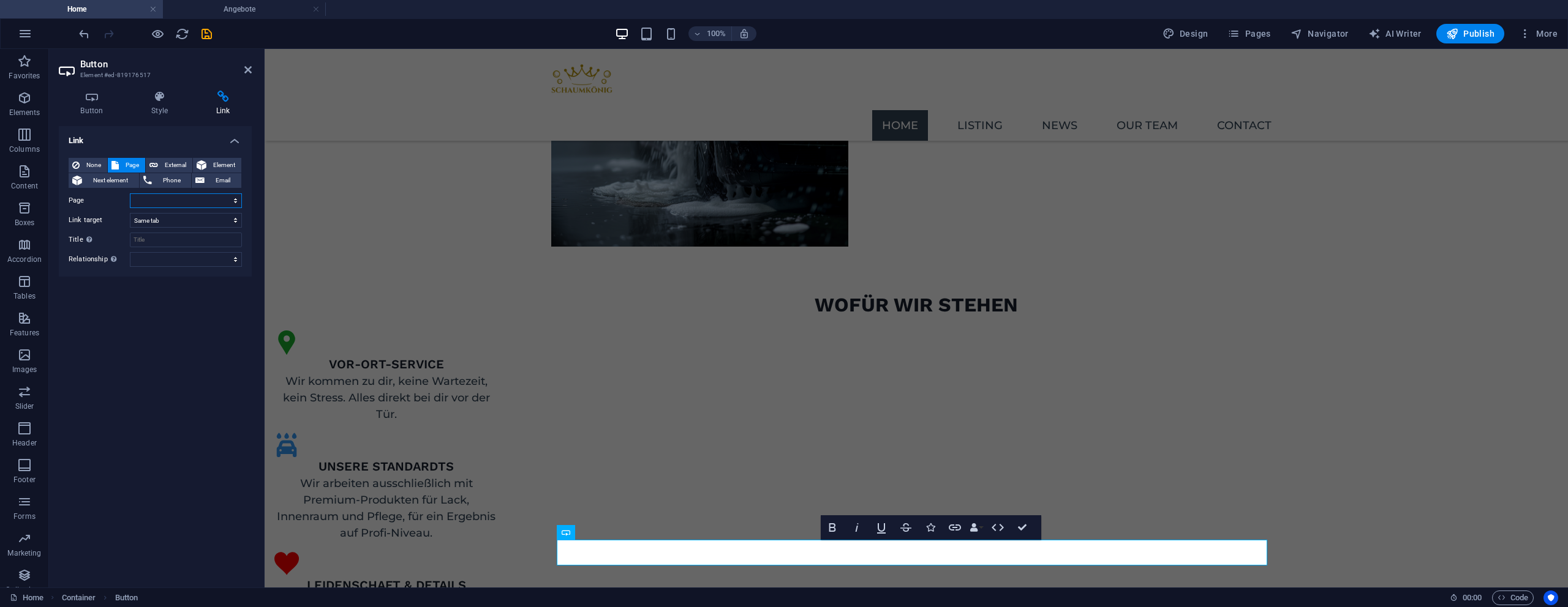
click at [143, 201] on select "Home Legal Notice Privacy Angebote" at bounding box center [185, 201] width 112 height 15
select select "3"
click at [130, 194] on select "Home Legal Notice Privacy Angebote" at bounding box center [185, 201] width 112 height 15
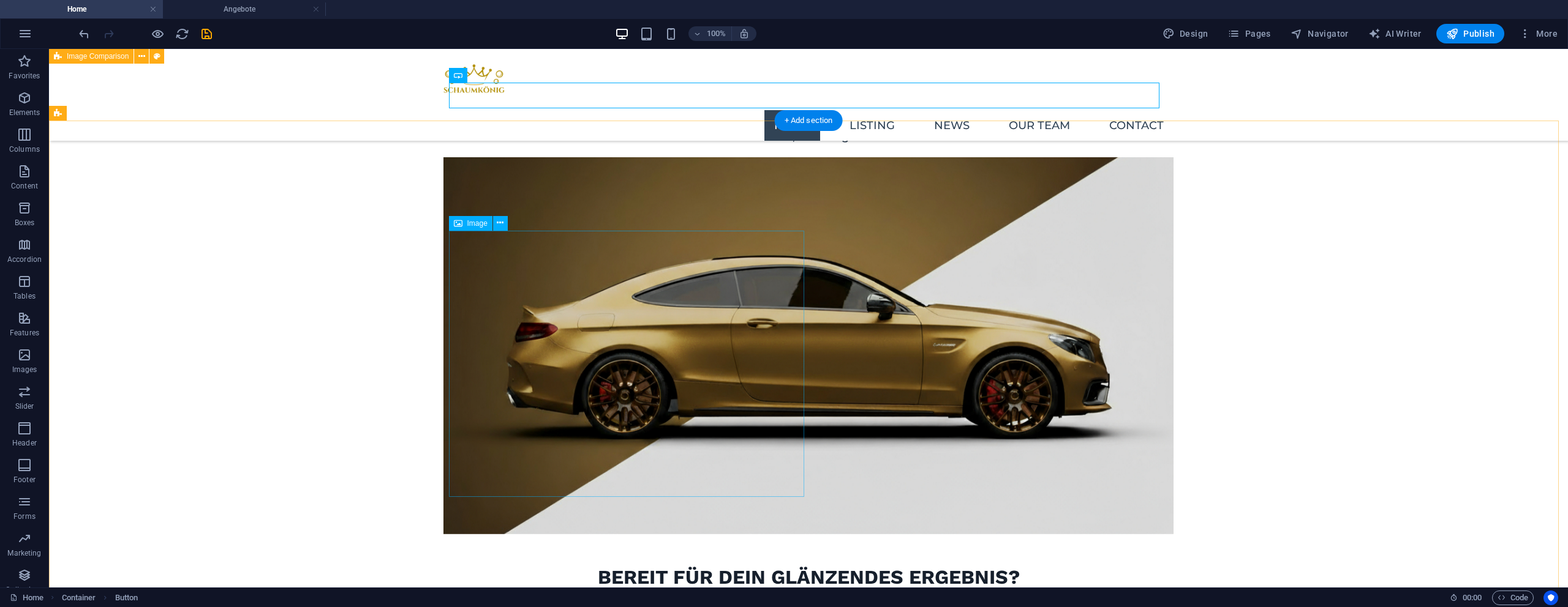
scroll to position [1977, 0]
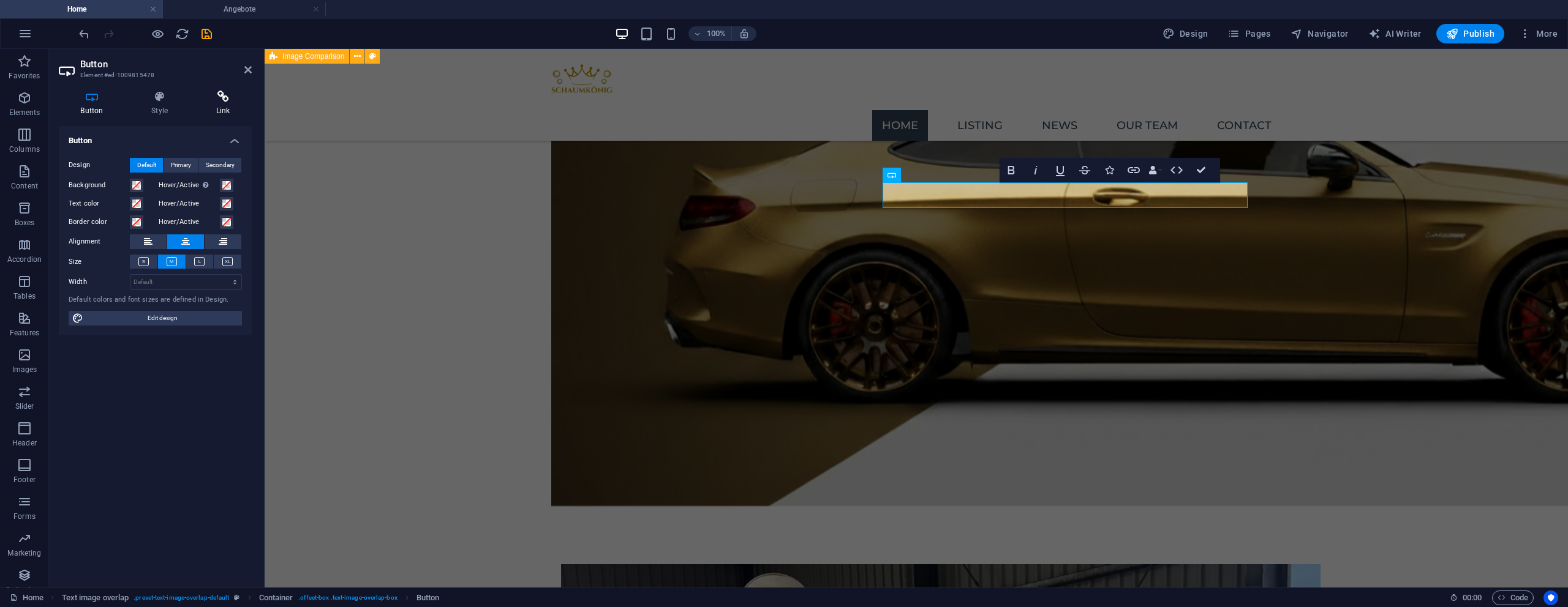
click at [211, 115] on h4 "Link" at bounding box center [222, 103] width 58 height 26
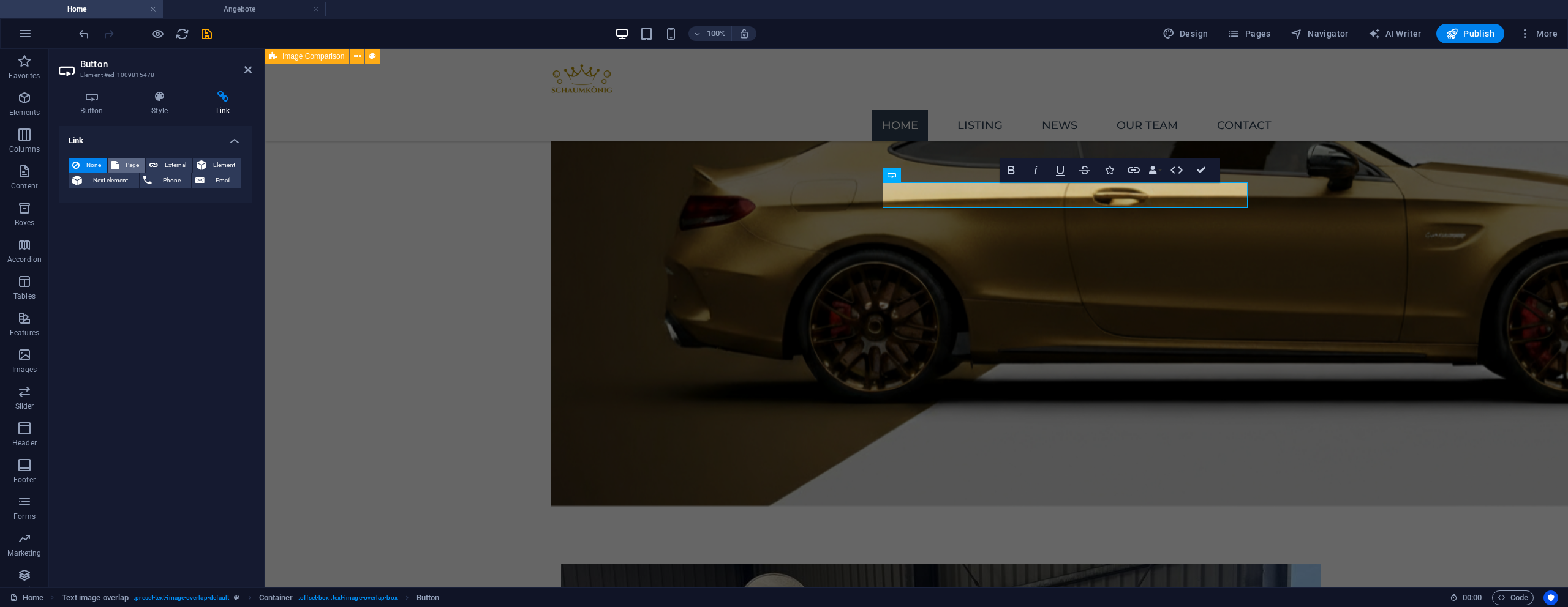
click at [133, 168] on span "Page" at bounding box center [132, 165] width 19 height 15
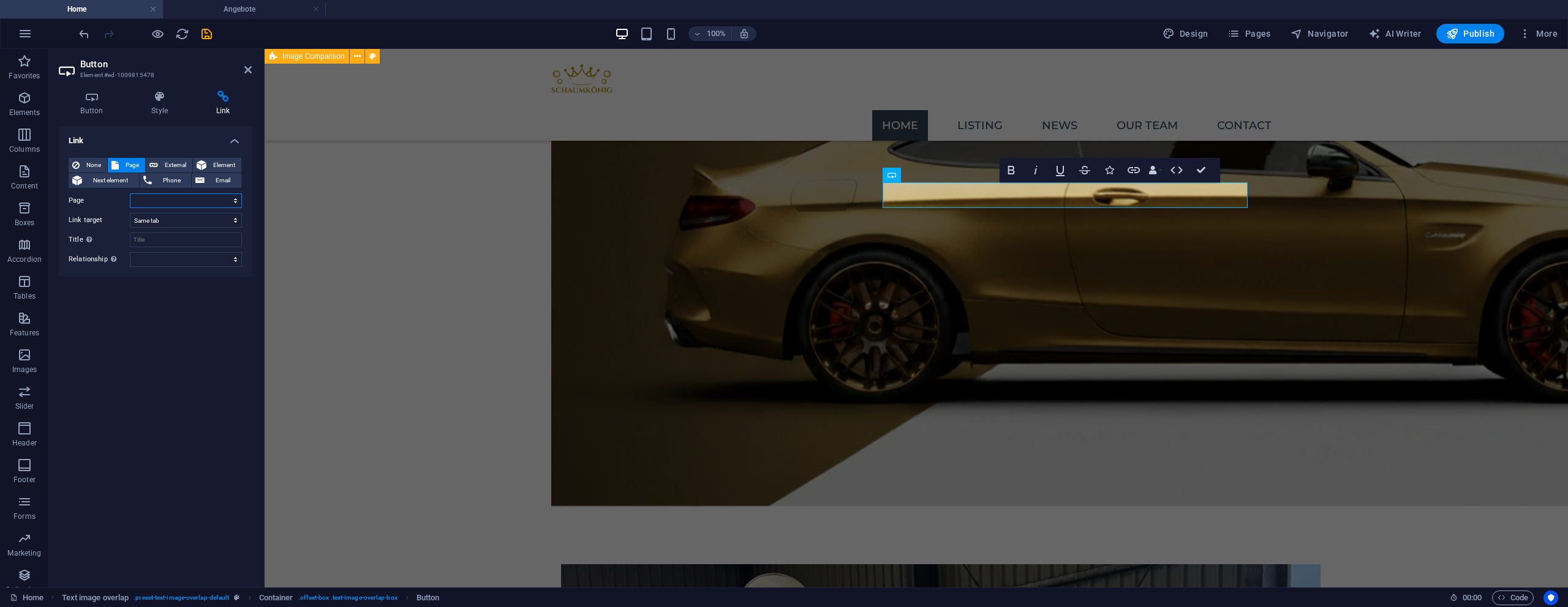
click at [139, 196] on select "Home Legal Notice Privacy Angebote" at bounding box center [185, 201] width 112 height 15
select select "3"
click at [130, 194] on select "Home Legal Notice Privacy Angebote" at bounding box center [185, 201] width 112 height 15
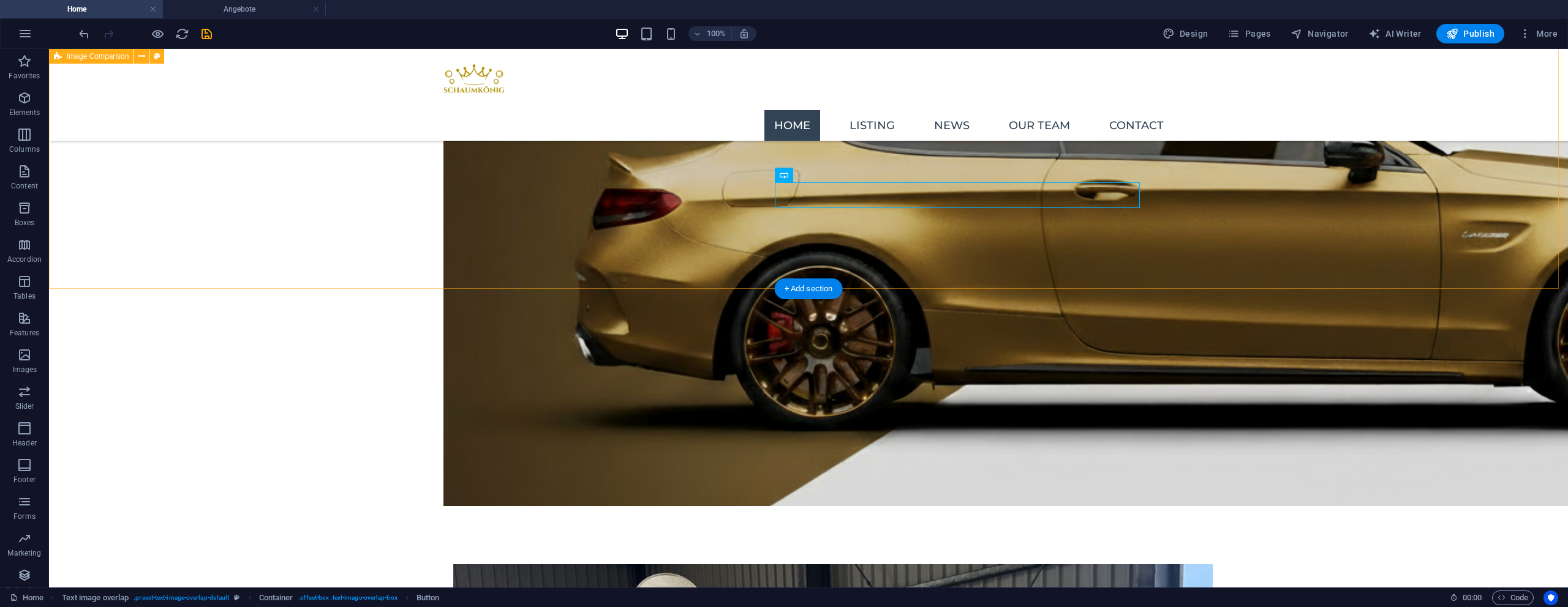
click at [207, 36] on icon "save" at bounding box center [207, 34] width 14 height 14
click at [258, 11] on h4 "Angebote" at bounding box center [244, 9] width 163 height 14
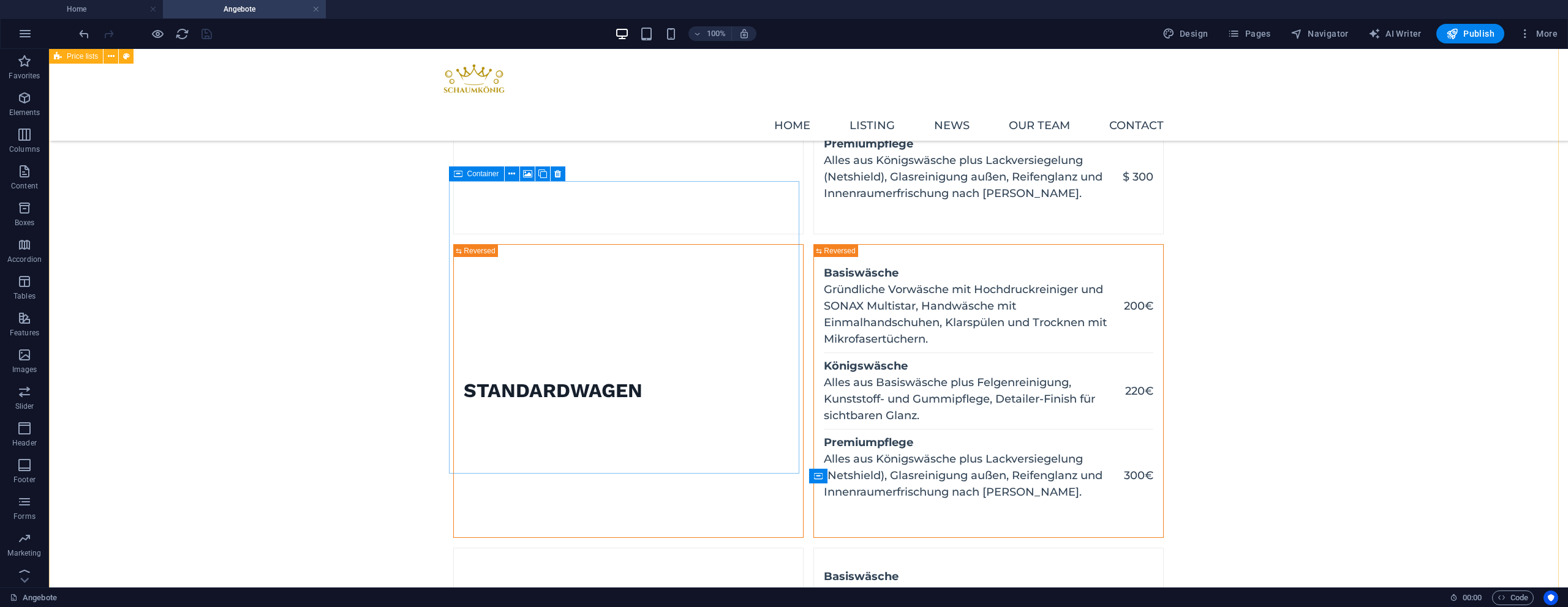
scroll to position [134, 0]
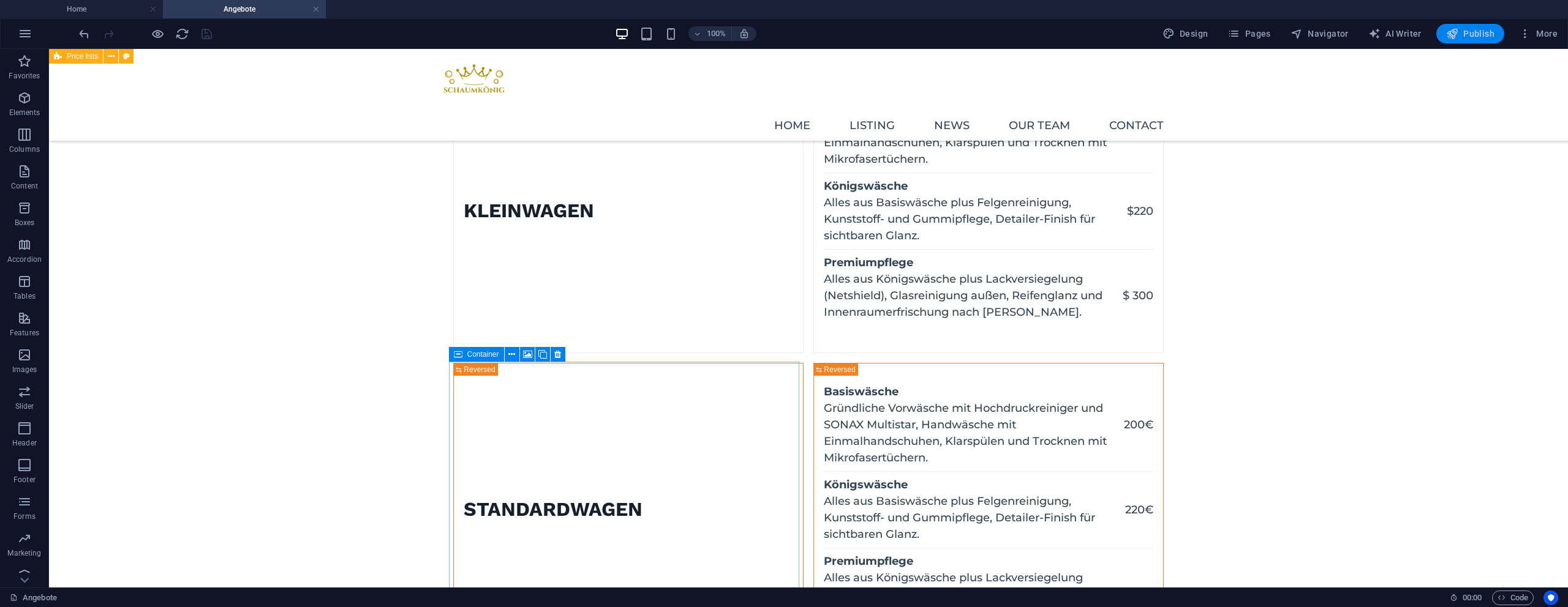
click at [1475, 28] on span "Publish" at bounding box center [1470, 33] width 48 height 12
